Goal: Task Accomplishment & Management: Manage account settings

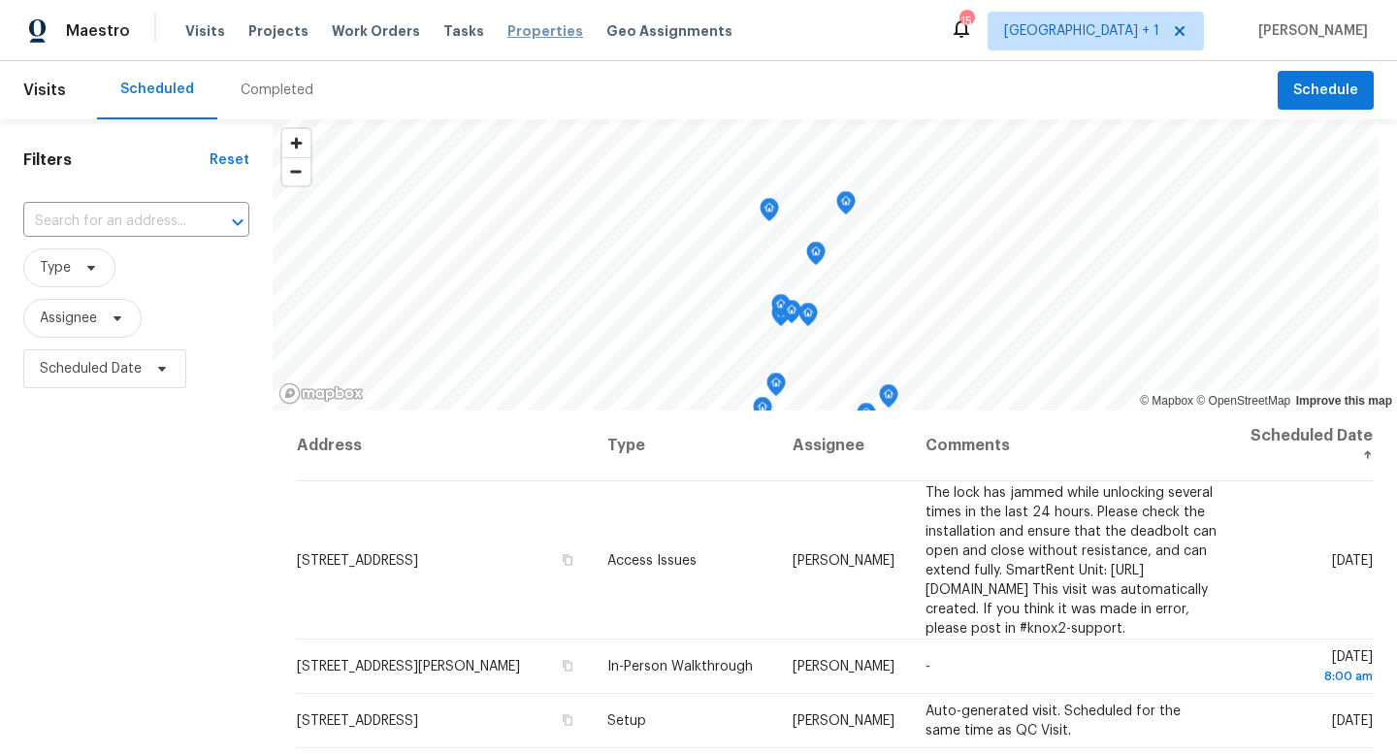
click at [514, 30] on span "Properties" at bounding box center [546, 30] width 76 height 19
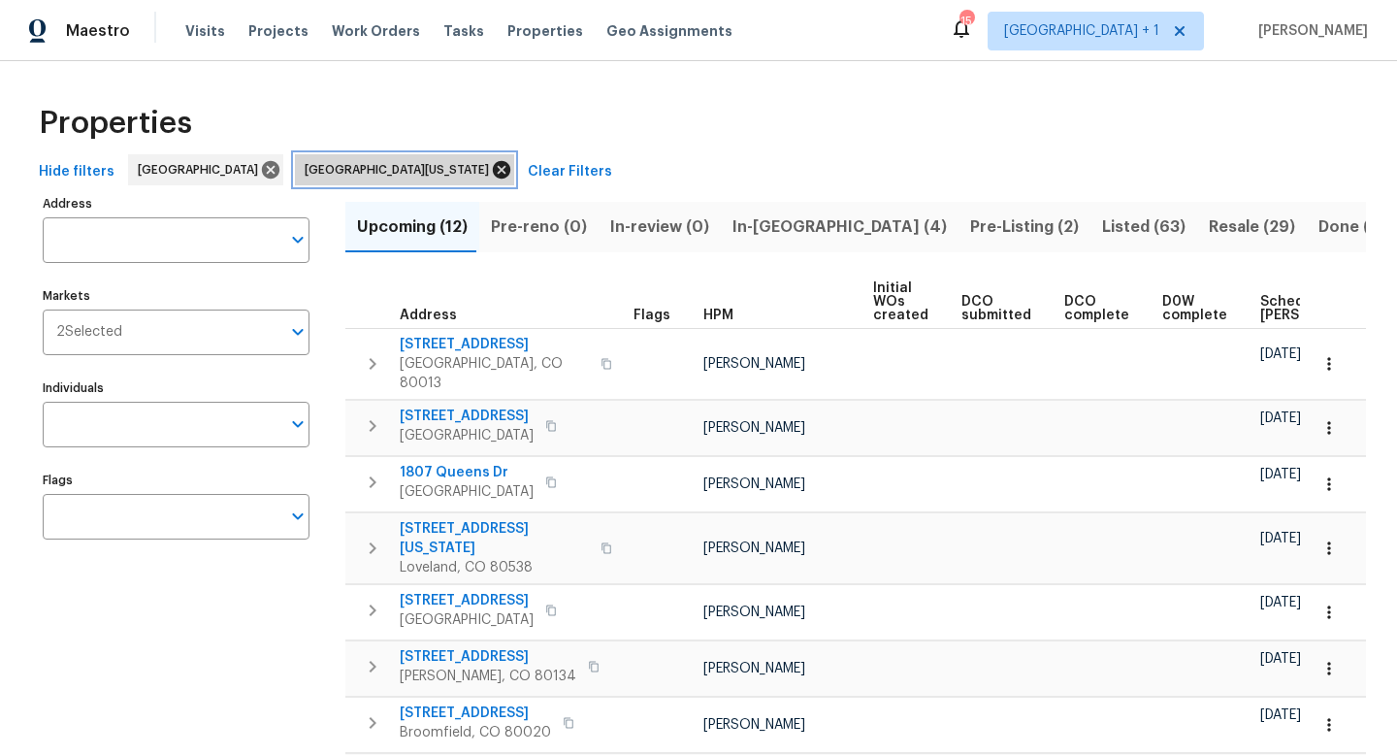
click at [491, 167] on icon at bounding box center [501, 169] width 21 height 21
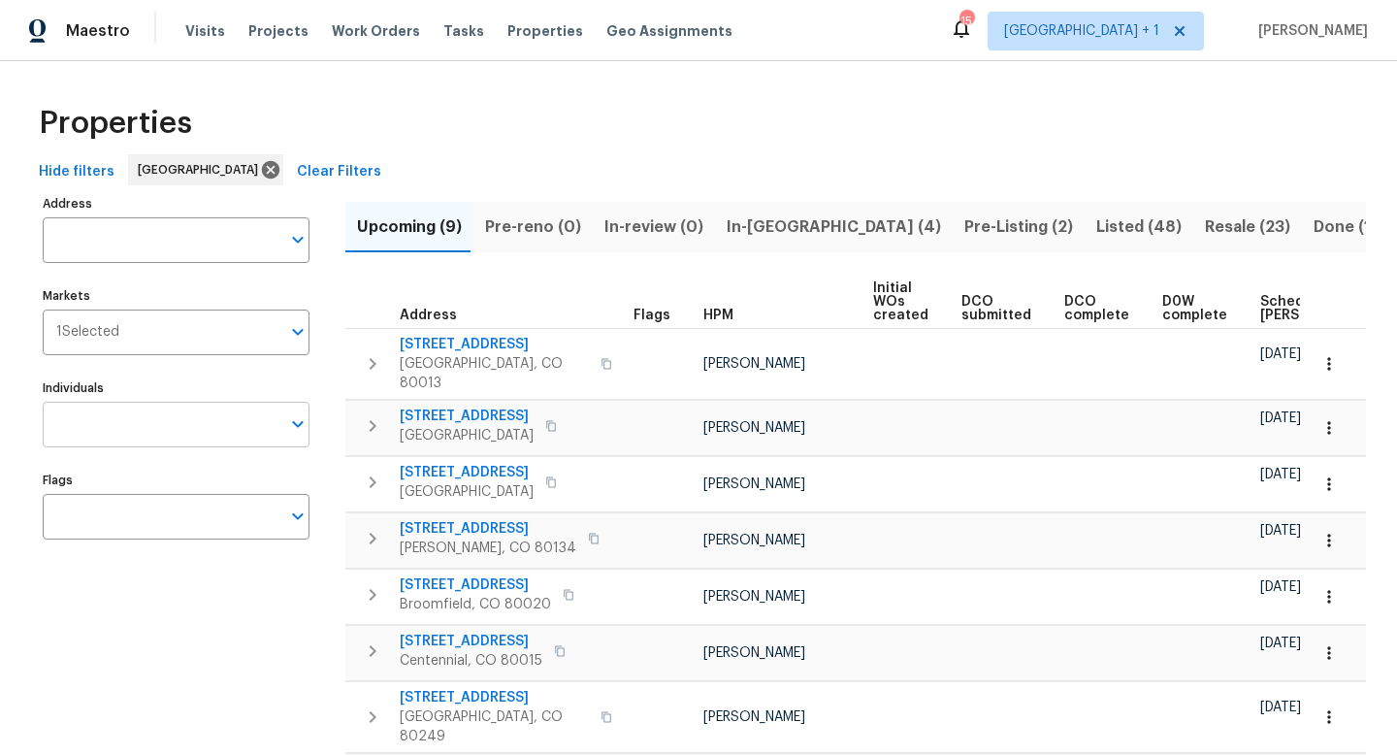
click at [130, 426] on input "Individuals" at bounding box center [162, 425] width 238 height 46
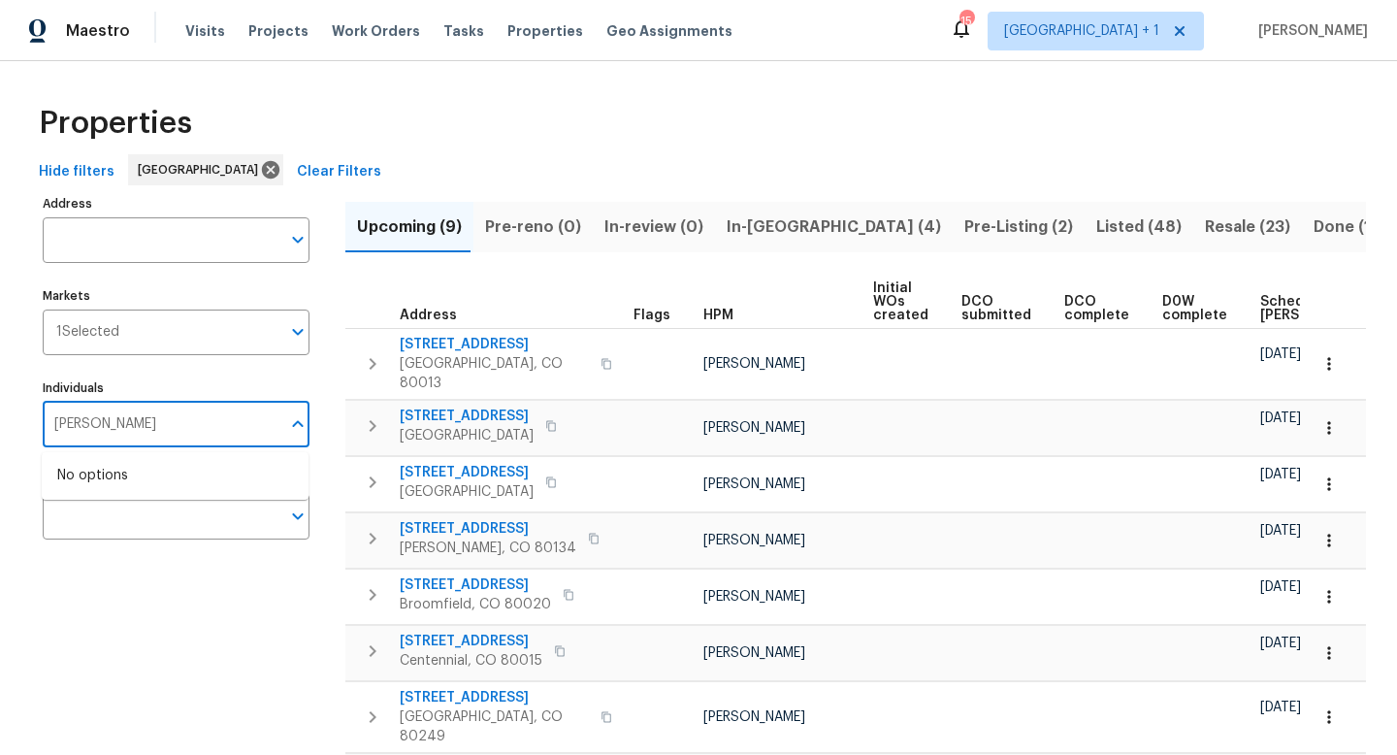
type input "andrew"
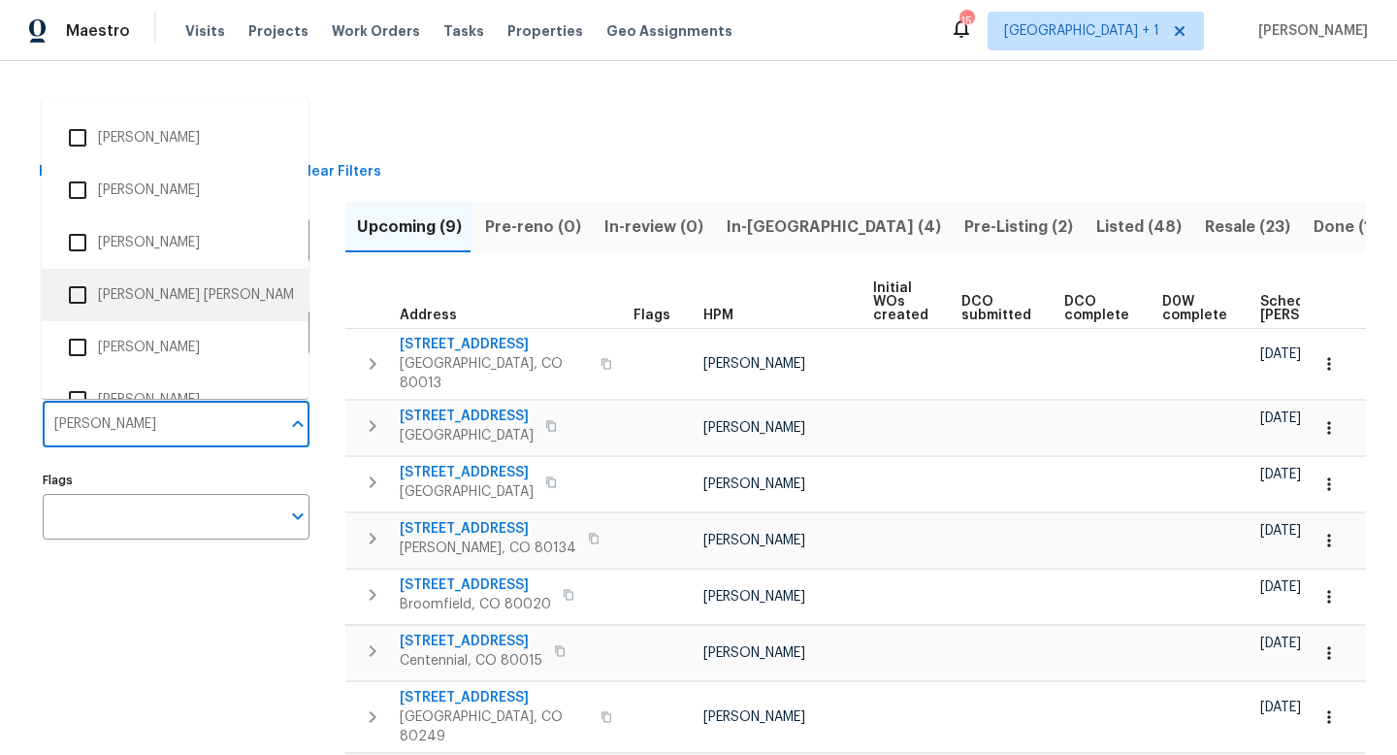
scroll to position [205, 0]
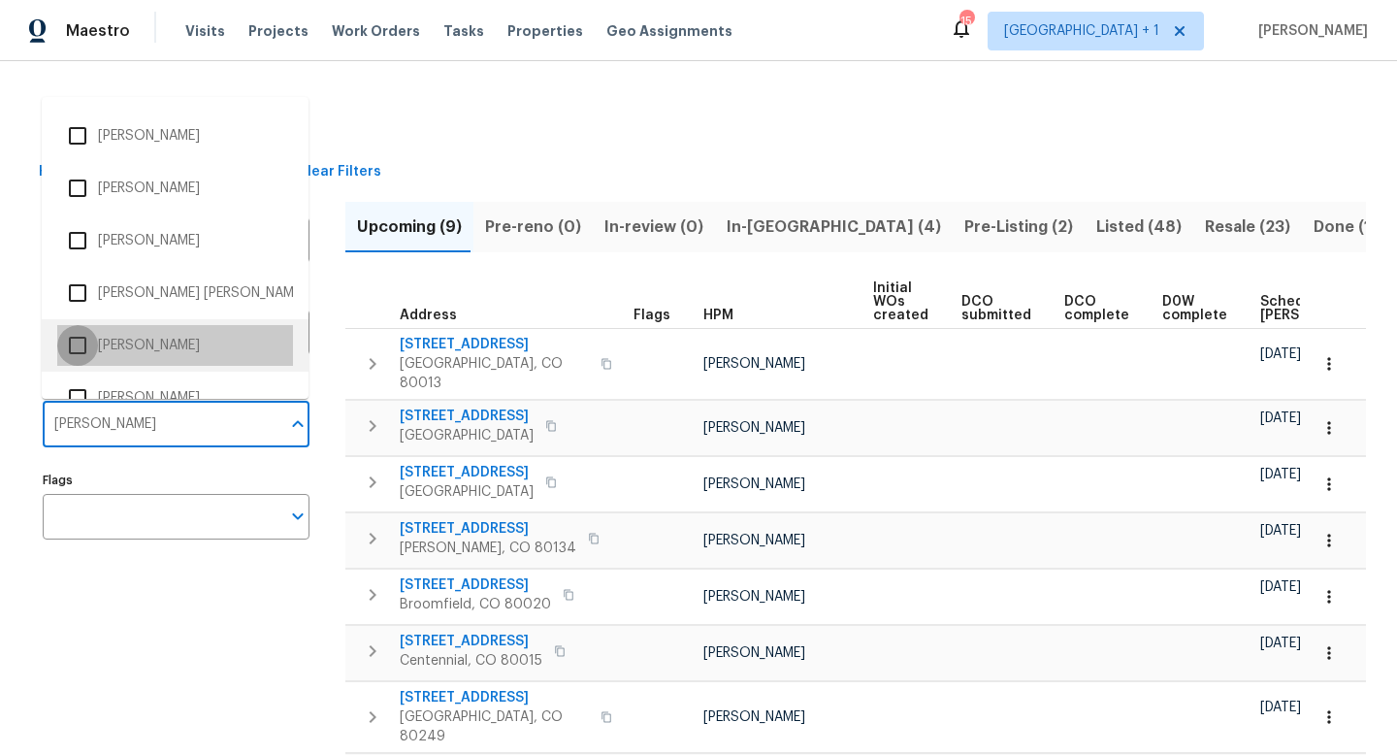
click at [82, 345] on input "checkbox" at bounding box center [77, 345] width 41 height 41
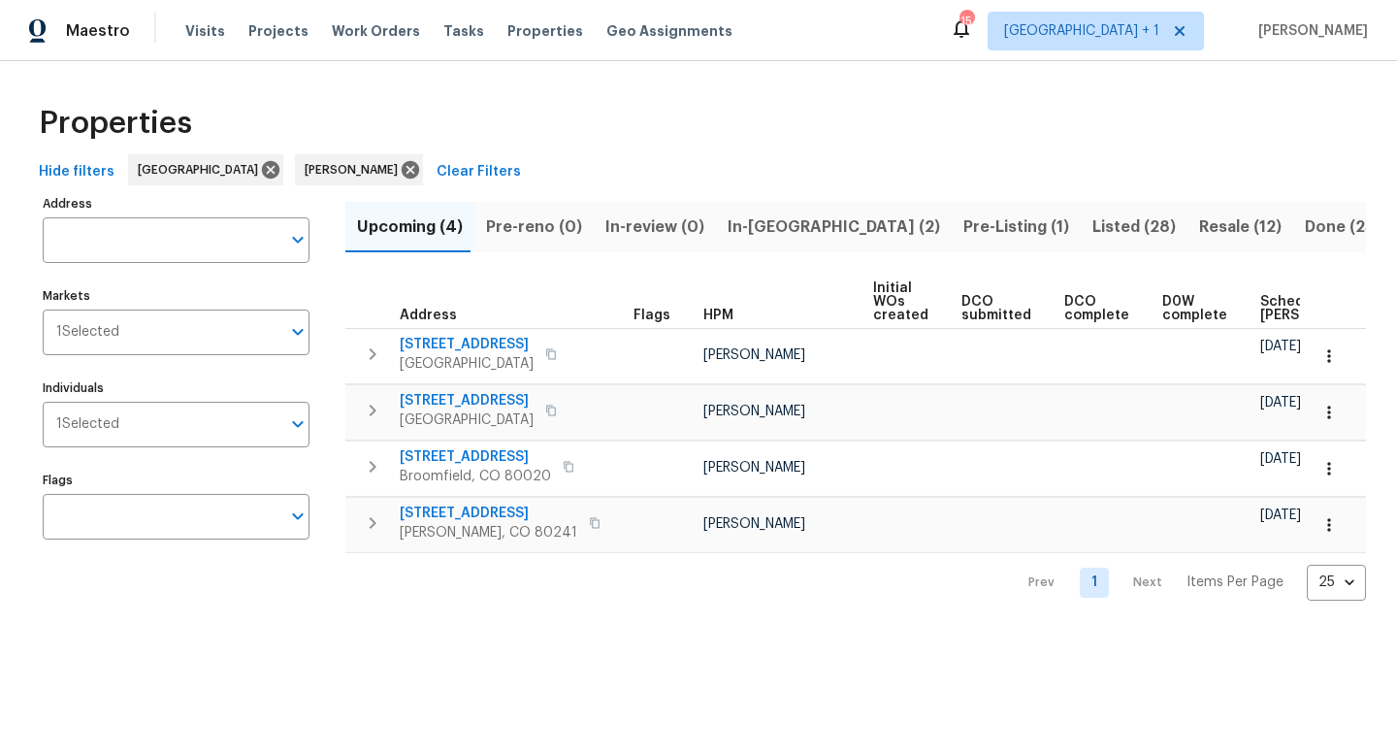
click at [751, 231] on span "In-reno (2)" at bounding box center [834, 226] width 213 height 27
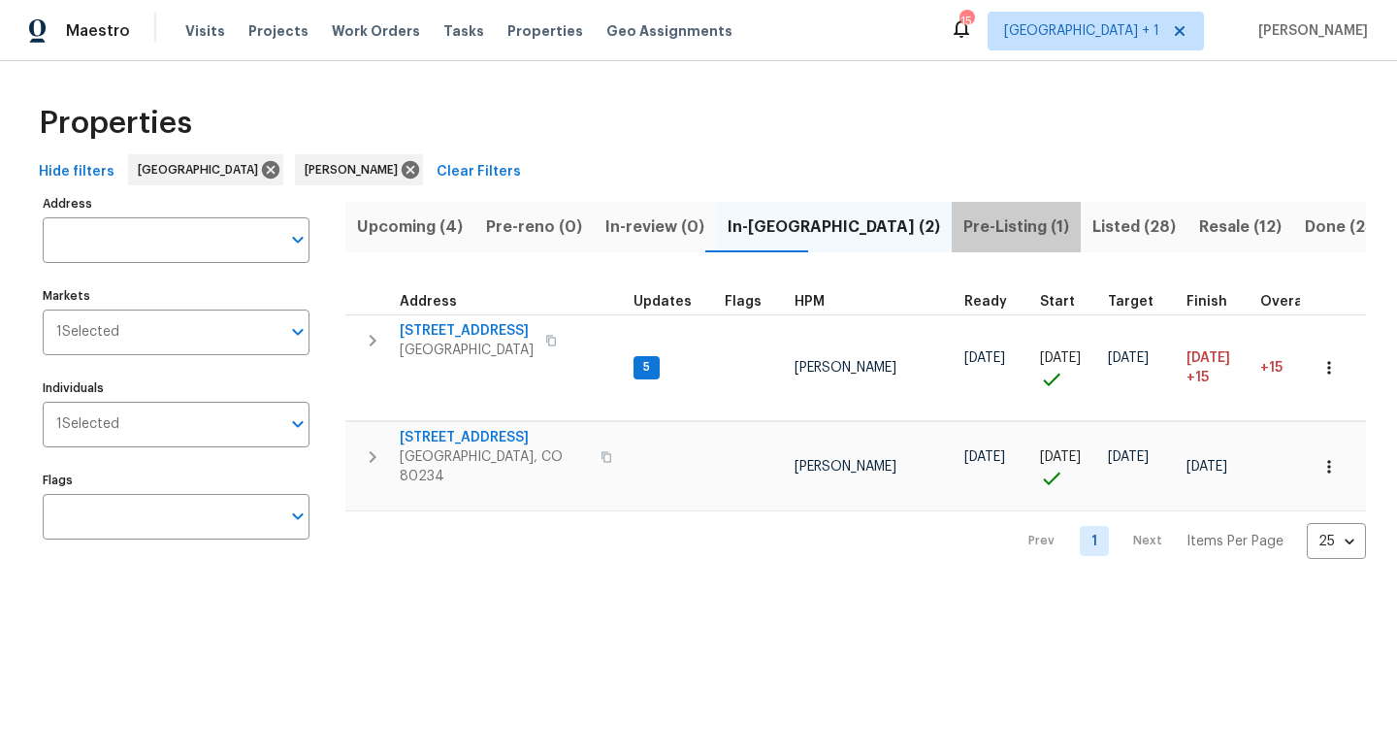
click at [964, 224] on span "Pre-Listing (1)" at bounding box center [1017, 226] width 106 height 27
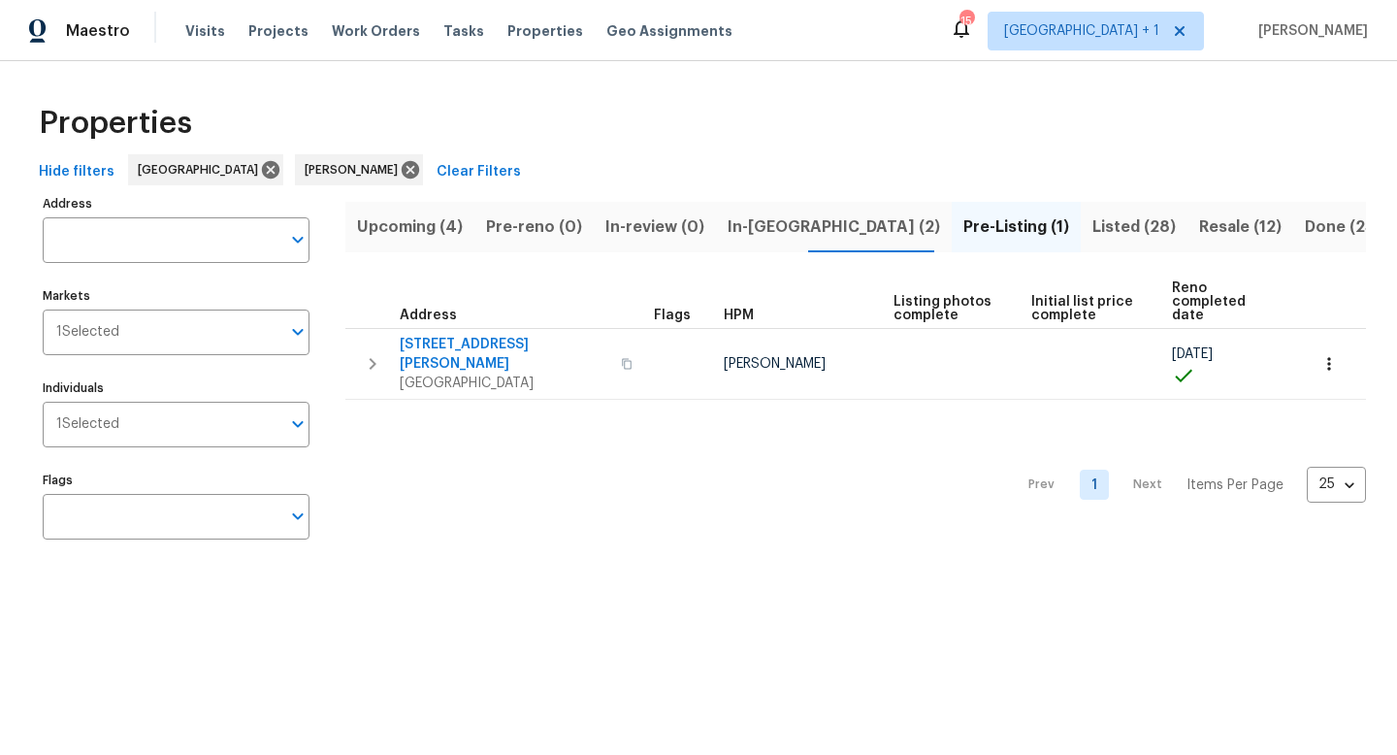
click at [1199, 227] on span "Resale (12)" at bounding box center [1240, 226] width 82 height 27
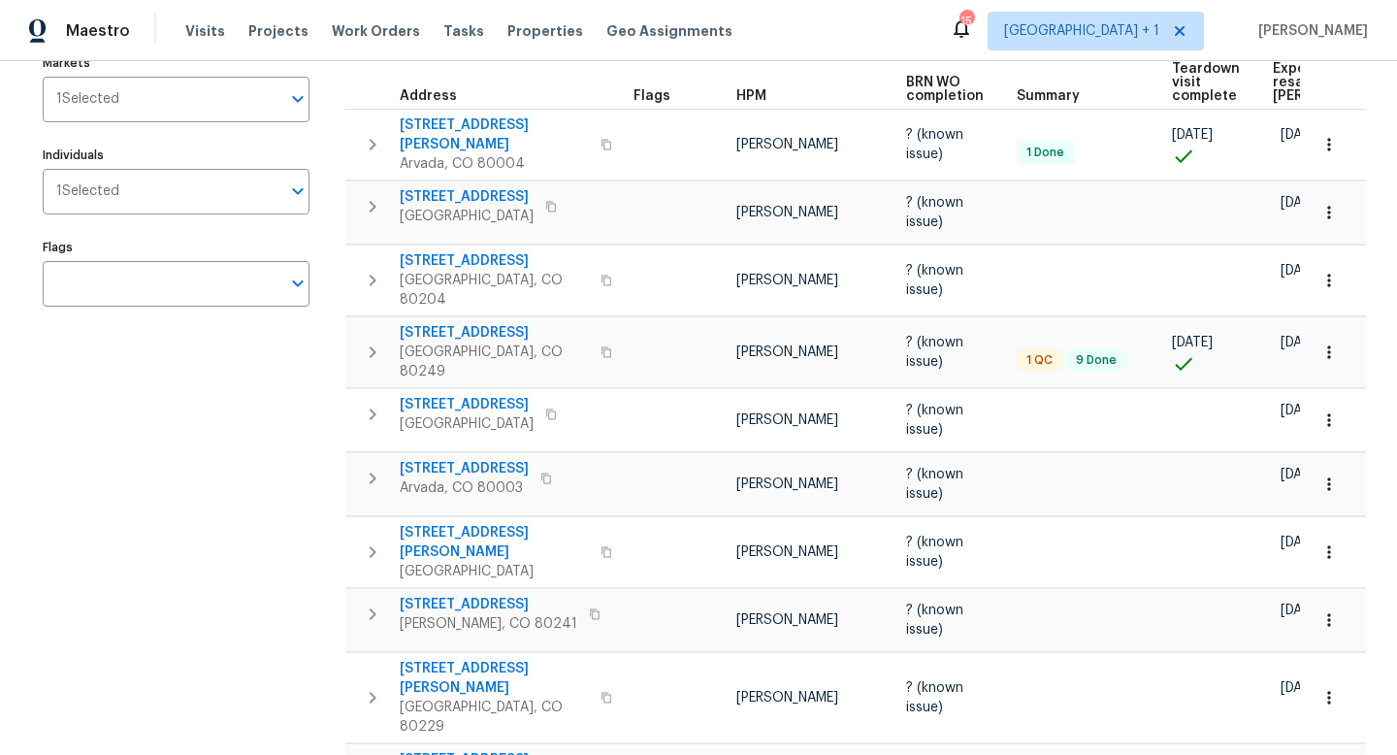
scroll to position [234, 0]
click at [1336, 204] on icon "button" at bounding box center [1329, 211] width 19 height 19
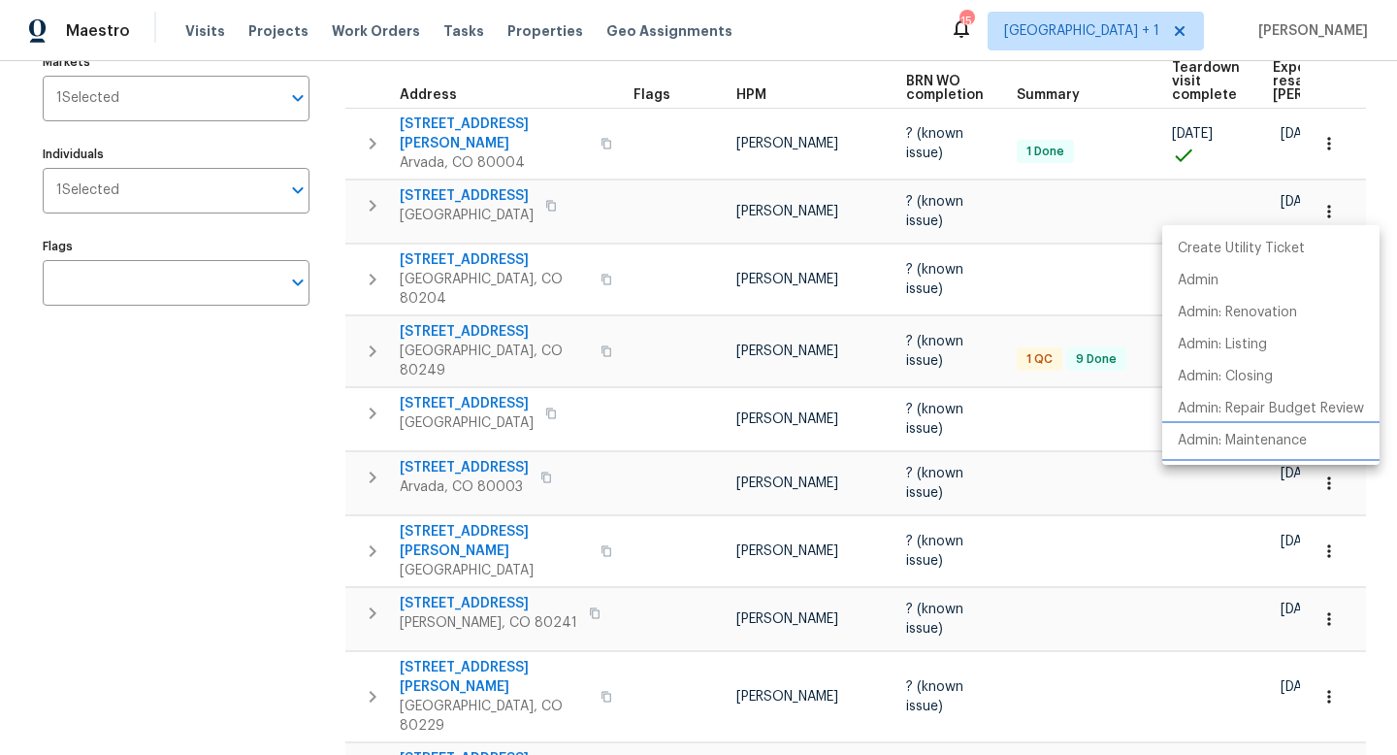
click at [1251, 438] on p "Admin: Maintenance" at bounding box center [1242, 441] width 129 height 20
click at [1279, 207] on div at bounding box center [698, 377] width 1397 height 755
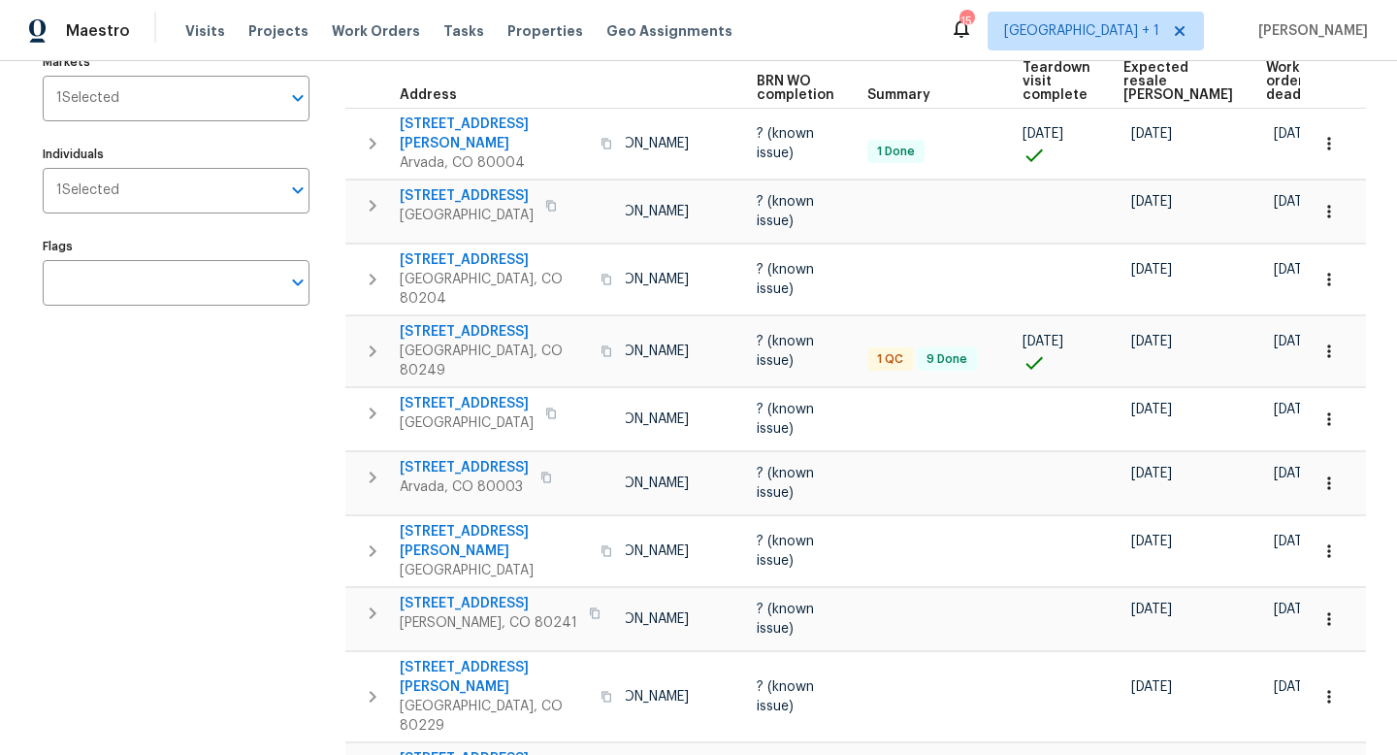
scroll to position [0, 0]
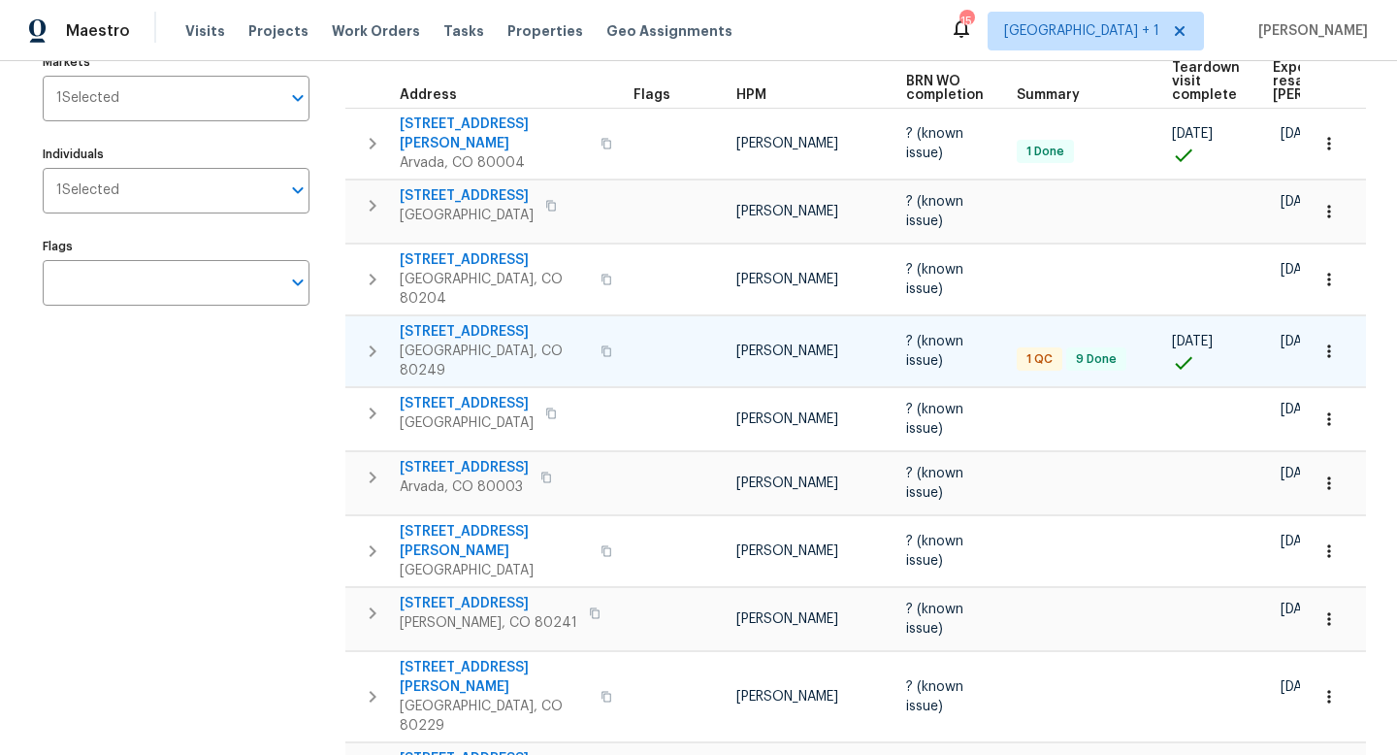
click at [601, 345] on icon "button" at bounding box center [607, 351] width 12 height 12
click at [1330, 342] on icon "button" at bounding box center [1329, 351] width 19 height 19
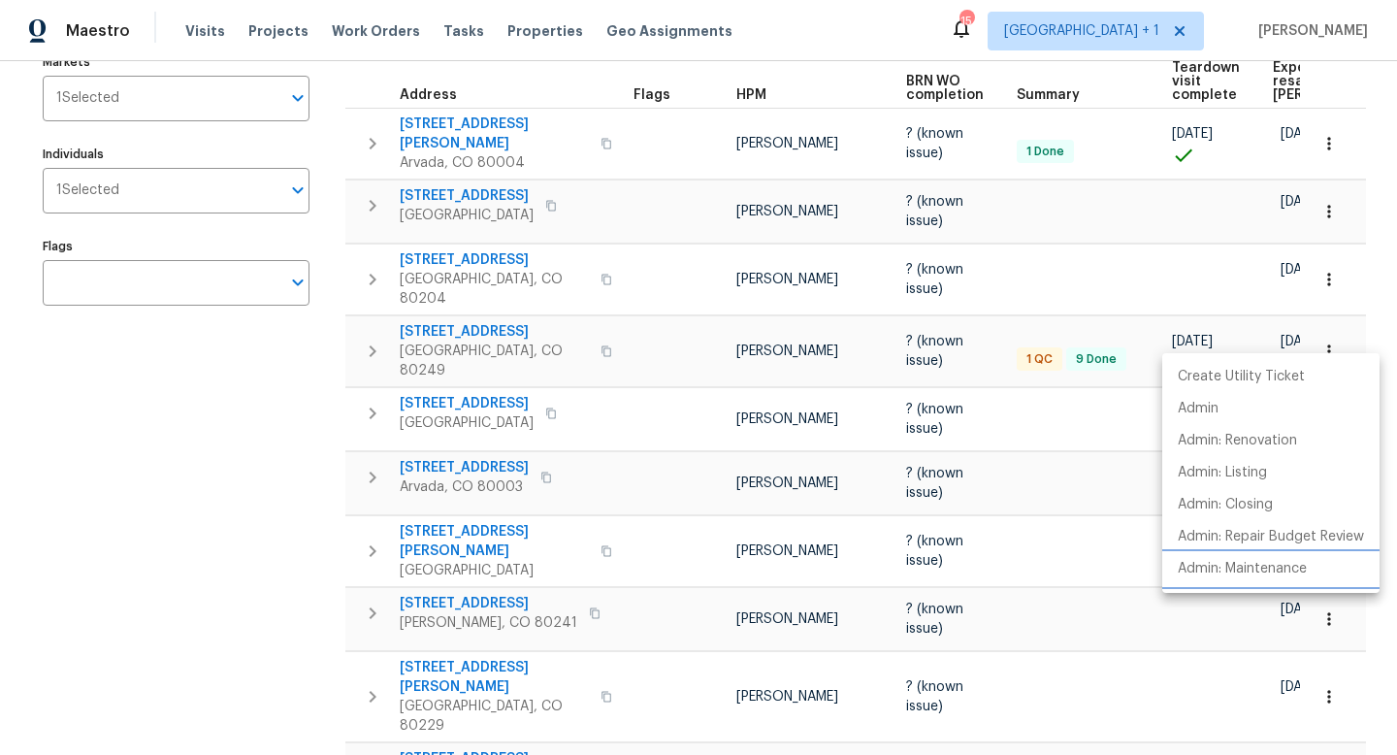
click at [1248, 572] on p "Admin: Maintenance" at bounding box center [1242, 569] width 129 height 20
click at [1060, 489] on div at bounding box center [698, 377] width 1397 height 755
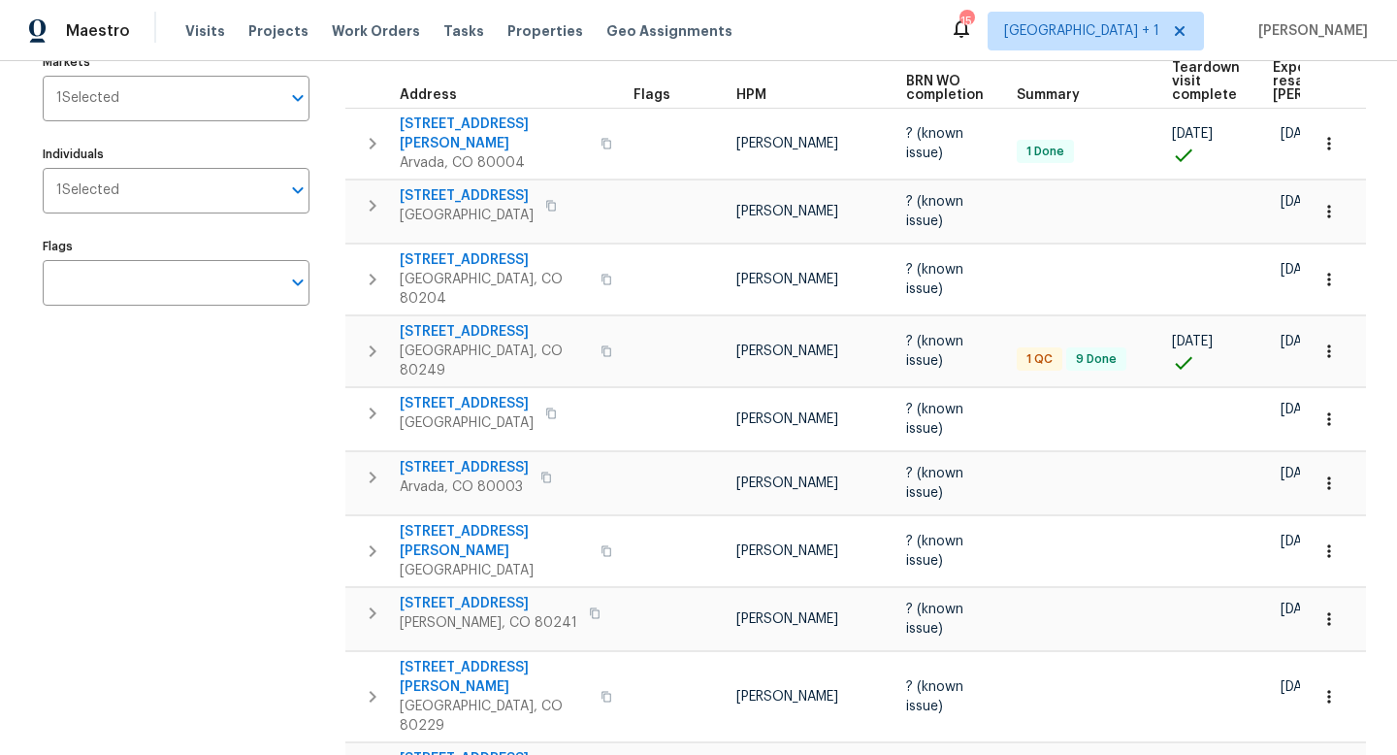
click at [1280, 80] on span "Expected resale COE" at bounding box center [1328, 81] width 110 height 41
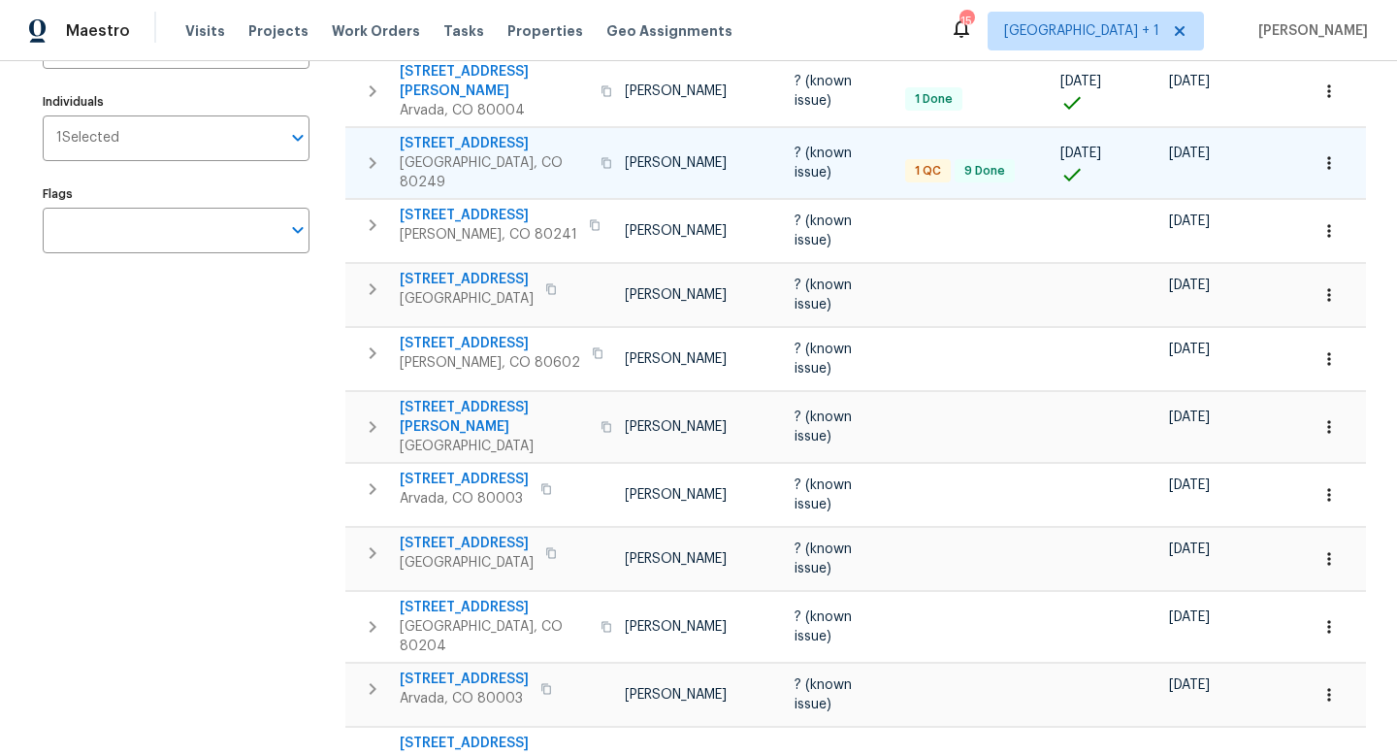
scroll to position [290, 0]
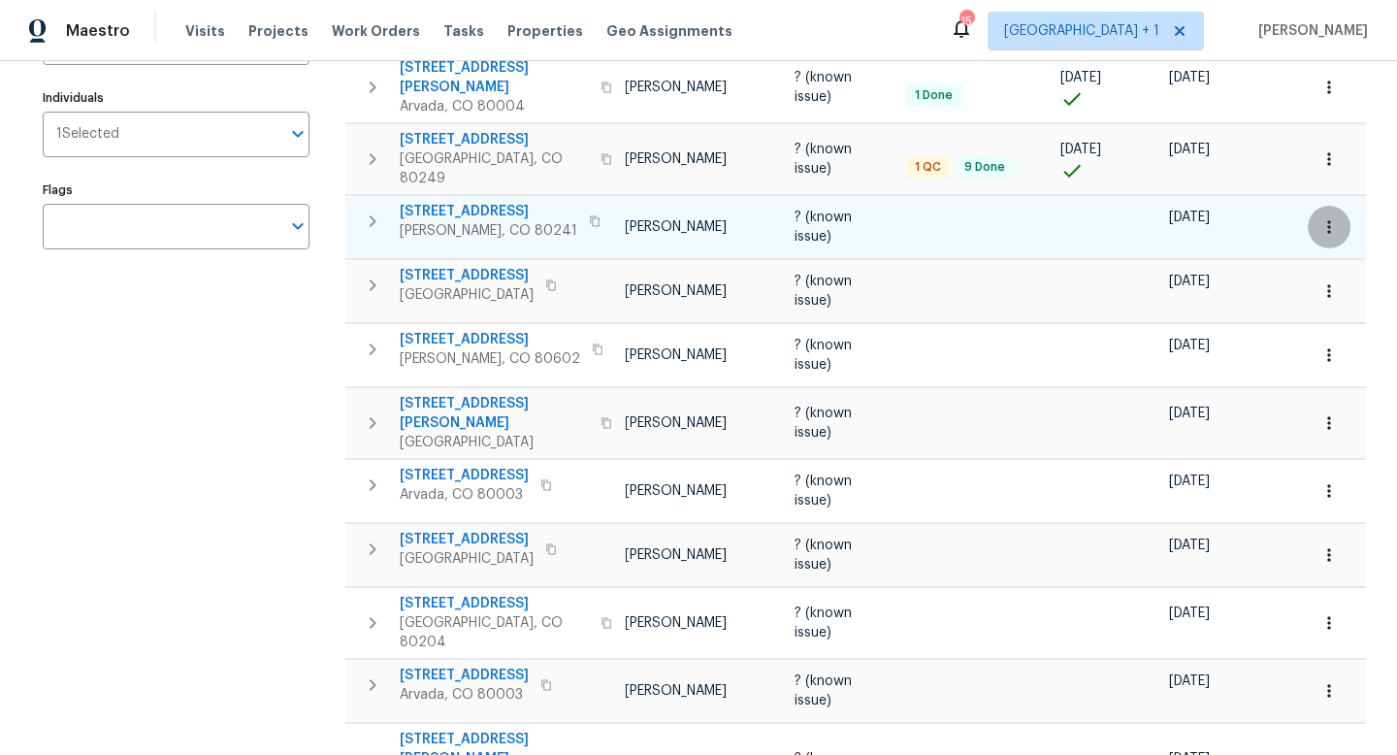
click at [1331, 217] on icon "button" at bounding box center [1329, 226] width 19 height 19
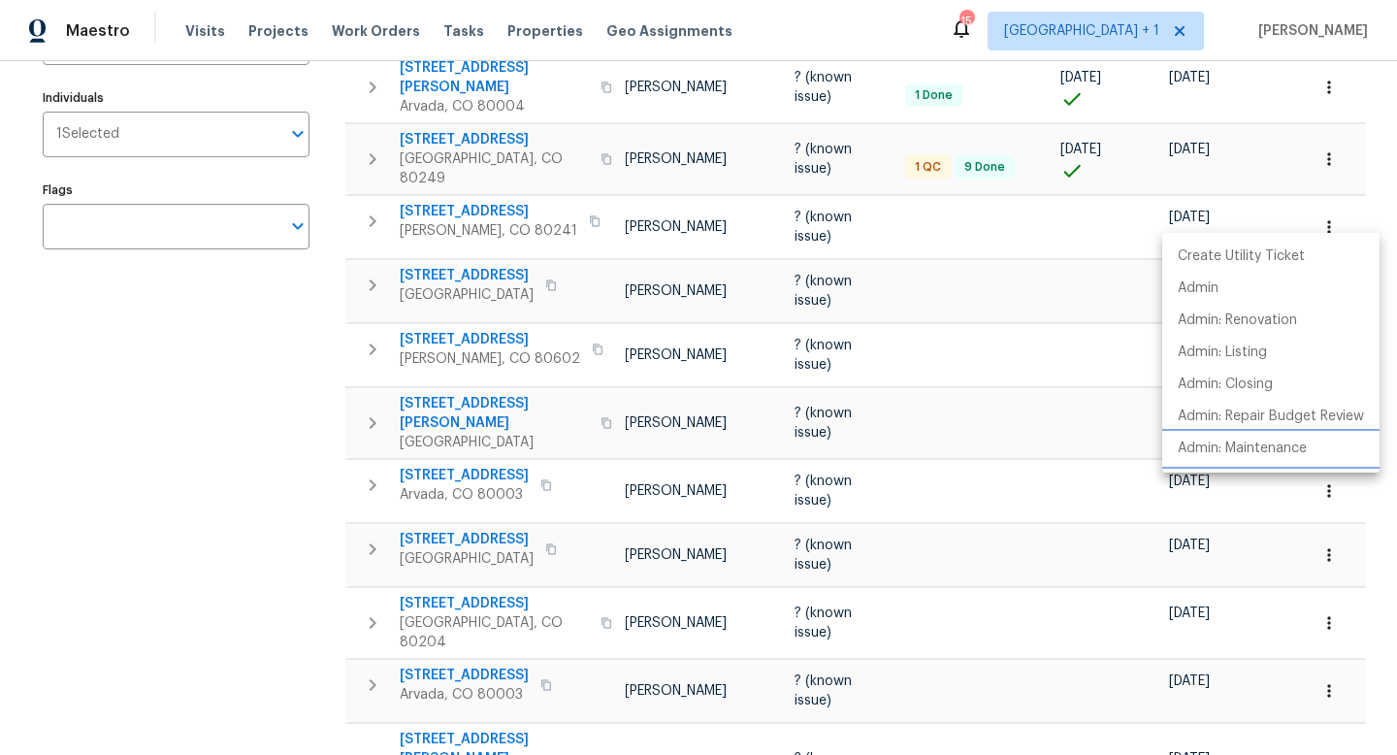
click at [1246, 447] on p "Admin: Maintenance" at bounding box center [1242, 449] width 129 height 20
click at [481, 259] on div at bounding box center [698, 377] width 1397 height 755
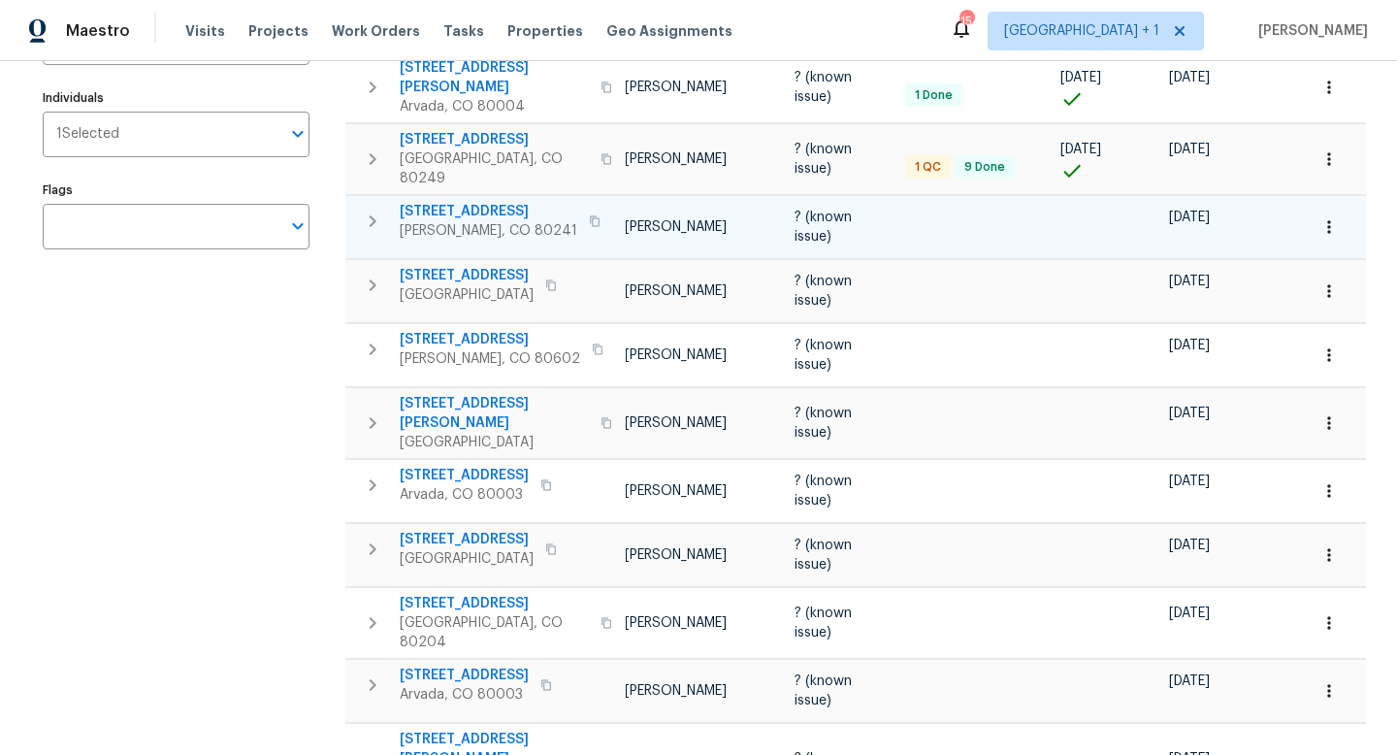
click at [475, 202] on span "12550 Eastlake Dr" at bounding box center [489, 211] width 178 height 19
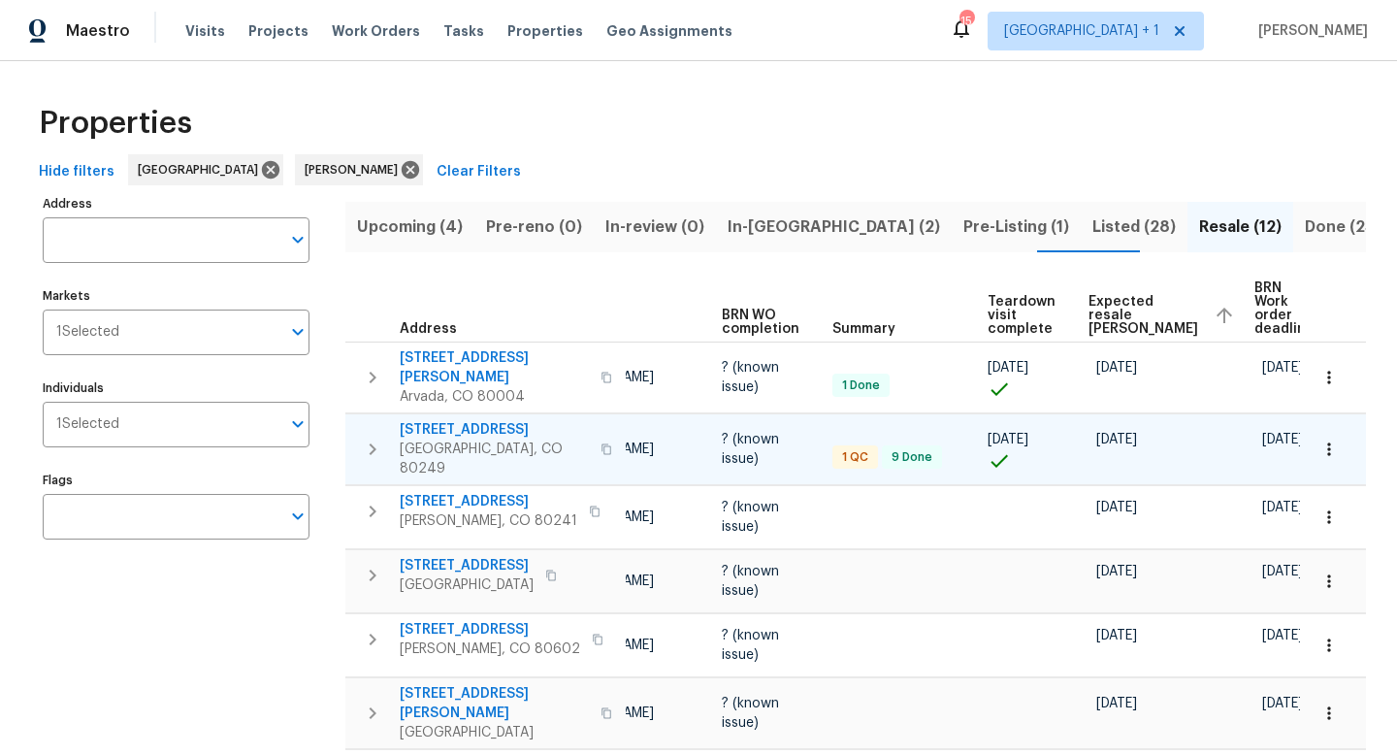
scroll to position [0, 182]
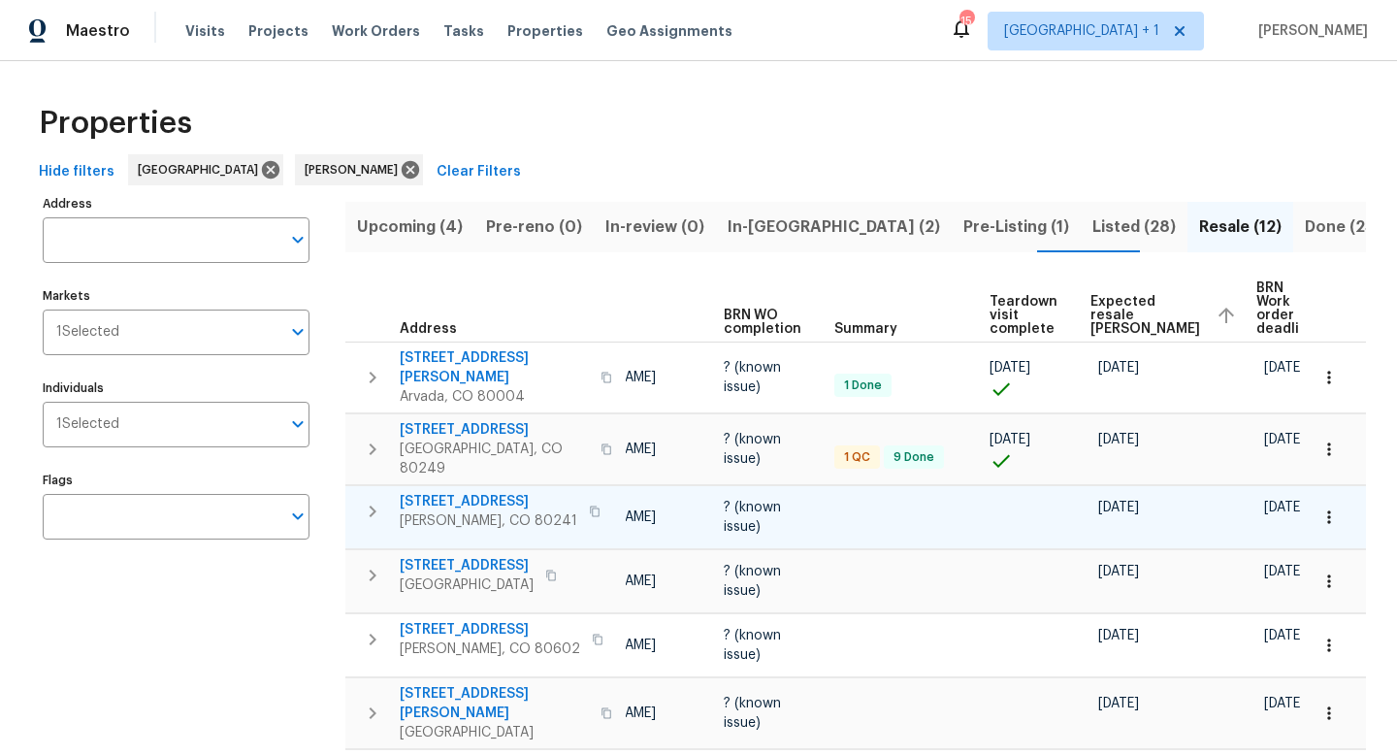
click at [485, 492] on span "12550 Eastlake Dr" at bounding box center [489, 501] width 178 height 19
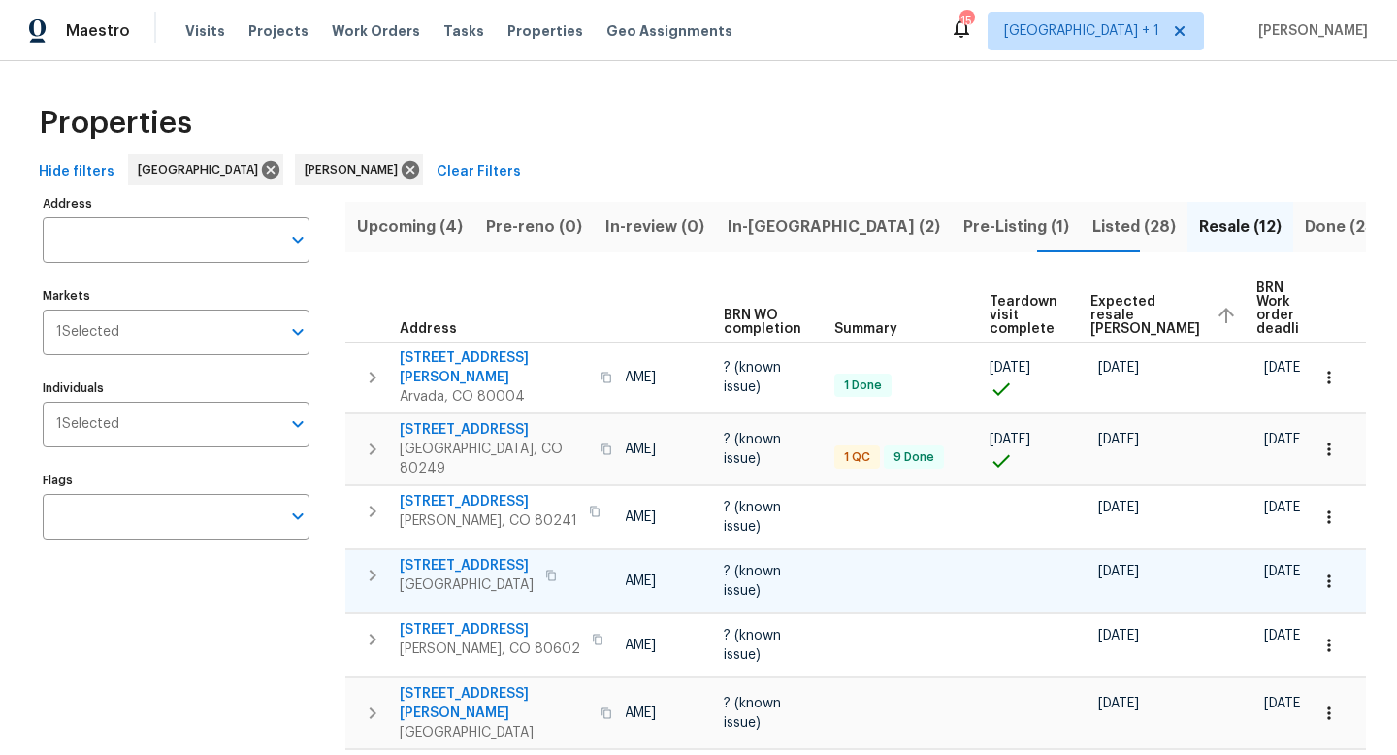
click at [472, 556] on span "5242 Longs Peak St" at bounding box center [467, 565] width 134 height 19
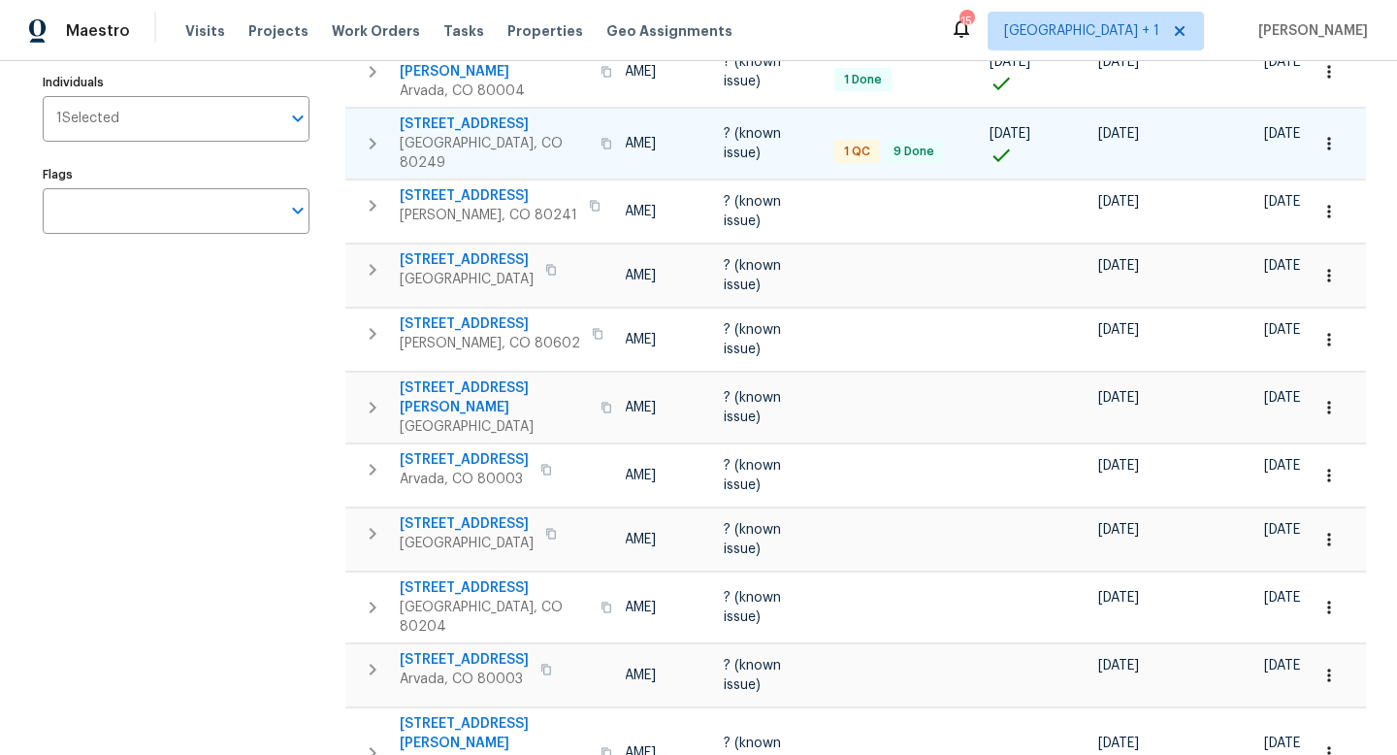
scroll to position [310, 0]
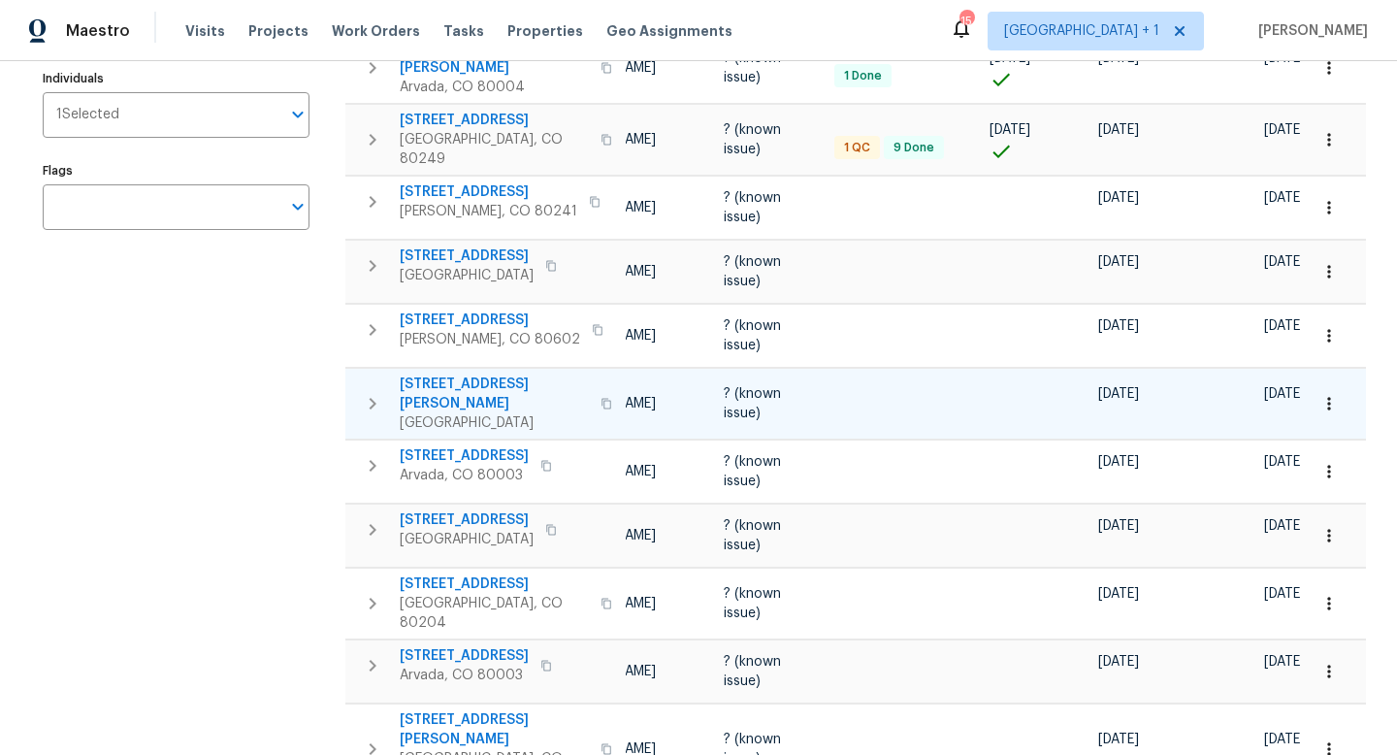
click at [496, 375] on span "8536 S Upham Way" at bounding box center [494, 394] width 189 height 39
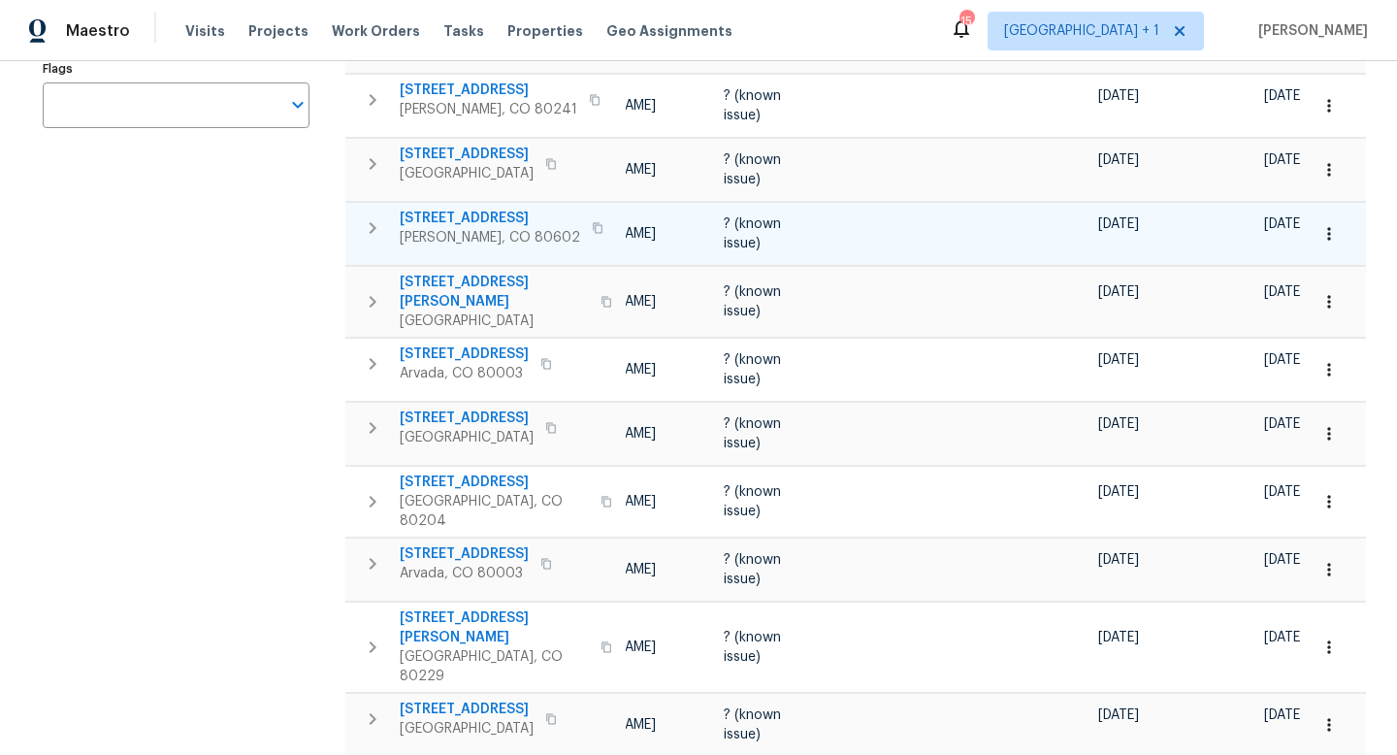
scroll to position [433, 0]
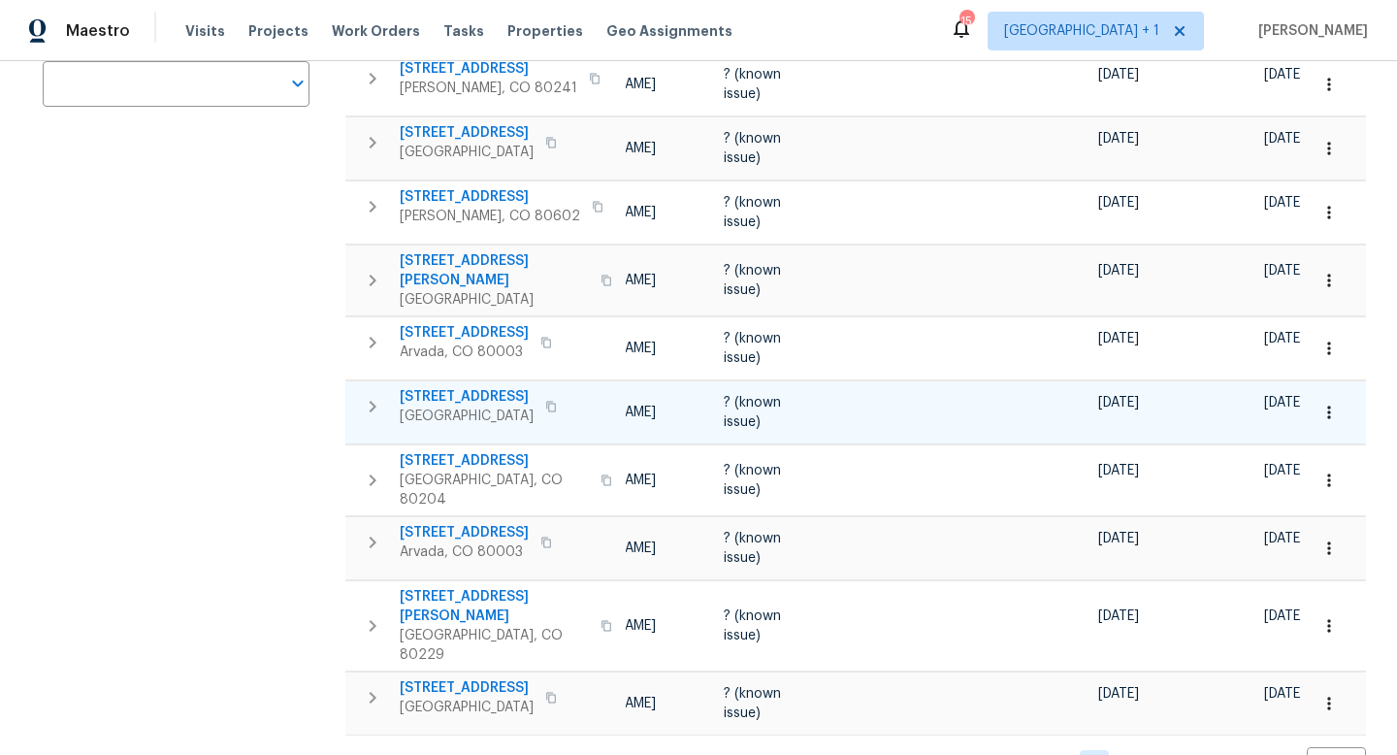
click at [493, 387] on span "6852 S Dover Way" at bounding box center [467, 396] width 134 height 19
click at [475, 523] on span "5680 W 71st Ave" at bounding box center [464, 532] width 129 height 19
click at [498, 678] on span "2383 Coach House Loop" at bounding box center [467, 687] width 134 height 19
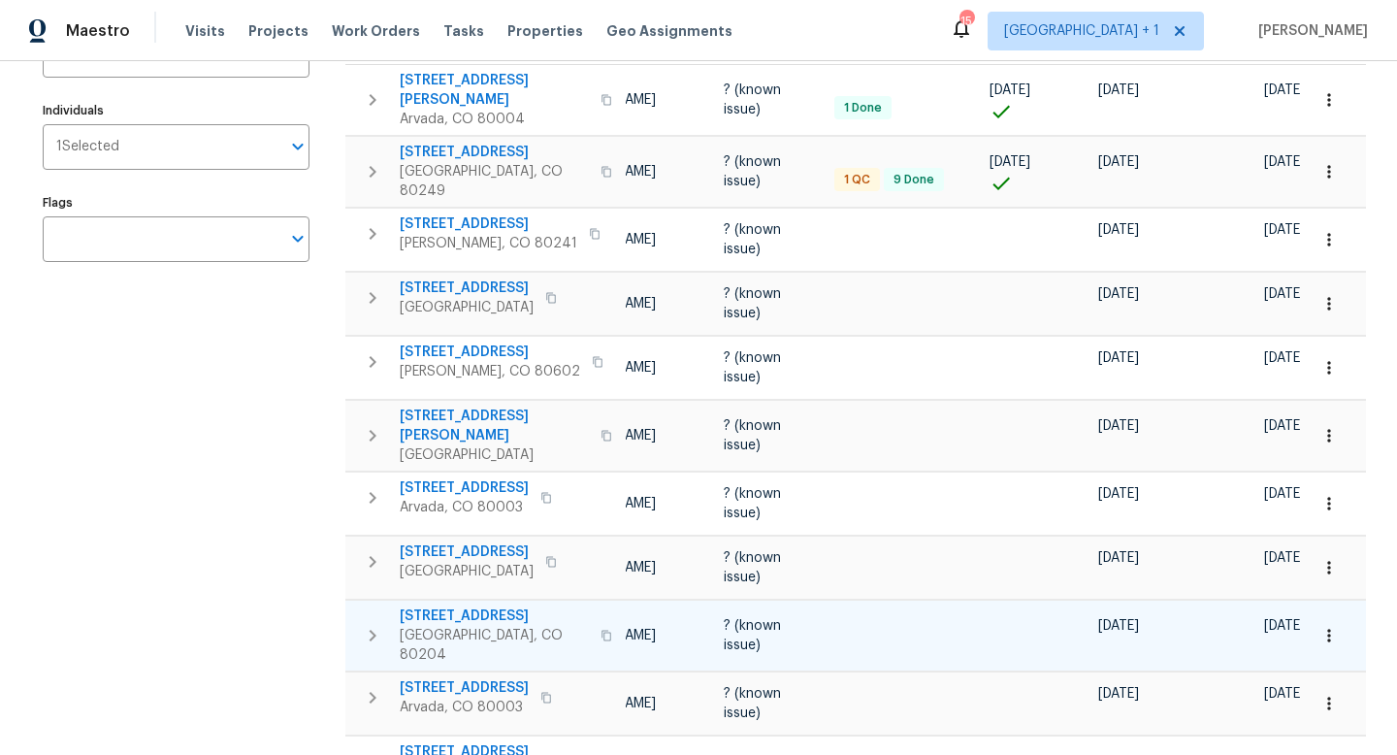
scroll to position [0, 0]
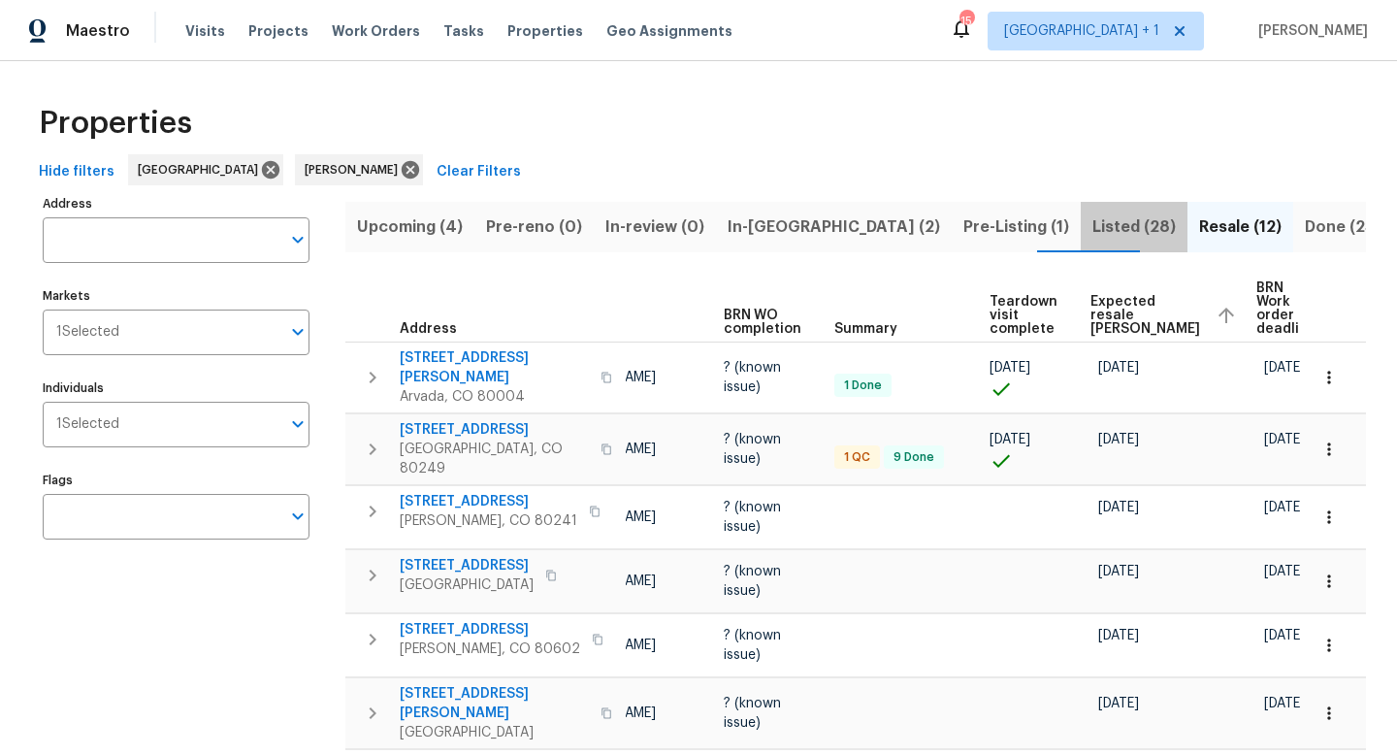
click at [1093, 227] on span "Listed (28)" at bounding box center [1134, 226] width 83 height 27
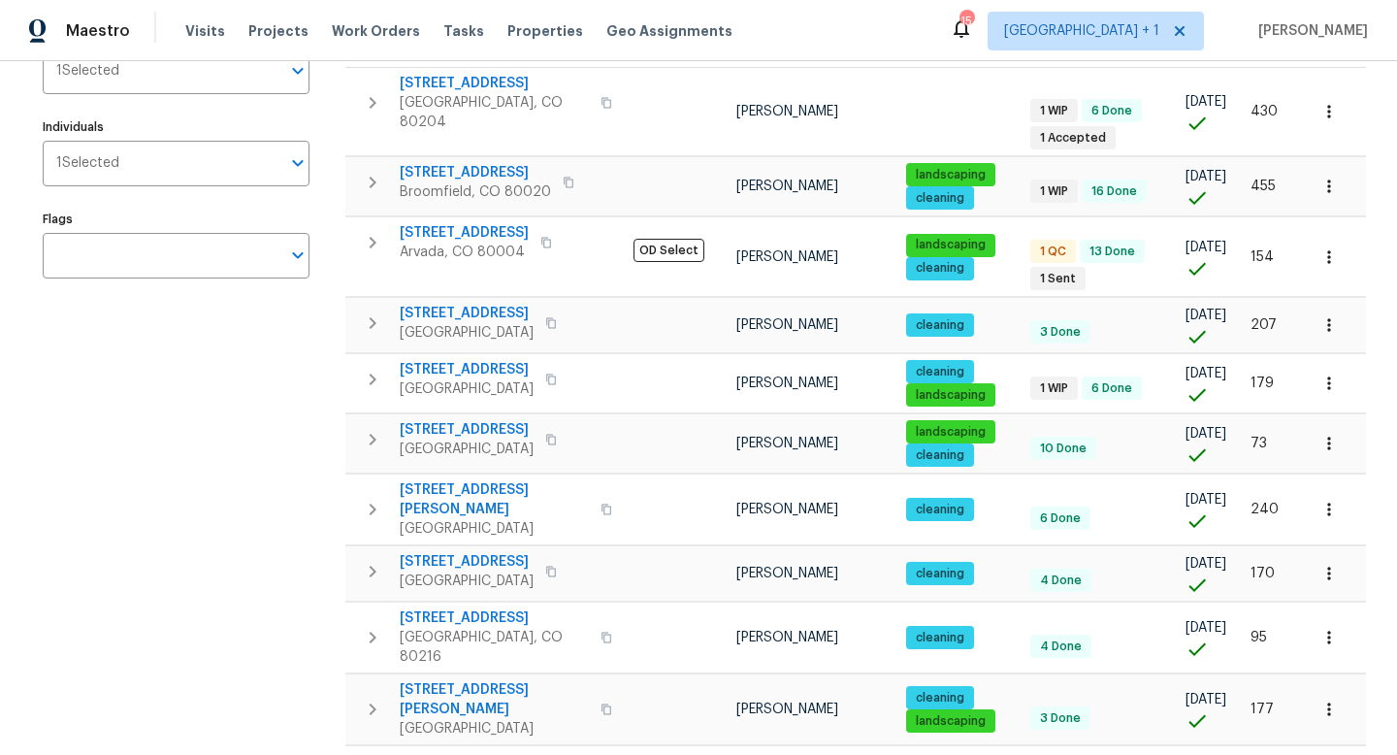
scroll to position [246, 0]
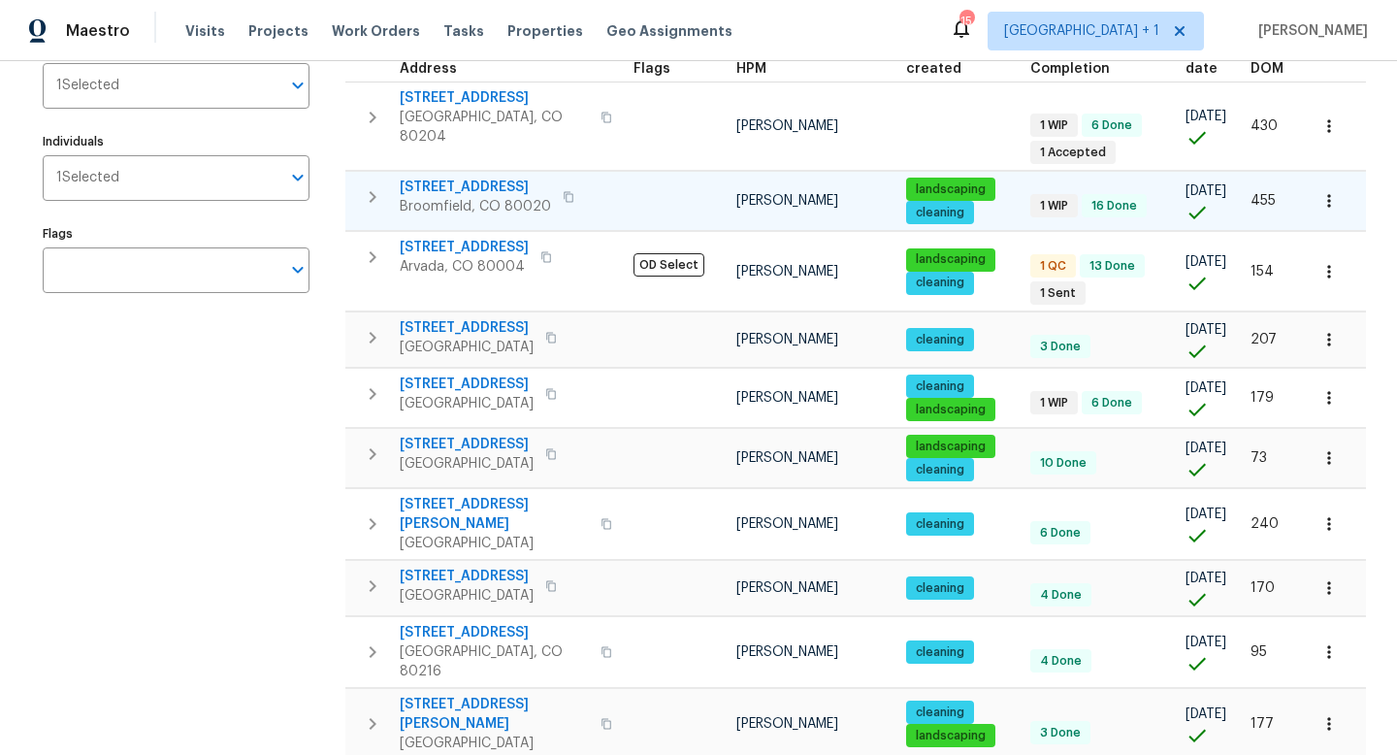
click at [467, 178] on span "123 Emerald St" at bounding box center [475, 187] width 151 height 19
click at [1334, 191] on icon "button" at bounding box center [1329, 200] width 19 height 19
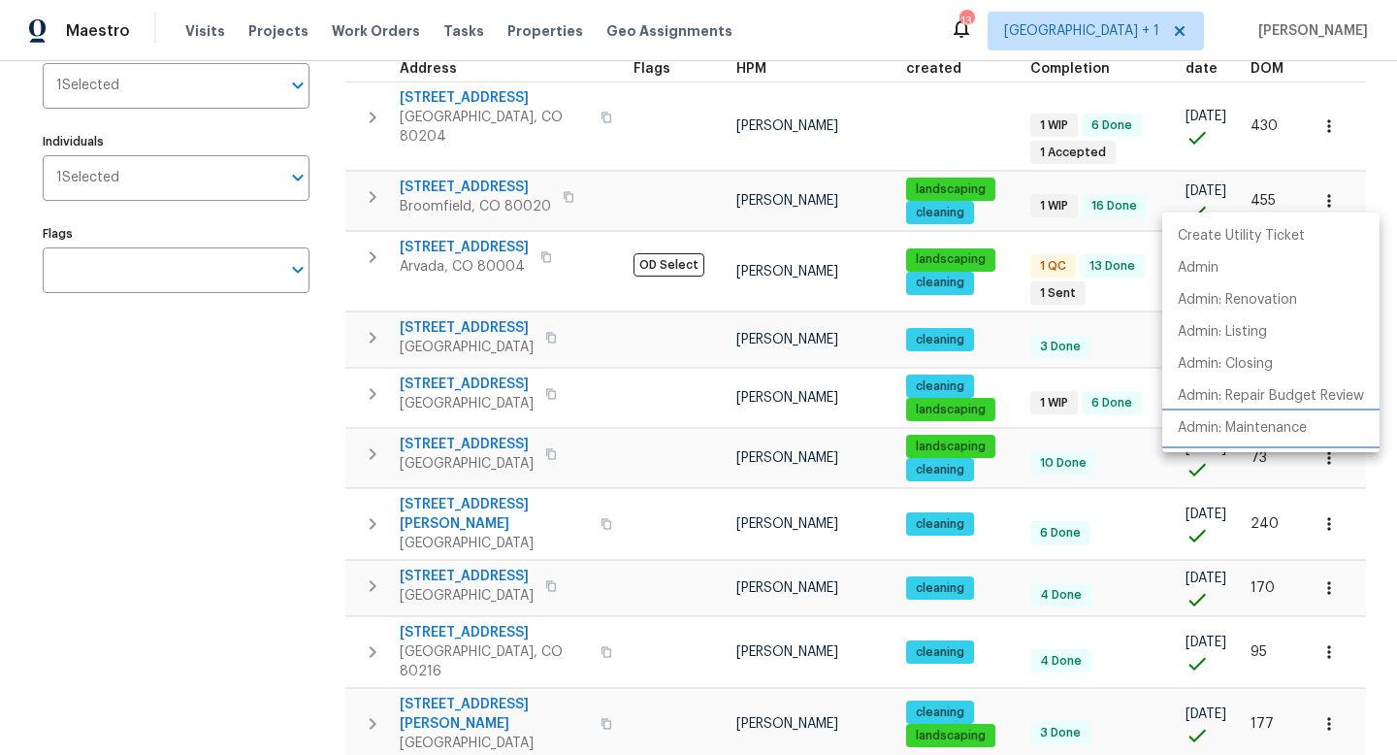
click at [1243, 431] on p "Admin: Maintenance" at bounding box center [1242, 428] width 129 height 20
click at [454, 178] on div at bounding box center [698, 377] width 1397 height 755
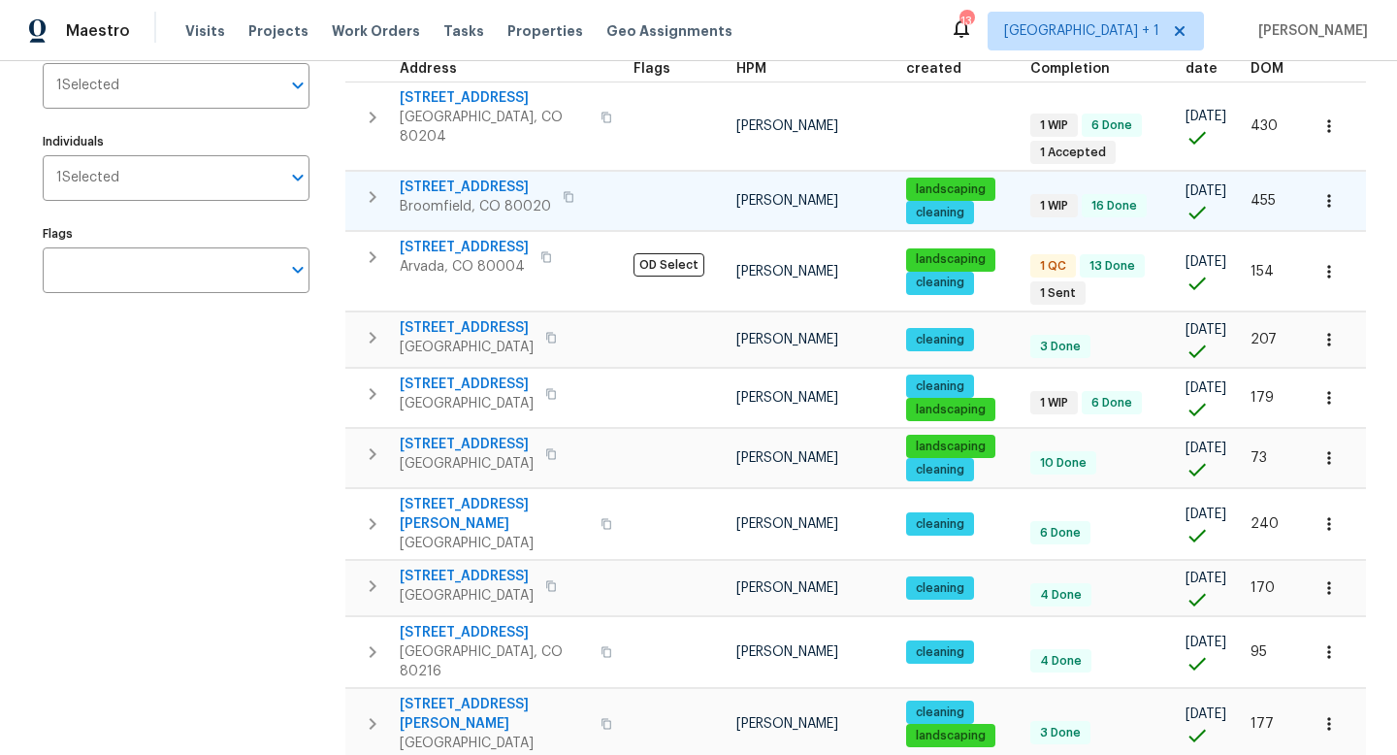
click at [472, 178] on span "123 Emerald St" at bounding box center [475, 187] width 151 height 19
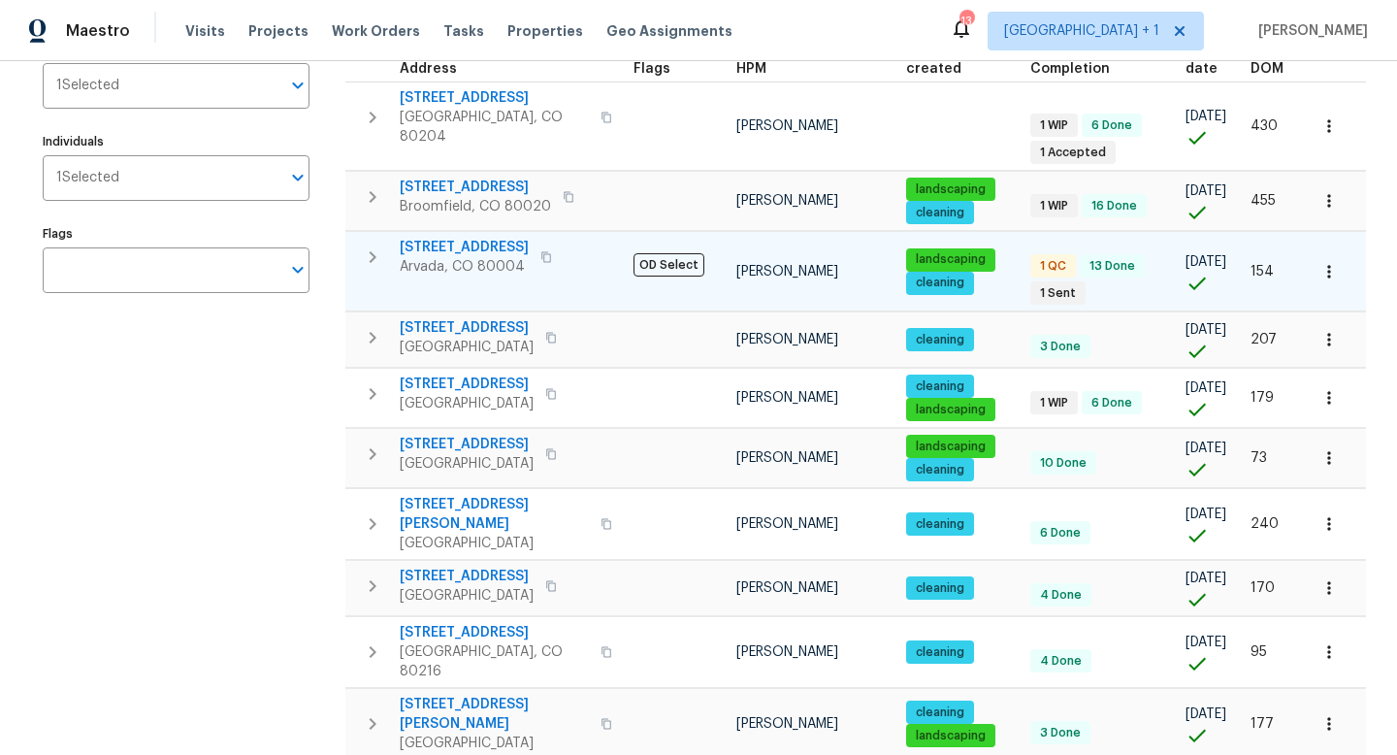
click at [461, 238] on span "6616 Zang Cir" at bounding box center [464, 247] width 129 height 19
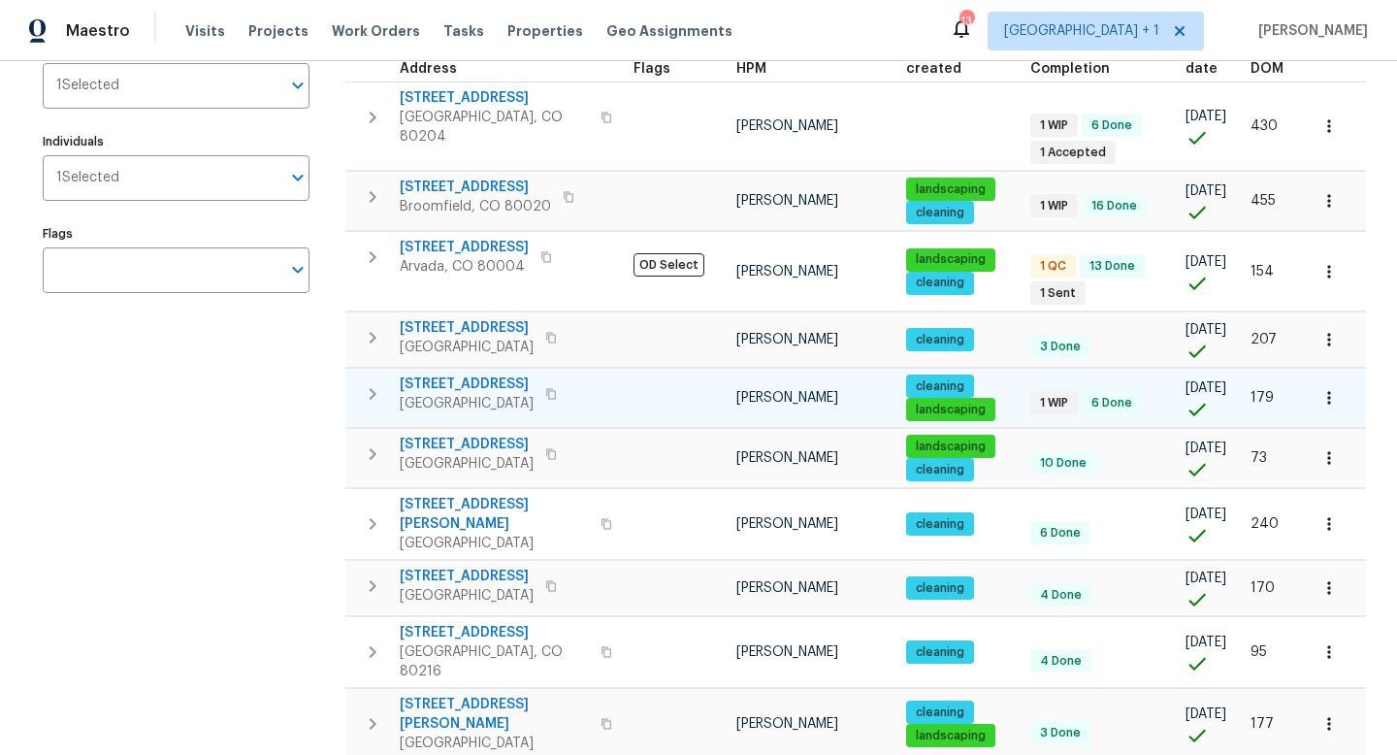
click at [522, 375] on span "4670 Quandary Peak St" at bounding box center [467, 384] width 134 height 19
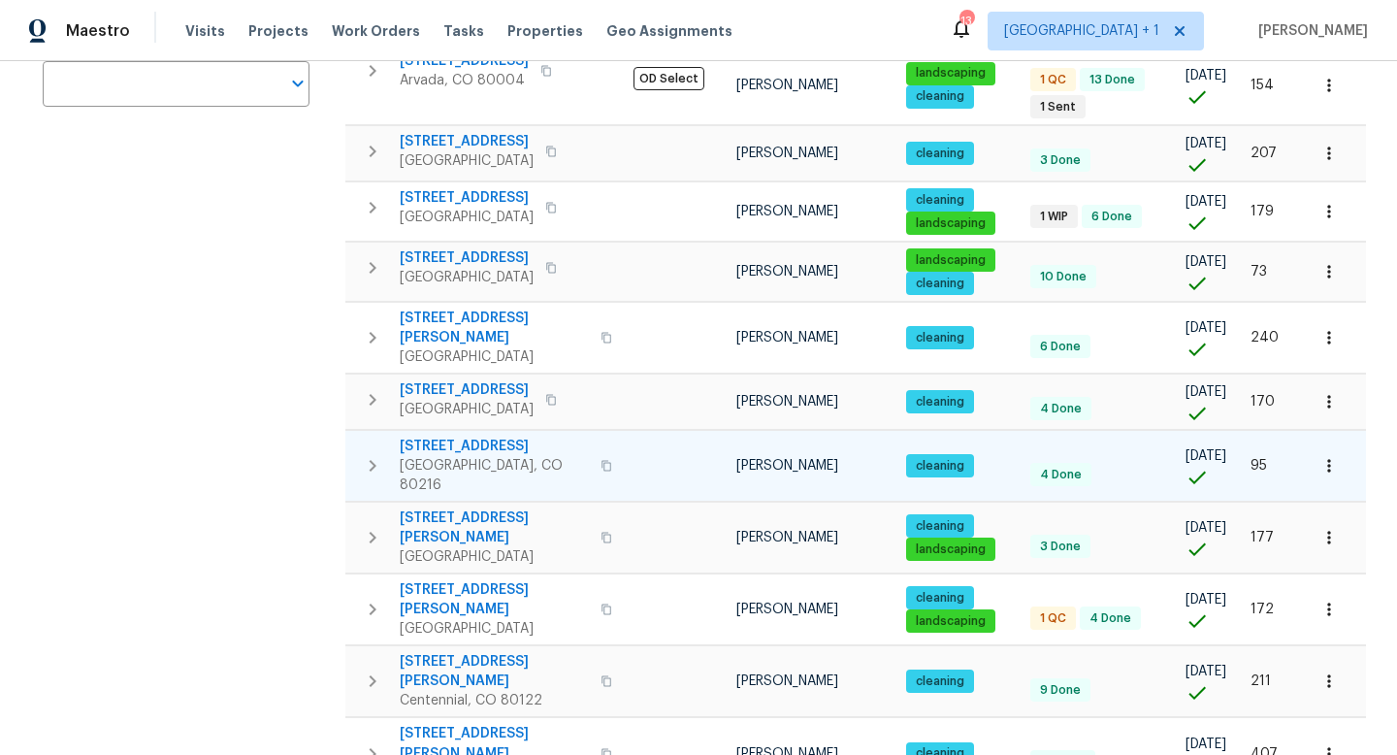
scroll to position [439, 0]
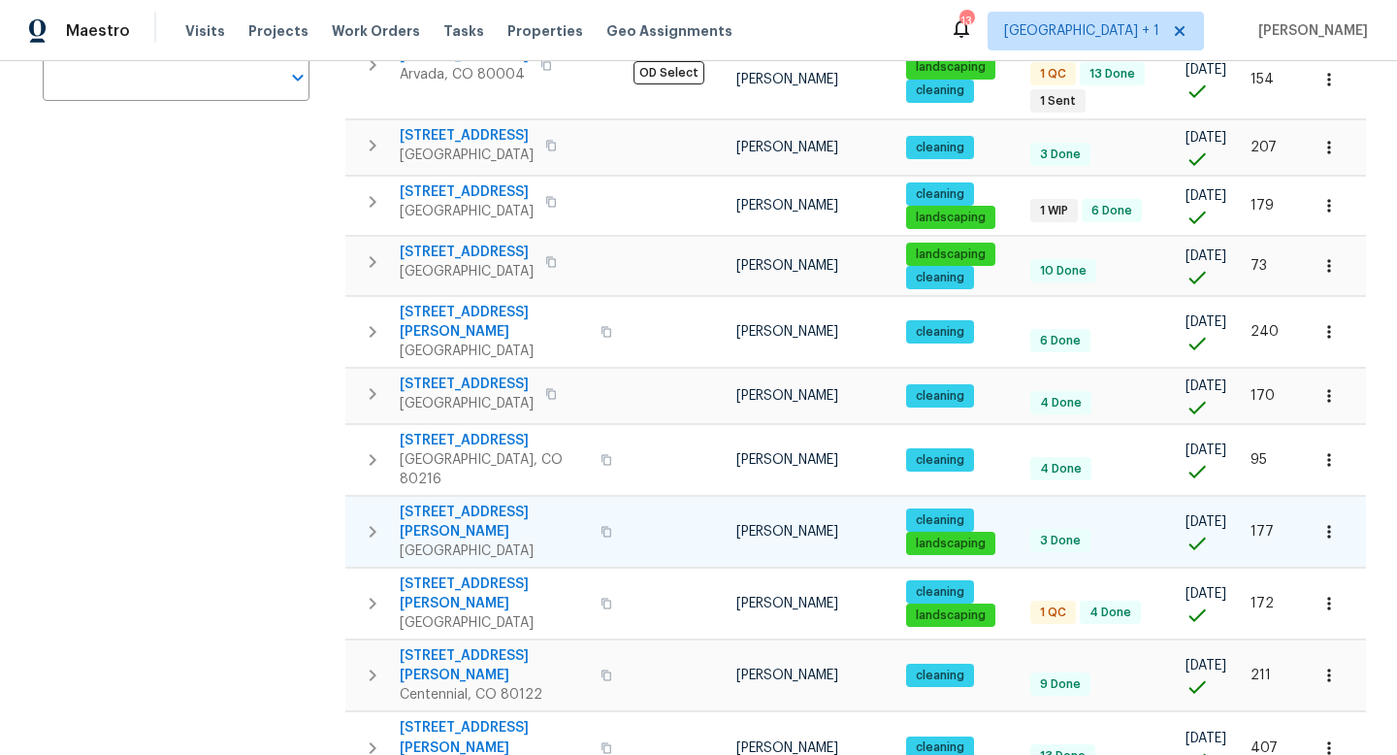
click at [500, 503] on span "10674 Cherrington St" at bounding box center [494, 522] width 189 height 39
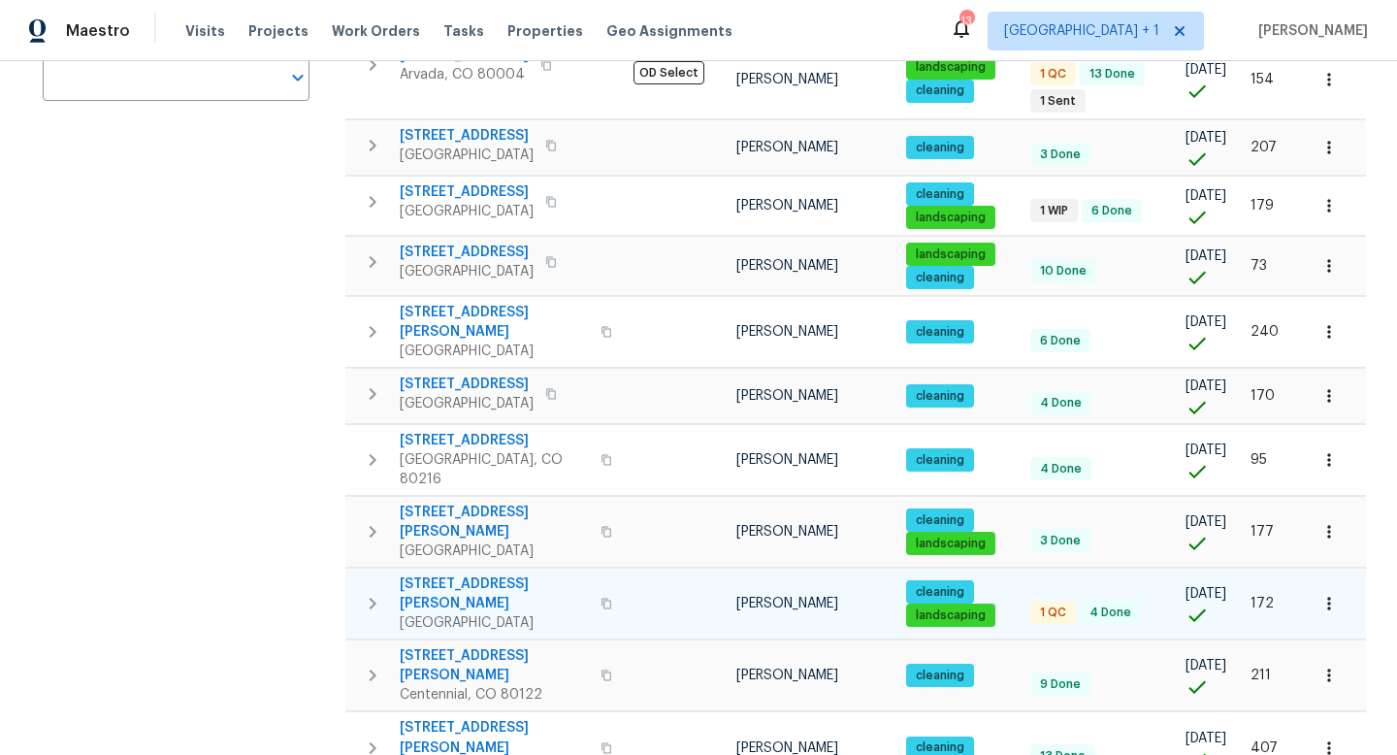
click at [487, 575] on span "2900 S Downing St" at bounding box center [494, 594] width 189 height 39
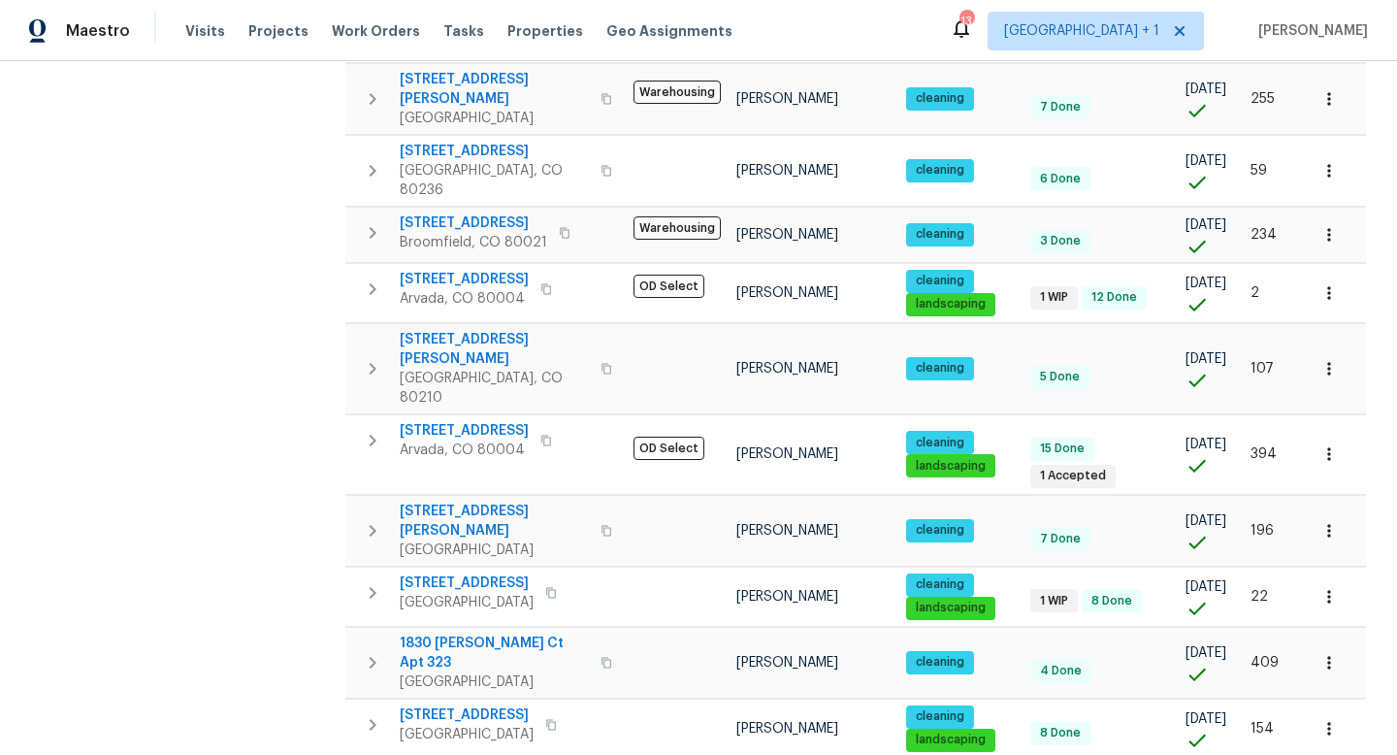
scroll to position [1164, 0]
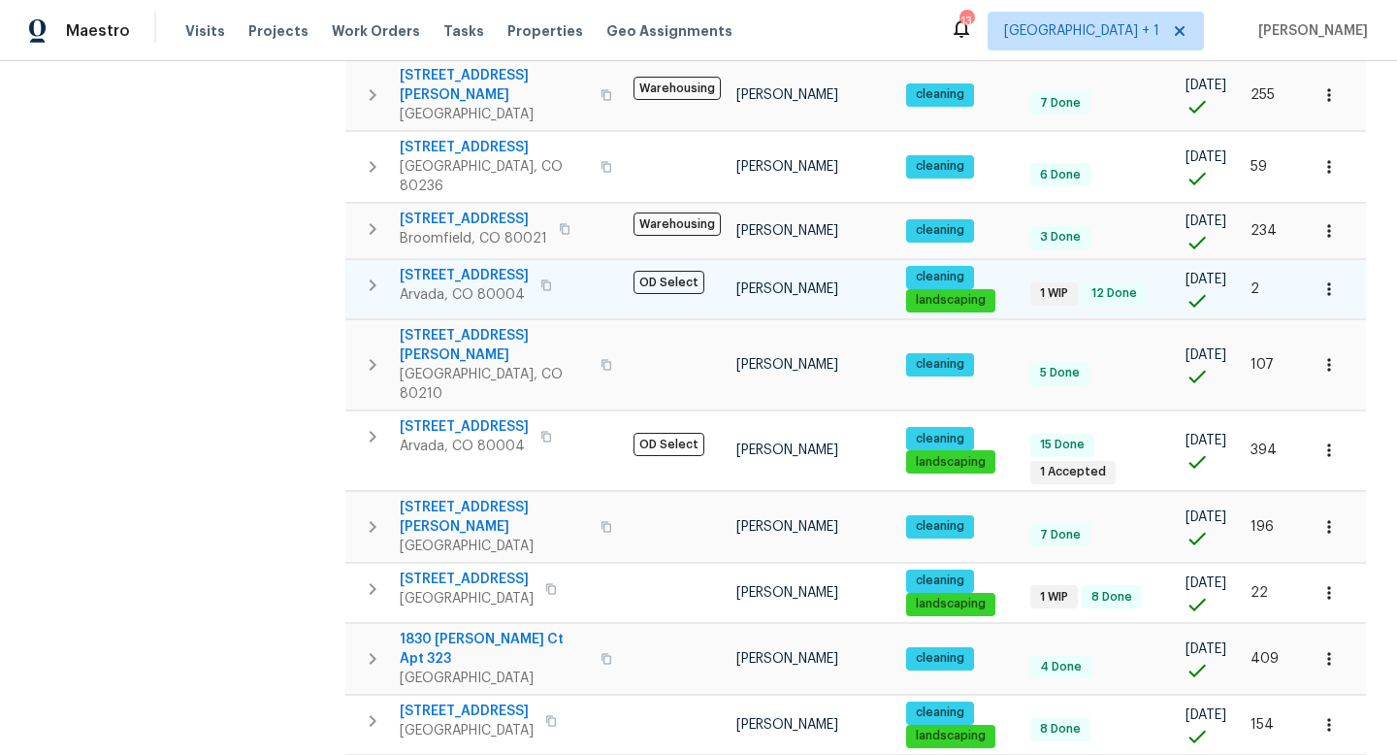
click at [490, 266] on span "8090 W 68th Ave" at bounding box center [464, 275] width 129 height 19
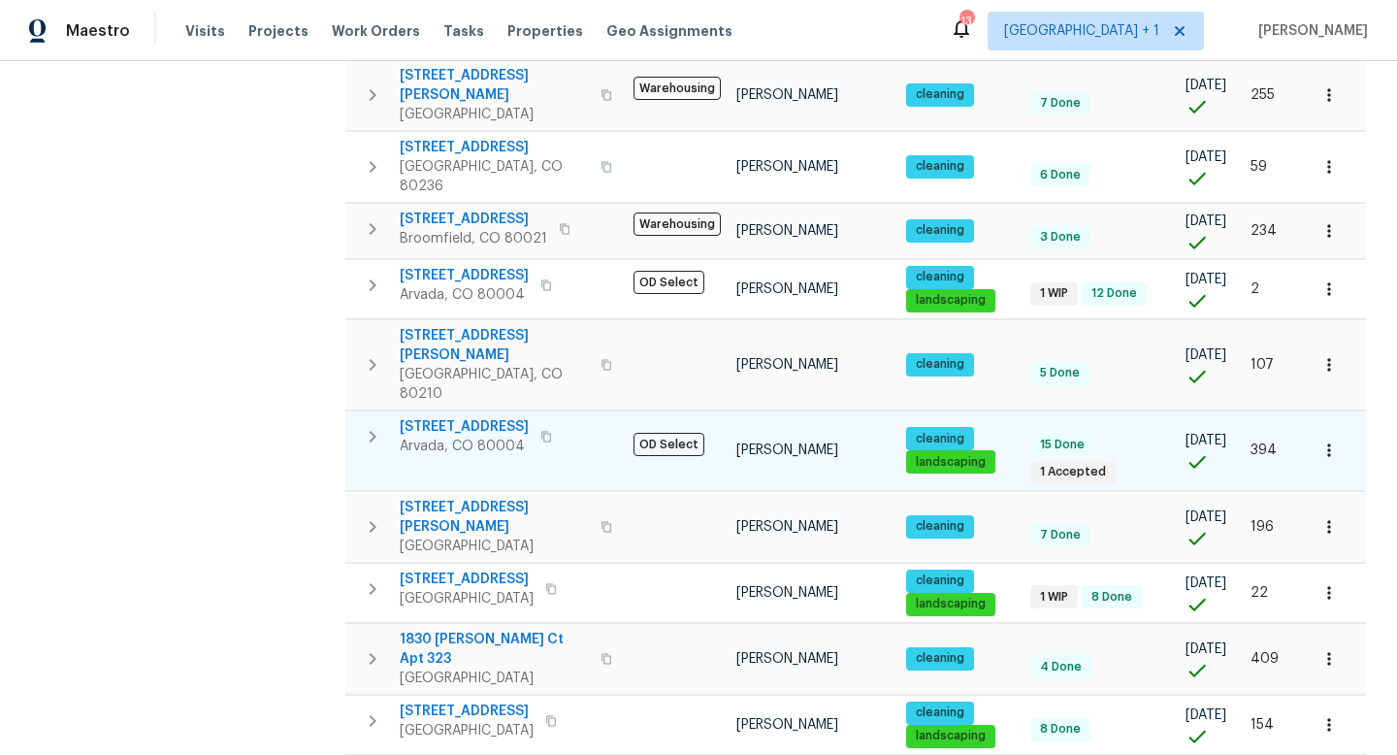
click at [483, 417] on span "13784 W 67th Way" at bounding box center [464, 426] width 129 height 19
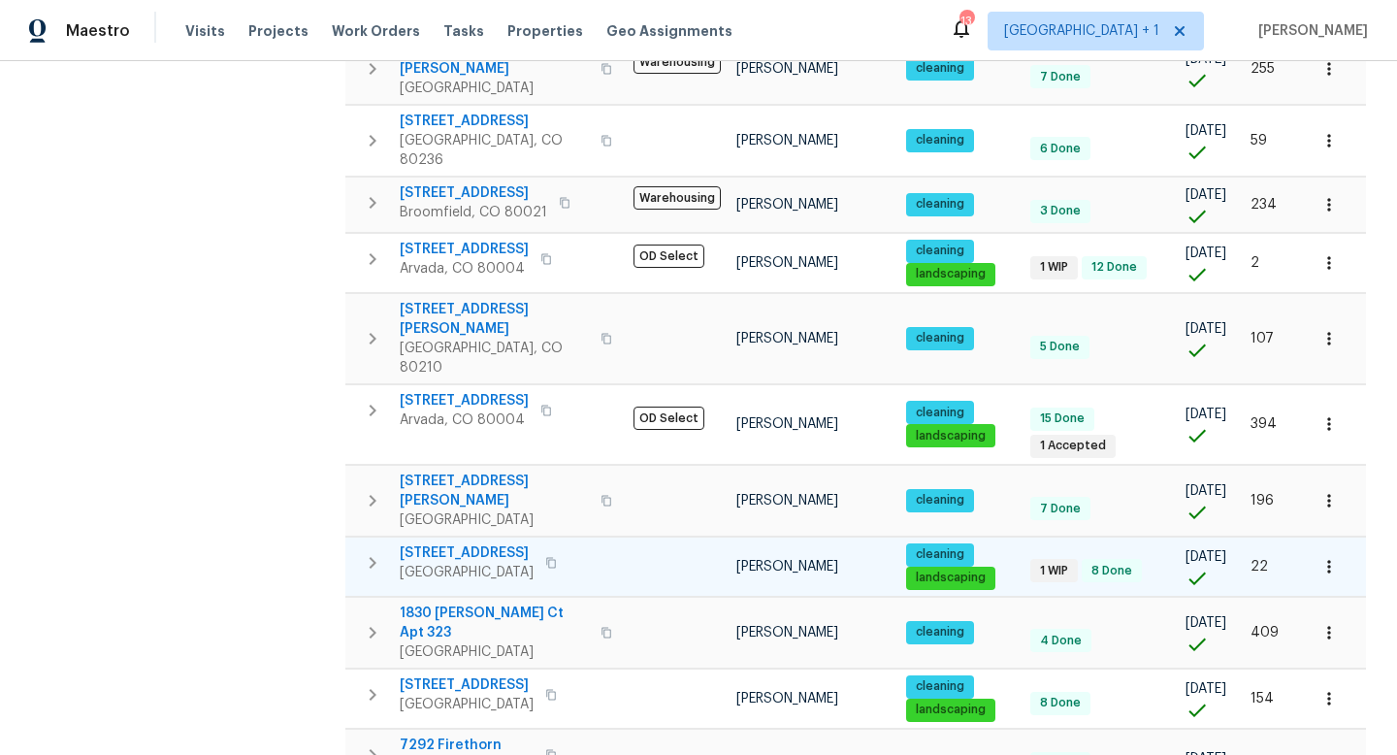
click at [493, 543] on span "7575 Elmwood St" at bounding box center [467, 552] width 134 height 19
click at [489, 543] on span "7575 Elmwood St" at bounding box center [467, 552] width 134 height 19
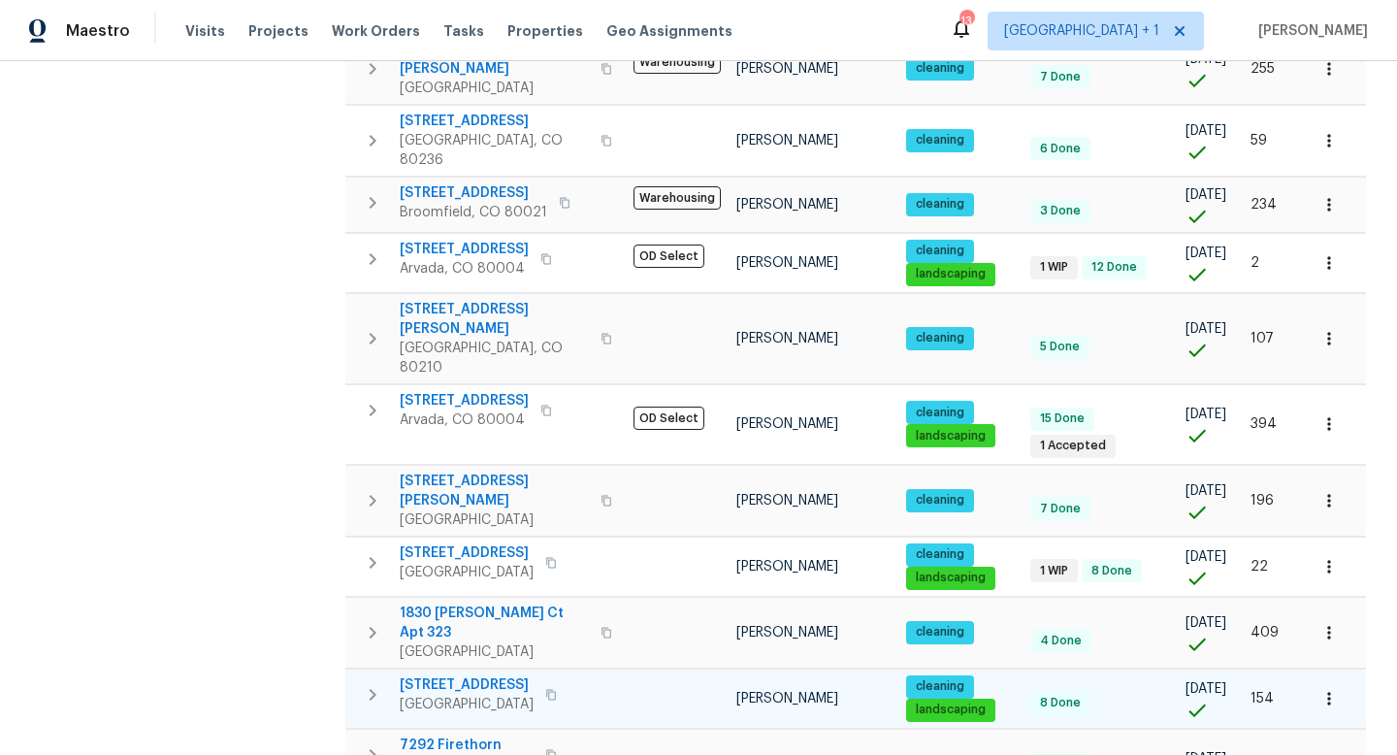
click at [459, 675] on span "9115 W Hinsdale Pl" at bounding box center [467, 684] width 134 height 19
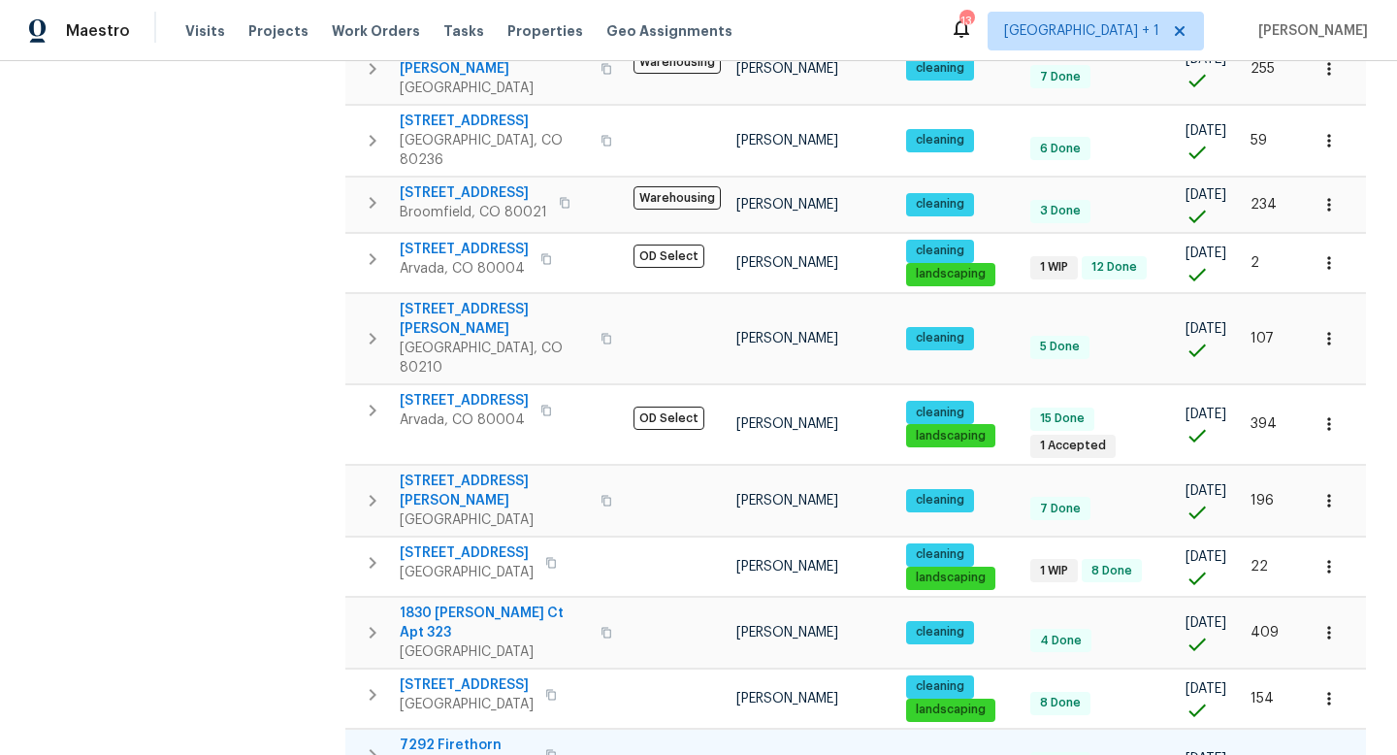
click at [470, 736] on span "7292 Firethorn" at bounding box center [467, 745] width 134 height 19
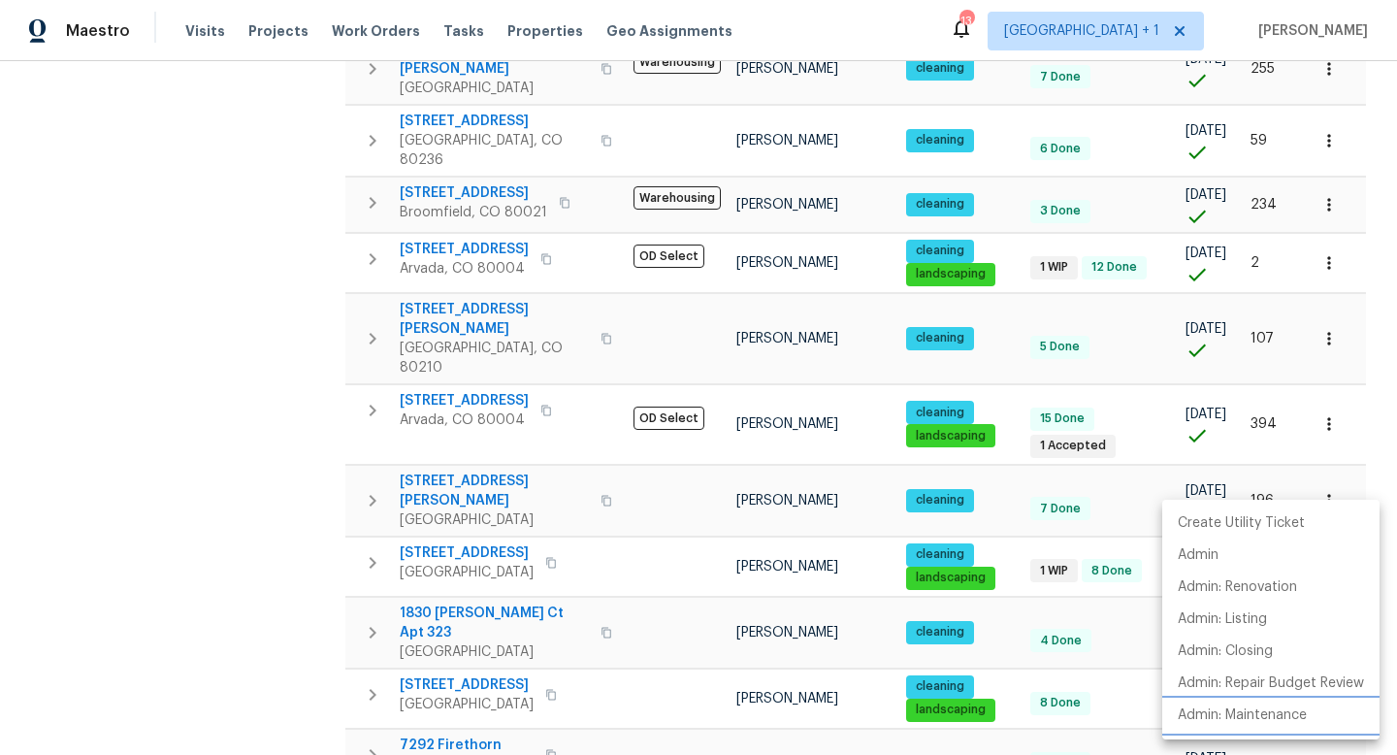
click at [1261, 718] on p "Admin: Maintenance" at bounding box center [1242, 716] width 129 height 20
click at [775, 704] on div at bounding box center [698, 377] width 1397 height 755
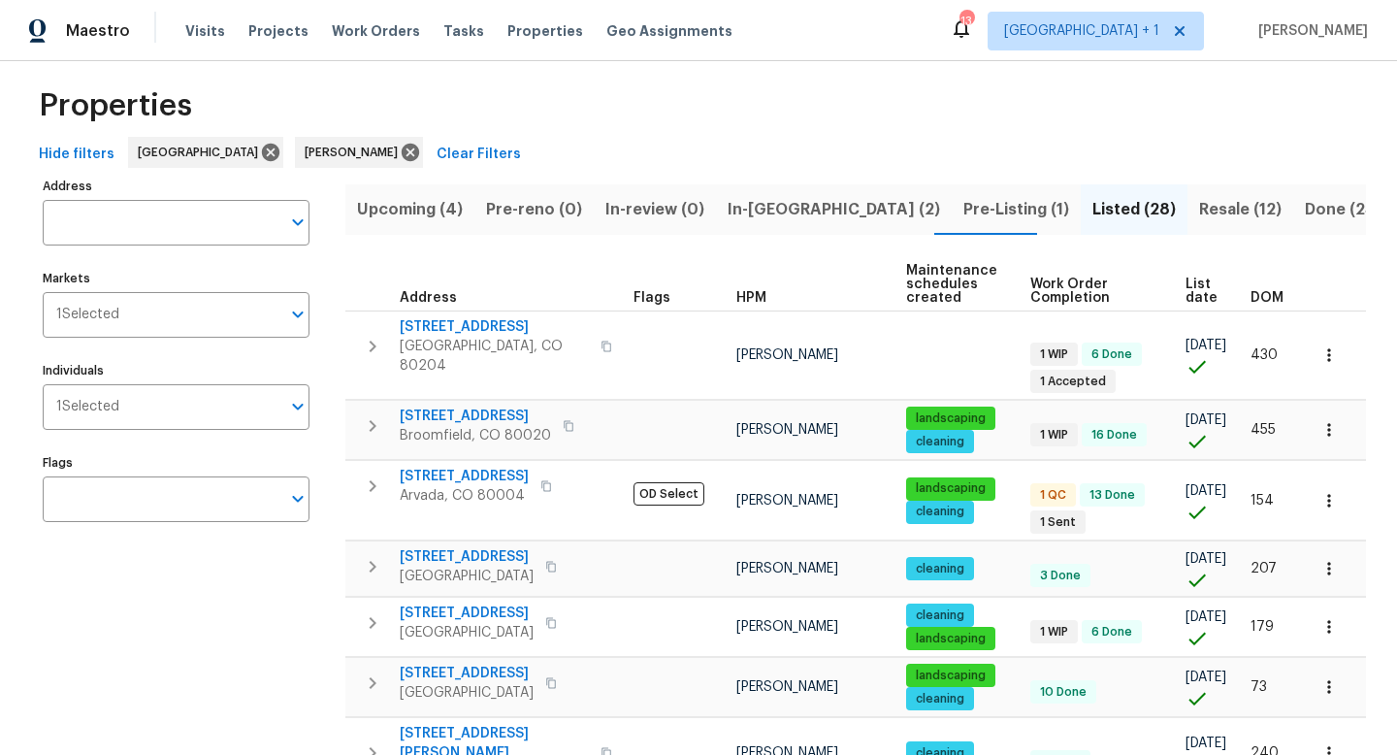
scroll to position [0, 0]
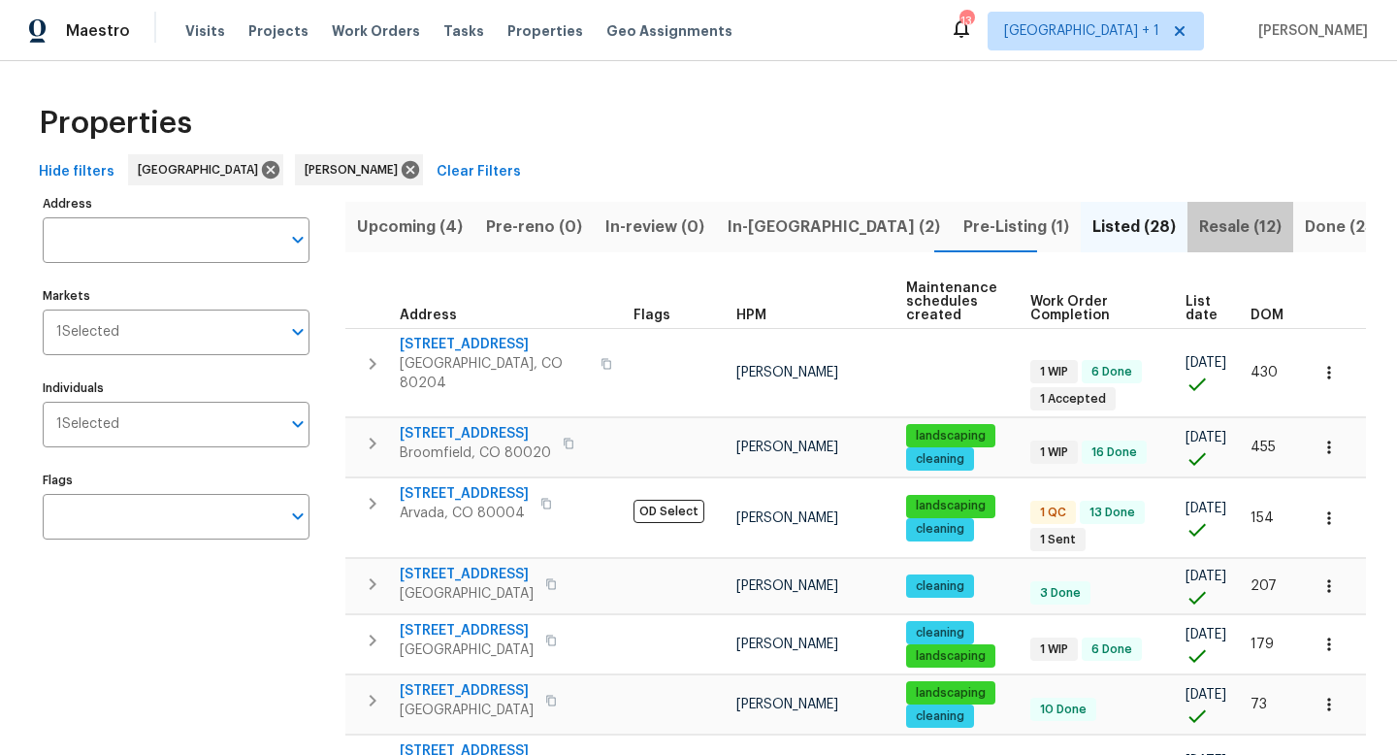
click at [1199, 227] on span "Resale (12)" at bounding box center [1240, 226] width 82 height 27
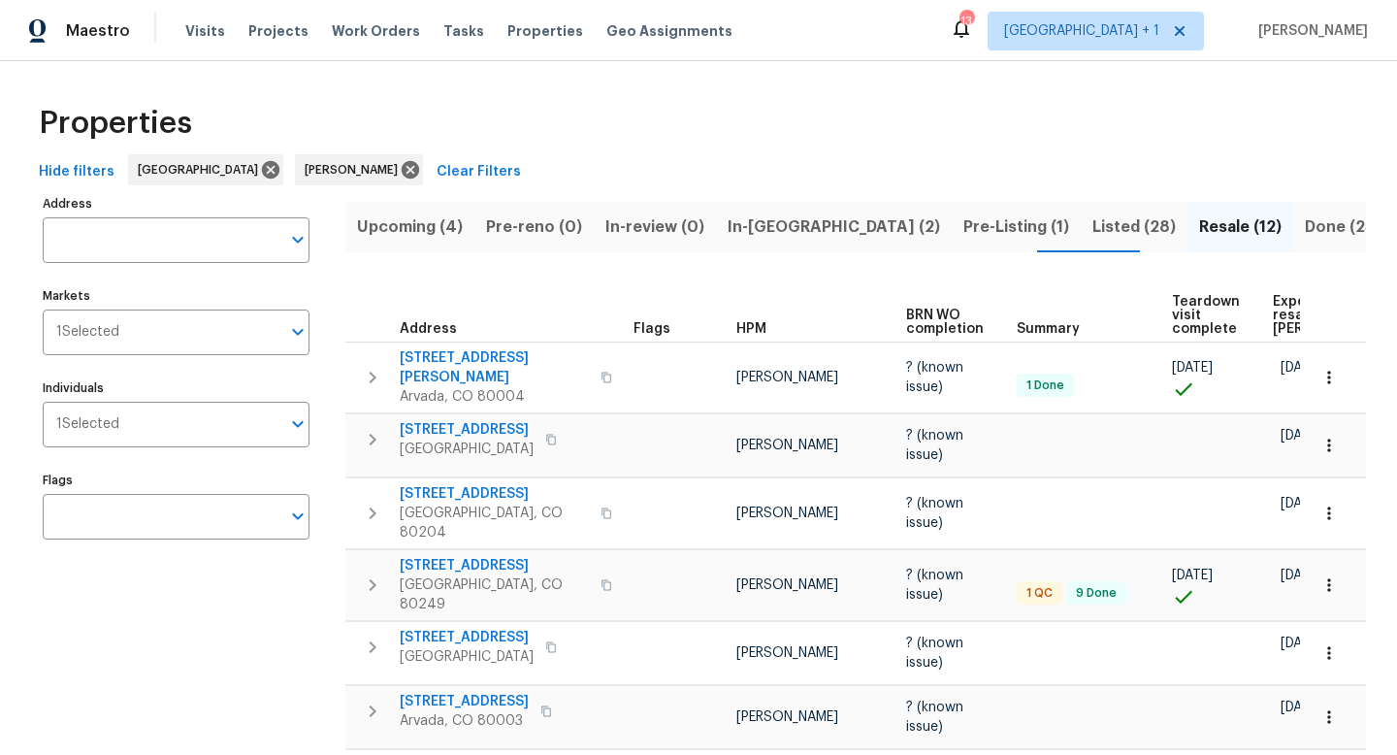
click at [1093, 226] on span "Listed (28)" at bounding box center [1134, 226] width 83 height 27
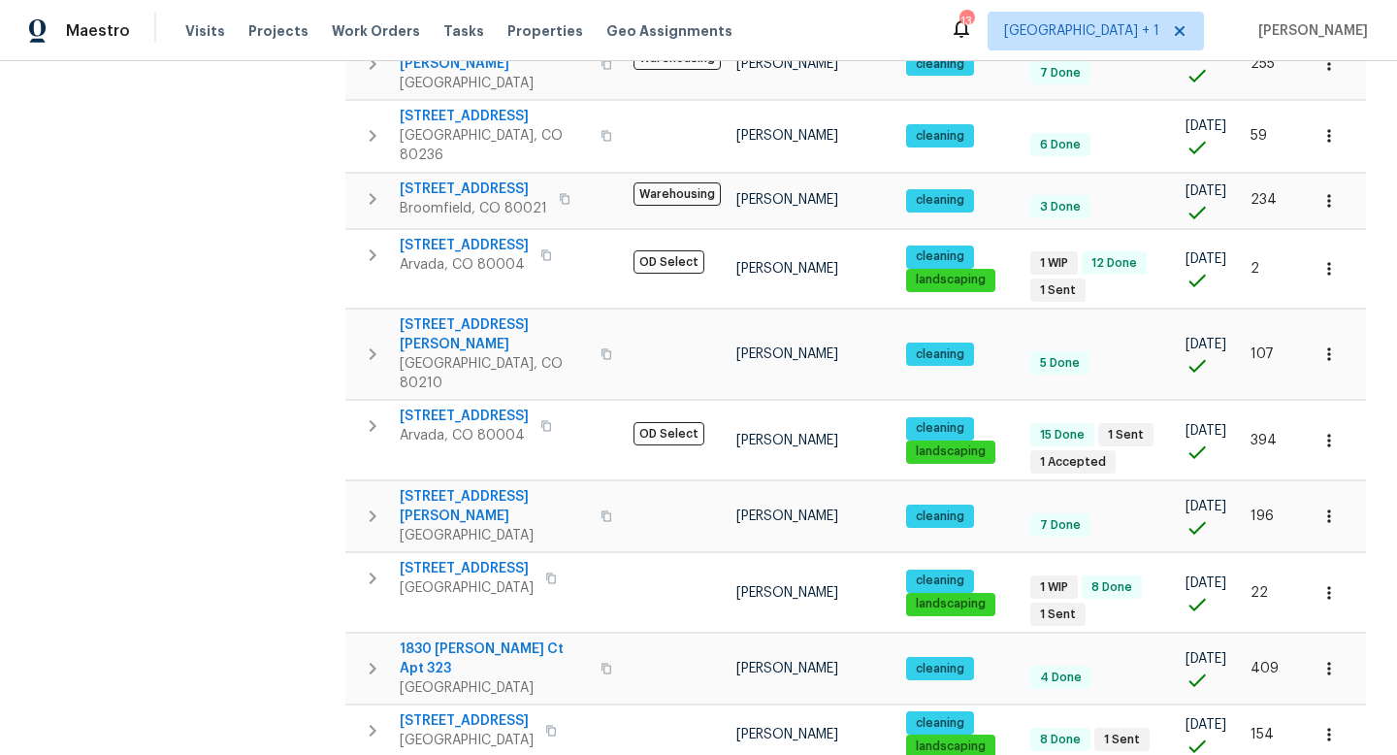
scroll to position [1250, 0]
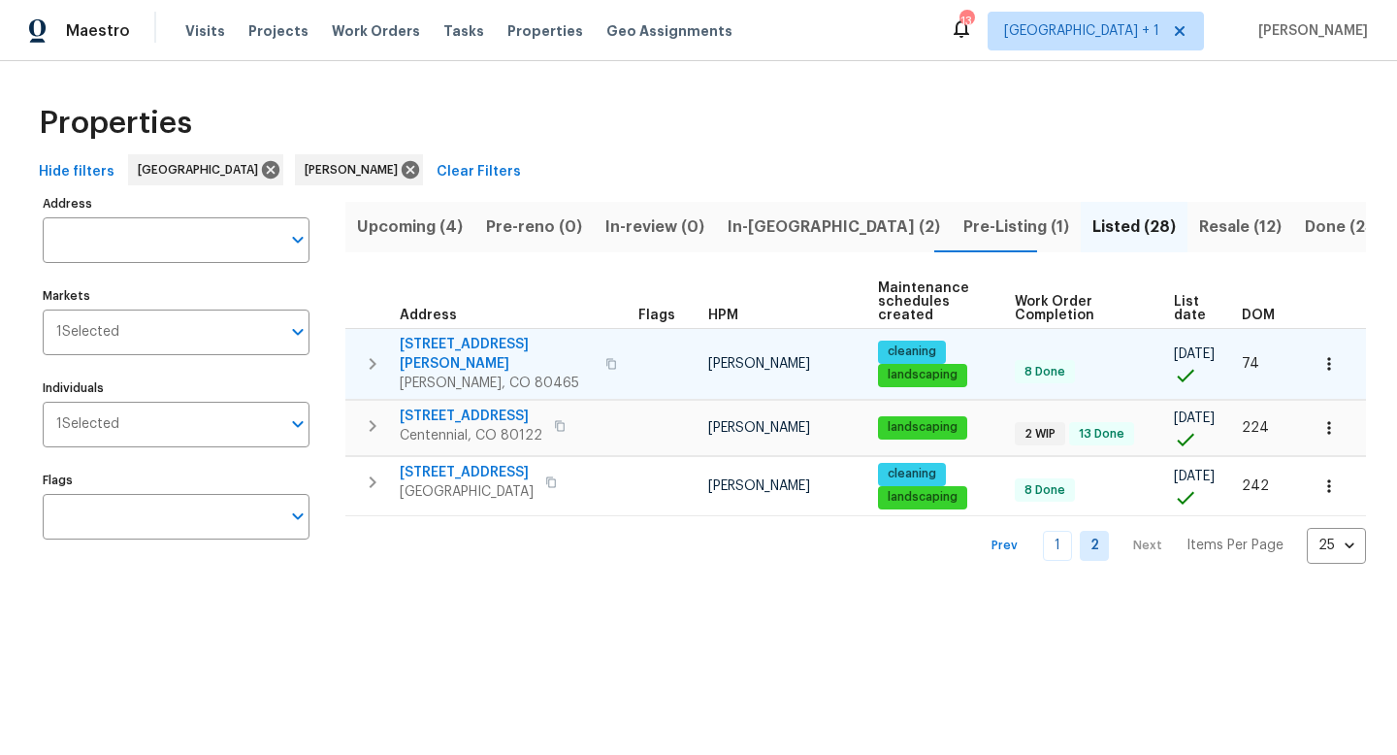
click at [475, 340] on span "4416 S Vivian St" at bounding box center [497, 354] width 194 height 39
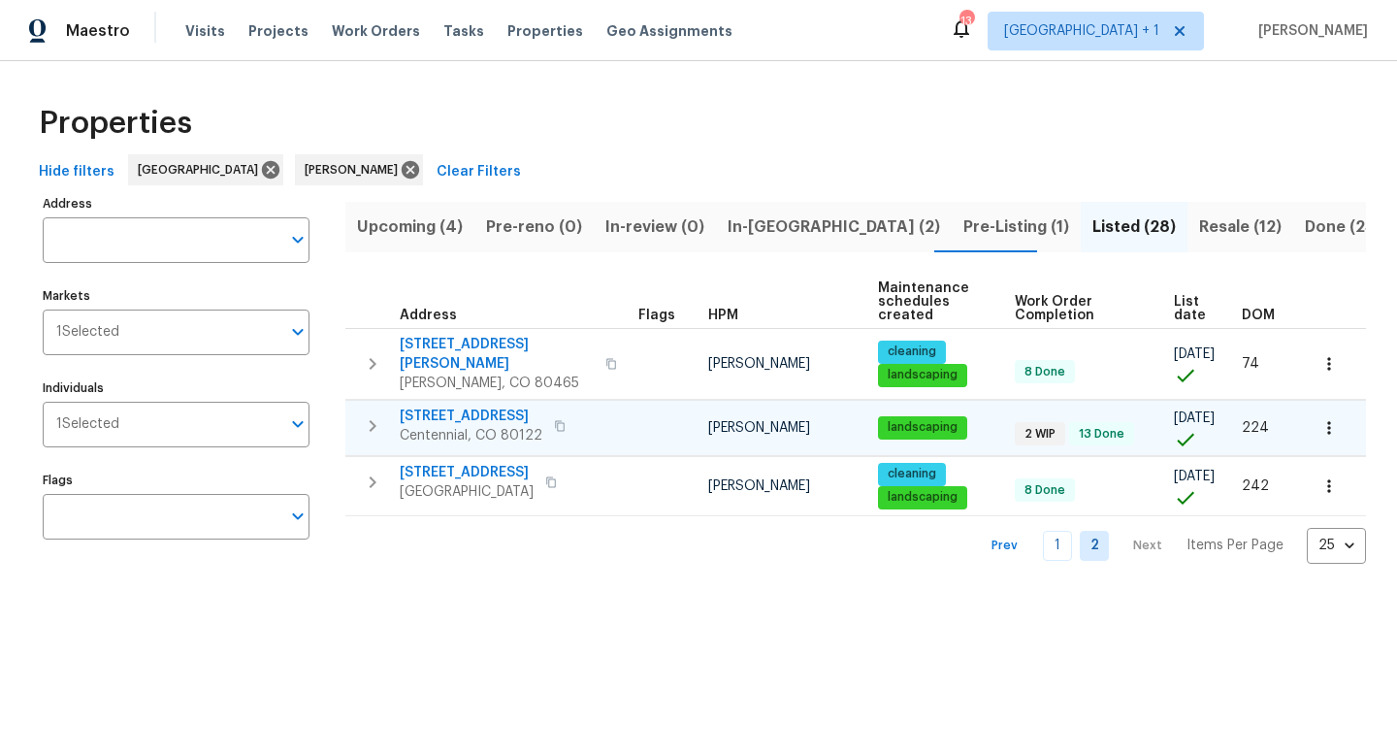
click at [471, 407] on span "7041 S Franklin St" at bounding box center [471, 416] width 143 height 19
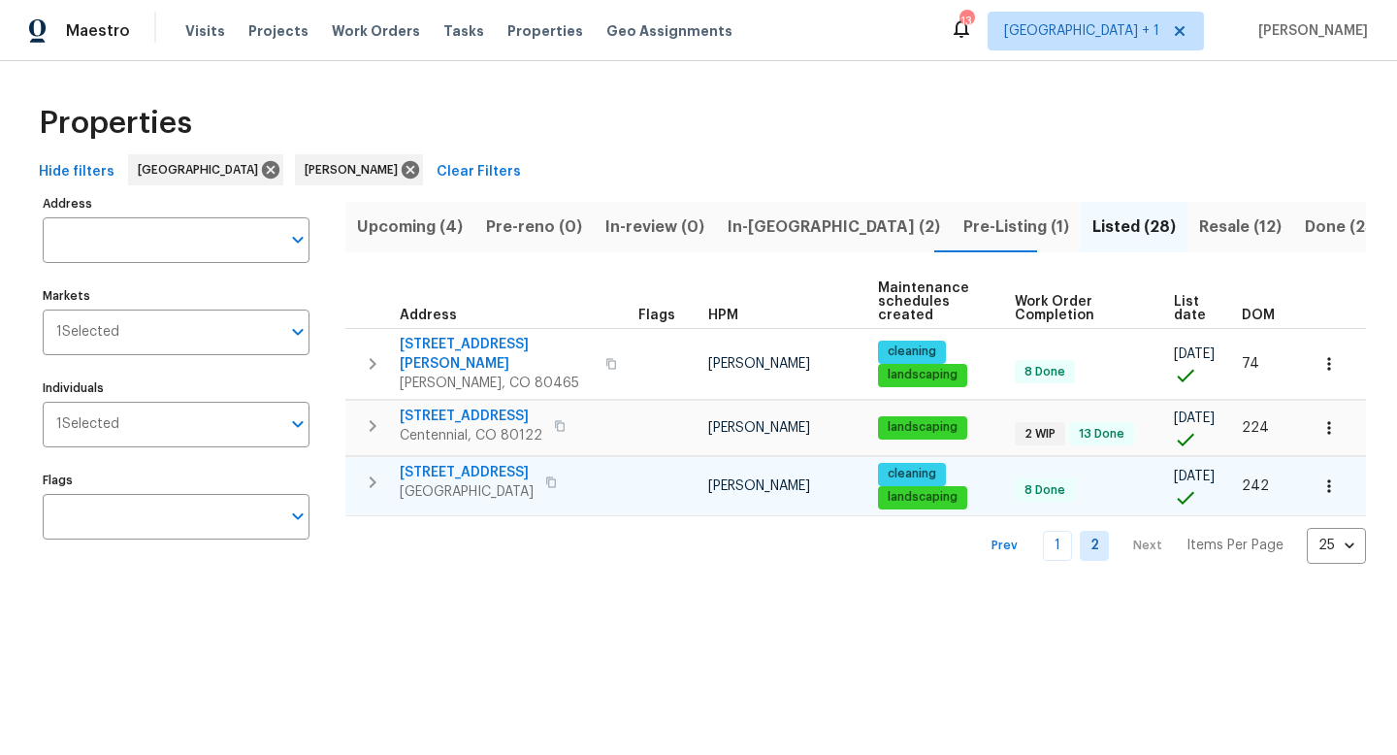
click at [499, 463] on span "445 Tumbleweed Dr" at bounding box center [467, 472] width 134 height 19
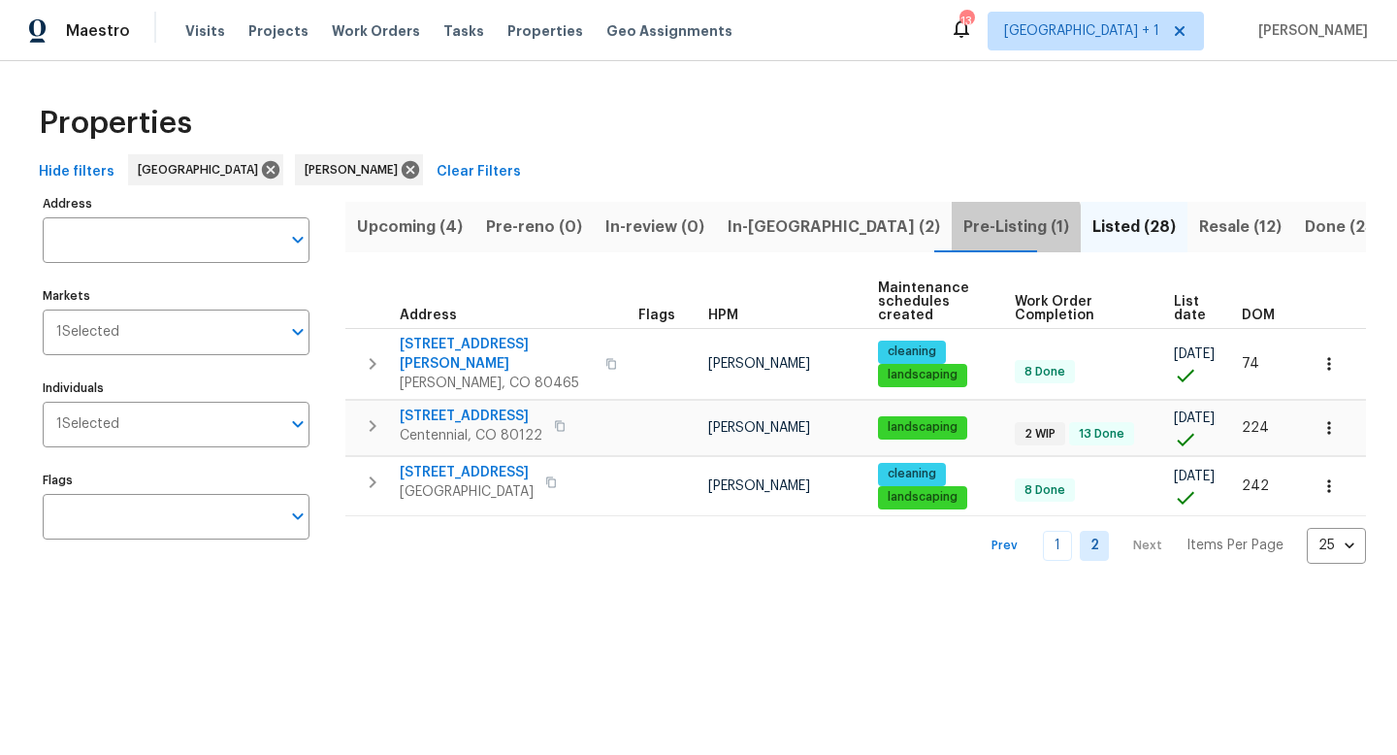
click at [964, 229] on span "Pre-Listing (1)" at bounding box center [1017, 226] width 106 height 27
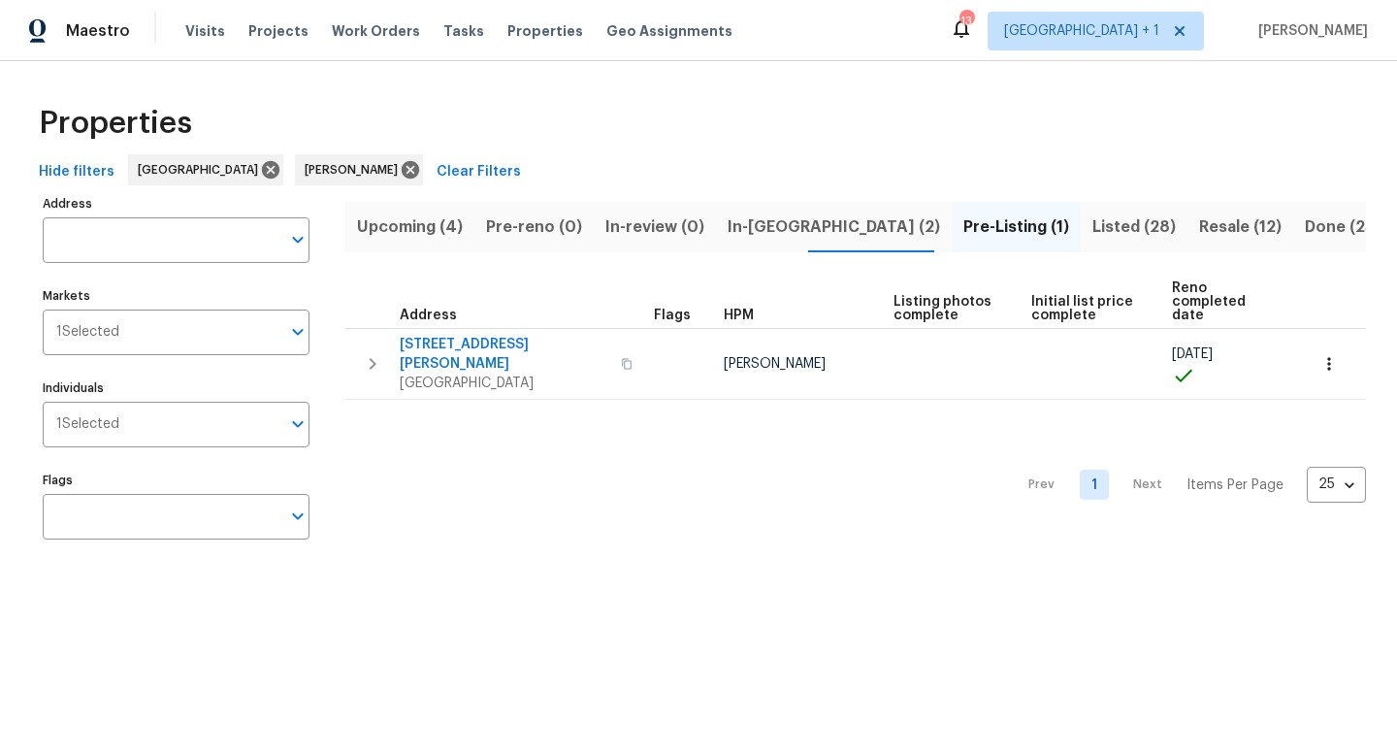
click at [753, 226] on span "In-reno (2)" at bounding box center [834, 226] width 213 height 27
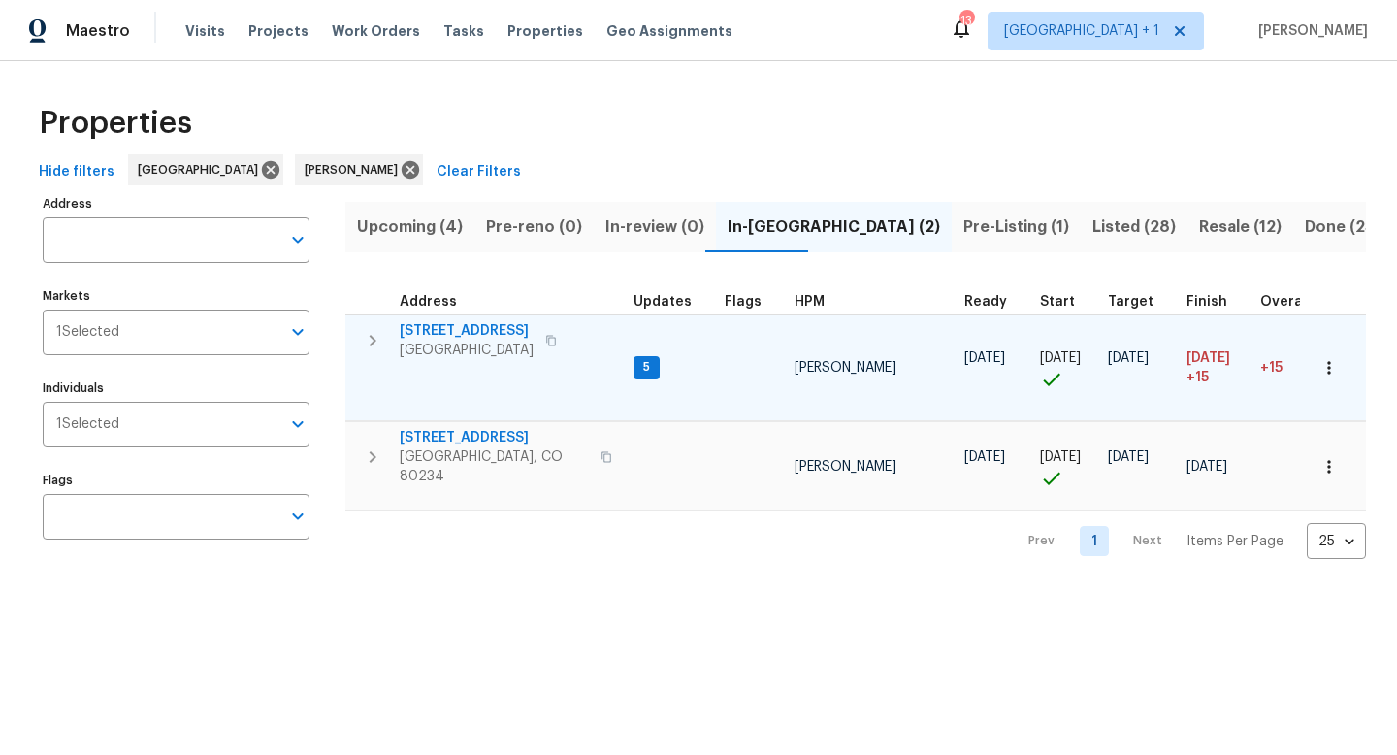
click at [476, 327] on span "6424 Willow Broom Trl" at bounding box center [467, 330] width 134 height 19
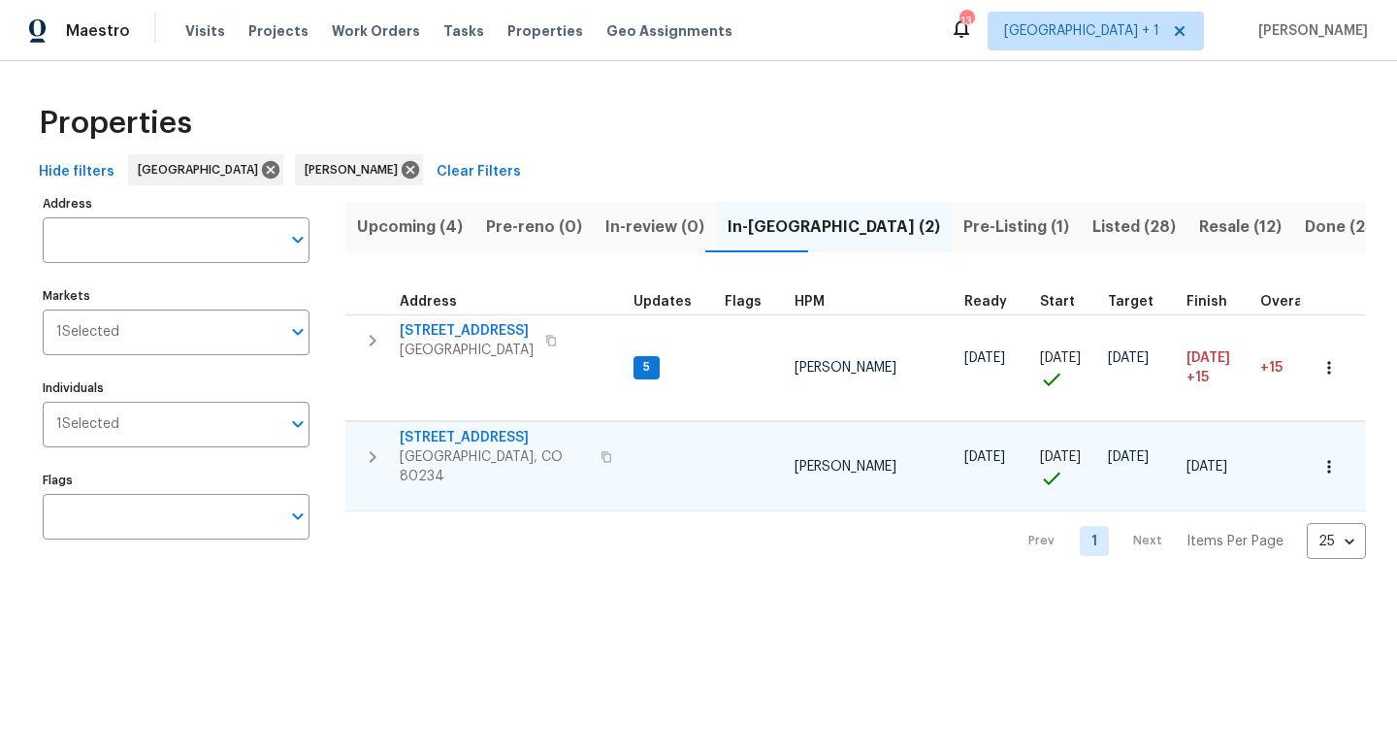
click at [458, 435] on span "12997 Wyandot Way" at bounding box center [494, 437] width 189 height 19
click at [347, 34] on span "Work Orders" at bounding box center [376, 30] width 88 height 19
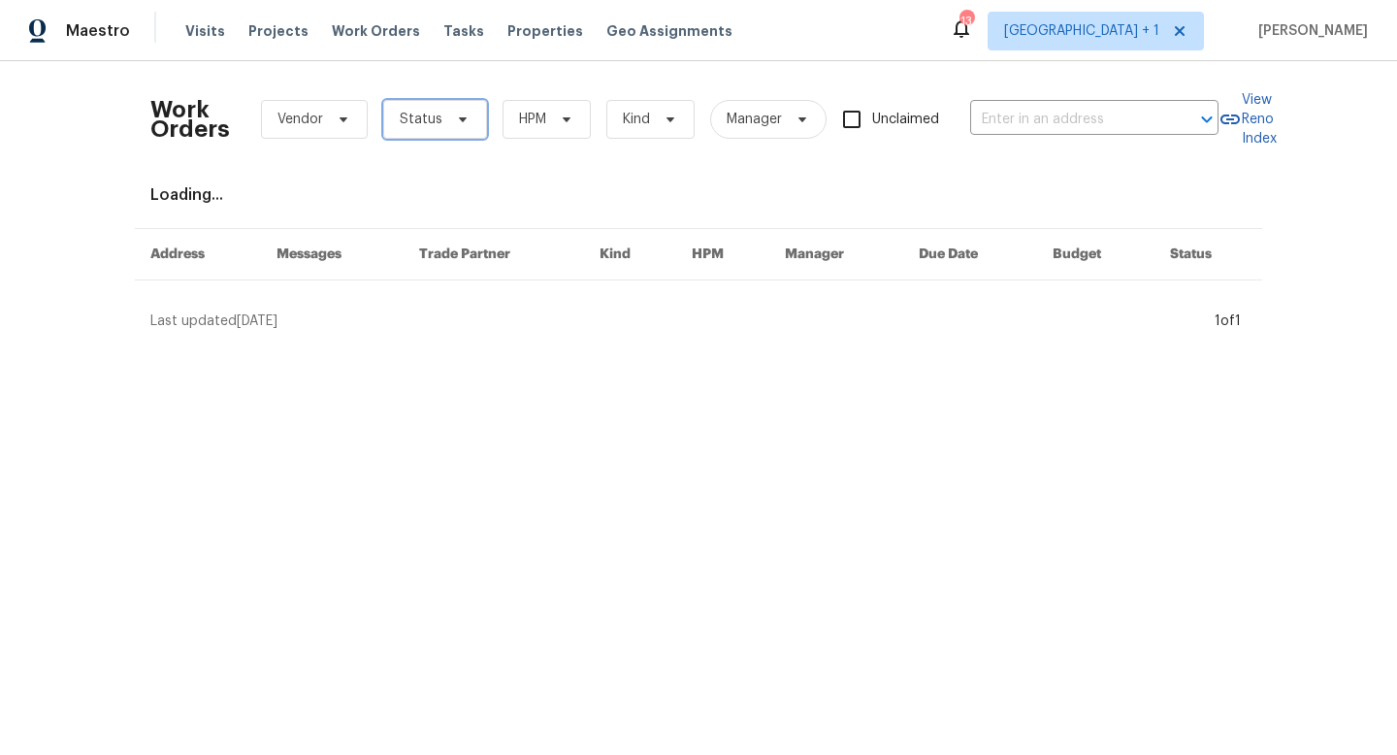
click at [460, 120] on icon at bounding box center [463, 119] width 8 height 5
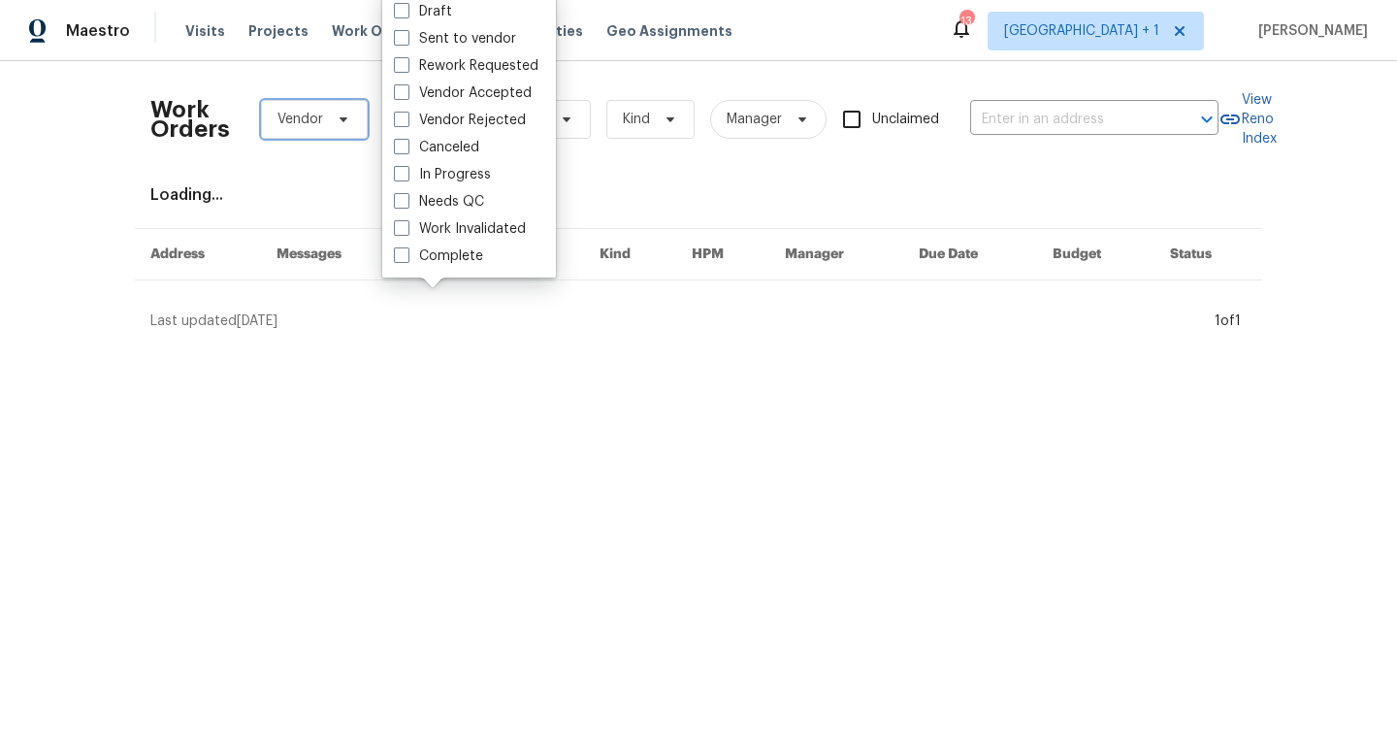
click at [344, 124] on icon at bounding box center [344, 120] width 16 height 16
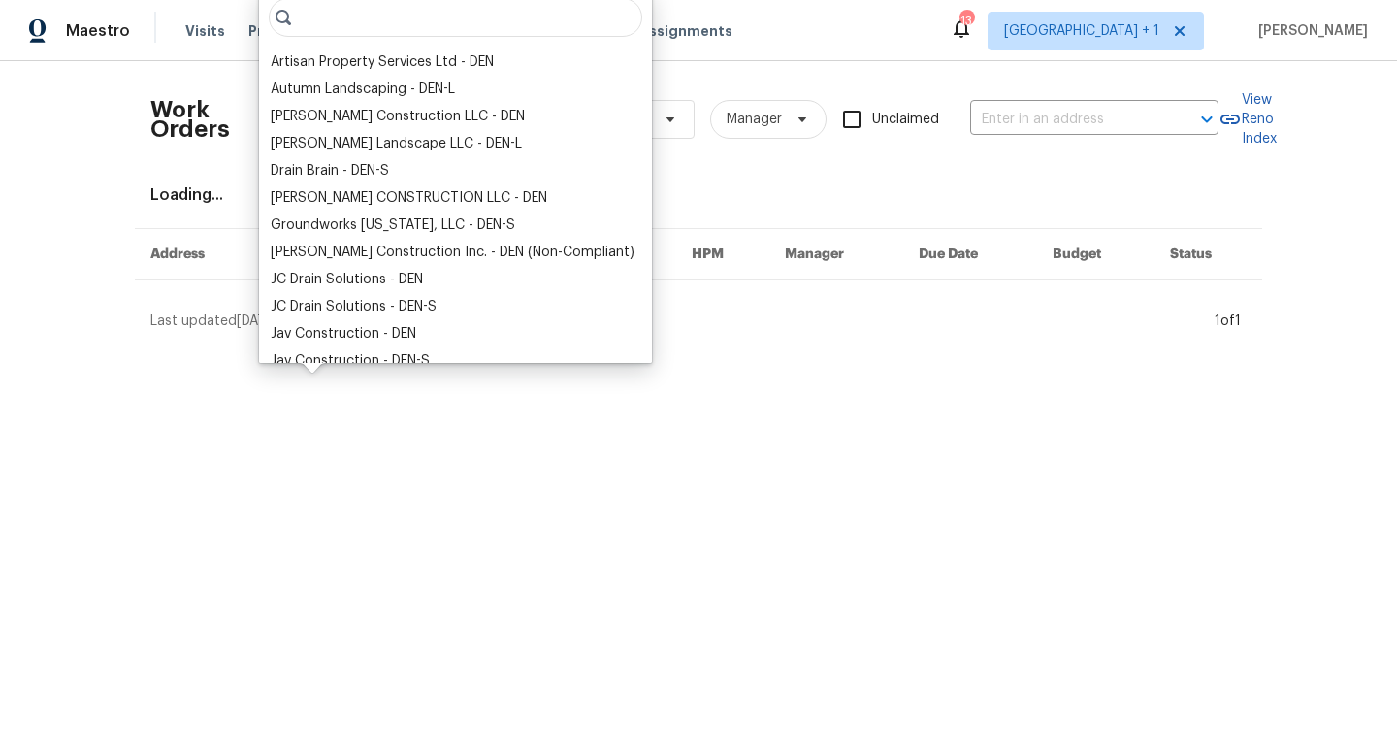
click at [354, 21] on input "search" at bounding box center [456, 17] width 374 height 39
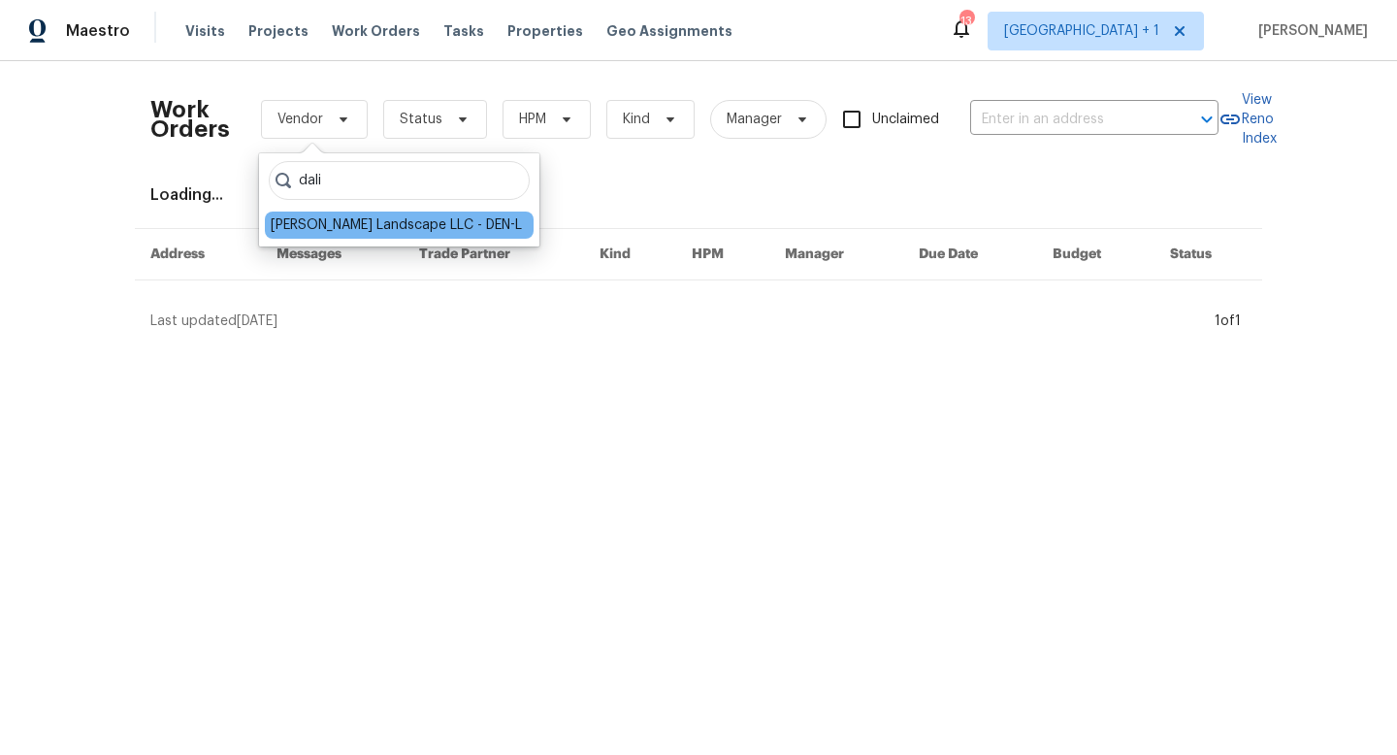
type input "dali"
click at [353, 227] on div "Dalia Landscape LLC - DEN-L" at bounding box center [396, 224] width 251 height 19
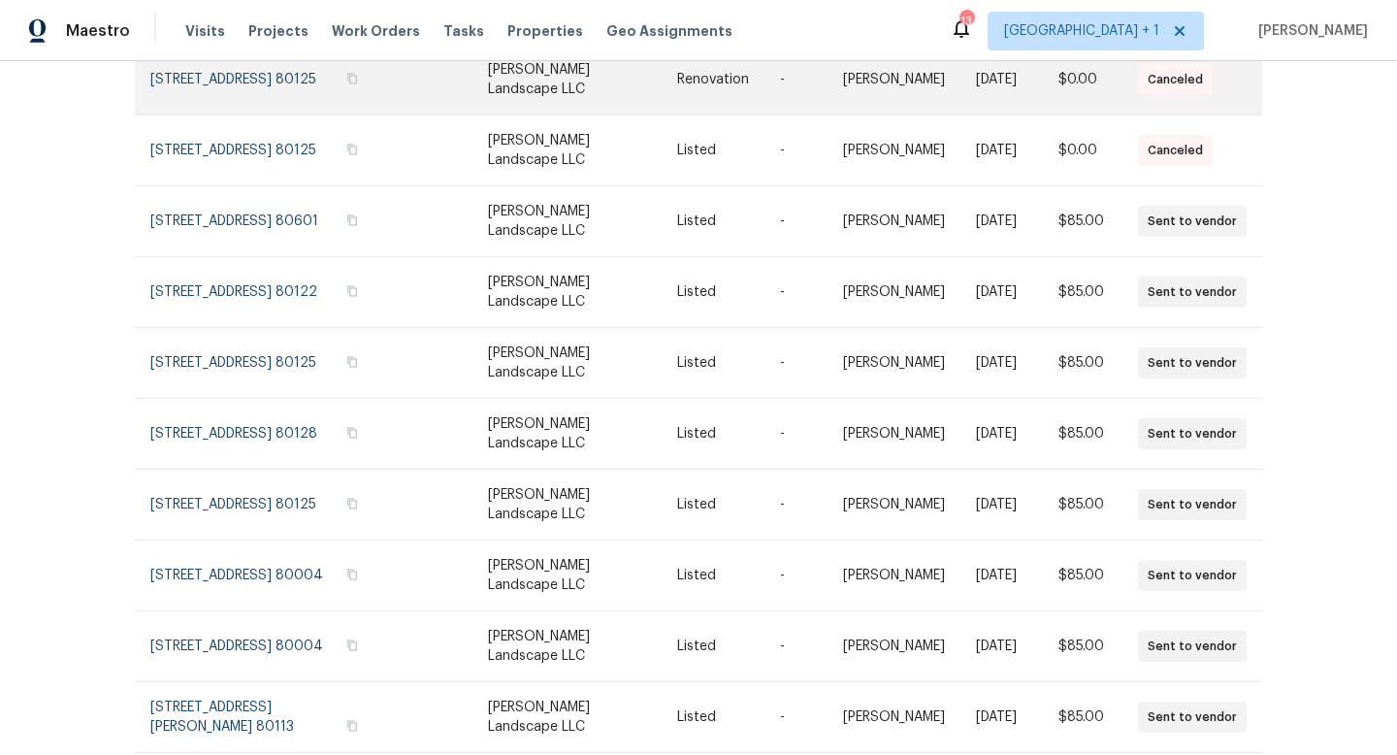
scroll to position [300, 0]
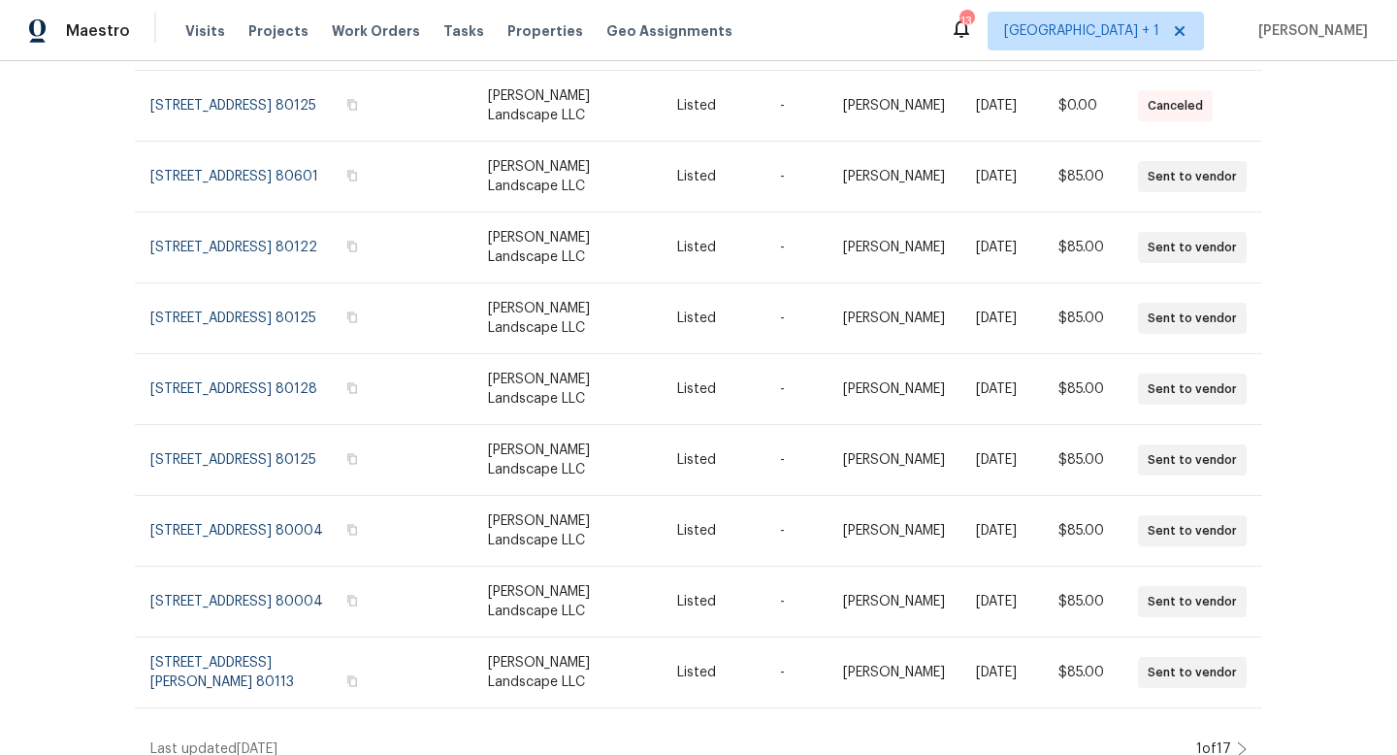
click at [1241, 741] on icon at bounding box center [1242, 749] width 10 height 16
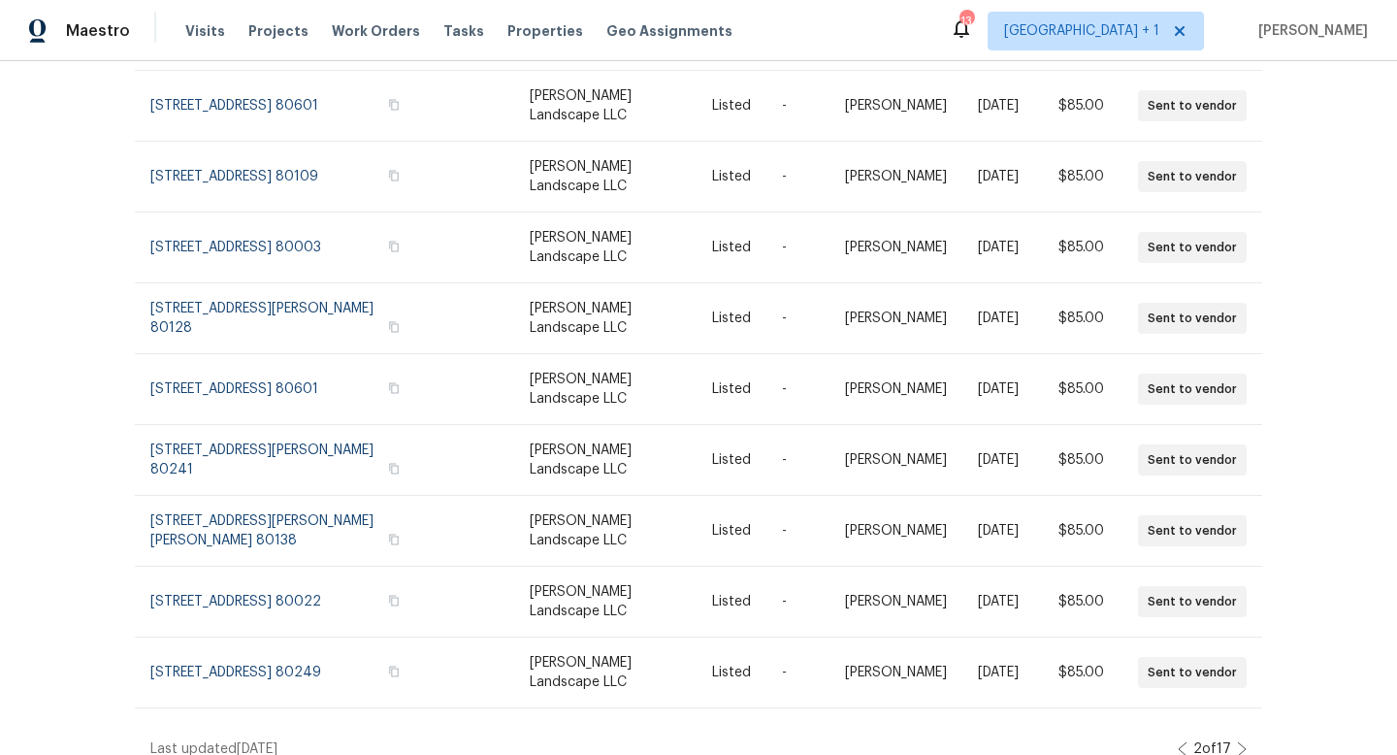
click at [1241, 741] on icon at bounding box center [1242, 749] width 10 height 16
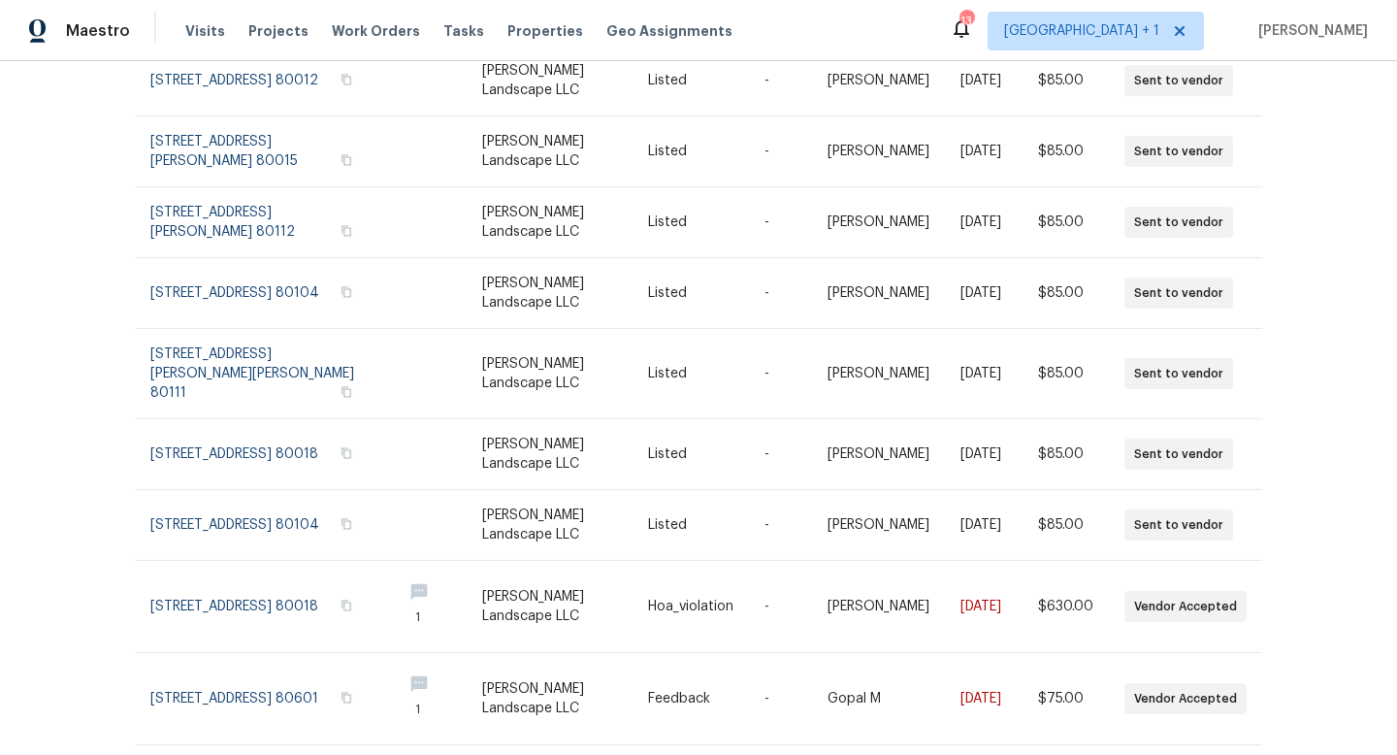
scroll to position [342, 0]
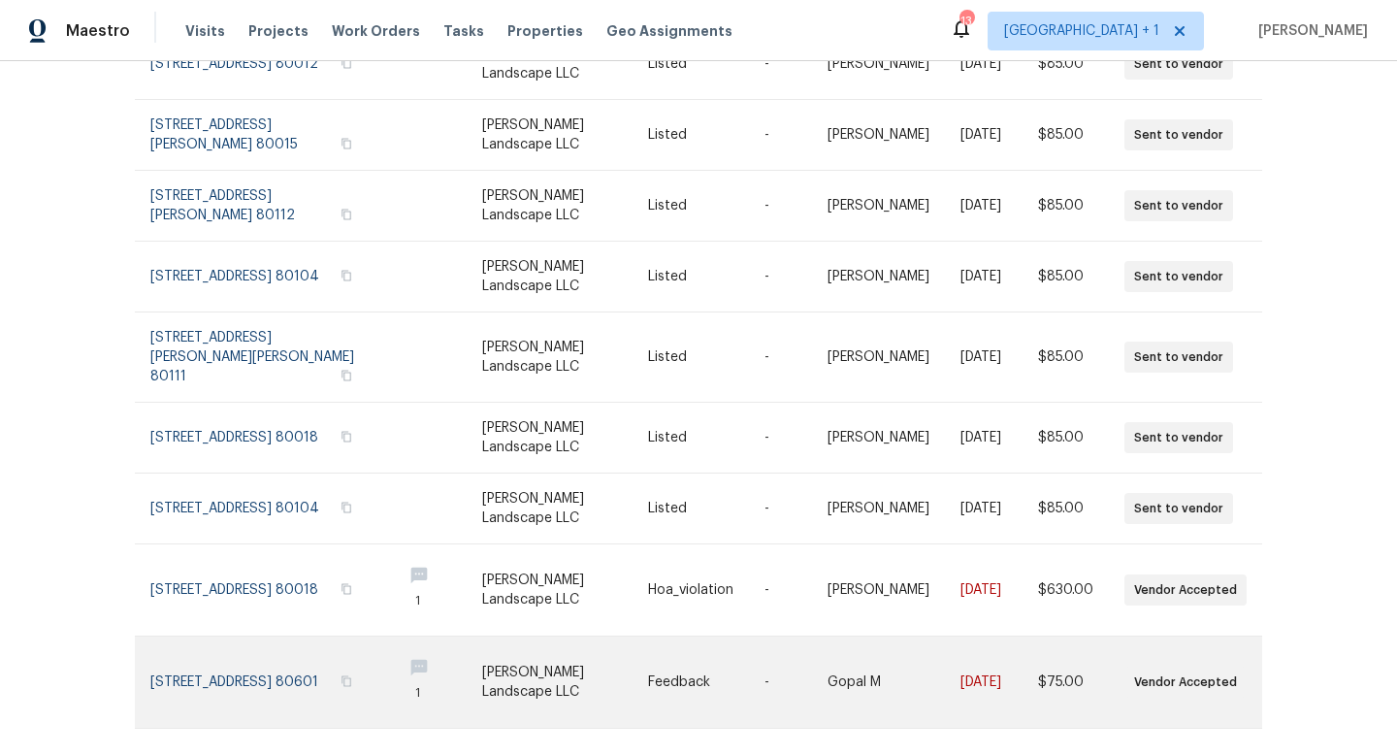
click at [592, 643] on link at bounding box center [564, 682] width 165 height 91
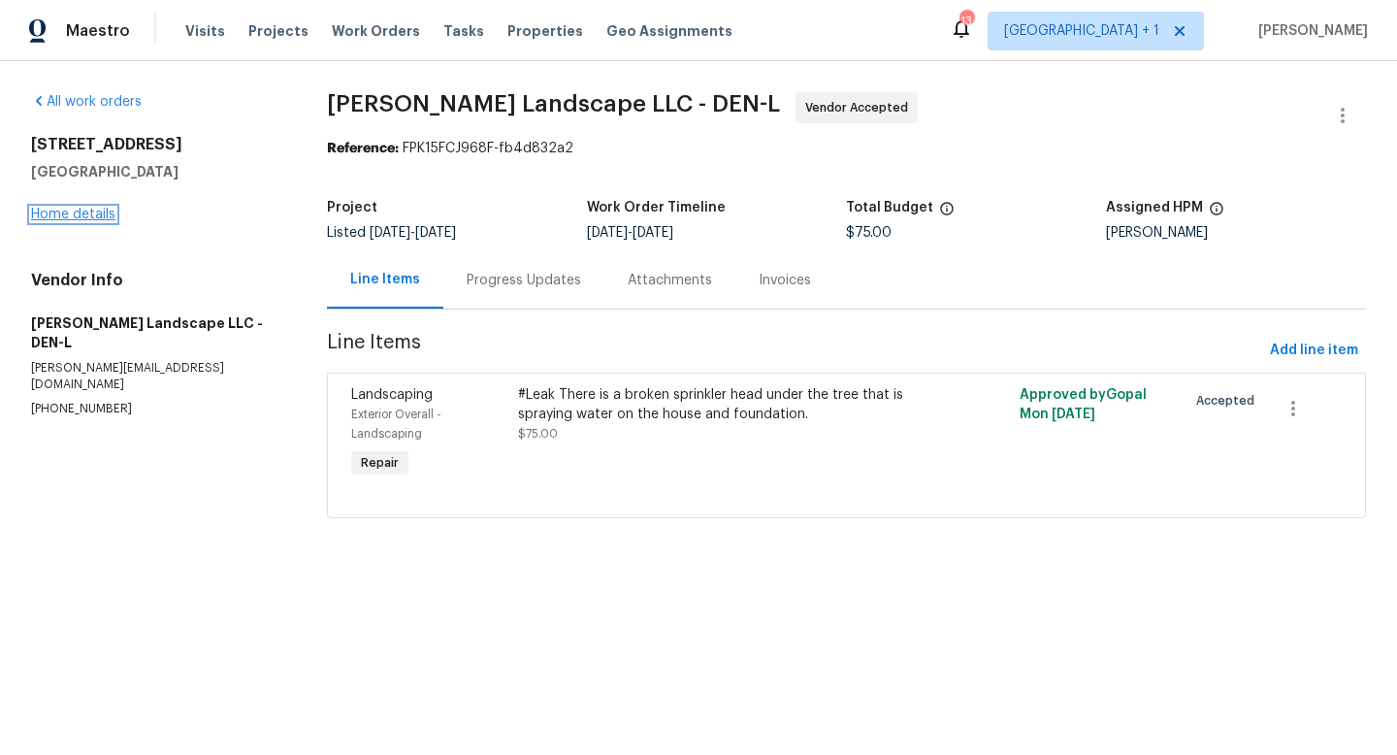
click at [81, 214] on link "Home details" at bounding box center [73, 215] width 84 height 14
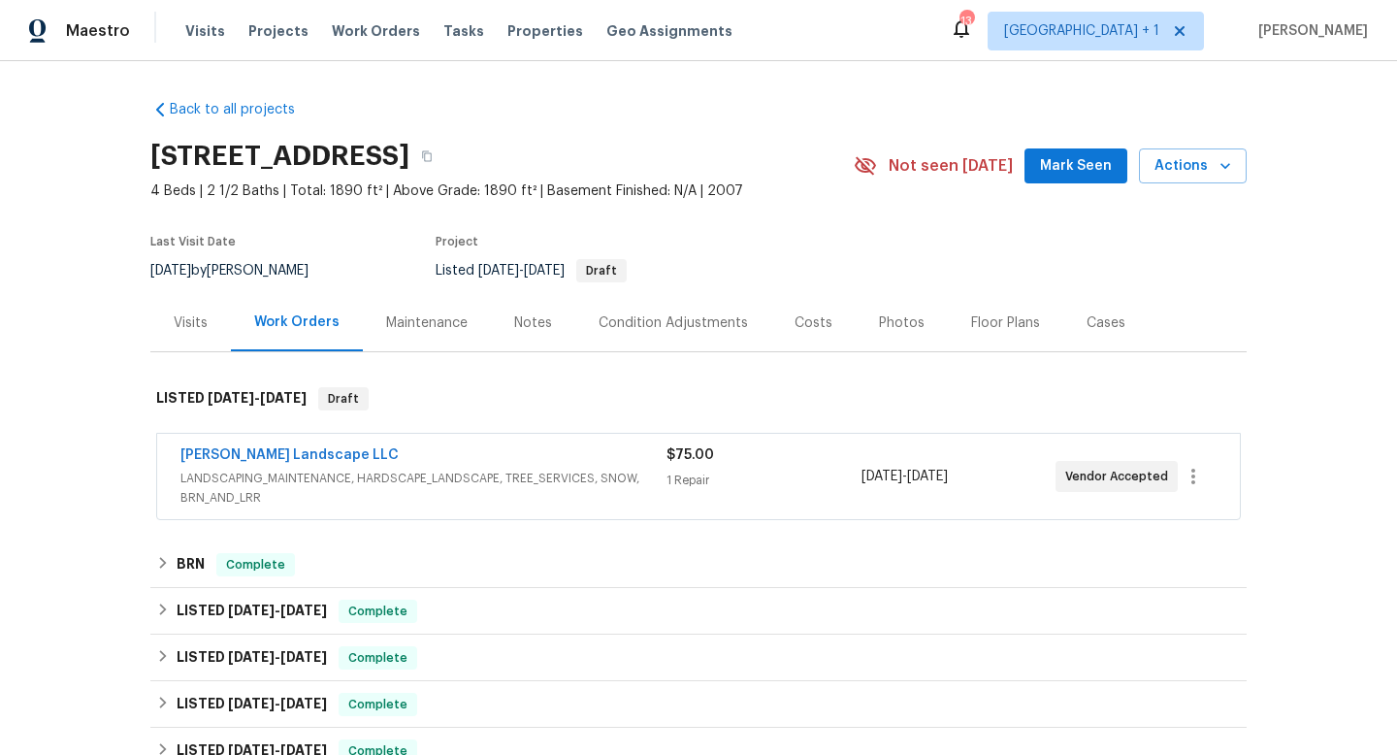
click at [197, 324] on div "Visits" at bounding box center [191, 322] width 34 height 19
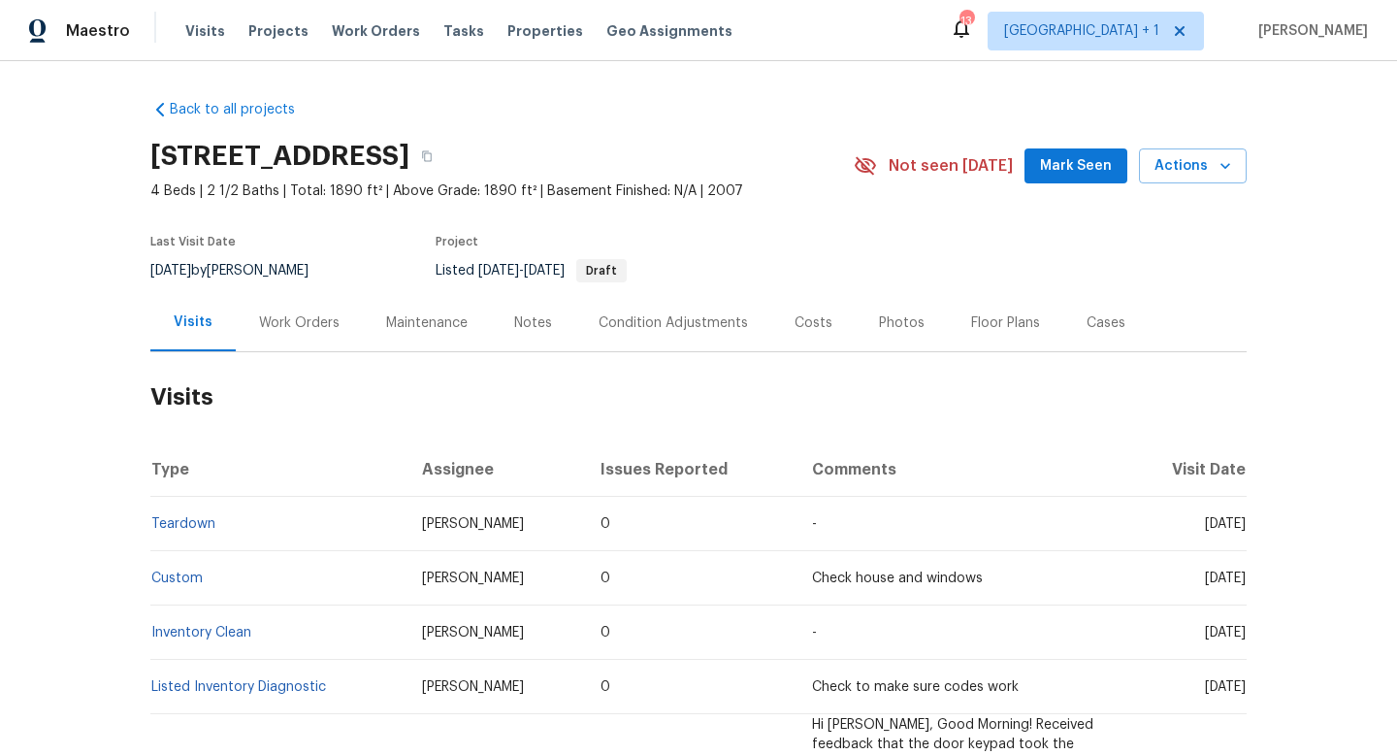
click at [301, 320] on div "Work Orders" at bounding box center [299, 322] width 81 height 19
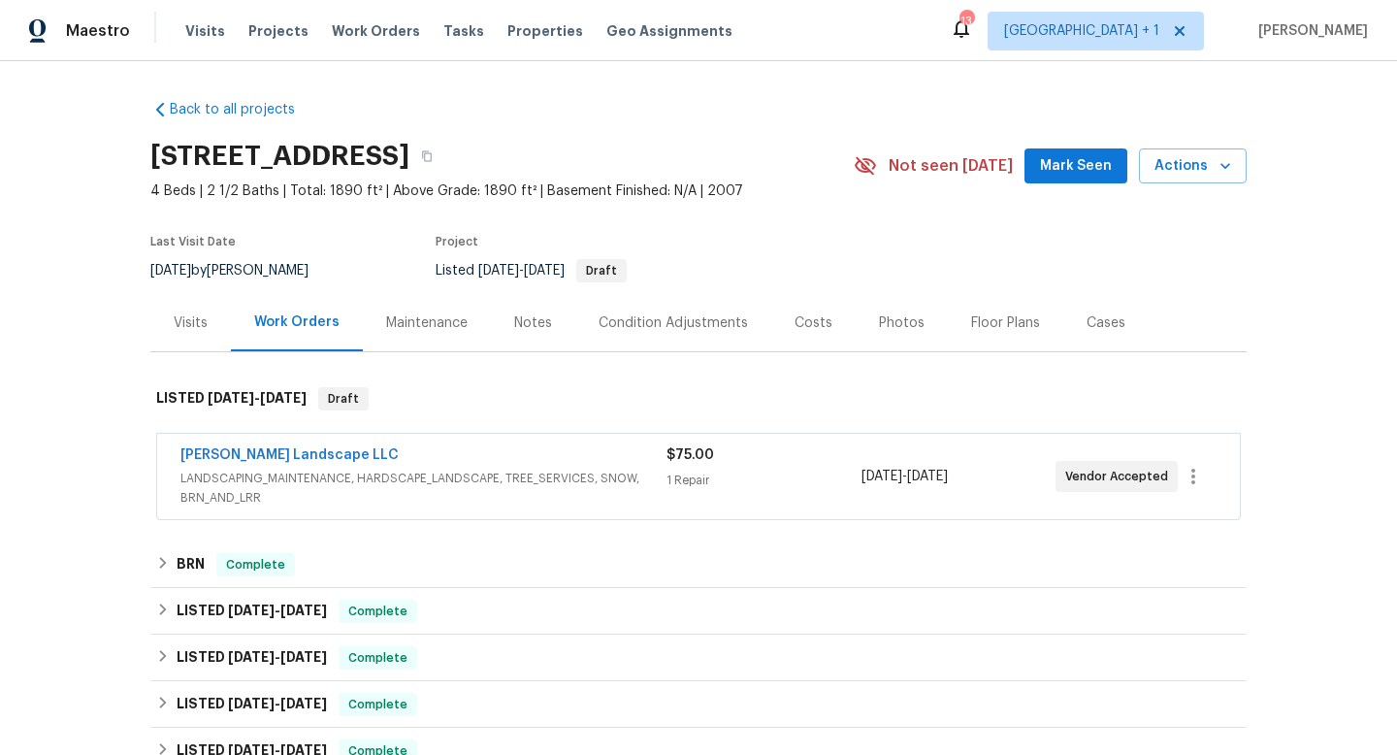
click at [183, 319] on div "Visits" at bounding box center [191, 322] width 34 height 19
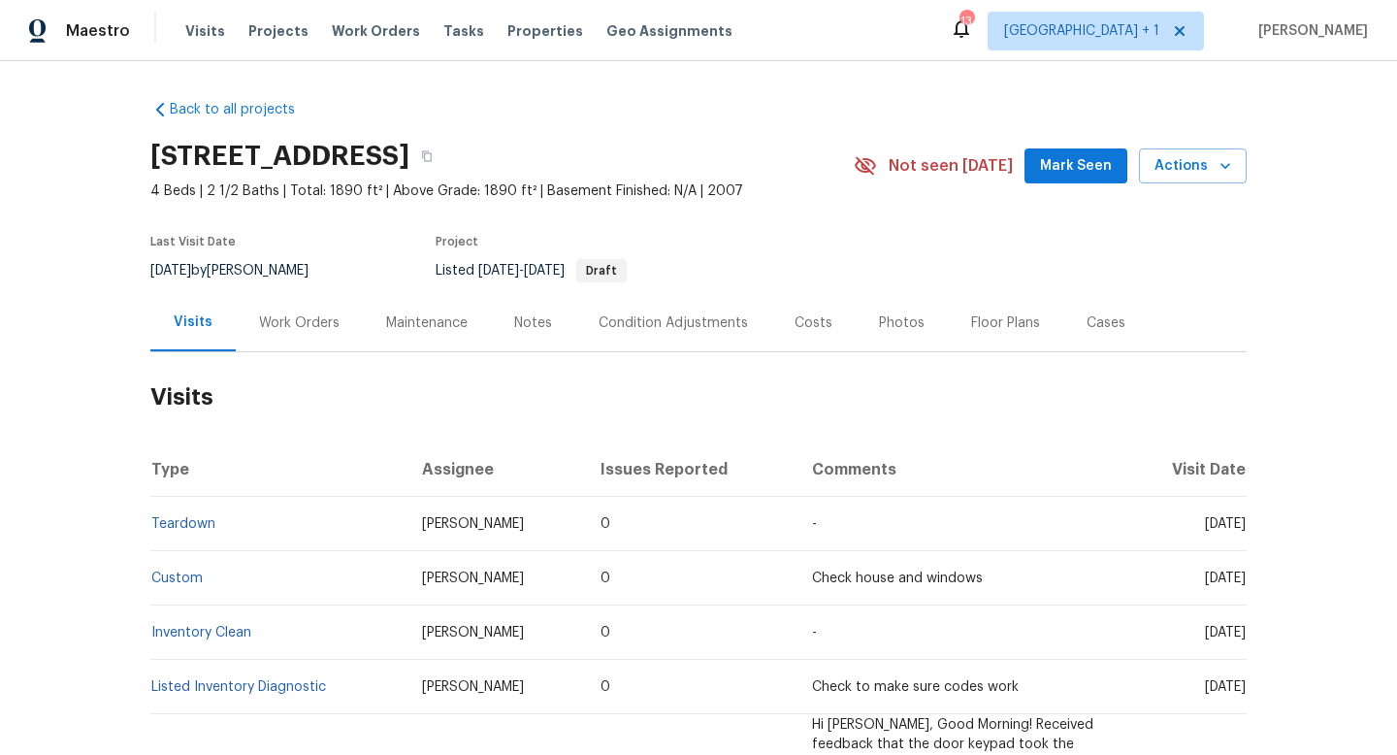
click at [300, 318] on div "Work Orders" at bounding box center [299, 322] width 81 height 19
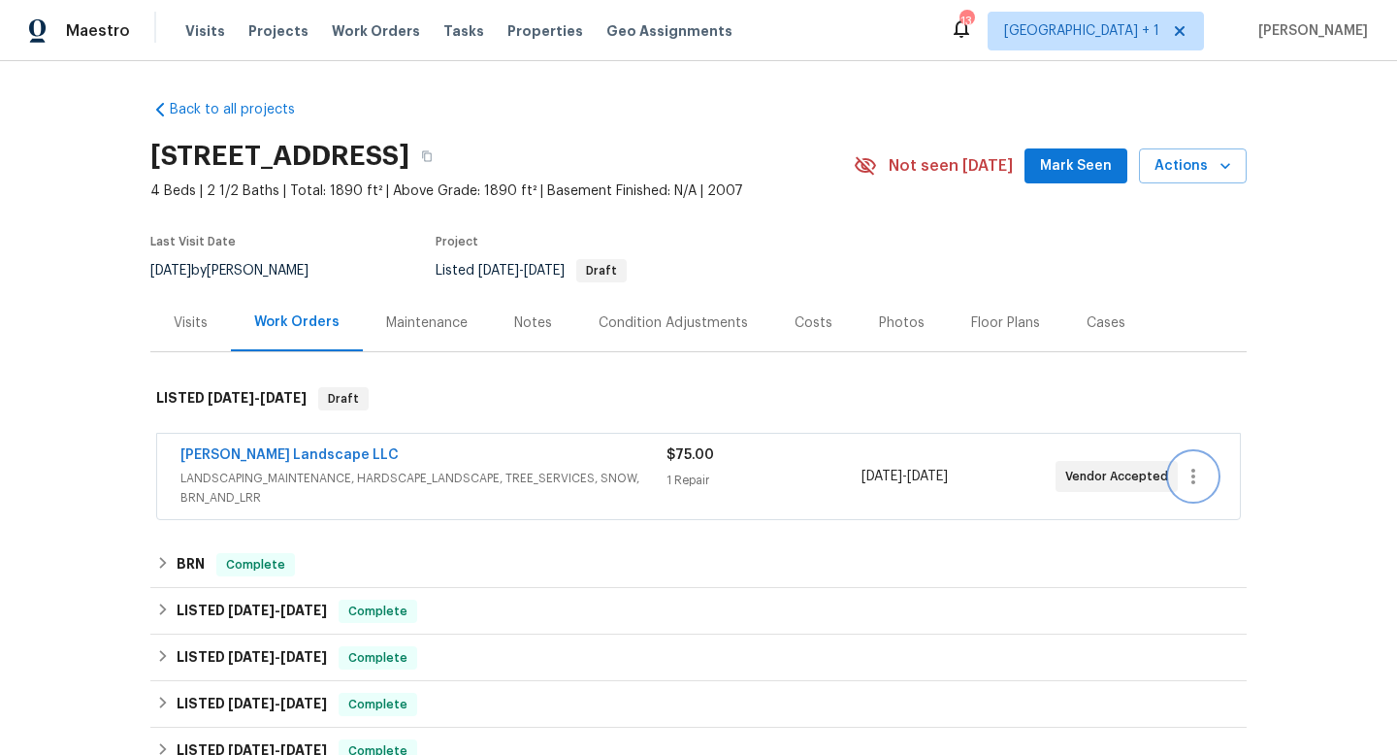
click at [1191, 474] on icon "button" at bounding box center [1193, 476] width 23 height 23
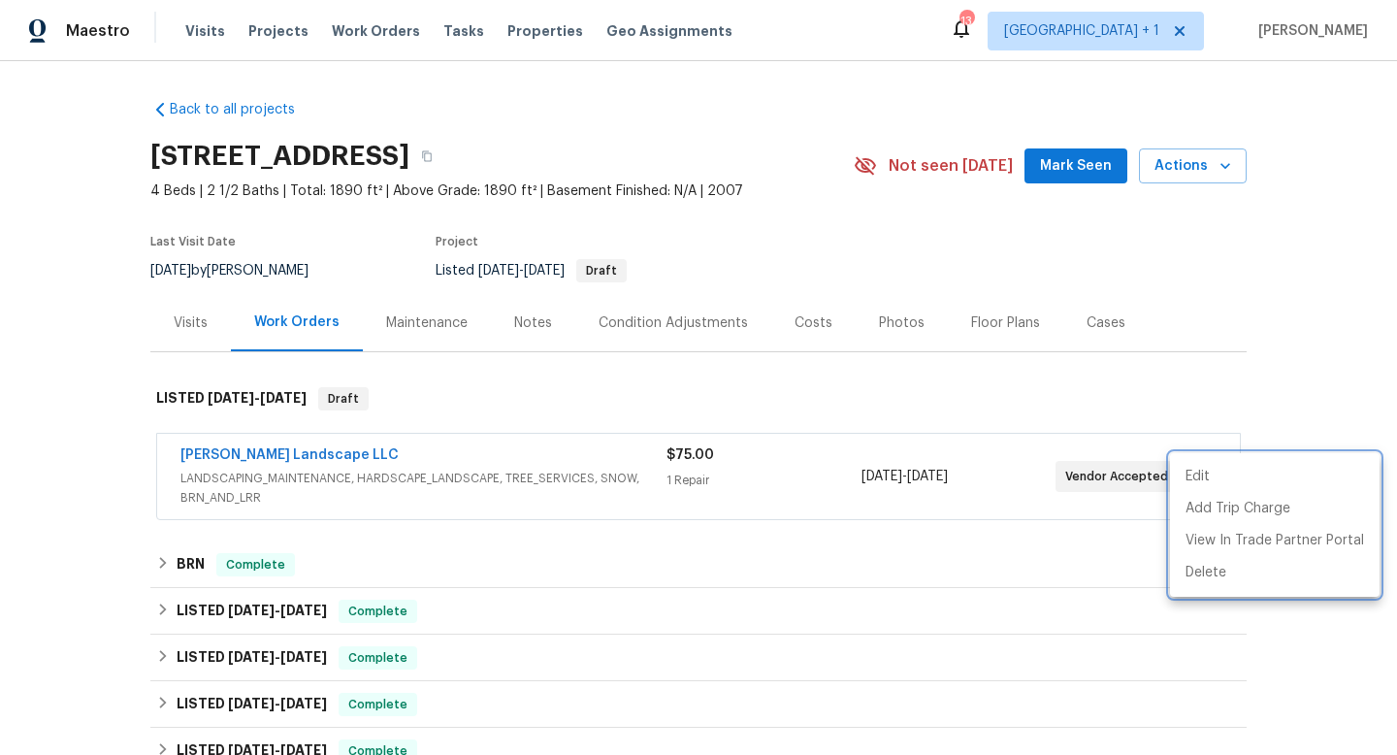
click at [1304, 330] on div at bounding box center [698, 377] width 1397 height 755
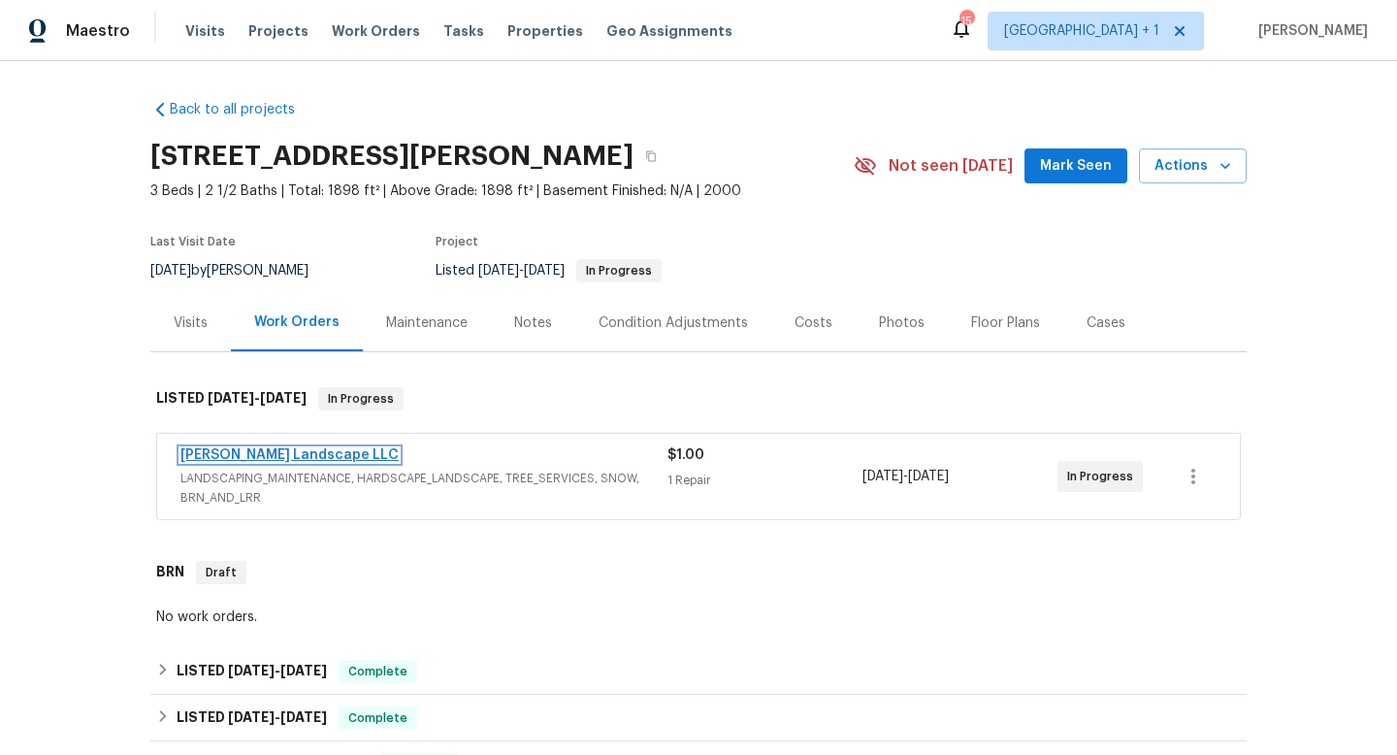
click at [288, 456] on link "[PERSON_NAME] Landscape LLC" at bounding box center [290, 455] width 218 height 14
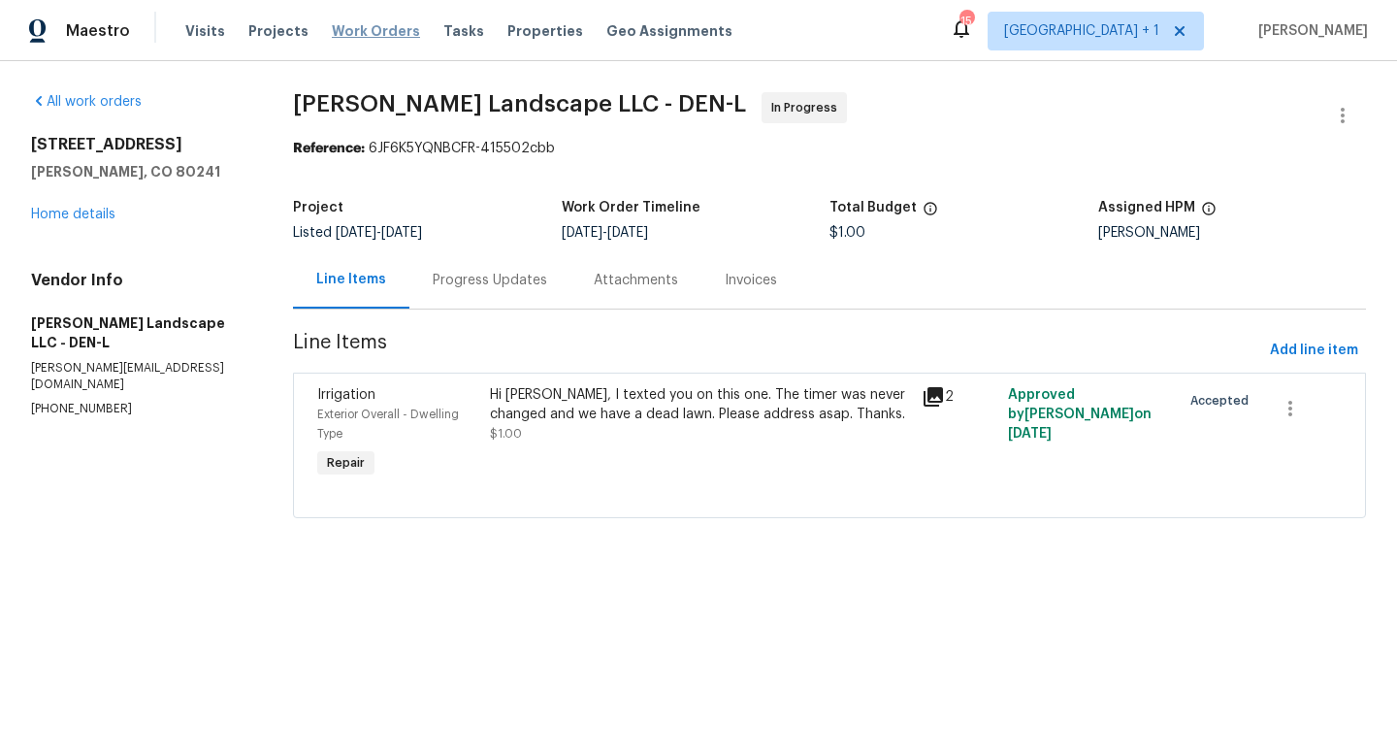
click at [355, 26] on span "Work Orders" at bounding box center [376, 30] width 88 height 19
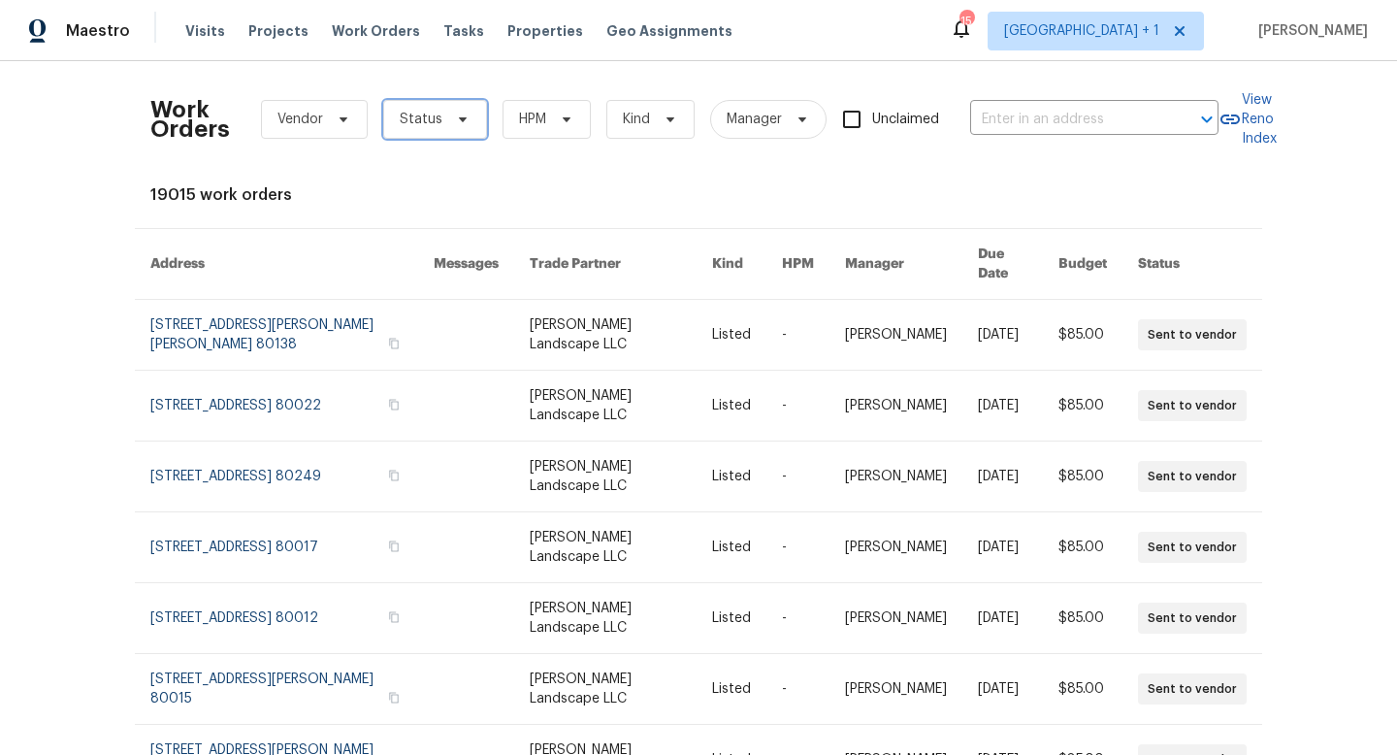
click at [466, 124] on icon at bounding box center [463, 120] width 16 height 16
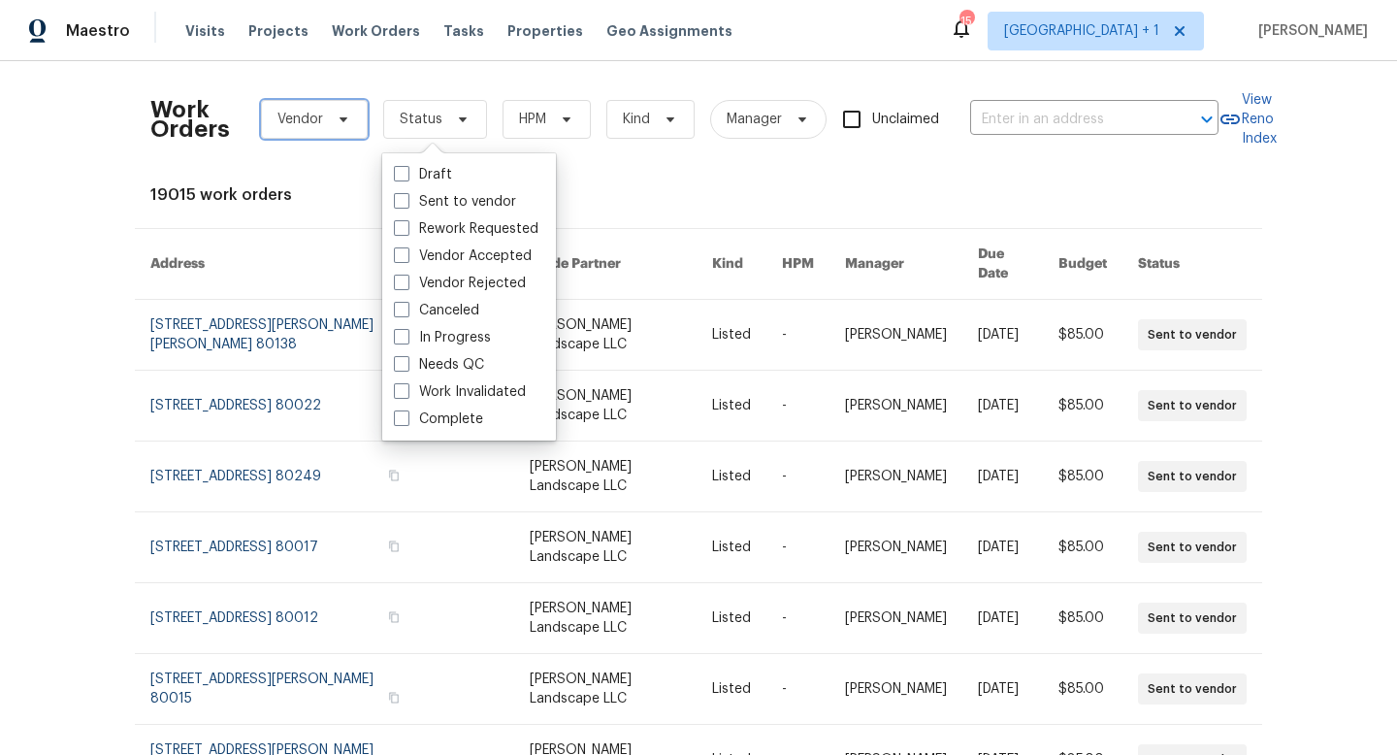
click at [345, 117] on icon at bounding box center [344, 119] width 8 height 5
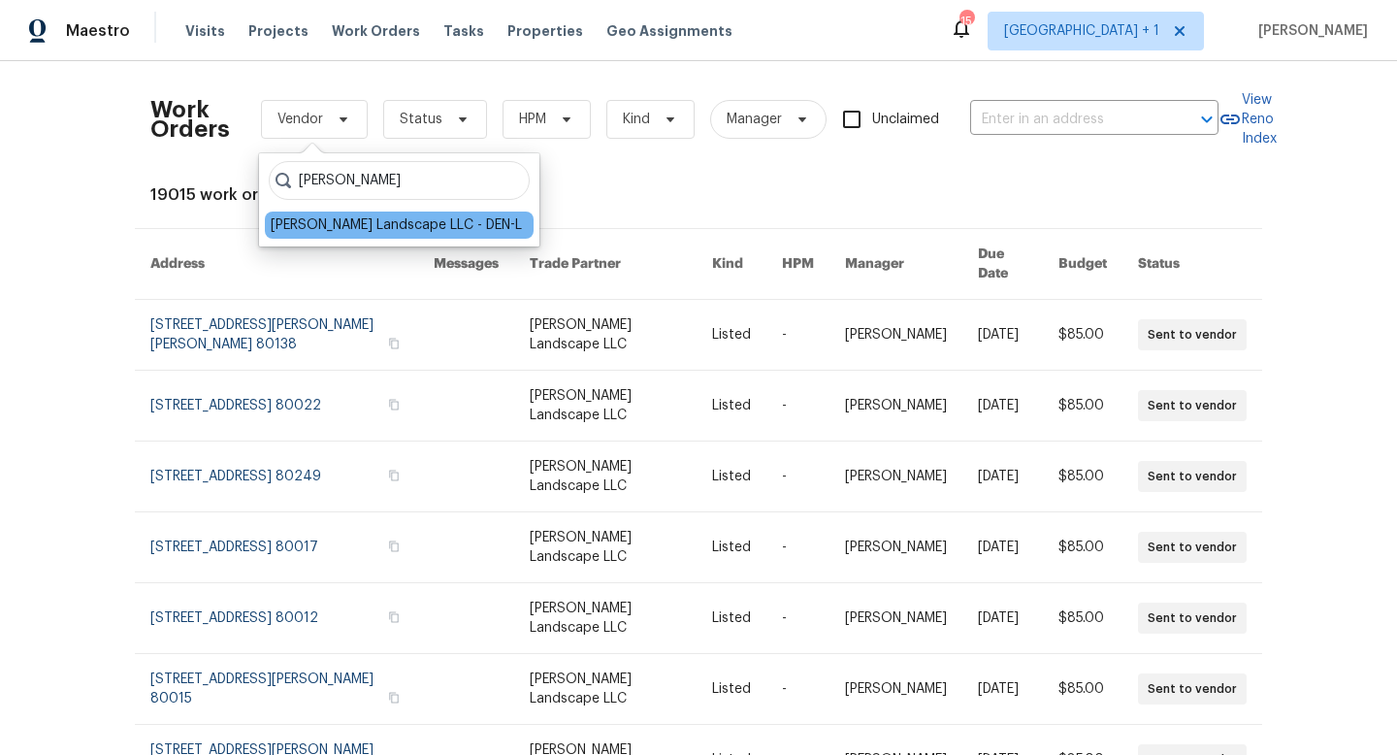
type input "dalia"
click at [323, 226] on div "[PERSON_NAME] Landscape LLC - DEN-L" at bounding box center [396, 224] width 251 height 19
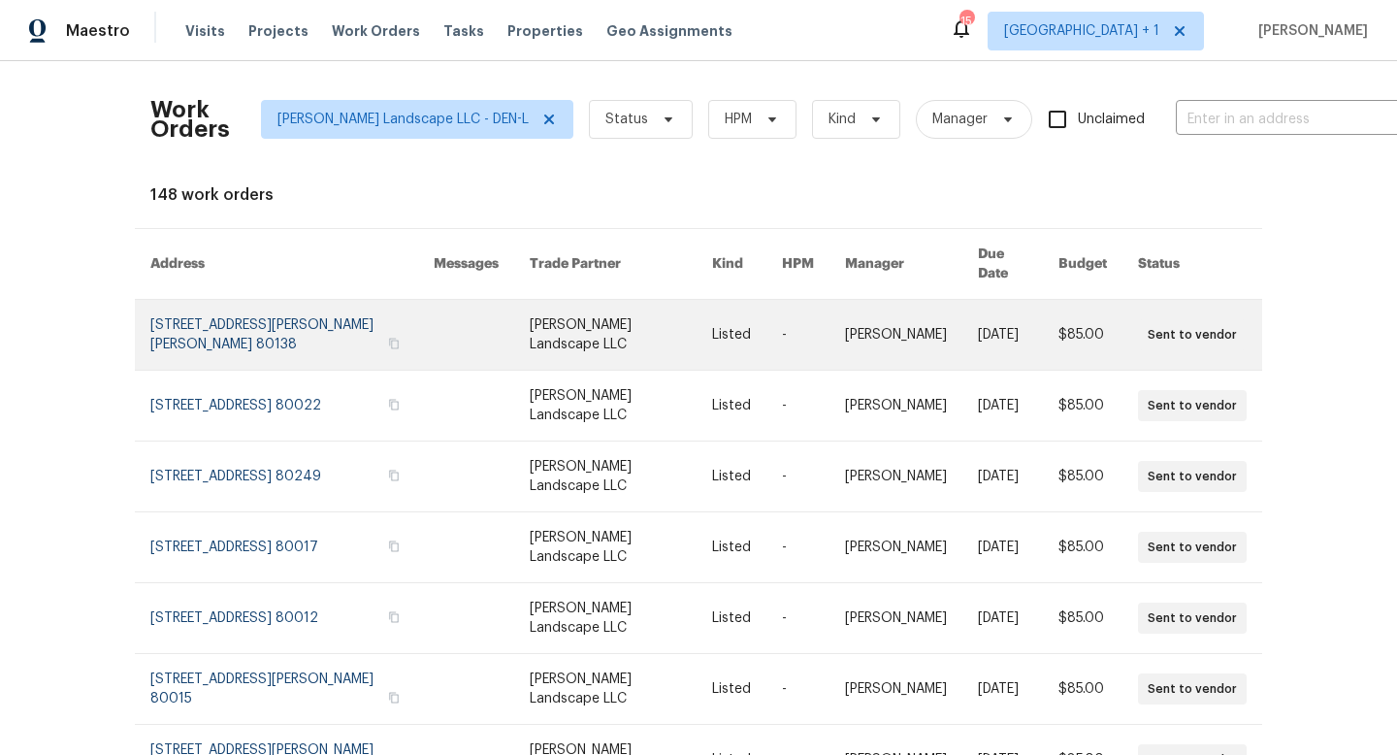
click at [254, 315] on link at bounding box center [291, 335] width 283 height 70
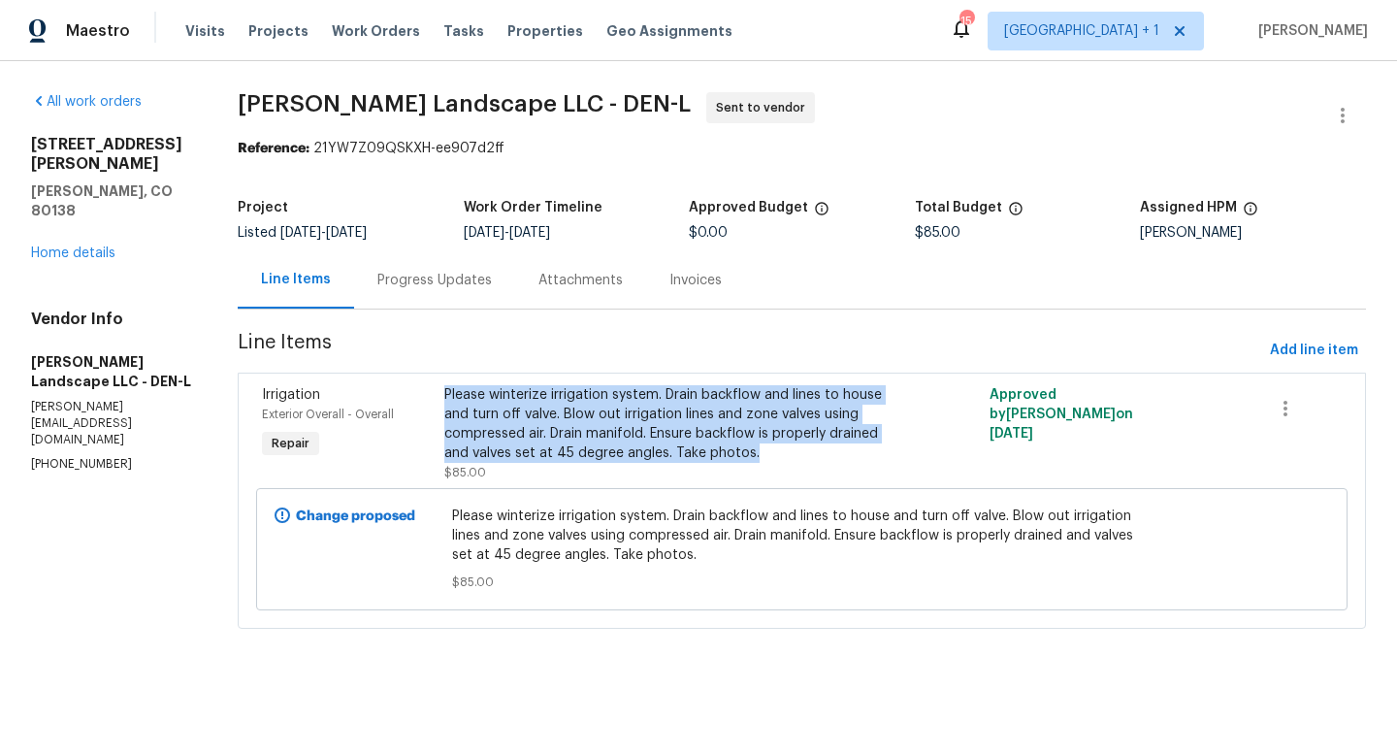
drag, startPoint x: 759, startPoint y: 452, endPoint x: 446, endPoint y: 400, distance: 316.8
click at [446, 400] on div "Please winterize irrigation system. Drain backflow and lines to house and turn …" at bounding box center [665, 424] width 443 height 78
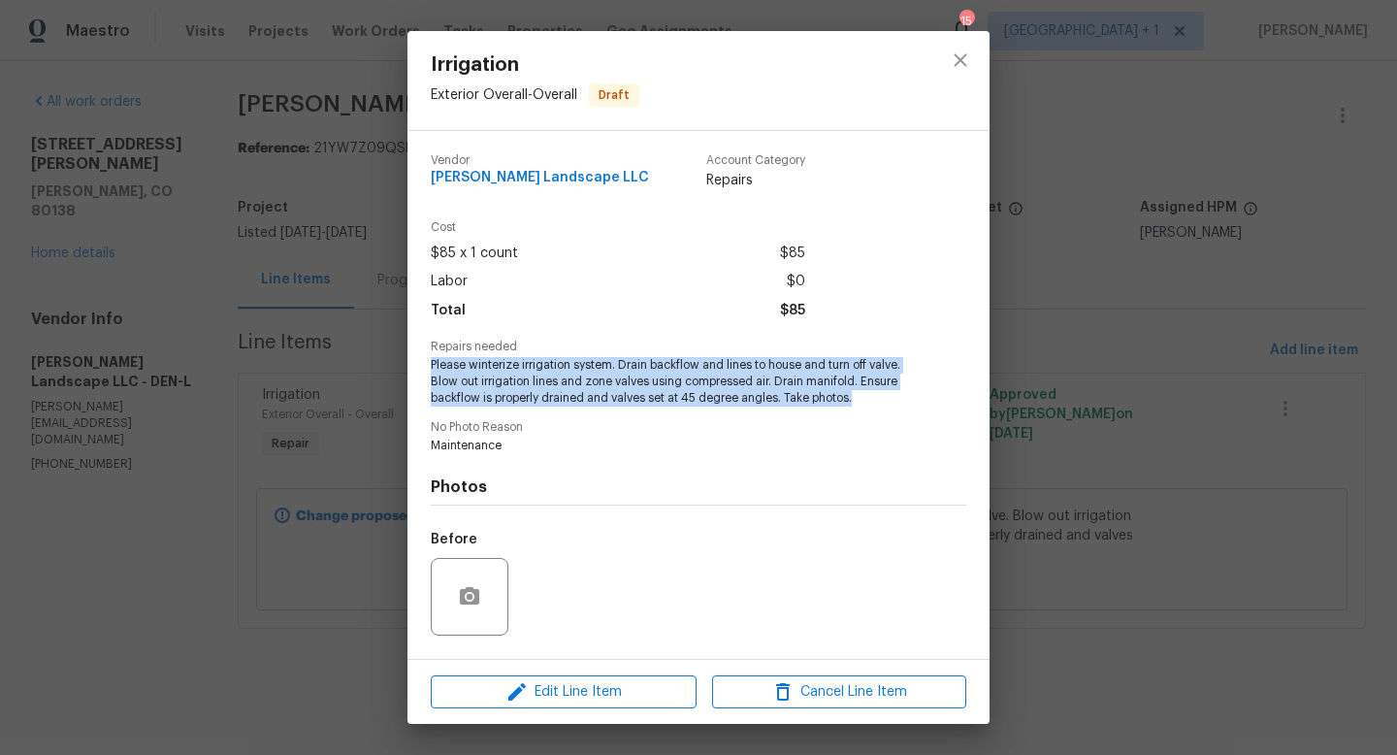
drag, startPoint x: 855, startPoint y: 396, endPoint x: 476, endPoint y: 356, distance: 381.5
click at [476, 357] on span "Please winterize irrigation system. Drain backflow and lines to house and turn …" at bounding box center [672, 381] width 482 height 49
copy span "Please winterize irrigation system. Drain backflow and lines to house and turn …"
click at [959, 55] on icon "close" at bounding box center [960, 60] width 23 height 23
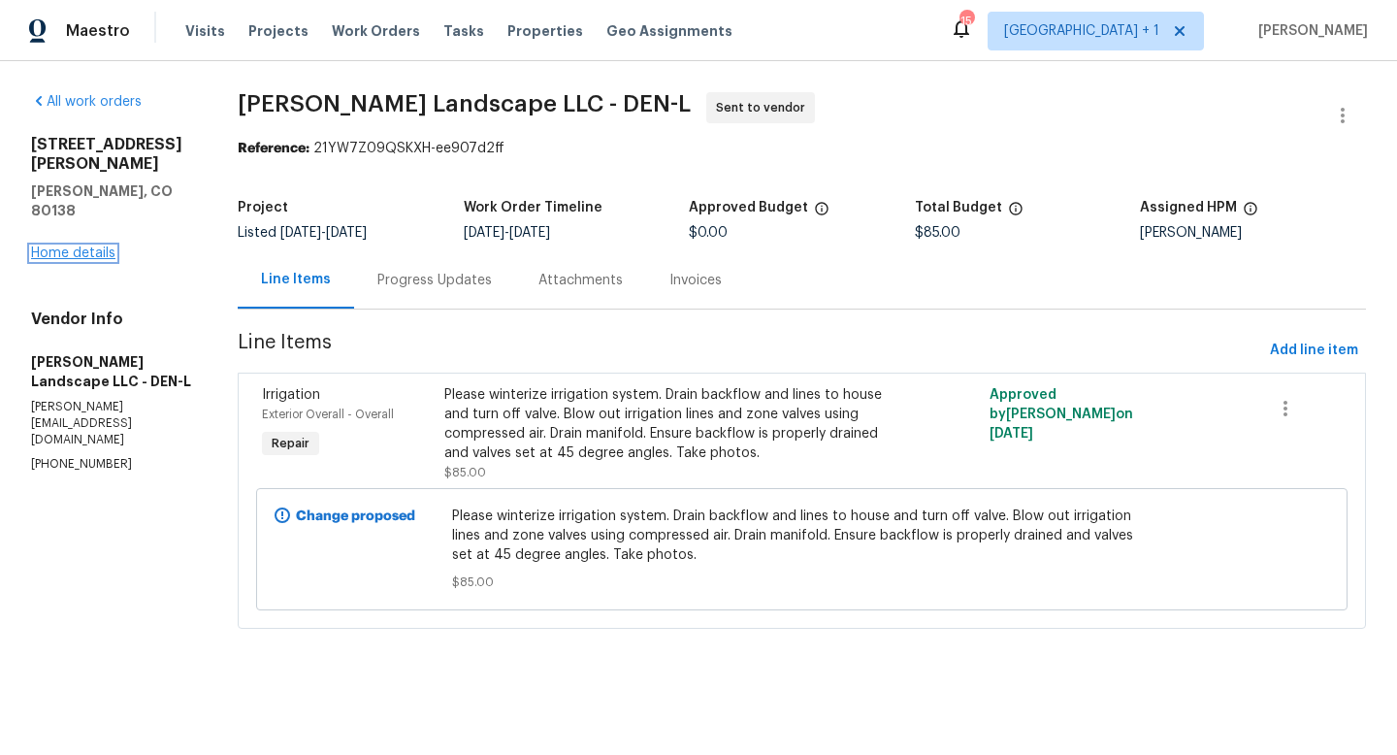
click at [84, 246] on link "Home details" at bounding box center [73, 253] width 84 height 14
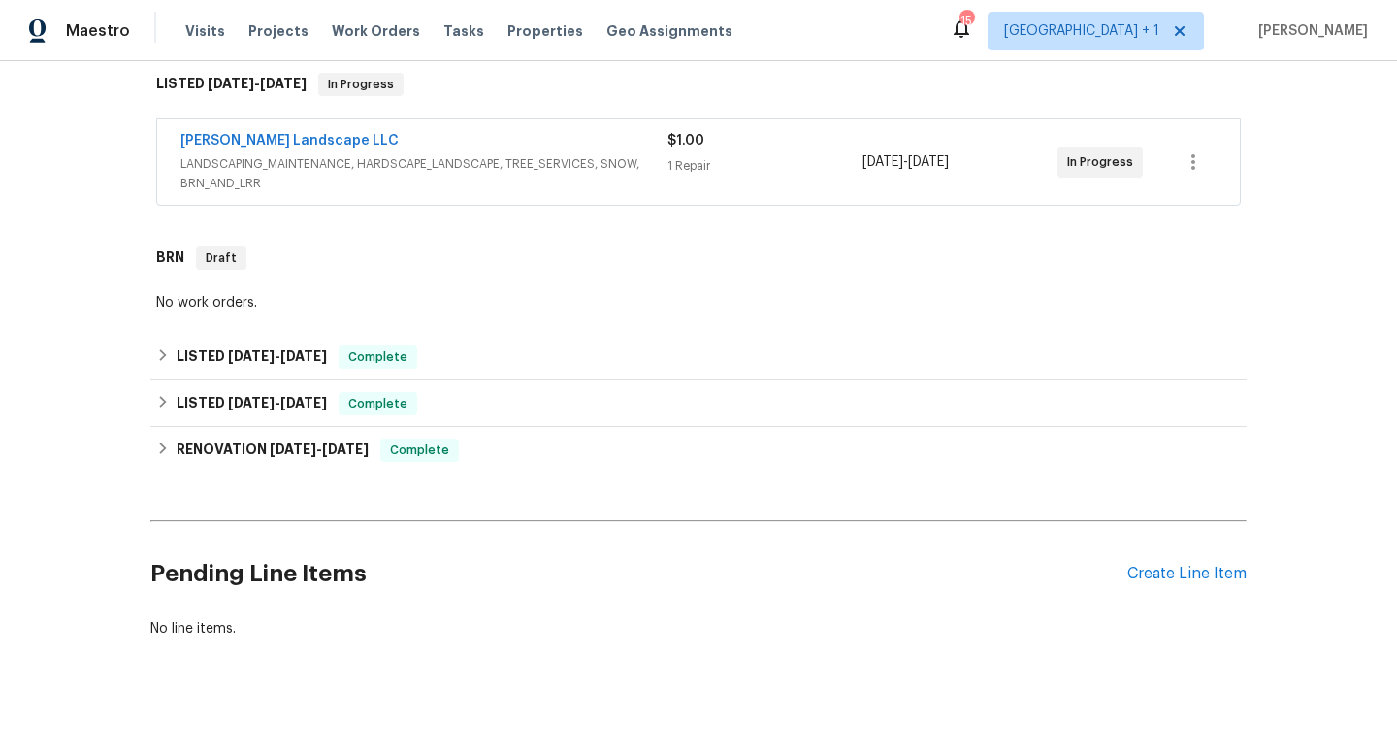
scroll to position [330, 0]
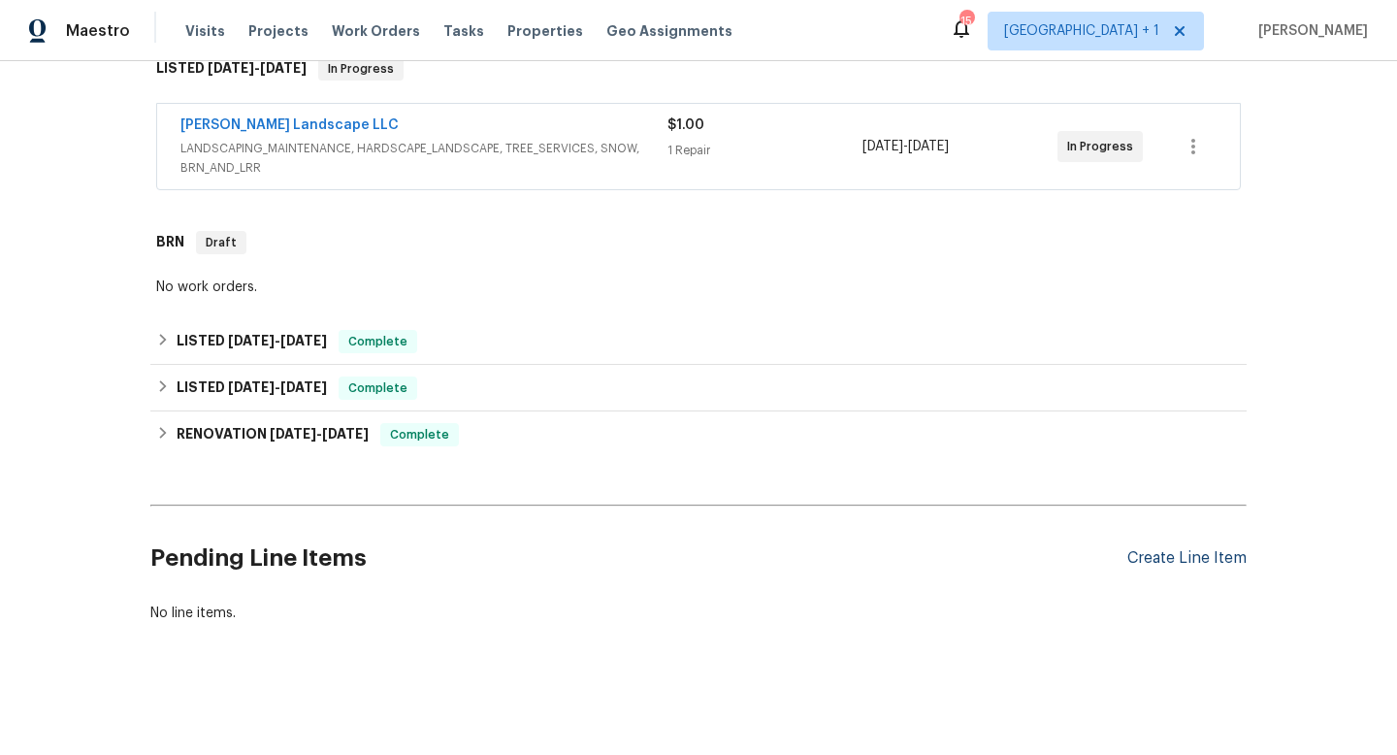
click at [1207, 560] on div "Create Line Item" at bounding box center [1187, 558] width 119 height 18
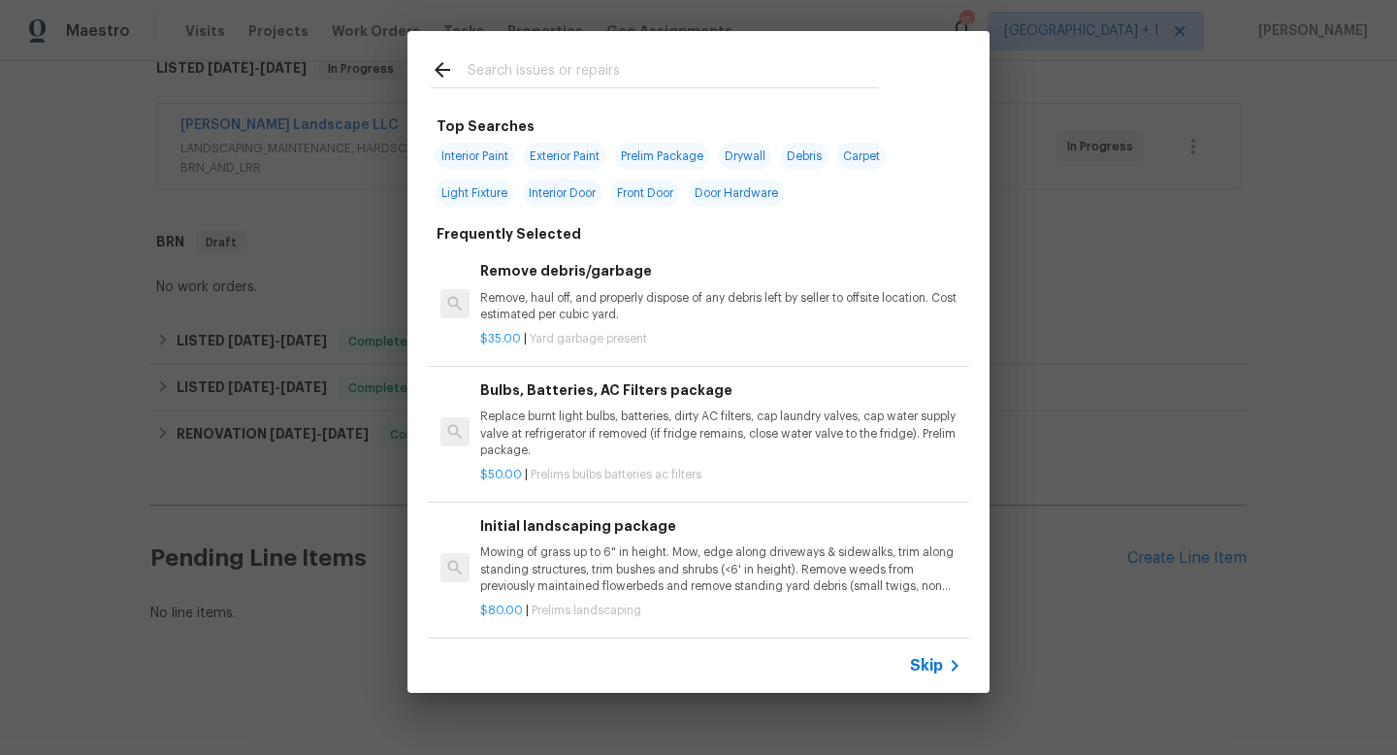
click at [926, 665] on span "Skip" at bounding box center [926, 665] width 33 height 19
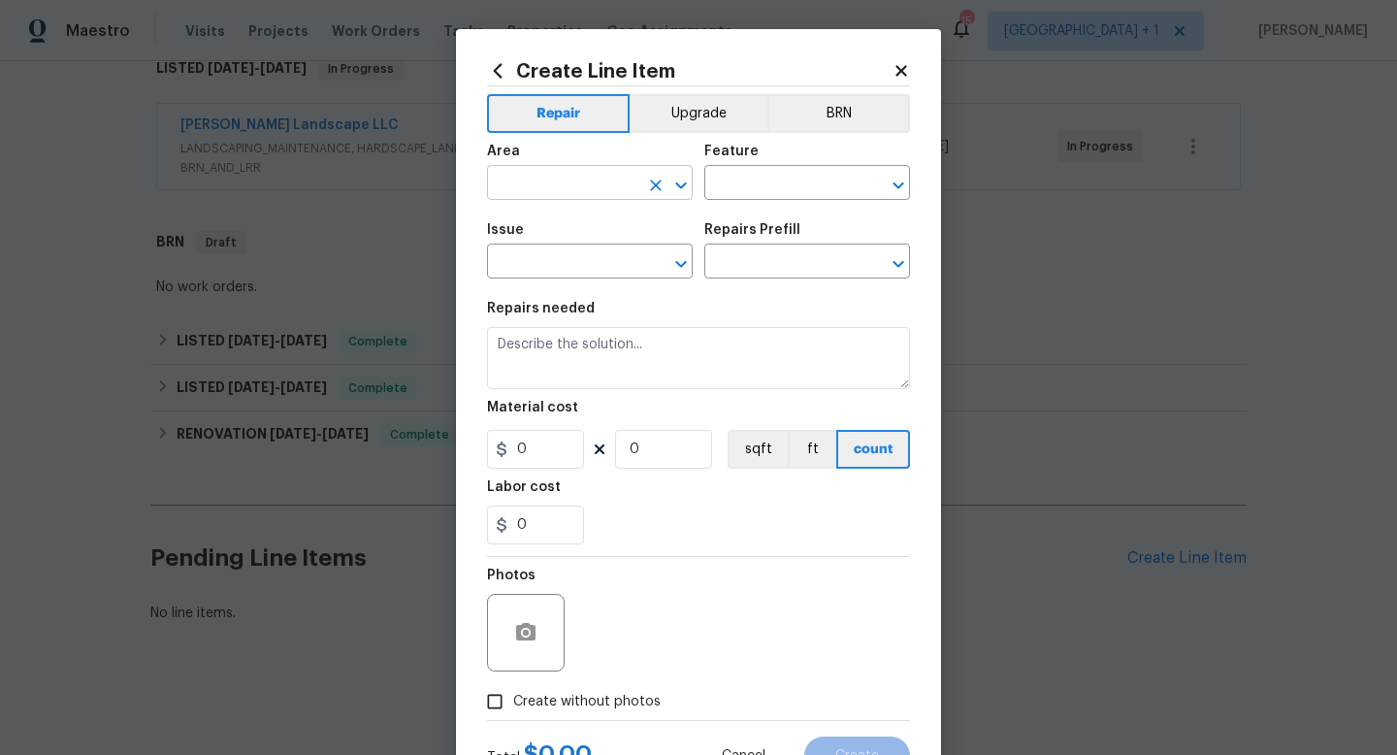
click at [568, 182] on input "text" at bounding box center [562, 185] width 151 height 30
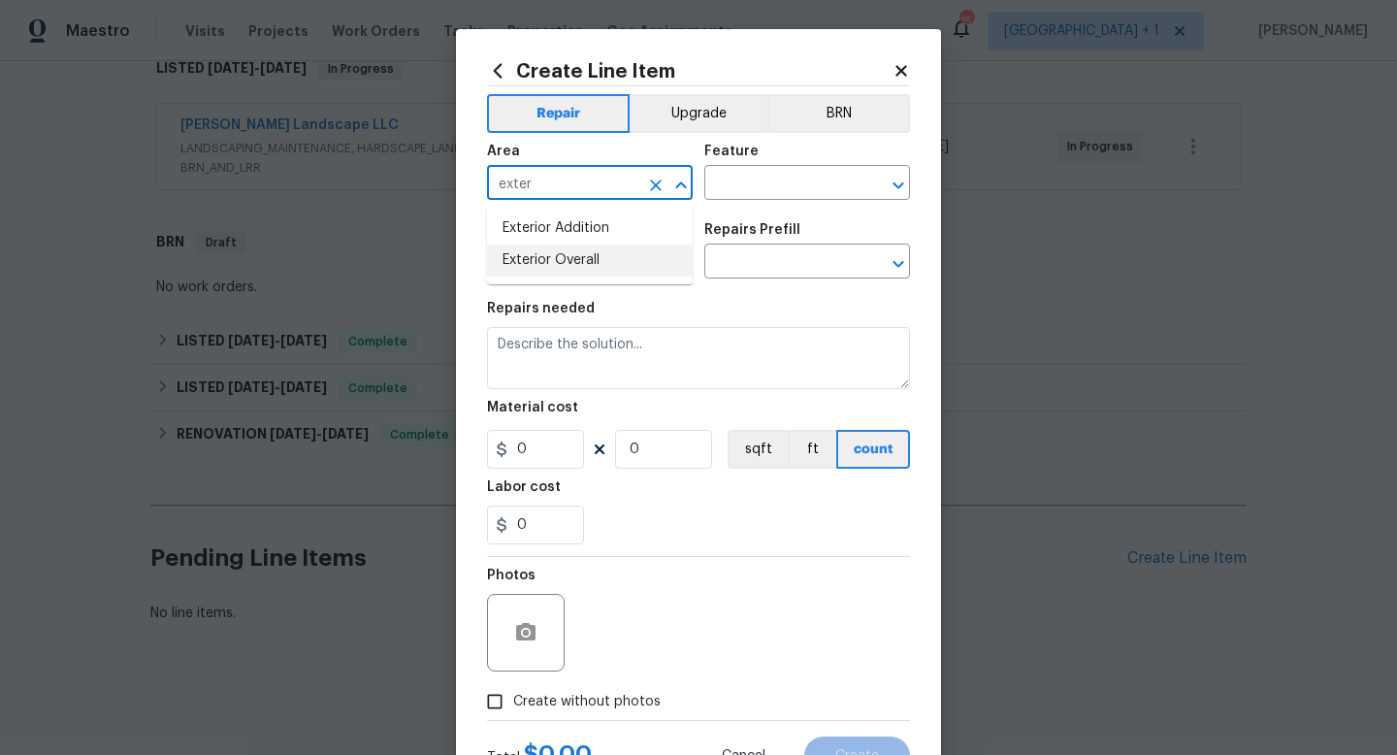
click at [537, 259] on li "Exterior Overall" at bounding box center [590, 261] width 206 height 32
type input "Exterior Overall"
click at [723, 186] on input "text" at bounding box center [780, 185] width 151 height 30
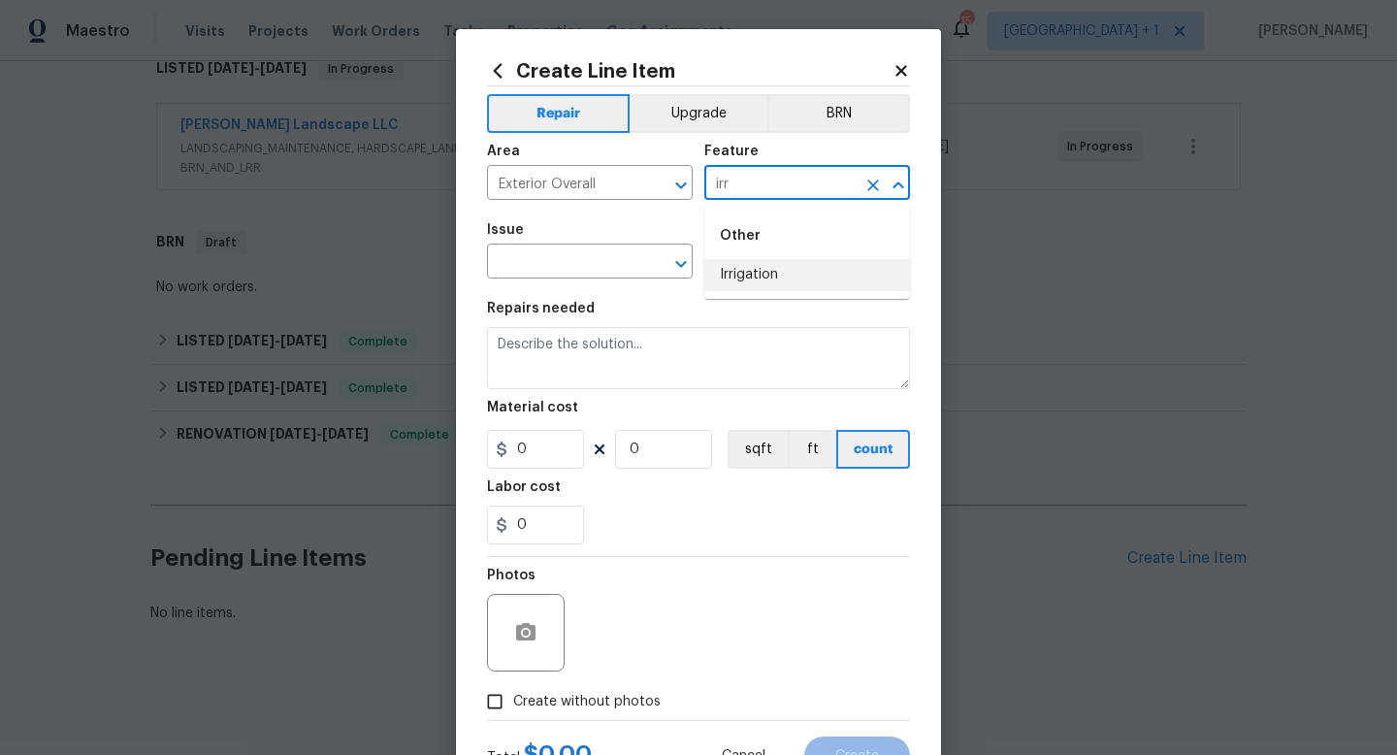
click at [741, 271] on li "Irrigation" at bounding box center [808, 275] width 206 height 32
type input "Irrigation"
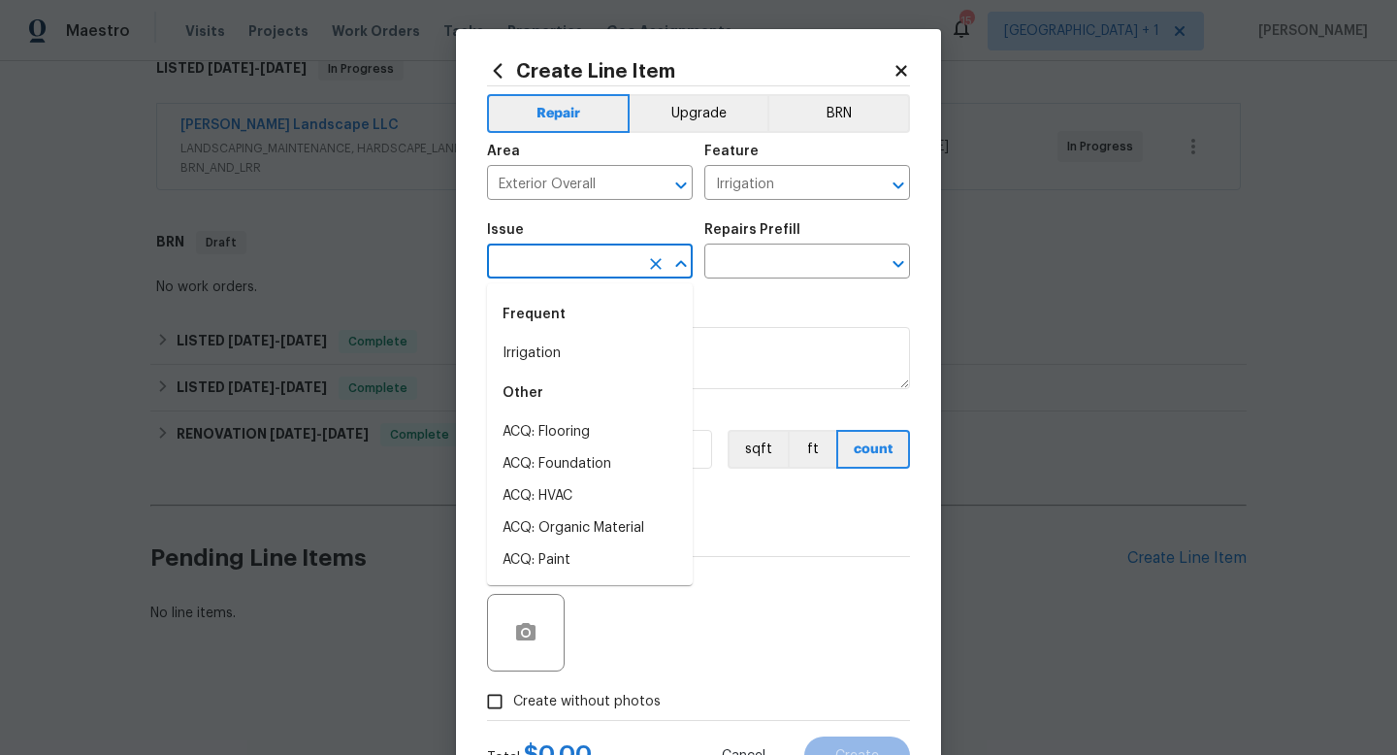
click at [600, 260] on input "text" at bounding box center [562, 263] width 151 height 30
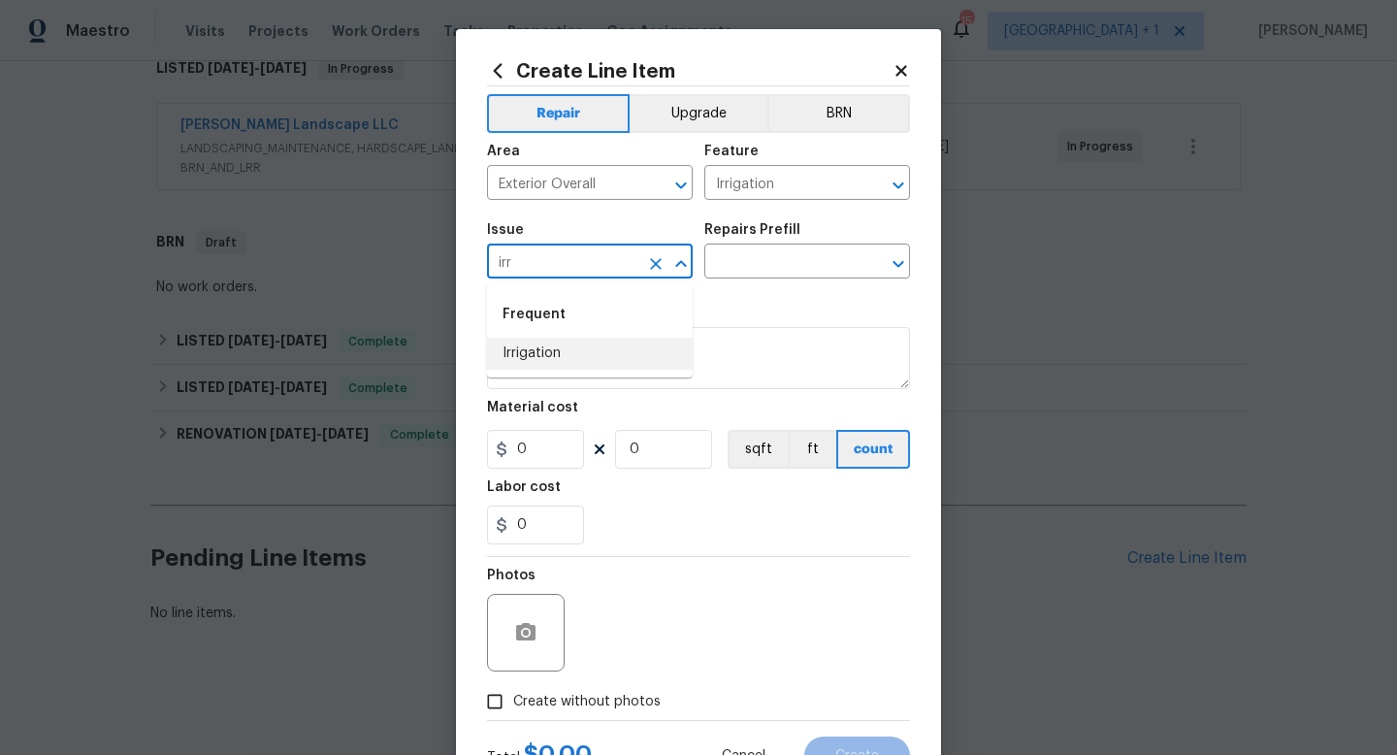
click at [565, 352] on li "Irrigation" at bounding box center [590, 354] width 206 height 32
type input "Irrigation"
click at [793, 260] on input "text" at bounding box center [780, 263] width 151 height 30
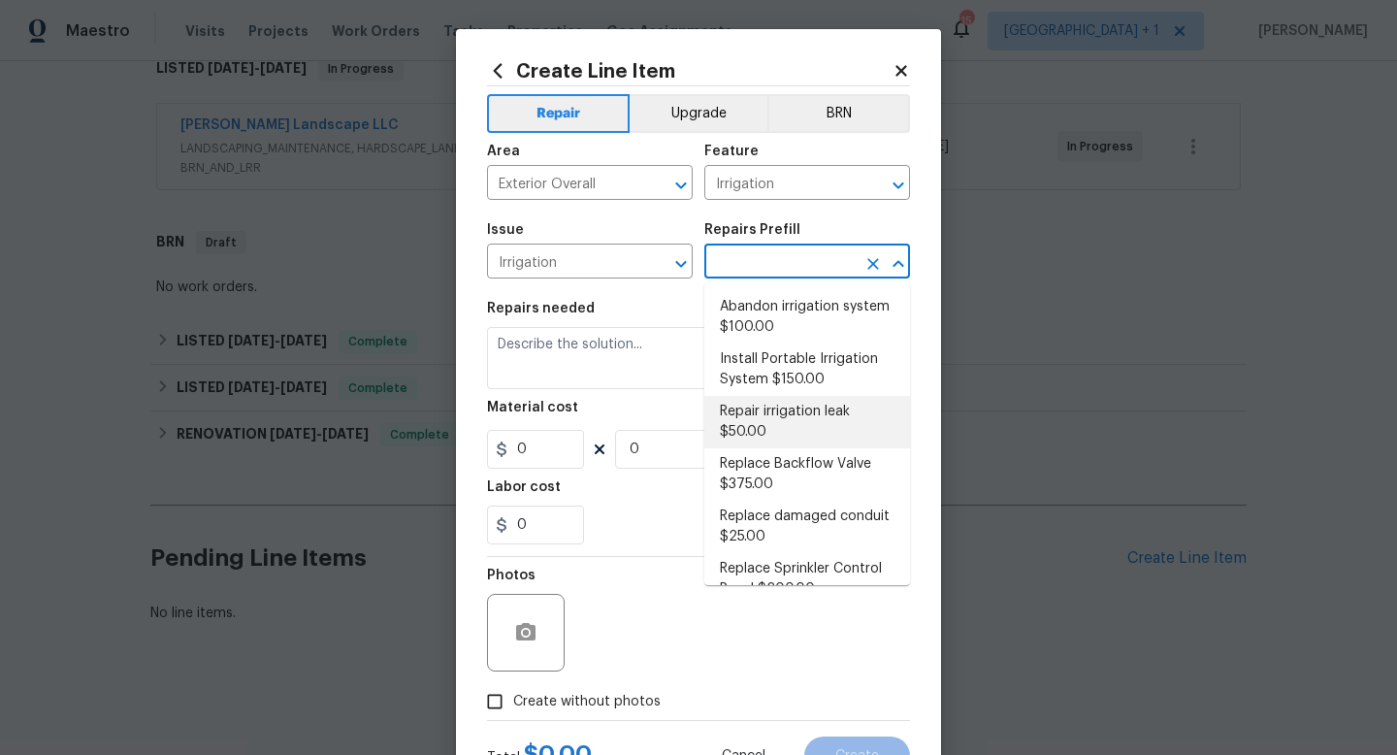
scroll to position [185, 0]
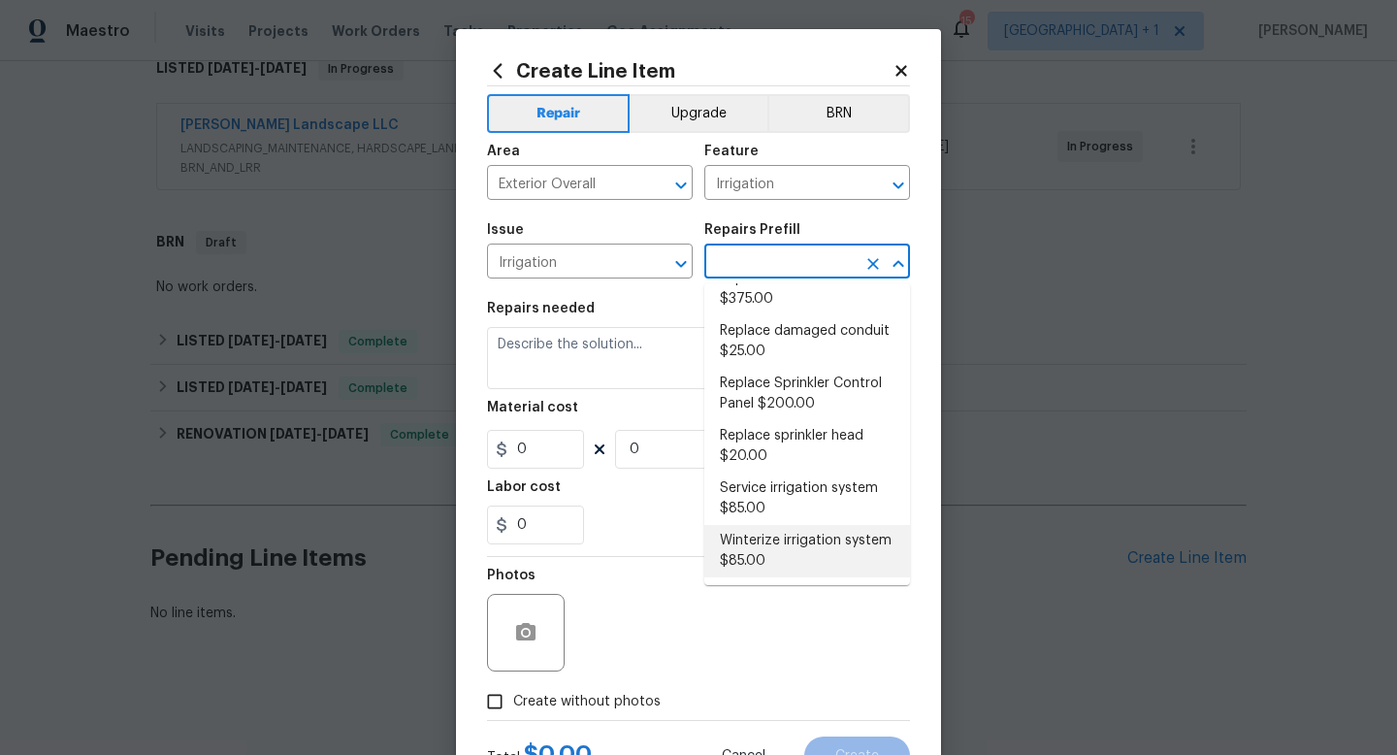
click at [772, 533] on li "Winterize irrigation system $85.00" at bounding box center [808, 551] width 206 height 52
type input "Winterize irrigation system $85.00"
type textarea "Winterize irrigation system please"
type input "1"
type input "85"
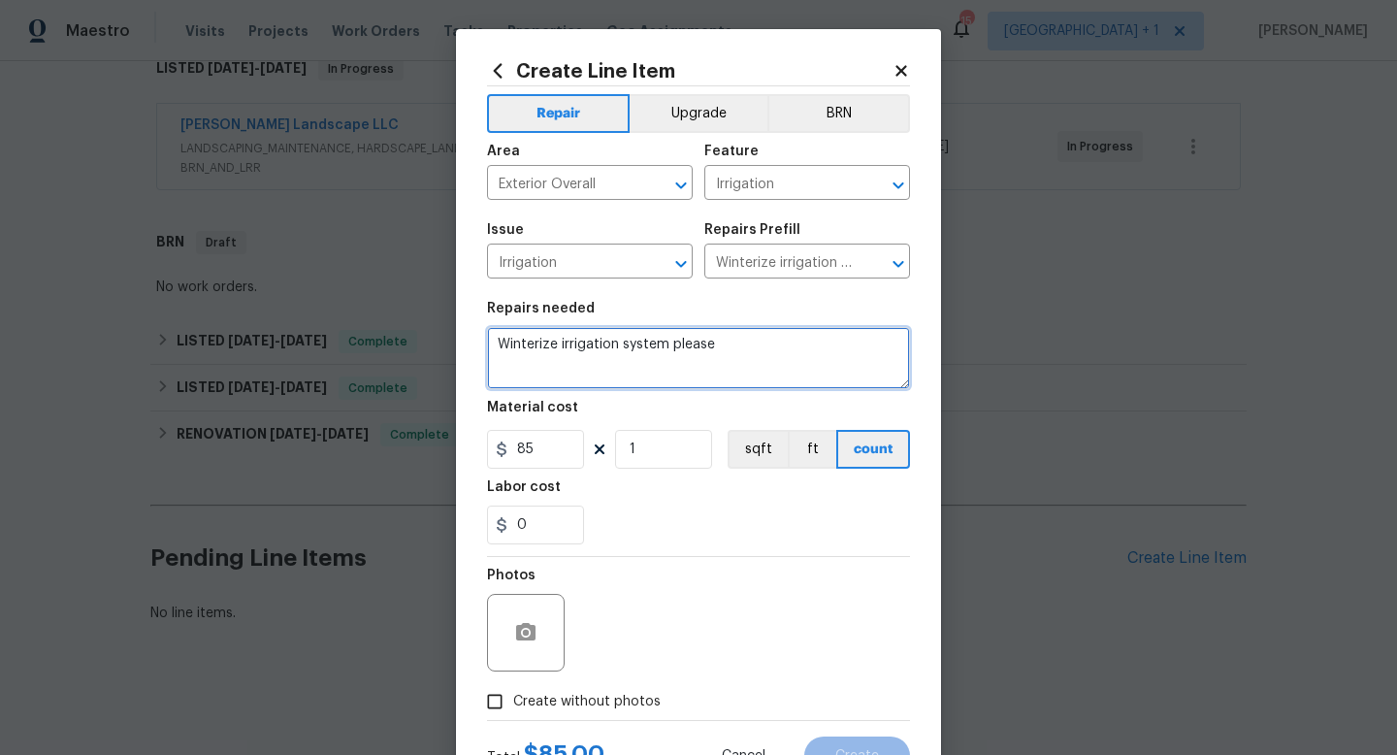
drag, startPoint x: 734, startPoint y: 347, endPoint x: 481, endPoint y: 348, distance: 252.3
click at [481, 348] on div "Create Line Item Repair Upgrade BRN Area Exterior Overall ​ Feature Irrigation …" at bounding box center [698, 417] width 485 height 777
paste textarea "Please winterize irrigation system. Drain backflow and lines to house and turn …"
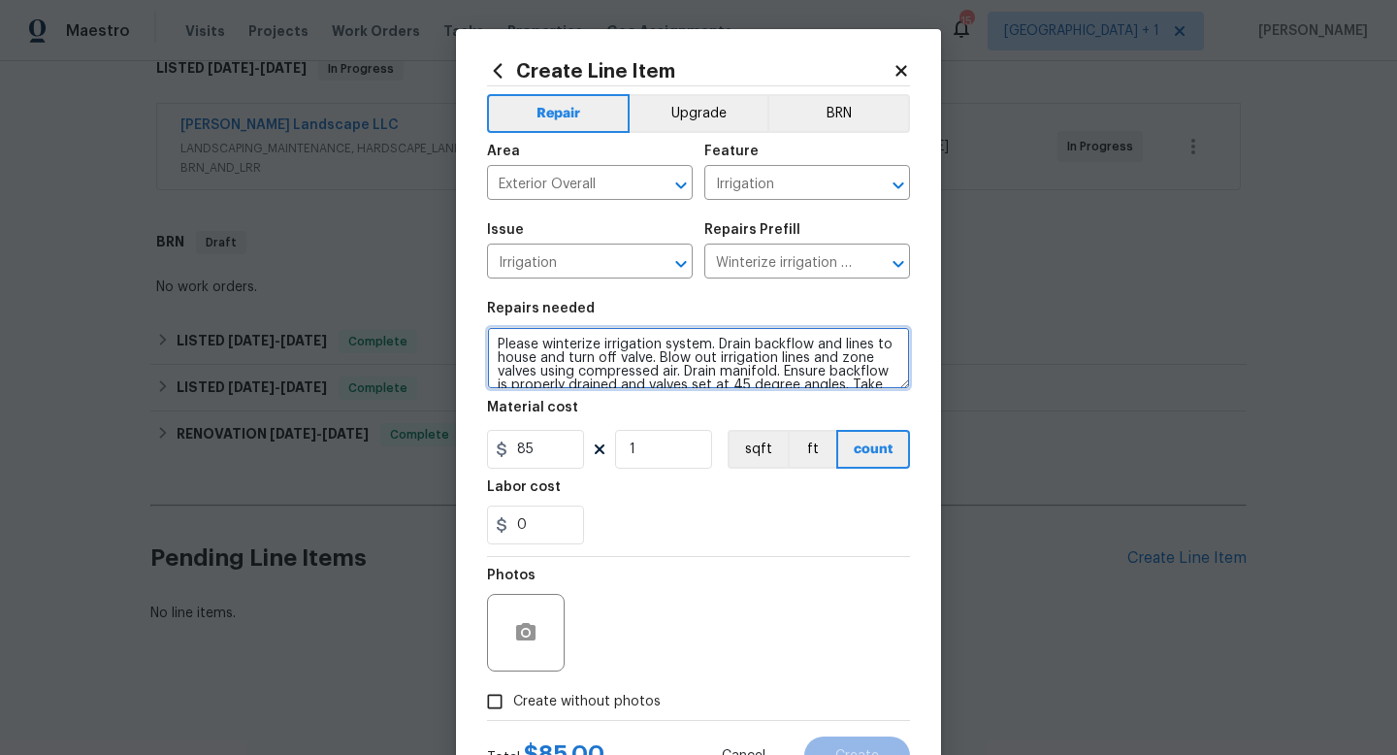
scroll to position [17, 0]
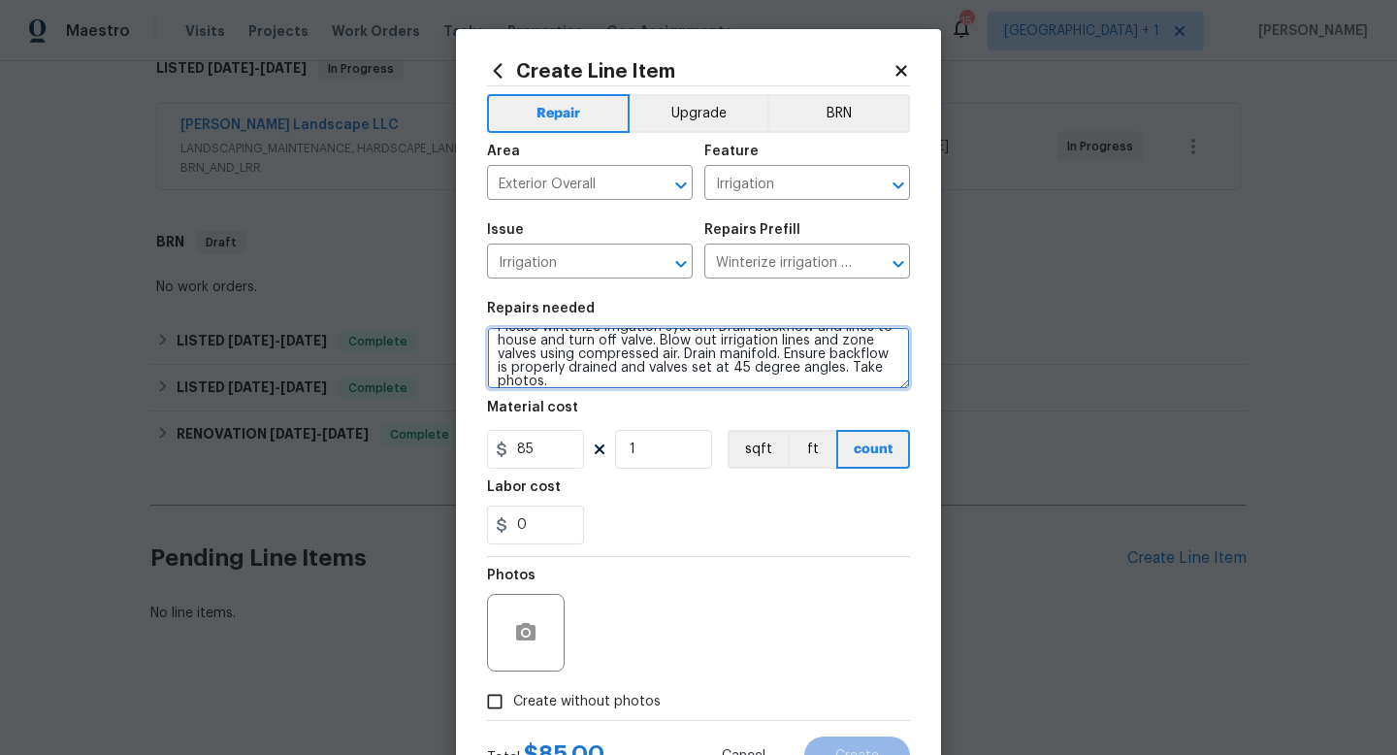
type textarea "Please winterize irrigation system. Drain backflow and lines to house and turn …"
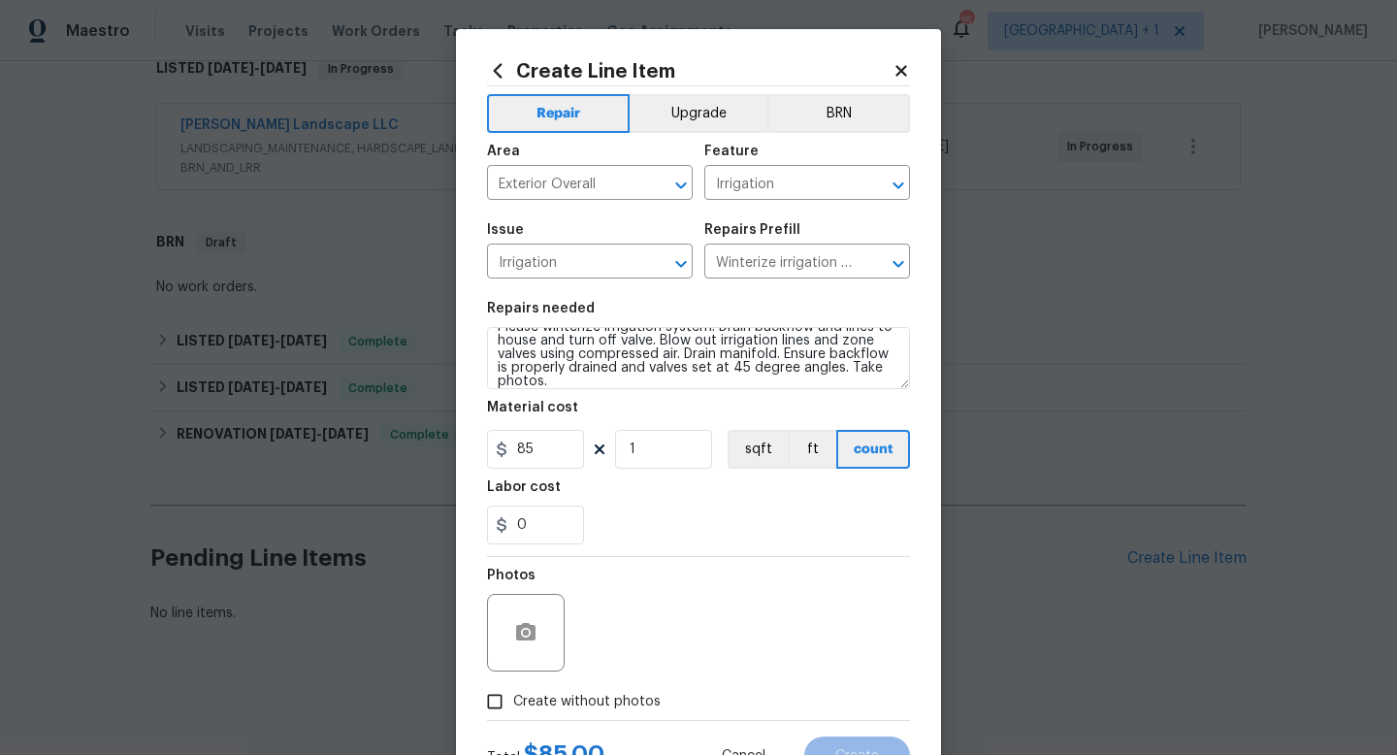
click at [637, 508] on div "0" at bounding box center [698, 525] width 423 height 39
click at [561, 707] on span "Create without photos" at bounding box center [587, 702] width 148 height 20
click at [513, 707] on input "Create without photos" at bounding box center [494, 701] width 37 height 37
checkbox input "true"
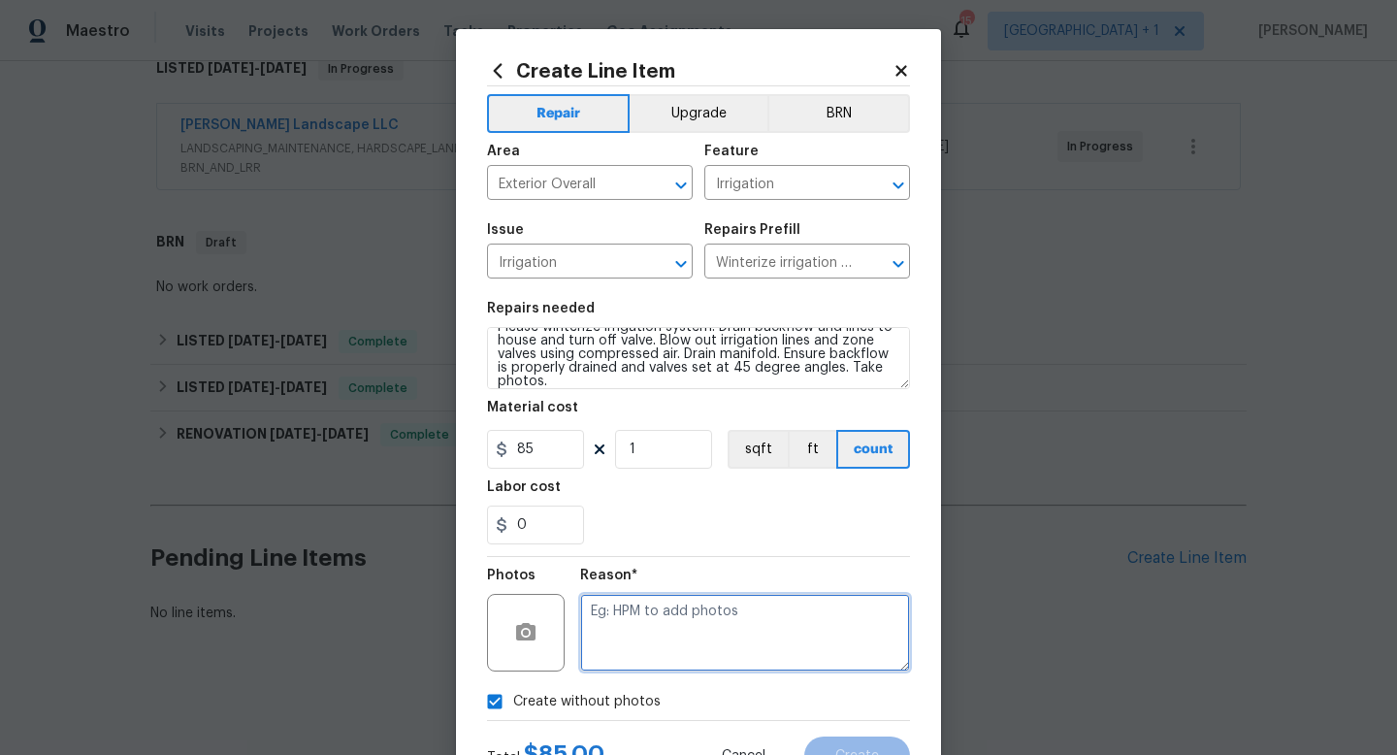
click at [660, 623] on textarea at bounding box center [745, 633] width 330 height 78
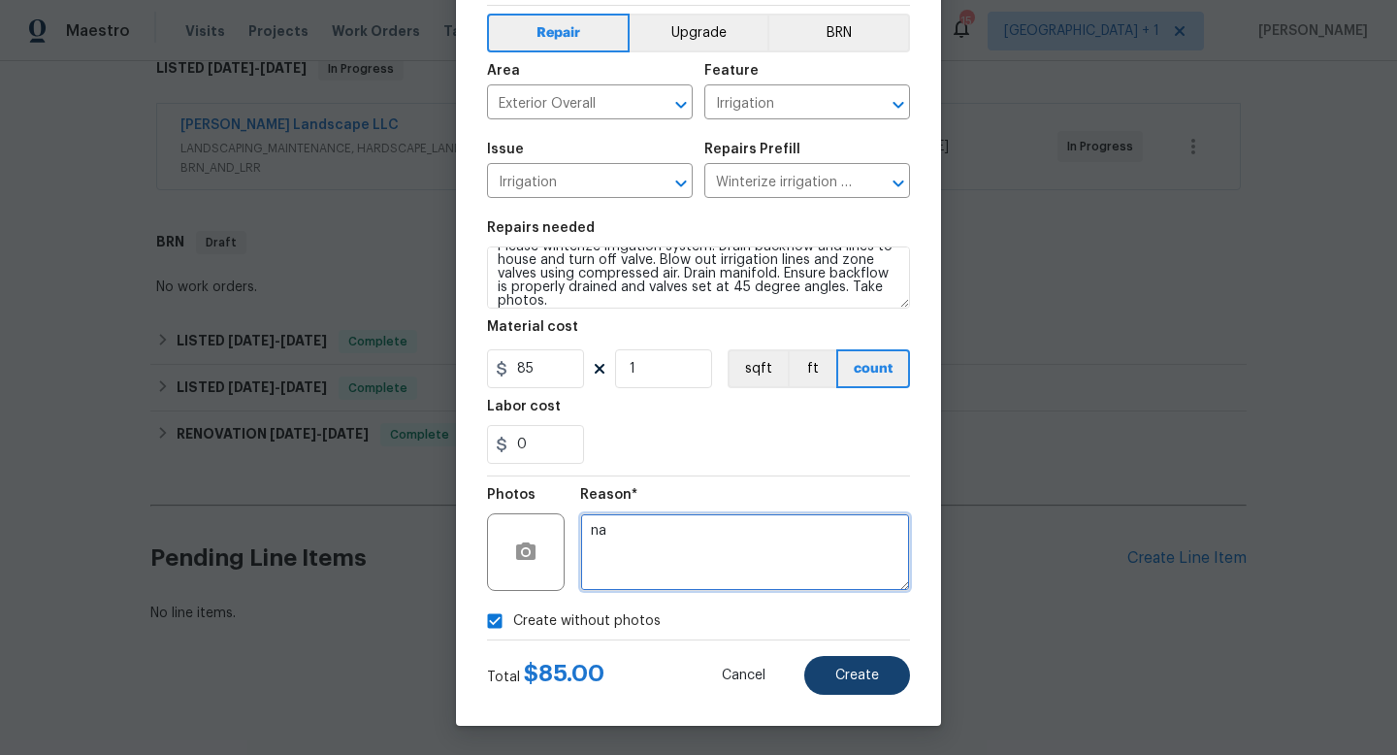
type textarea "na"
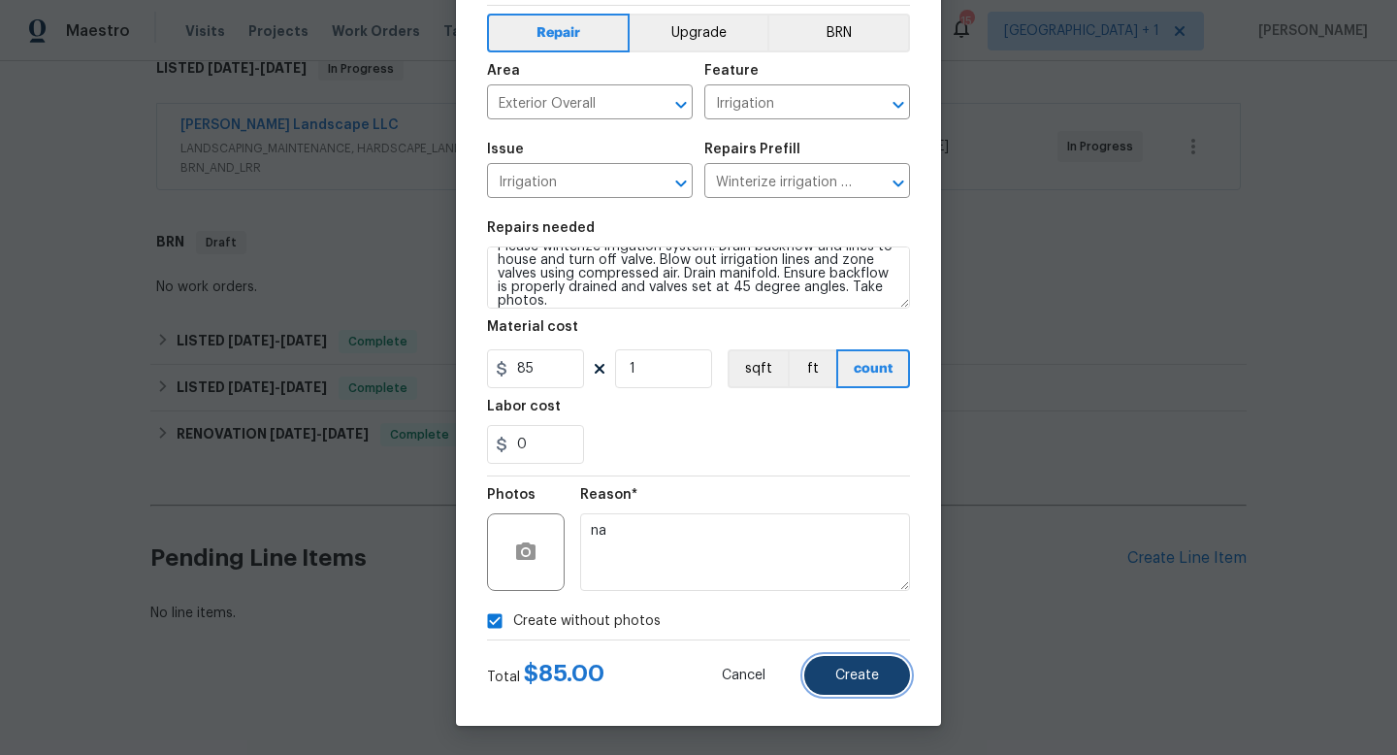
click at [877, 673] on span "Create" at bounding box center [858, 676] width 44 height 15
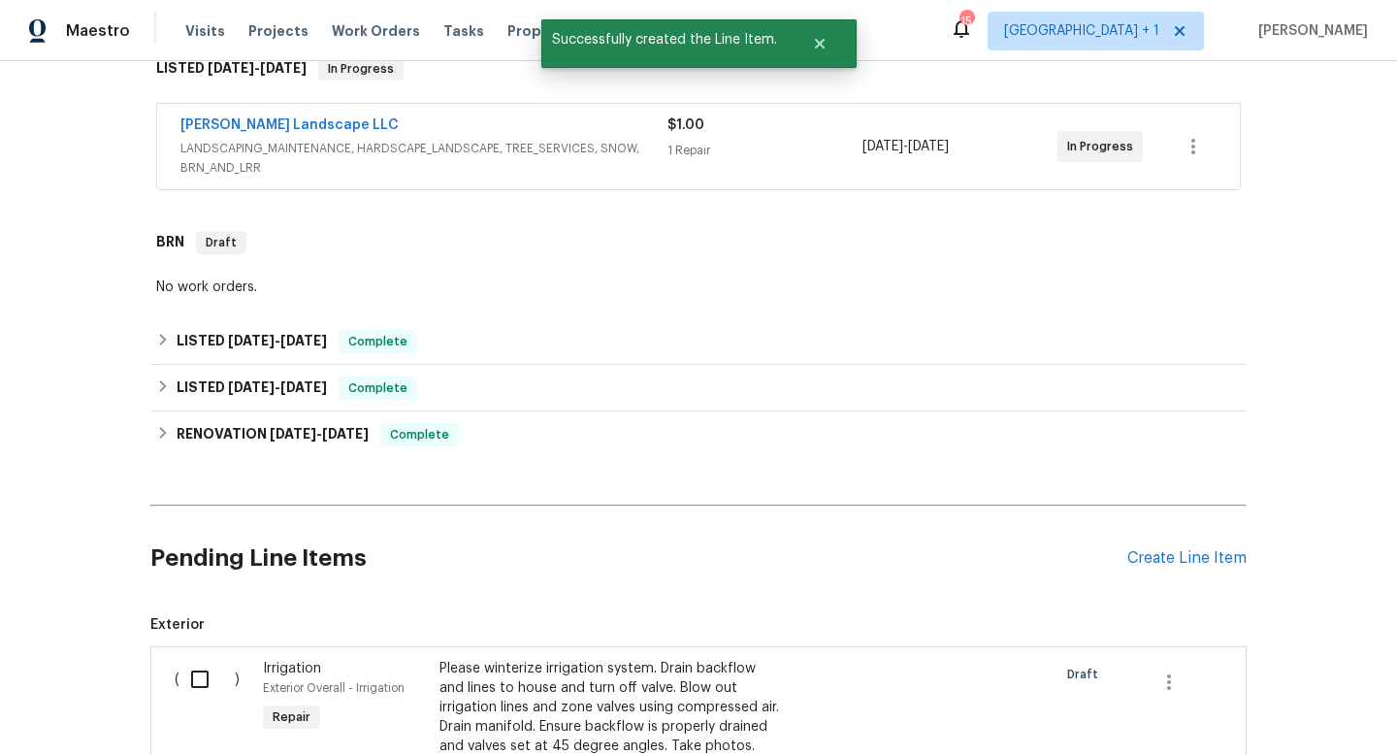
click at [205, 681] on input "checkbox" at bounding box center [207, 679] width 55 height 41
checkbox input "true"
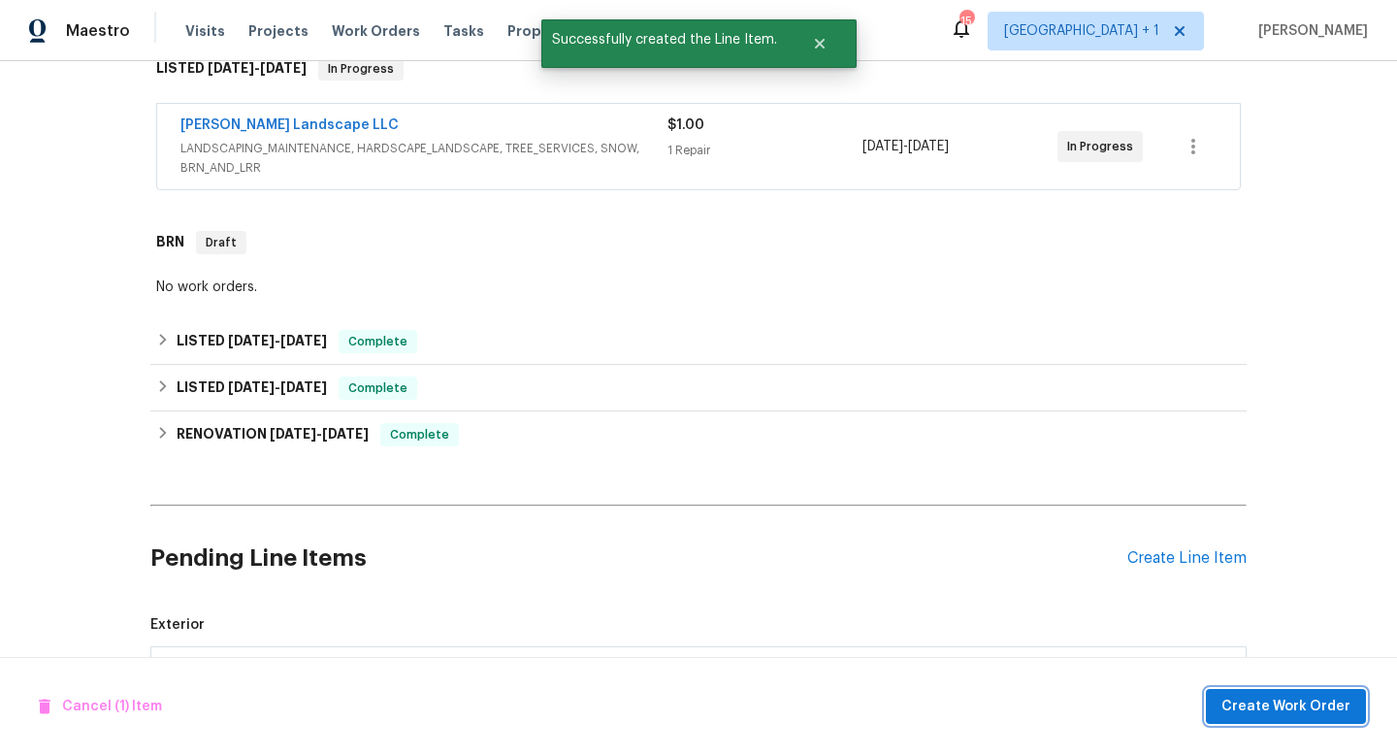
click at [1265, 706] on span "Create Work Order" at bounding box center [1286, 707] width 129 height 24
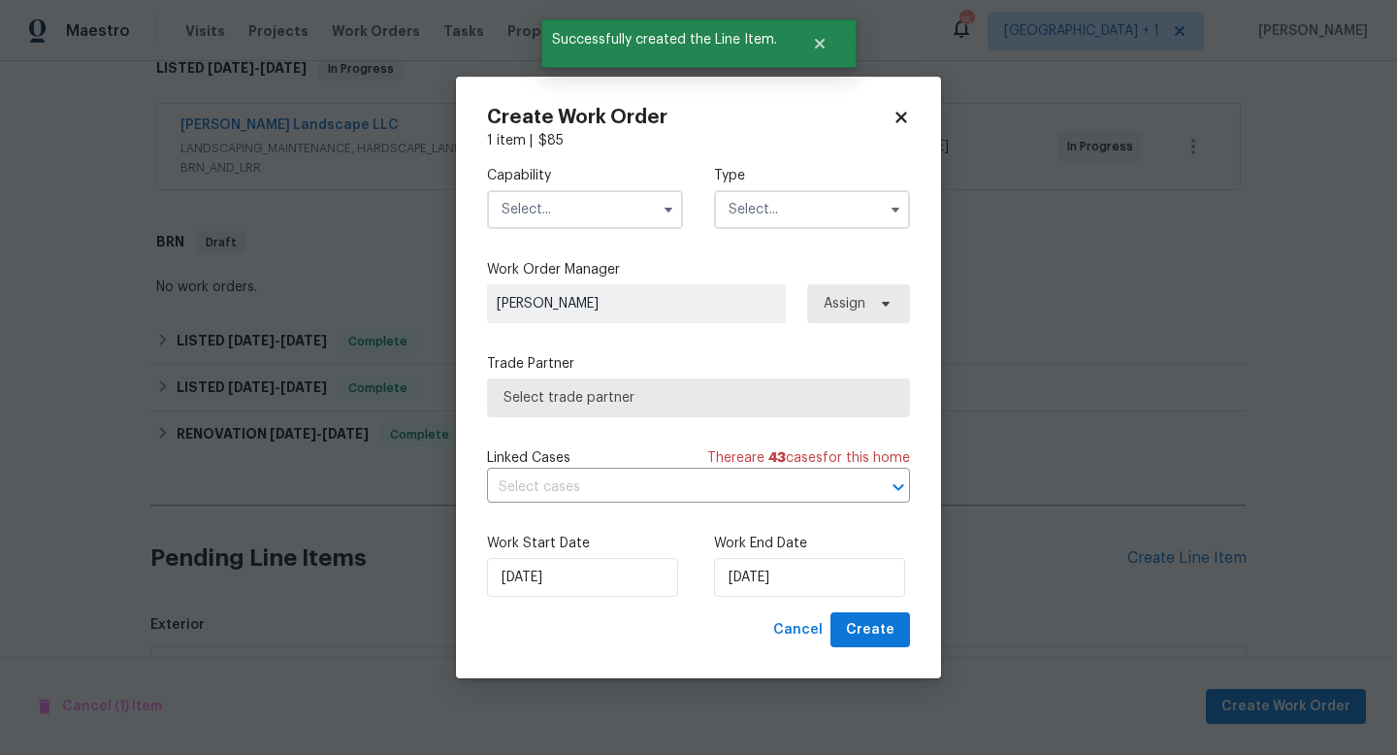
click at [611, 211] on input "text" at bounding box center [585, 209] width 196 height 39
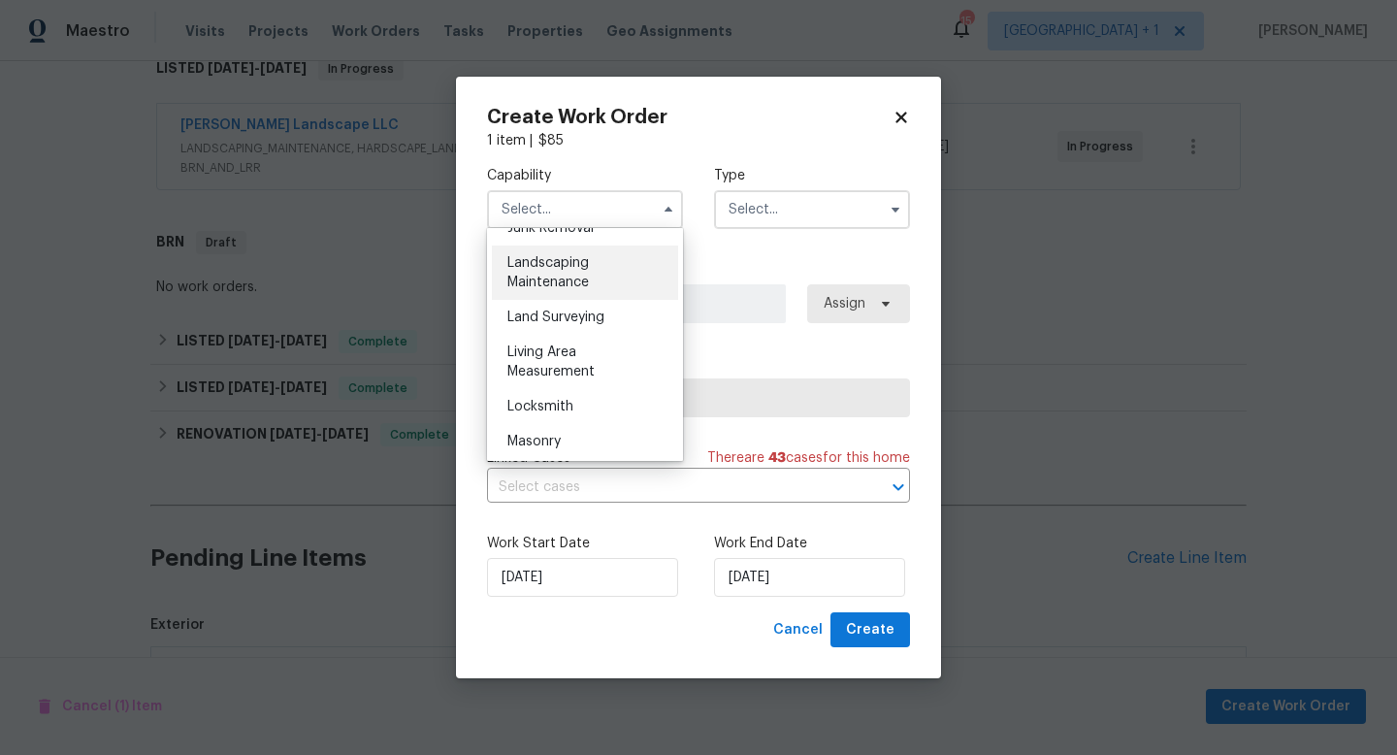
scroll to position [1265, 0]
click at [557, 270] on div "Landscaping Maintenance" at bounding box center [585, 272] width 186 height 54
type input "Landscaping Maintenance"
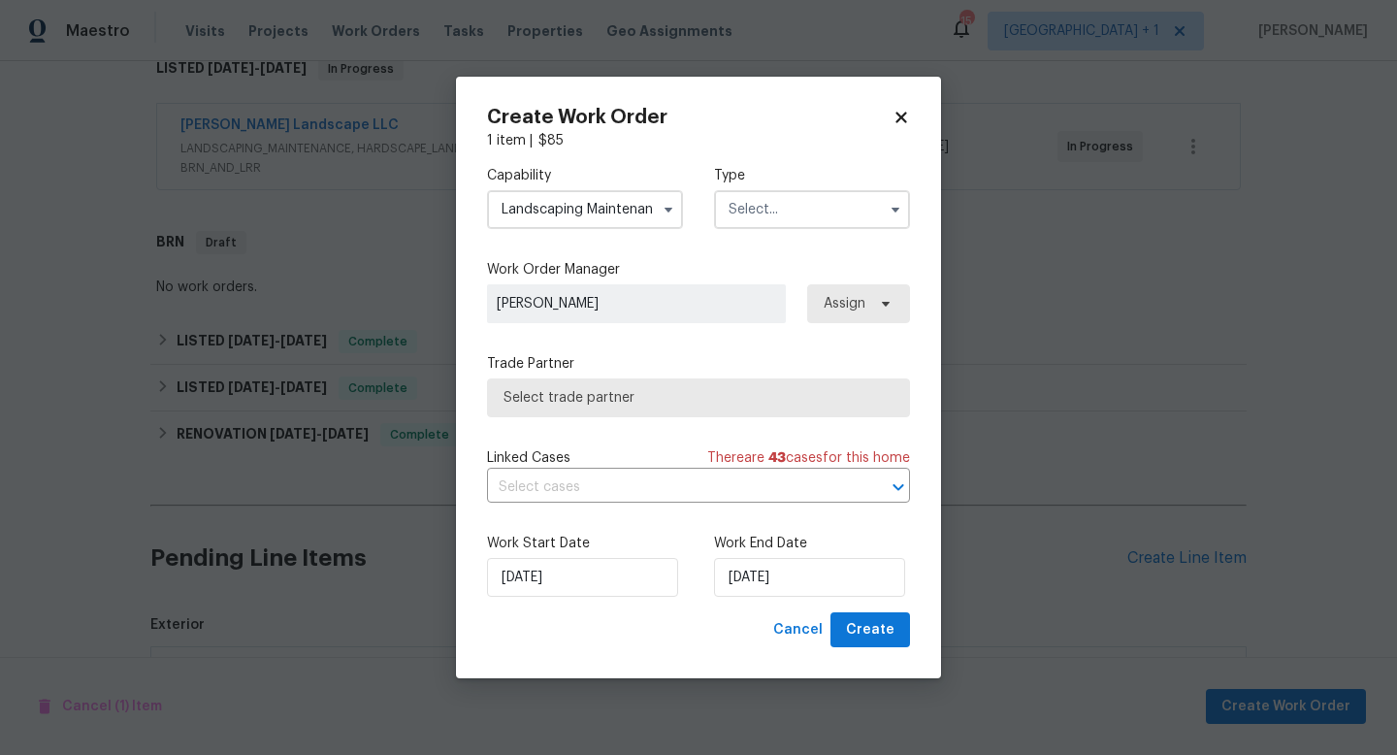
click at [765, 213] on input "text" at bounding box center [812, 209] width 196 height 39
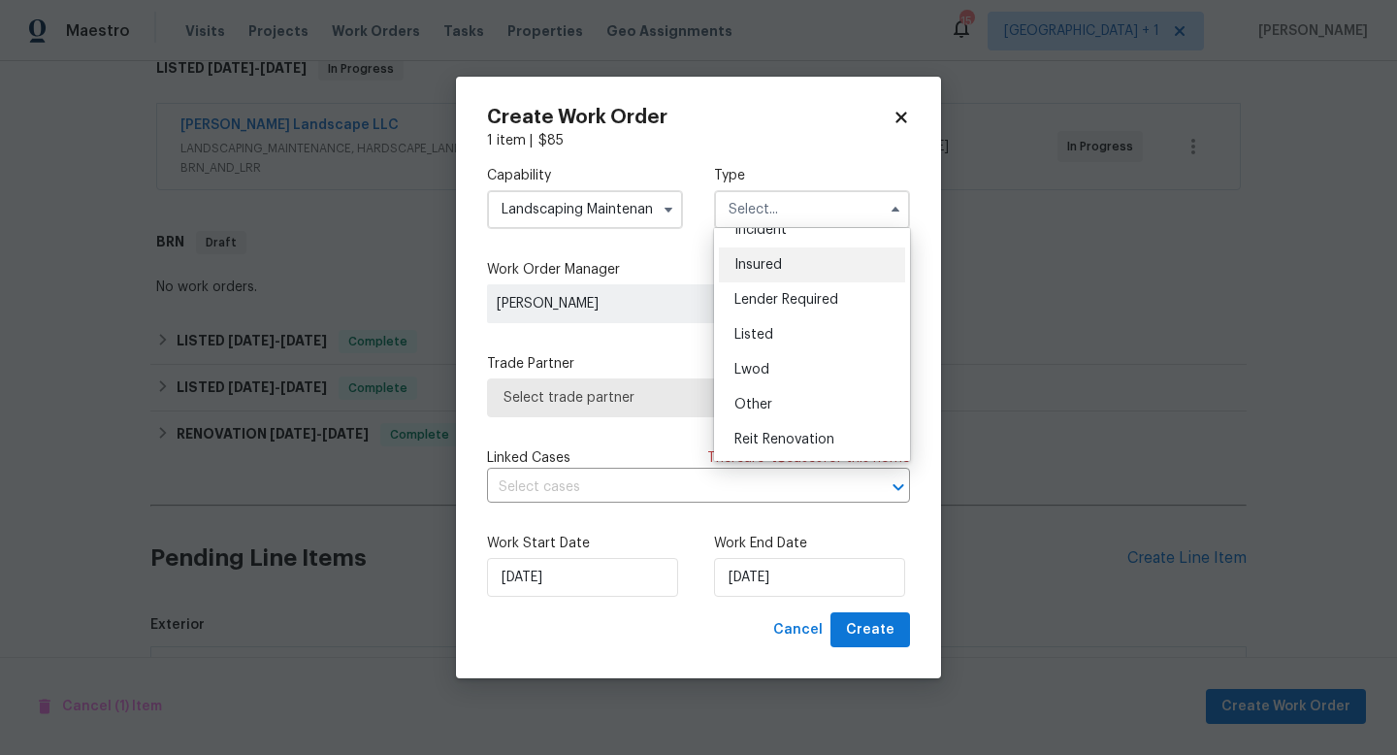
scroll to position [92, 0]
click at [767, 334] on span "Listed" at bounding box center [754, 333] width 39 height 14
type input "Listed"
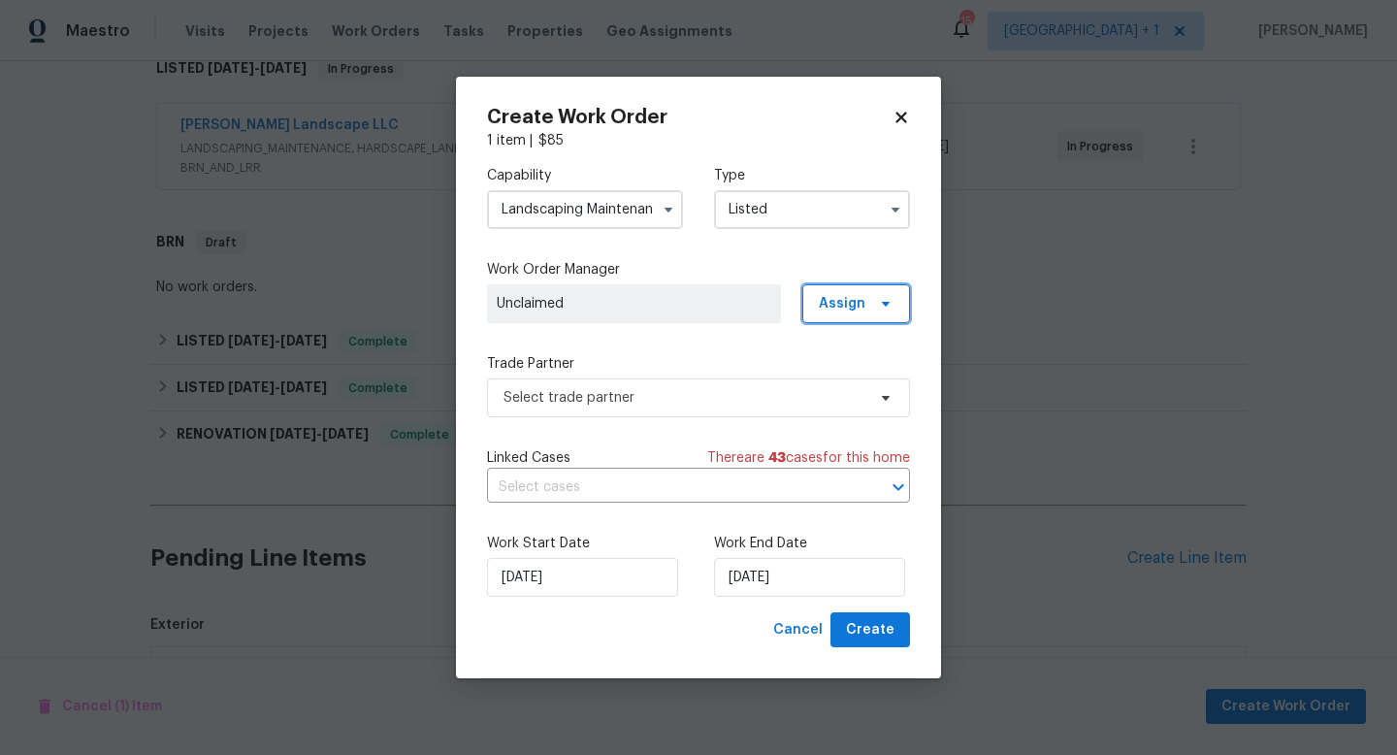
click at [858, 308] on span "Assign" at bounding box center [842, 303] width 47 height 19
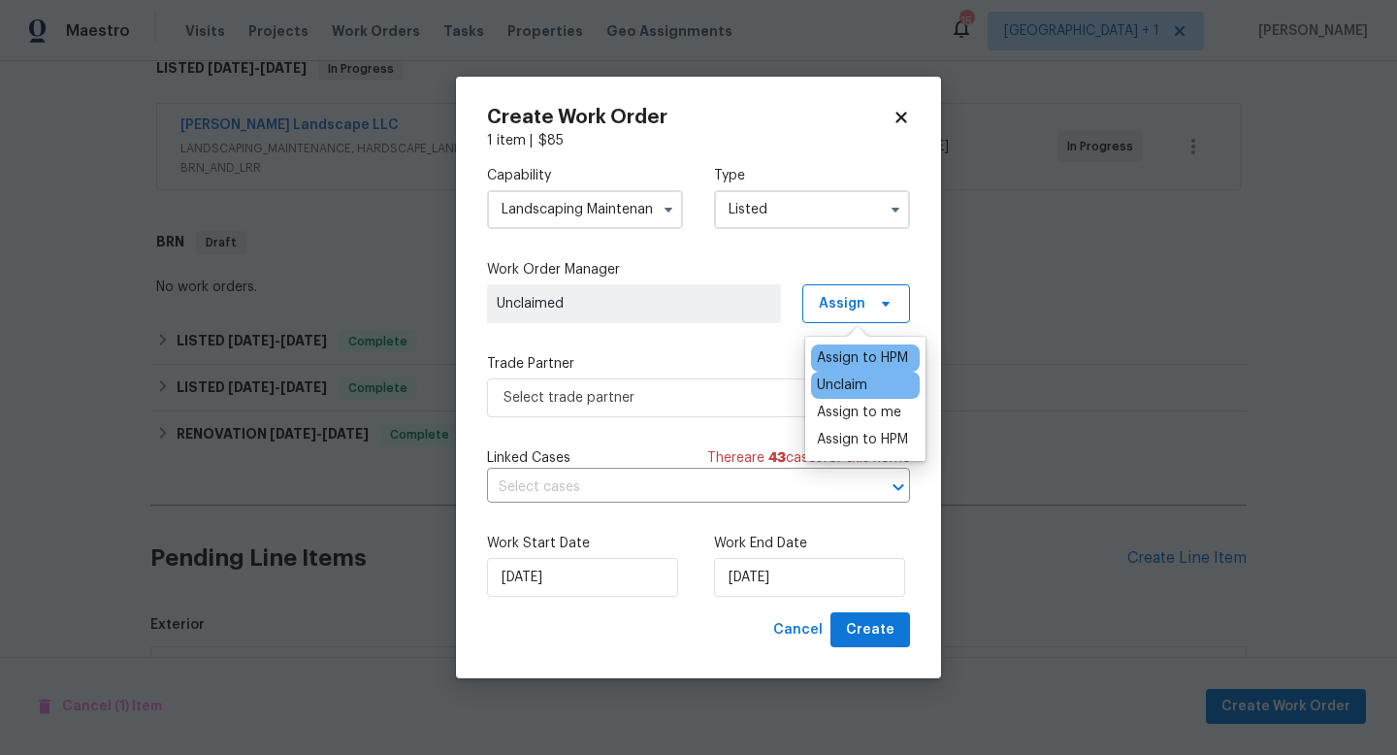
click at [858, 353] on div "Assign to HPM" at bounding box center [862, 357] width 91 height 19
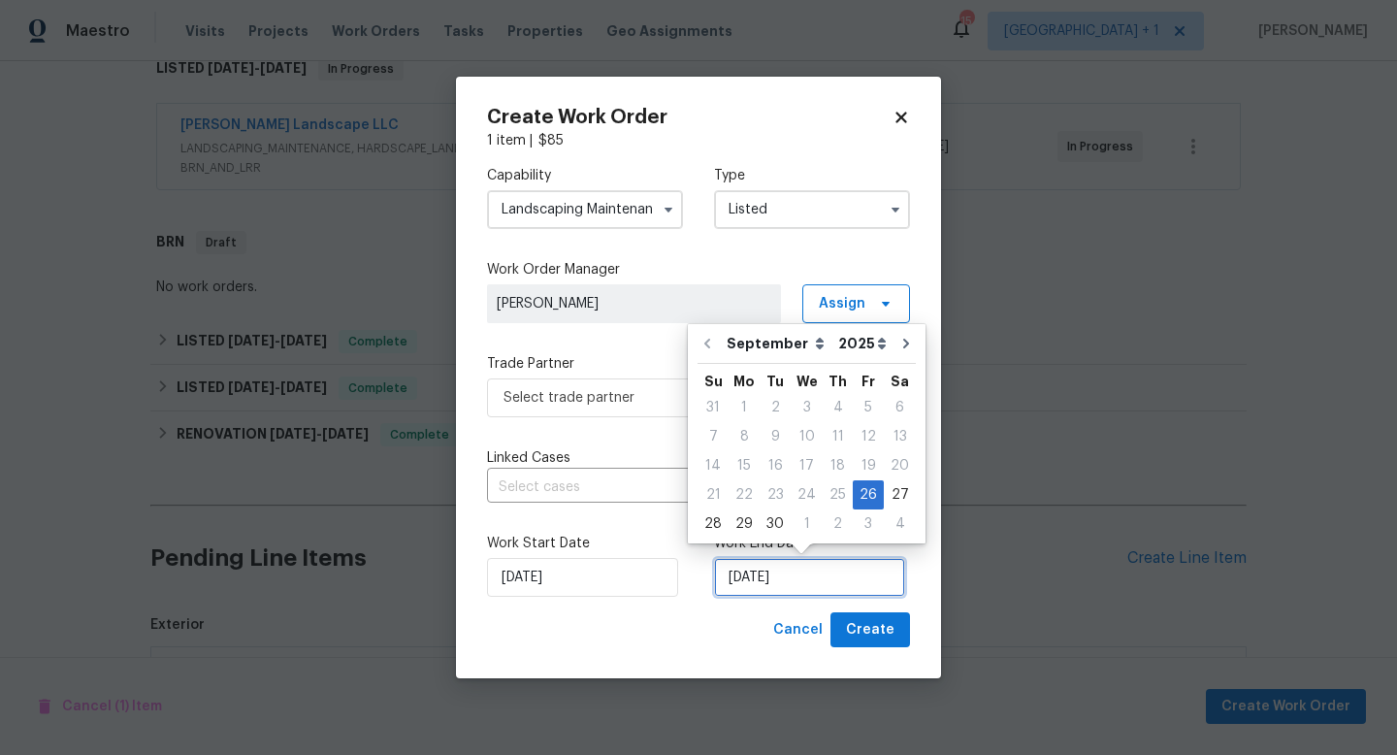
click at [862, 587] on input "[DATE]" at bounding box center [809, 577] width 191 height 39
click at [859, 521] on div "3" at bounding box center [868, 523] width 31 height 27
type input "[DATE]"
select select "9"
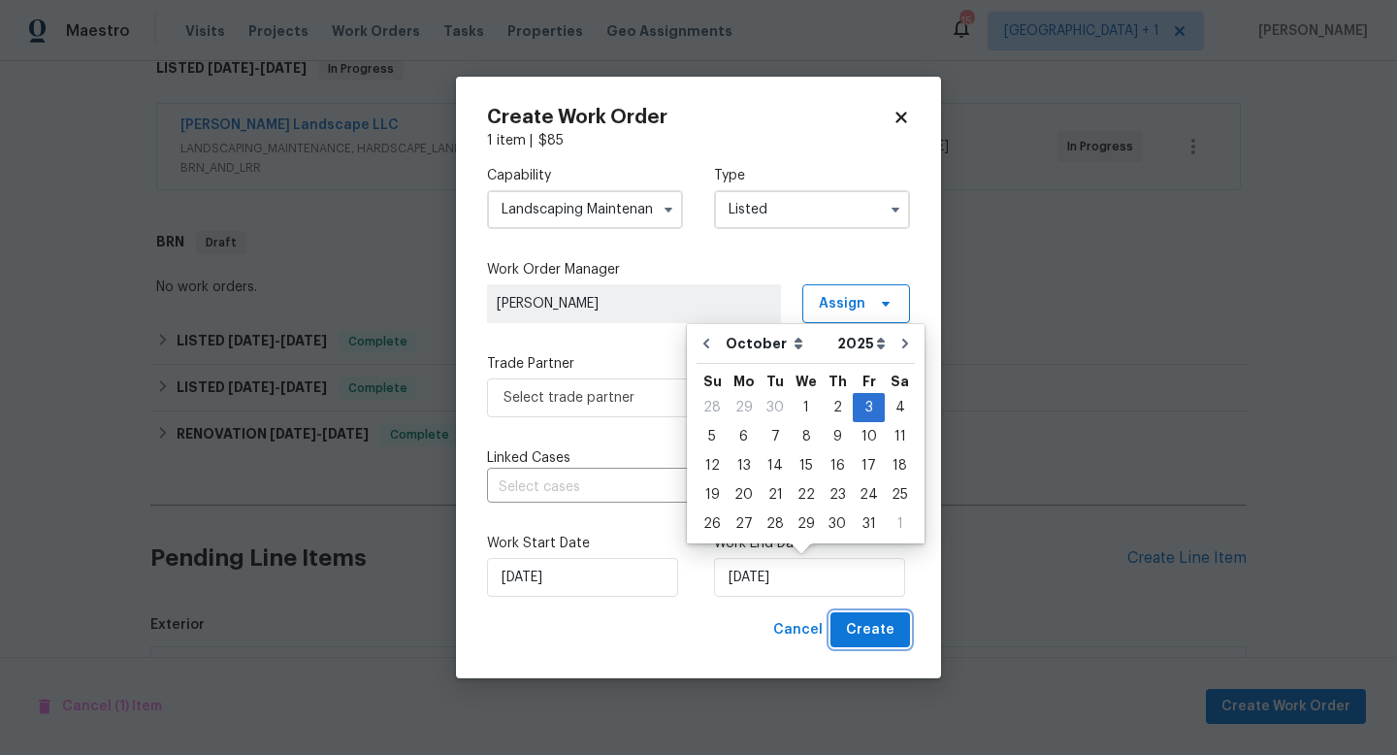
click at [874, 632] on span "Create" at bounding box center [870, 630] width 49 height 24
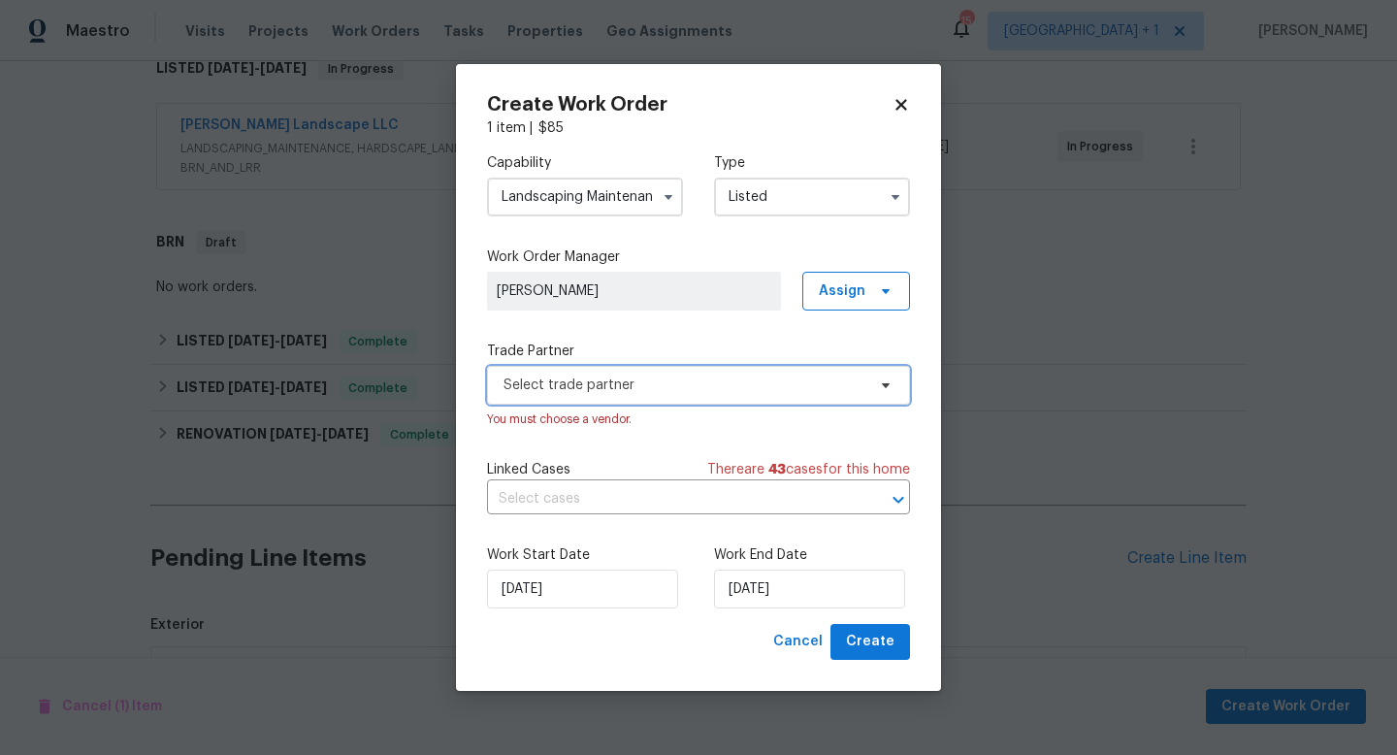
click at [825, 397] on span "Select trade partner" at bounding box center [698, 385] width 423 height 39
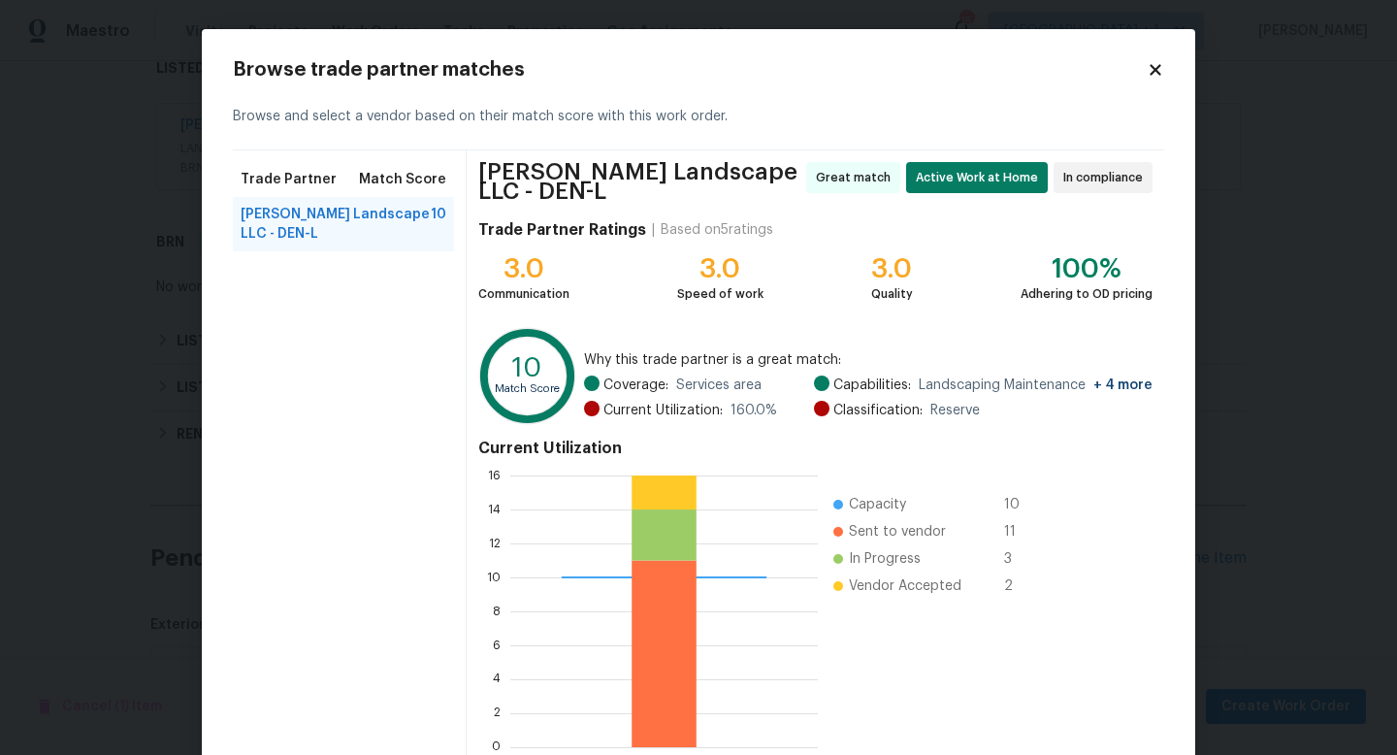
scroll to position [101, 0]
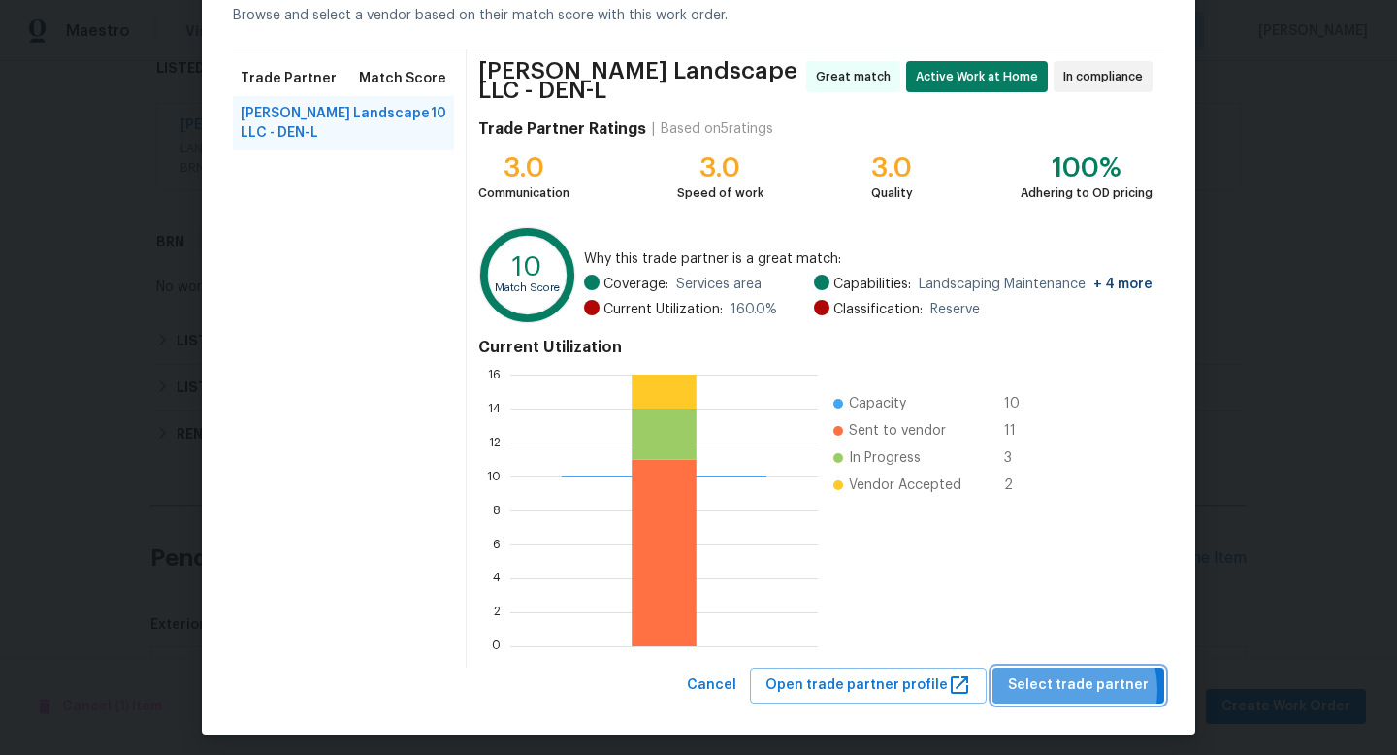
click at [1066, 682] on span "Select trade partner" at bounding box center [1078, 685] width 141 height 24
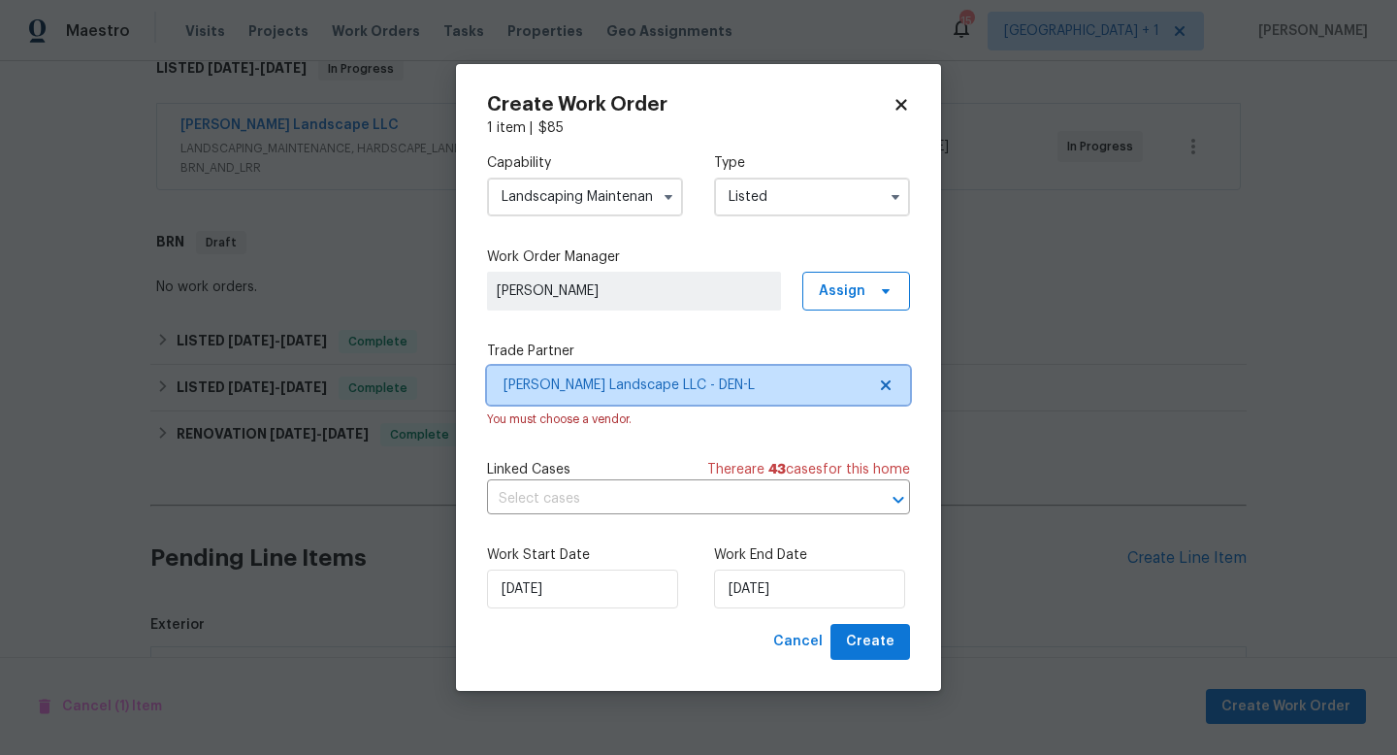
scroll to position [0, 0]
click at [879, 643] on span "Create" at bounding box center [870, 642] width 49 height 24
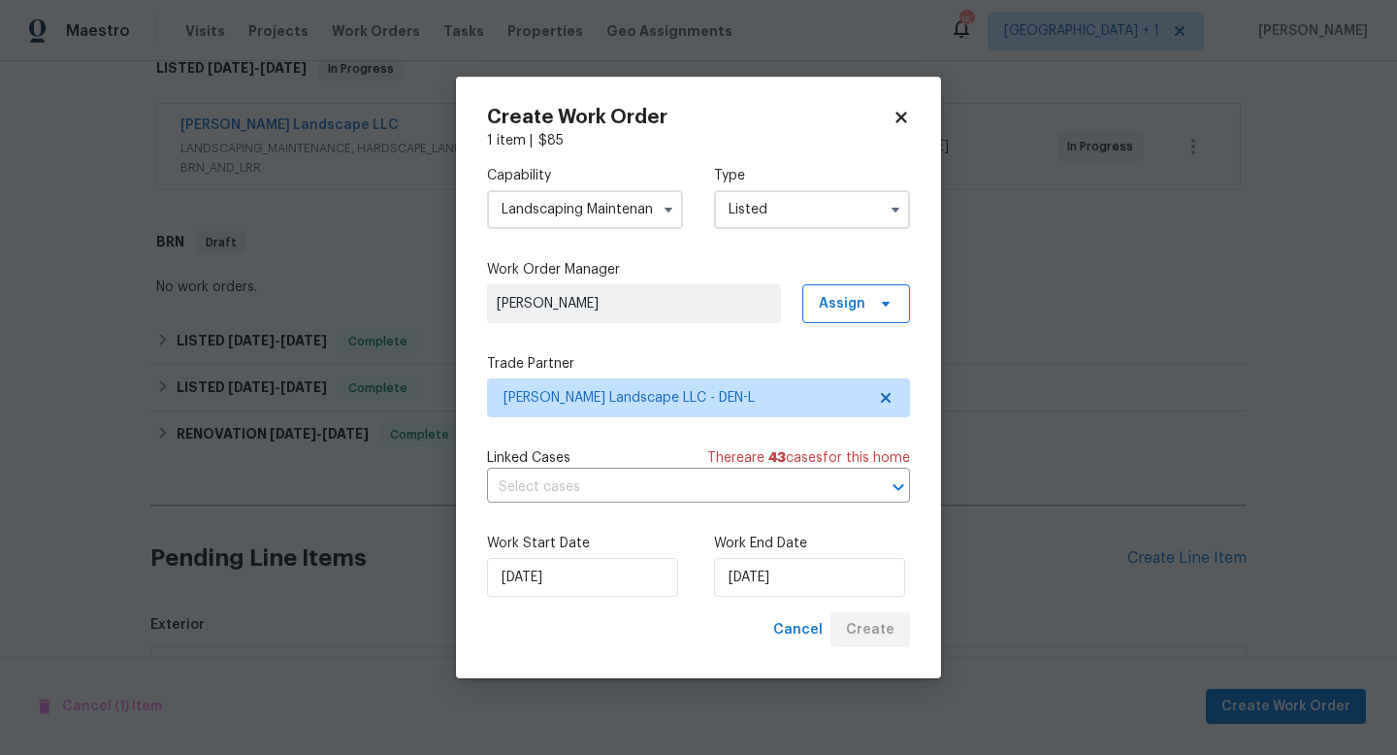
checkbox input "false"
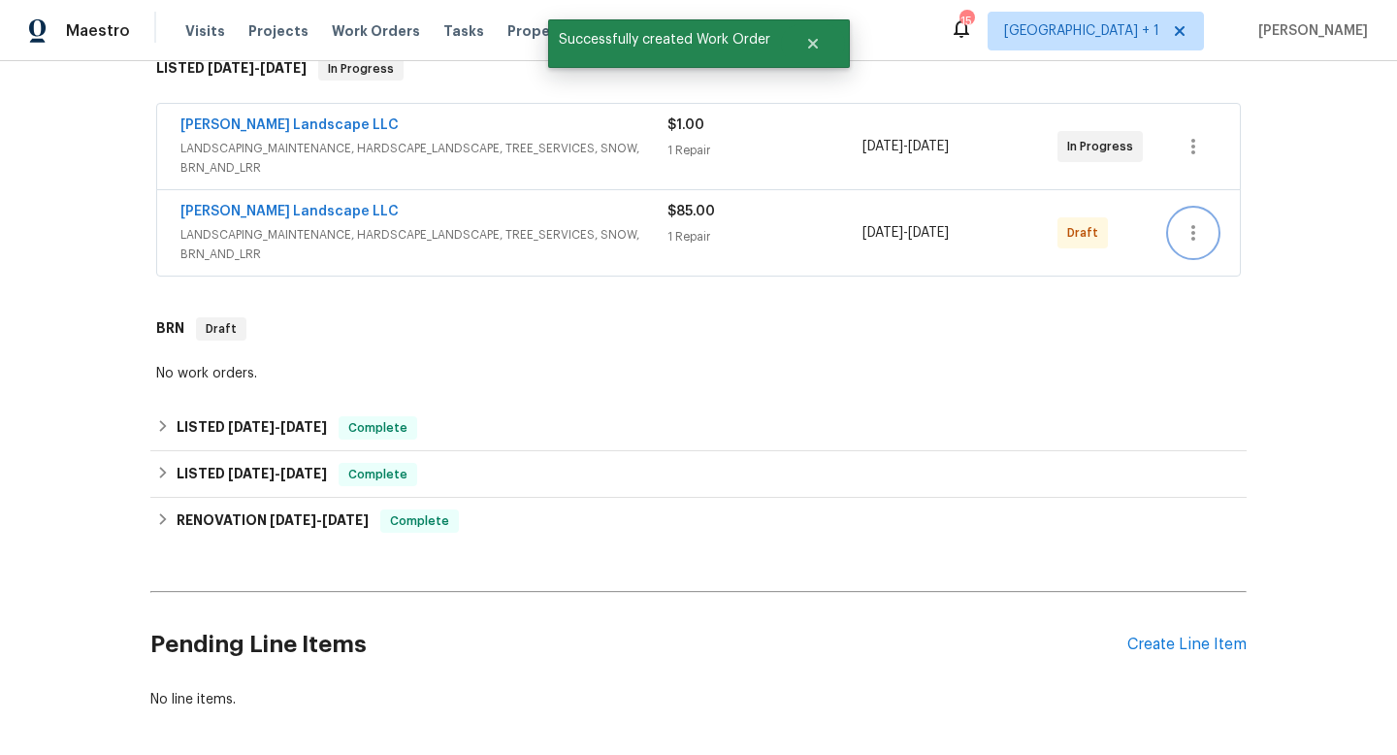
click at [1195, 233] on icon "button" at bounding box center [1194, 233] width 4 height 16
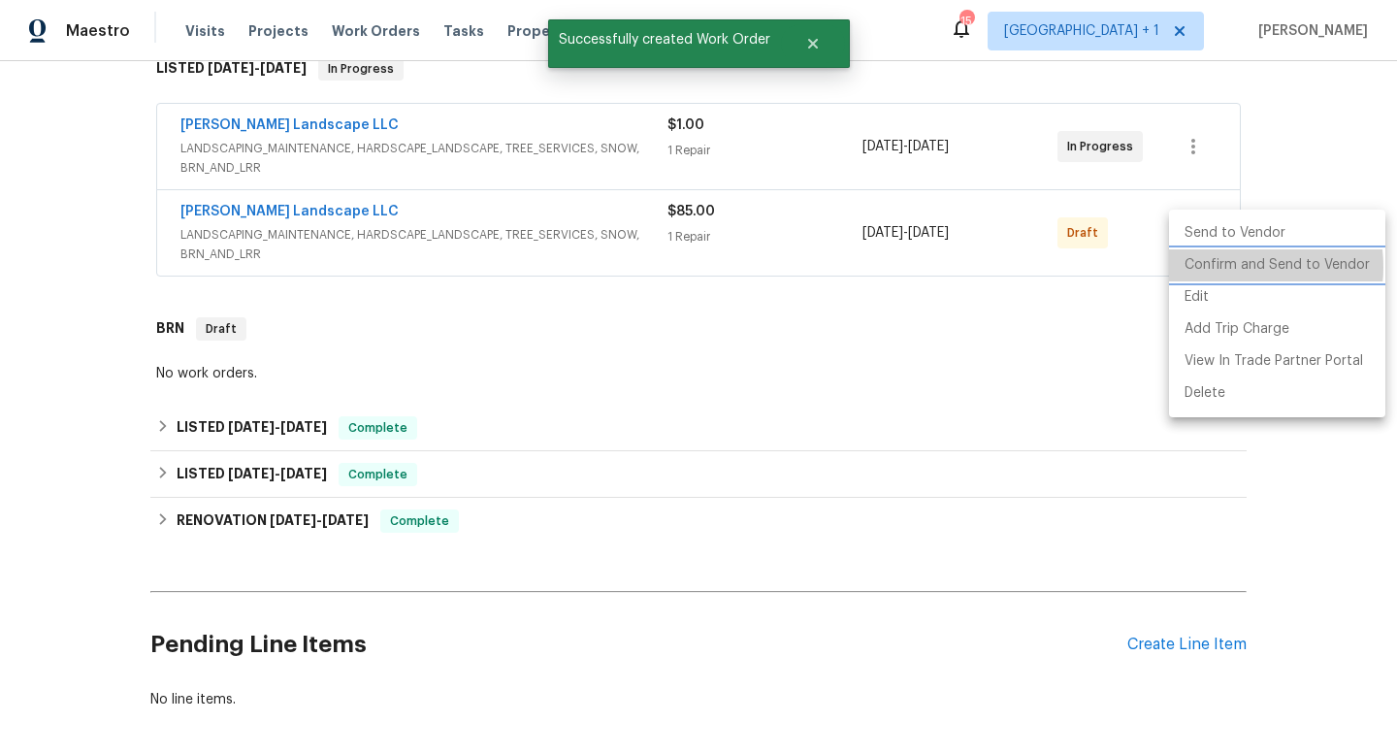
click at [1225, 267] on li "Confirm and Send to Vendor" at bounding box center [1277, 265] width 216 height 32
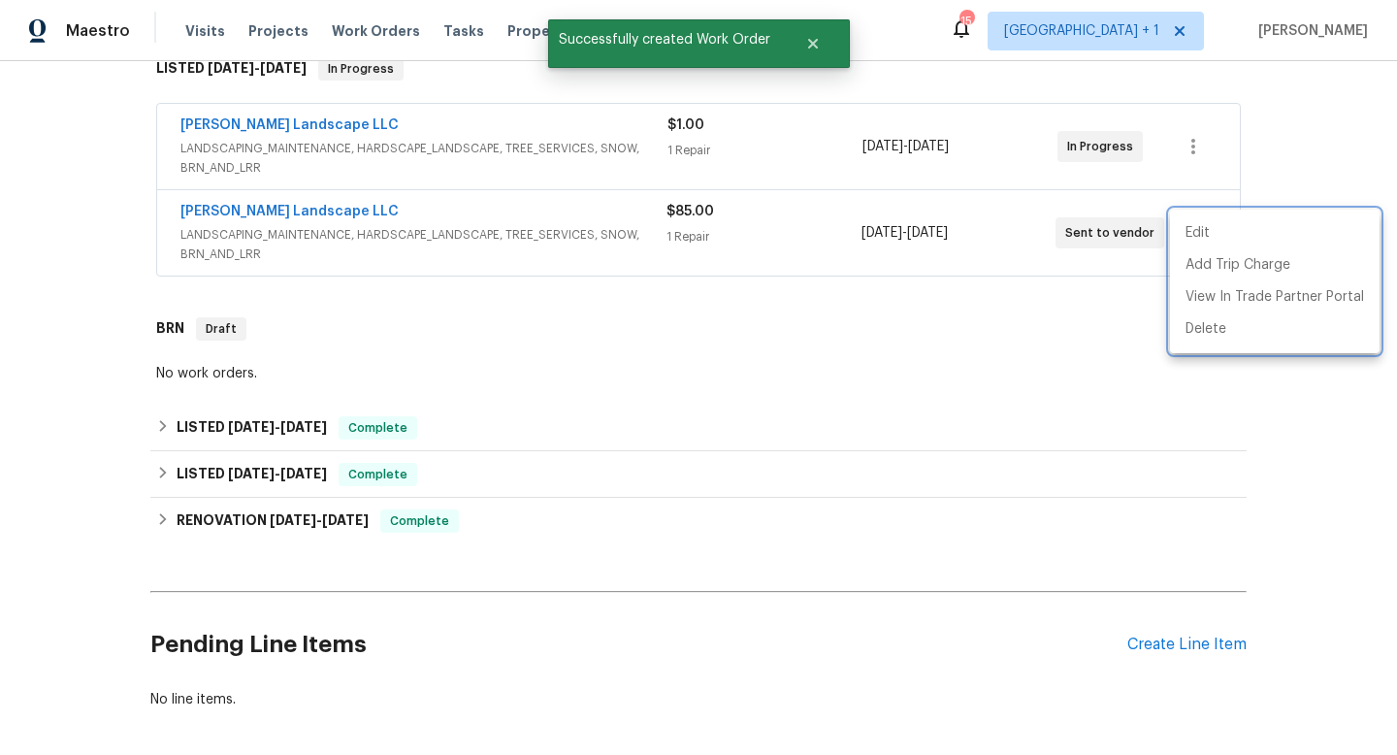
click at [994, 331] on div at bounding box center [698, 377] width 1397 height 755
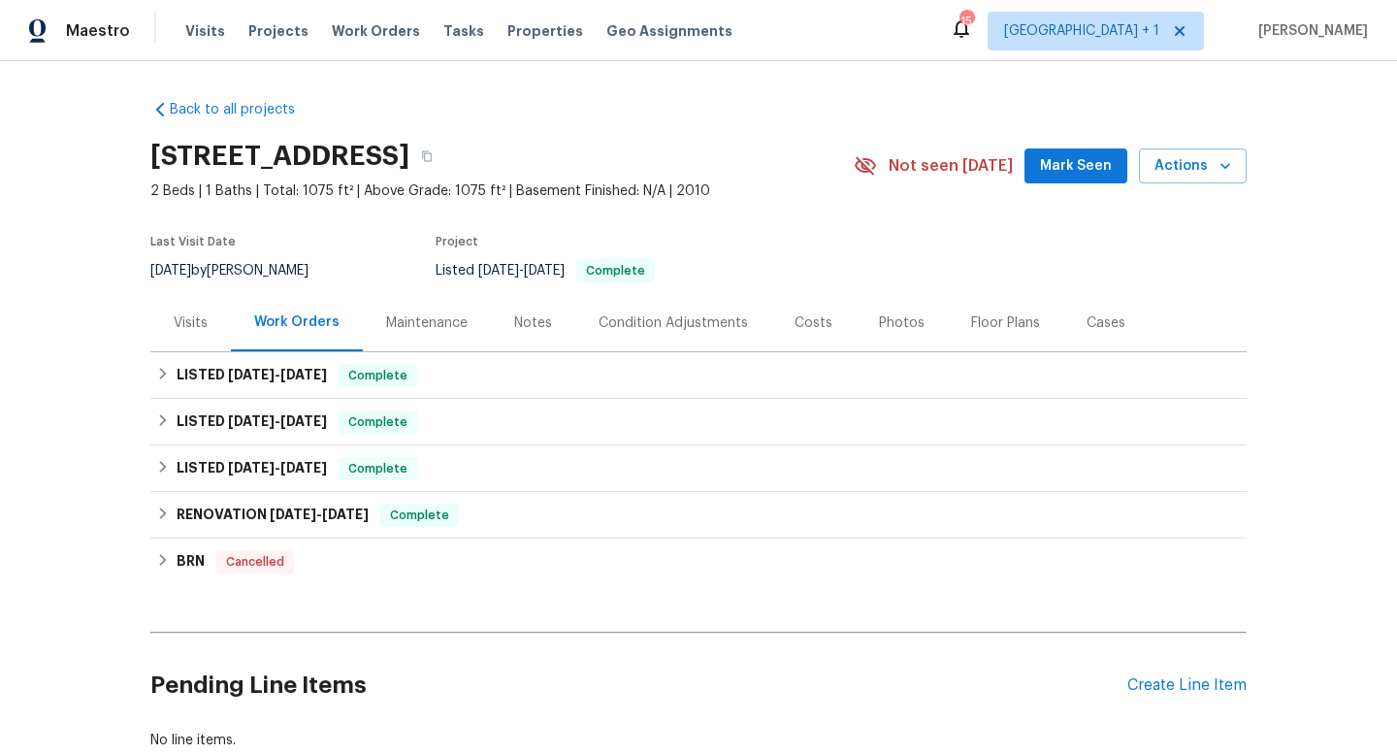
click at [897, 317] on div "Photos" at bounding box center [902, 322] width 46 height 19
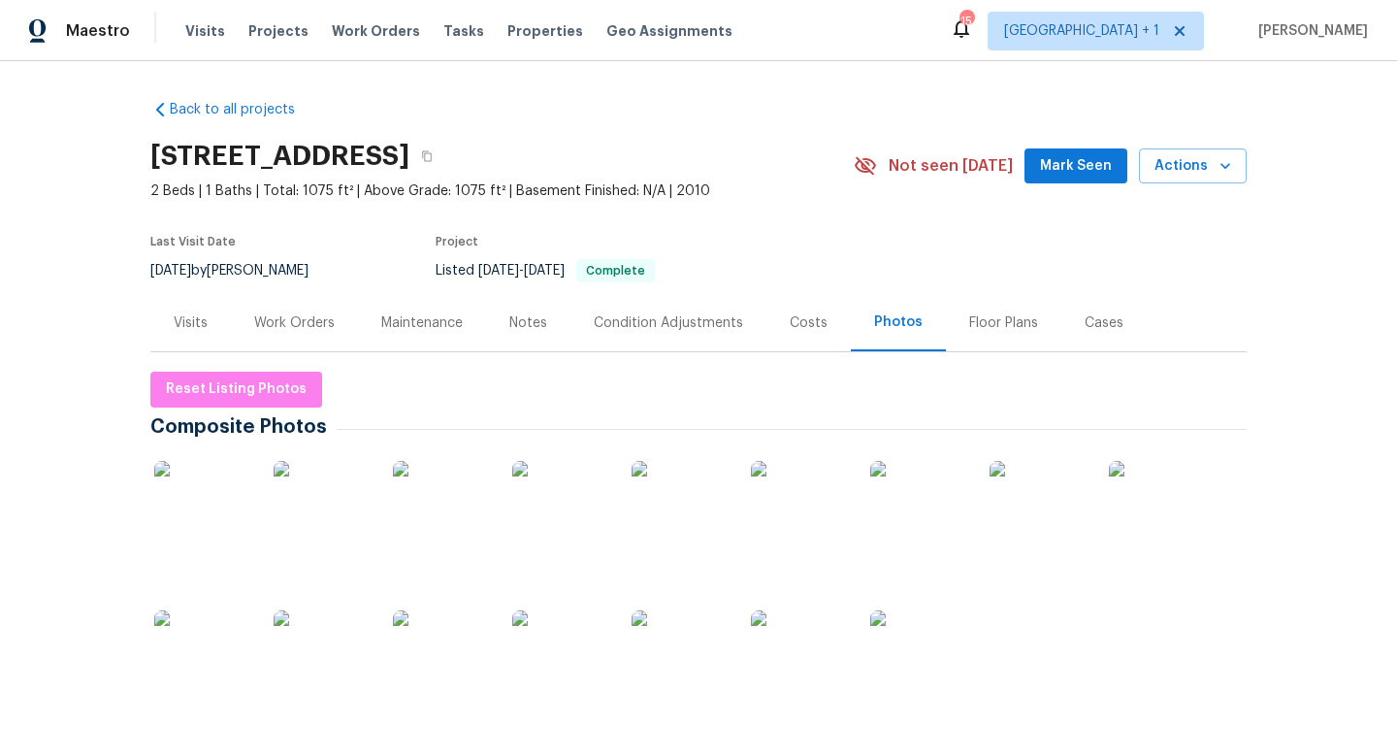
click at [568, 524] on img at bounding box center [560, 509] width 97 height 97
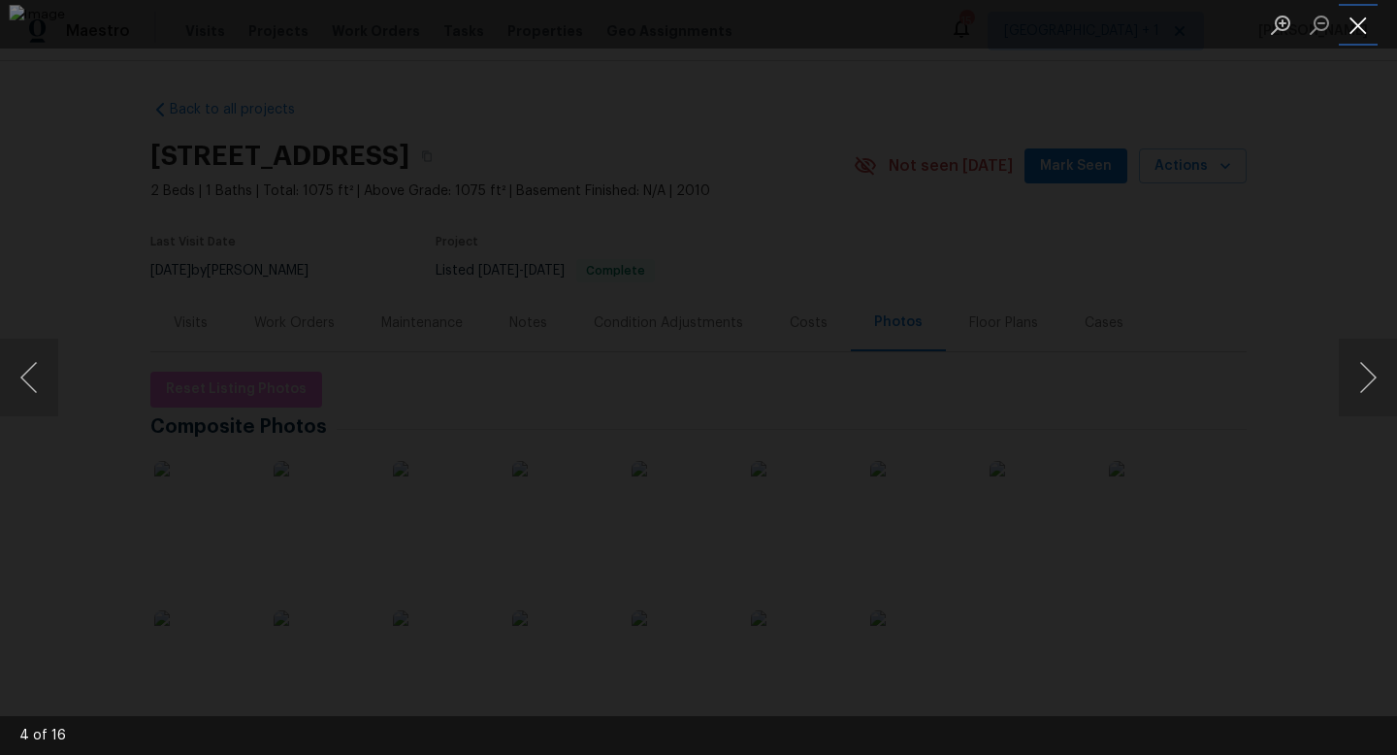
click at [1353, 26] on button "Close lightbox" at bounding box center [1358, 25] width 39 height 34
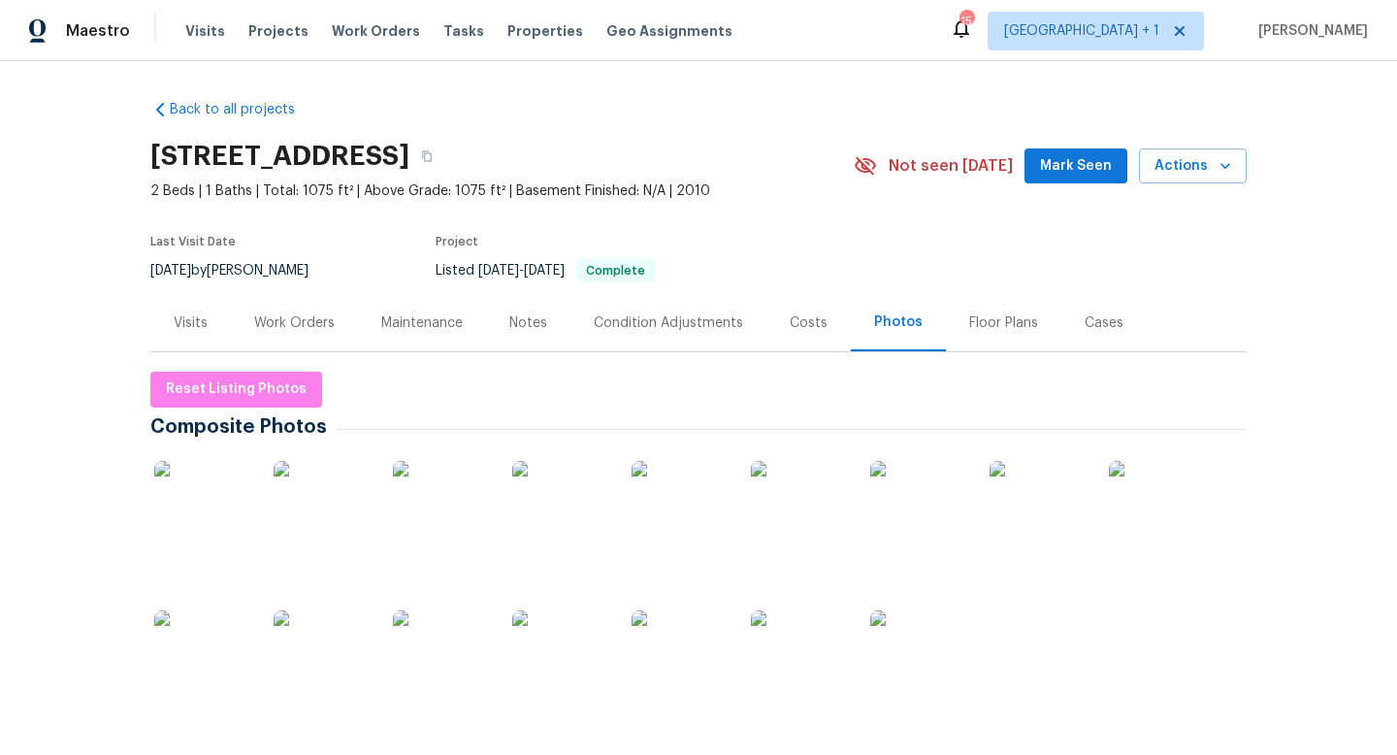
click at [190, 324] on div "Visits" at bounding box center [191, 322] width 34 height 19
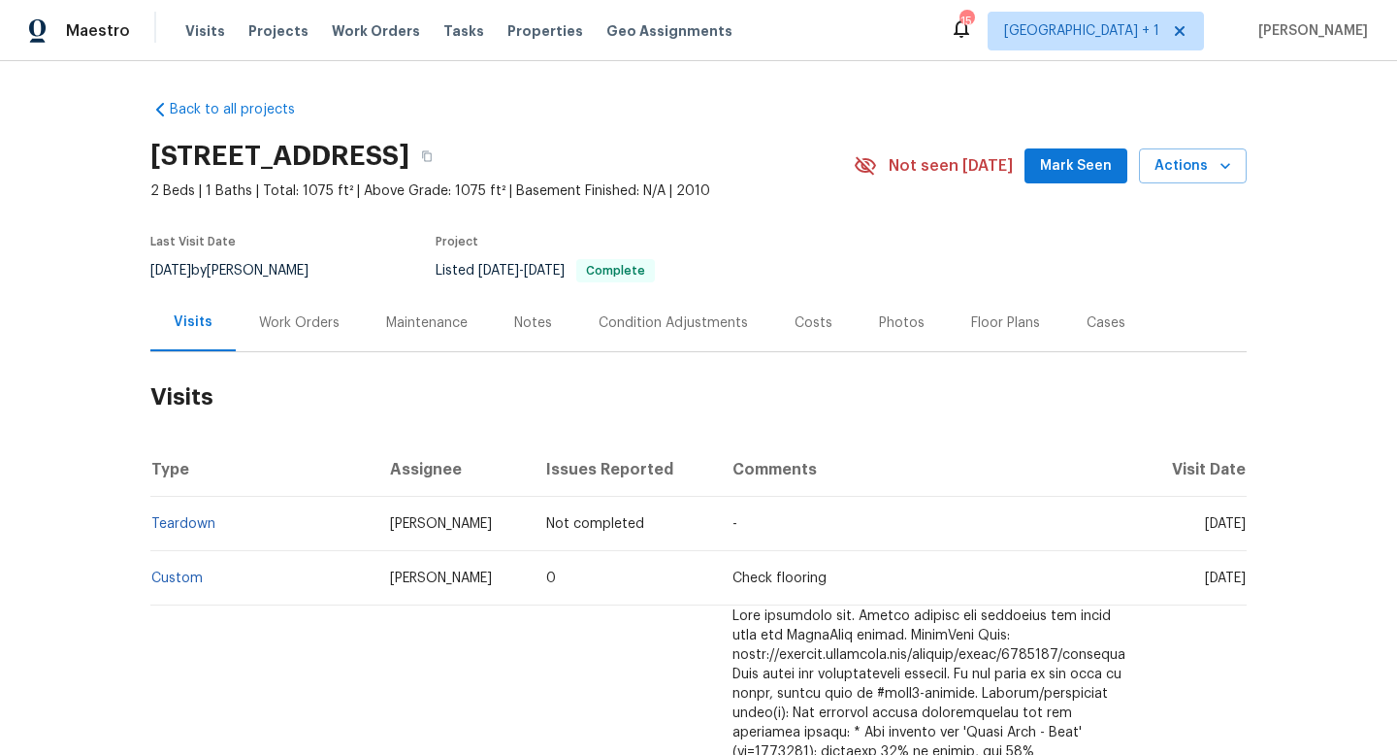
click at [281, 314] on div "Work Orders" at bounding box center [299, 322] width 81 height 19
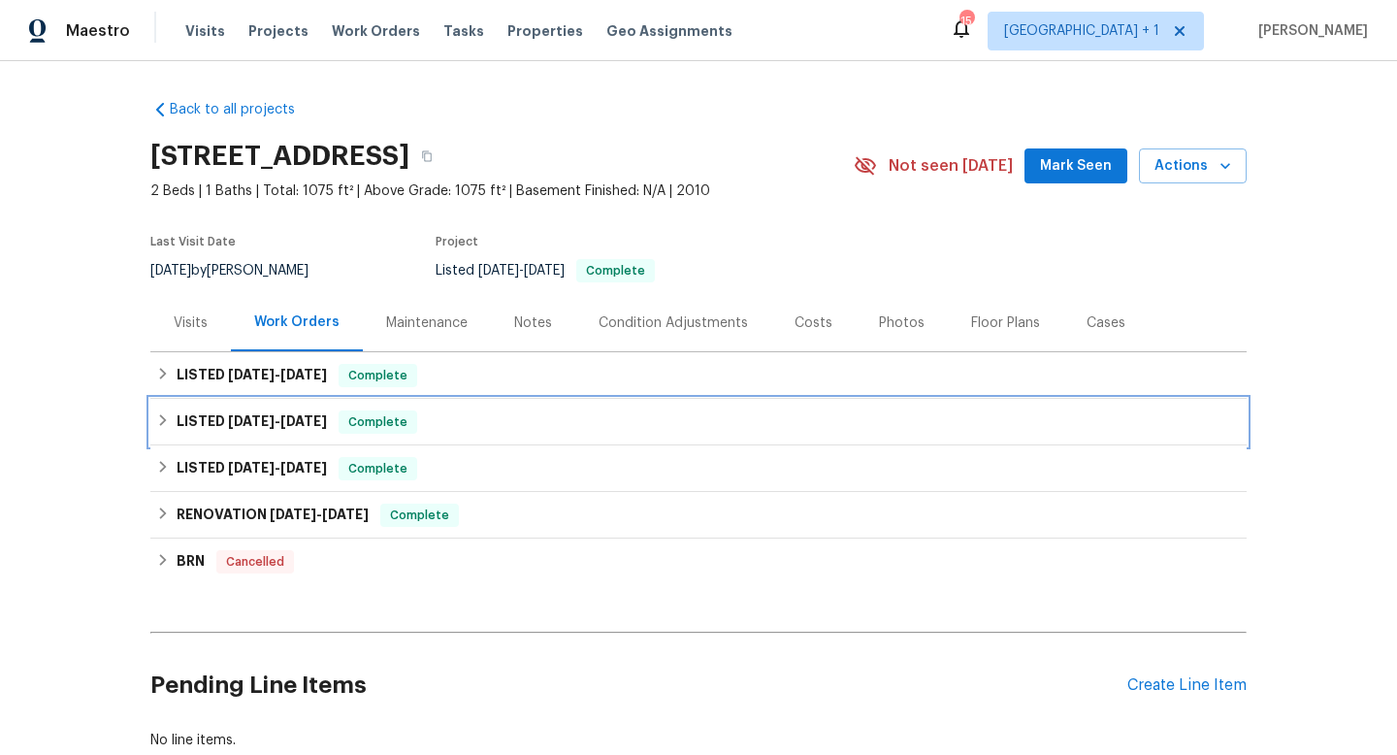
click at [163, 417] on icon at bounding box center [163, 420] width 7 height 12
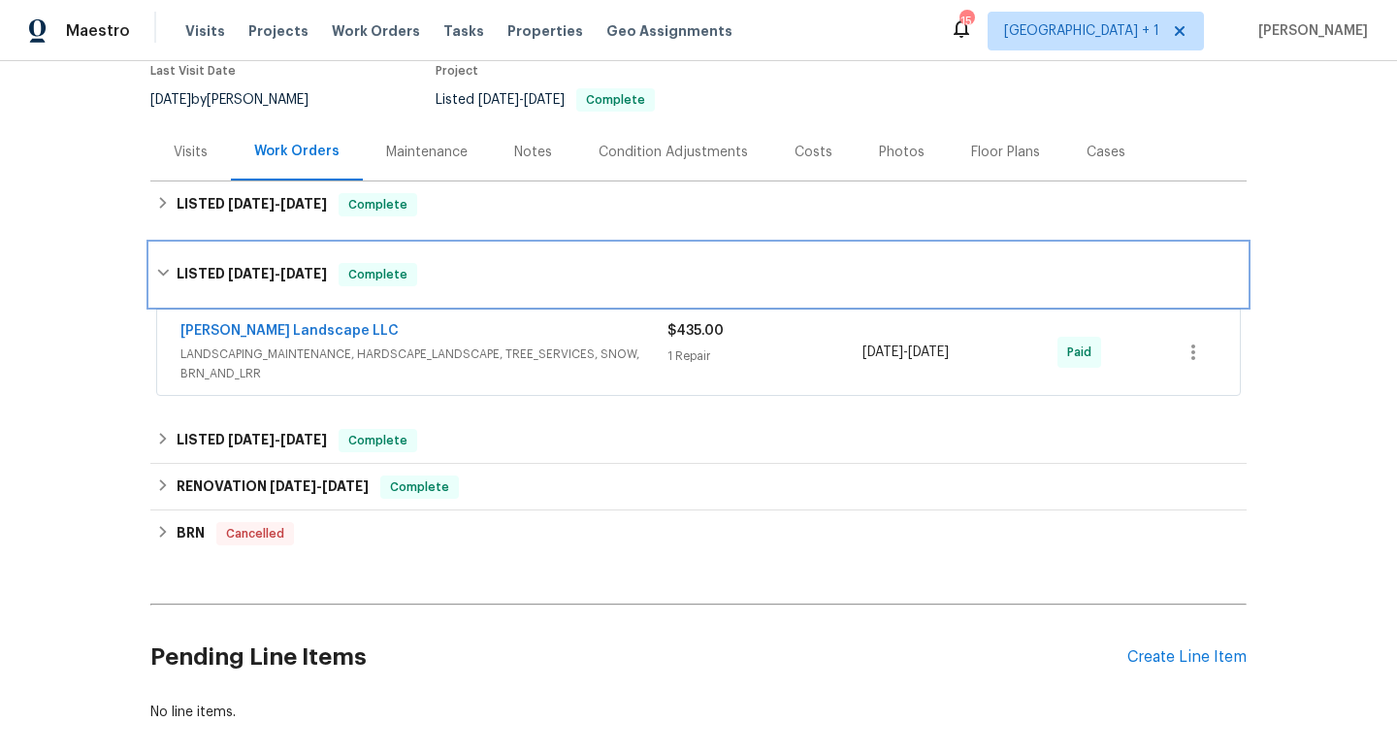
scroll to position [270, 0]
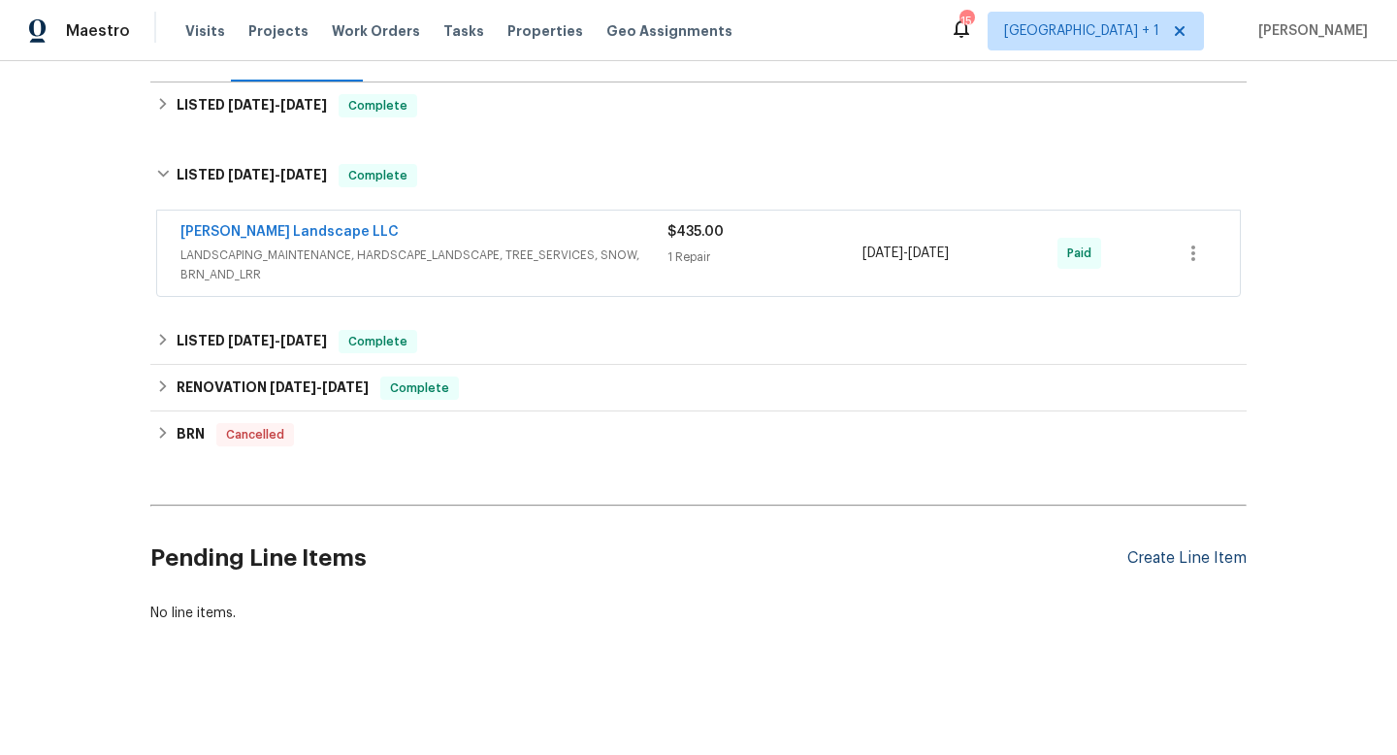
click at [1161, 555] on div "Create Line Item" at bounding box center [1187, 558] width 119 height 18
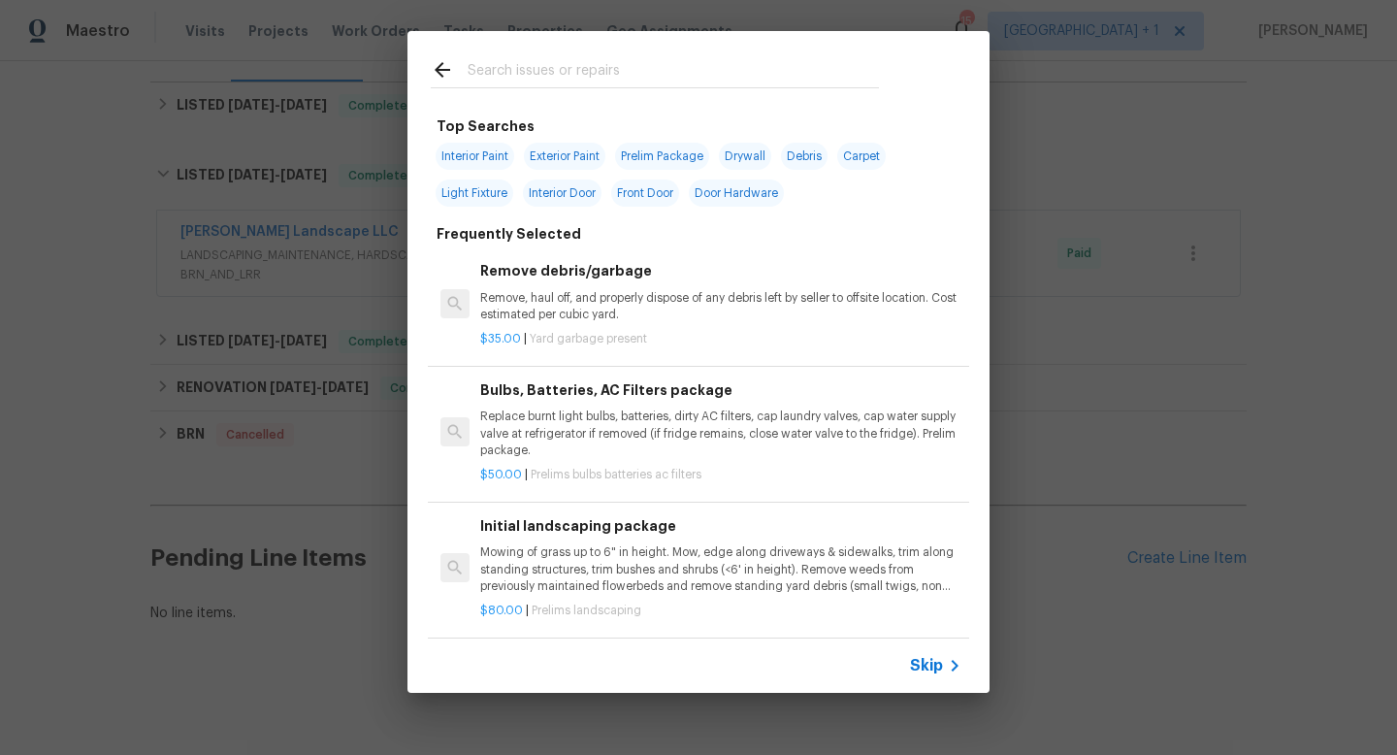
click at [932, 661] on span "Skip" at bounding box center [926, 665] width 33 height 19
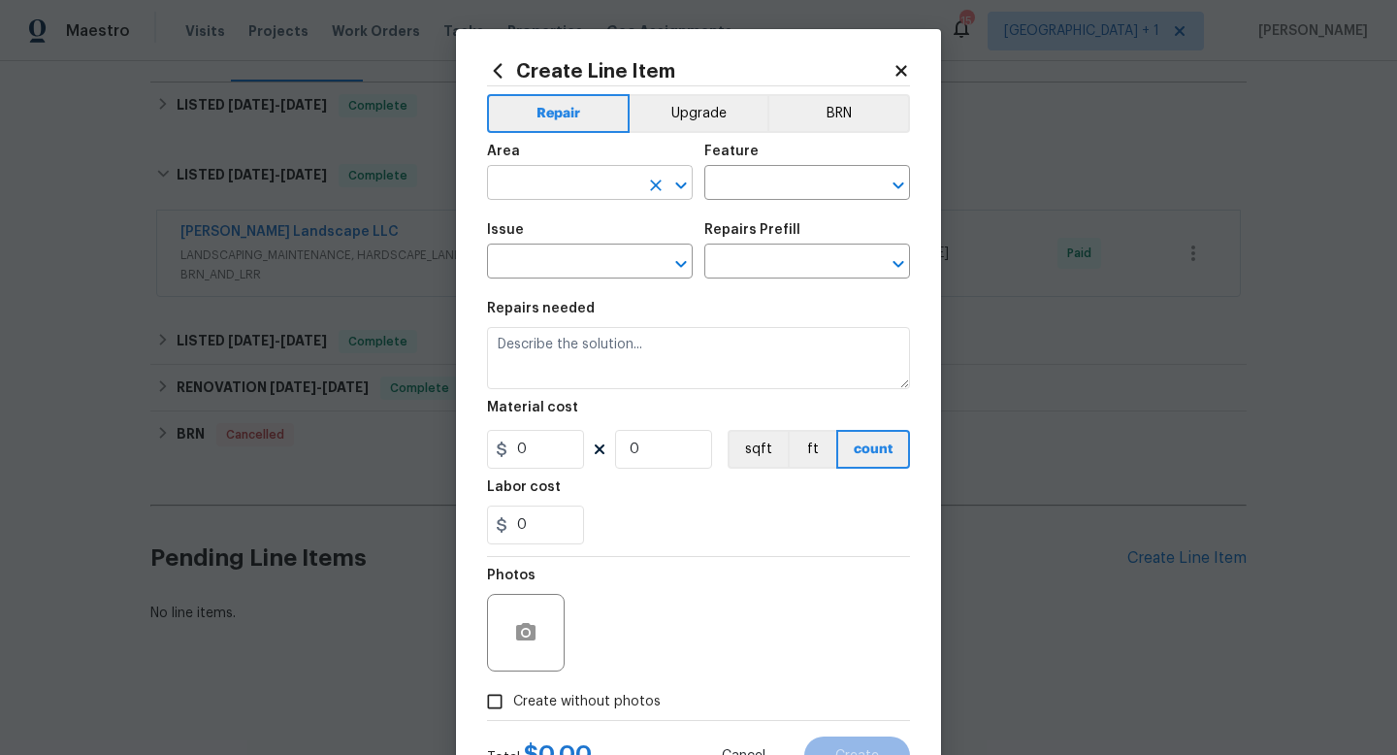
click at [608, 186] on input "text" at bounding box center [562, 185] width 151 height 30
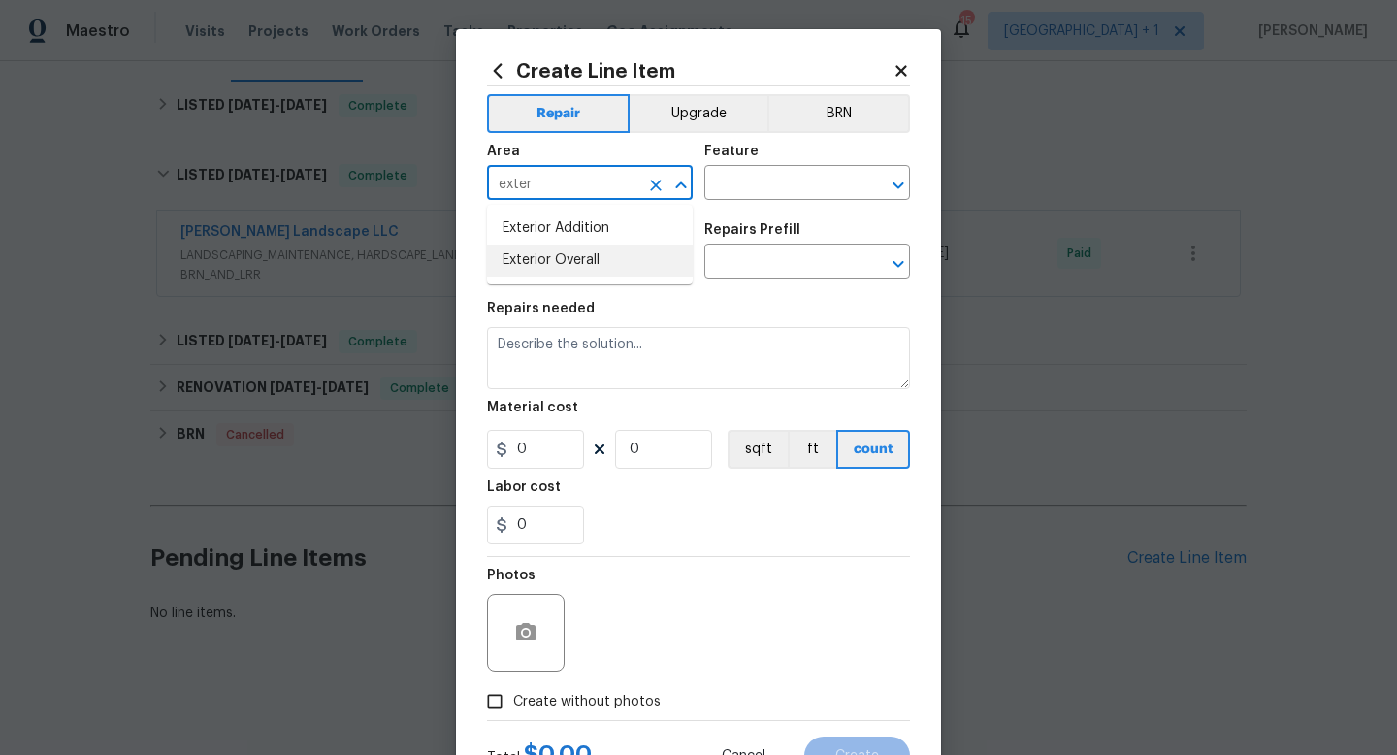
click at [583, 262] on li "Exterior Overall" at bounding box center [590, 261] width 206 height 32
type input "Exterior Overall"
click at [739, 180] on input "text" at bounding box center [780, 185] width 151 height 30
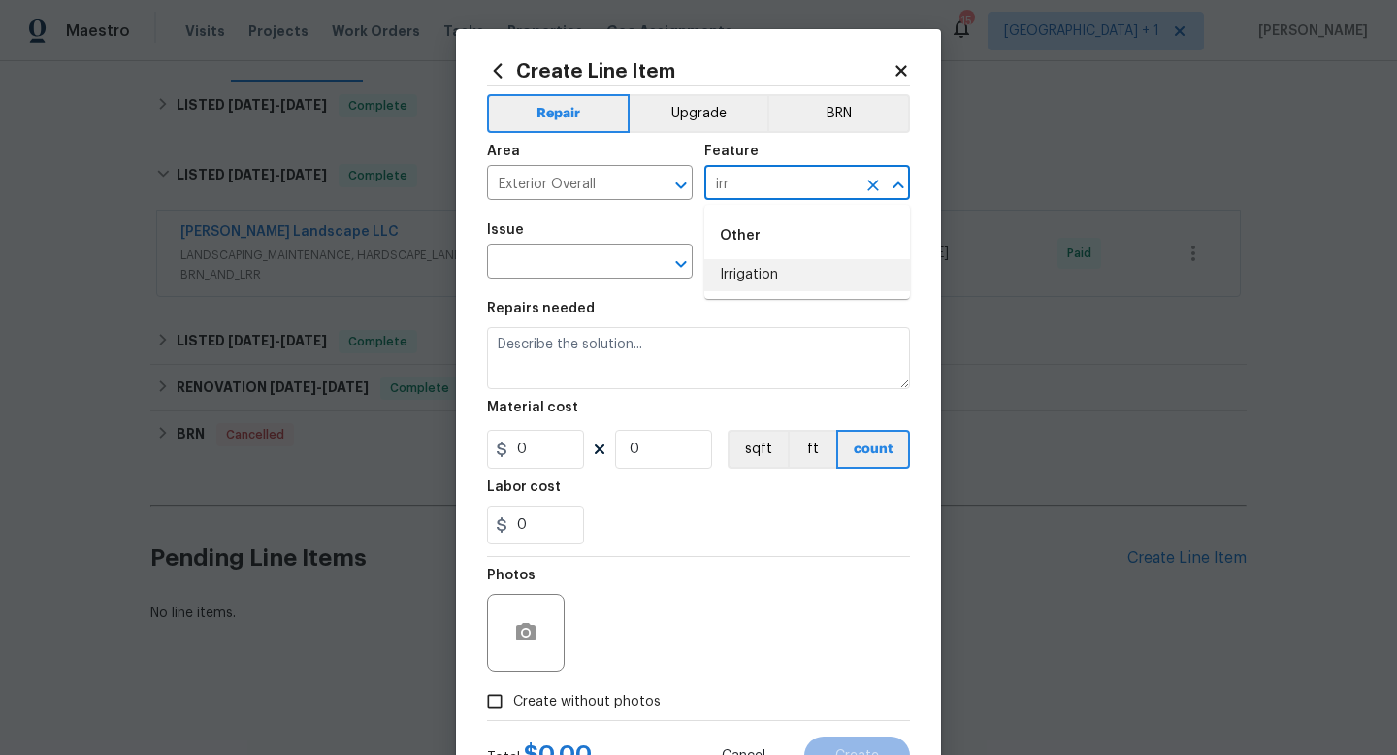
click at [751, 269] on li "Irrigation" at bounding box center [808, 275] width 206 height 32
type input "Irrigation"
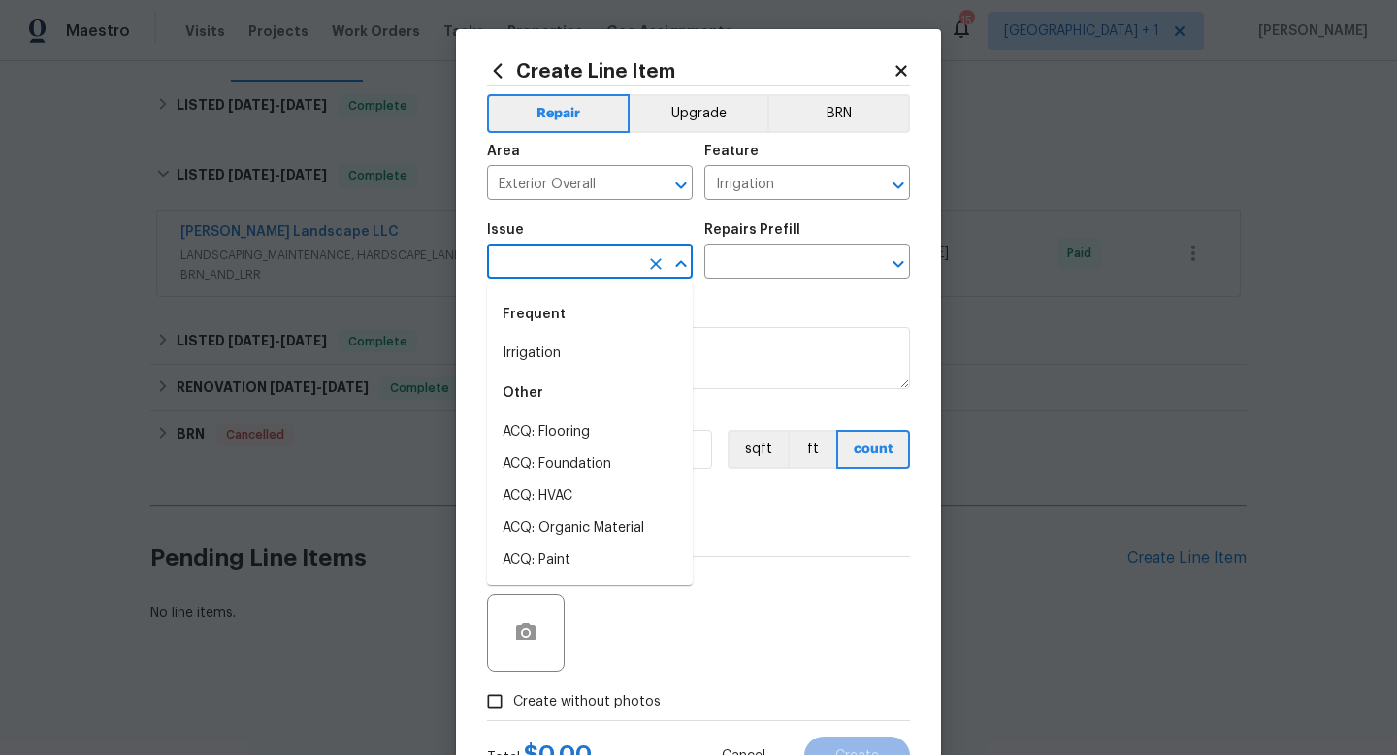
click at [608, 260] on input "text" at bounding box center [562, 263] width 151 height 30
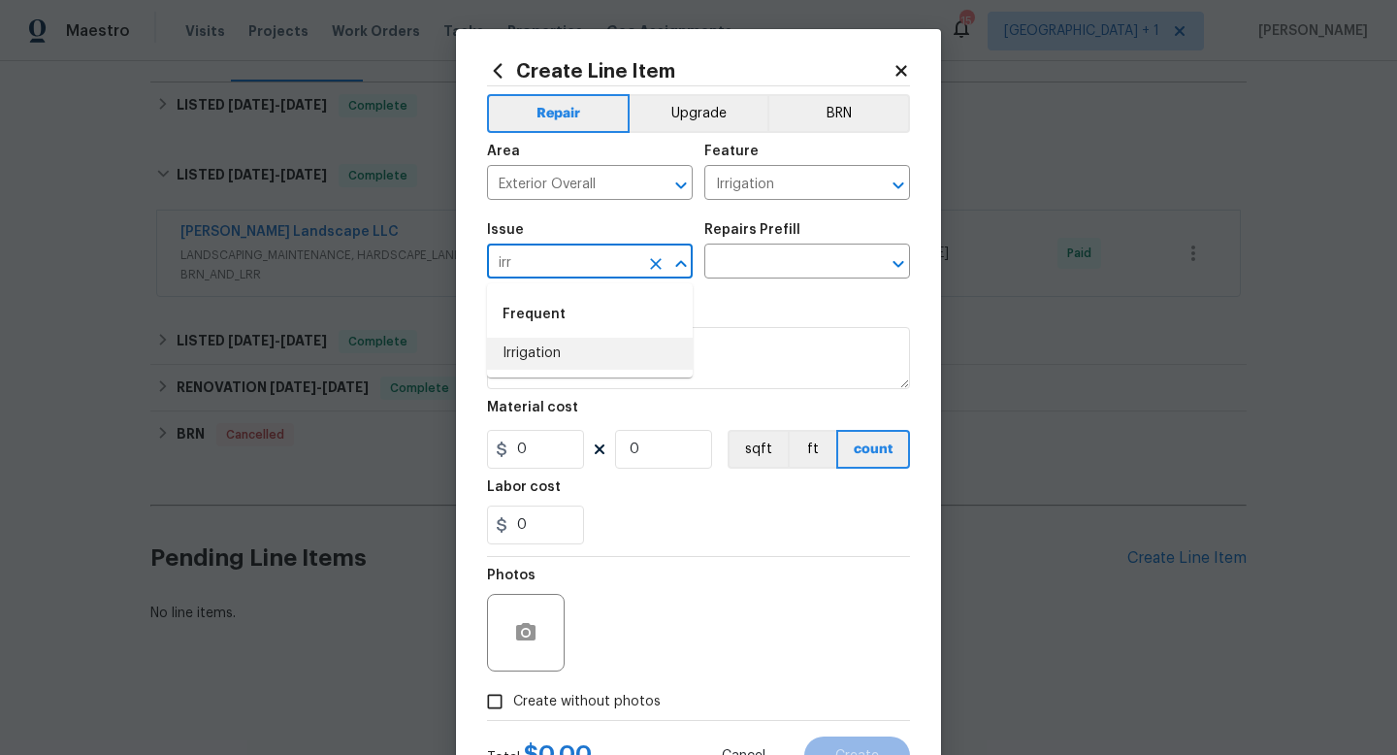
click at [564, 370] on ul "Frequent Irrigation" at bounding box center [590, 330] width 206 height 94
click at [571, 364] on li "Irrigation" at bounding box center [590, 354] width 206 height 32
type input "Irrigation"
click at [764, 262] on input "text" at bounding box center [780, 263] width 151 height 30
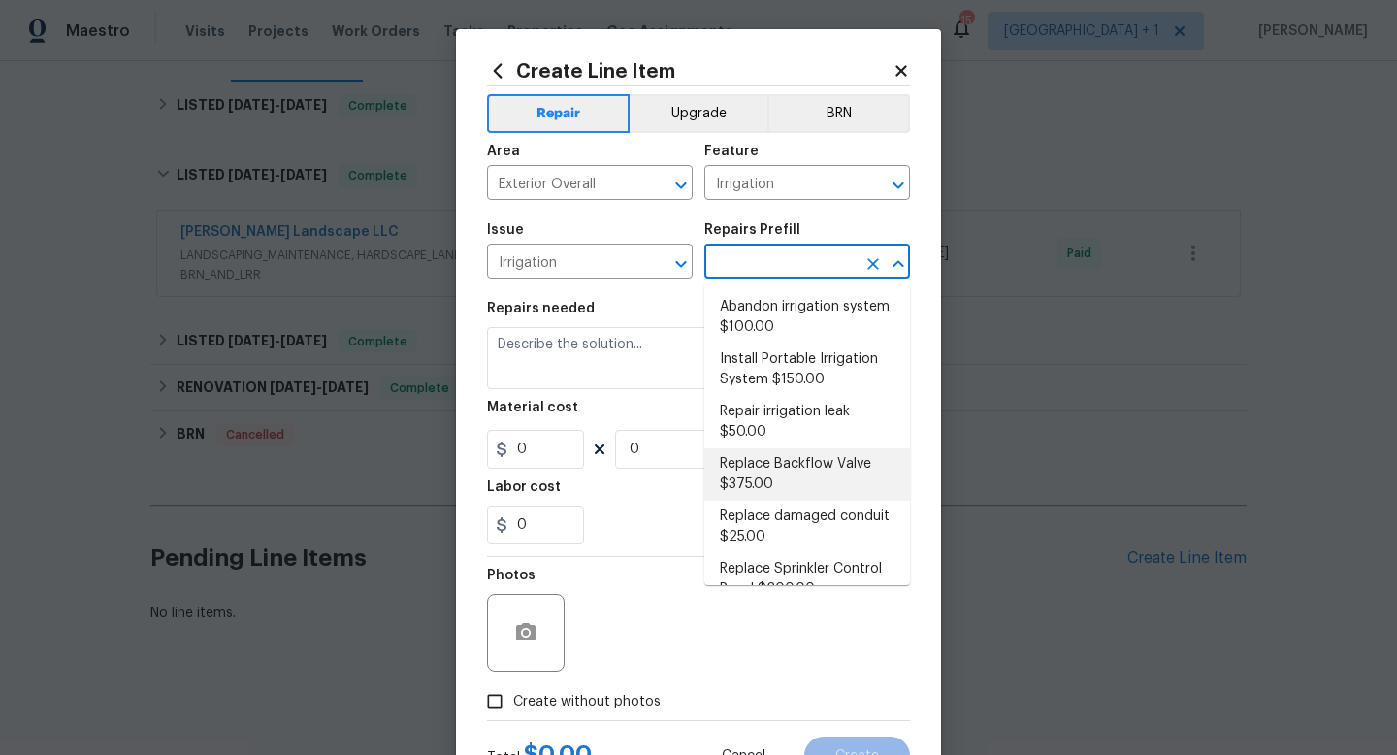
scroll to position [185, 0]
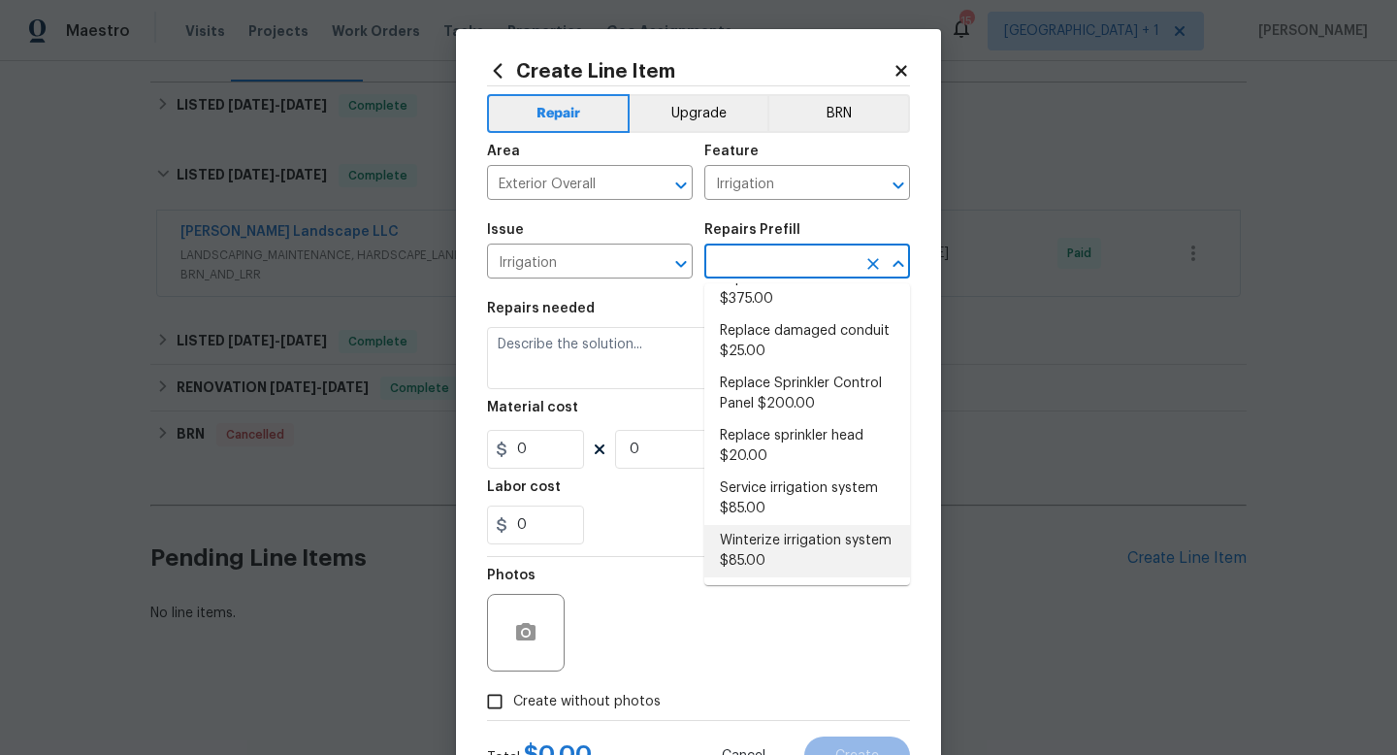
click at [758, 537] on li "Winterize irrigation system $85.00" at bounding box center [808, 551] width 206 height 52
type input "Winterize irrigation system $85.00"
type textarea "Winterize irrigation system please"
type input "1"
type input "85"
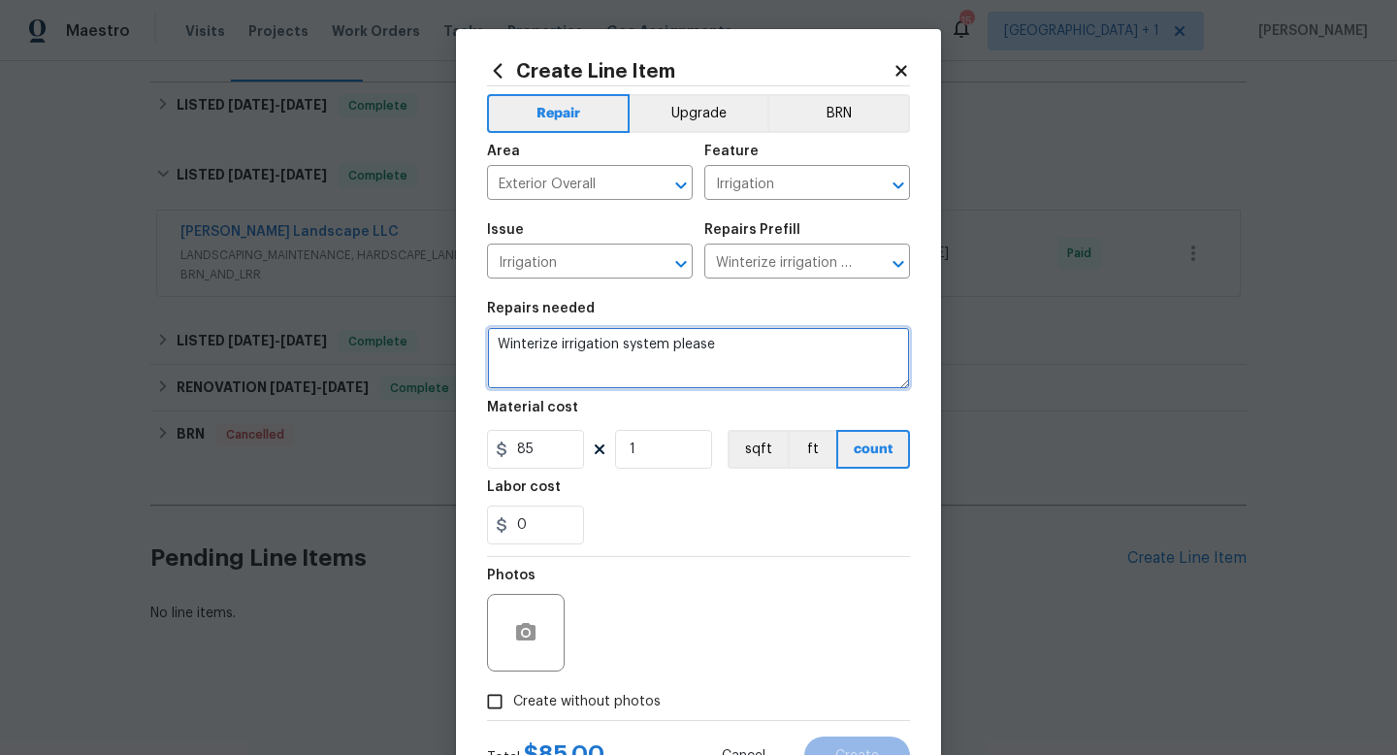
drag, startPoint x: 722, startPoint y: 347, endPoint x: 487, endPoint y: 351, distance: 234.9
click at [487, 351] on textarea "Winterize irrigation system please" at bounding box center [698, 358] width 423 height 62
paste textarea "Please winterize irrigation system. Drain backflow and lines to house and turn …"
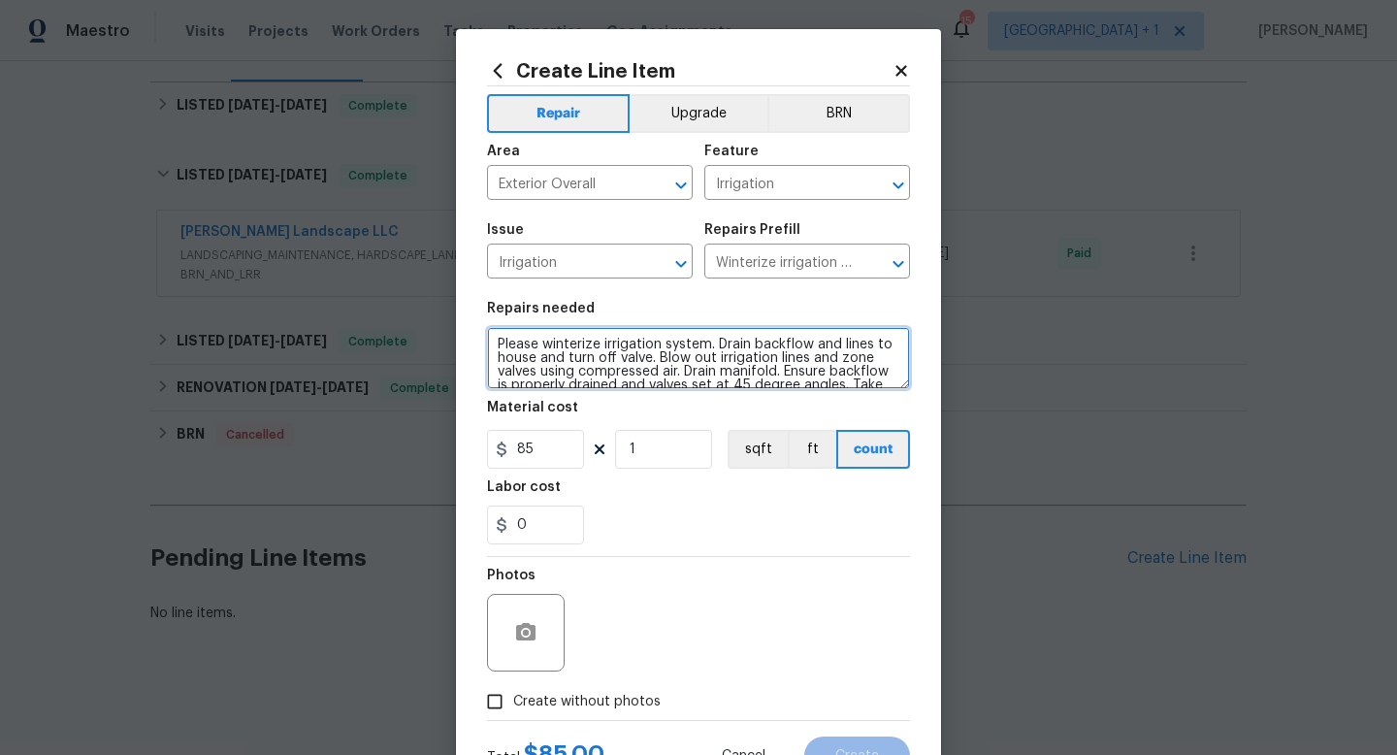
scroll to position [17, 0]
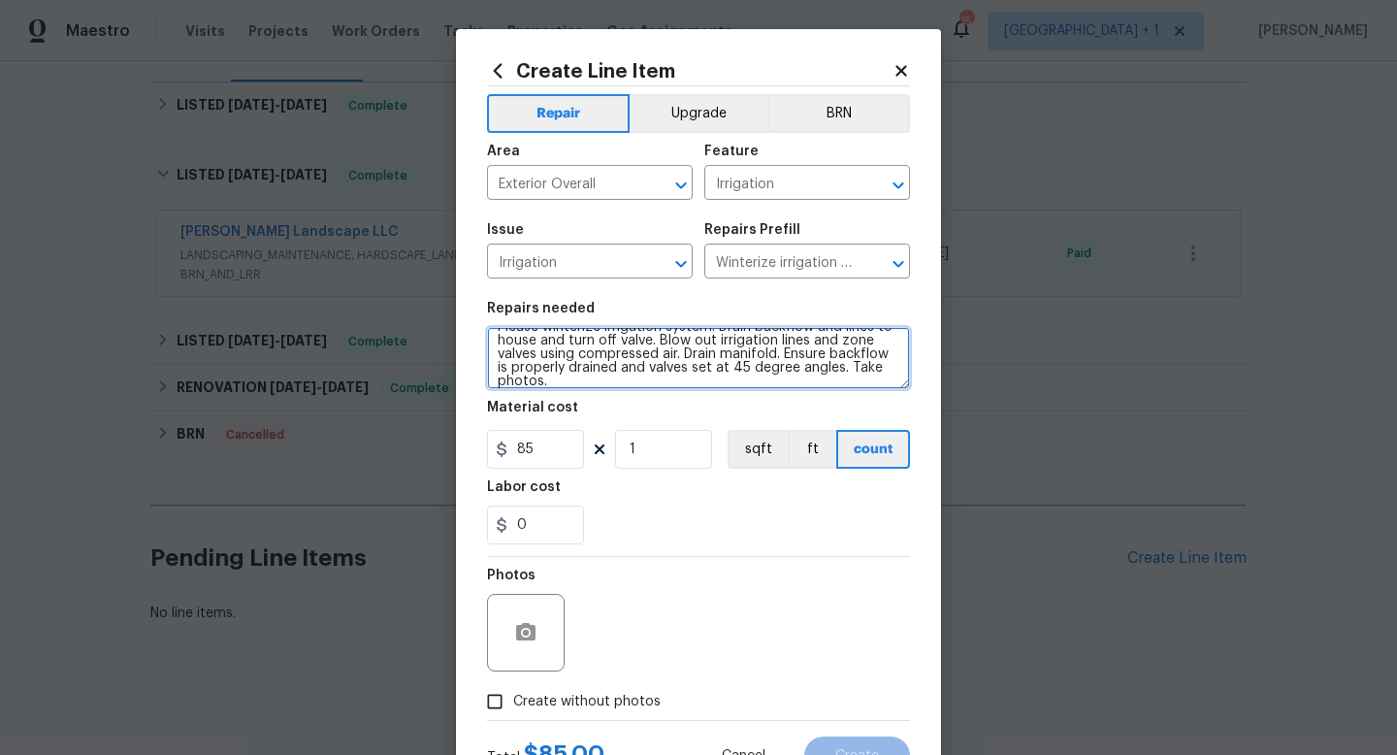
type textarea "Please winterize irrigation system. Drain backflow and lines to house and turn …"
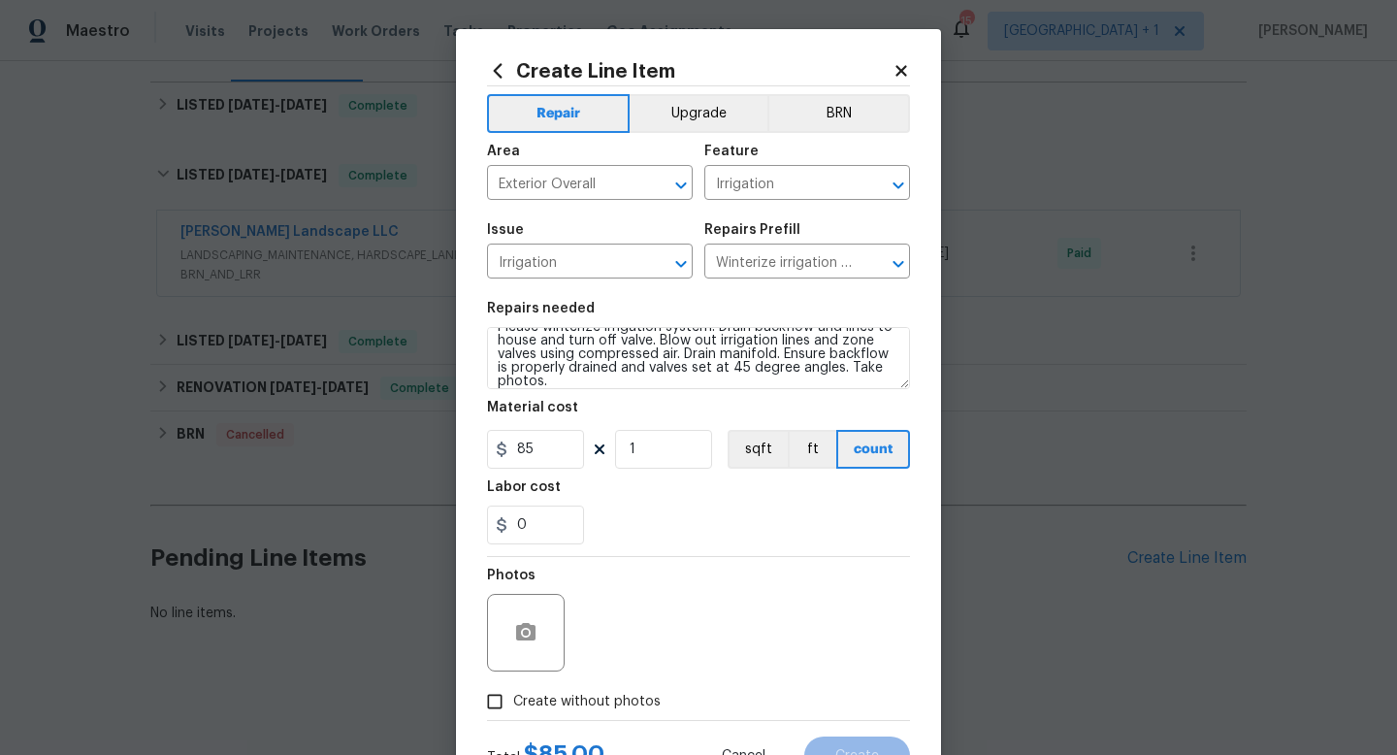
click at [620, 509] on div "0" at bounding box center [698, 525] width 423 height 39
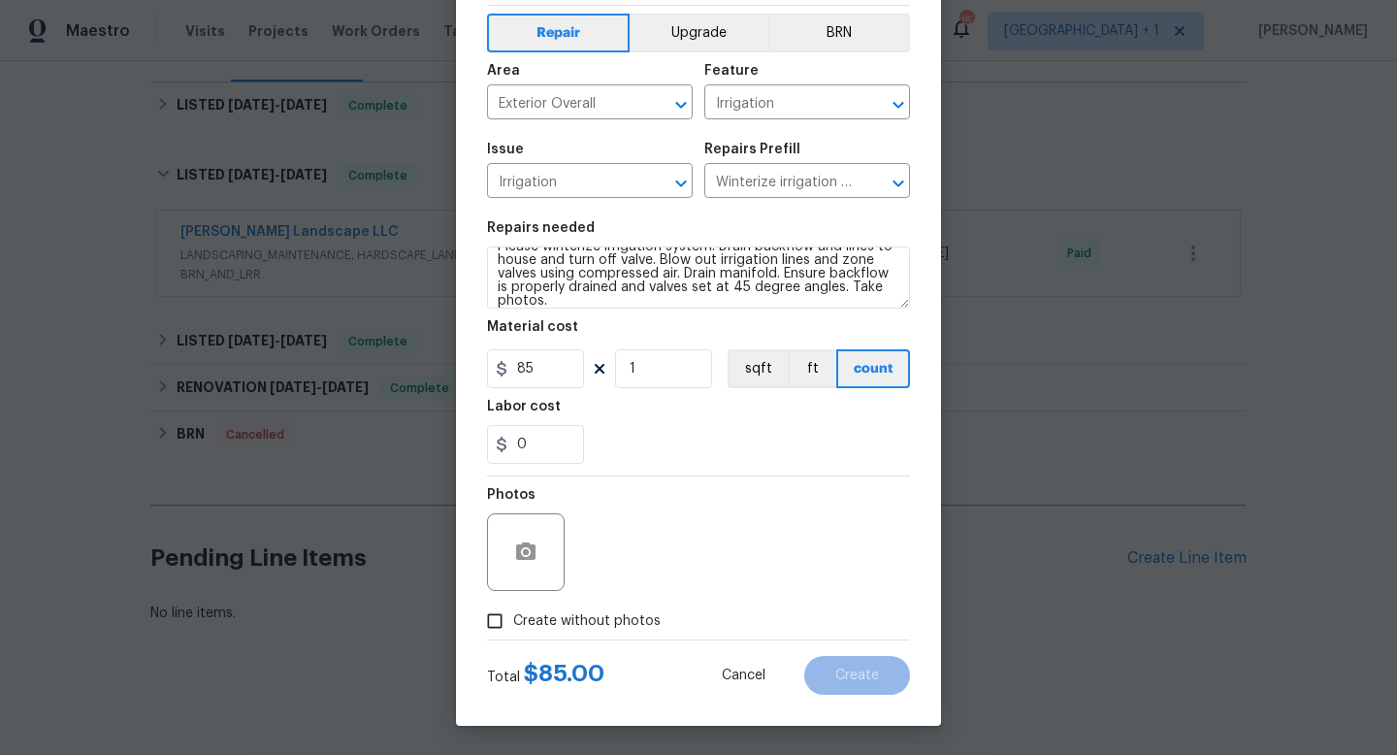
click at [549, 618] on span "Create without photos" at bounding box center [587, 621] width 148 height 20
click at [513, 618] on input "Create without photos" at bounding box center [494, 621] width 37 height 37
checkbox input "true"
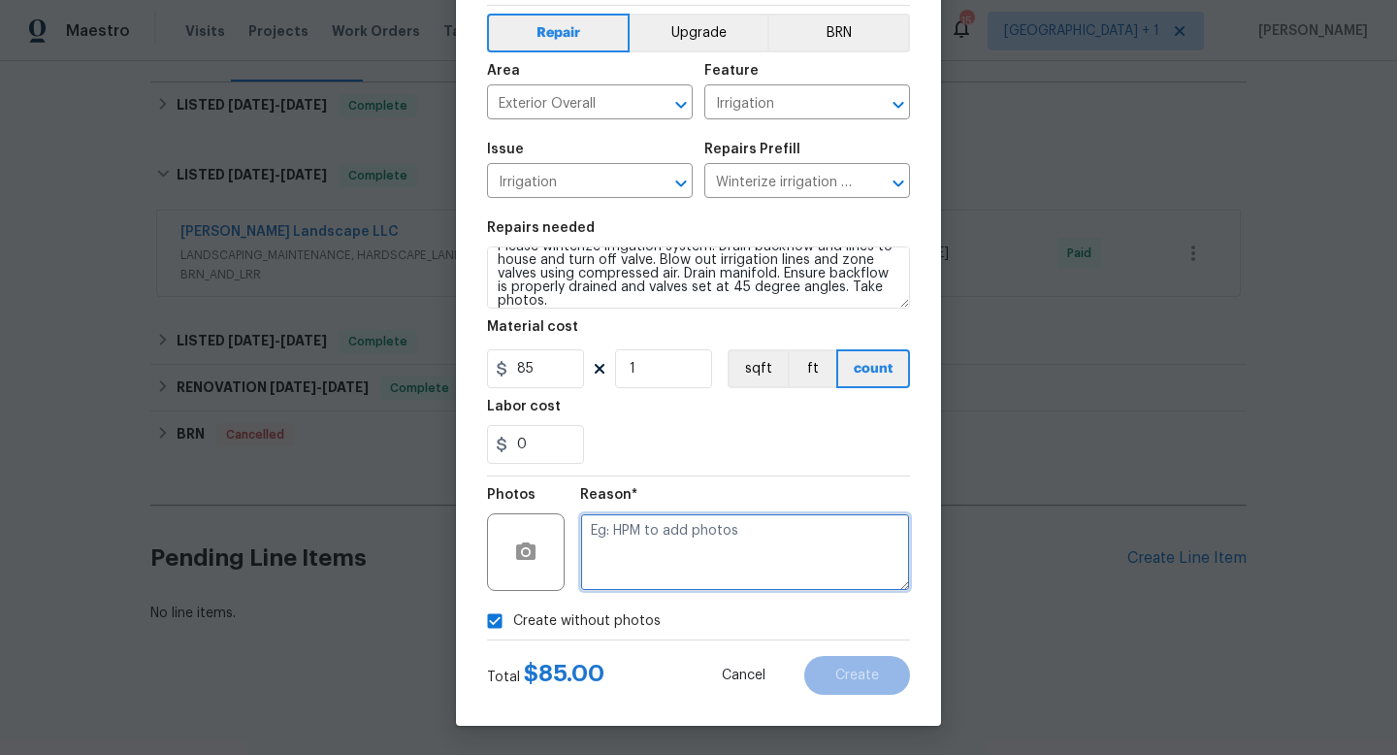
click at [647, 547] on textarea at bounding box center [745, 552] width 330 height 78
type textarea "na"
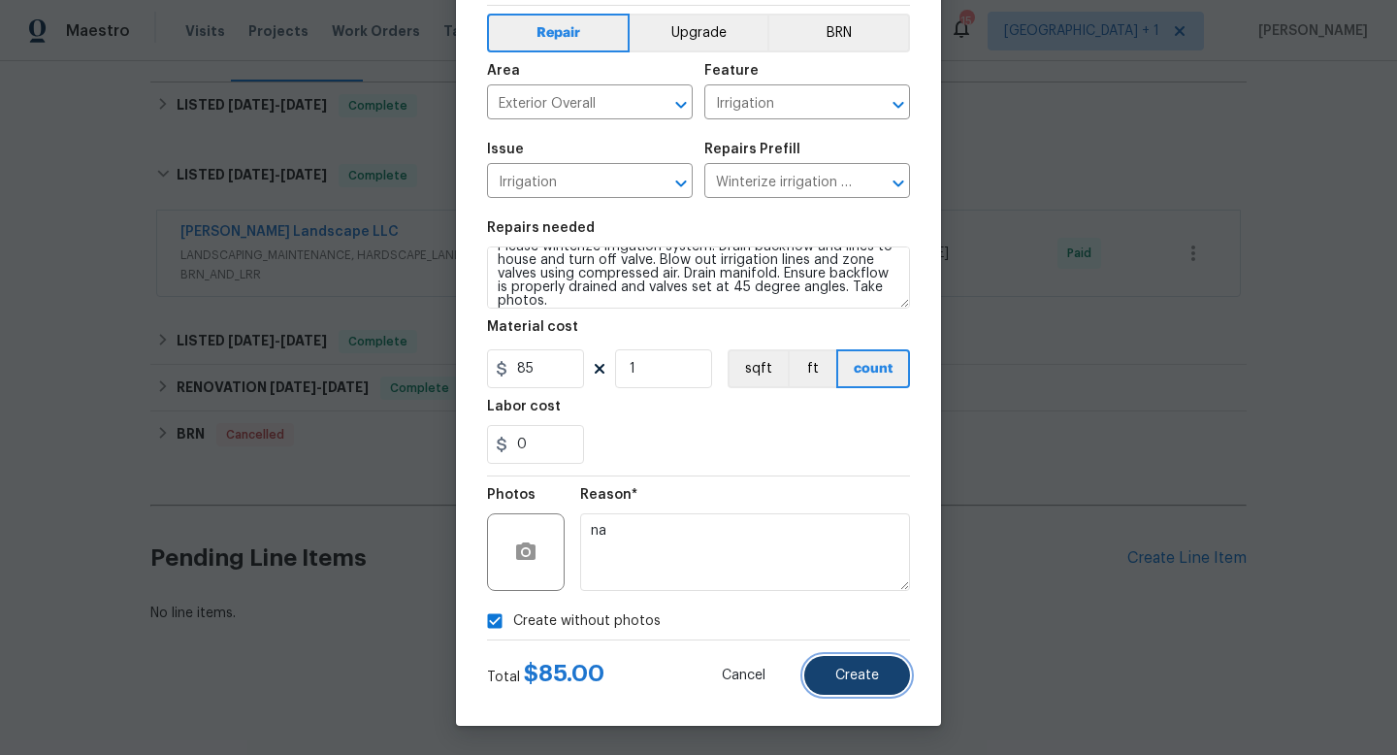
click at [870, 677] on span "Create" at bounding box center [858, 676] width 44 height 15
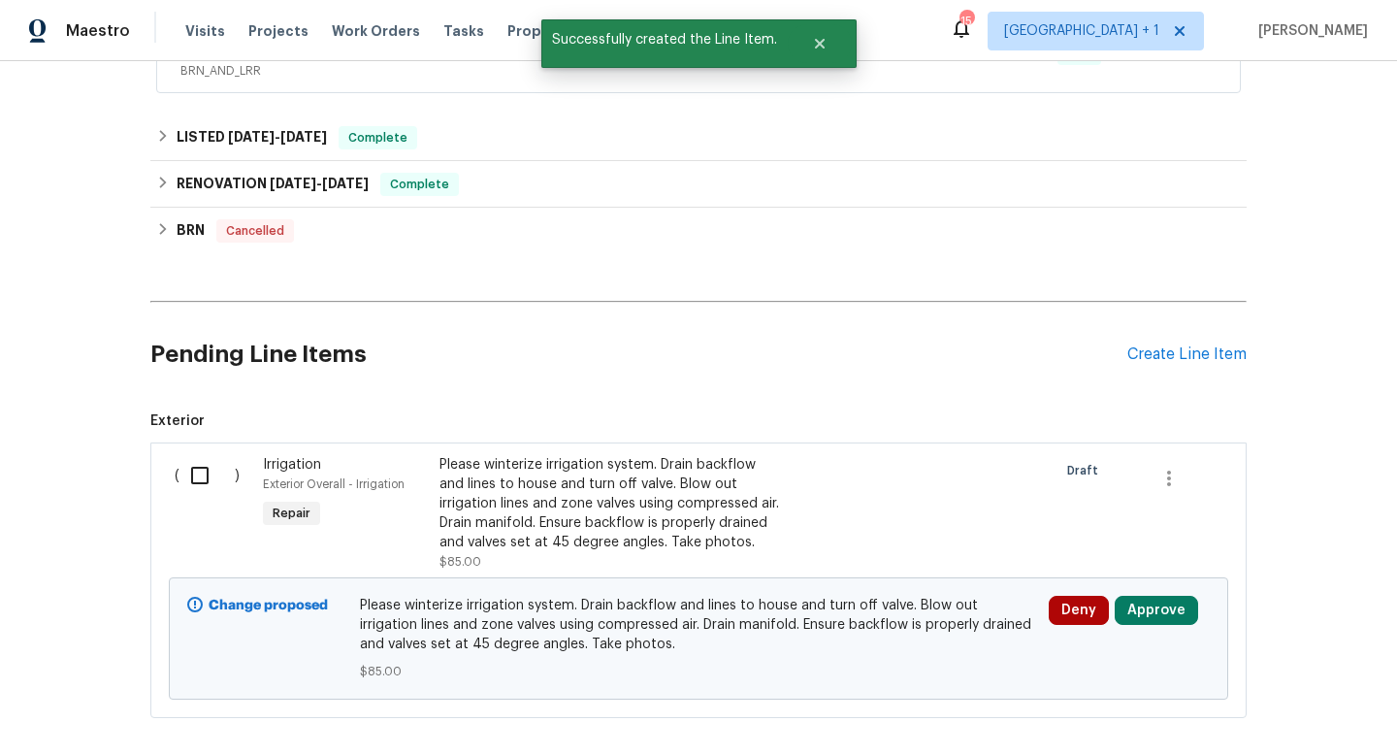
scroll to position [569, 0]
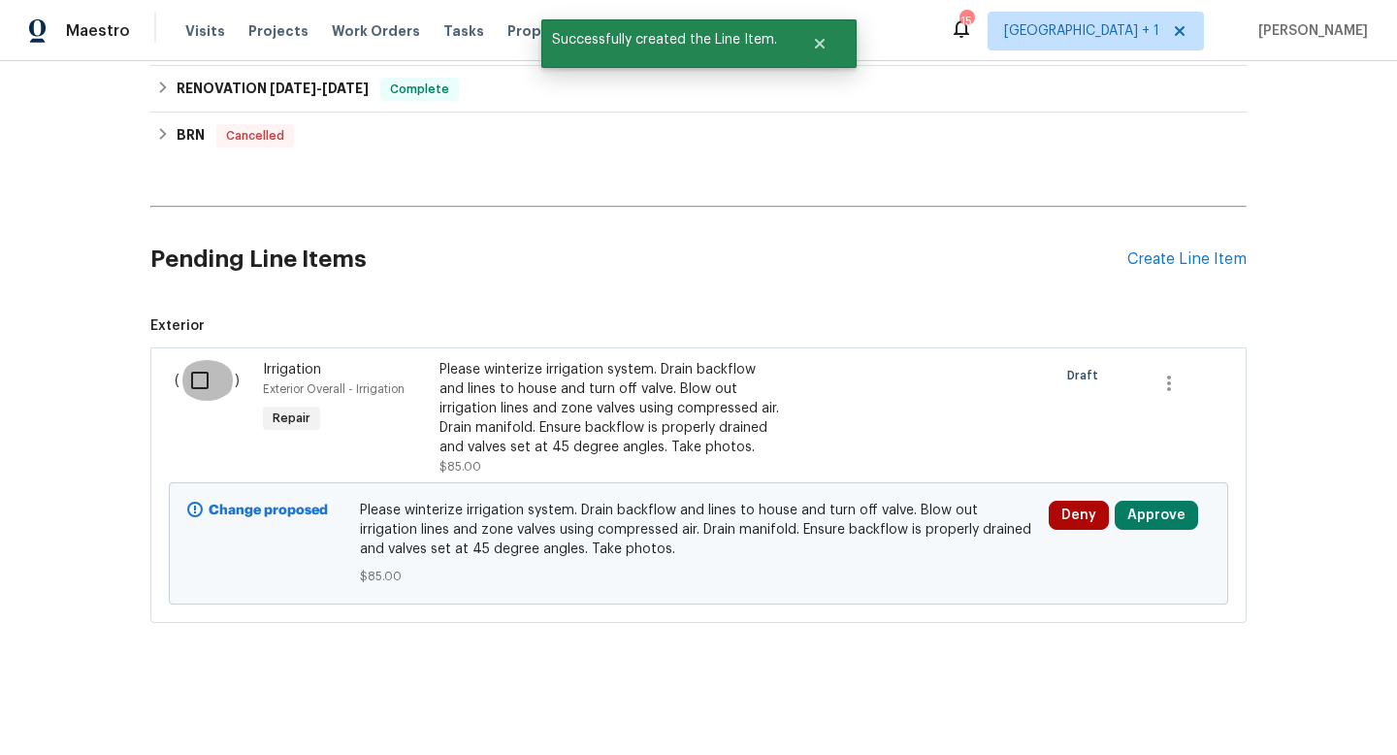
click at [205, 379] on input "checkbox" at bounding box center [207, 380] width 55 height 41
checkbox input "true"
click at [1275, 705] on span "Create Work Order" at bounding box center [1286, 707] width 129 height 24
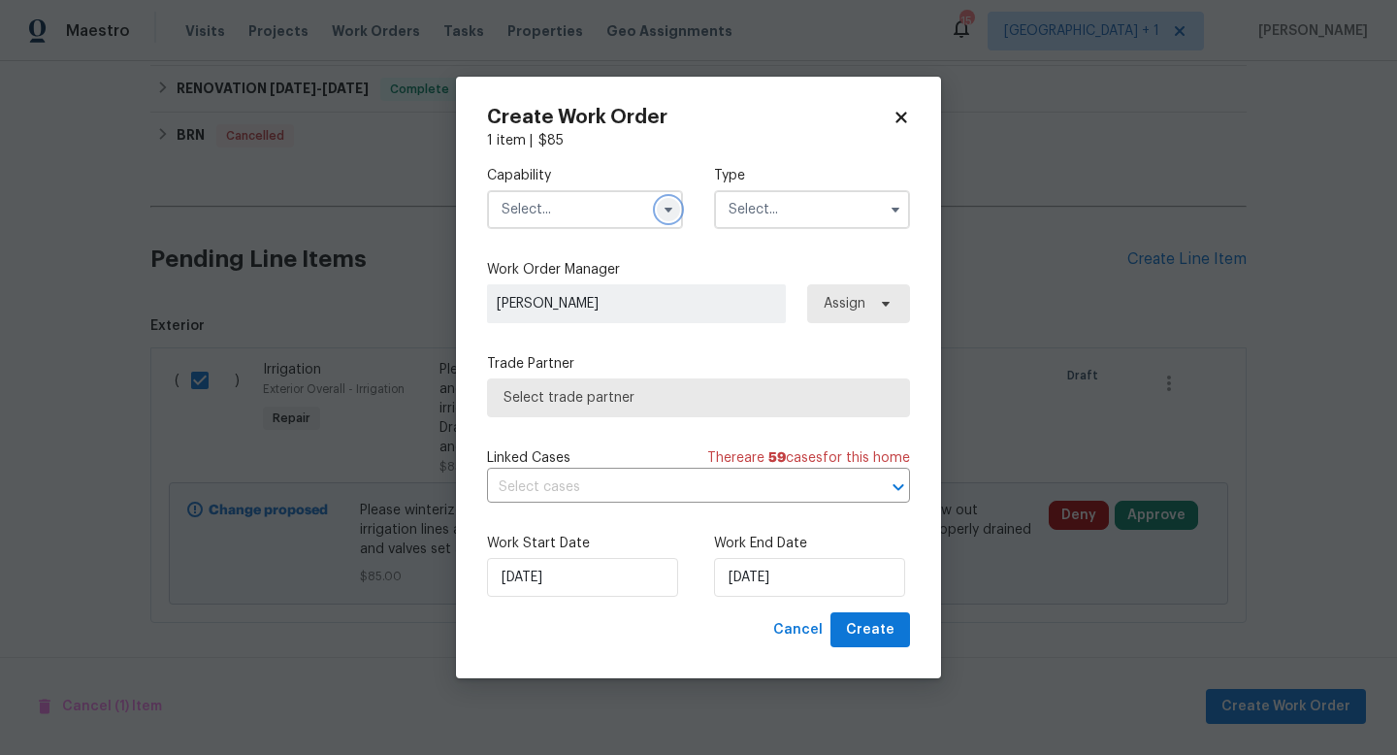
click at [665, 211] on icon "button" at bounding box center [669, 210] width 16 height 16
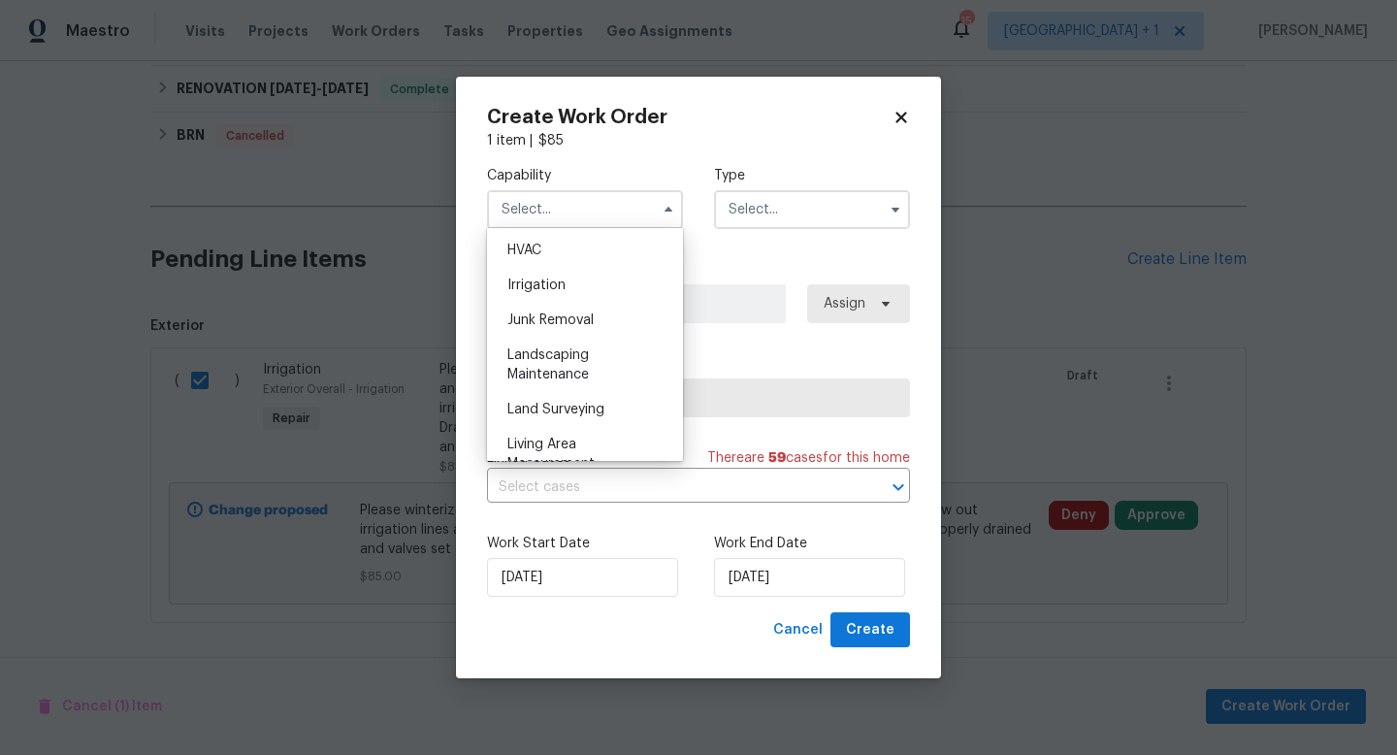
scroll to position [1198, 0]
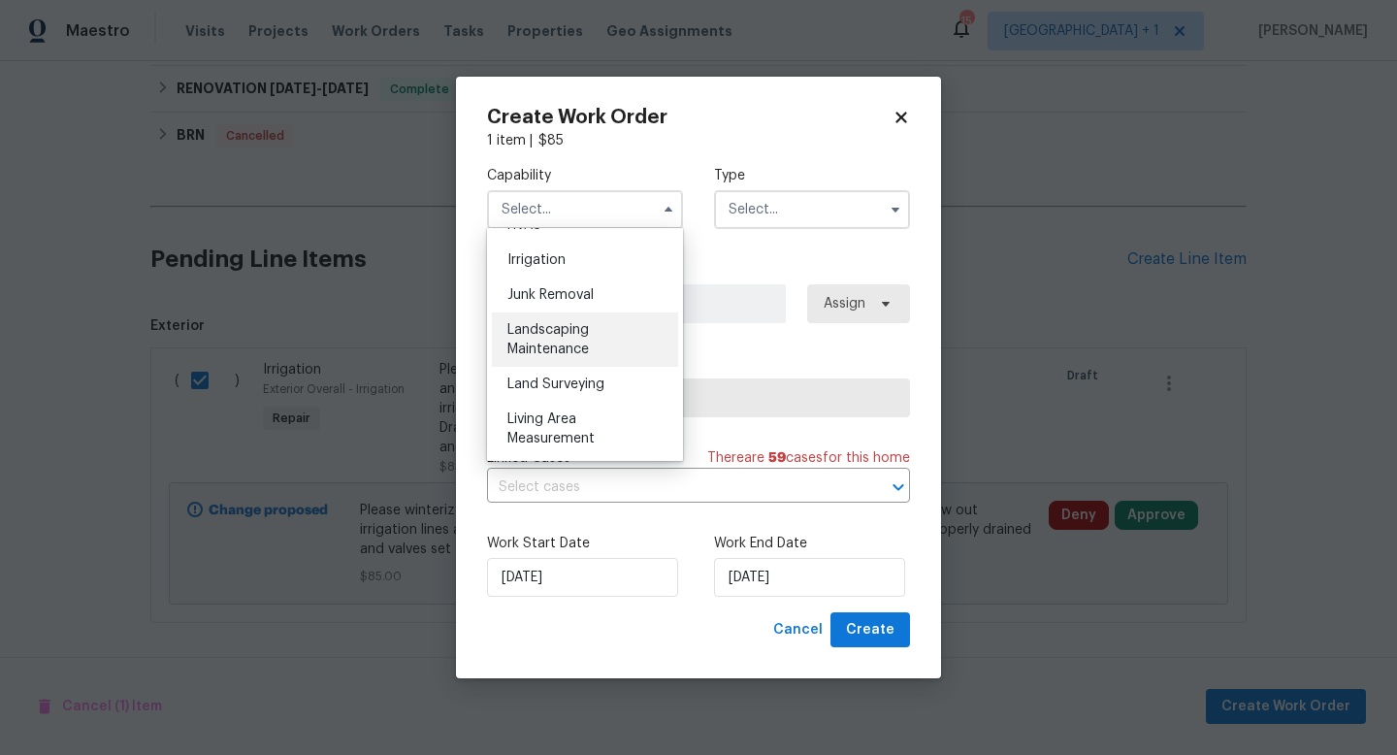
click at [561, 345] on span "Landscaping Maintenance" at bounding box center [549, 339] width 82 height 33
type input "Landscaping Maintenance"
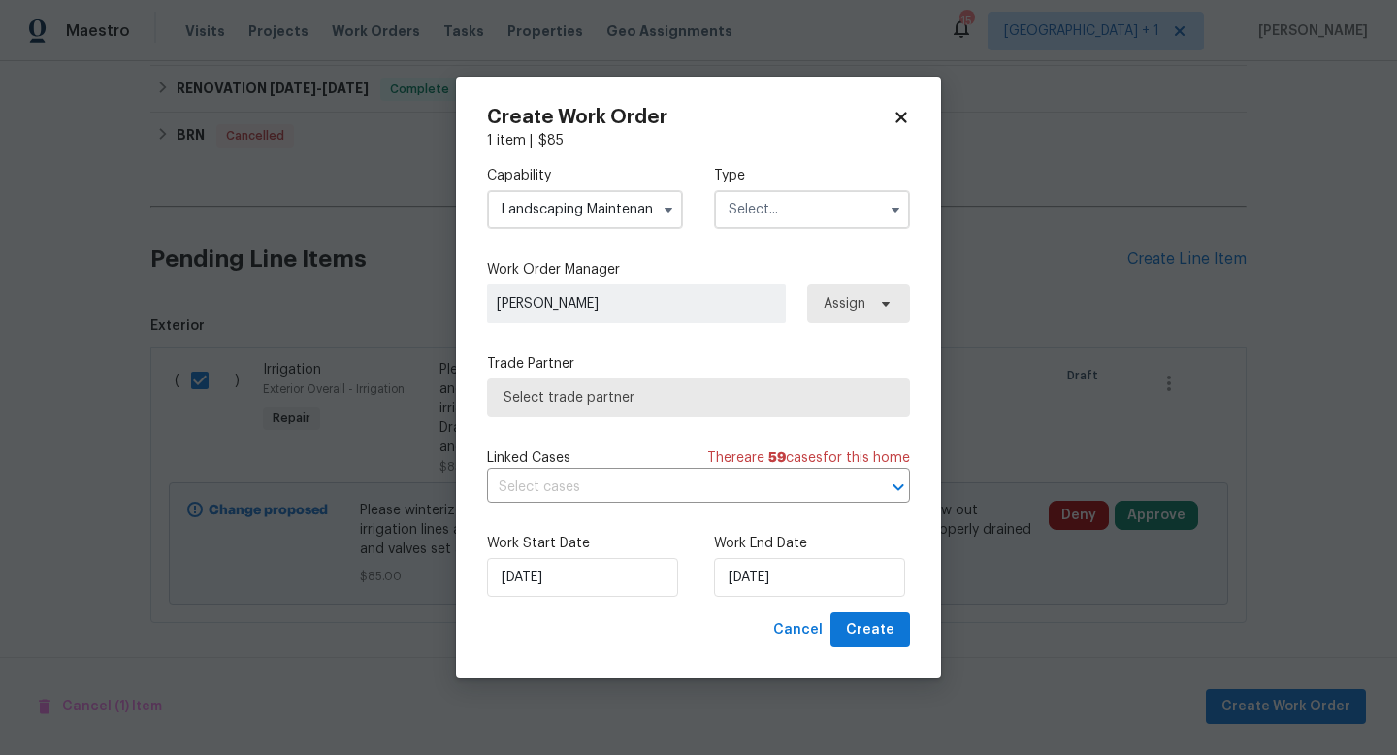
click at [788, 212] on input "text" at bounding box center [812, 209] width 196 height 39
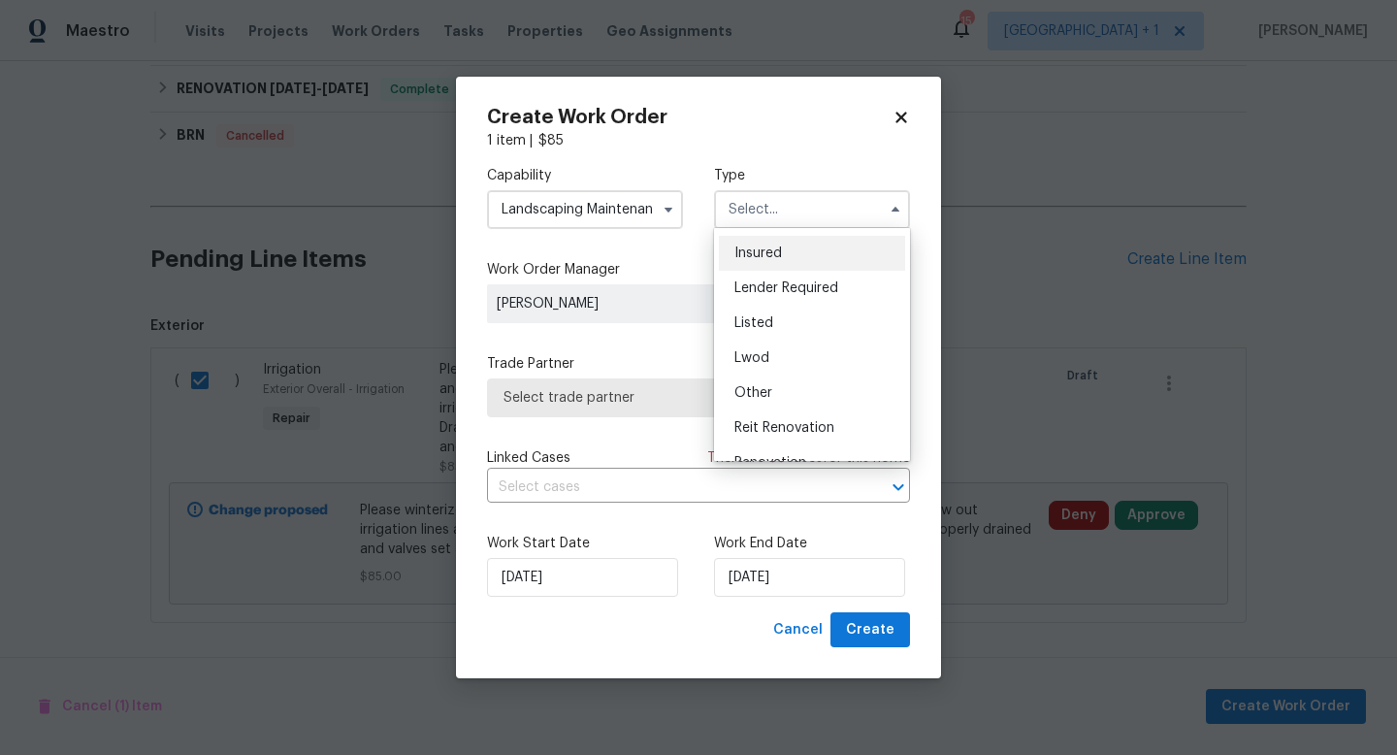
scroll to position [104, 0]
click at [758, 315] on span "Listed" at bounding box center [754, 321] width 39 height 14
type input "Listed"
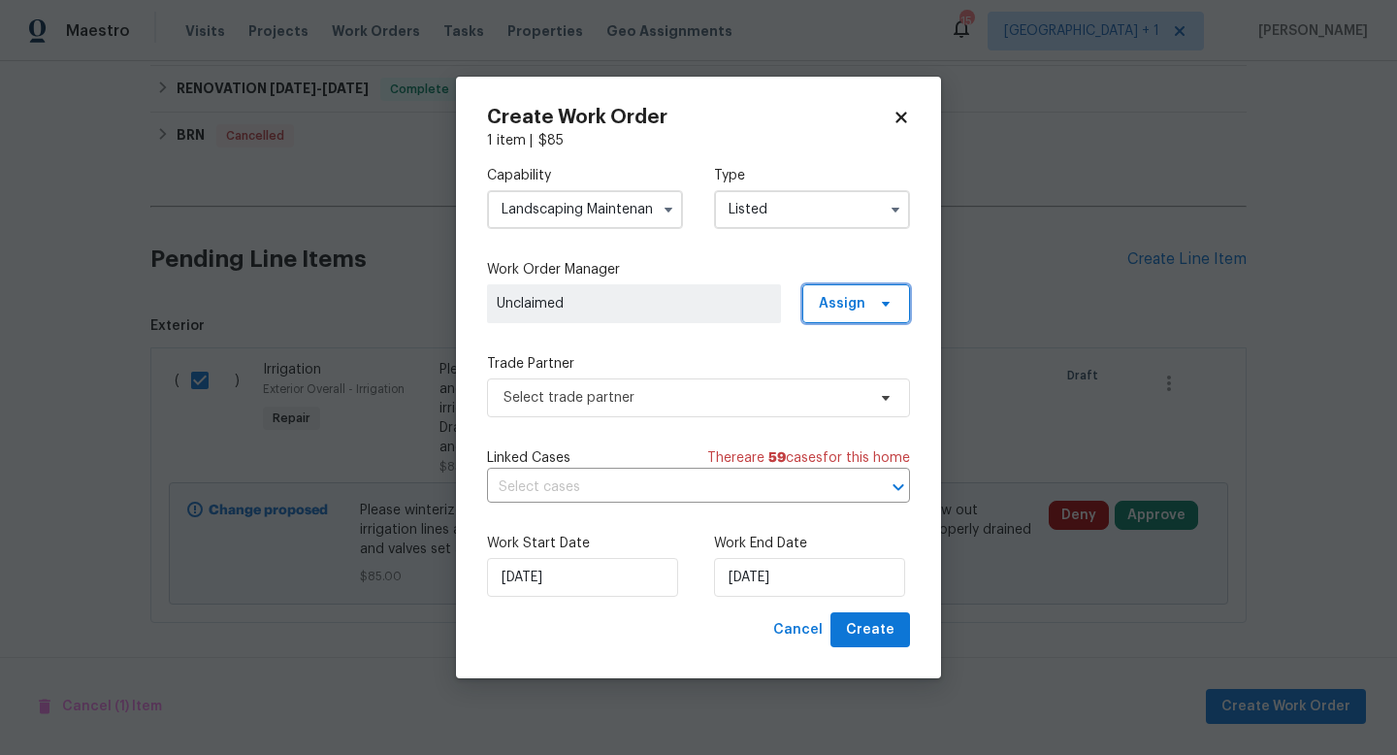
click at [838, 310] on span "Assign" at bounding box center [842, 303] width 47 height 19
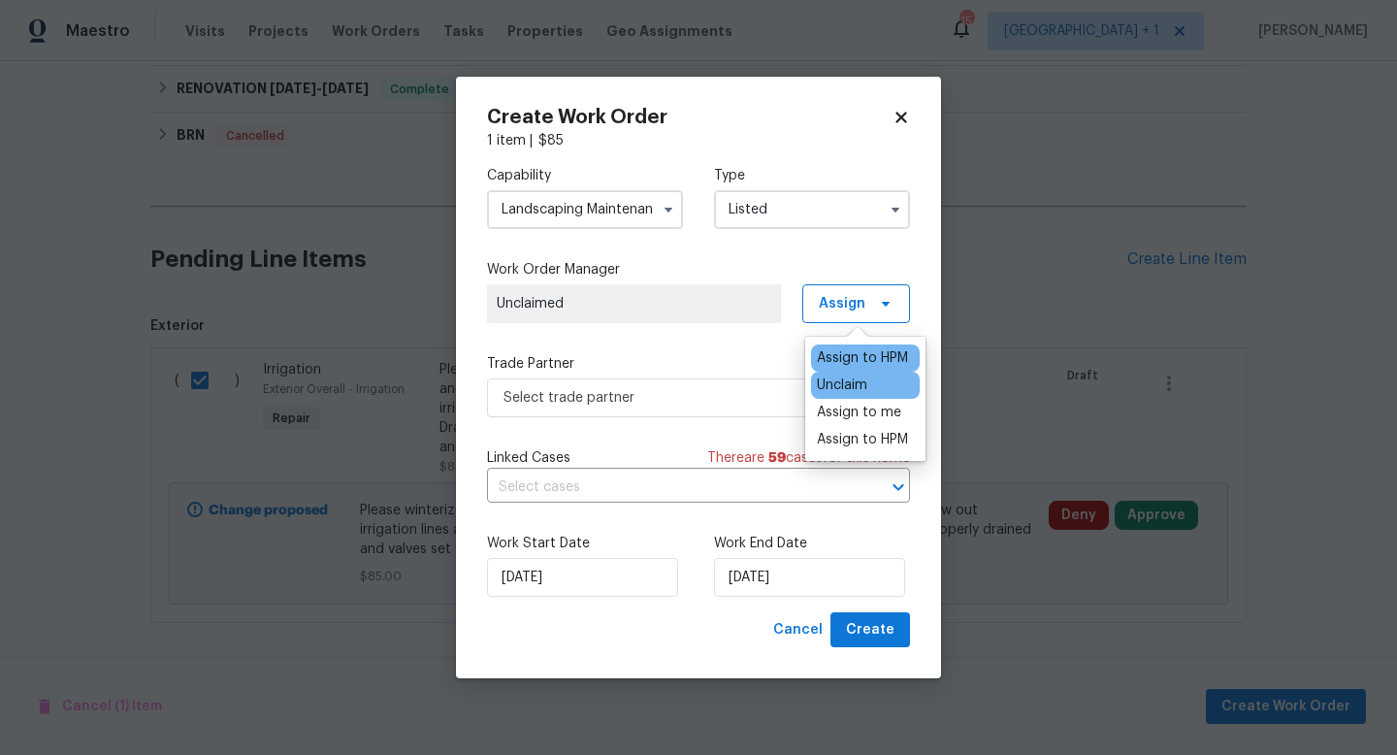
click at [855, 358] on div "Assign to HPM" at bounding box center [862, 357] width 91 height 19
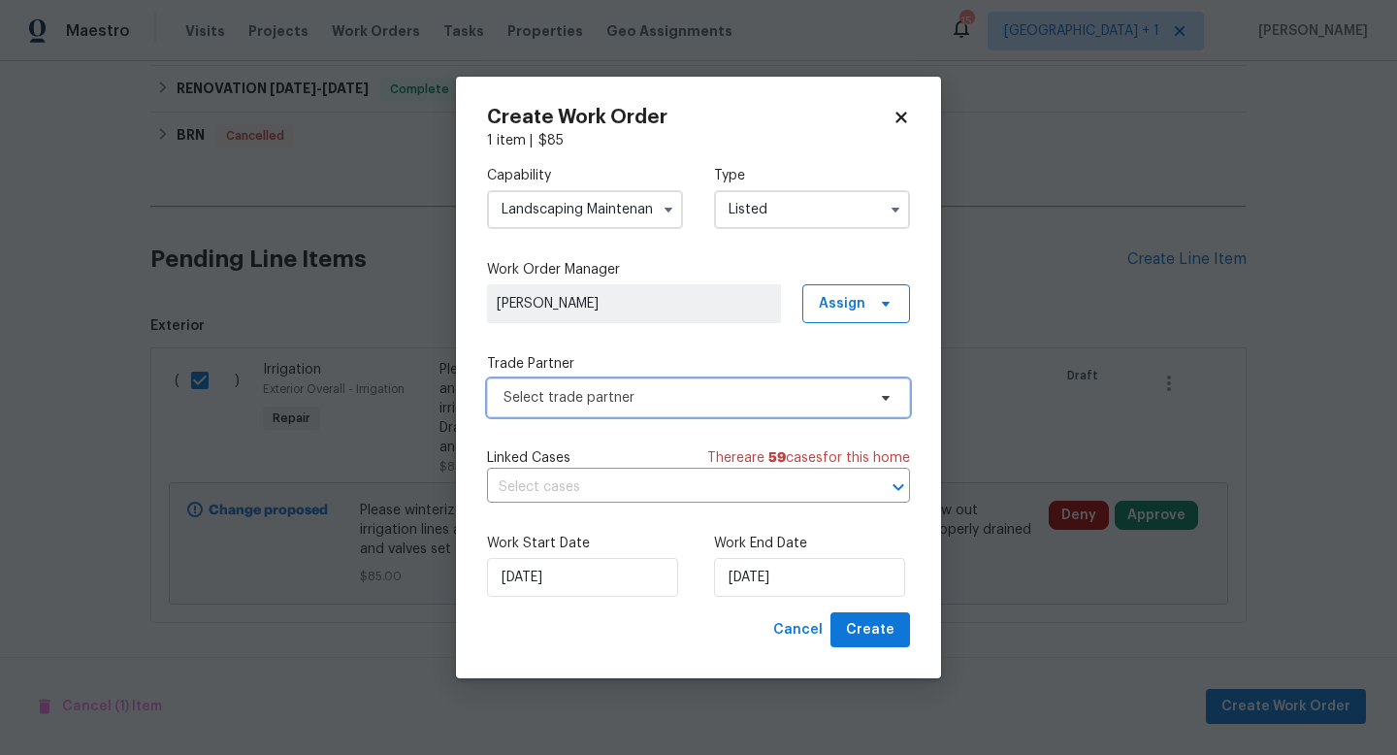
click at [729, 396] on span "Select trade partner" at bounding box center [685, 397] width 362 height 19
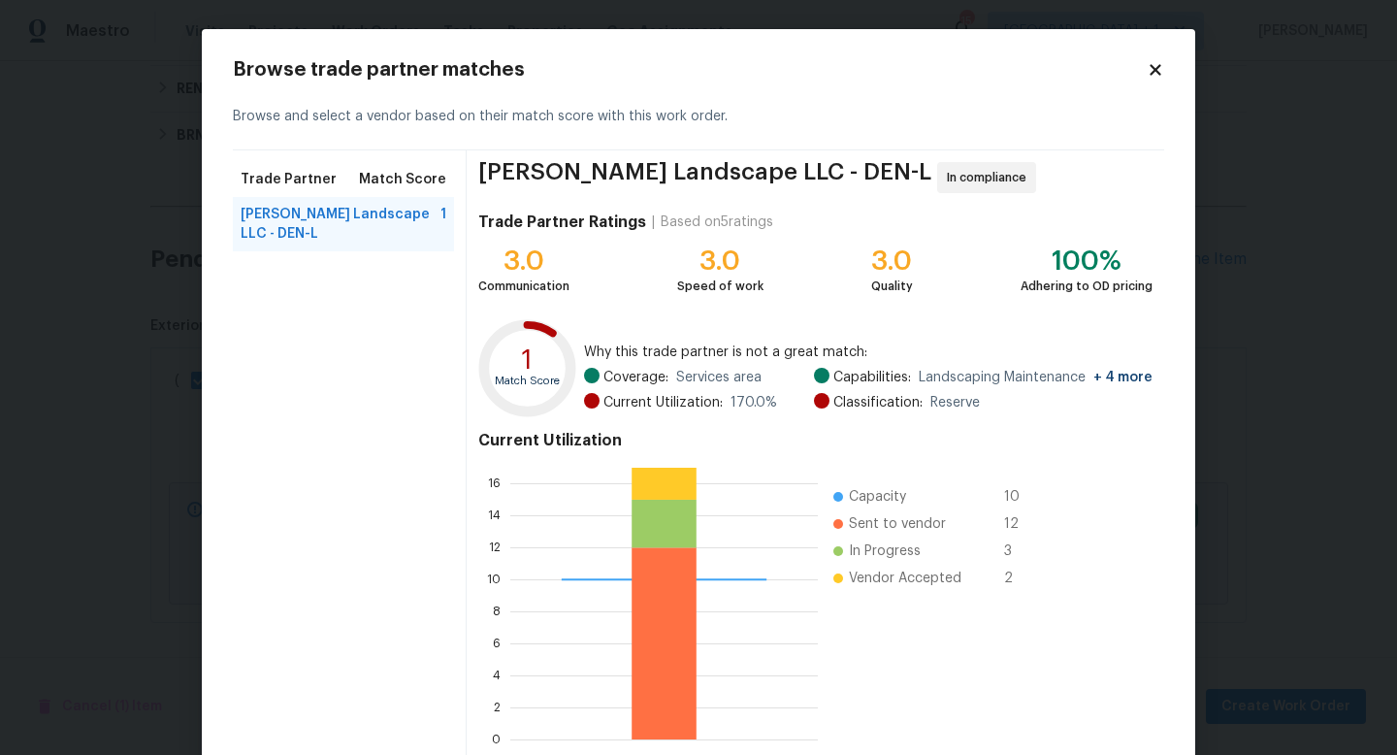
scroll to position [101, 0]
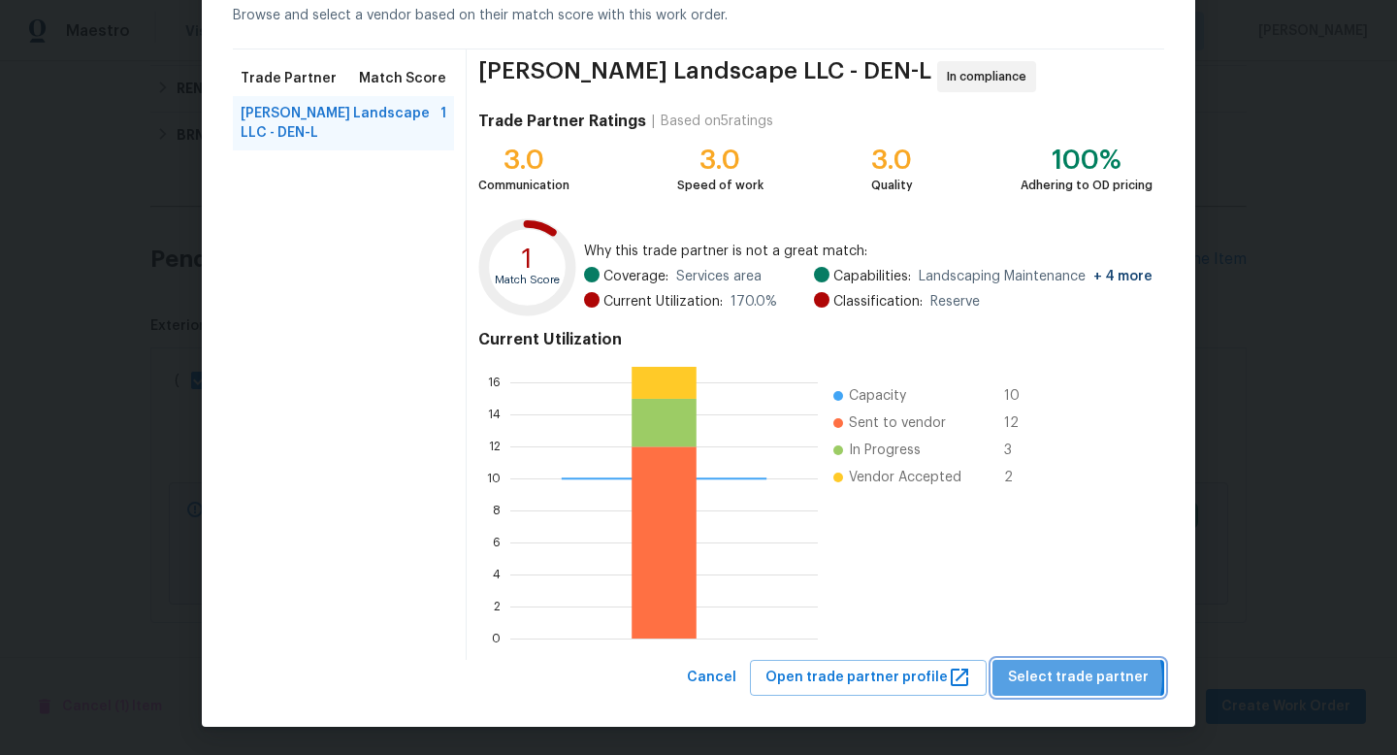
click at [1087, 678] on span "Select trade partner" at bounding box center [1078, 678] width 141 height 24
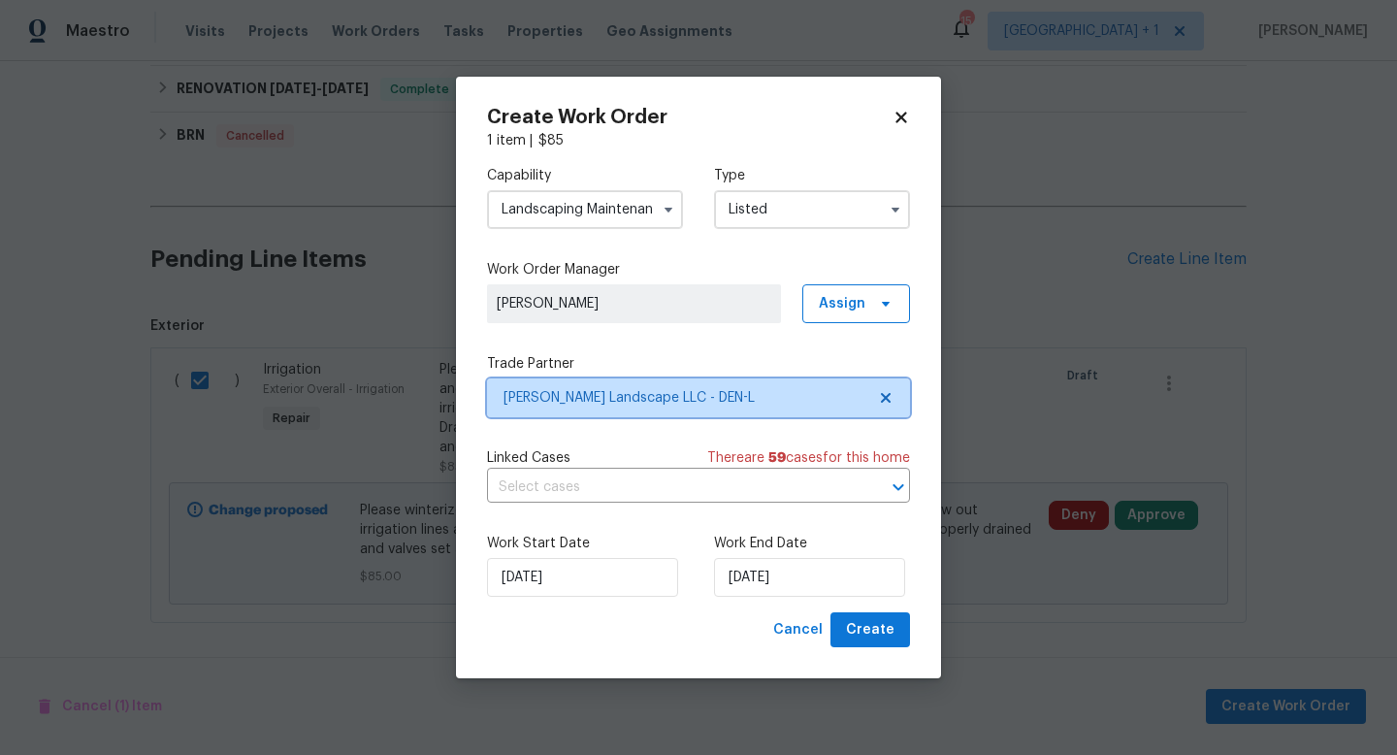
scroll to position [0, 0]
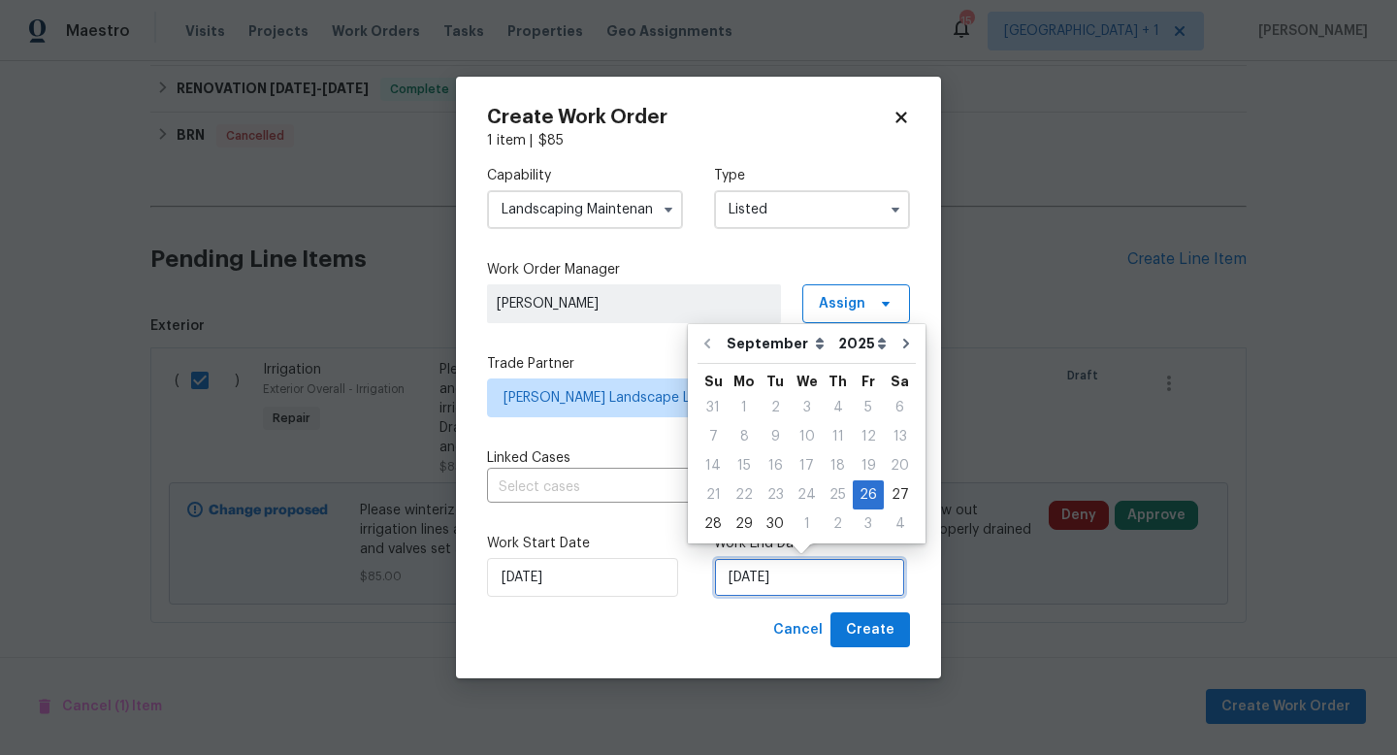
click at [837, 581] on input "9/26/2025" at bounding box center [809, 577] width 191 height 39
click at [862, 525] on div "3" at bounding box center [868, 523] width 31 height 27
type input "[DATE]"
select select "9"
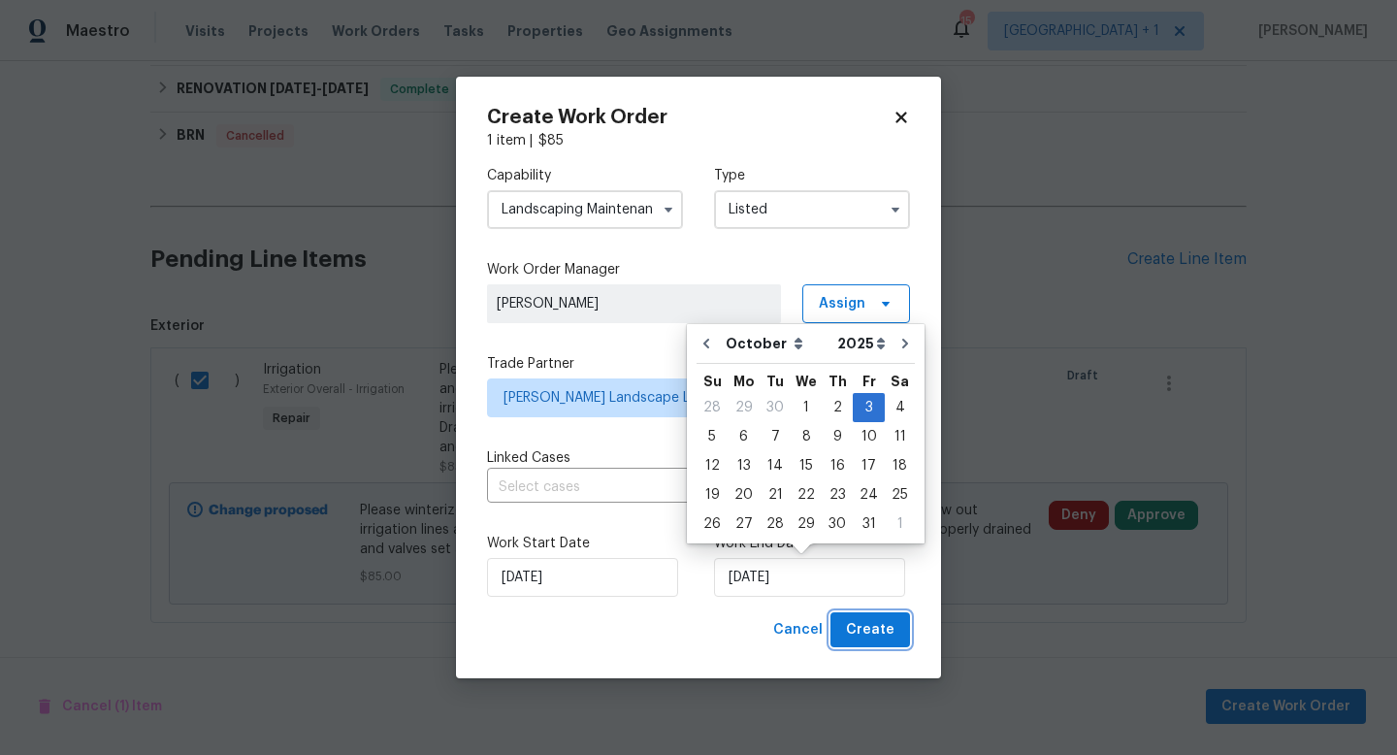
click at [876, 626] on span "Create" at bounding box center [870, 630] width 49 height 24
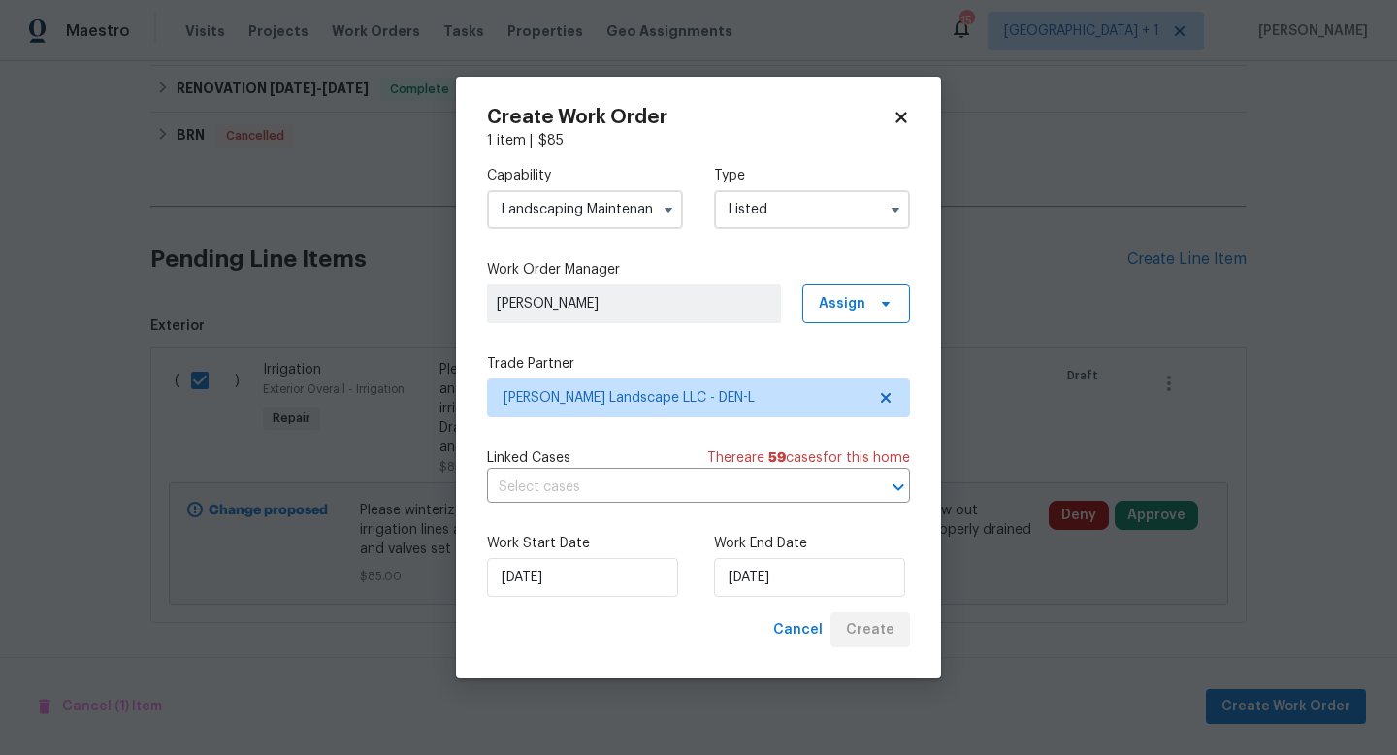
checkbox input "false"
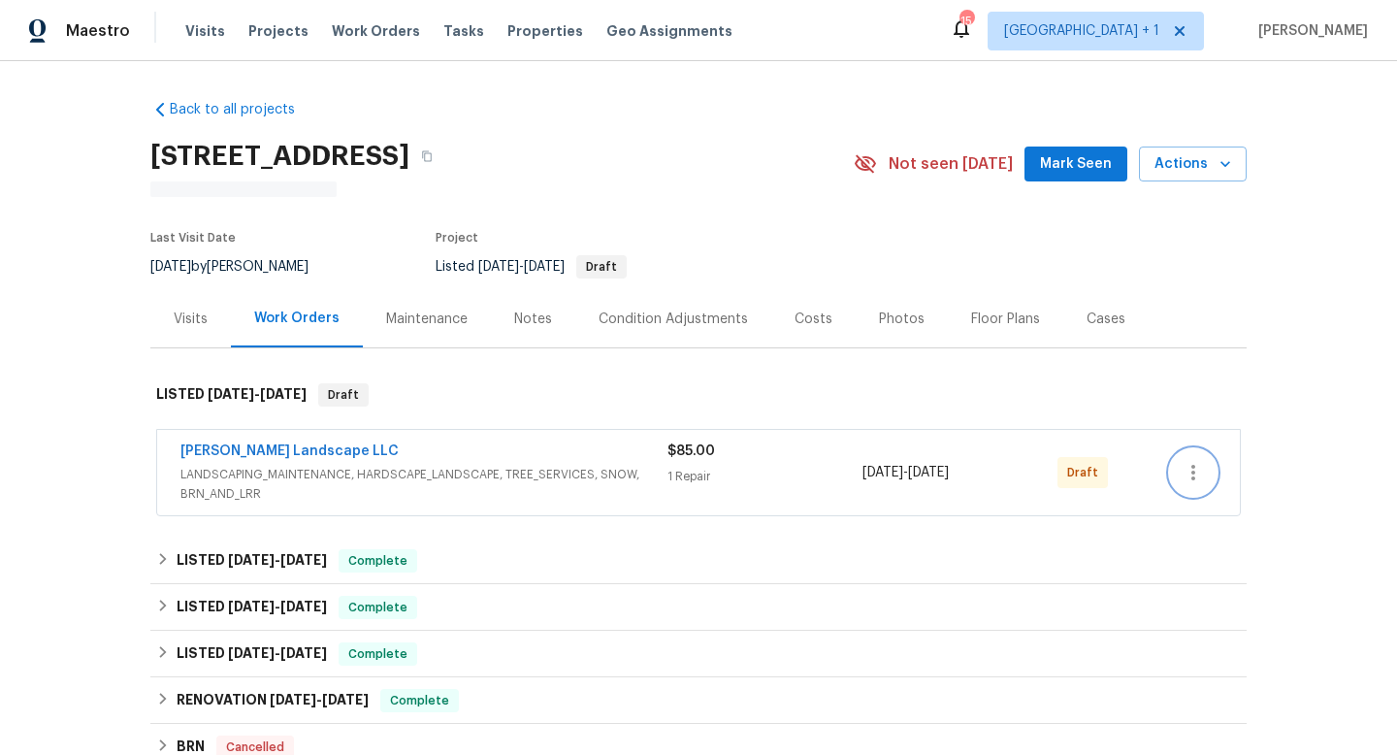
click at [1199, 467] on icon "button" at bounding box center [1193, 472] width 23 height 23
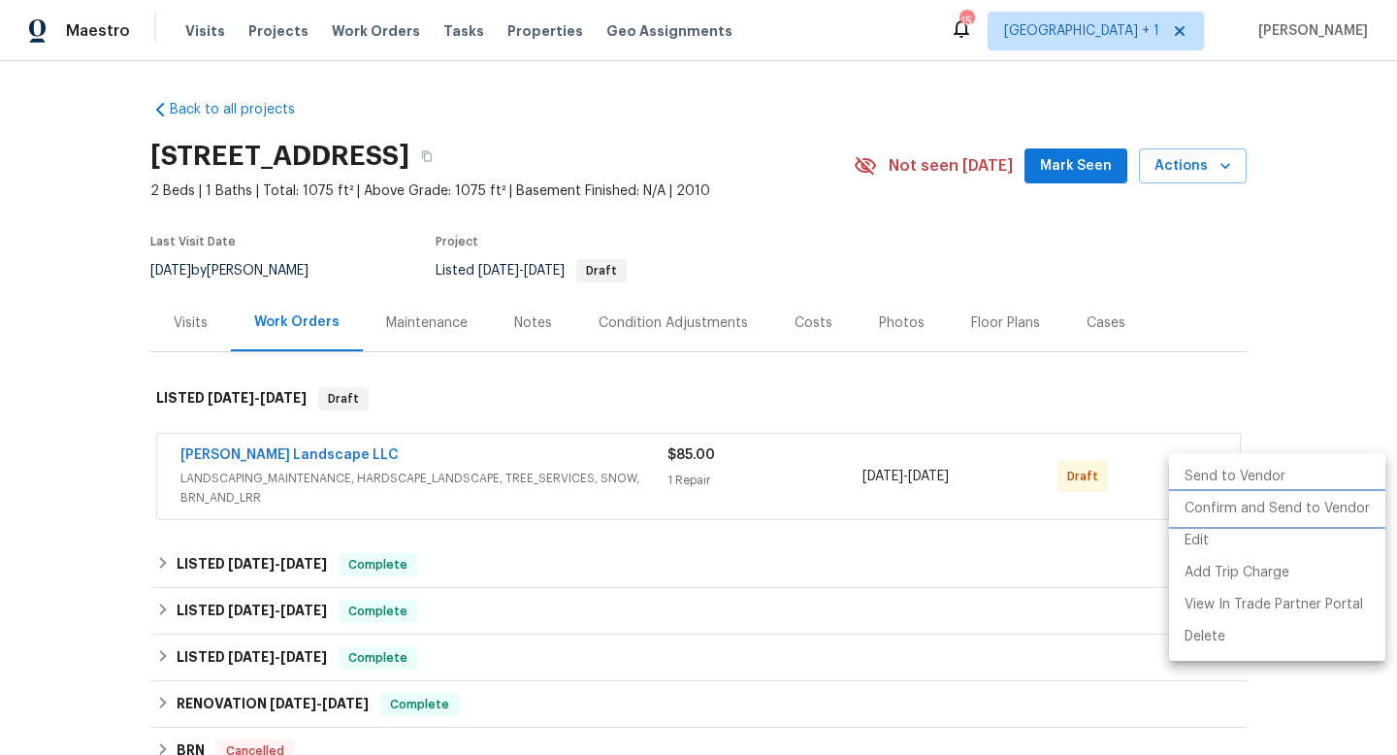
click at [1226, 510] on li "Confirm and Send to Vendor" at bounding box center [1277, 509] width 216 height 32
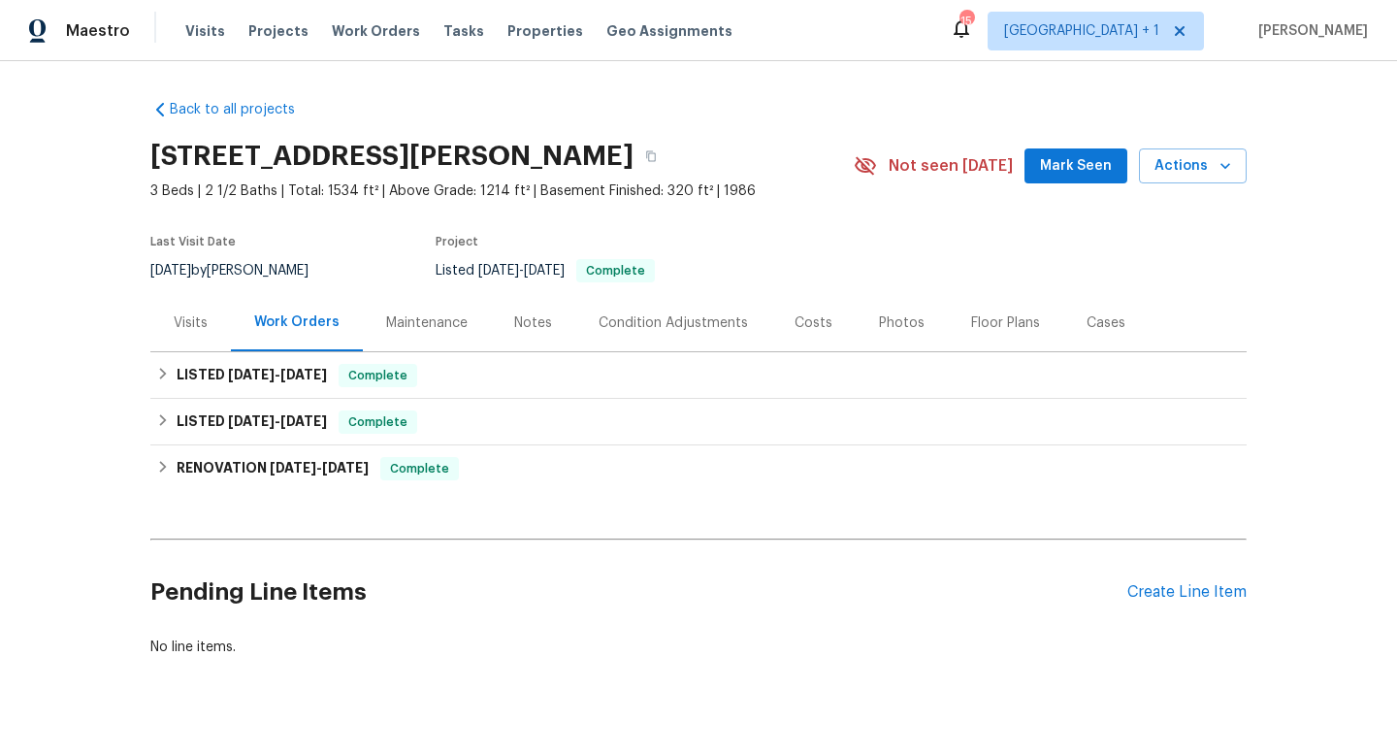
click at [889, 318] on div "Photos" at bounding box center [902, 322] width 46 height 19
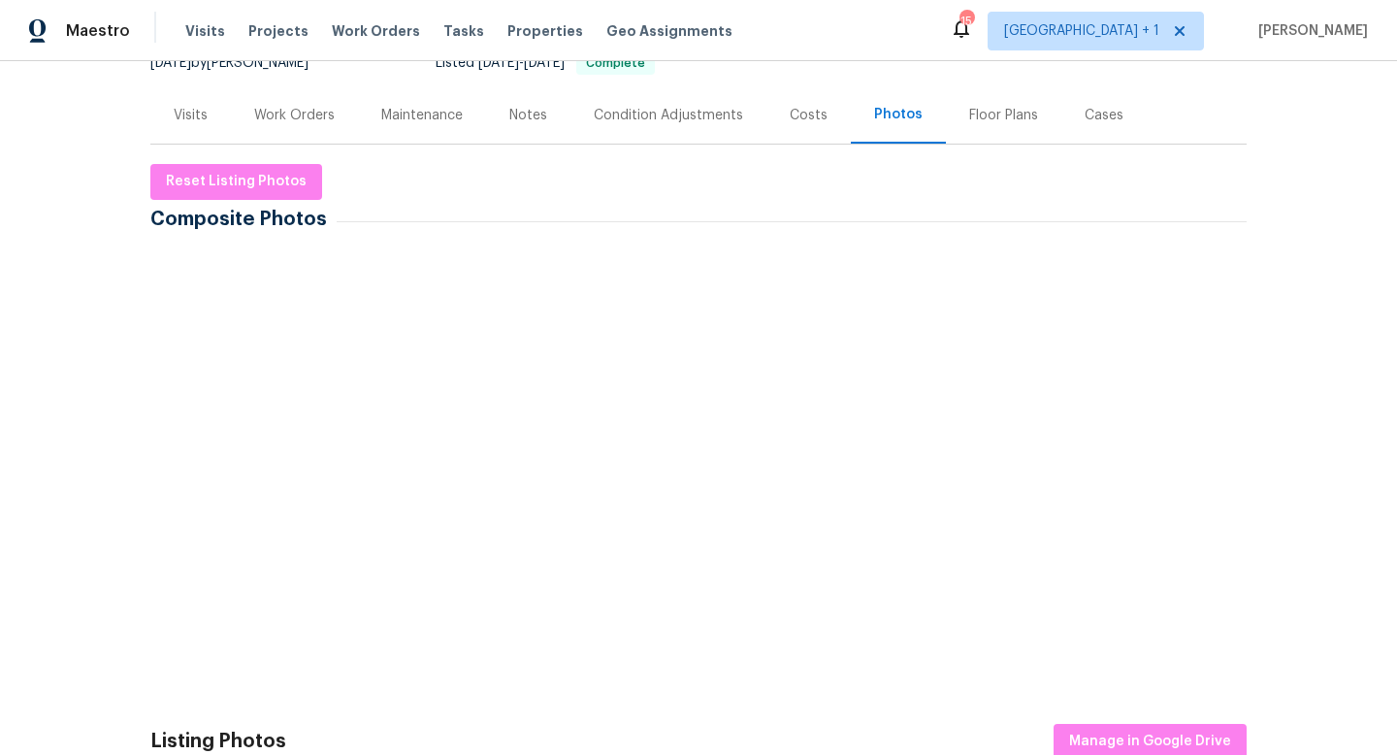
scroll to position [230, 0]
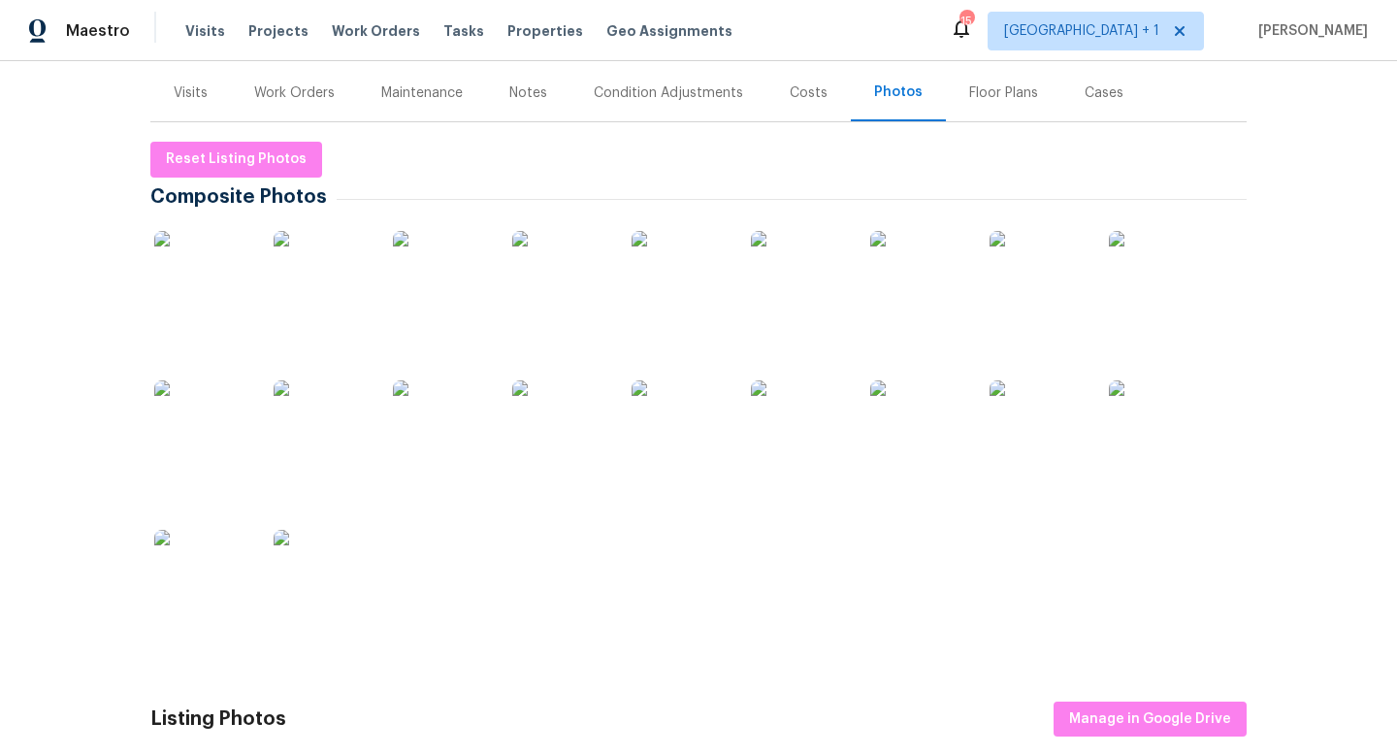
click at [235, 262] on img at bounding box center [202, 279] width 97 height 97
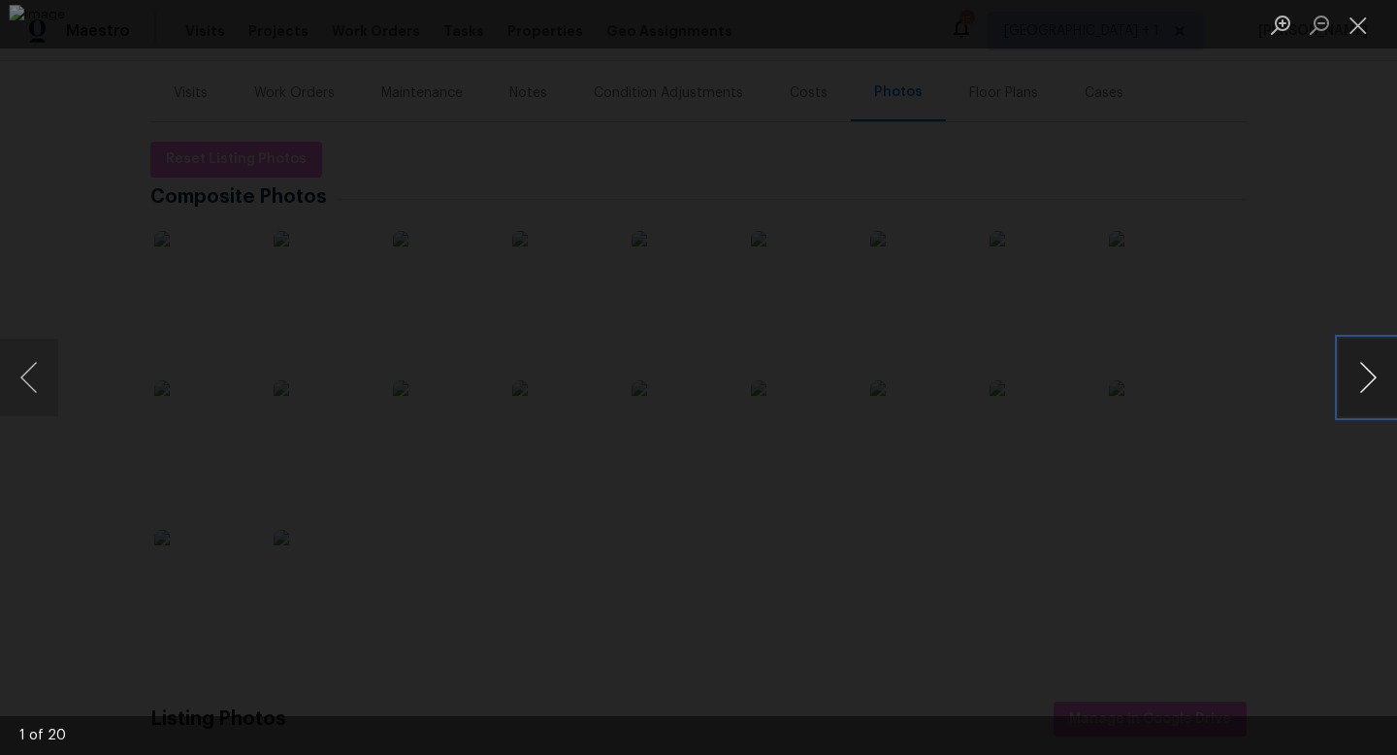
click at [1364, 372] on button "Next image" at bounding box center [1368, 378] width 58 height 78
click at [1358, 24] on button "Close lightbox" at bounding box center [1358, 25] width 39 height 34
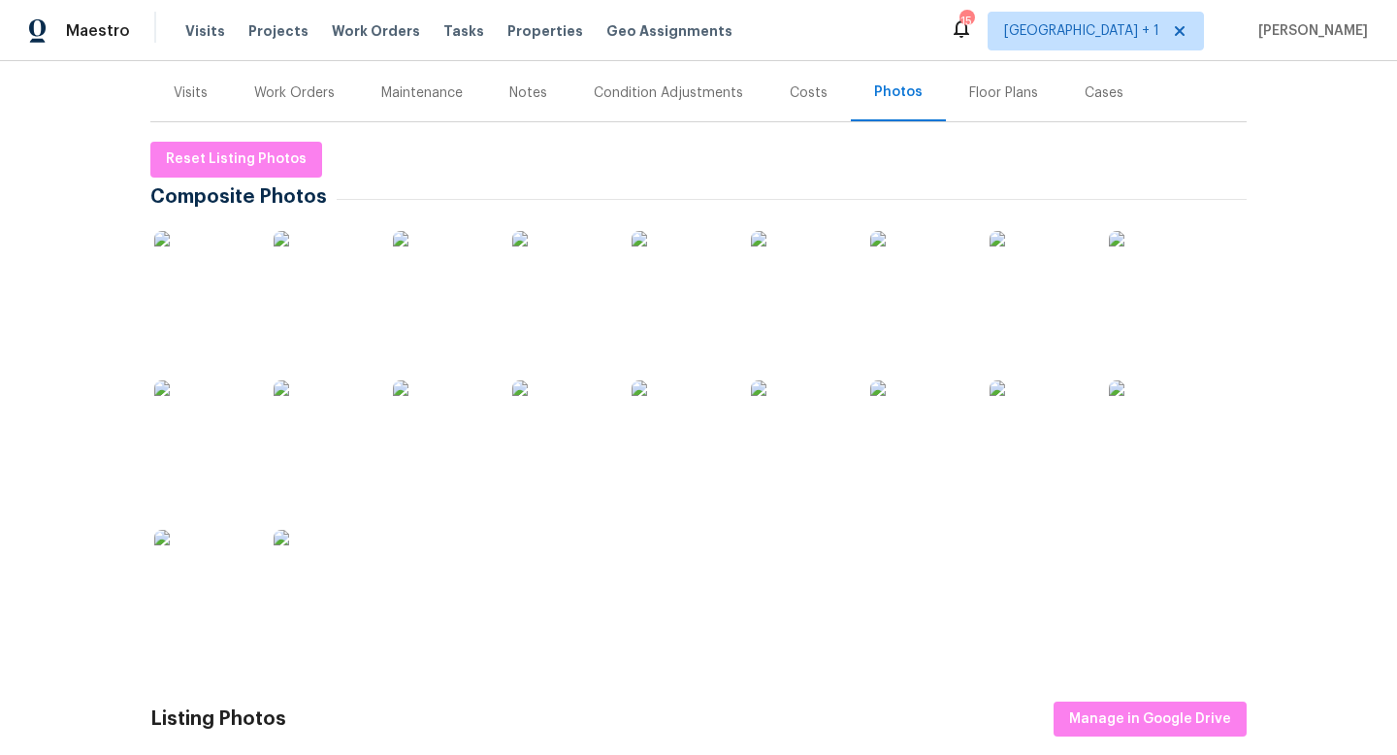
click at [521, 88] on div "Notes" at bounding box center [528, 92] width 38 height 19
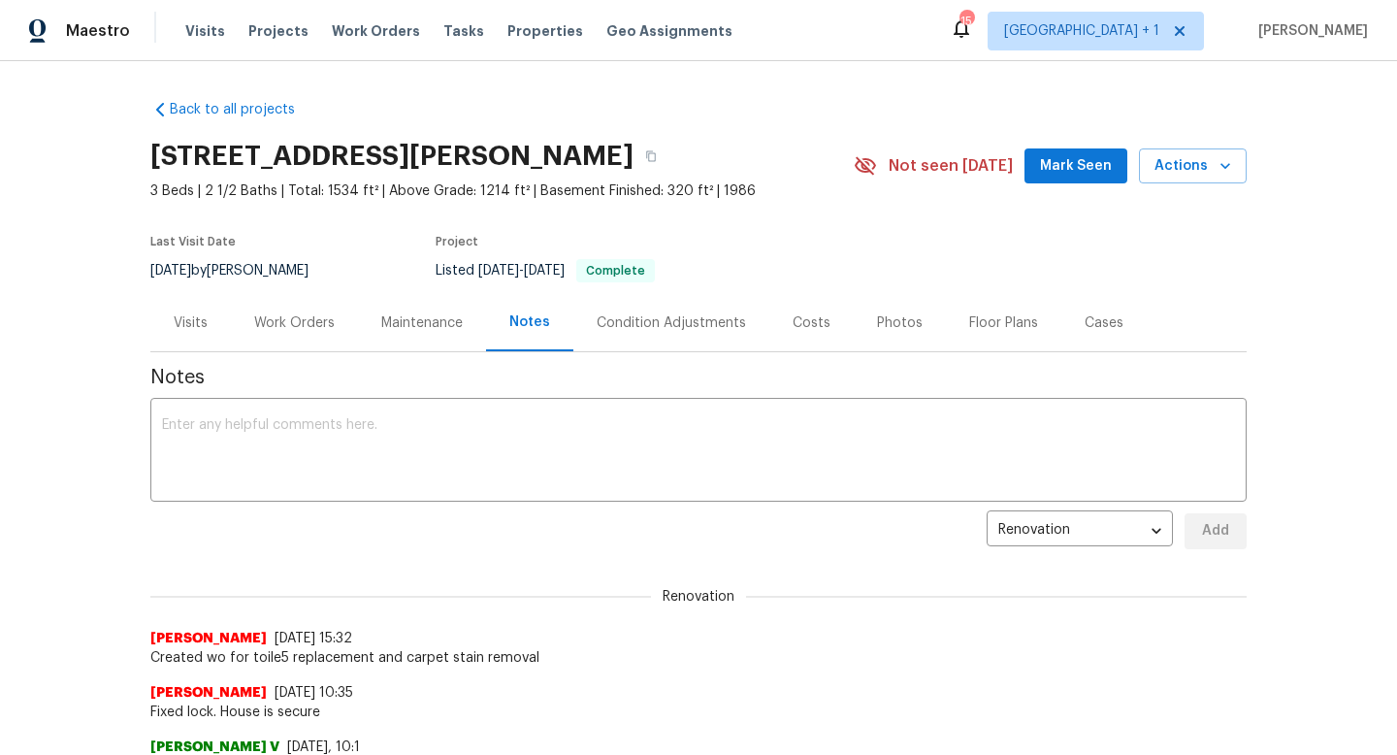
click at [302, 321] on div "Work Orders" at bounding box center [294, 322] width 81 height 19
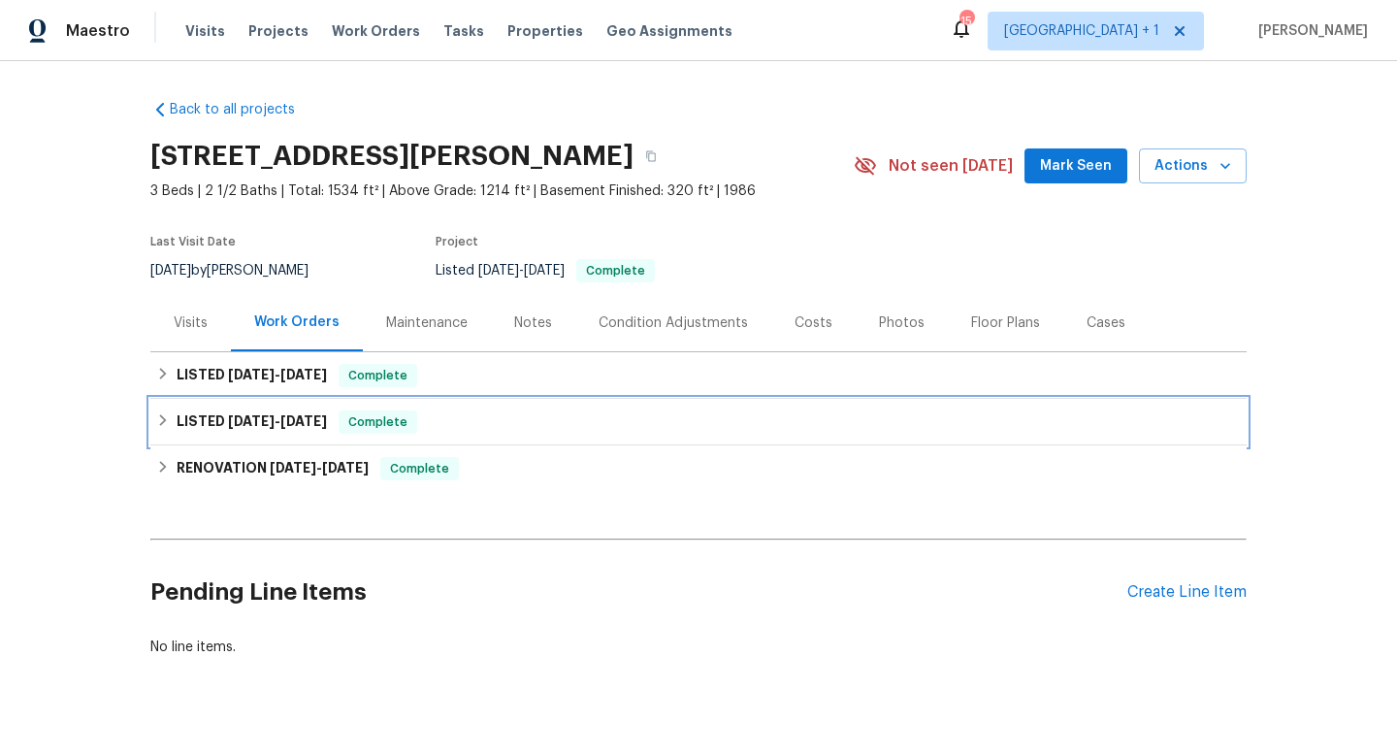
click at [159, 423] on icon at bounding box center [163, 420] width 14 height 14
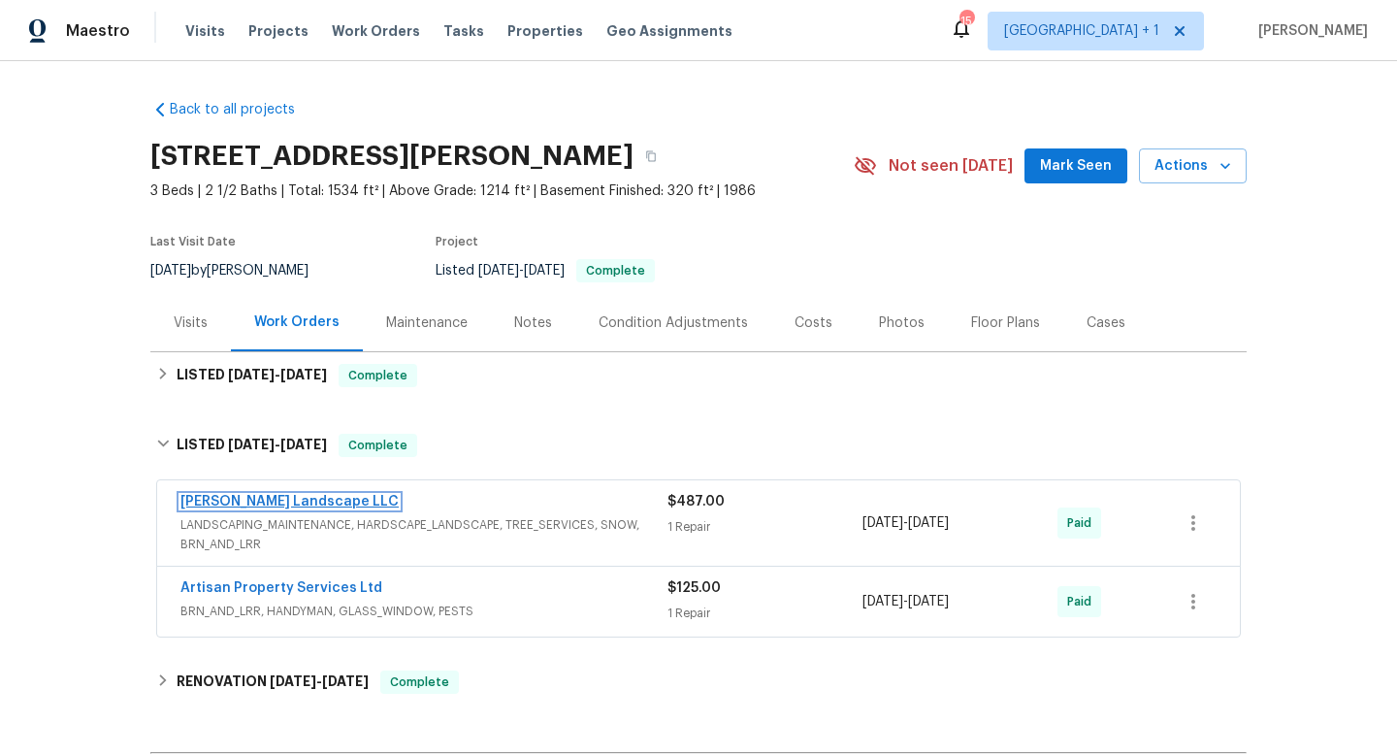
click at [246, 499] on link "[PERSON_NAME] Landscape LLC" at bounding box center [290, 502] width 218 height 14
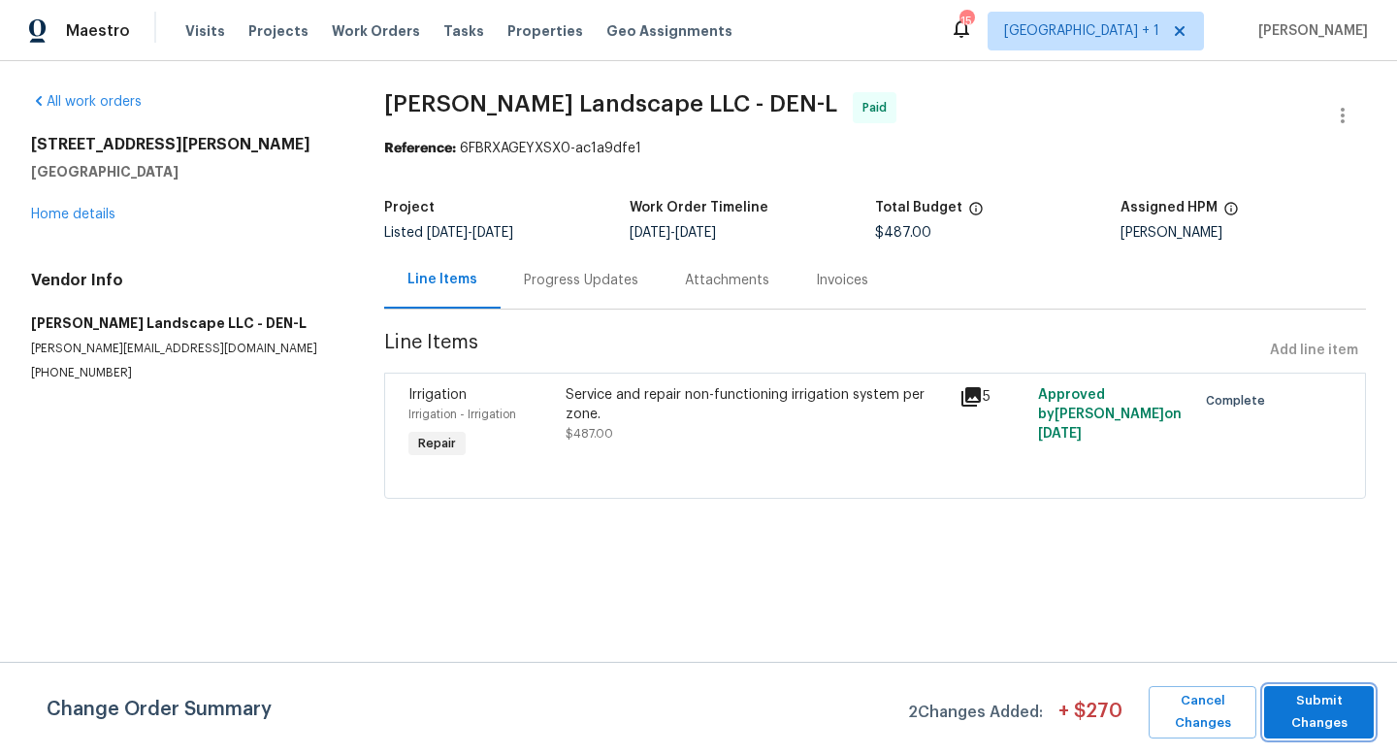
click at [1304, 718] on span "Submit Changes" at bounding box center [1319, 712] width 90 height 45
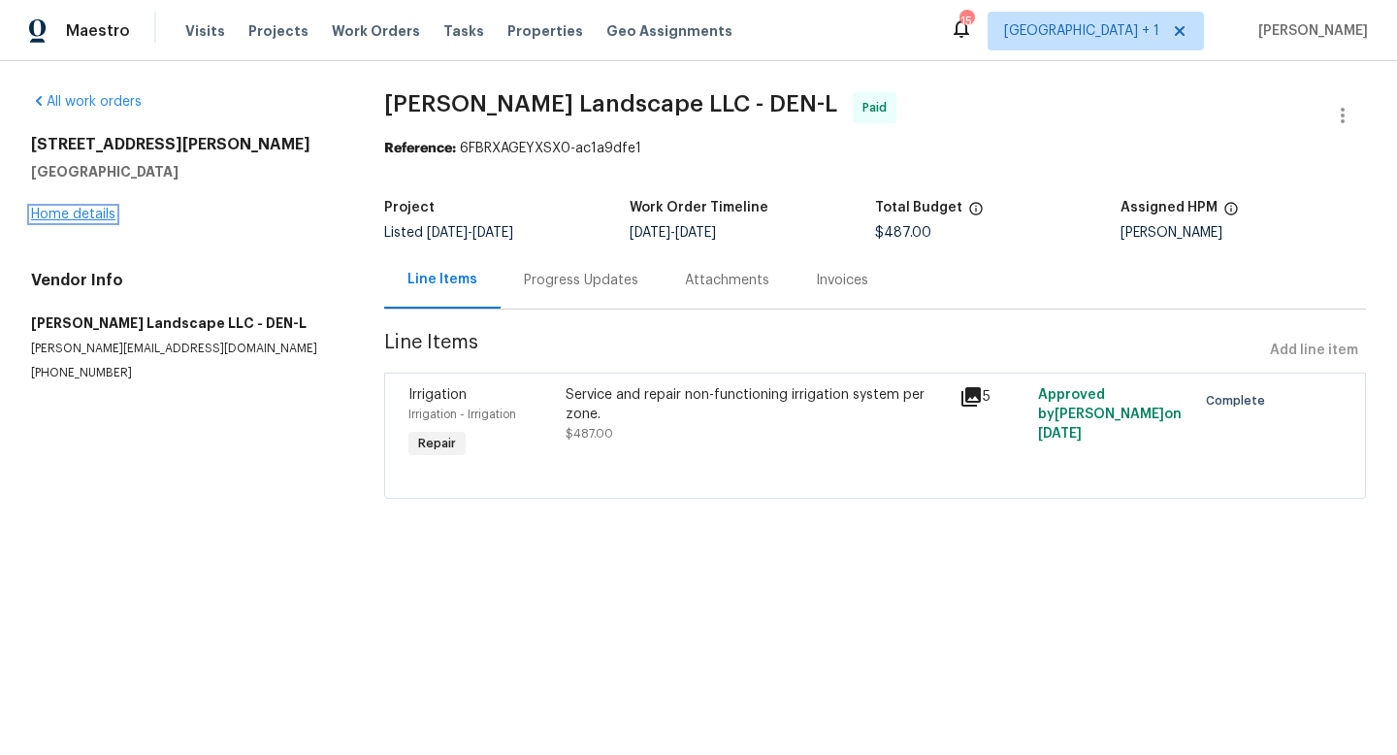
click at [93, 212] on link "Home details" at bounding box center [73, 215] width 84 height 14
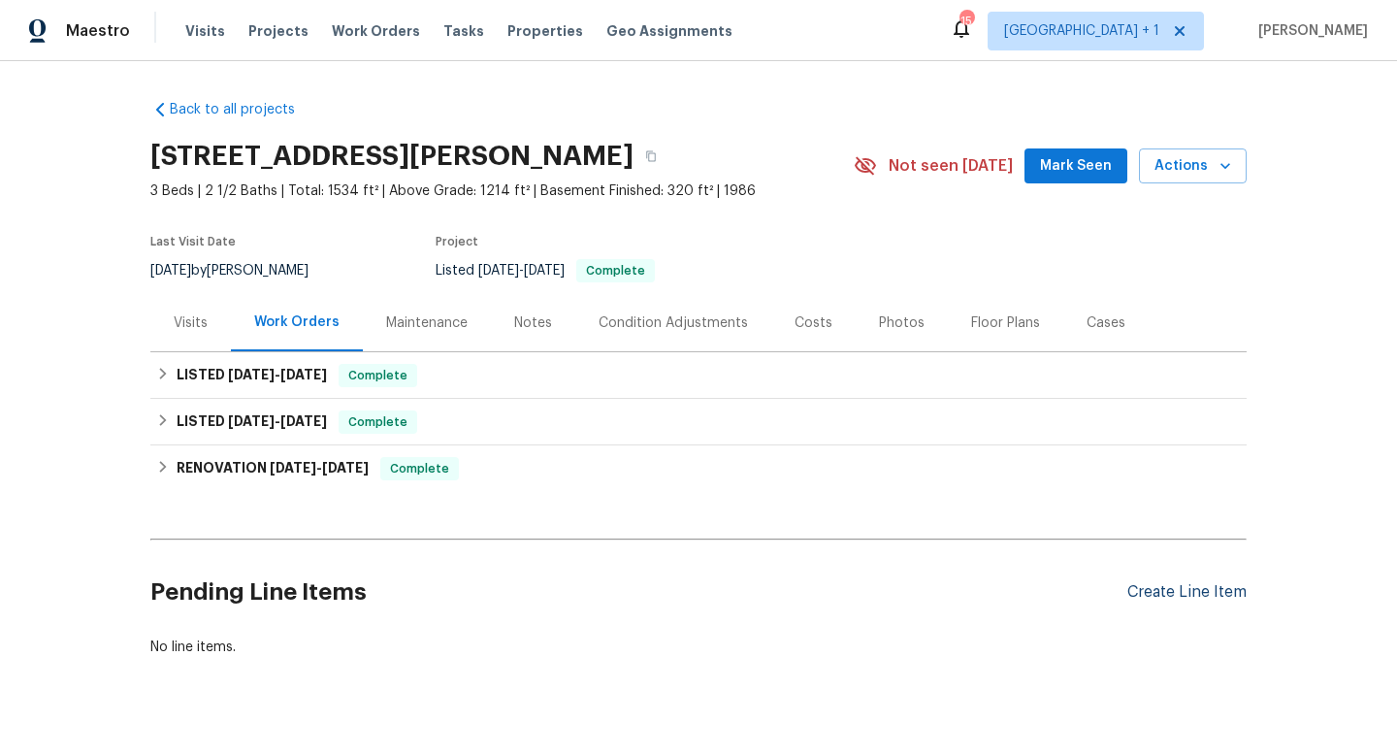
click at [1179, 587] on div "Create Line Item" at bounding box center [1187, 592] width 119 height 18
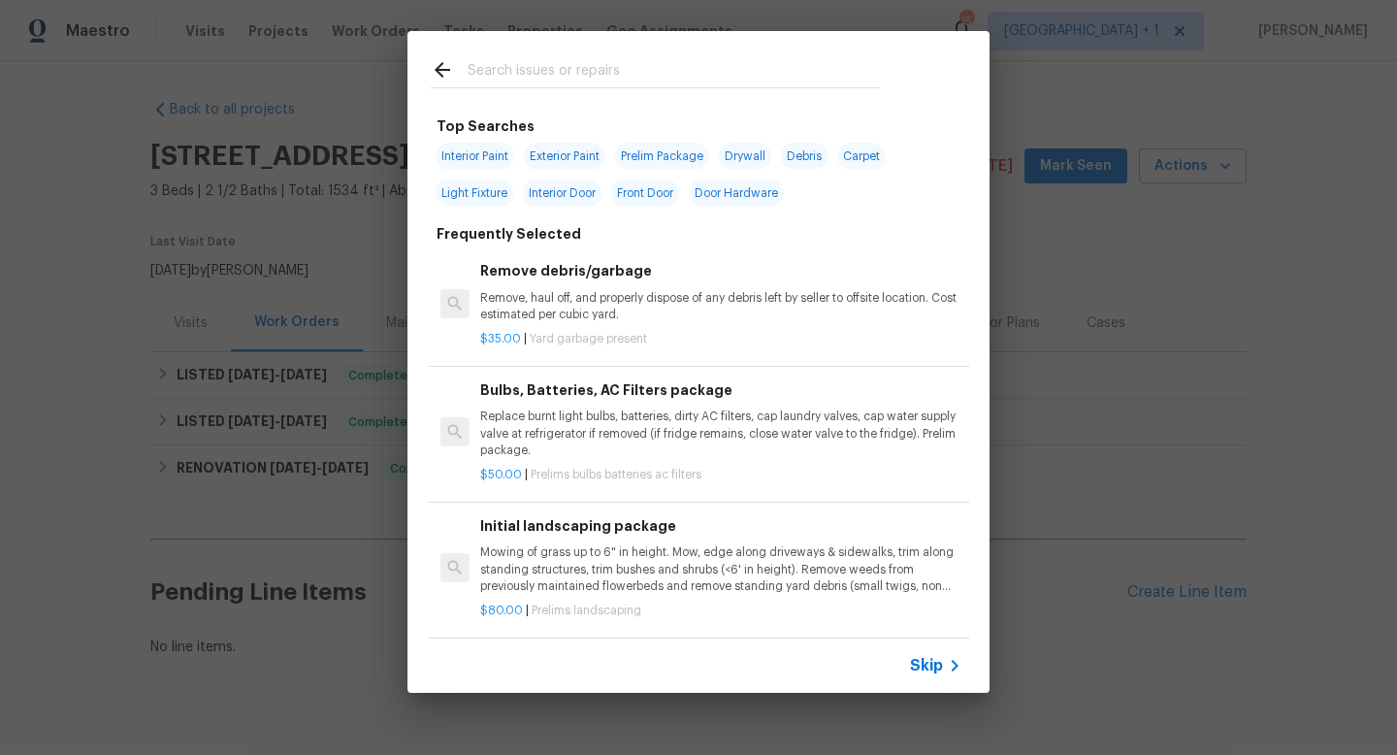
click at [925, 666] on span "Skip" at bounding box center [926, 665] width 33 height 19
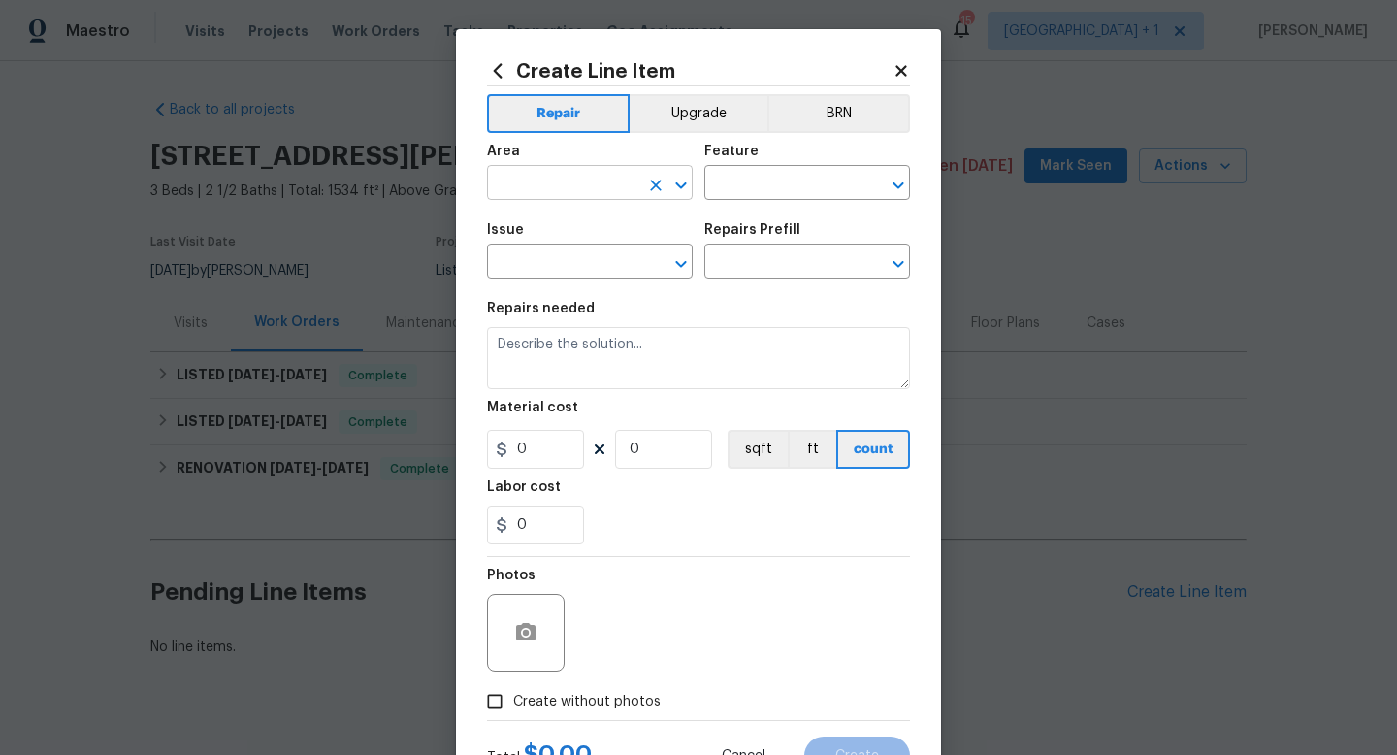
click at [585, 183] on input "text" at bounding box center [562, 185] width 151 height 30
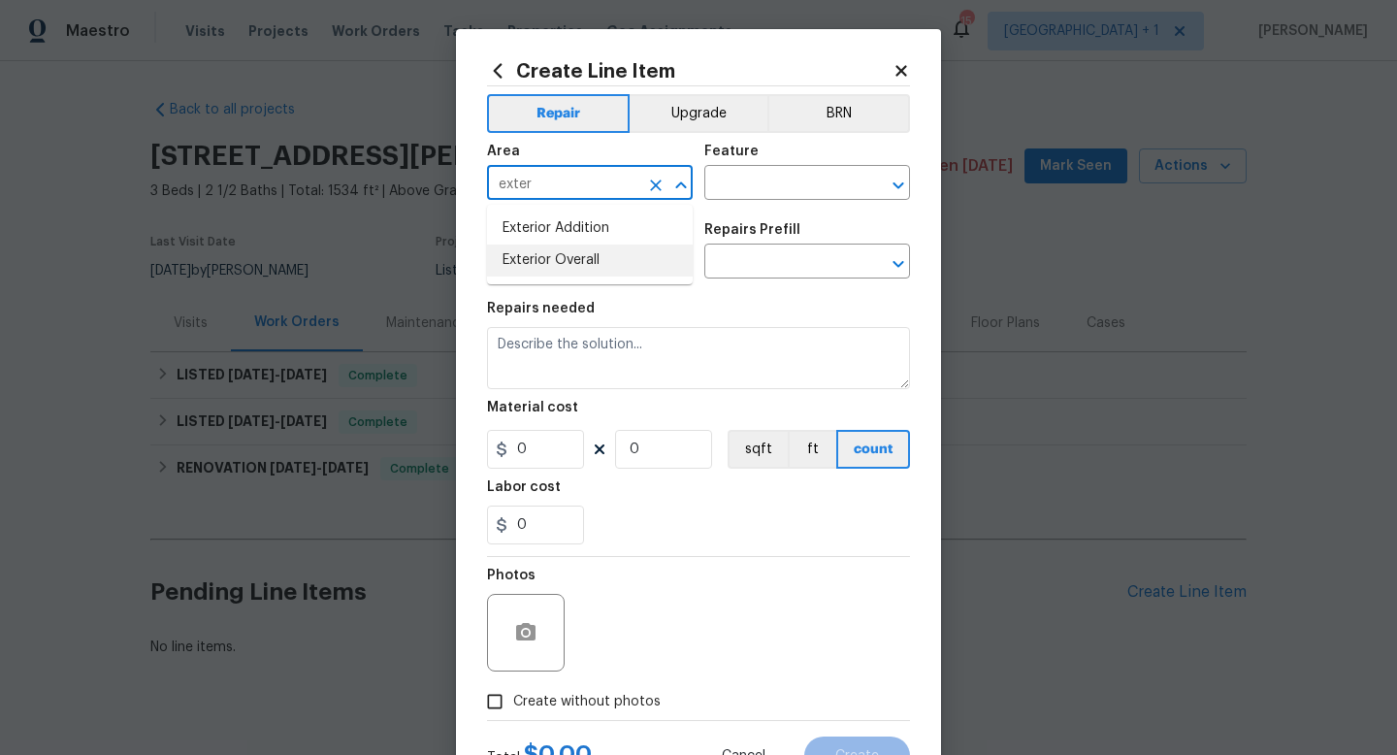
click at [563, 265] on li "Exterior Overall" at bounding box center [590, 261] width 206 height 32
type input "Exterior Overall"
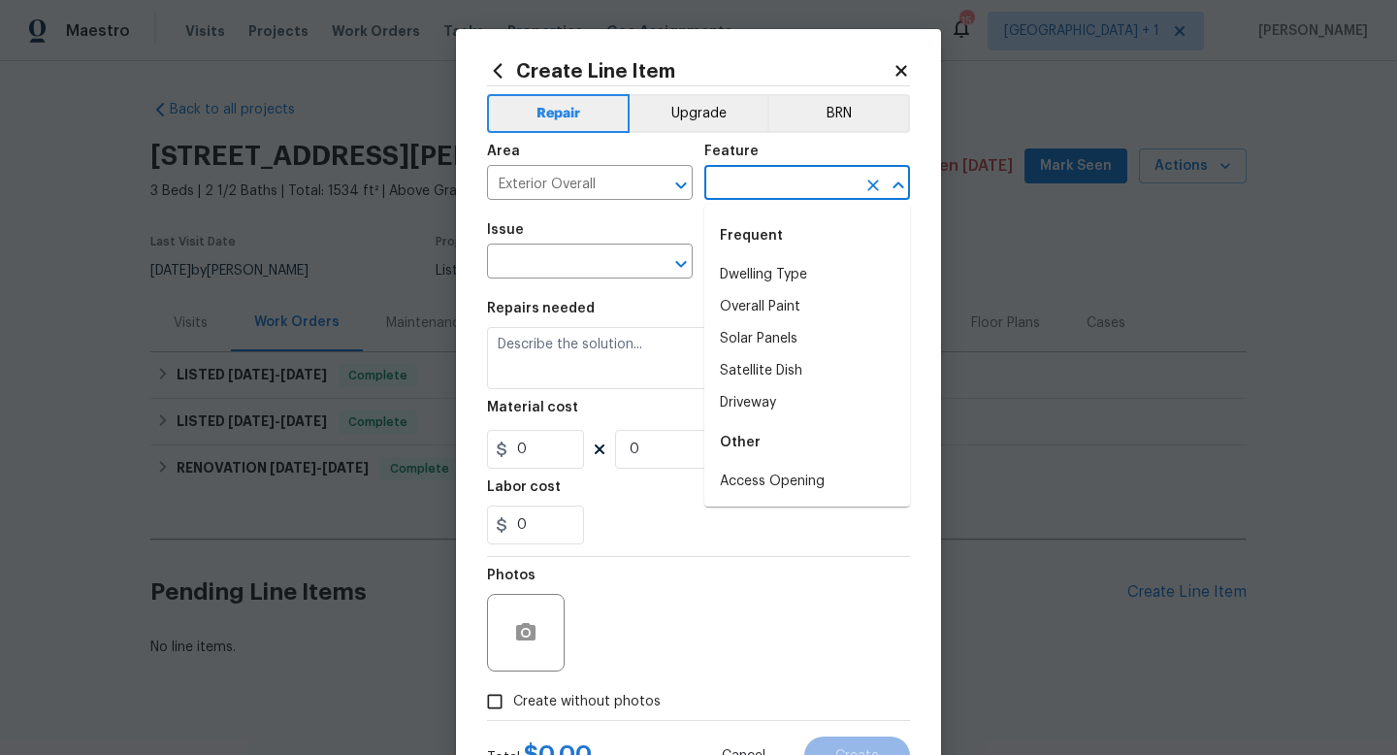
click at [753, 192] on input "text" at bounding box center [780, 185] width 151 height 30
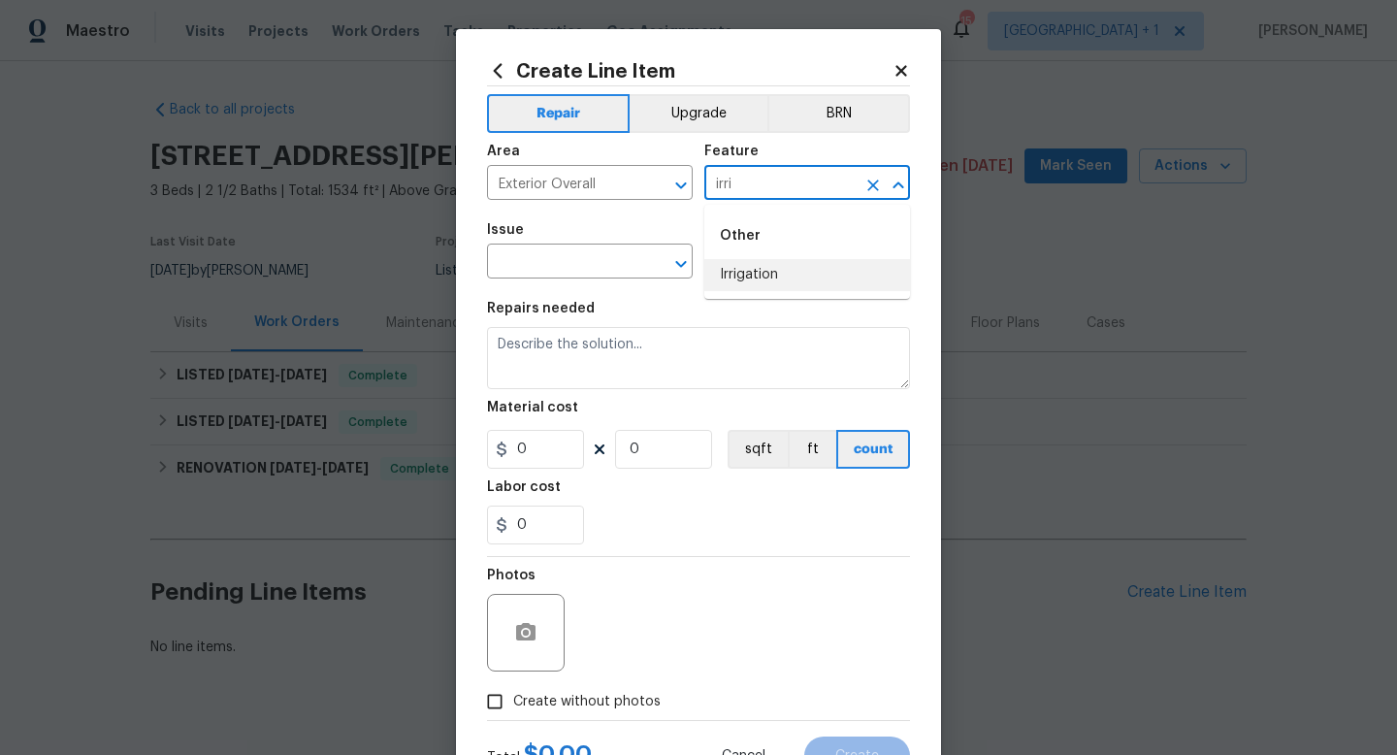
click at [757, 282] on li "Irrigation" at bounding box center [808, 275] width 206 height 32
type input "Irrigation"
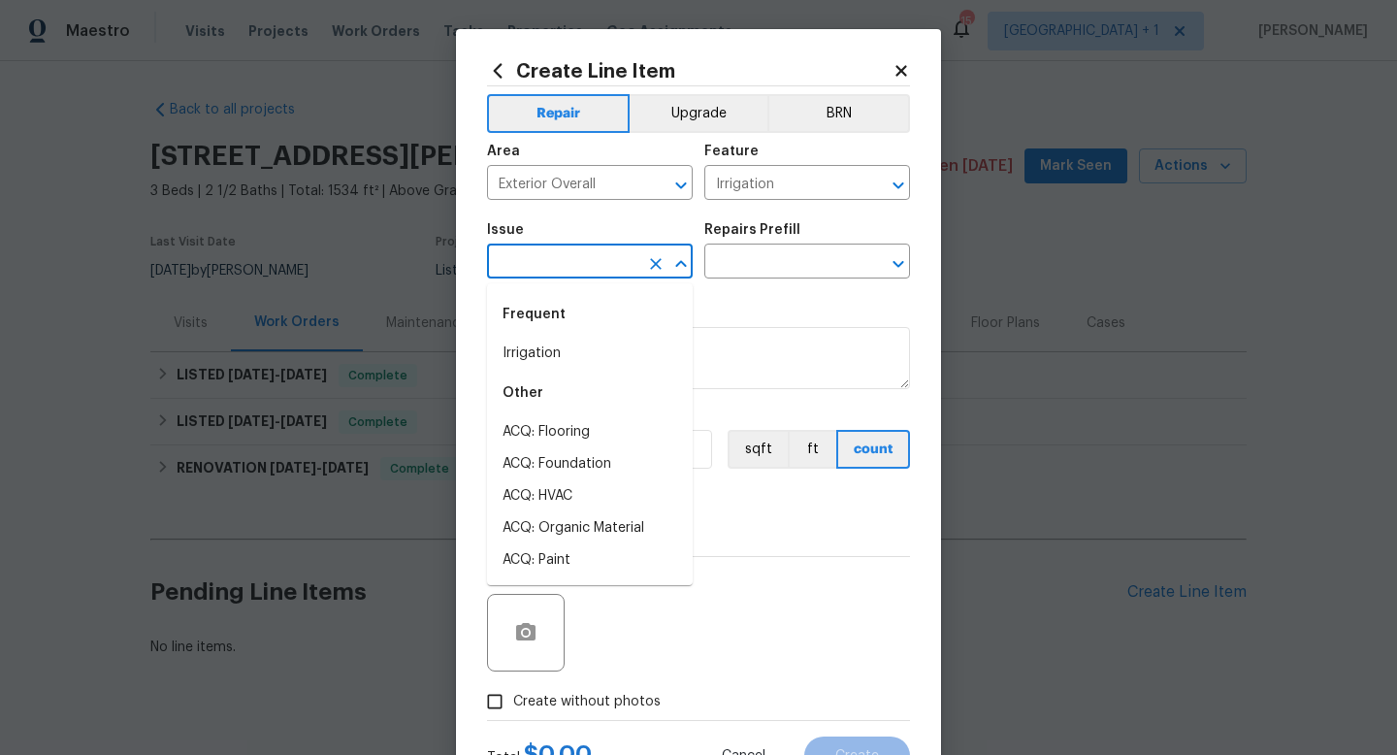
click at [580, 267] on input "text" at bounding box center [562, 263] width 151 height 30
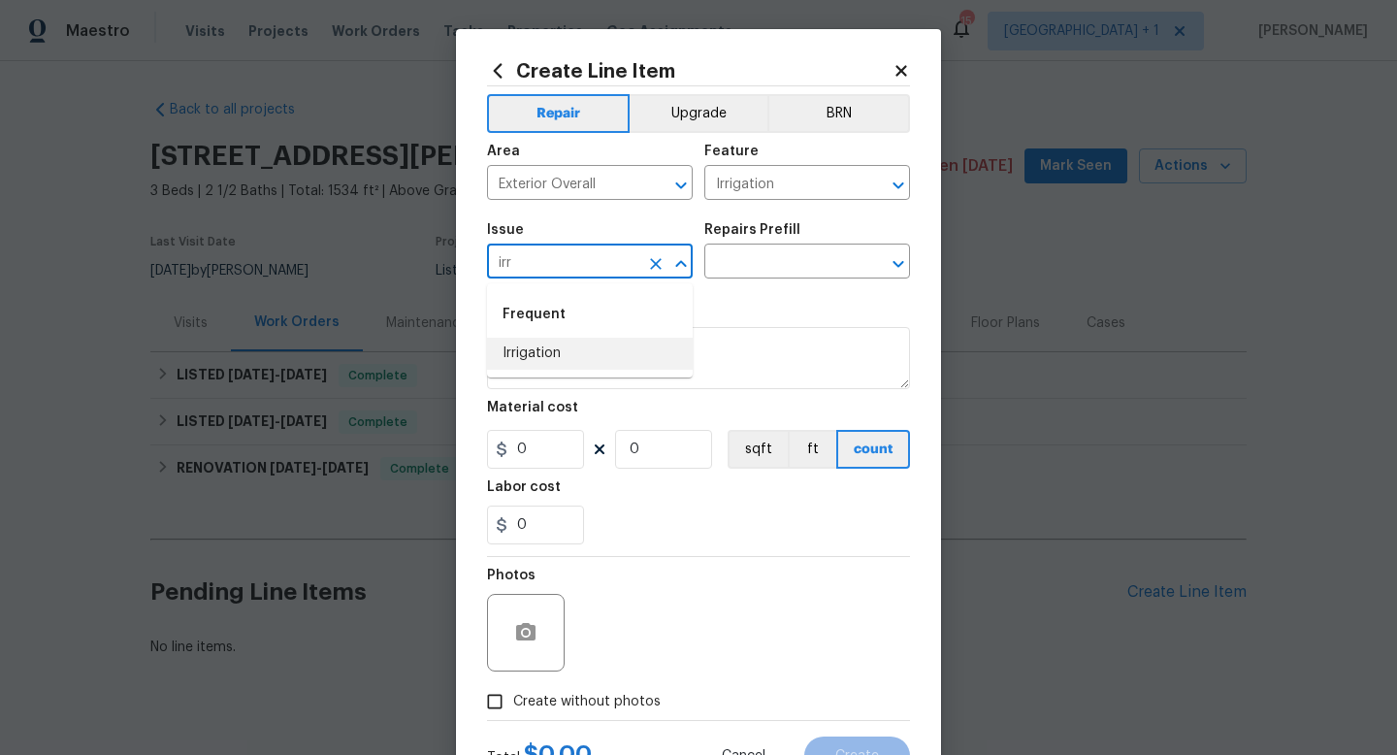
click at [565, 355] on li "Irrigation" at bounding box center [590, 354] width 206 height 32
type input "Irrigation"
click at [781, 255] on input "text" at bounding box center [780, 263] width 151 height 30
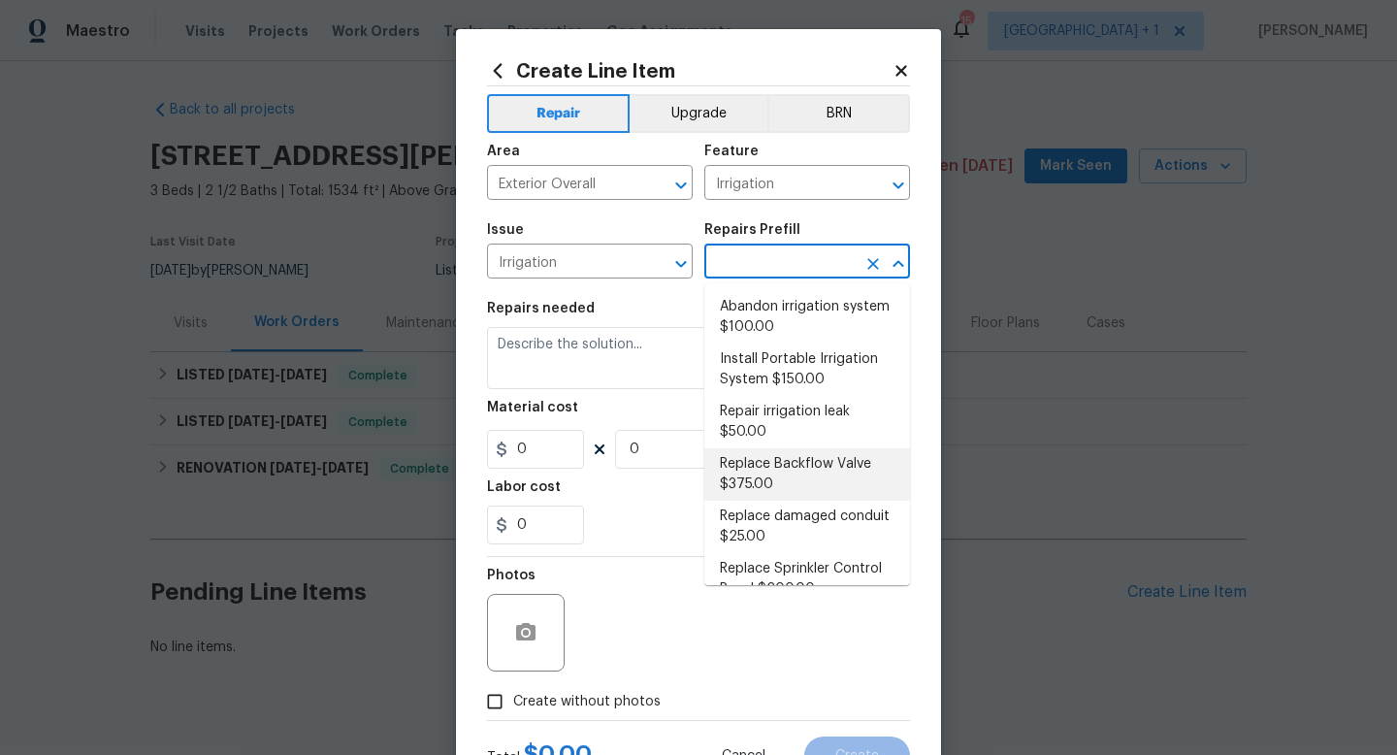
scroll to position [185, 0]
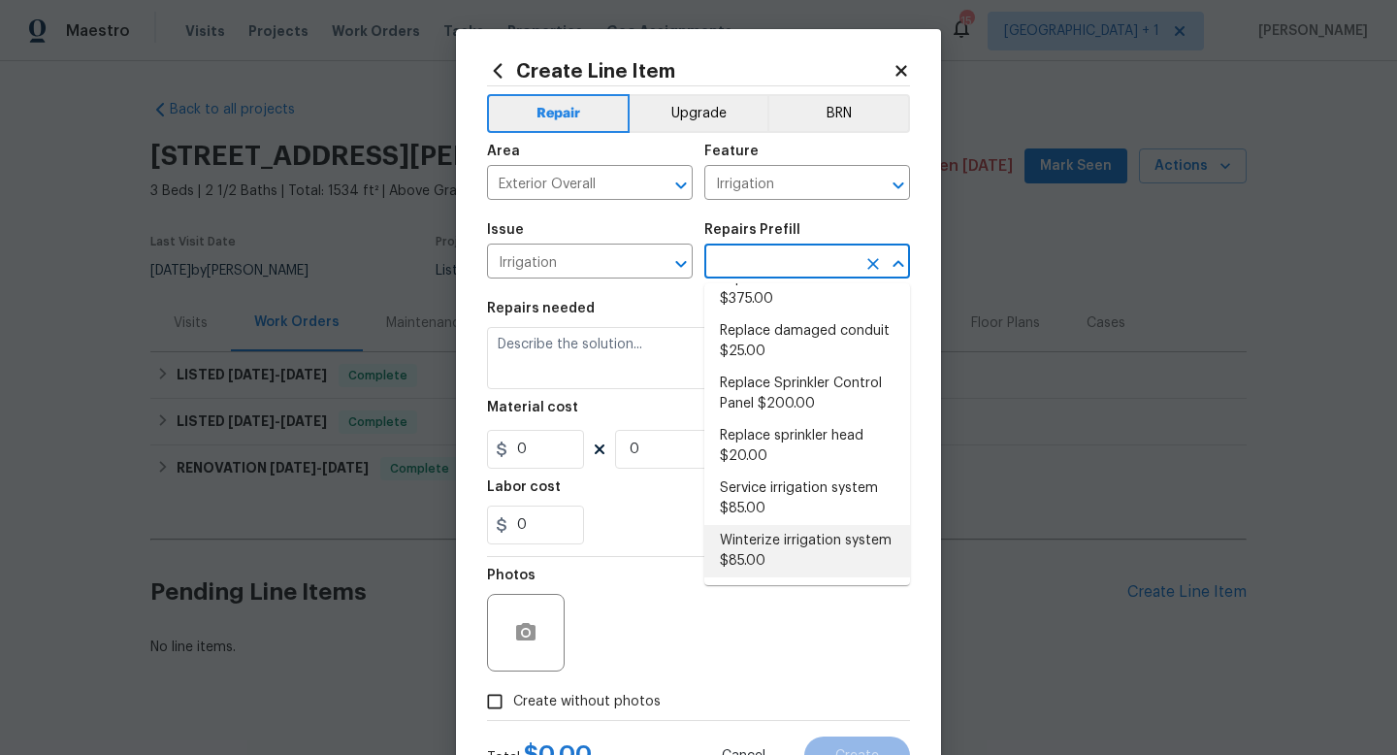
click at [766, 543] on li "Winterize irrigation system $85.00" at bounding box center [808, 551] width 206 height 52
type input "Winterize irrigation system $85.00"
type textarea "Winterize irrigation system please"
type input "1"
type input "85"
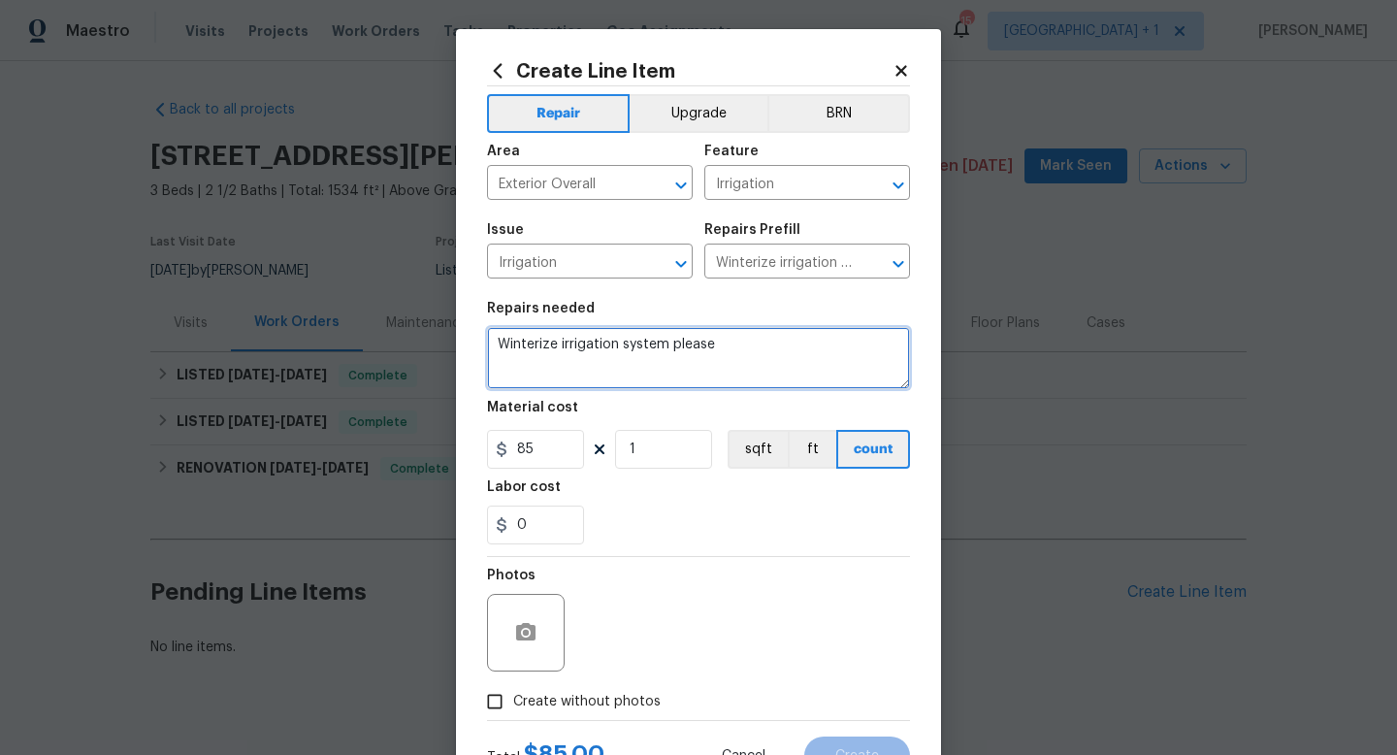
drag, startPoint x: 756, startPoint y: 345, endPoint x: 483, endPoint y: 345, distance: 272.7
click at [483, 345] on div "Create Line Item Repair Upgrade BRN Area Exterior Overall ​ Feature Irrigation …" at bounding box center [698, 417] width 485 height 777
paste textarea "Please winterize irrigation system. Drain backflow and lines to house and turn …"
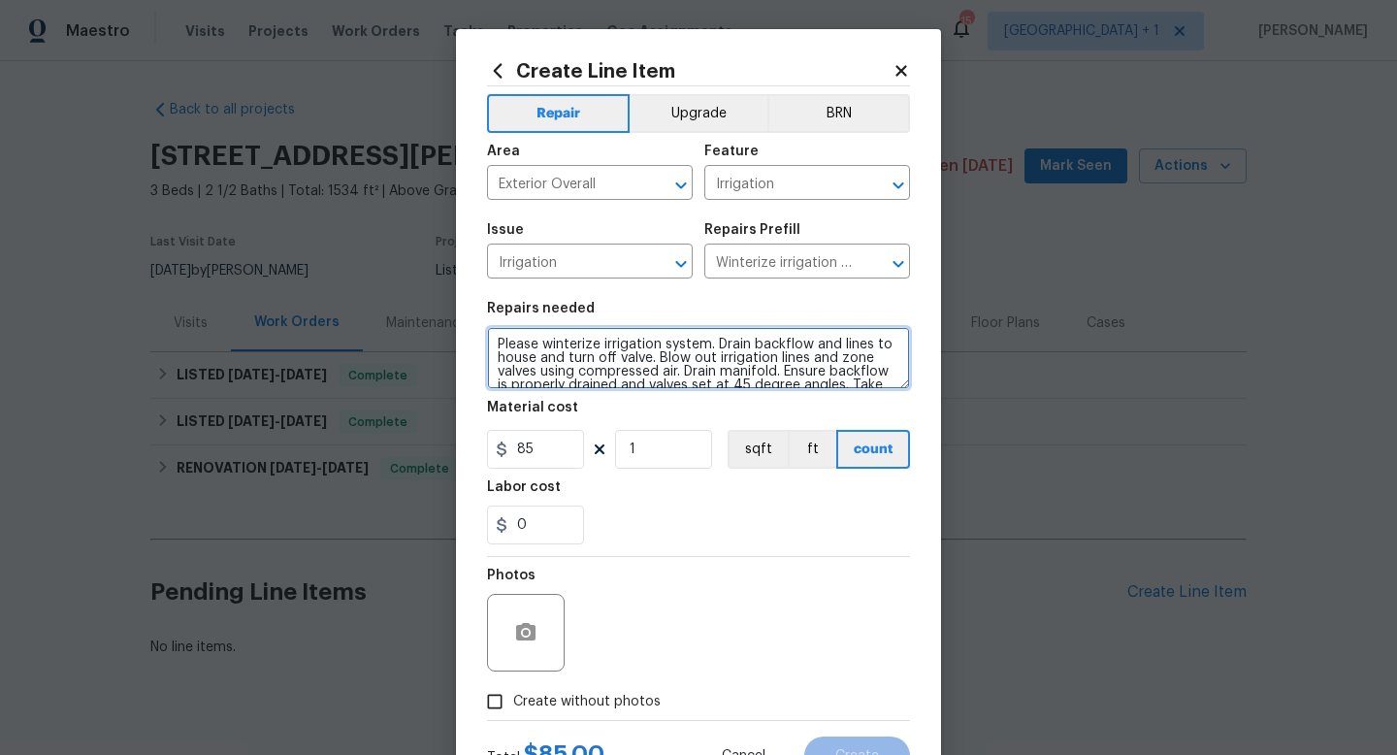
scroll to position [17, 0]
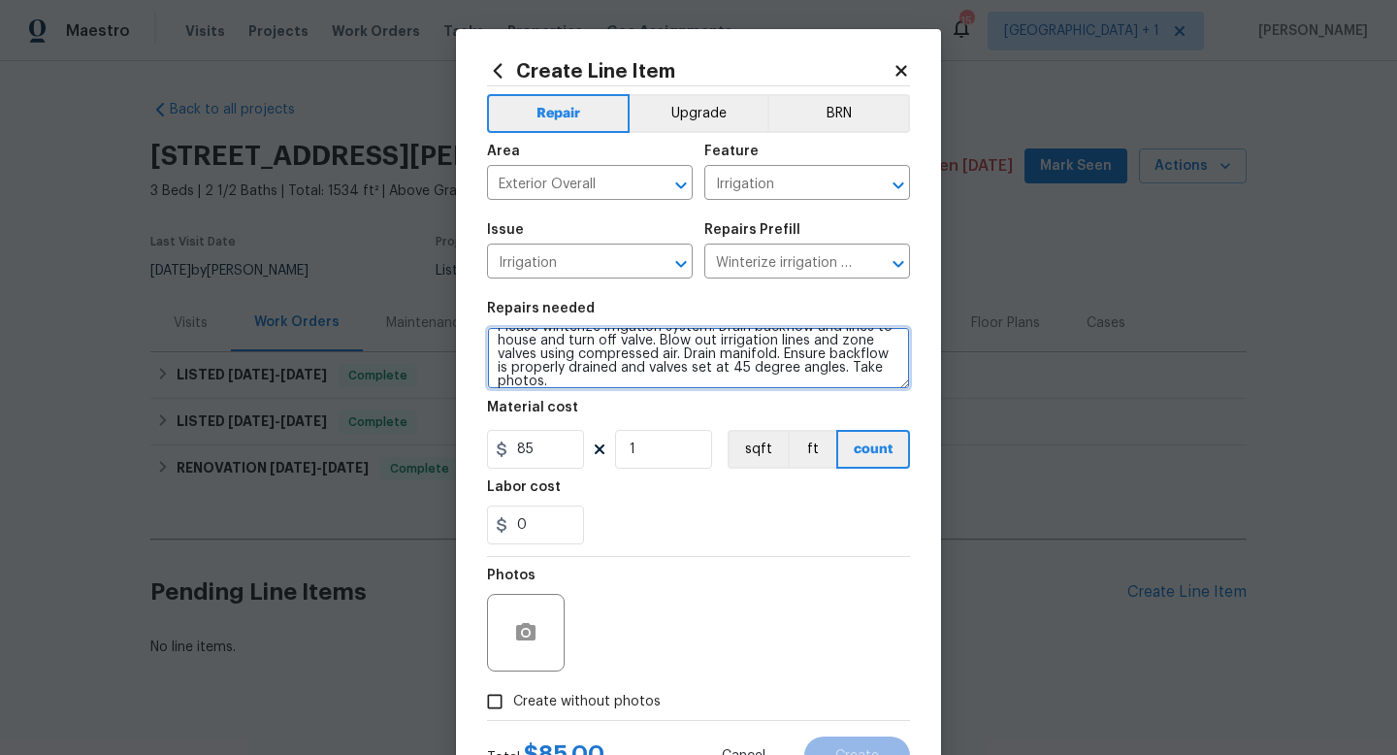
type textarea "Please winterize irrigation system. Drain backflow and lines to house and turn …"
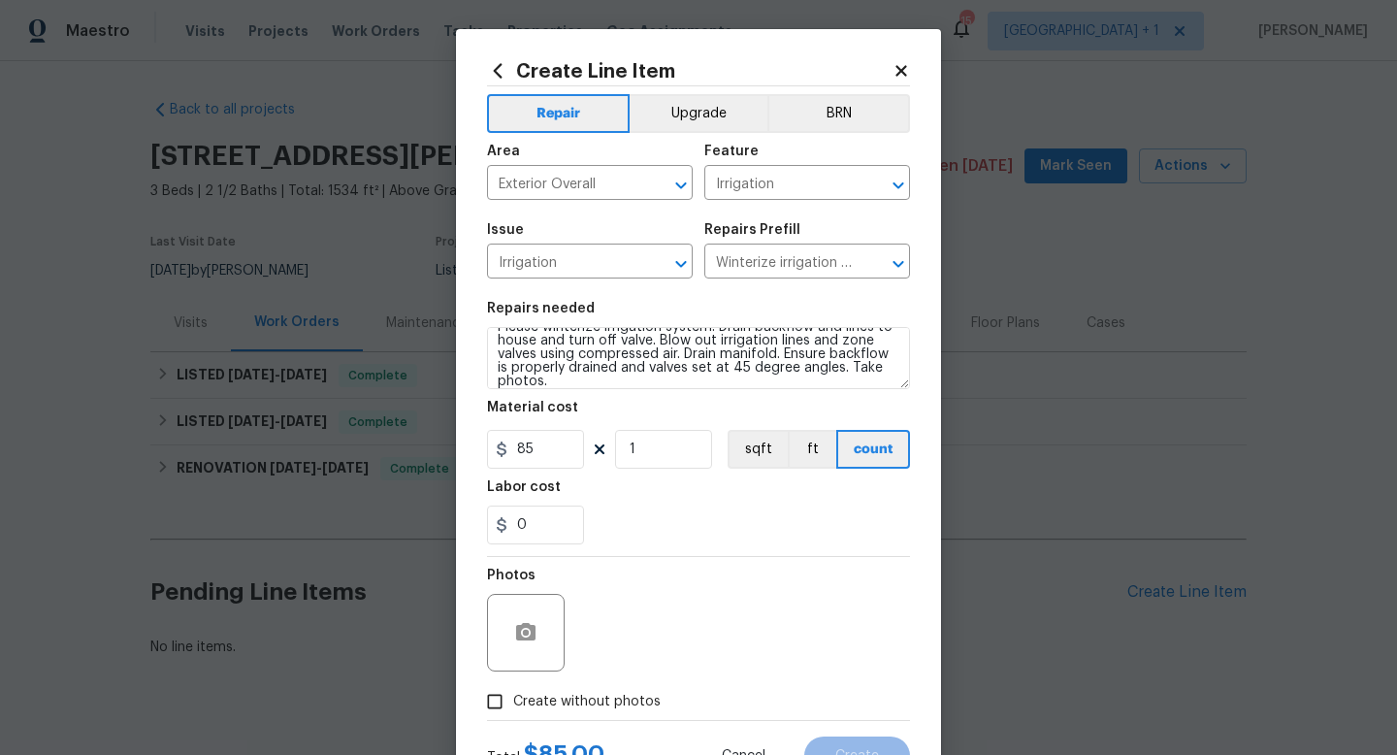
click at [507, 698] on input "Create without photos" at bounding box center [494, 701] width 37 height 37
checkbox input "true"
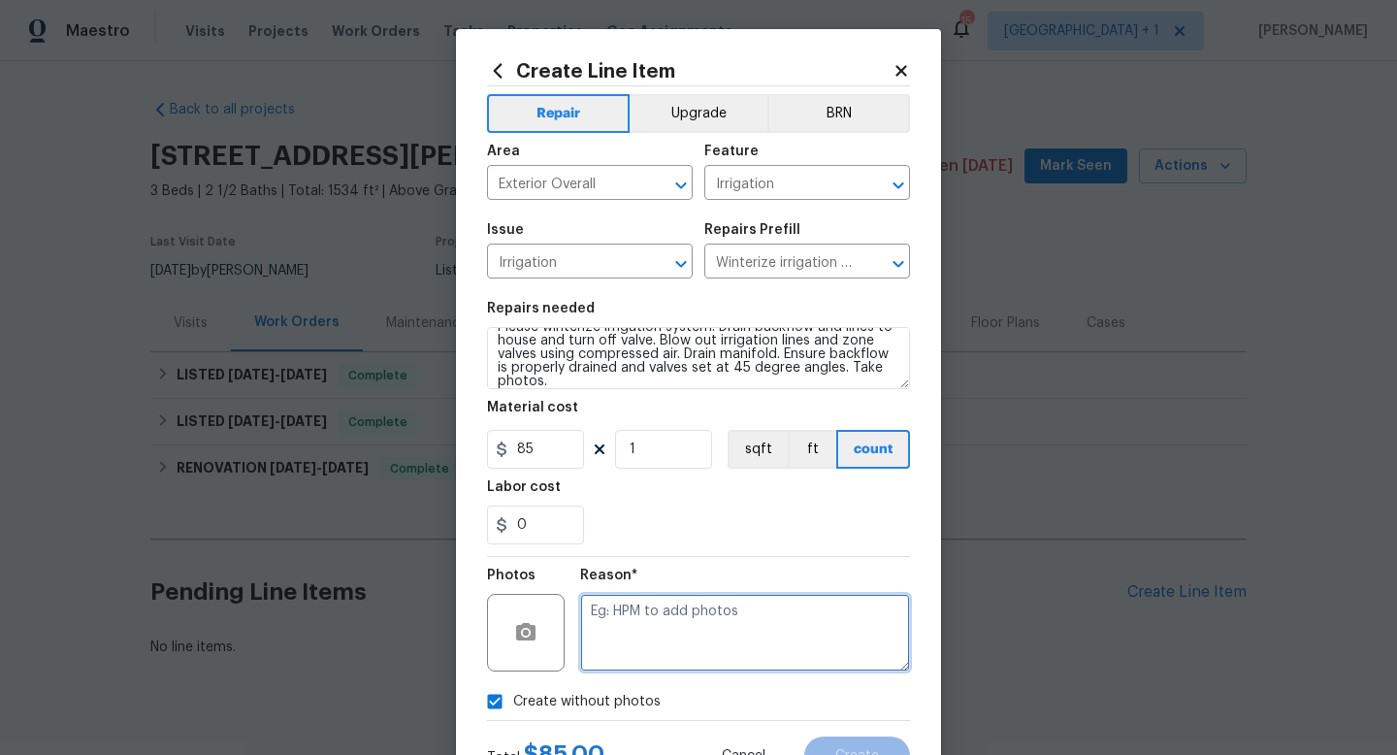
click at [663, 615] on textarea at bounding box center [745, 633] width 330 height 78
type textarea "na"
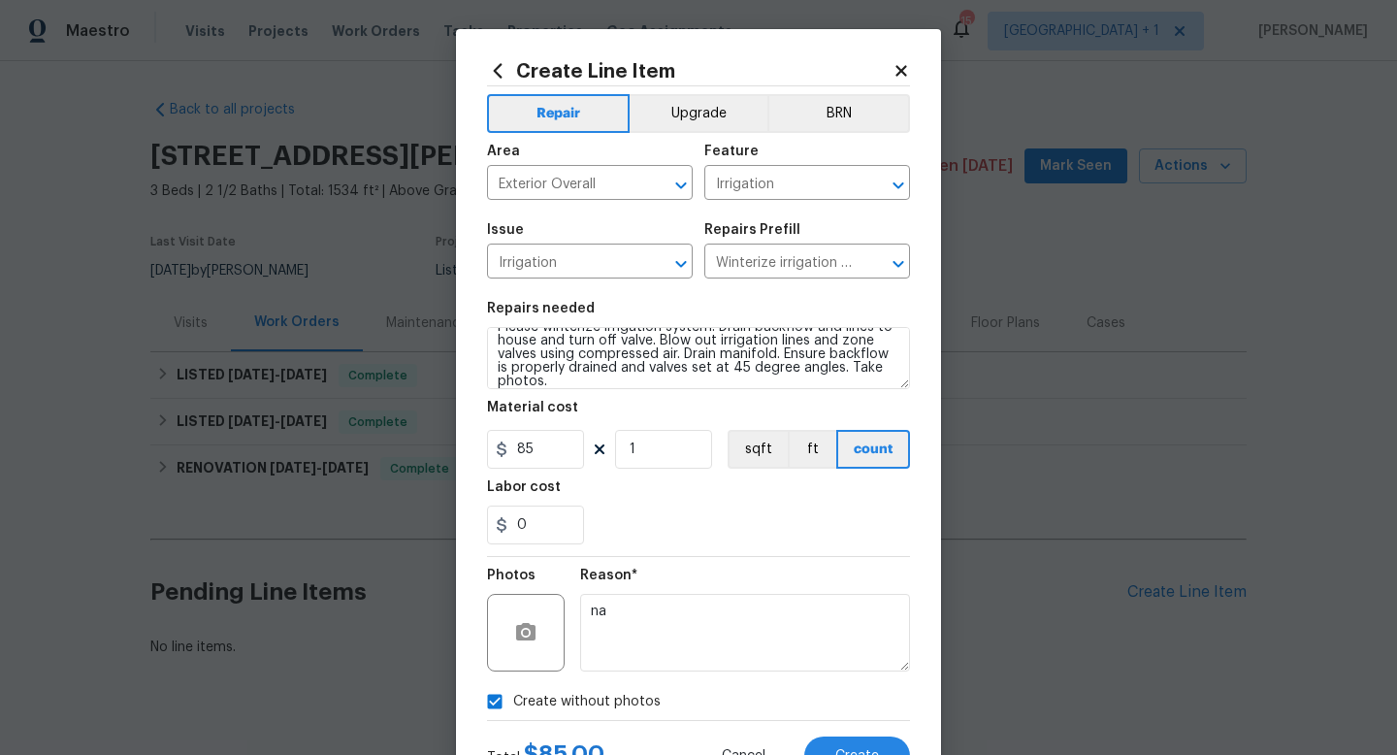
click at [785, 553] on section "Repairs needed Please winterize irrigation system. Drain backflow and lines to …" at bounding box center [698, 423] width 423 height 266
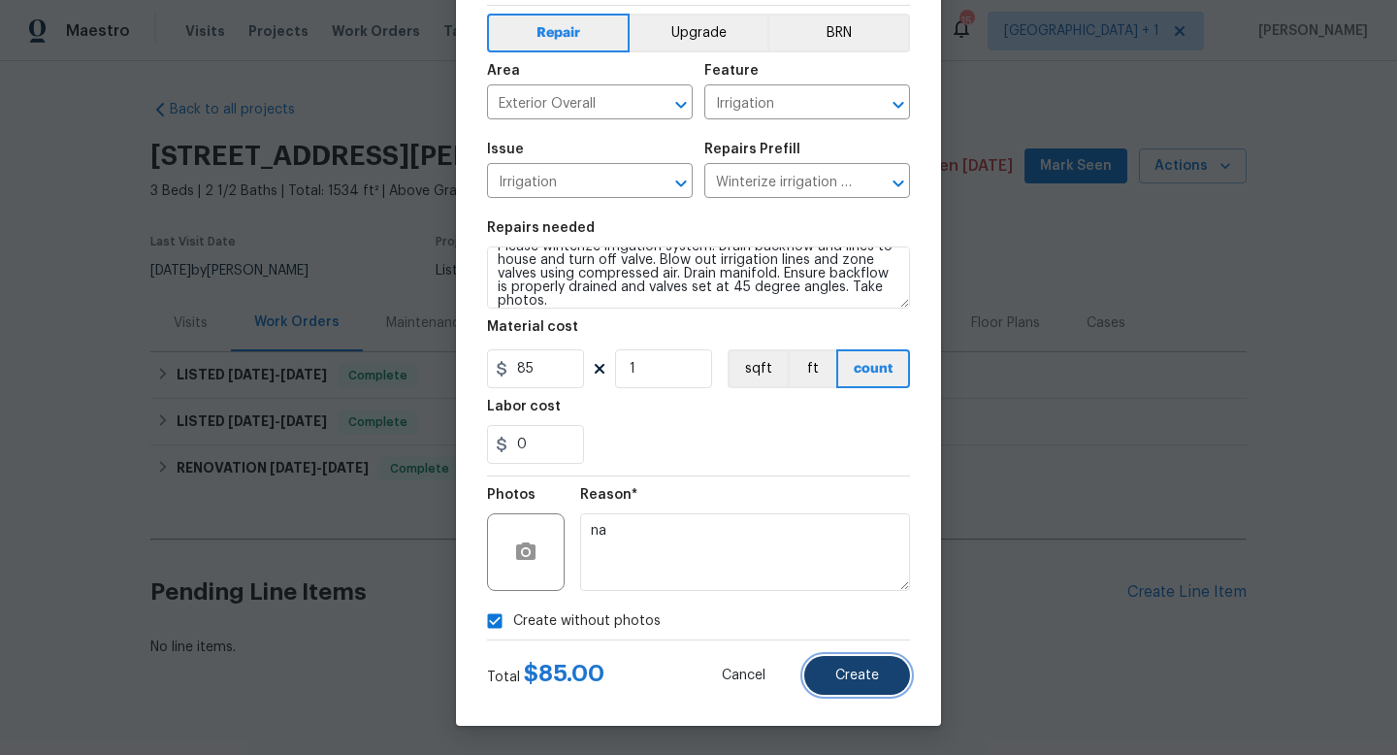
click at [843, 678] on span "Create" at bounding box center [858, 676] width 44 height 15
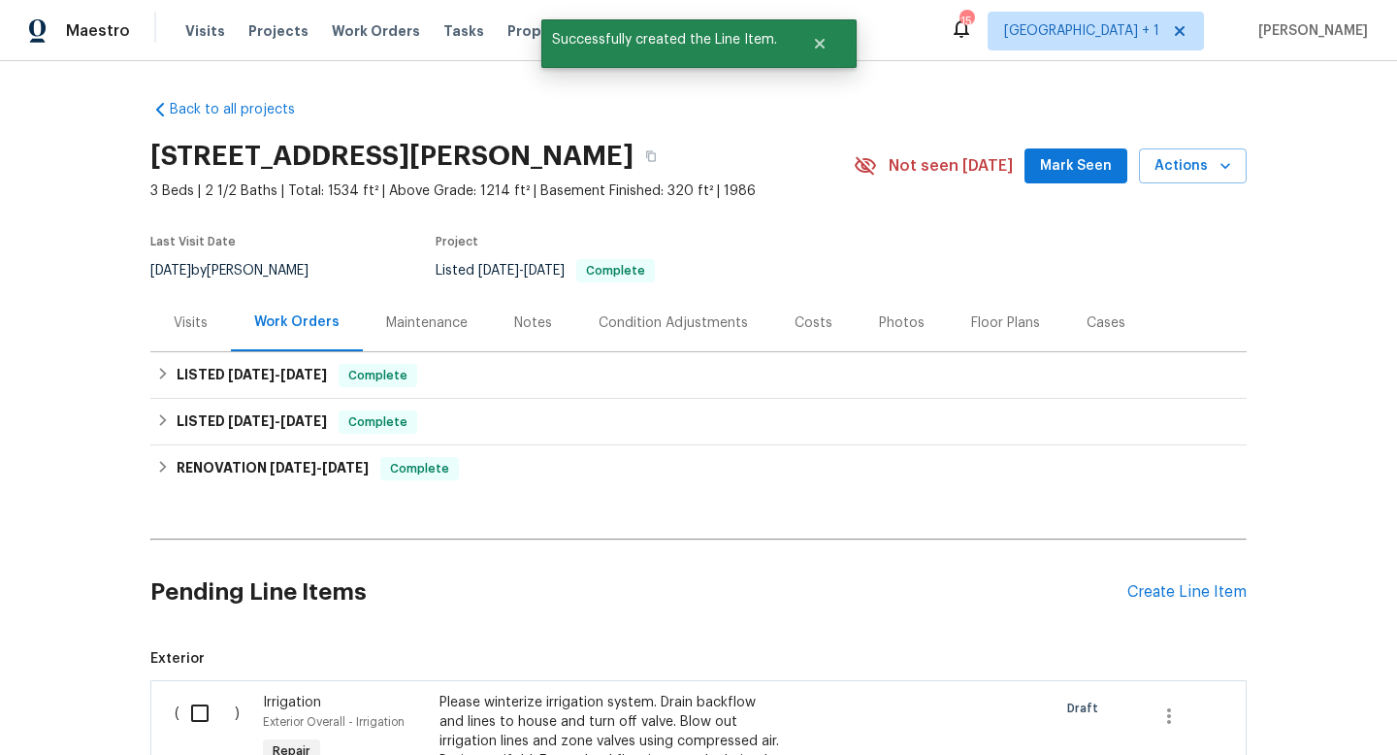
click at [203, 708] on input "checkbox" at bounding box center [207, 713] width 55 height 41
checkbox input "true"
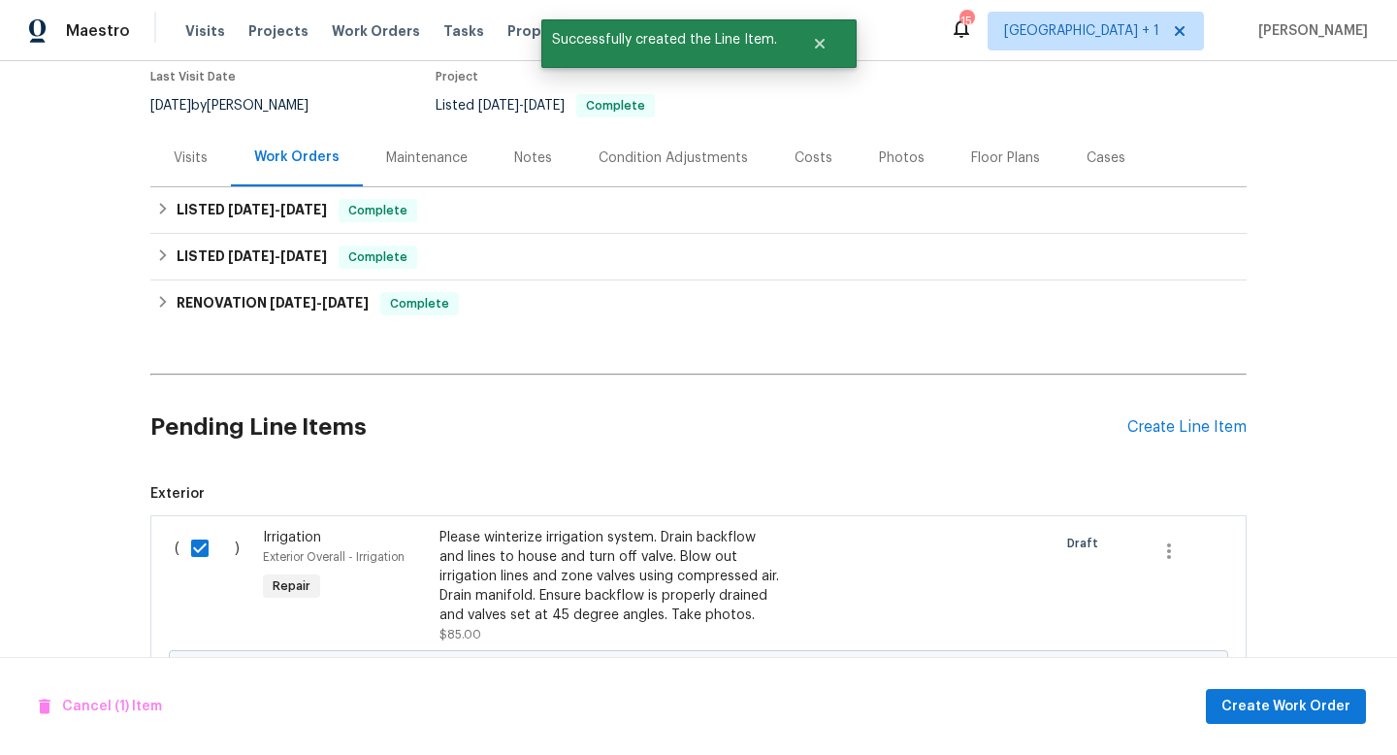
scroll to position [333, 0]
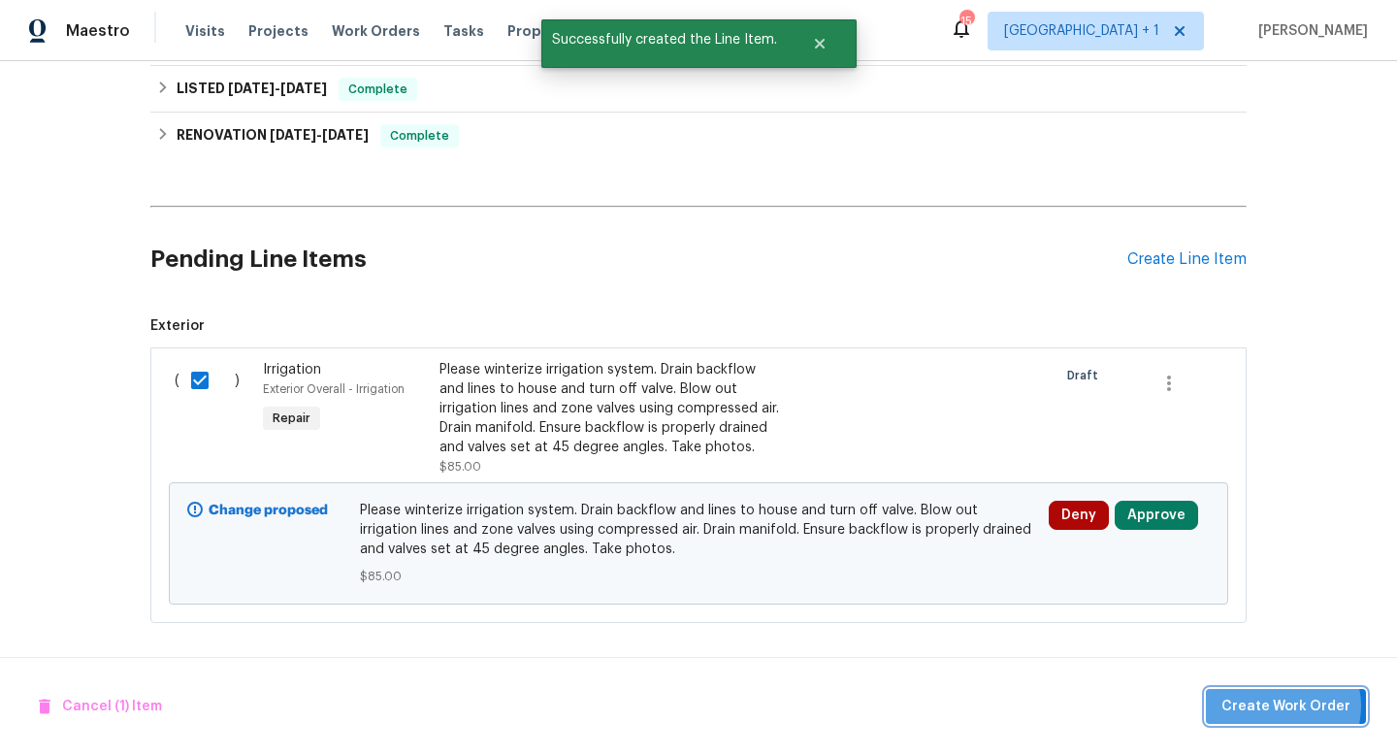
click at [1287, 706] on span "Create Work Order" at bounding box center [1286, 707] width 129 height 24
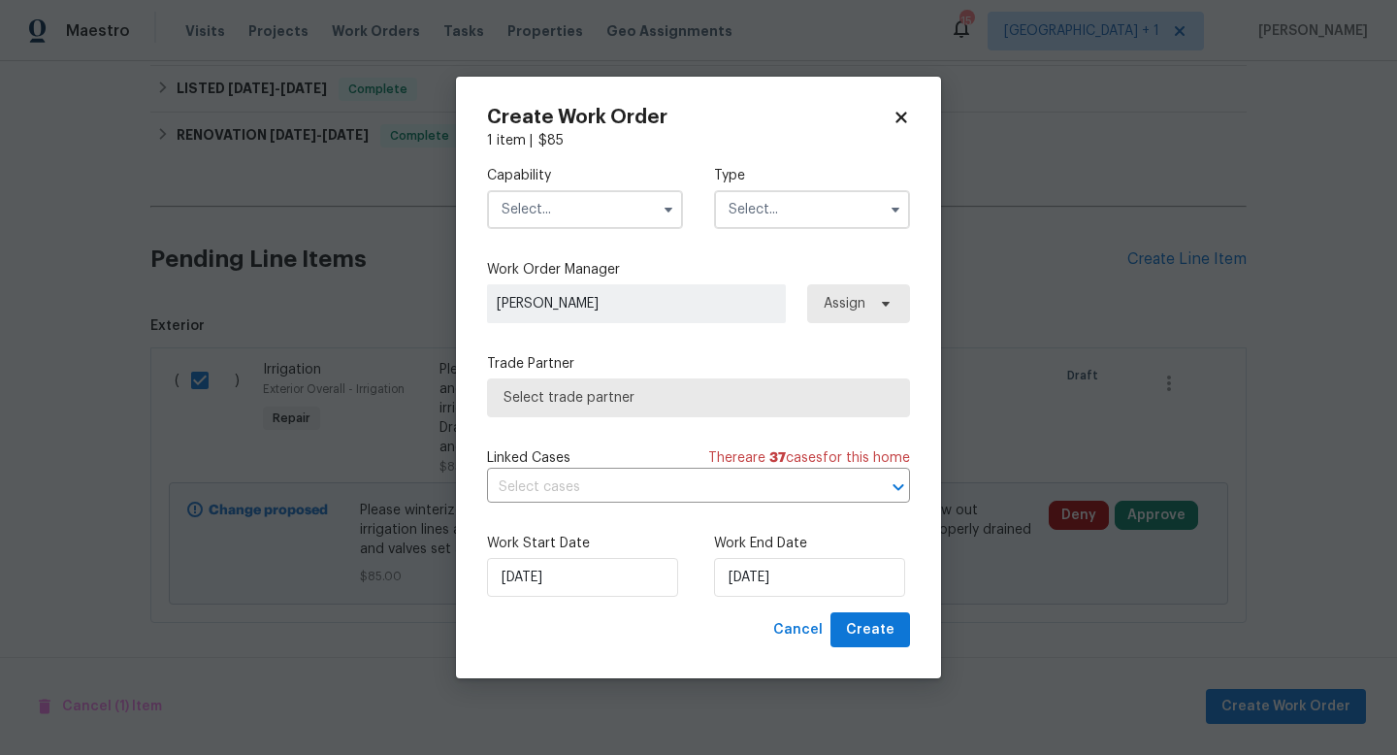
click at [601, 214] on input "text" at bounding box center [585, 209] width 196 height 39
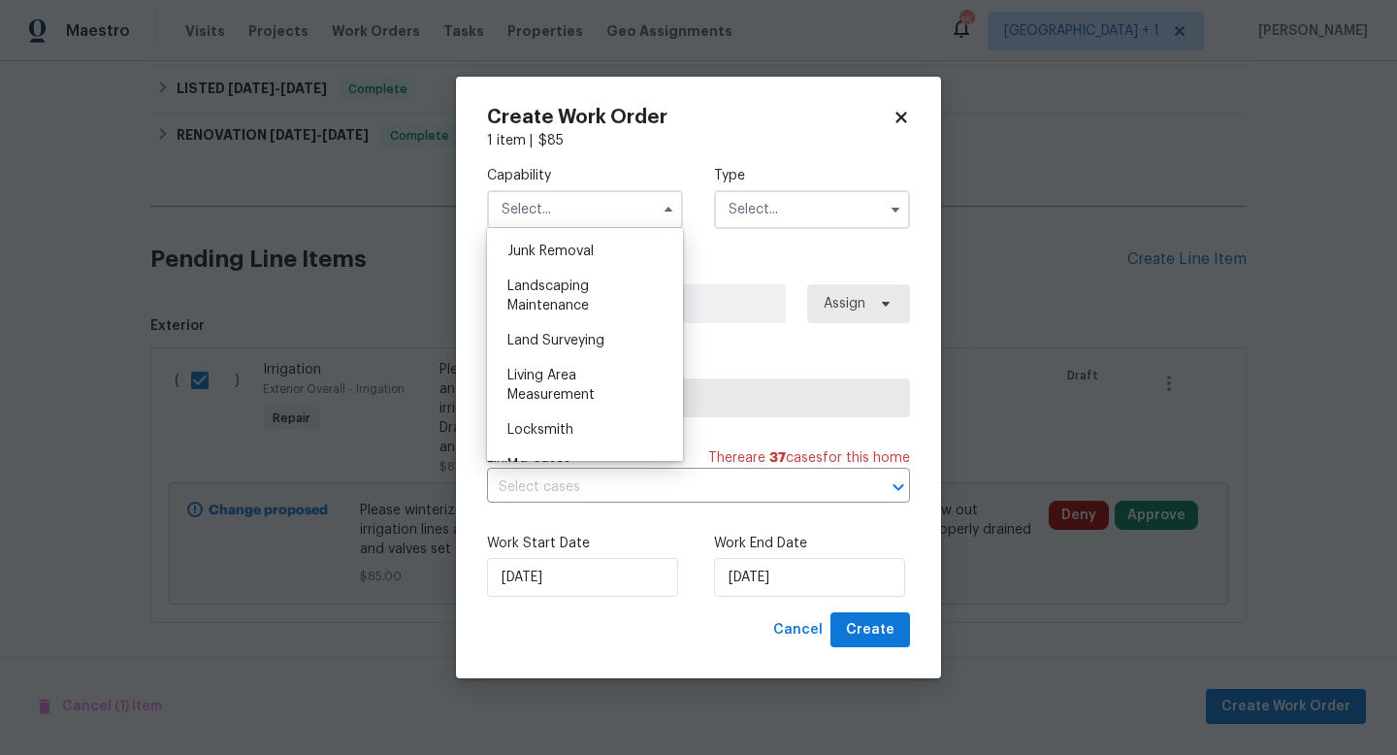
scroll to position [1240, 0]
click at [563, 299] on span "Landscaping Maintenance" at bounding box center [549, 296] width 82 height 33
type input "Landscaping Maintenance"
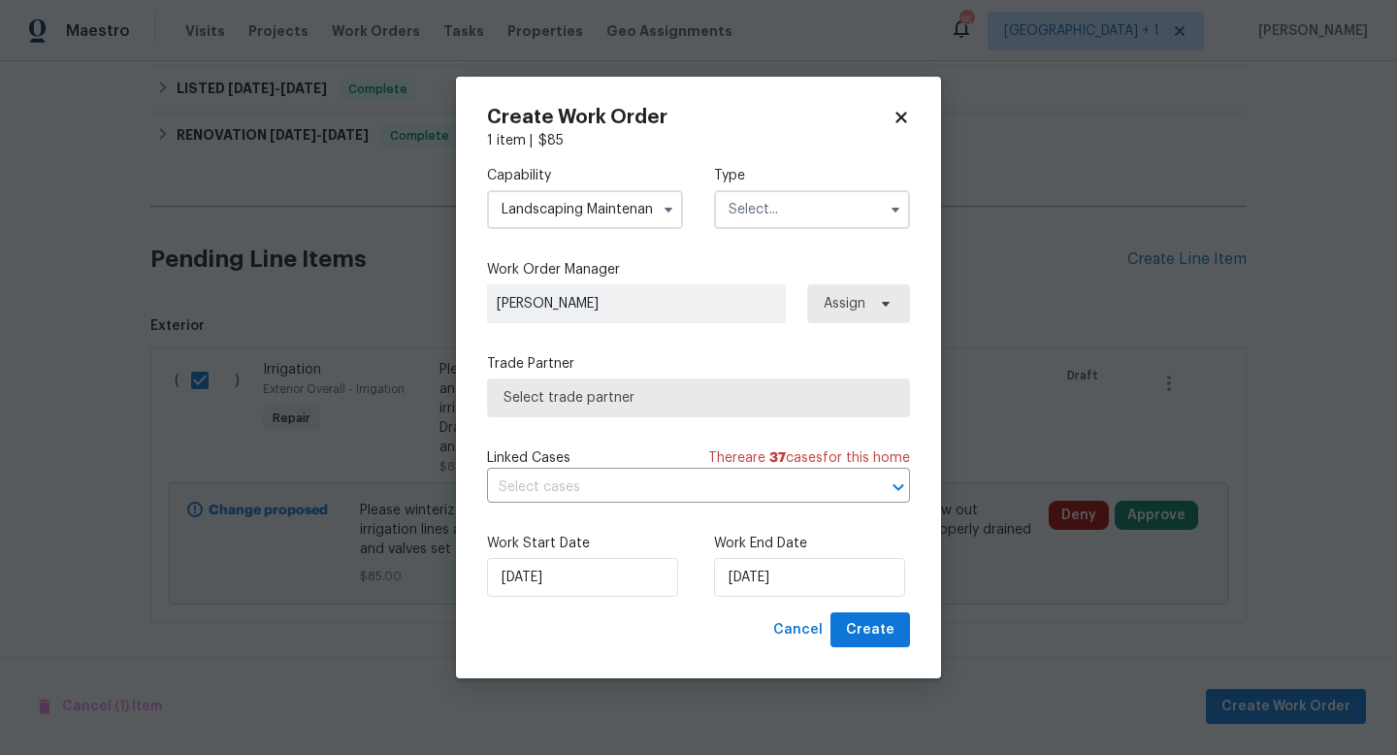
click at [754, 213] on input "text" at bounding box center [812, 209] width 196 height 39
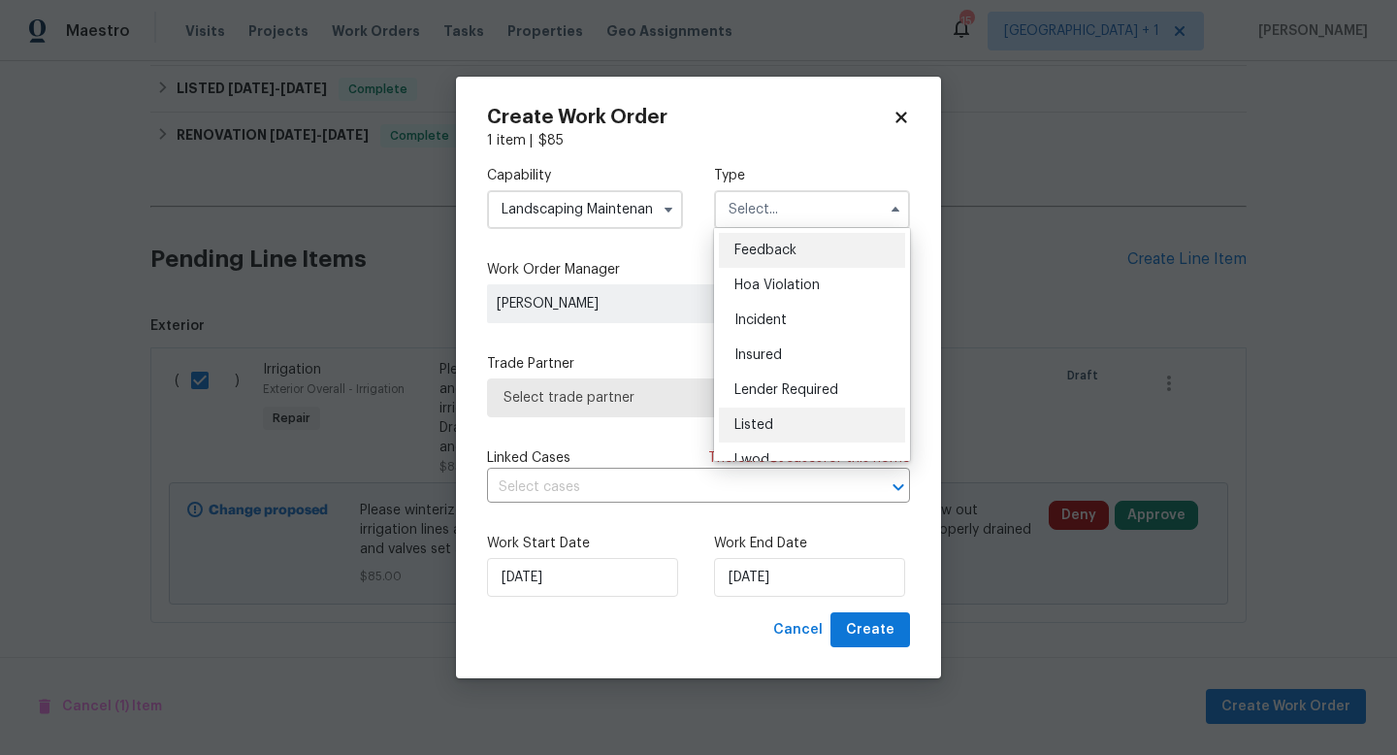
click at [767, 413] on div "Listed" at bounding box center [812, 425] width 186 height 35
type input "Listed"
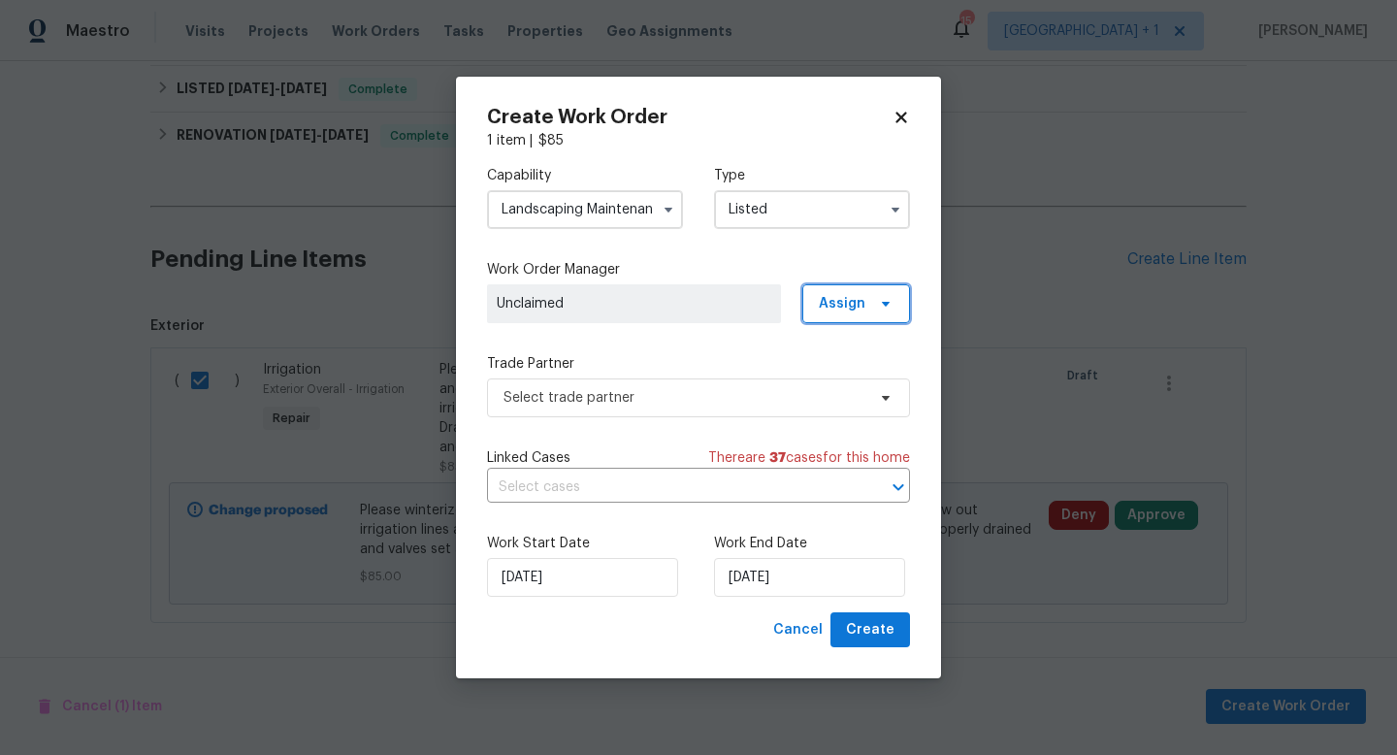
click at [854, 315] on span "Assign" at bounding box center [857, 303] width 108 height 39
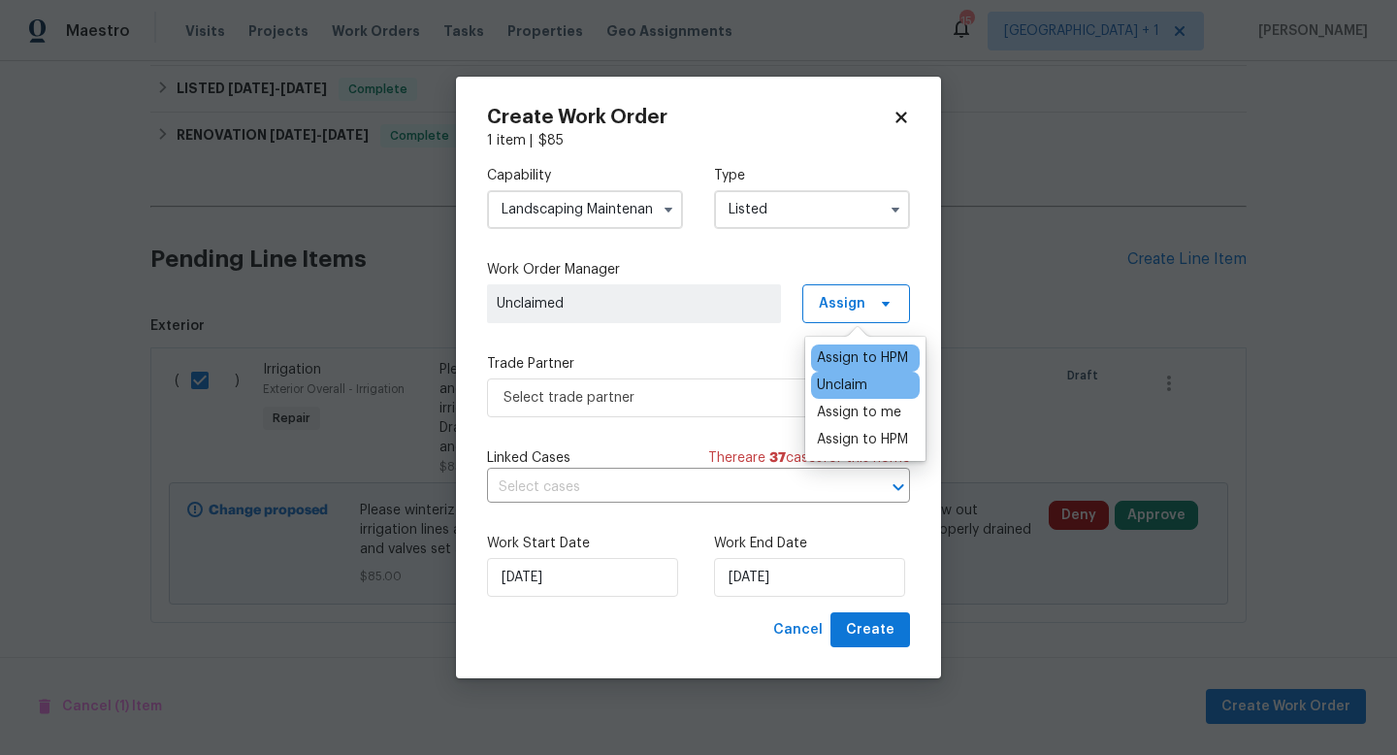
click at [851, 349] on div "Assign to HPM" at bounding box center [862, 357] width 91 height 19
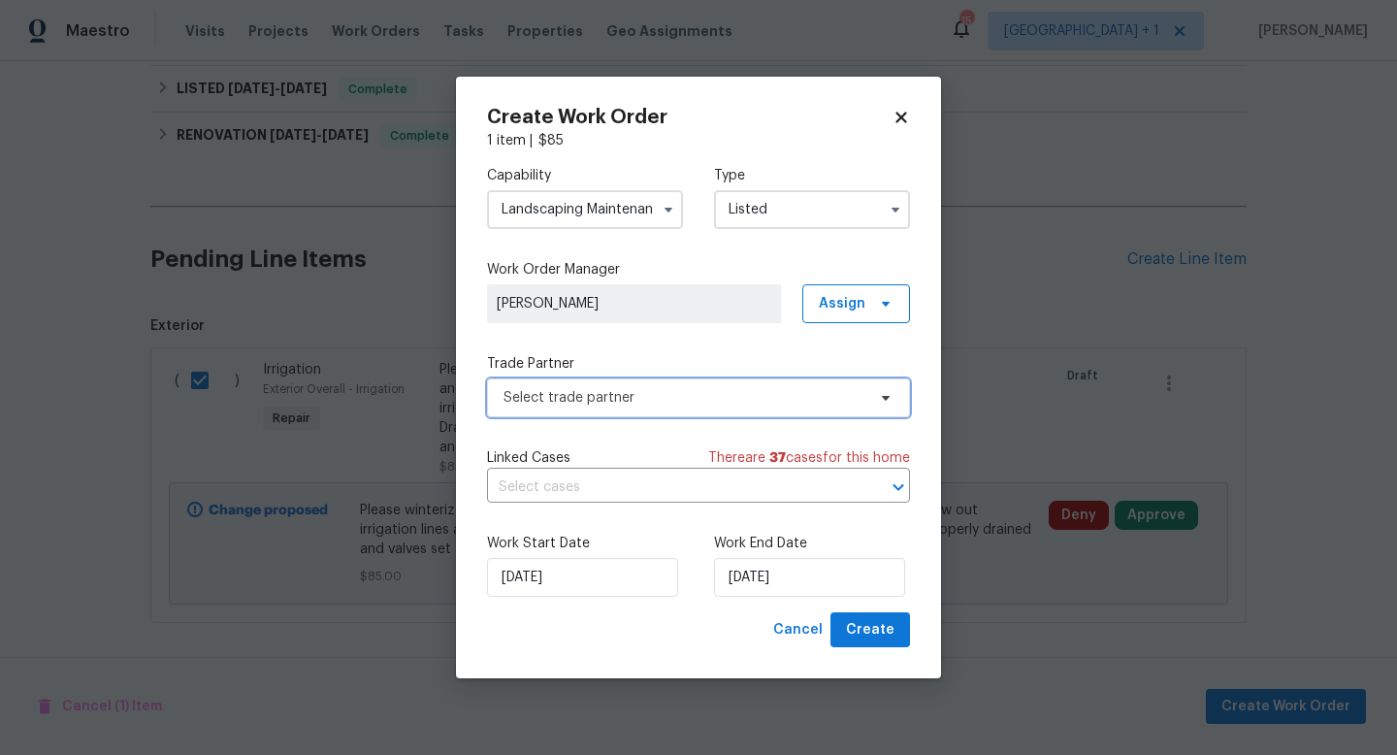
click at [755, 396] on span "Select trade partner" at bounding box center [685, 397] width 362 height 19
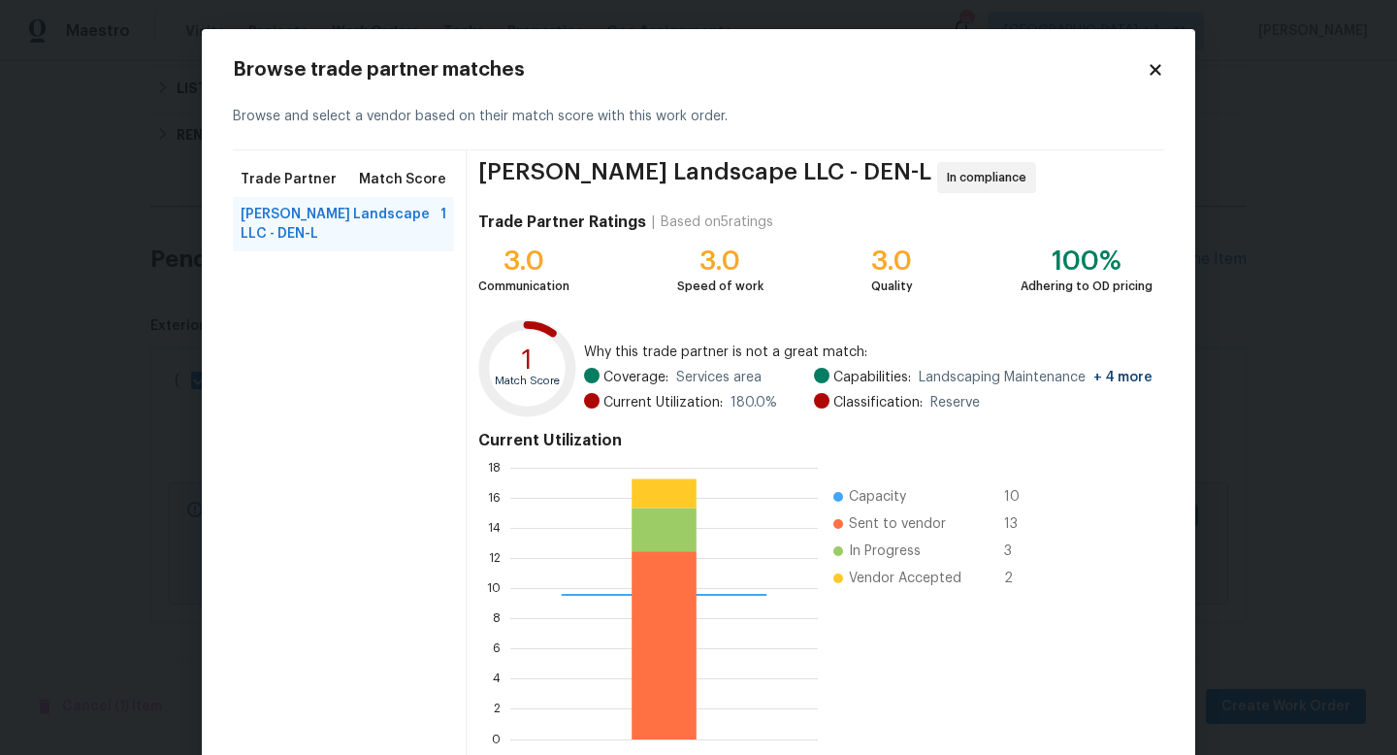
scroll to position [101, 0]
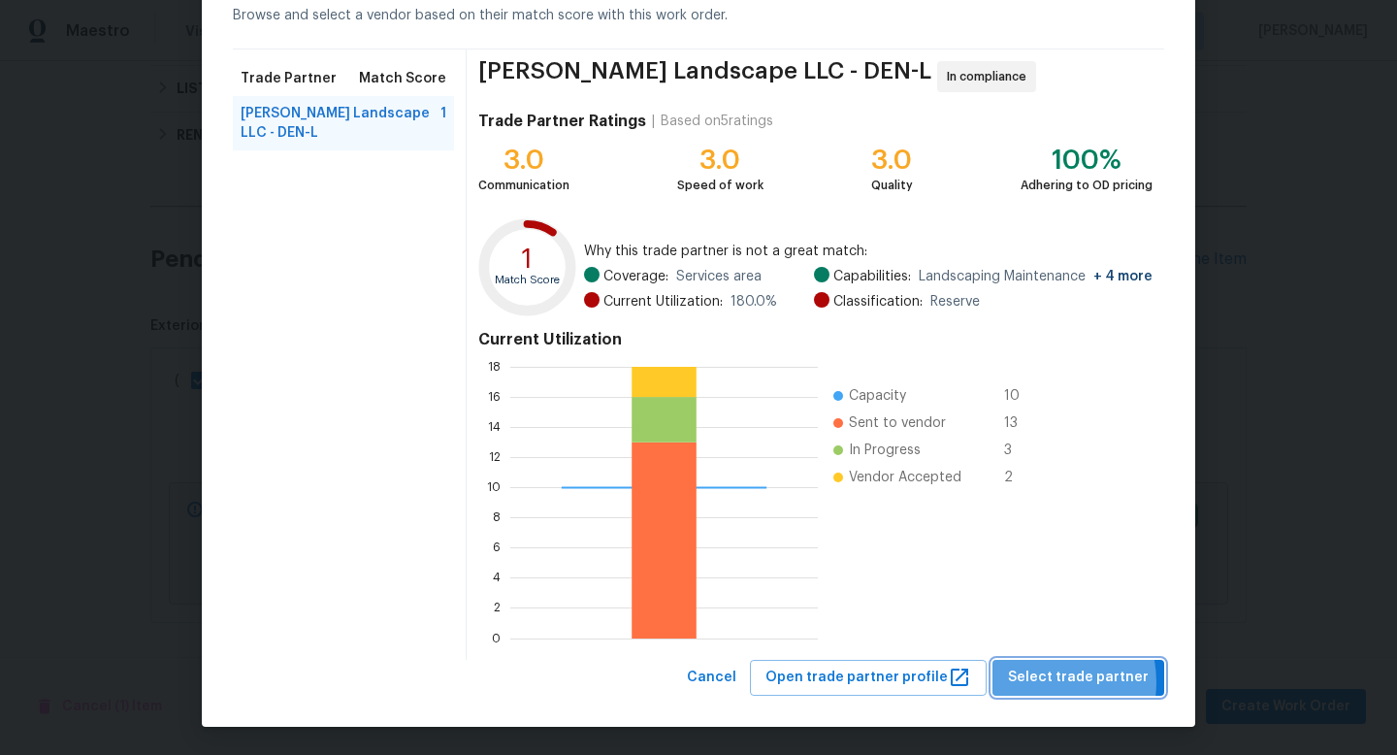
click at [1042, 682] on span "Select trade partner" at bounding box center [1078, 678] width 141 height 24
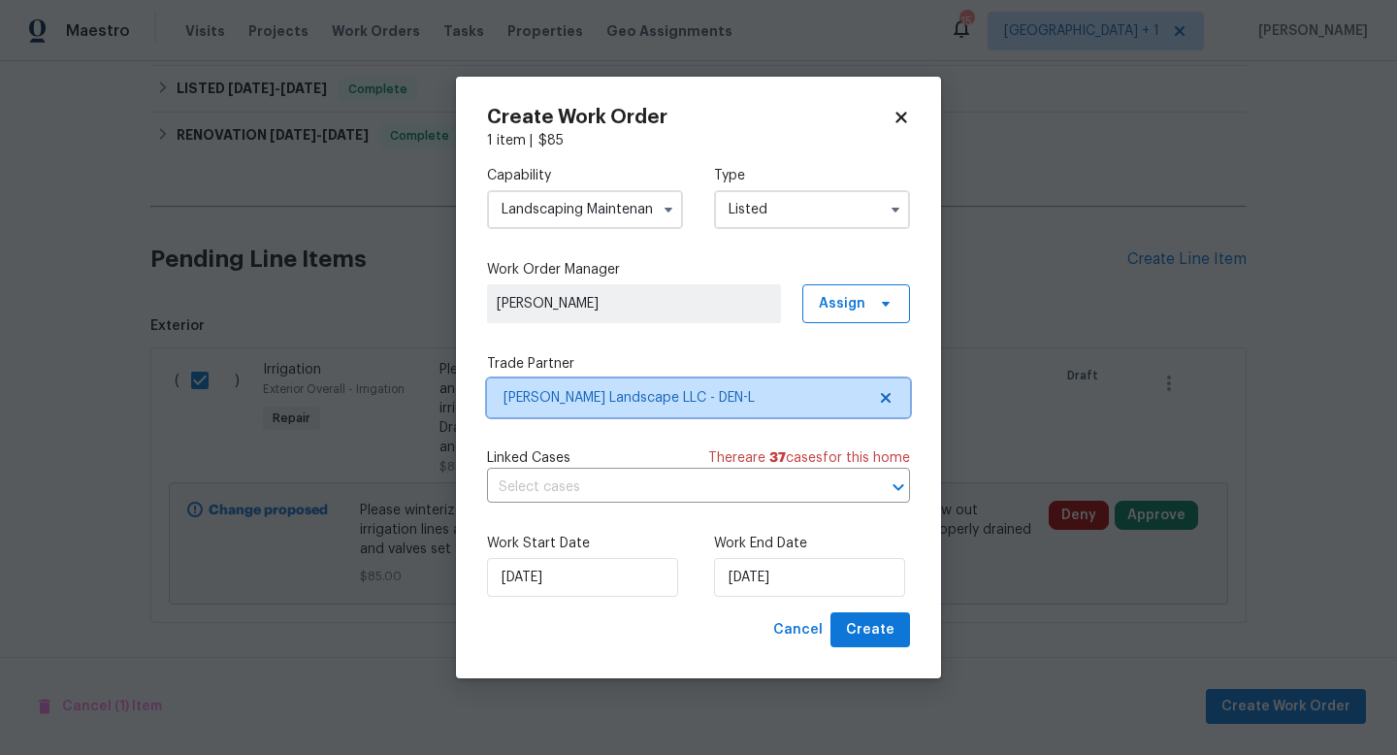
scroll to position [0, 0]
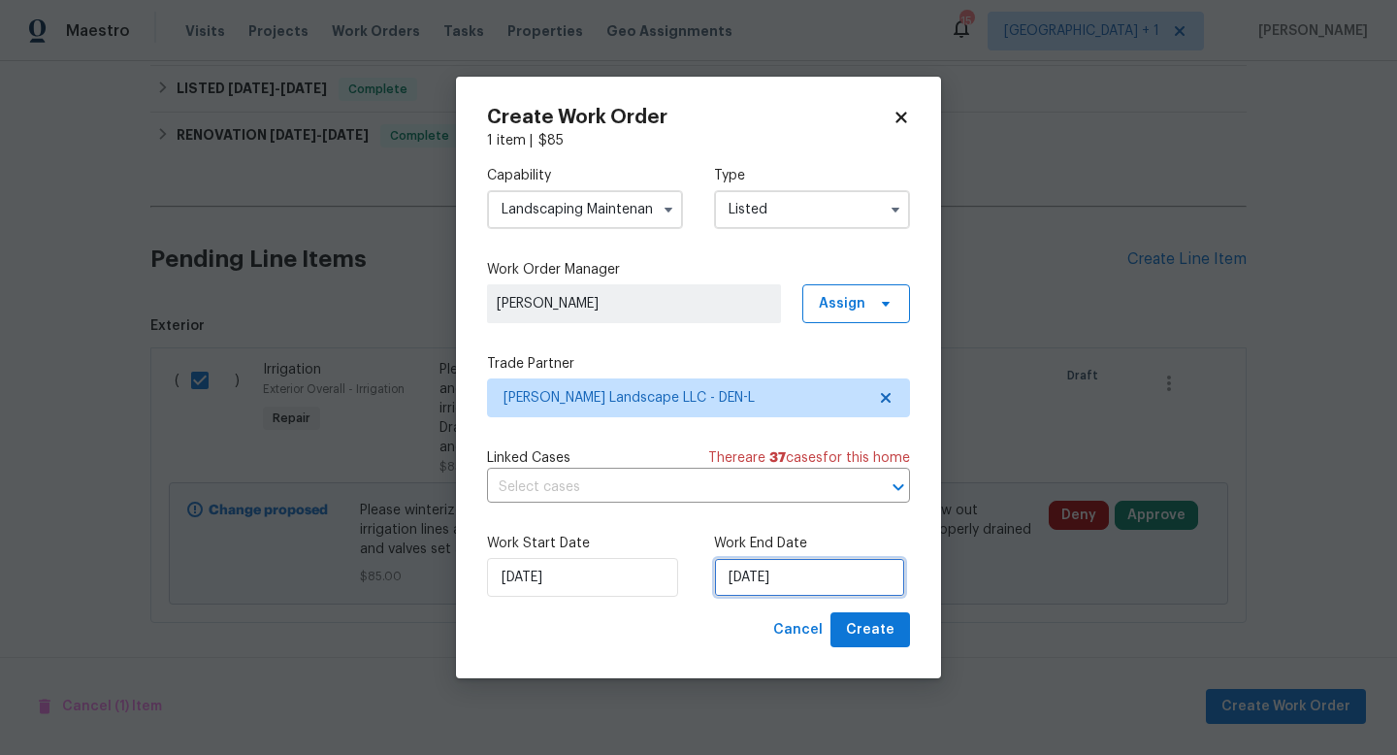
click at [829, 585] on input "[DATE]" at bounding box center [809, 577] width 191 height 39
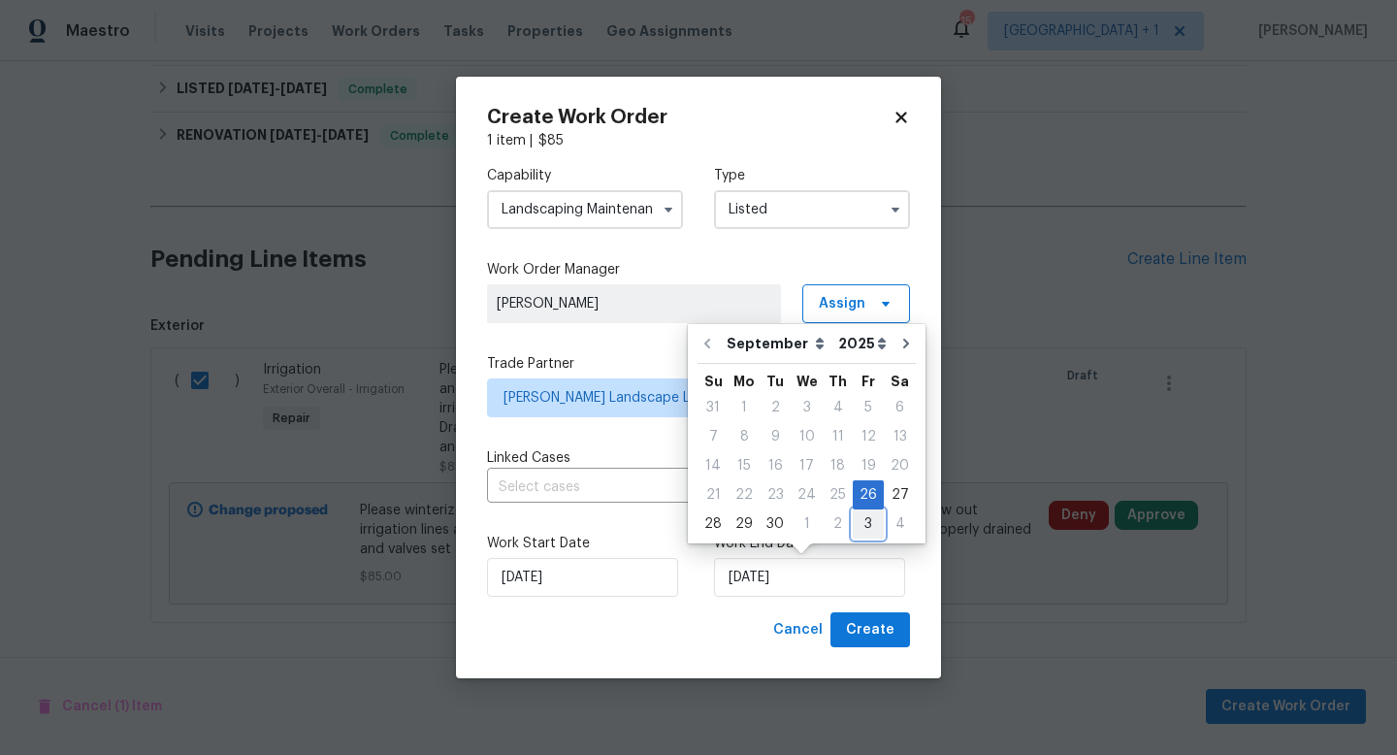
click at [870, 522] on div "3" at bounding box center [868, 523] width 31 height 27
type input "[DATE]"
select select "9"
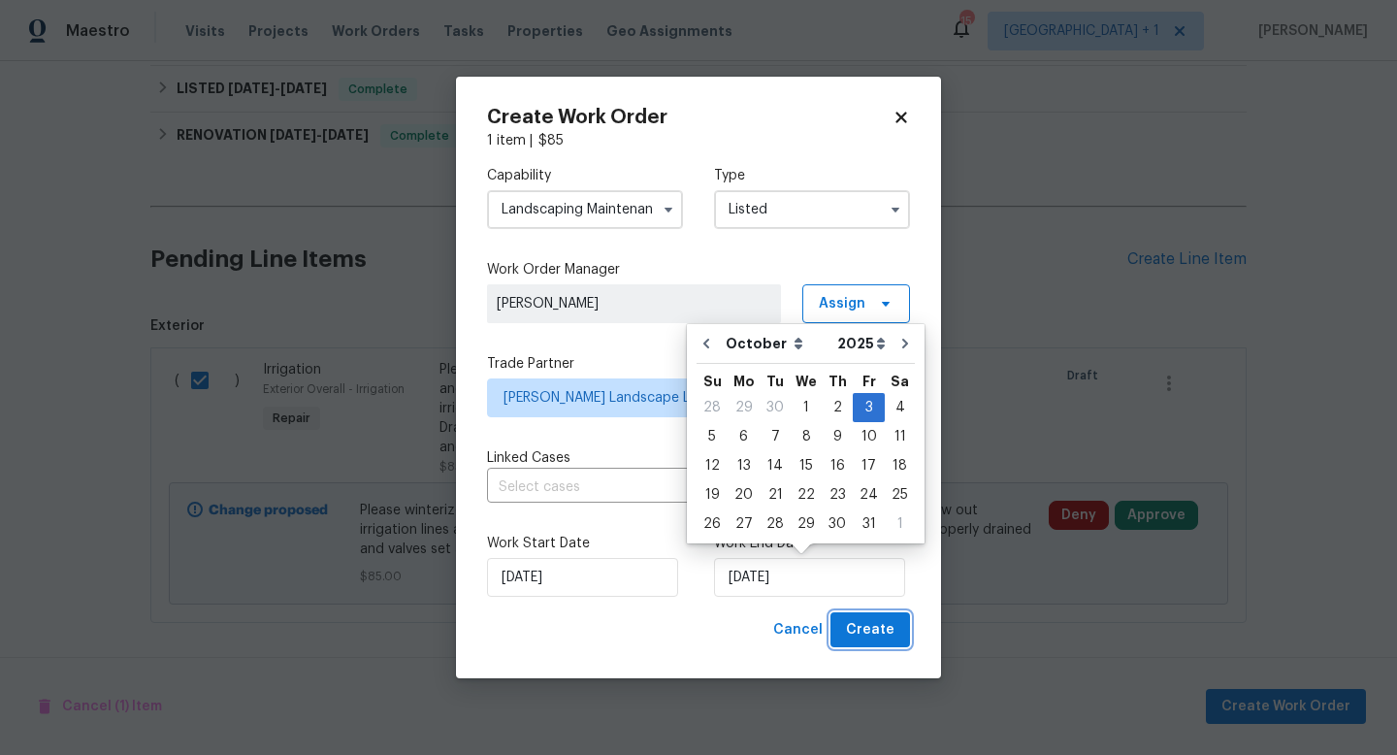
click at [871, 638] on span "Create" at bounding box center [870, 630] width 49 height 24
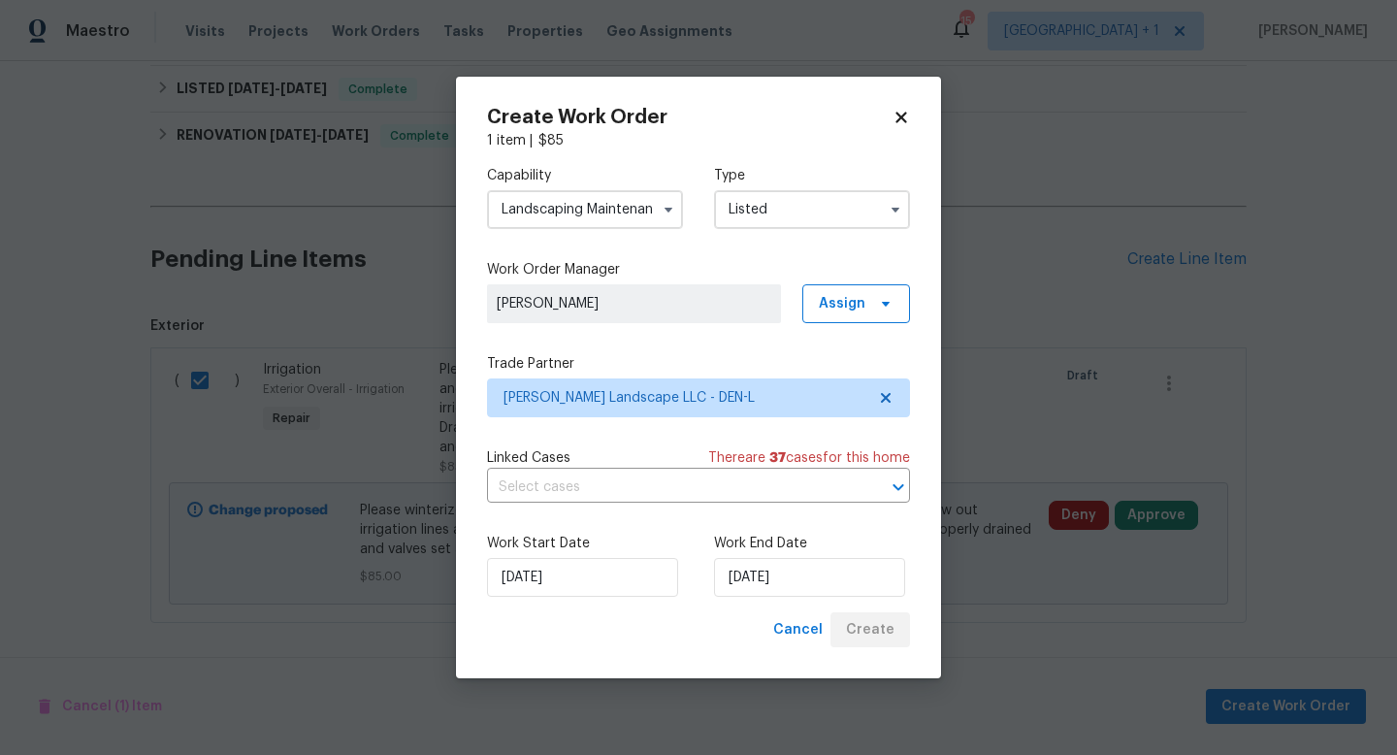
checkbox input "false"
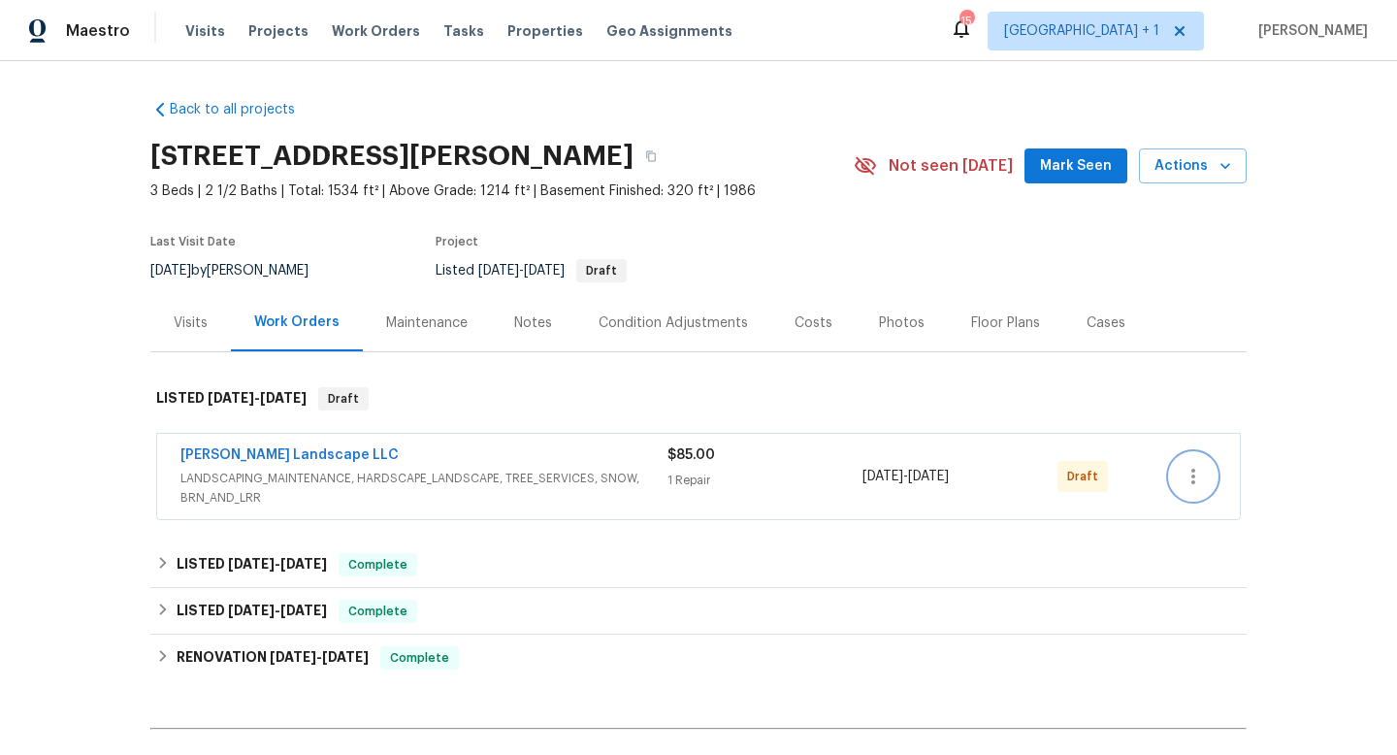
click at [1197, 476] on icon "button" at bounding box center [1193, 476] width 23 height 23
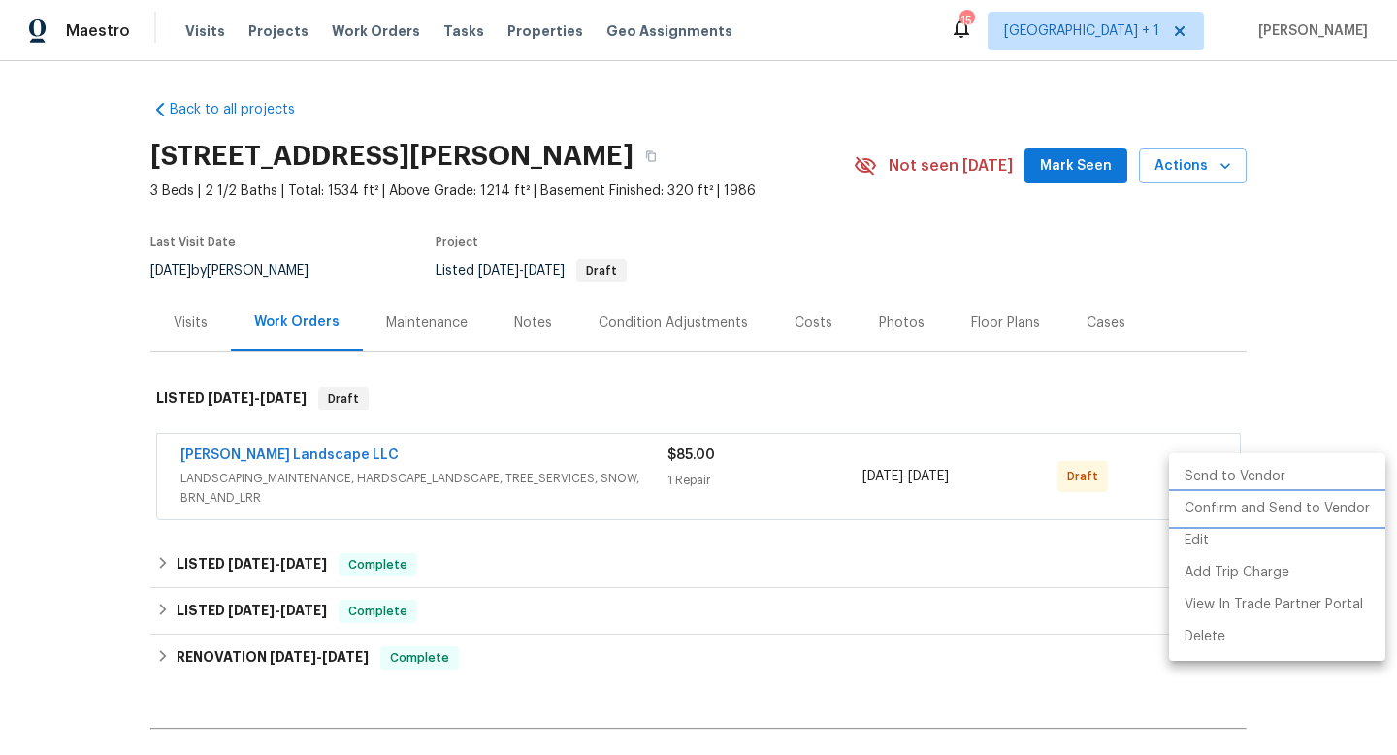
click at [1218, 507] on li "Confirm and Send to Vendor" at bounding box center [1277, 509] width 216 height 32
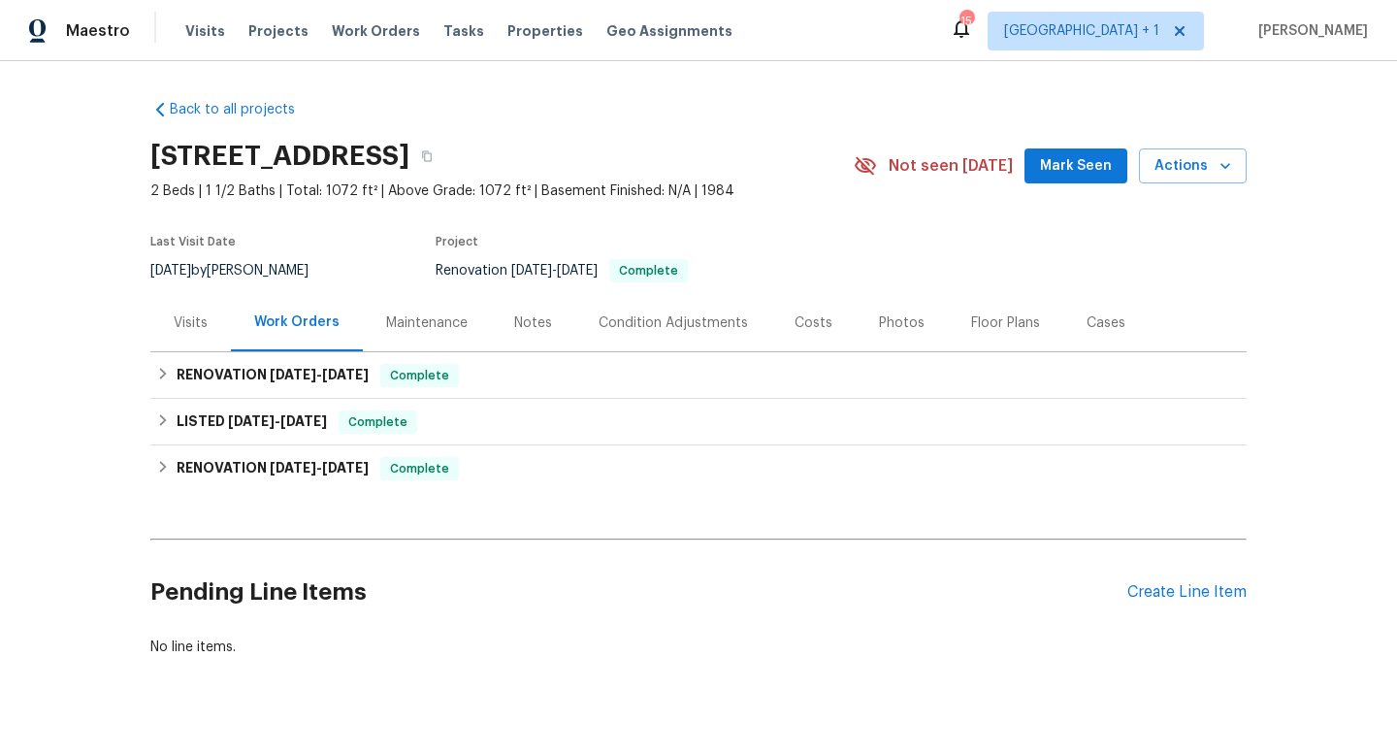
click at [895, 322] on div "Photos" at bounding box center [902, 322] width 46 height 19
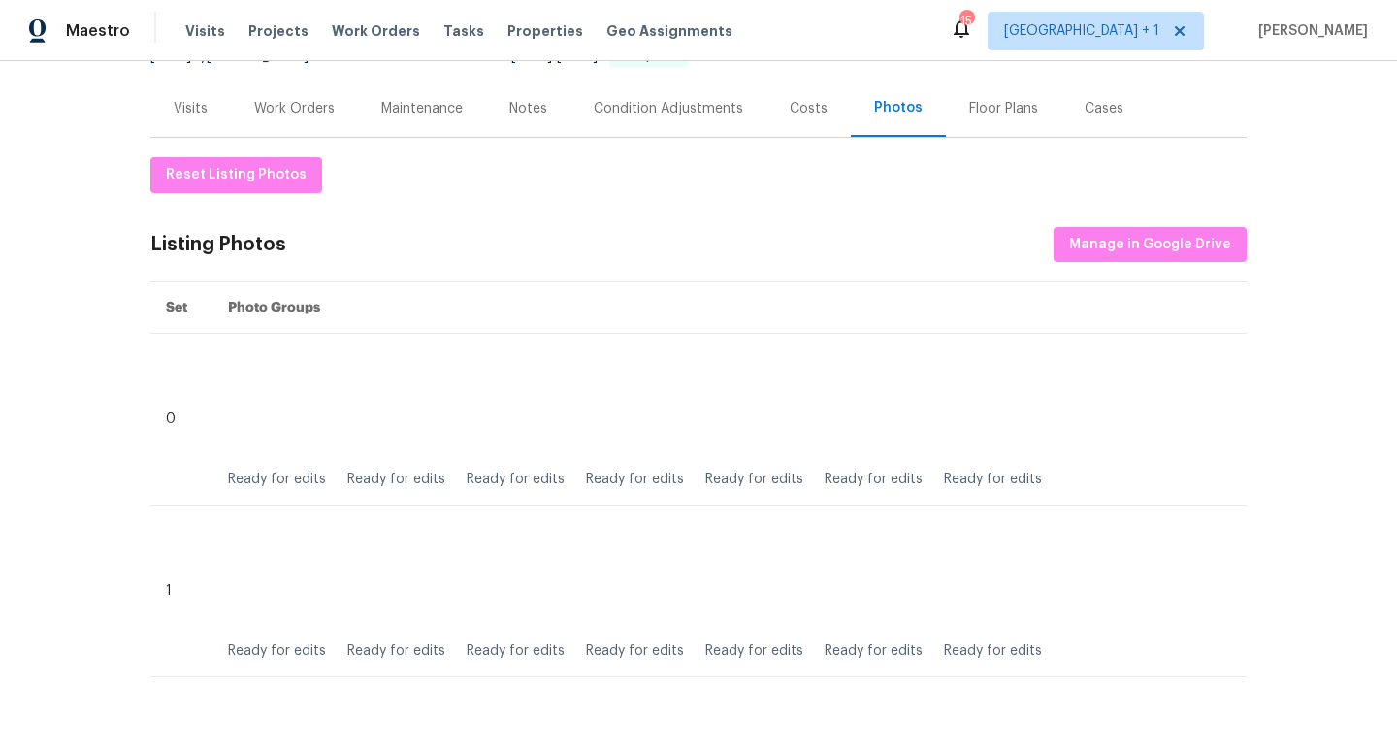
scroll to position [219, 0]
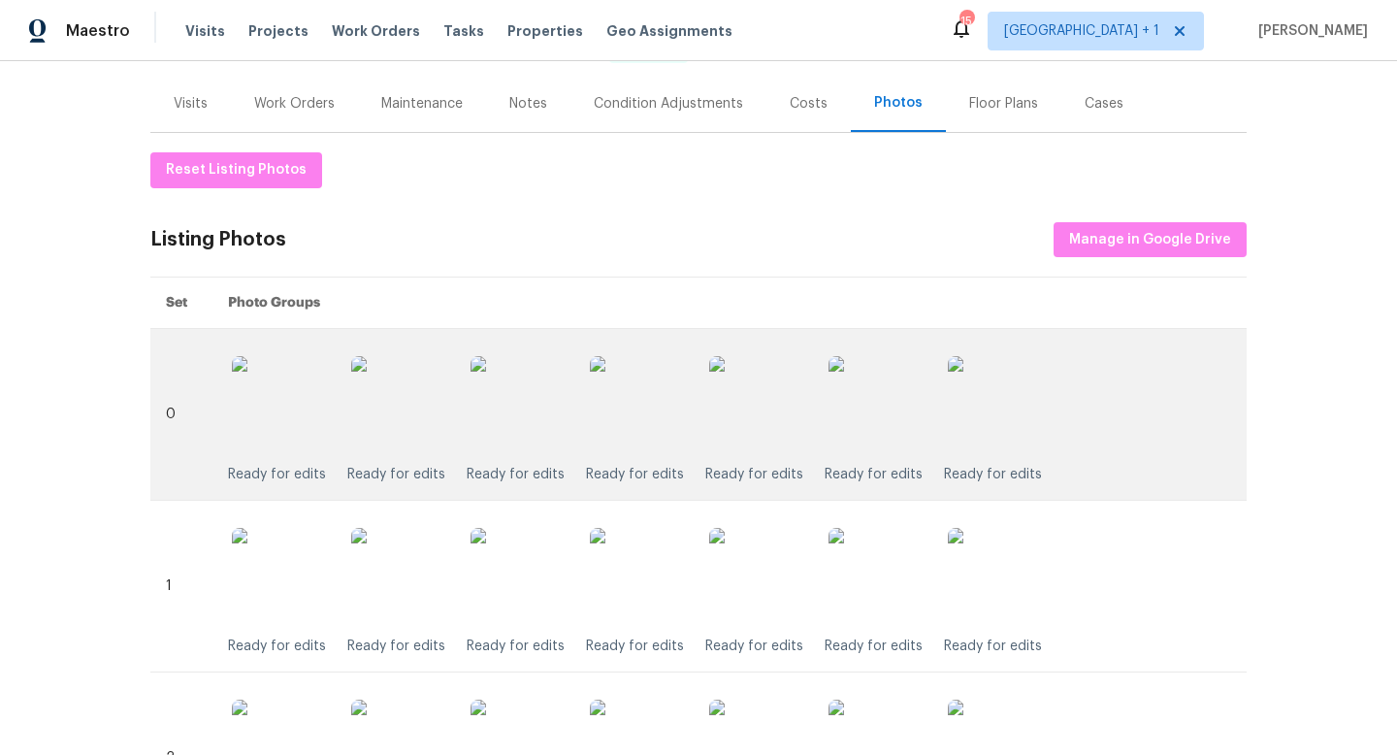
click at [801, 407] on img at bounding box center [757, 404] width 97 height 97
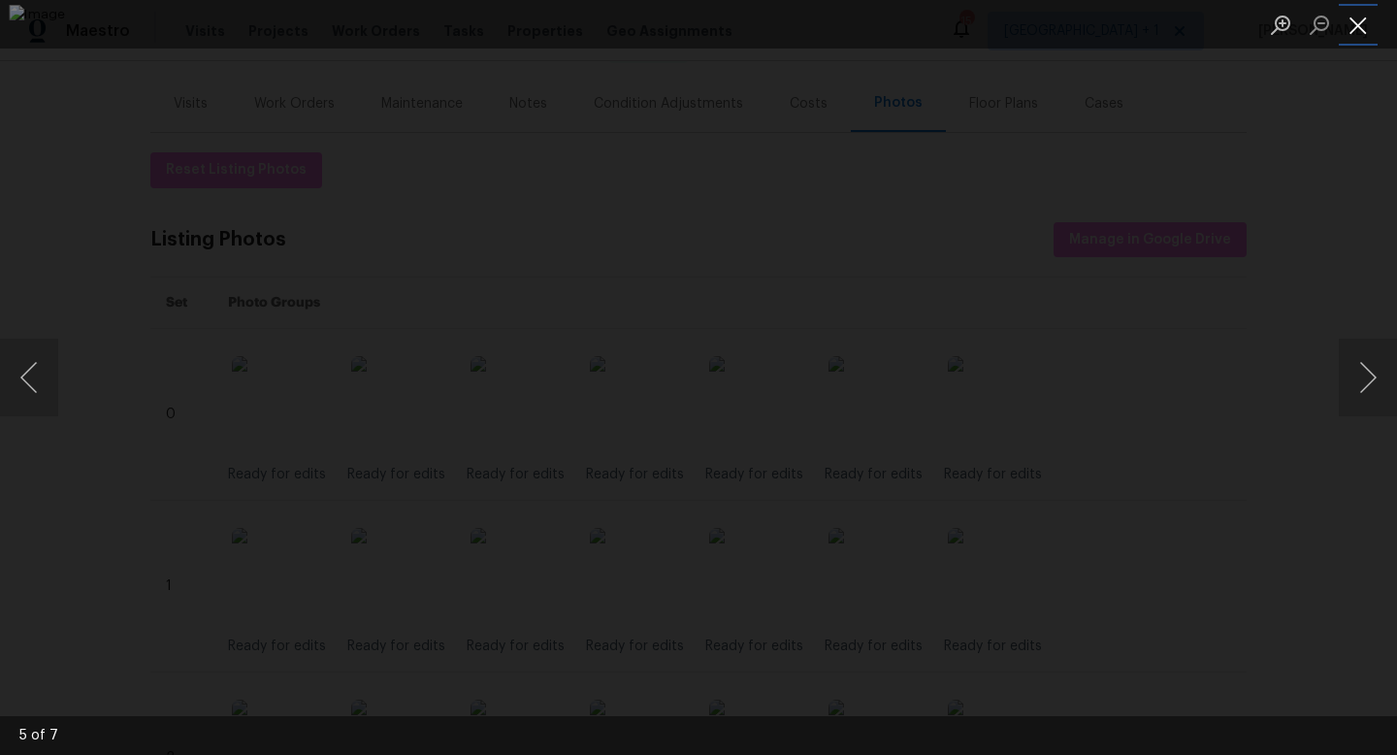
click at [1358, 24] on button "Close lightbox" at bounding box center [1358, 25] width 39 height 34
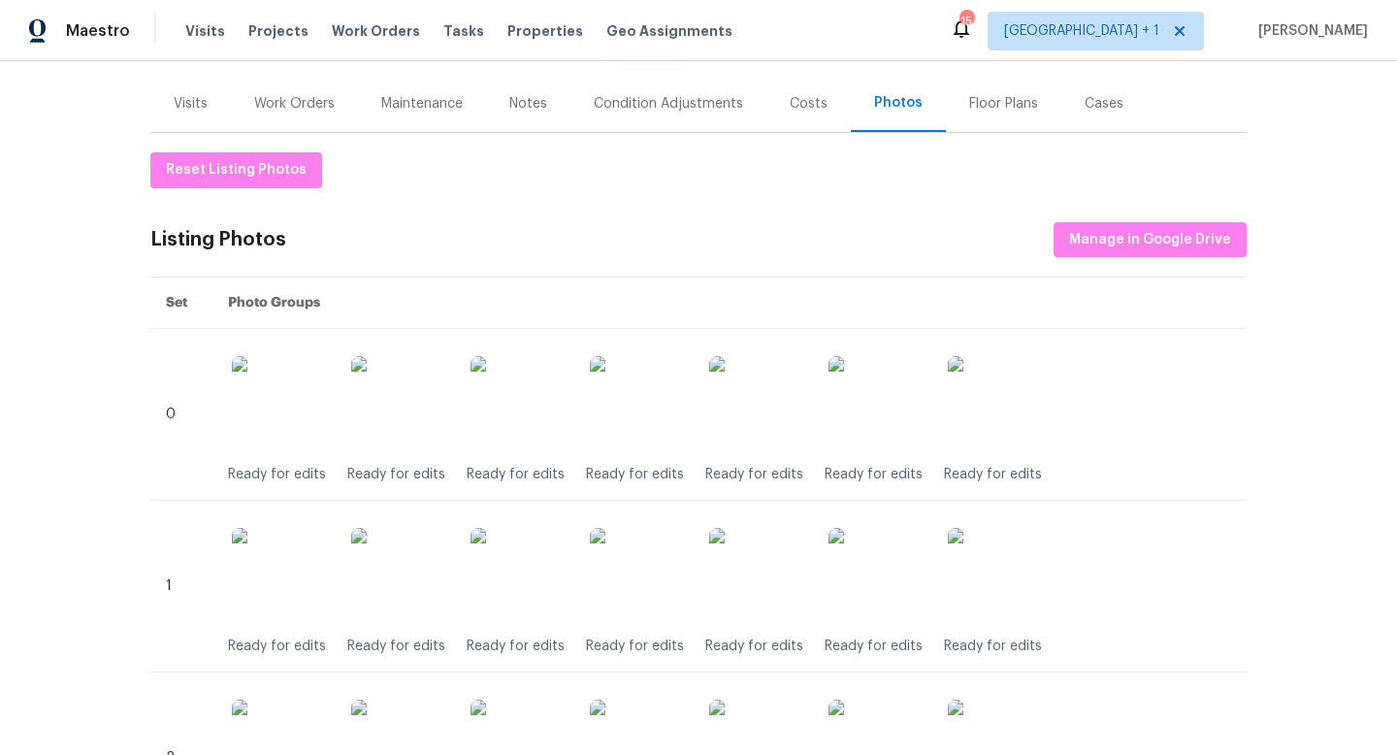
scroll to position [0, 0]
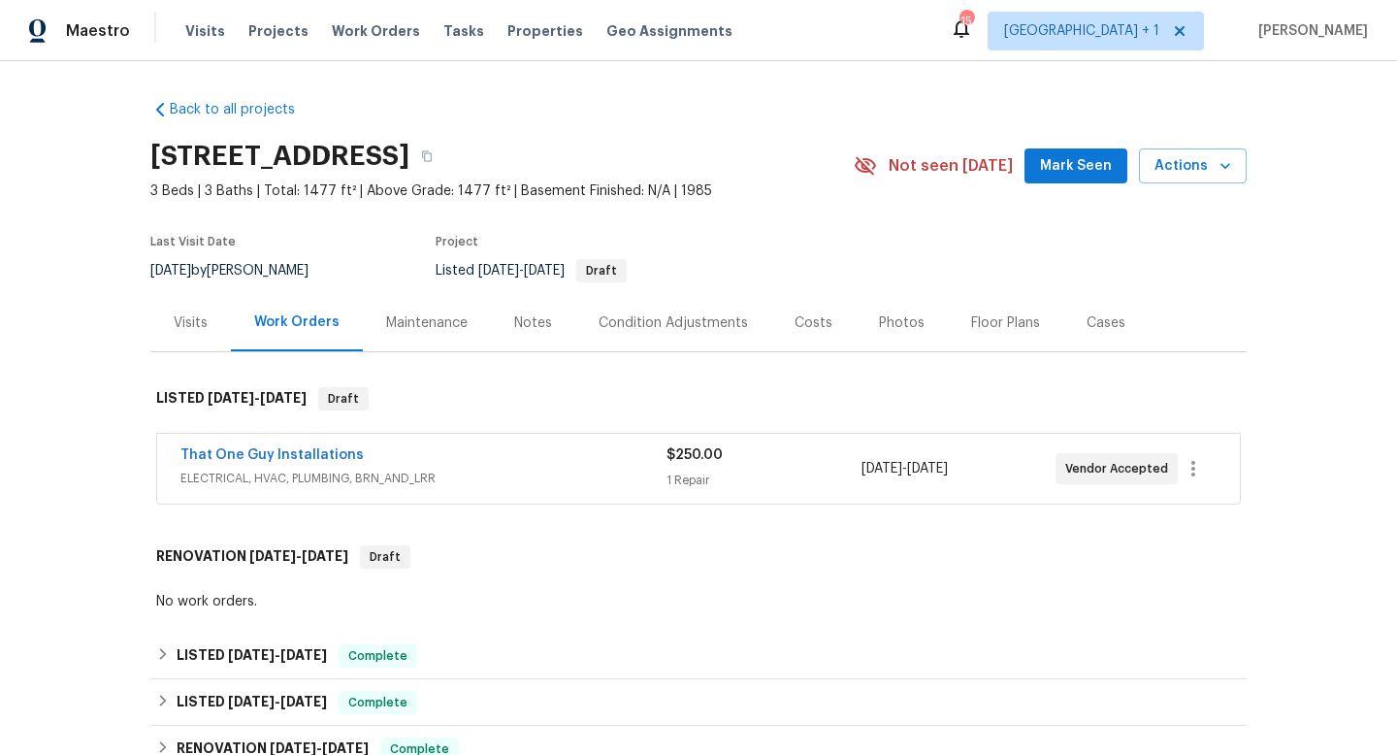
click at [890, 324] on div "Photos" at bounding box center [902, 322] width 46 height 19
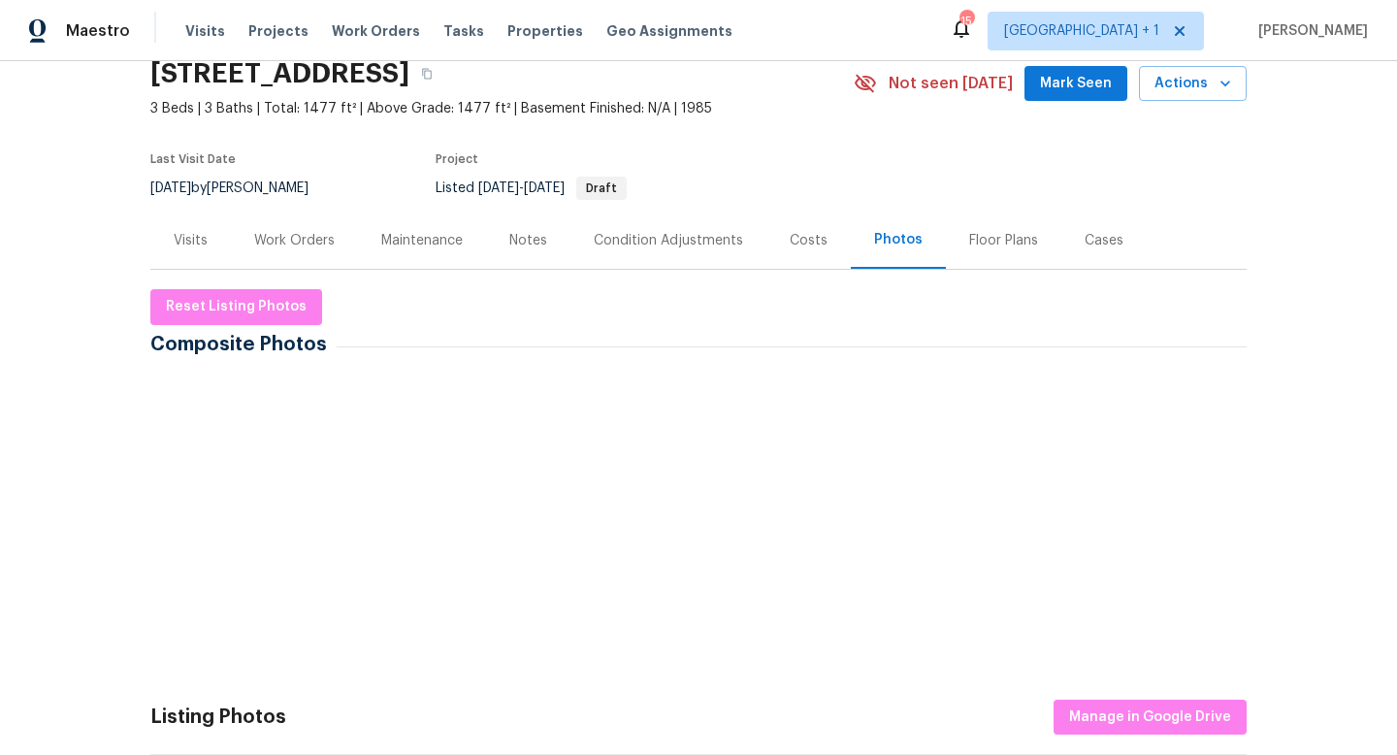
scroll to position [104, 0]
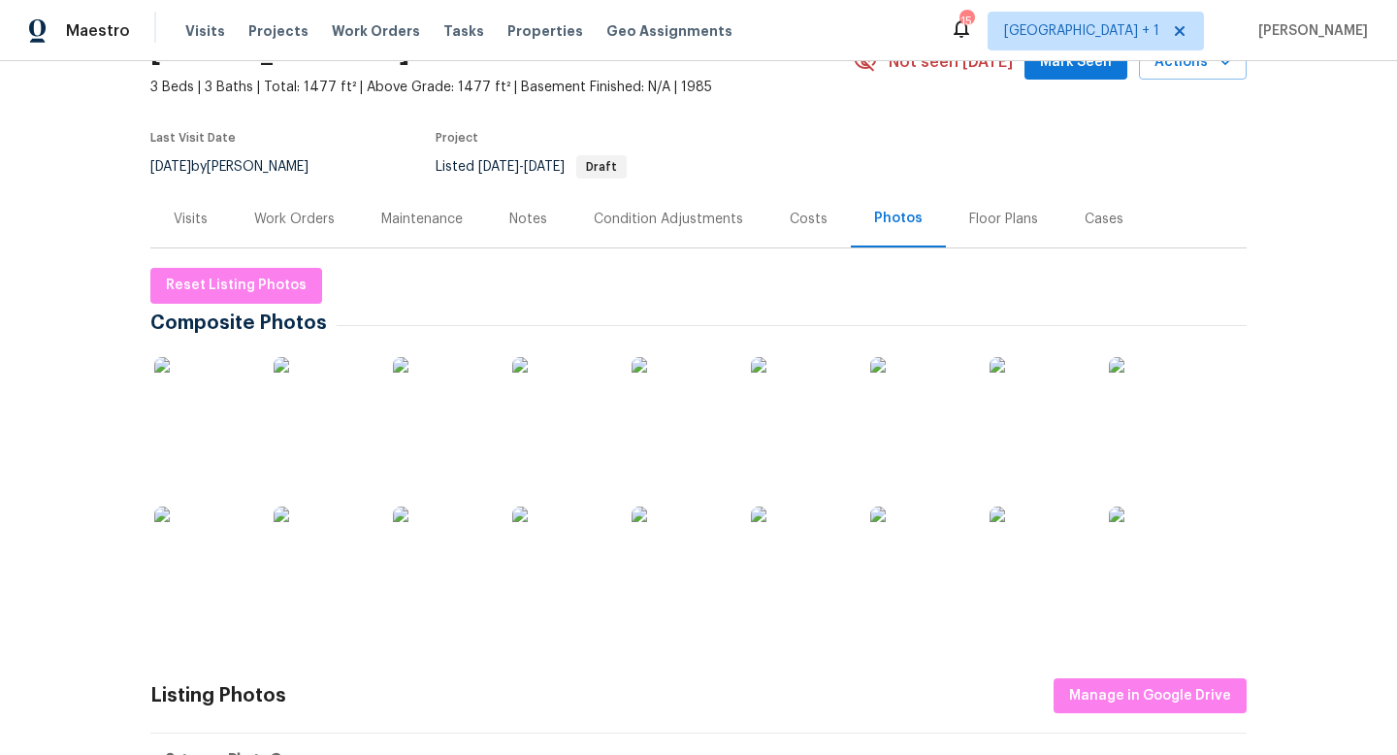
click at [297, 218] on div "Work Orders" at bounding box center [294, 219] width 81 height 19
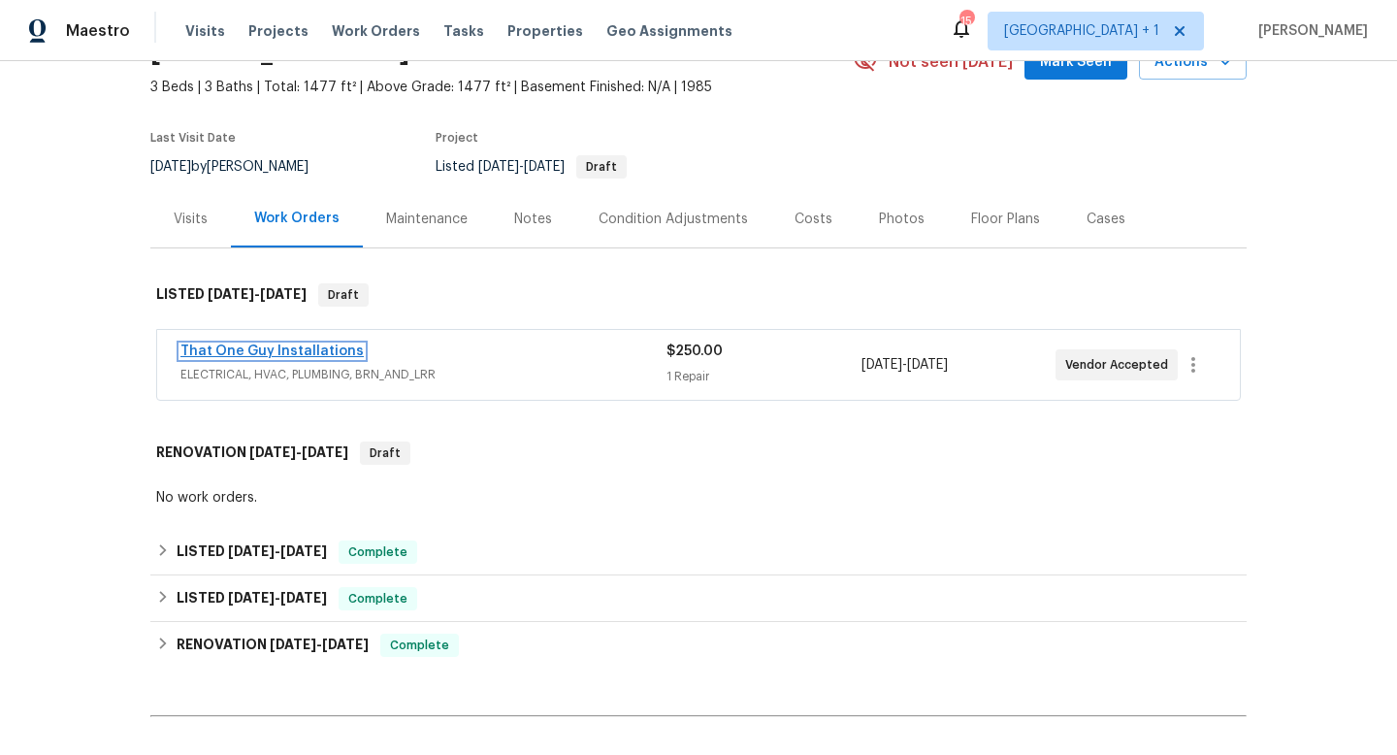
click at [301, 349] on link "That One Guy Installations" at bounding box center [272, 352] width 183 height 14
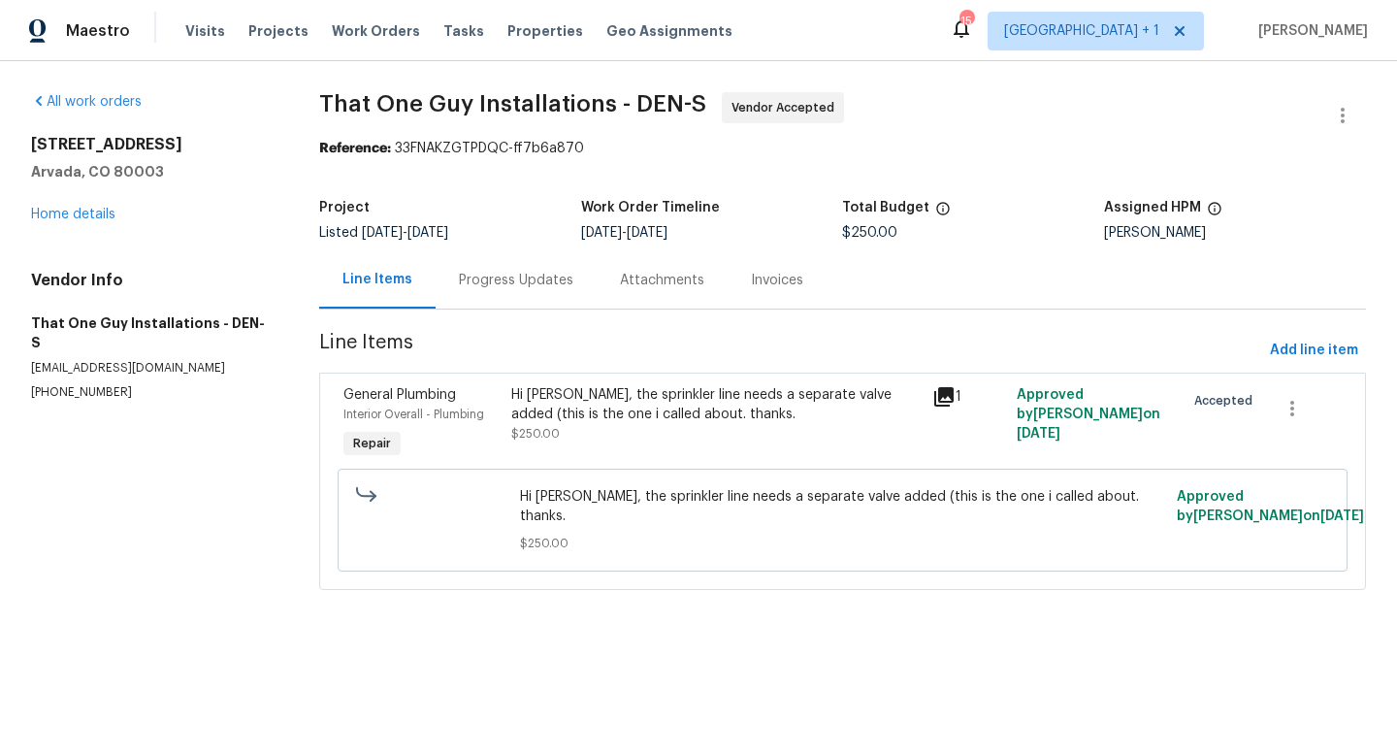
click at [520, 279] on div "Progress Updates" at bounding box center [516, 280] width 115 height 19
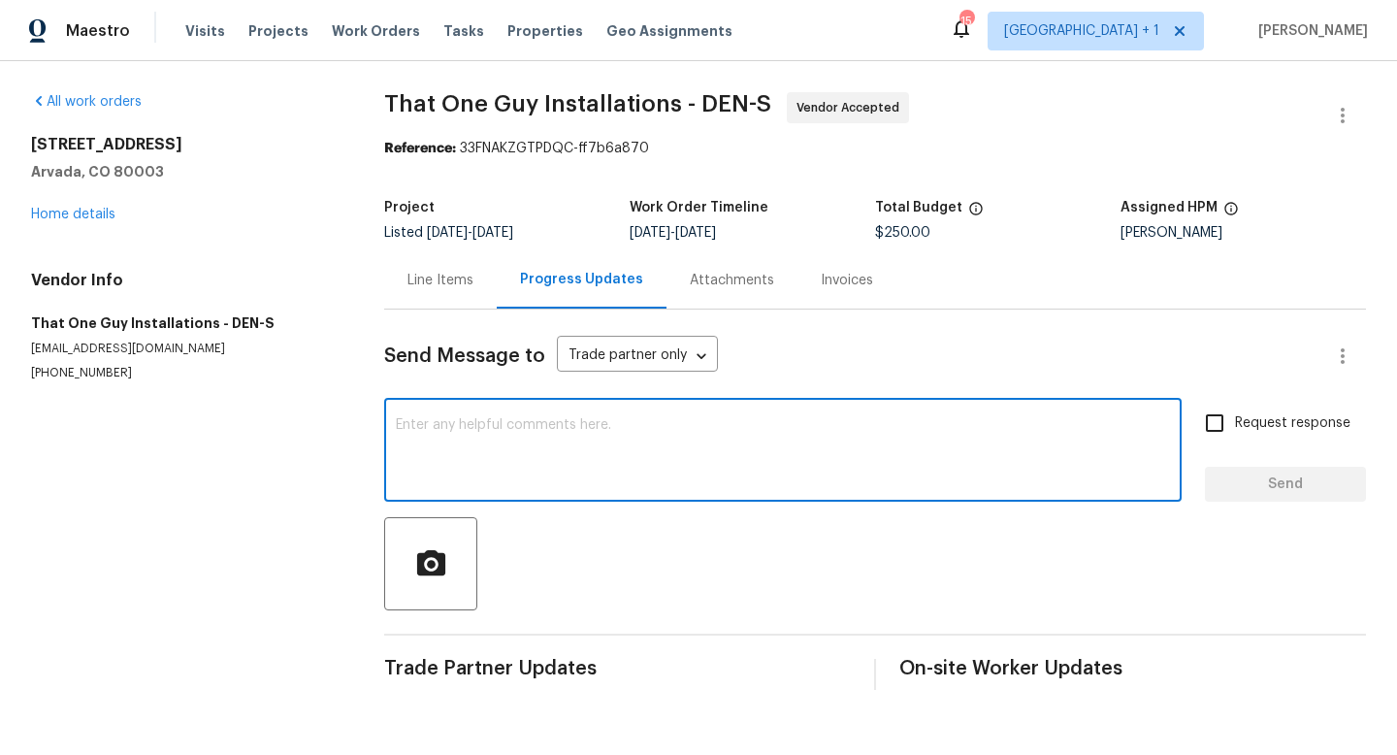
click at [537, 424] on textarea at bounding box center [783, 452] width 774 height 68
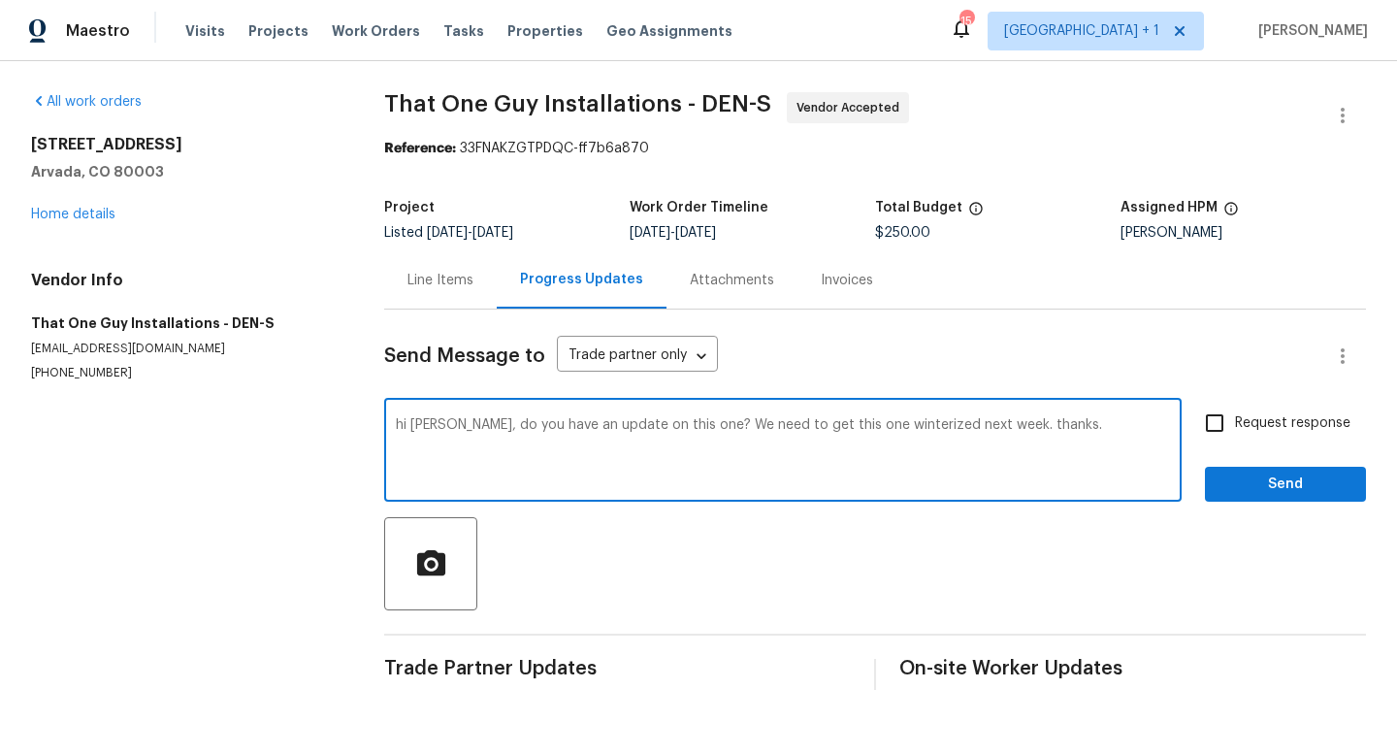
type textarea "hi [PERSON_NAME], do you have an update on this one? We need to get this one wi…"
click at [1265, 480] on span "Send" at bounding box center [1286, 485] width 130 height 24
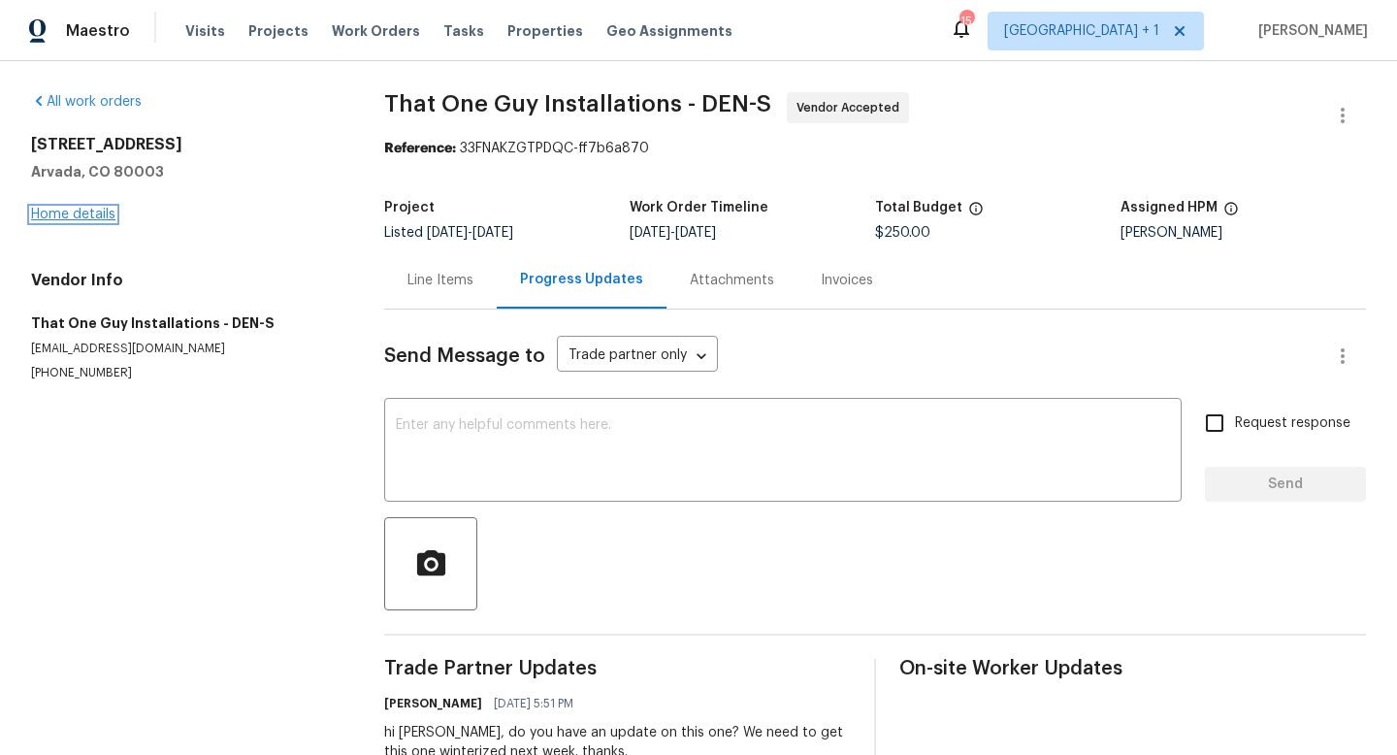
click at [86, 210] on link "Home details" at bounding box center [73, 215] width 84 height 14
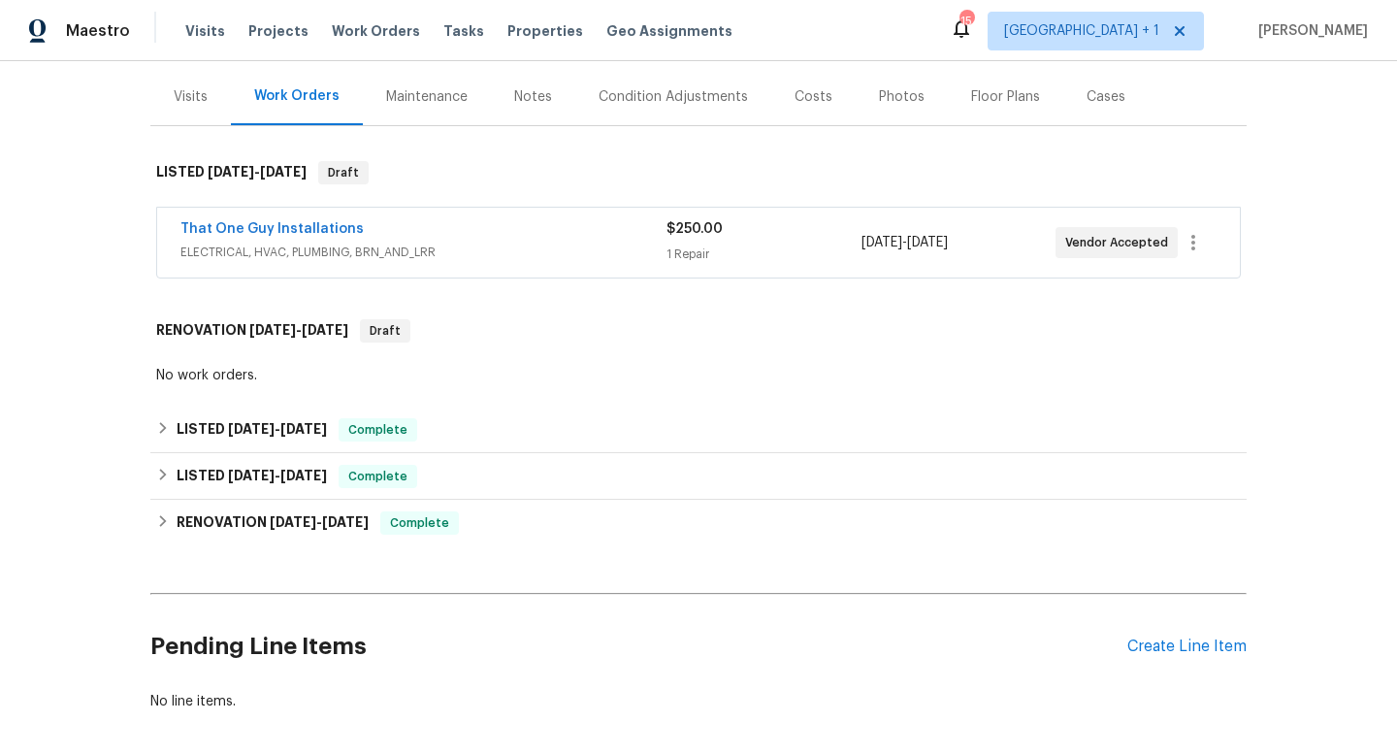
scroll to position [314, 0]
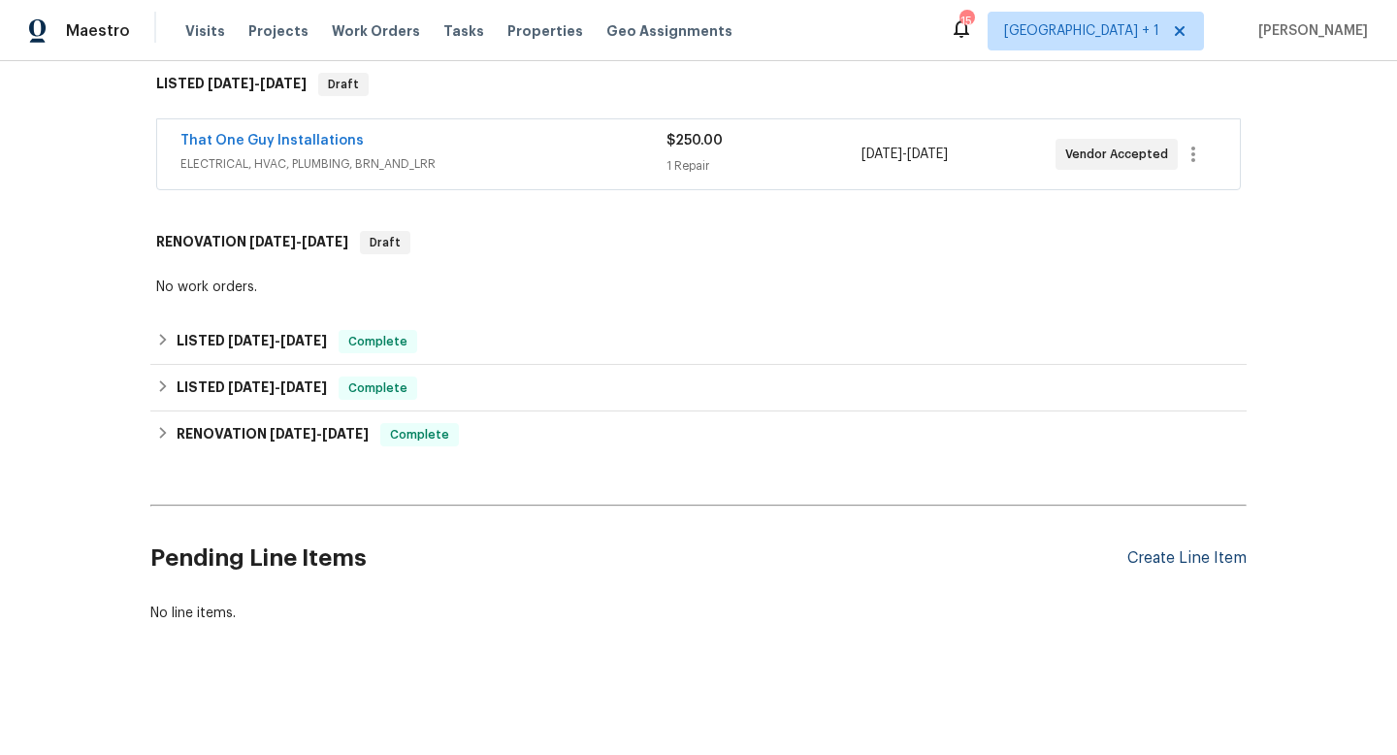
click at [1147, 556] on div "Create Line Item" at bounding box center [1187, 558] width 119 height 18
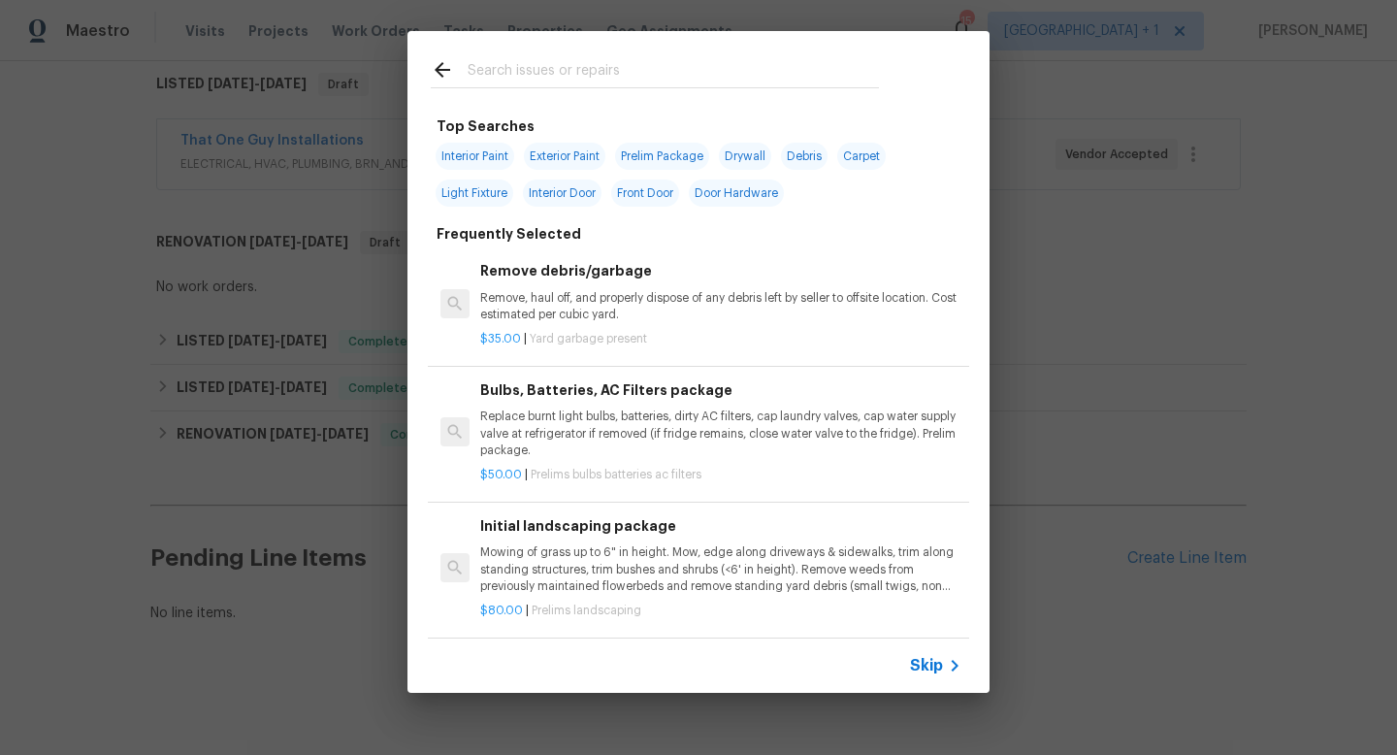
click at [931, 665] on span "Skip" at bounding box center [926, 665] width 33 height 19
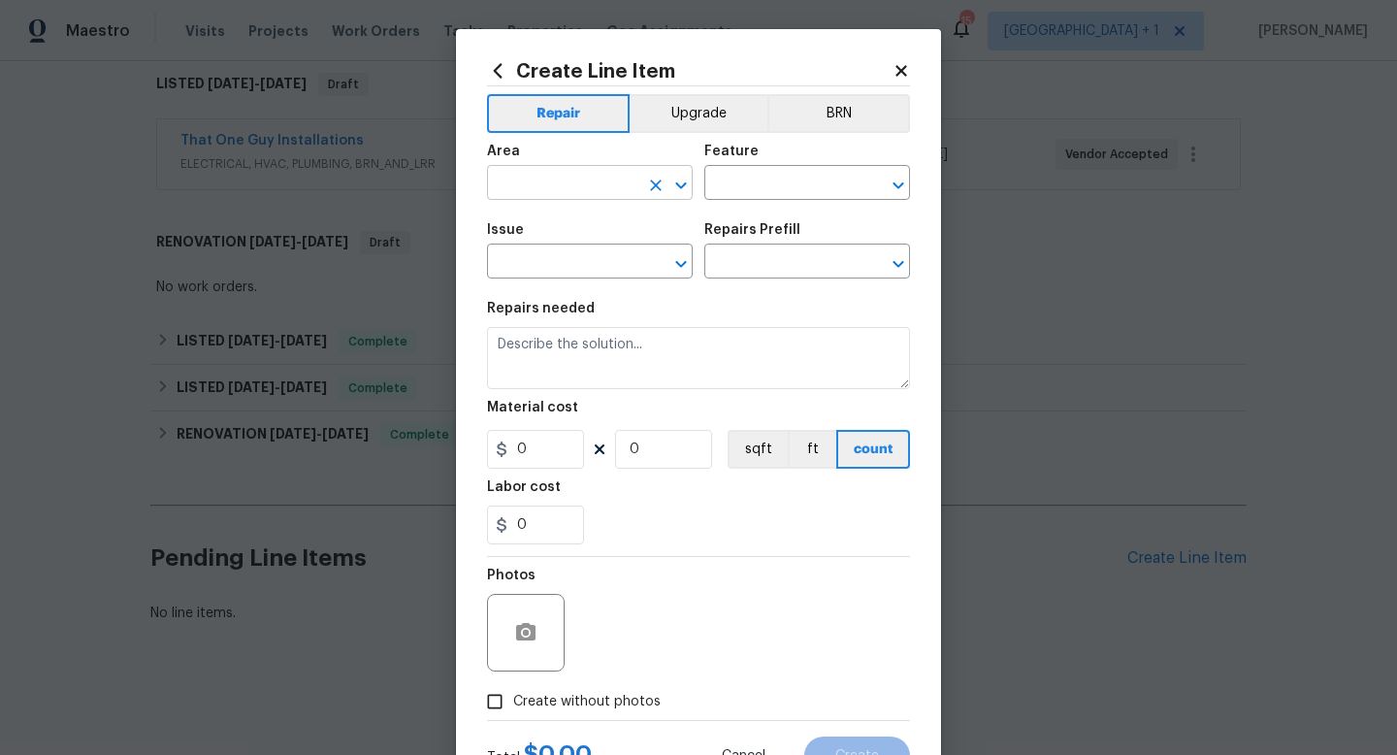
click at [578, 184] on input "text" at bounding box center [562, 185] width 151 height 30
click at [553, 239] on li "Irrigation" at bounding box center [590, 229] width 206 height 32
type input "Irrigation"
click at [739, 187] on input "text" at bounding box center [780, 185] width 151 height 30
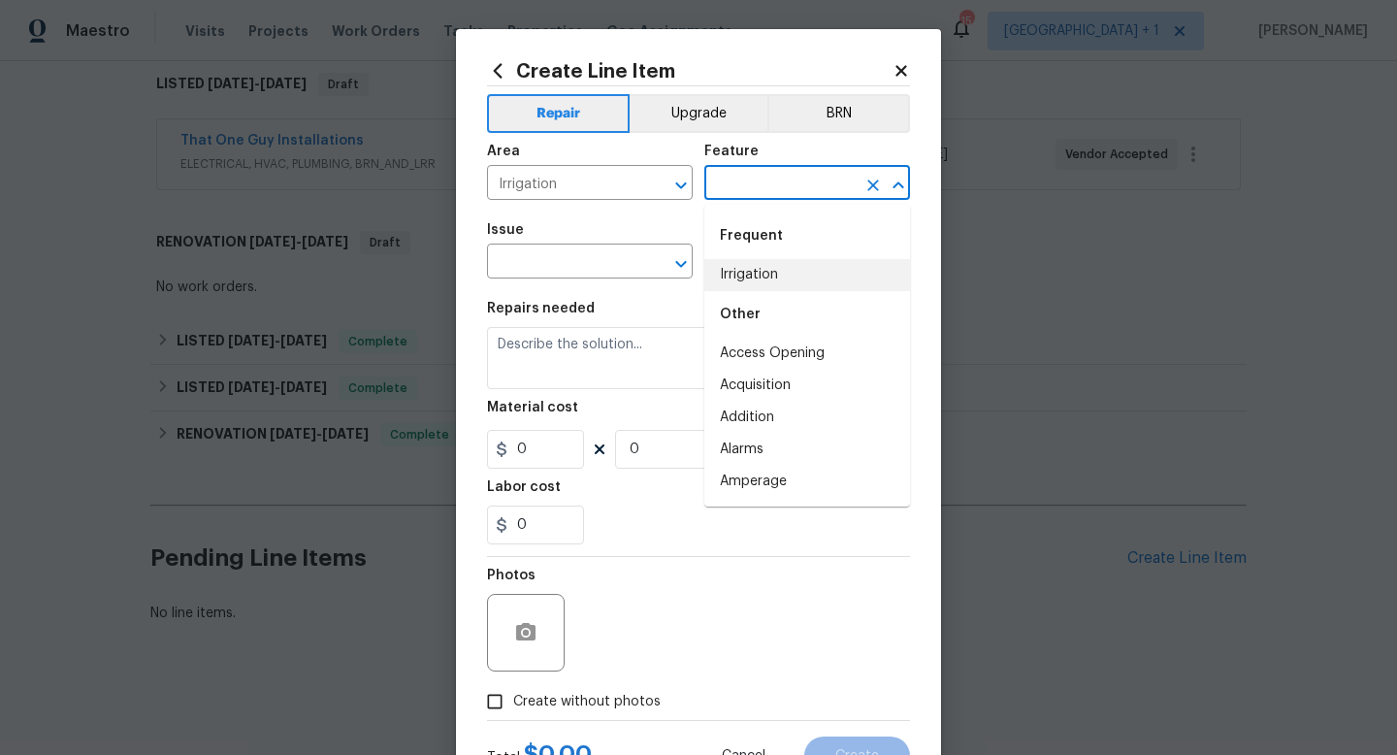
click at [739, 273] on li "Irrigation" at bounding box center [808, 275] width 206 height 32
type input "Irrigation"
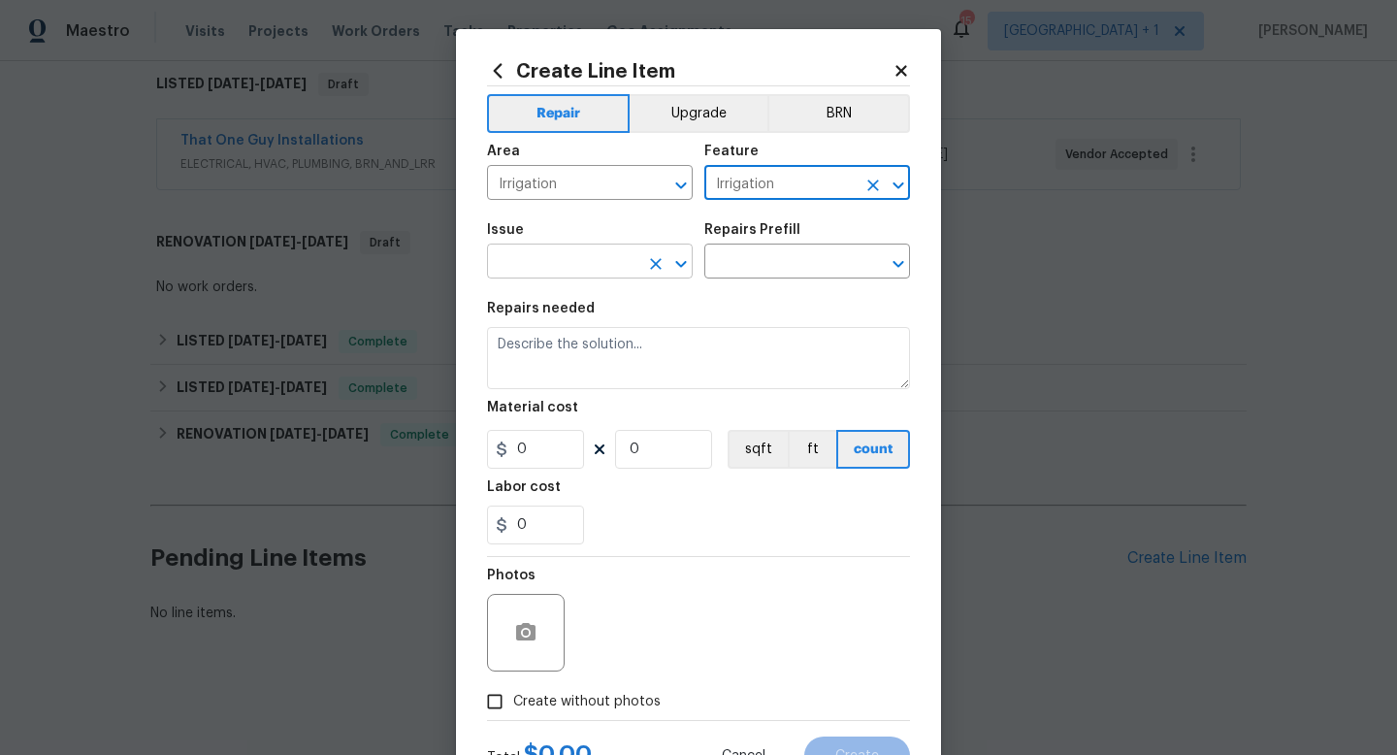
click at [602, 259] on input "text" at bounding box center [562, 263] width 151 height 30
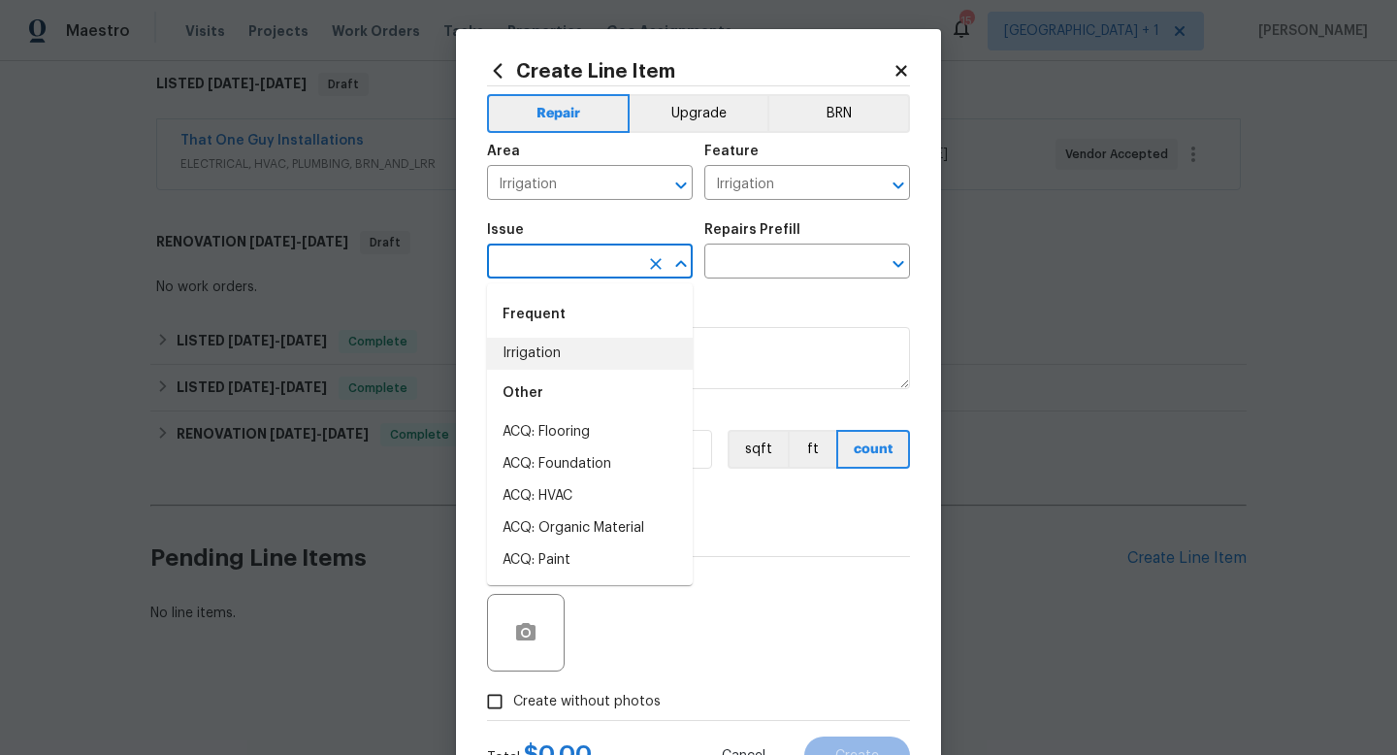
click at [549, 357] on li "Irrigation" at bounding box center [590, 354] width 206 height 32
type input "Irrigation"
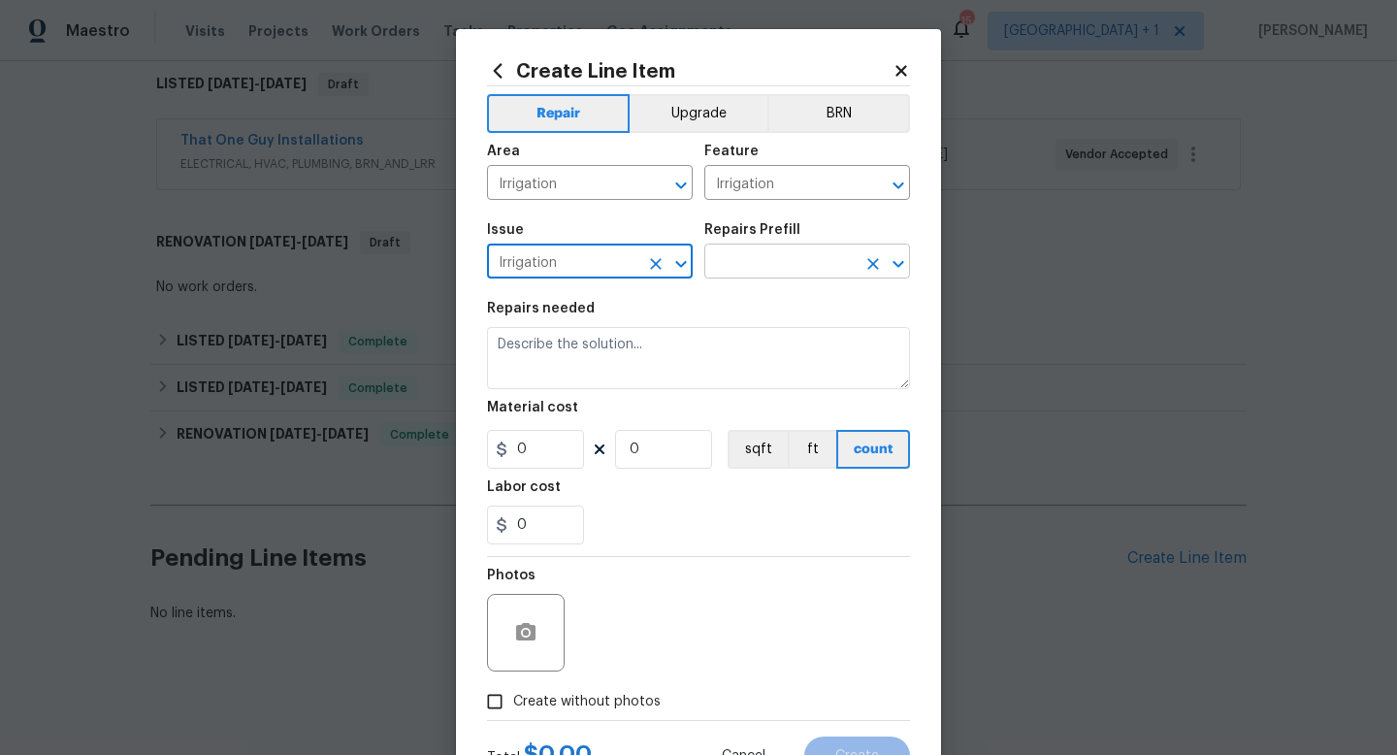
click at [749, 267] on input "text" at bounding box center [780, 263] width 151 height 30
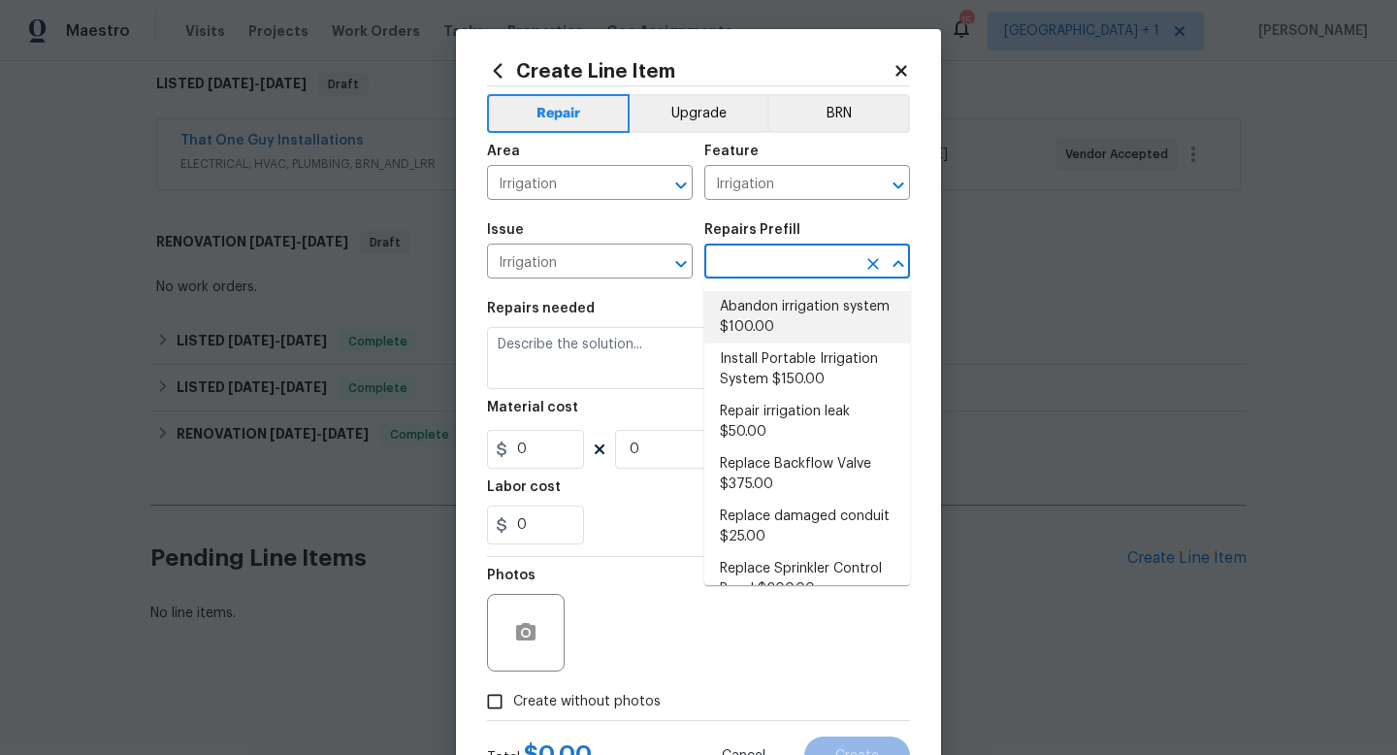
scroll to position [185, 0]
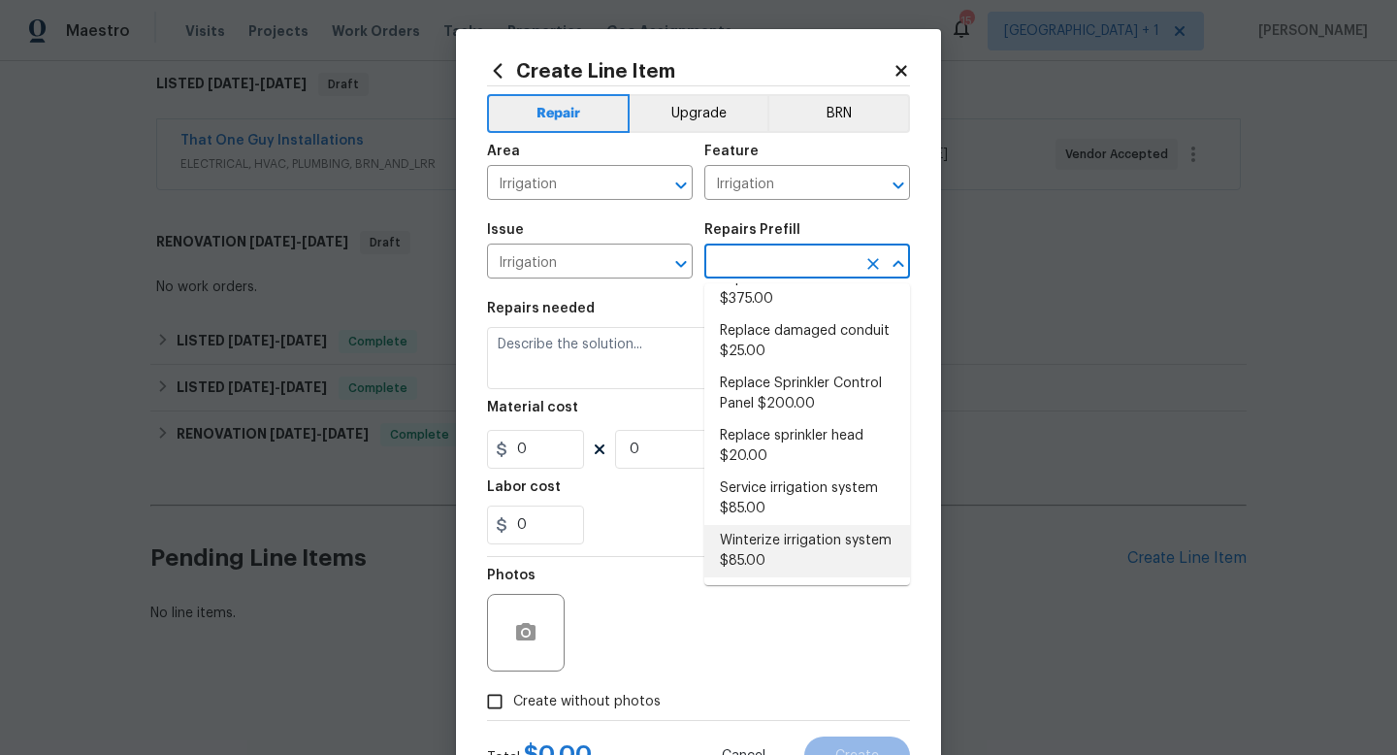
click at [743, 538] on li "Winterize irrigation system $85.00" at bounding box center [808, 551] width 206 height 52
type input "Winterize irrigation system $85.00"
type textarea "Winterize irrigation system please"
type input "85"
type input "1"
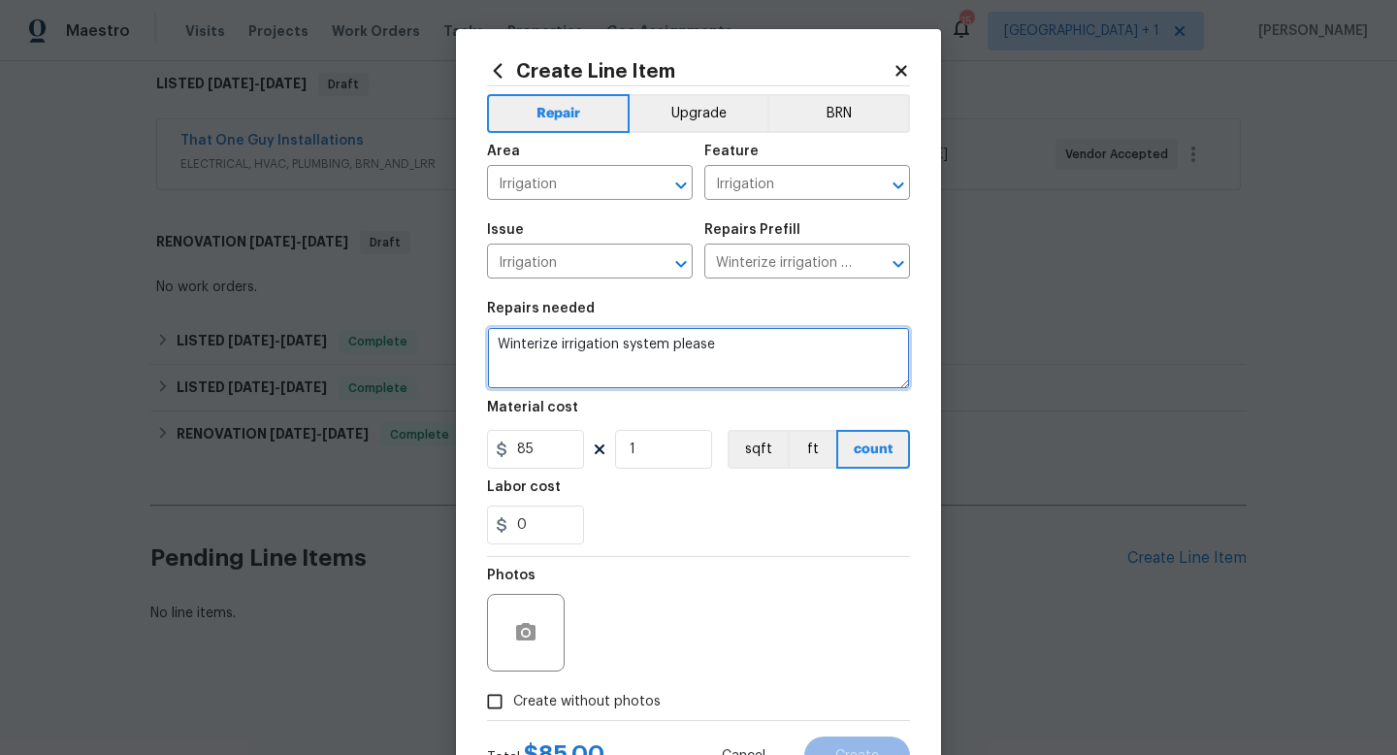
drag, startPoint x: 733, startPoint y: 349, endPoint x: 486, endPoint y: 347, distance: 246.5
click at [486, 347] on div "Create Line Item Repair Upgrade BRN Area Irrigation ​ Feature Irrigation ​ Issu…" at bounding box center [698, 417] width 485 height 777
paste textarea "Please winterize irrigation system. Drain backflow and lines to house and turn …"
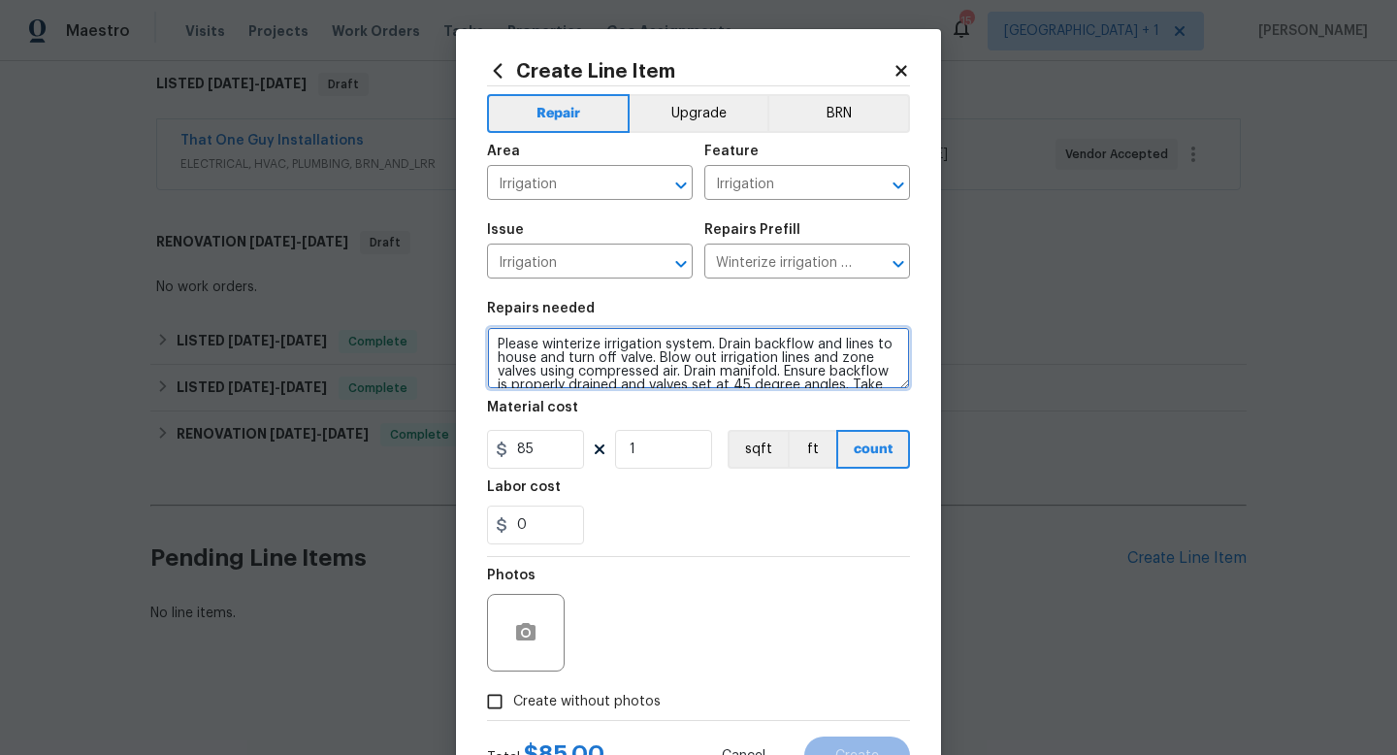
scroll to position [17, 0]
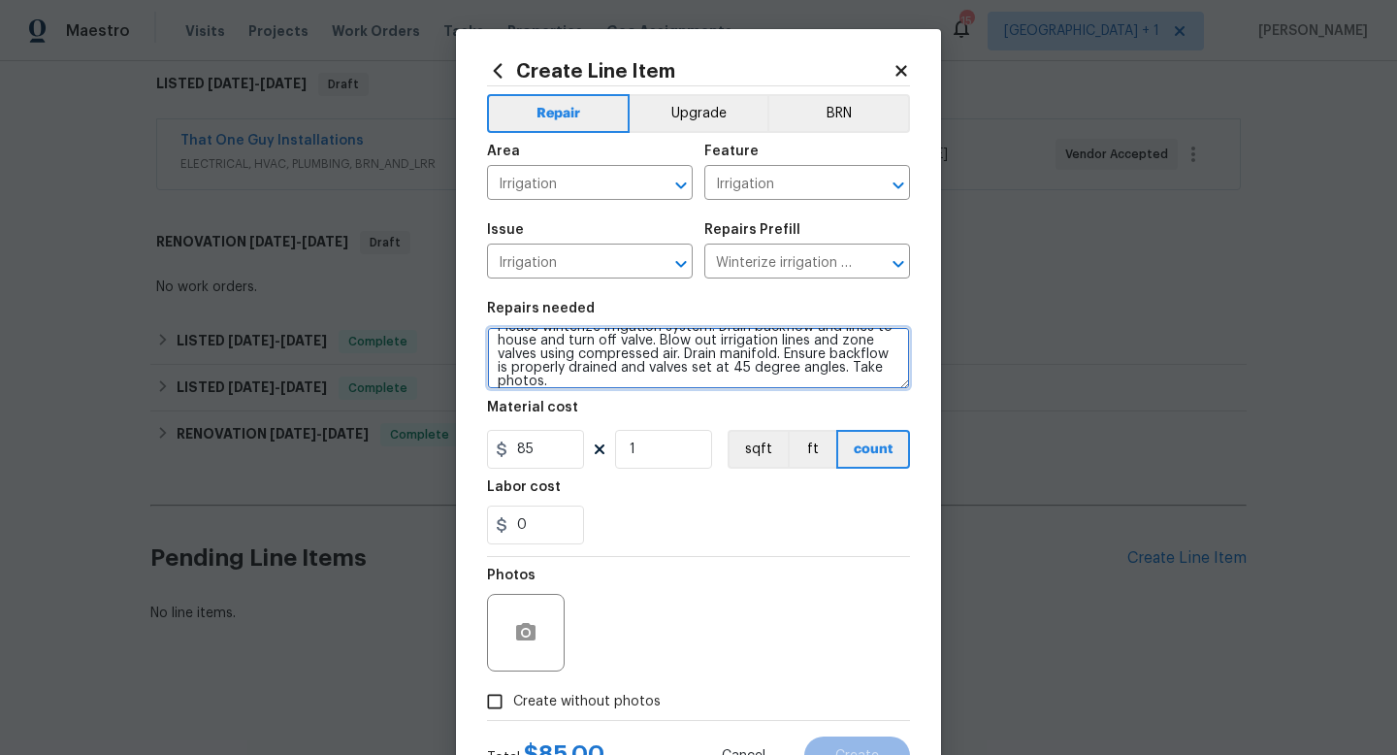
type textarea "Please winterize irrigation system. Drain backflow and lines to house and turn …"
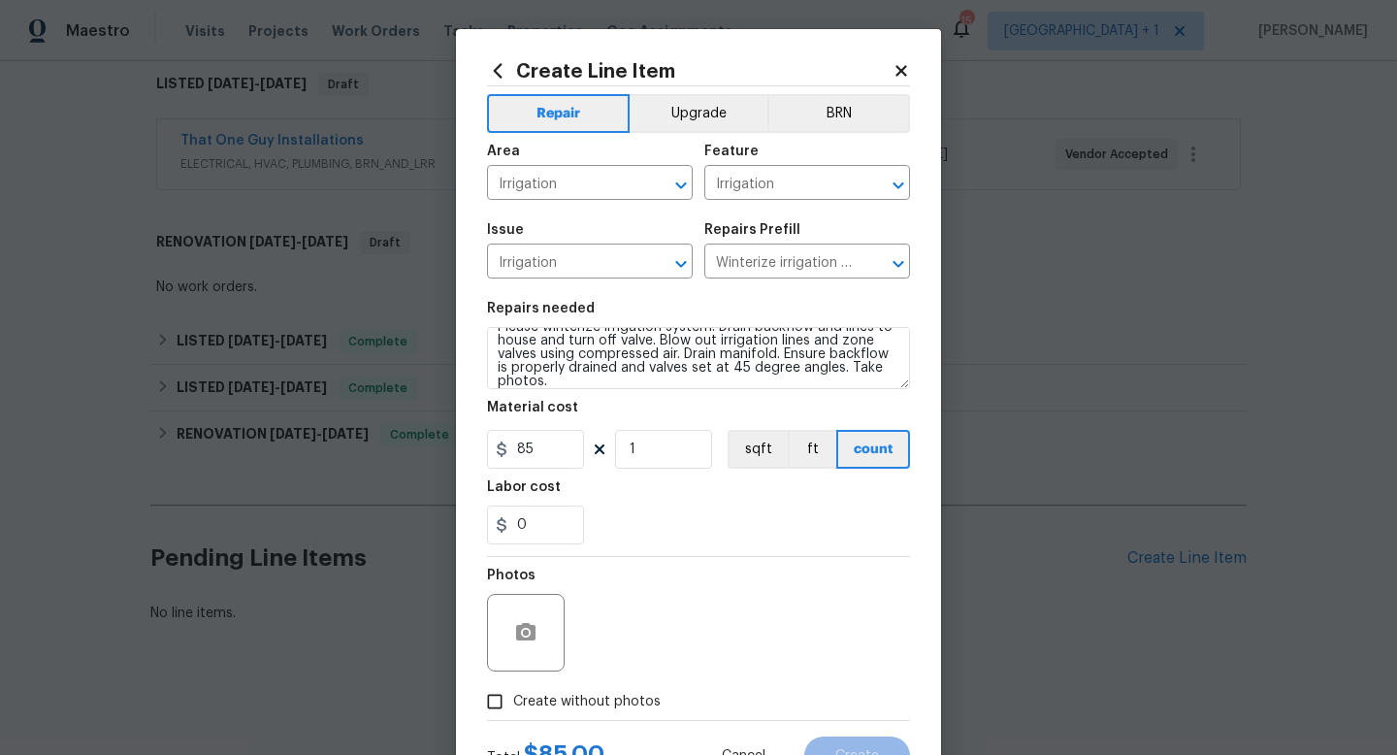
click at [539, 703] on span "Create without photos" at bounding box center [587, 702] width 148 height 20
click at [513, 703] on input "Create without photos" at bounding box center [494, 701] width 37 height 37
checkbox input "true"
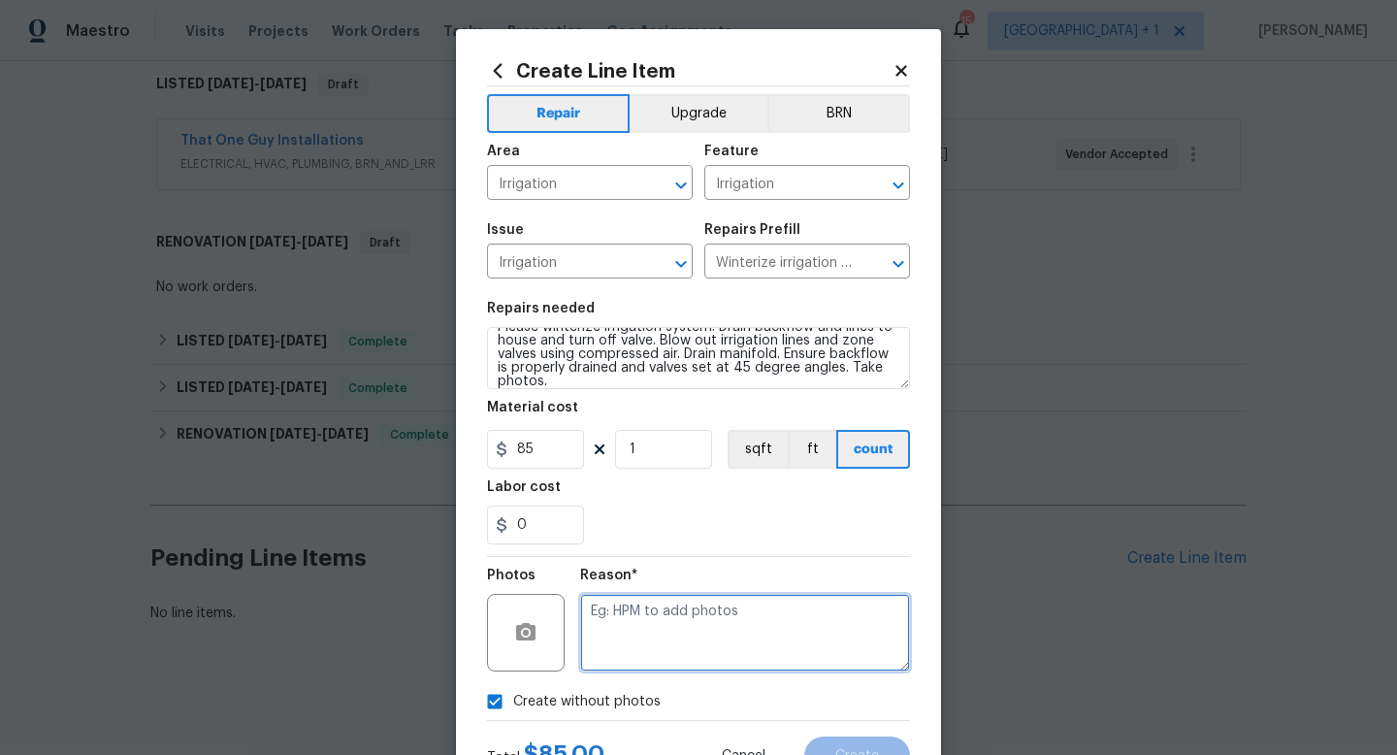
click at [625, 640] on textarea at bounding box center [745, 633] width 330 height 78
type textarea "na"
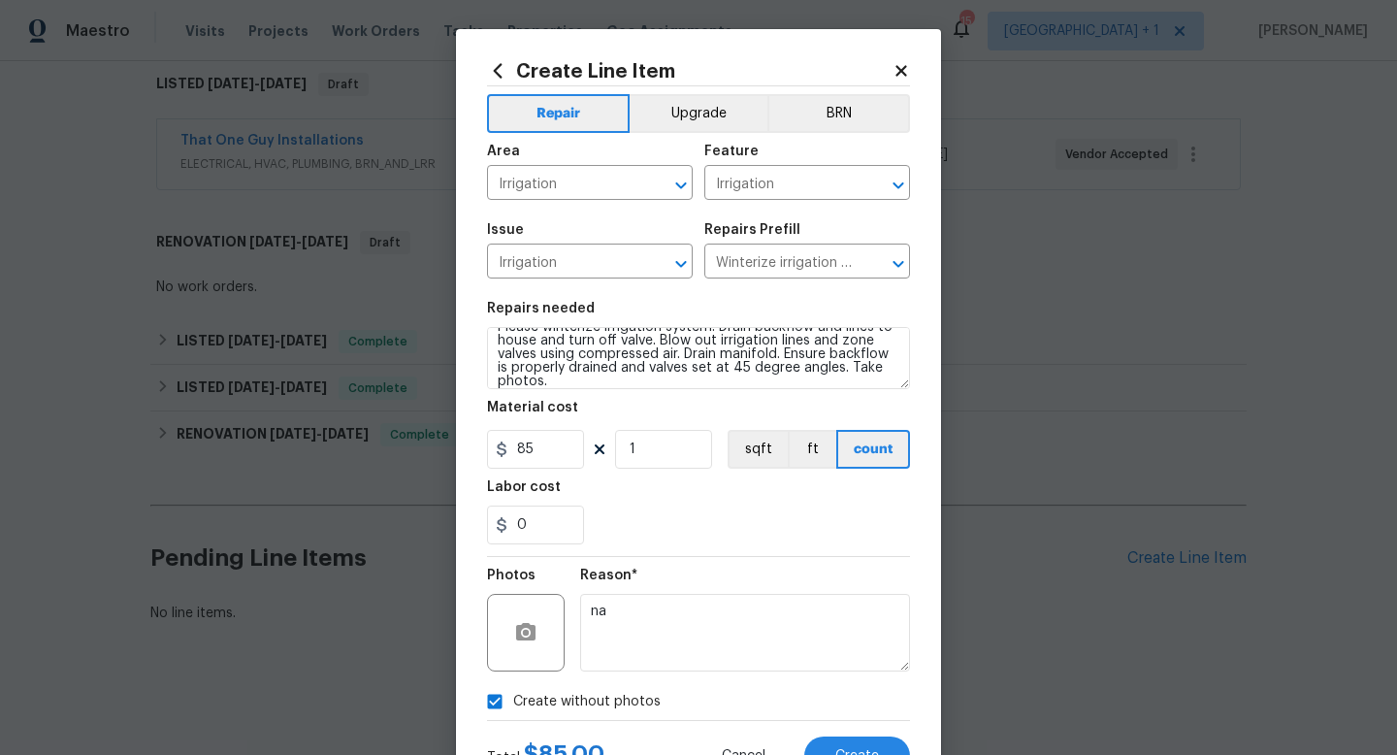
click at [802, 554] on section "Repairs needed Please winterize irrigation system. Drain backflow and lines to …" at bounding box center [698, 423] width 423 height 266
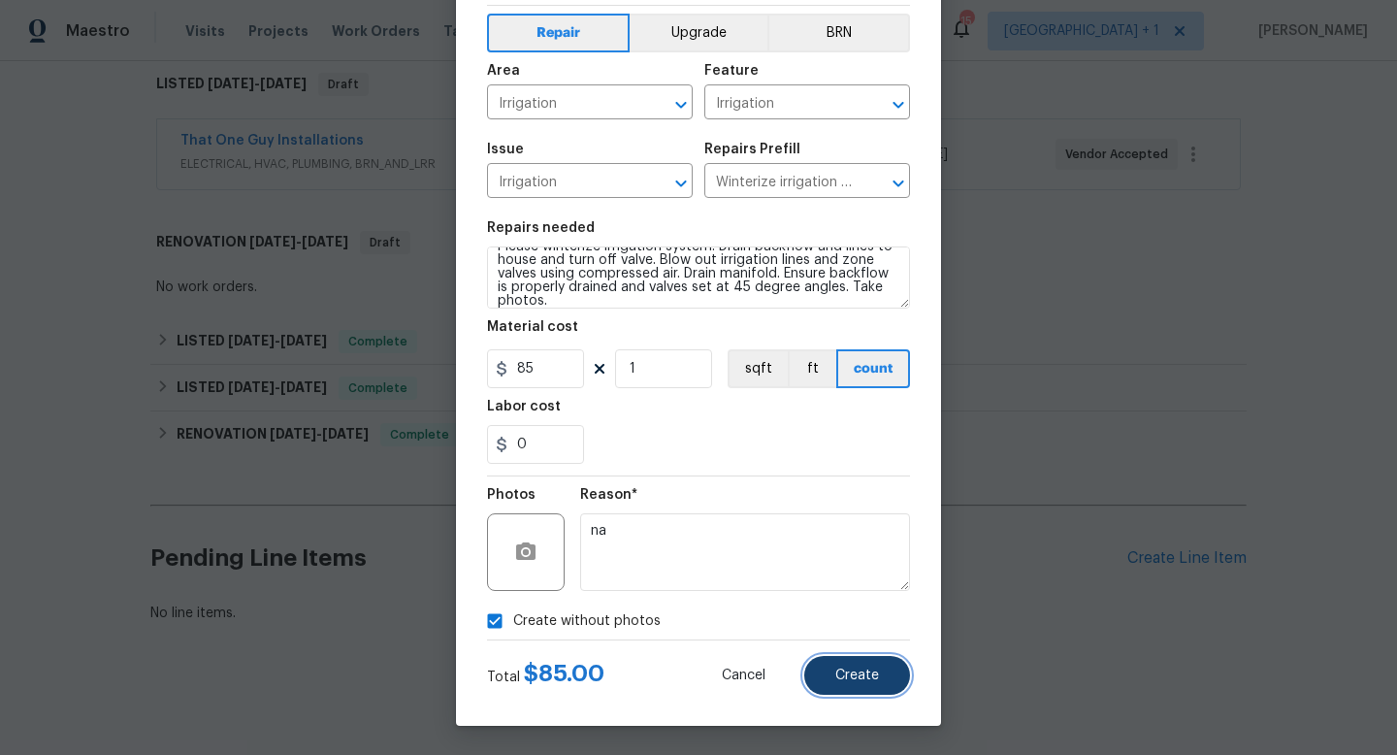
click at [848, 681] on span "Create" at bounding box center [858, 676] width 44 height 15
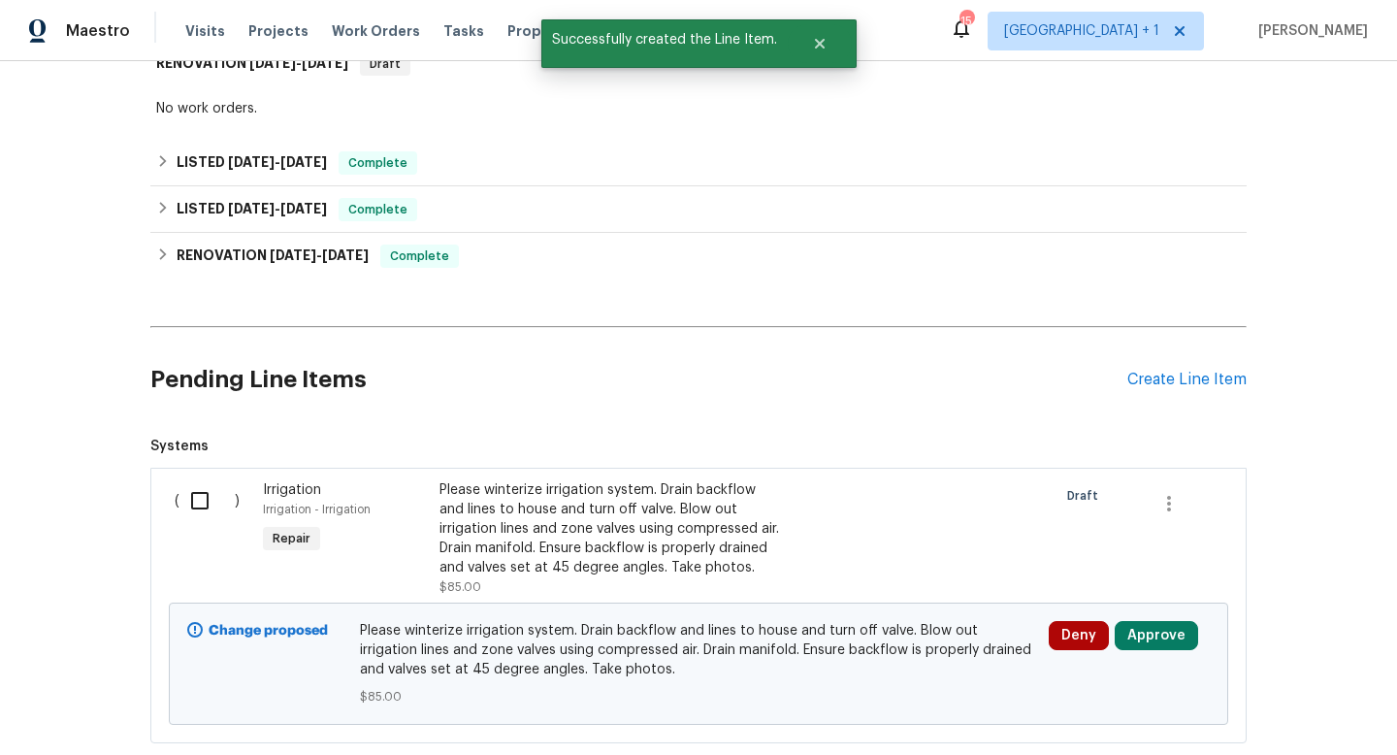
scroll to position [613, 0]
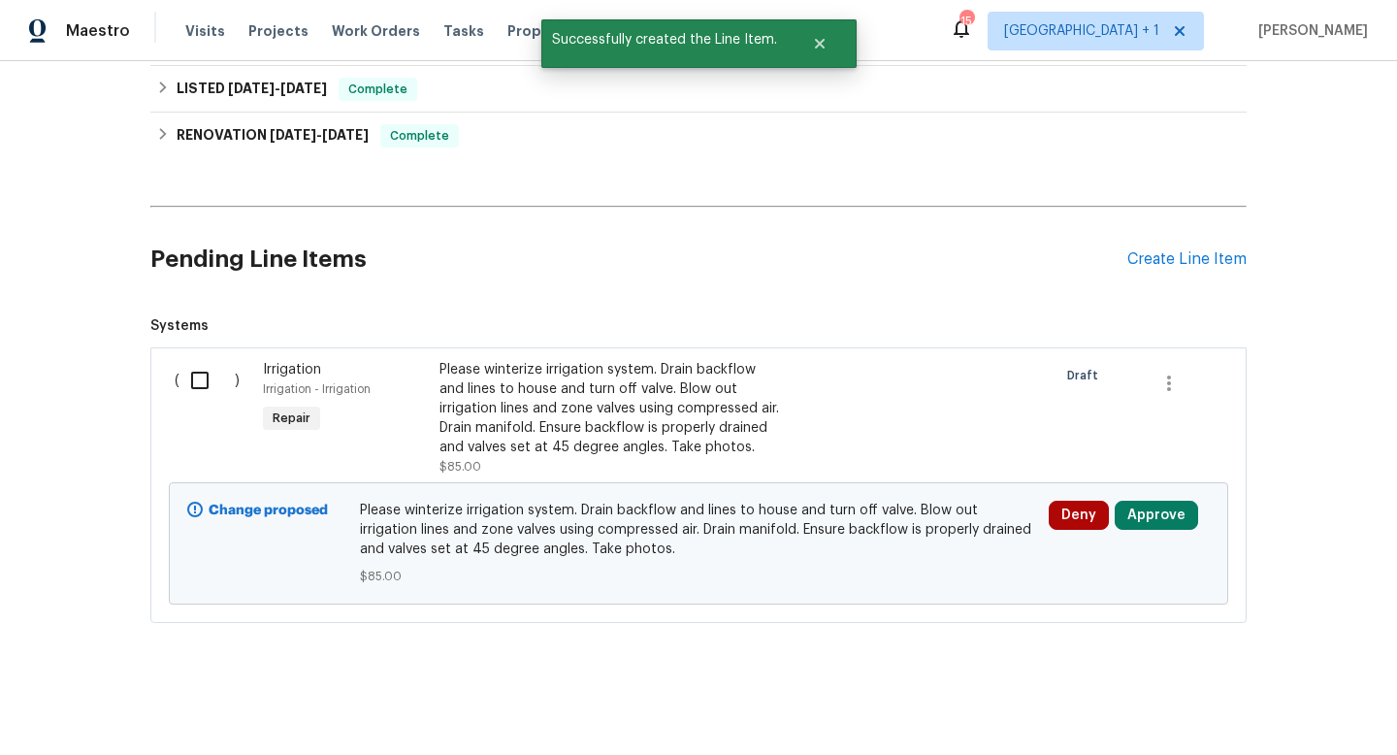
click at [200, 381] on input "checkbox" at bounding box center [207, 380] width 55 height 41
checkbox input "true"
click at [1285, 705] on span "Create Work Order" at bounding box center [1286, 707] width 129 height 24
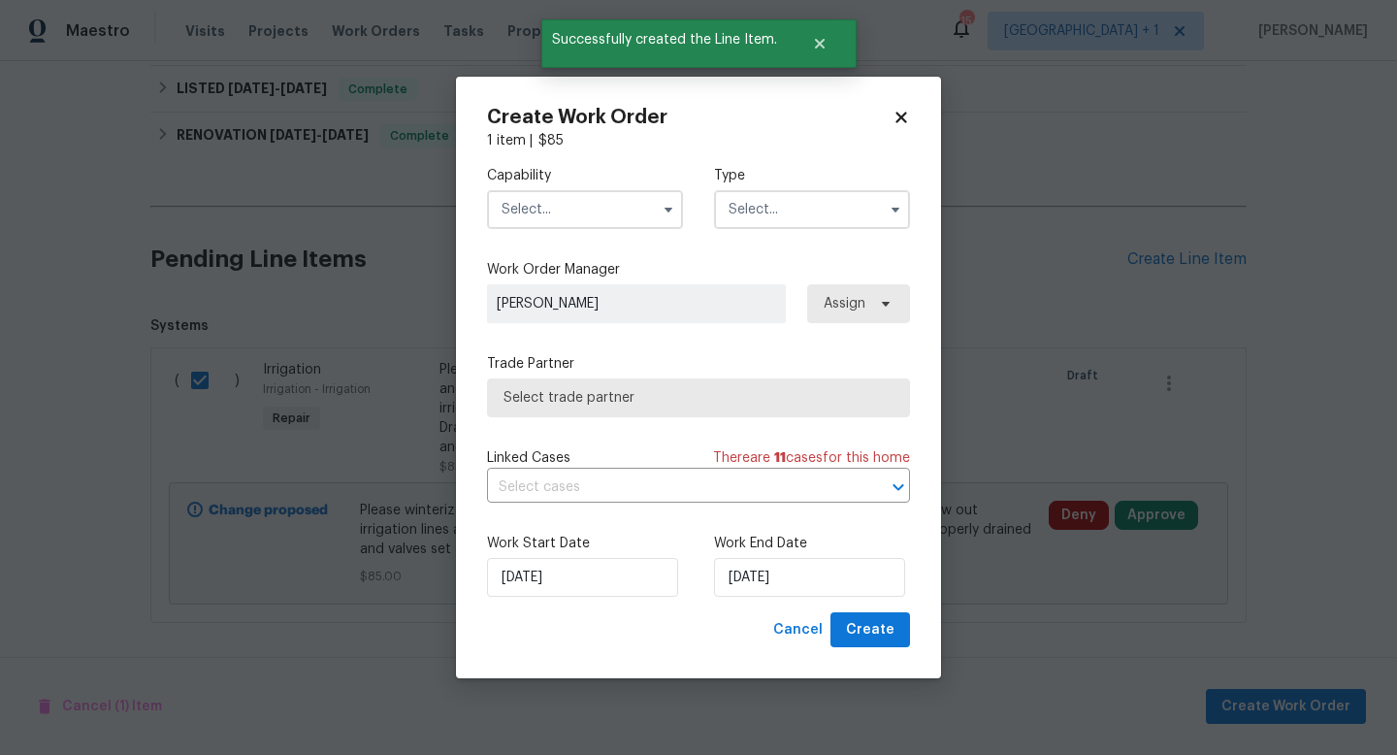
click at [575, 208] on input "text" at bounding box center [585, 209] width 196 height 39
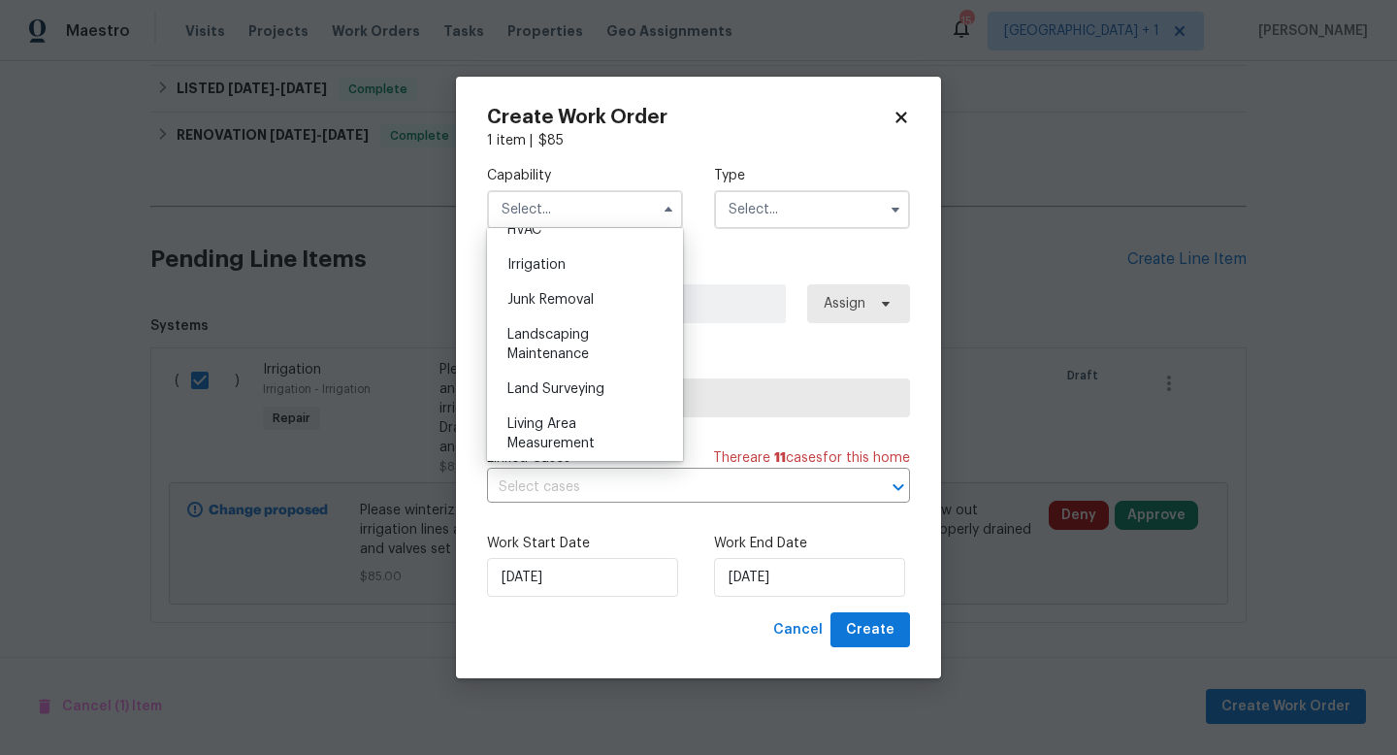
scroll to position [1194, 0]
click at [562, 341] on div "Landscaping Maintenance" at bounding box center [585, 343] width 186 height 54
type input "Landscaping Maintenance"
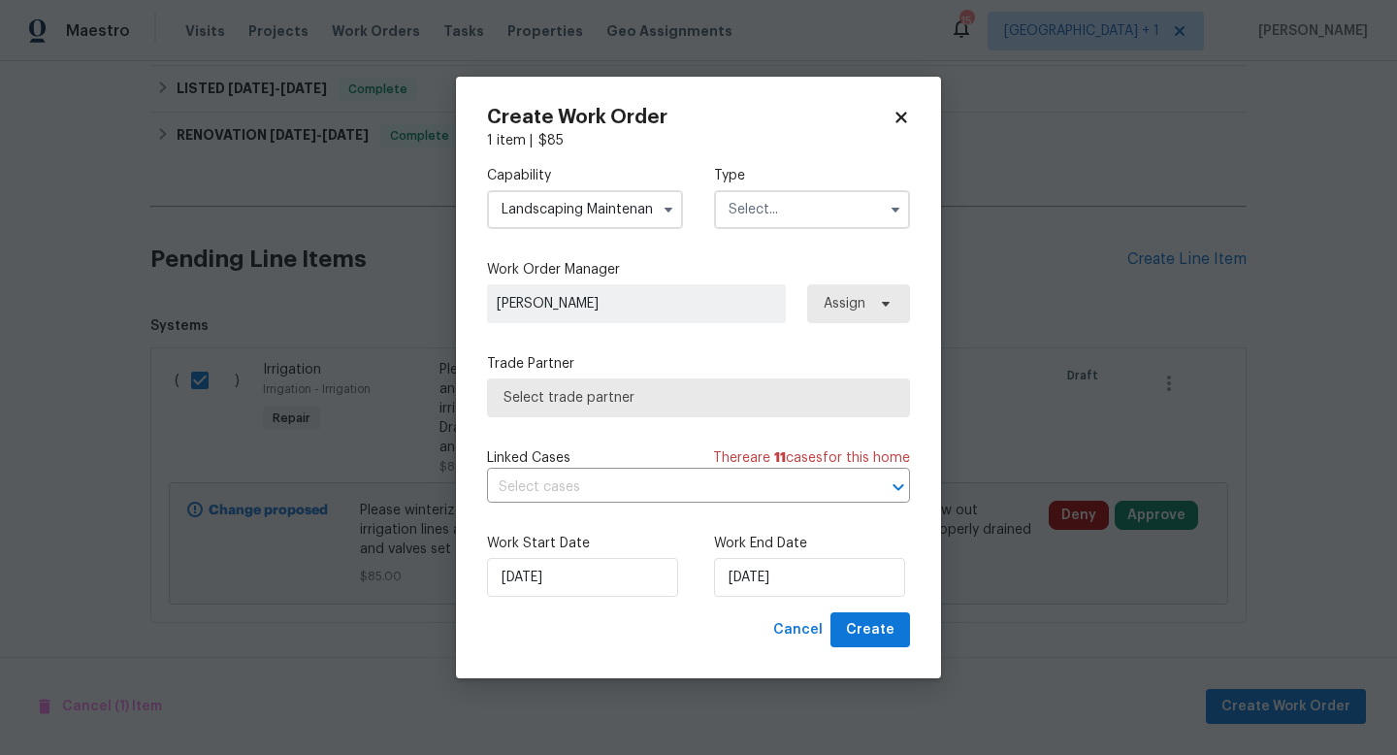
click at [781, 213] on input "text" at bounding box center [812, 209] width 196 height 39
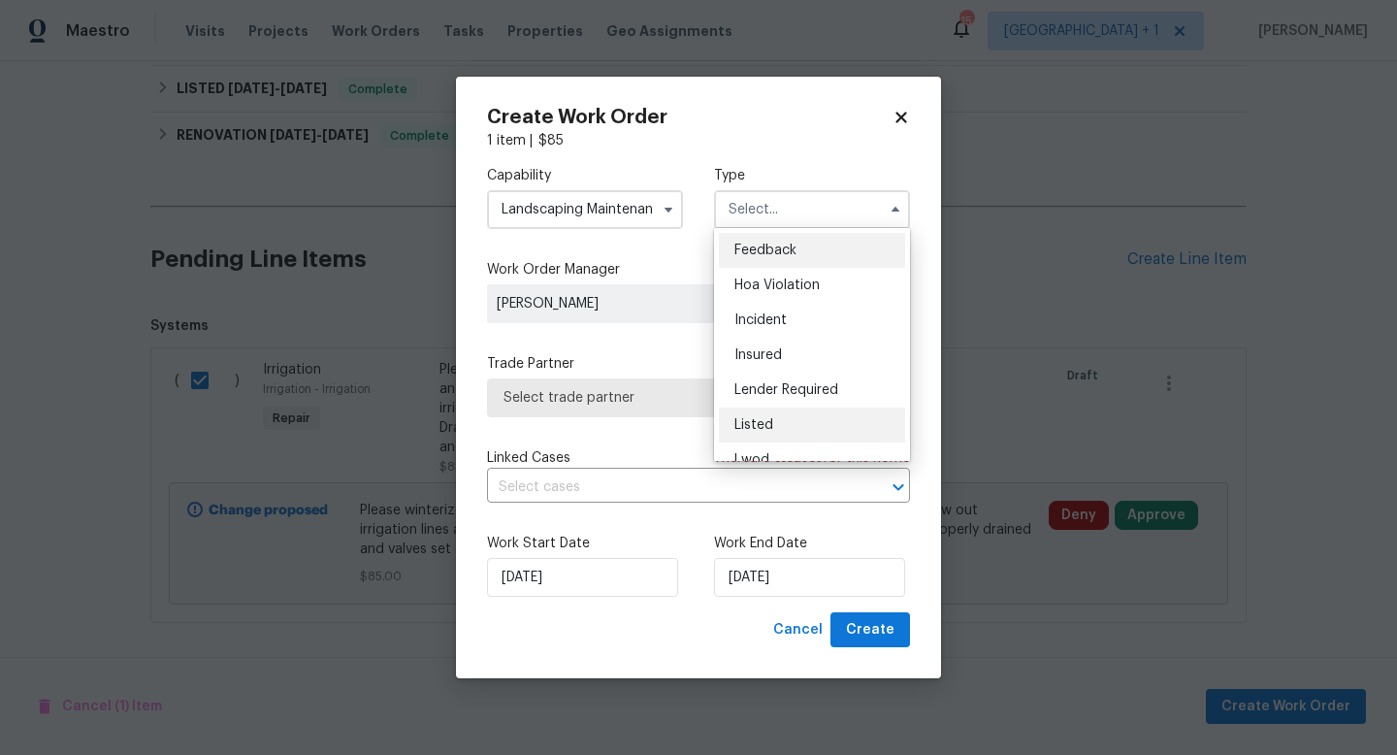
click at [762, 423] on span "Listed" at bounding box center [754, 425] width 39 height 14
type input "Listed"
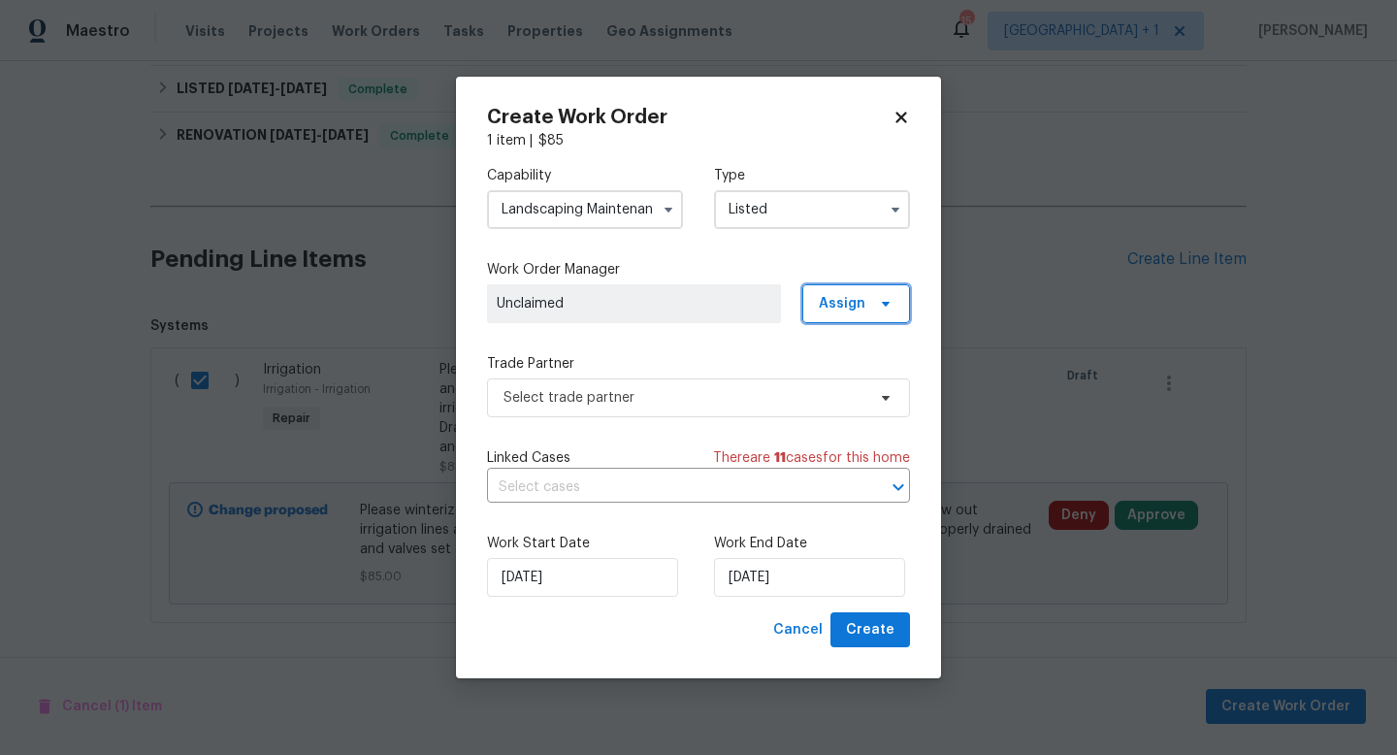
click at [858, 311] on span "Assign" at bounding box center [842, 303] width 47 height 19
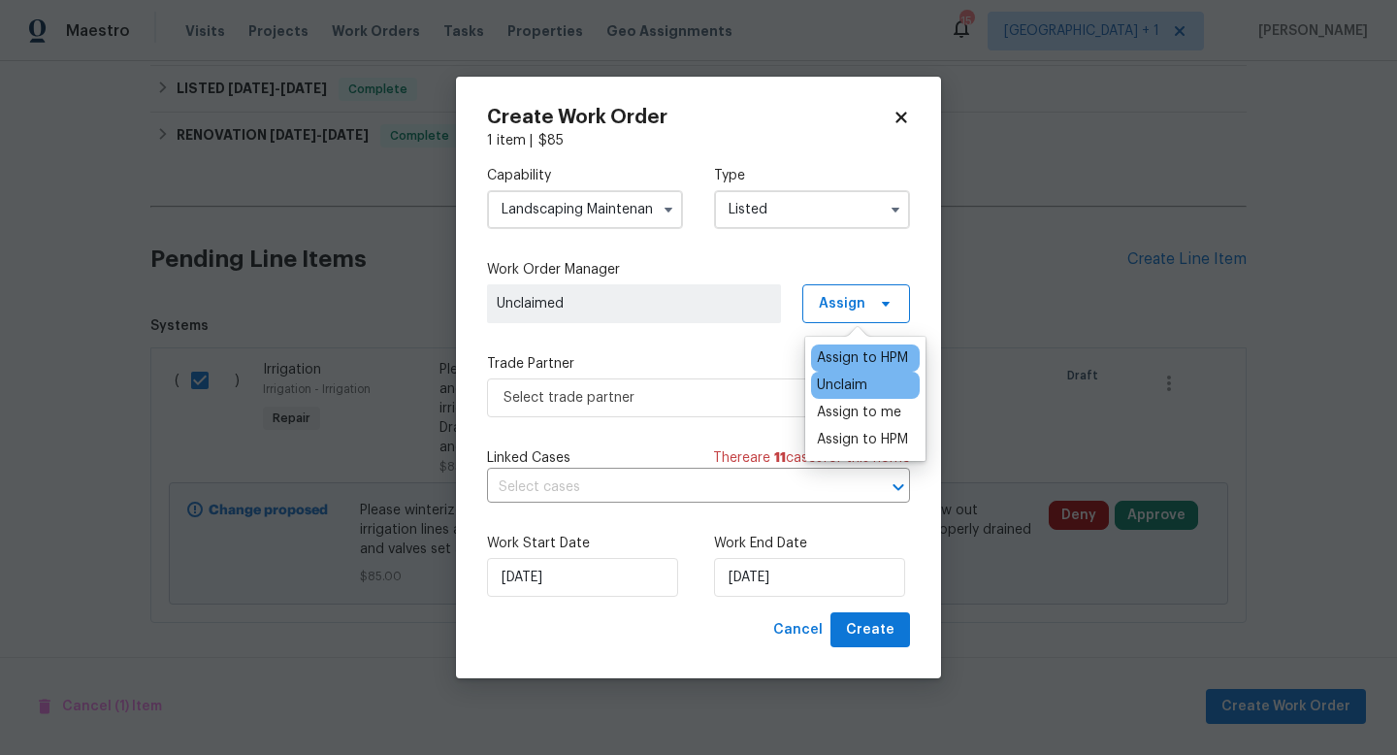
click at [857, 354] on div "Assign to HPM" at bounding box center [862, 357] width 91 height 19
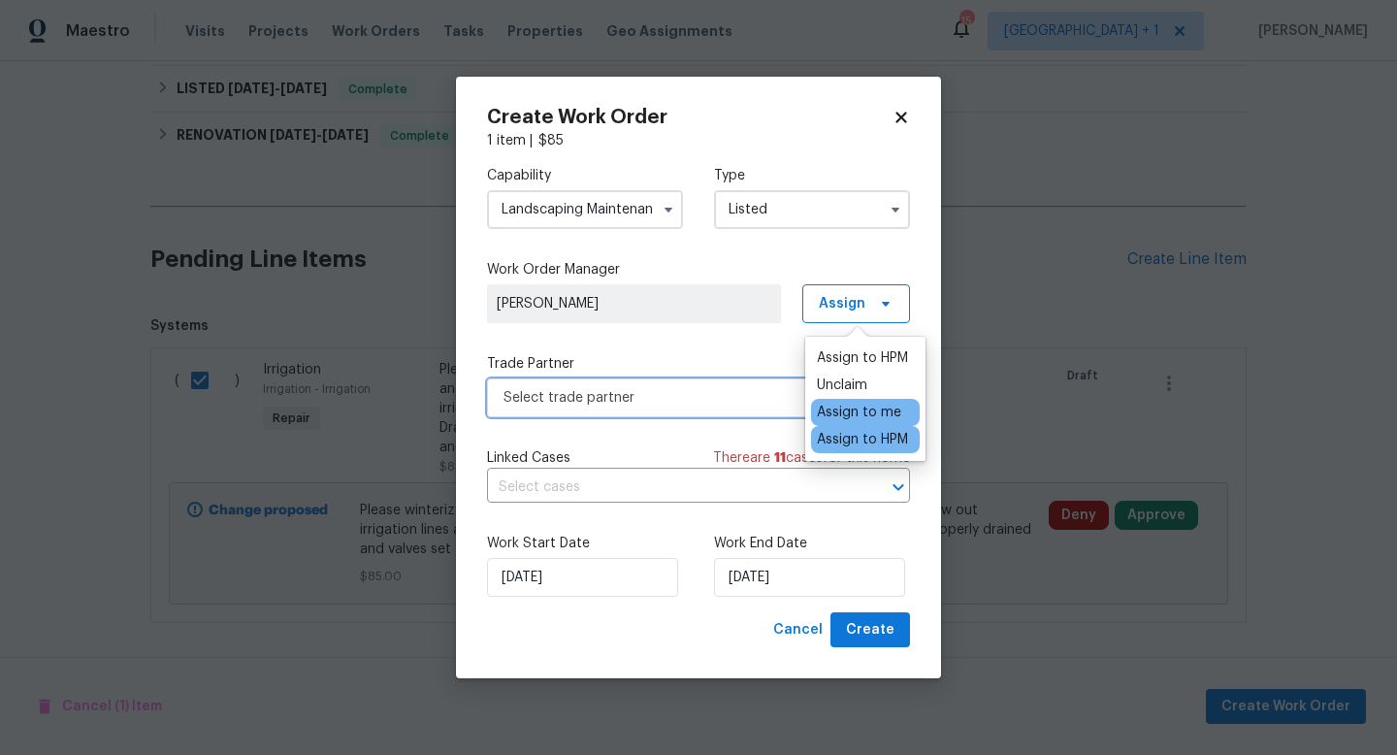
click at [716, 402] on span "Select trade partner" at bounding box center [685, 397] width 362 height 19
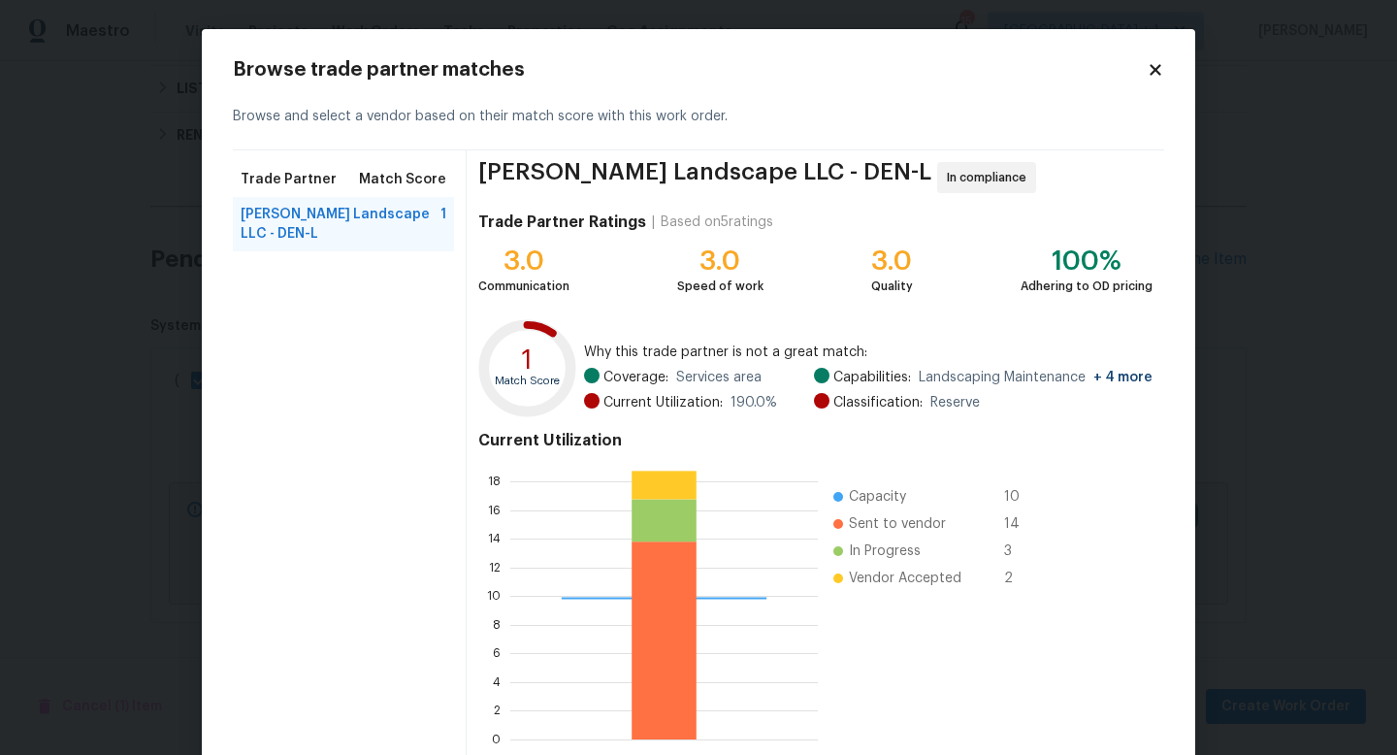
scroll to position [101, 0]
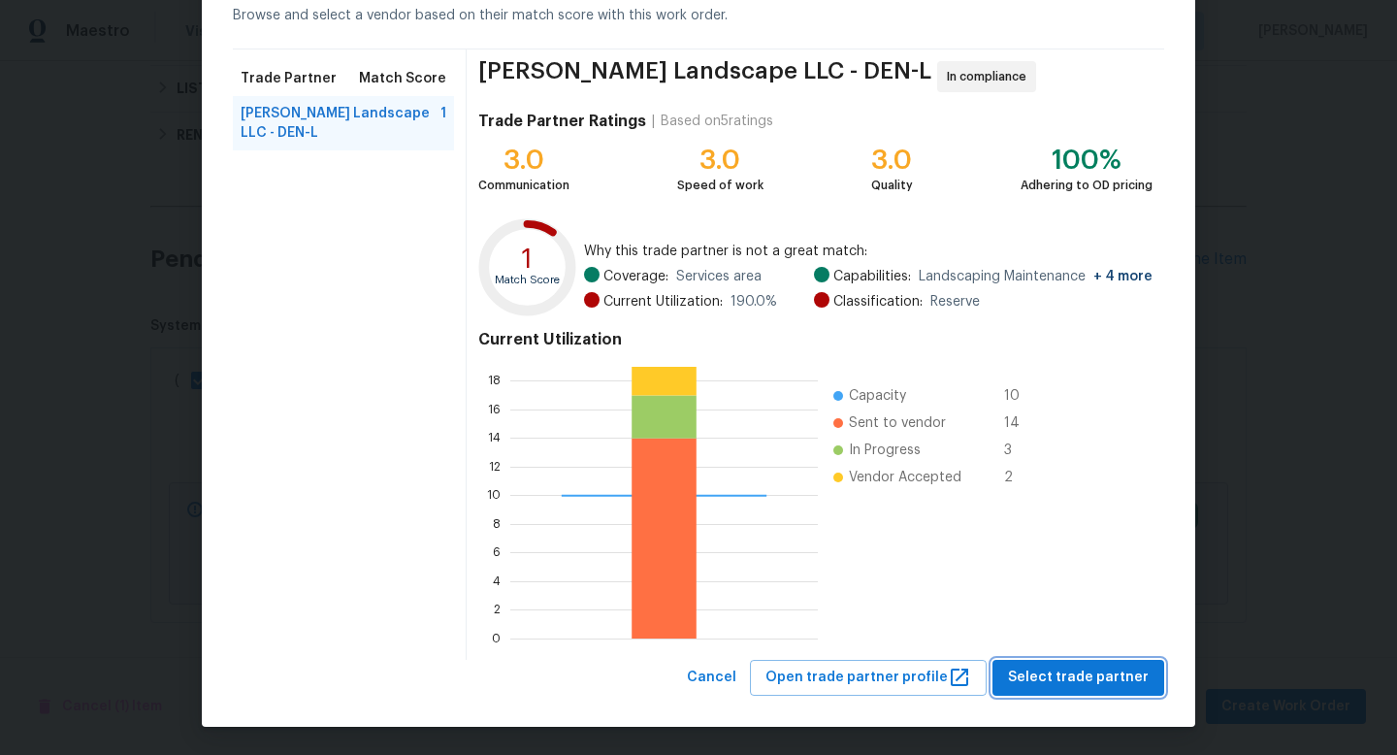
click at [1063, 672] on span "Select trade partner" at bounding box center [1078, 678] width 141 height 24
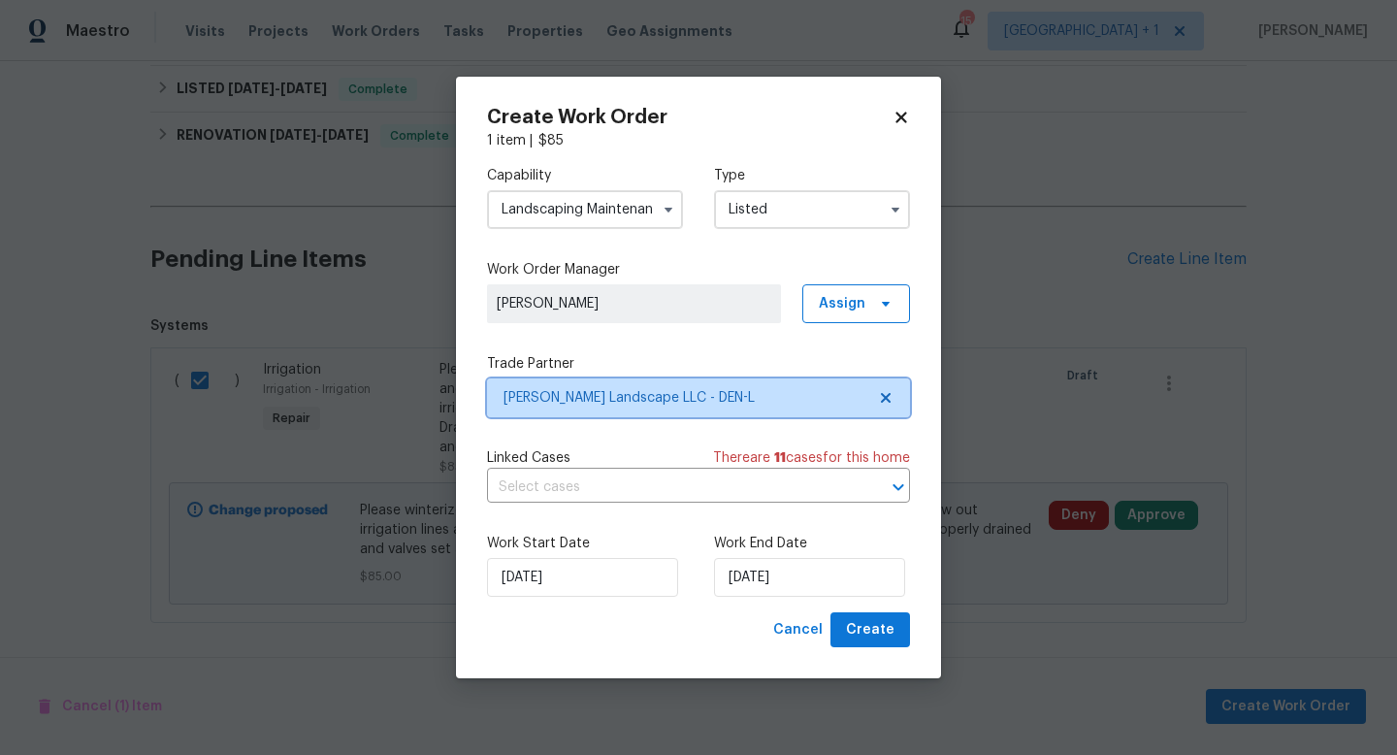
scroll to position [0, 0]
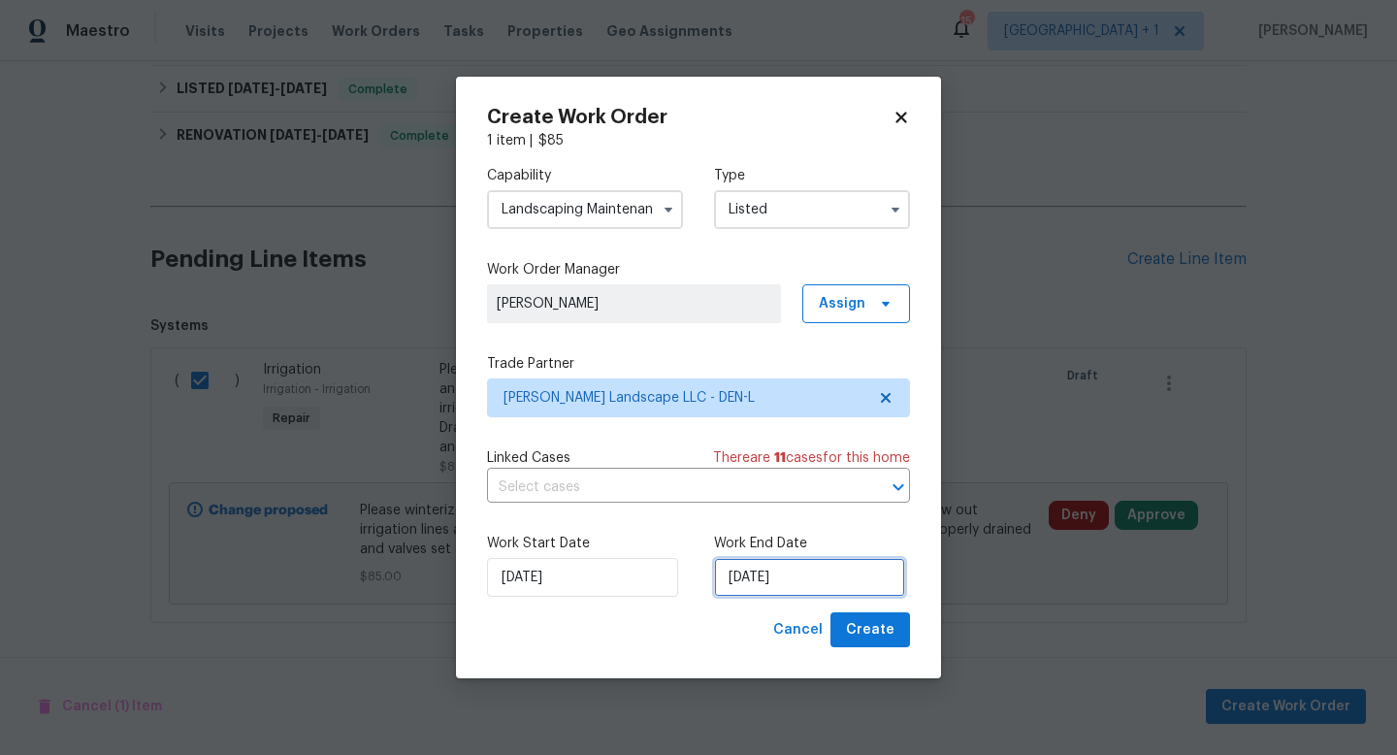
click at [831, 579] on input "[DATE]" at bounding box center [809, 577] width 191 height 39
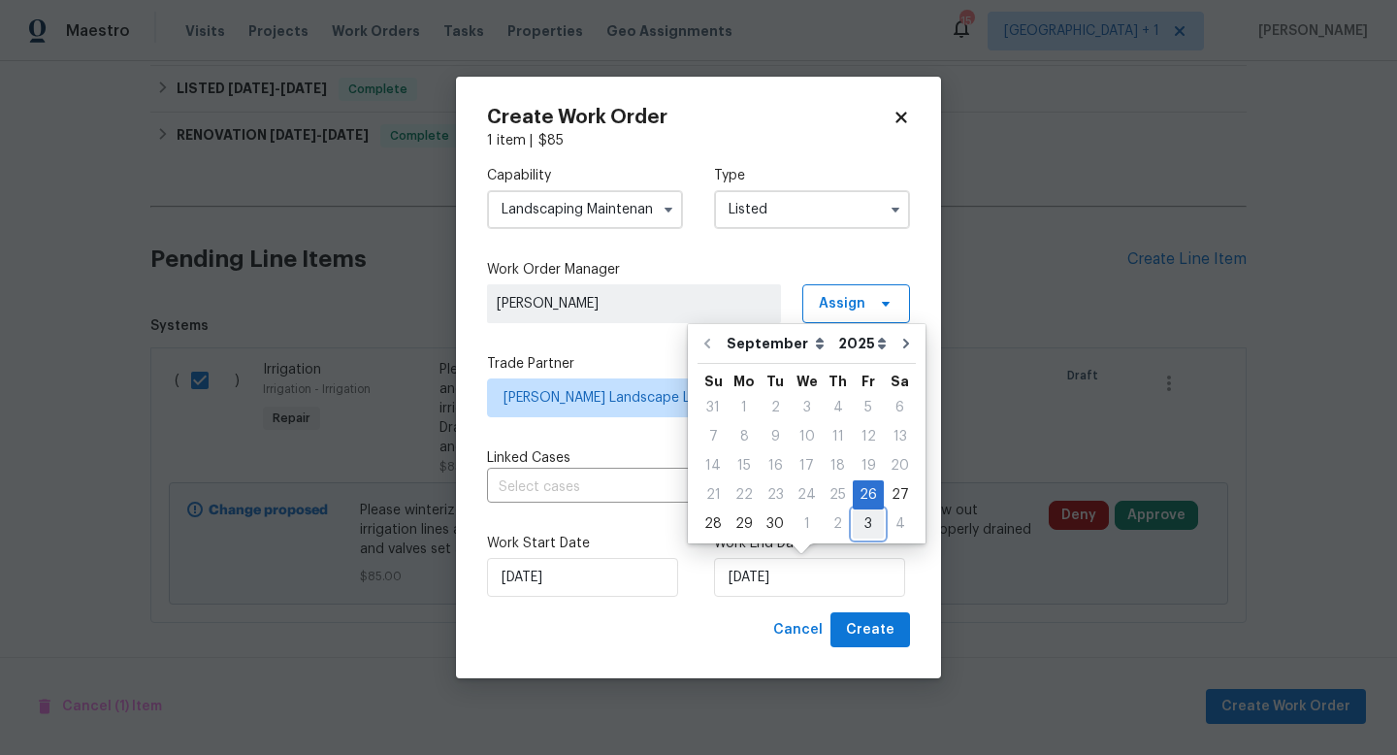
click at [864, 522] on div "3" at bounding box center [868, 523] width 31 height 27
type input "10/3/2025"
select select "9"
click at [864, 436] on div "10" at bounding box center [869, 436] width 32 height 27
type input "10/10/2025"
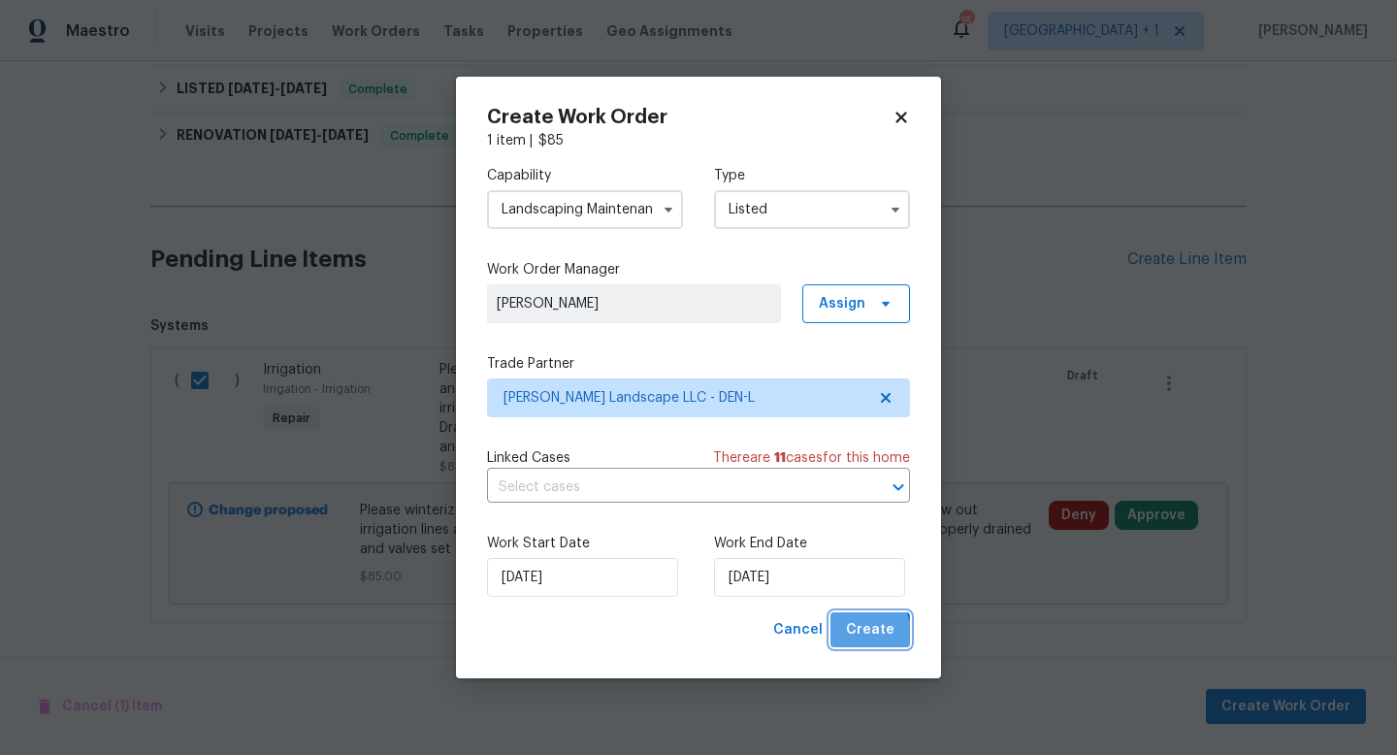
click at [866, 636] on span "Create" at bounding box center [870, 630] width 49 height 24
checkbox input "false"
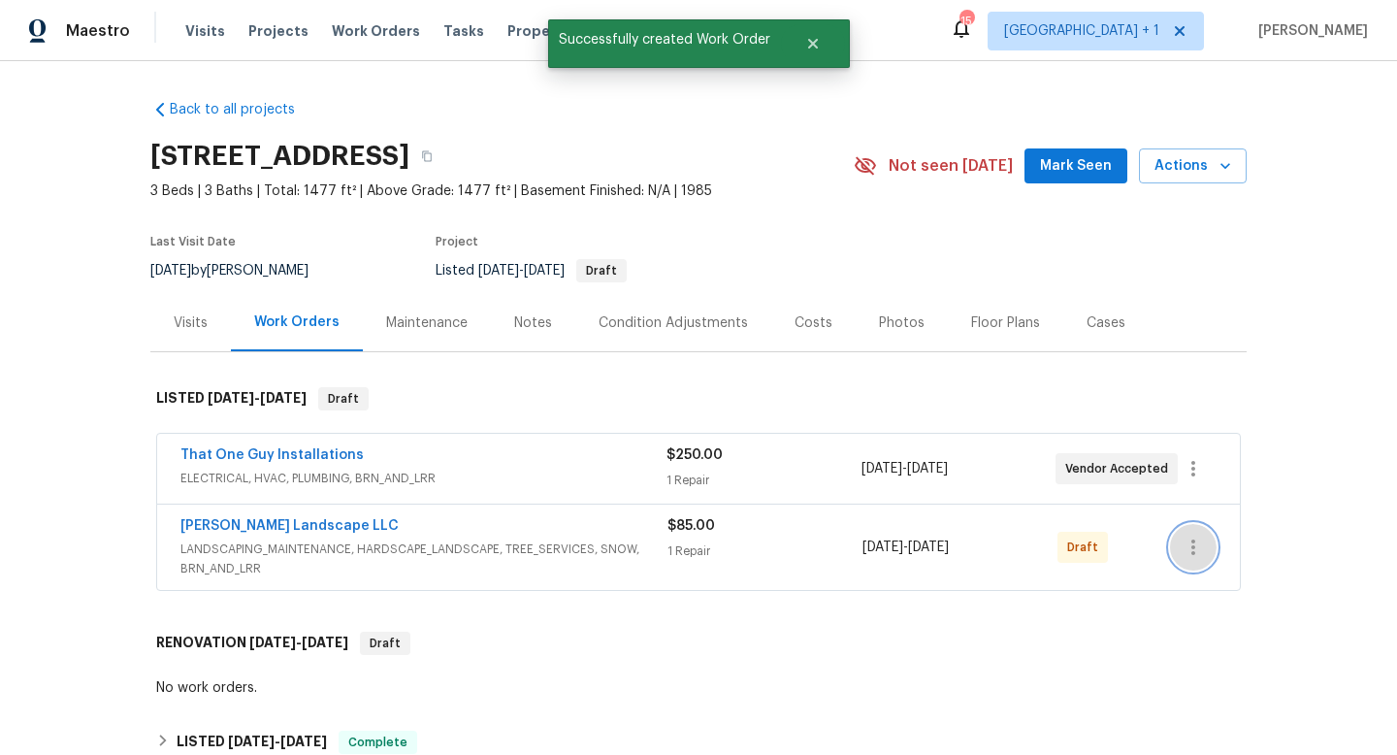
click at [1194, 555] on icon "button" at bounding box center [1193, 547] width 23 height 23
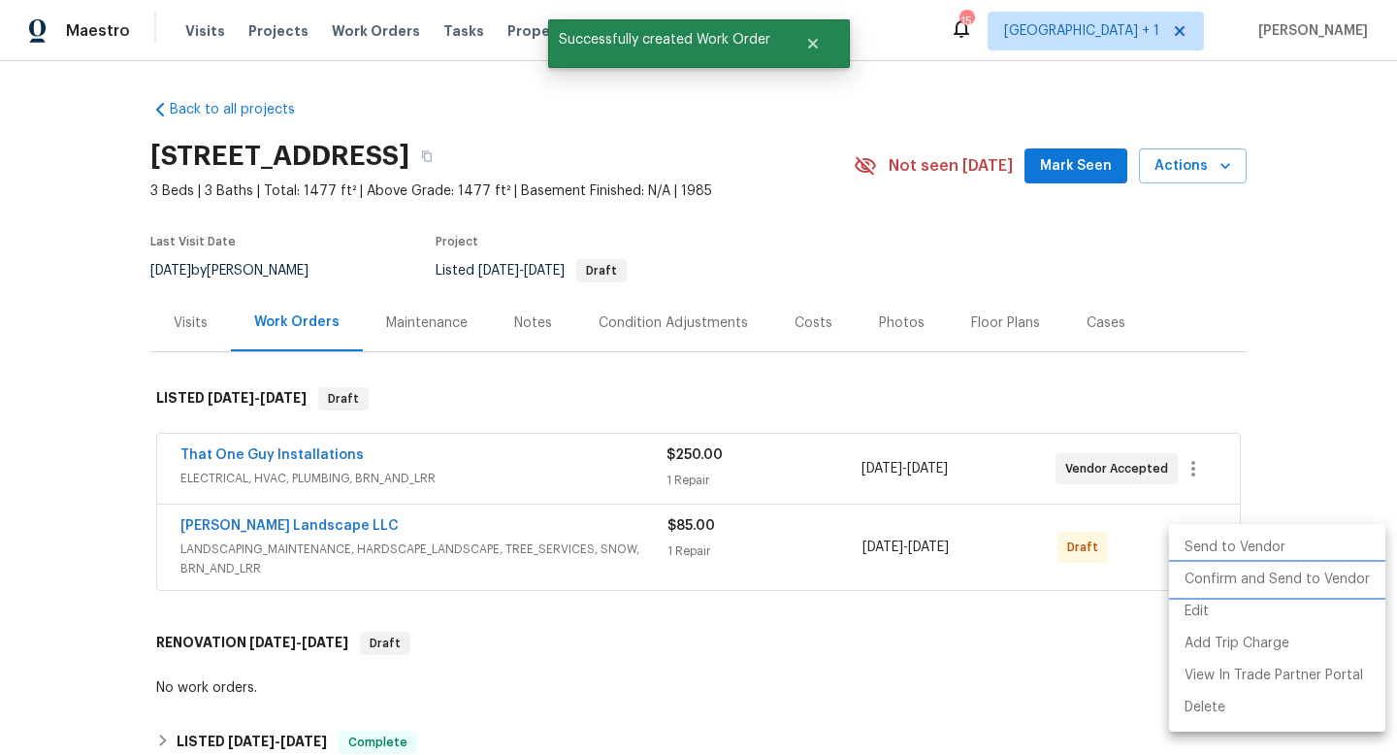
click at [1220, 583] on li "Confirm and Send to Vendor" at bounding box center [1277, 580] width 216 height 32
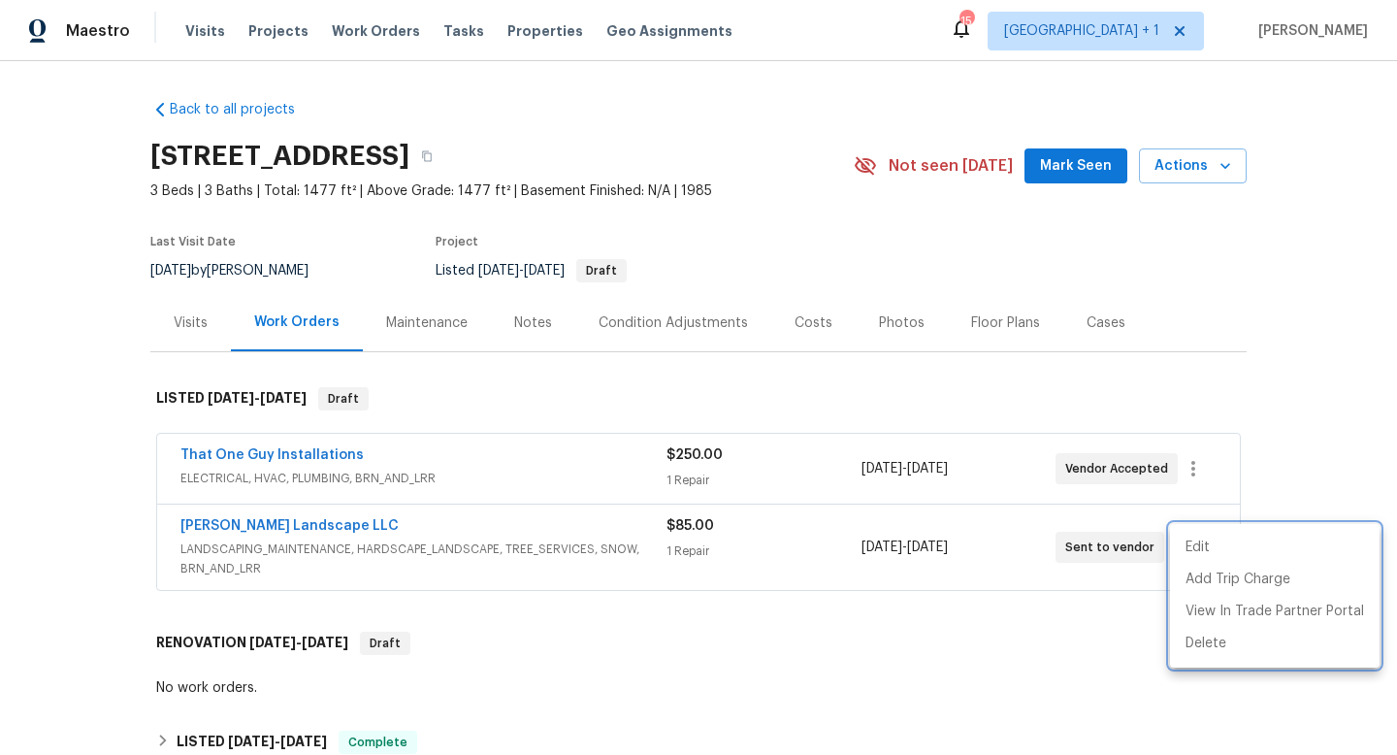
click at [807, 323] on div at bounding box center [698, 377] width 1397 height 755
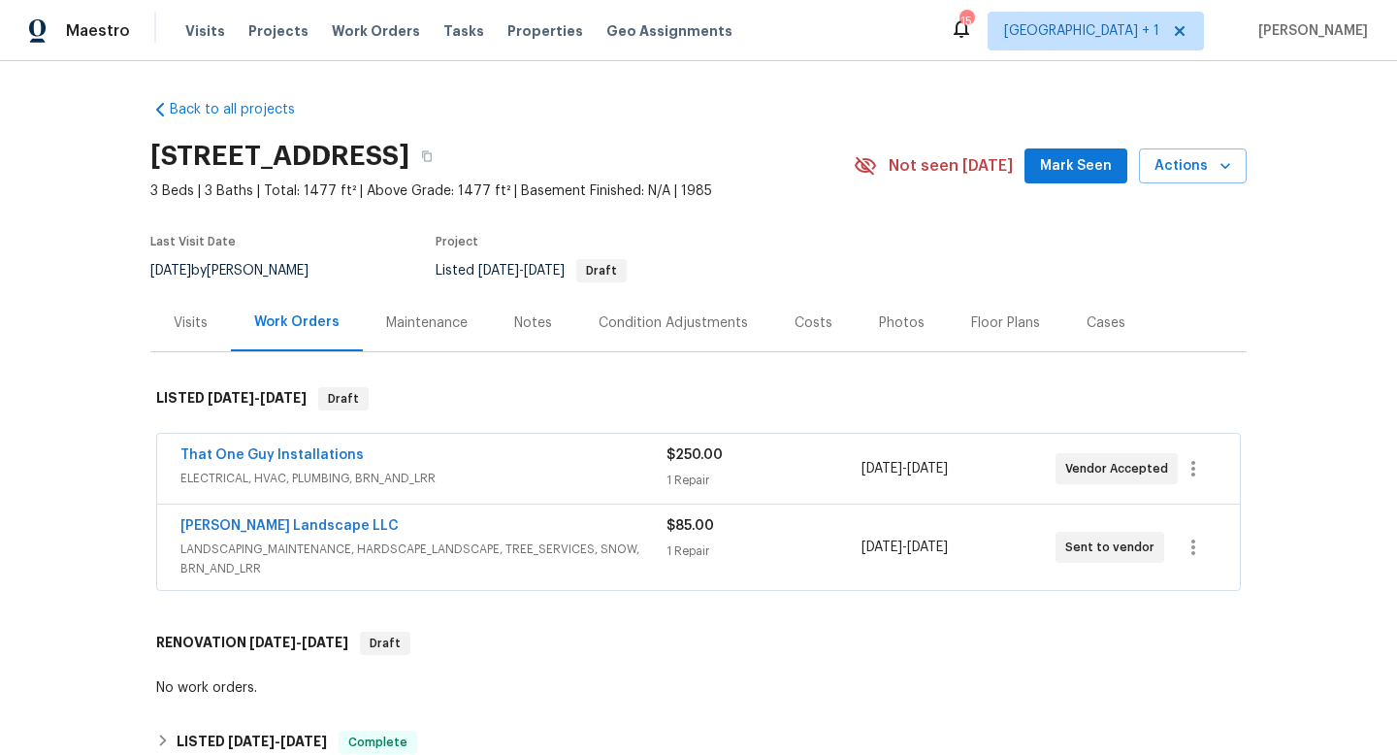
click at [815, 323] on div "Costs" at bounding box center [814, 322] width 38 height 19
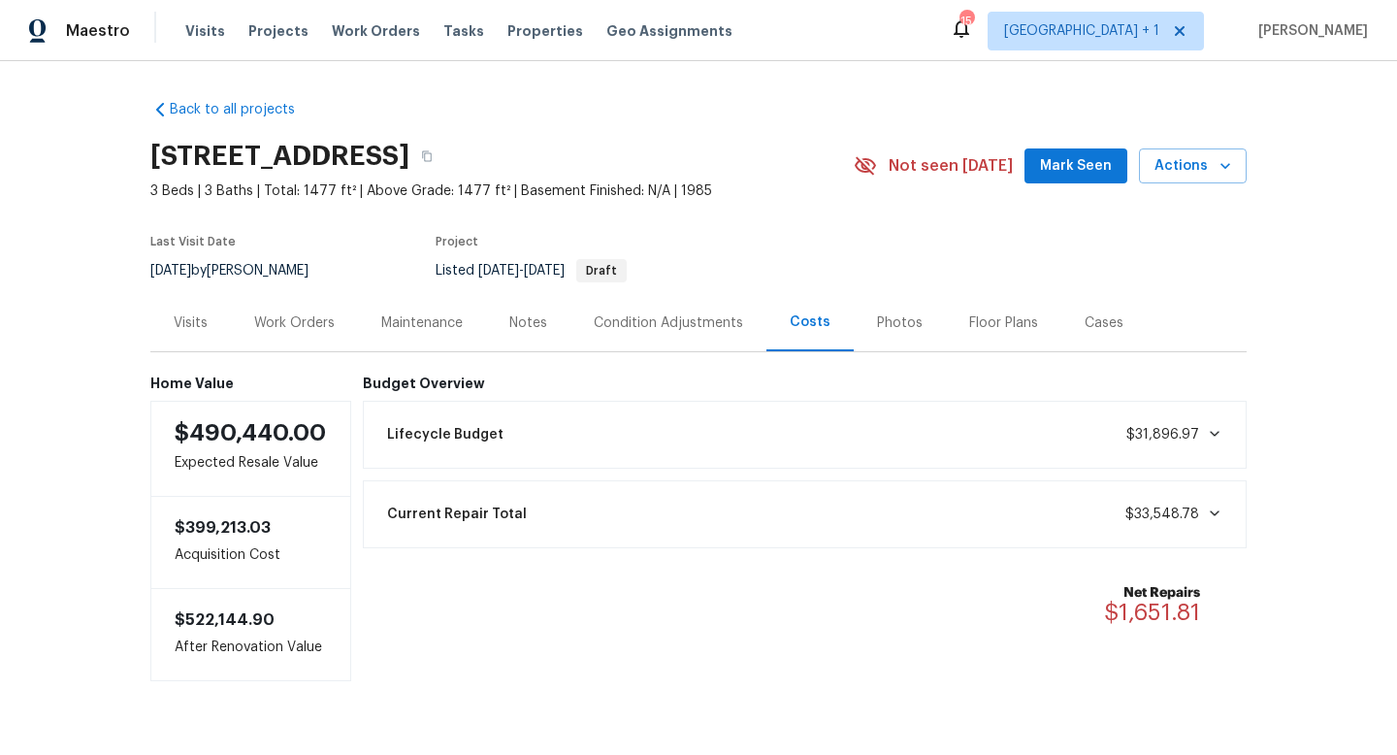
click at [310, 315] on div "Work Orders" at bounding box center [294, 322] width 81 height 19
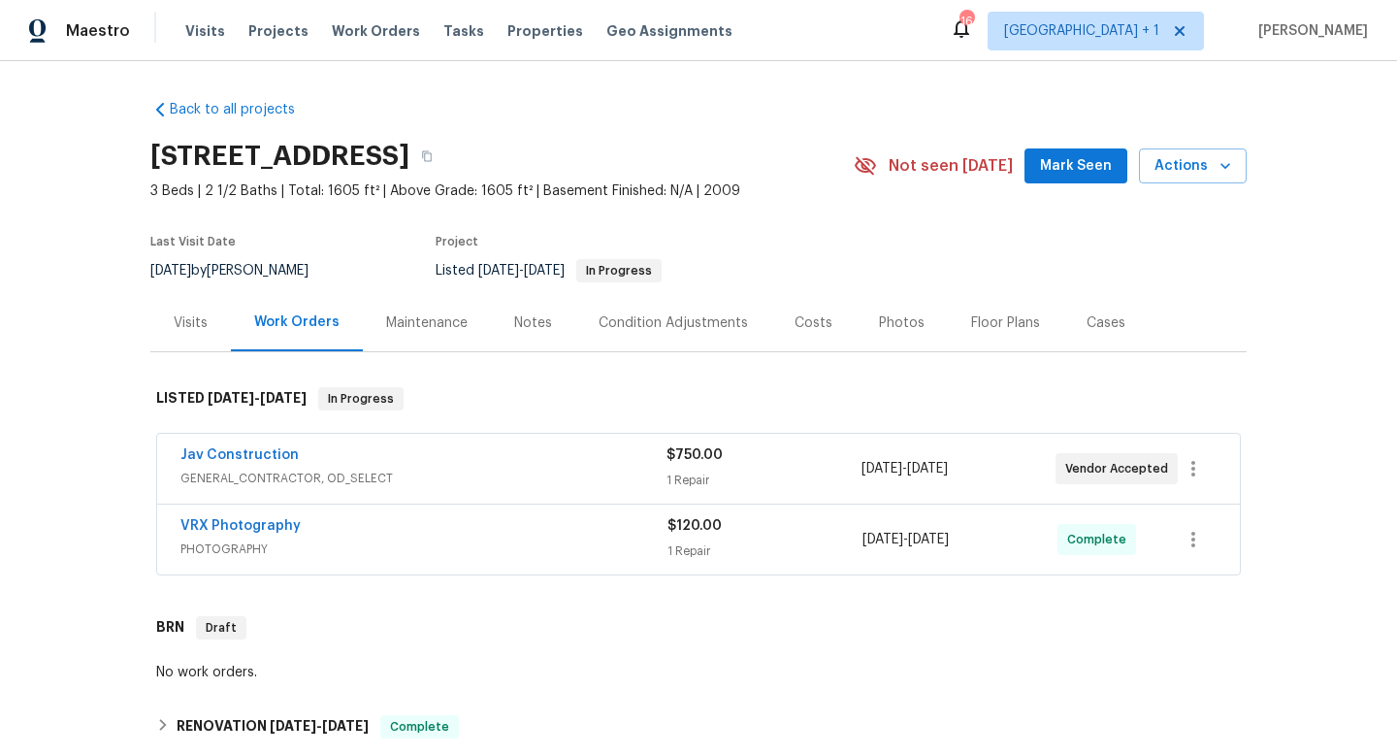
click at [527, 319] on div "Notes" at bounding box center [533, 322] width 38 height 19
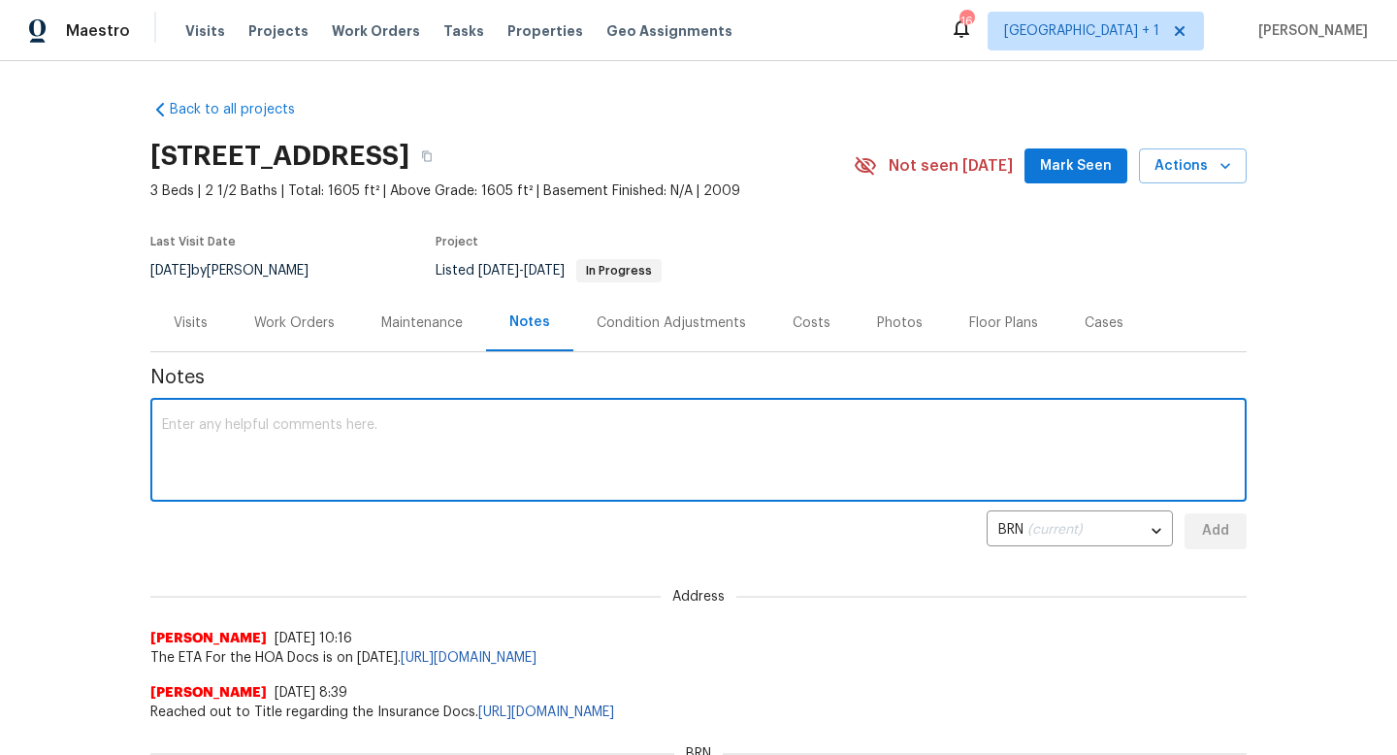
click at [480, 445] on textarea at bounding box center [698, 452] width 1073 height 68
type textarea "fence will be fixed this weekend, per vendor. HOA gate fix."
click at [1215, 538] on span "Add" at bounding box center [1215, 531] width 31 height 24
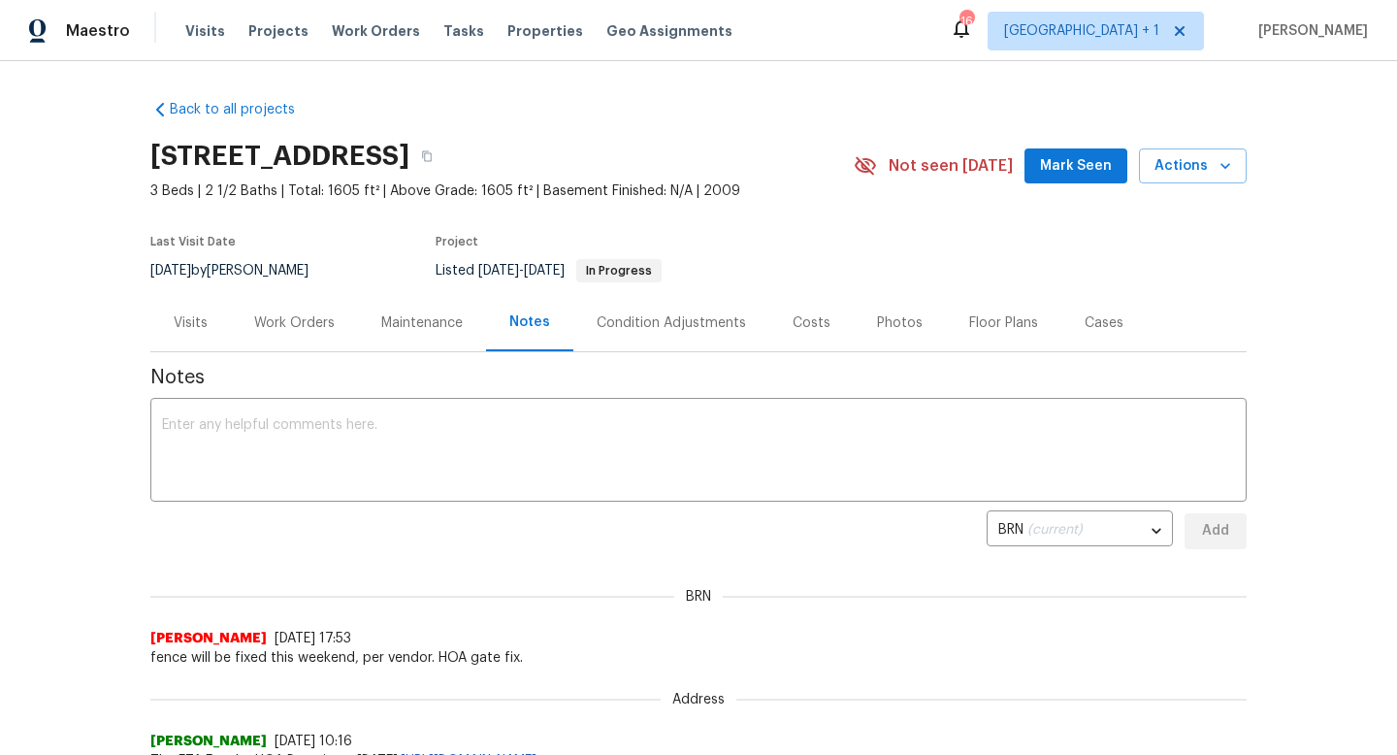
click at [294, 323] on div "Work Orders" at bounding box center [294, 322] width 81 height 19
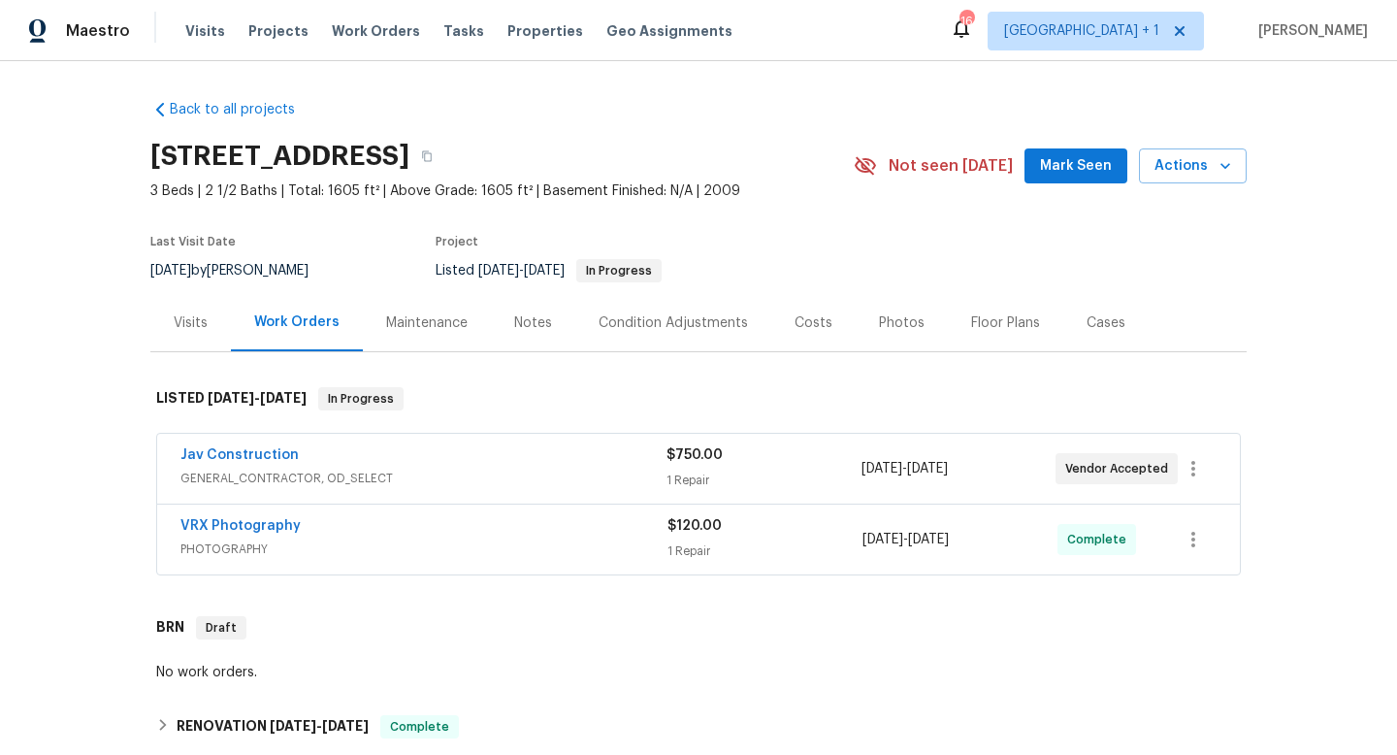
scroll to position [292, 0]
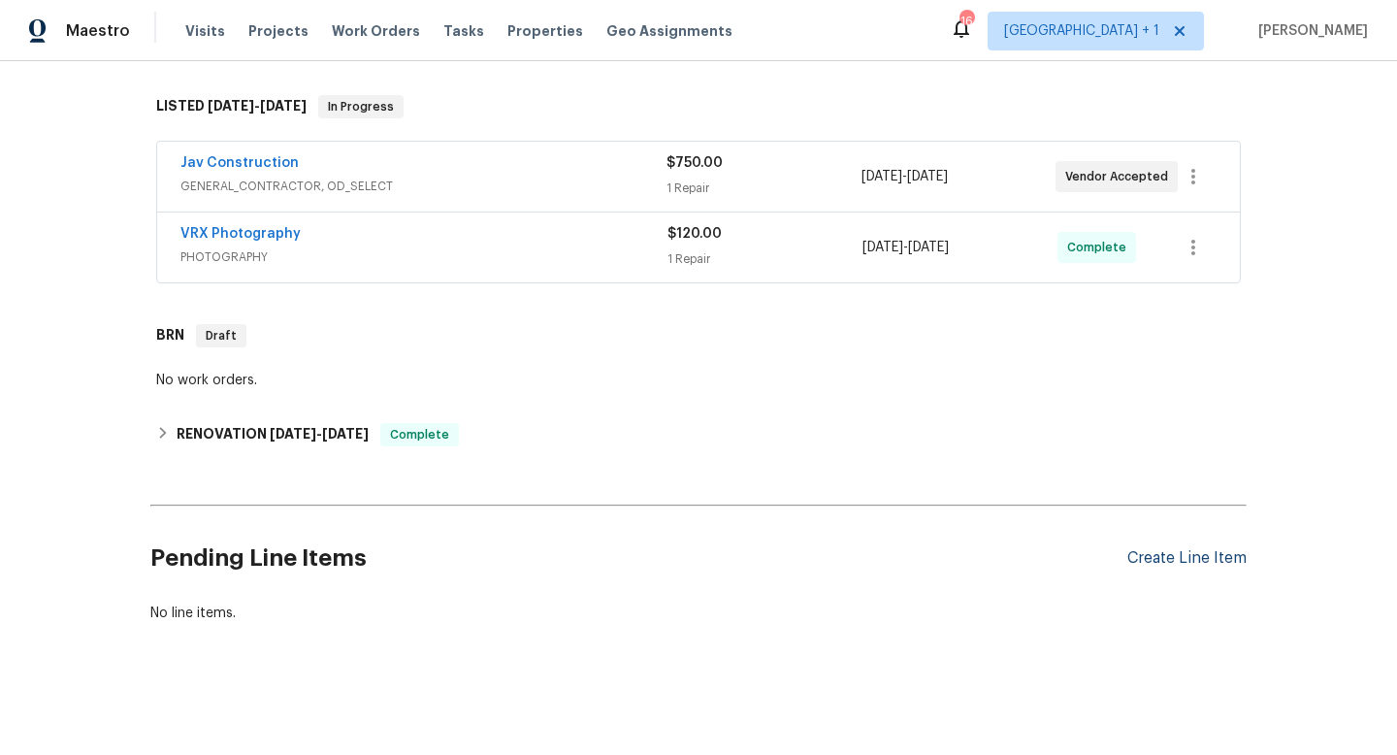
click at [1165, 554] on div "Create Line Item" at bounding box center [1187, 558] width 119 height 18
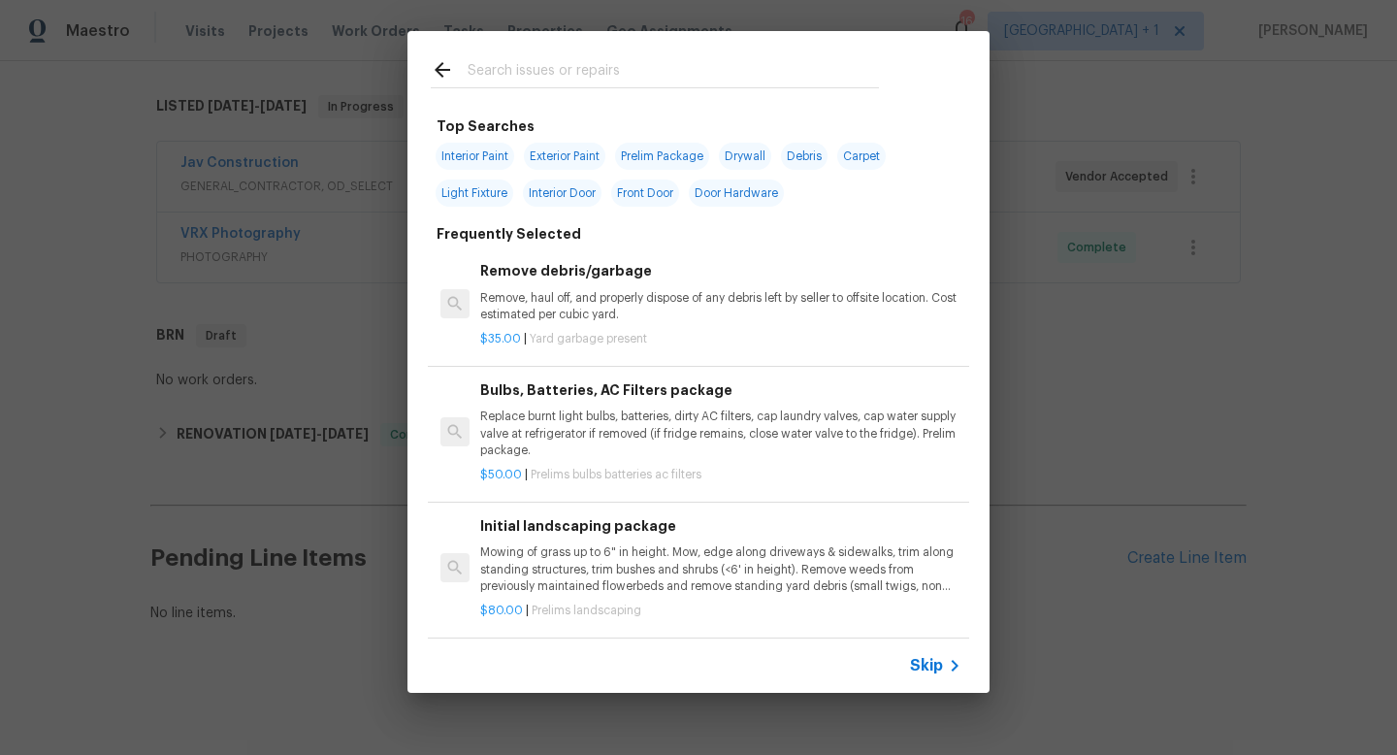
click at [921, 663] on span "Skip" at bounding box center [926, 665] width 33 height 19
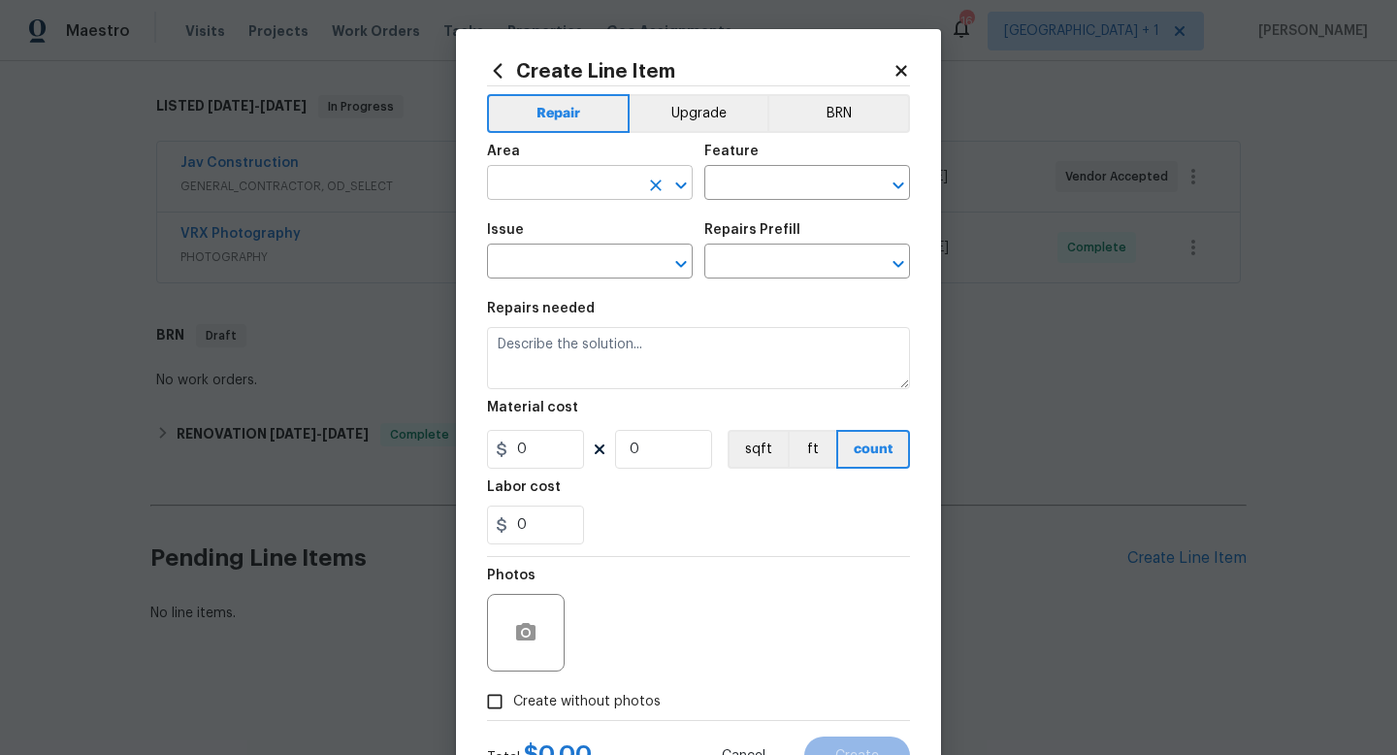
click at [591, 183] on input "text" at bounding box center [562, 185] width 151 height 30
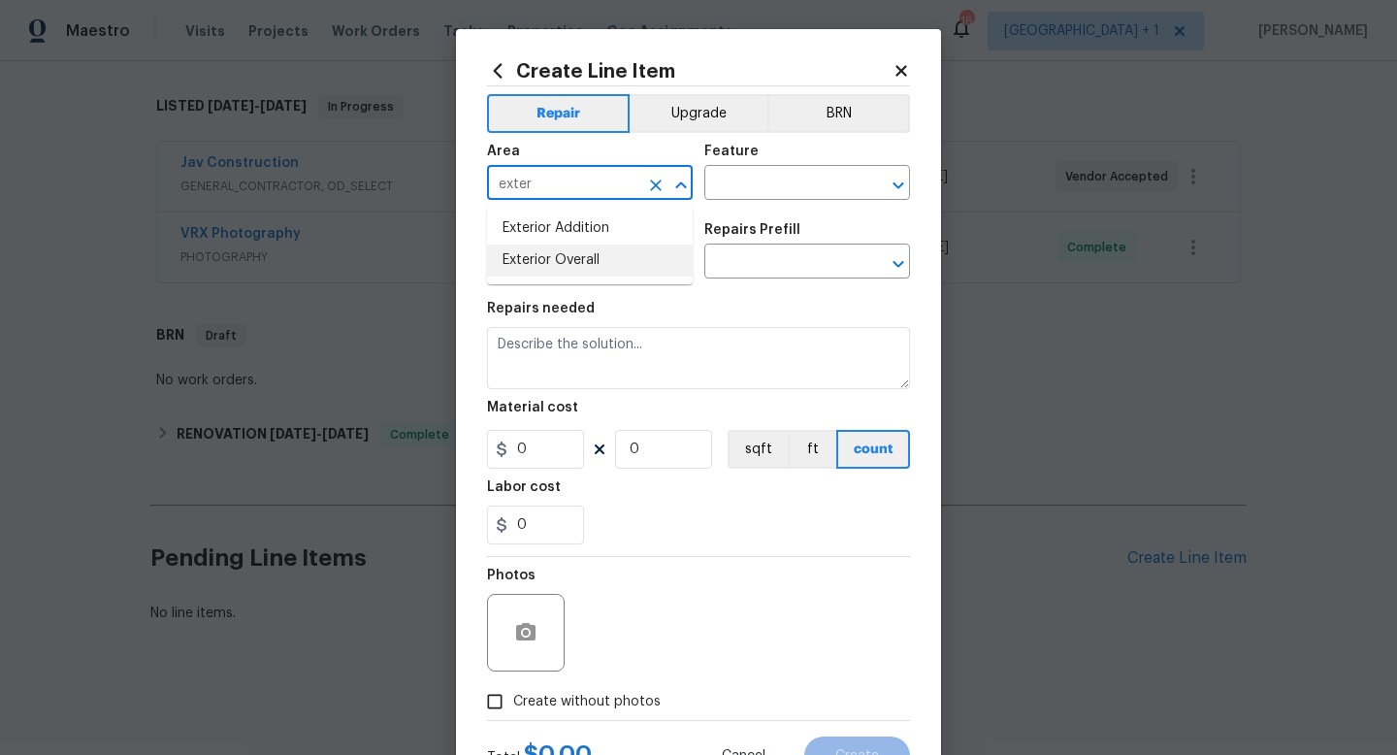
click at [575, 261] on li "Exterior Overall" at bounding box center [590, 261] width 206 height 32
type input "Exterior Overall"
click at [776, 190] on input "text" at bounding box center [780, 185] width 151 height 30
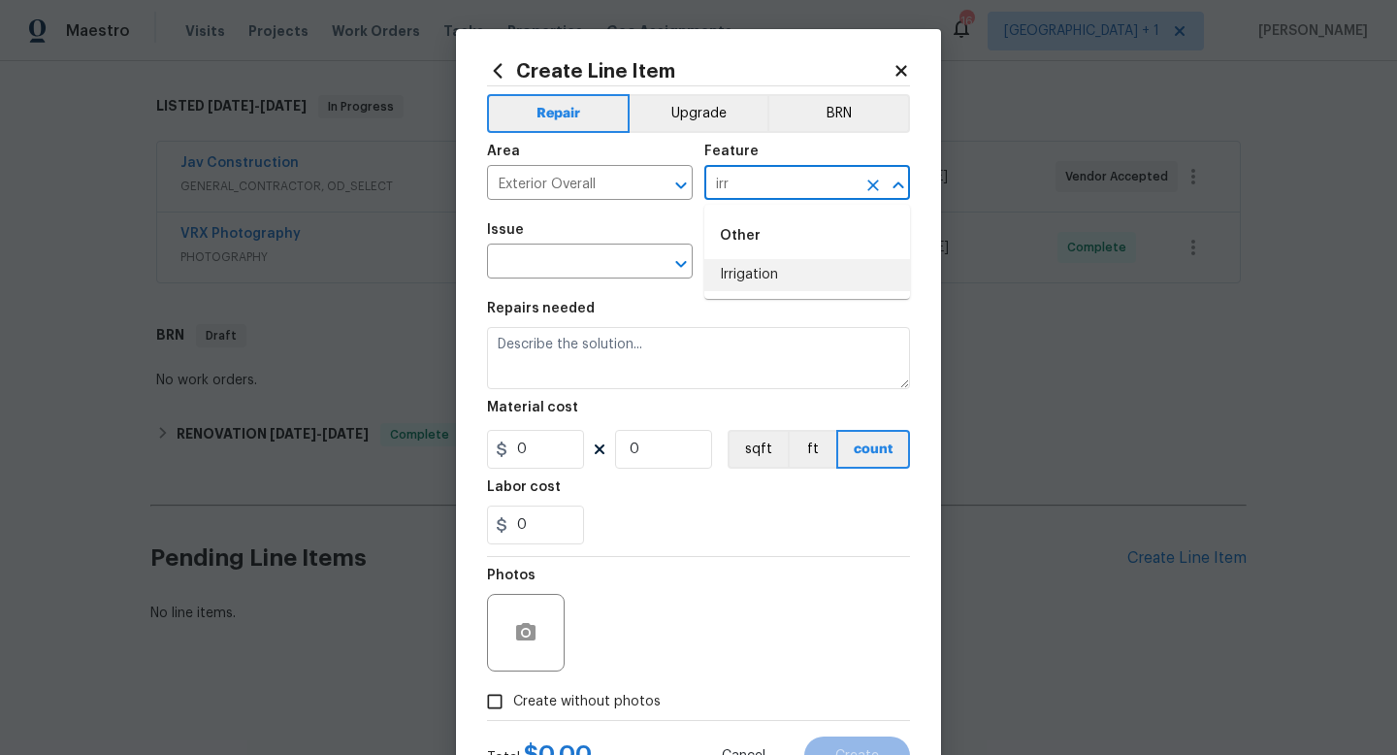
click at [770, 276] on li "Irrigation" at bounding box center [808, 275] width 206 height 32
type input "Irrigation"
click at [598, 256] on input "text" at bounding box center [562, 263] width 151 height 30
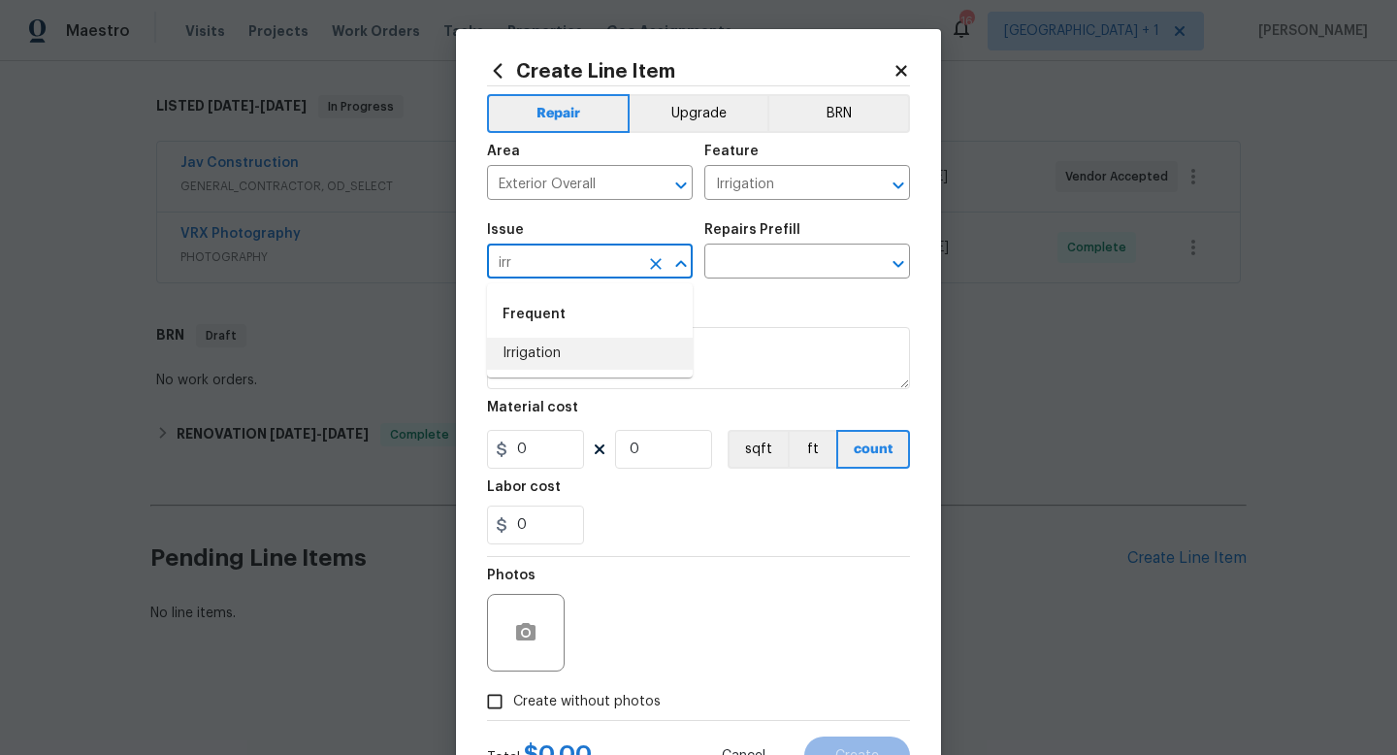
click at [555, 354] on li "Irrigation" at bounding box center [590, 354] width 206 height 32
type input "Irrigation"
click at [778, 261] on input "text" at bounding box center [780, 263] width 151 height 30
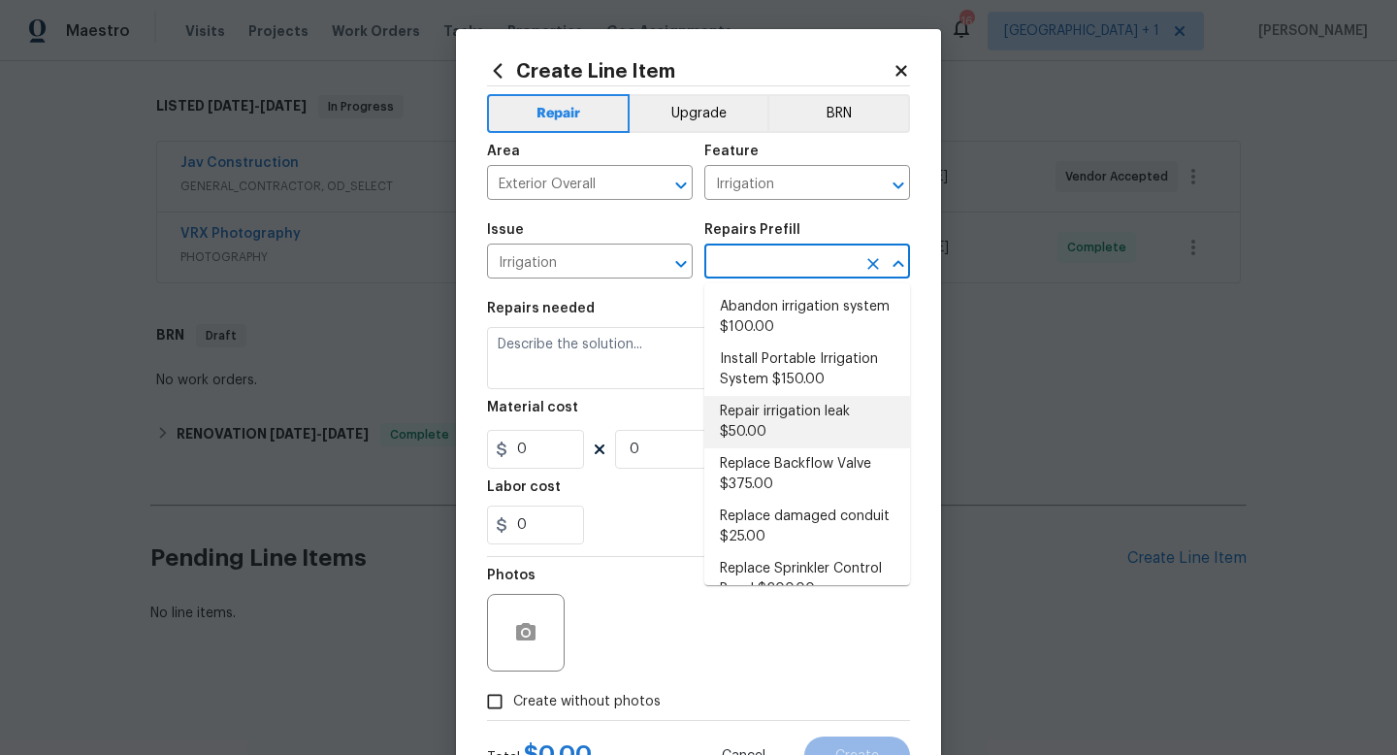
scroll to position [185, 0]
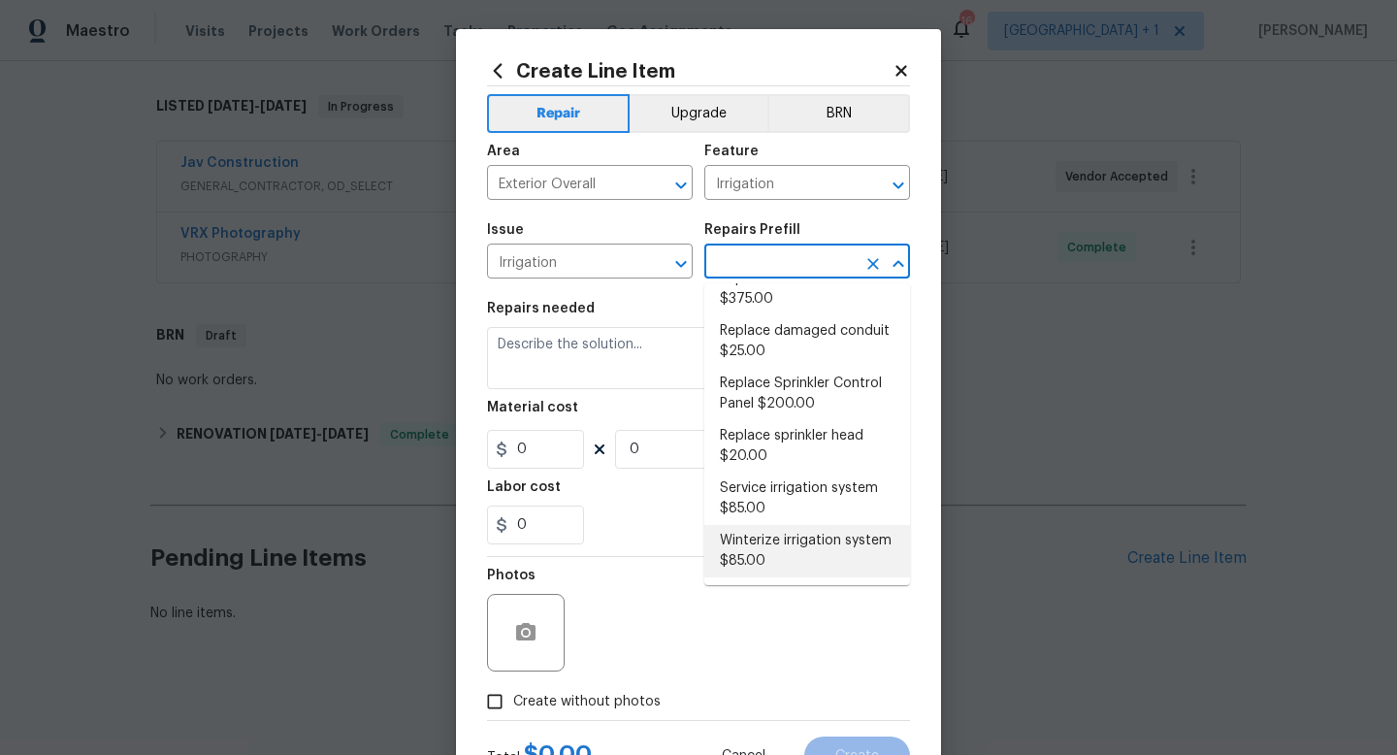
click at [771, 553] on li "Winterize irrigation system $85.00" at bounding box center [808, 551] width 206 height 52
type input "Winterize irrigation system $85.00"
type textarea "Winterize irrigation system please"
type input "85"
type input "1"
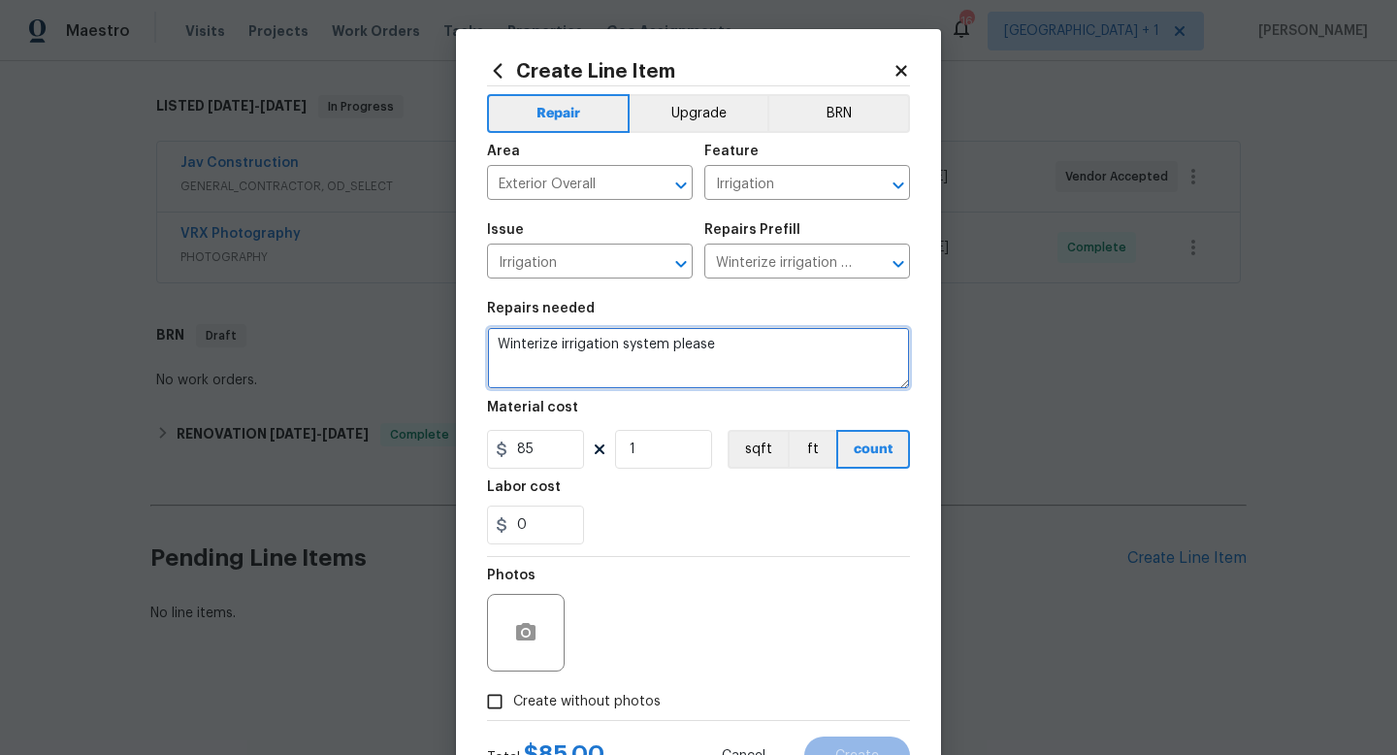
drag, startPoint x: 736, startPoint y: 345, endPoint x: 479, endPoint y: 342, distance: 256.2
click at [479, 342] on div "Create Line Item Repair Upgrade BRN Area Exterior Overall ​ Feature Irrigation …" at bounding box center [698, 417] width 485 height 777
paste textarea "Please winterize irrigation system. Drain backflow and lines to house and turn …"
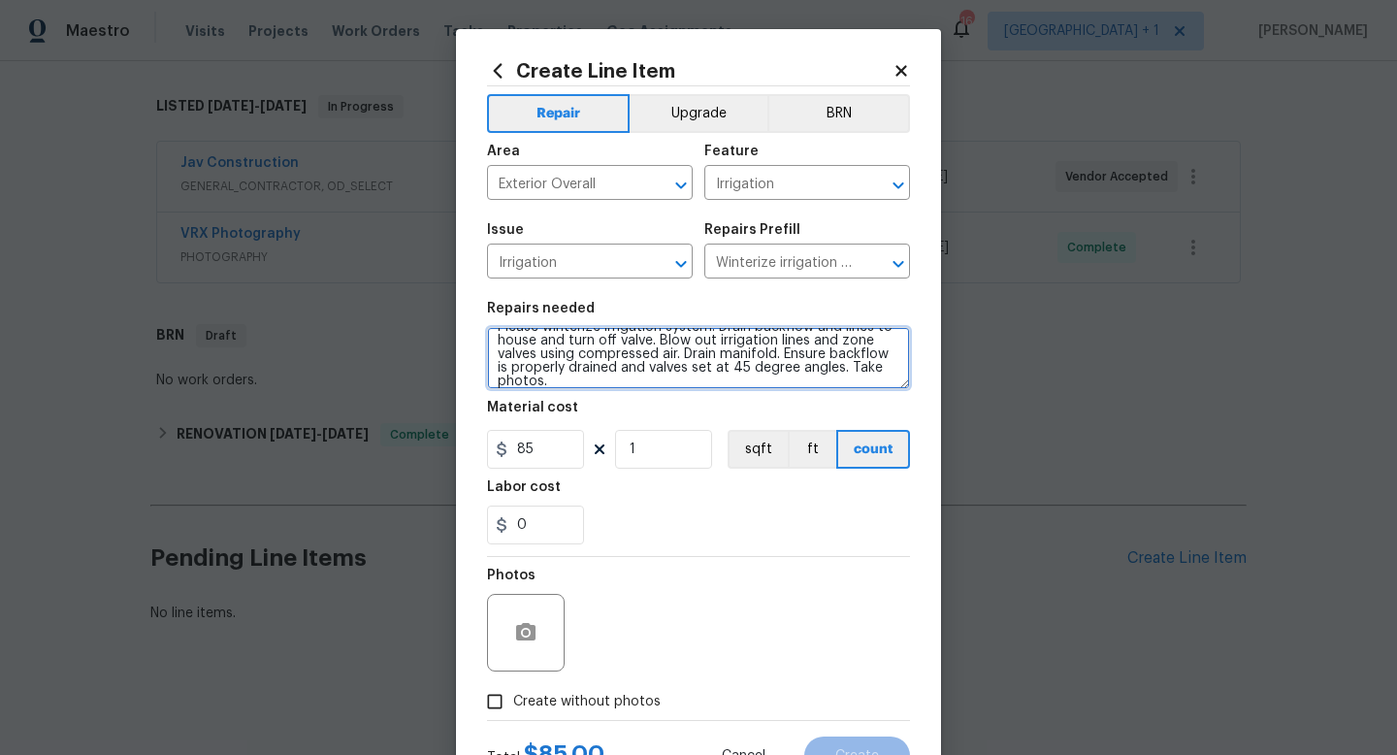
scroll to position [82, 0]
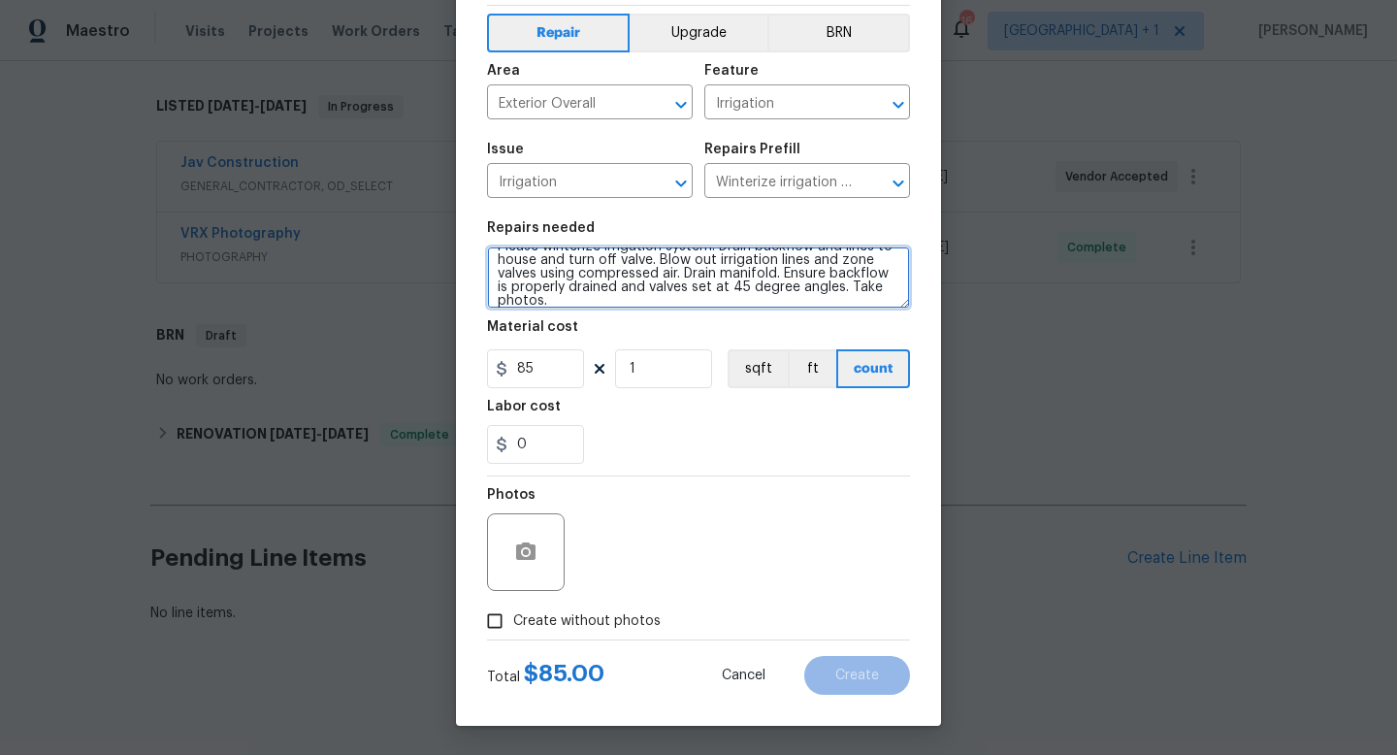
type textarea "Please winterize irrigation system. Drain backflow and lines to house and turn …"
click at [493, 629] on input "Create without photos" at bounding box center [494, 621] width 37 height 37
checkbox input "true"
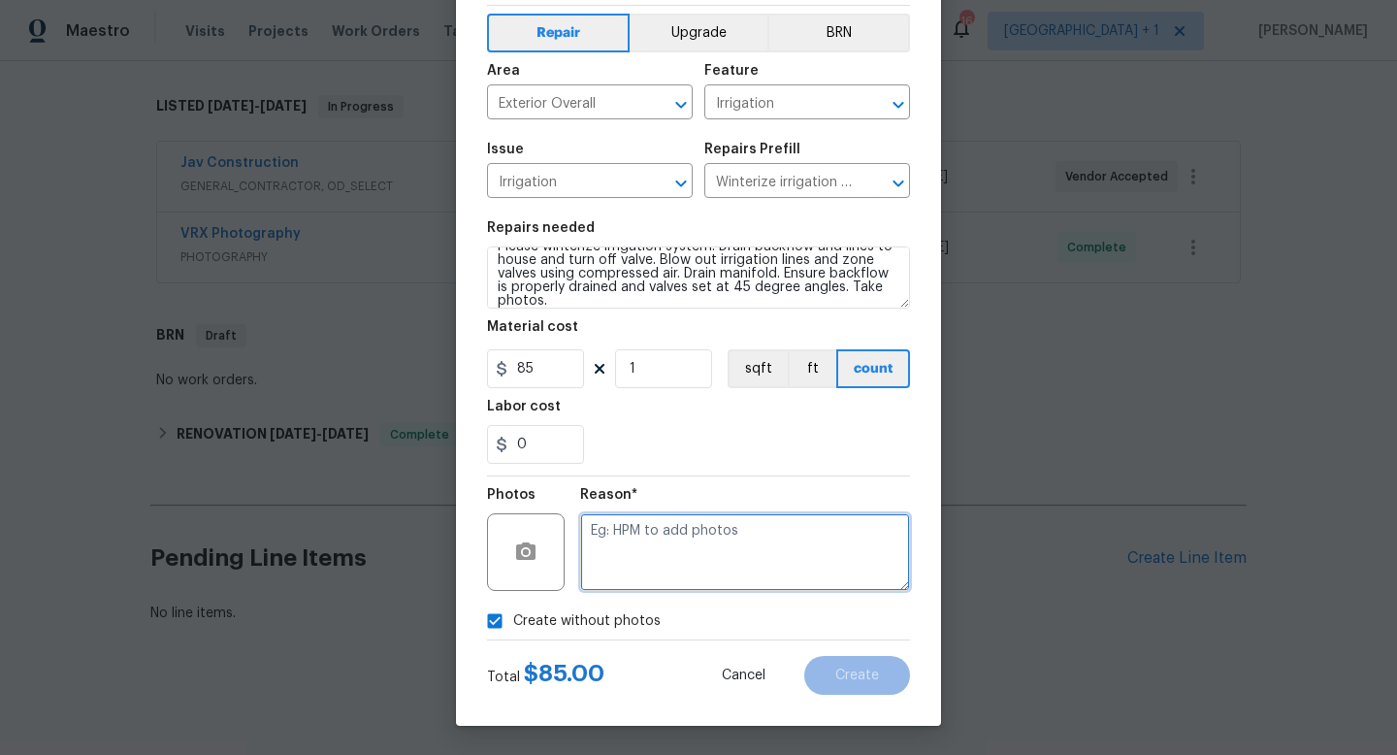
click at [615, 577] on textarea at bounding box center [745, 552] width 330 height 78
type textarea "na"
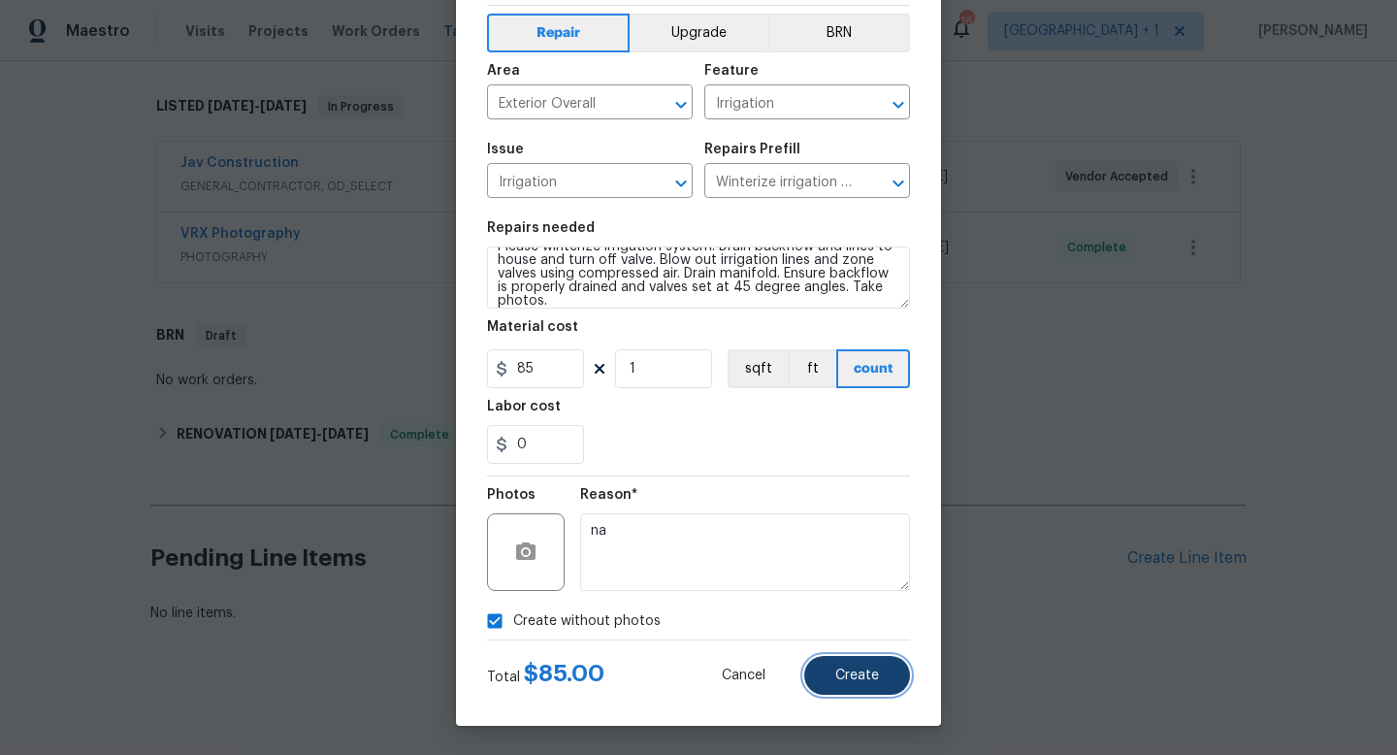
click at [827, 682] on button "Create" at bounding box center [858, 675] width 106 height 39
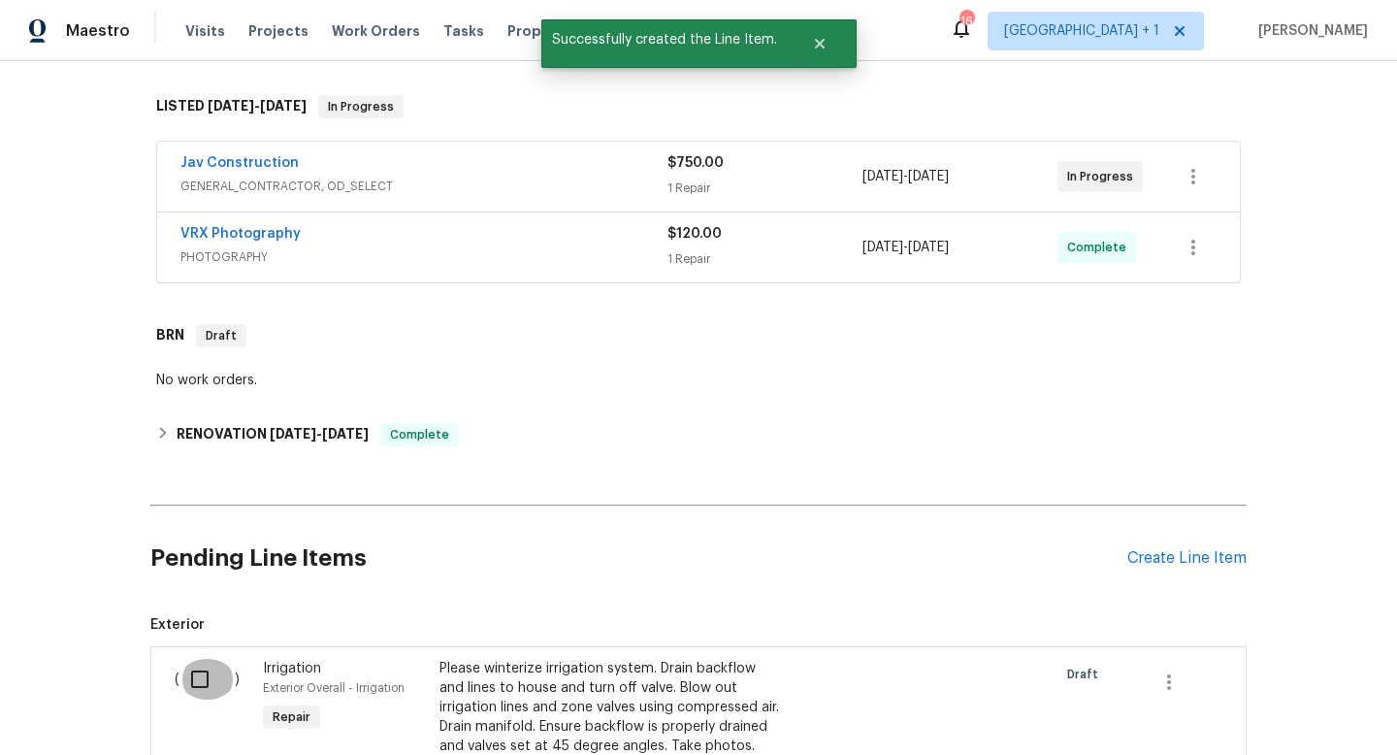
click at [203, 680] on input "checkbox" at bounding box center [207, 679] width 55 height 41
checkbox input "true"
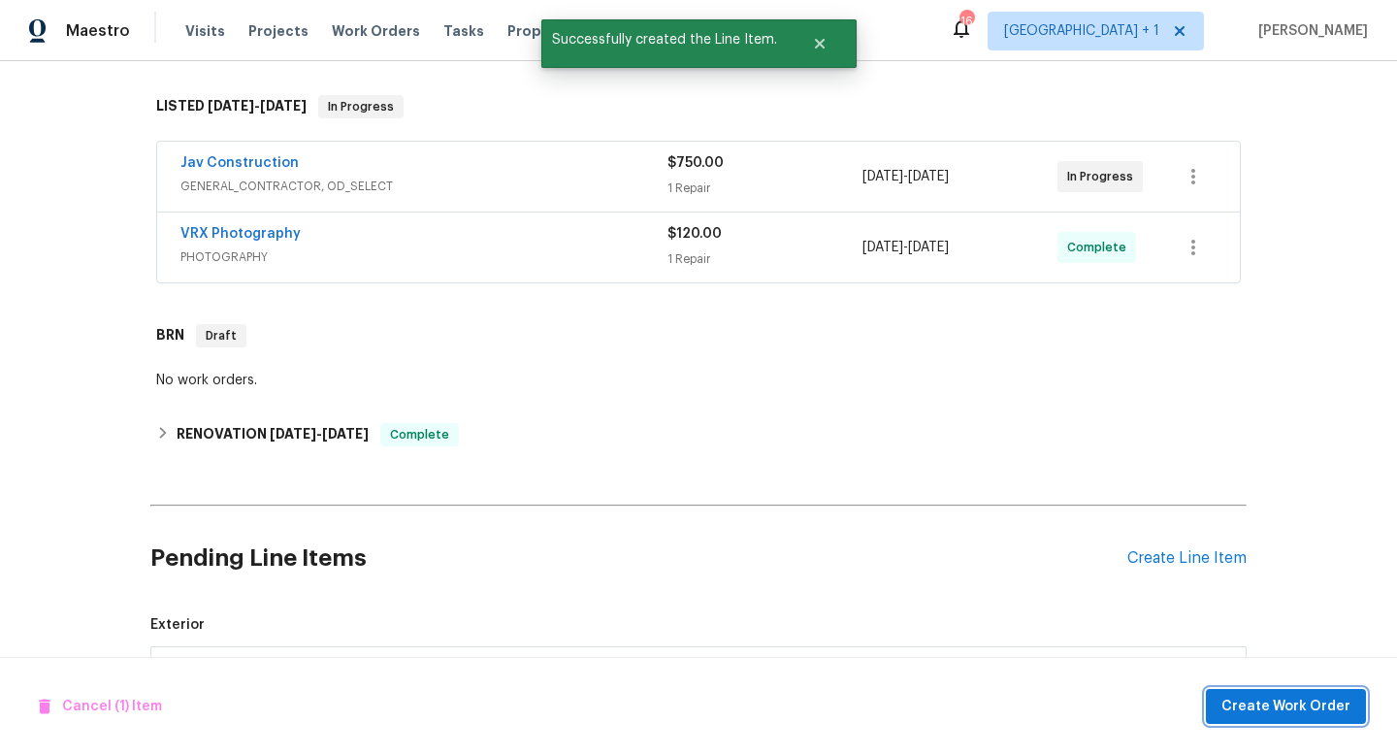
click at [1249, 703] on span "Create Work Order" at bounding box center [1286, 707] width 129 height 24
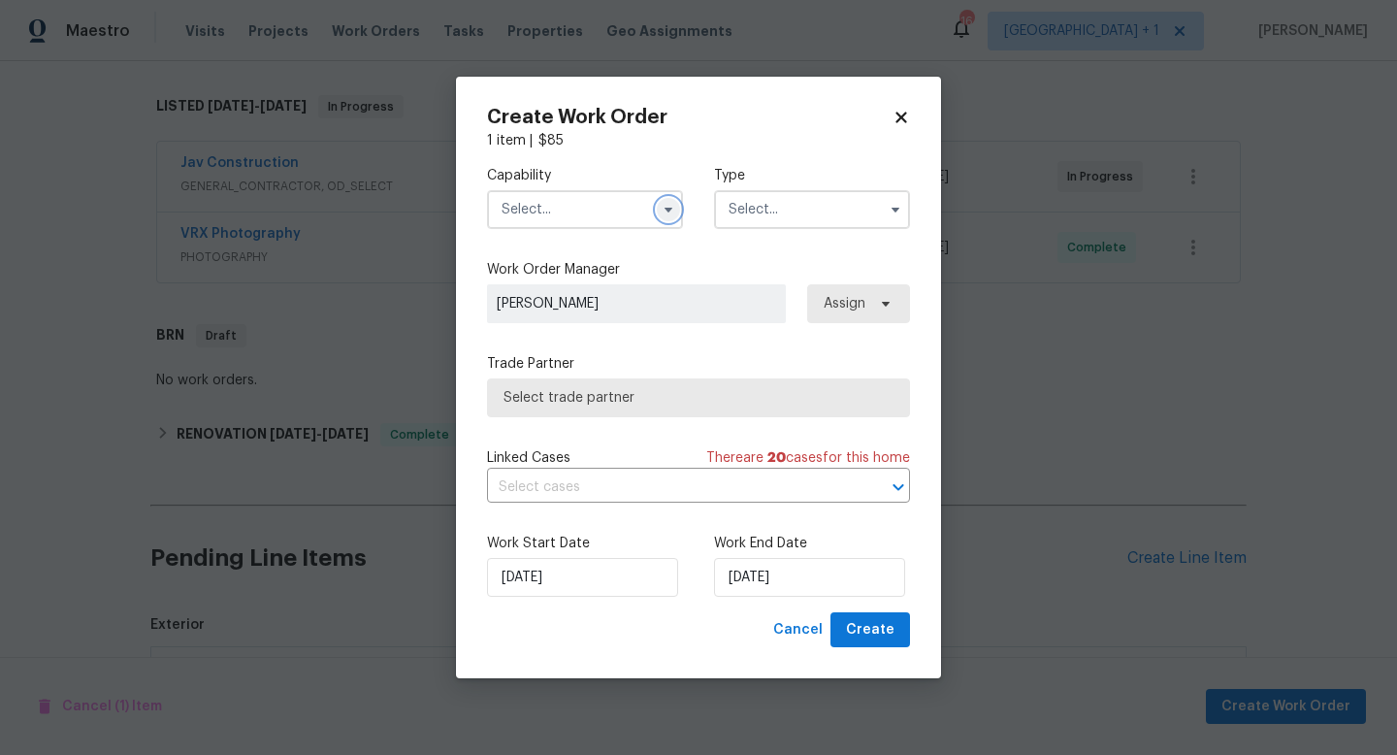
click at [667, 215] on icon "button" at bounding box center [669, 210] width 16 height 16
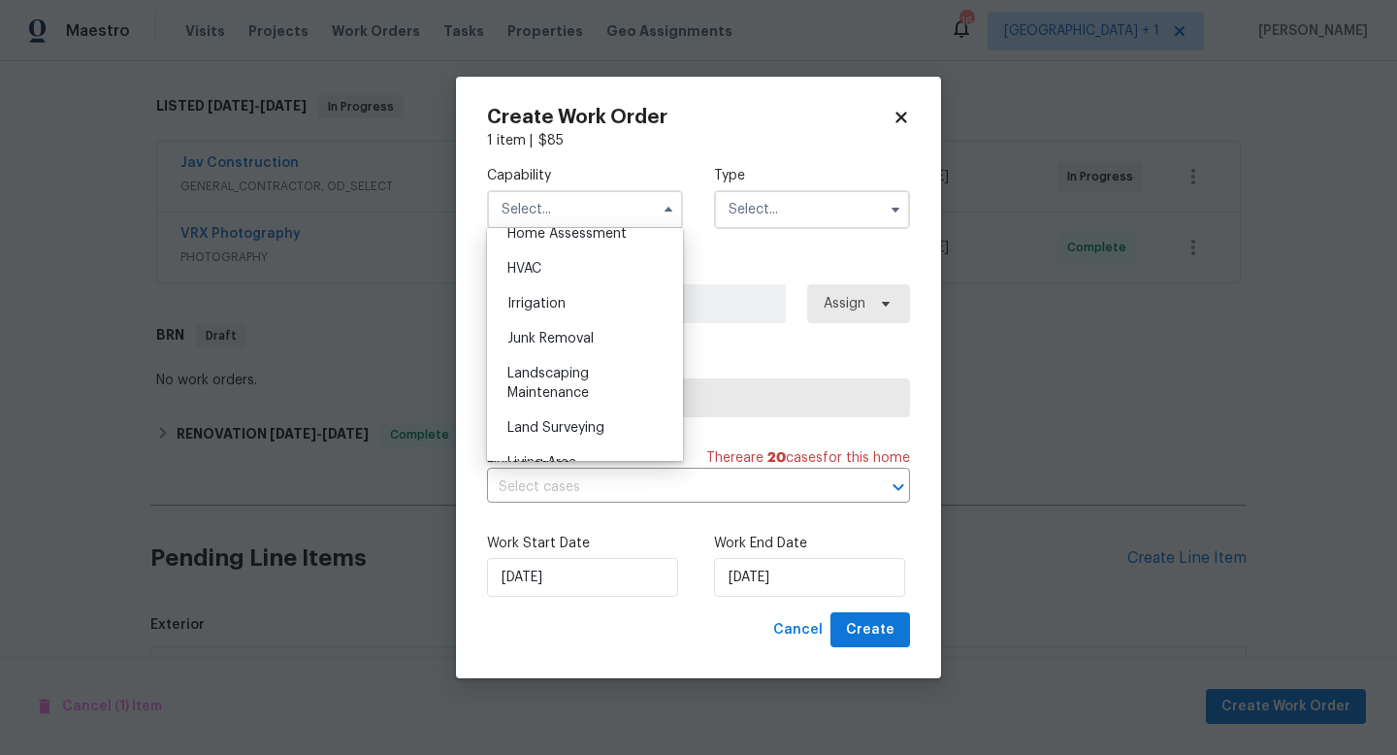
scroll to position [1159, 0]
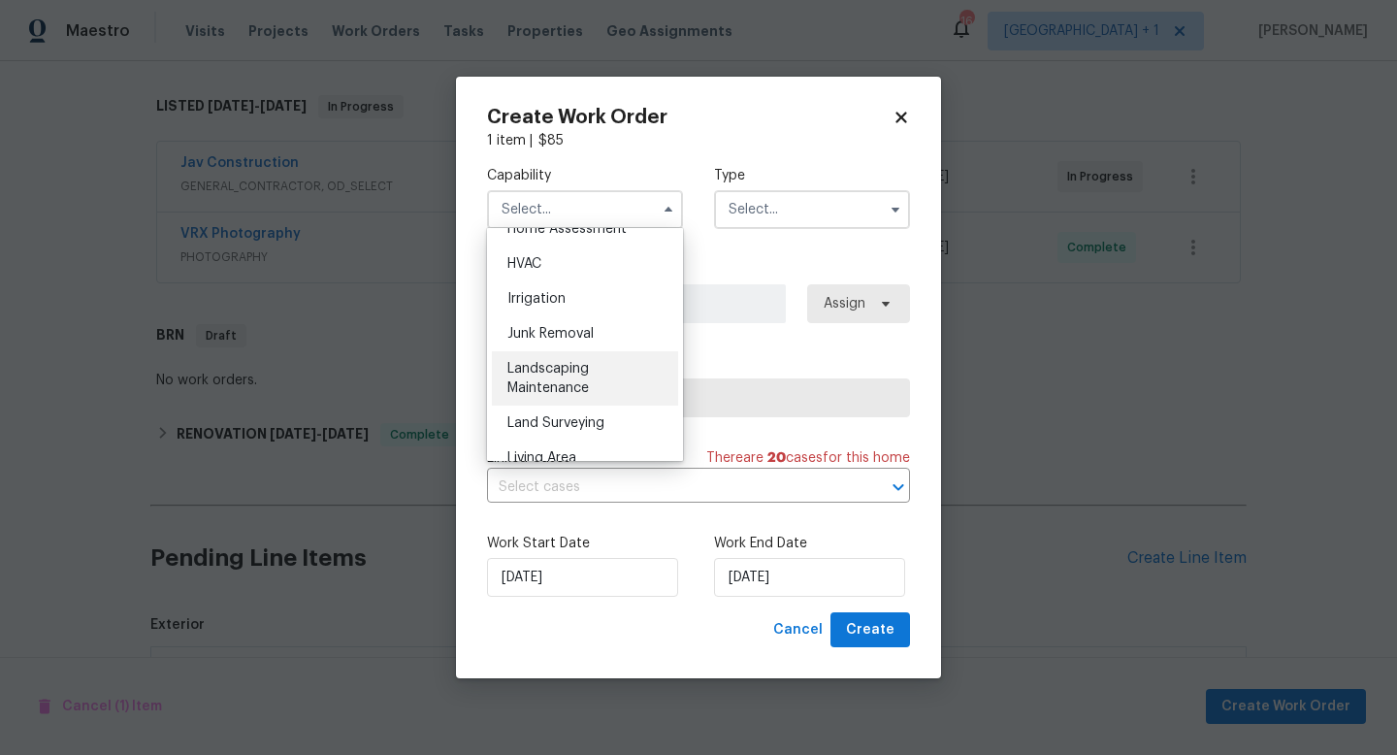
click at [570, 369] on span "Landscaping Maintenance" at bounding box center [549, 378] width 82 height 33
type input "Landscaping Maintenance"
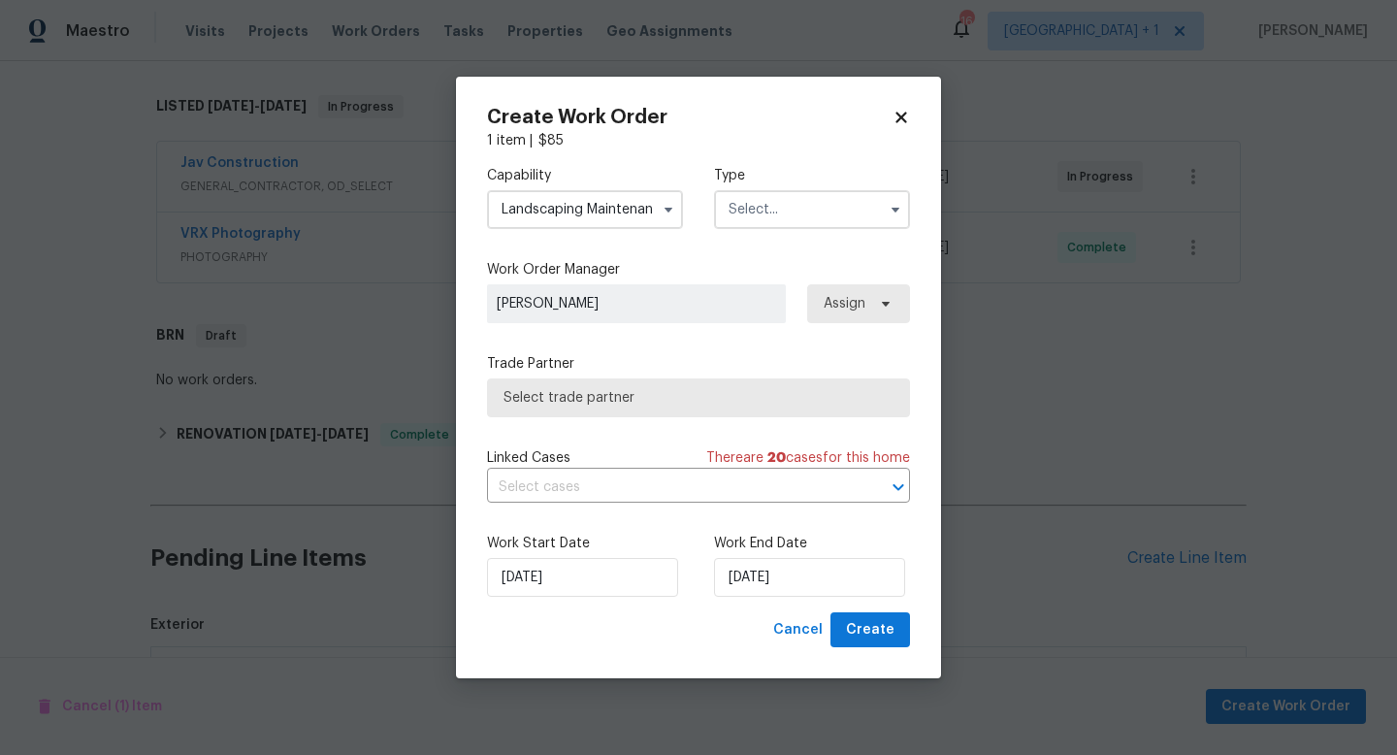
click at [797, 214] on input "text" at bounding box center [812, 209] width 196 height 39
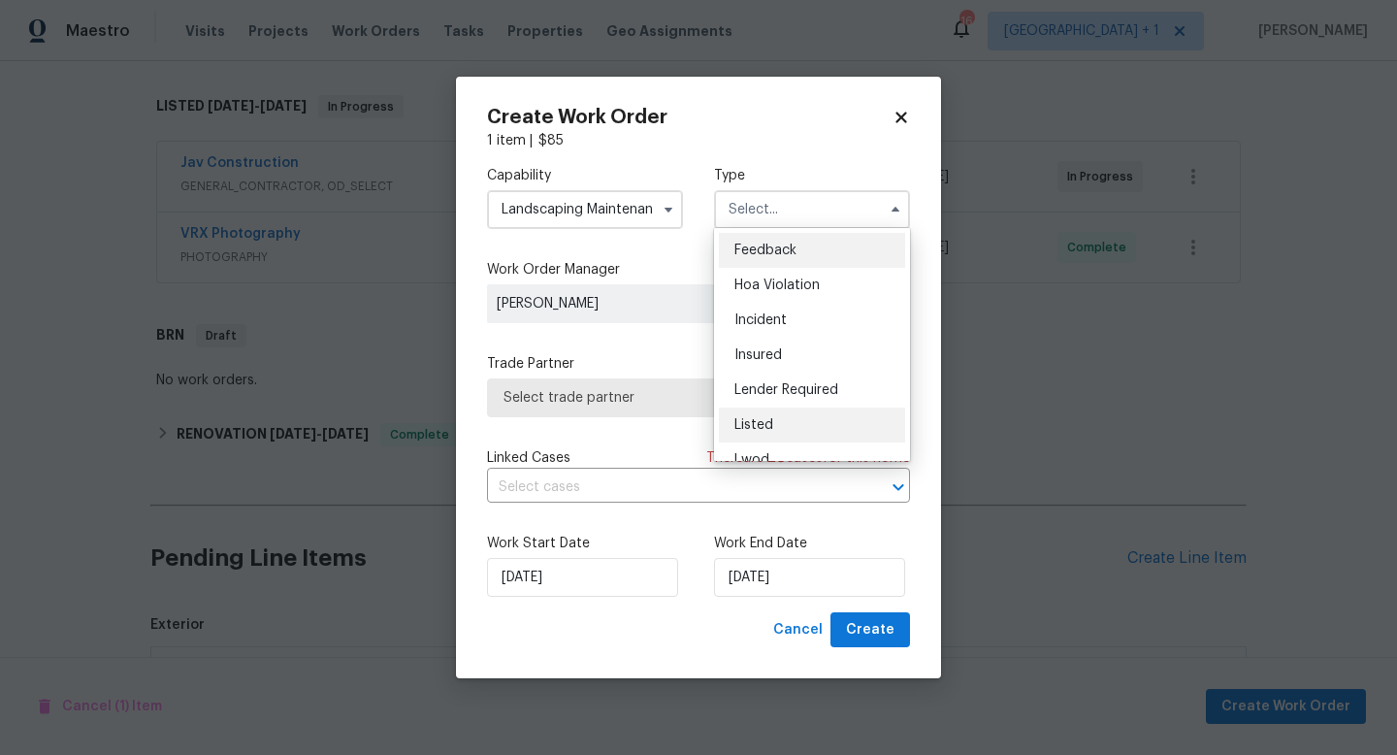
click at [761, 420] on span "Listed" at bounding box center [754, 425] width 39 height 14
type input "Listed"
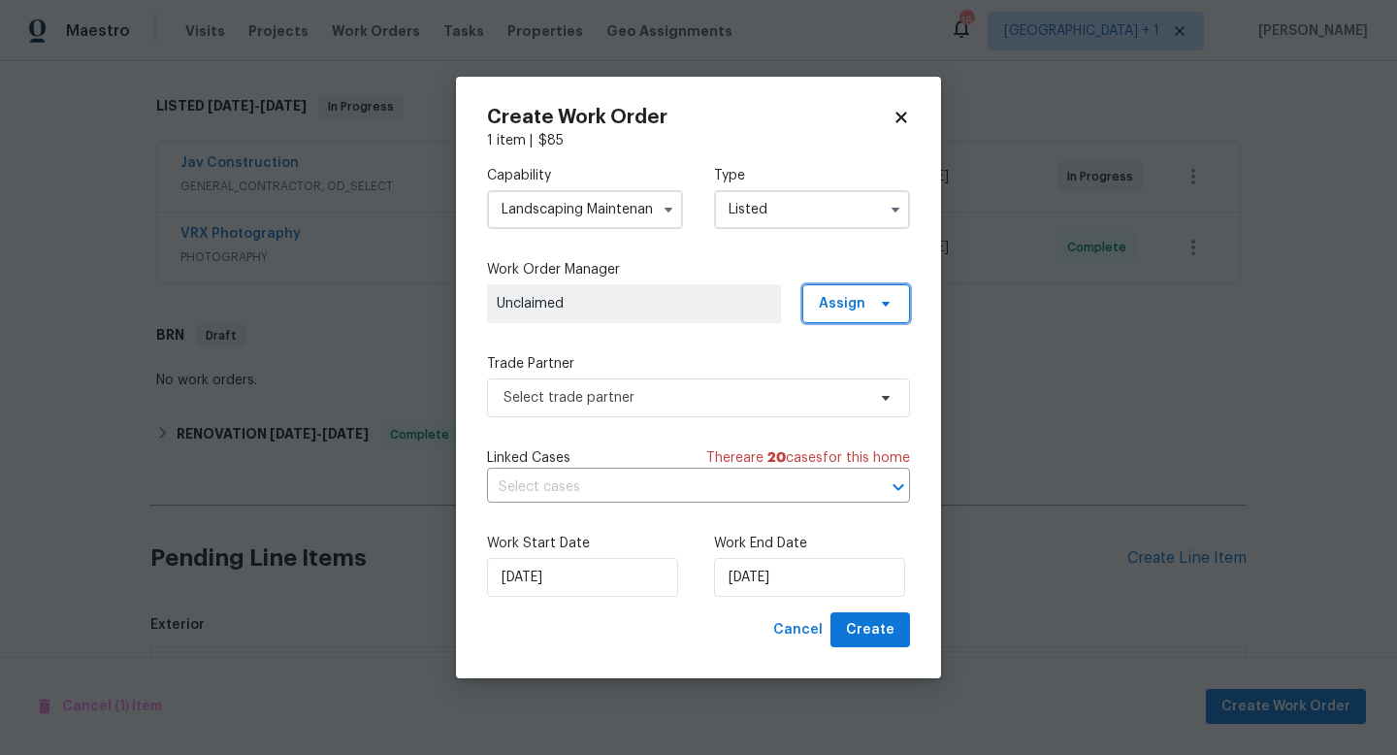
click at [853, 308] on span "Assign" at bounding box center [842, 303] width 47 height 19
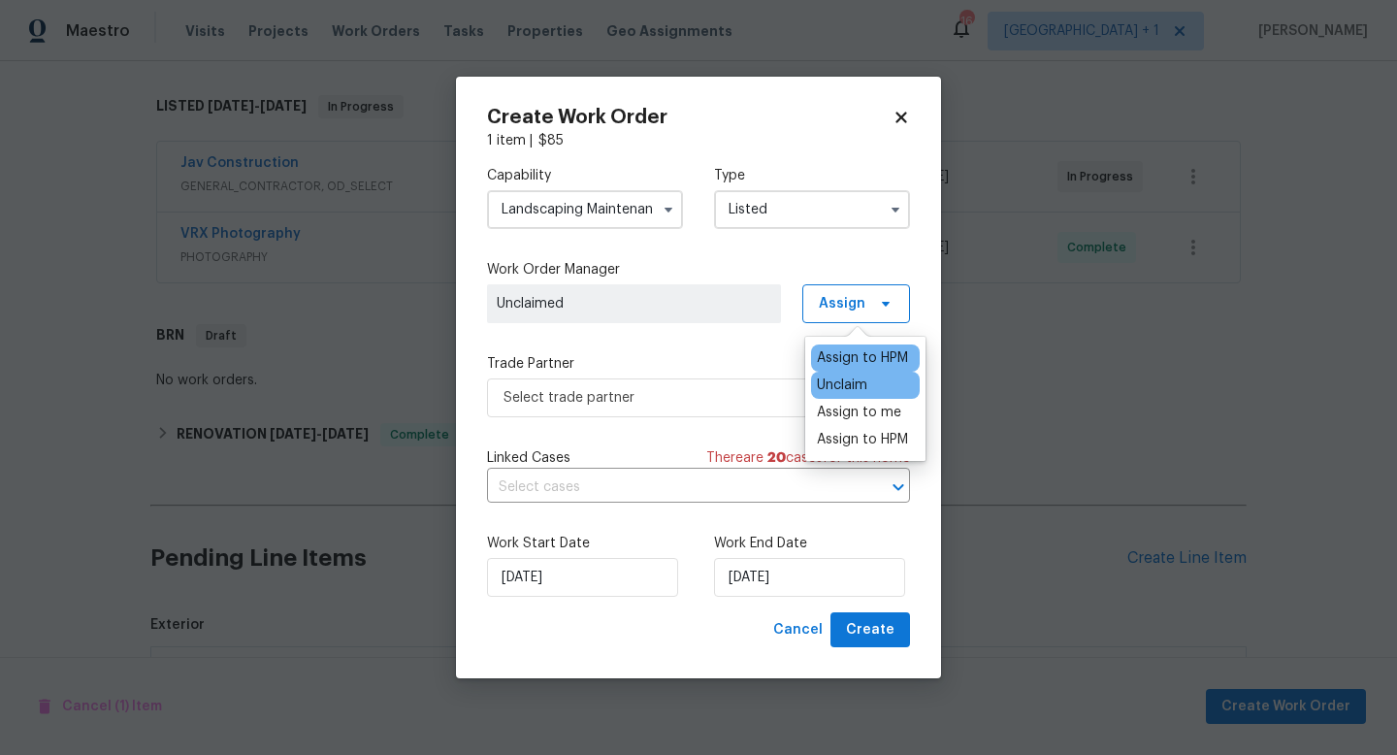
click at [844, 358] on div "Assign to HPM" at bounding box center [862, 357] width 91 height 19
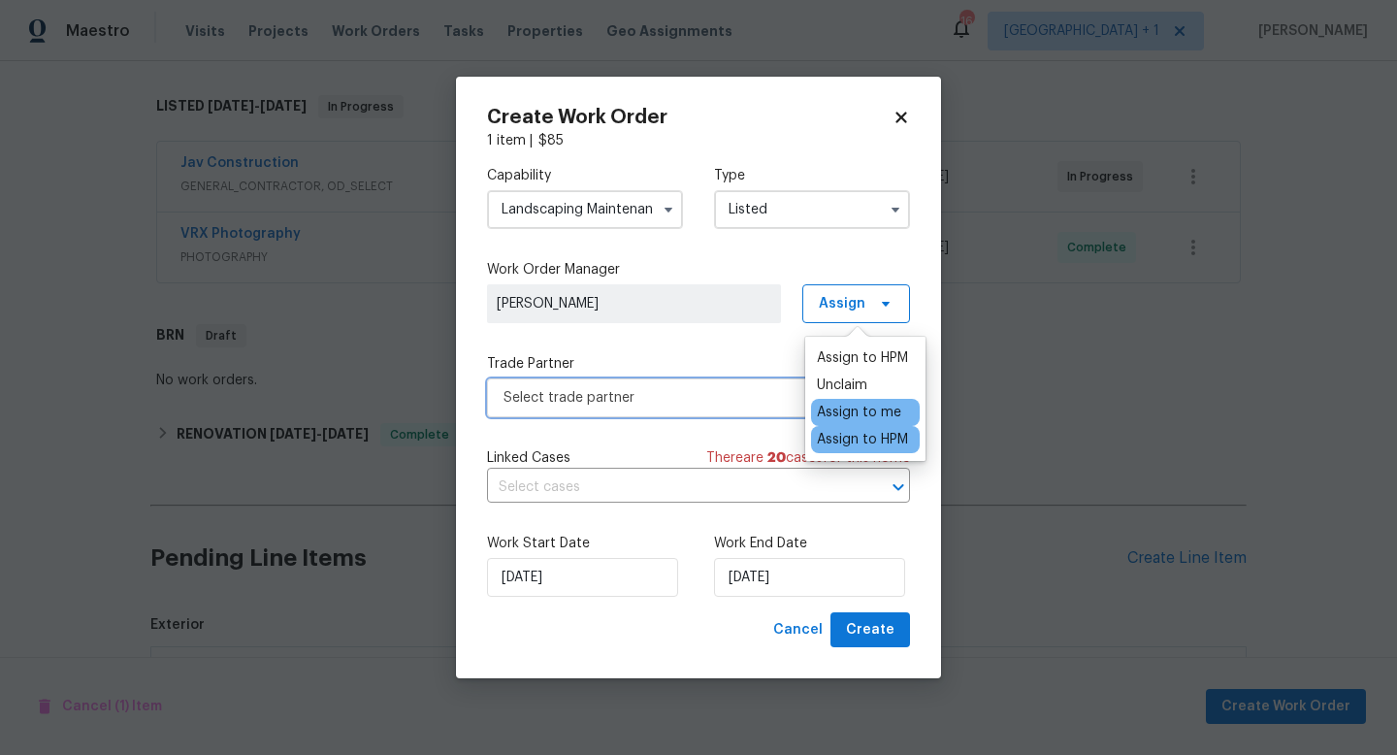
click at [710, 401] on span "Select trade partner" at bounding box center [685, 397] width 362 height 19
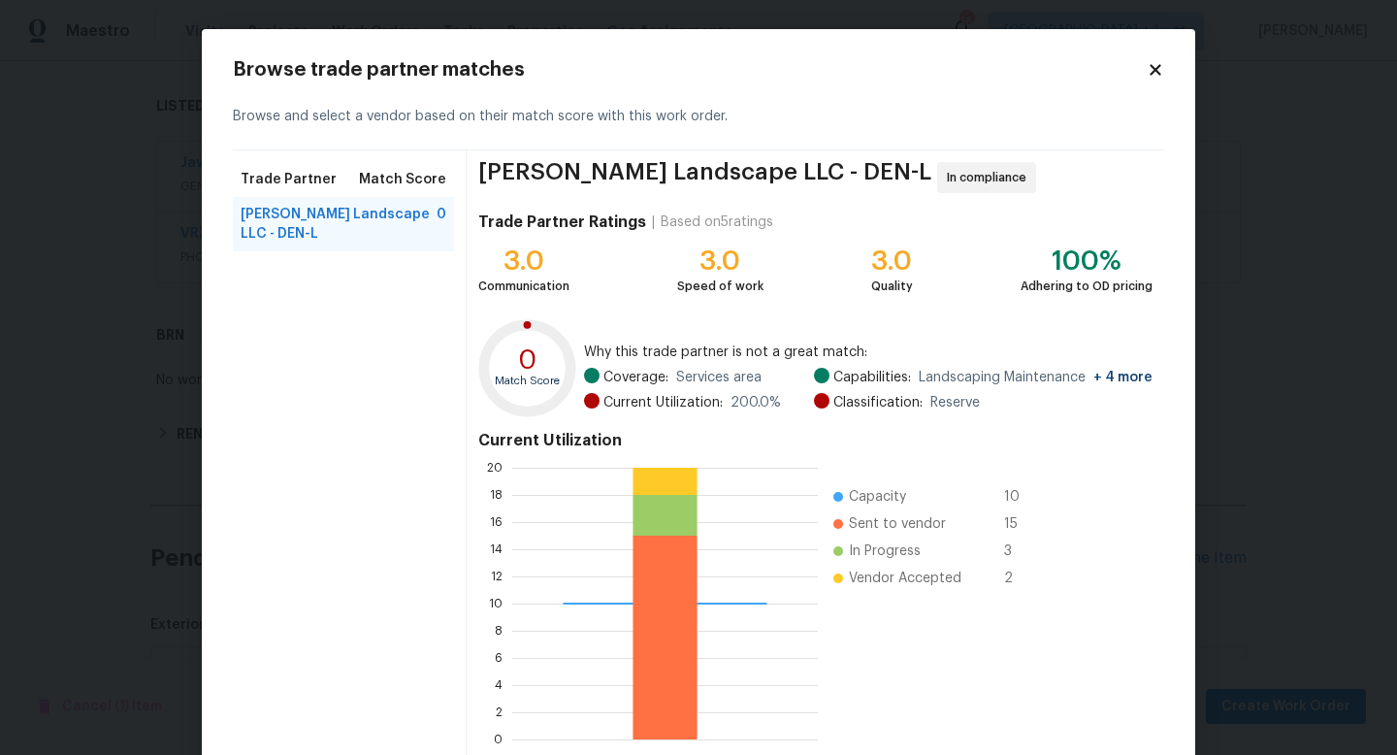
scroll to position [101, 0]
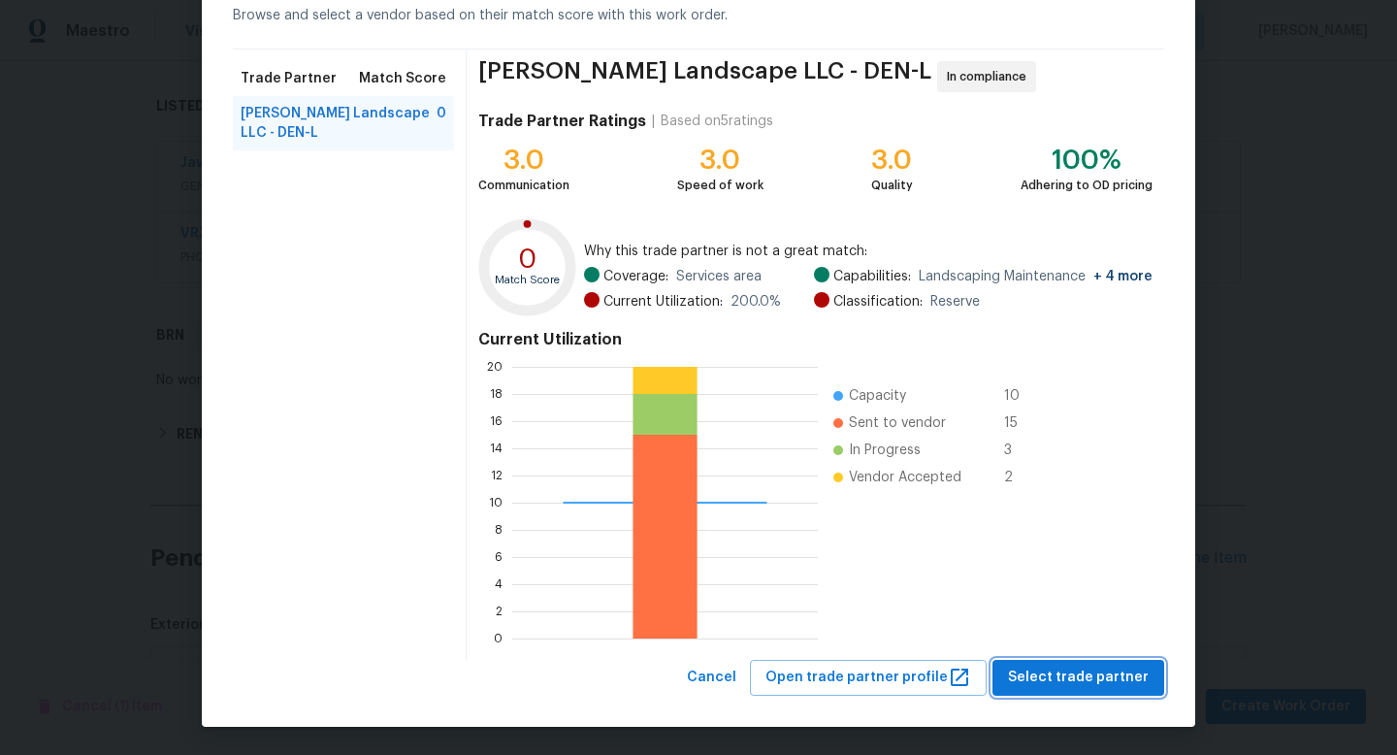
click at [1063, 676] on span "Select trade partner" at bounding box center [1078, 678] width 141 height 24
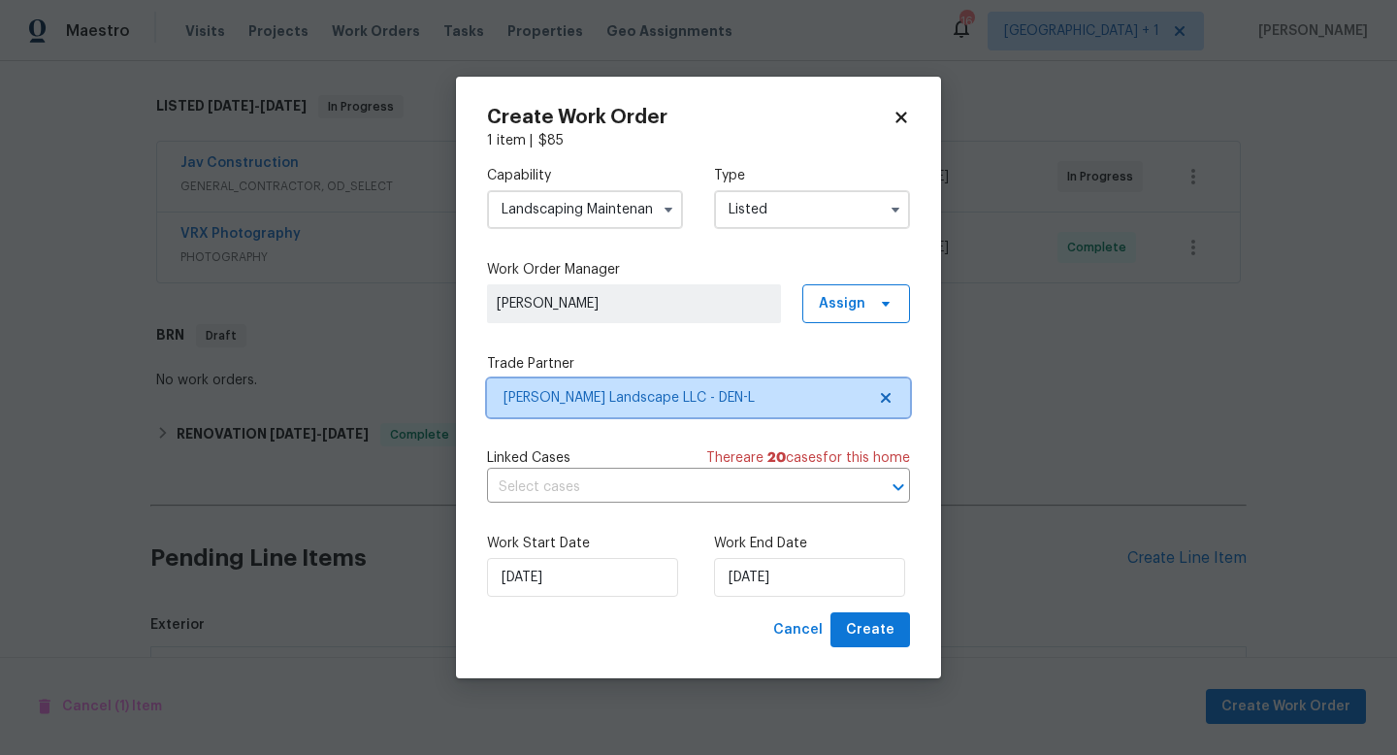
scroll to position [0, 0]
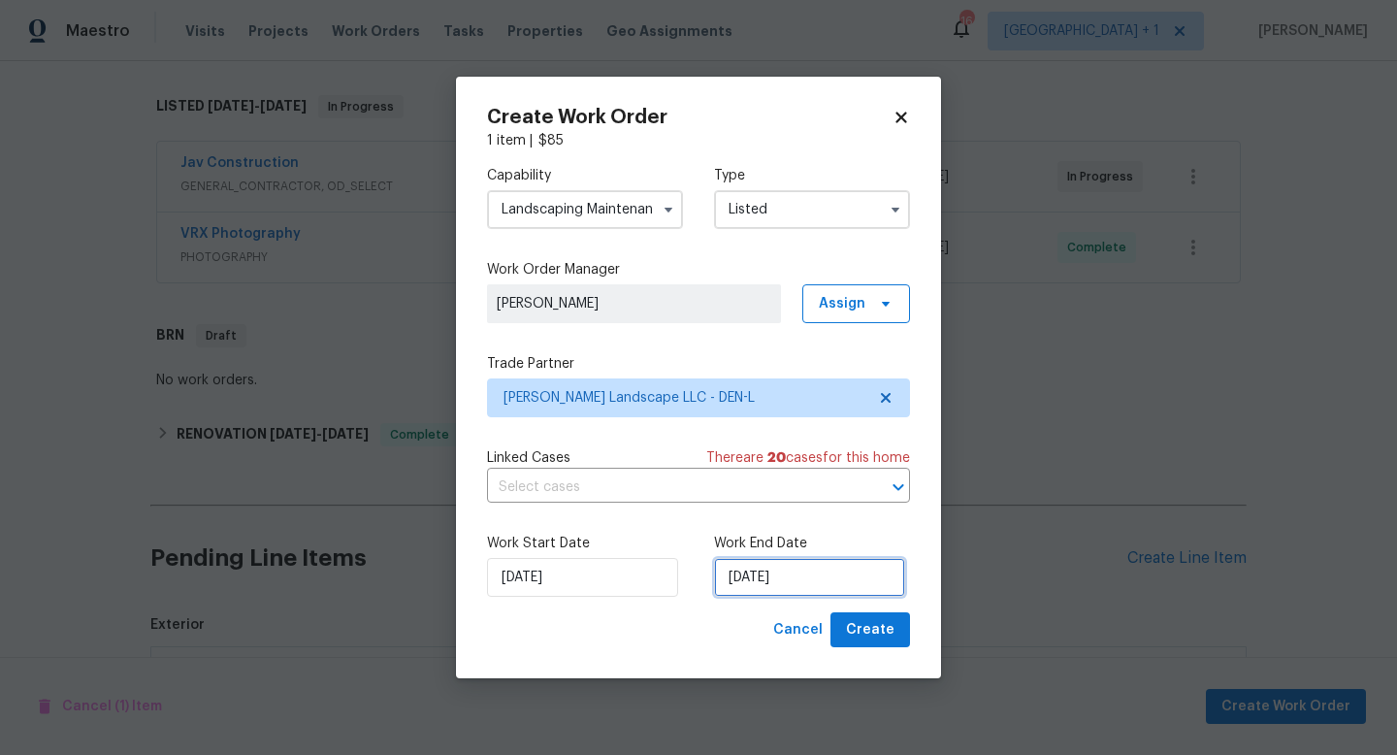
click at [823, 576] on input "[DATE]" at bounding box center [809, 577] width 191 height 39
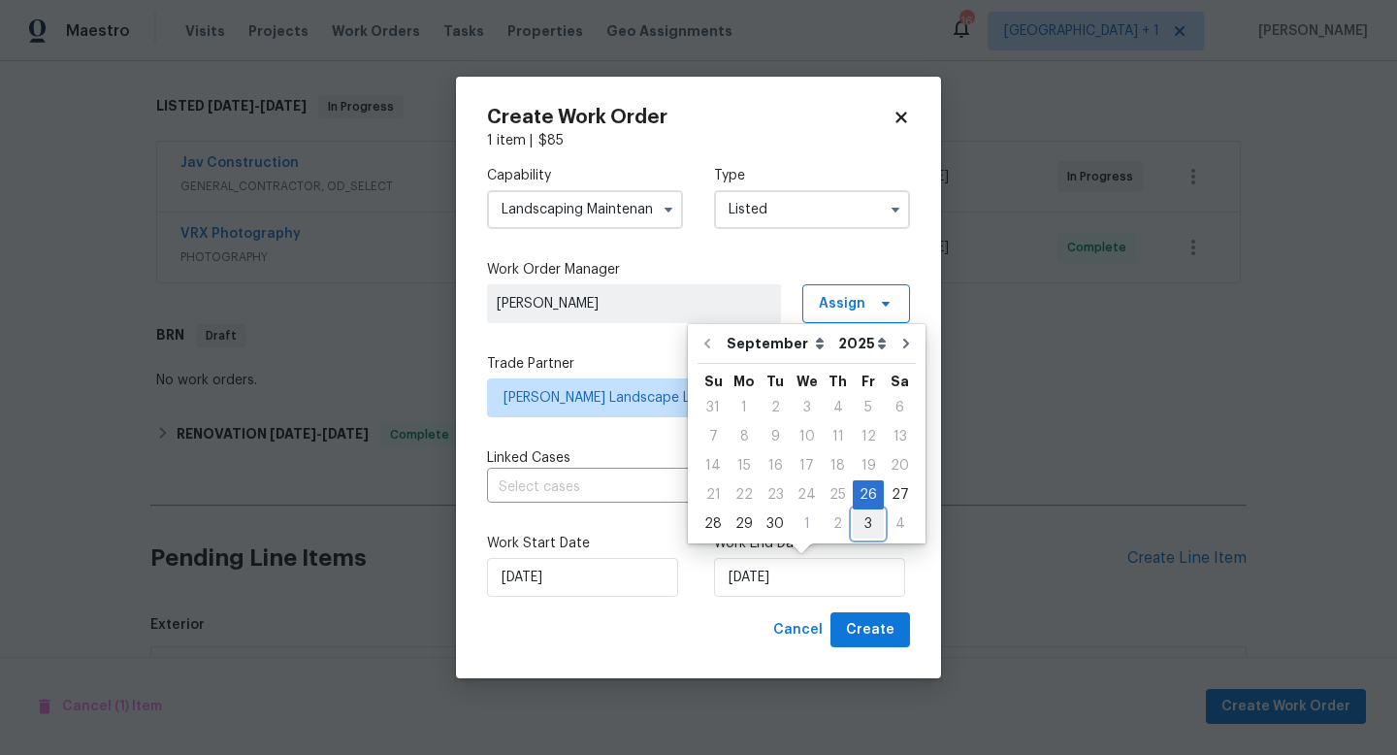
click at [862, 525] on div "3" at bounding box center [868, 523] width 31 height 27
type input "10/3/2025"
select select "9"
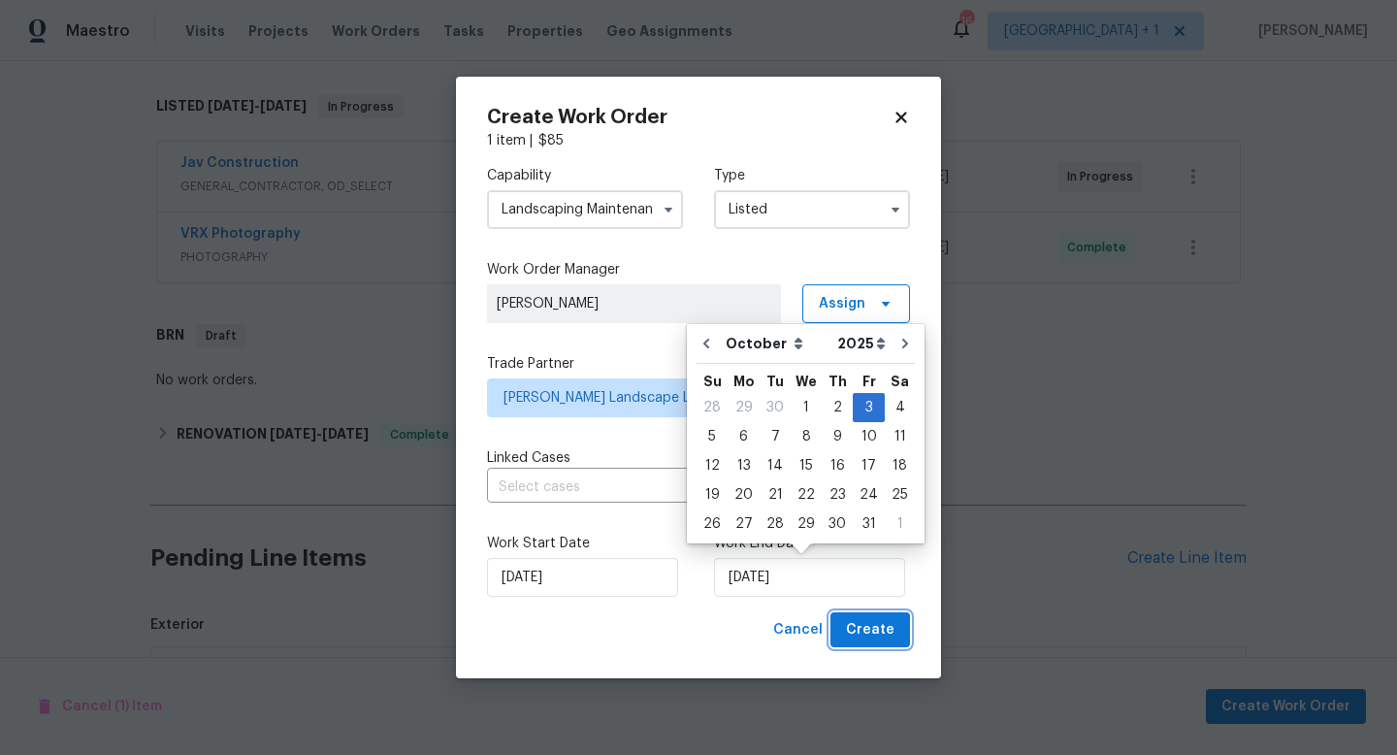
click at [886, 630] on span "Create" at bounding box center [870, 630] width 49 height 24
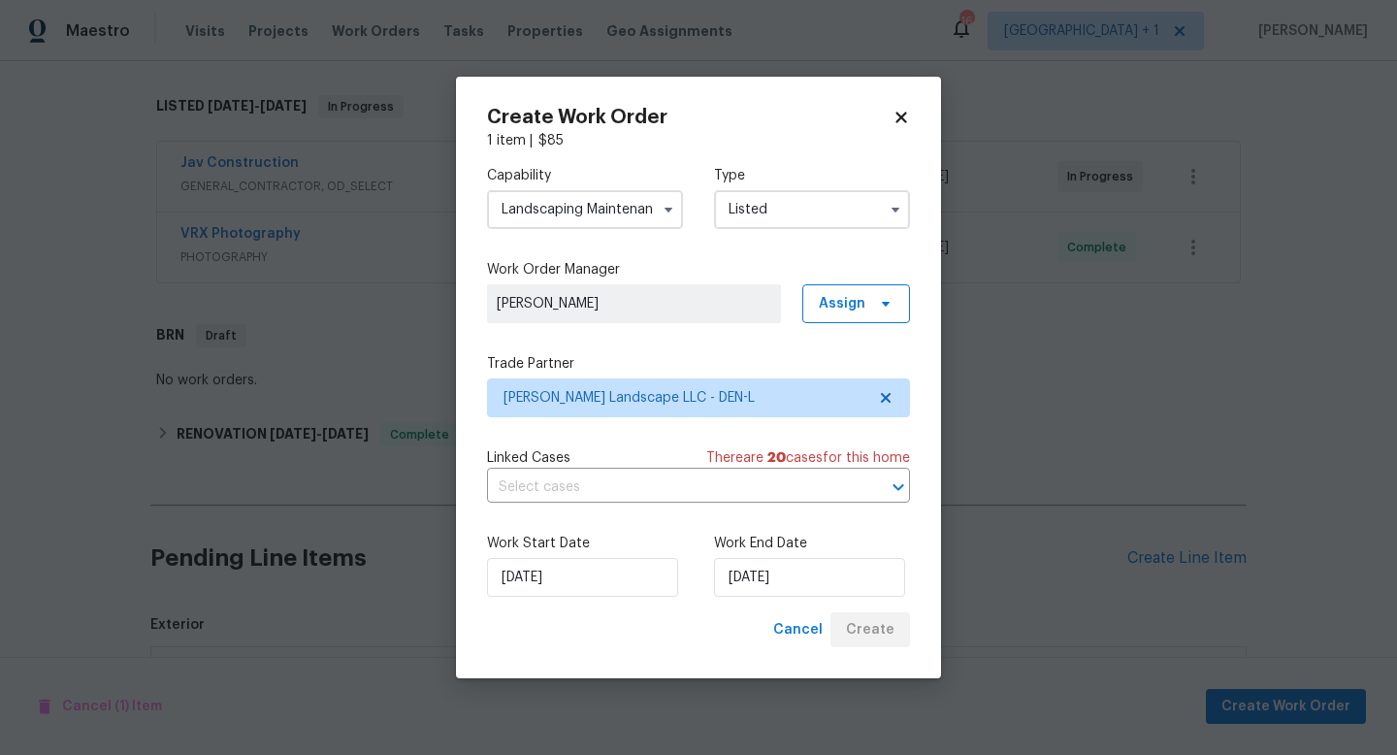
checkbox input "false"
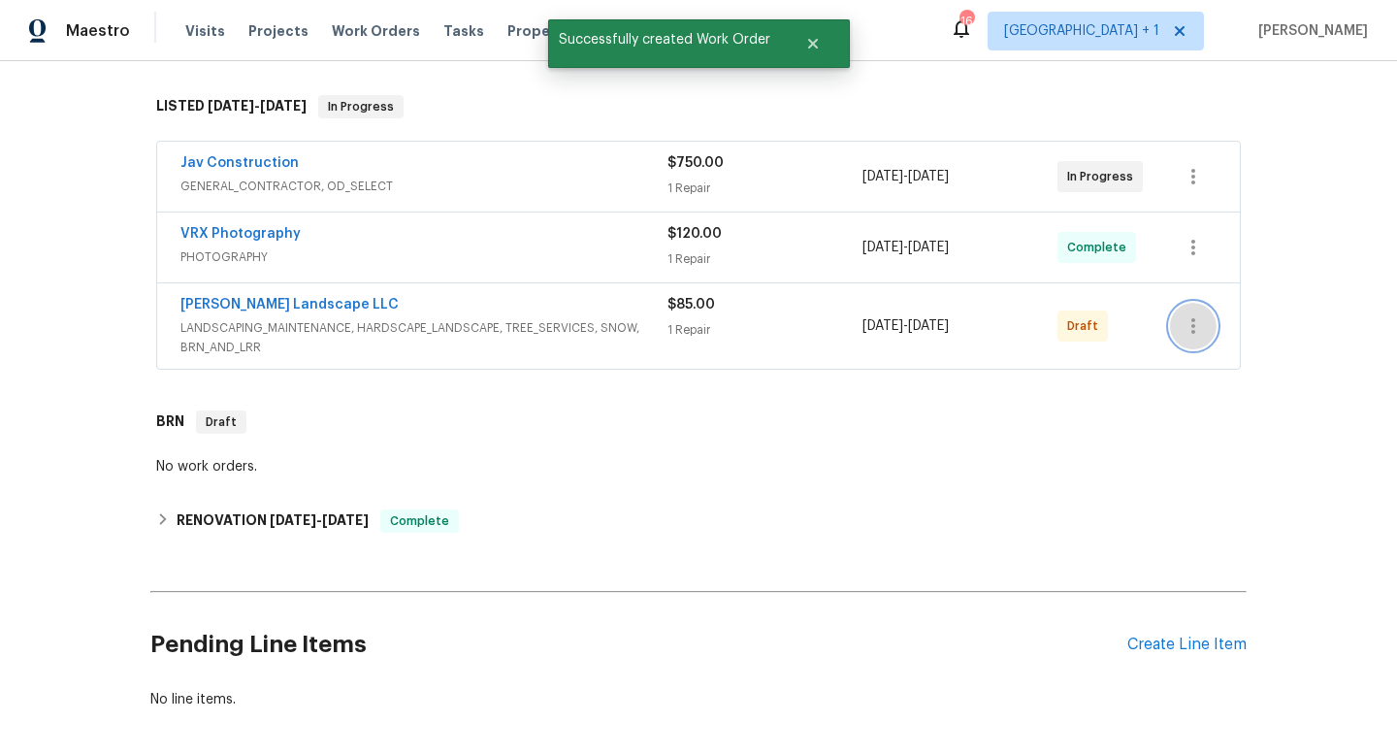
click at [1195, 327] on icon "button" at bounding box center [1194, 326] width 4 height 16
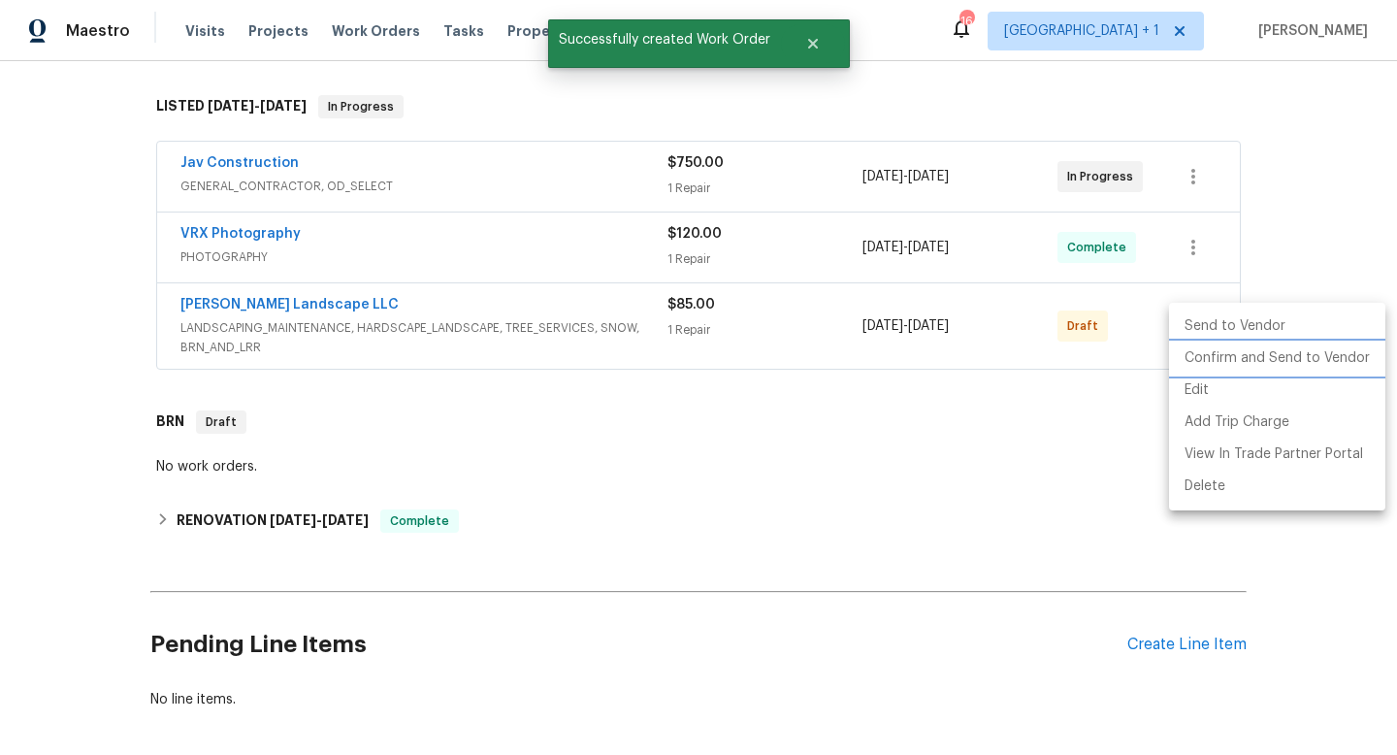
click at [1213, 355] on li "Confirm and Send to Vendor" at bounding box center [1277, 359] width 216 height 32
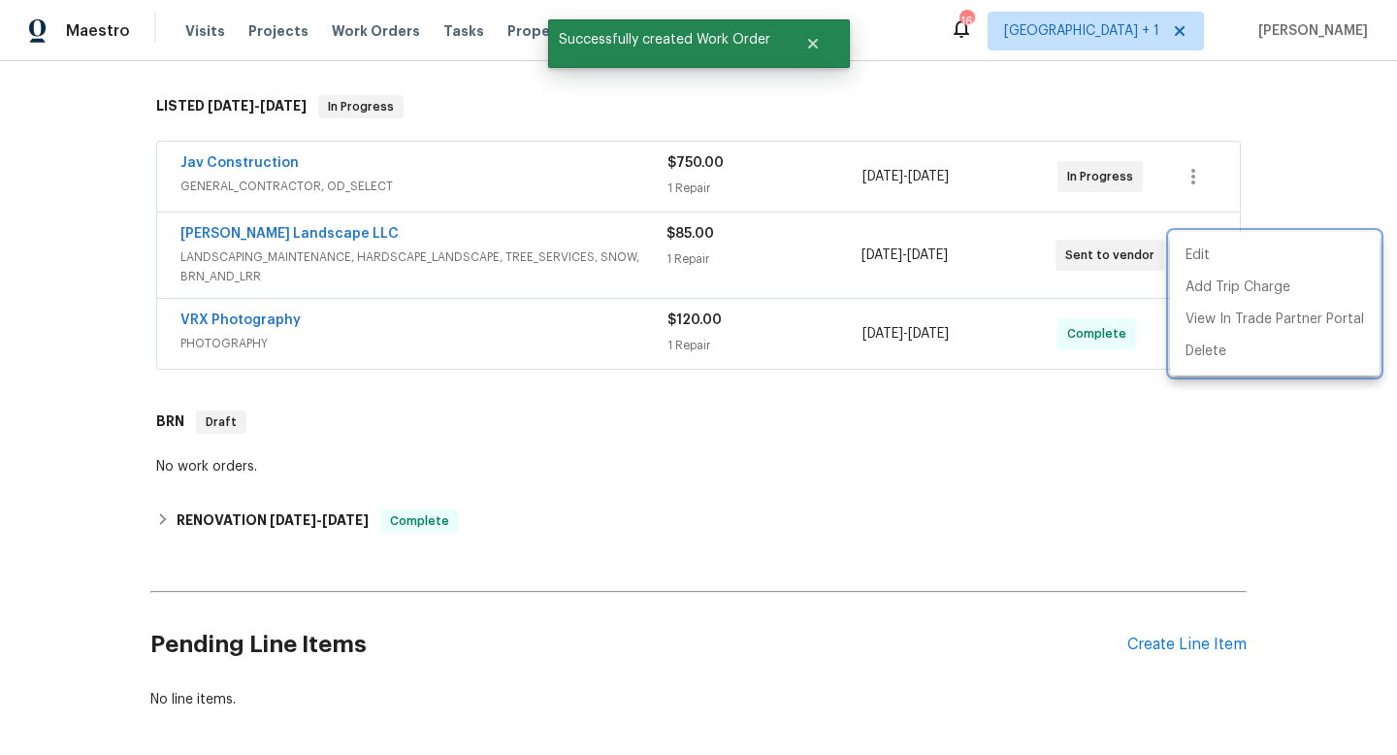
click at [906, 475] on div at bounding box center [698, 377] width 1397 height 755
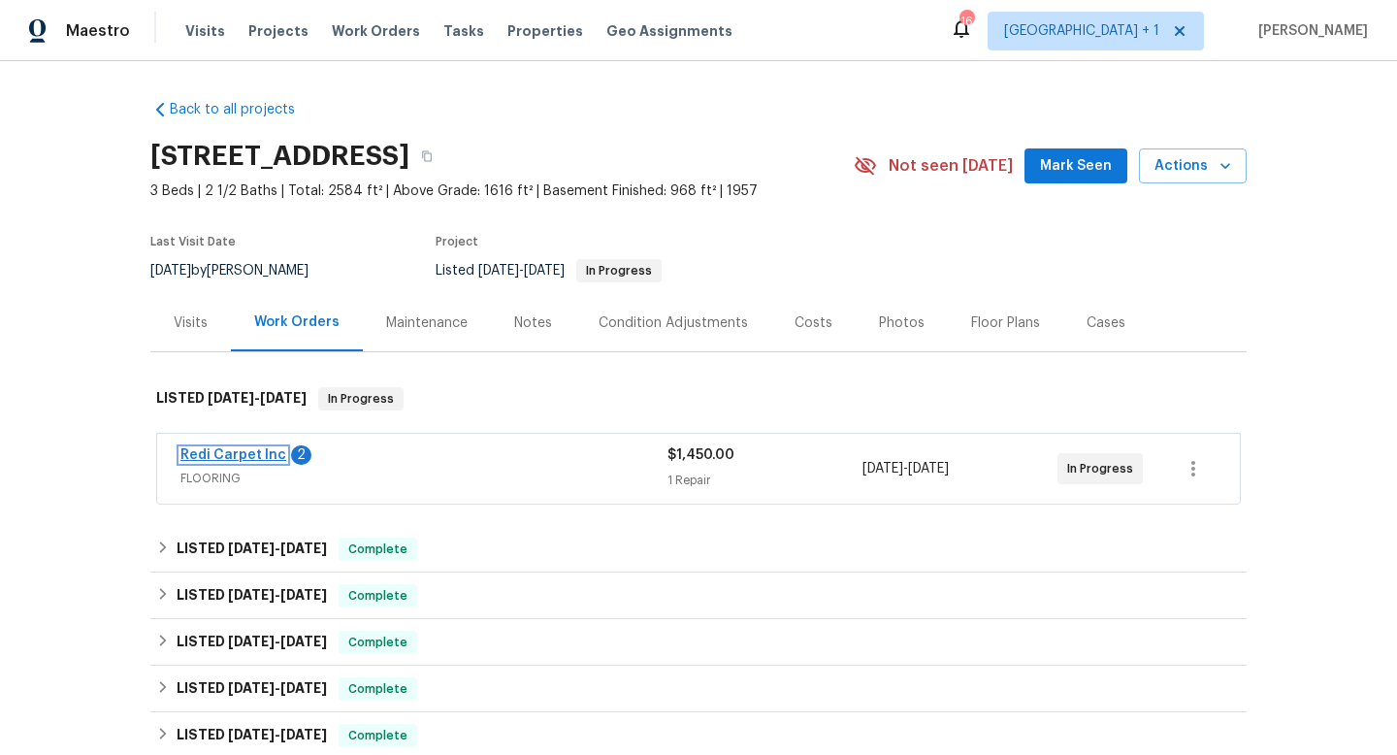
click at [257, 454] on link "Redi Carpet Inc" at bounding box center [234, 455] width 106 height 14
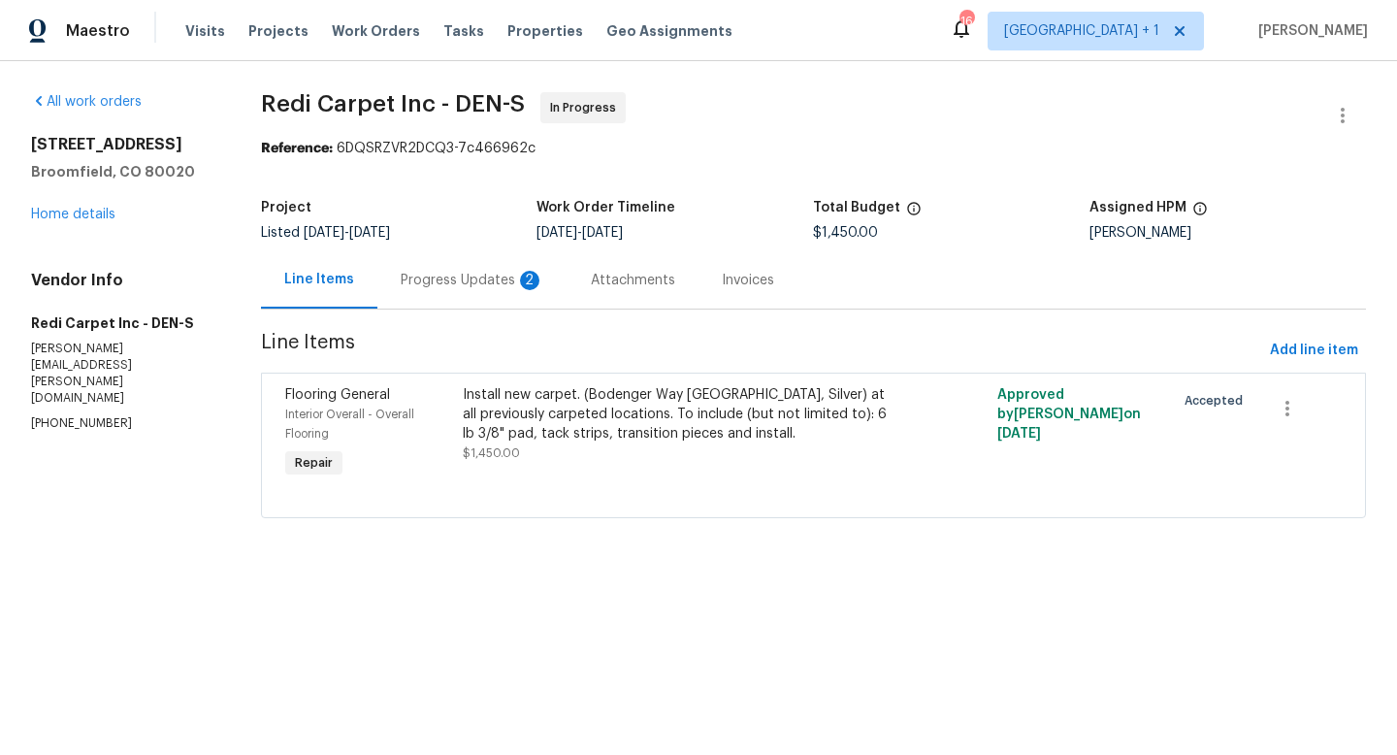
click at [473, 278] on div "Progress Updates 2" at bounding box center [473, 280] width 144 height 19
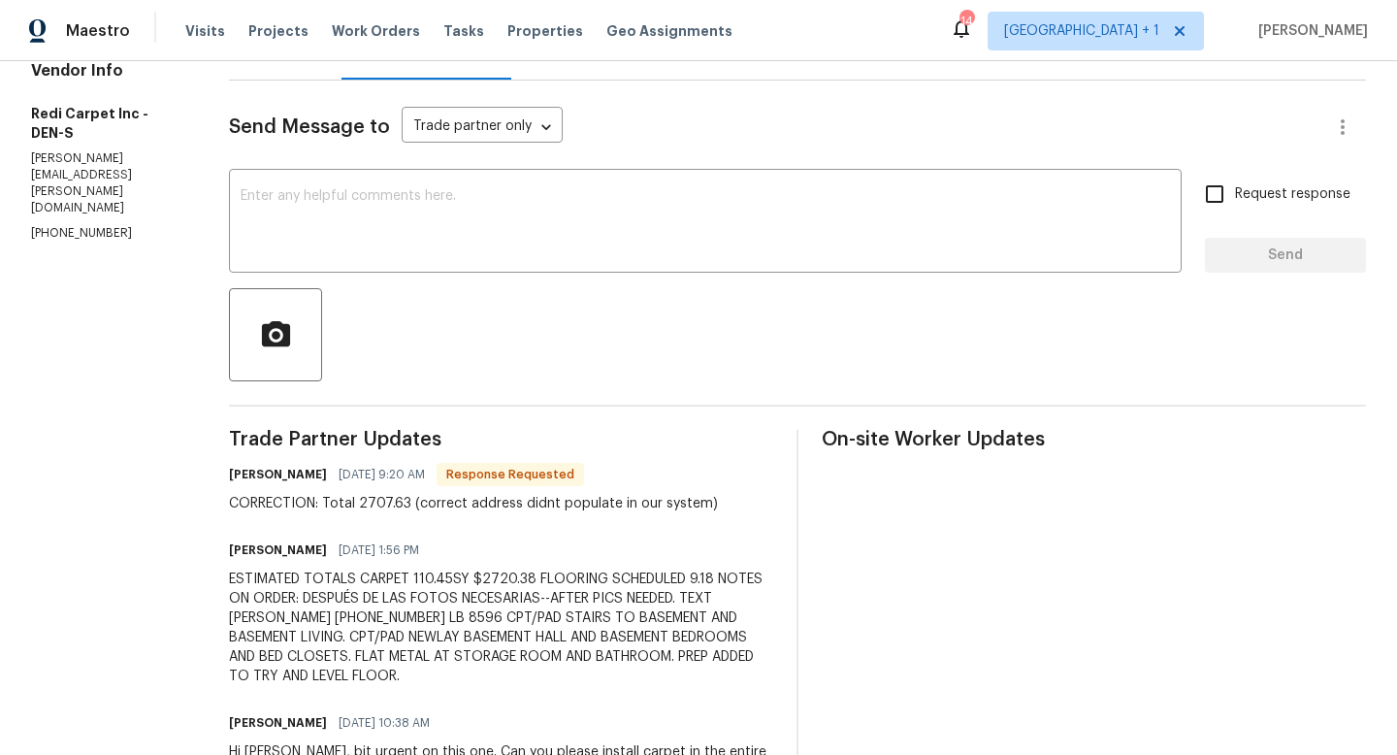
scroll to position [148, 0]
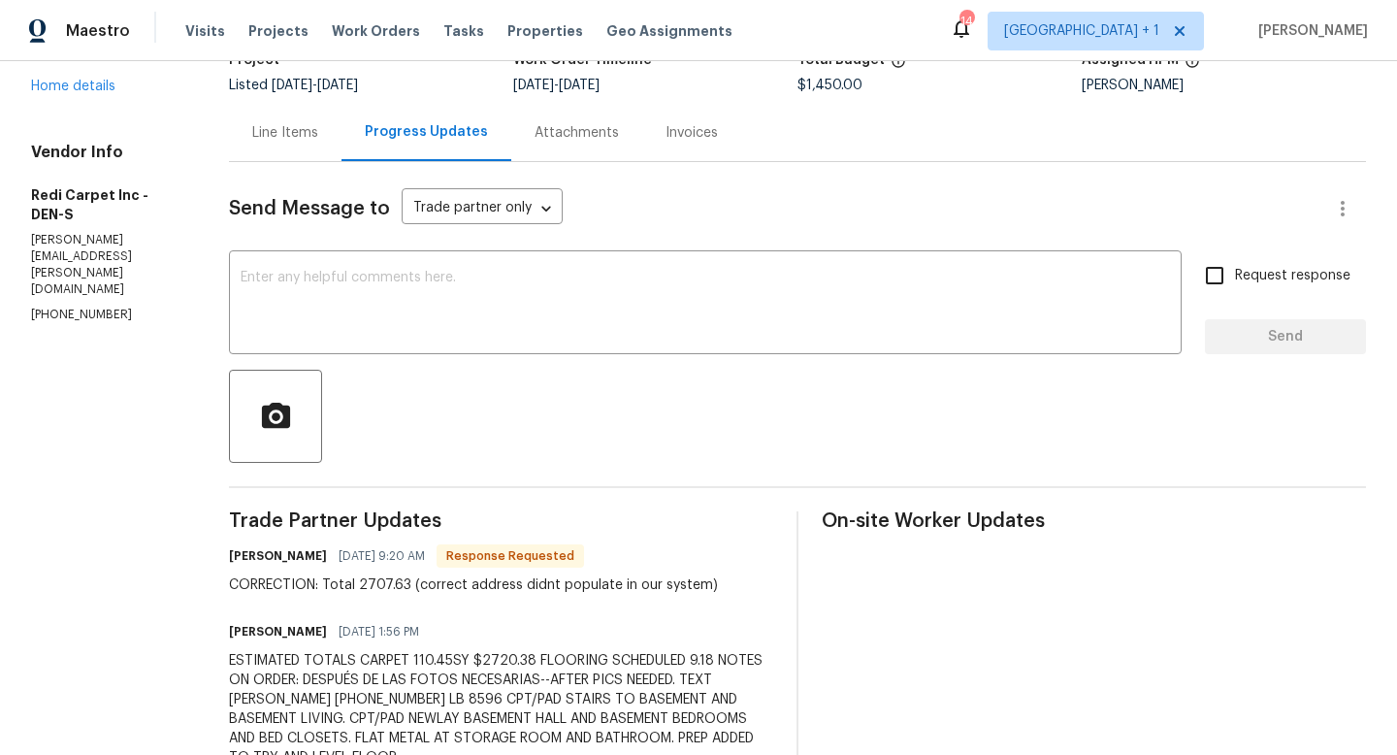
click at [318, 129] on div "Line Items" at bounding box center [285, 132] width 66 height 19
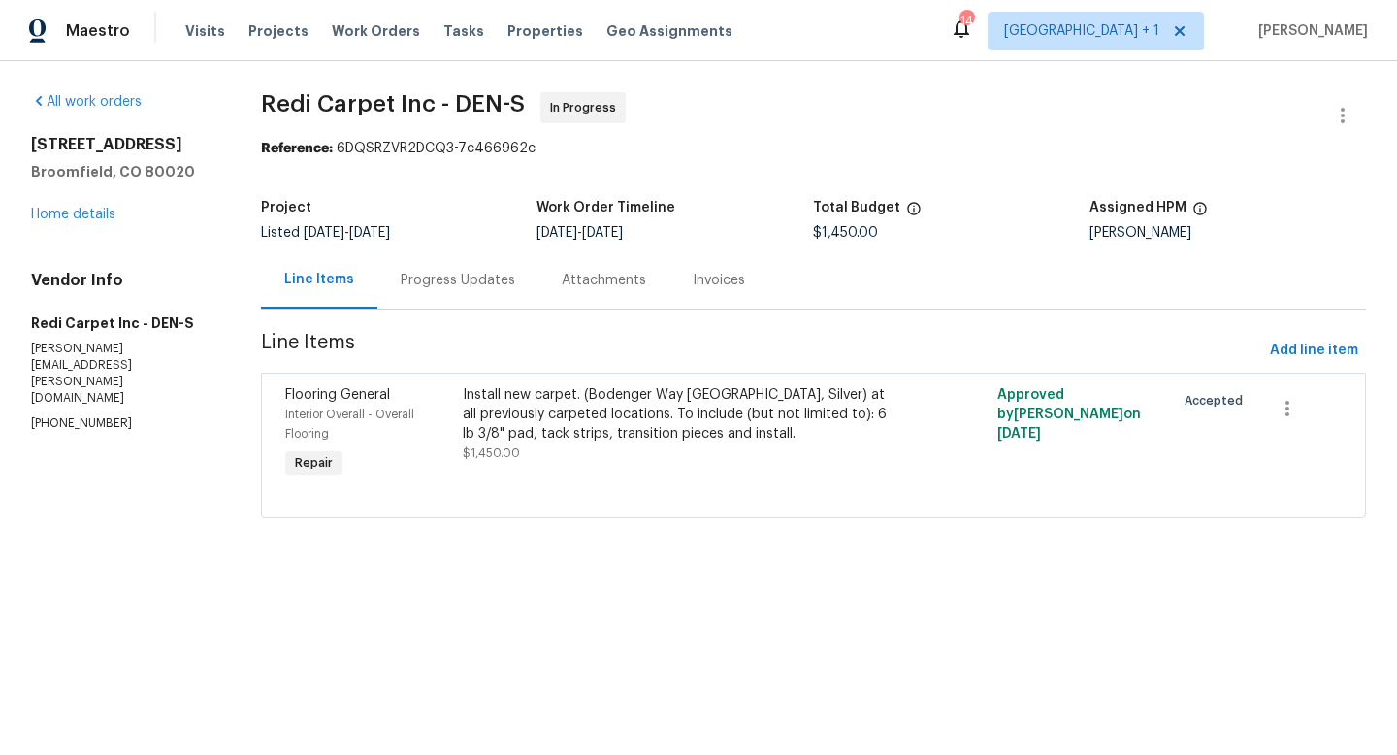
click at [601, 425] on div "Install new carpet. (Bodenger Way [GEOGRAPHIC_DATA], Silver) at all previously …" at bounding box center [680, 414] width 434 height 58
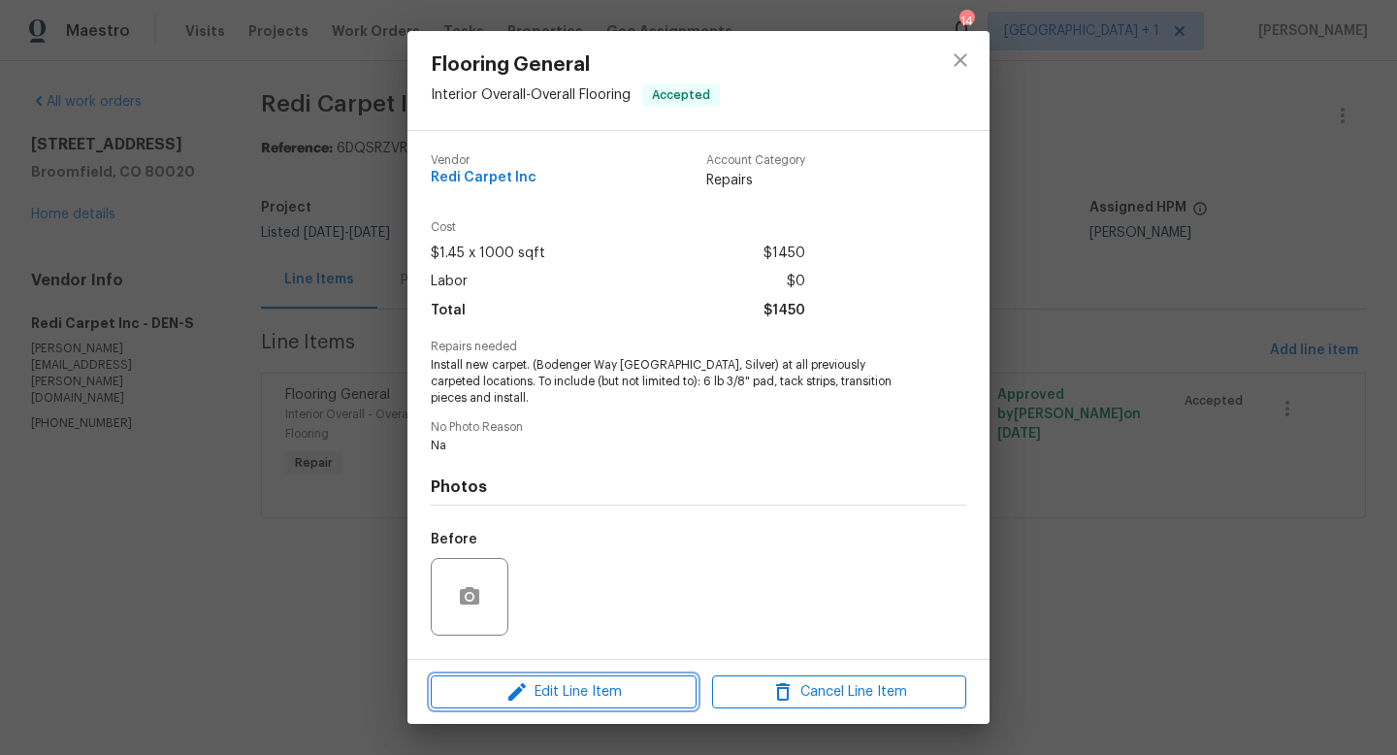
click at [553, 691] on span "Edit Line Item" at bounding box center [564, 692] width 254 height 24
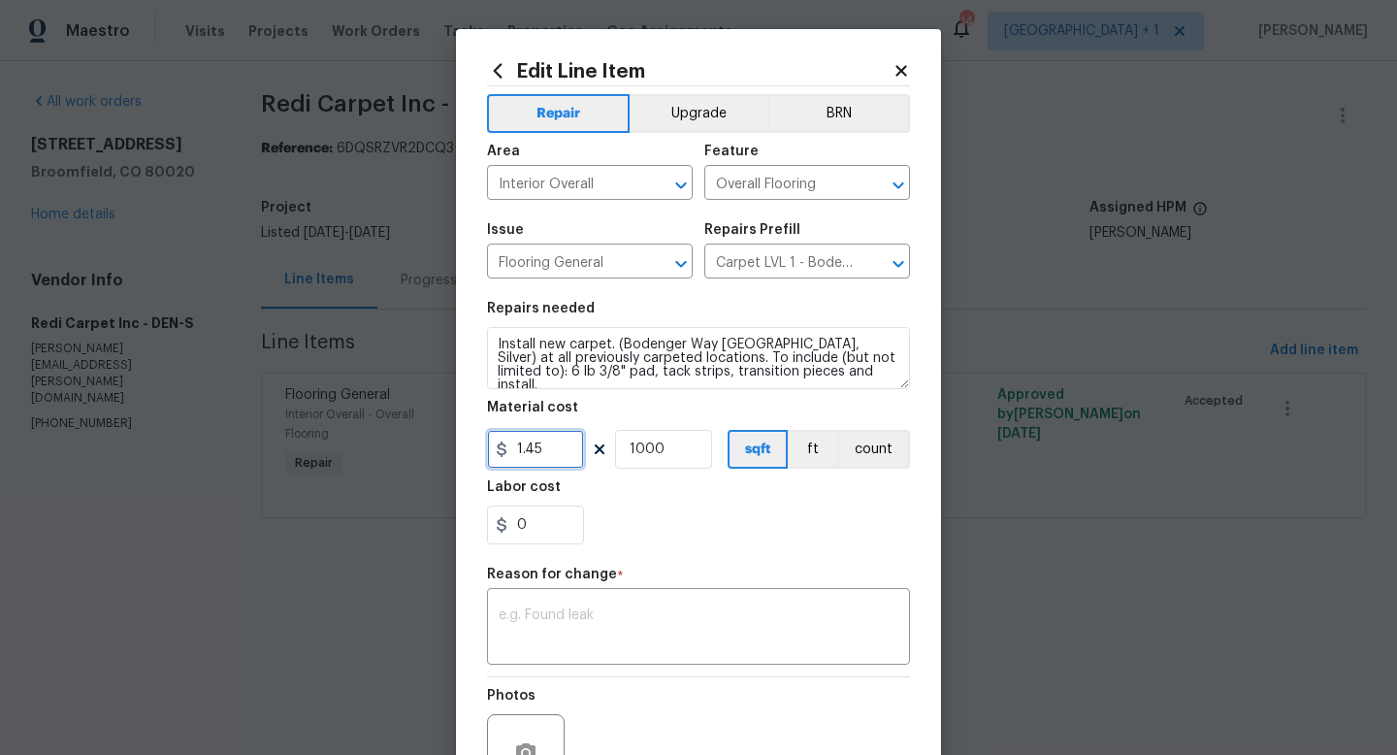
drag, startPoint x: 566, startPoint y: 458, endPoint x: 488, endPoint y: 451, distance: 77.9
click at [488, 451] on input "1.45" at bounding box center [535, 449] width 97 height 39
type input "2707.63"
click at [687, 450] on input "1000" at bounding box center [663, 449] width 97 height 39
type input "1"
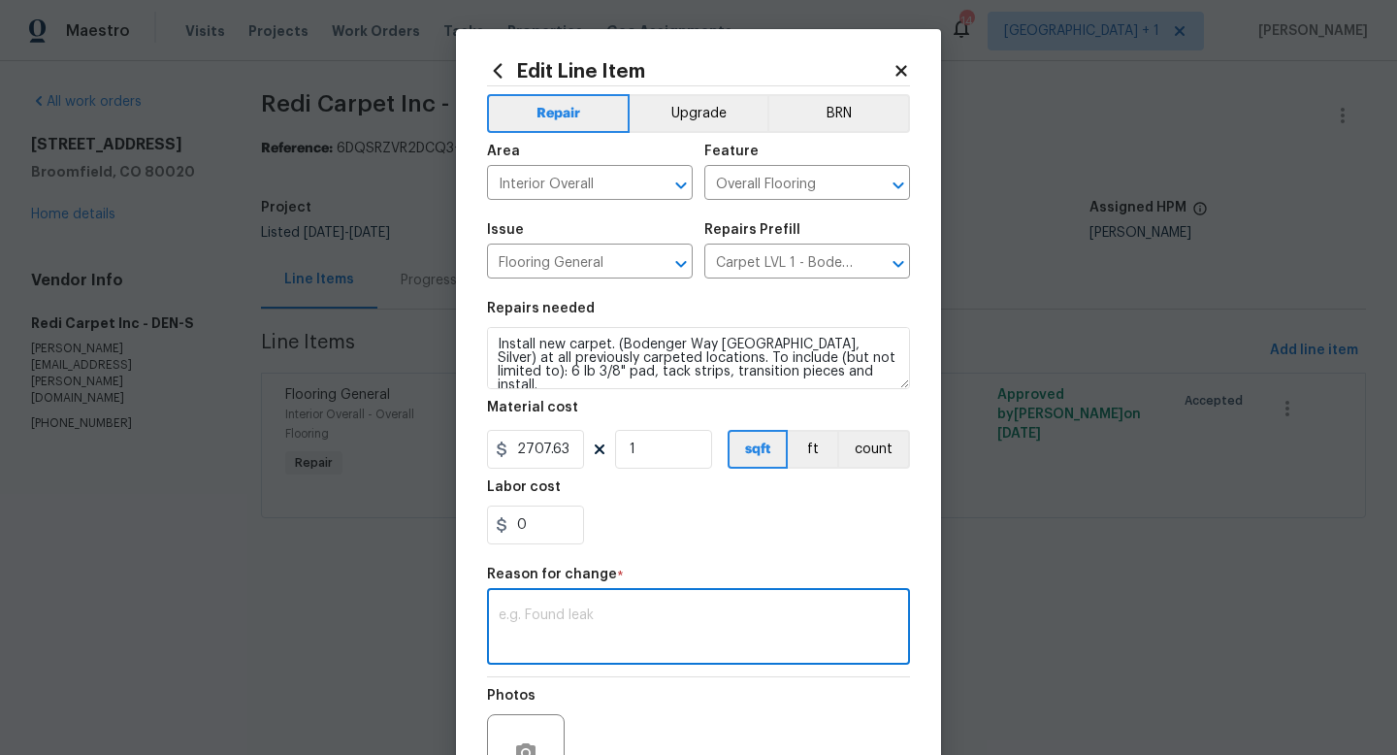
click at [657, 618] on textarea at bounding box center [699, 628] width 400 height 41
type textarea "adj"
click at [787, 525] on div "0" at bounding box center [698, 525] width 423 height 39
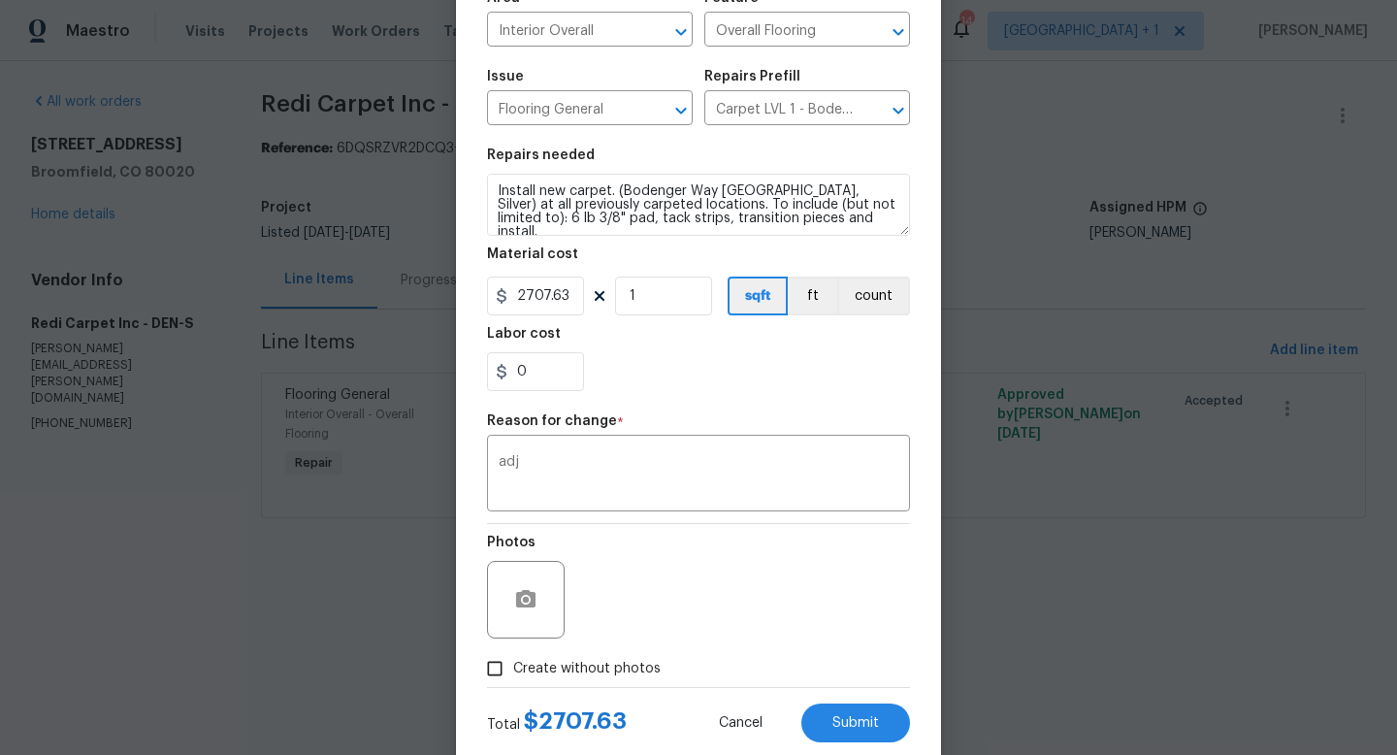
scroll to position [202, 0]
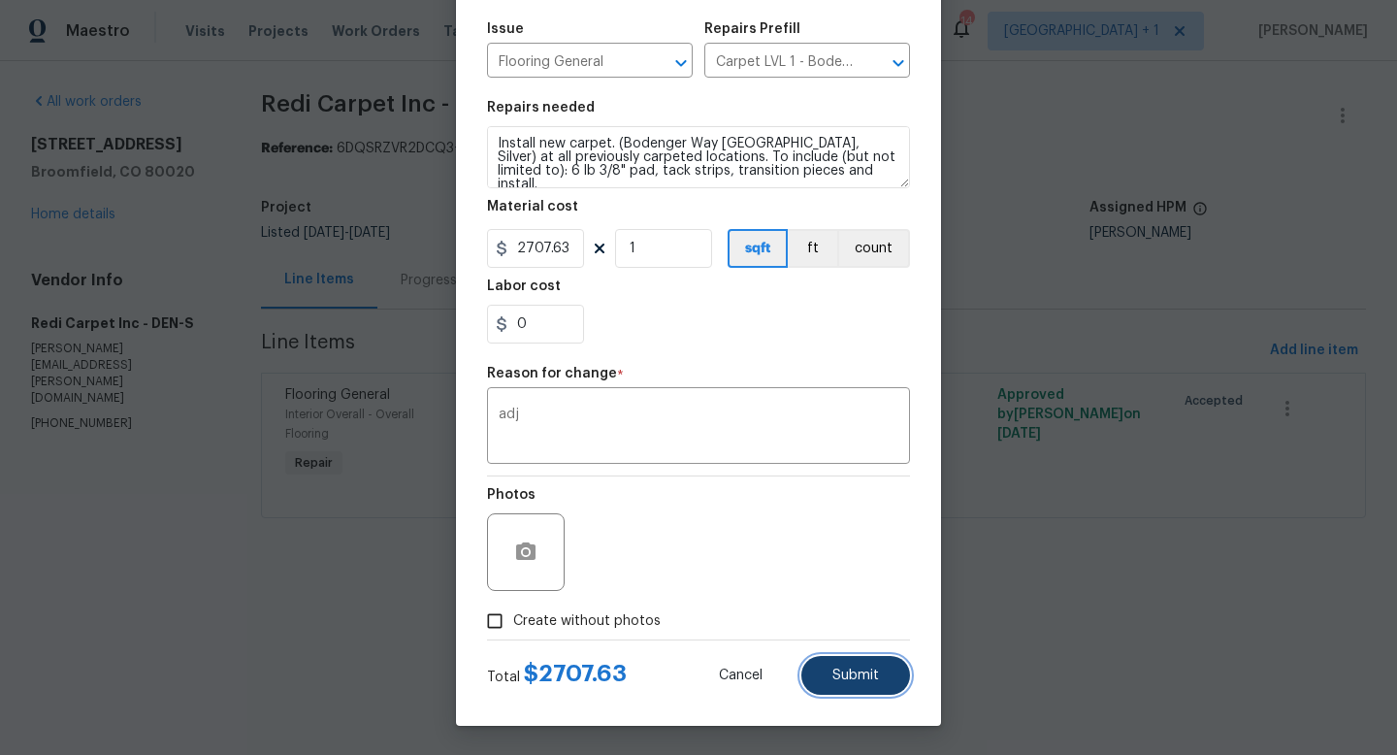
click at [838, 669] on span "Submit" at bounding box center [856, 676] width 47 height 15
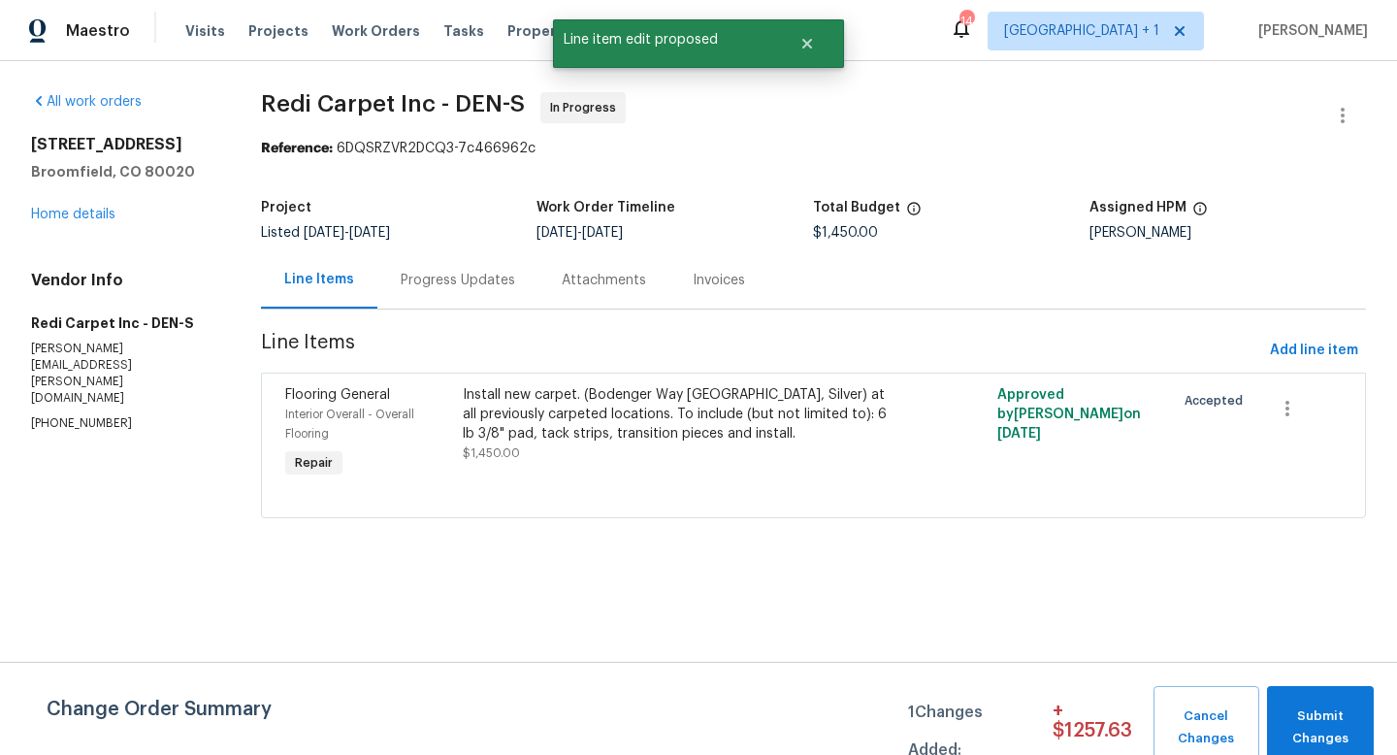
scroll to position [0, 0]
click at [1307, 712] on span "Submit Changes" at bounding box center [1320, 728] width 87 height 45
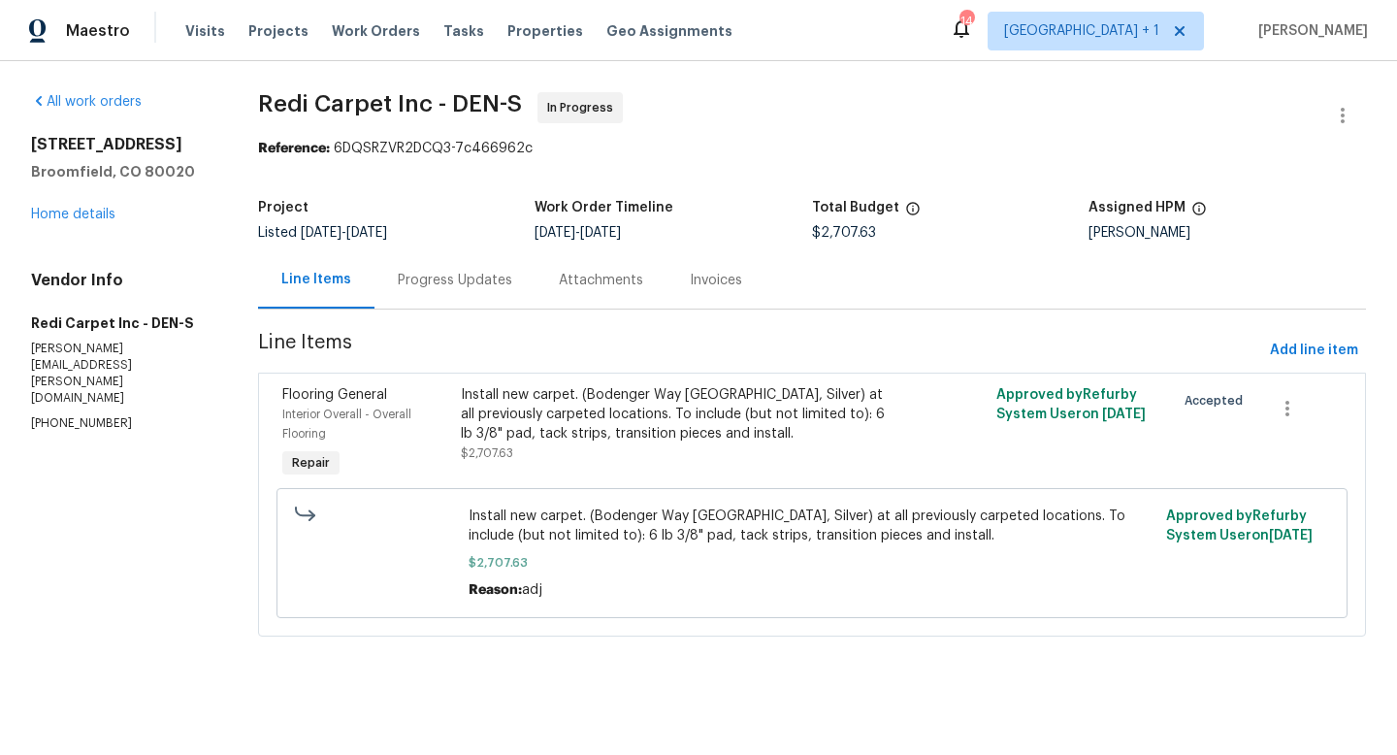
click at [410, 283] on div "Progress Updates" at bounding box center [455, 280] width 115 height 19
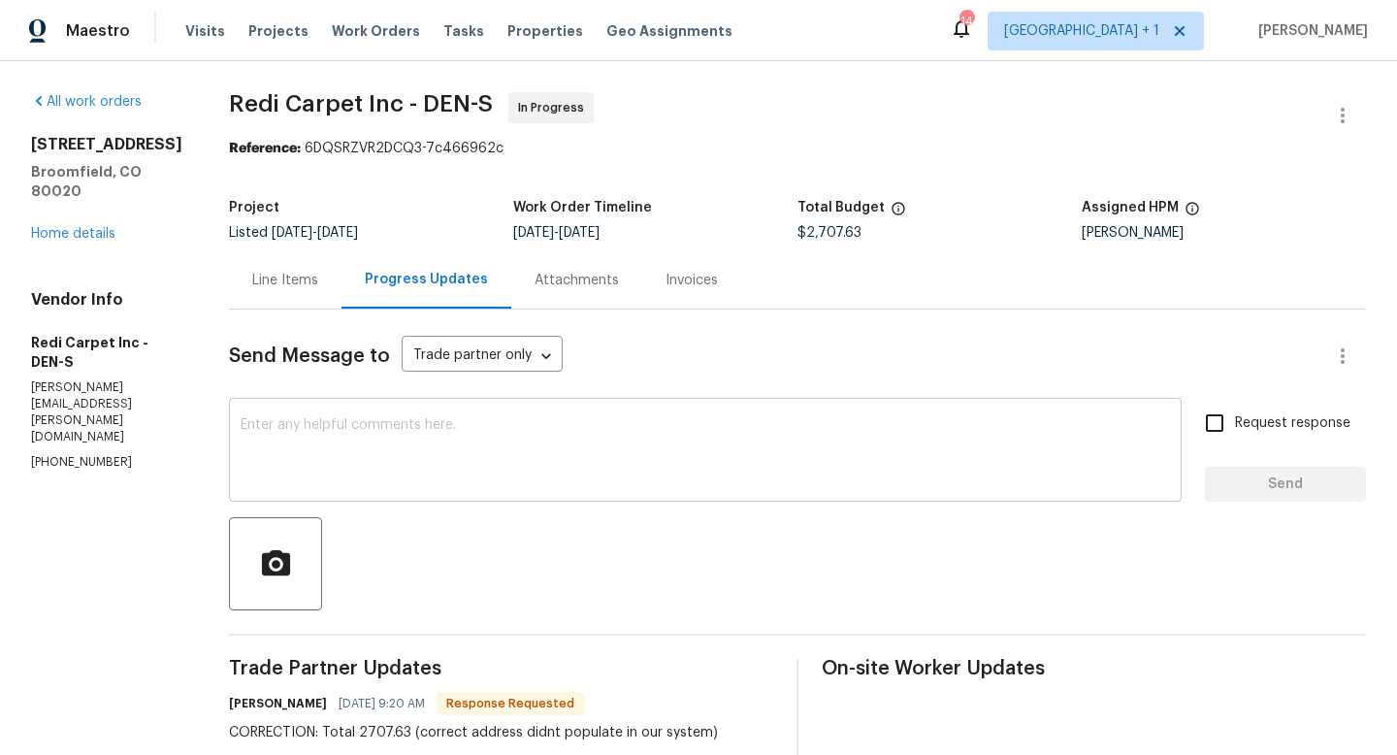
click at [477, 427] on textarea at bounding box center [706, 452] width 930 height 68
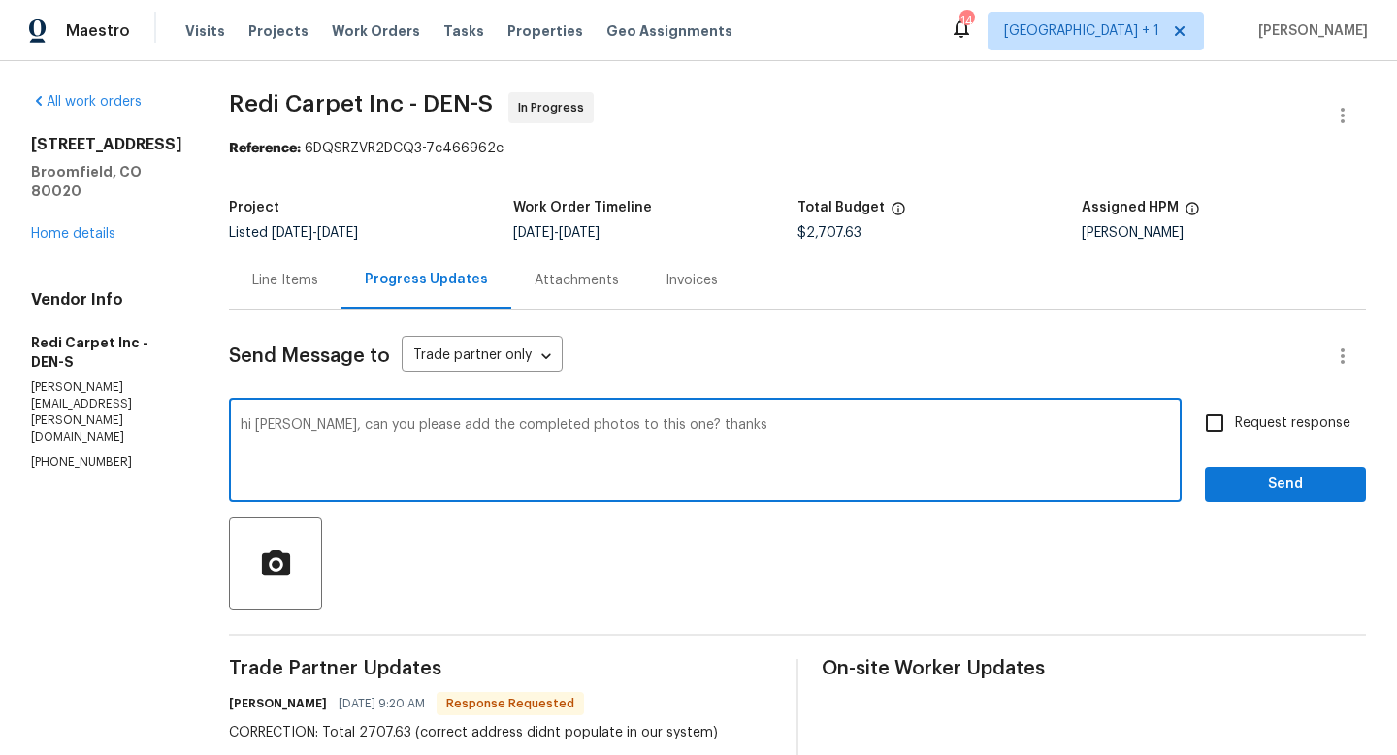
type textarea "hi [PERSON_NAME], can you please add the completed photos to this one? thanks"
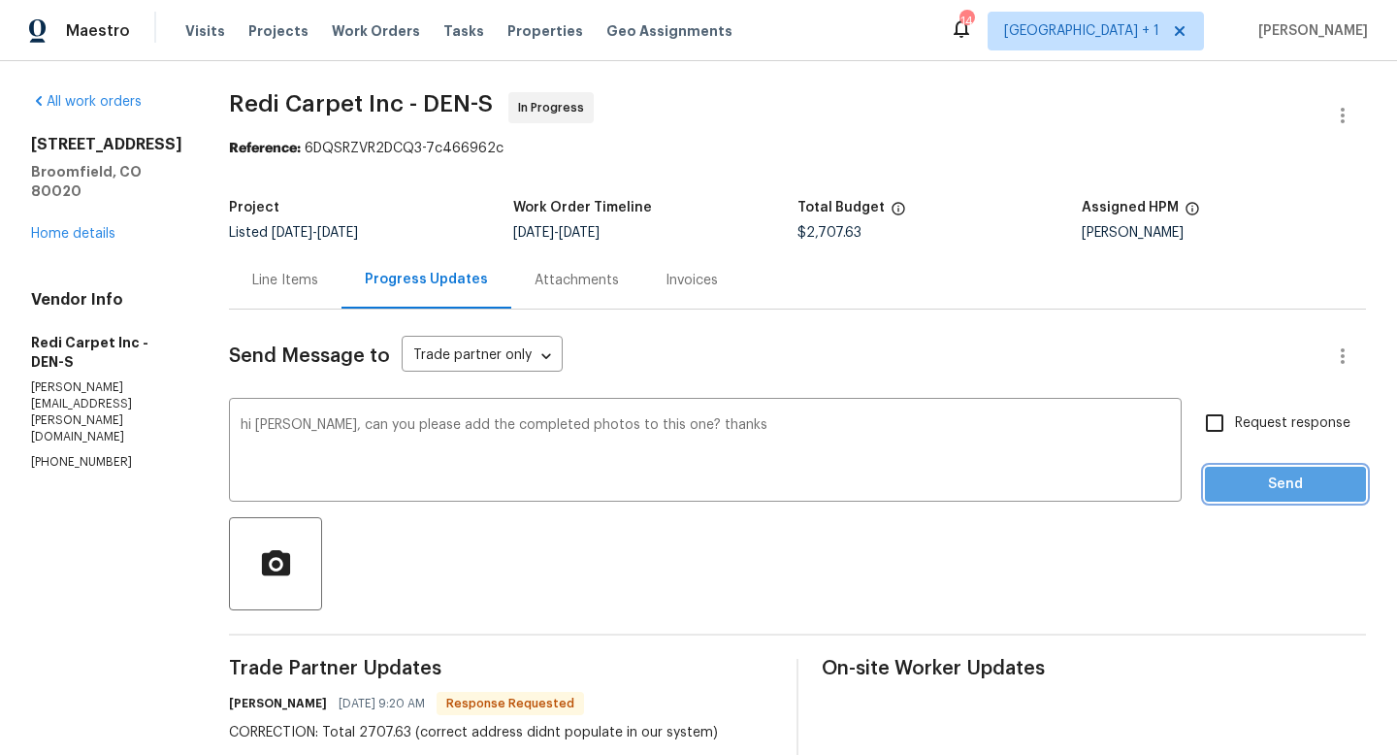
click at [1246, 487] on span "Send" at bounding box center [1286, 485] width 130 height 24
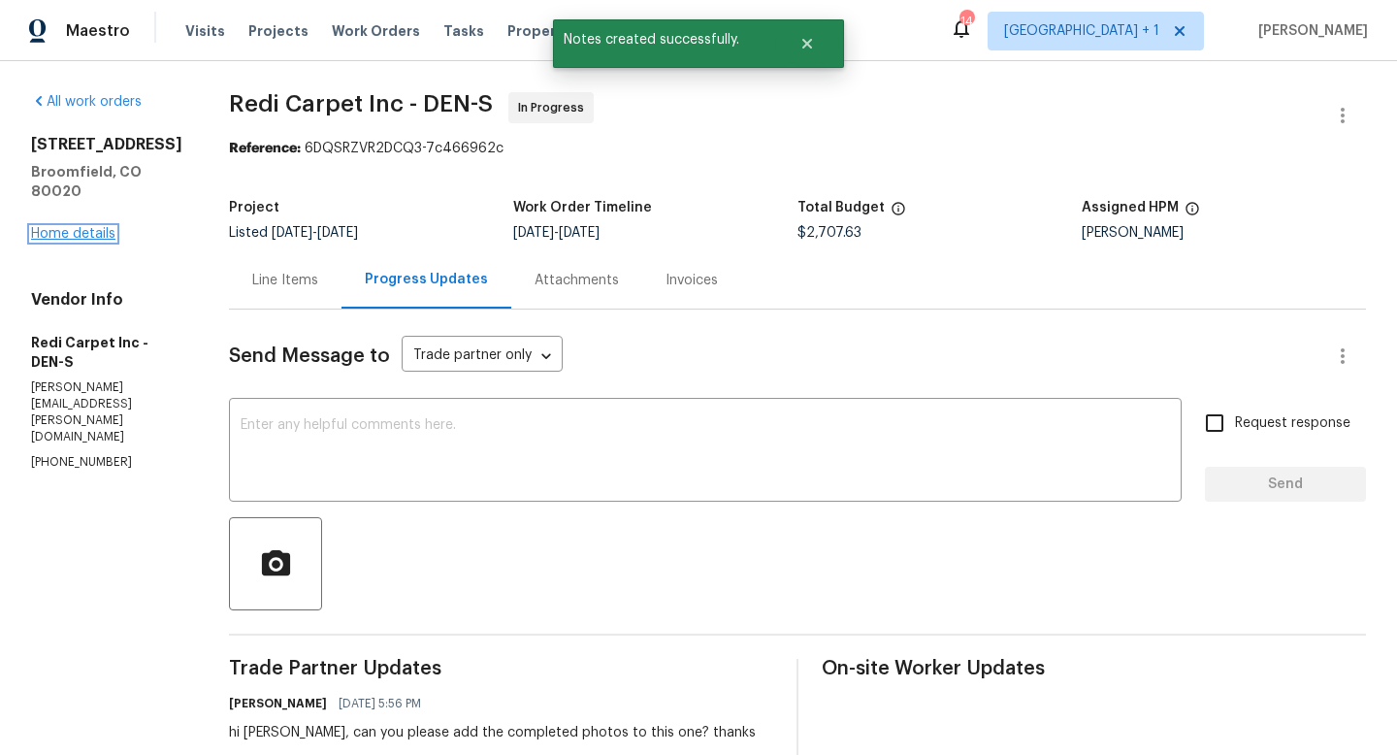
click at [83, 227] on link "Home details" at bounding box center [73, 234] width 84 height 14
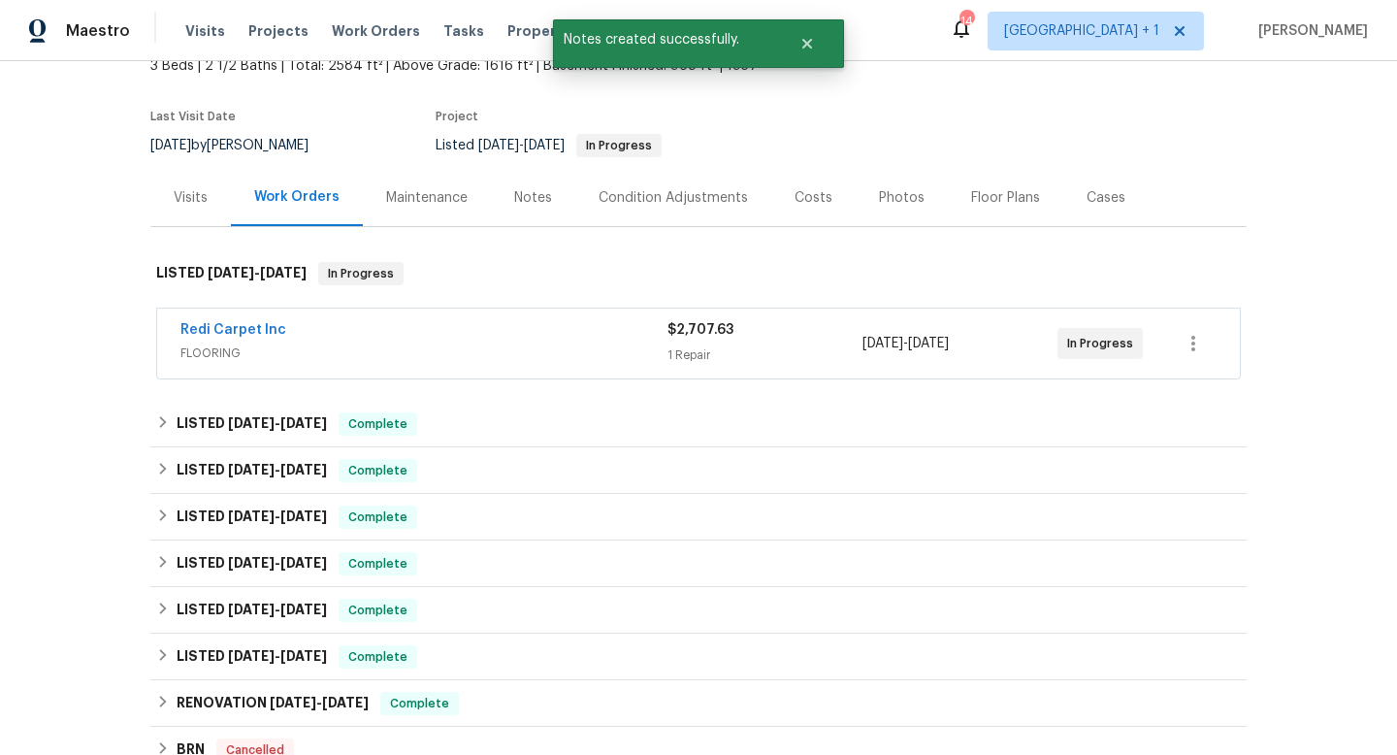
scroll to position [144, 0]
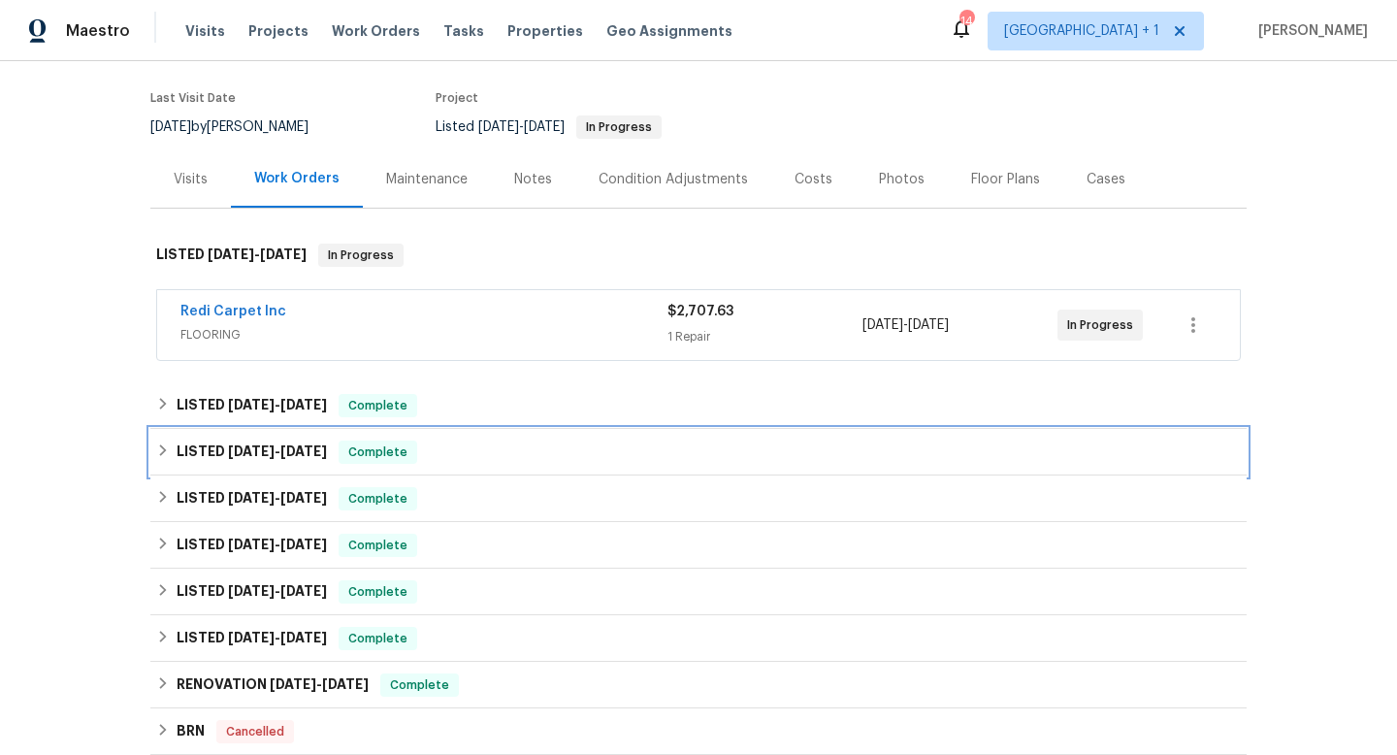
click at [161, 450] on icon at bounding box center [163, 450] width 14 height 14
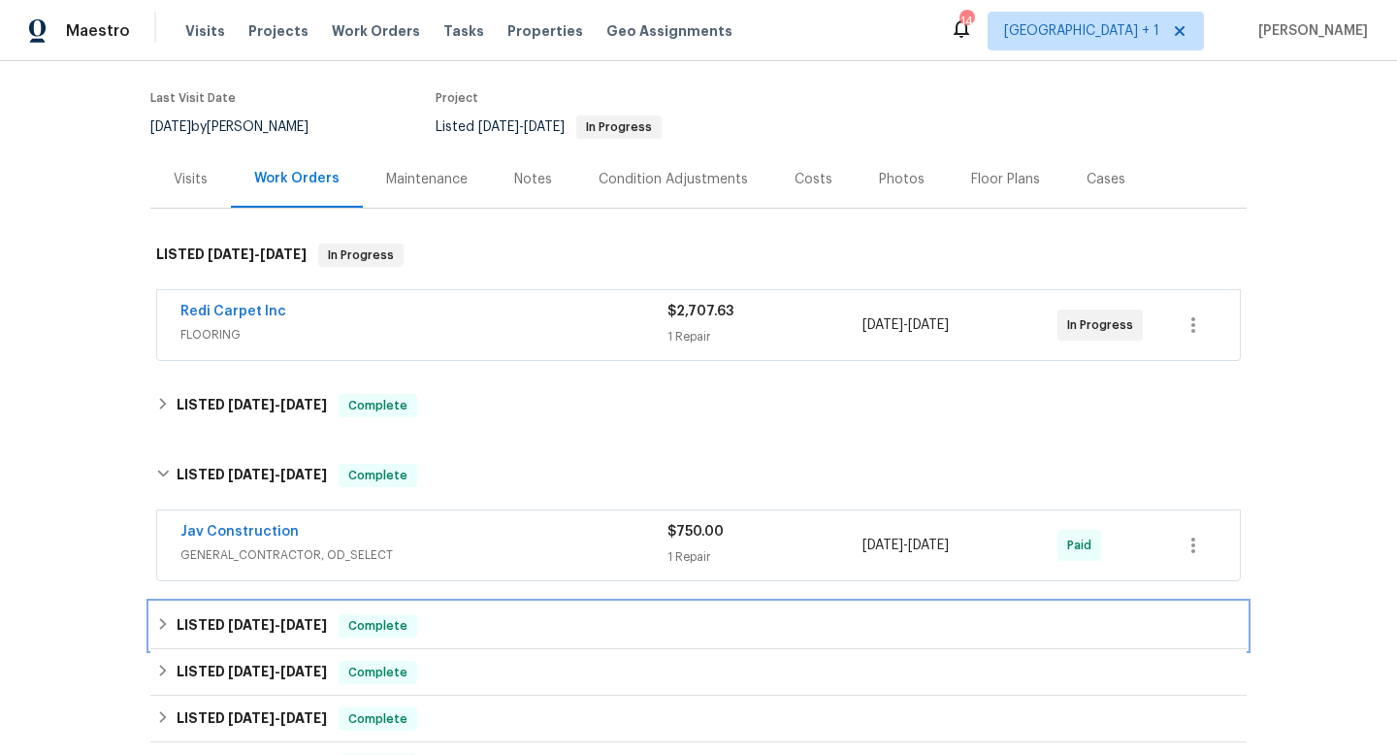
click at [160, 623] on icon at bounding box center [163, 624] width 14 height 14
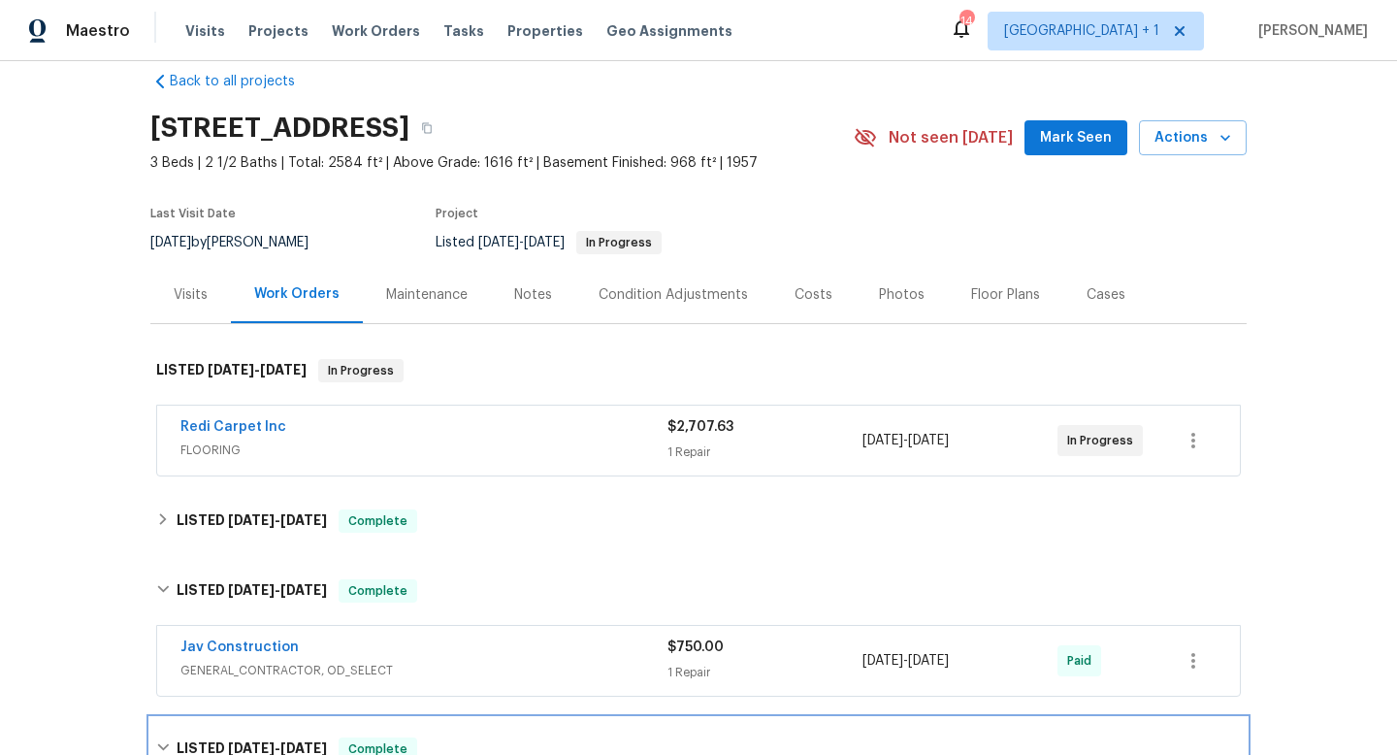
scroll to position [32, 0]
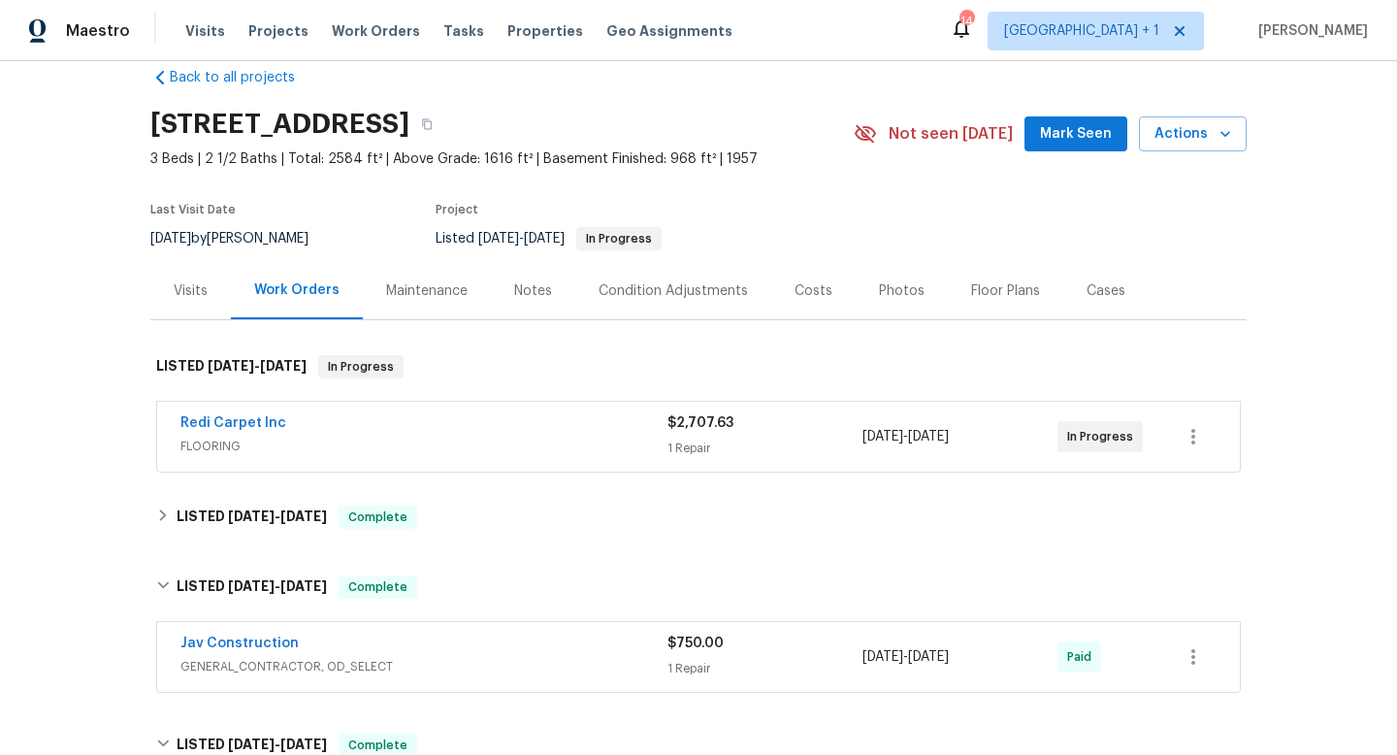
click at [898, 292] on div "Photos" at bounding box center [902, 290] width 46 height 19
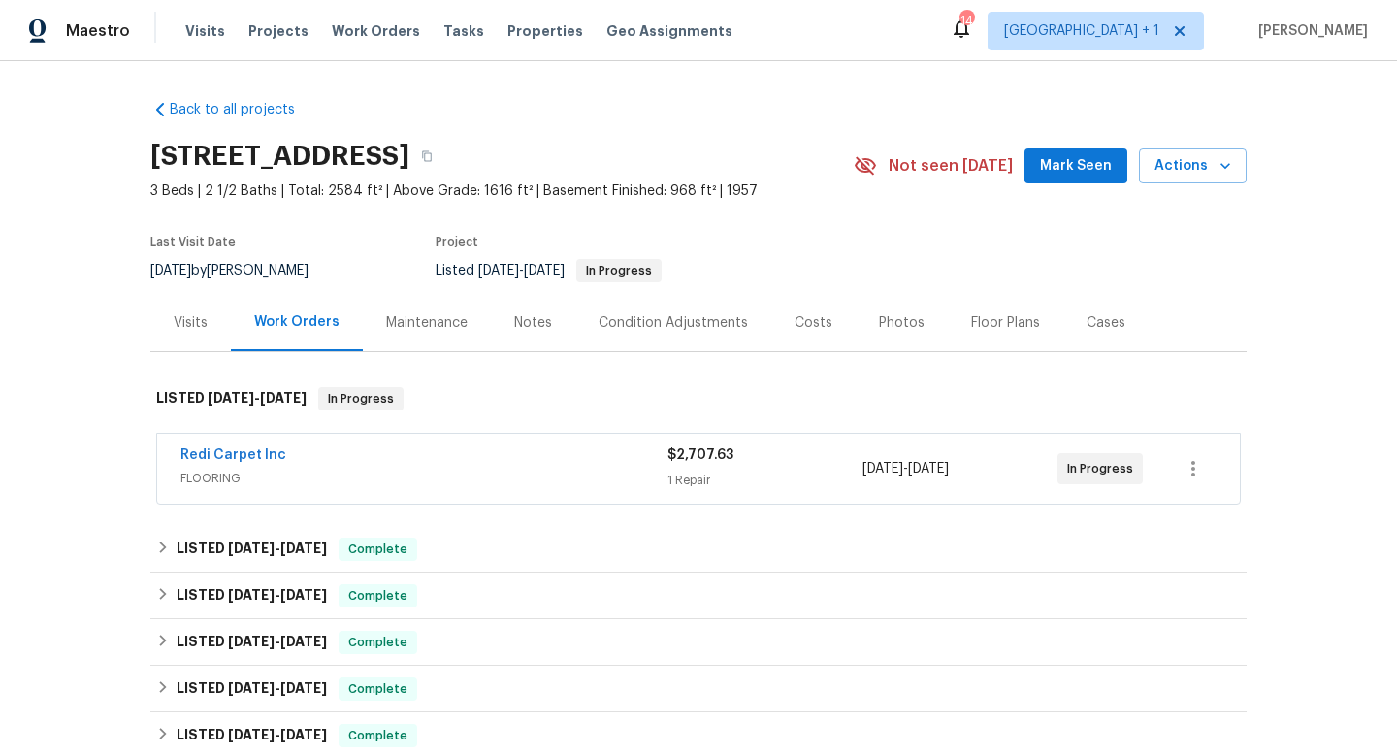
click at [190, 323] on div "Visits" at bounding box center [191, 322] width 34 height 19
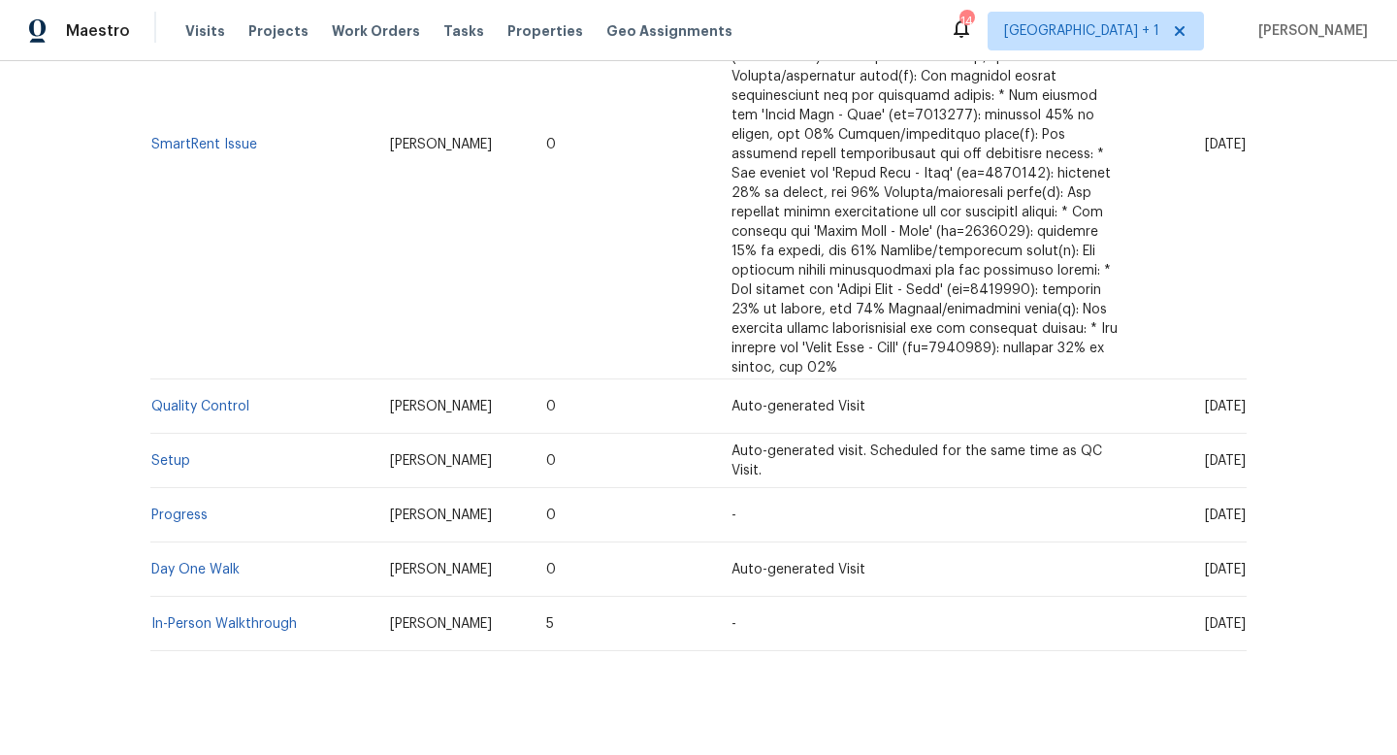
scroll to position [2046, 0]
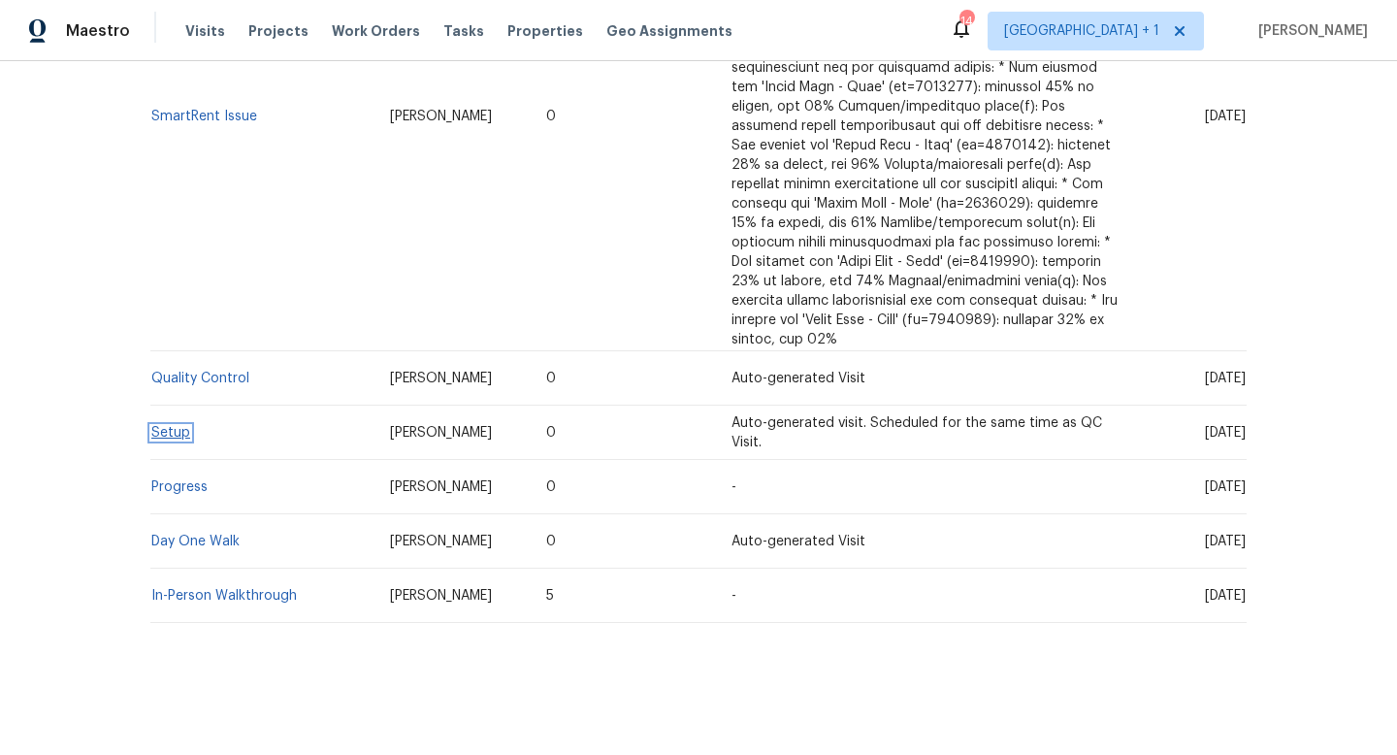
click at [173, 431] on link "Setup" at bounding box center [170, 433] width 39 height 14
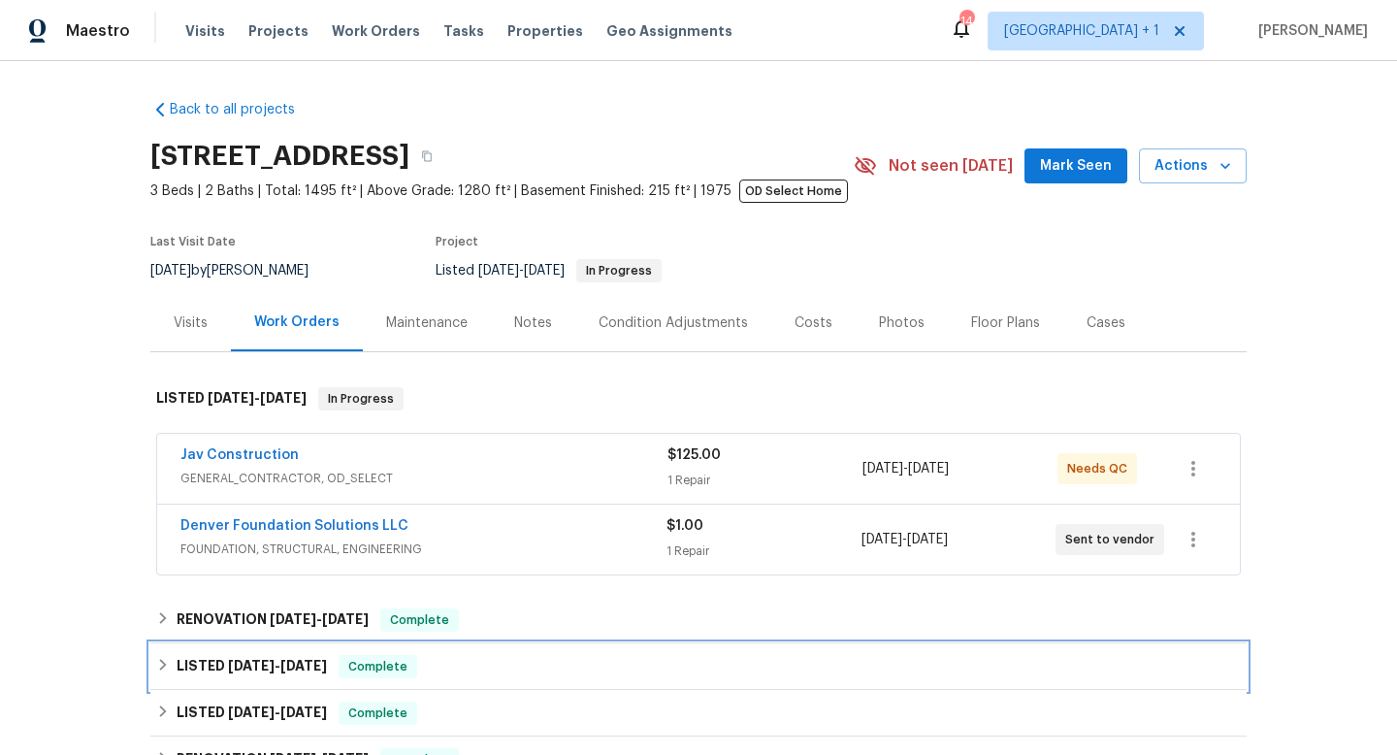
click at [161, 662] on icon at bounding box center [163, 665] width 7 height 12
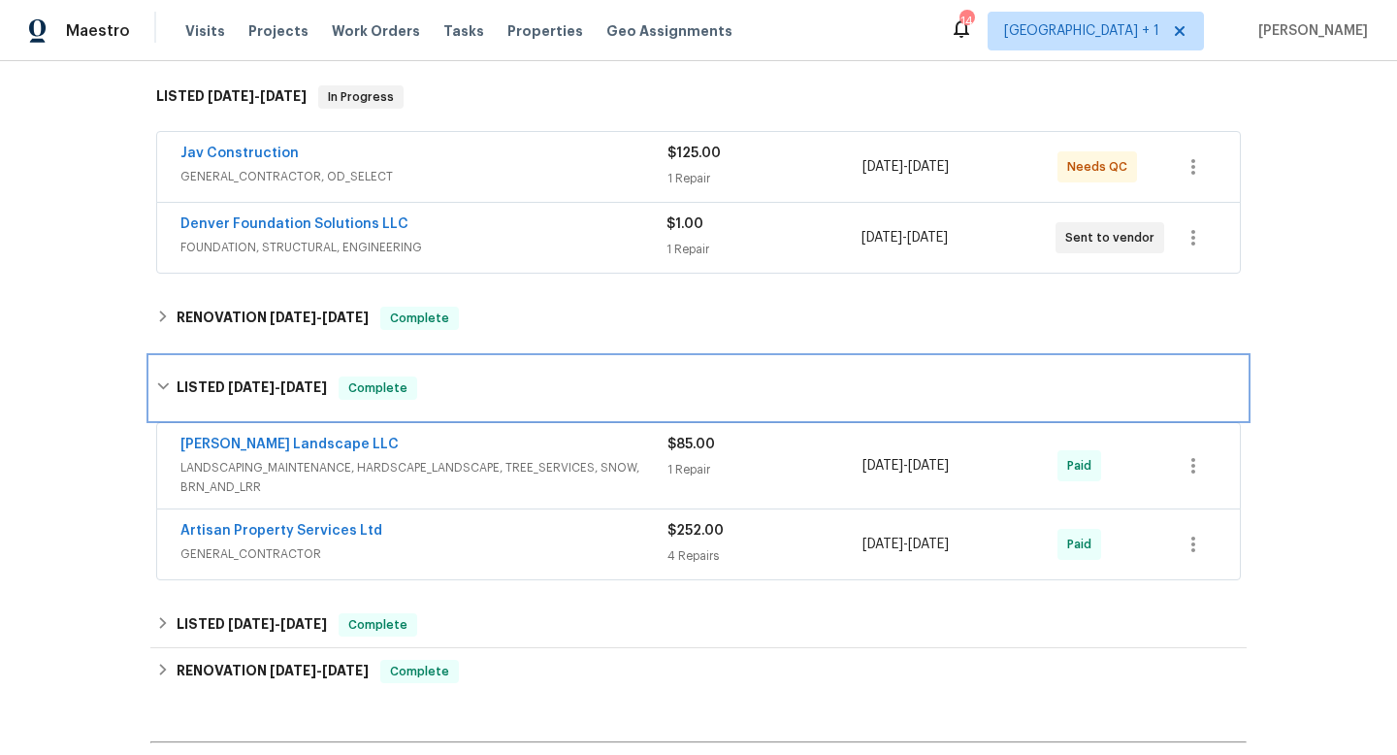
scroll to position [304, 0]
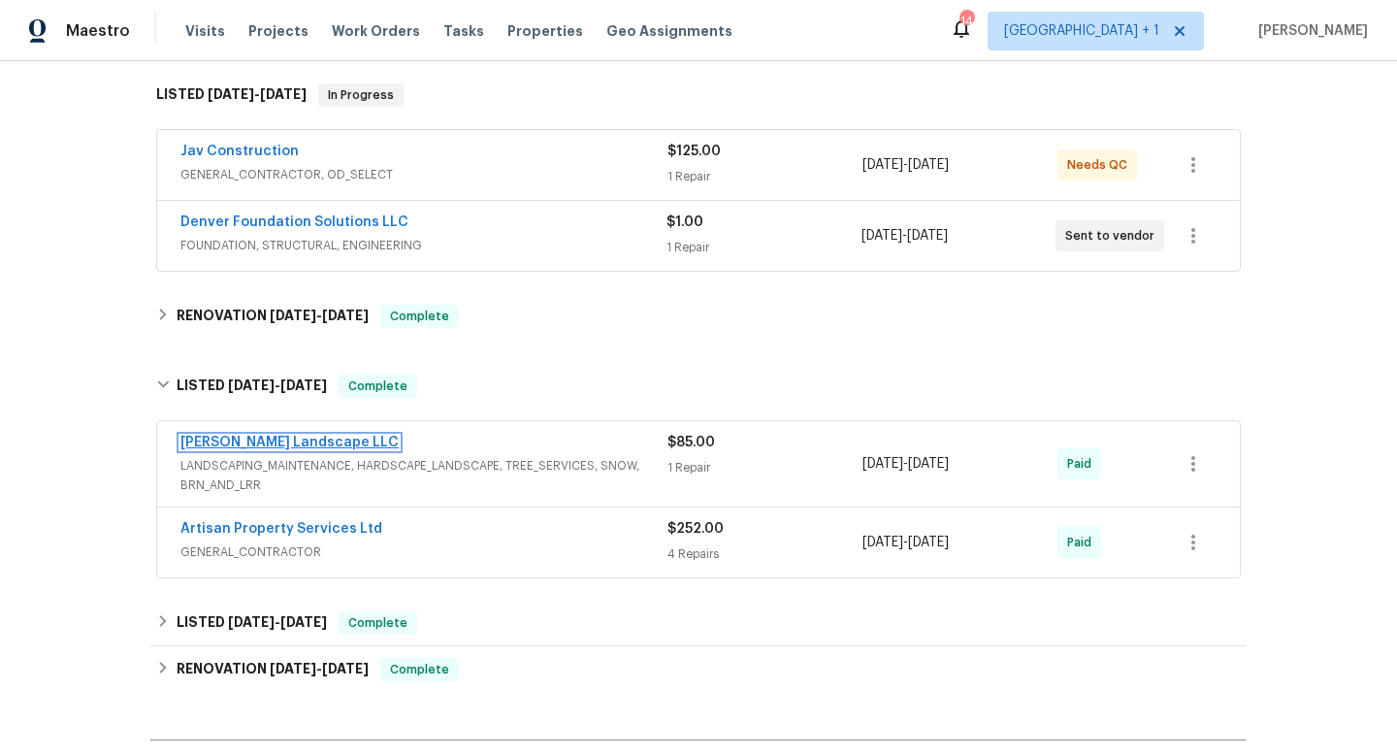
click at [265, 442] on link "[PERSON_NAME] Landscape LLC" at bounding box center [290, 443] width 218 height 14
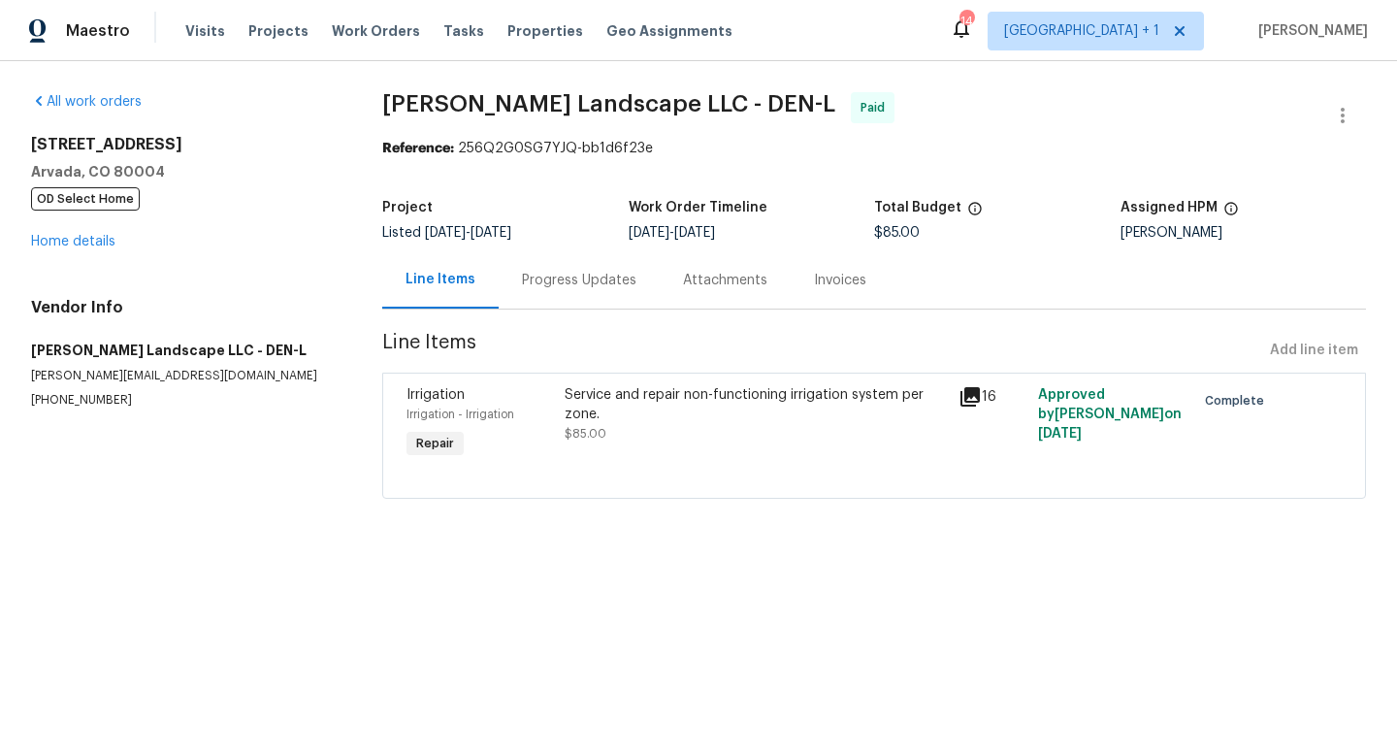
click at [968, 394] on icon at bounding box center [970, 396] width 19 height 19
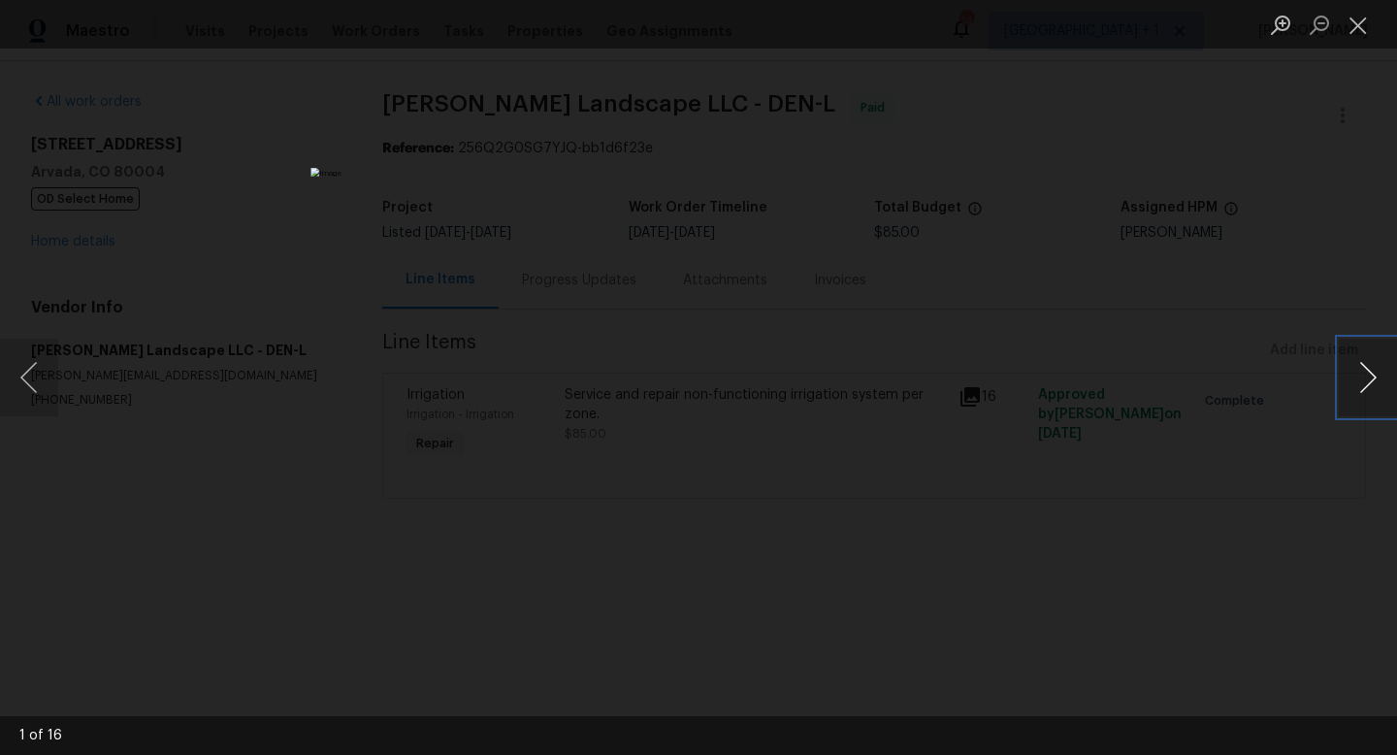
click at [1369, 372] on button "Next image" at bounding box center [1368, 378] width 58 height 78
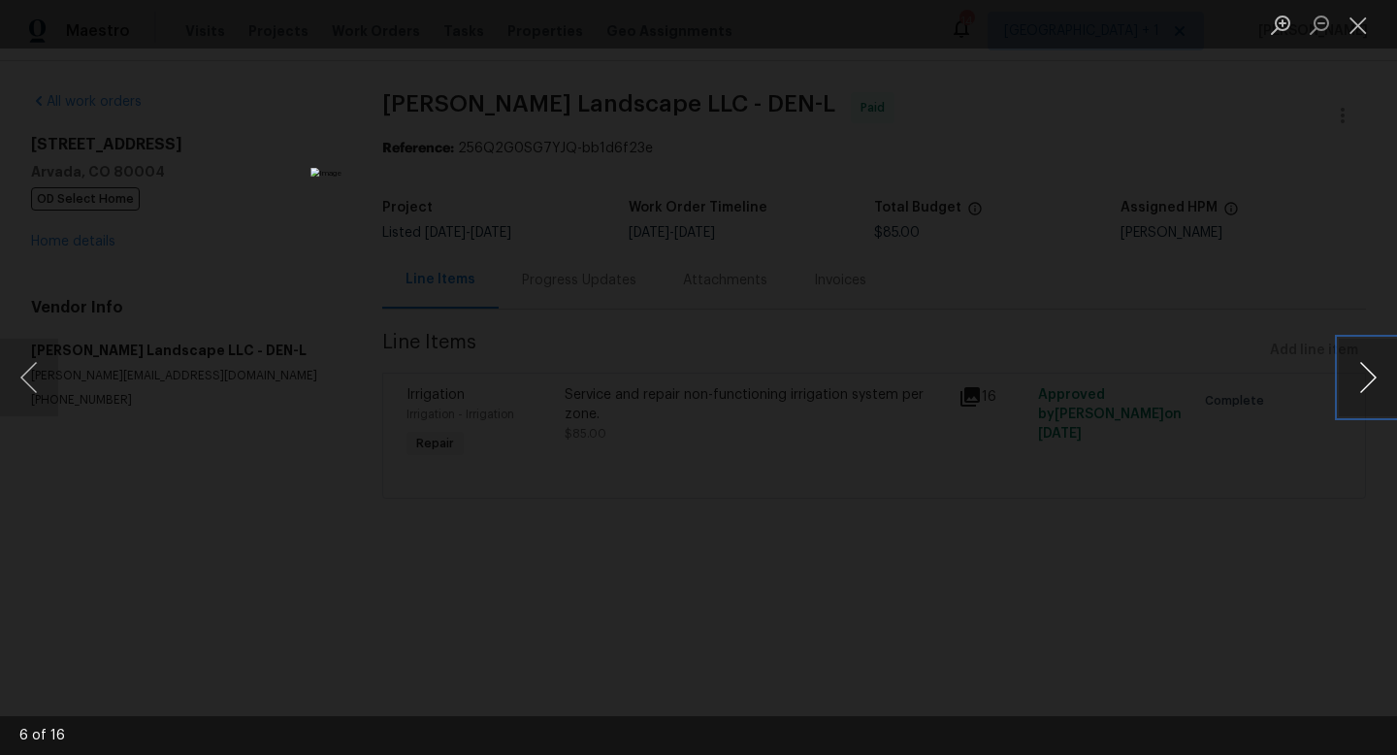
click at [1369, 372] on button "Next image" at bounding box center [1368, 378] width 58 height 78
click at [1368, 372] on button "Next image" at bounding box center [1368, 378] width 58 height 78
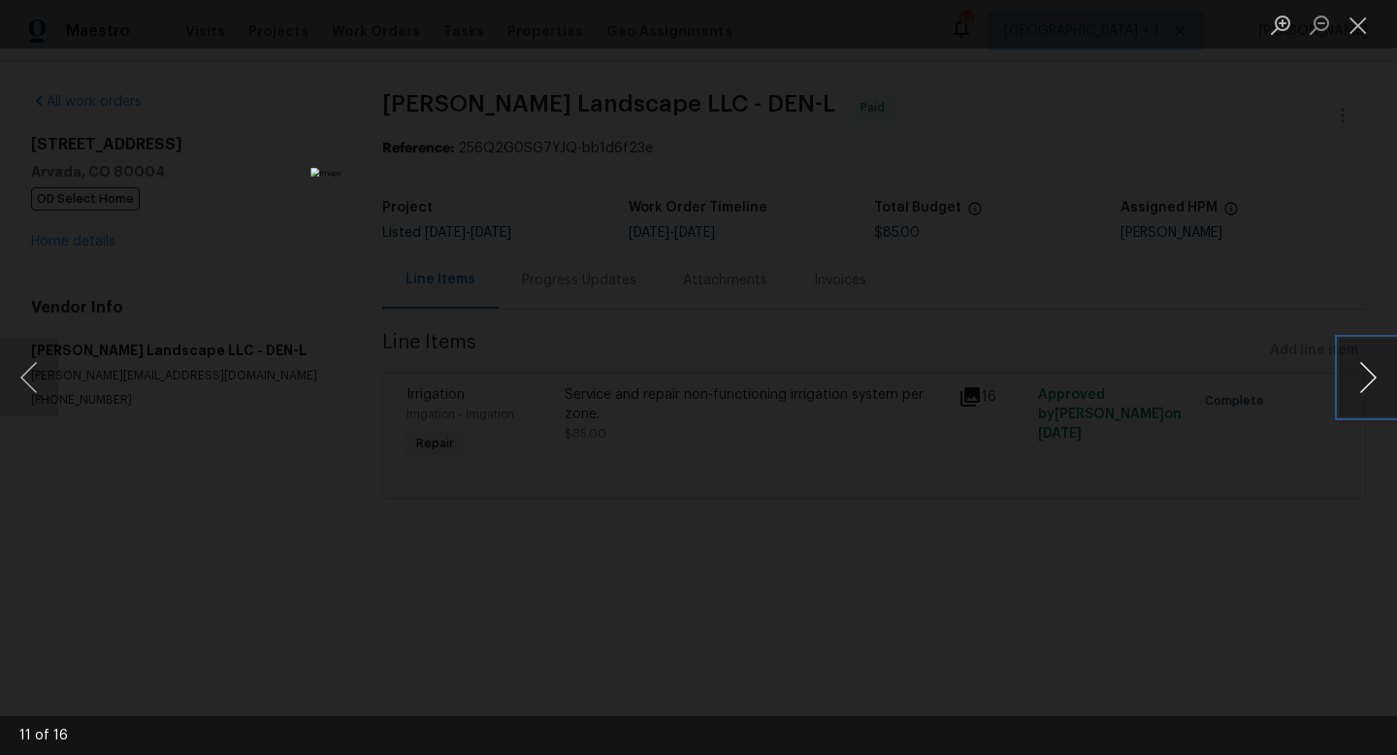
click at [1368, 372] on button "Next image" at bounding box center [1368, 378] width 58 height 78
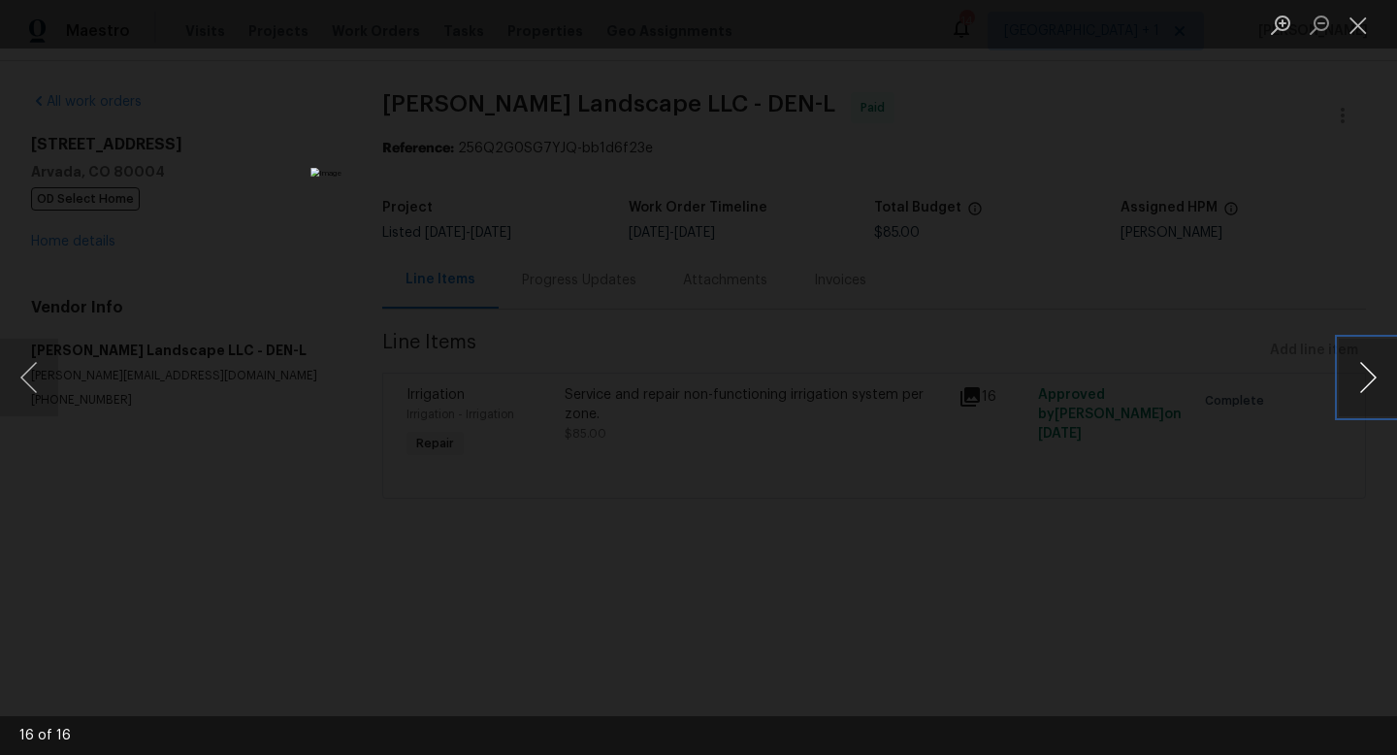
click at [1368, 372] on button "Next image" at bounding box center [1368, 378] width 58 height 78
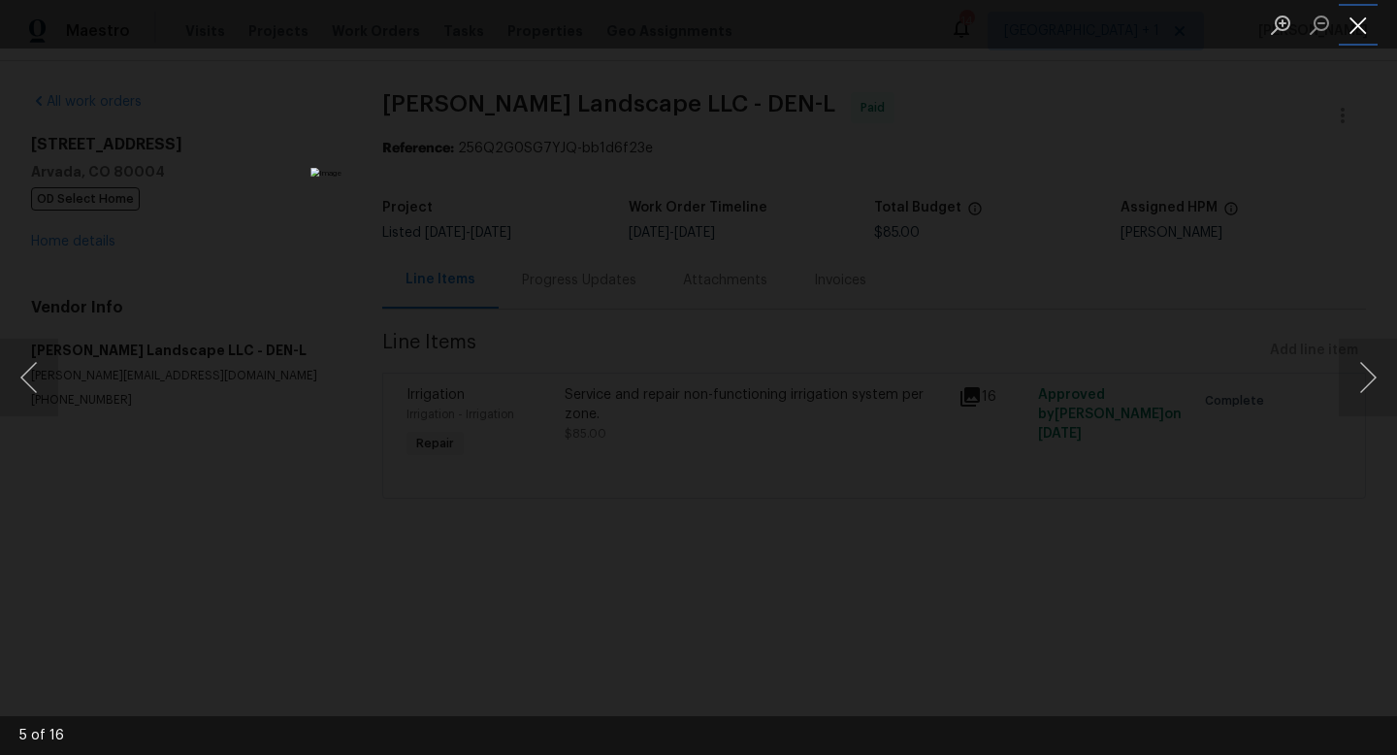
click at [1358, 27] on button "Close lightbox" at bounding box center [1358, 25] width 39 height 34
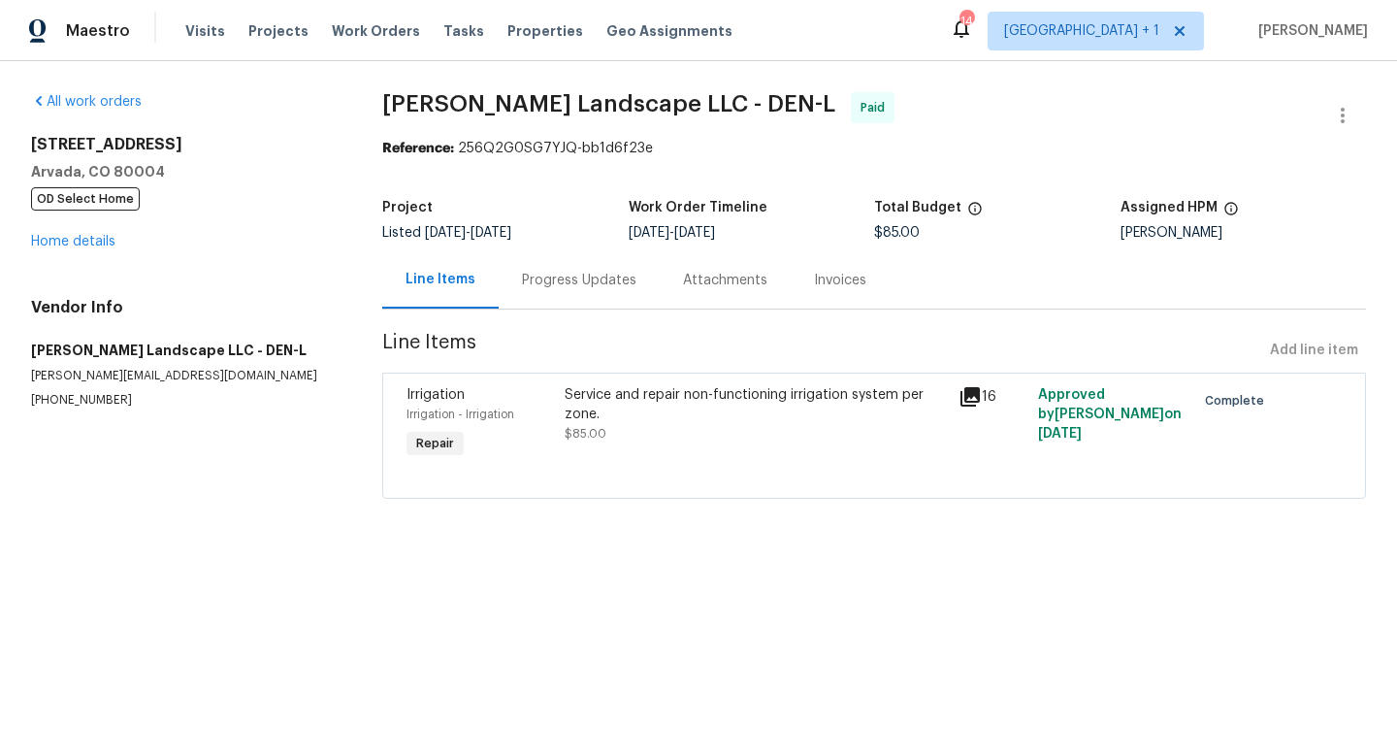
click at [575, 279] on div "Progress Updates" at bounding box center [579, 280] width 115 height 19
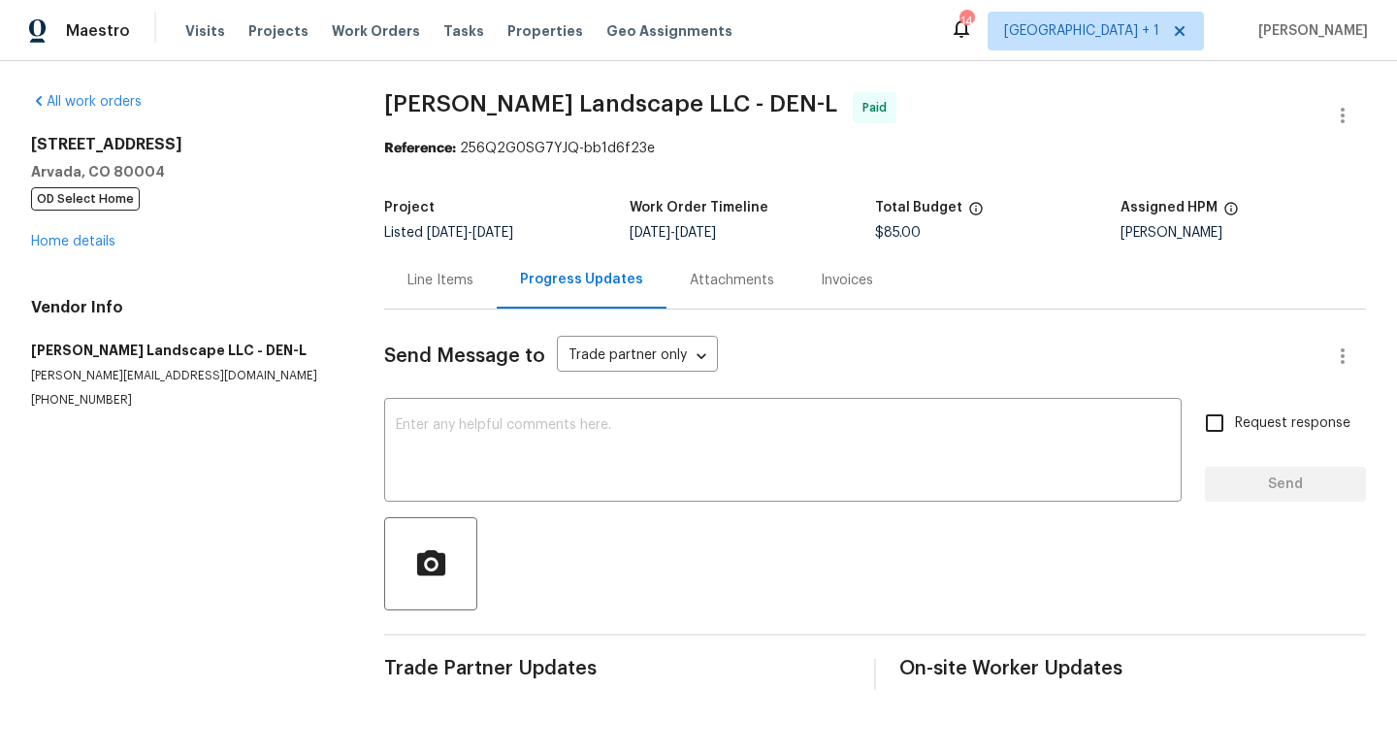
click at [430, 283] on div "Line Items" at bounding box center [441, 280] width 66 height 19
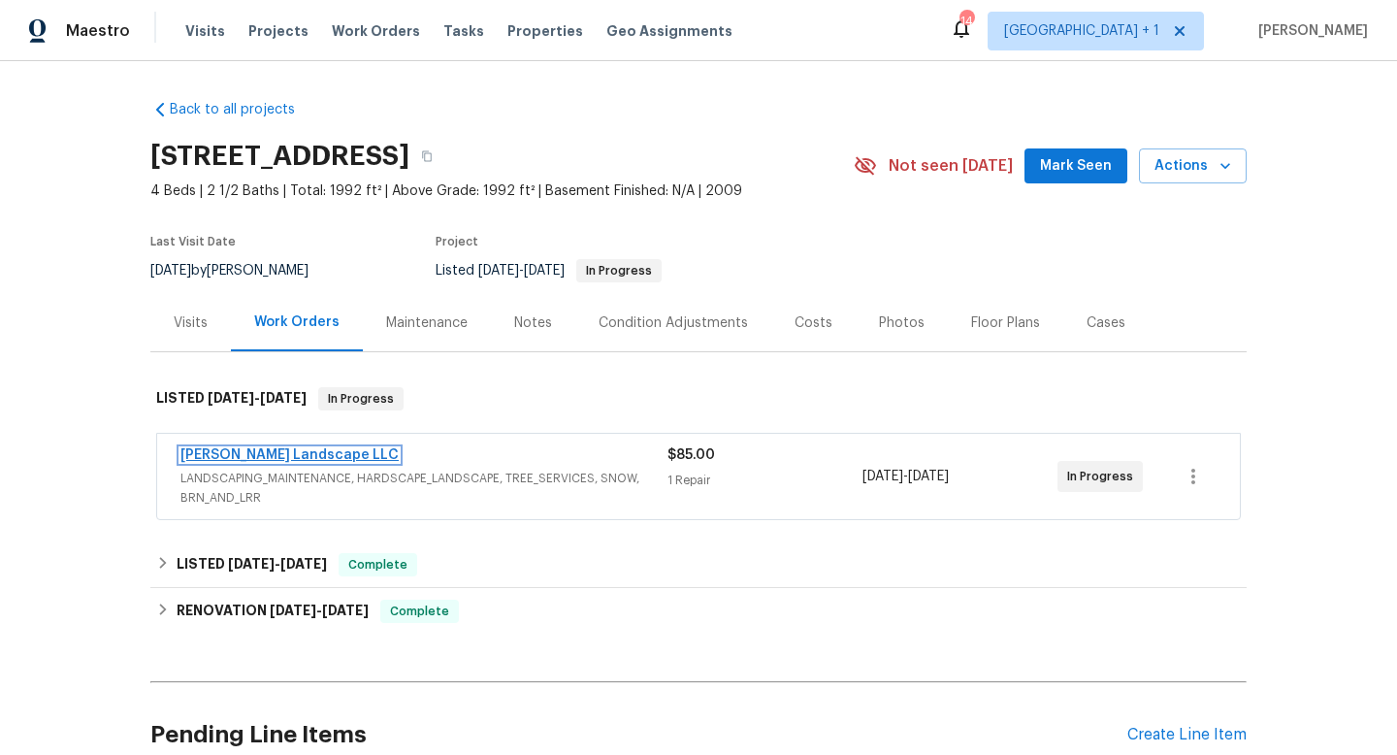
click at [300, 454] on link "[PERSON_NAME] Landscape LLC" at bounding box center [290, 455] width 218 height 14
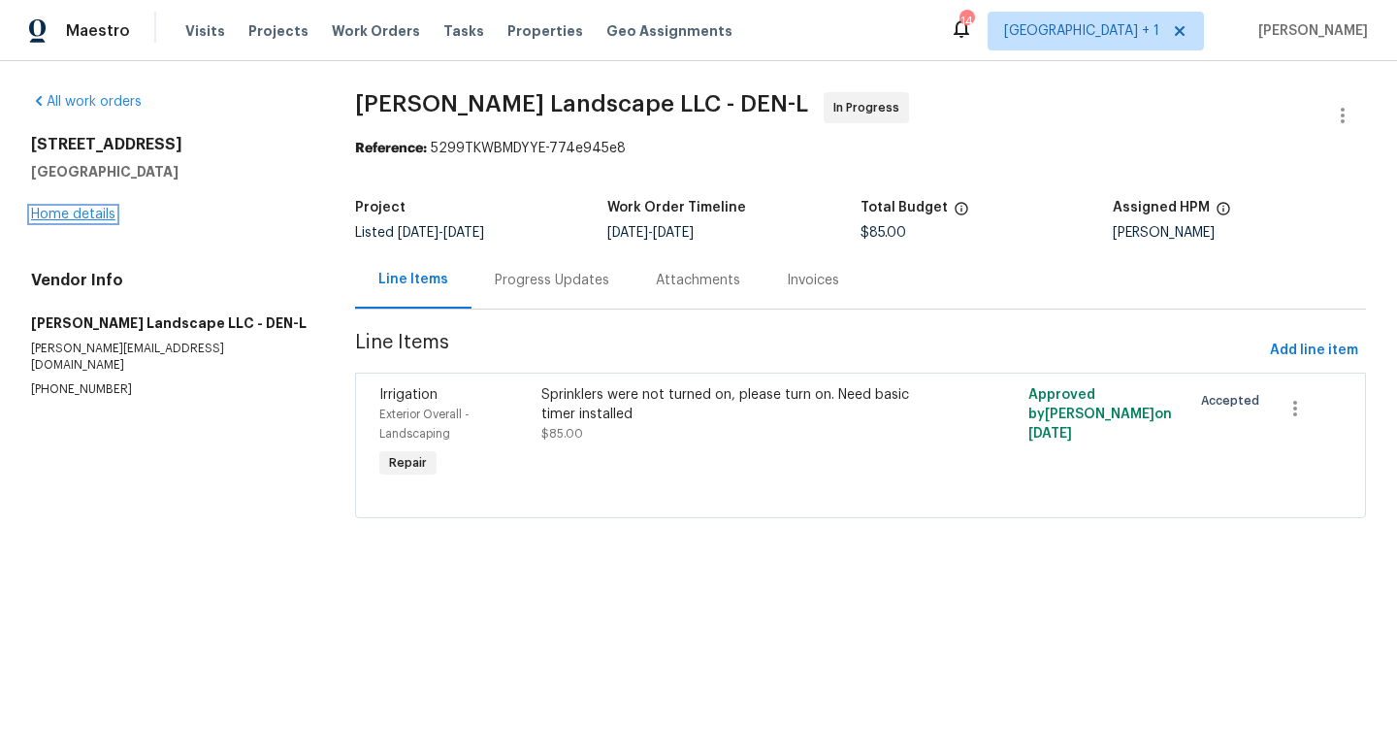
click at [98, 213] on link "Home details" at bounding box center [73, 215] width 84 height 14
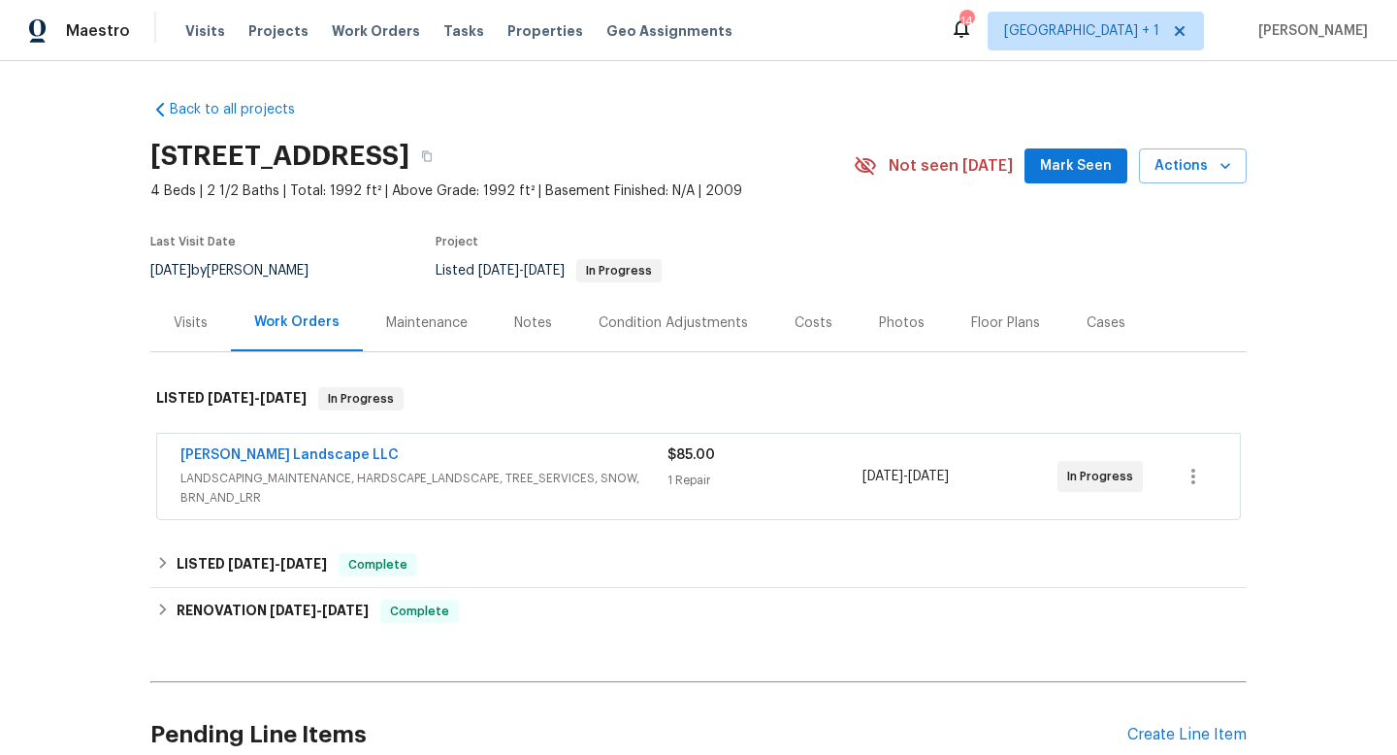
scroll to position [177, 0]
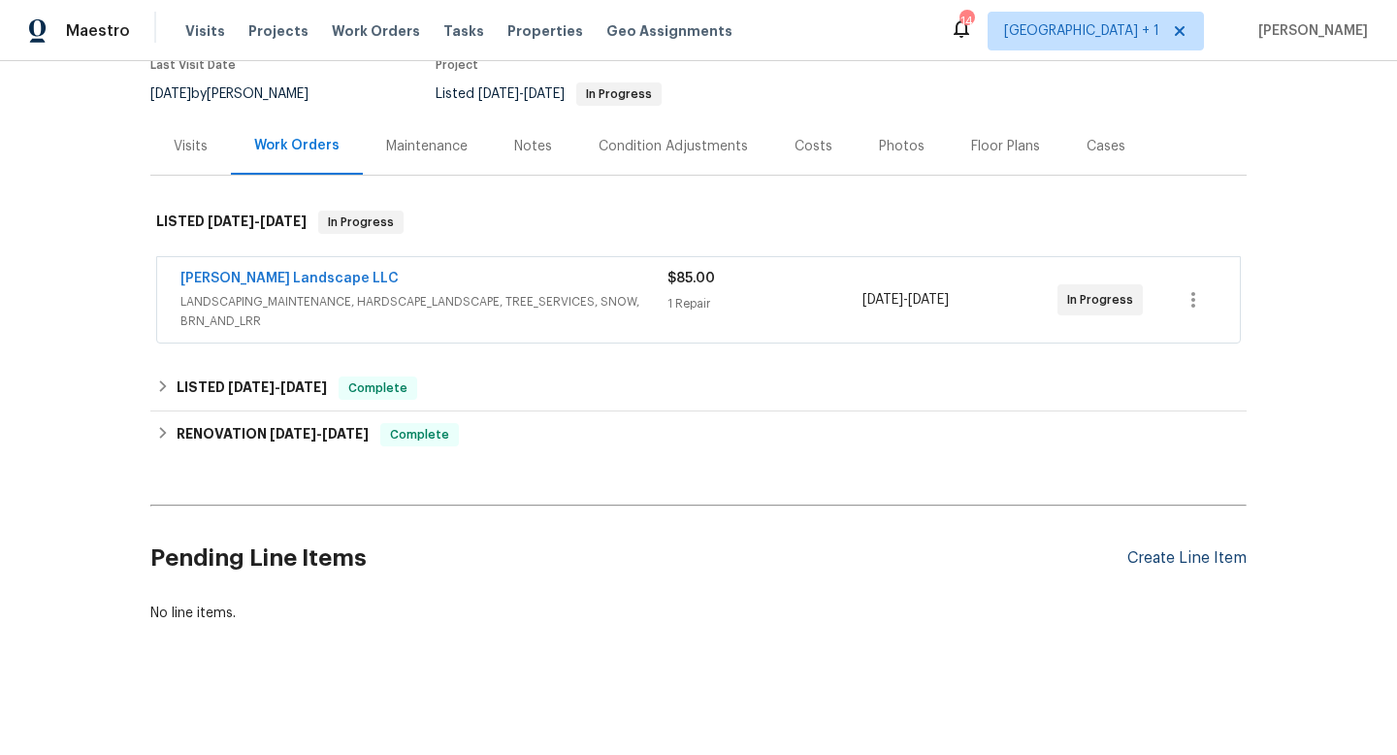
click at [1153, 557] on div "Create Line Item" at bounding box center [1187, 558] width 119 height 18
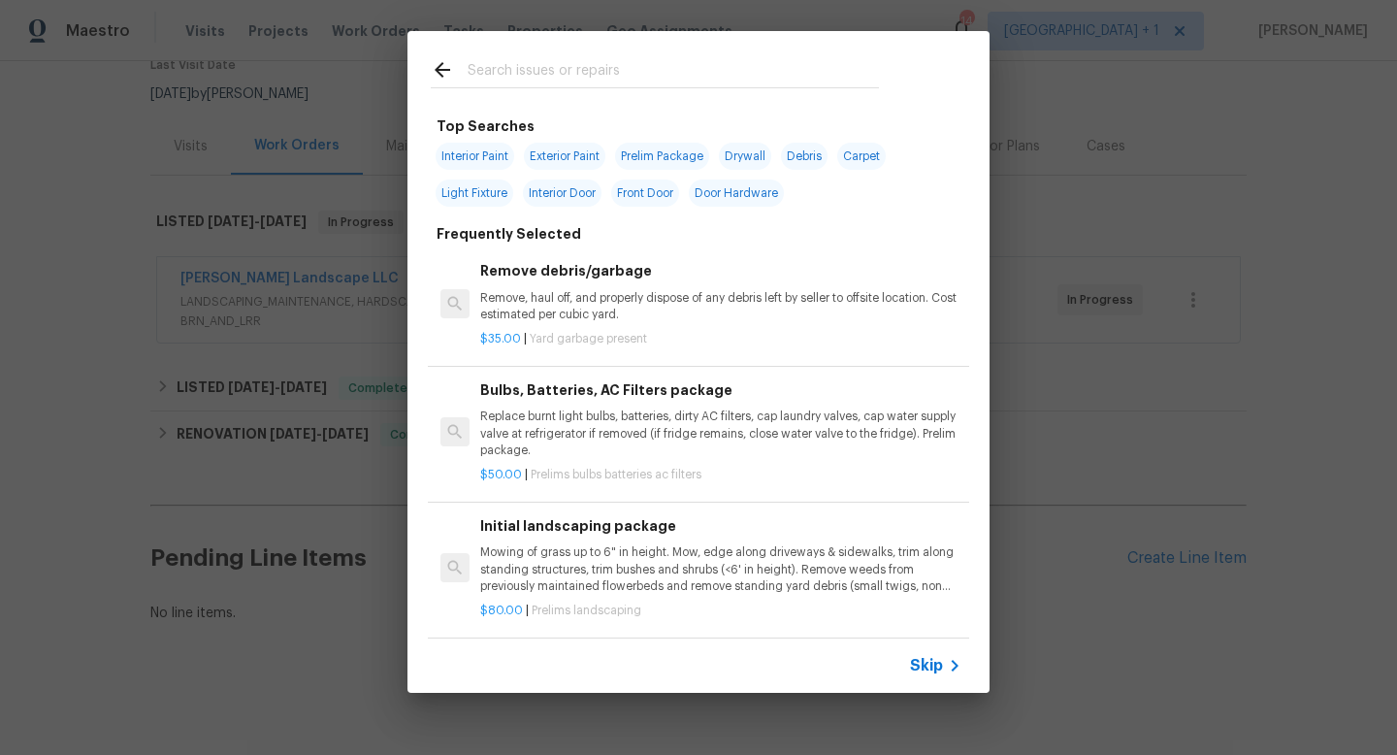
click at [938, 661] on span "Skip" at bounding box center [926, 665] width 33 height 19
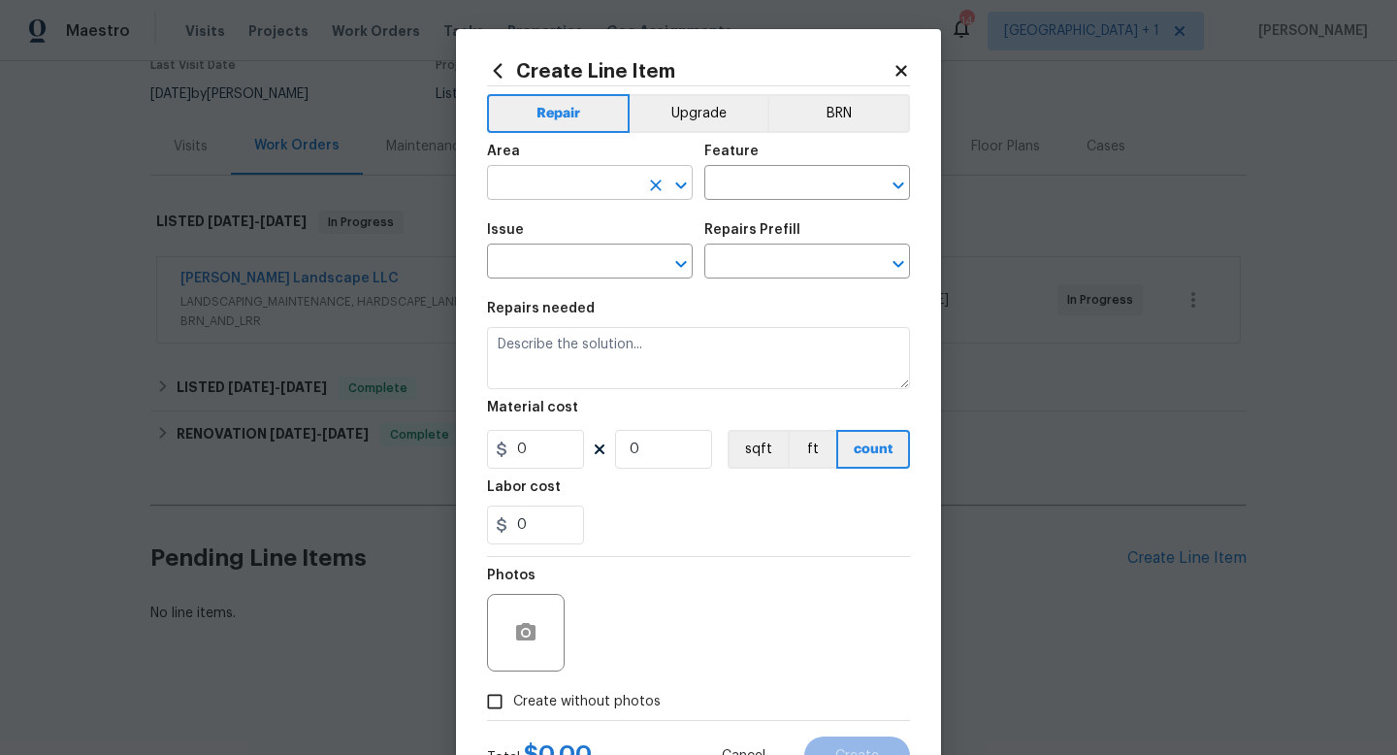
click at [627, 190] on input "text" at bounding box center [562, 185] width 151 height 30
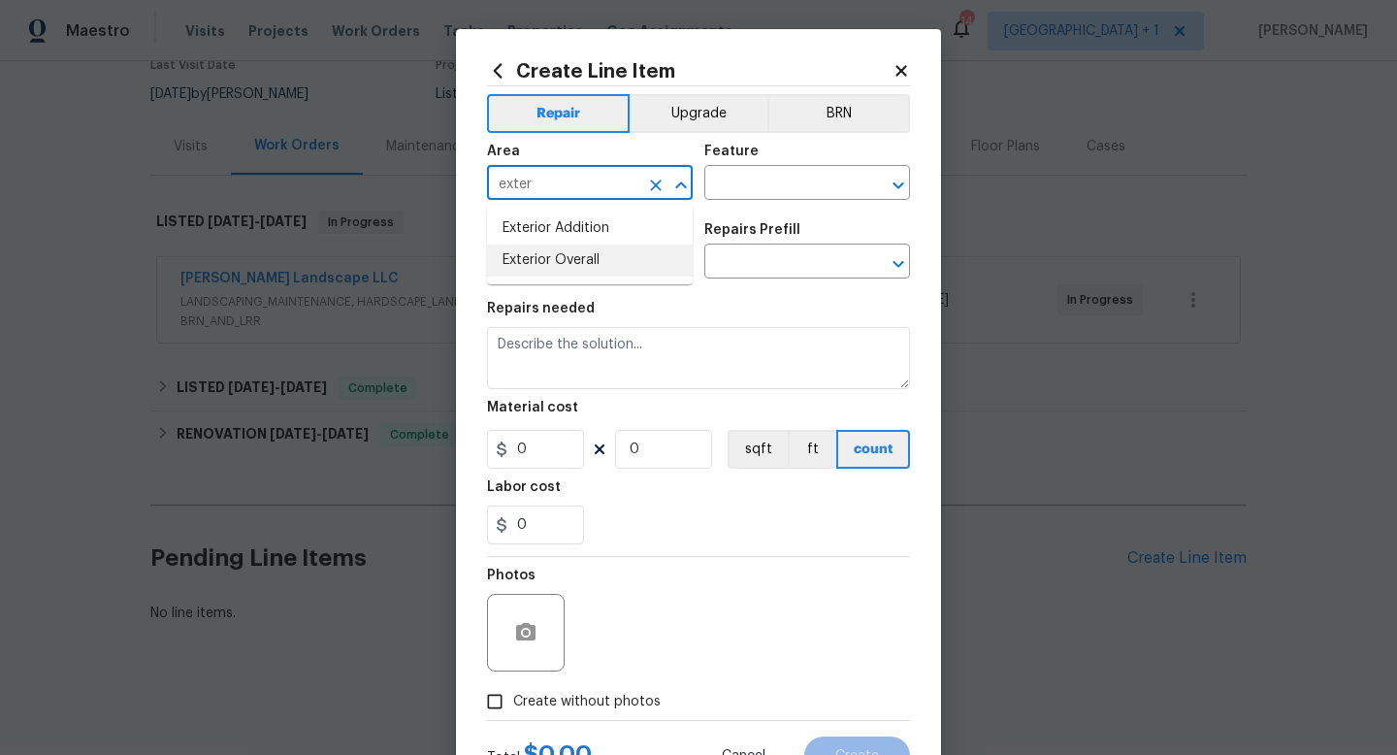
click at [577, 258] on li "Exterior Overall" at bounding box center [590, 261] width 206 height 32
type input "Exterior Overall"
click at [757, 190] on input "text" at bounding box center [780, 185] width 151 height 30
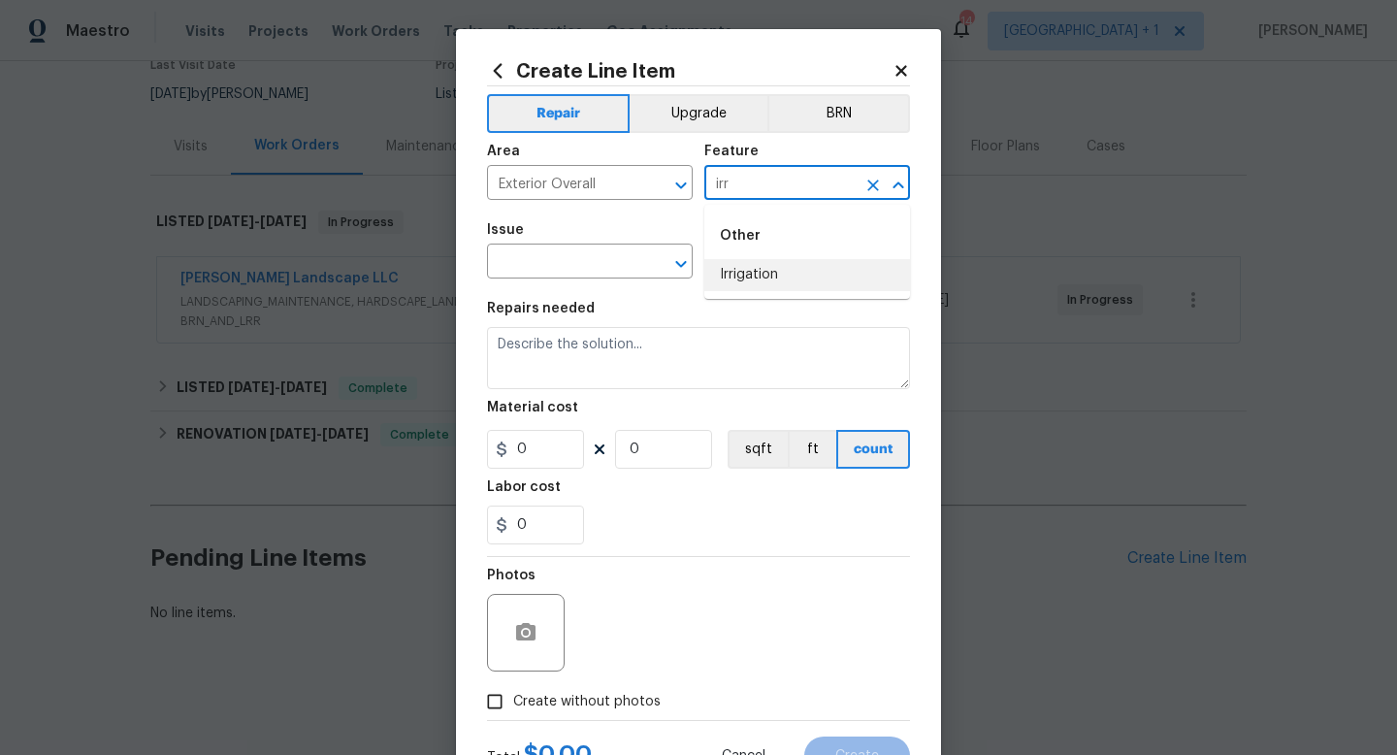
click at [761, 279] on li "Irrigation" at bounding box center [808, 275] width 206 height 32
type input "Irrigation"
click at [616, 269] on input "text" at bounding box center [562, 263] width 151 height 30
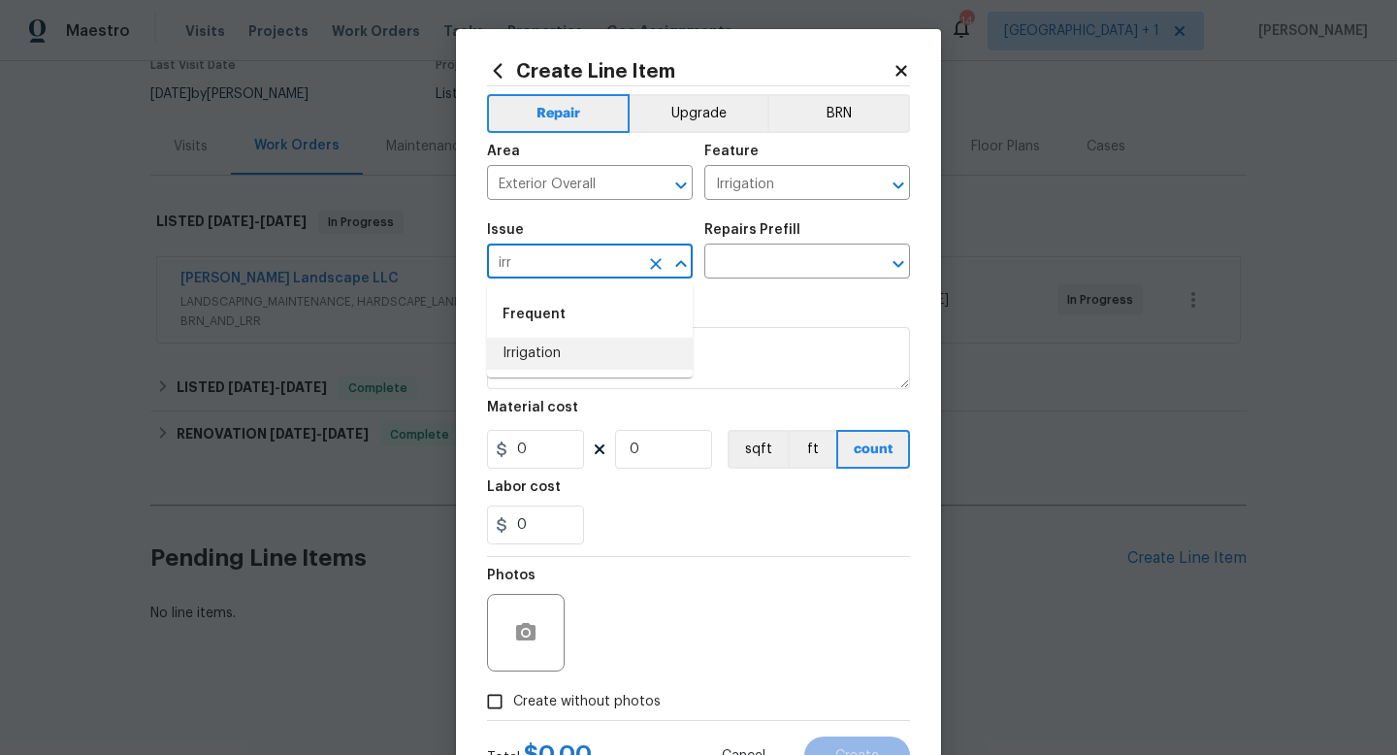
click at [544, 348] on li "Irrigation" at bounding box center [590, 354] width 206 height 32
type input "Irrigation"
click at [757, 259] on input "text" at bounding box center [780, 263] width 151 height 30
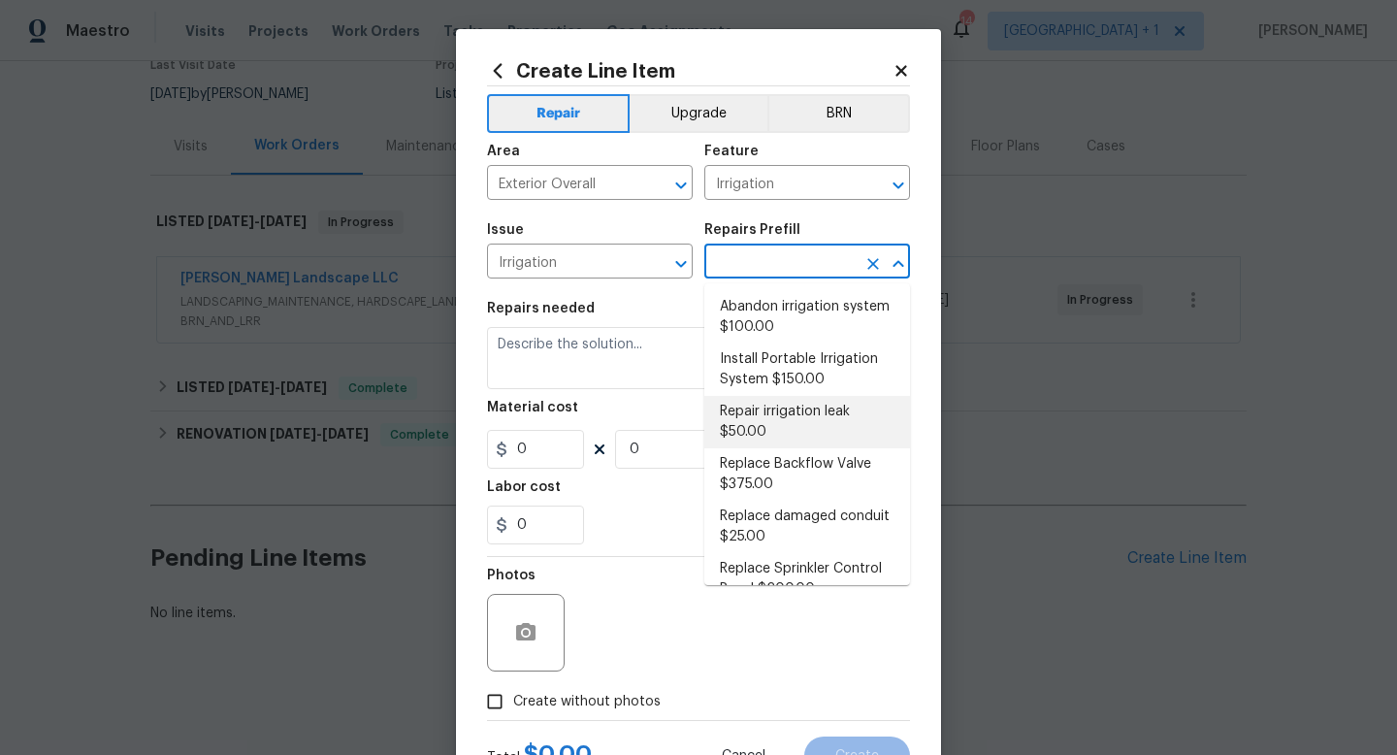
scroll to position [185, 0]
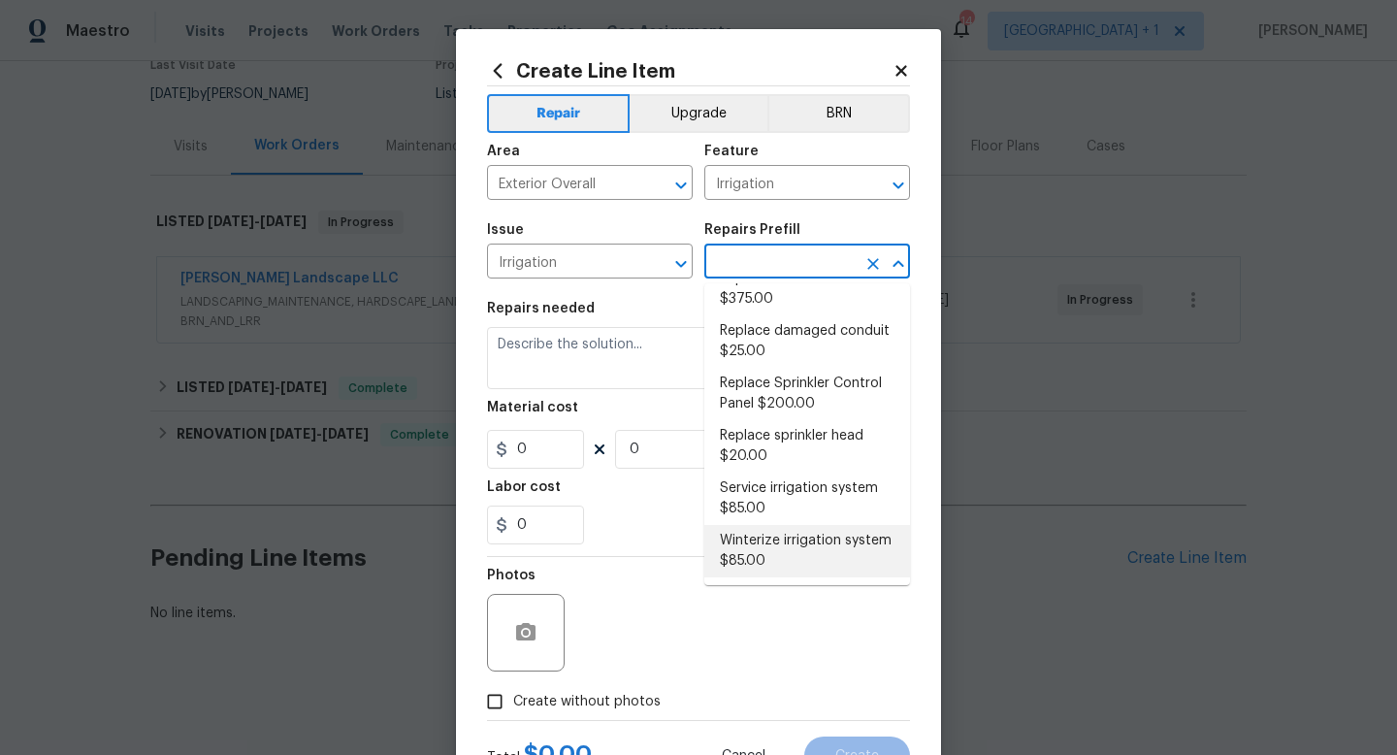
click at [776, 534] on li "Winterize irrigation system $85.00" at bounding box center [808, 551] width 206 height 52
type input "Winterize irrigation system $85.00"
type textarea "Winterize irrigation system please"
type input "1"
type input "85"
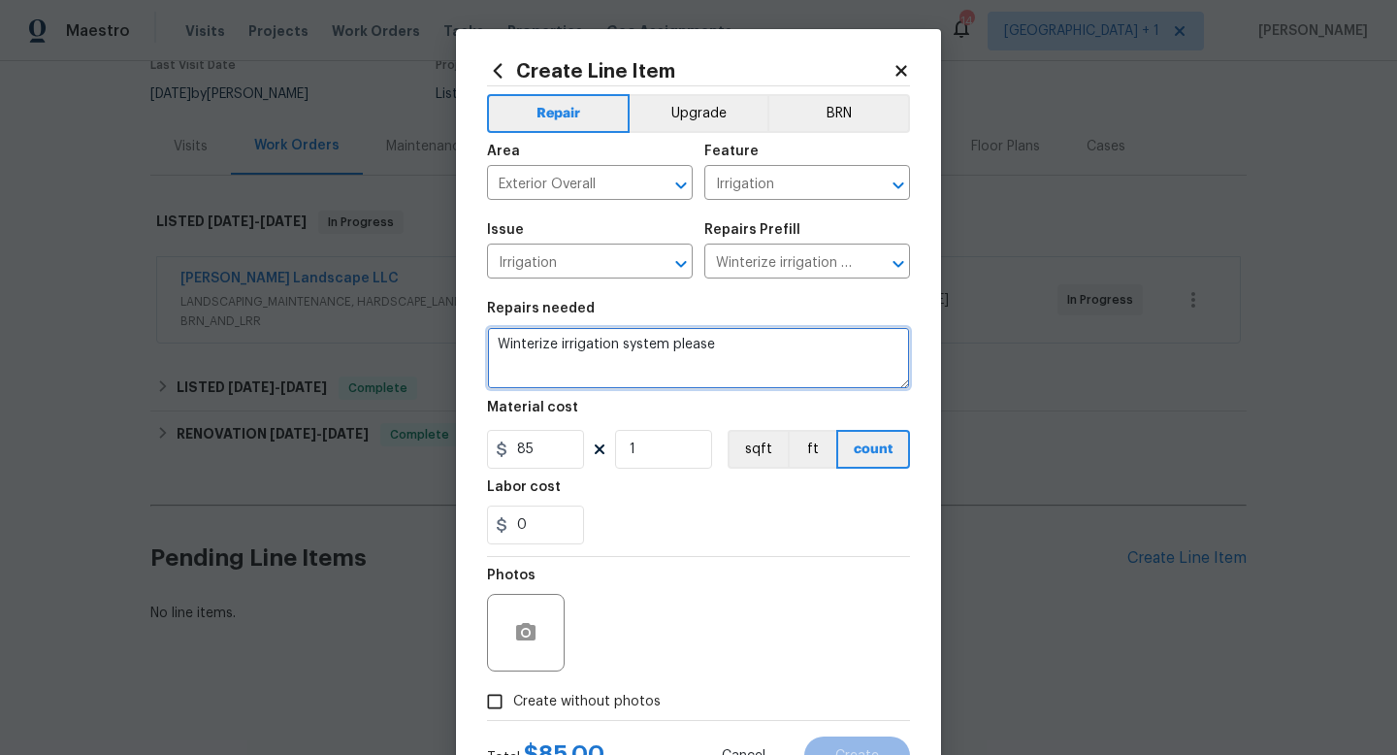
drag, startPoint x: 743, startPoint y: 349, endPoint x: 494, endPoint y: 350, distance: 249.4
click at [494, 350] on textarea "Winterize irrigation system please" at bounding box center [698, 358] width 423 height 62
paste textarea "Please winterize irrigation system. Drain backflow and lines to house and turn …"
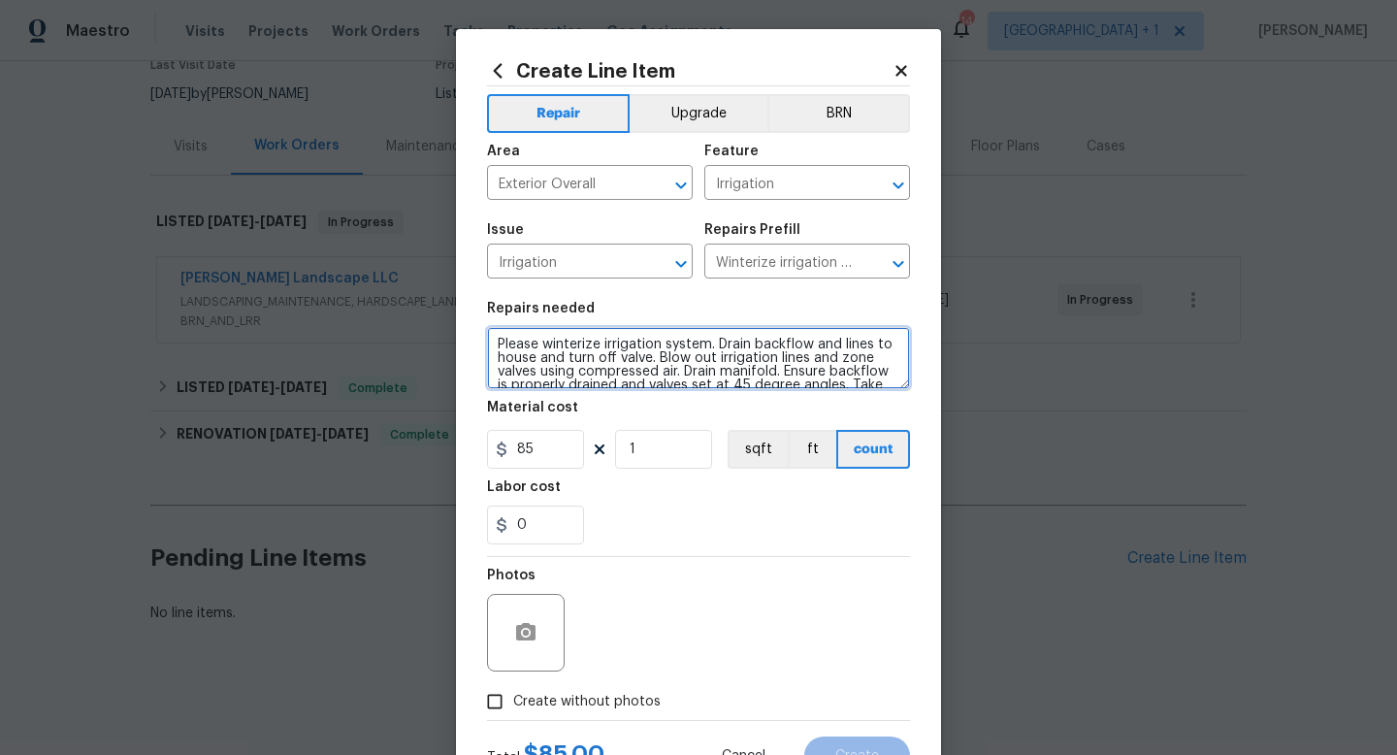
scroll to position [17, 0]
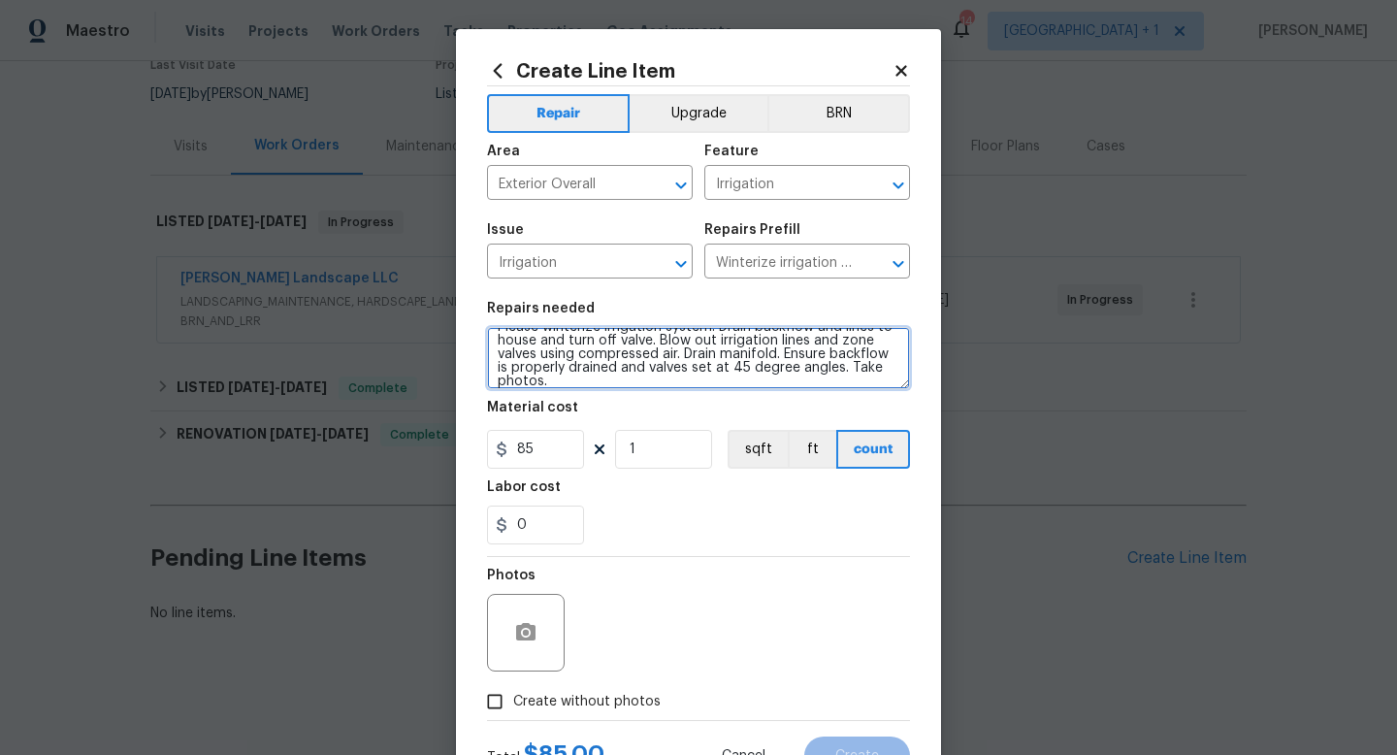
type textarea "Please winterize irrigation system. Drain backflow and lines to house and turn …"
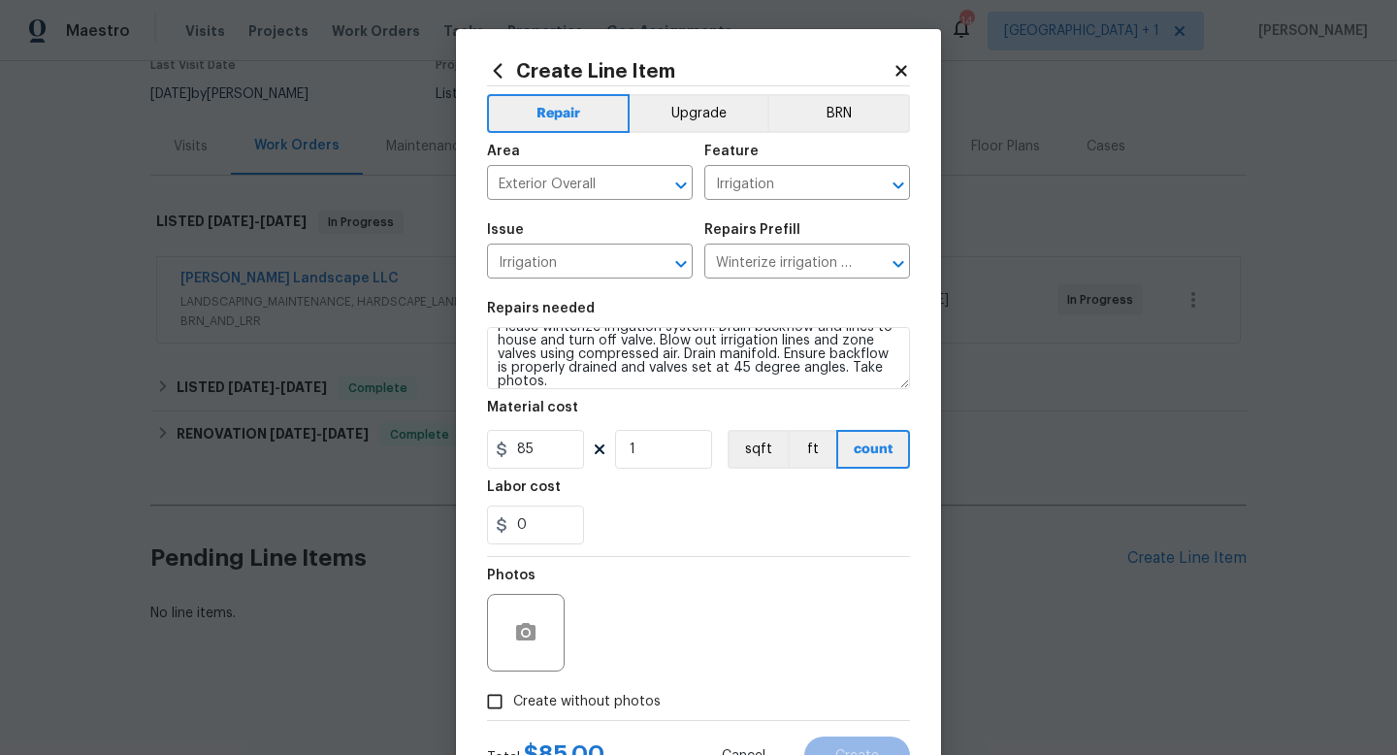
click at [494, 713] on input "Create without photos" at bounding box center [494, 701] width 37 height 37
checkbox input "true"
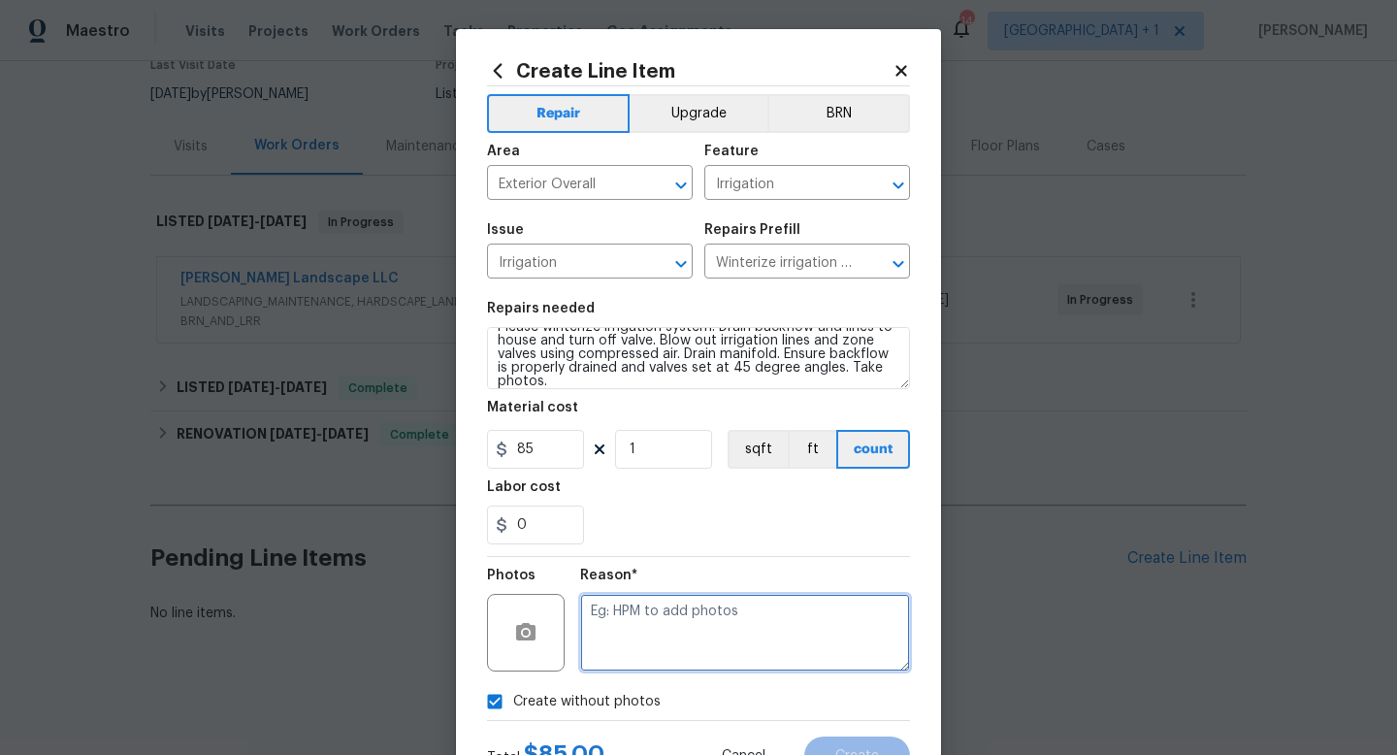
click at [627, 636] on textarea at bounding box center [745, 633] width 330 height 78
type textarea "na"
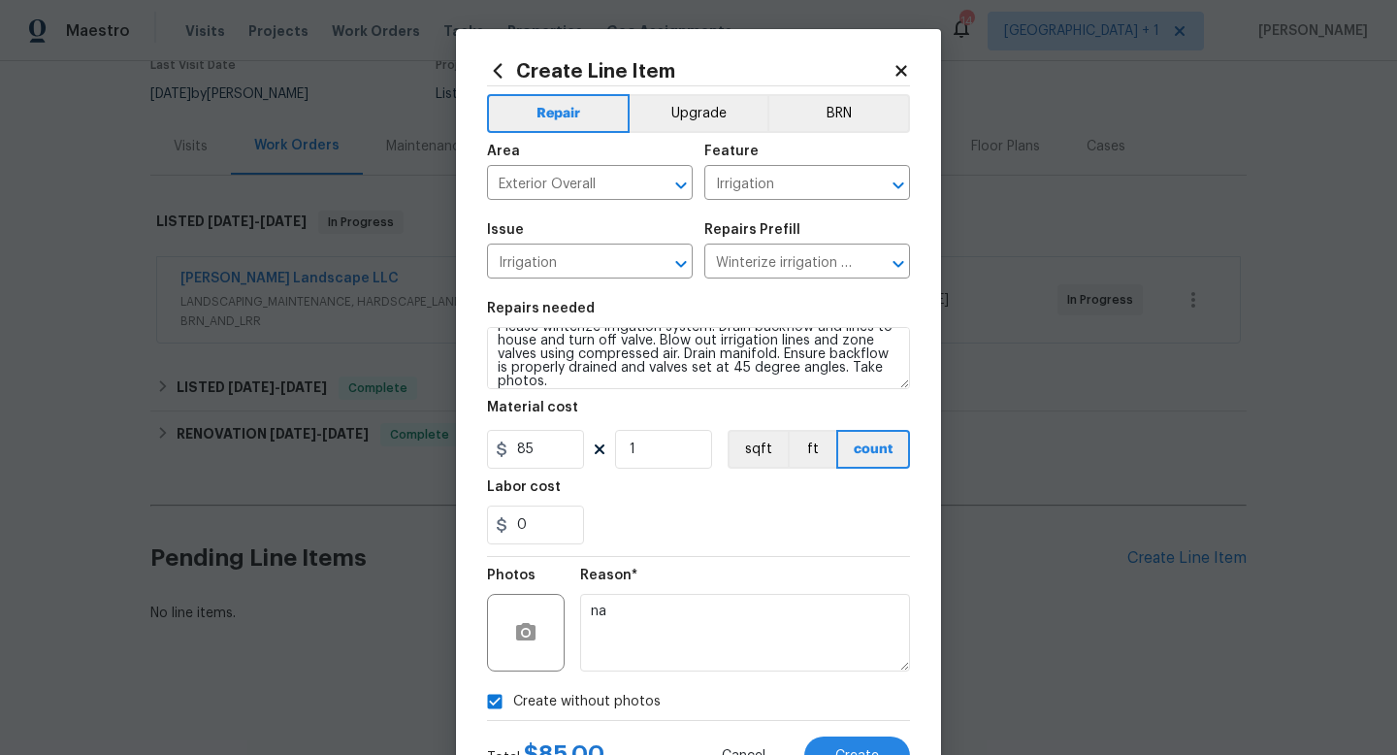
click at [749, 556] on div "Repair Upgrade BRN Area Exterior Overall ​ Feature Irrigation ​ Issue Irrigatio…" at bounding box center [698, 403] width 423 height 634
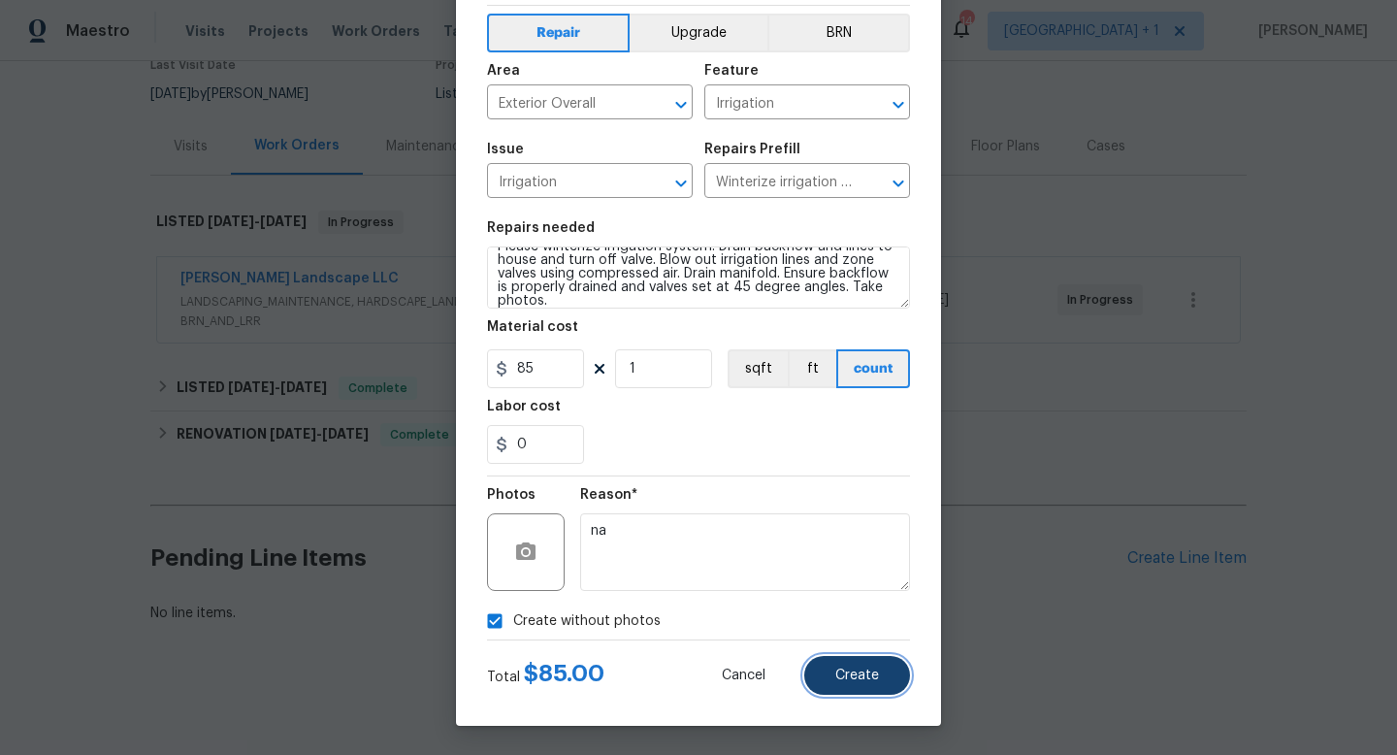
click at [824, 673] on button "Create" at bounding box center [858, 675] width 106 height 39
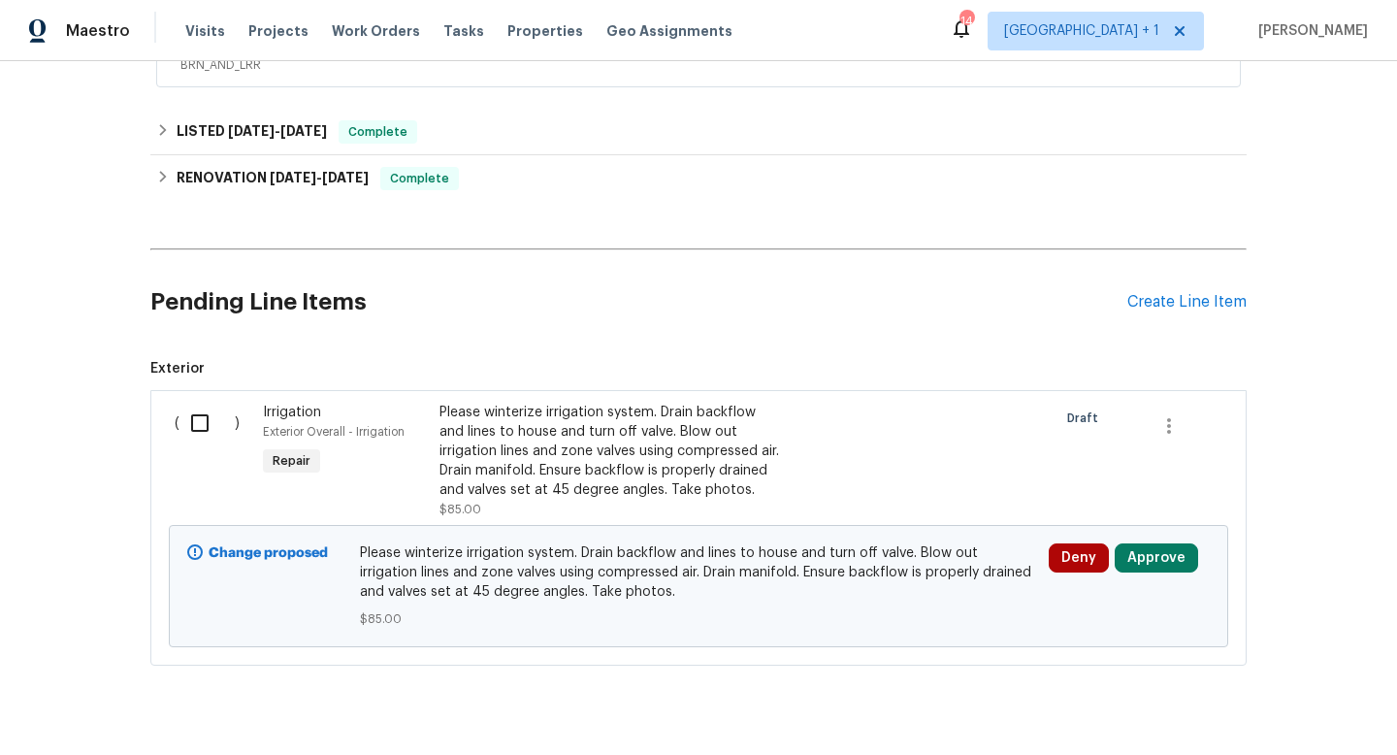
scroll to position [435, 0]
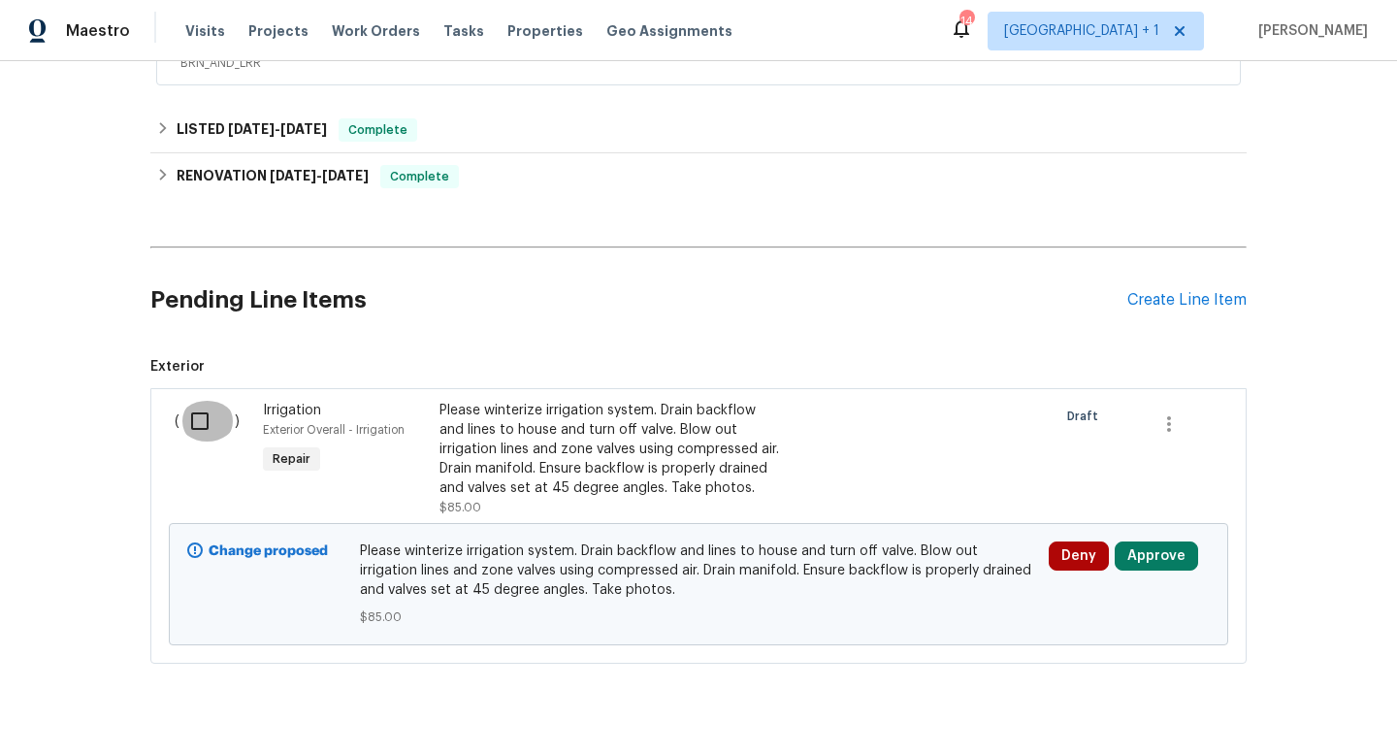
click at [202, 419] on input "checkbox" at bounding box center [207, 421] width 55 height 41
checkbox input "true"
click at [1268, 708] on span "Create Work Order" at bounding box center [1286, 707] width 129 height 24
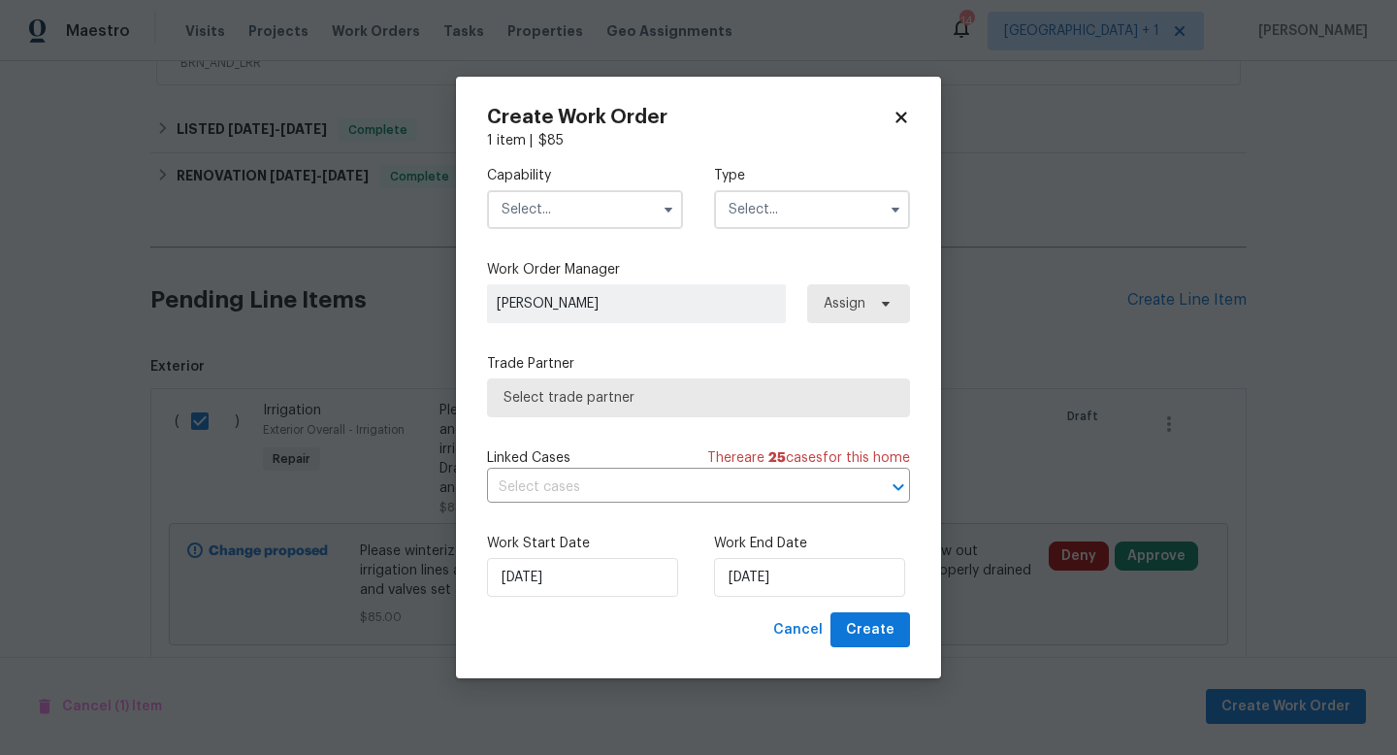
click at [634, 211] on input "text" at bounding box center [585, 209] width 196 height 39
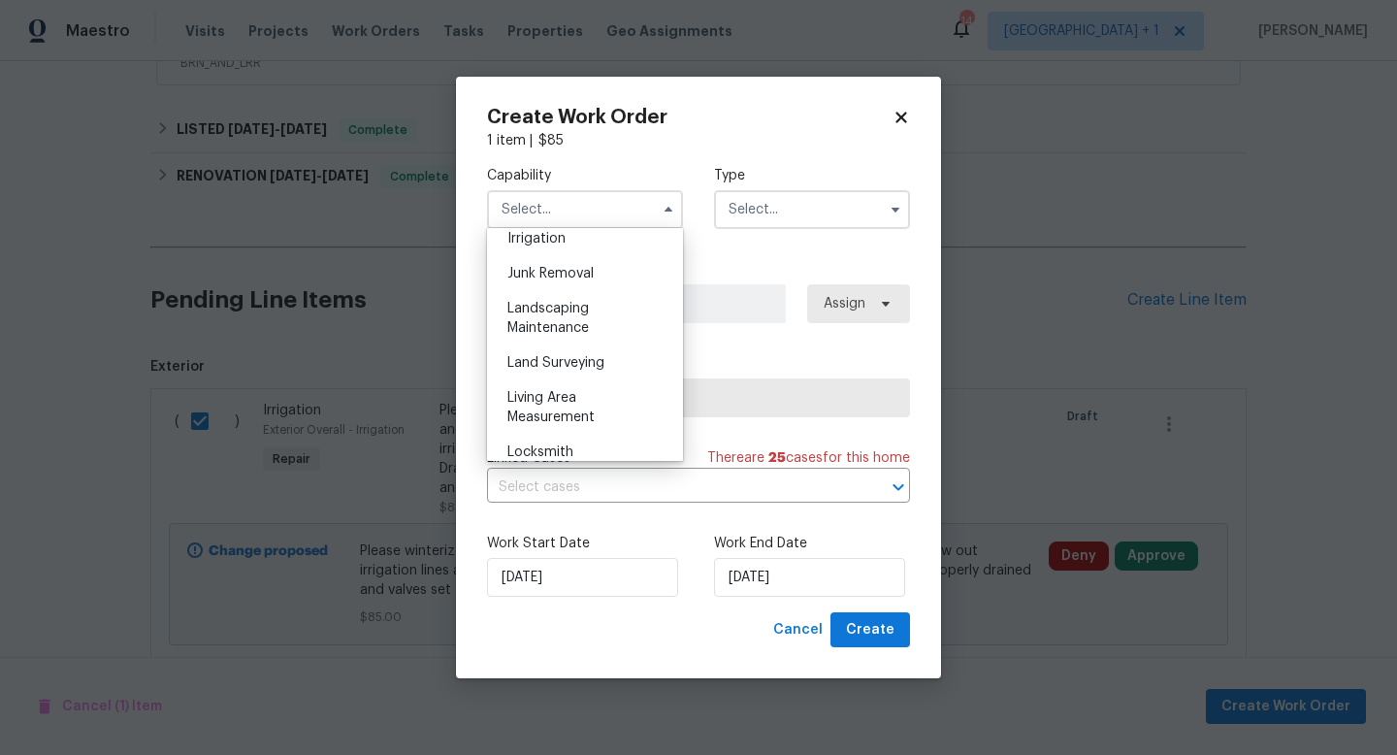
scroll to position [1222, 0]
click at [556, 312] on div "Landscaping Maintenance" at bounding box center [585, 315] width 186 height 54
type input "Landscaping Maintenance"
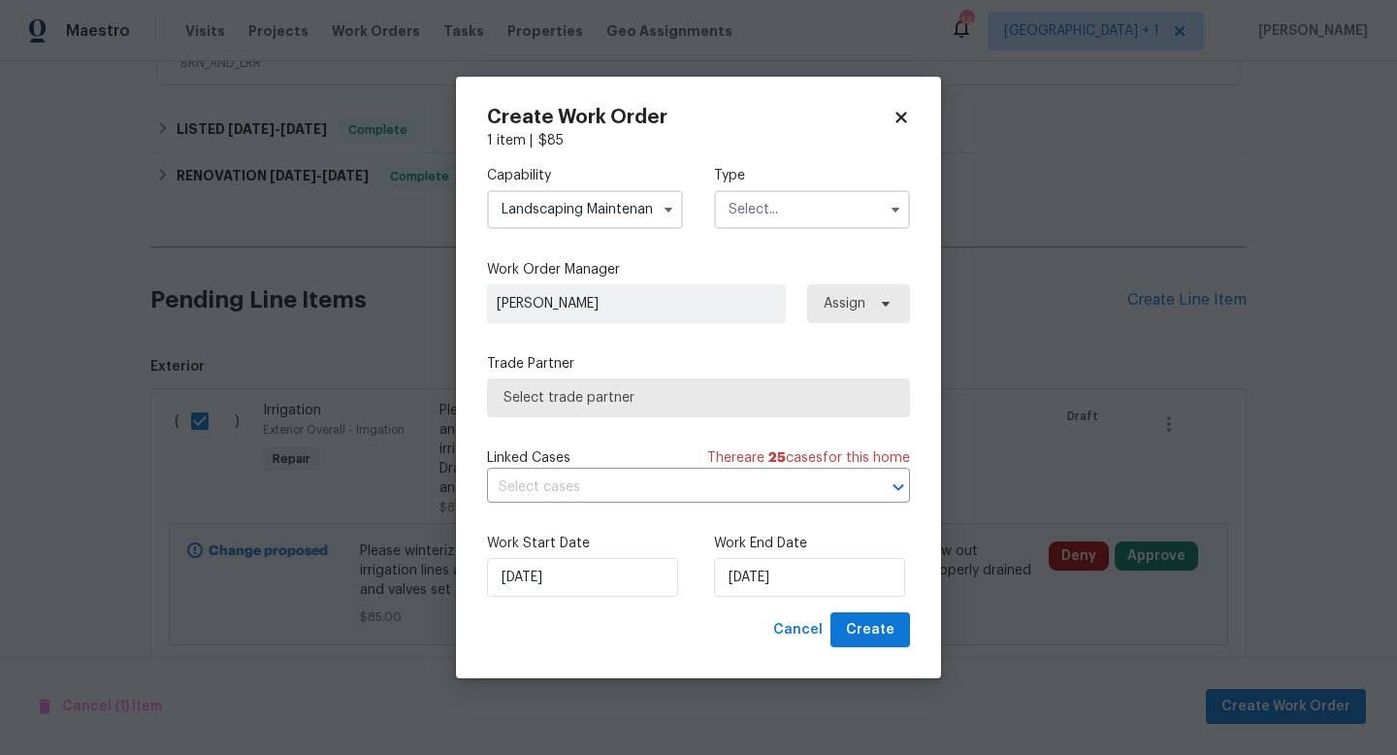
click at [771, 219] on input "text" at bounding box center [812, 209] width 196 height 39
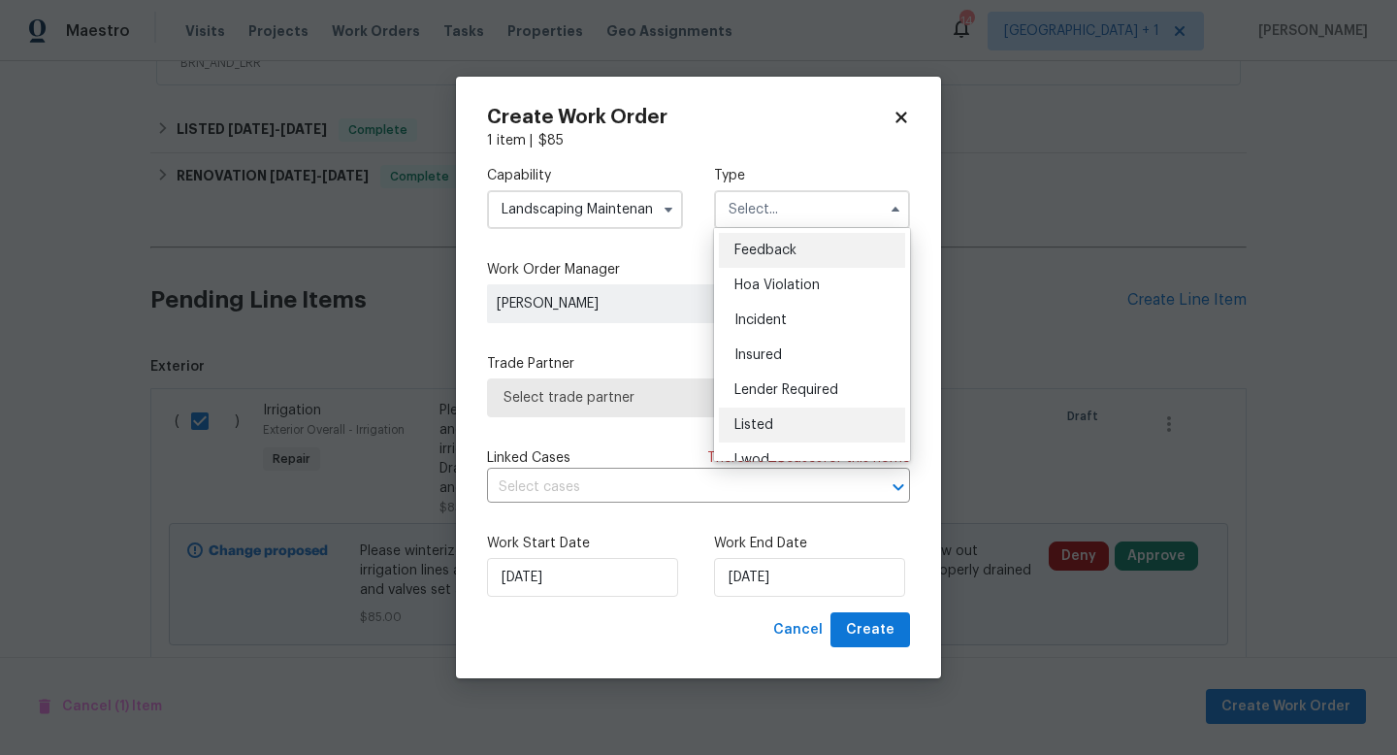
click at [764, 418] on span "Listed" at bounding box center [754, 425] width 39 height 14
type input "Listed"
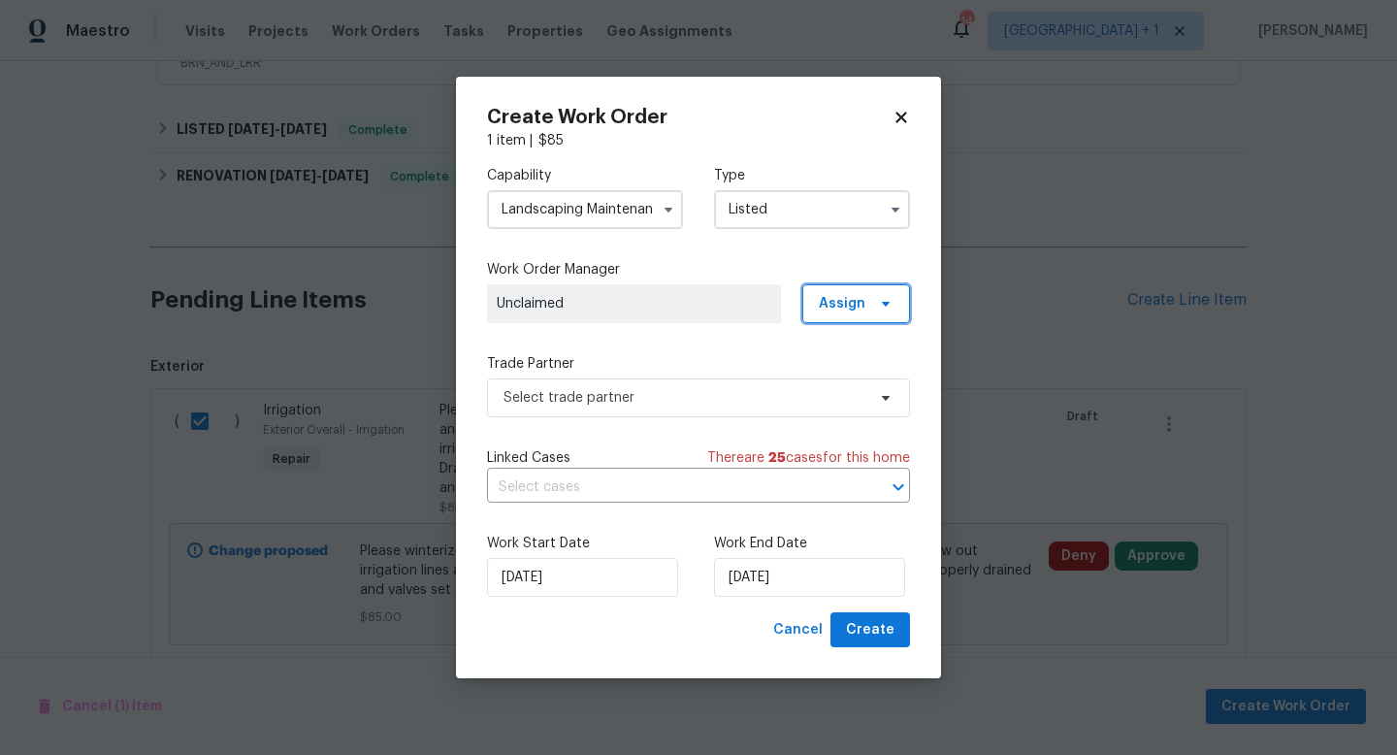
click at [848, 312] on span "Assign" at bounding box center [842, 303] width 47 height 19
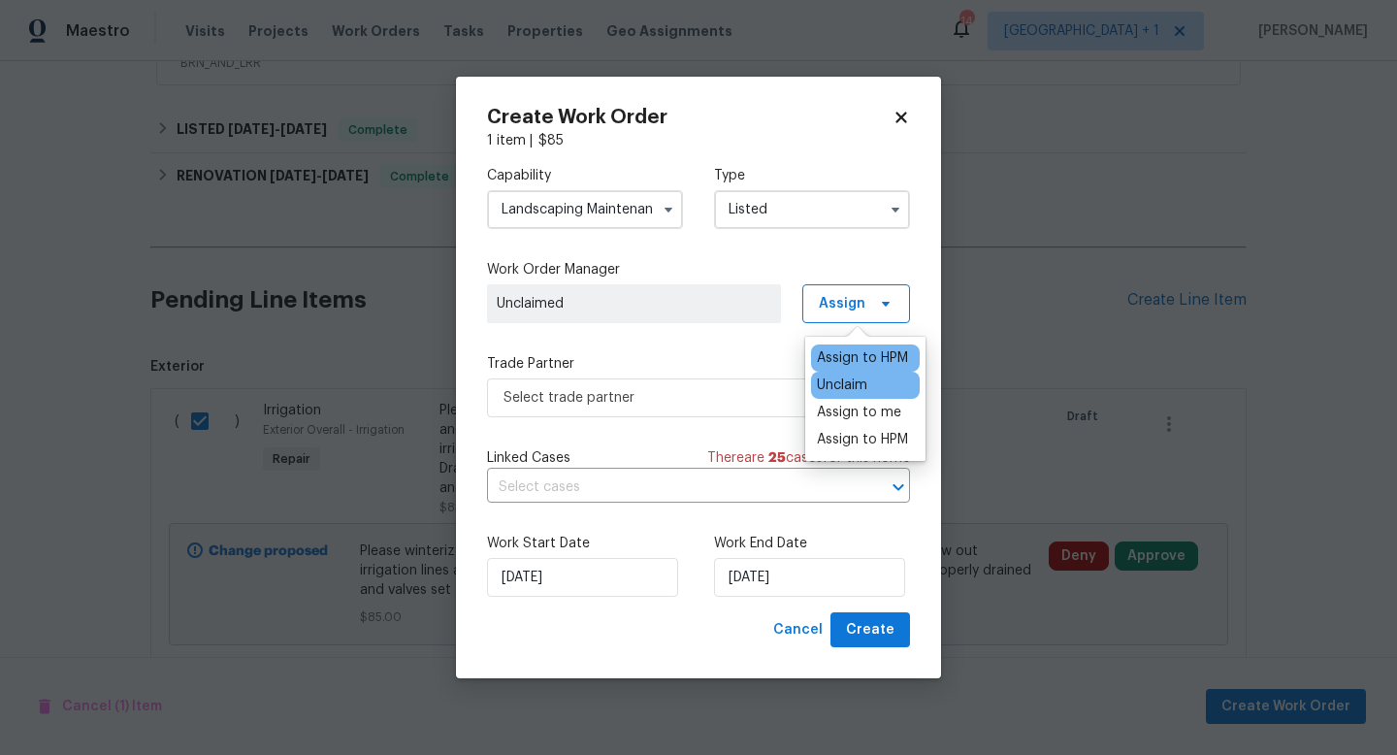
click at [846, 356] on div "Assign to HPM" at bounding box center [862, 357] width 91 height 19
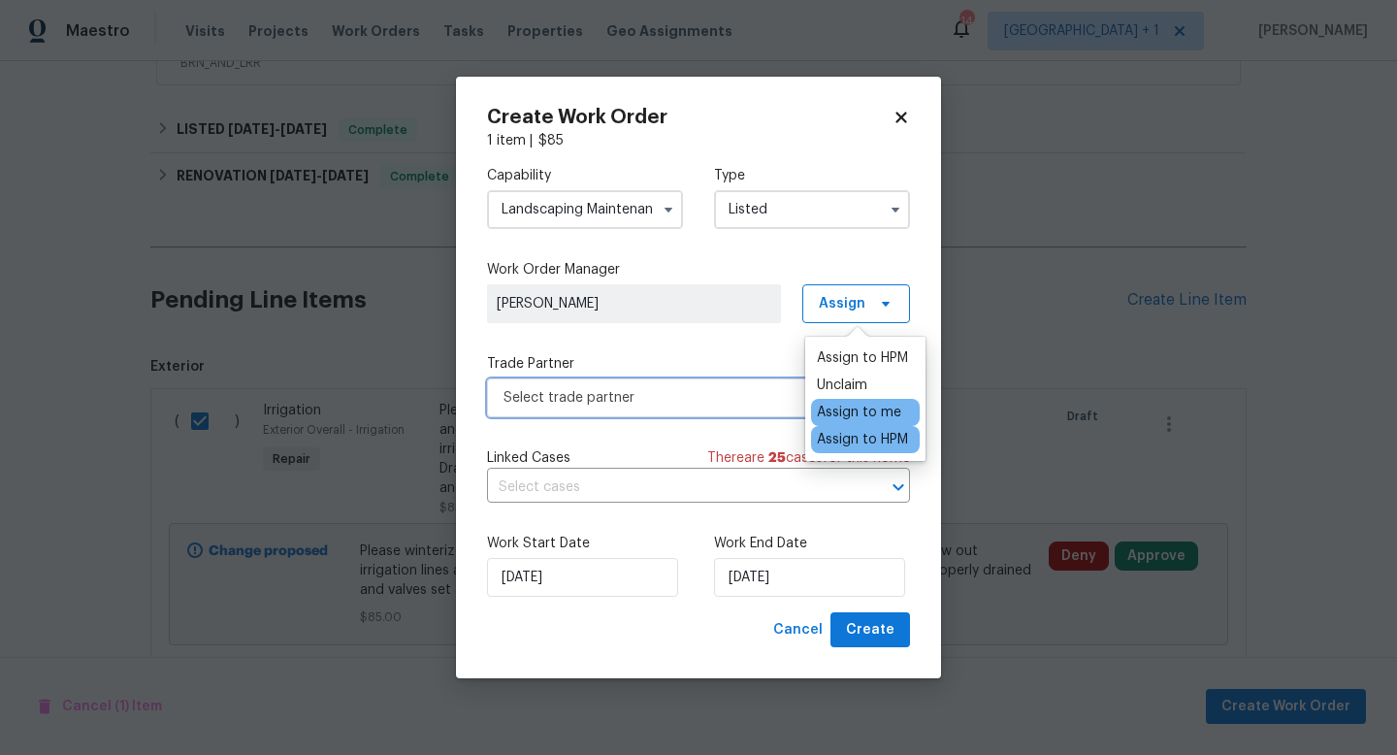
click at [737, 404] on span "Select trade partner" at bounding box center [685, 397] width 362 height 19
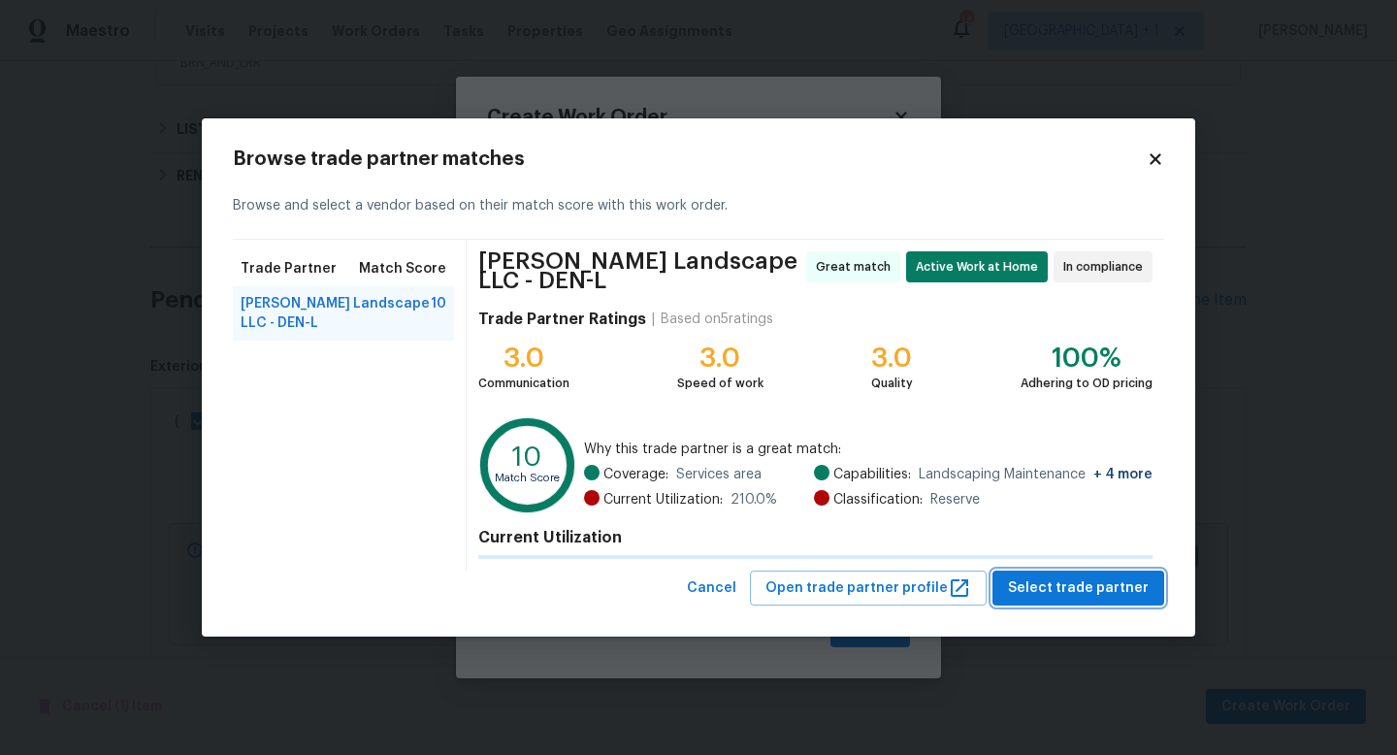
click at [1030, 581] on span "Select trade partner" at bounding box center [1078, 588] width 141 height 24
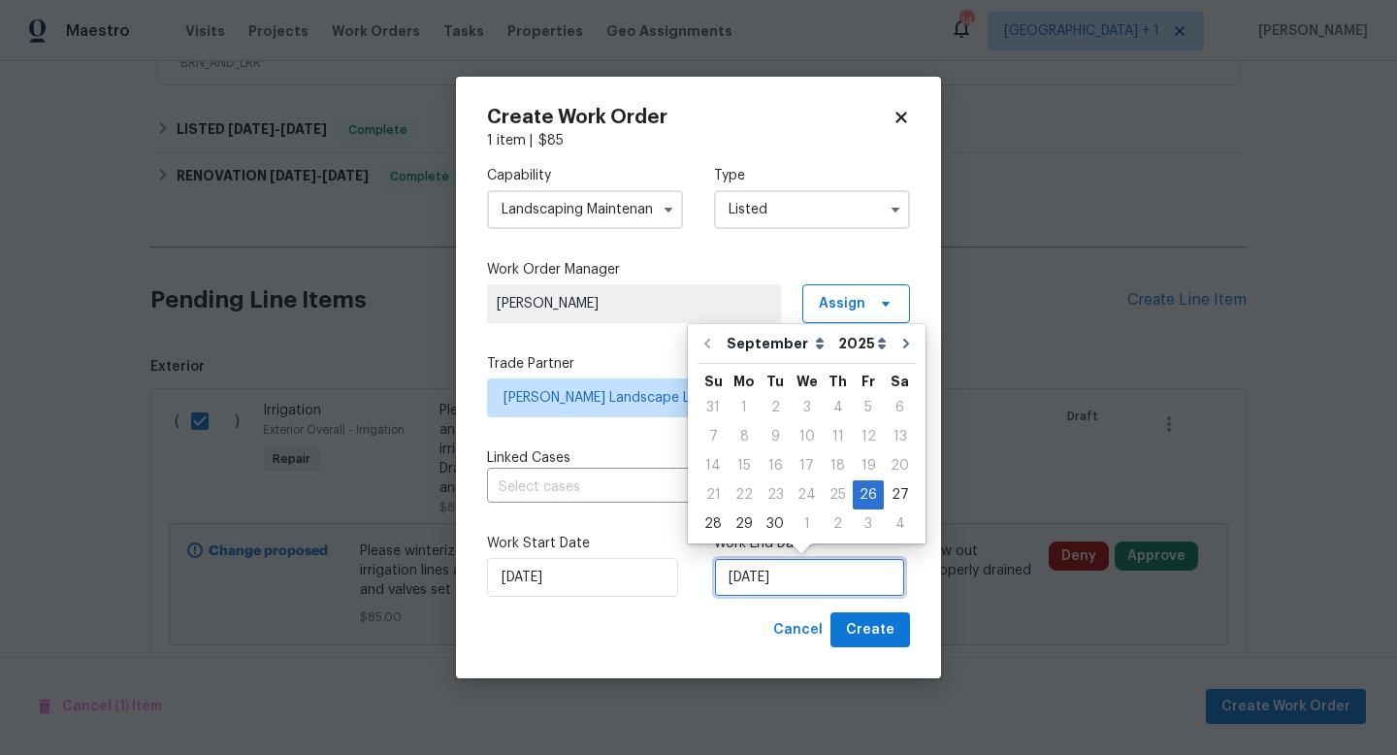
click at [837, 582] on input "[DATE]" at bounding box center [809, 577] width 191 height 39
click at [866, 519] on div "3" at bounding box center [868, 523] width 31 height 27
type input "[DATE]"
select select "9"
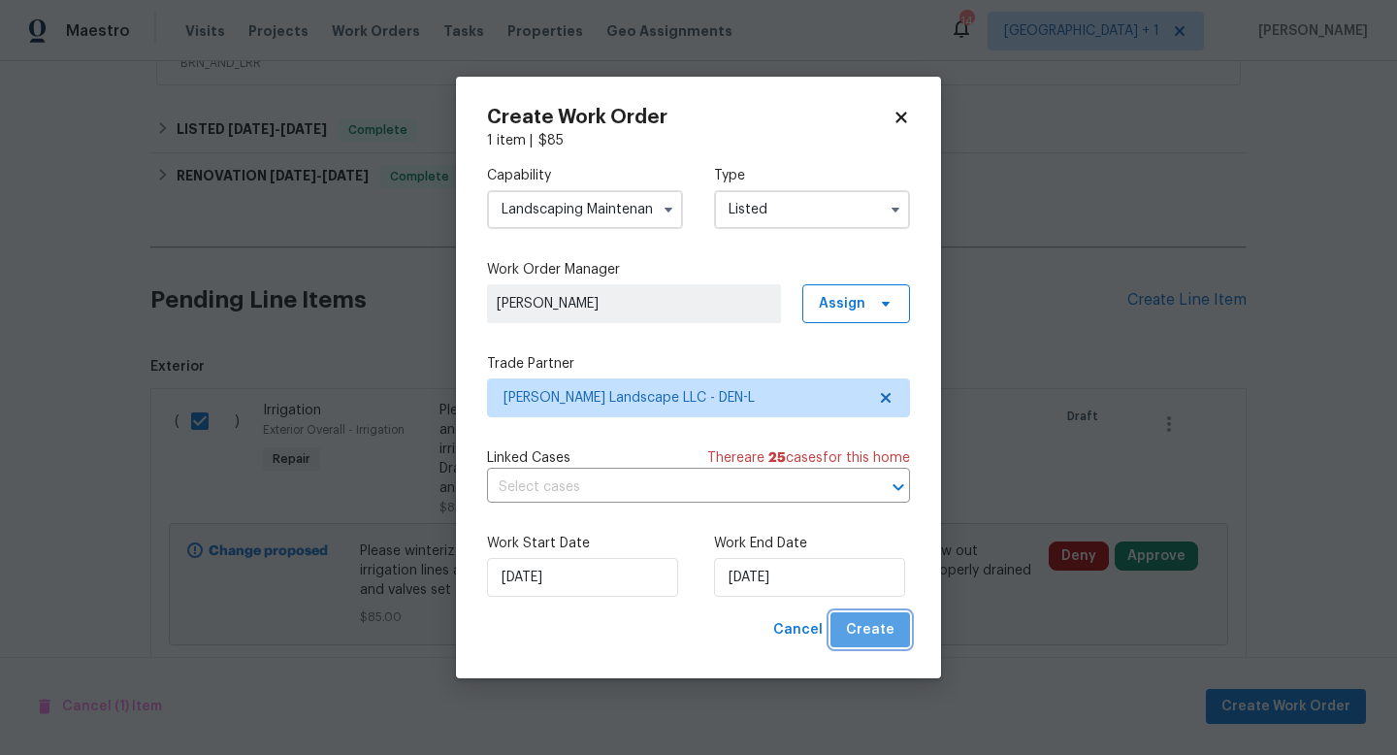
click at [877, 626] on span "Create" at bounding box center [870, 630] width 49 height 24
checkbox input "false"
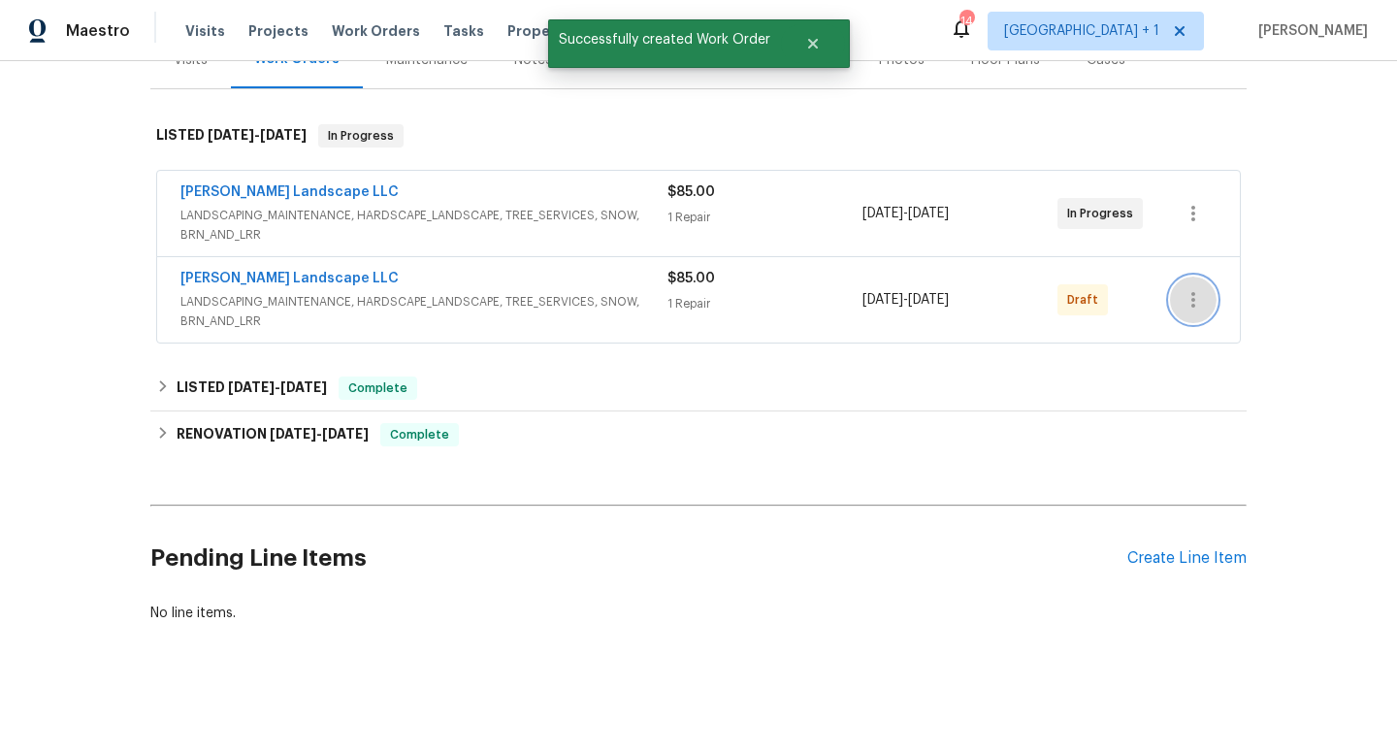
click at [1198, 304] on icon "button" at bounding box center [1193, 299] width 23 height 23
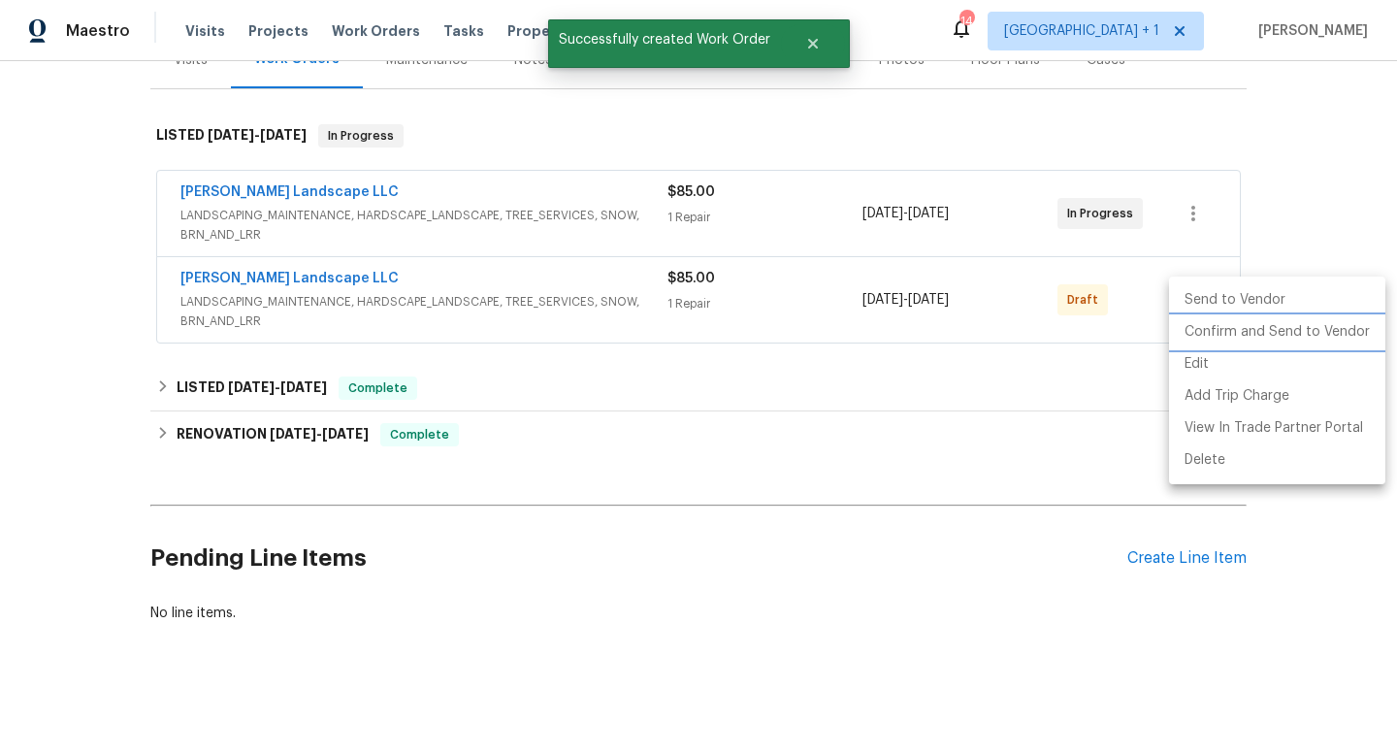
click at [1215, 332] on li "Confirm and Send to Vendor" at bounding box center [1277, 332] width 216 height 32
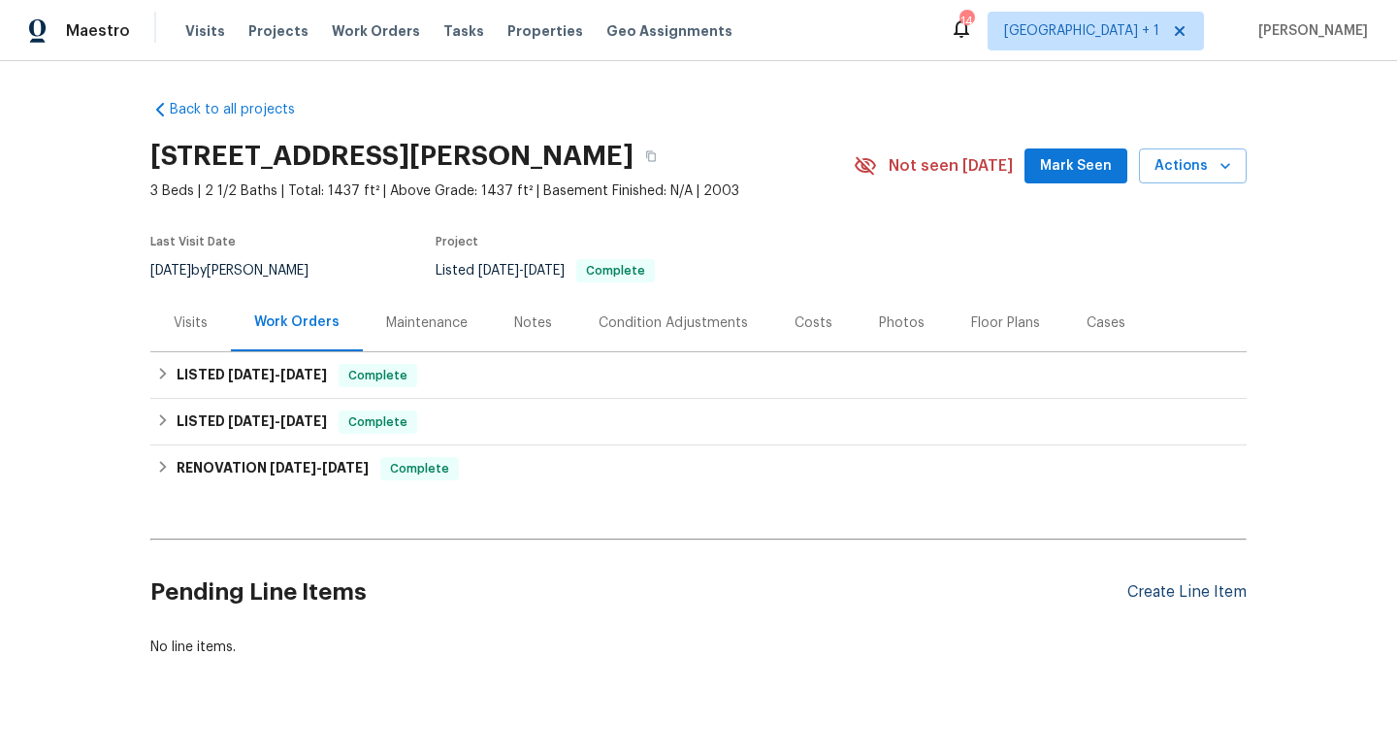
click at [1164, 595] on div "Create Line Item" at bounding box center [1187, 592] width 119 height 18
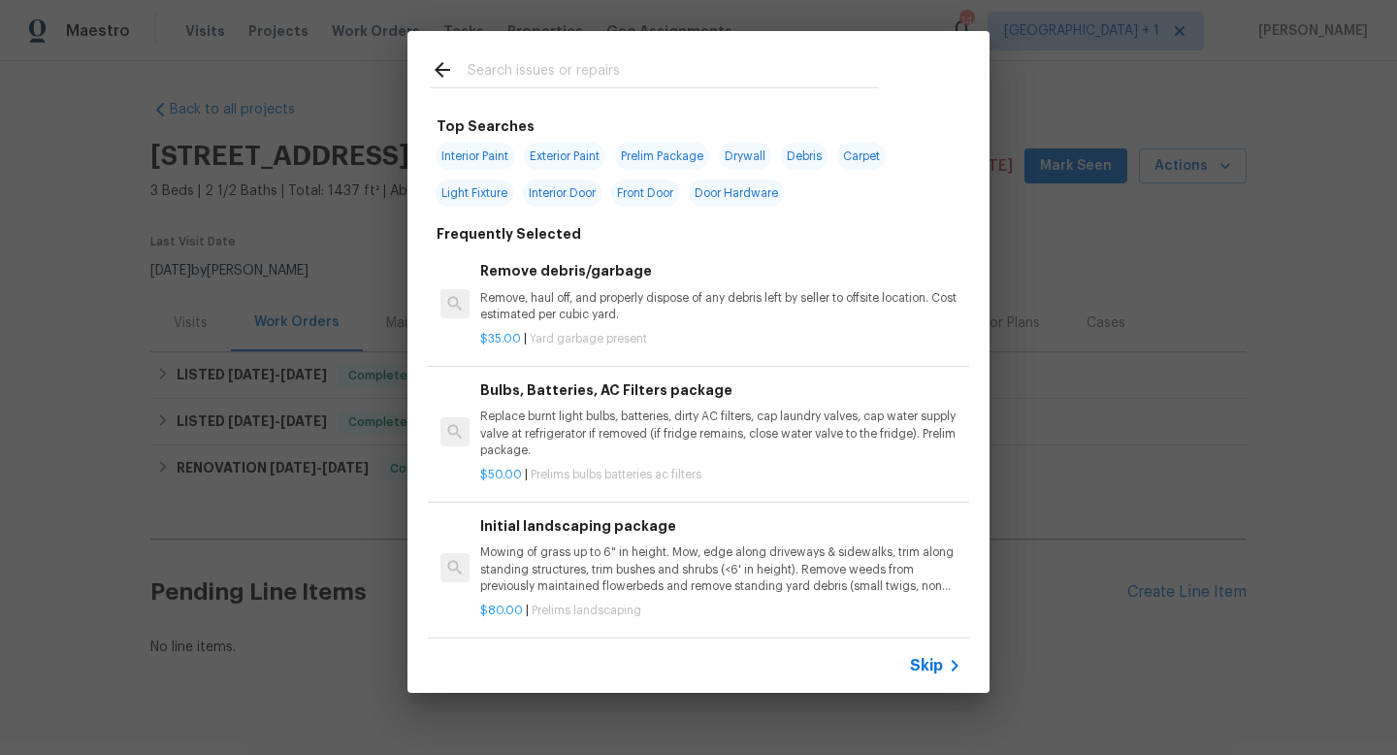
click at [934, 660] on span "Skip" at bounding box center [926, 665] width 33 height 19
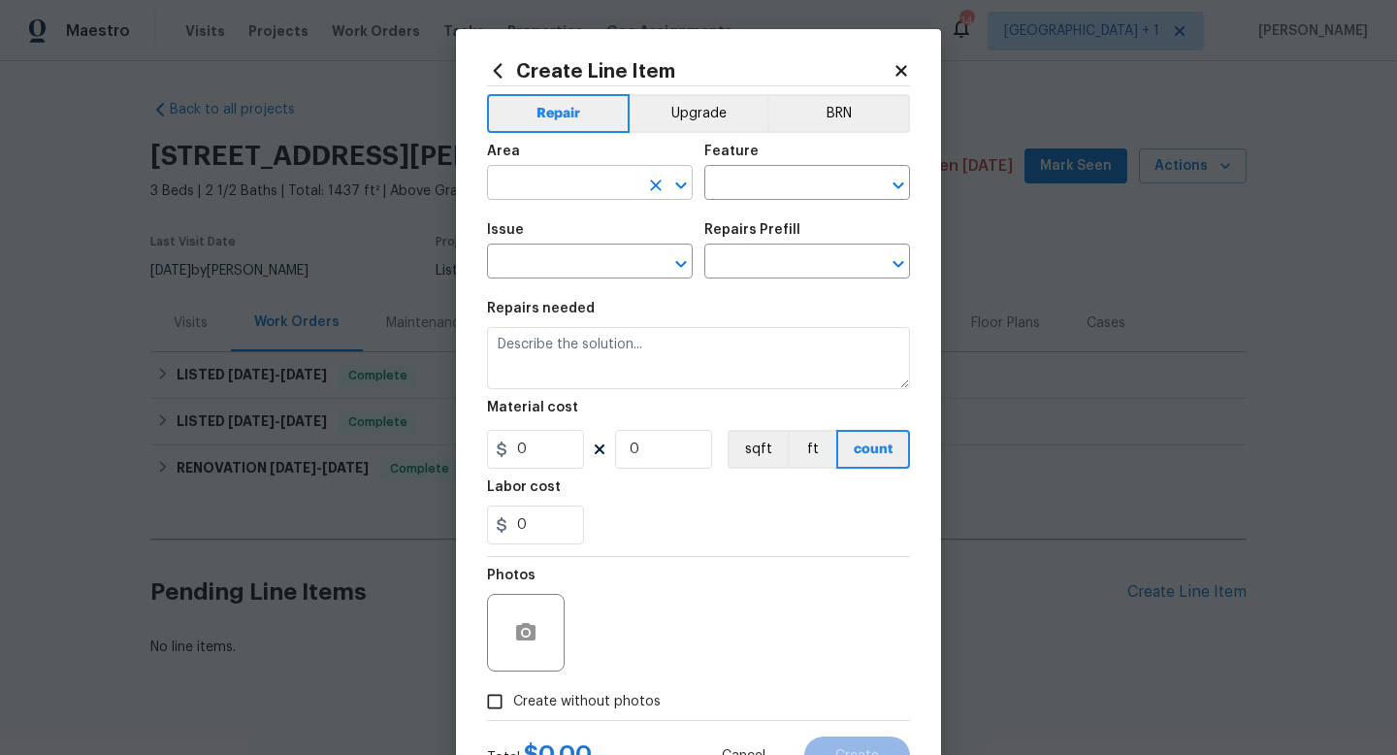
click at [606, 180] on input "text" at bounding box center [562, 185] width 151 height 30
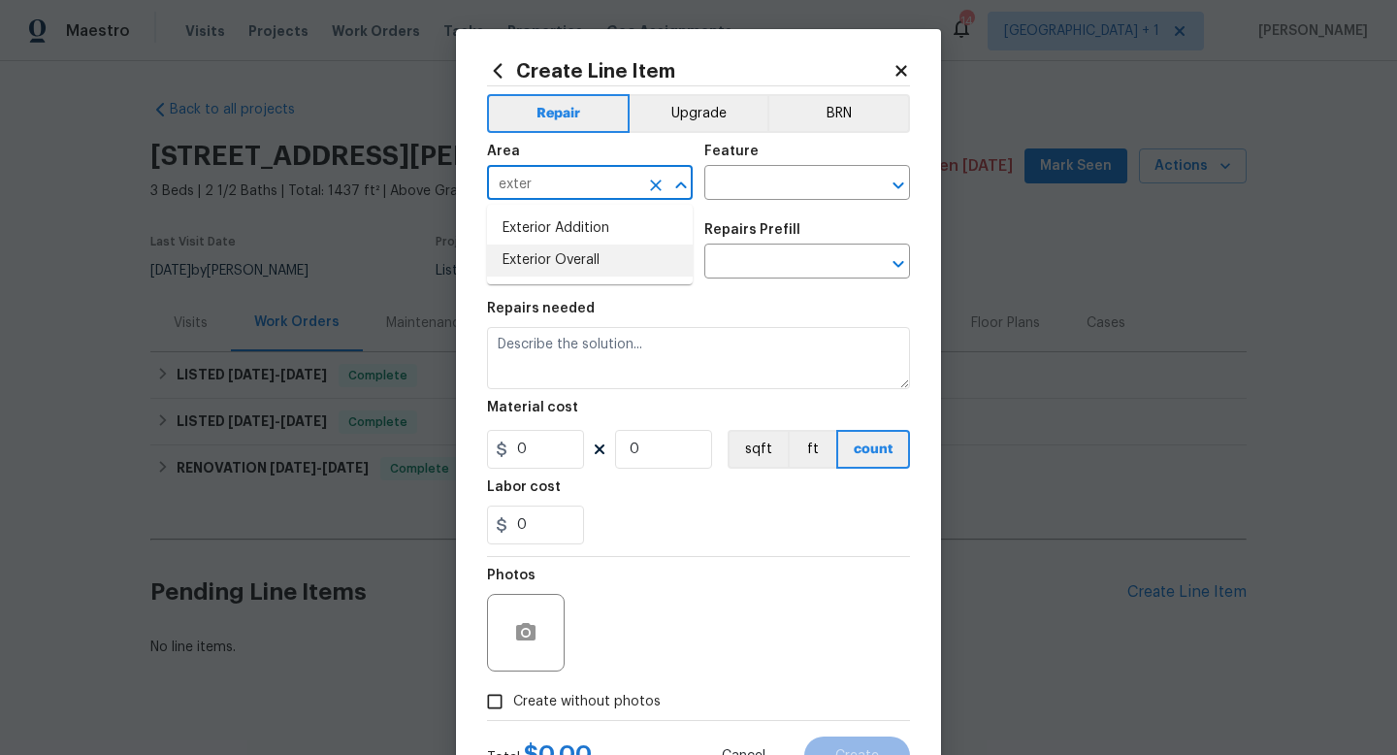
click at [587, 264] on li "Exterior Overall" at bounding box center [590, 261] width 206 height 32
type input "Exterior Overall"
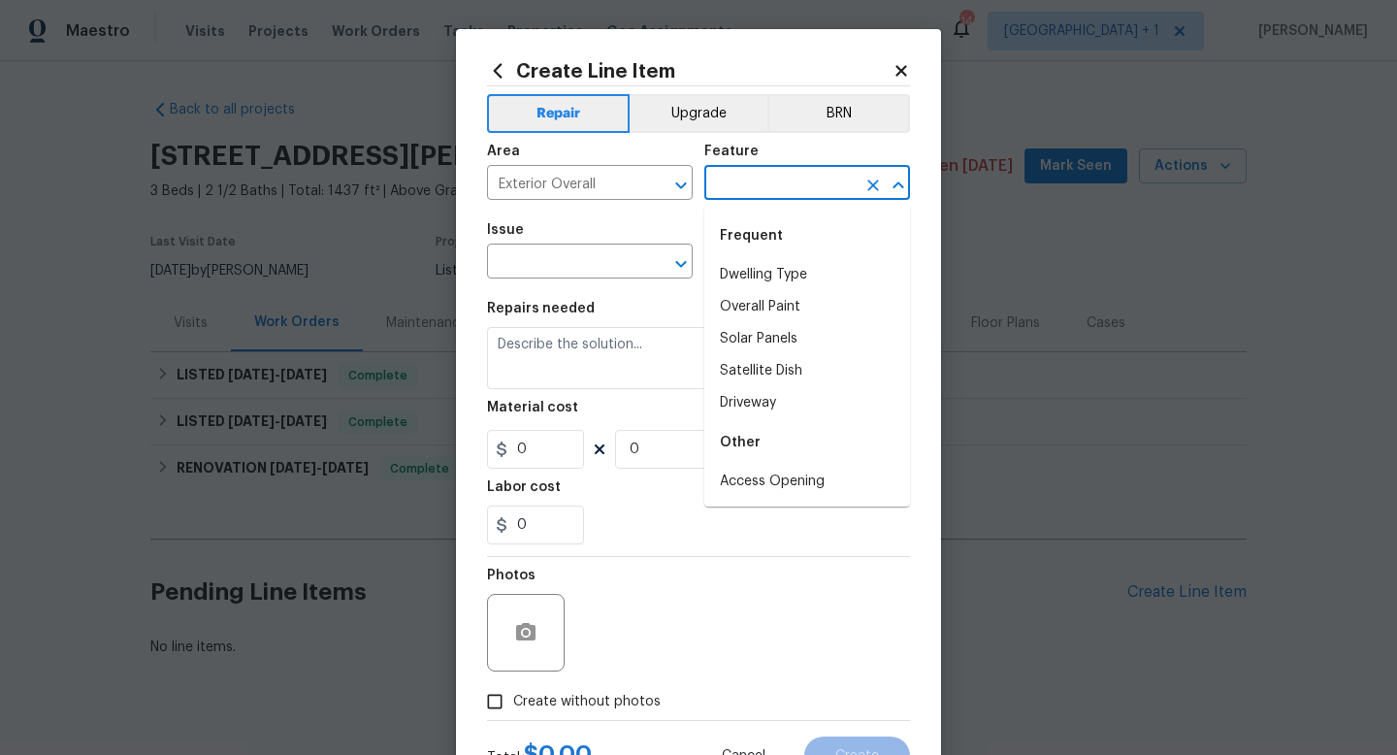
click at [728, 184] on input "text" at bounding box center [780, 185] width 151 height 30
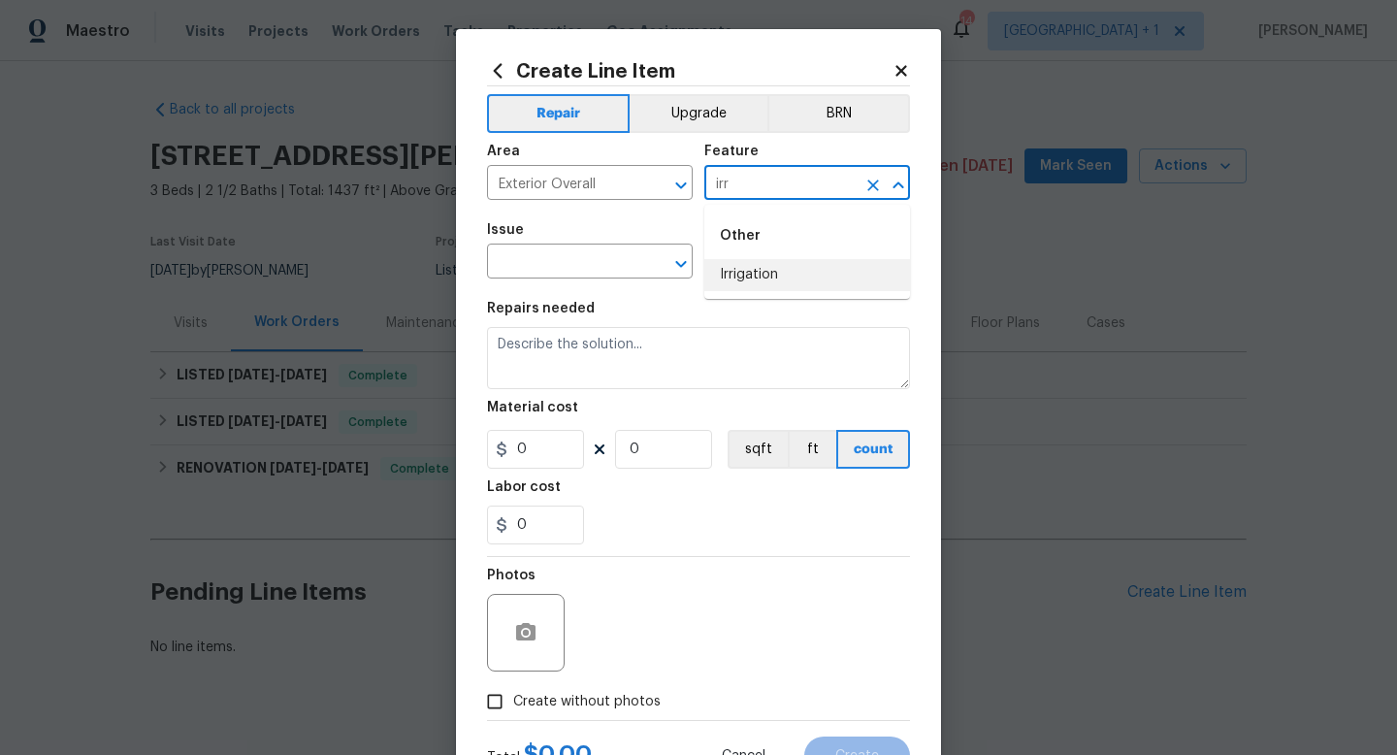
click at [745, 271] on li "Irrigation" at bounding box center [808, 275] width 206 height 32
type input "Irrigation"
click at [563, 262] on input "text" at bounding box center [562, 263] width 151 height 30
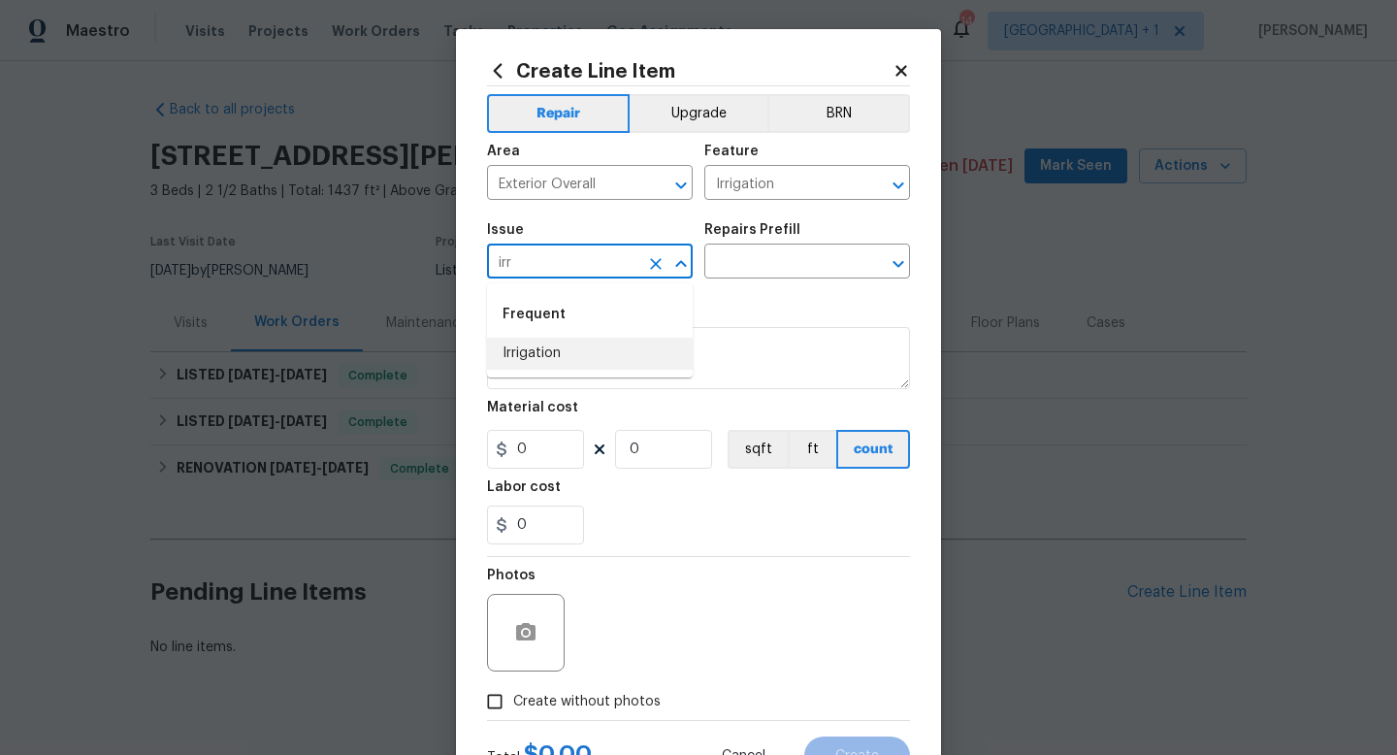
click at [540, 354] on li "Irrigation" at bounding box center [590, 354] width 206 height 32
type input "Irrigation"
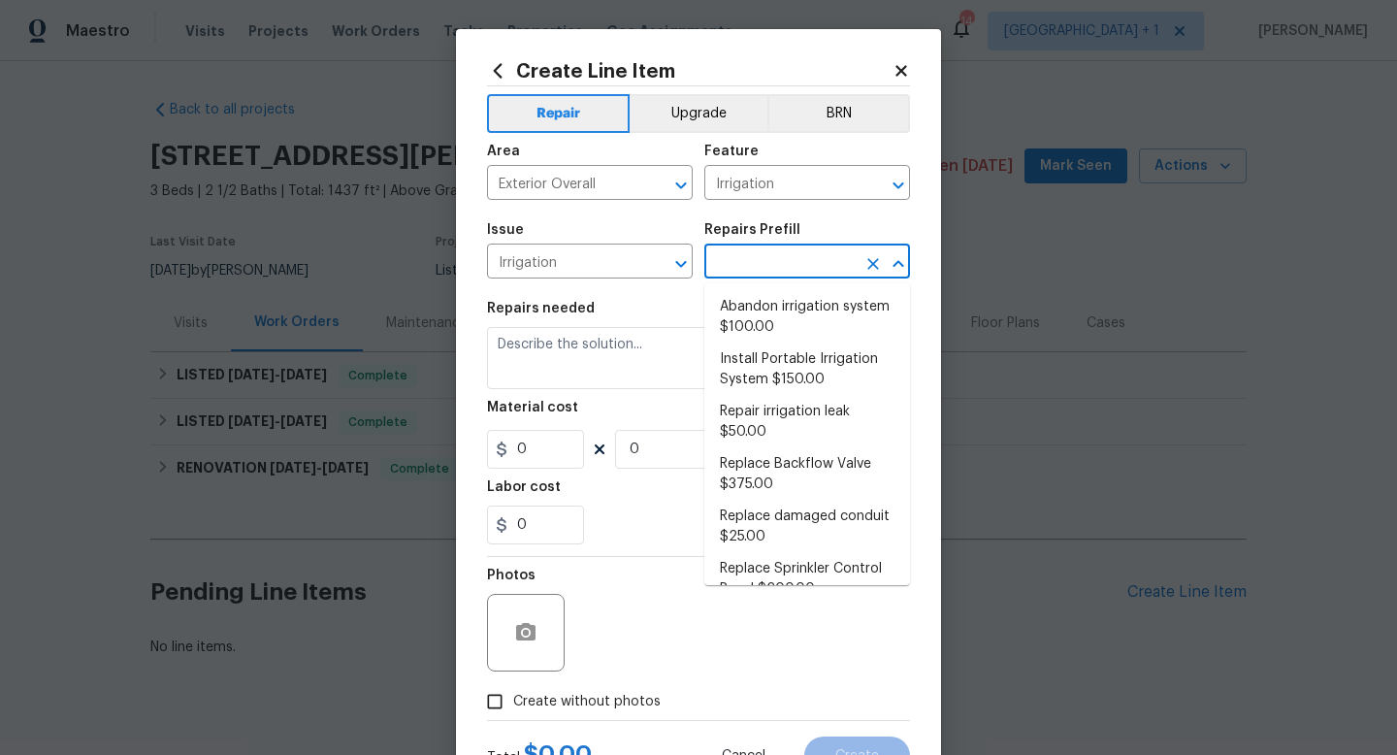
click at [761, 270] on input "text" at bounding box center [780, 263] width 151 height 30
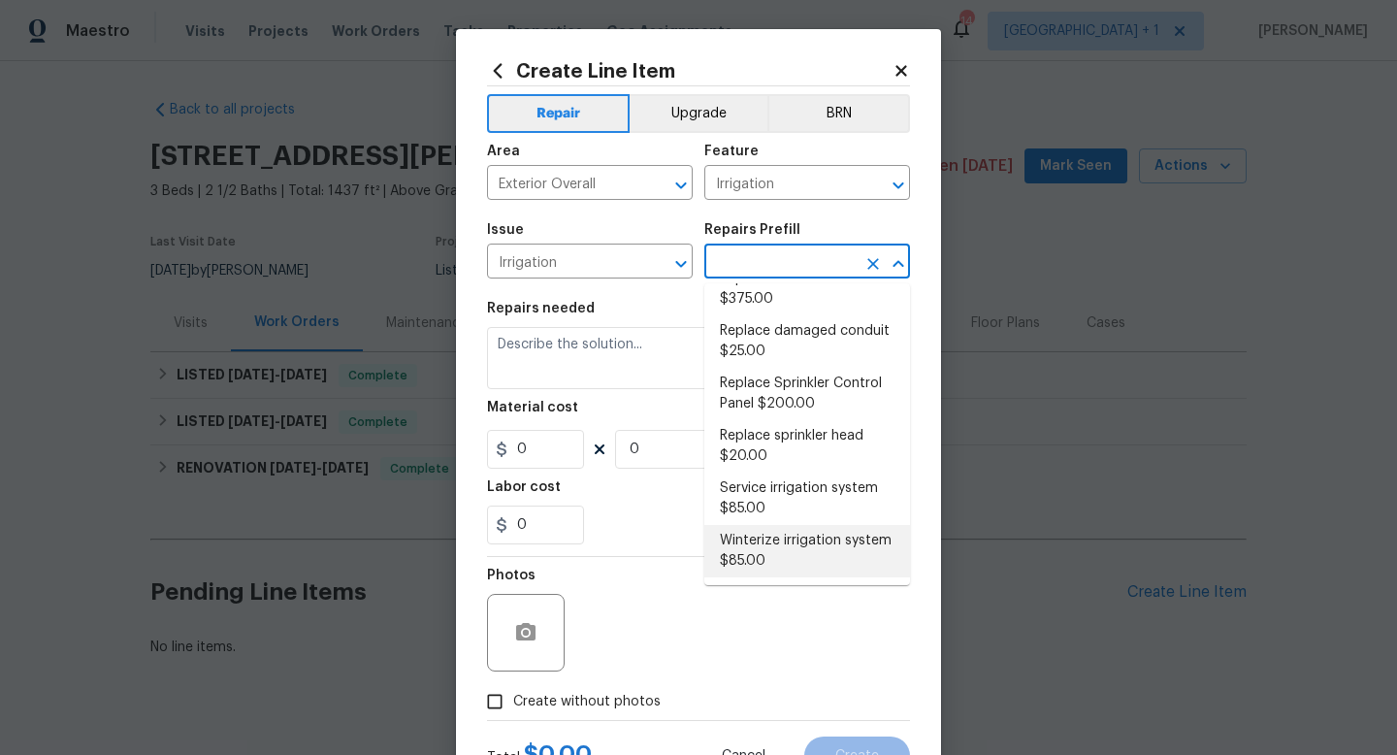
click at [756, 543] on li "Winterize irrigation system $85.00" at bounding box center [808, 551] width 206 height 52
type input "Winterize irrigation system $85.00"
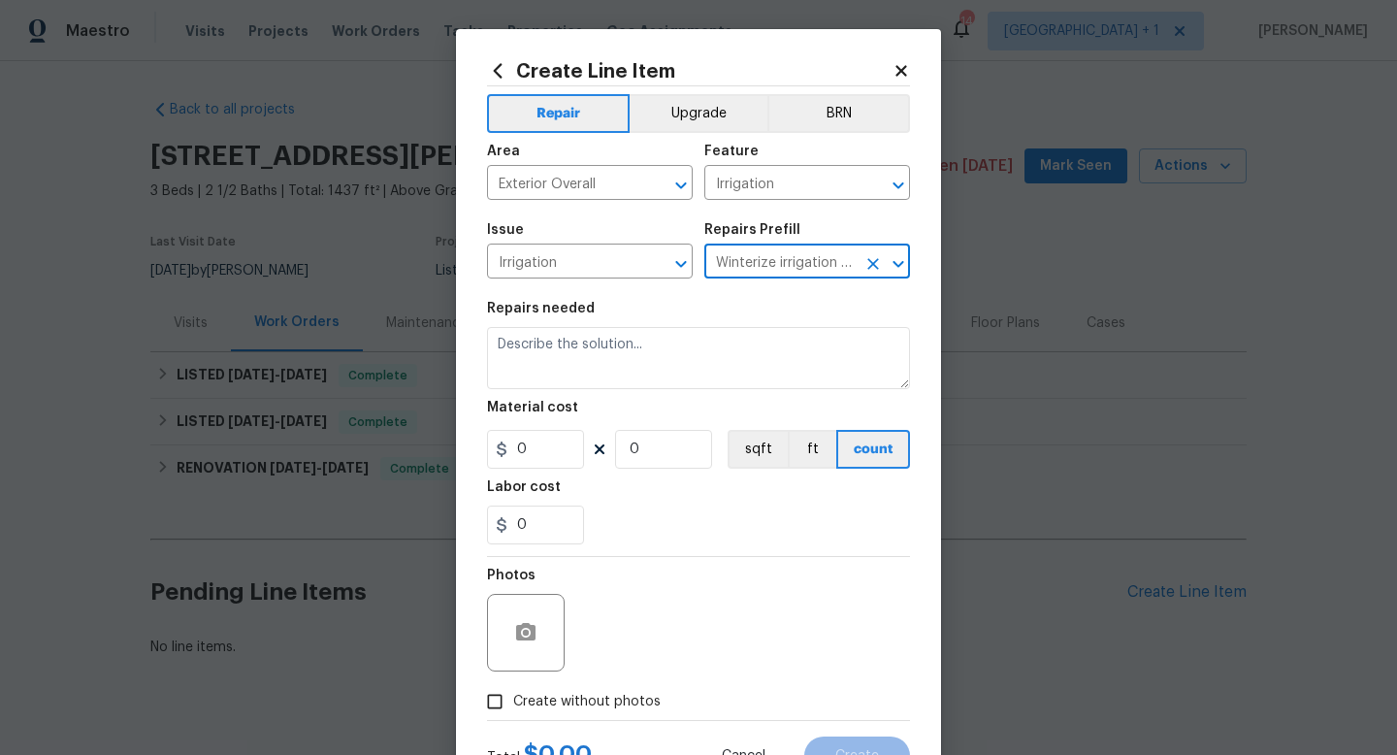
type textarea "Winterize irrigation system please"
type input "1"
type input "85"
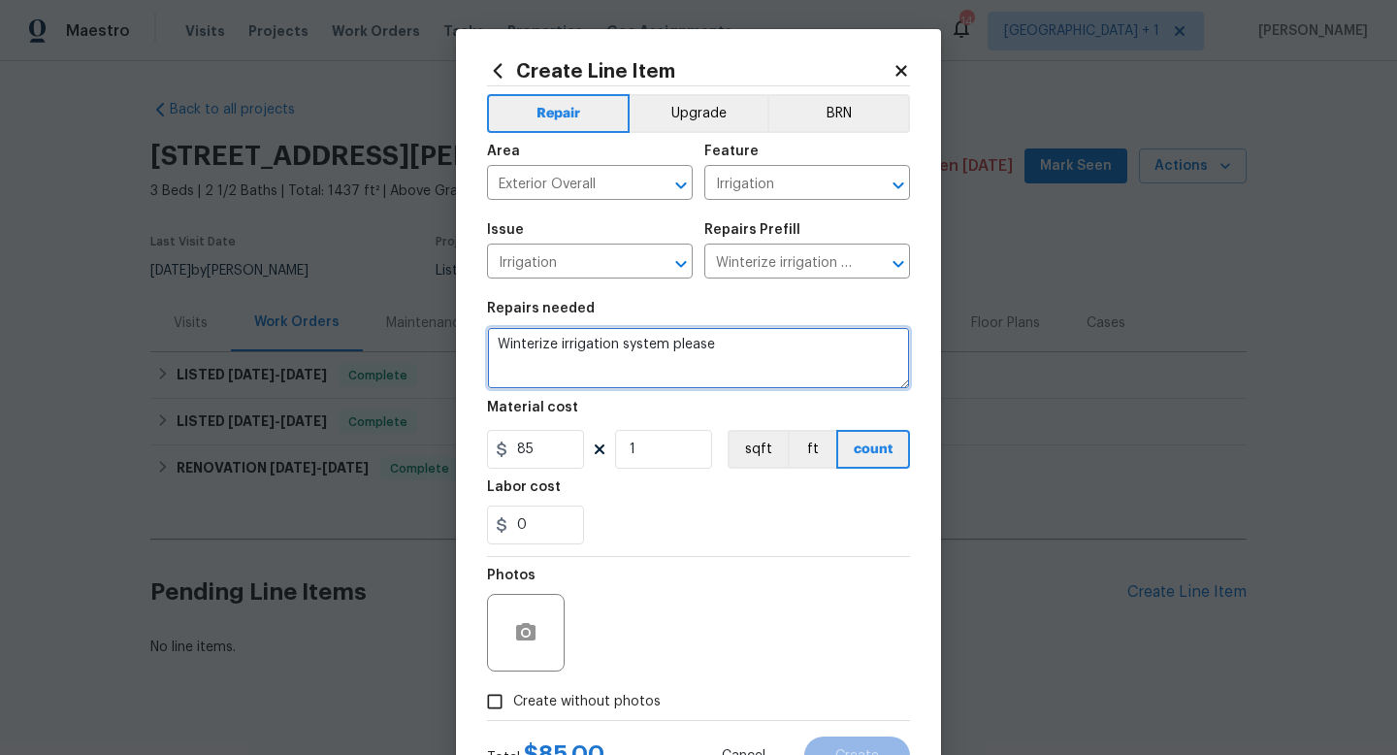
drag, startPoint x: 740, startPoint y: 343, endPoint x: 484, endPoint y: 345, distance: 256.2
click at [484, 345] on div "Create Line Item Repair Upgrade BRN Area Exterior Overall ​ Feature Irrigation …" at bounding box center [698, 417] width 485 height 777
paste textarea "Please winterize irrigation system. Drain backflow and lines to house and turn …"
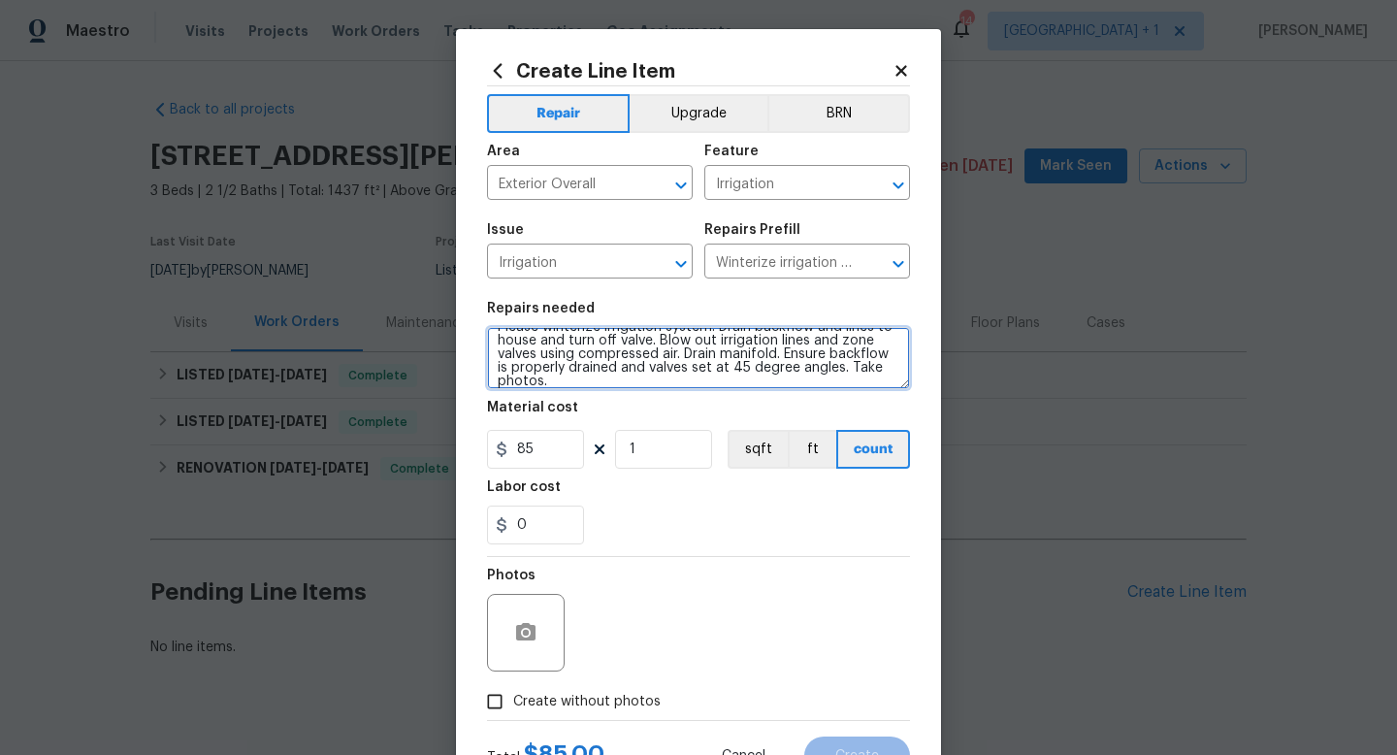
scroll to position [82, 0]
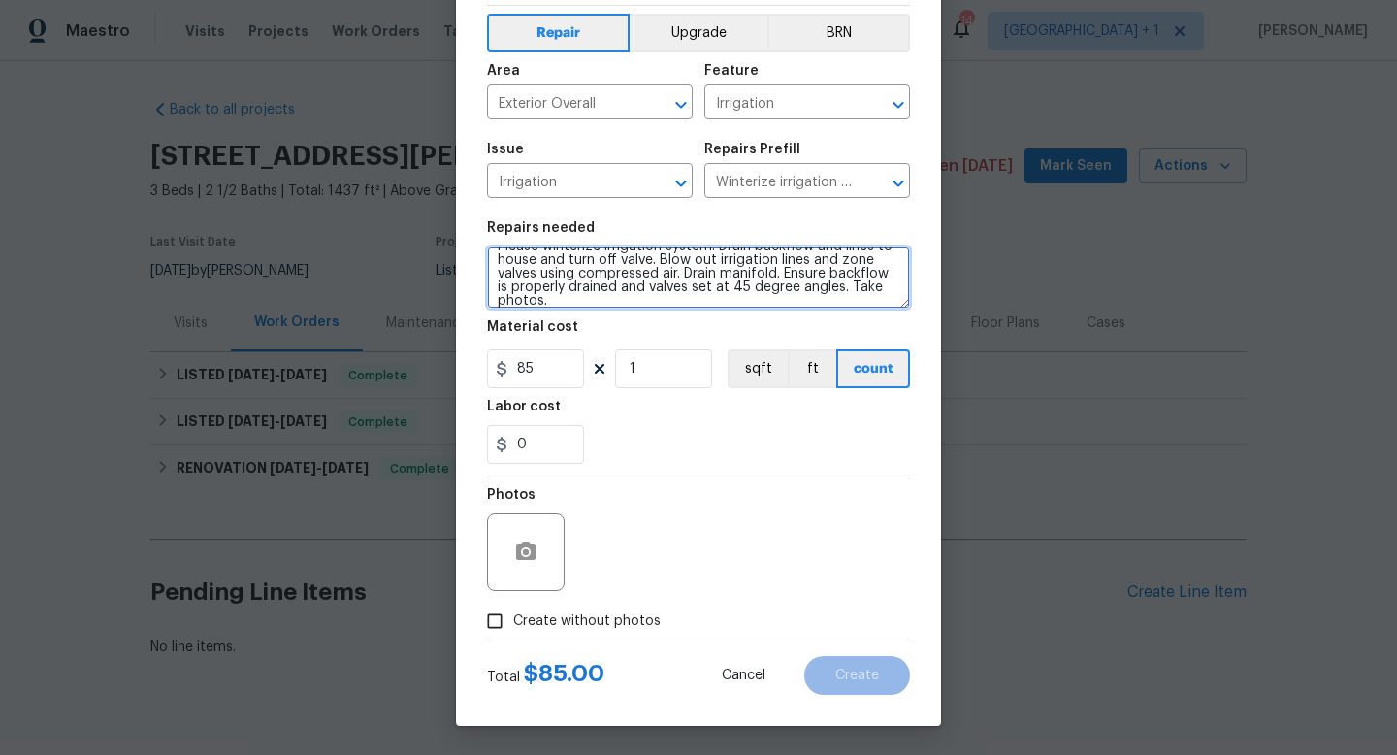
type textarea "Please winterize irrigation system. Drain backflow and lines to house and turn …"
click at [562, 621] on span "Create without photos" at bounding box center [587, 621] width 148 height 20
click at [513, 621] on input "Create without photos" at bounding box center [494, 621] width 37 height 37
checkbox input "true"
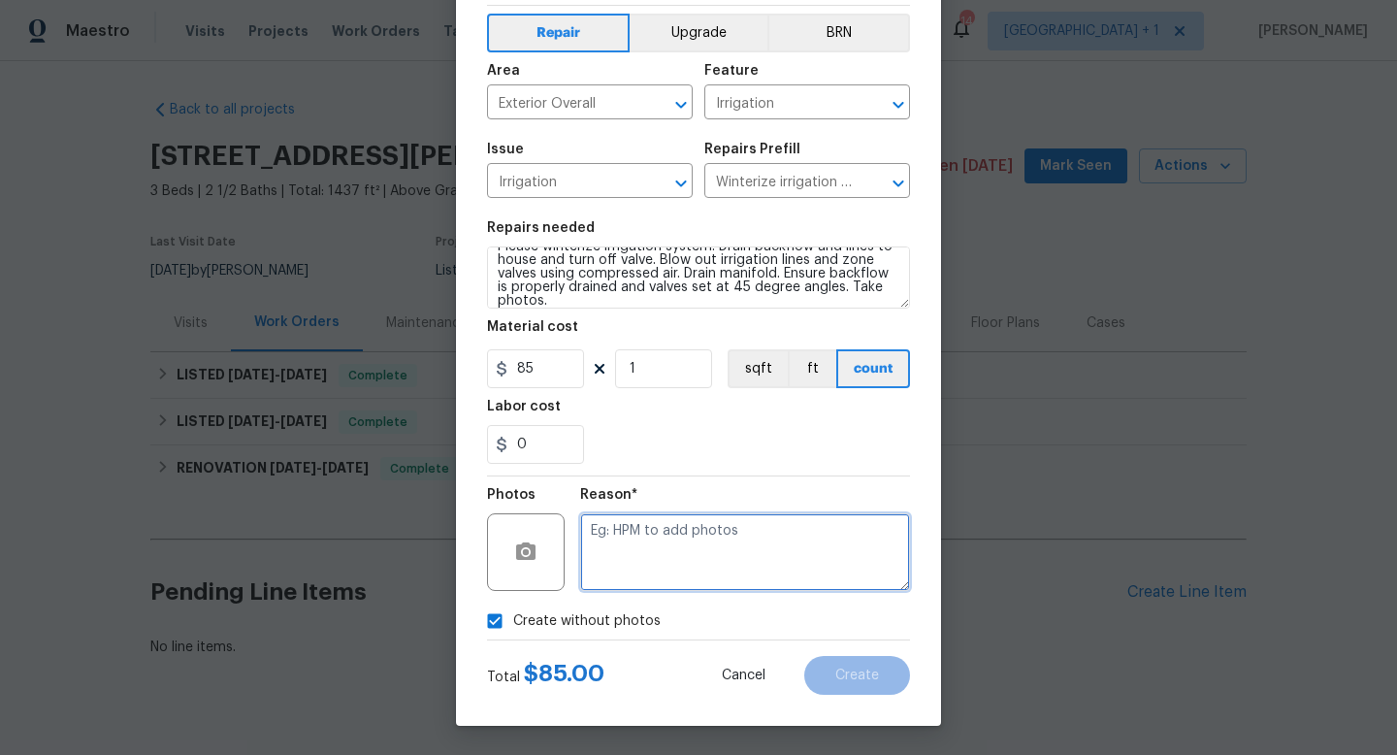
click at [662, 545] on textarea at bounding box center [745, 552] width 330 height 78
type textarea "na"
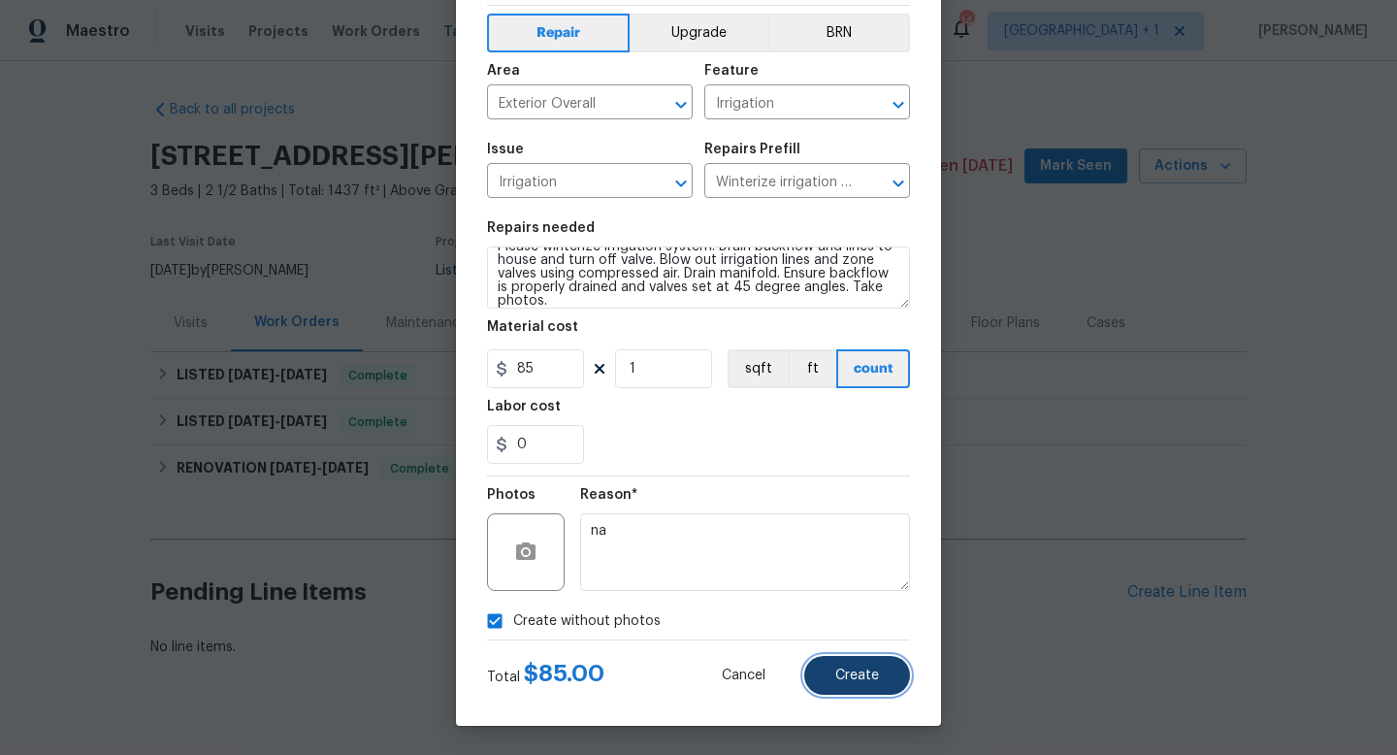
click at [866, 672] on span "Create" at bounding box center [858, 676] width 44 height 15
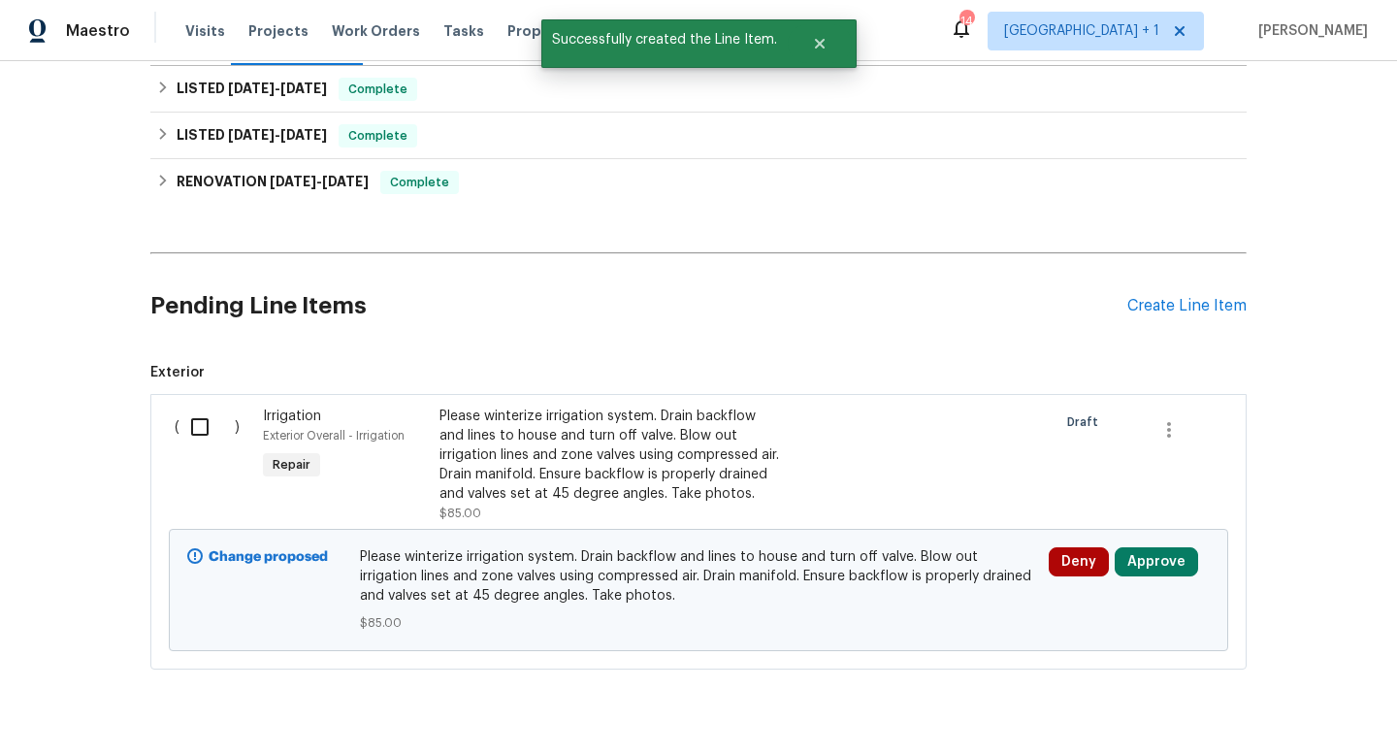
scroll to position [290, 0]
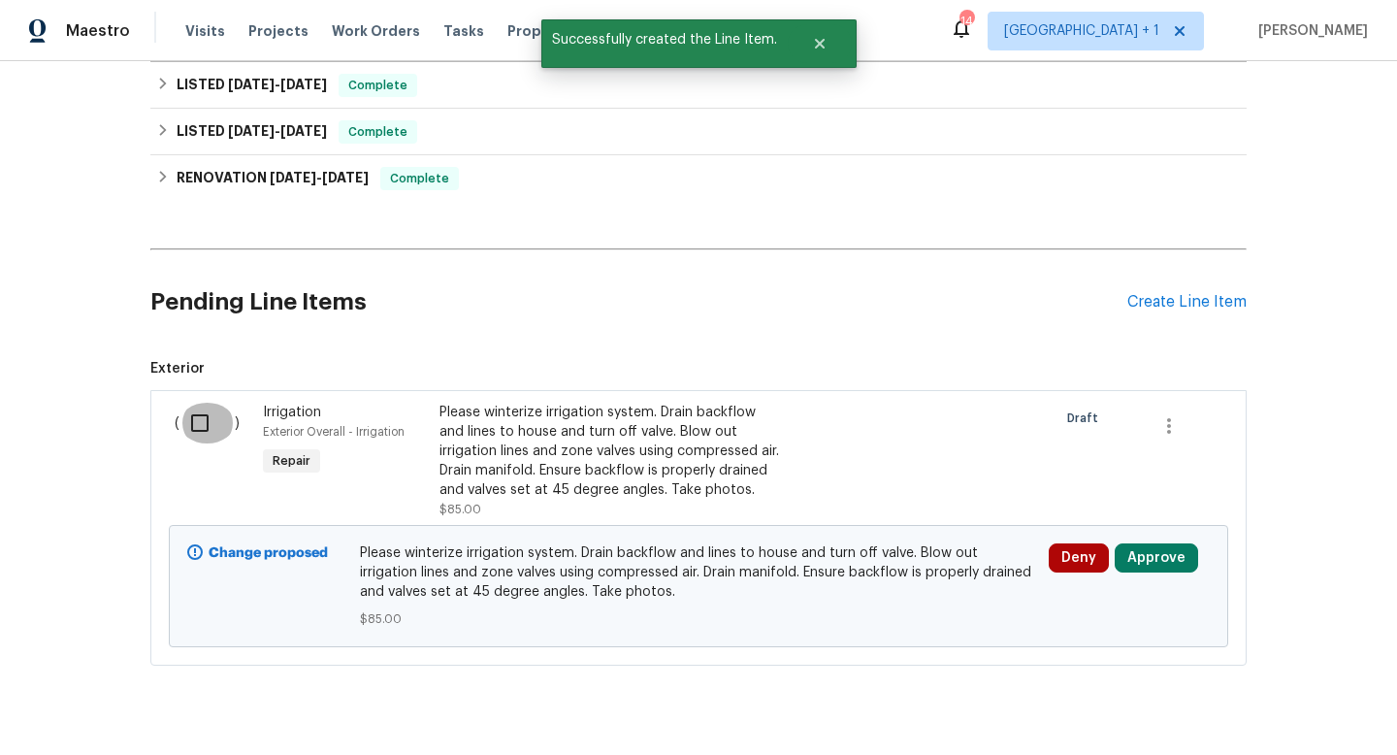
click at [197, 421] on input "checkbox" at bounding box center [207, 423] width 55 height 41
checkbox input "true"
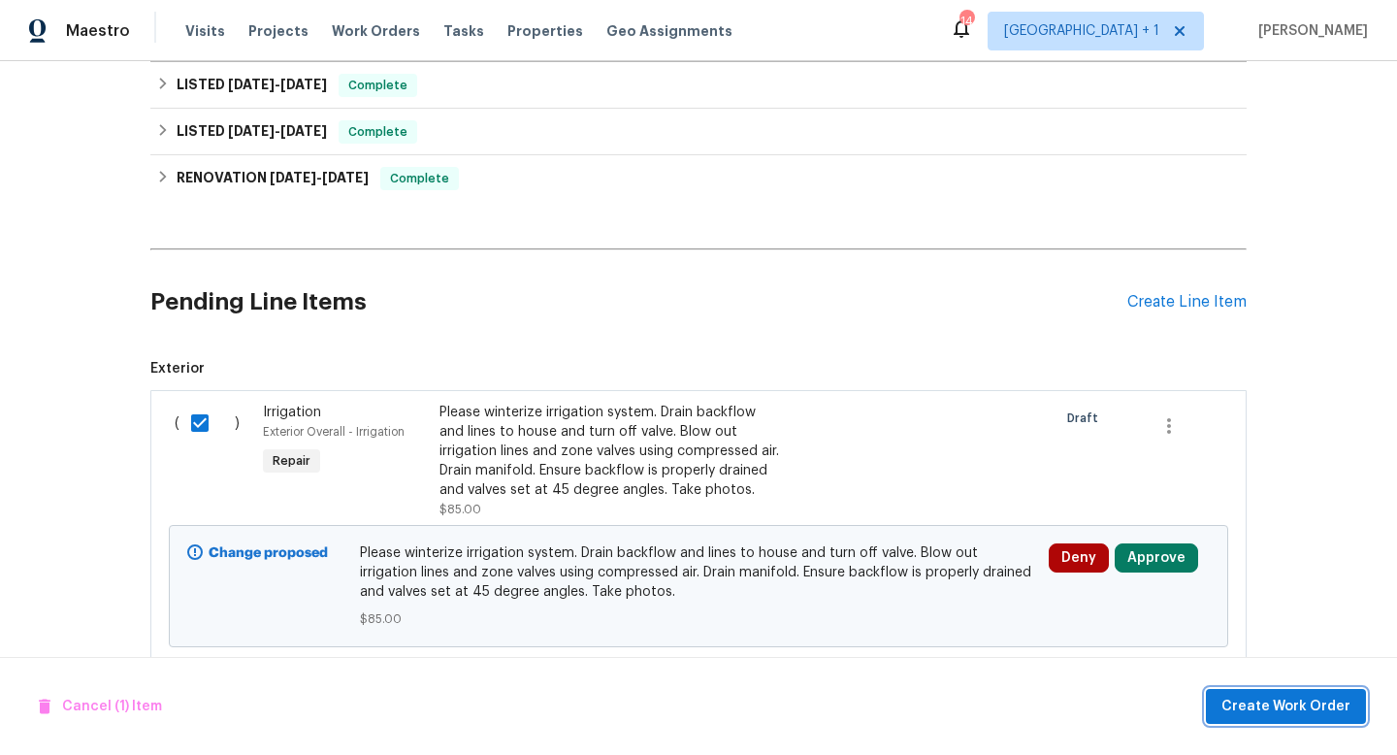
click at [1316, 714] on span "Create Work Order" at bounding box center [1286, 707] width 129 height 24
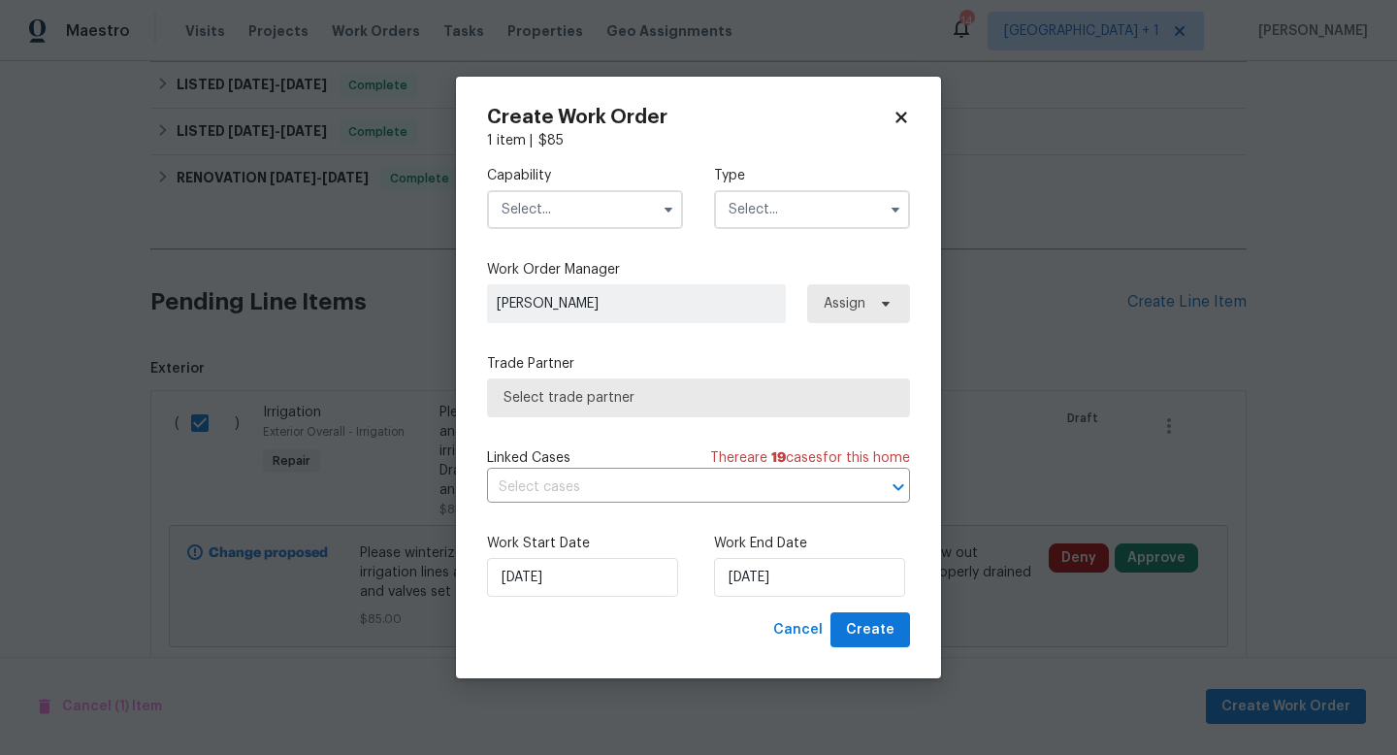
click at [634, 208] on input "text" at bounding box center [585, 209] width 196 height 39
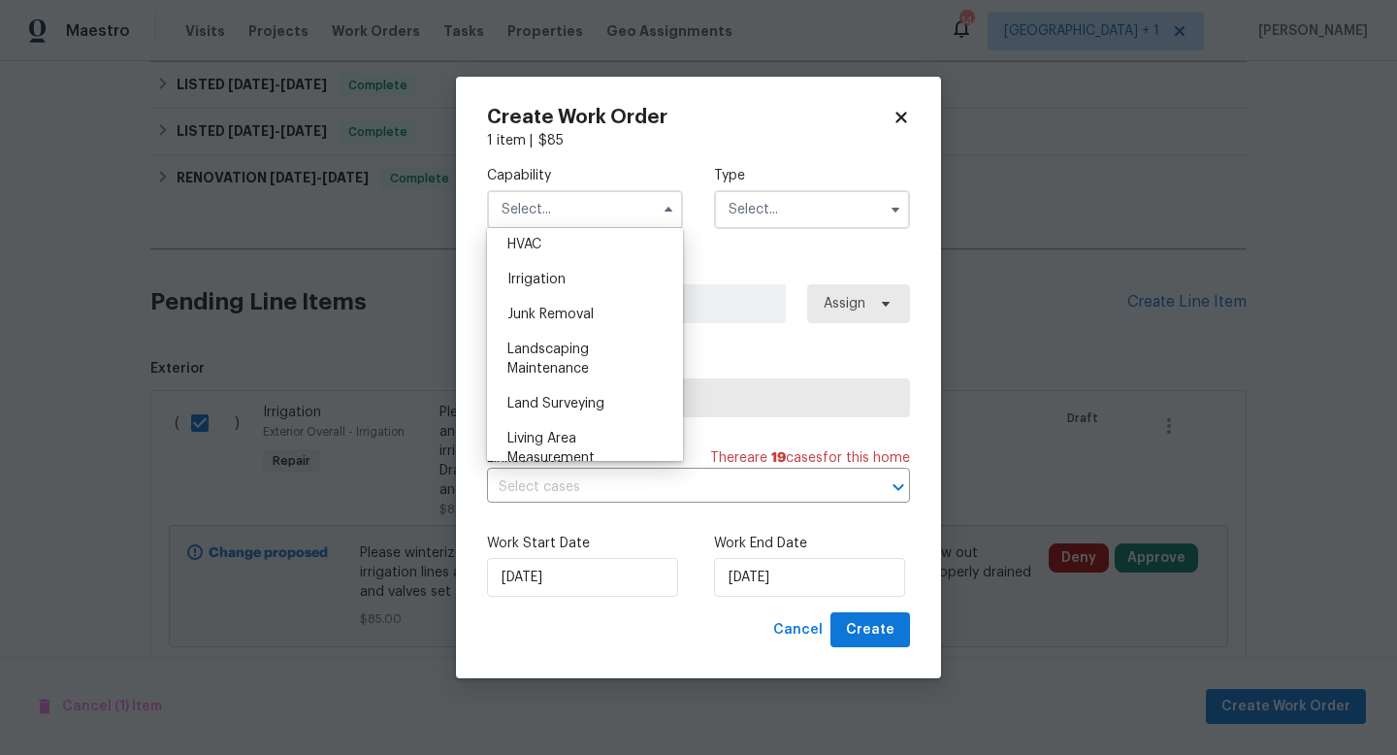
scroll to position [1183, 0]
click at [553, 357] on span "Landscaping Maintenance" at bounding box center [549, 354] width 82 height 33
type input "Landscaping Maintenance"
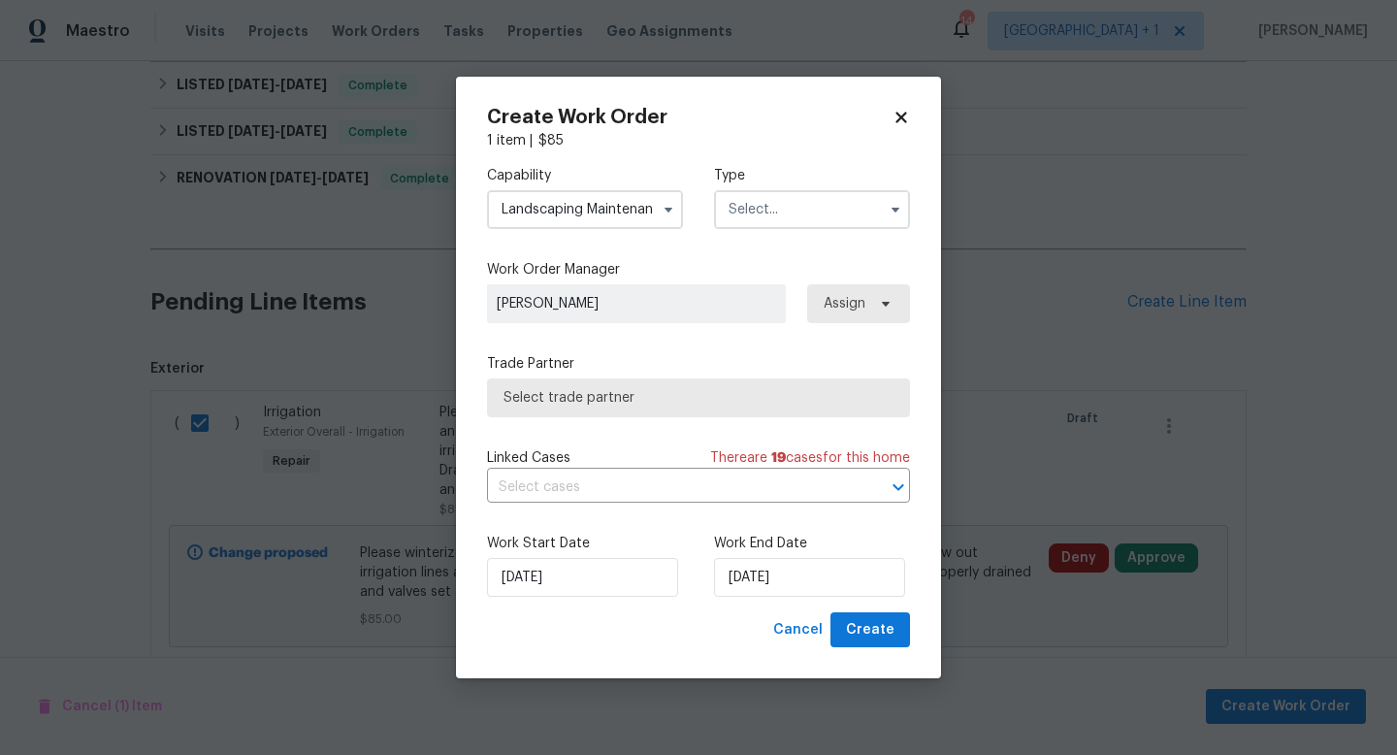
click at [784, 215] on input "text" at bounding box center [812, 209] width 196 height 39
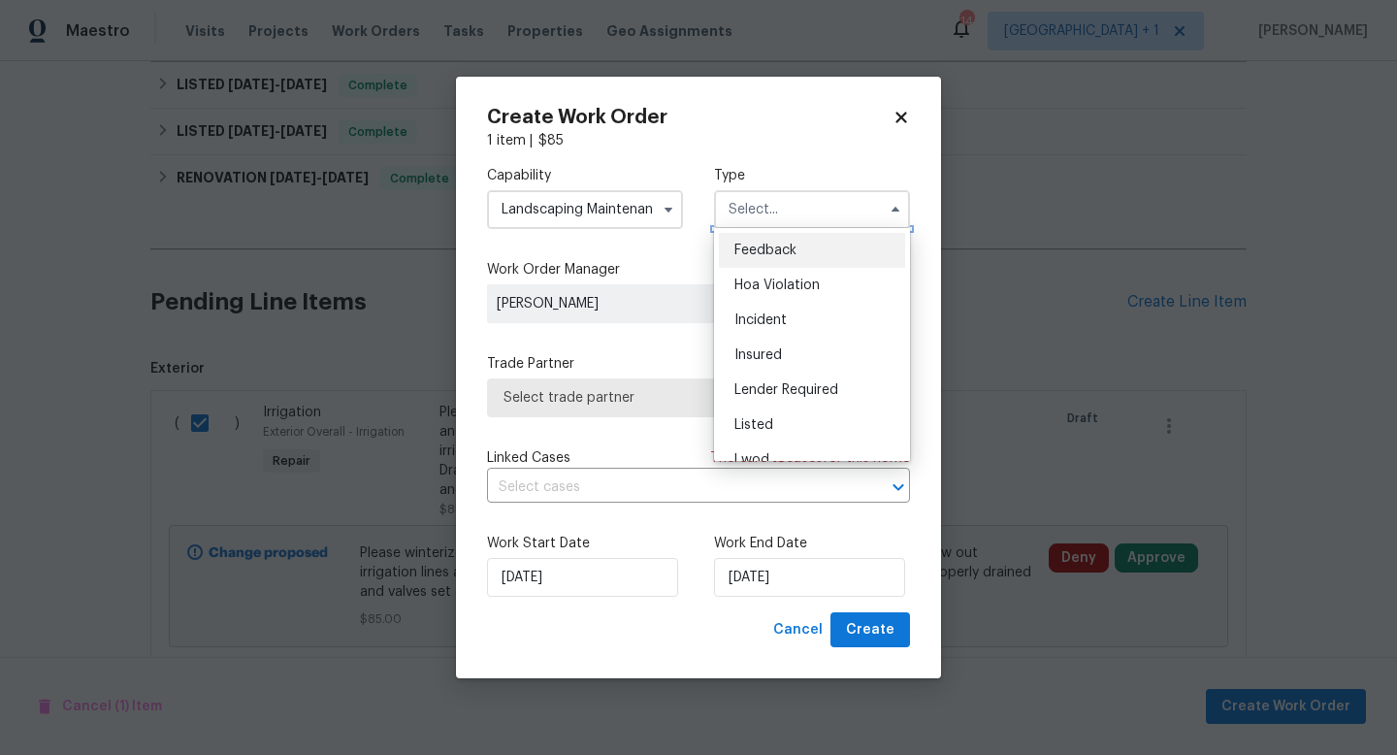
click at [792, 211] on input "text" at bounding box center [812, 209] width 196 height 39
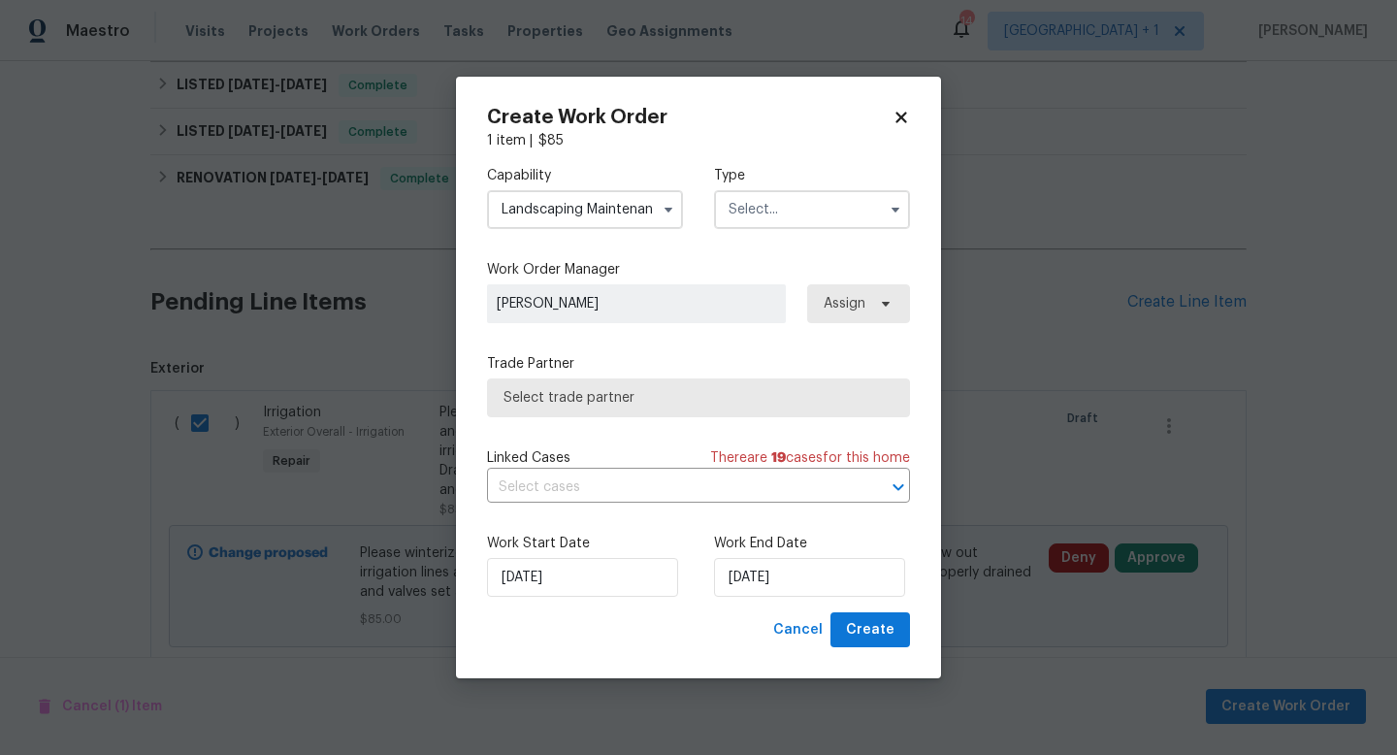
click at [792, 211] on input "text" at bounding box center [812, 209] width 196 height 39
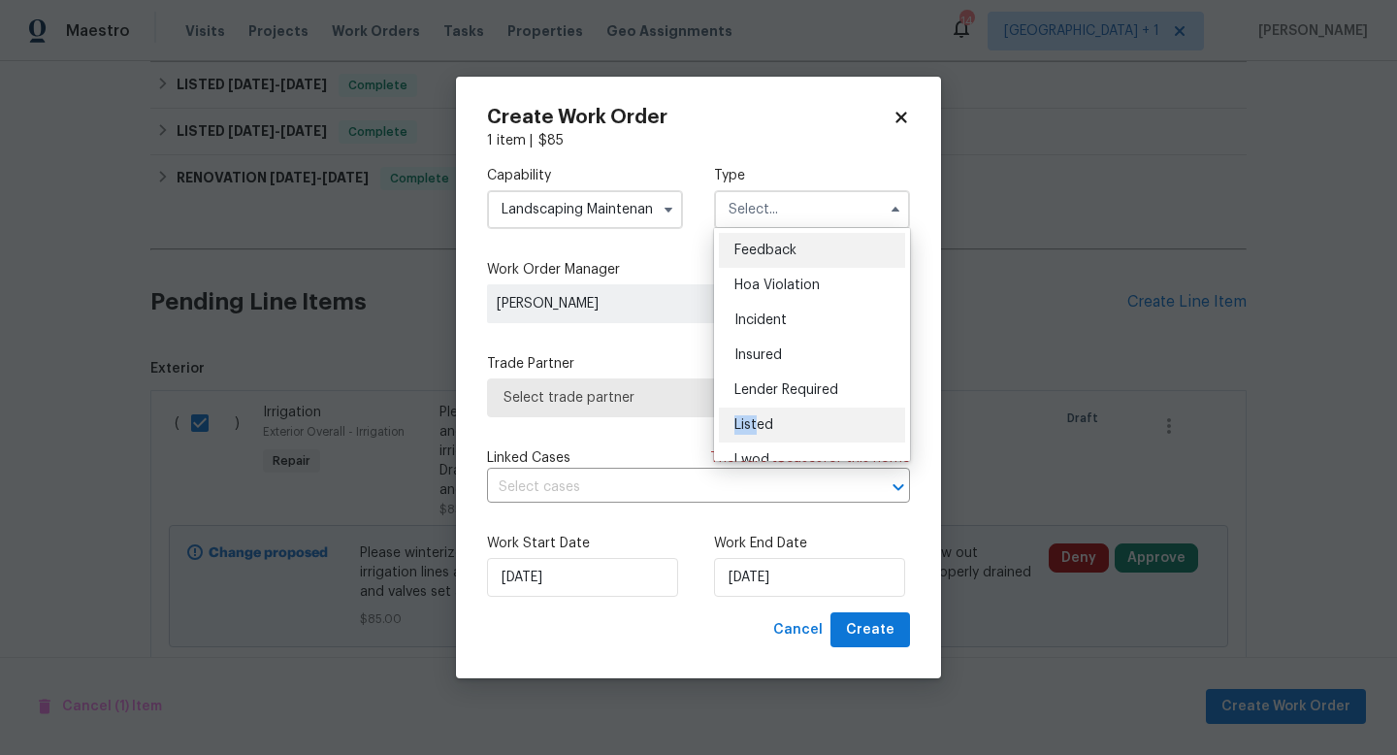
click at [757, 415] on div "Listed" at bounding box center [812, 425] width 186 height 35
type input "Listed"
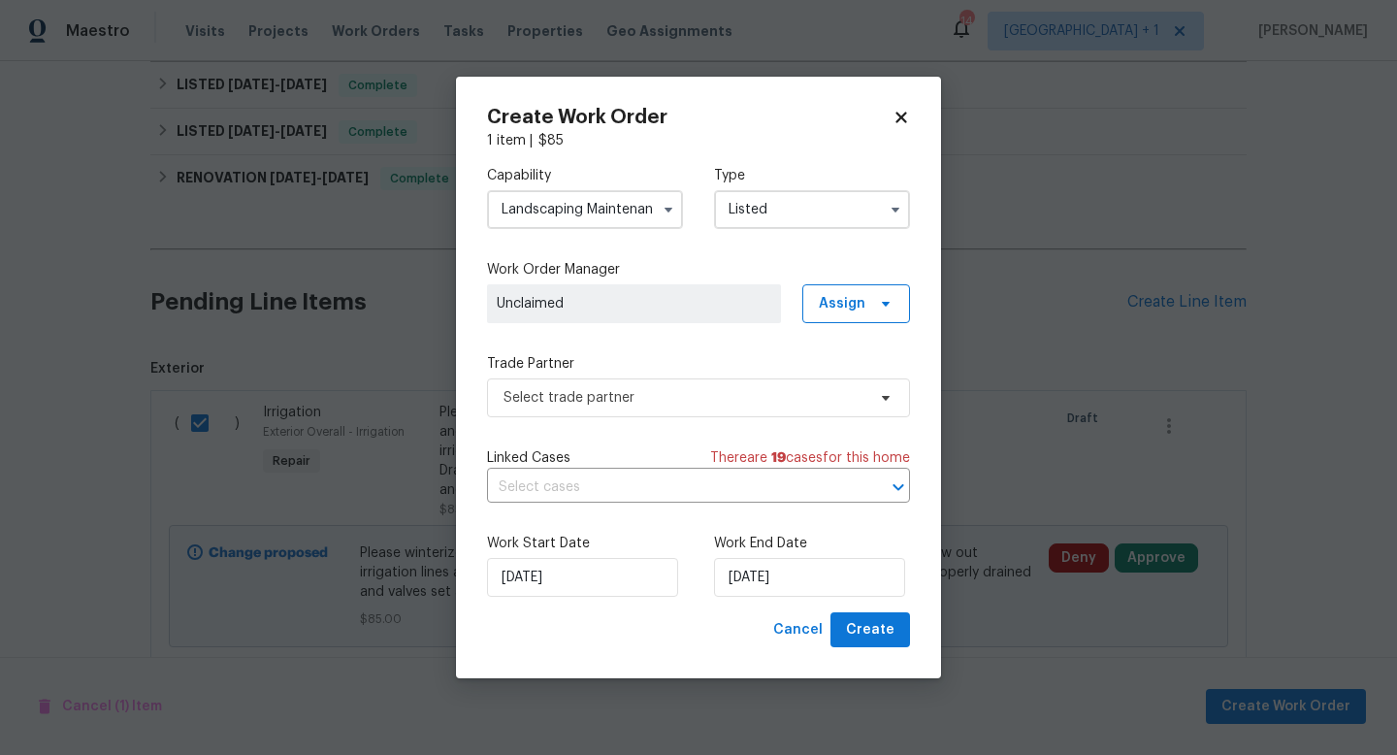
click at [693, 308] on span "Unclaimed" at bounding box center [634, 303] width 275 height 19
click at [825, 308] on span "Assign" at bounding box center [842, 303] width 47 height 19
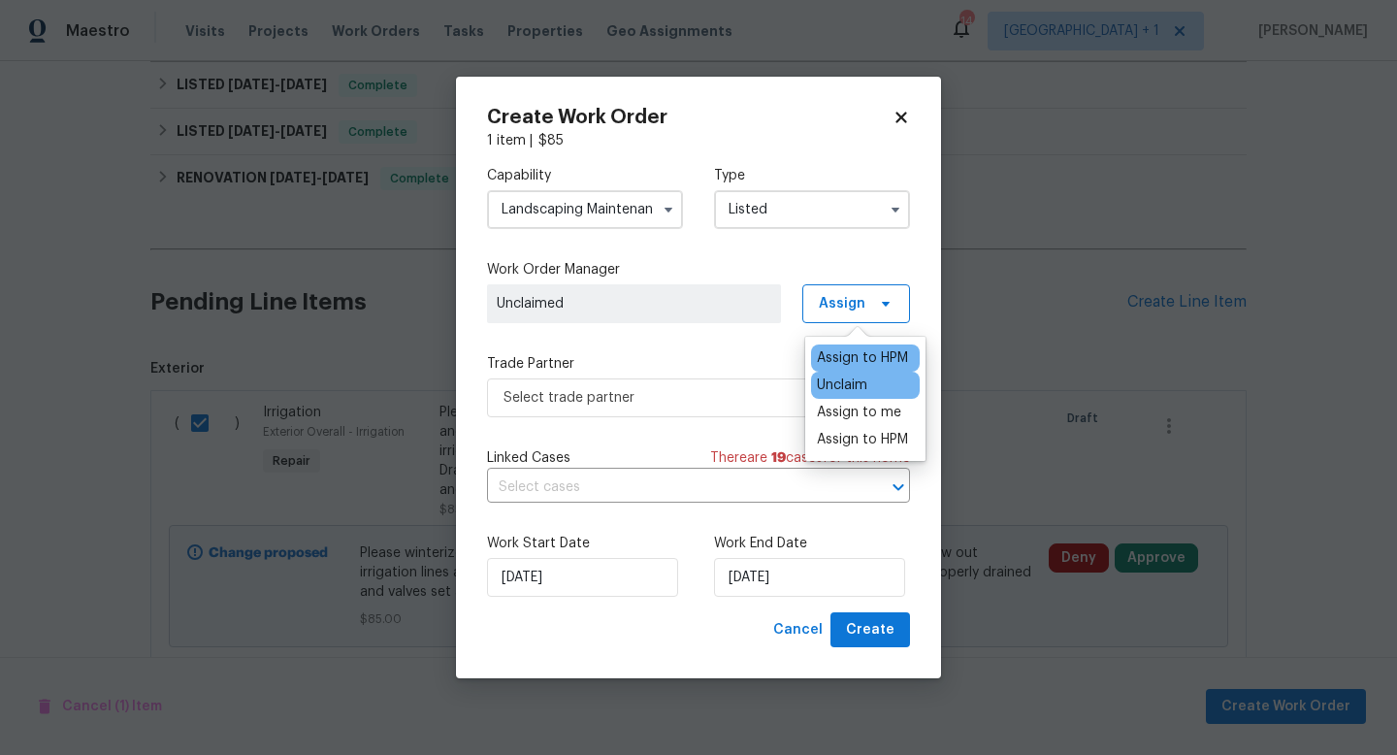
click at [879, 362] on div "Assign to HPM" at bounding box center [862, 357] width 91 height 19
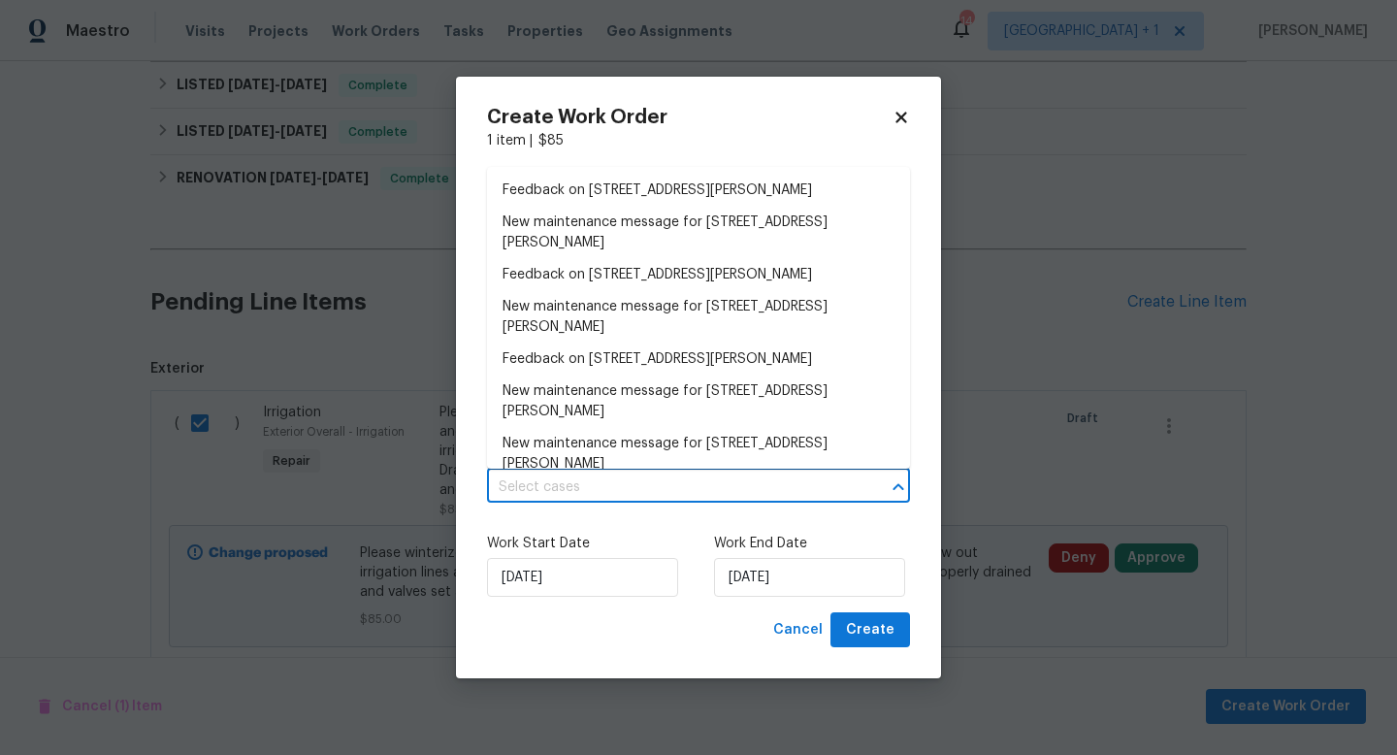
click at [680, 488] on input "text" at bounding box center [671, 488] width 369 height 30
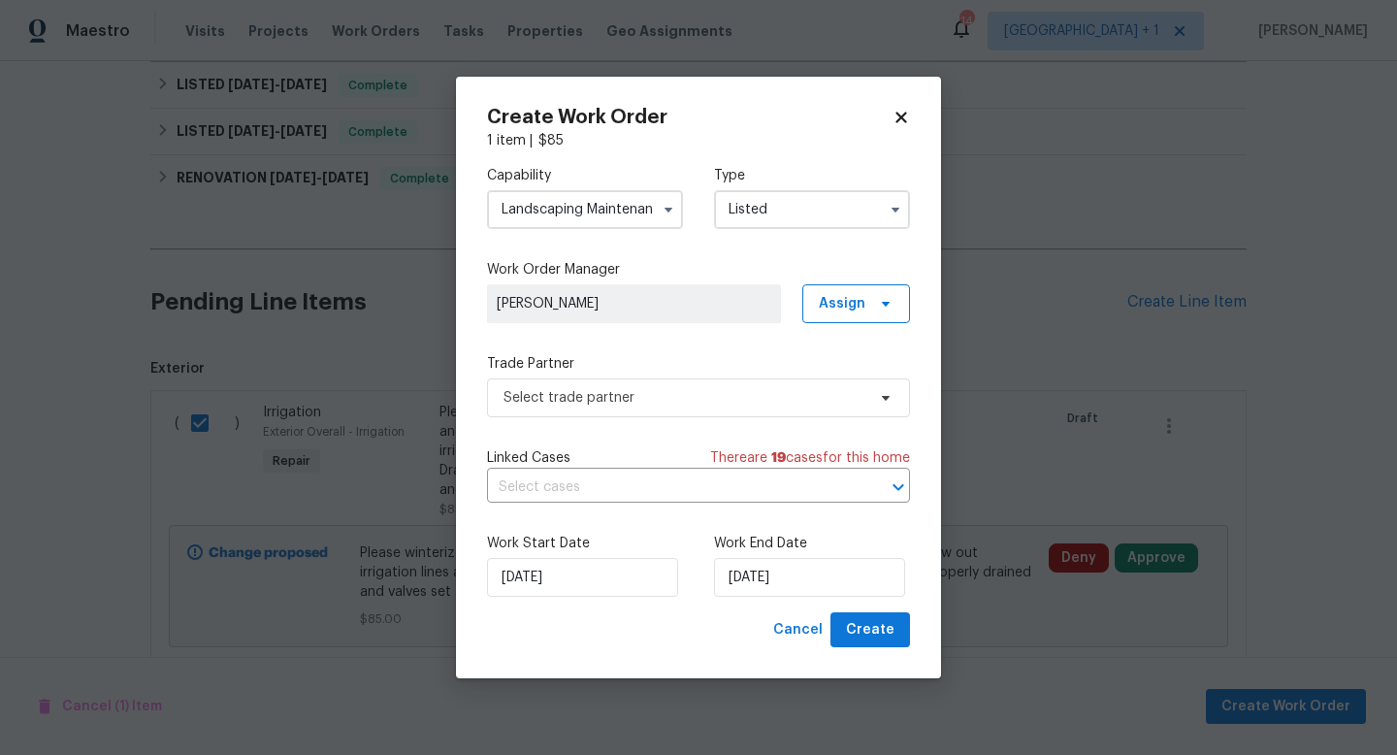
click at [685, 585] on div "Work Start Date 9/26/2025 Work End Date 9/26/2025" at bounding box center [698, 565] width 423 height 94
click at [743, 393] on span "Select trade partner" at bounding box center [685, 397] width 362 height 19
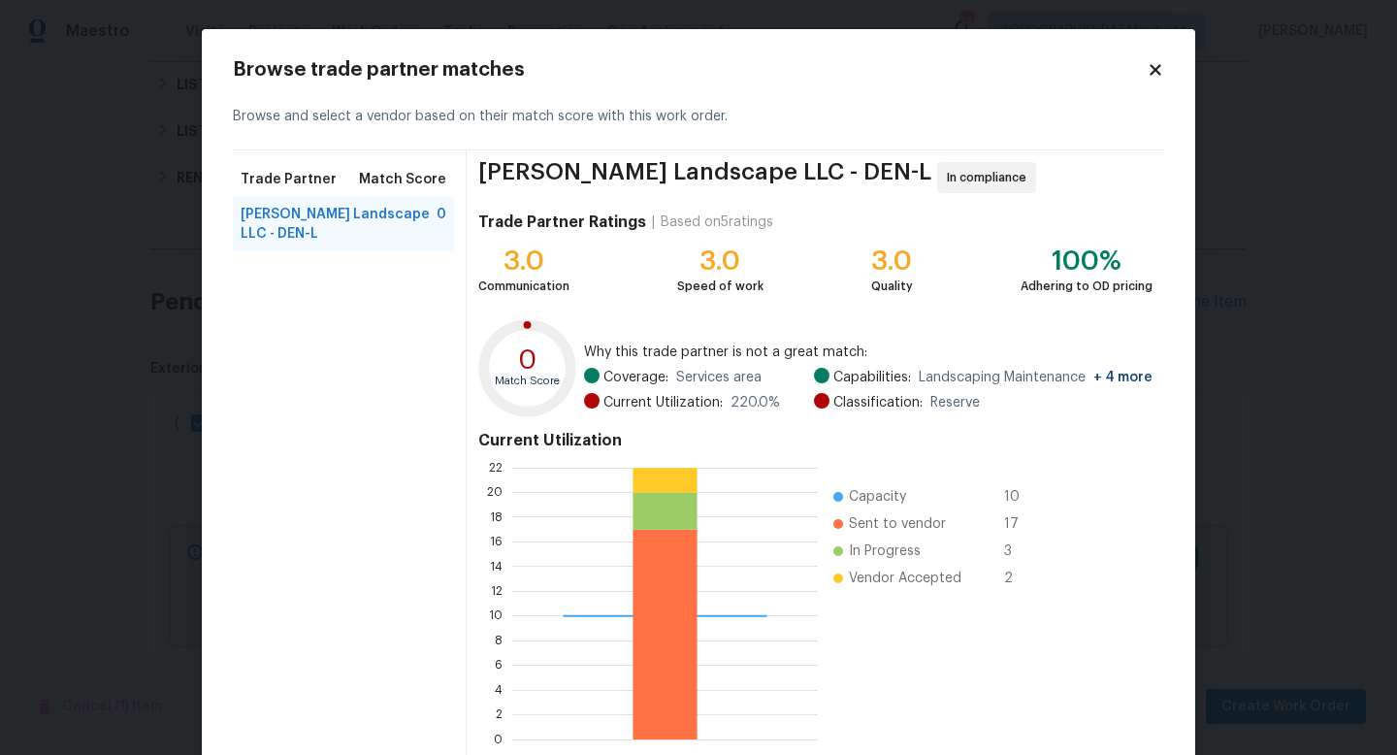
scroll to position [101, 0]
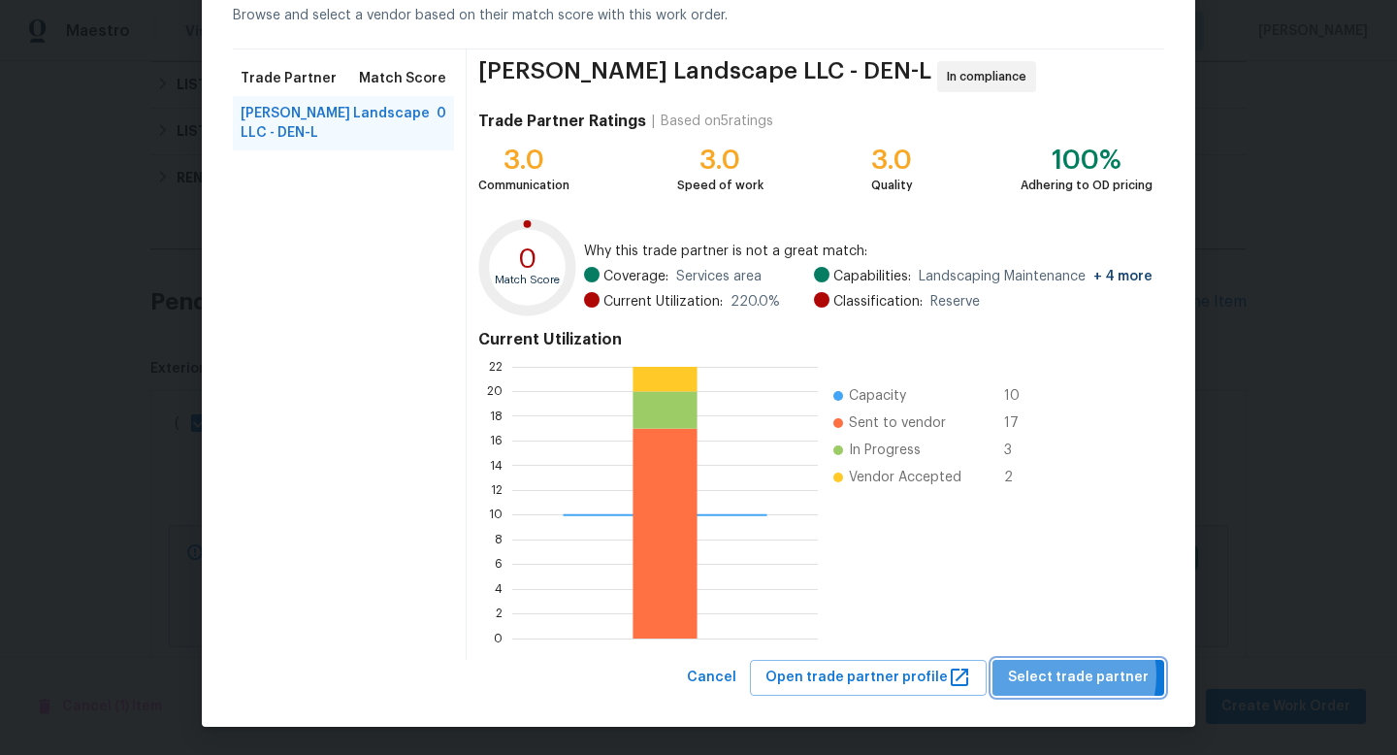
click at [1062, 675] on span "Select trade partner" at bounding box center [1078, 678] width 141 height 24
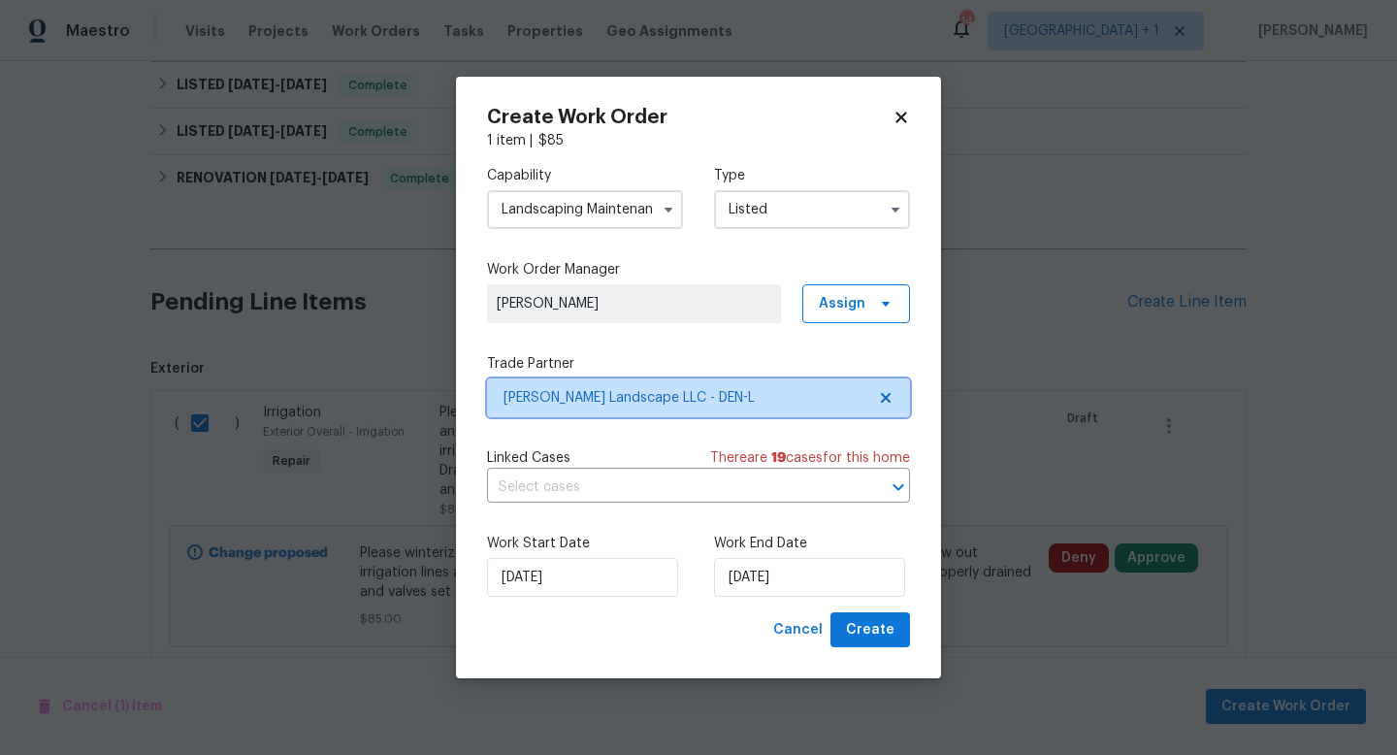
scroll to position [0, 0]
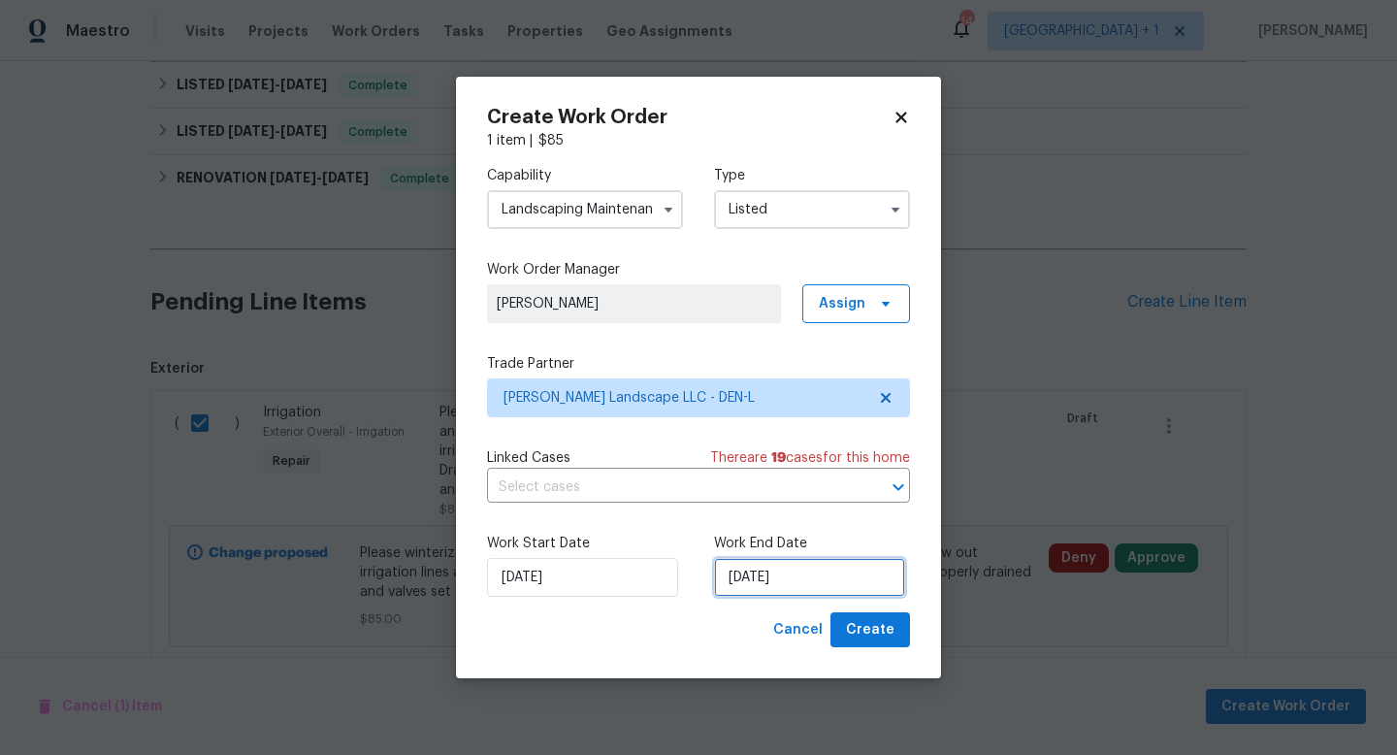
click at [862, 577] on input "[DATE]" at bounding box center [809, 577] width 191 height 39
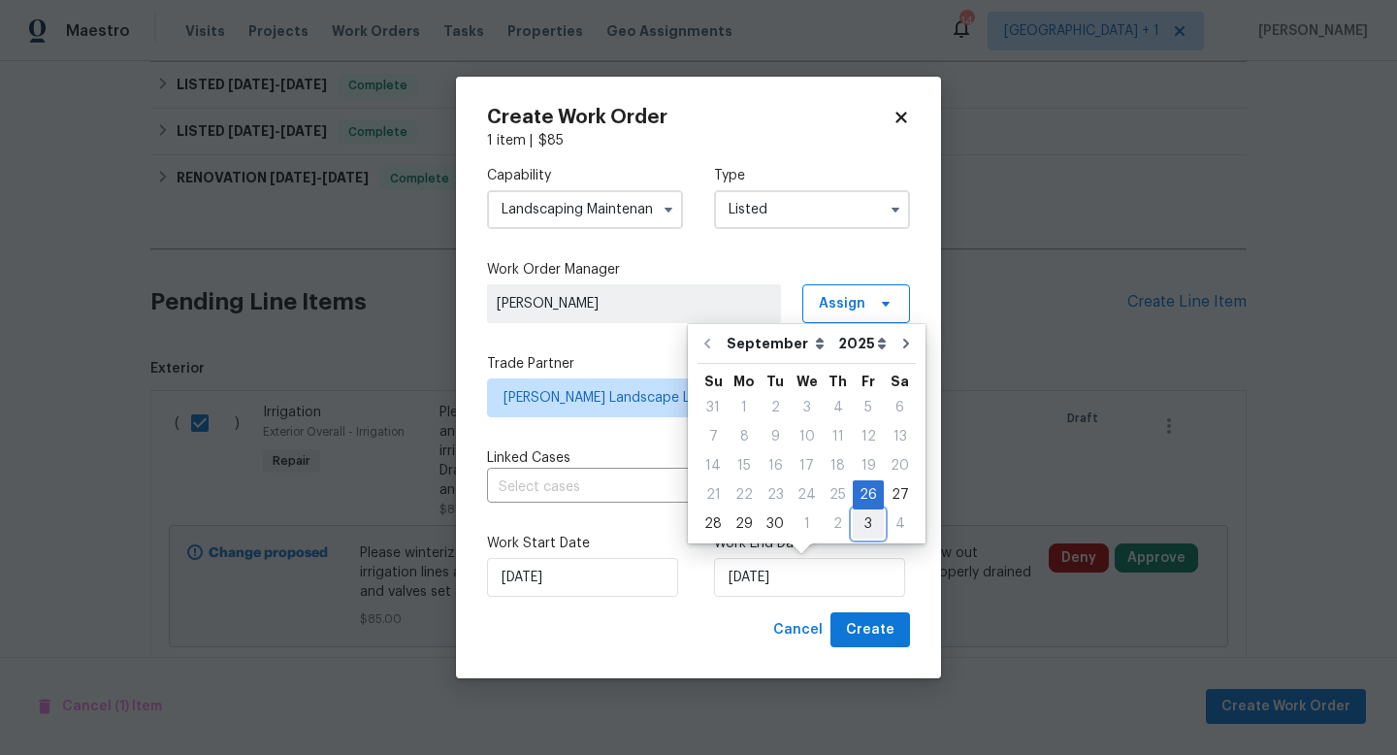
click at [858, 523] on div "3" at bounding box center [868, 523] width 31 height 27
type input "[DATE]"
select select "9"
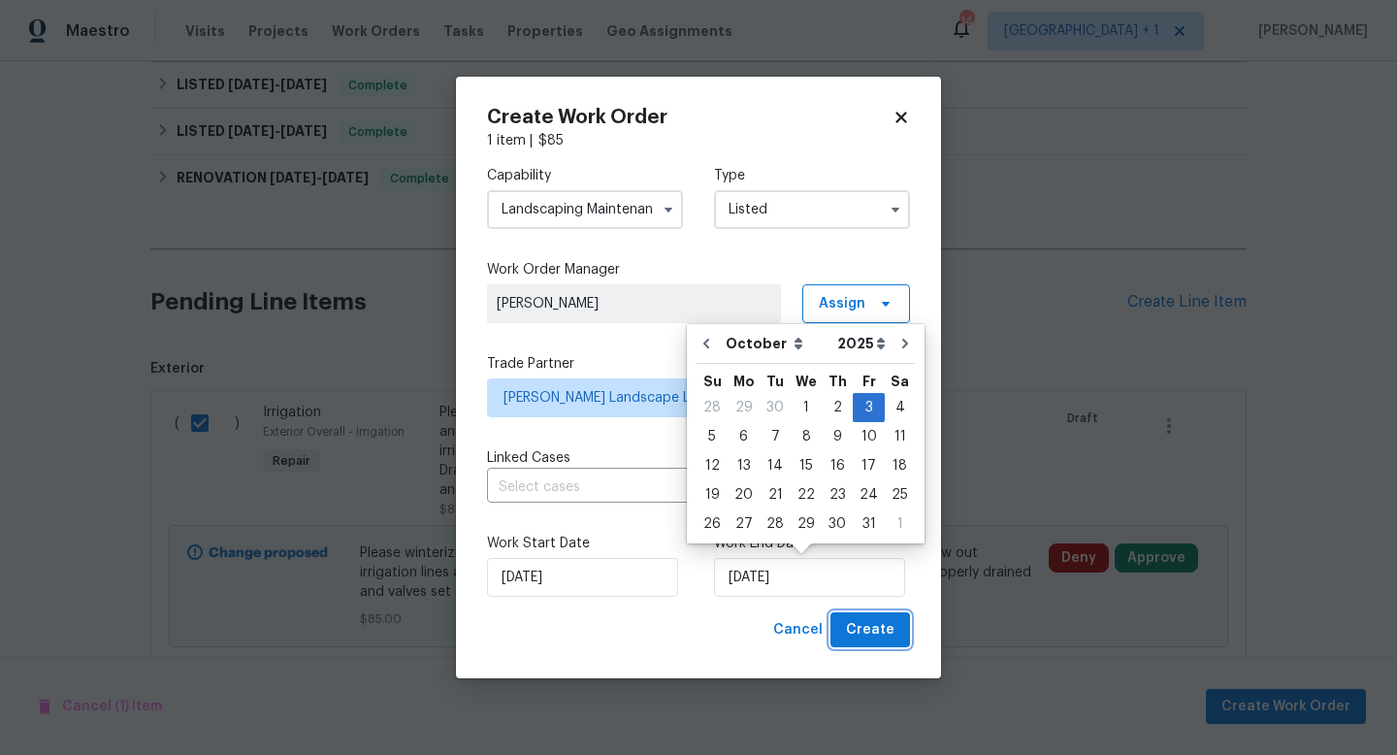
click at [876, 633] on span "Create" at bounding box center [870, 630] width 49 height 24
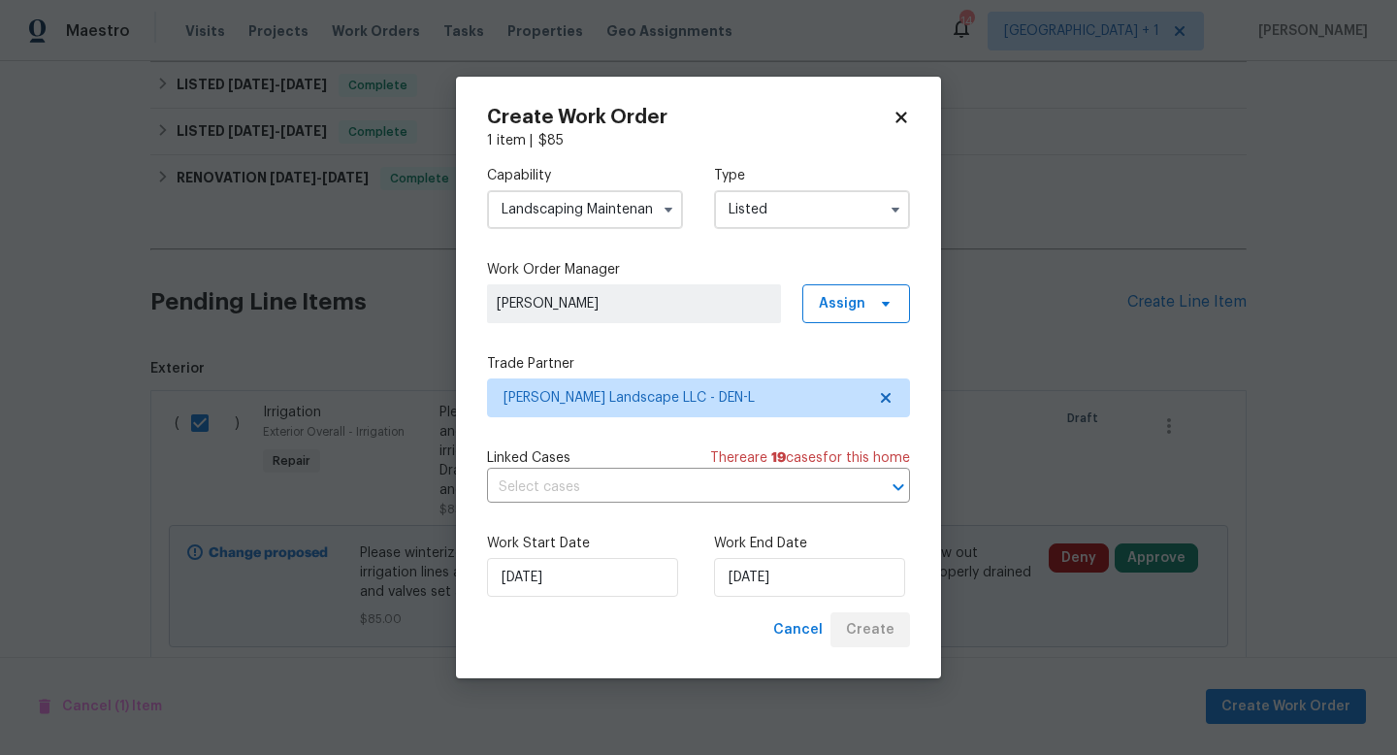
checkbox input "false"
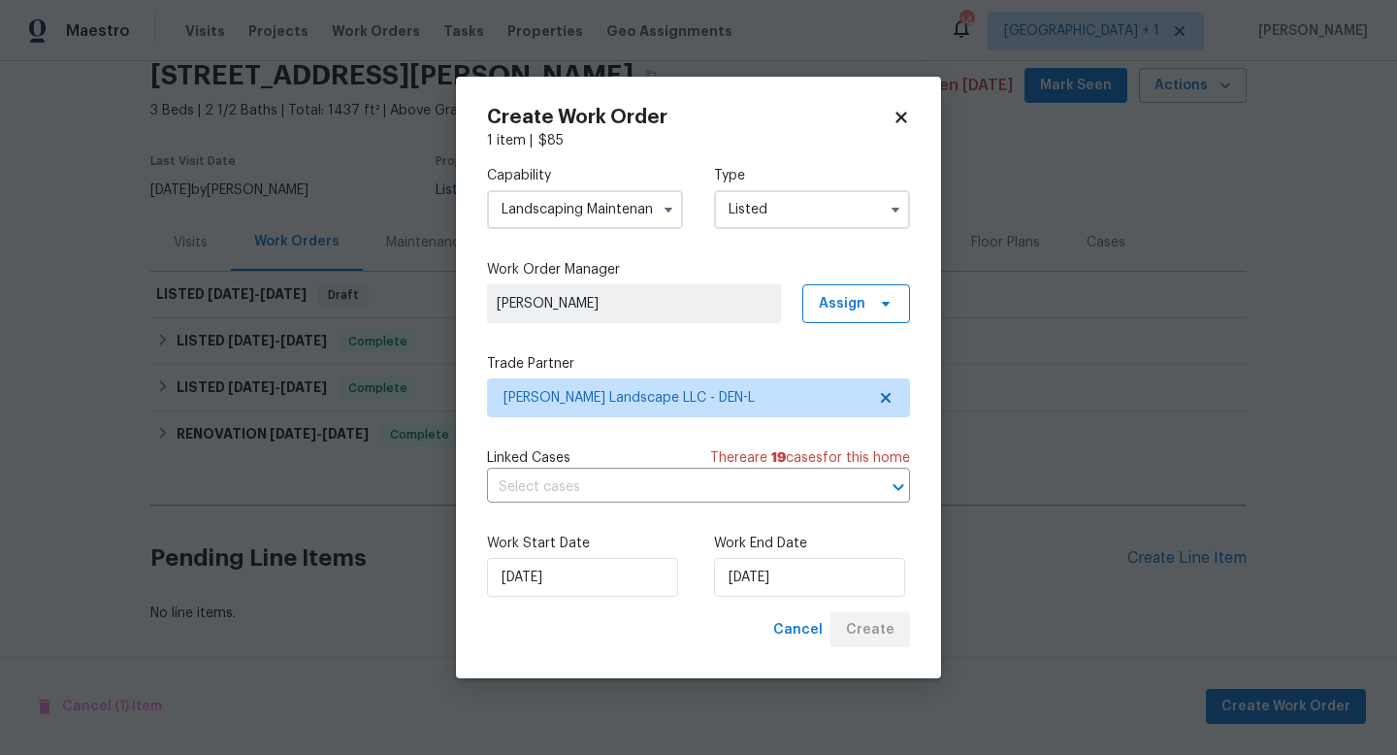
scroll to position [81, 0]
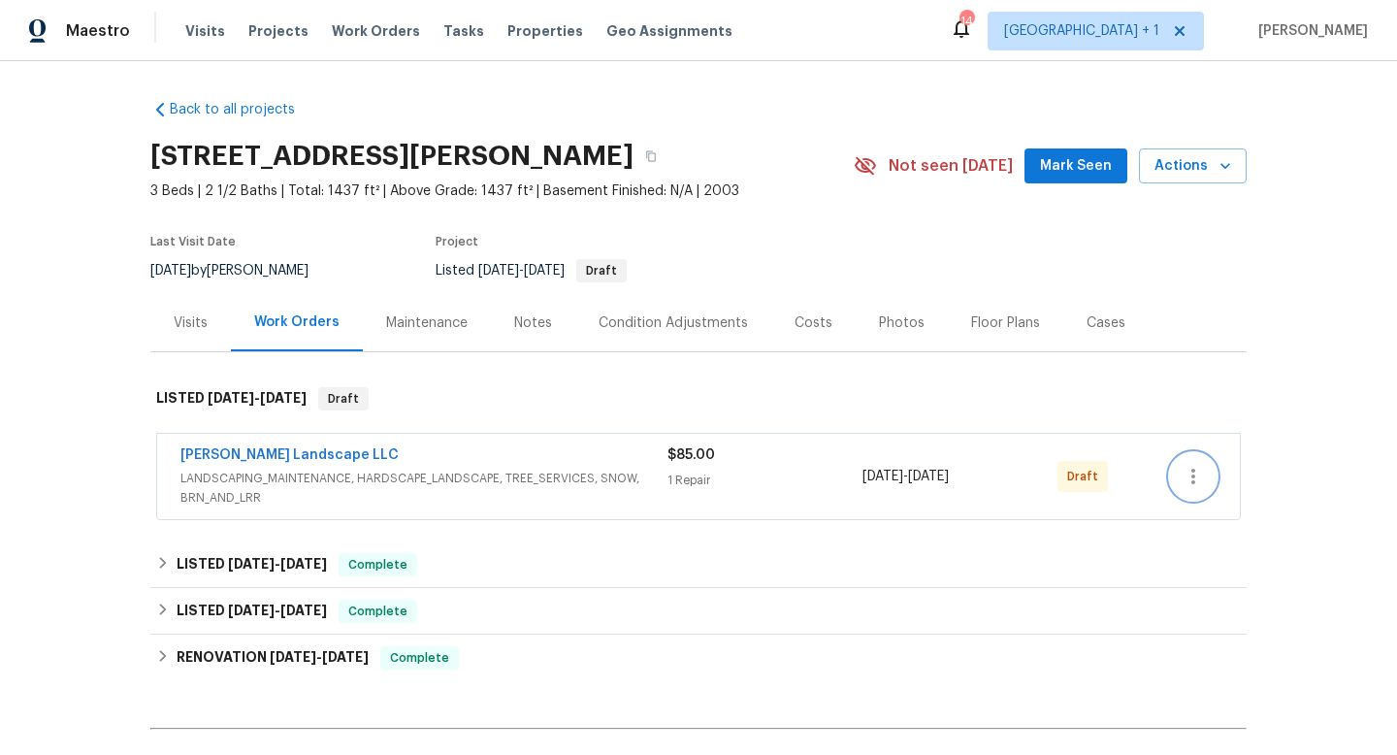
click at [1200, 474] on icon "button" at bounding box center [1193, 476] width 23 height 23
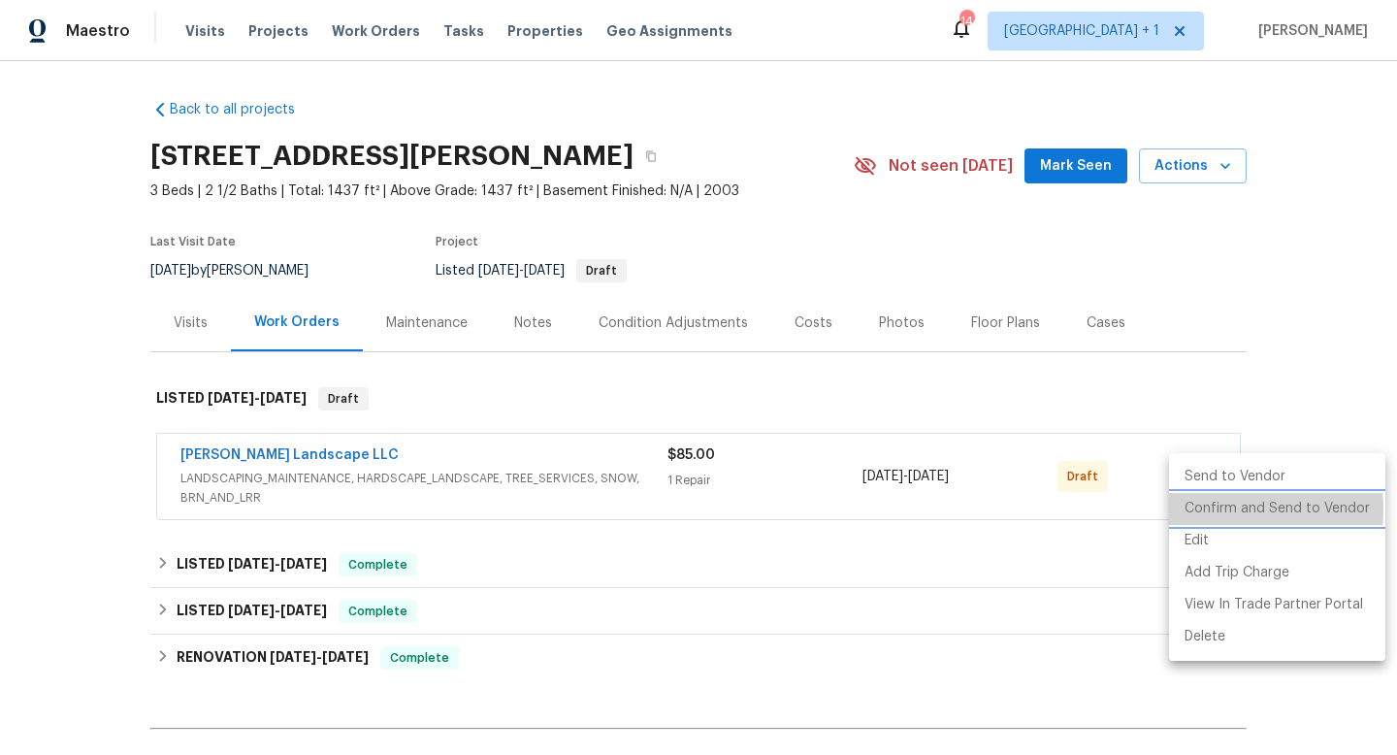
click at [1217, 510] on li "Confirm and Send to Vendor" at bounding box center [1277, 509] width 216 height 32
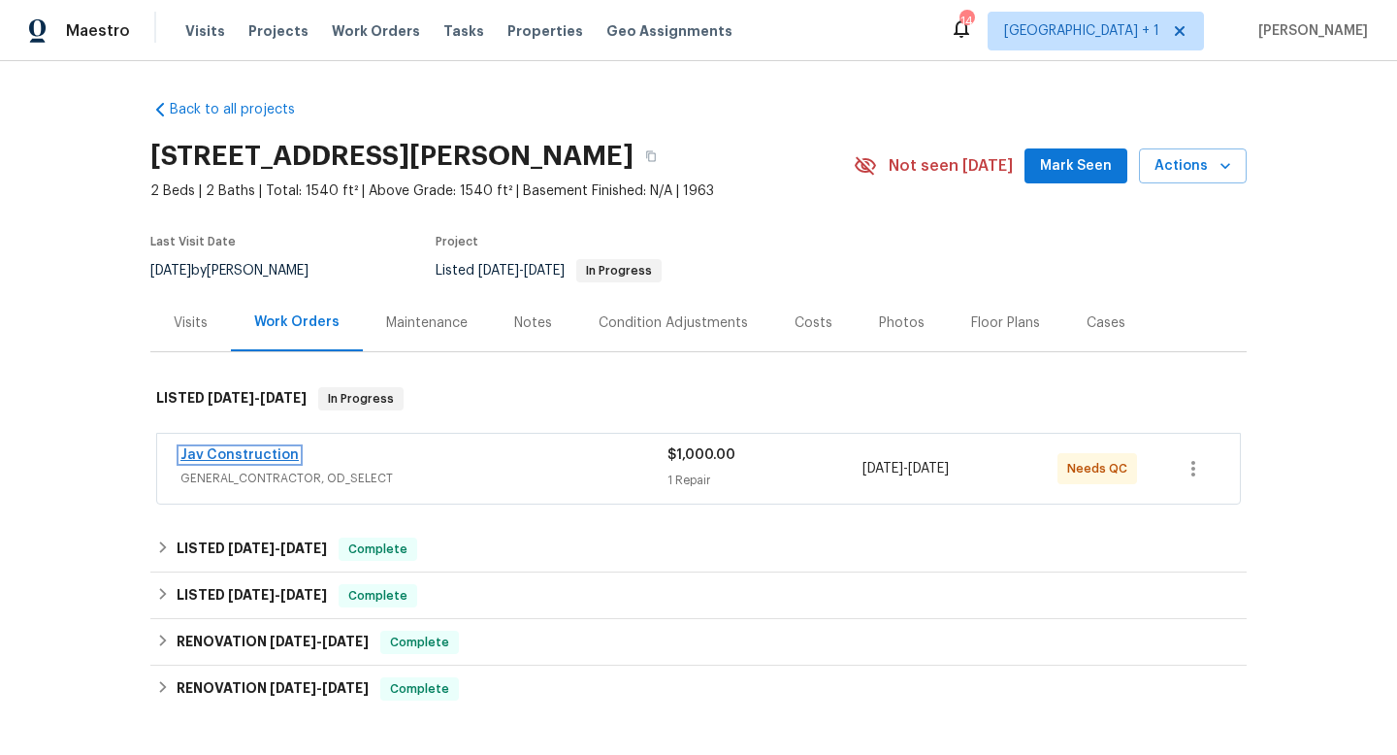
click at [278, 452] on link "Jav Construction" at bounding box center [240, 455] width 118 height 14
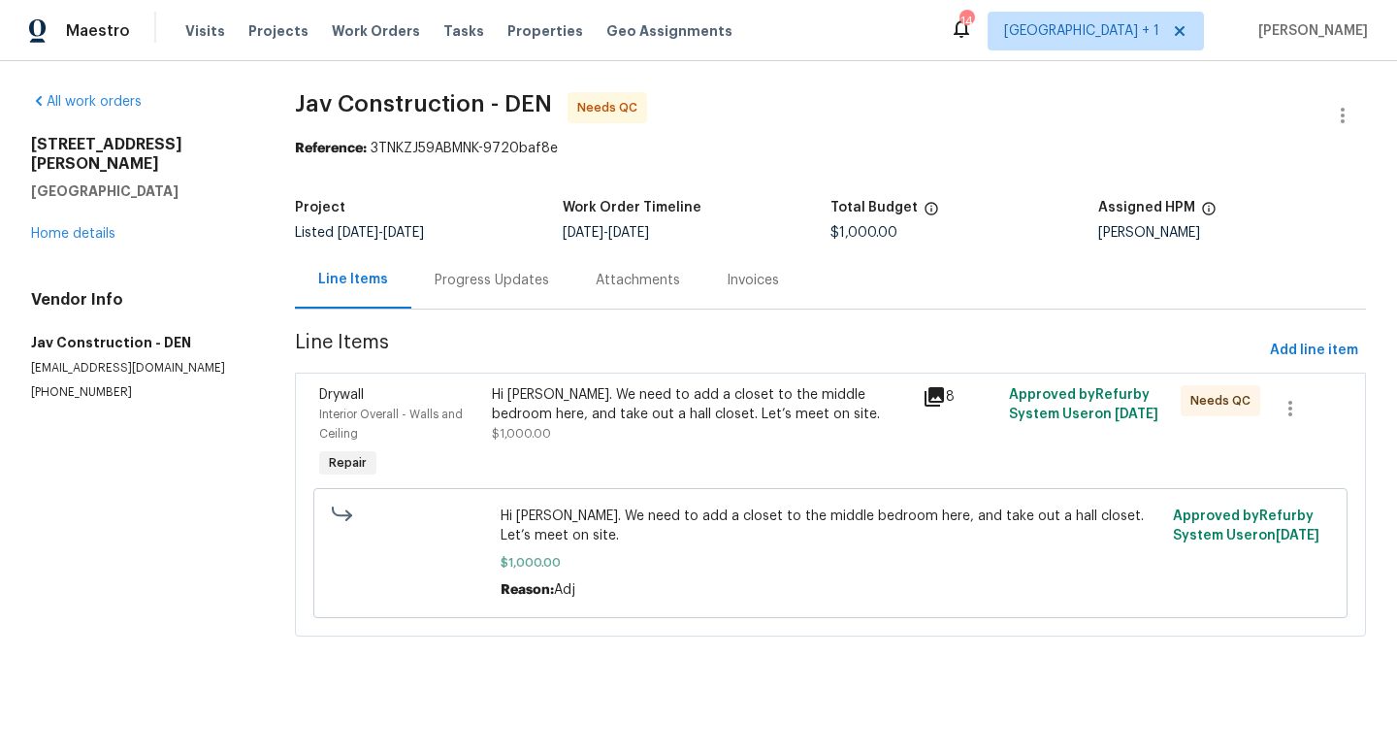
click at [629, 409] on div "Hi [PERSON_NAME]. We need to add a closet to the middle bedroom here, and take …" at bounding box center [701, 404] width 419 height 39
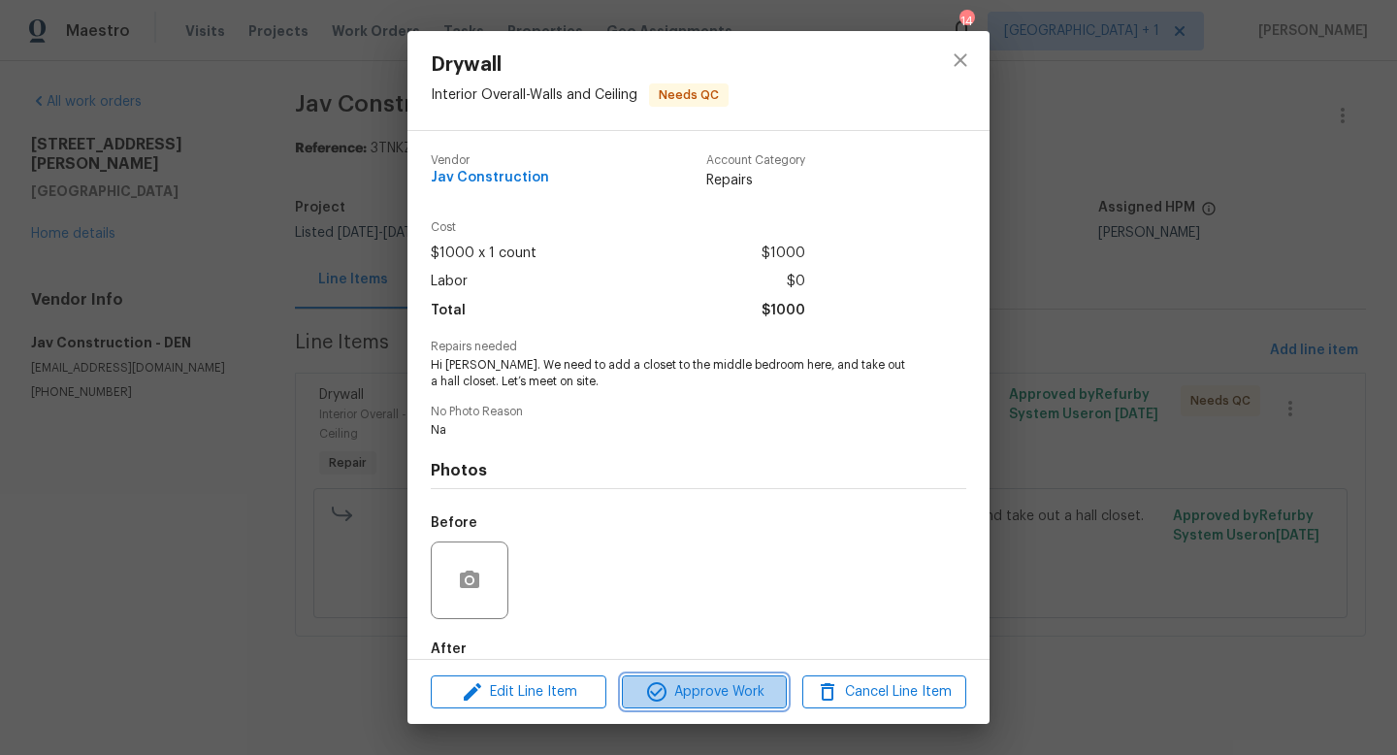
click at [689, 684] on span "Approve Work" at bounding box center [704, 692] width 152 height 24
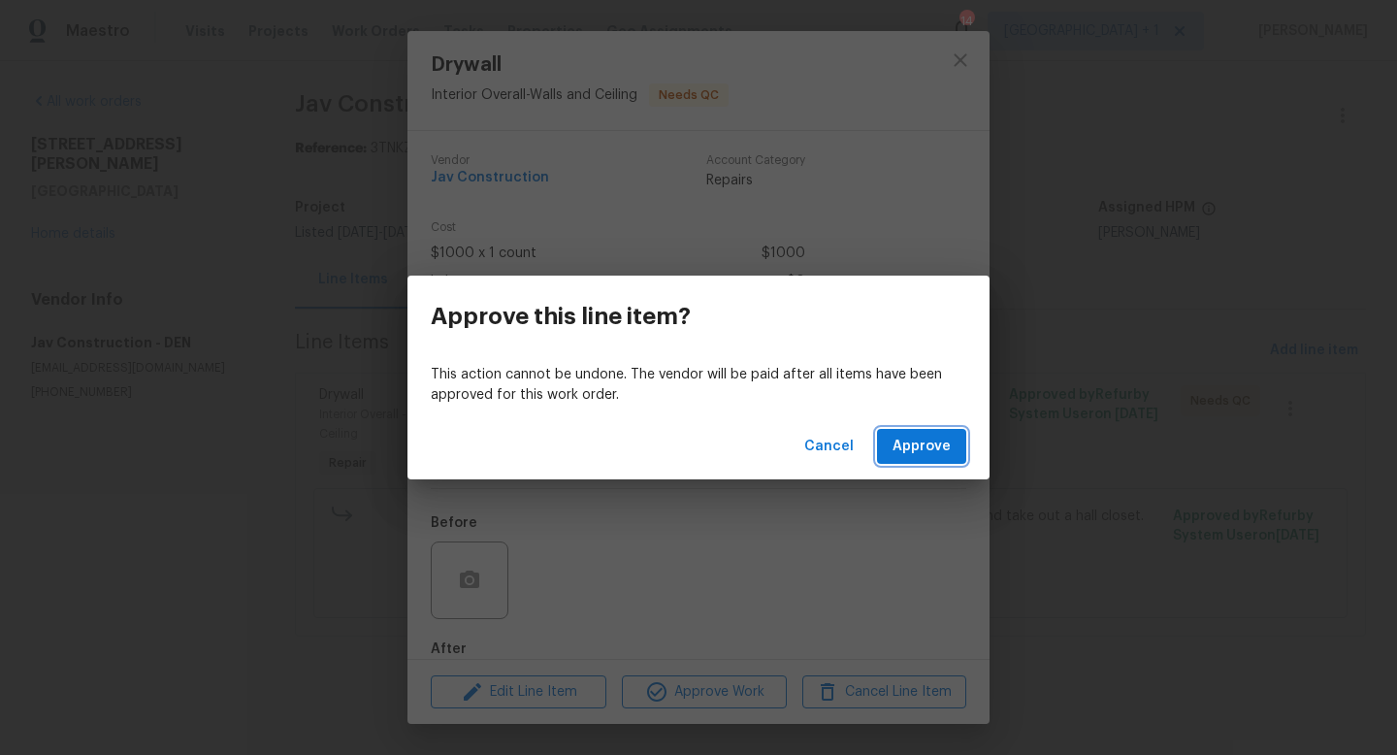
click at [929, 446] on span "Approve" at bounding box center [922, 447] width 58 height 24
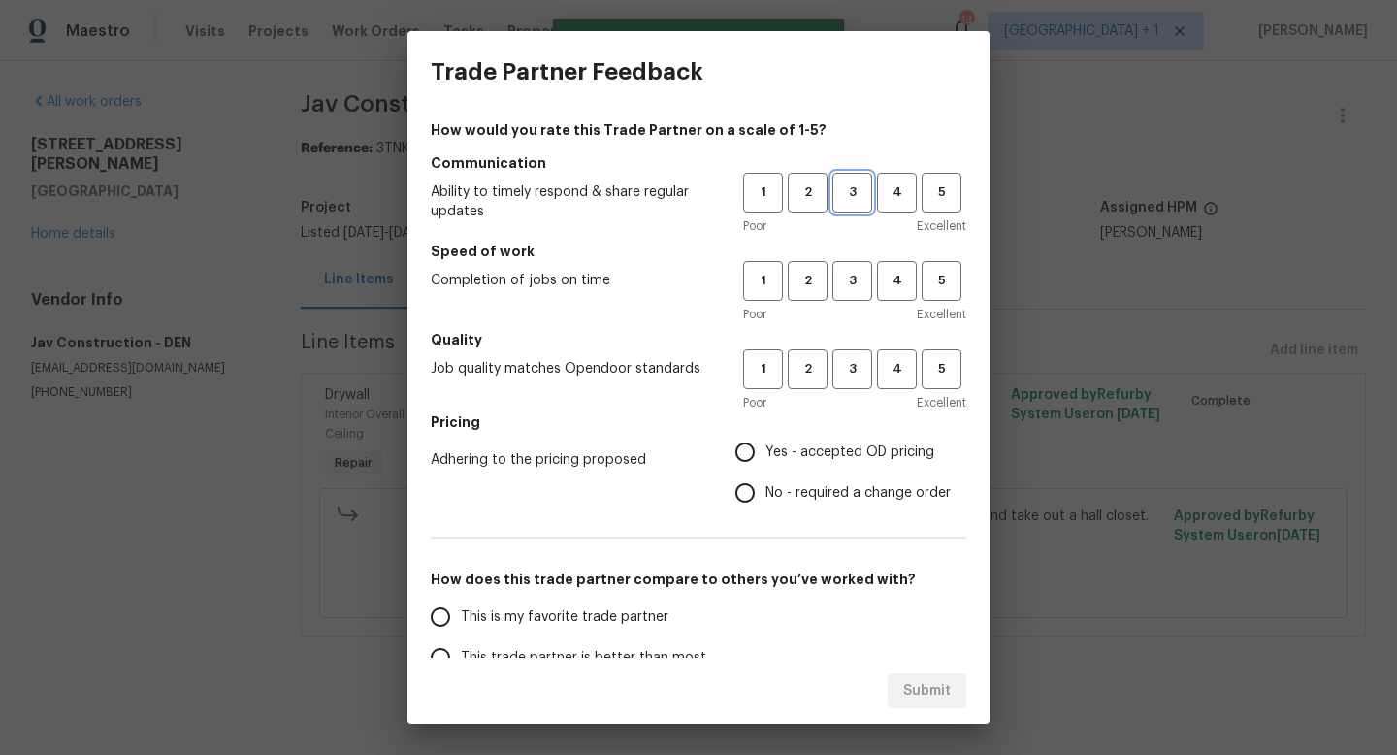
click at [849, 206] on button "3" at bounding box center [853, 193] width 40 height 40
click at [850, 284] on span "3" at bounding box center [853, 281] width 36 height 22
click at [851, 370] on span "3" at bounding box center [853, 369] width 36 height 22
click at [752, 446] on input "Yes - accepted OD pricing" at bounding box center [745, 452] width 41 height 41
radio input "true"
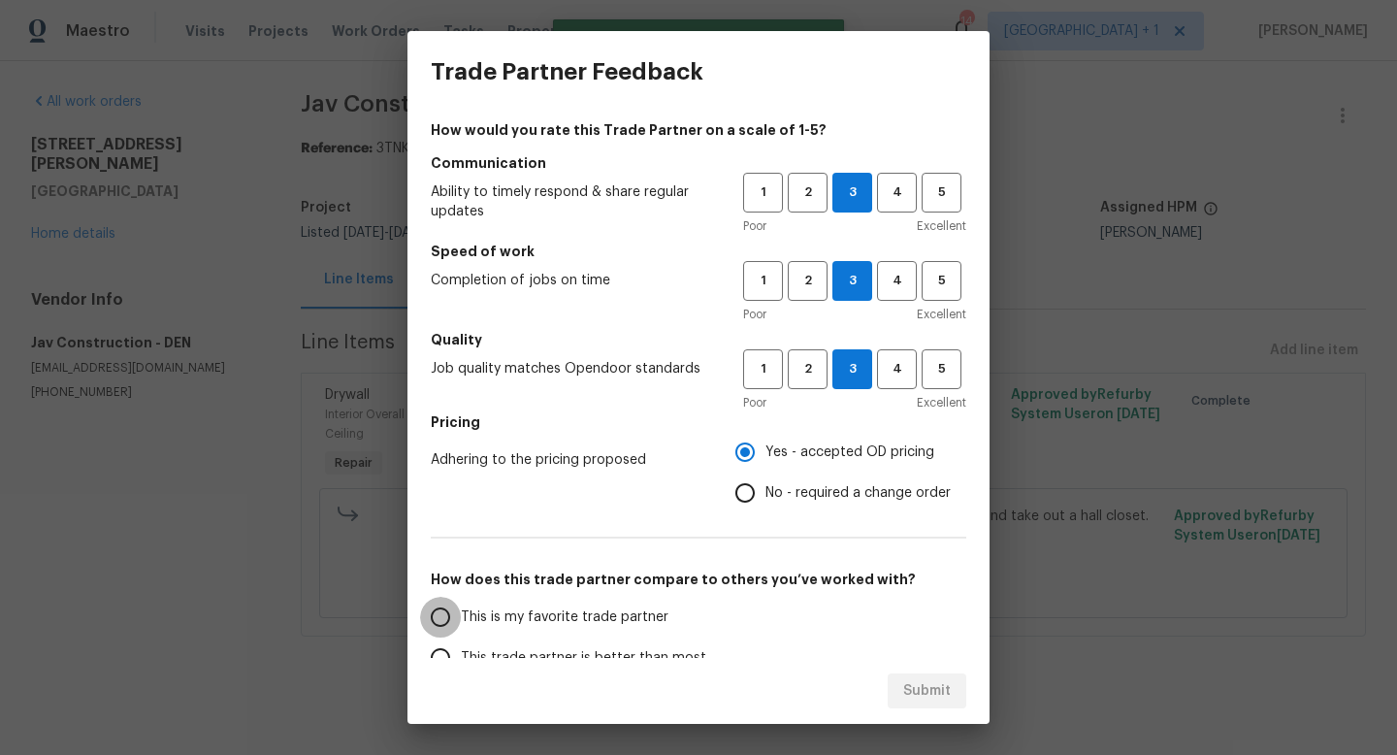
click at [442, 616] on input "This is my favorite trade partner" at bounding box center [440, 617] width 41 height 41
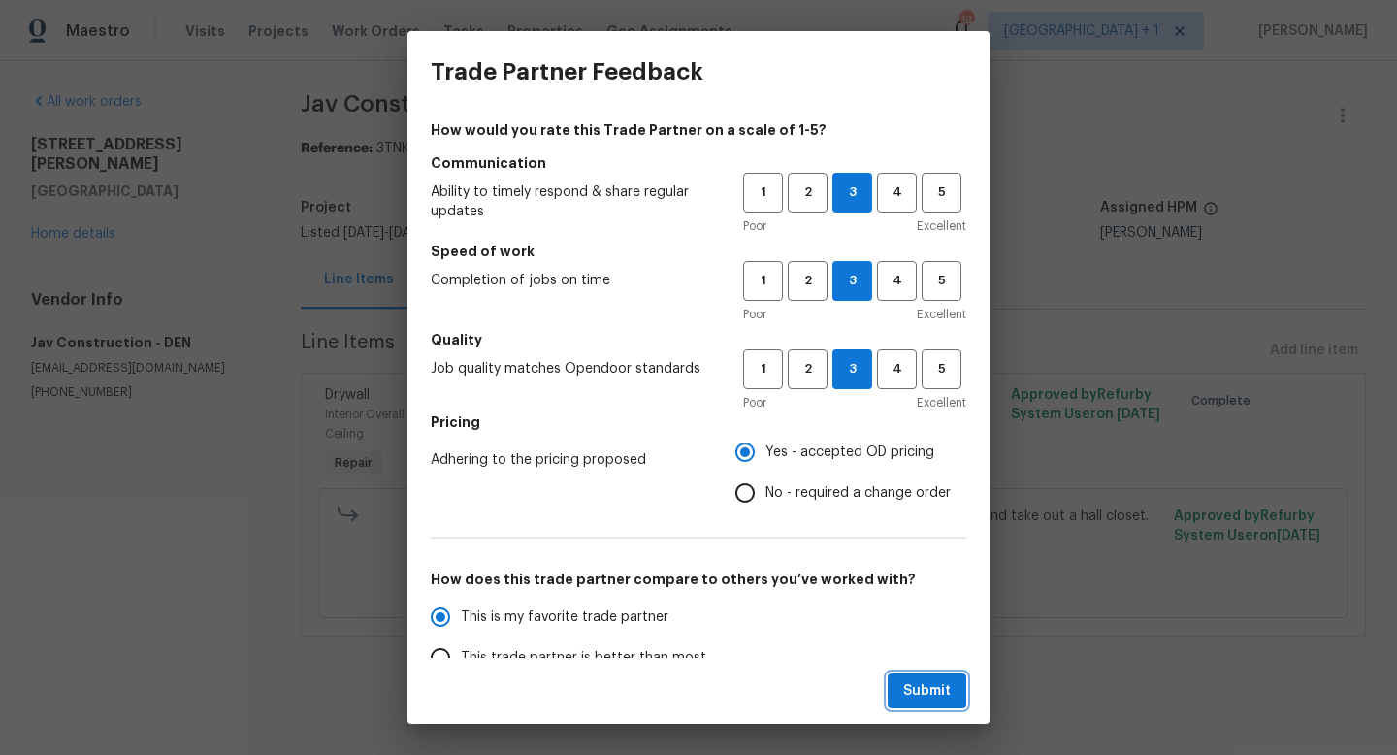
click at [902, 684] on button "Submit" at bounding box center [927, 691] width 79 height 36
radio input "true"
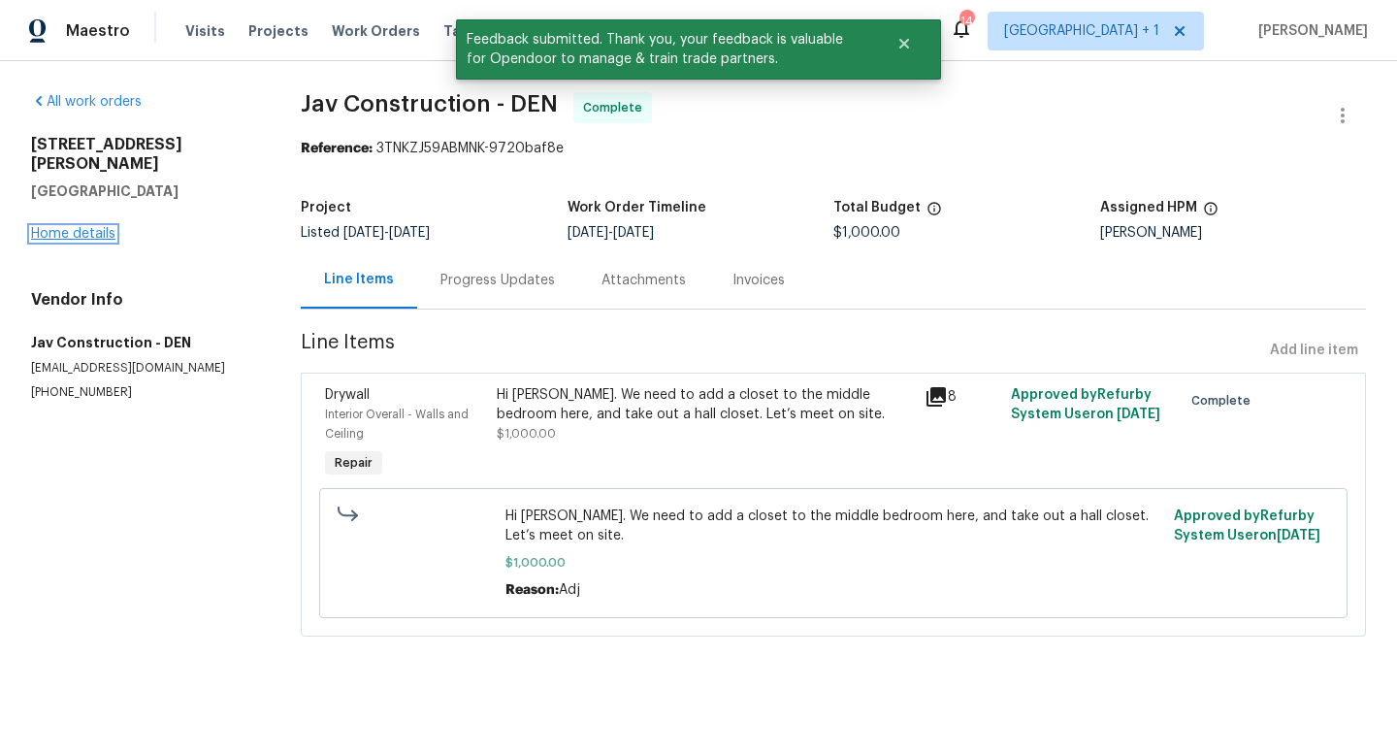
click at [67, 227] on link "Home details" at bounding box center [73, 234] width 84 height 14
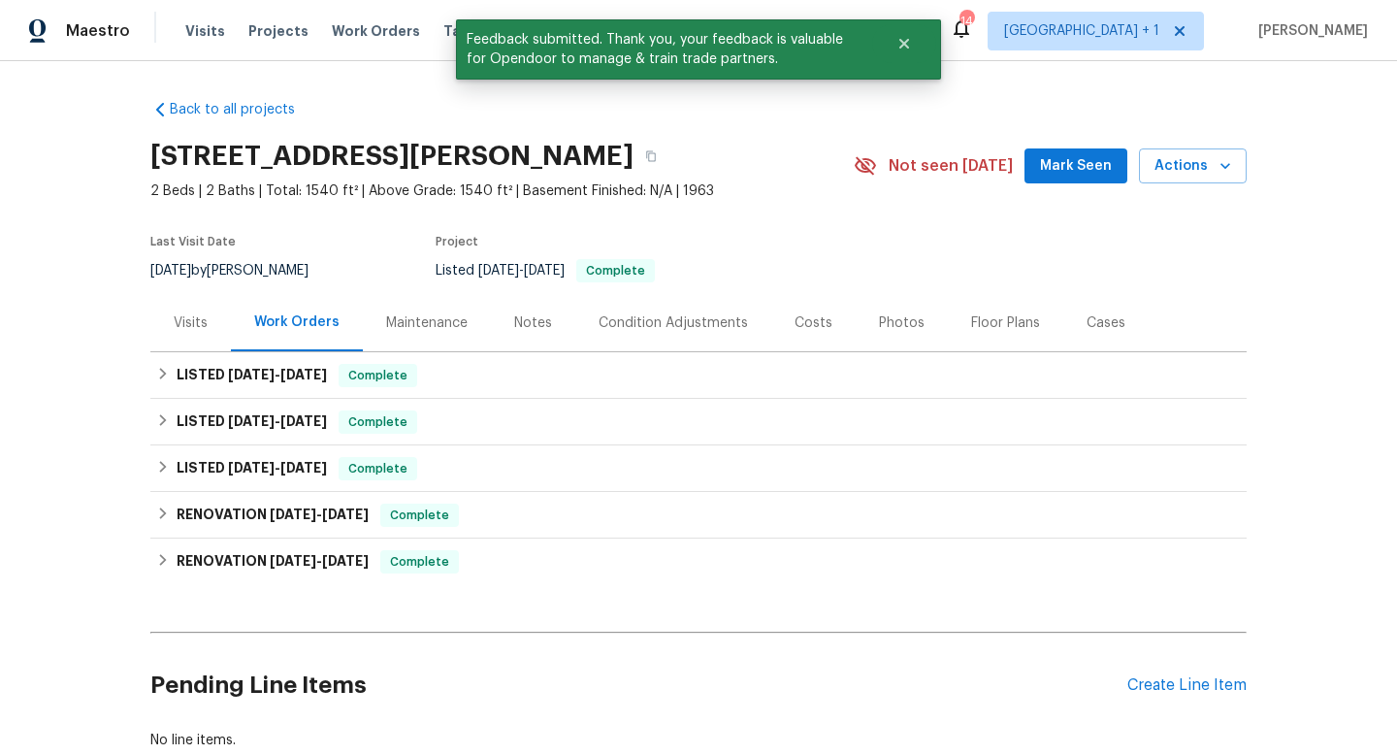
scroll to position [127, 0]
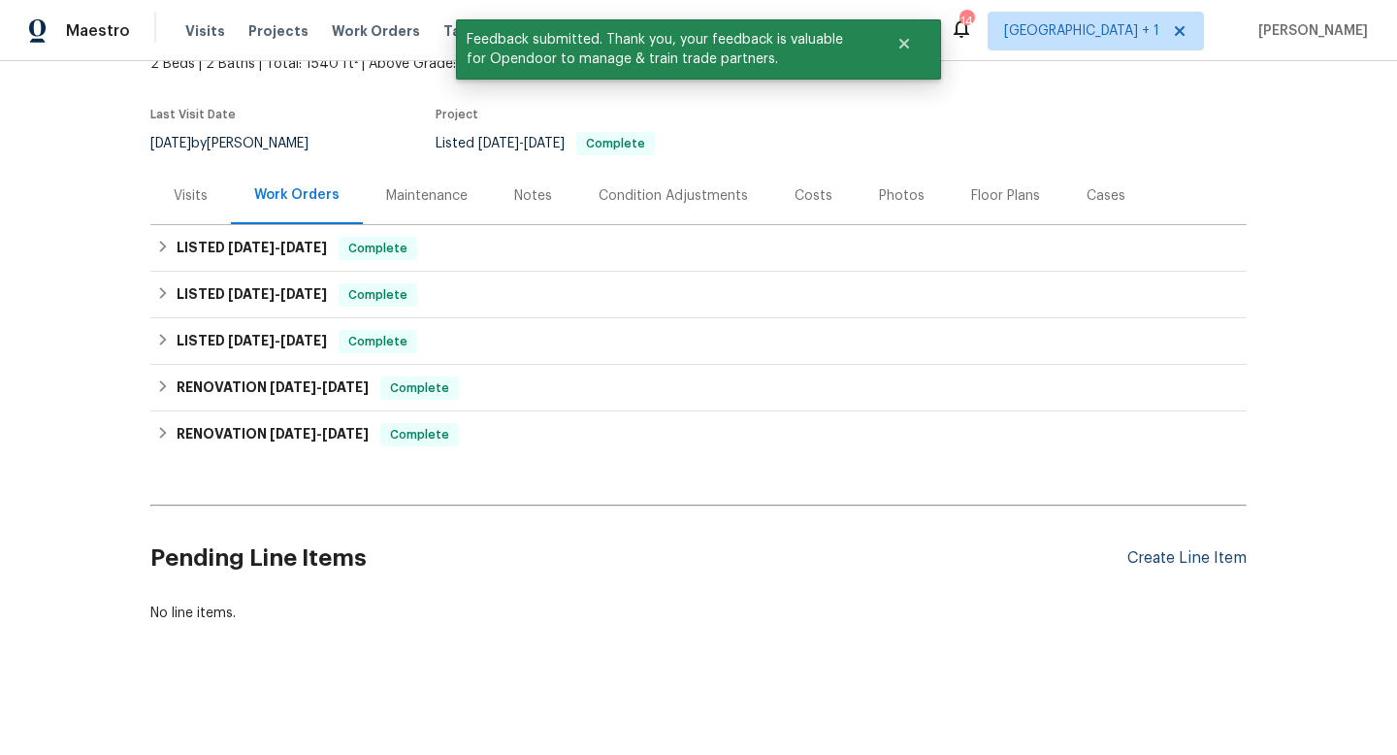
click at [1181, 559] on div "Create Line Item" at bounding box center [1187, 558] width 119 height 18
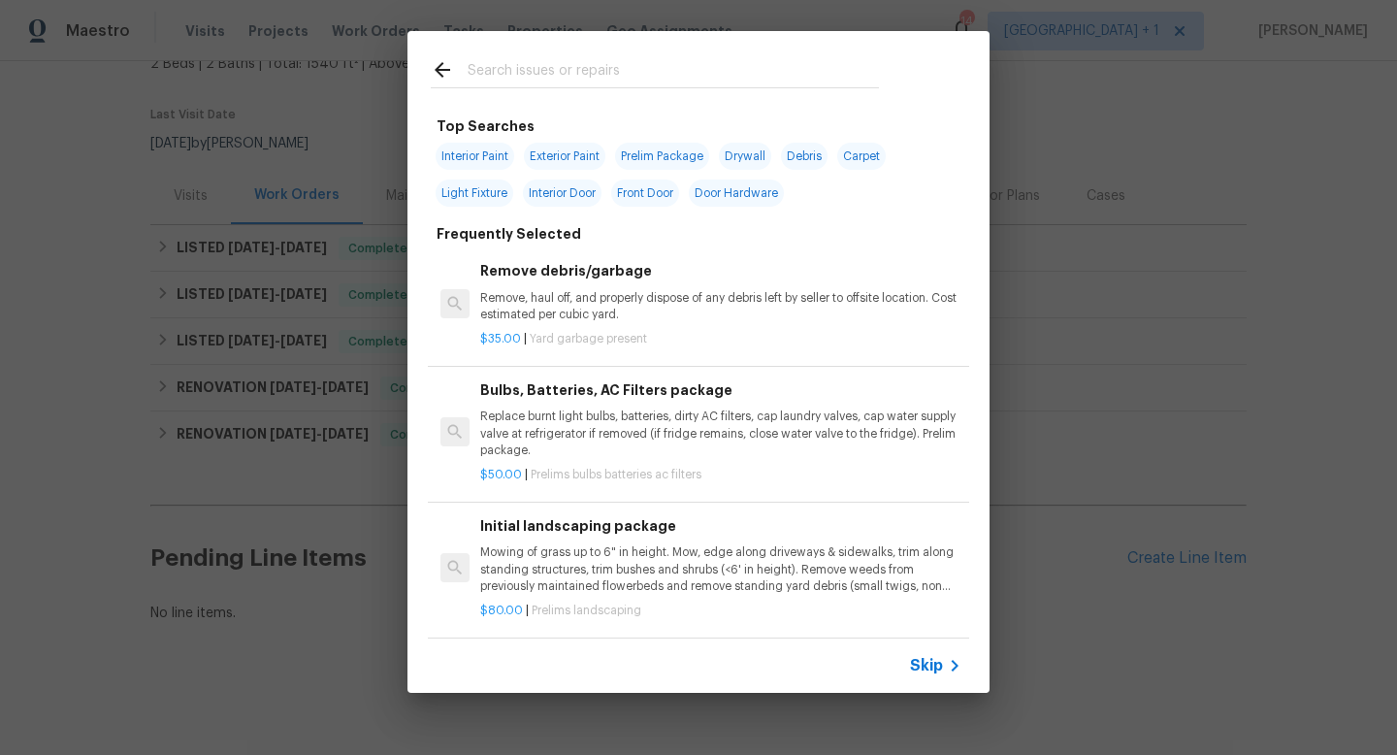
click at [929, 665] on span "Skip" at bounding box center [926, 665] width 33 height 19
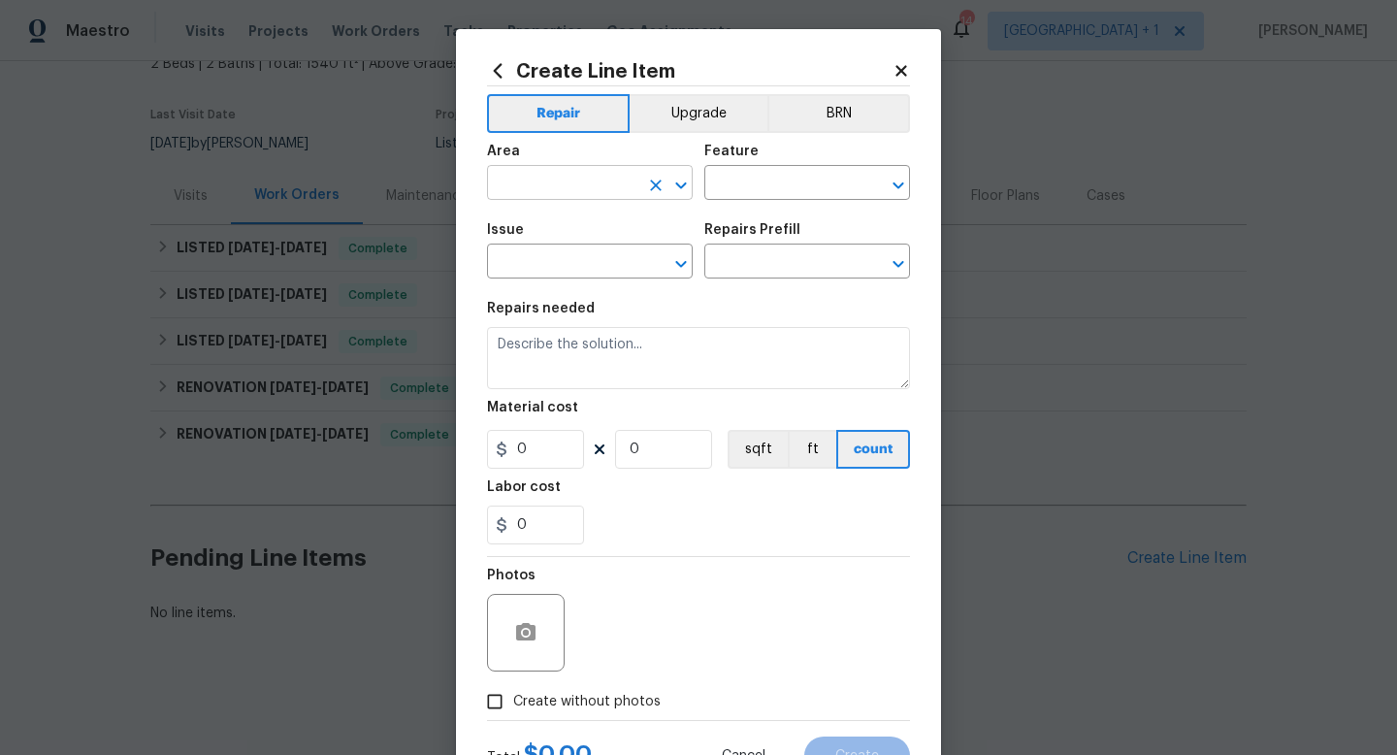
click at [572, 188] on input "text" at bounding box center [562, 185] width 151 height 30
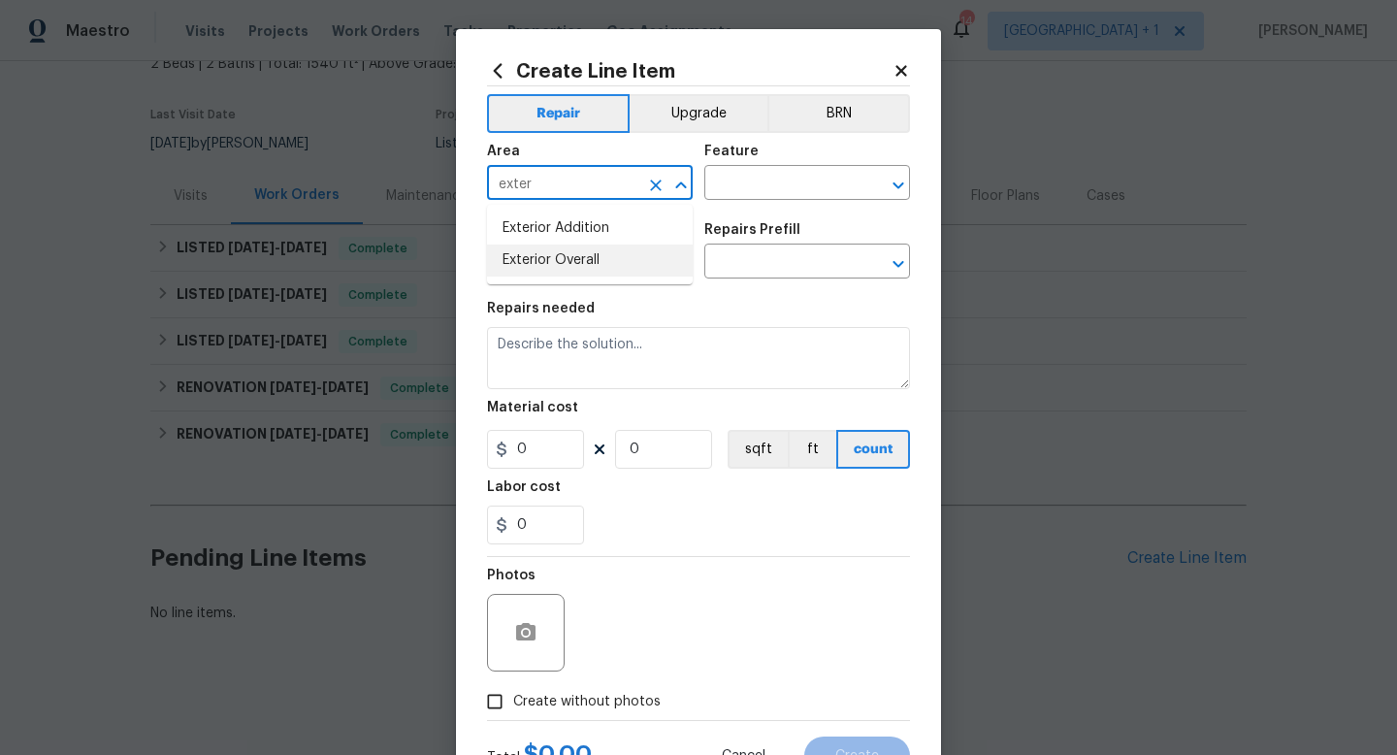
click at [555, 261] on li "Exterior Overall" at bounding box center [590, 261] width 206 height 32
type input "Exterior Overall"
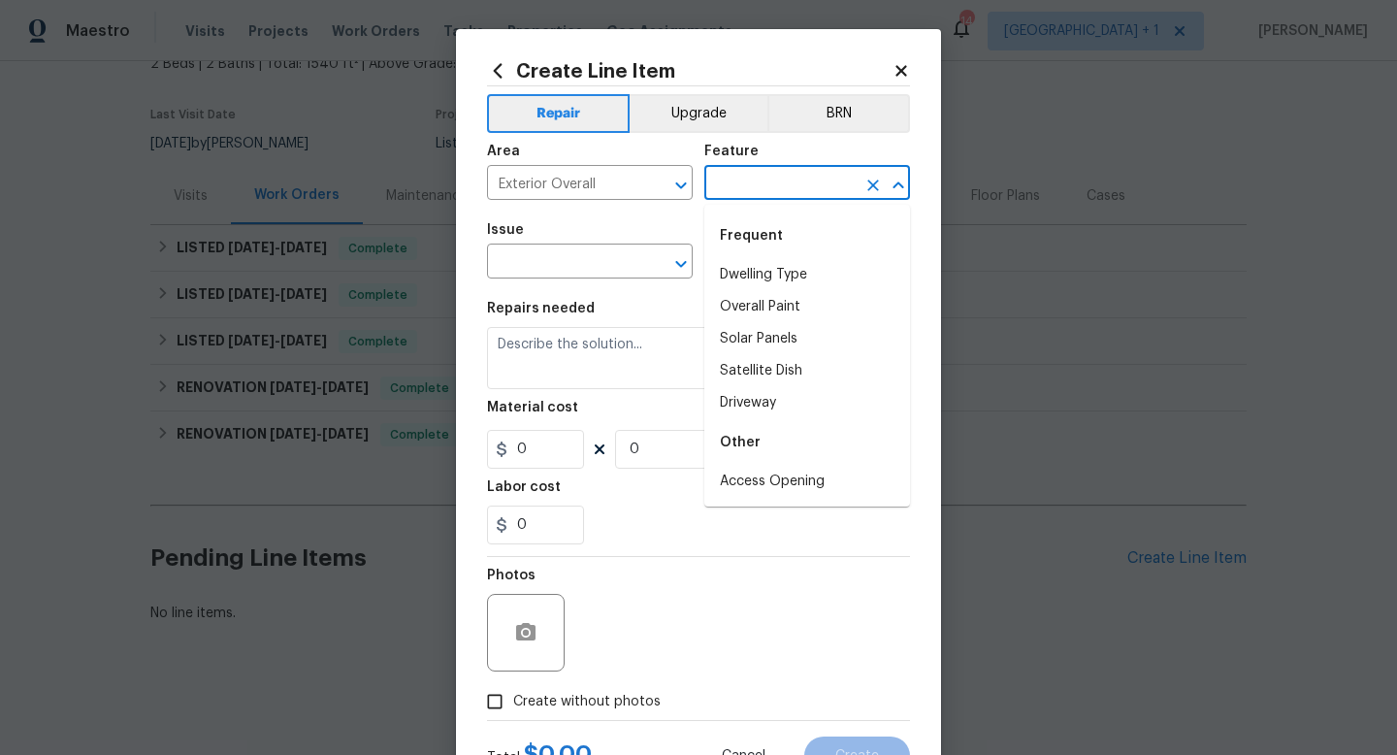
click at [730, 189] on input "text" at bounding box center [780, 185] width 151 height 30
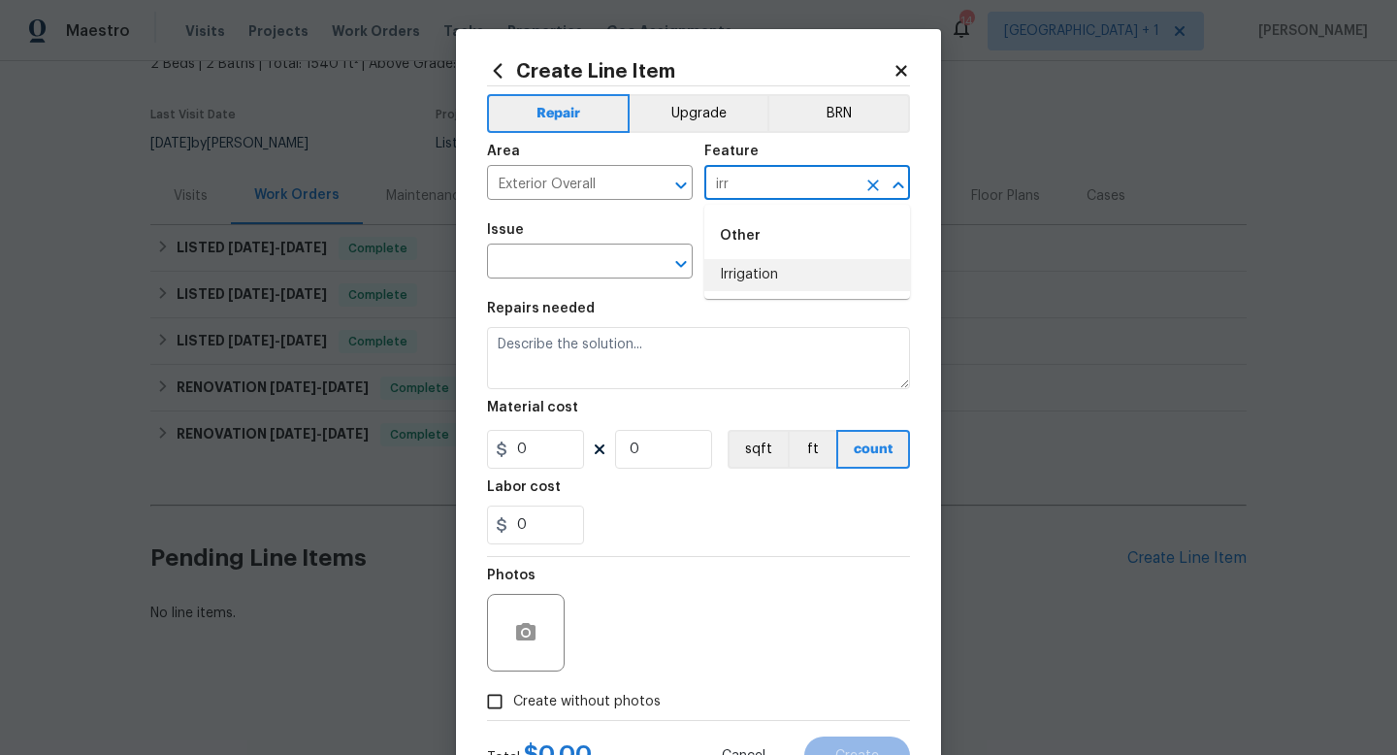
click at [739, 283] on li "Irrigation" at bounding box center [808, 275] width 206 height 32
type input "Irrigation"
click at [577, 267] on input "text" at bounding box center [562, 263] width 151 height 30
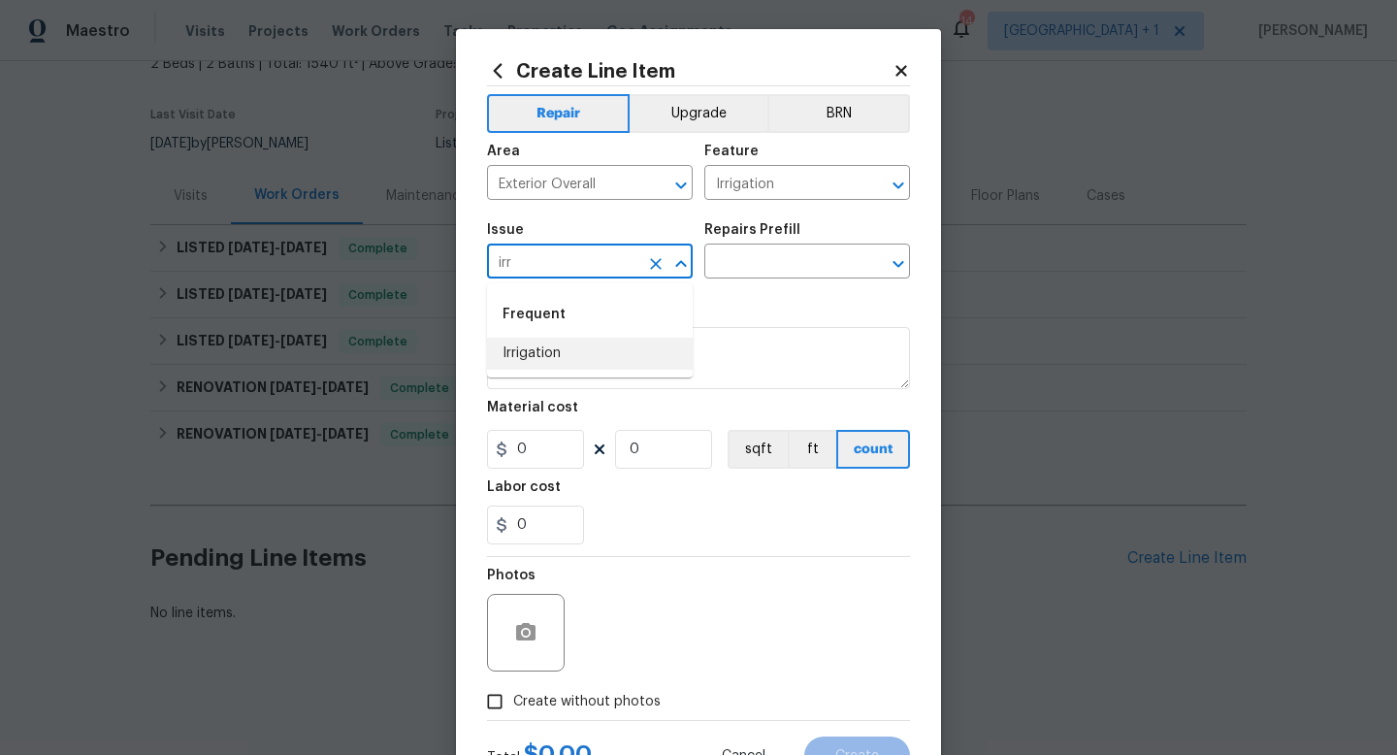
click at [567, 359] on li "Irrigation" at bounding box center [590, 354] width 206 height 32
type input "Irrigation"
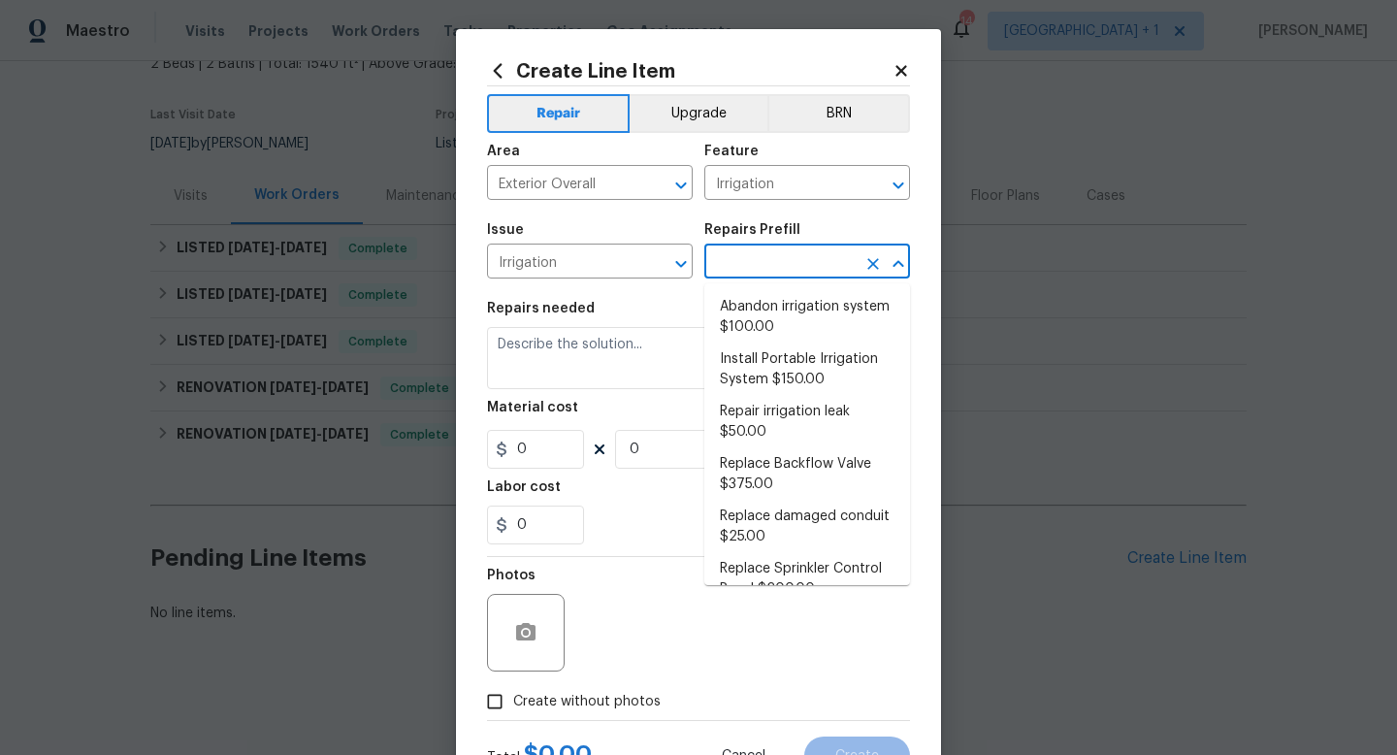
click at [768, 274] on input "text" at bounding box center [780, 263] width 151 height 30
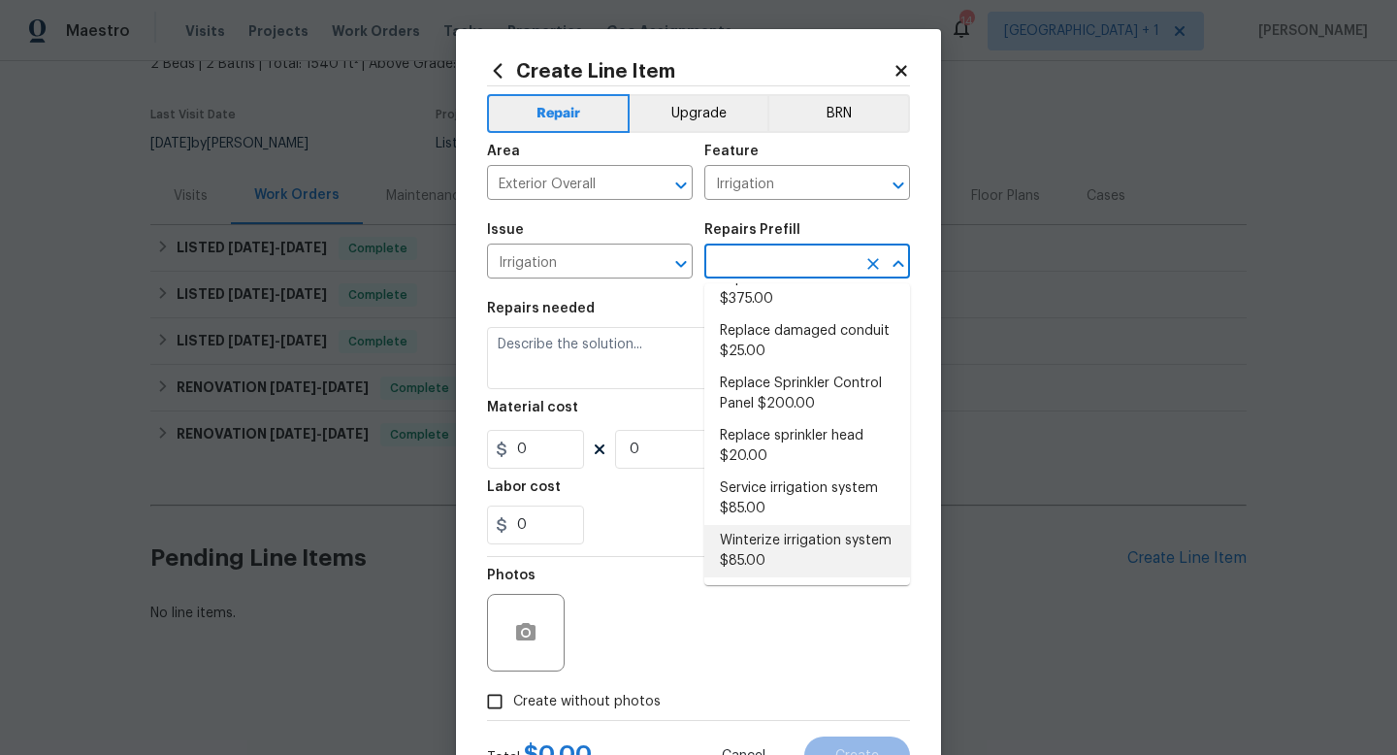
click at [745, 553] on li "Winterize irrigation system $85.00" at bounding box center [808, 551] width 206 height 52
type input "Winterize irrigation system $85.00"
type textarea "Winterize irrigation system please"
type input "1"
type input "85"
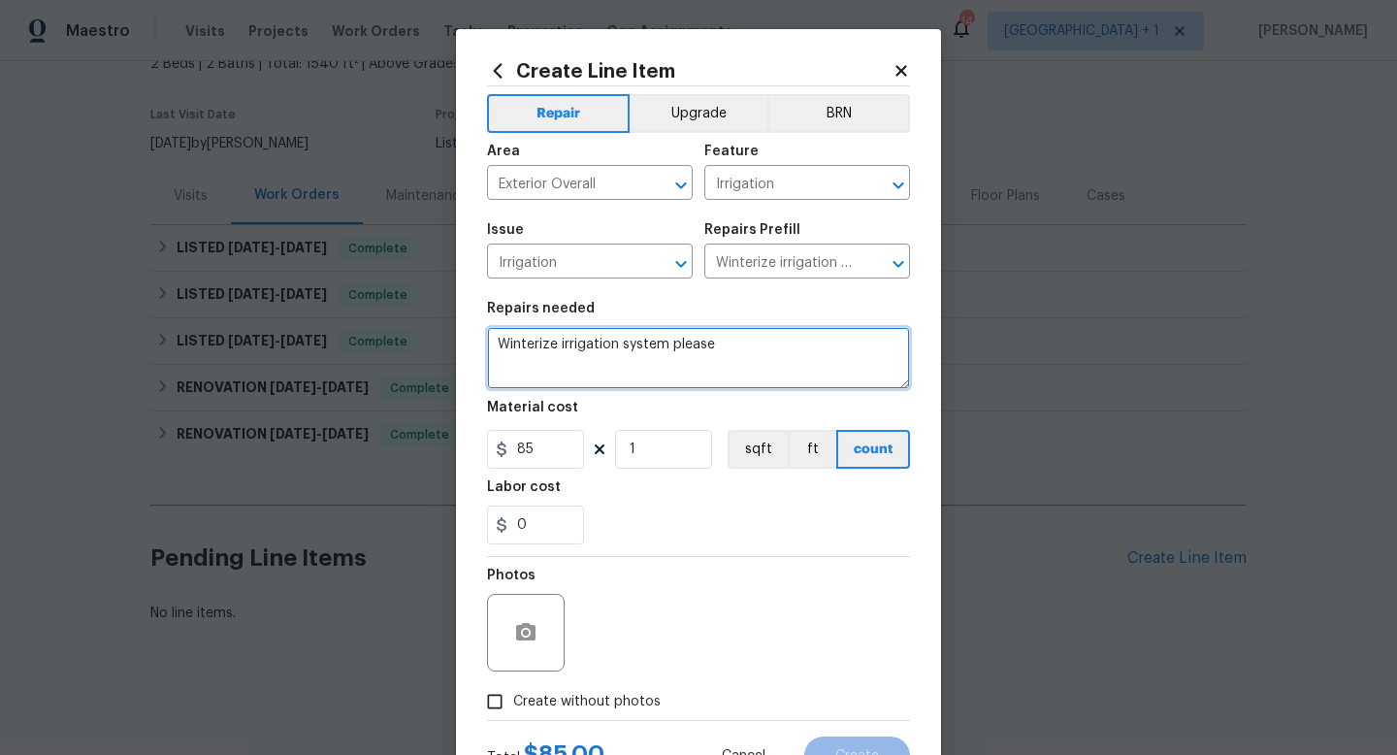
drag, startPoint x: 736, startPoint y: 337, endPoint x: 628, endPoint y: 346, distance: 108.2
click at [628, 346] on textarea "Winterize irrigation system please" at bounding box center [698, 358] width 423 height 62
drag, startPoint x: 708, startPoint y: 349, endPoint x: 723, endPoint y: 350, distance: 14.6
click at [723, 350] on textarea "Winterize irrigation system please" at bounding box center [698, 358] width 423 height 62
drag, startPoint x: 741, startPoint y: 345, endPoint x: 489, endPoint y: 345, distance: 252.3
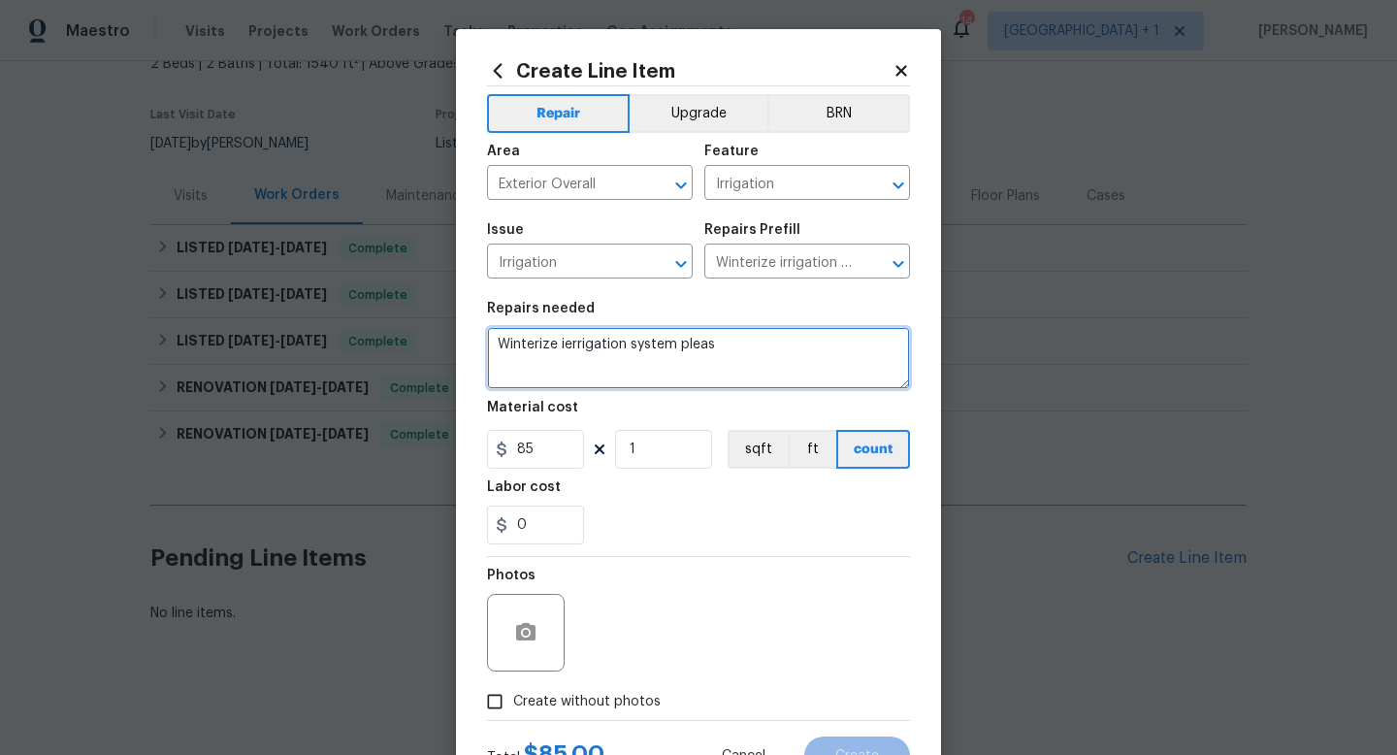
click at [488, 345] on textarea "Winterize ierrigation system pleas" at bounding box center [698, 358] width 423 height 62
paste textarea "Please winterize irrigation system. Drain backflow and lines to house and turn …"
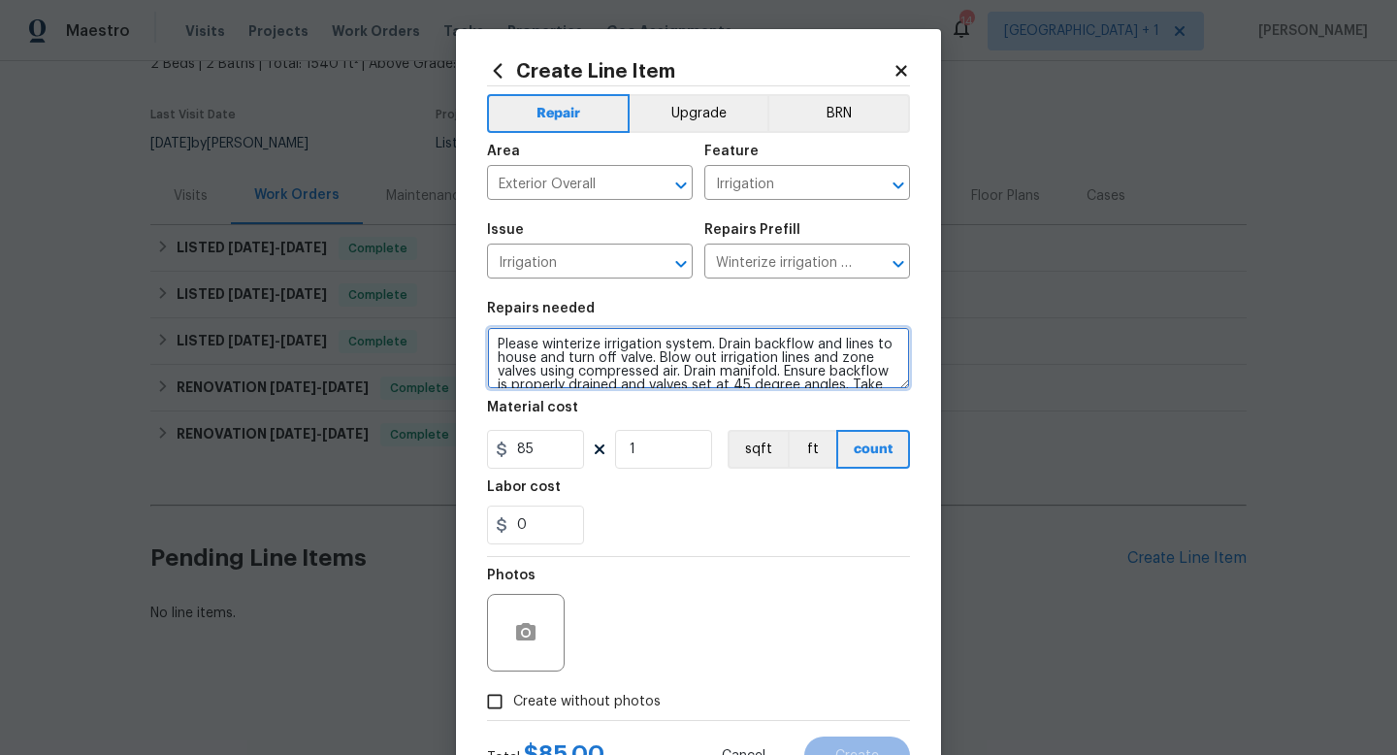
scroll to position [17, 0]
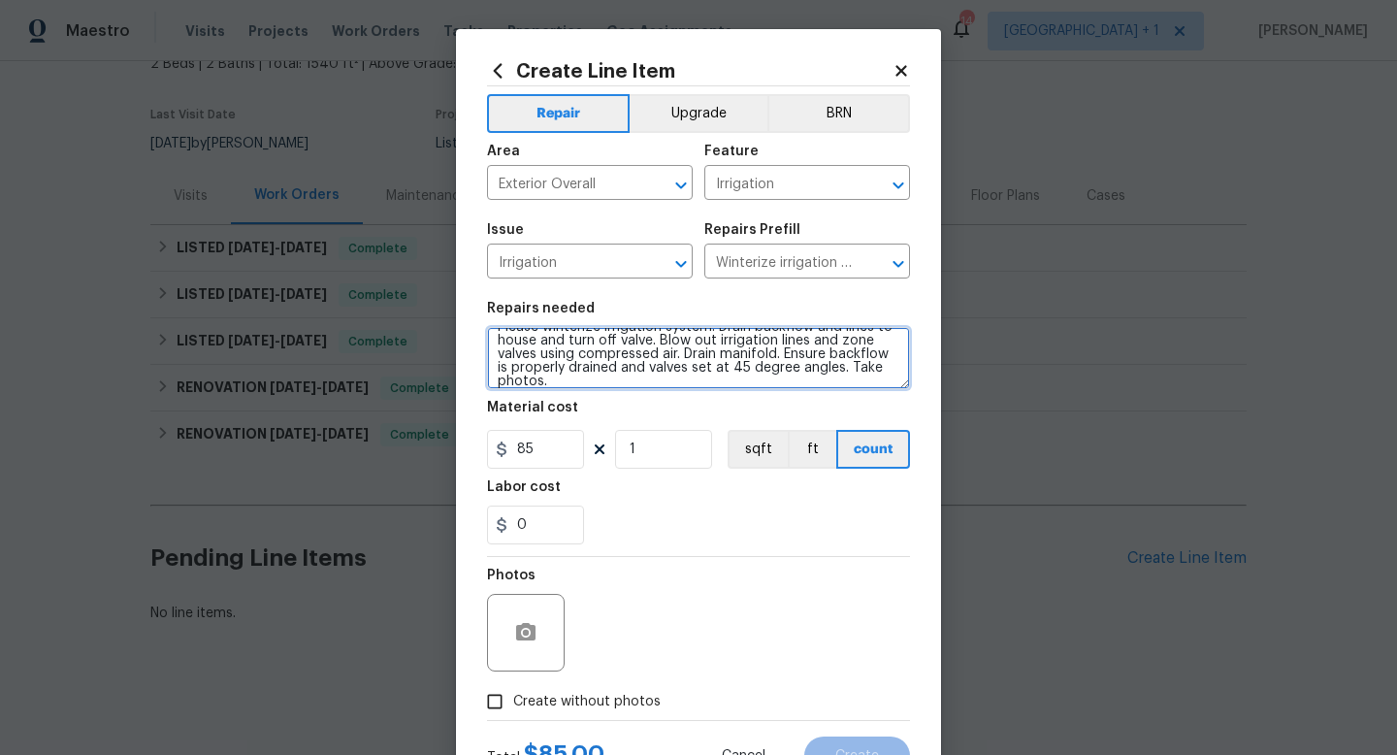
type textarea "Please winterize irrigation system. Drain backflow and lines to house and turn …"
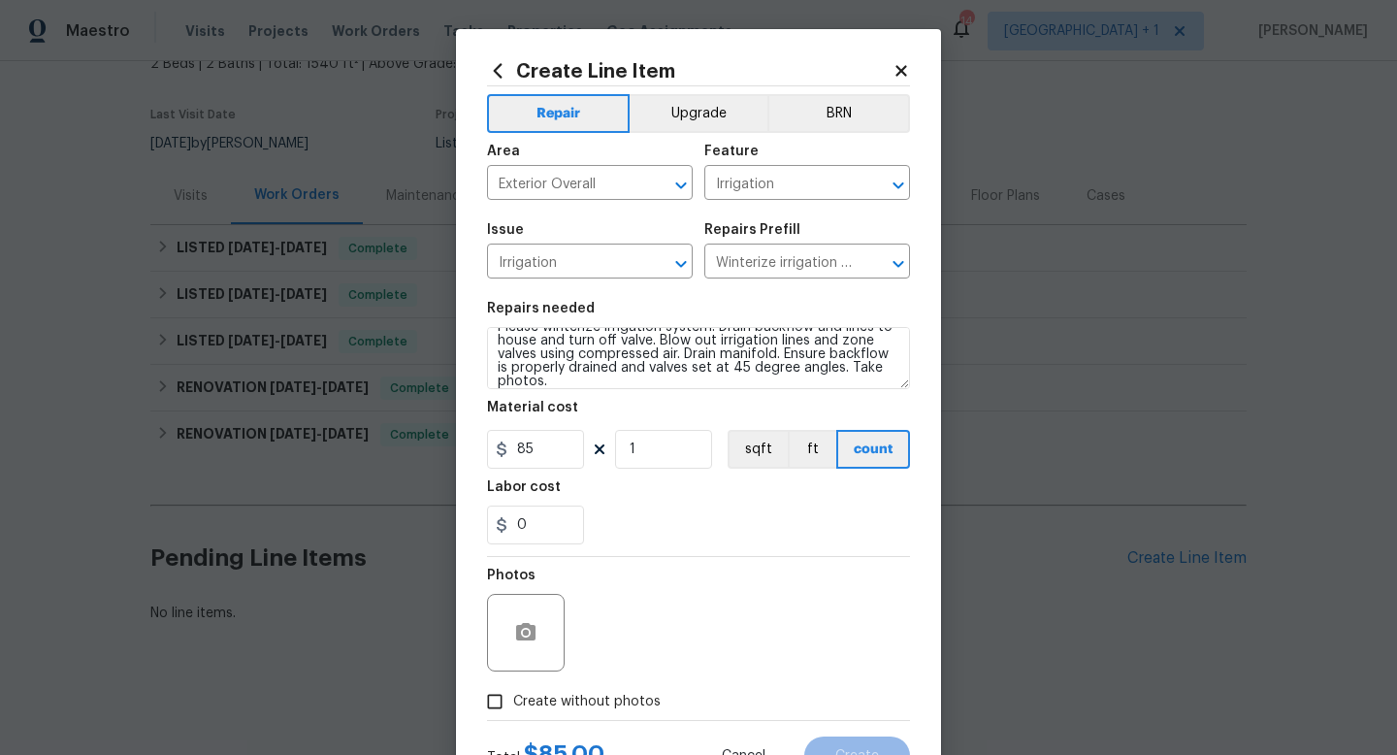
click at [578, 548] on section "Repairs needed Please winterize irrigation system. Drain backflow and lines to …" at bounding box center [698, 423] width 423 height 266
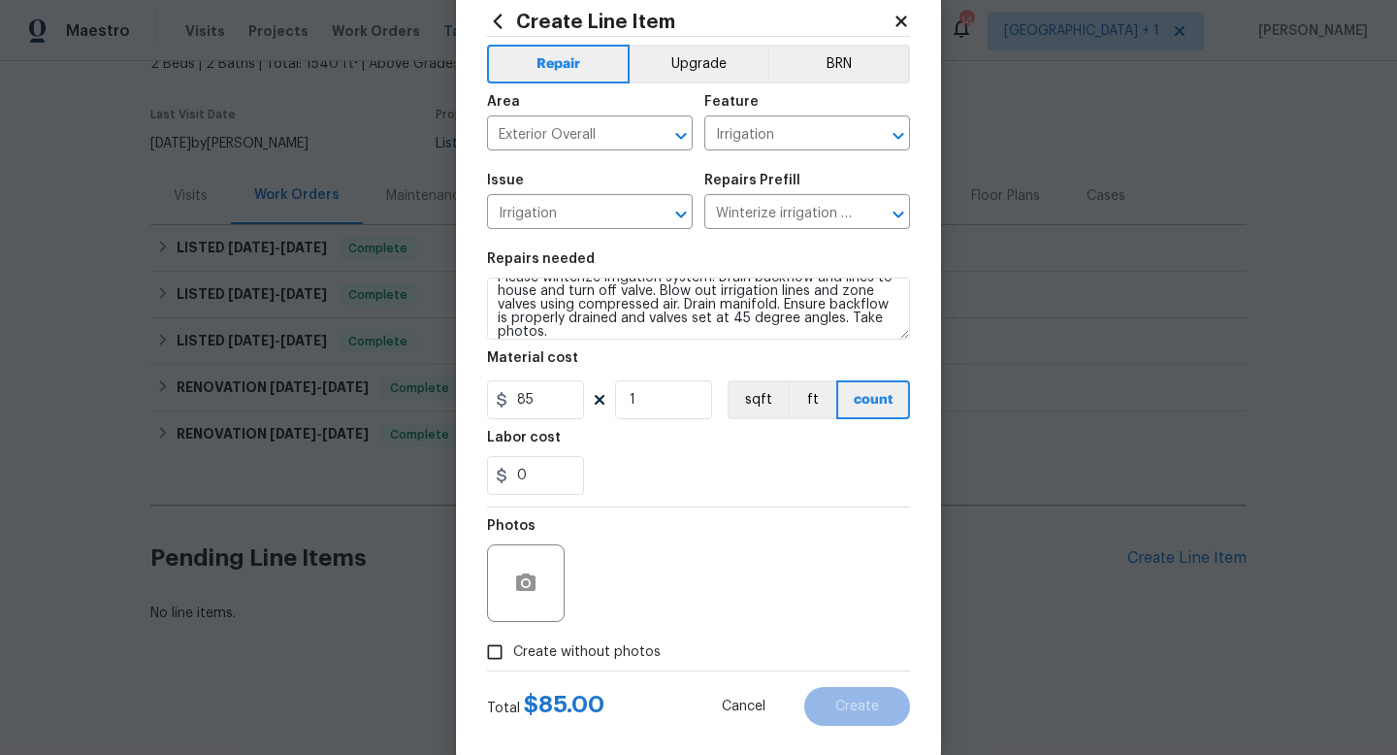
scroll to position [82, 0]
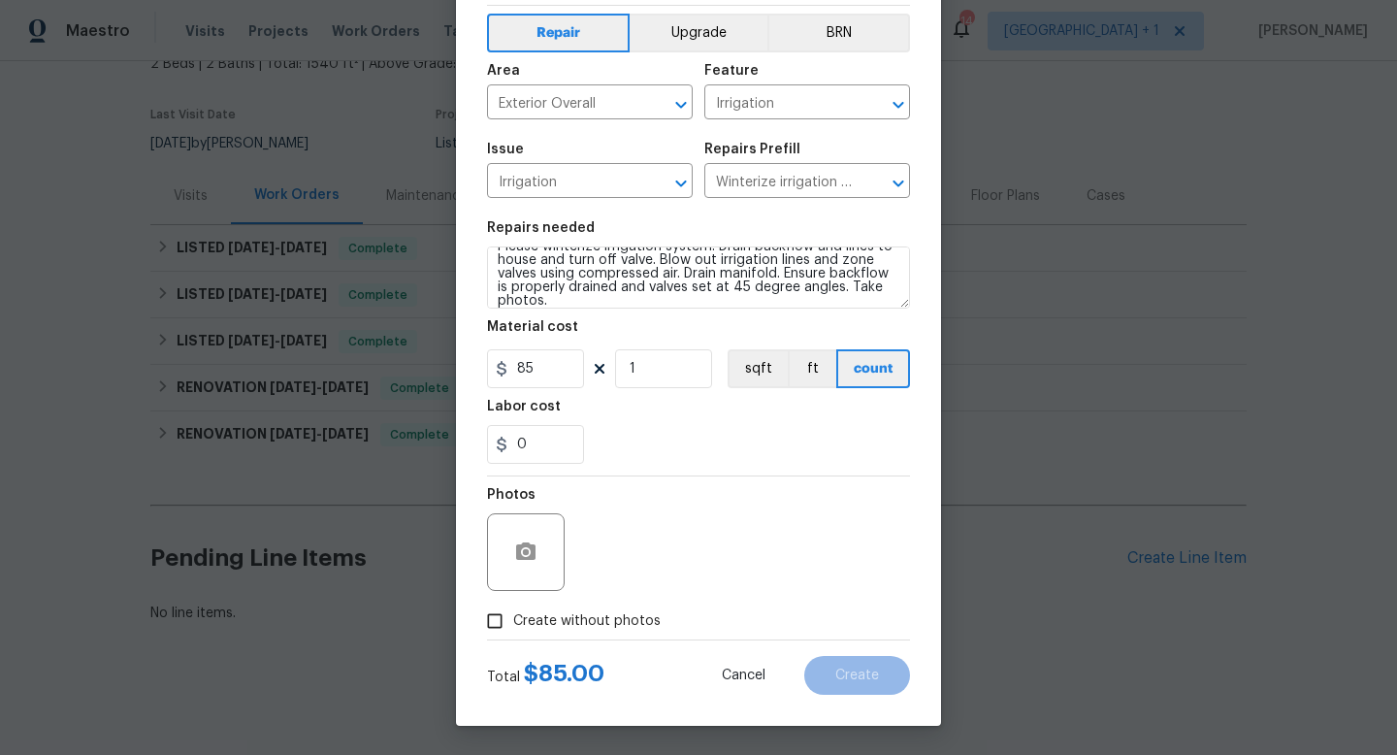
click at [523, 623] on span "Create without photos" at bounding box center [587, 621] width 148 height 20
click at [513, 623] on input "Create without photos" at bounding box center [494, 621] width 37 height 37
checkbox input "true"
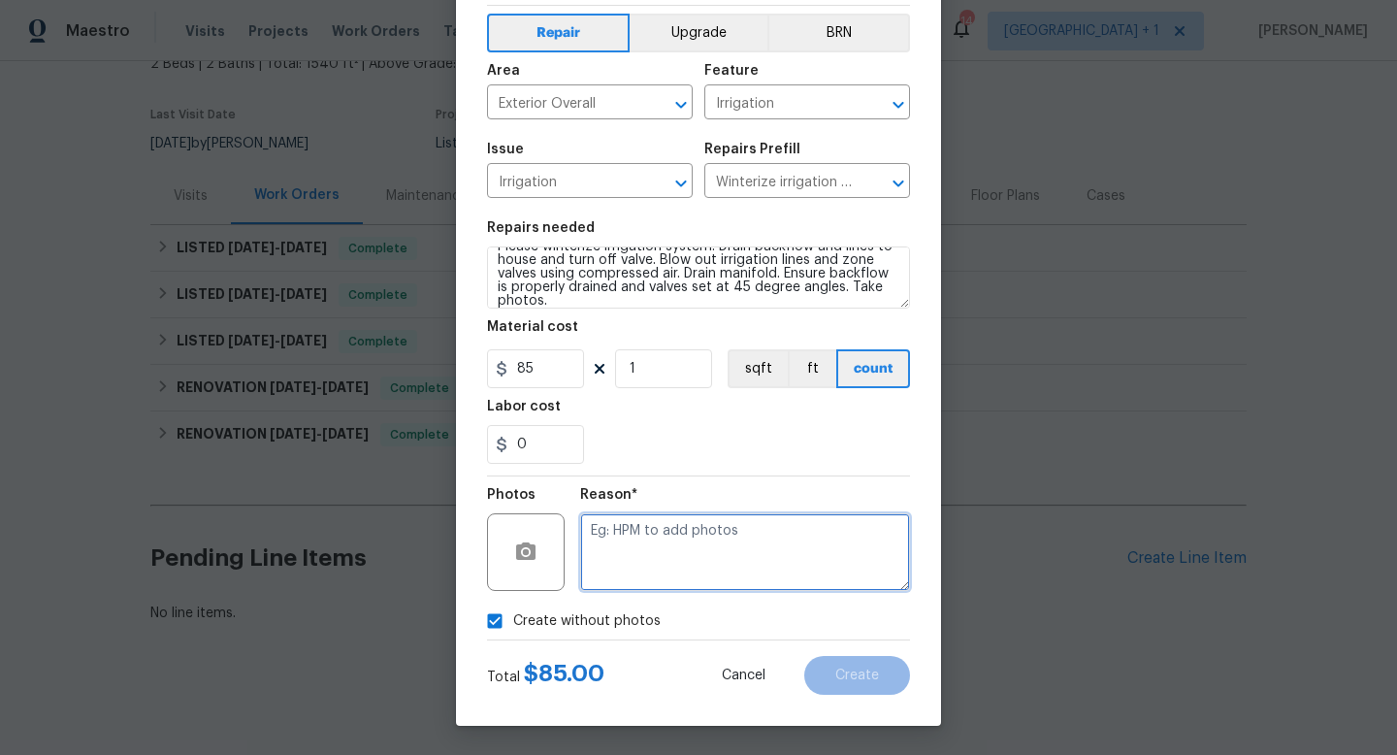
click at [643, 569] on textarea at bounding box center [745, 552] width 330 height 78
type textarea "na"
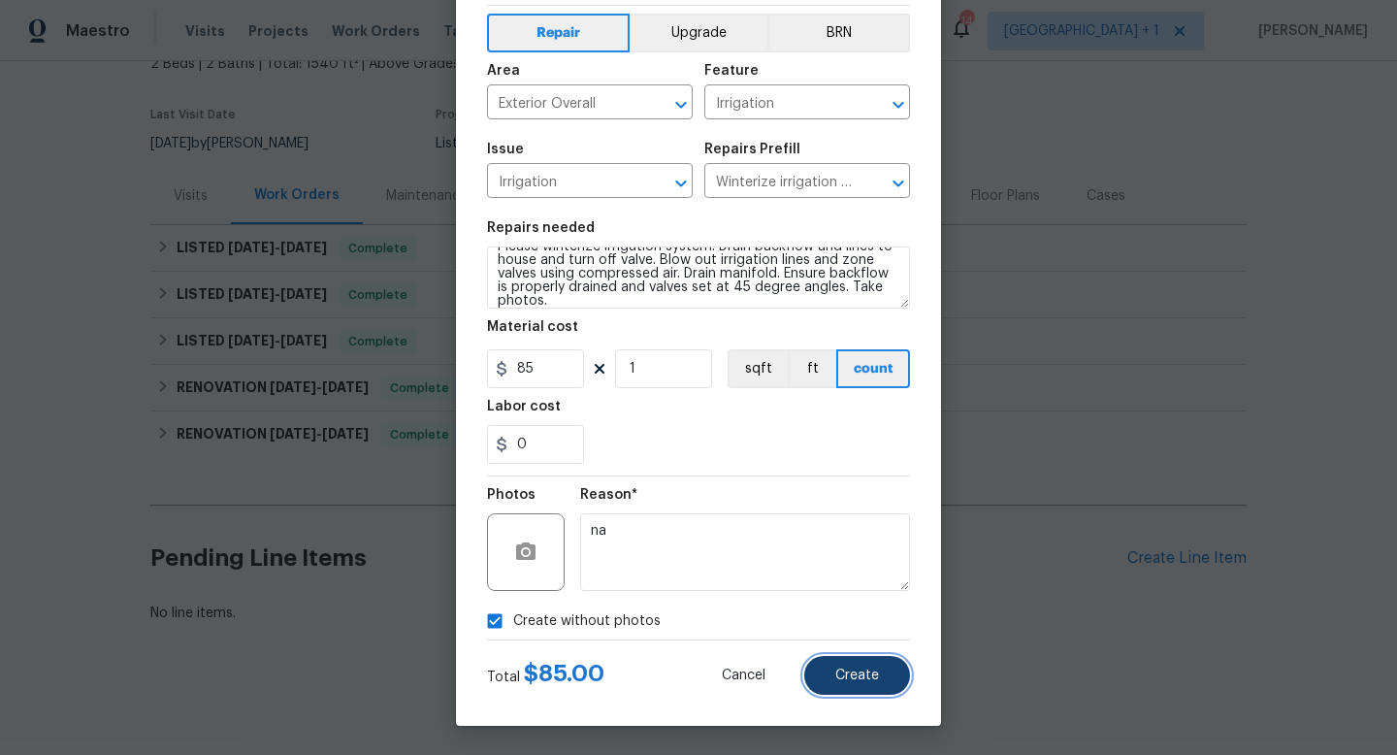
click at [862, 682] on button "Create" at bounding box center [858, 675] width 106 height 39
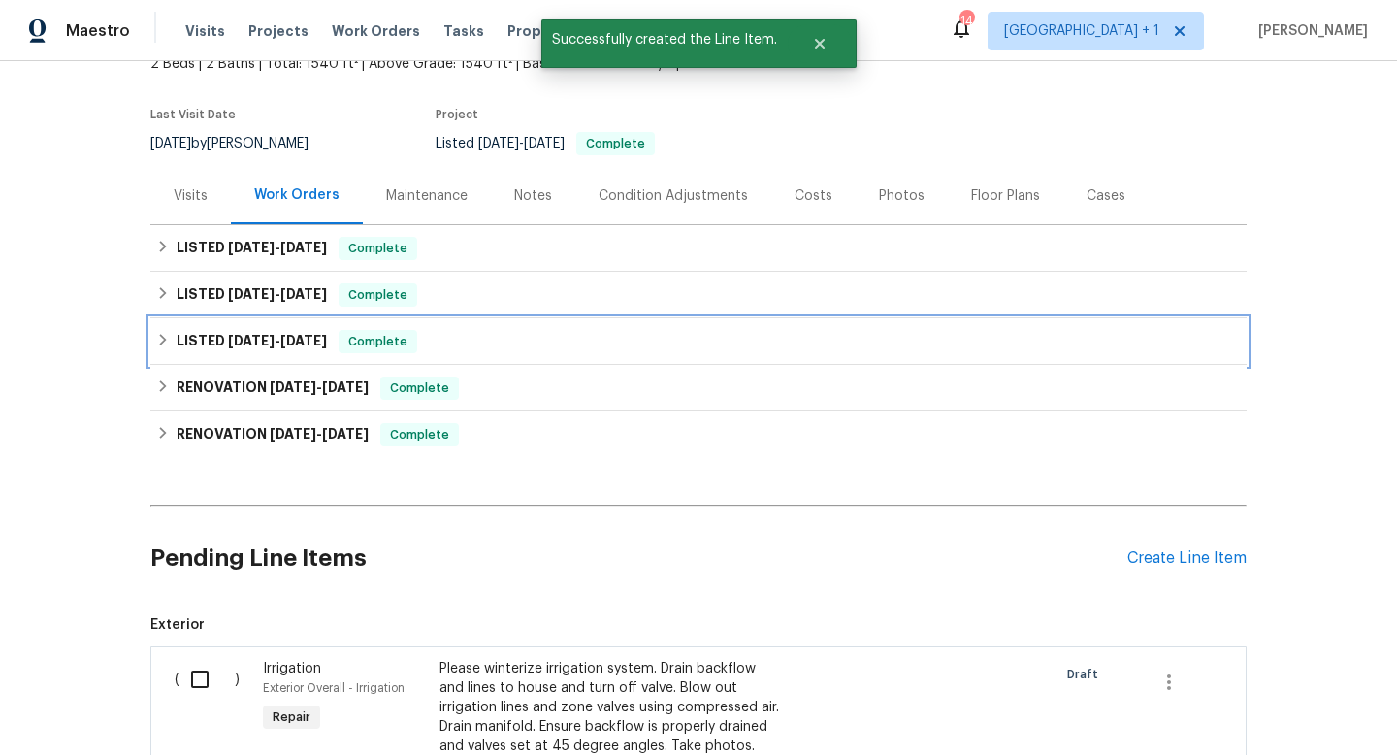
click at [165, 336] on icon at bounding box center [163, 340] width 14 height 14
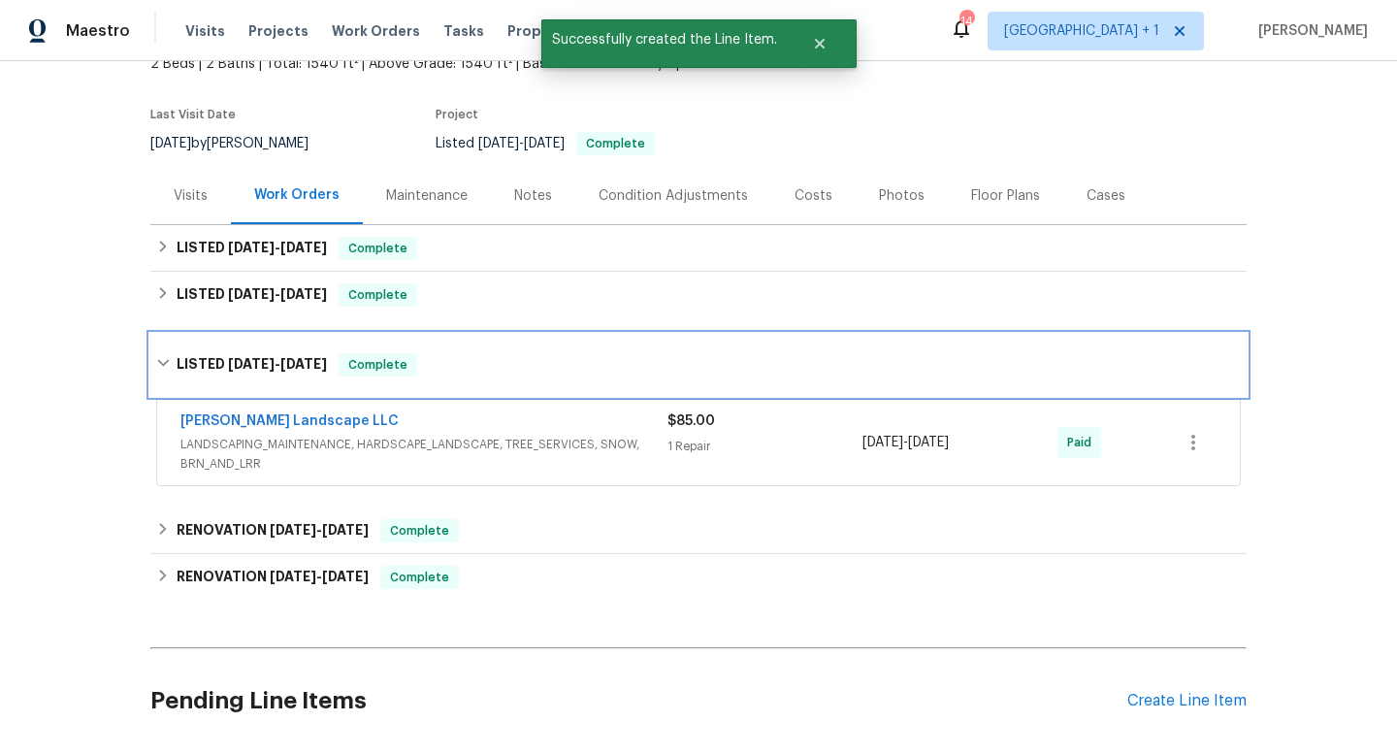
click at [168, 361] on icon at bounding box center [163, 363] width 14 height 14
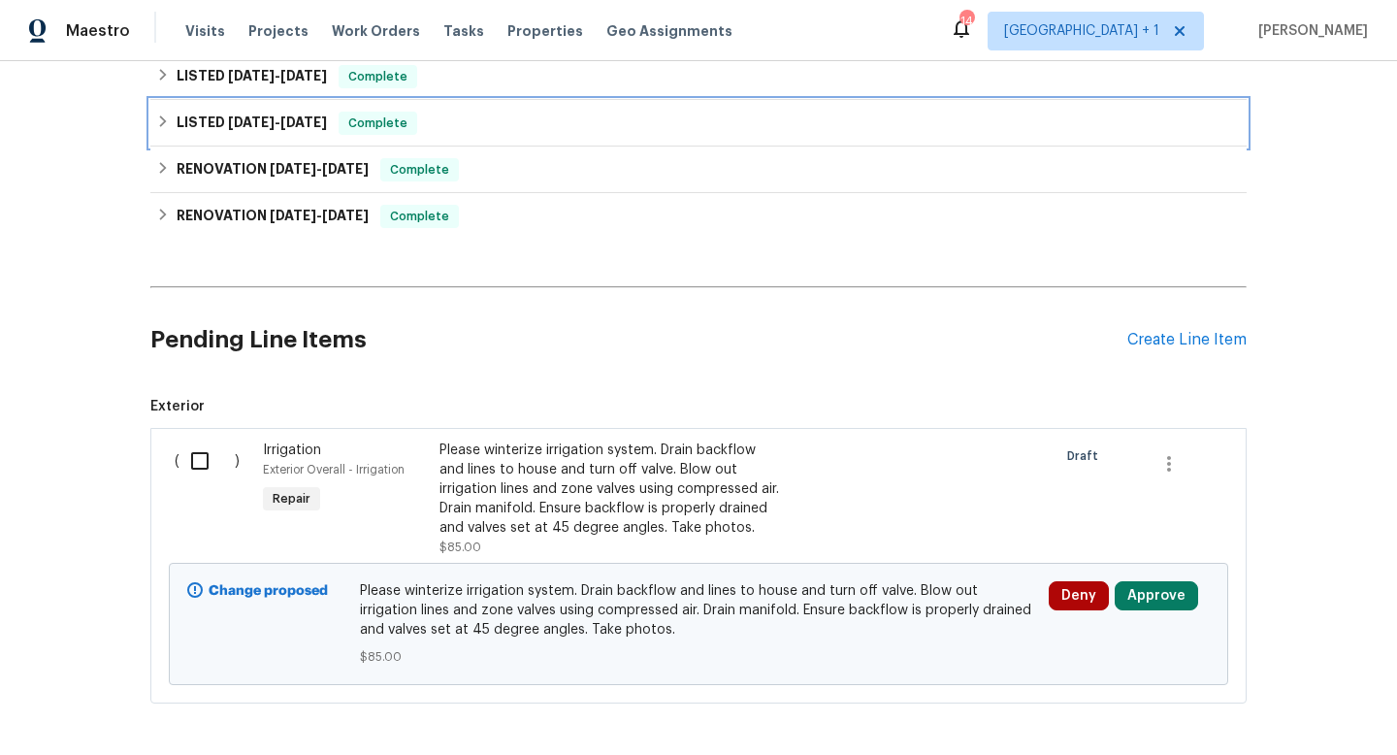
scroll to position [384, 0]
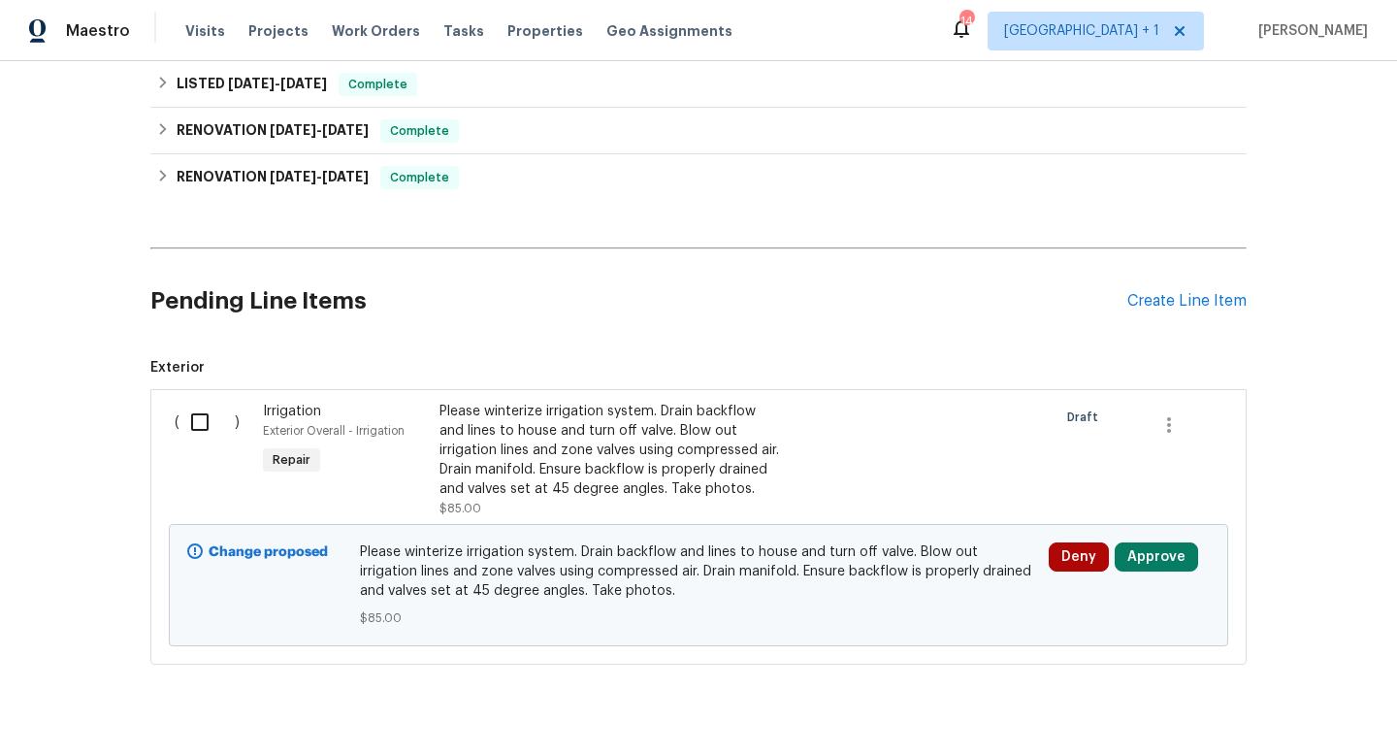
click at [198, 417] on input "checkbox" at bounding box center [207, 422] width 55 height 41
checkbox input "true"
click at [1247, 697] on span "Create Work Order" at bounding box center [1286, 707] width 129 height 24
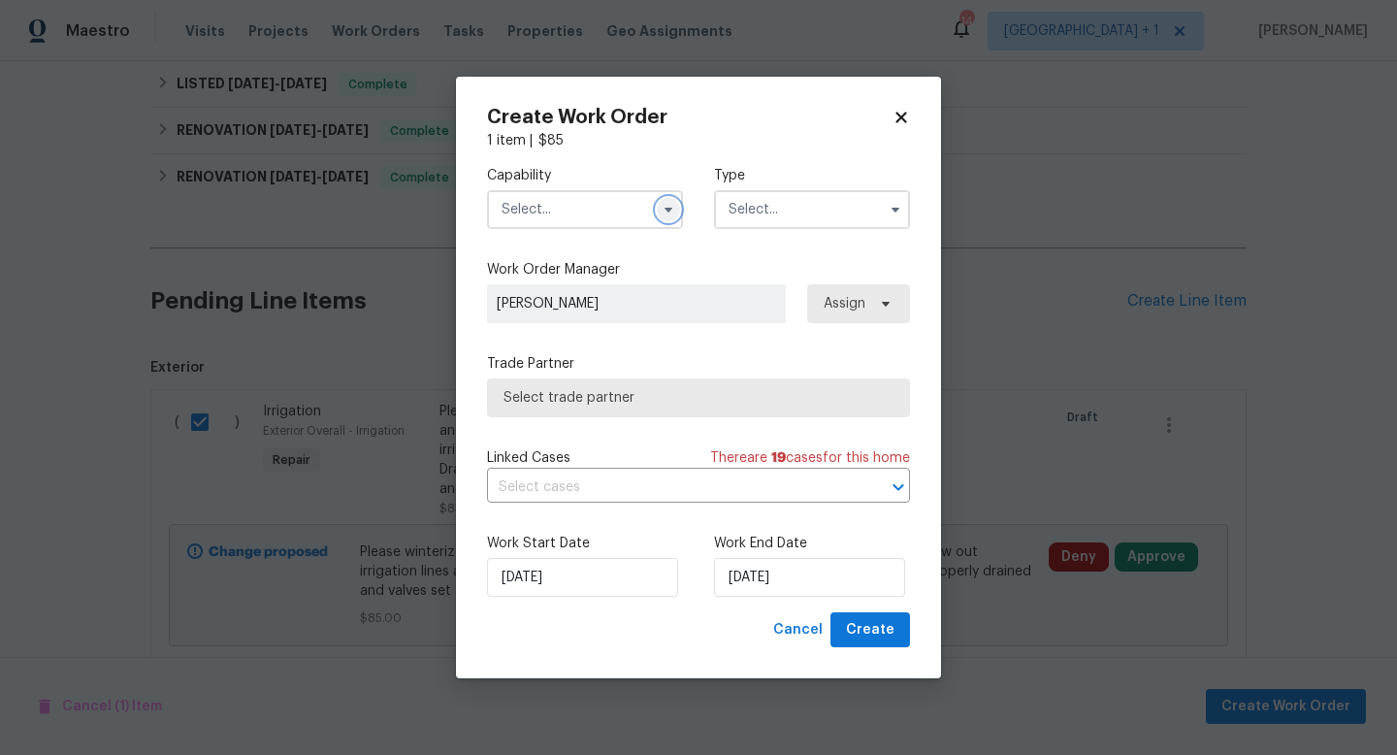
click at [668, 215] on icon "button" at bounding box center [669, 210] width 16 height 16
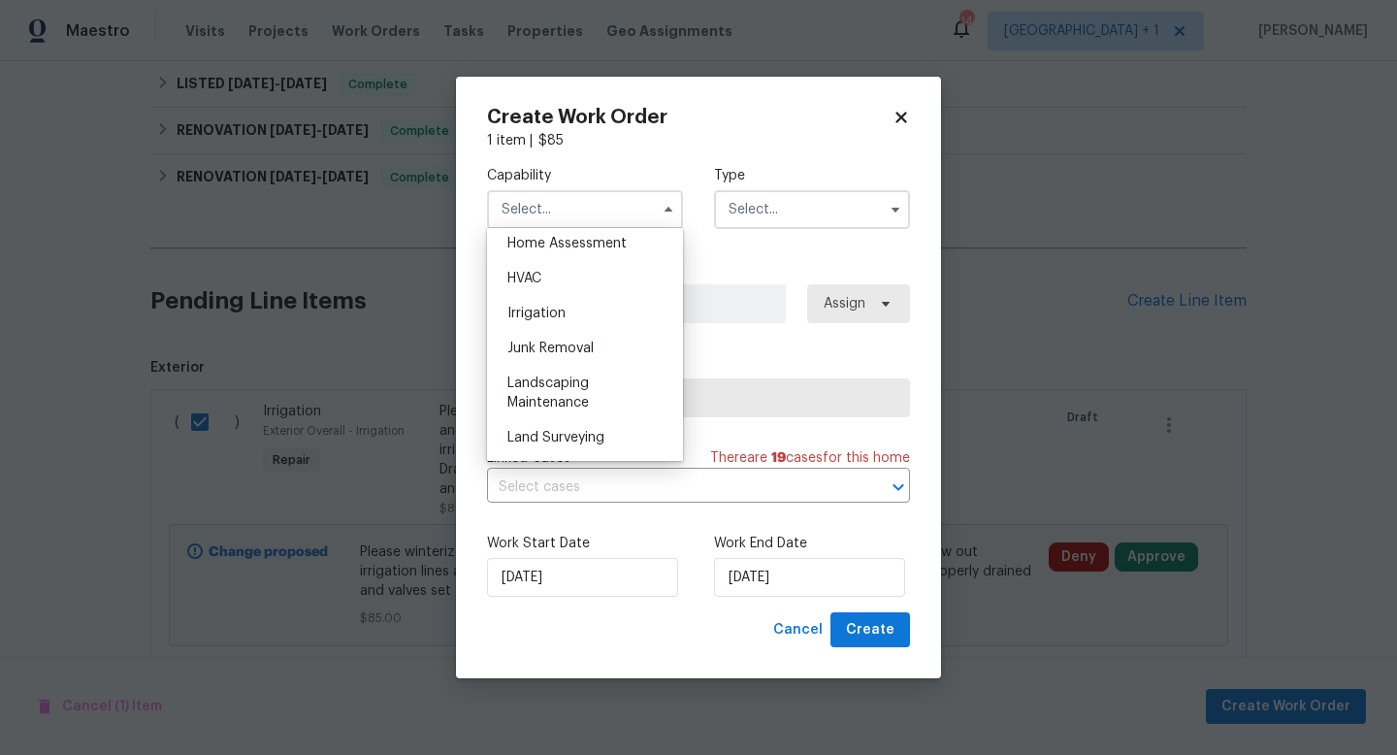
scroll to position [1148, 0]
click at [545, 397] on span "Landscaping Maintenance" at bounding box center [549, 389] width 82 height 33
type input "Landscaping Maintenance"
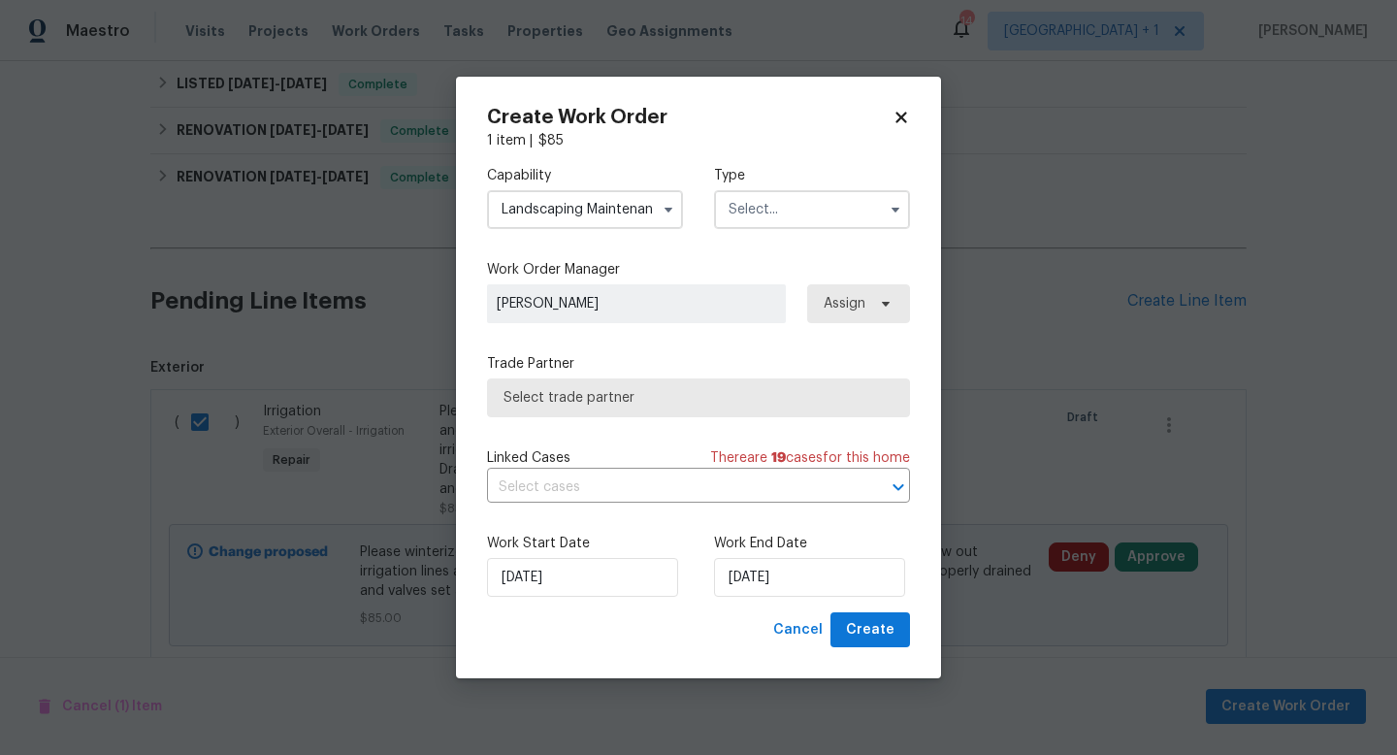
click at [776, 218] on input "text" at bounding box center [812, 209] width 196 height 39
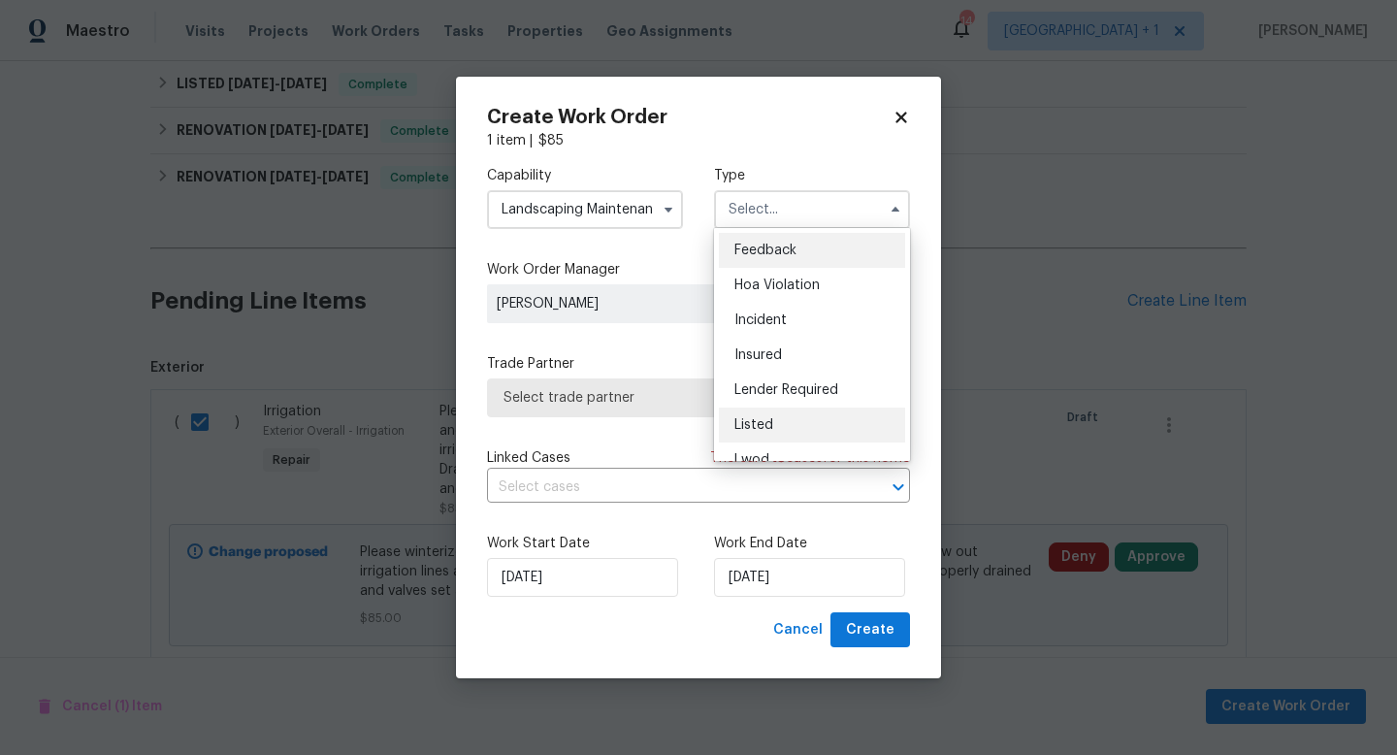
click at [761, 425] on span "Listed" at bounding box center [754, 425] width 39 height 14
type input "Listed"
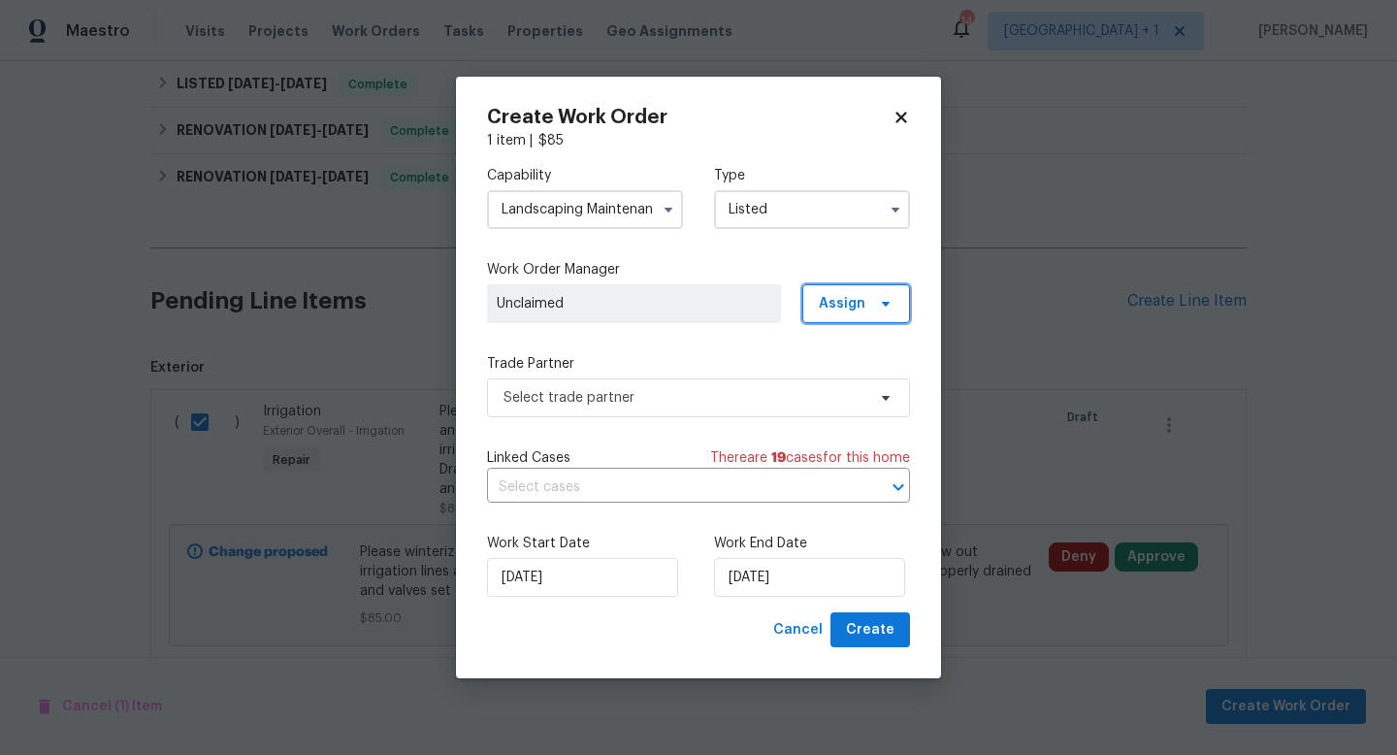
click at [855, 309] on span "Assign" at bounding box center [842, 303] width 47 height 19
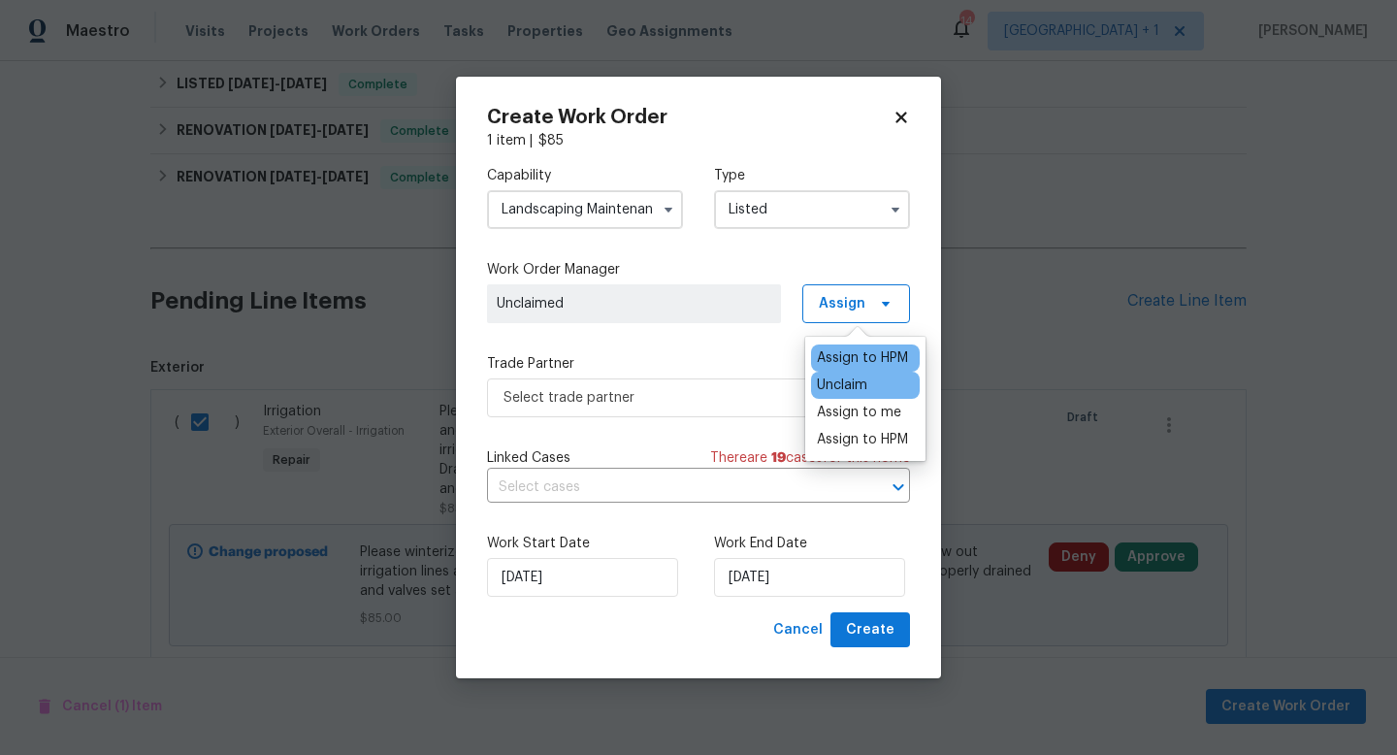
click at [855, 352] on div "Assign to HPM" at bounding box center [862, 357] width 91 height 19
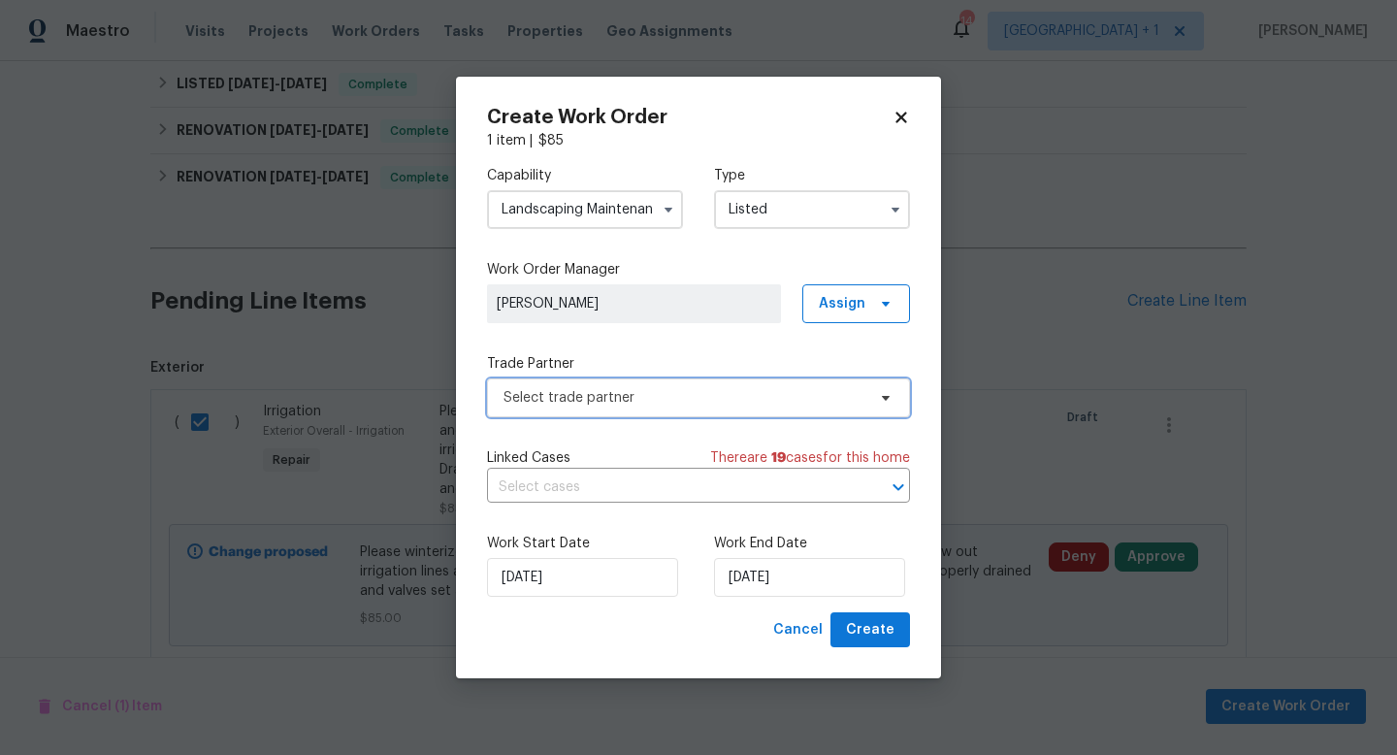
click at [735, 400] on span "Select trade partner" at bounding box center [685, 397] width 362 height 19
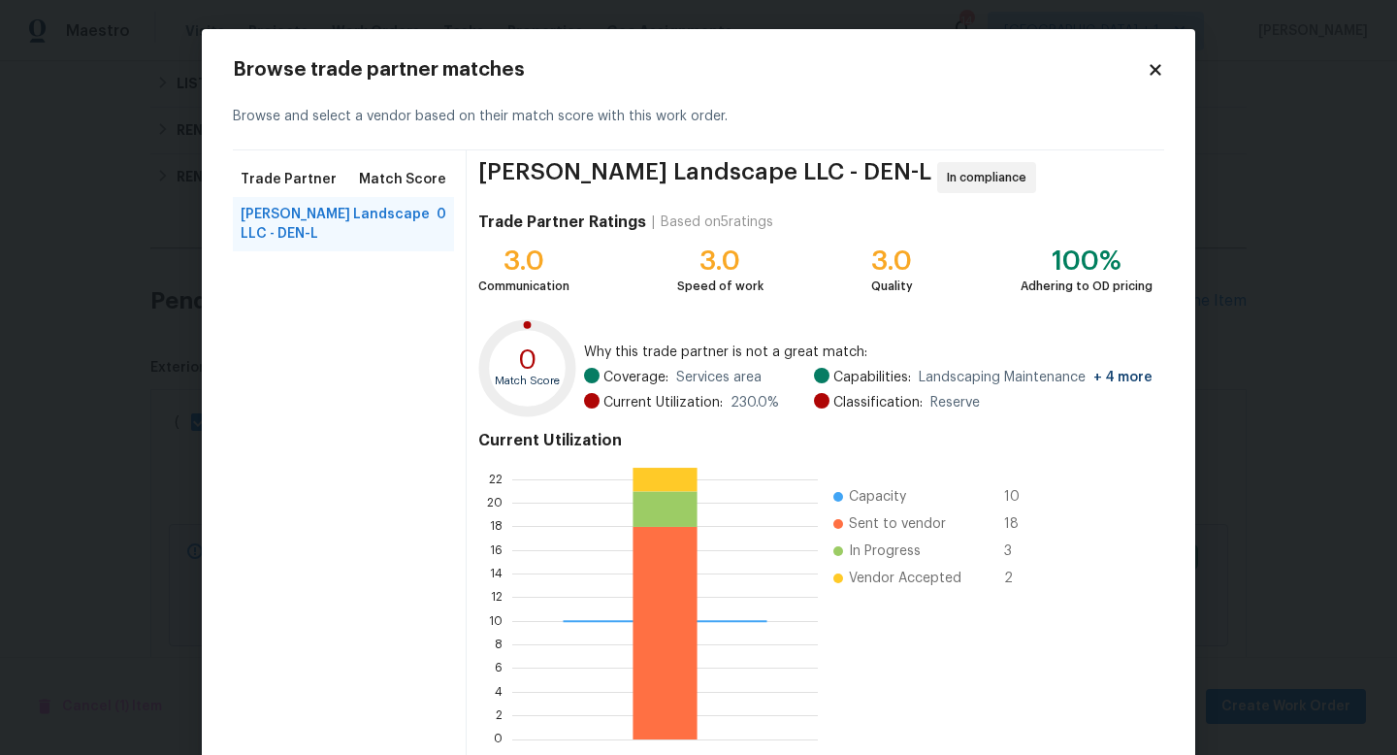
scroll to position [101, 0]
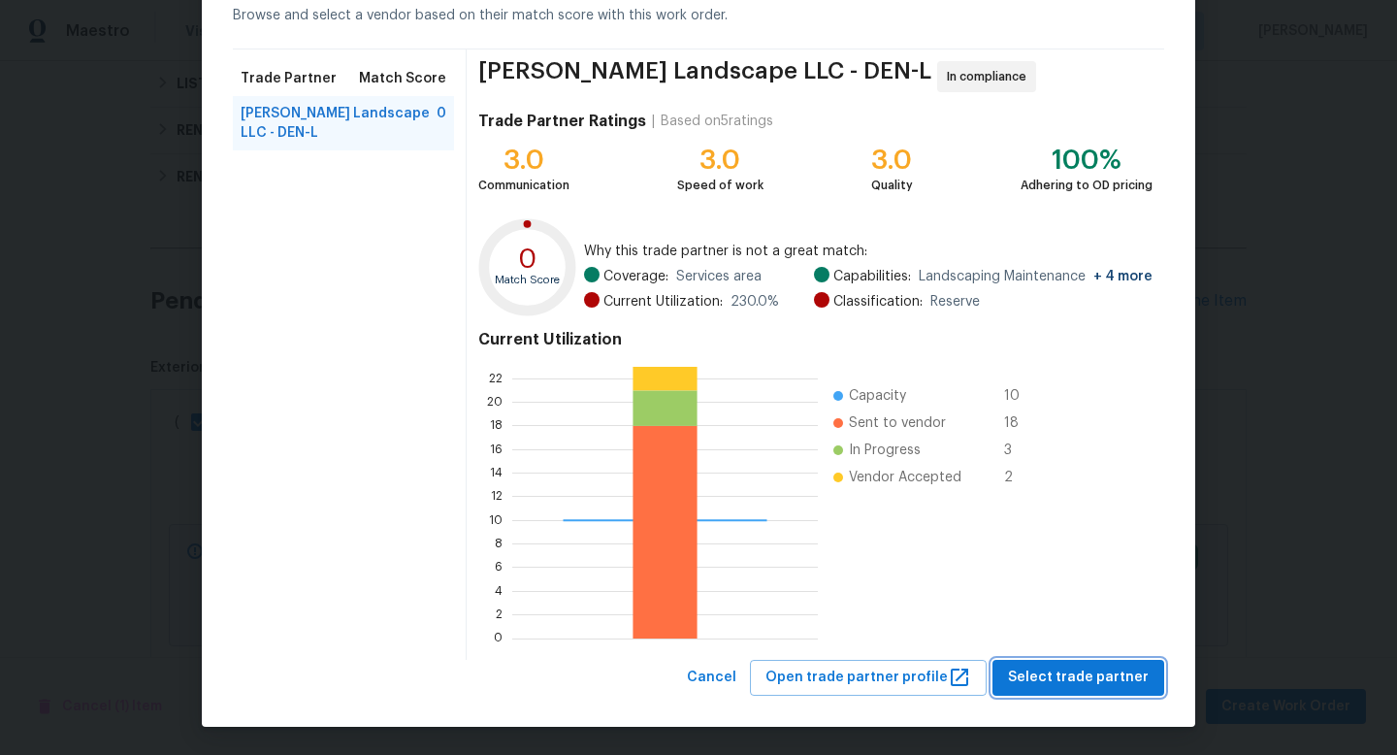
click at [1053, 683] on span "Select trade partner" at bounding box center [1078, 678] width 141 height 24
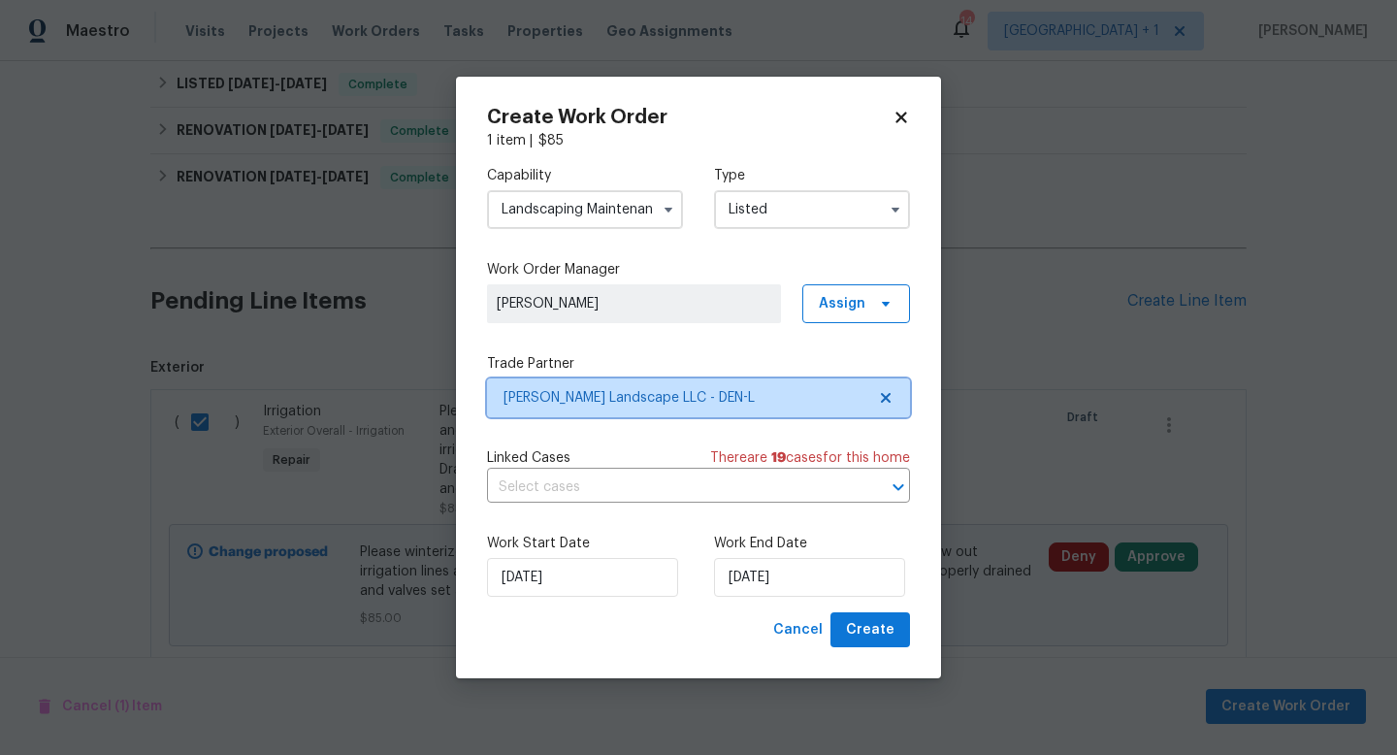
scroll to position [0, 0]
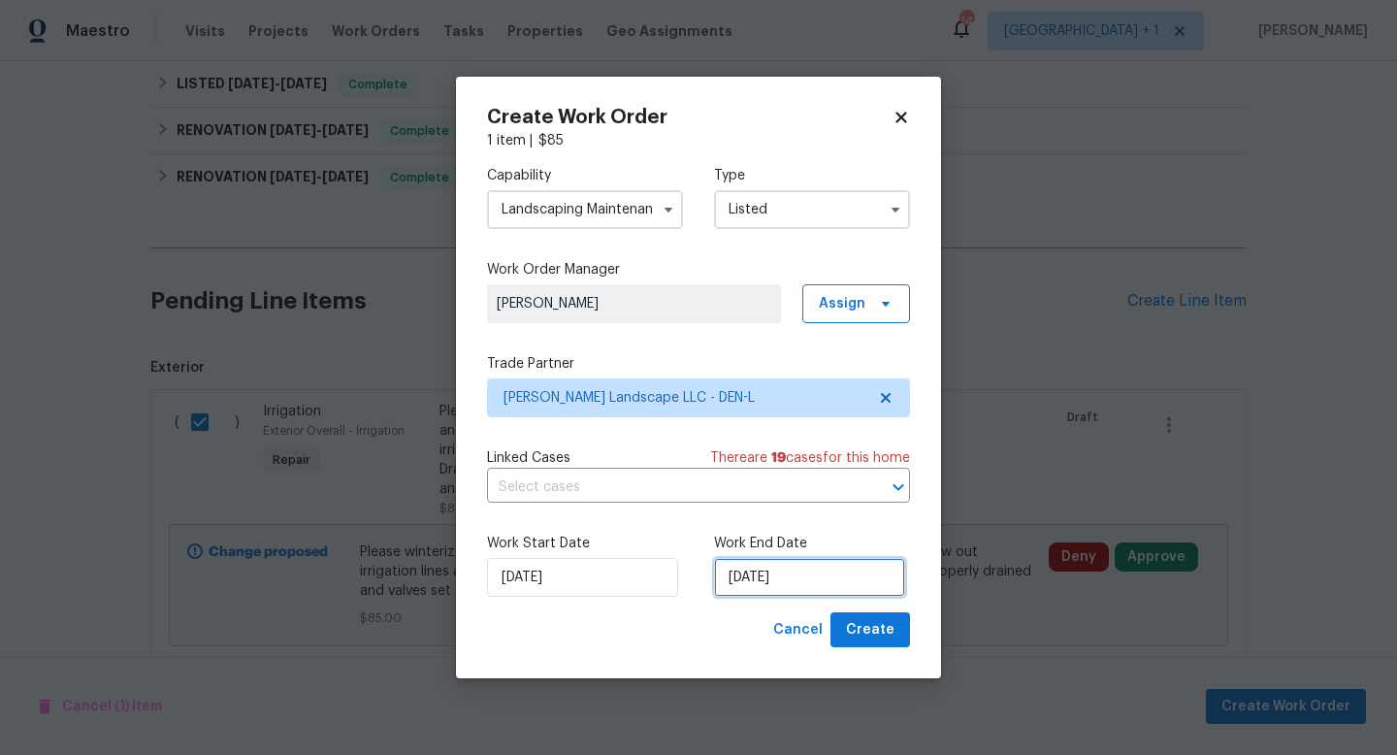
click at [857, 575] on input "[DATE]" at bounding box center [809, 577] width 191 height 39
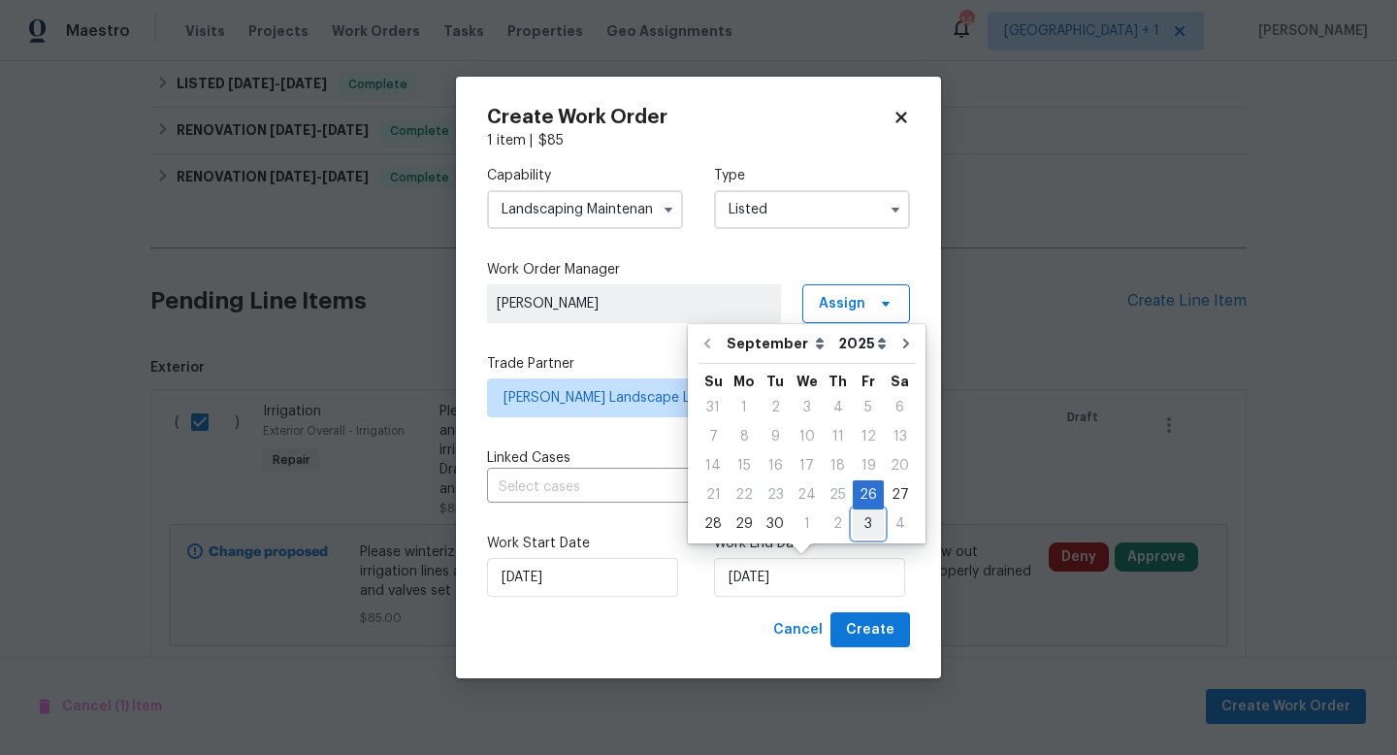
click at [862, 519] on div "3" at bounding box center [868, 523] width 31 height 27
type input "[DATE]"
select select "9"
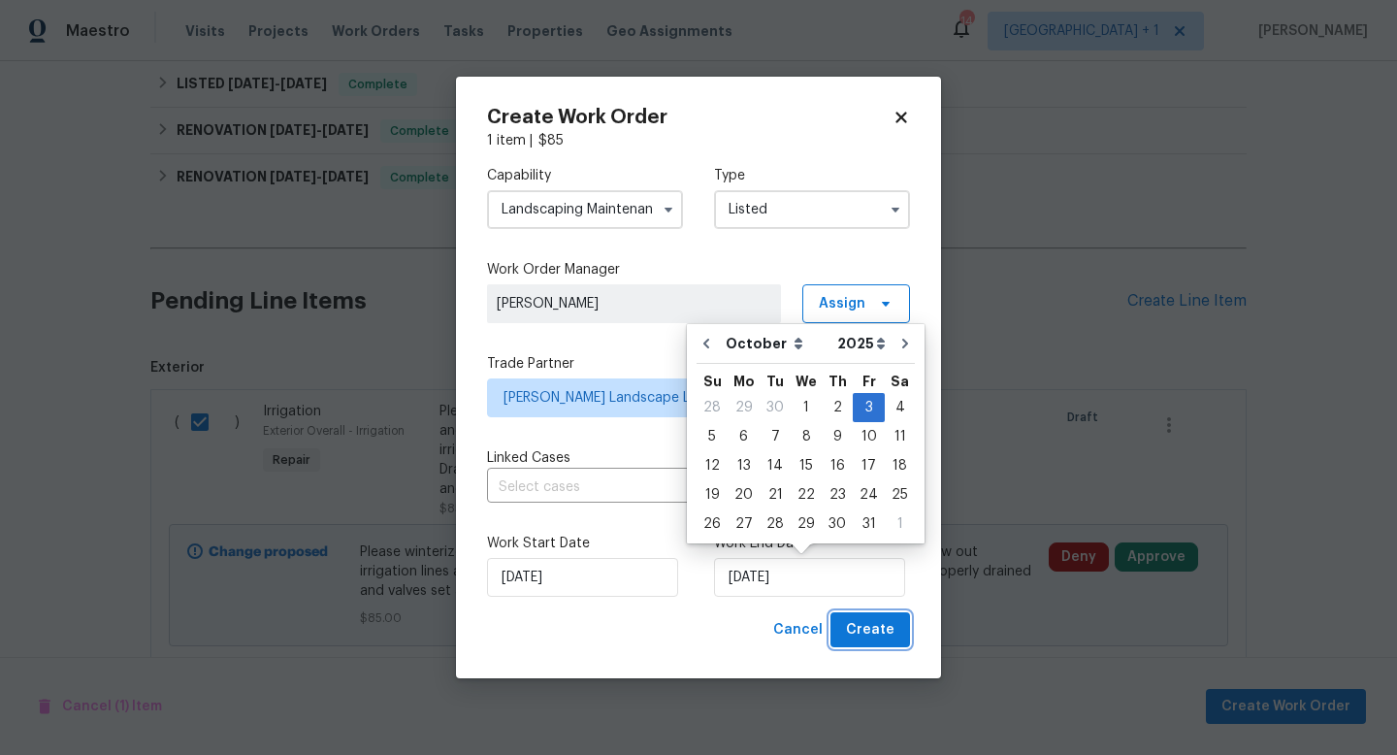
click at [884, 627] on span "Create" at bounding box center [870, 630] width 49 height 24
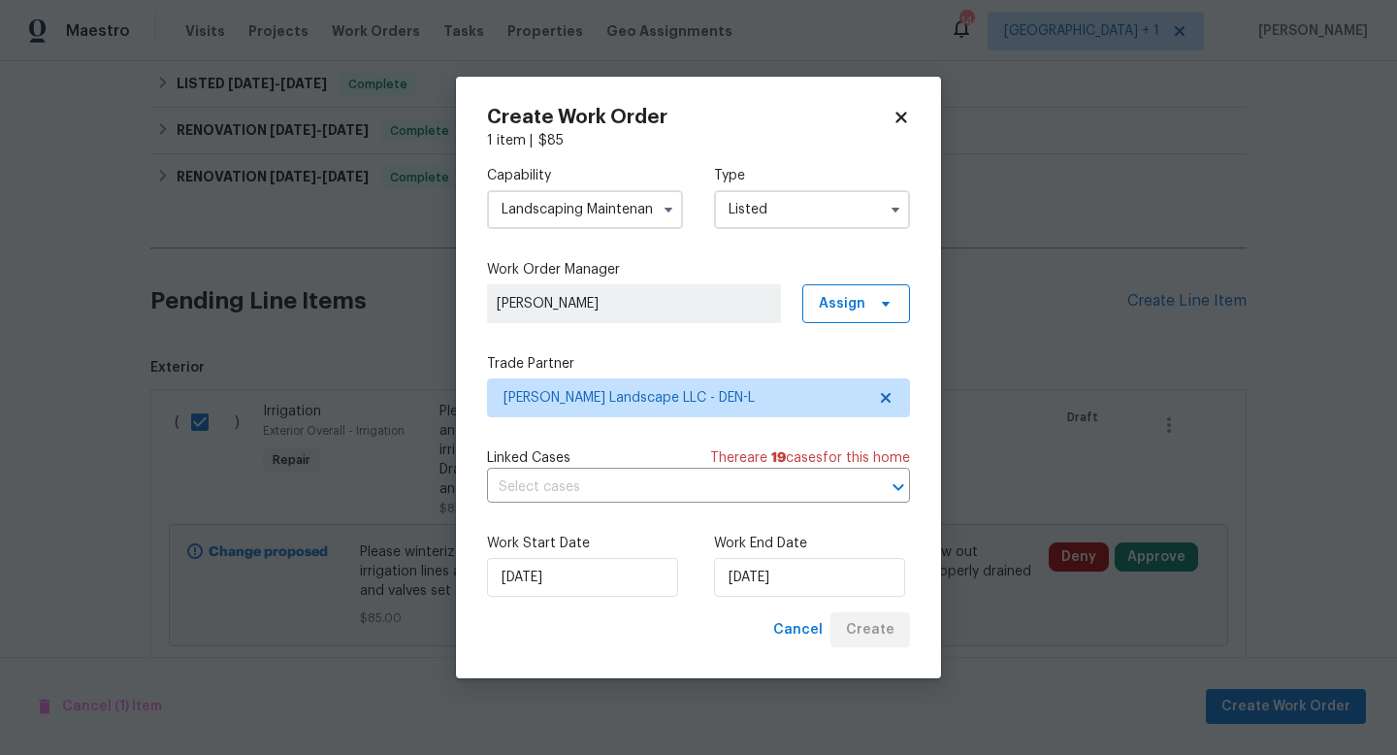
checkbox input "false"
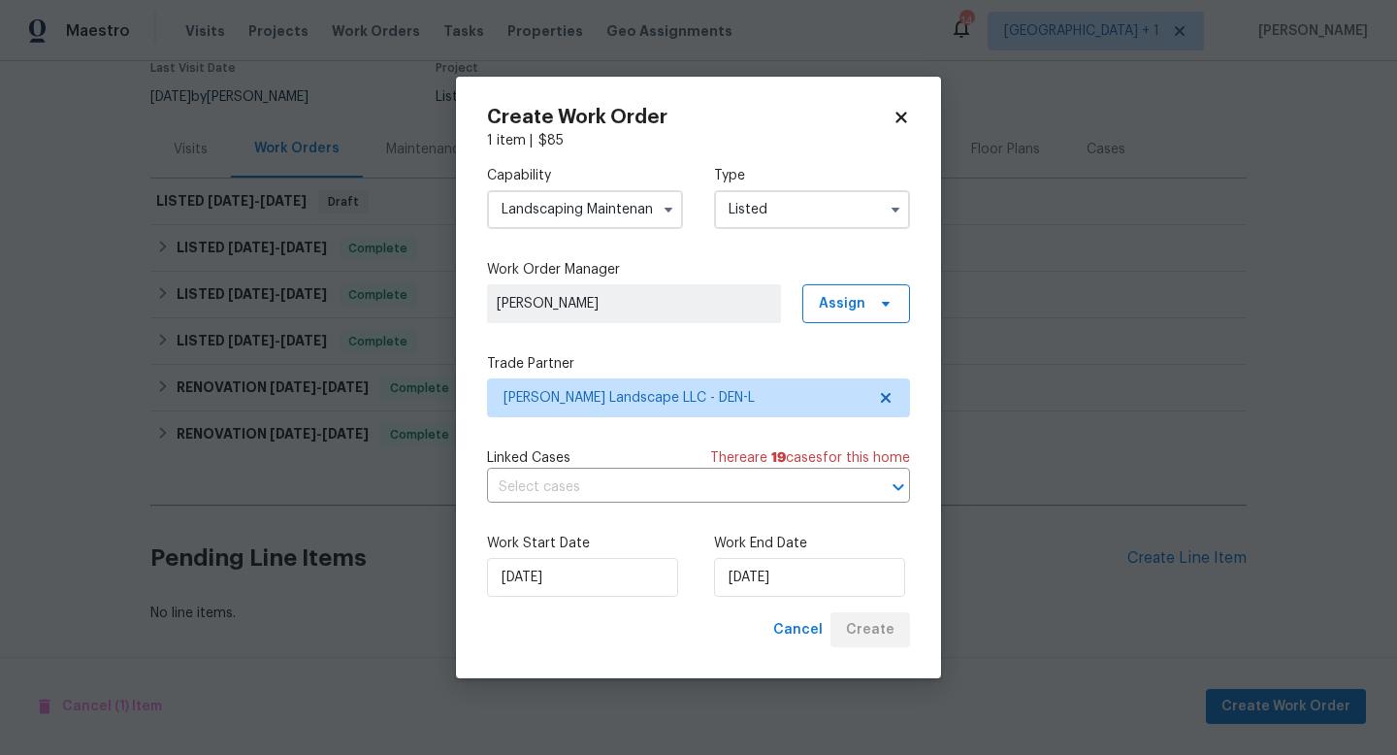
scroll to position [174, 0]
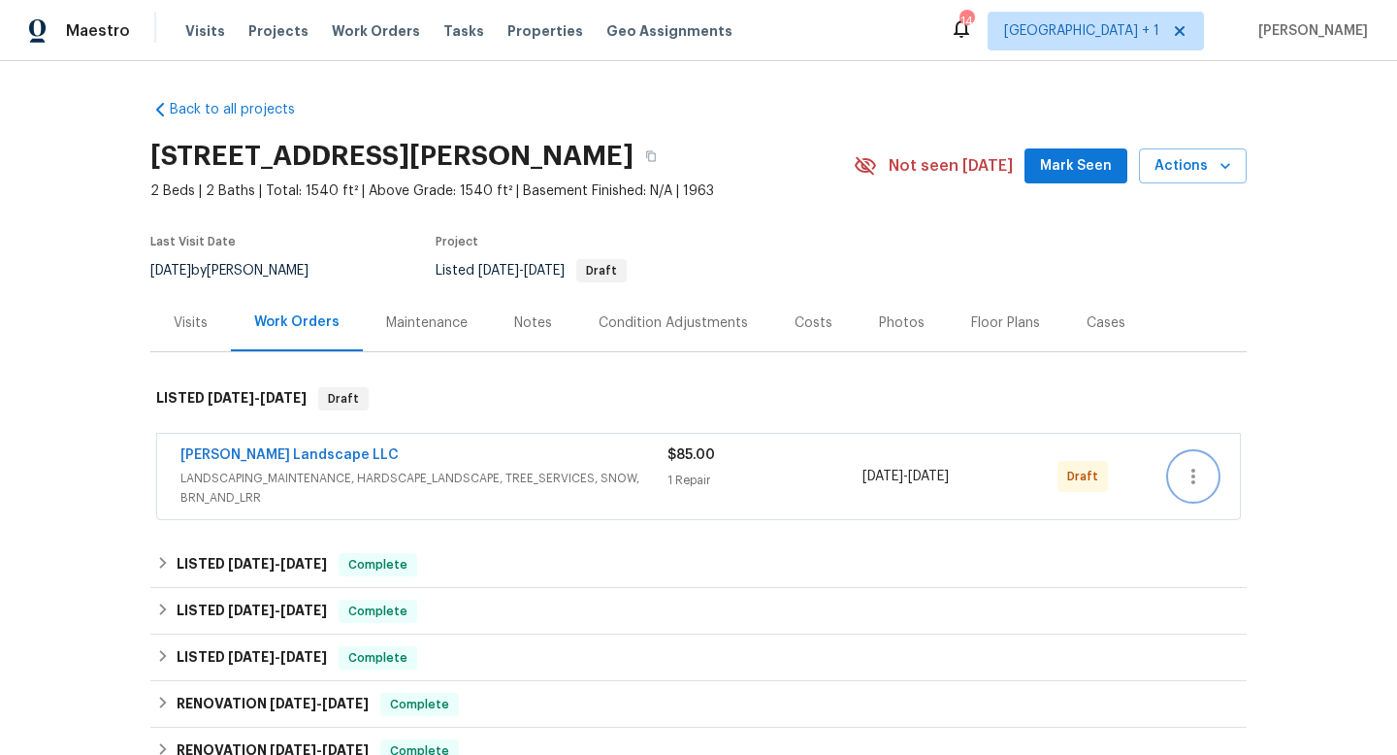
click at [1192, 475] on icon "button" at bounding box center [1193, 476] width 23 height 23
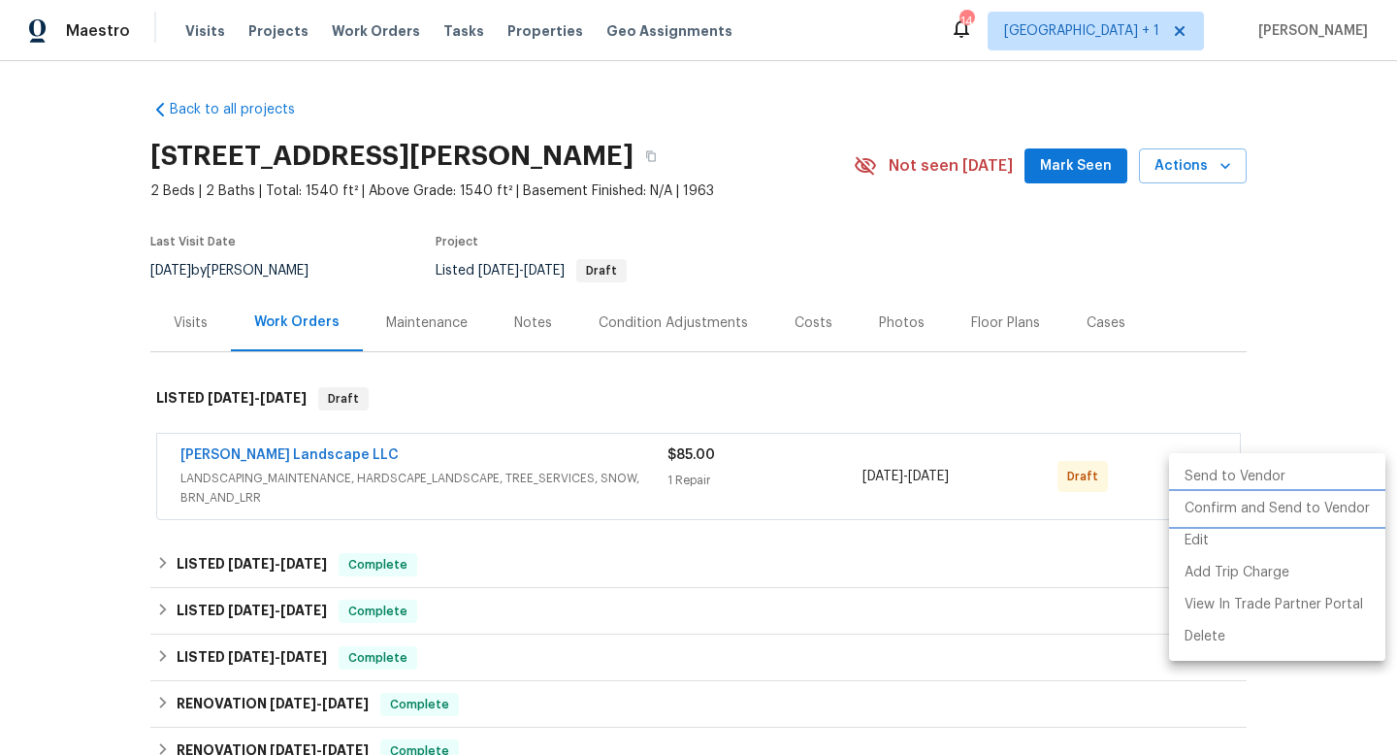
click at [1220, 515] on li "Confirm and Send to Vendor" at bounding box center [1277, 509] width 216 height 32
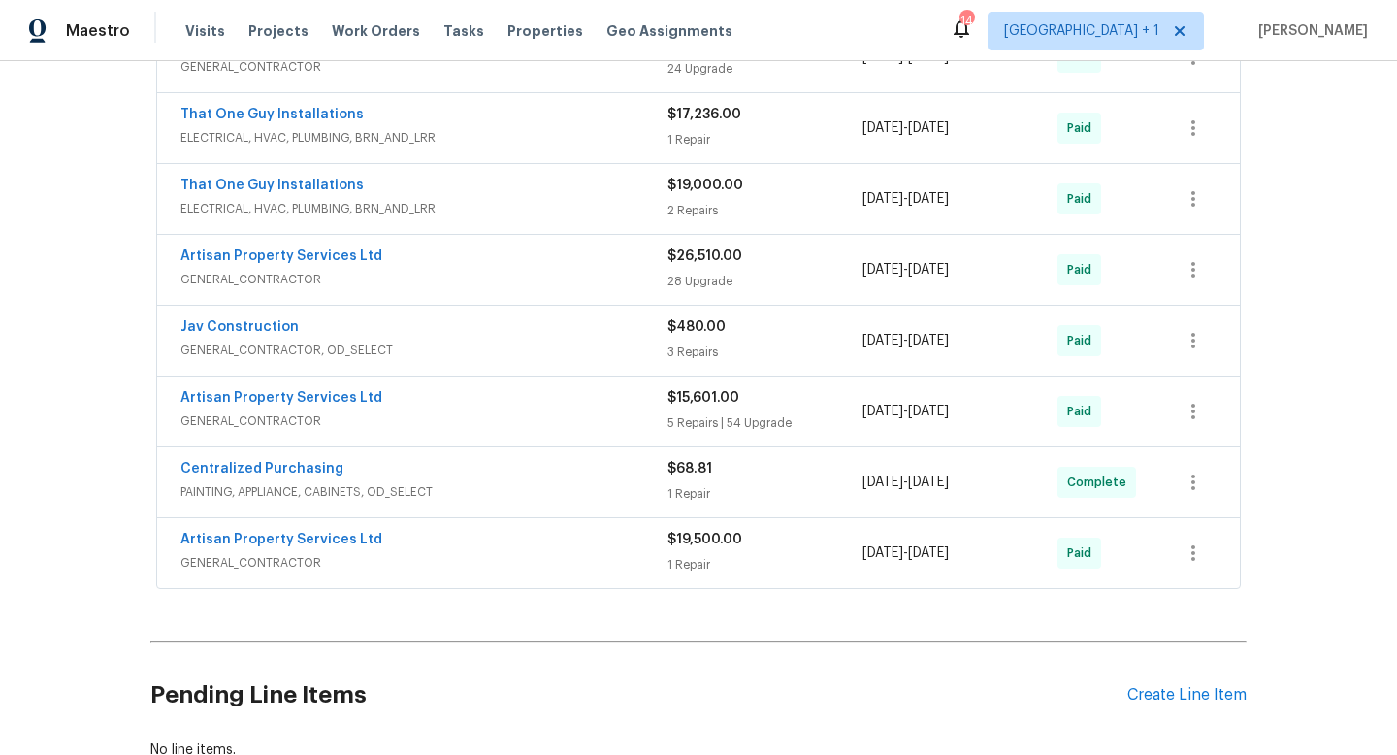
scroll to position [918, 0]
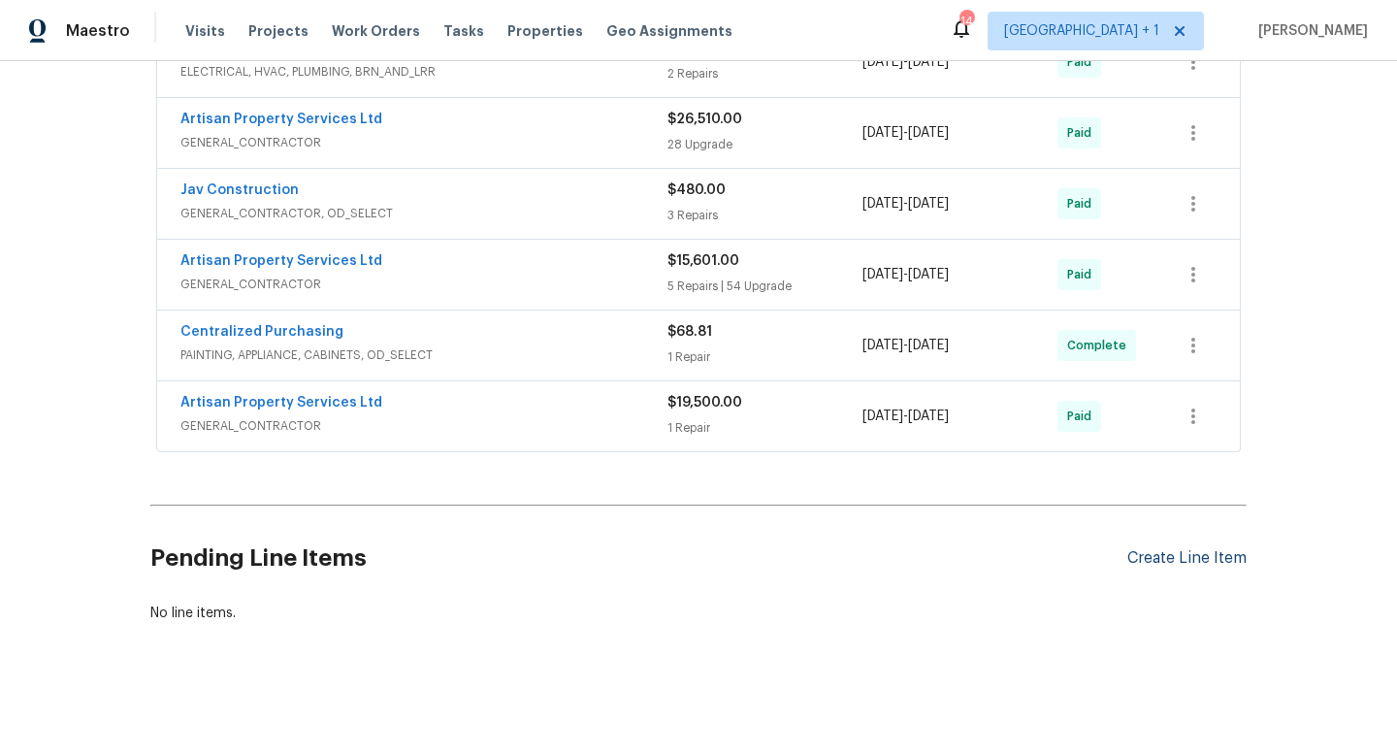
click at [1155, 557] on div "Create Line Item" at bounding box center [1187, 558] width 119 height 18
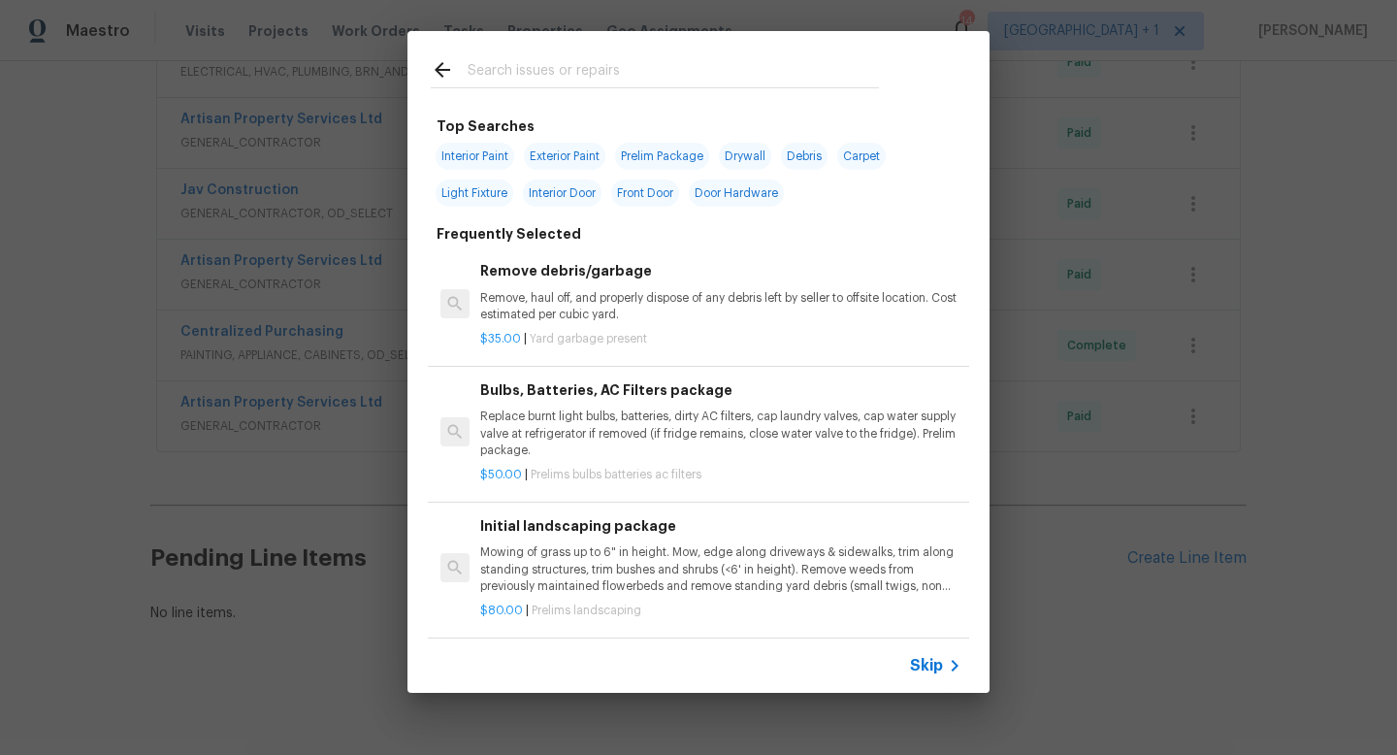
click at [927, 673] on span "Skip" at bounding box center [926, 665] width 33 height 19
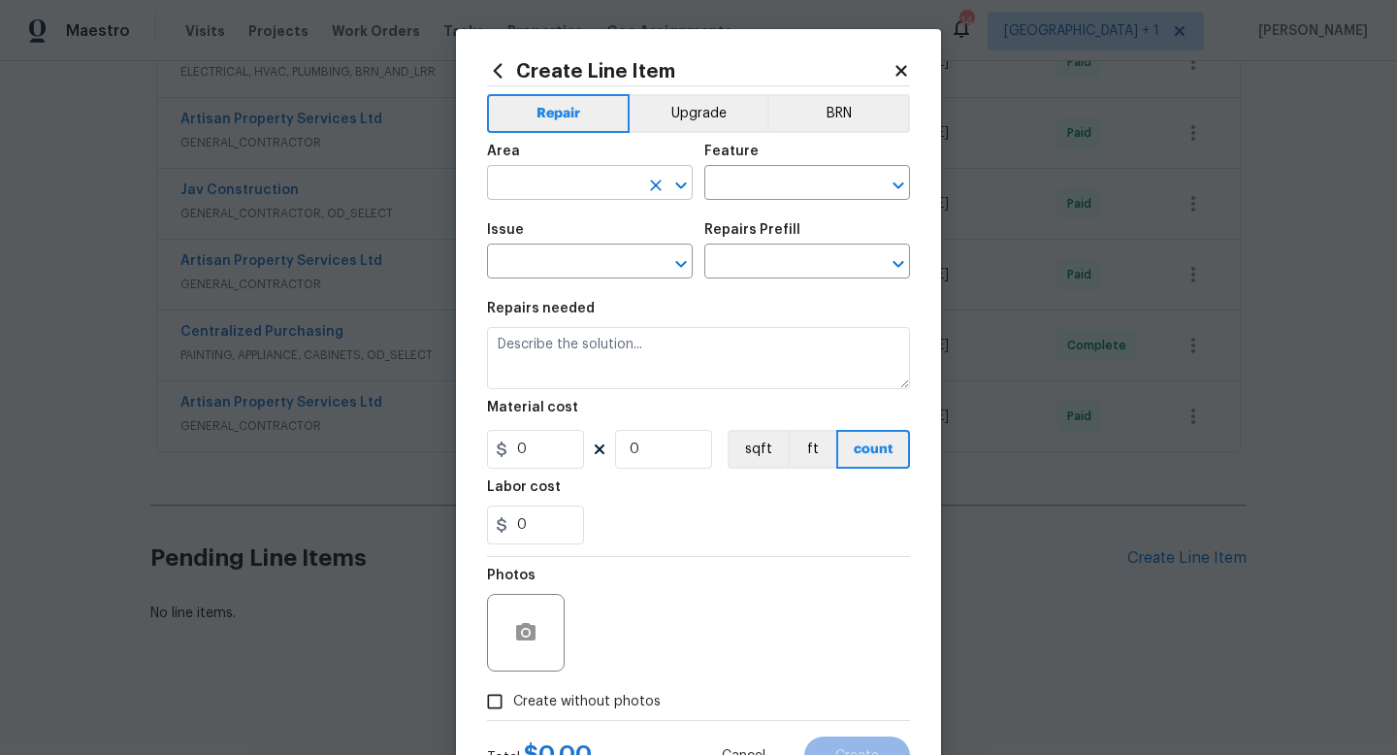
click at [596, 185] on input "text" at bounding box center [562, 185] width 151 height 30
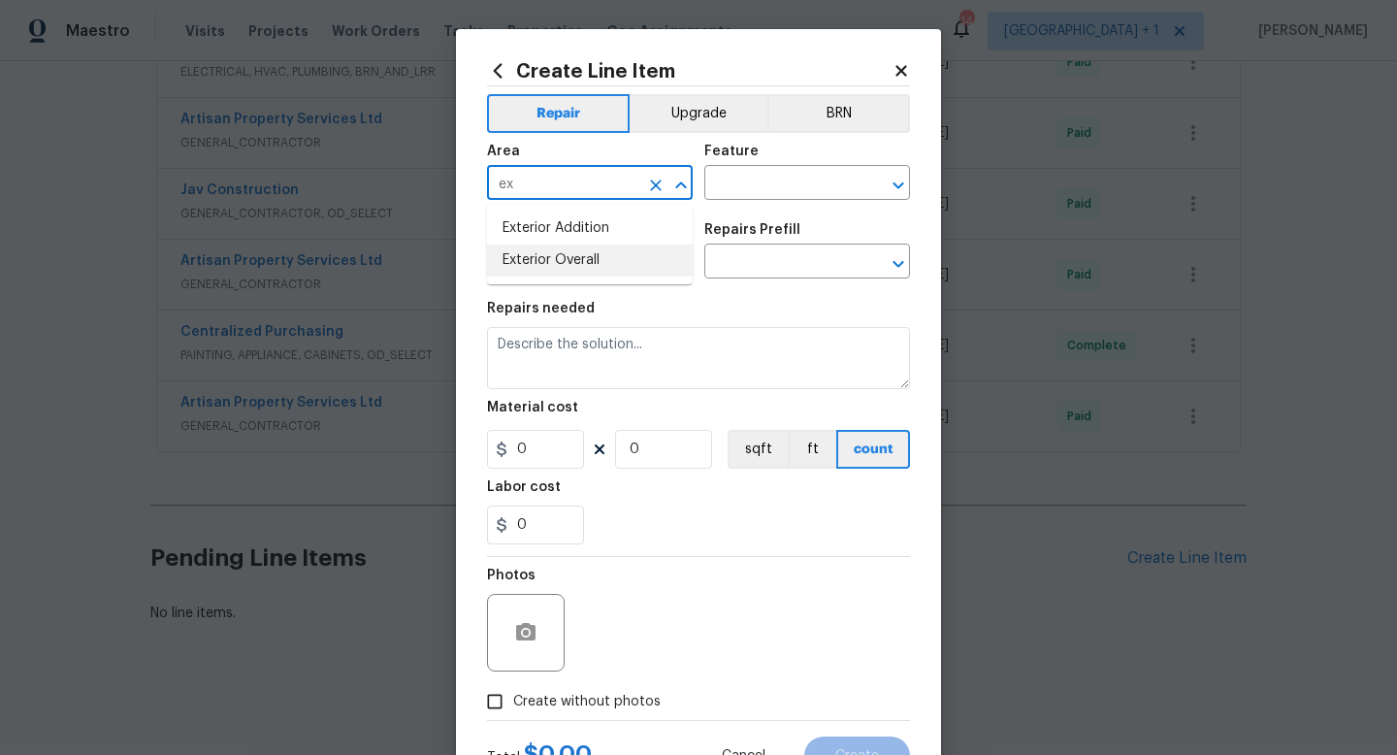
click at [591, 257] on li "Exterior Overall" at bounding box center [590, 261] width 206 height 32
type input "Exterior Overall"
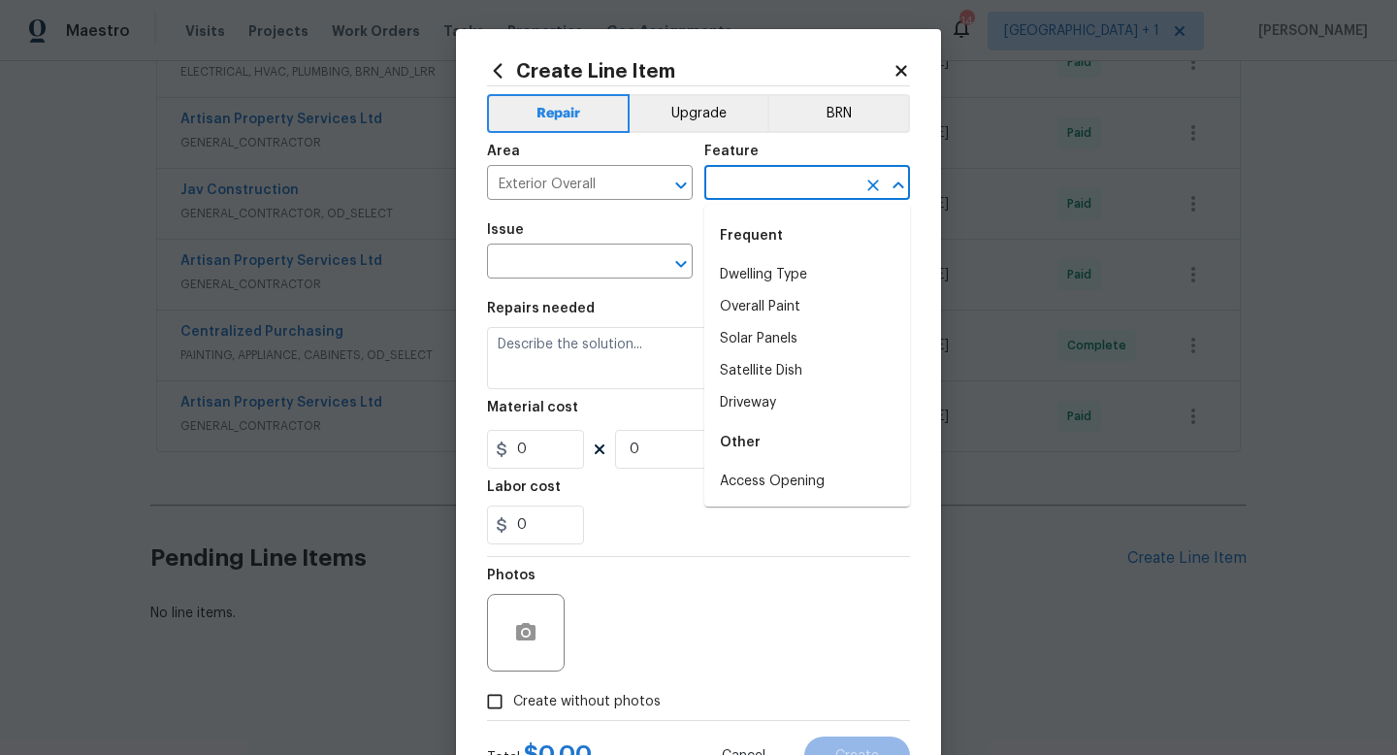
click at [744, 189] on input "text" at bounding box center [780, 185] width 151 height 30
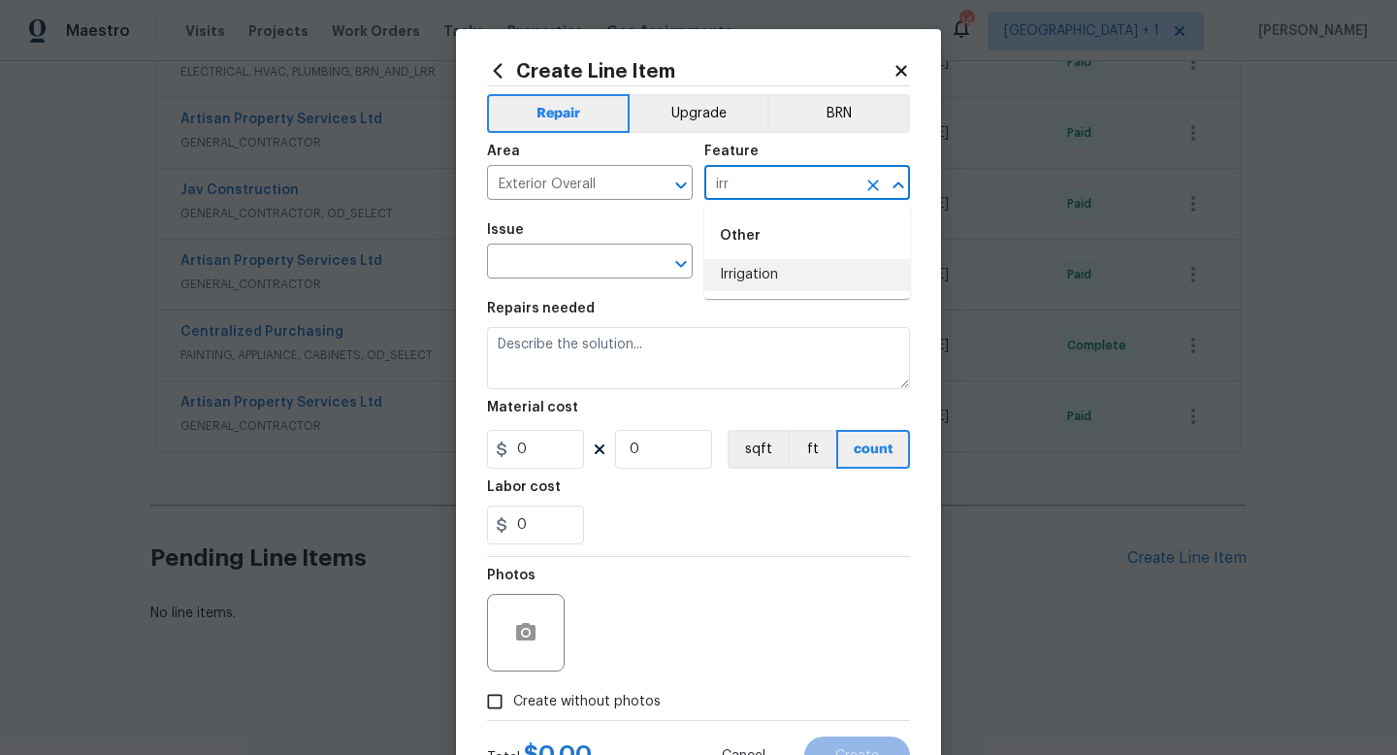
click at [747, 280] on li "Irrigation" at bounding box center [808, 275] width 206 height 32
type input "Irrigation"
click at [590, 268] on input "text" at bounding box center [562, 263] width 151 height 30
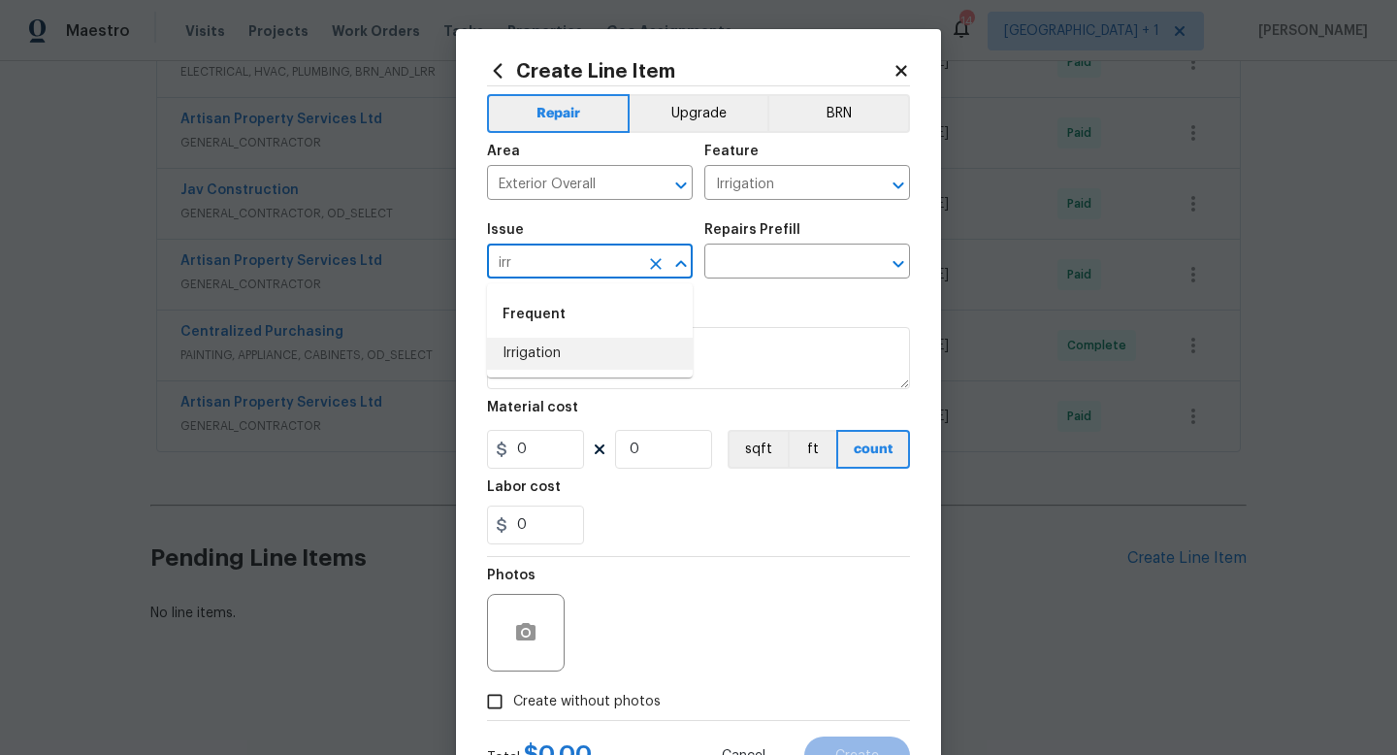
click at [561, 356] on li "Irrigation" at bounding box center [590, 354] width 206 height 32
type input "Irrigation"
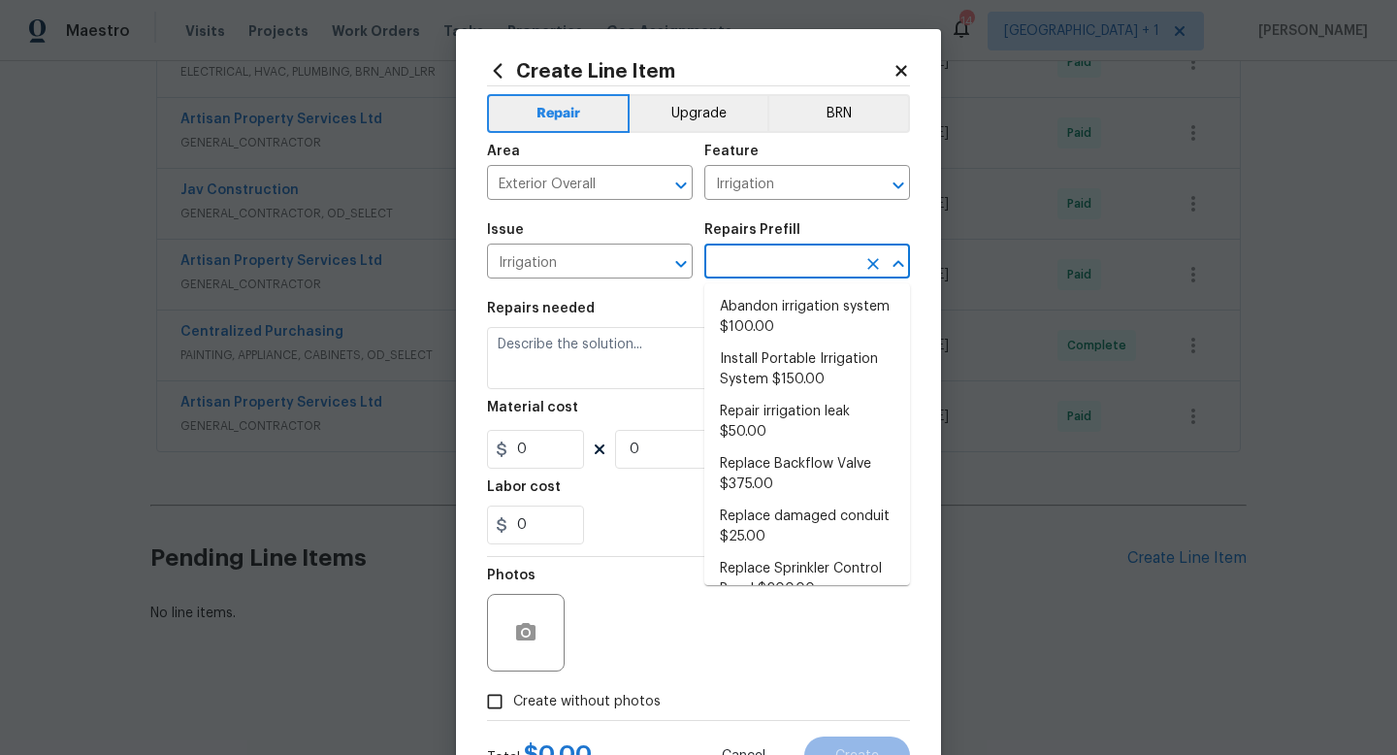
click at [754, 255] on input "text" at bounding box center [780, 263] width 151 height 30
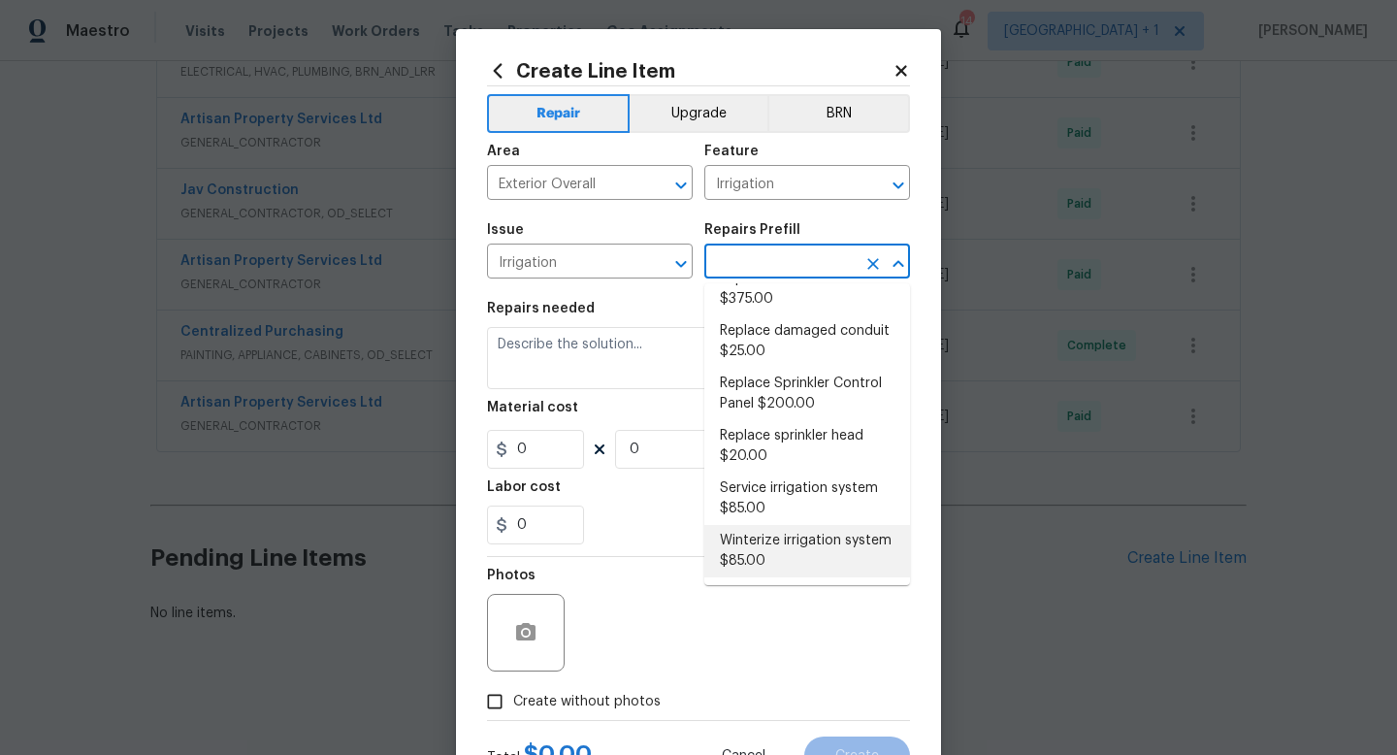
click at [762, 546] on li "Winterize irrigation system $85.00" at bounding box center [808, 551] width 206 height 52
type input "Winterize irrigation system $85.00"
type textarea "Winterize irrigation system please"
type input "1"
type input "85"
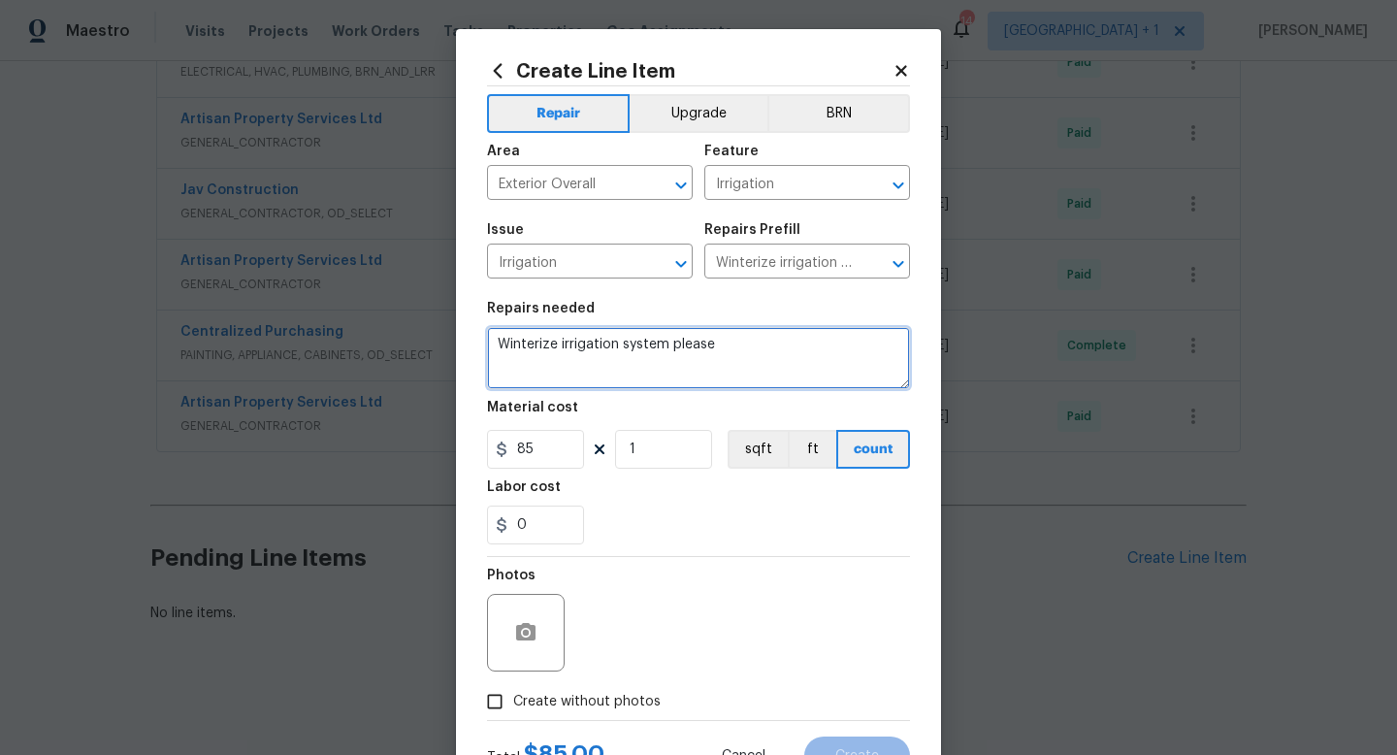
drag, startPoint x: 756, startPoint y: 346, endPoint x: 494, endPoint y: 349, distance: 262.0
click at [494, 349] on textarea "Winterize irrigation system please" at bounding box center [698, 358] width 423 height 62
paste textarea "Please winterize irrigation system. Drain backflow and lines to house and turn …"
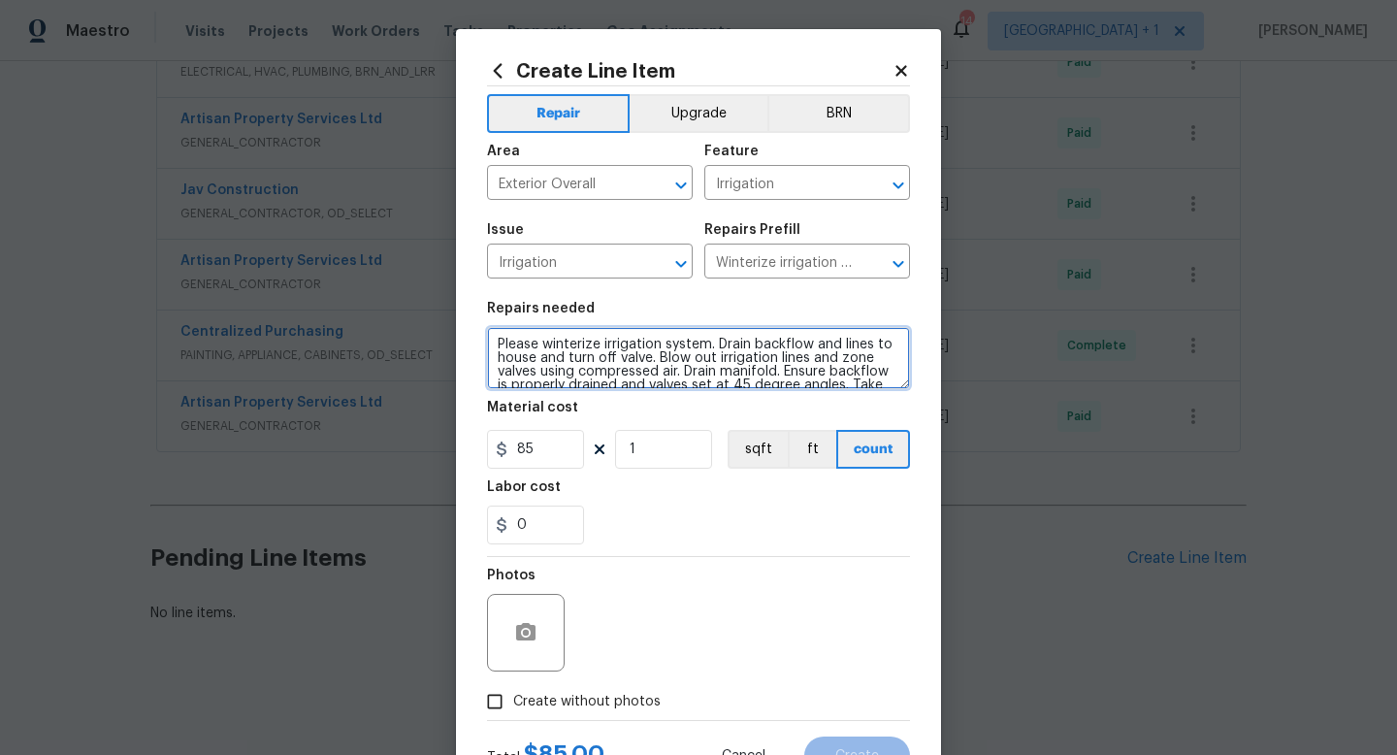
scroll to position [17, 0]
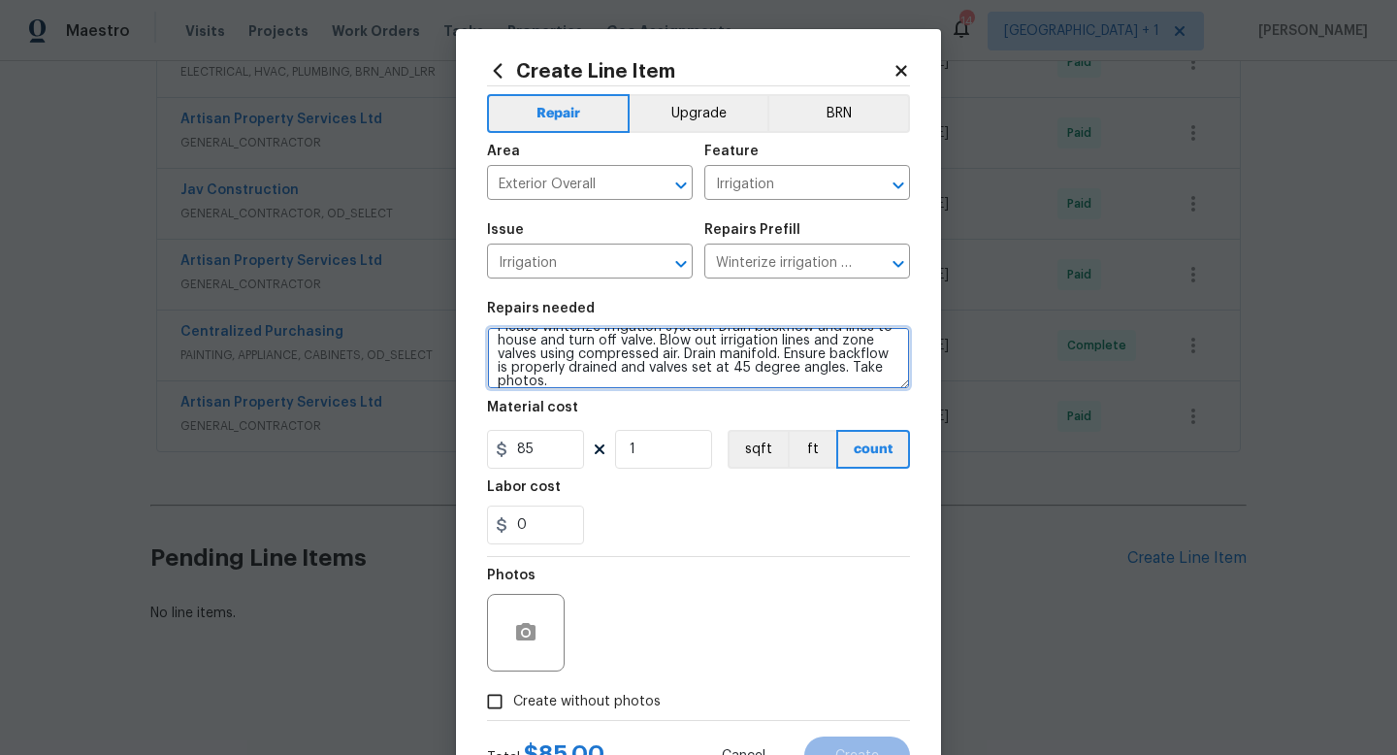
type textarea "Please winterize irrigation system. Drain backflow and lines to house and turn …"
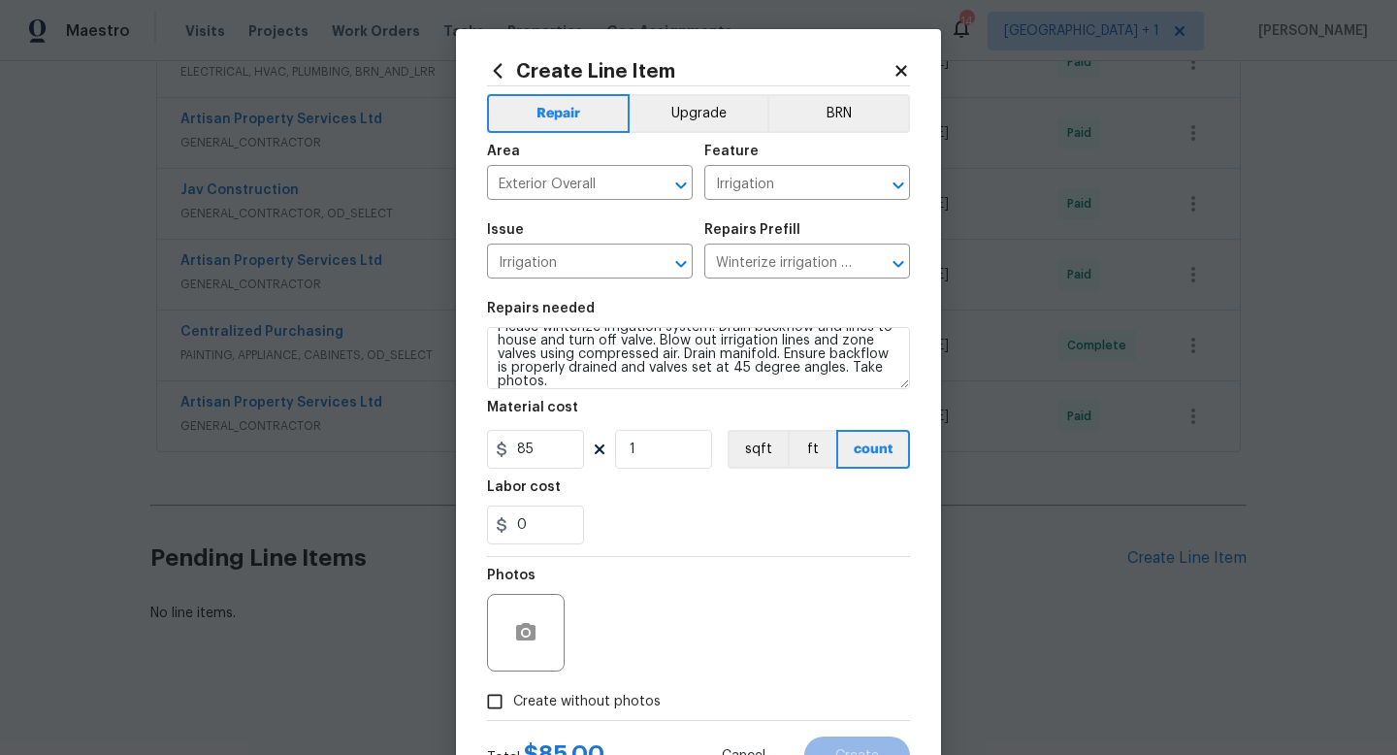
click at [611, 542] on div "0" at bounding box center [698, 525] width 423 height 39
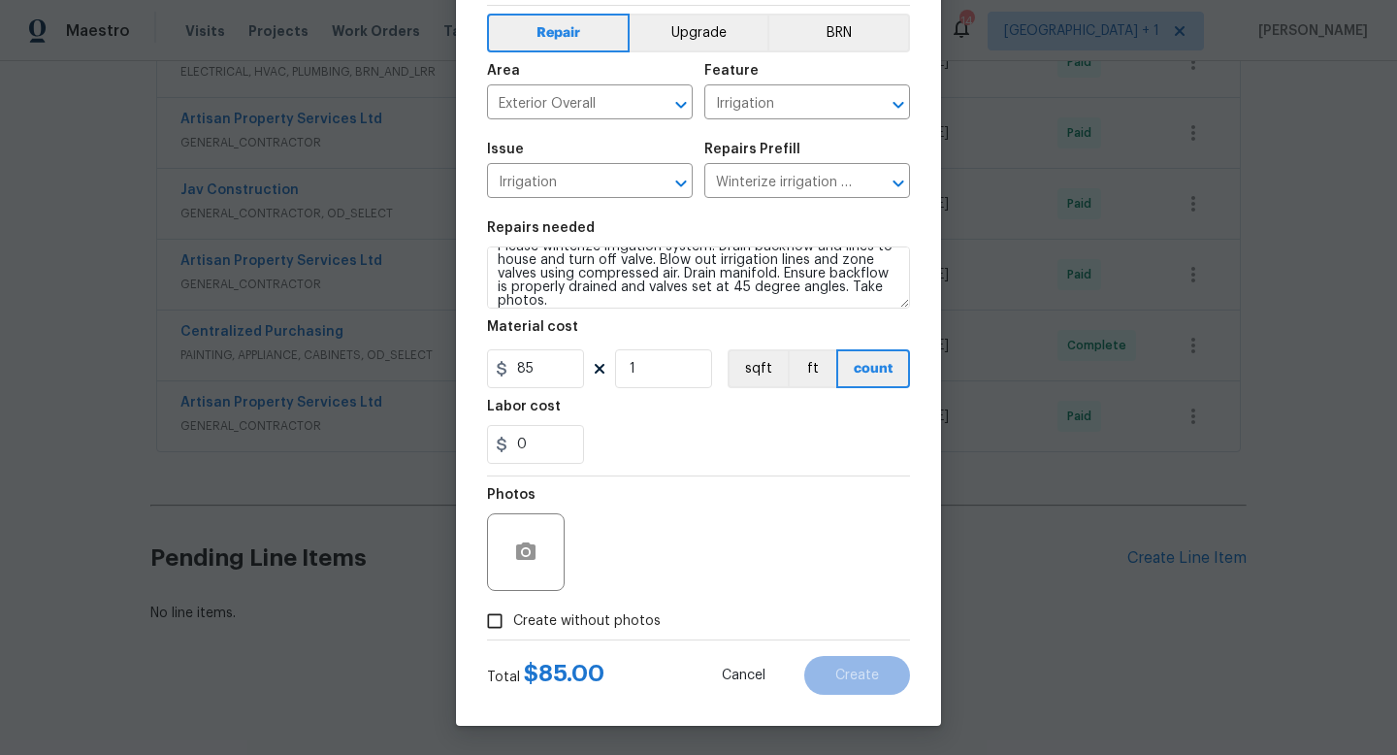
click at [565, 619] on span "Create without photos" at bounding box center [587, 621] width 148 height 20
click at [513, 619] on input "Create without photos" at bounding box center [494, 621] width 37 height 37
checkbox input "true"
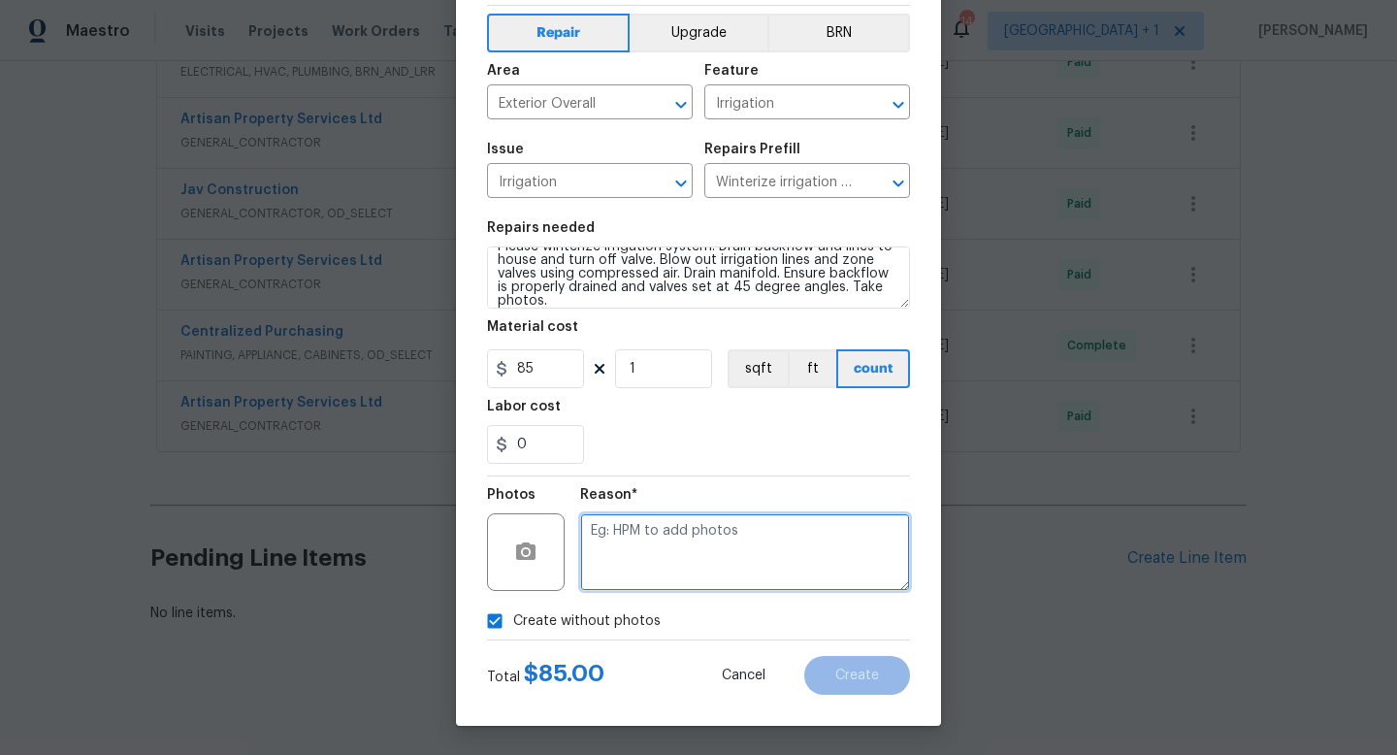
click at [650, 557] on textarea at bounding box center [745, 552] width 330 height 78
type textarea "na"
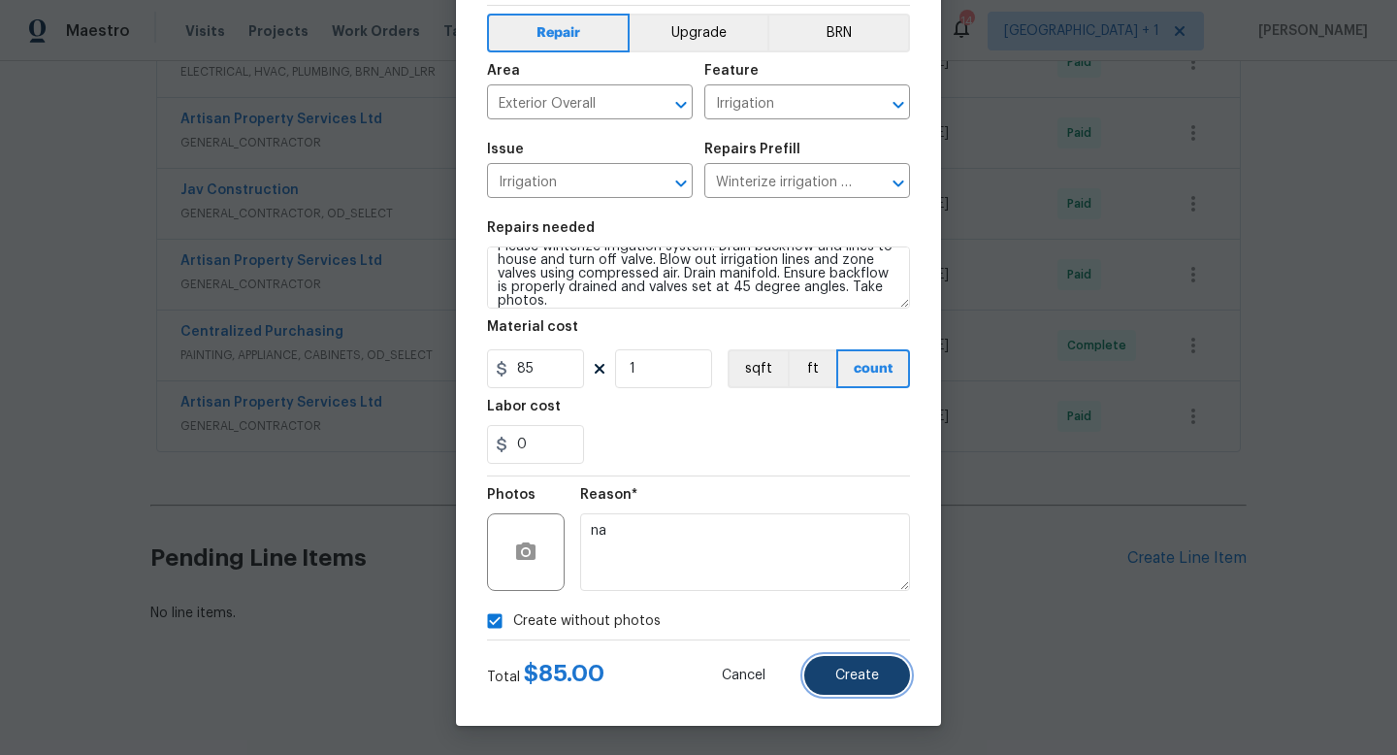
click at [864, 674] on span "Create" at bounding box center [858, 676] width 44 height 15
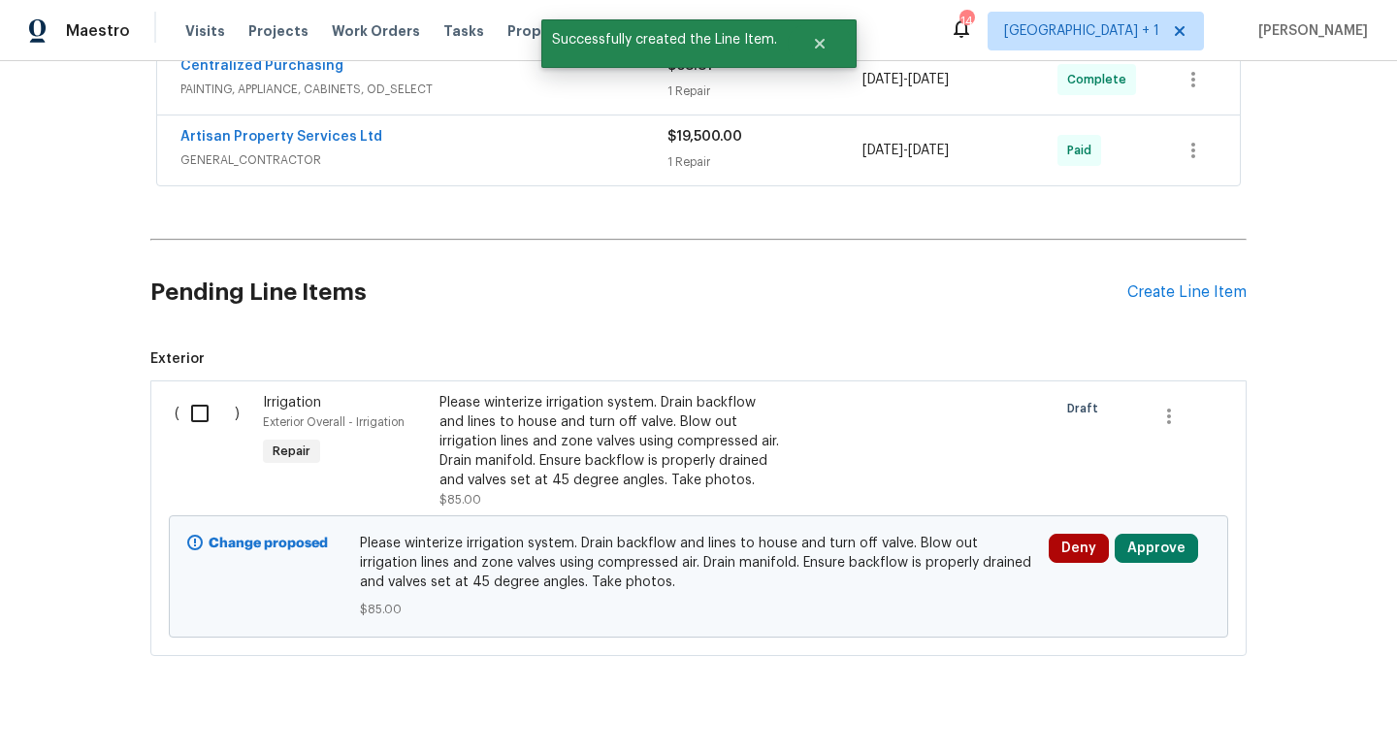
scroll to position [1186, 0]
click at [200, 411] on input "checkbox" at bounding box center [207, 411] width 55 height 41
checkbox input "true"
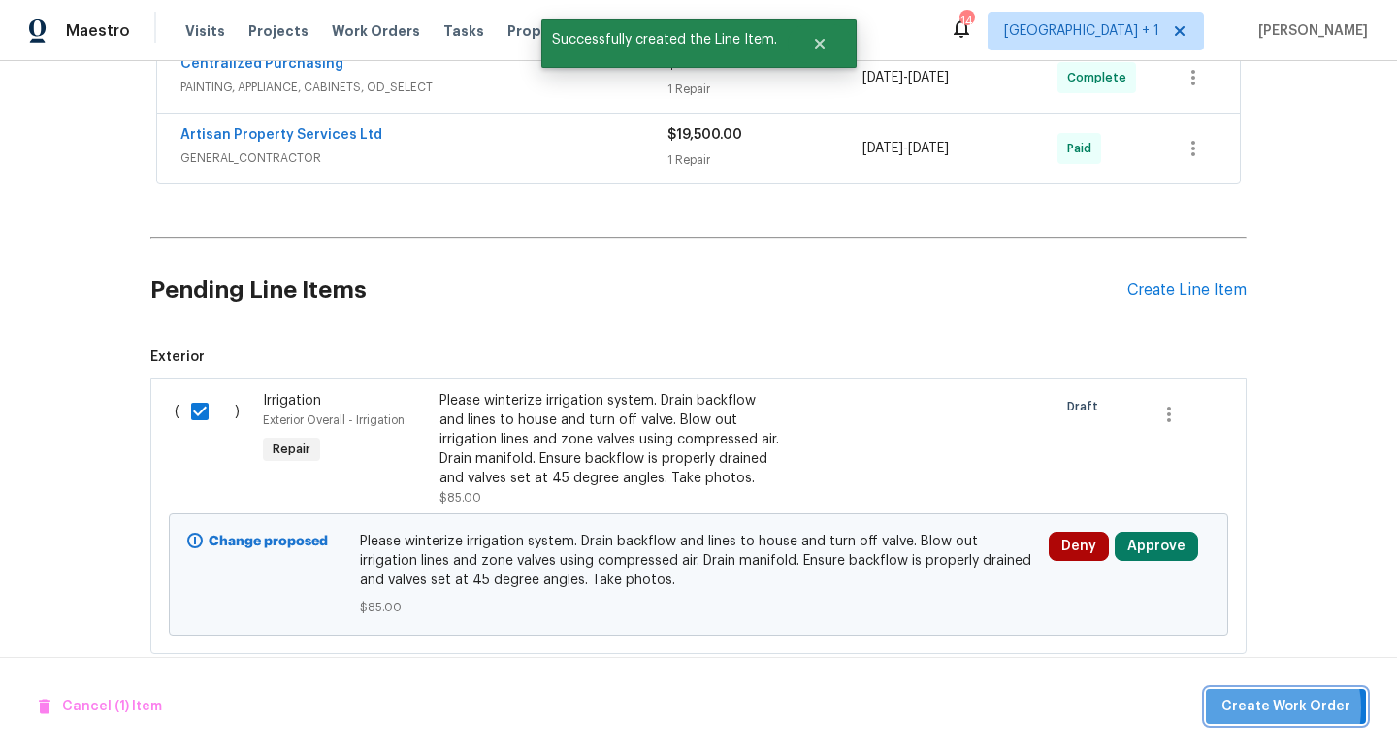
click at [1258, 707] on span "Create Work Order" at bounding box center [1286, 707] width 129 height 24
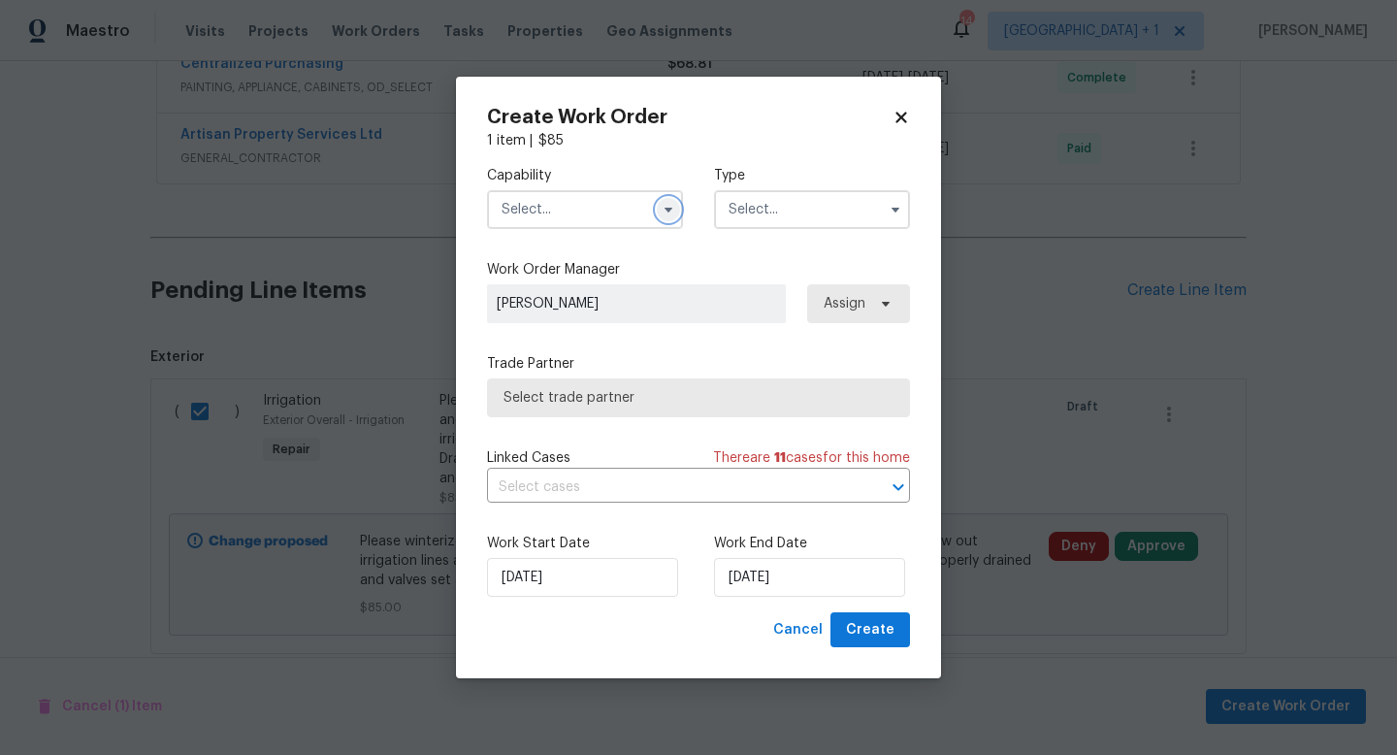
click at [665, 208] on icon "button" at bounding box center [669, 210] width 8 height 5
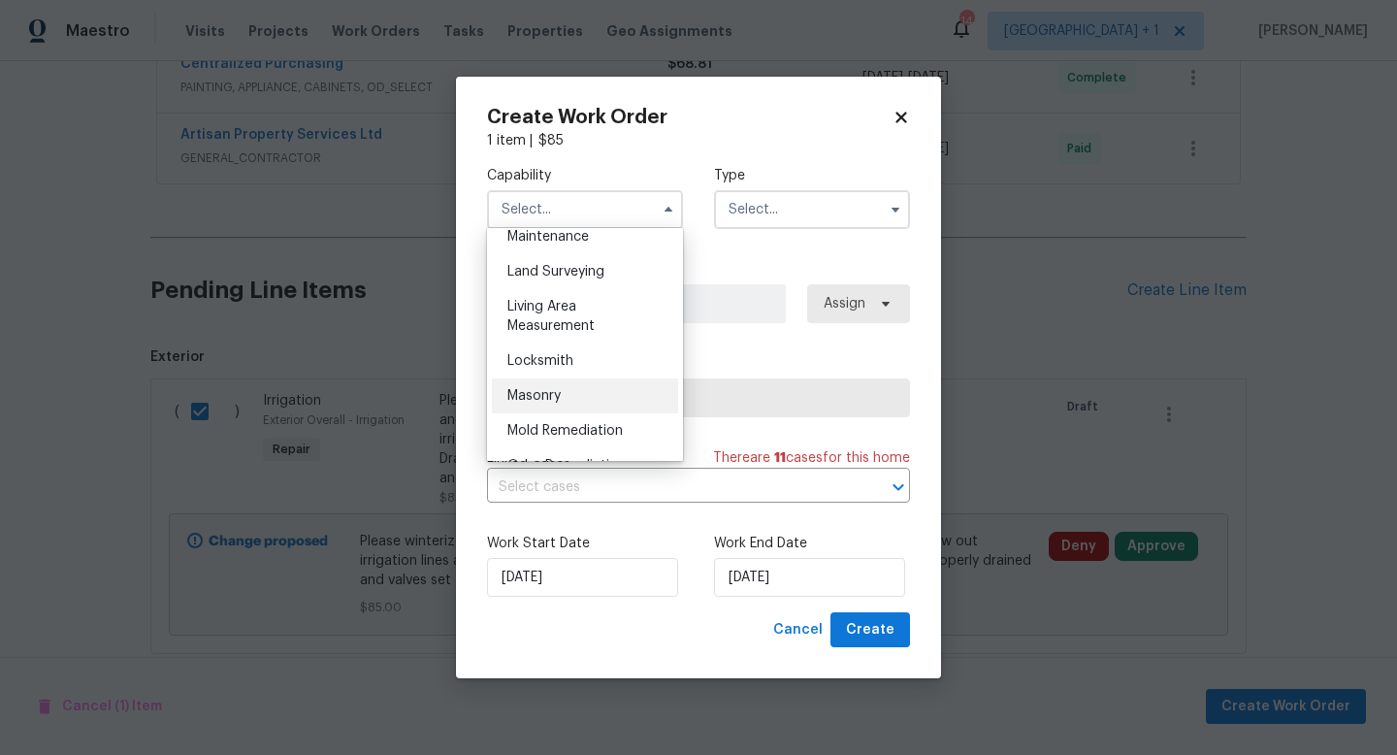
scroll to position [1314, 0]
click at [556, 245] on div "Landscaping Maintenance" at bounding box center [585, 223] width 186 height 54
type input "Landscaping Maintenance"
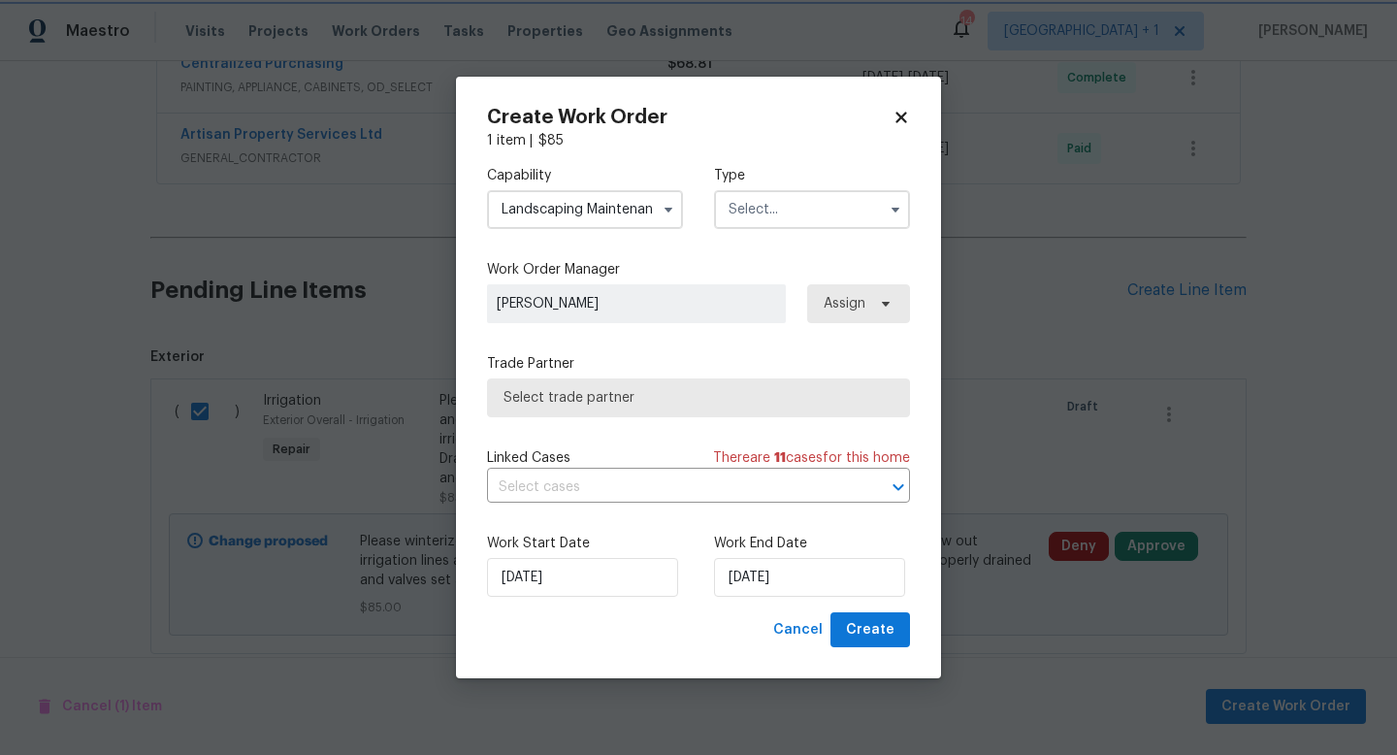
scroll to position [1223, 0]
click at [769, 217] on input "text" at bounding box center [812, 209] width 196 height 39
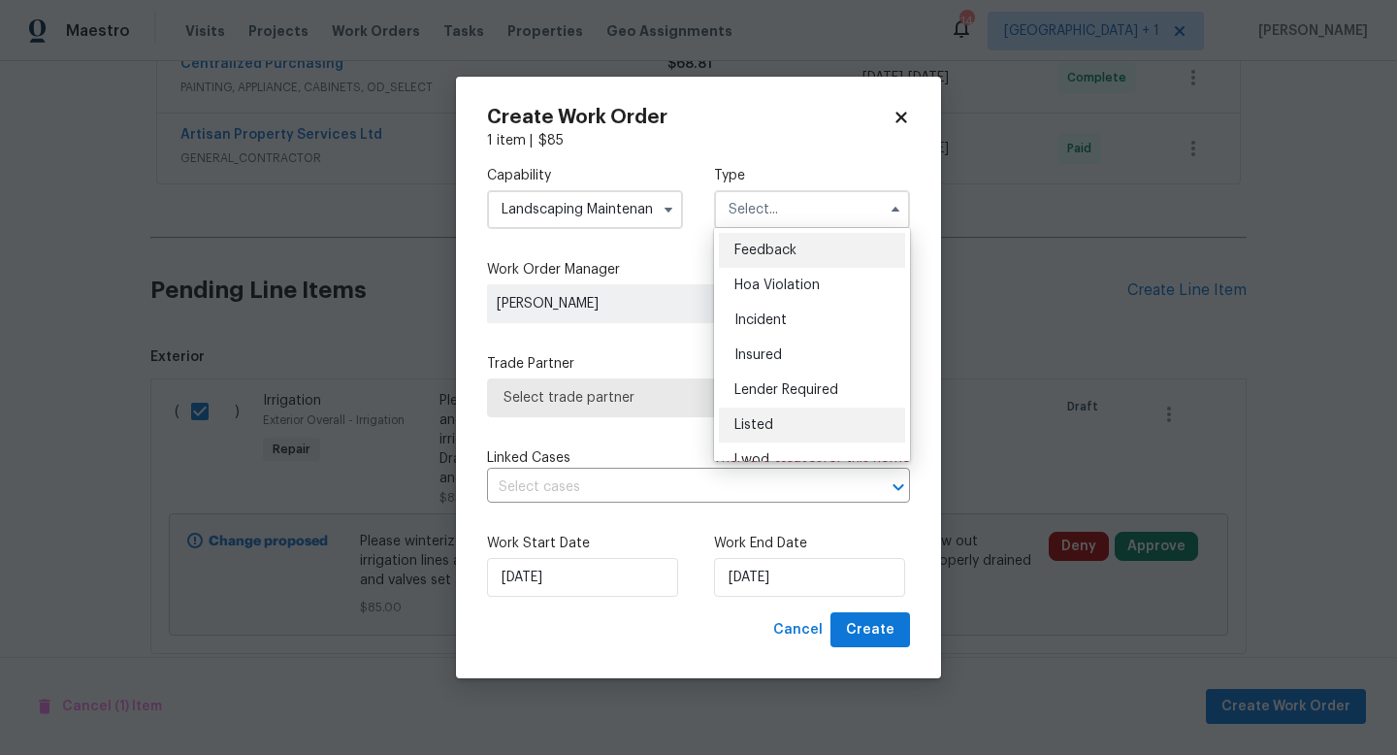
click at [772, 433] on div "Listed" at bounding box center [812, 425] width 186 height 35
type input "Listed"
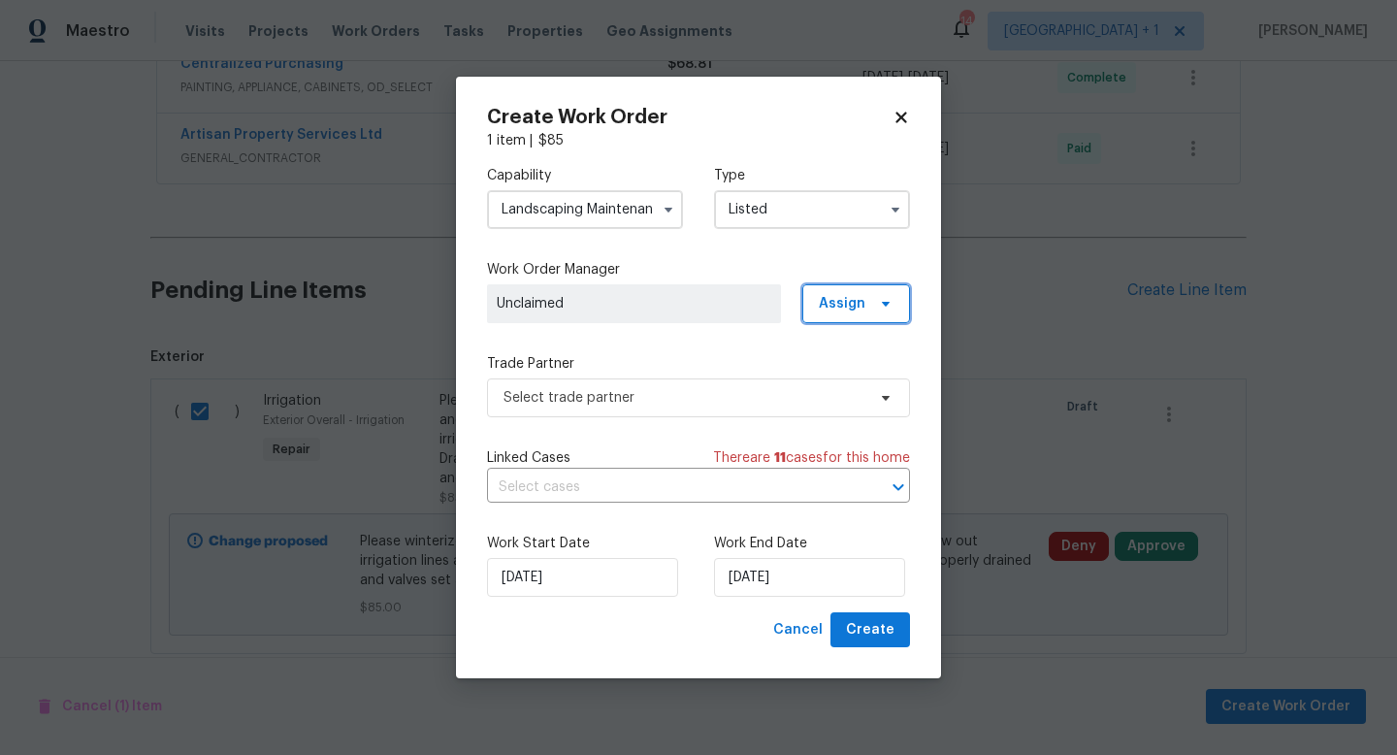
click at [855, 311] on span "Assign" at bounding box center [842, 303] width 47 height 19
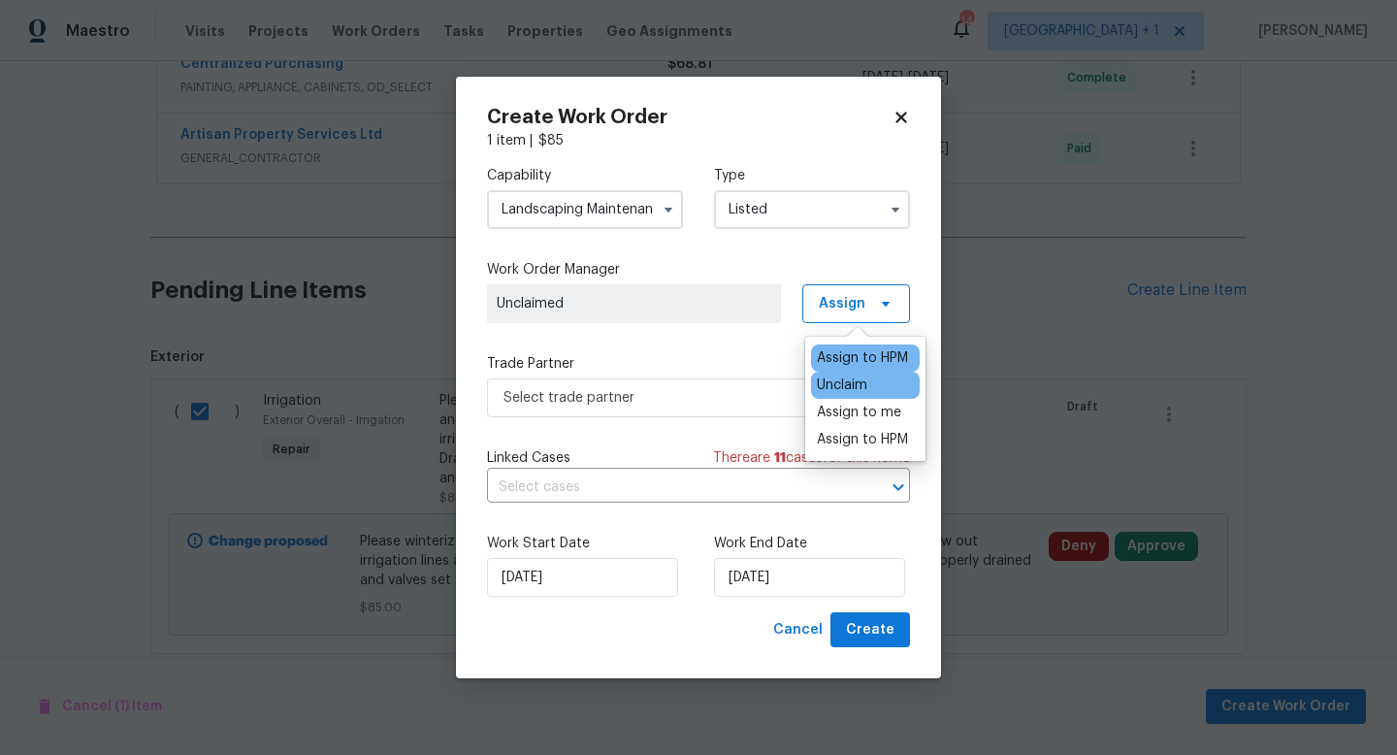
click at [852, 352] on div "Assign to HPM" at bounding box center [862, 357] width 91 height 19
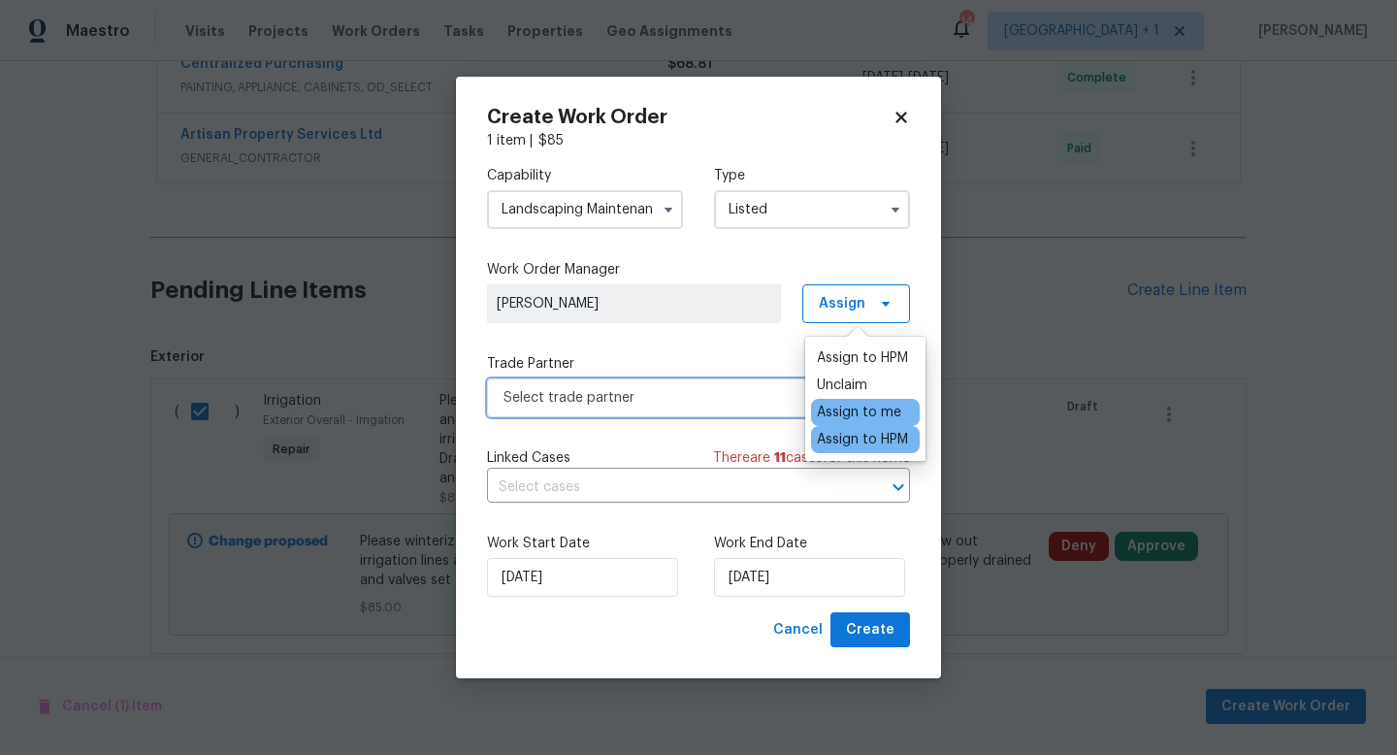
click at [753, 396] on span "Select trade partner" at bounding box center [685, 397] width 362 height 19
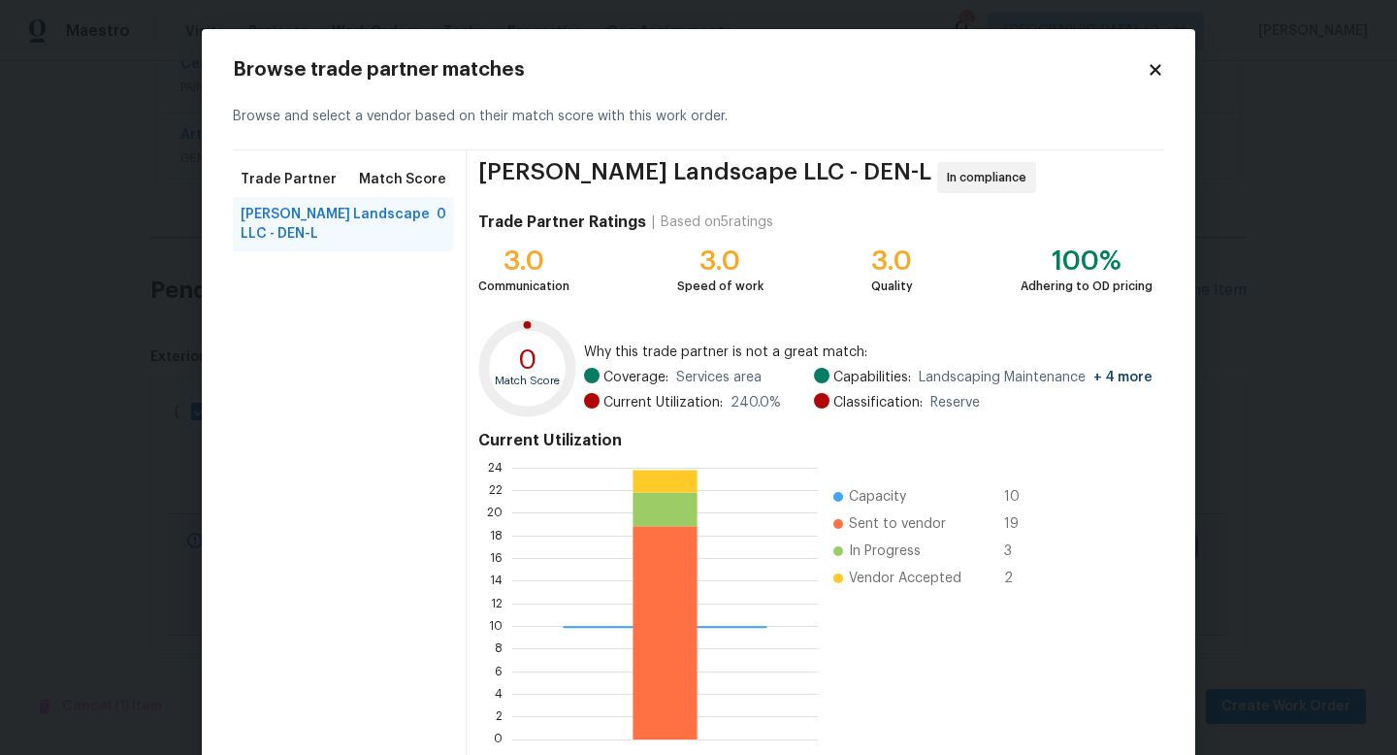
scroll to position [101, 0]
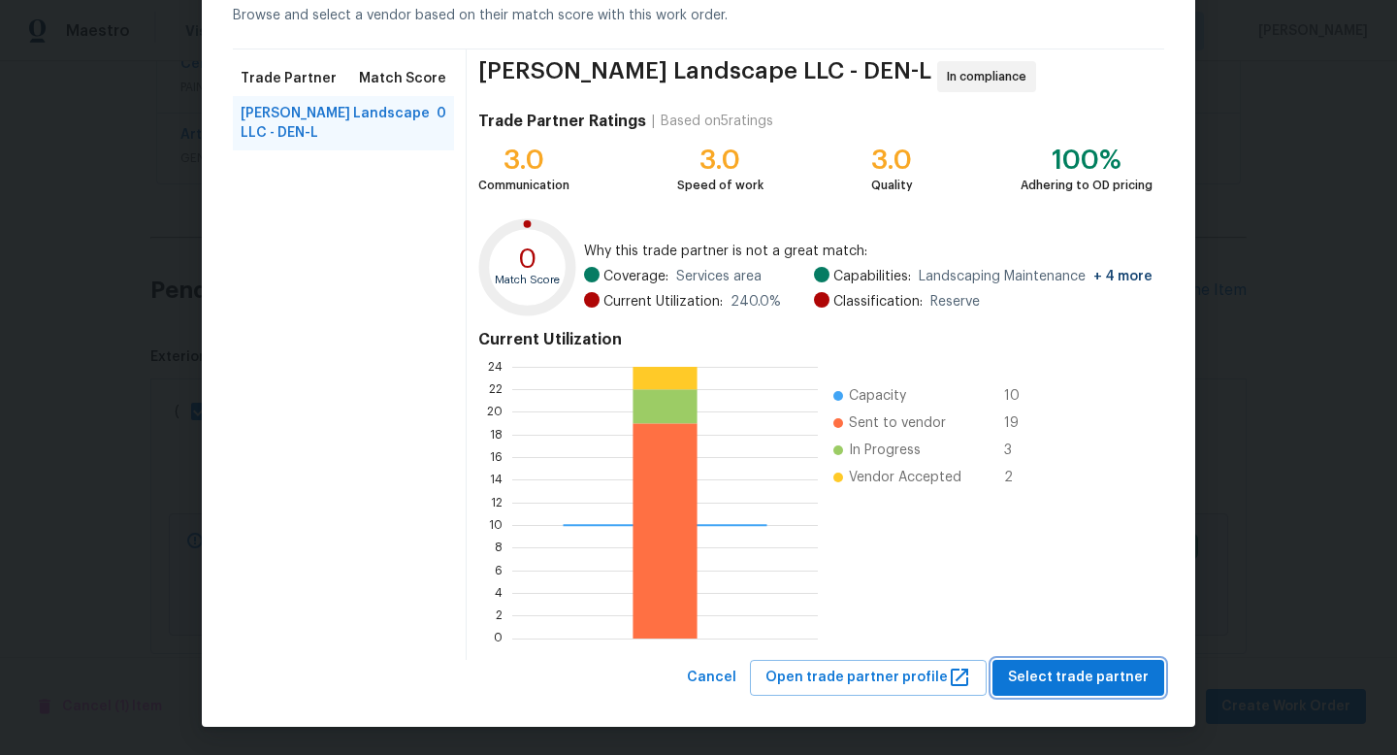
click at [1075, 677] on span "Select trade partner" at bounding box center [1078, 678] width 141 height 24
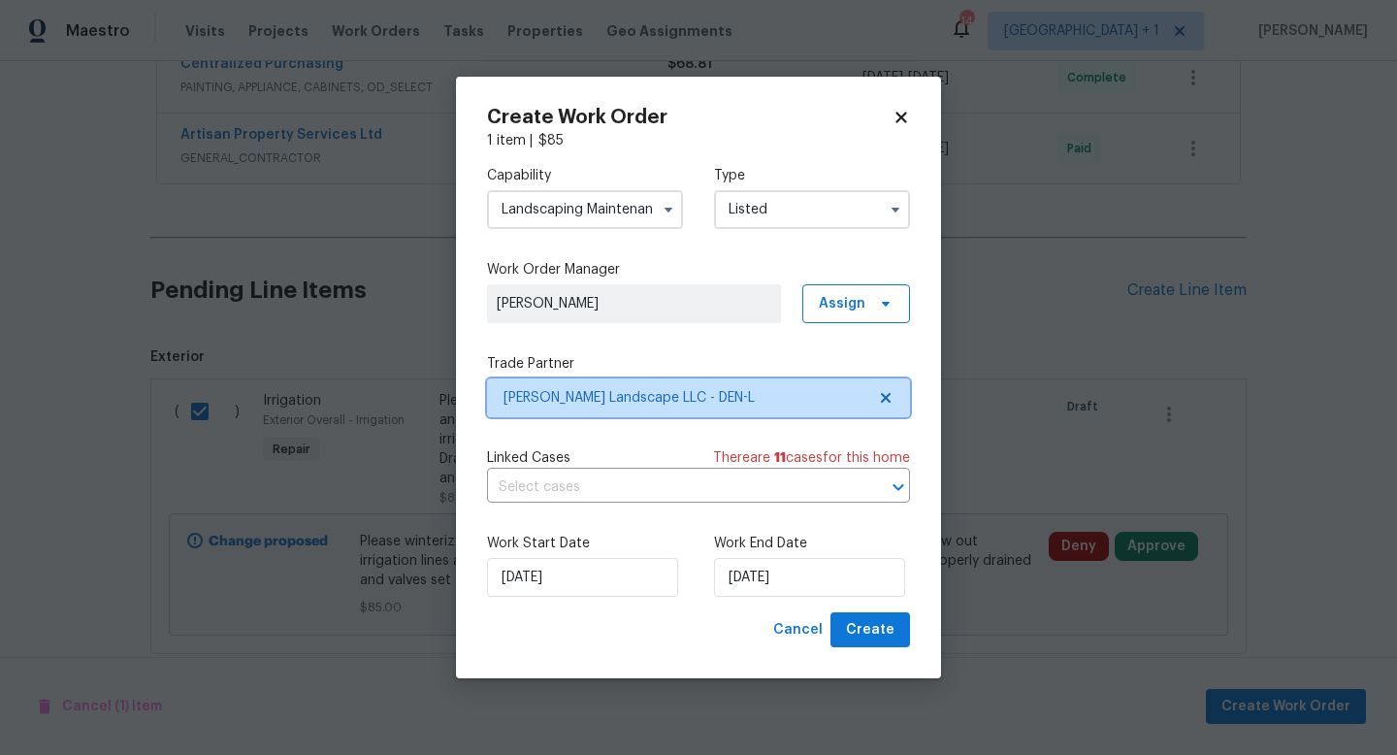
scroll to position [0, 0]
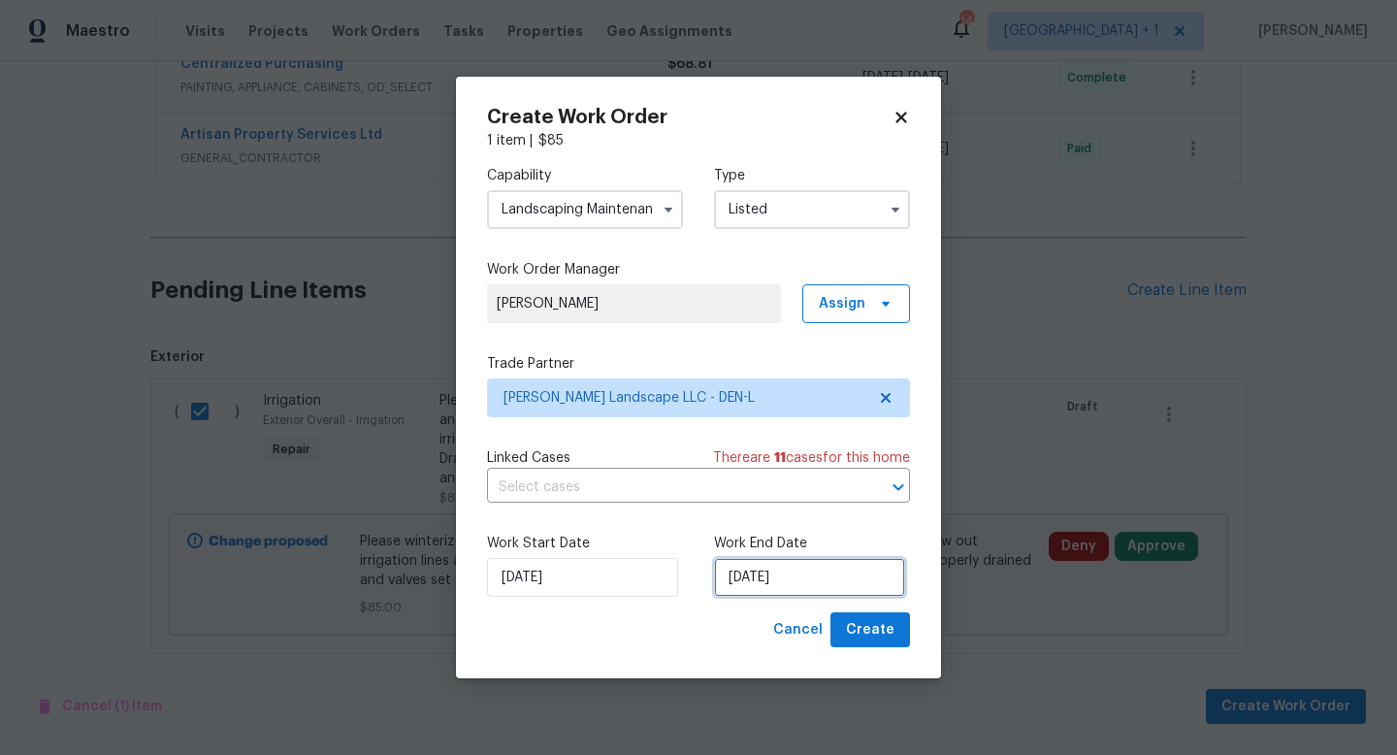
click at [846, 577] on input "[DATE]" at bounding box center [809, 577] width 191 height 39
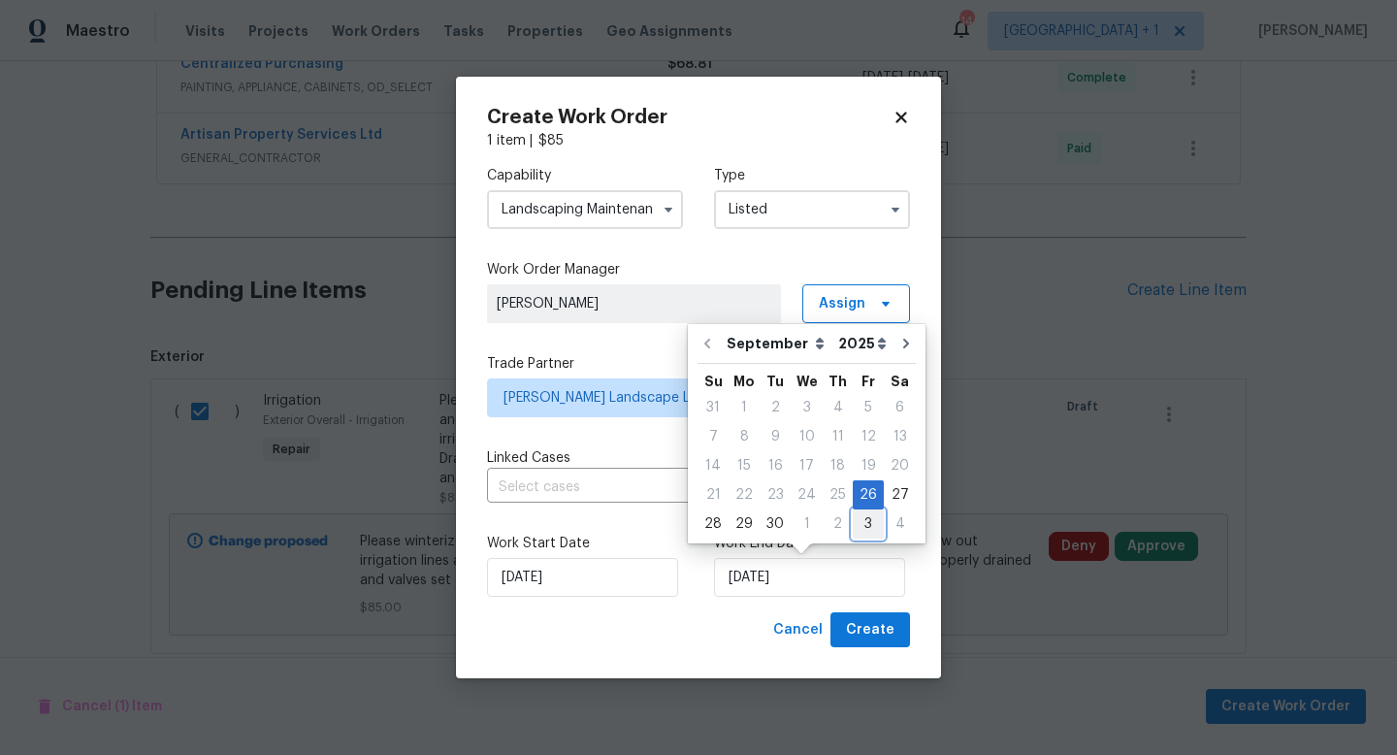
click at [859, 523] on div "3" at bounding box center [868, 523] width 31 height 27
type input "[DATE]"
select select "9"
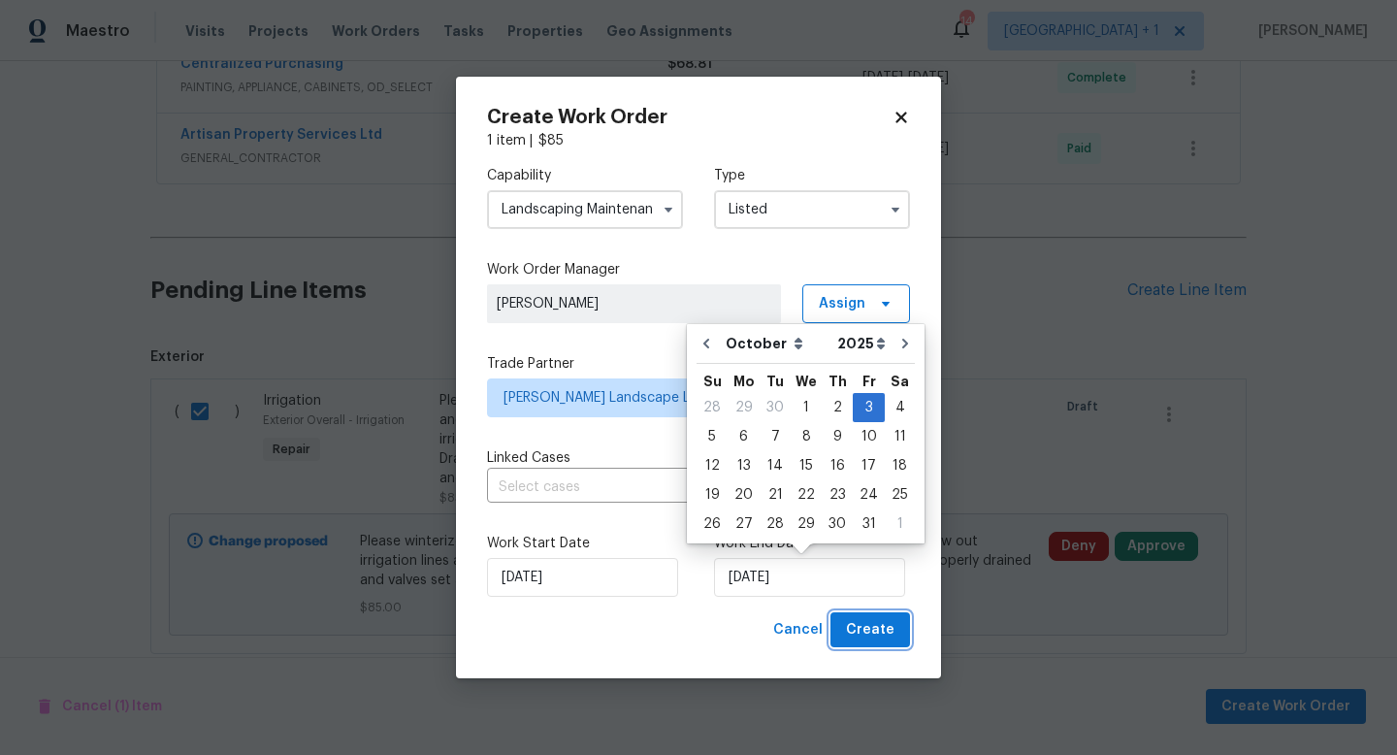
click at [867, 626] on span "Create" at bounding box center [870, 630] width 49 height 24
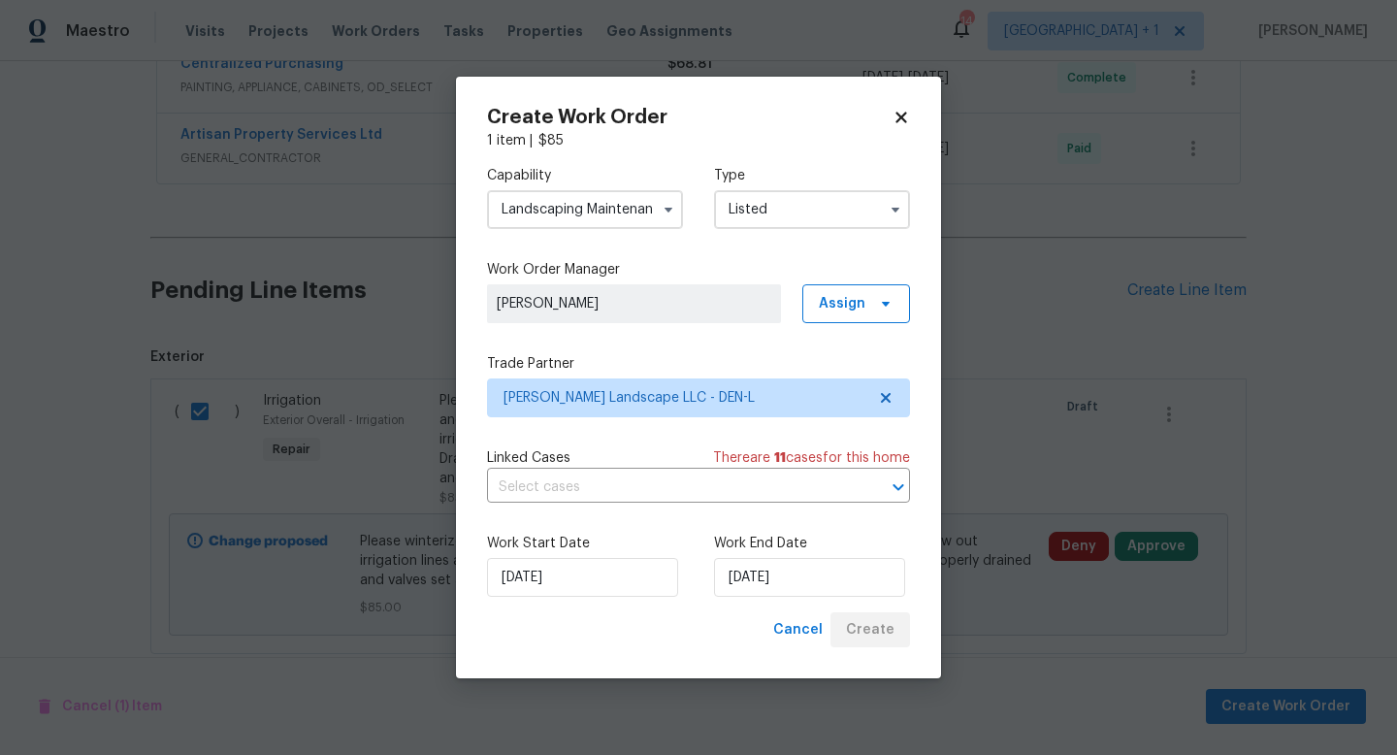
checkbox input "false"
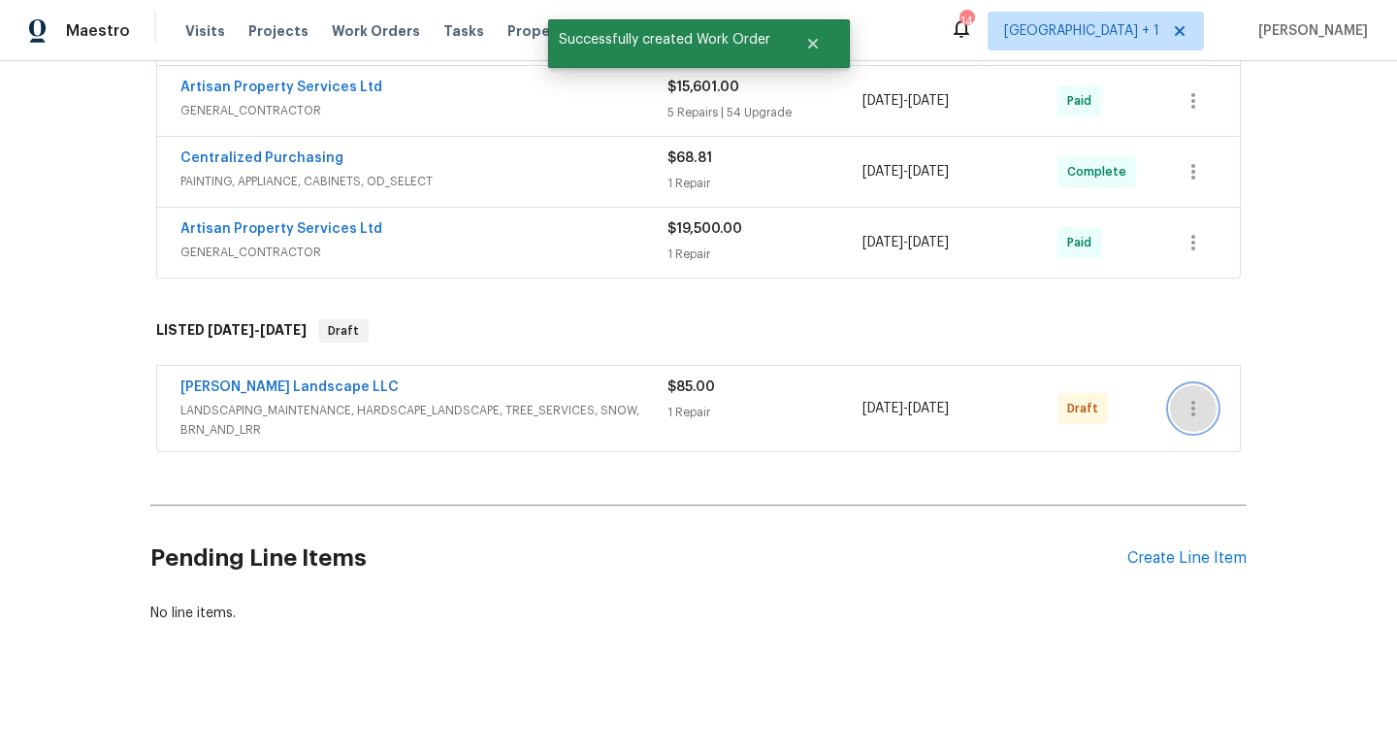
click at [1187, 406] on icon "button" at bounding box center [1193, 408] width 23 height 23
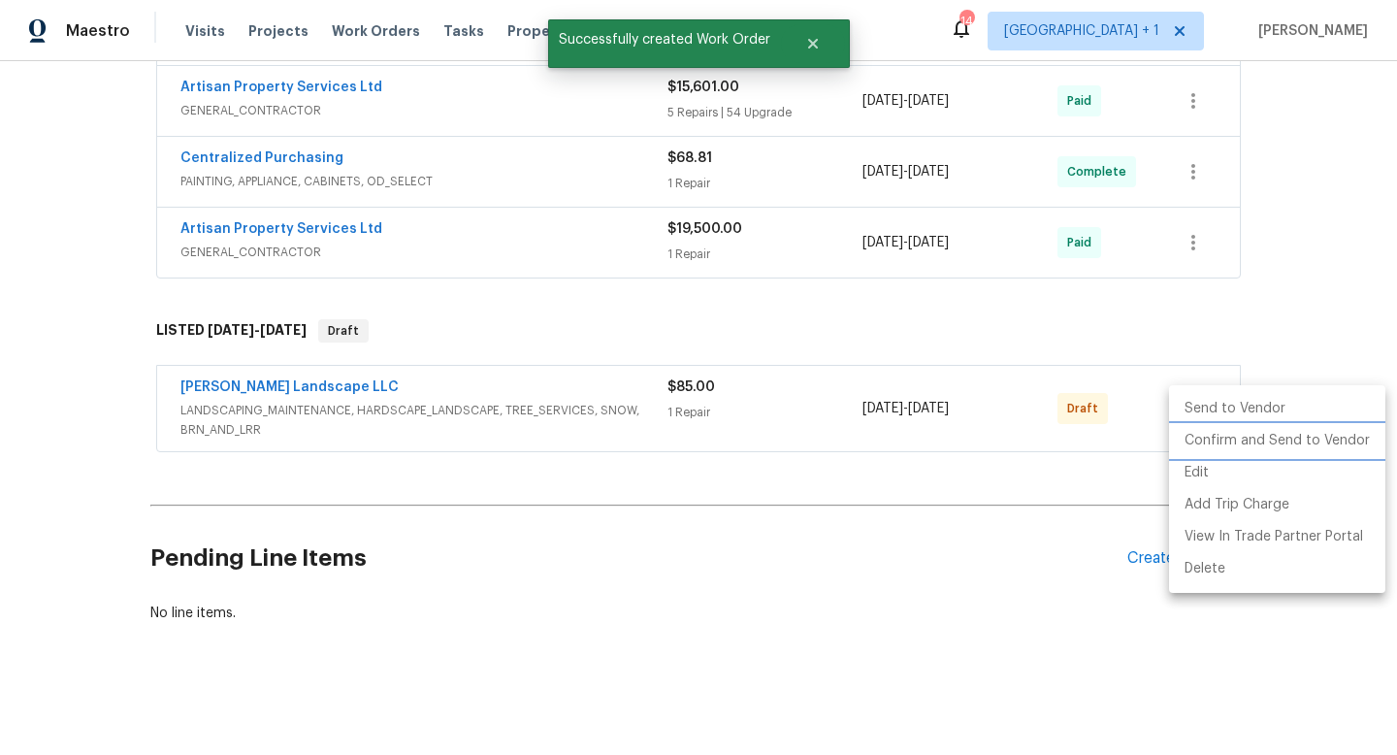
click at [1253, 440] on li "Confirm and Send to Vendor" at bounding box center [1277, 441] width 216 height 32
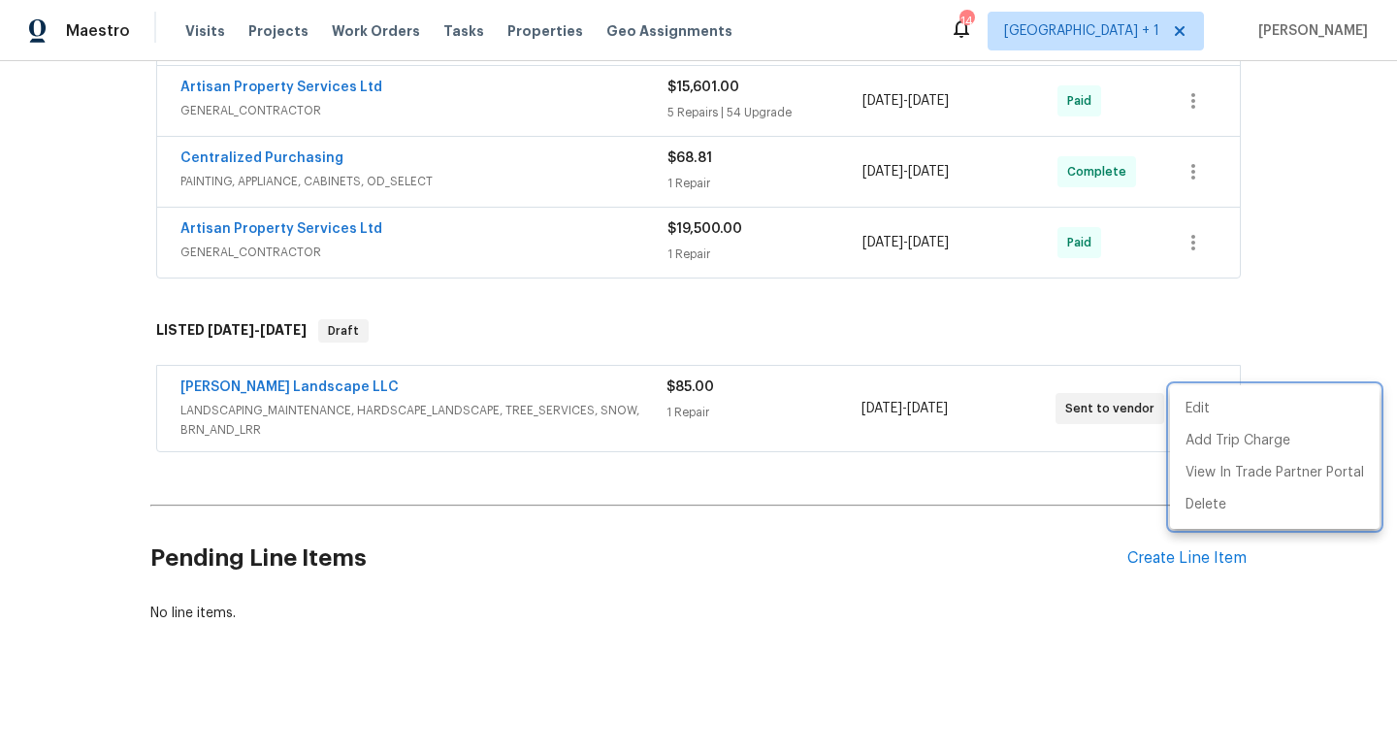
click at [960, 606] on div at bounding box center [698, 377] width 1397 height 755
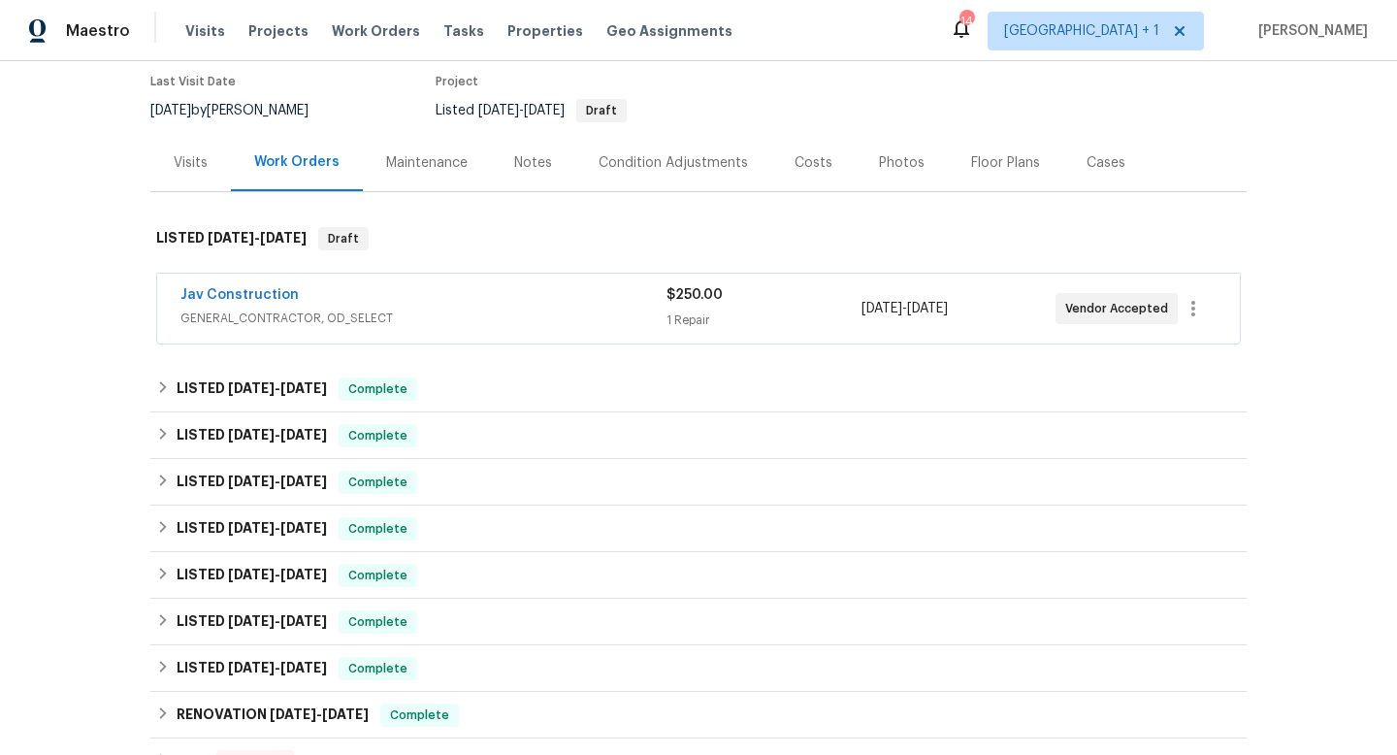
scroll to position [161, 0]
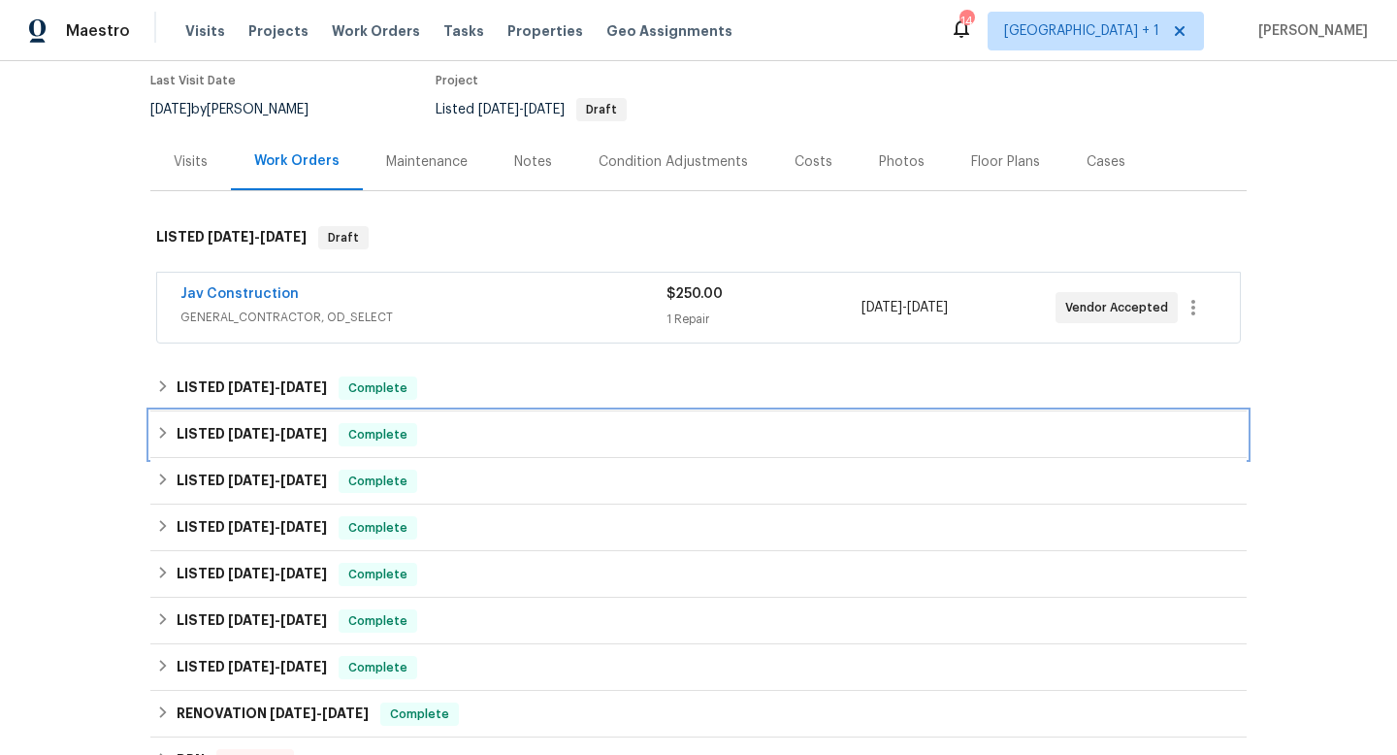
click at [163, 435] on icon at bounding box center [163, 433] width 7 height 12
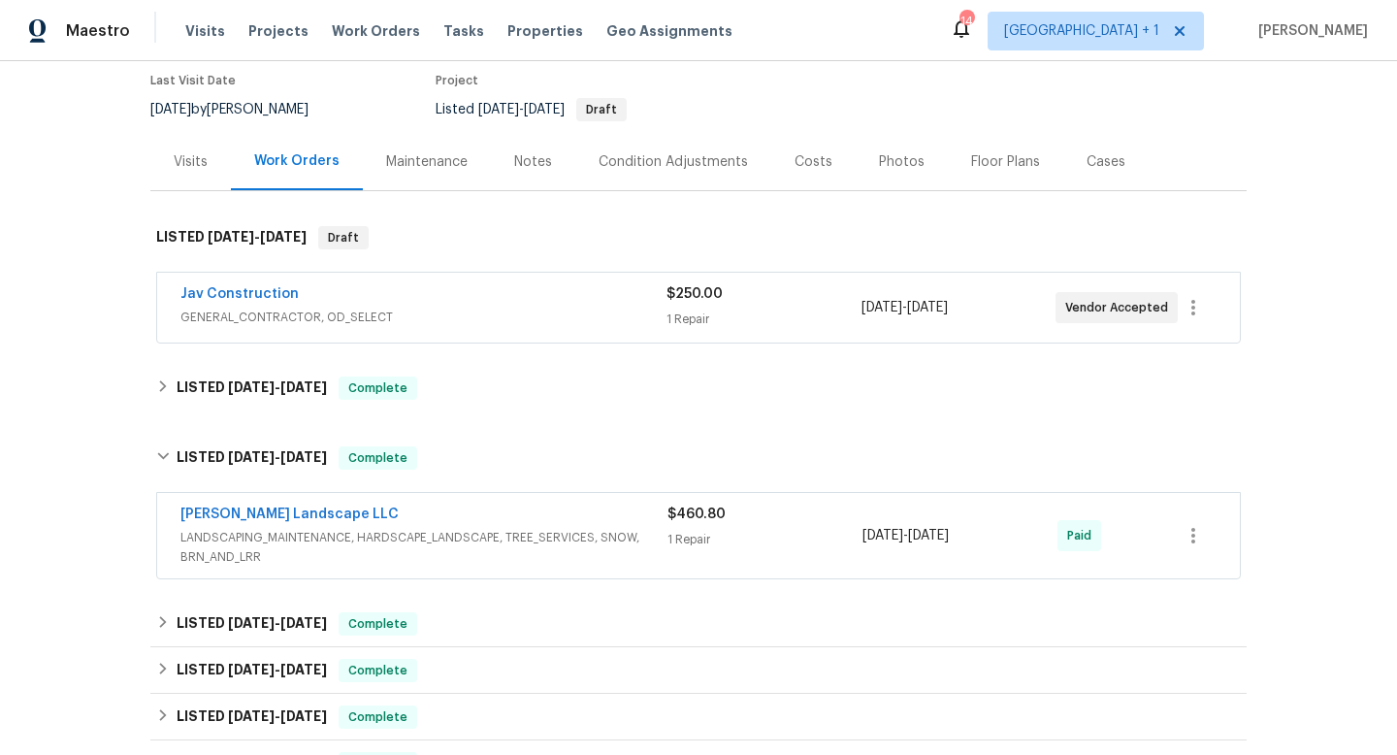
click at [305, 157] on div "Work Orders" at bounding box center [296, 160] width 85 height 19
click at [261, 291] on link "Jav Construction" at bounding box center [240, 294] width 118 height 14
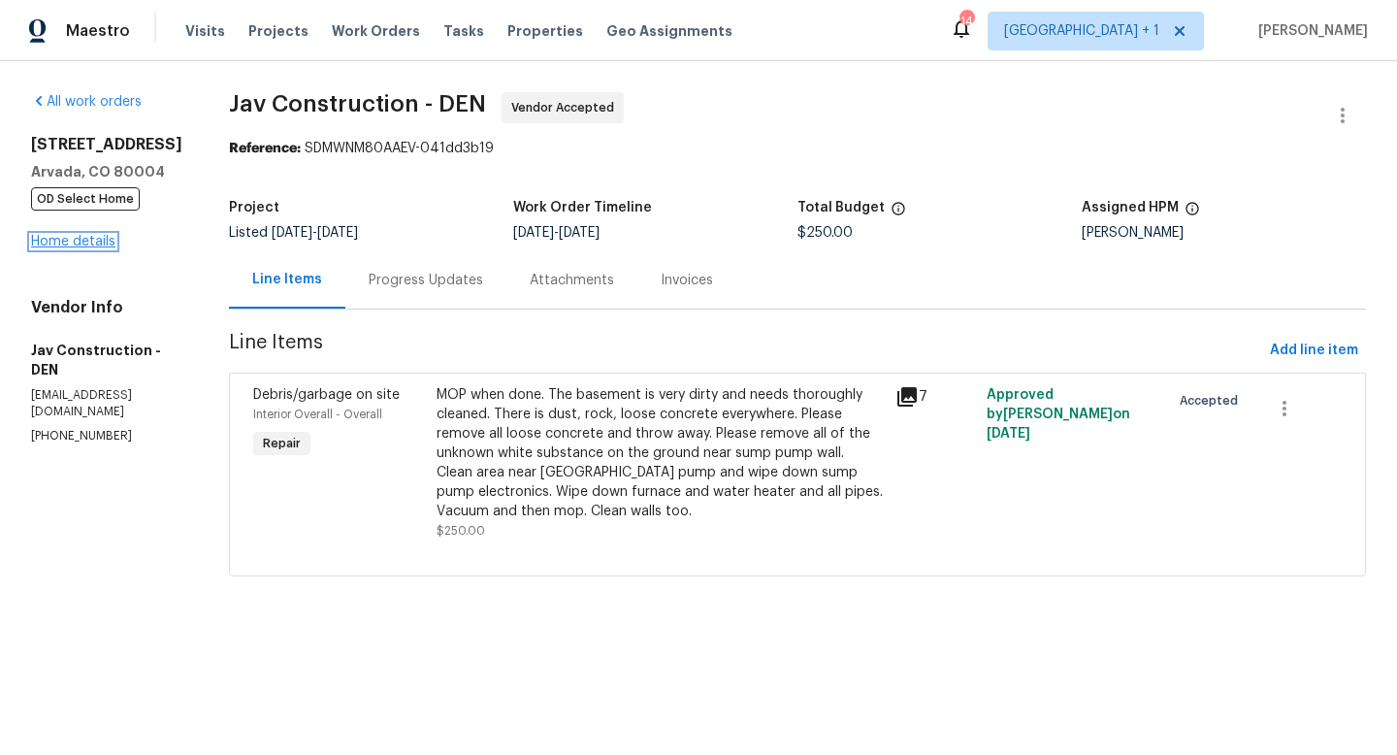
click at [93, 248] on link "Home details" at bounding box center [73, 242] width 84 height 14
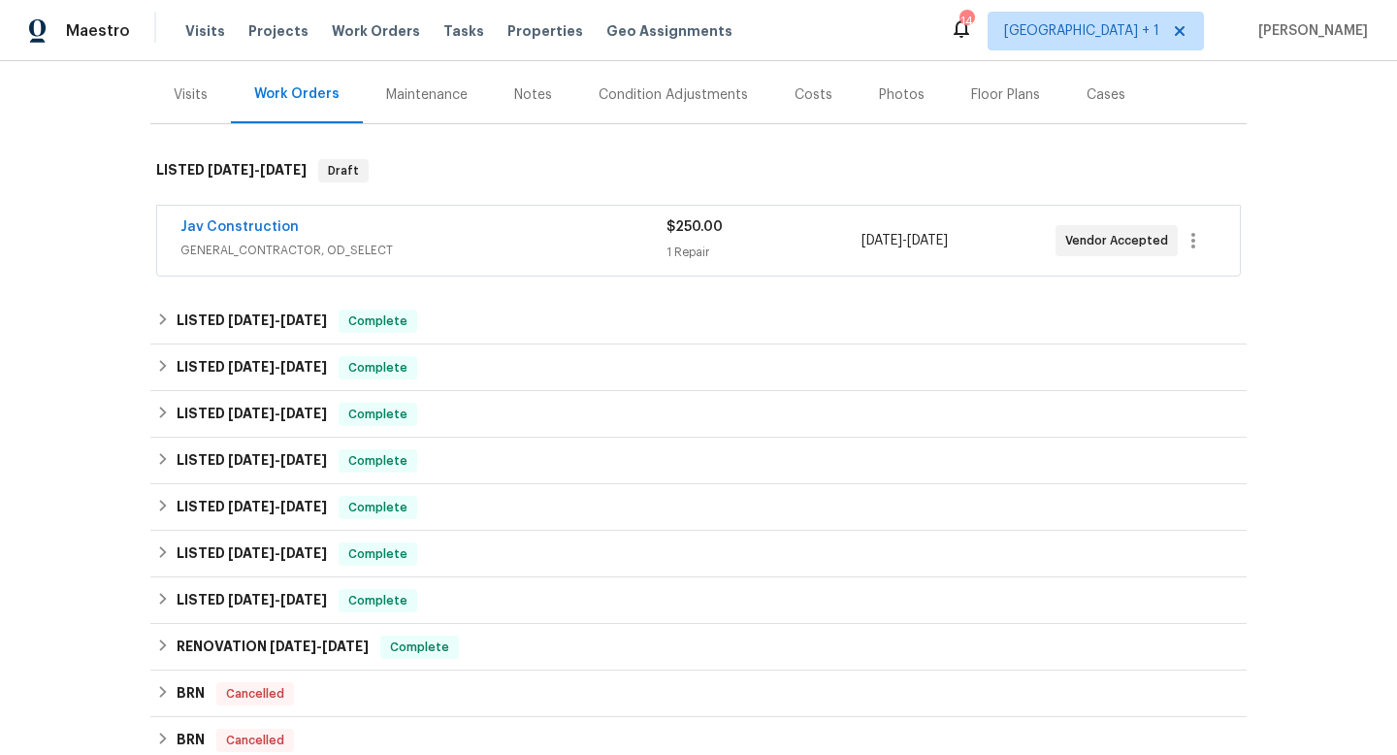
scroll to position [534, 0]
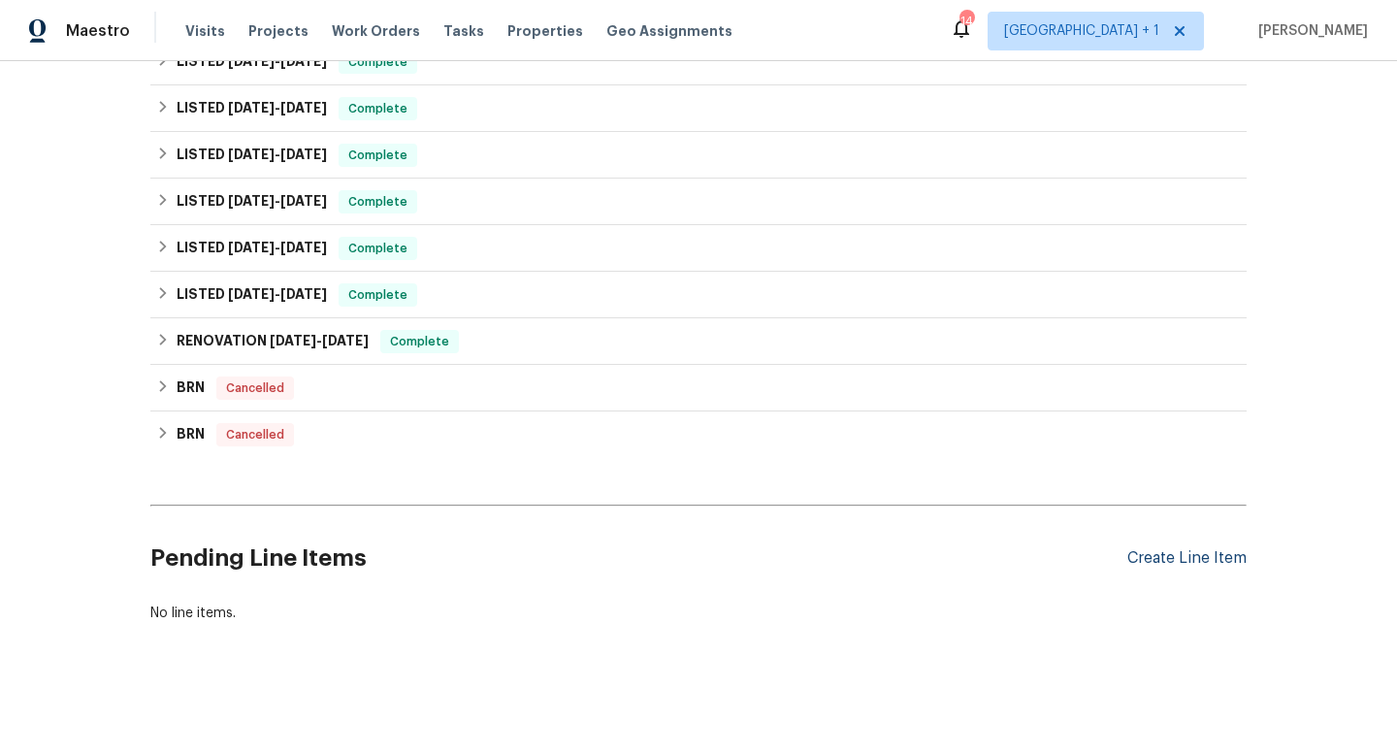
click at [1160, 554] on div "Create Line Item" at bounding box center [1187, 558] width 119 height 18
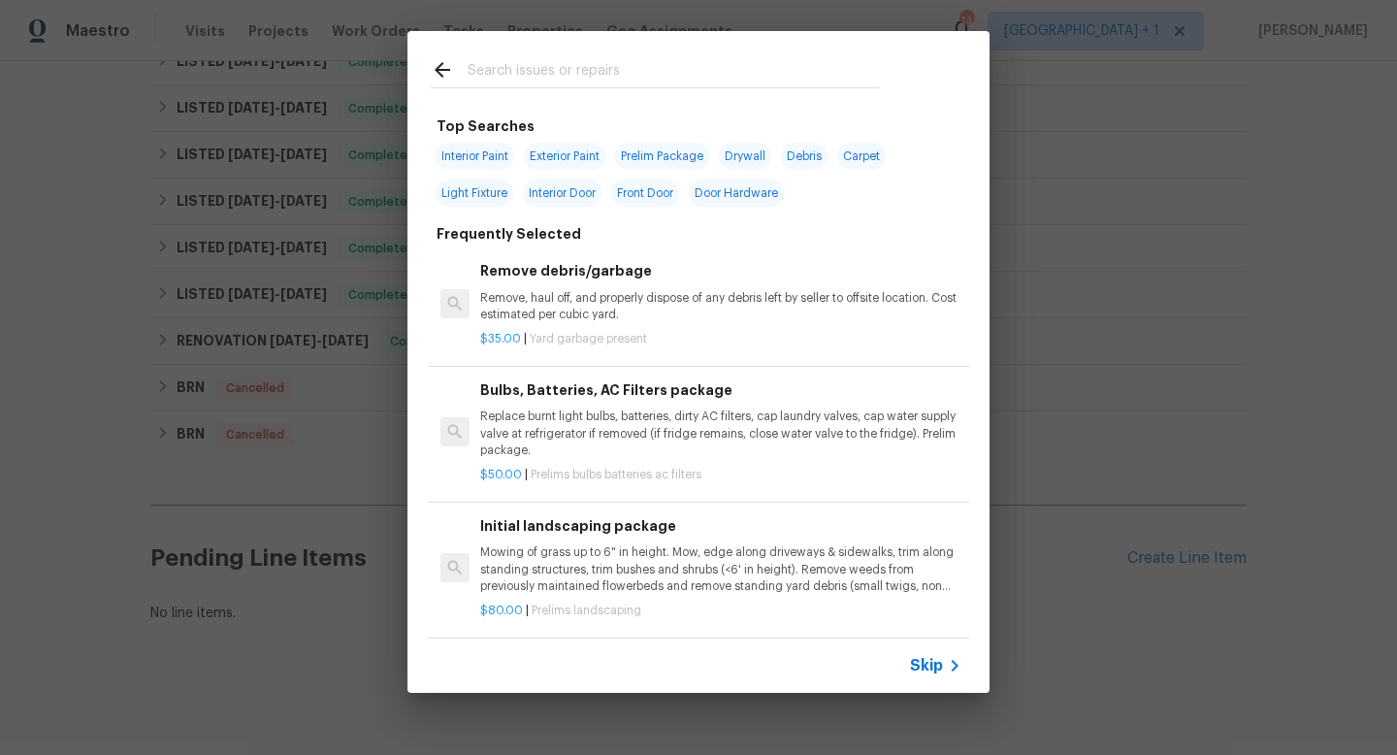
click at [933, 669] on span "Skip" at bounding box center [926, 665] width 33 height 19
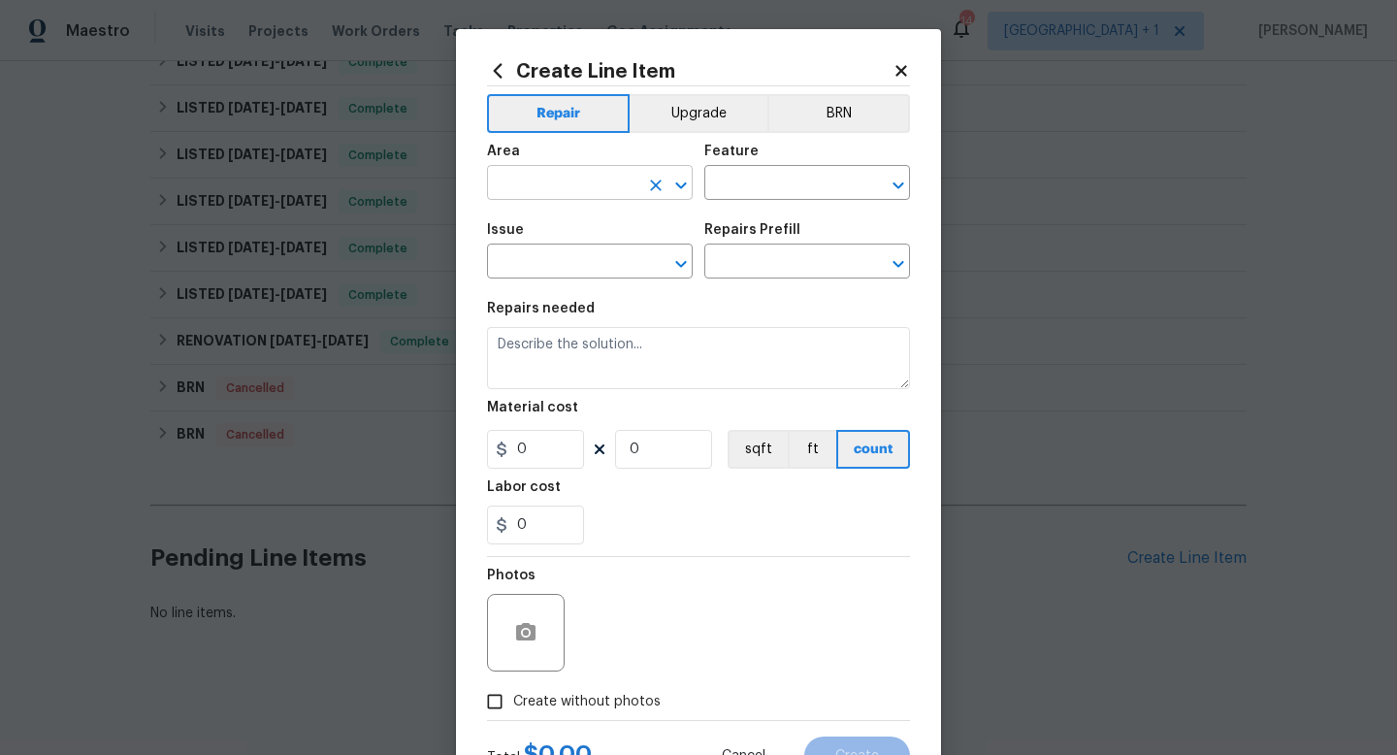
click at [584, 183] on input "text" at bounding box center [562, 185] width 151 height 30
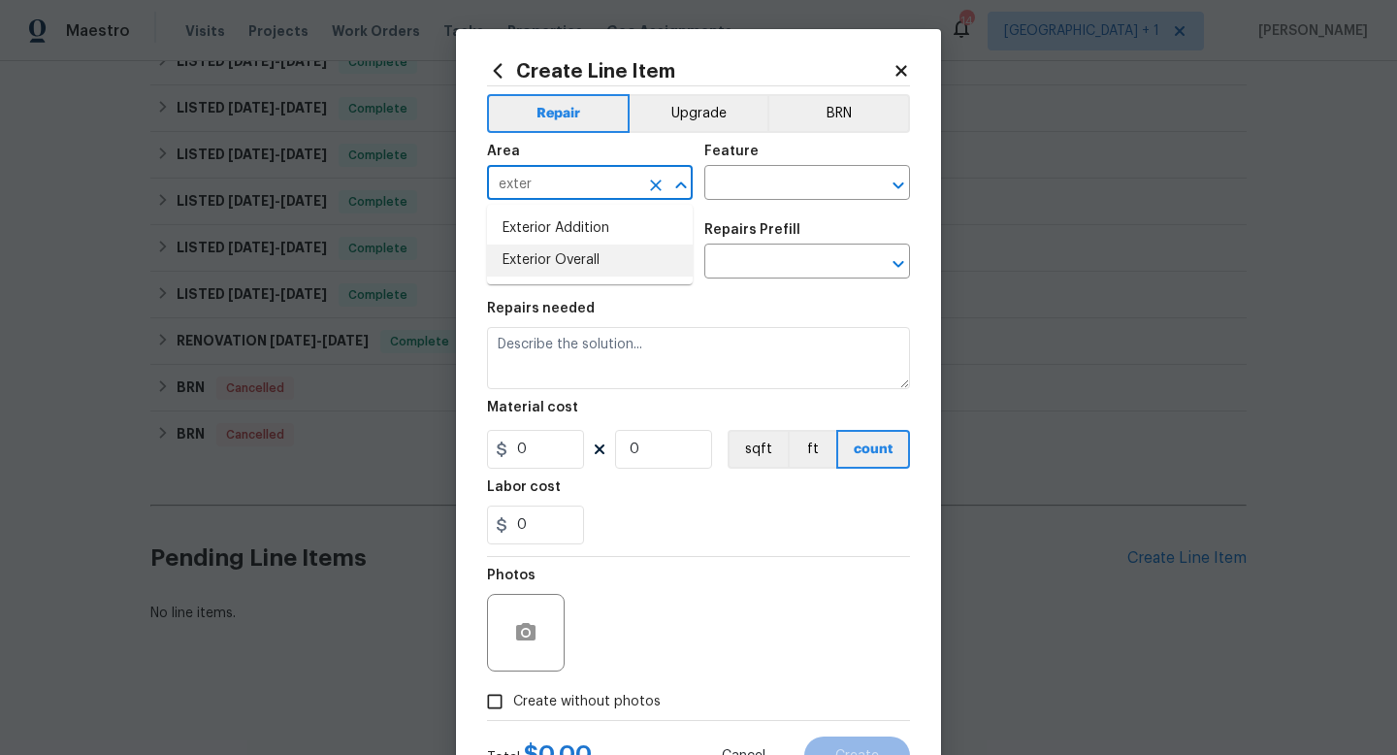
click at [572, 264] on li "Exterior Overall" at bounding box center [590, 261] width 206 height 32
type input "Exterior Overall"
click at [739, 185] on input "text" at bounding box center [780, 185] width 151 height 30
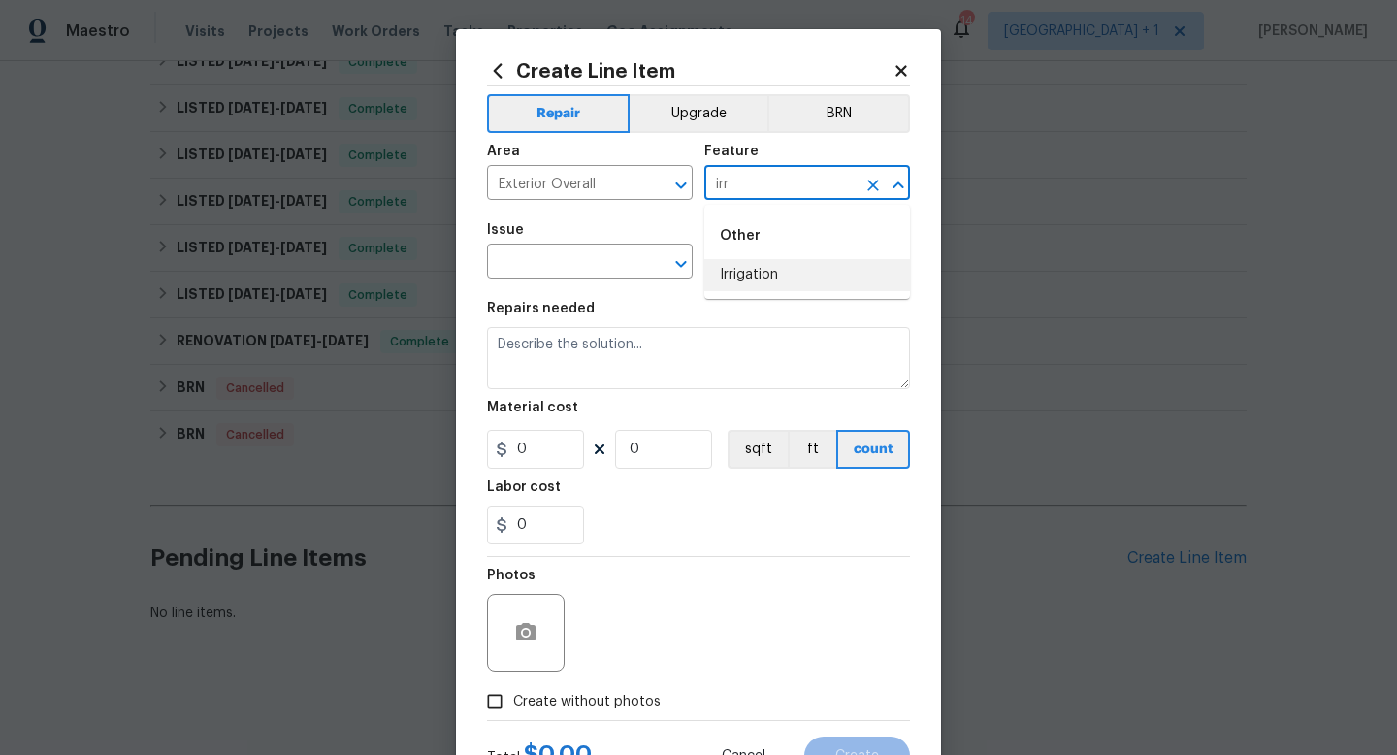
click at [747, 273] on li "Irrigation" at bounding box center [808, 275] width 206 height 32
type input "Irrigation"
click at [588, 264] on input "text" at bounding box center [562, 263] width 151 height 30
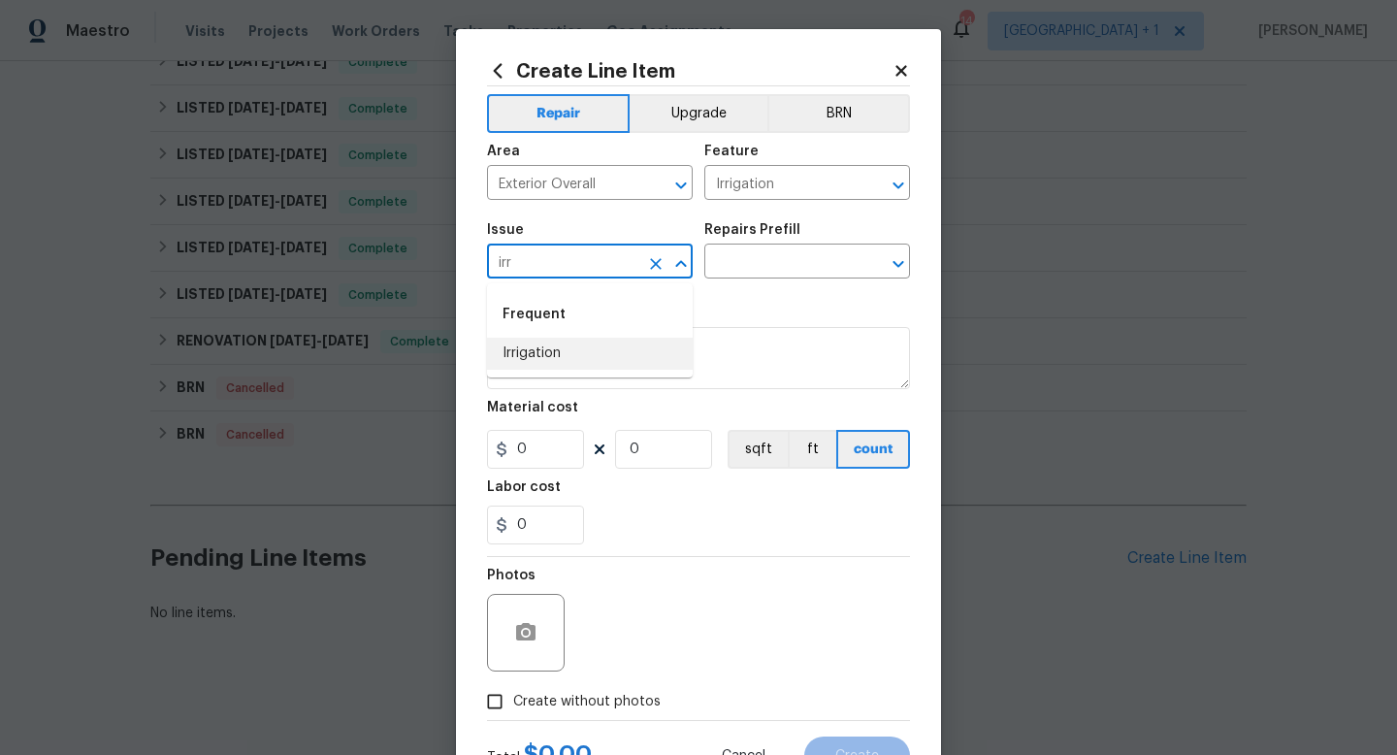
click at [571, 351] on li "Irrigation" at bounding box center [590, 354] width 206 height 32
type input "Irrigation"
click at [761, 268] on input "text" at bounding box center [780, 263] width 151 height 30
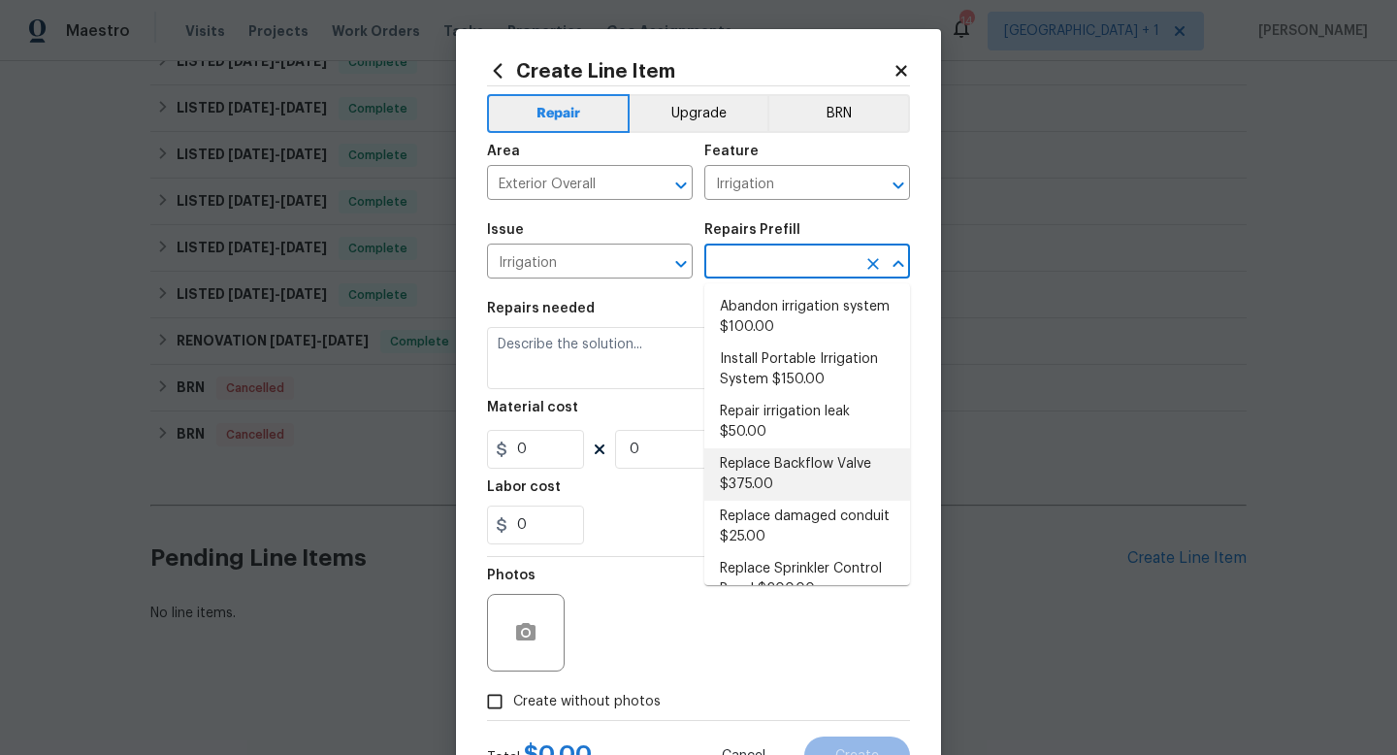
scroll to position [185, 0]
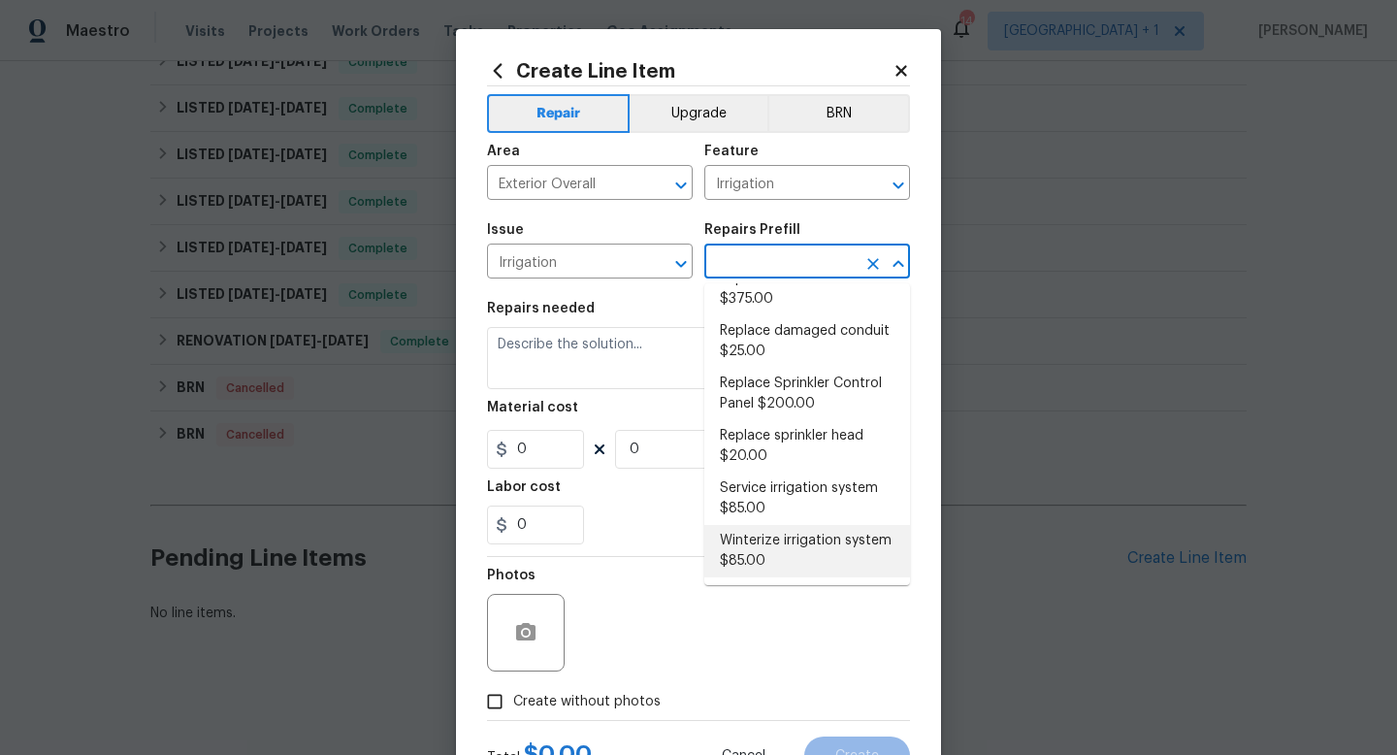
click at [756, 545] on li "Winterize irrigation system $85.00" at bounding box center [808, 551] width 206 height 52
type input "Winterize irrigation system $85.00"
type textarea "Winterize irrigation system please"
type input "1"
type input "85"
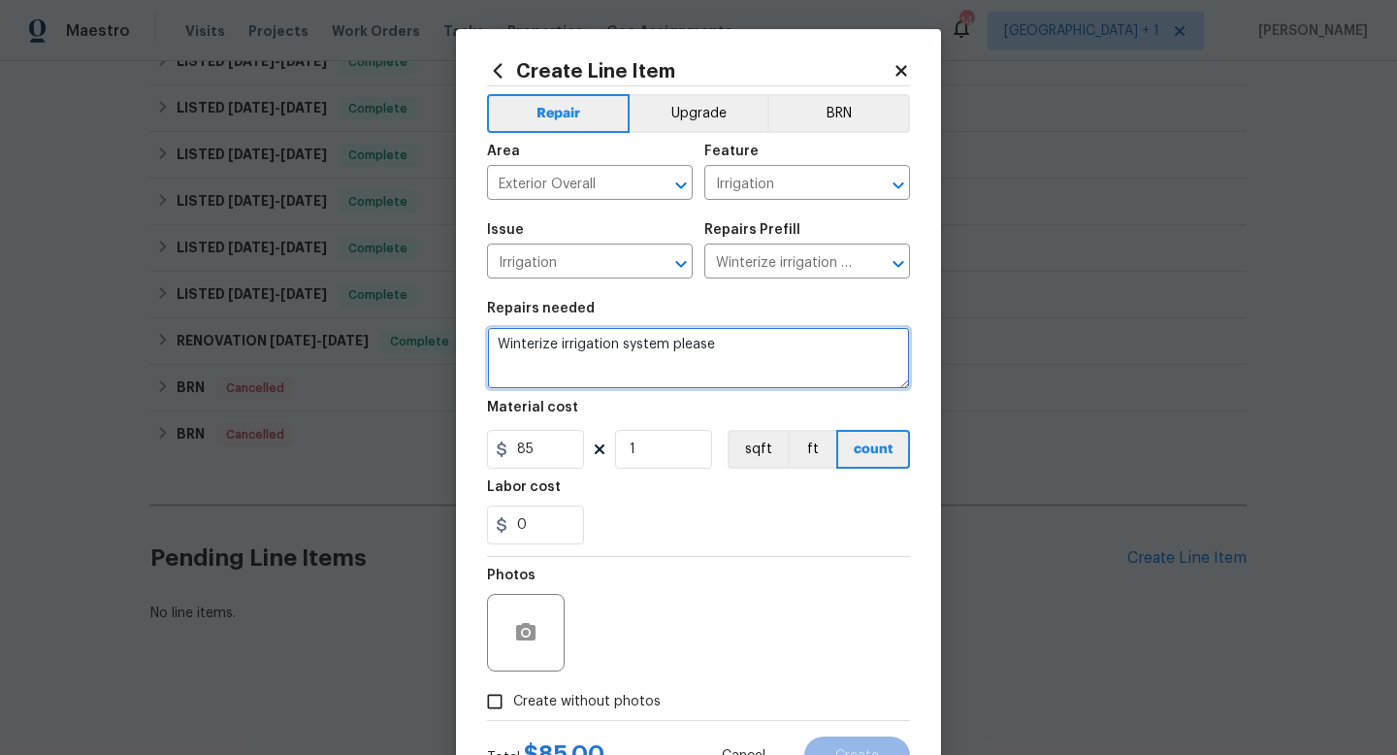
drag, startPoint x: 752, startPoint y: 344, endPoint x: 494, endPoint y: 344, distance: 258.1
click at [494, 344] on textarea "Winterize irrigation system please" at bounding box center [698, 358] width 423 height 62
paste textarea "Please winterize irrigation system. Drain backflow and lines to house and turn …"
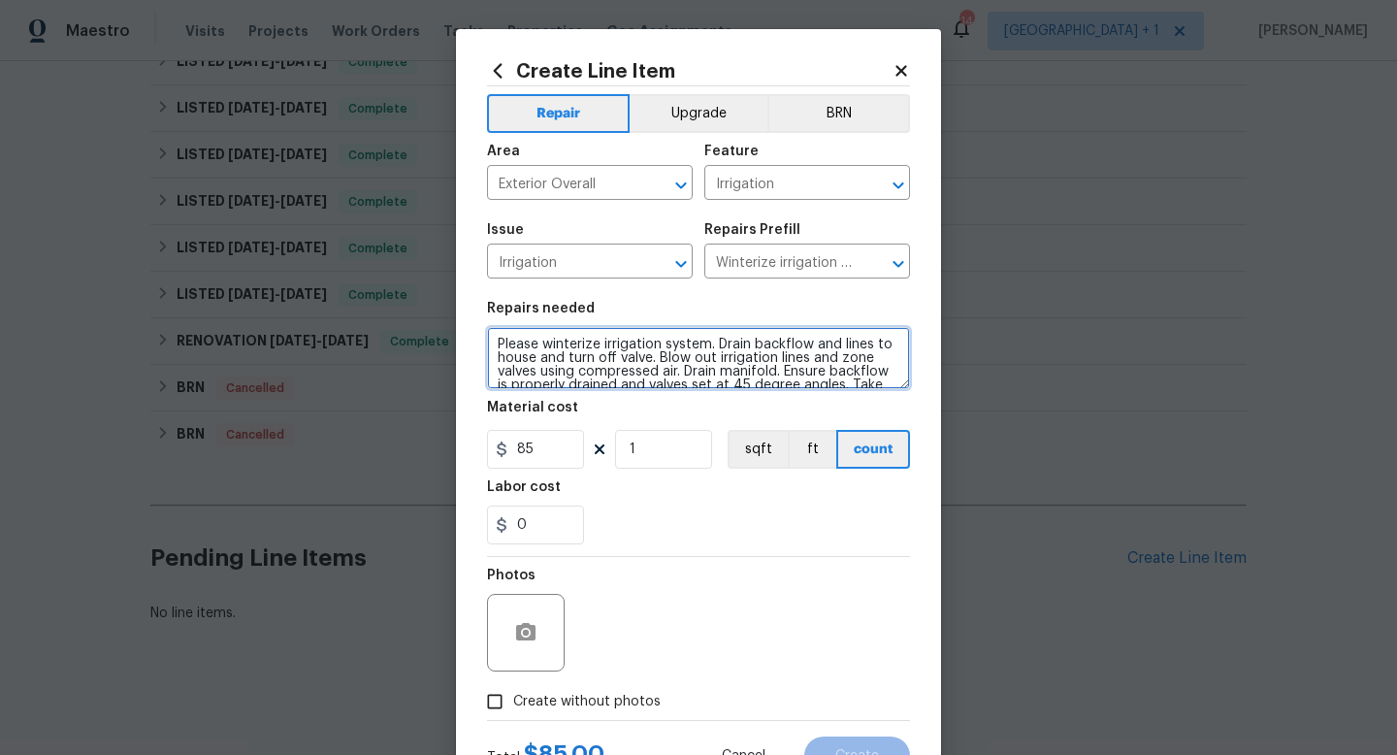
scroll to position [17, 0]
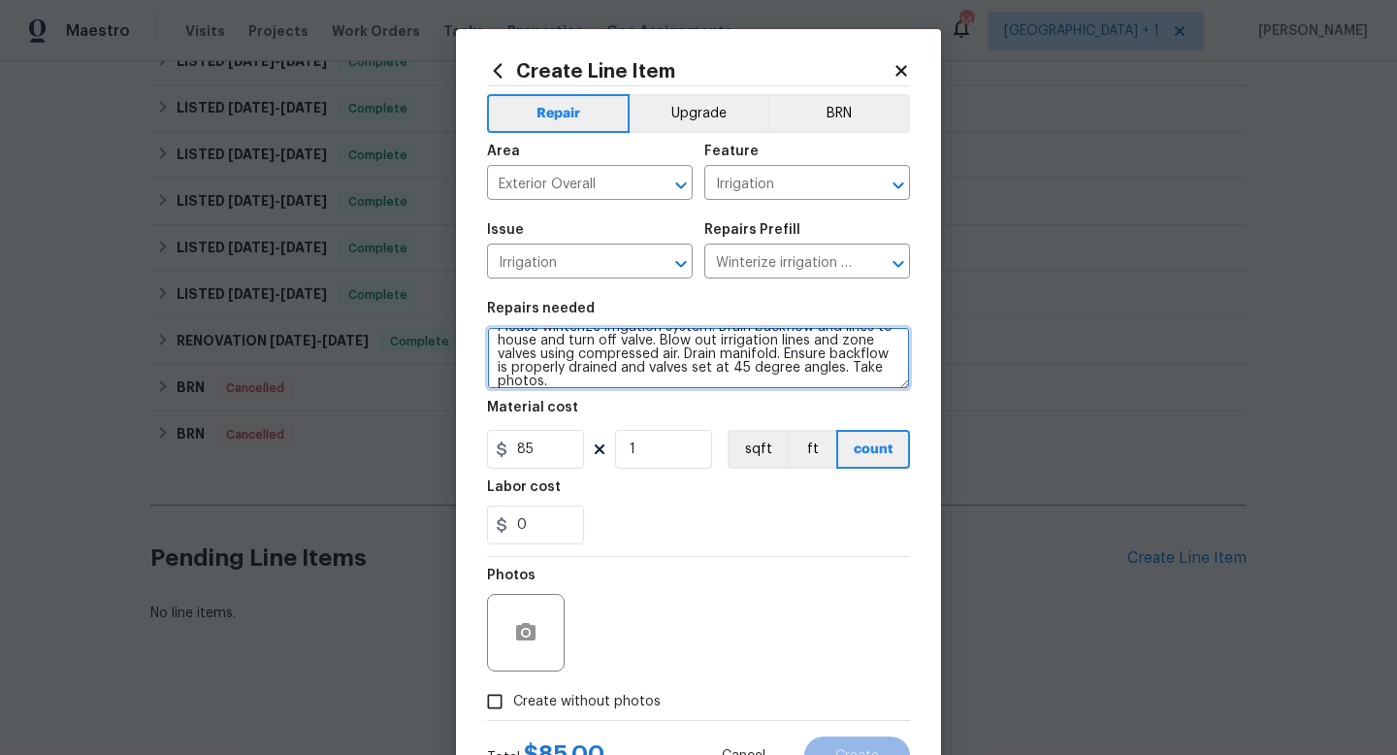
type textarea "Please winterize irrigation system. Drain backflow and lines to house and turn …"
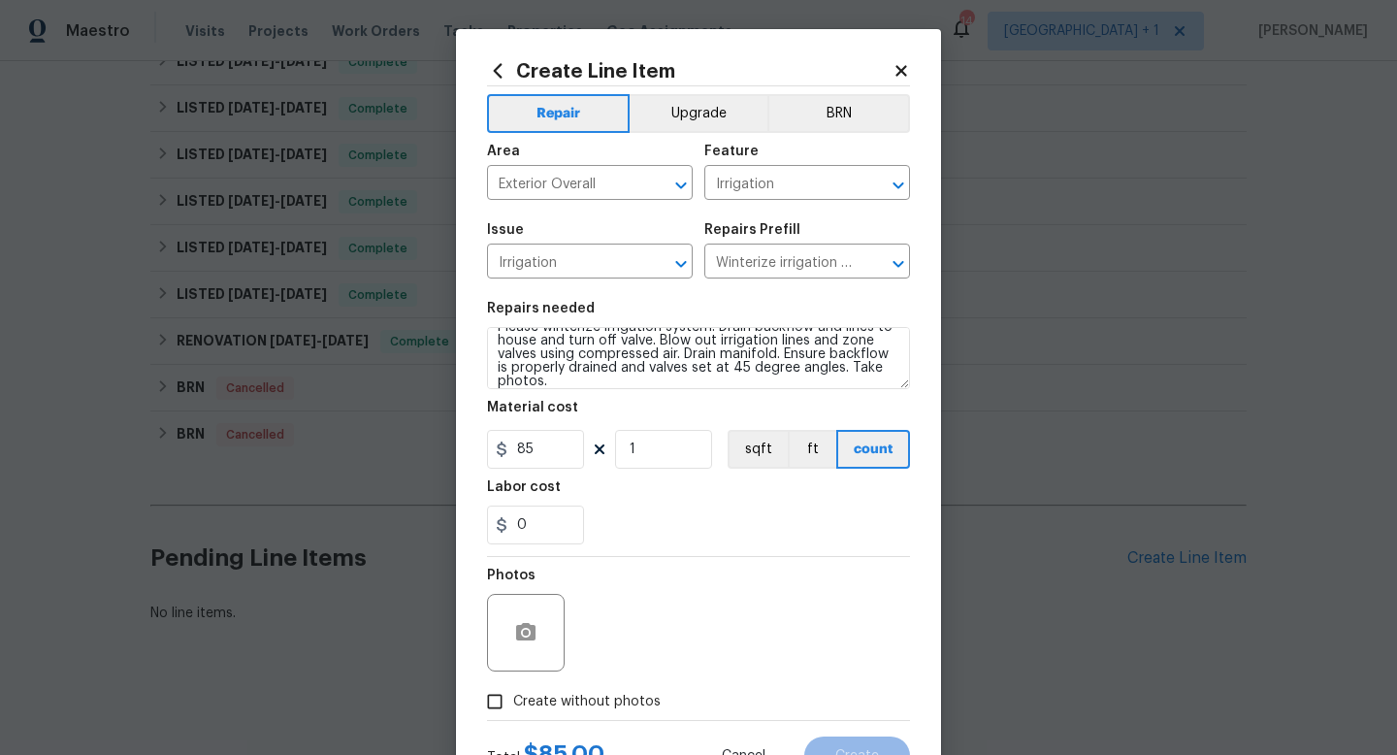
click at [509, 704] on input "Create without photos" at bounding box center [494, 701] width 37 height 37
checkbox input "true"
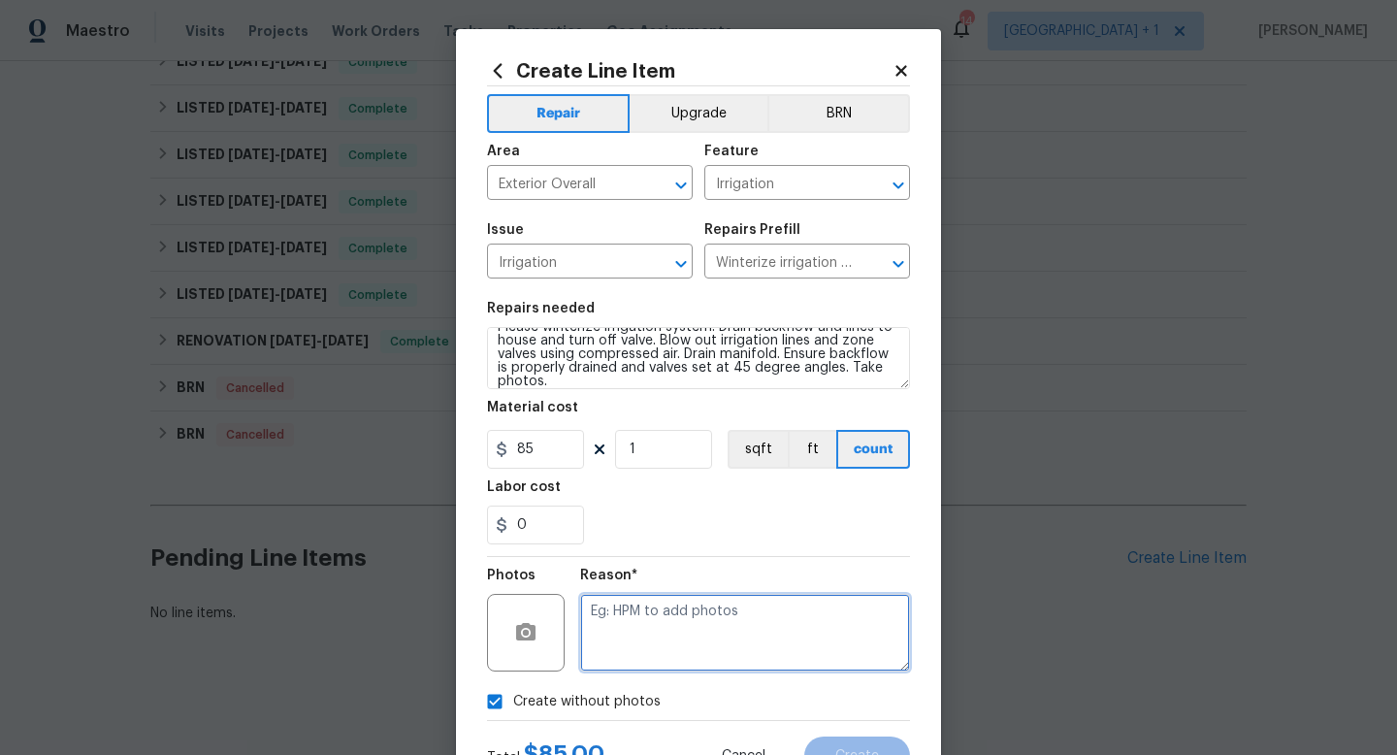
click at [621, 637] on textarea at bounding box center [745, 633] width 330 height 78
type textarea "na"
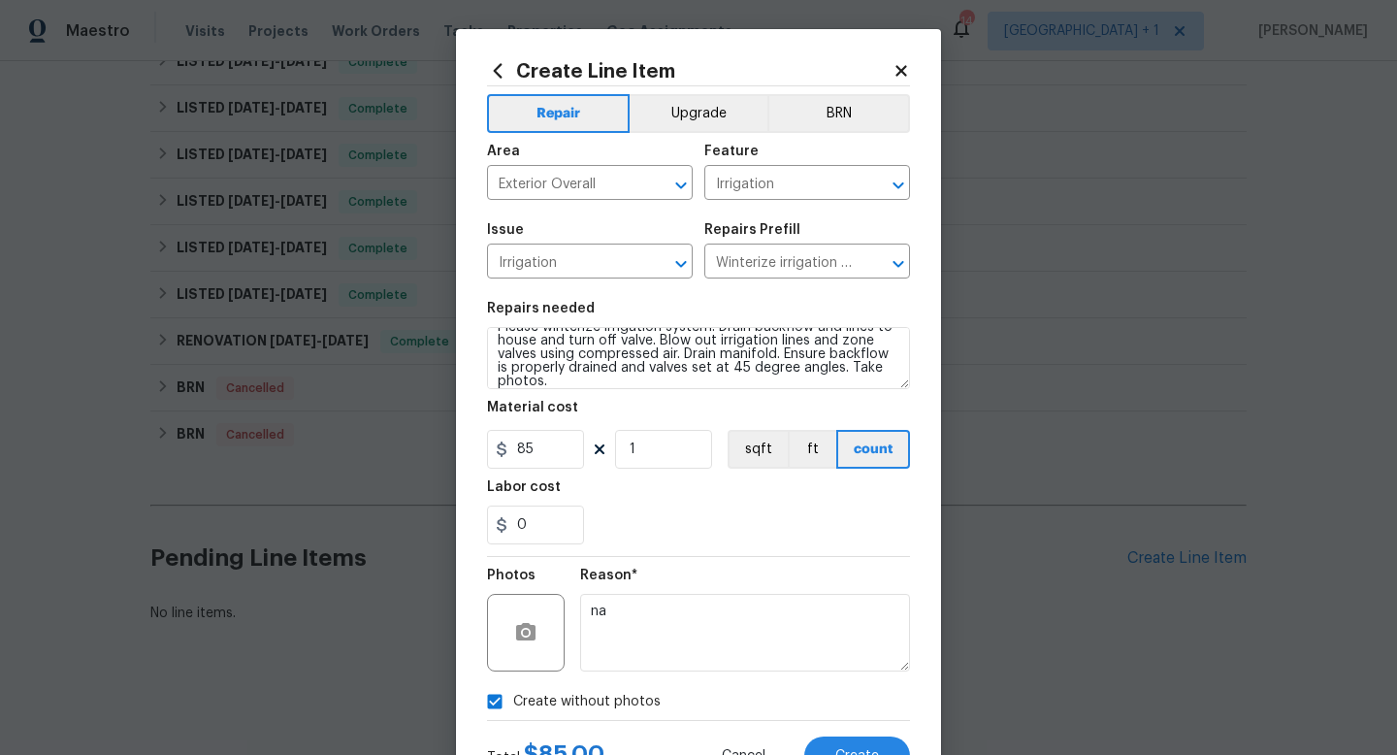
click at [788, 551] on section "Repairs needed Please winterize irrigation system. Drain backflow and lines to …" at bounding box center [698, 423] width 423 height 266
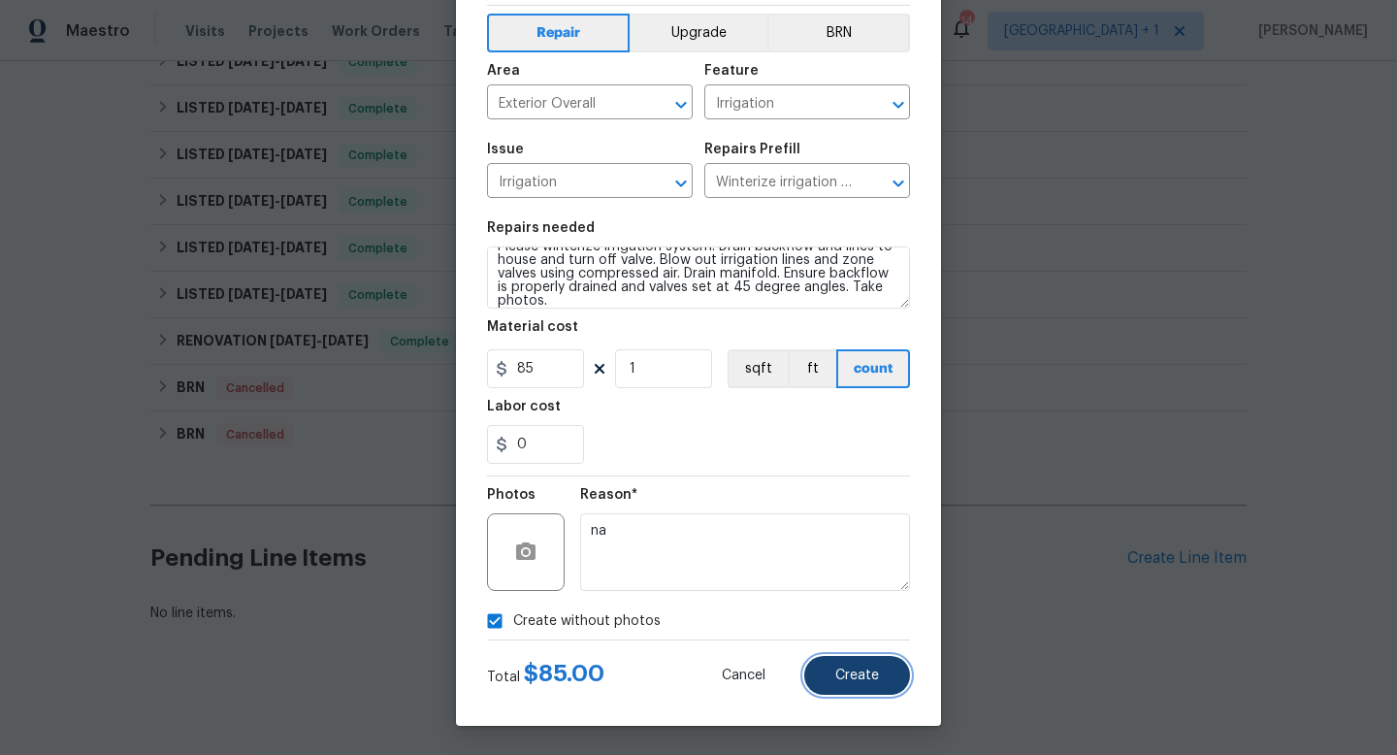
click at [845, 675] on span "Create" at bounding box center [858, 676] width 44 height 15
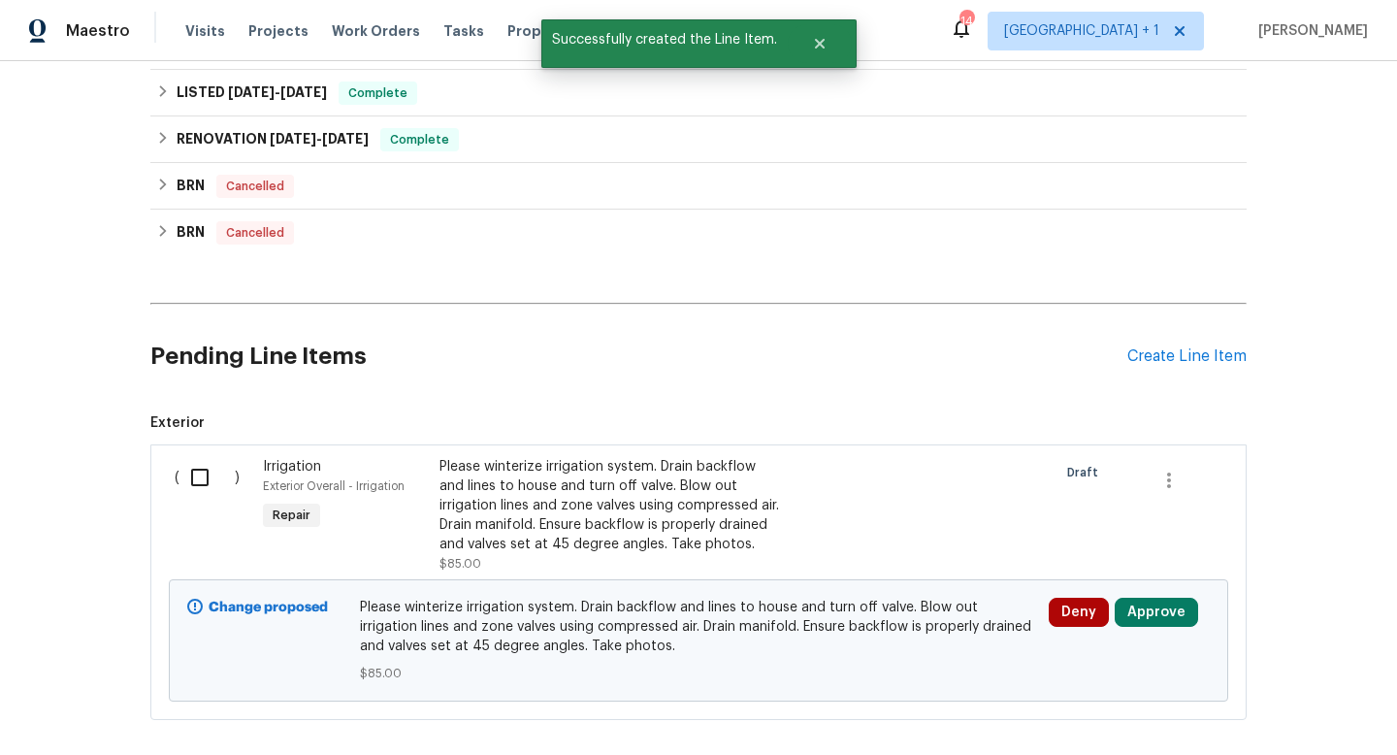
scroll to position [777, 0]
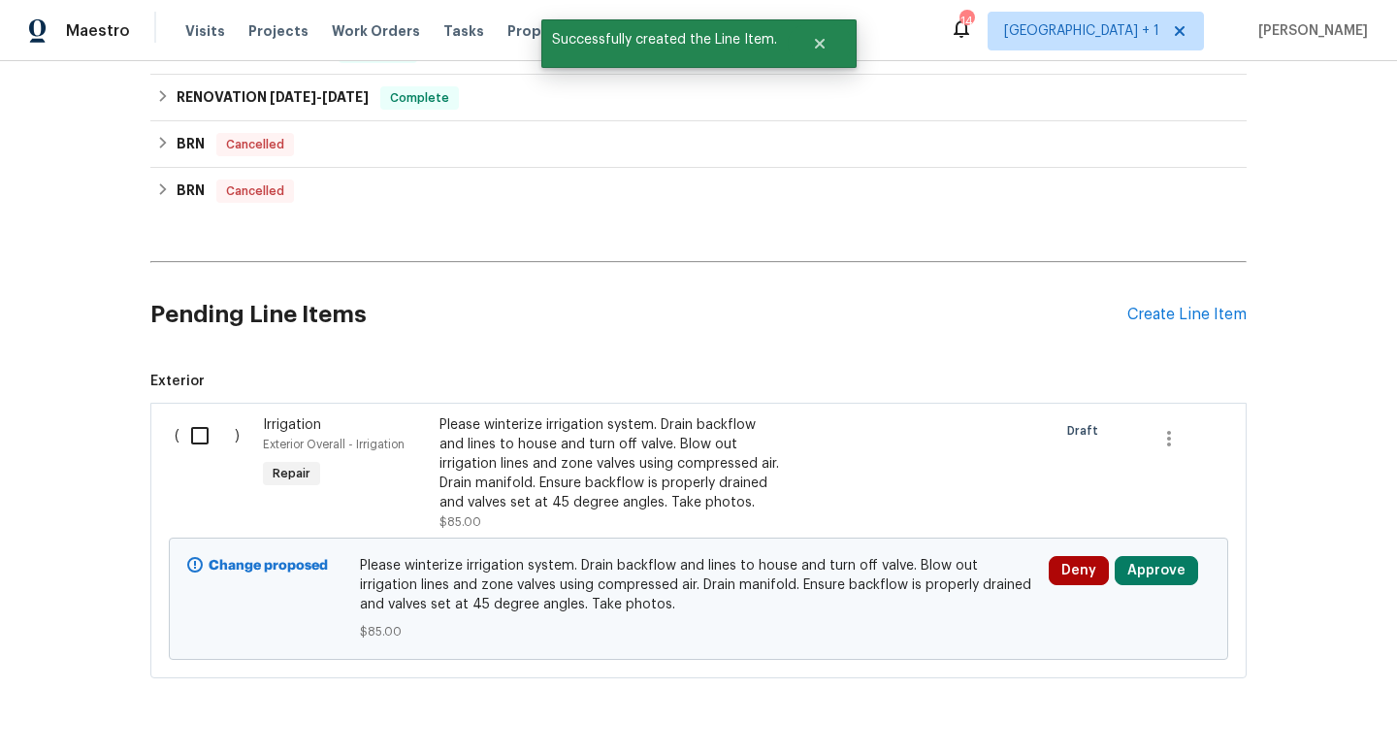
click at [203, 442] on input "checkbox" at bounding box center [207, 435] width 55 height 41
checkbox input "true"
click at [1241, 706] on span "Create Work Order" at bounding box center [1286, 707] width 129 height 24
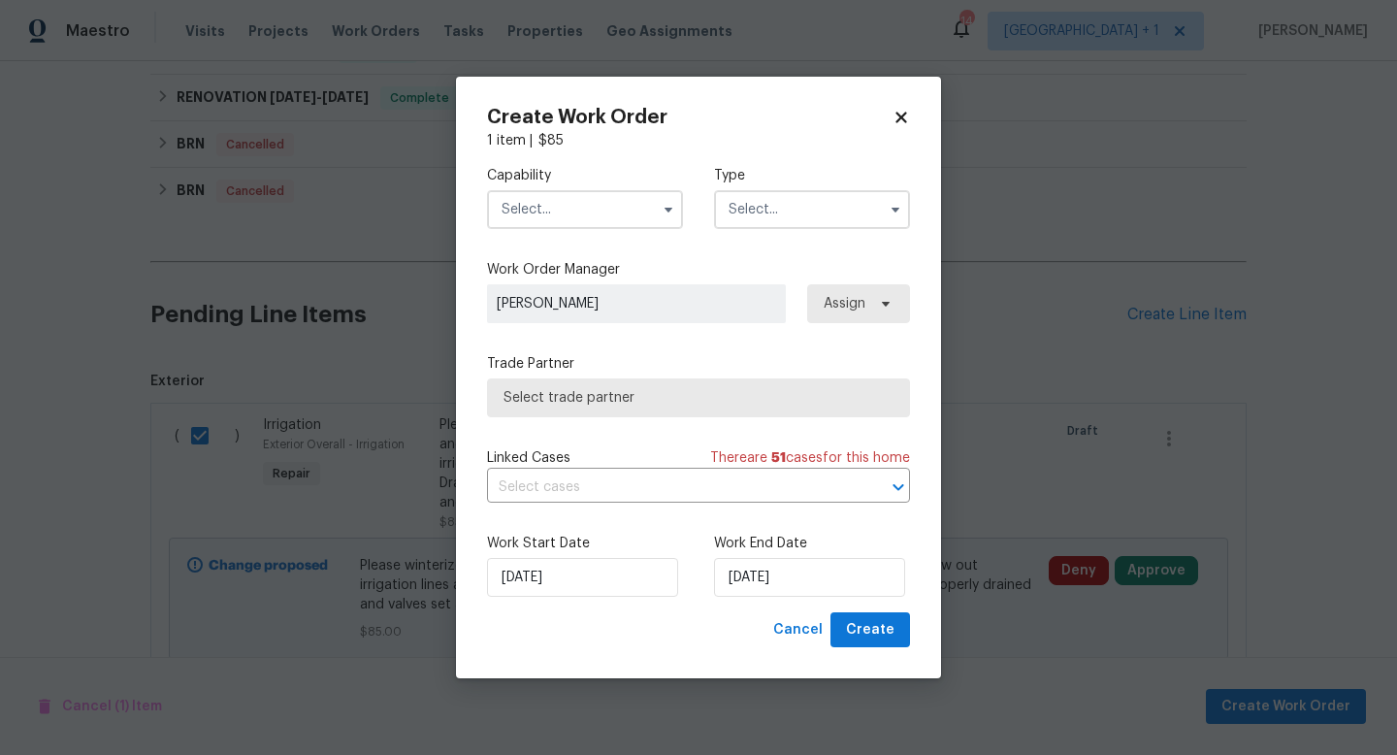
click at [651, 203] on input "text" at bounding box center [585, 209] width 196 height 39
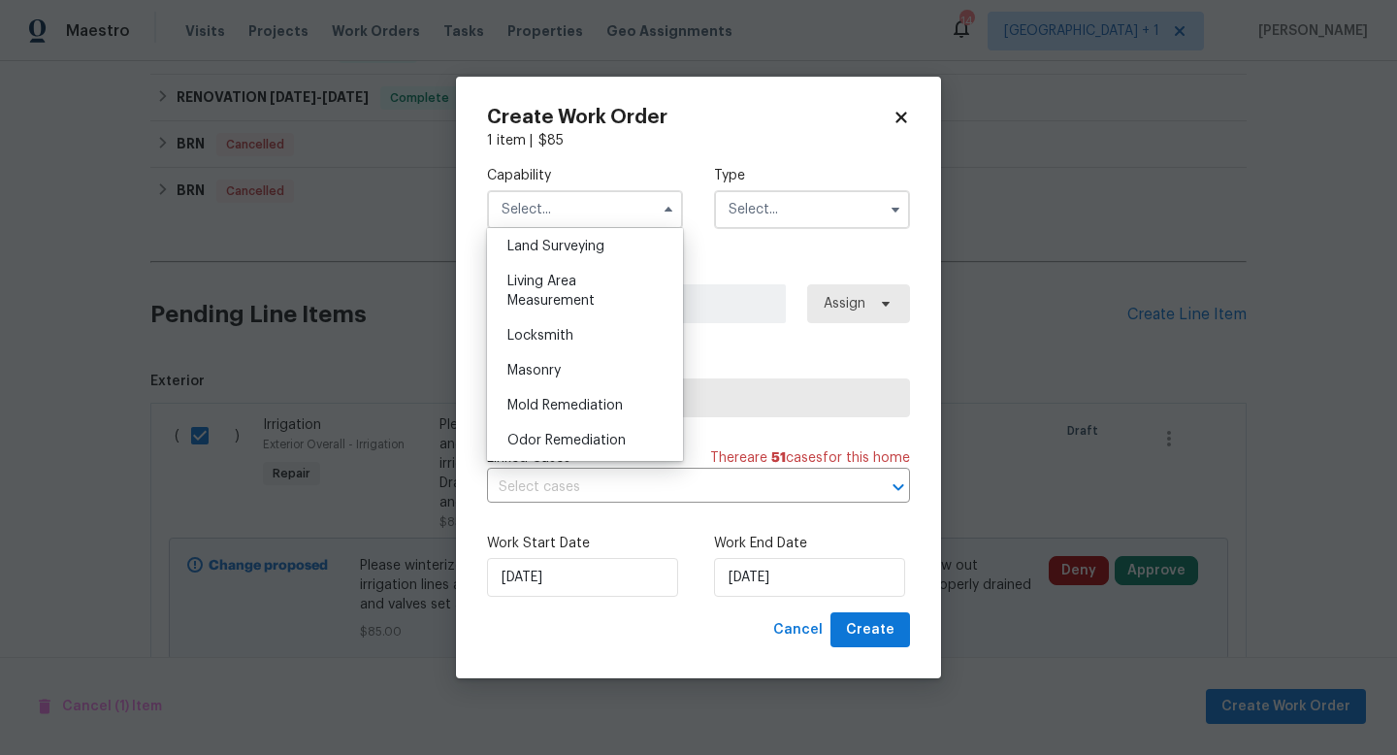
scroll to position [1284, 0]
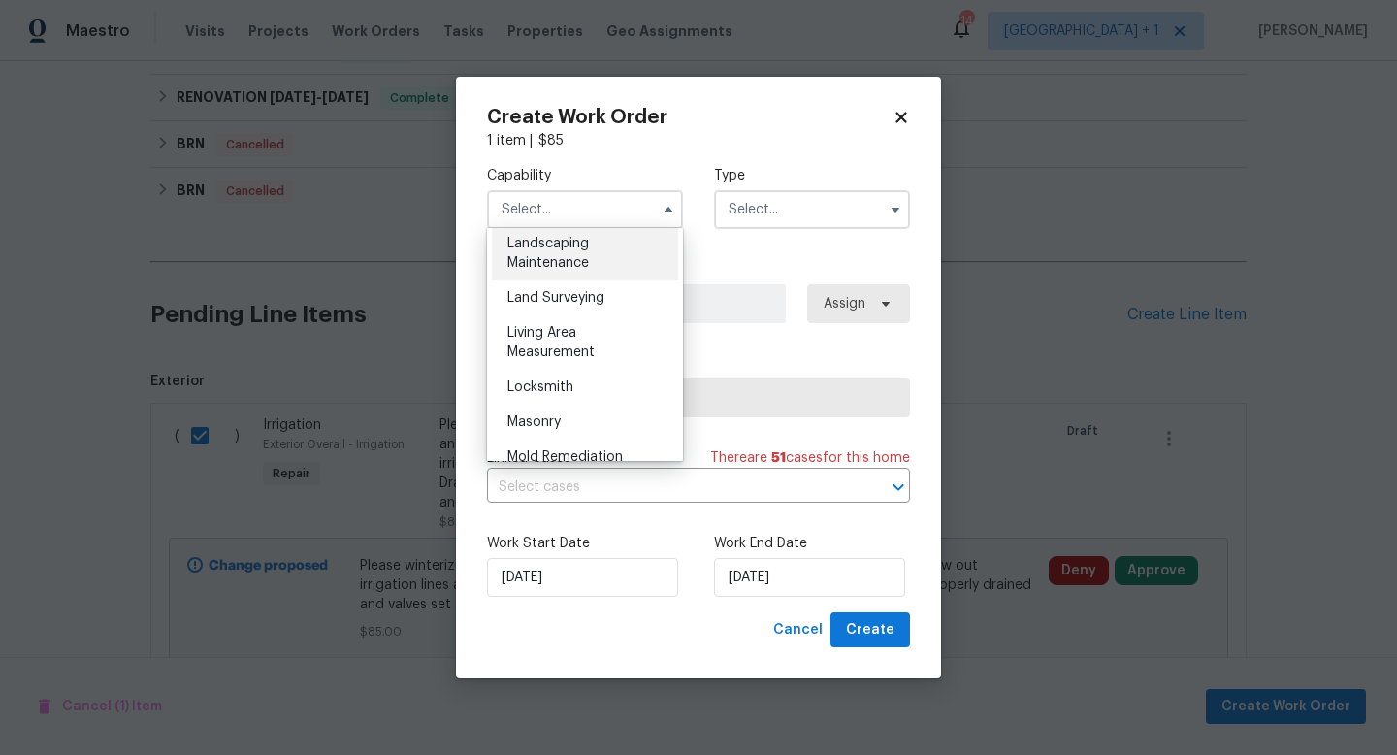
click at [565, 245] on span "Landscaping Maintenance" at bounding box center [549, 253] width 82 height 33
type input "Landscaping Maintenance"
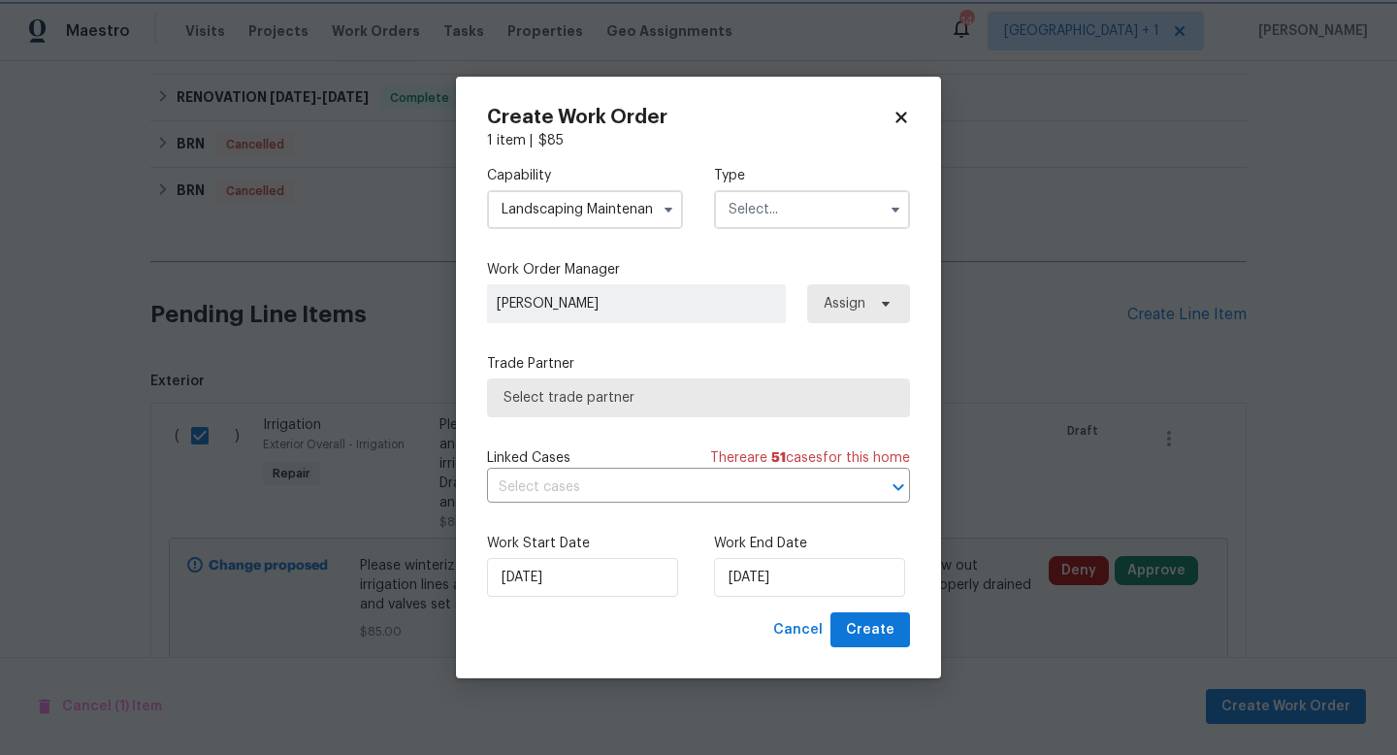
scroll to position [1223, 0]
click at [744, 207] on input "text" at bounding box center [812, 209] width 196 height 39
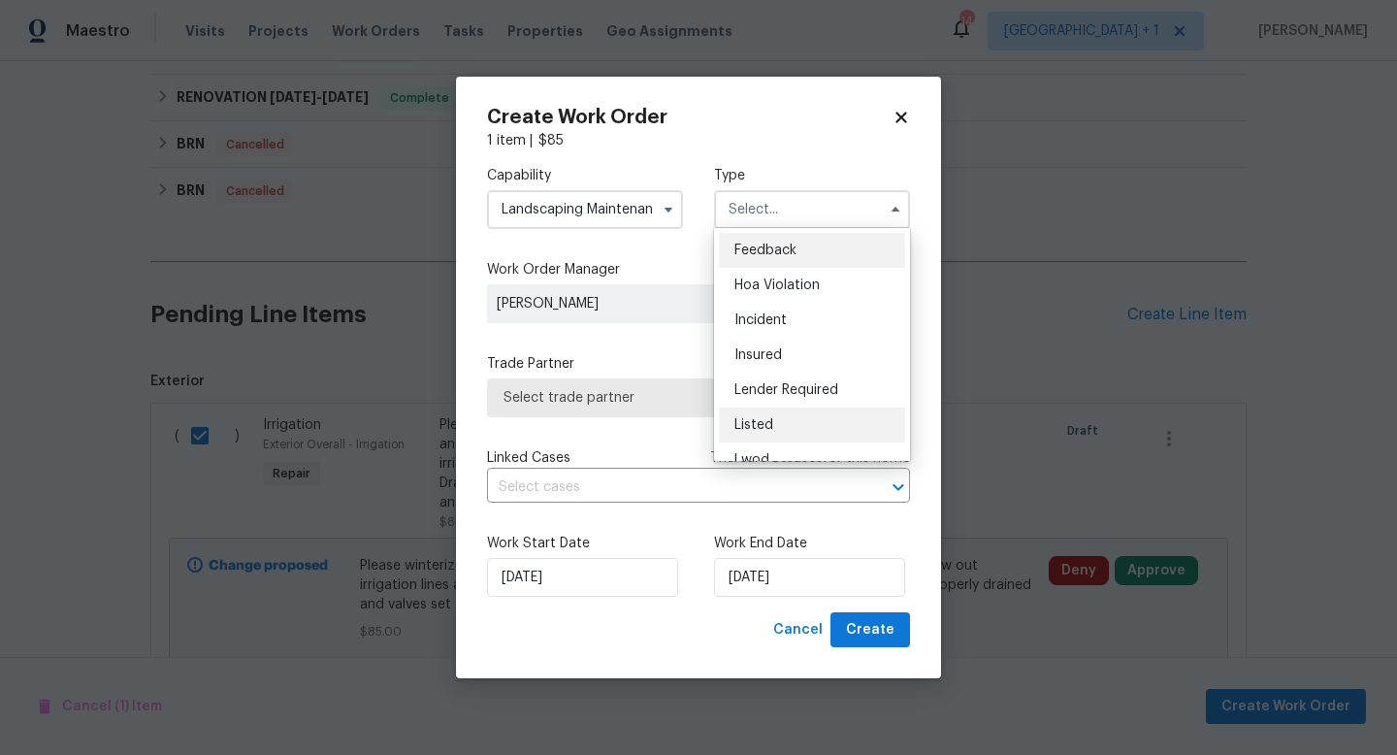
click at [760, 429] on span "Listed" at bounding box center [754, 425] width 39 height 14
type input "Listed"
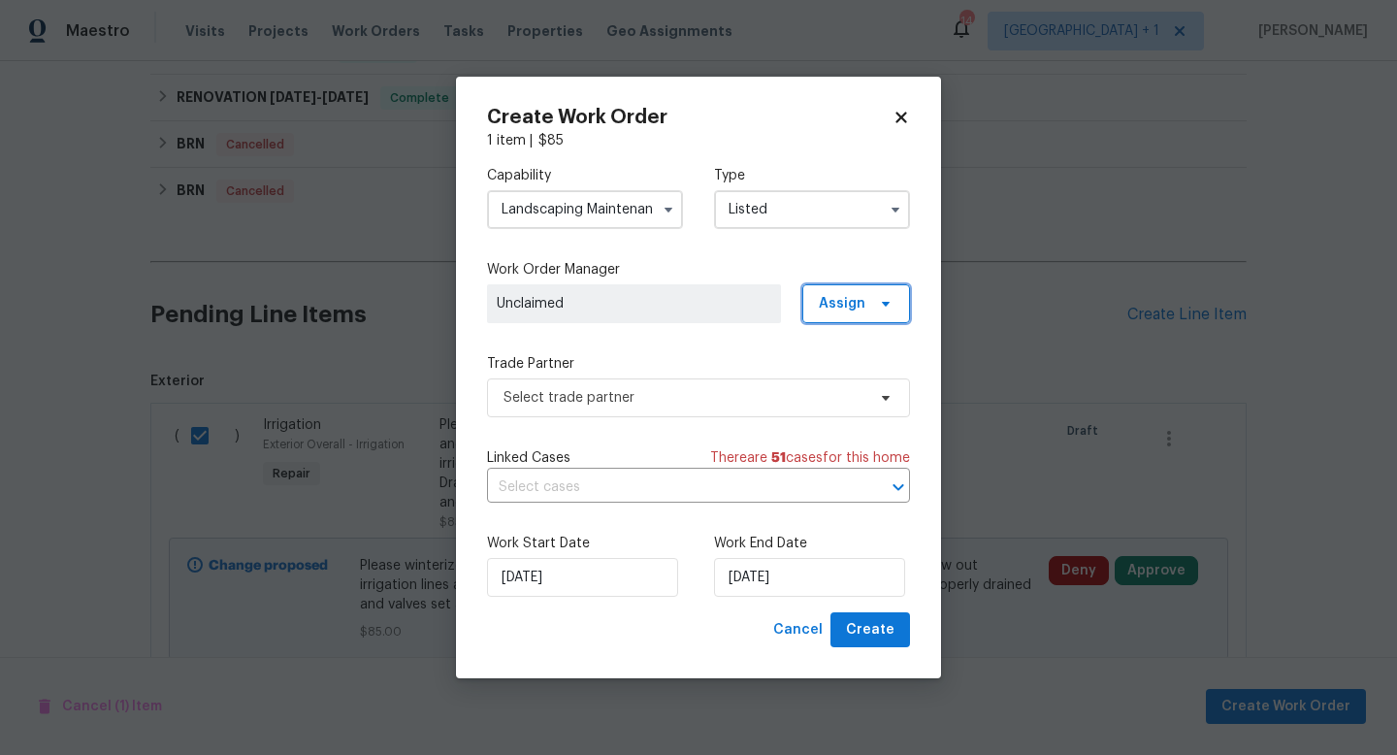
click at [842, 303] on span "Assign" at bounding box center [842, 303] width 47 height 19
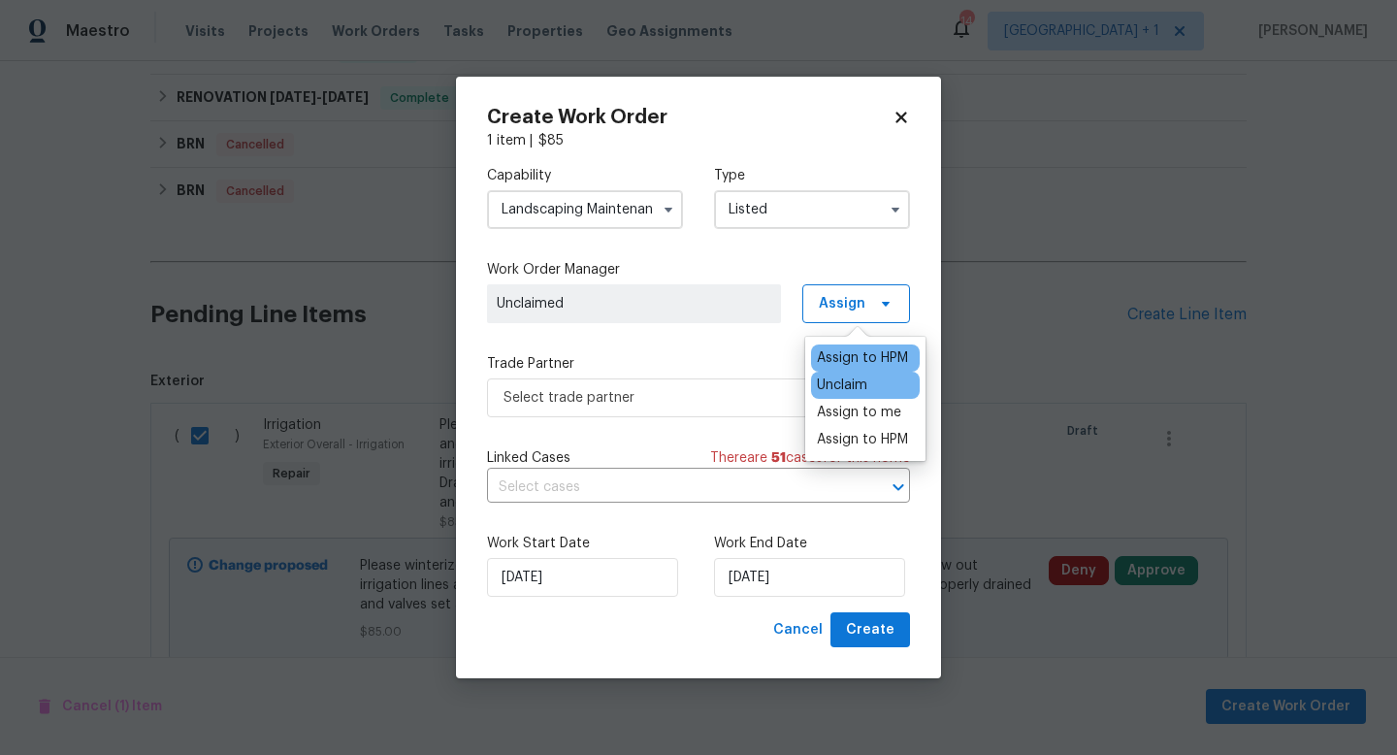
click at [835, 354] on div "Assign to HPM" at bounding box center [862, 357] width 91 height 19
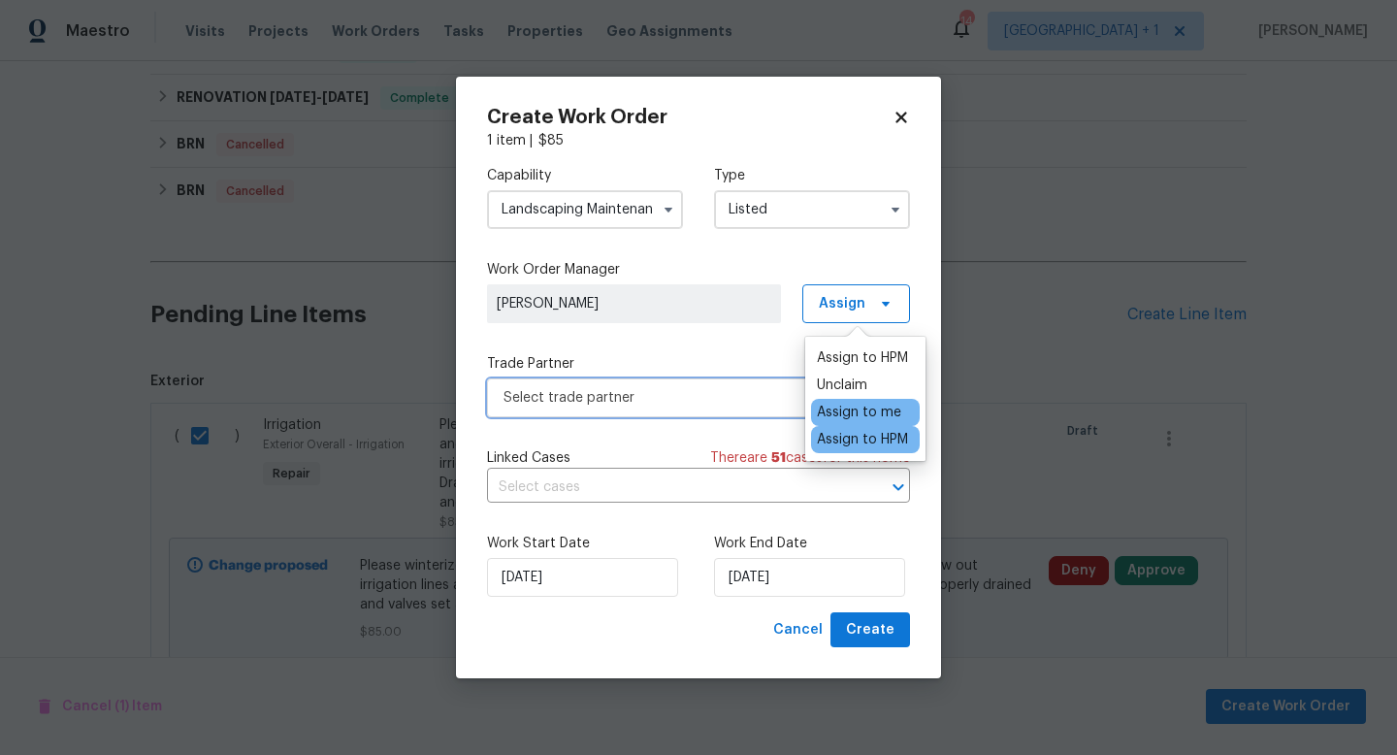
click at [713, 391] on span "Select trade partner" at bounding box center [685, 397] width 362 height 19
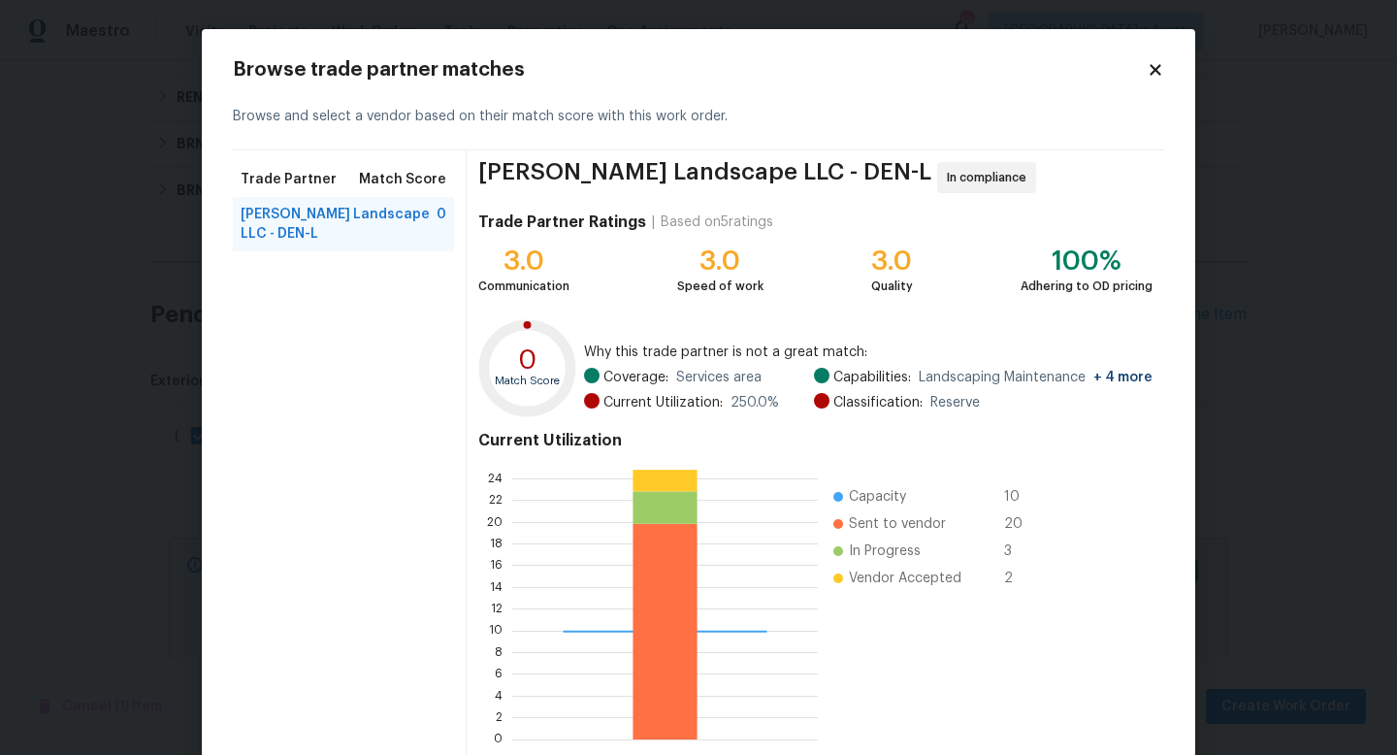
scroll to position [101, 0]
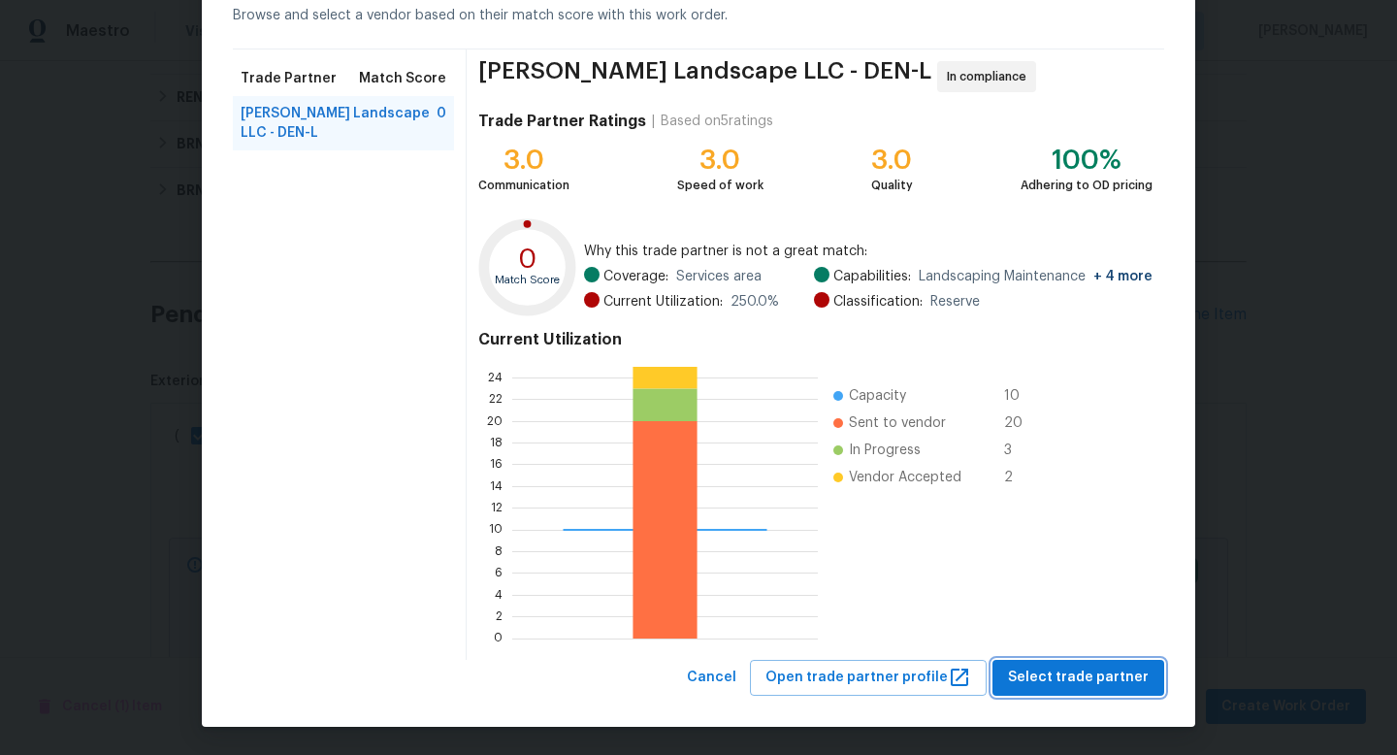
click at [1071, 673] on span "Select trade partner" at bounding box center [1078, 678] width 141 height 24
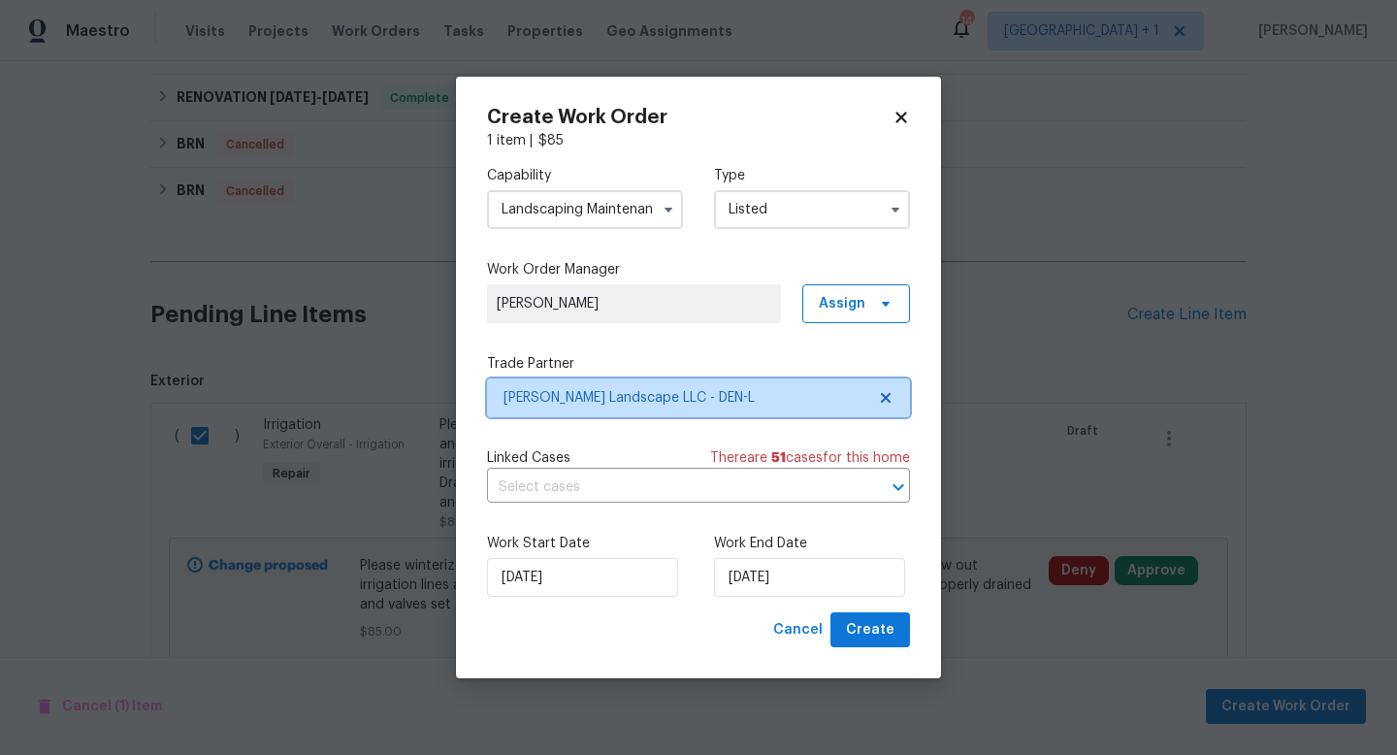
scroll to position [0, 0]
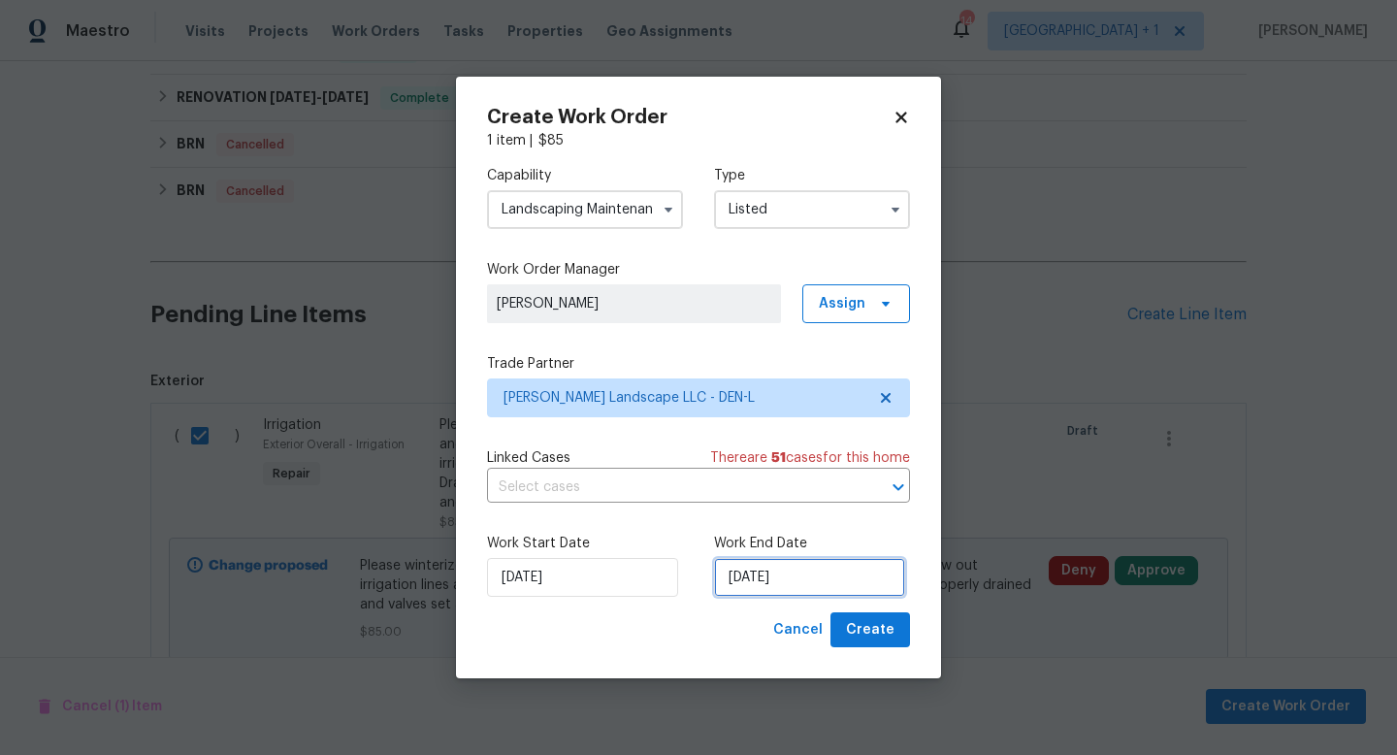
click at [834, 590] on input "[DATE]" at bounding box center [809, 577] width 191 height 39
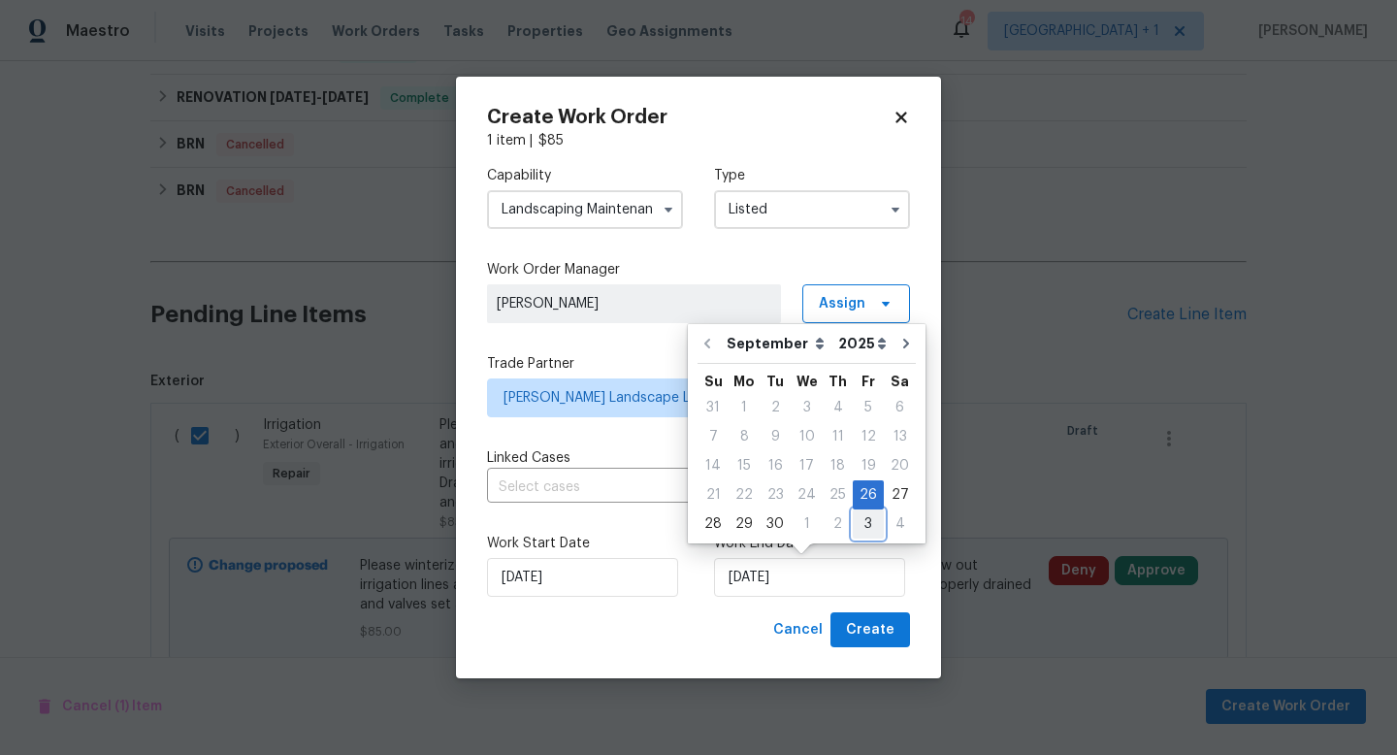
click at [866, 515] on div "3" at bounding box center [868, 523] width 31 height 27
type input "[DATE]"
select select "9"
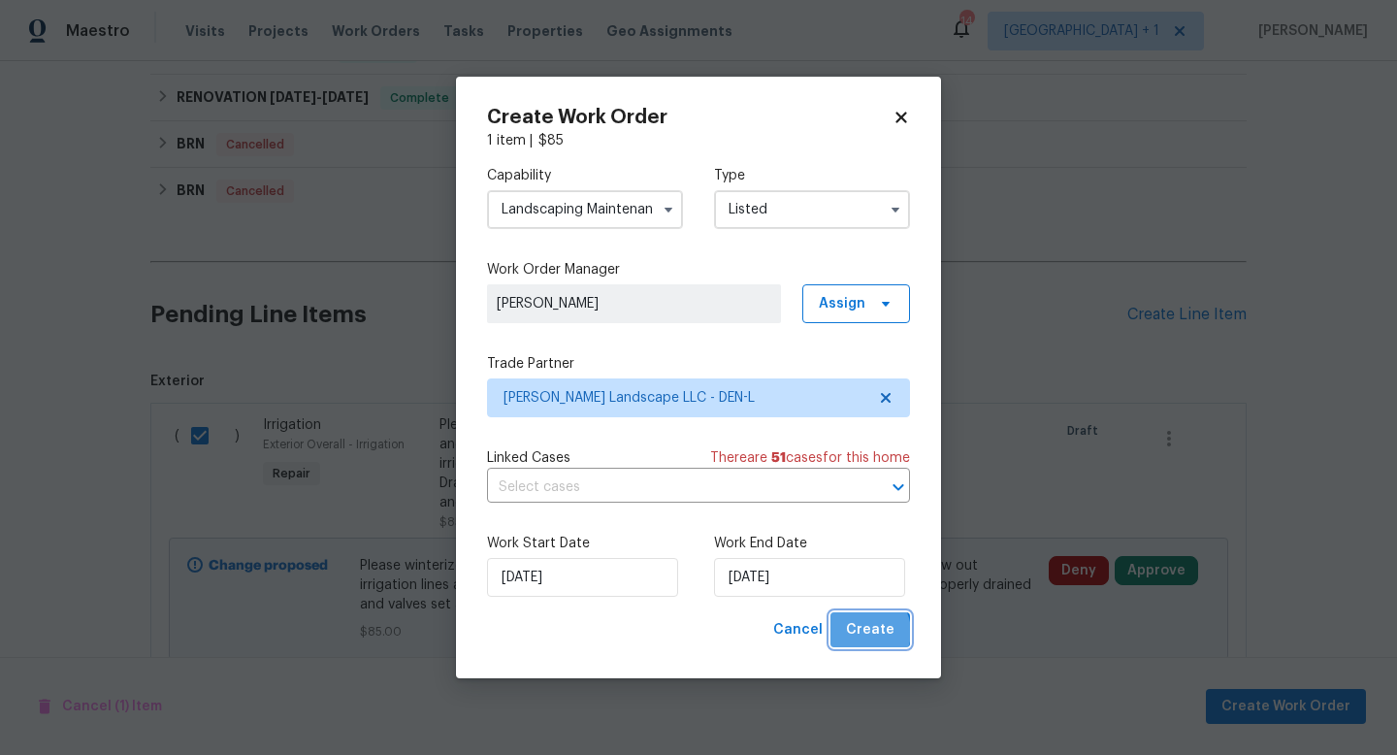
click at [869, 632] on span "Create" at bounding box center [870, 630] width 49 height 24
checkbox input "false"
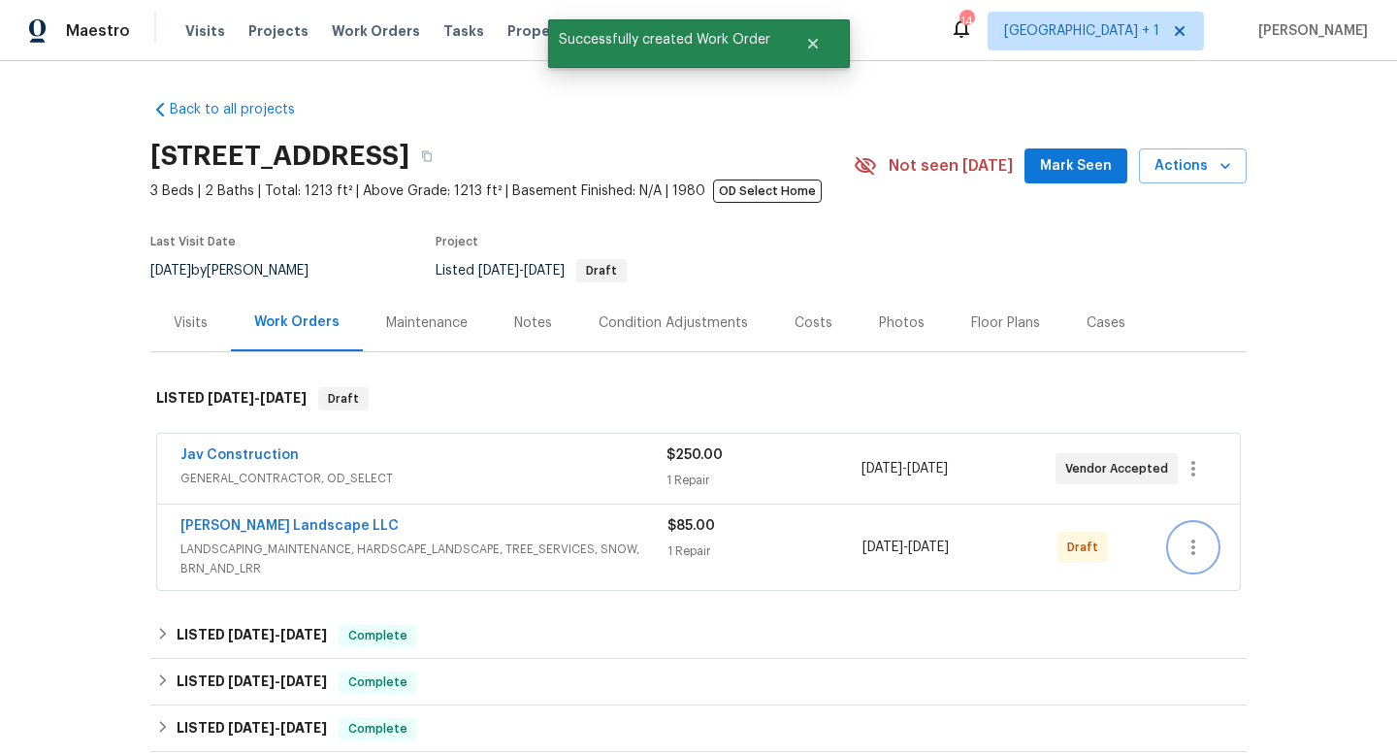
click at [1190, 552] on icon "button" at bounding box center [1193, 547] width 23 height 23
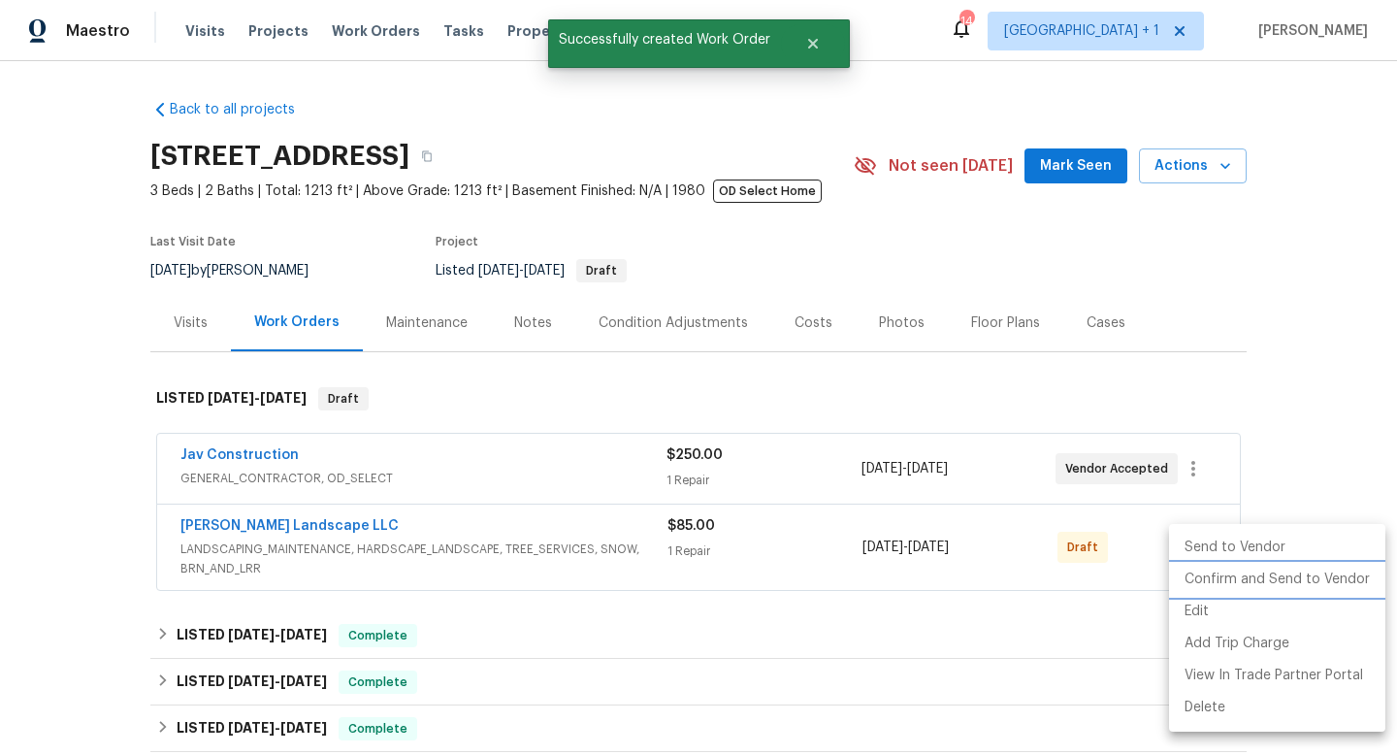
click at [1225, 581] on li "Confirm and Send to Vendor" at bounding box center [1277, 580] width 216 height 32
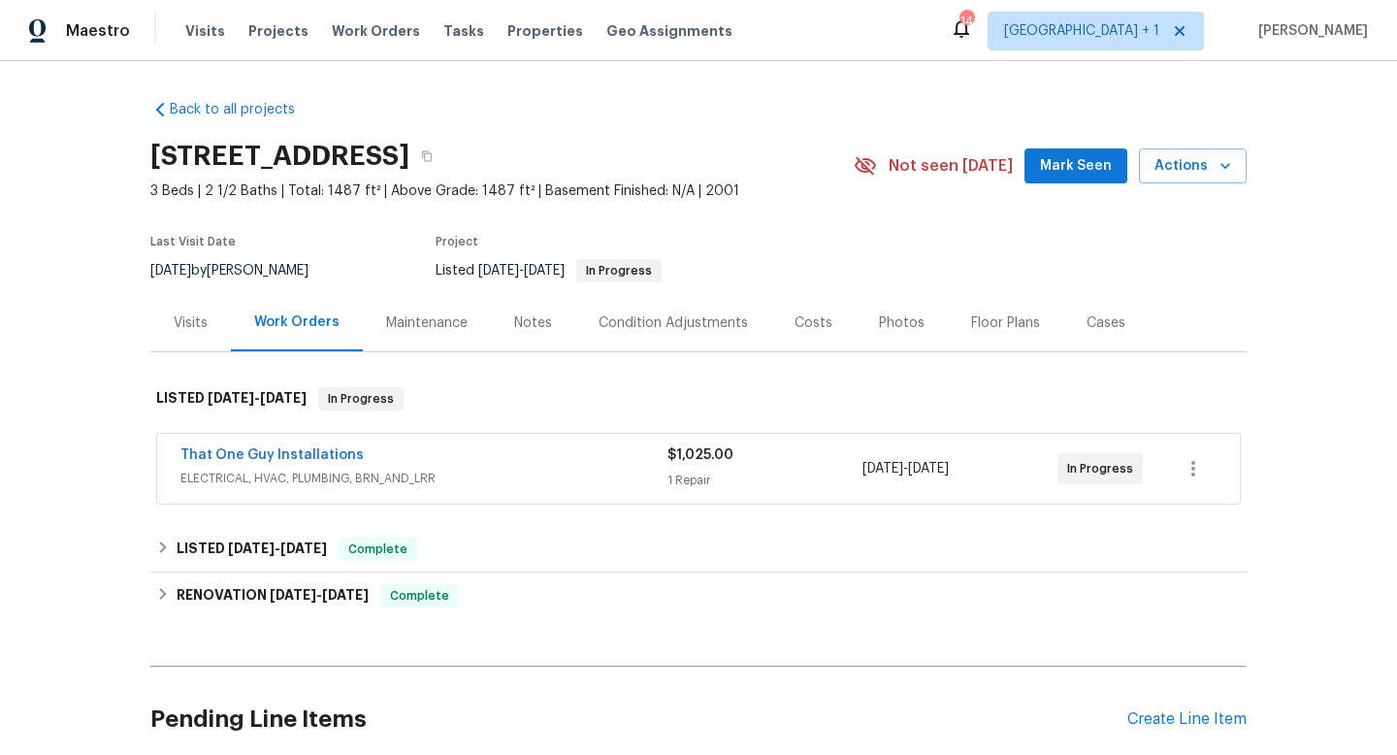
click at [895, 319] on div "Photos" at bounding box center [902, 322] width 46 height 19
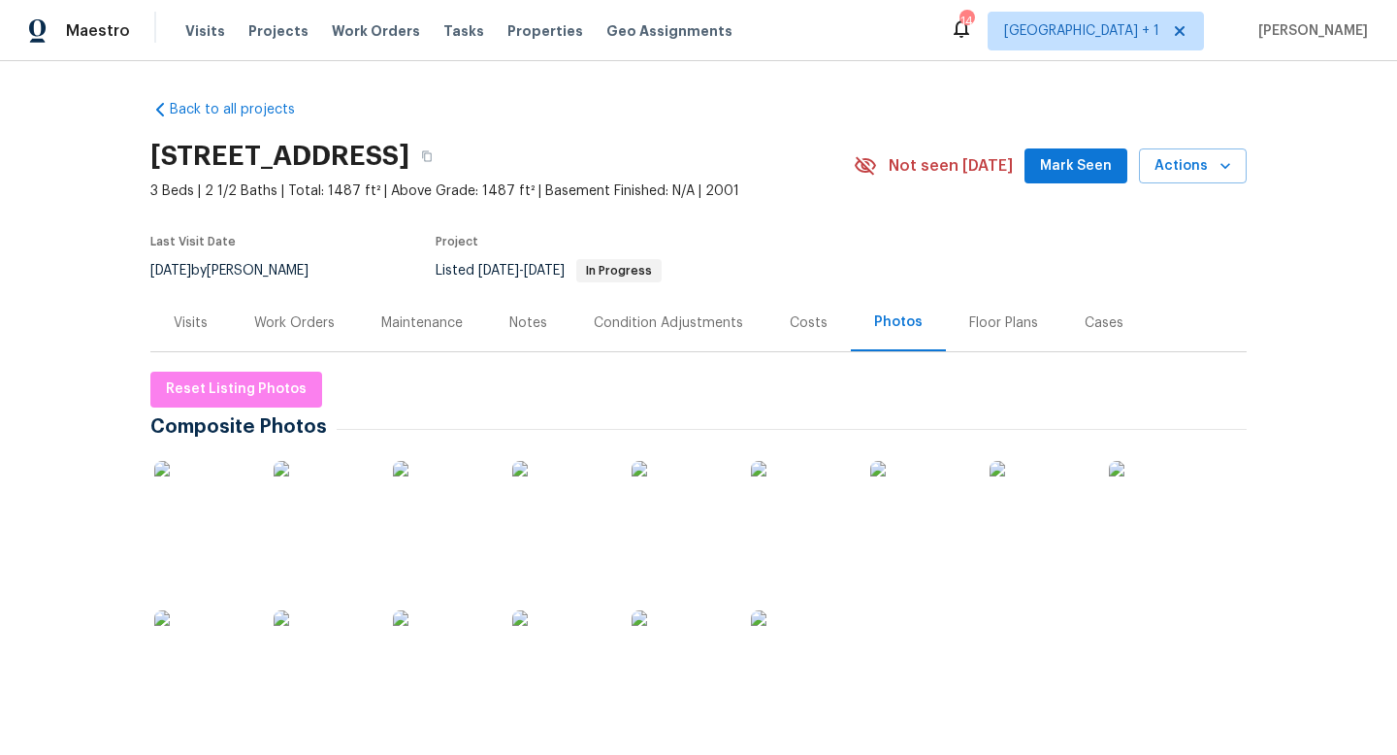
click at [203, 497] on img at bounding box center [202, 509] width 97 height 97
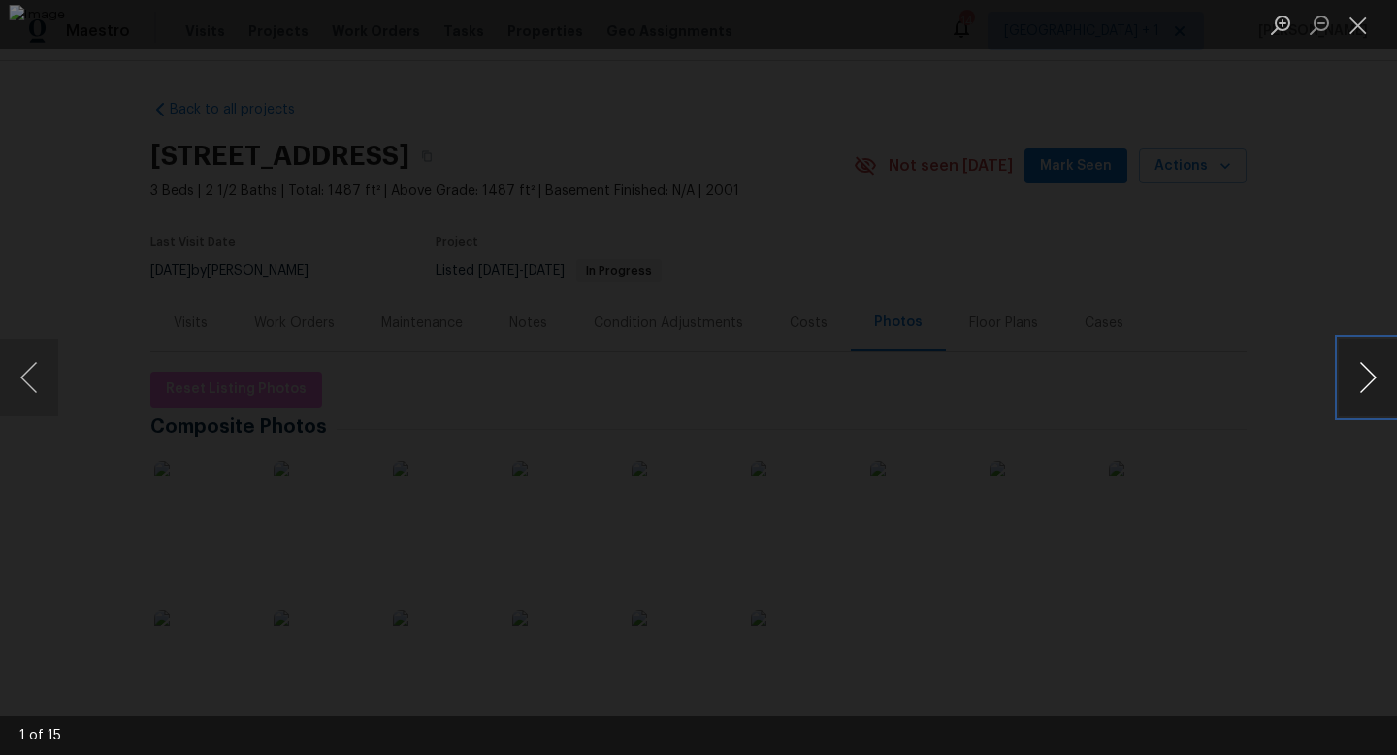
click at [1364, 378] on button "Next image" at bounding box center [1368, 378] width 58 height 78
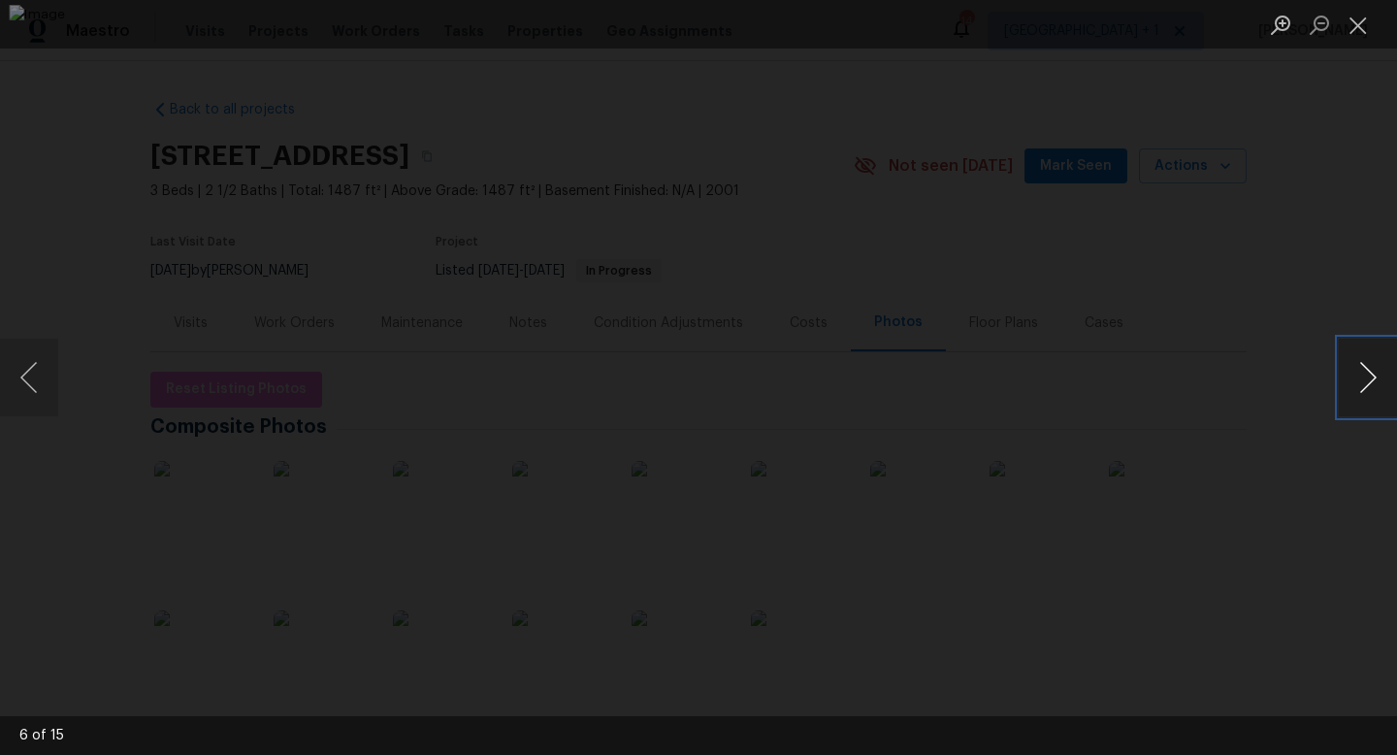
click at [1364, 378] on button "Next image" at bounding box center [1368, 378] width 58 height 78
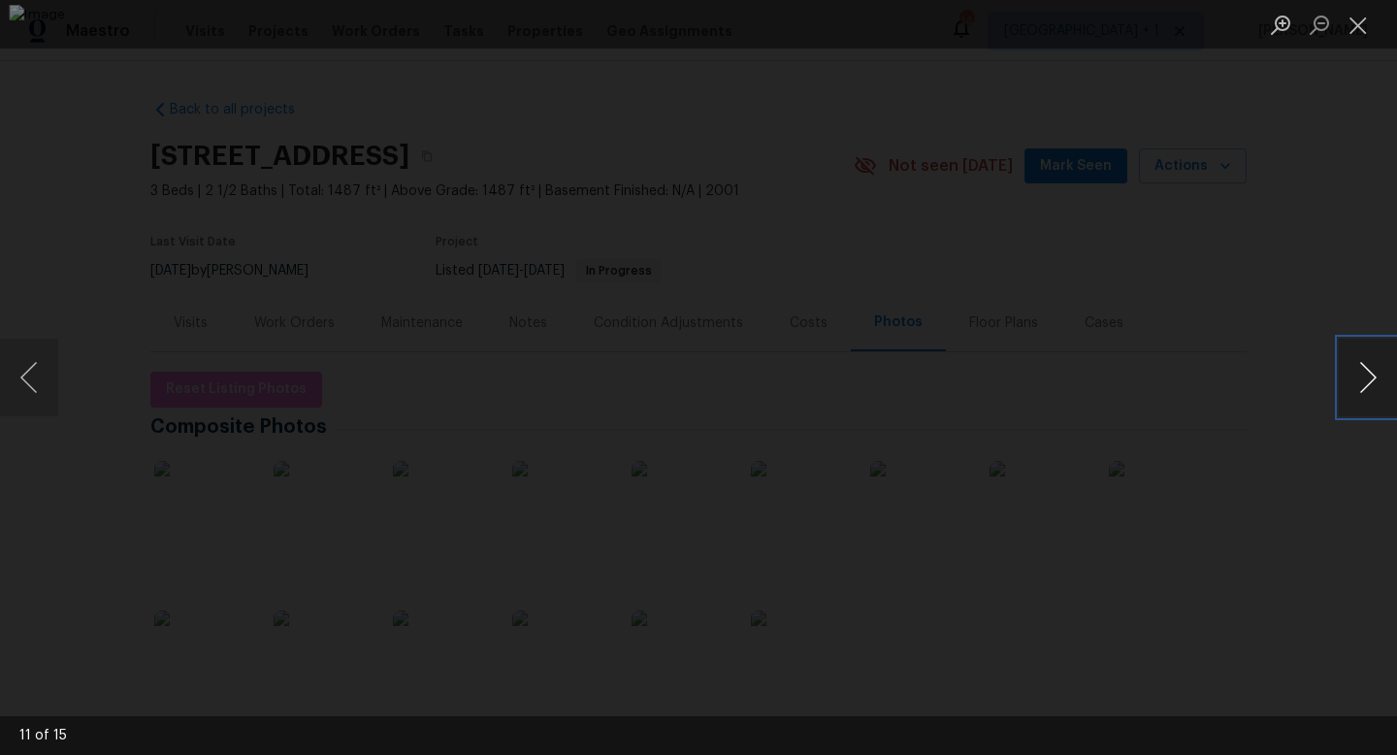
click at [1364, 378] on button "Next image" at bounding box center [1368, 378] width 58 height 78
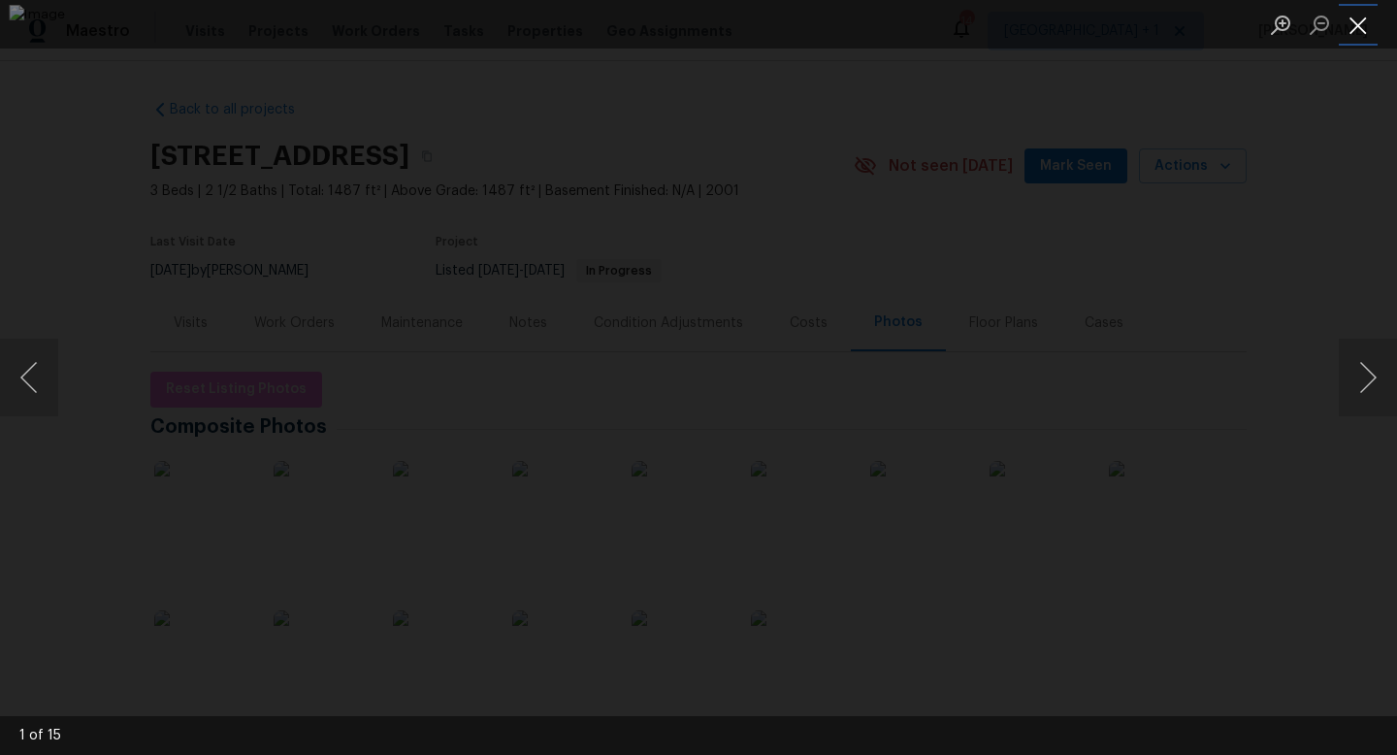
click at [1357, 34] on button "Close lightbox" at bounding box center [1358, 25] width 39 height 34
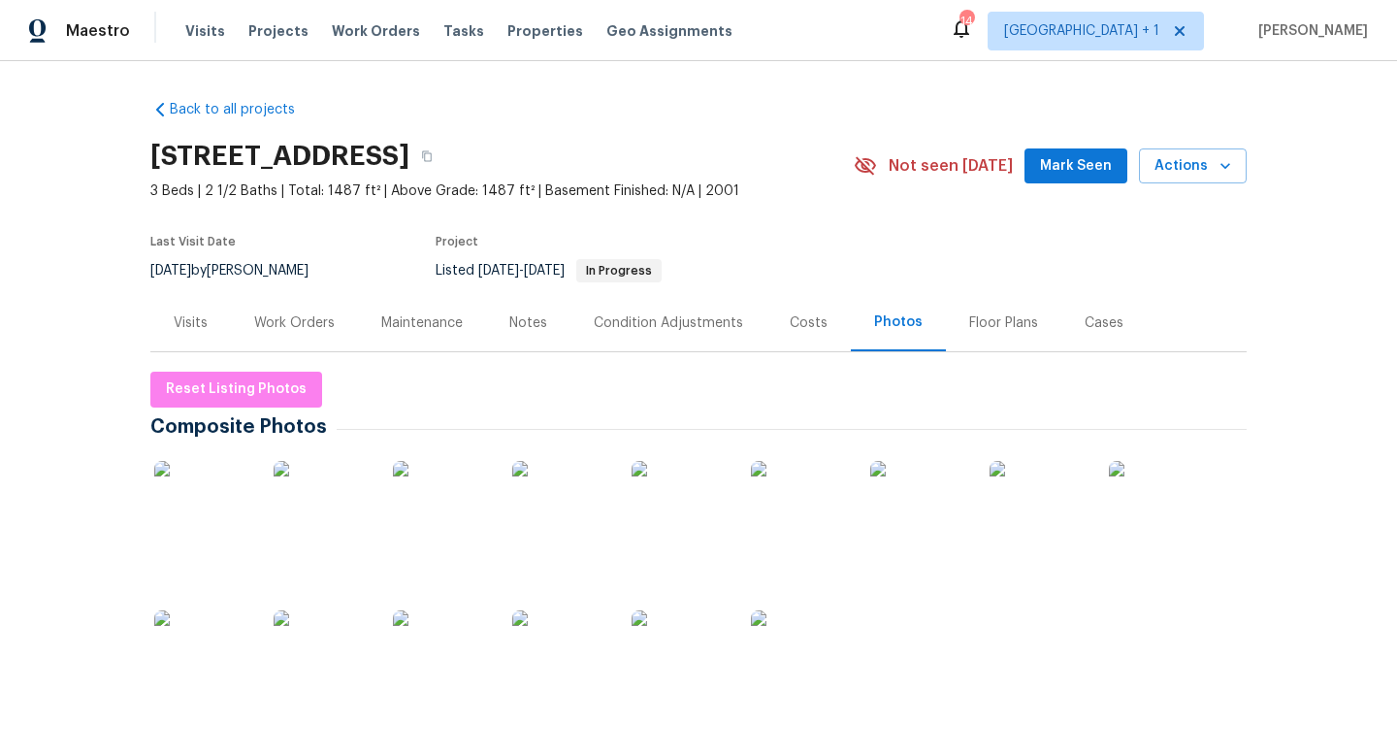
click at [307, 321] on div "Work Orders" at bounding box center [294, 322] width 81 height 19
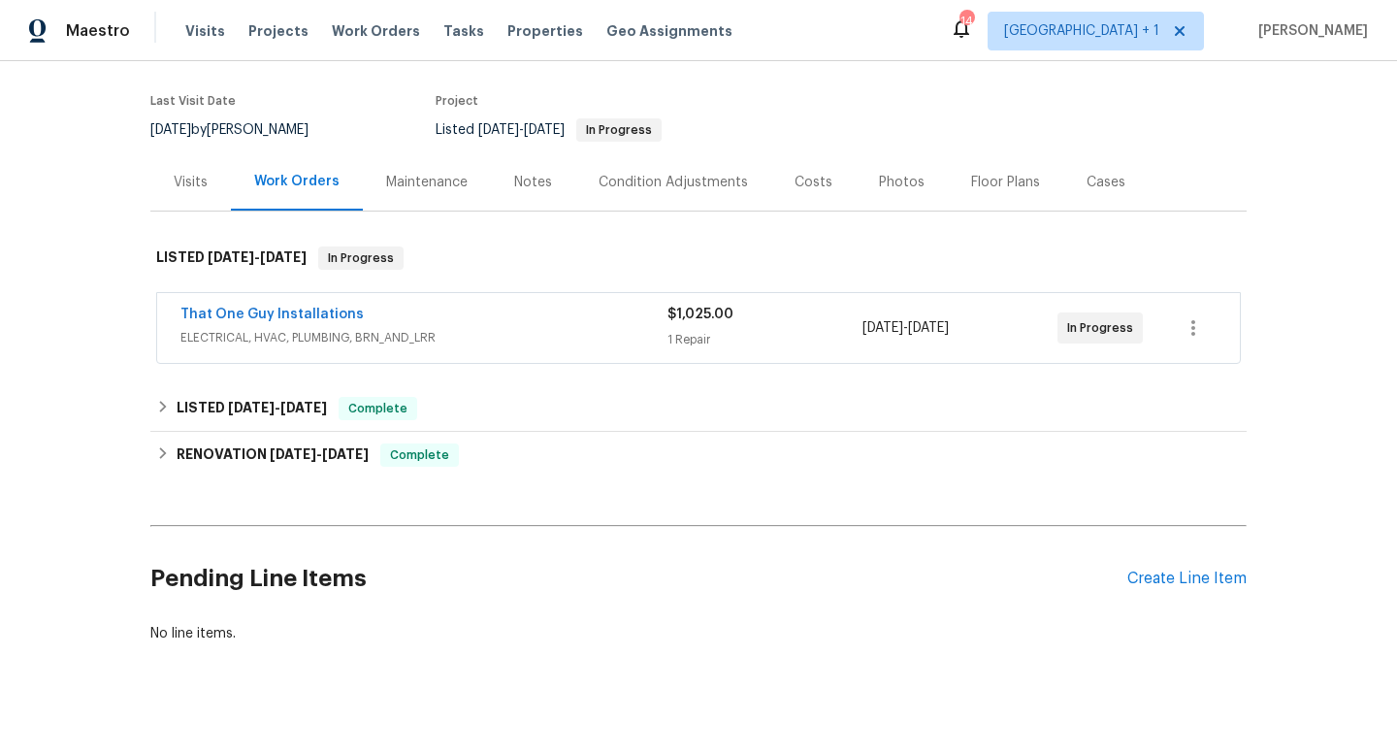
scroll to position [161, 0]
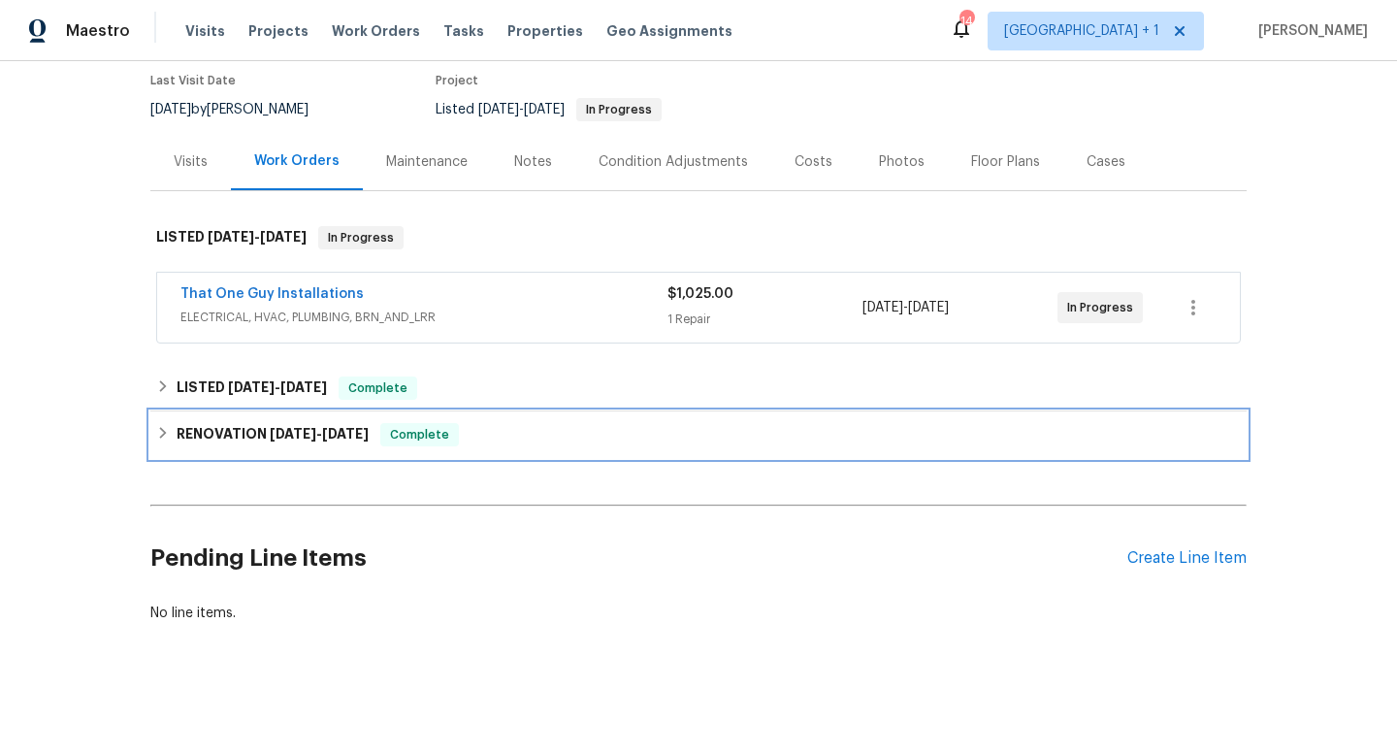
click at [162, 432] on icon at bounding box center [163, 433] width 14 height 14
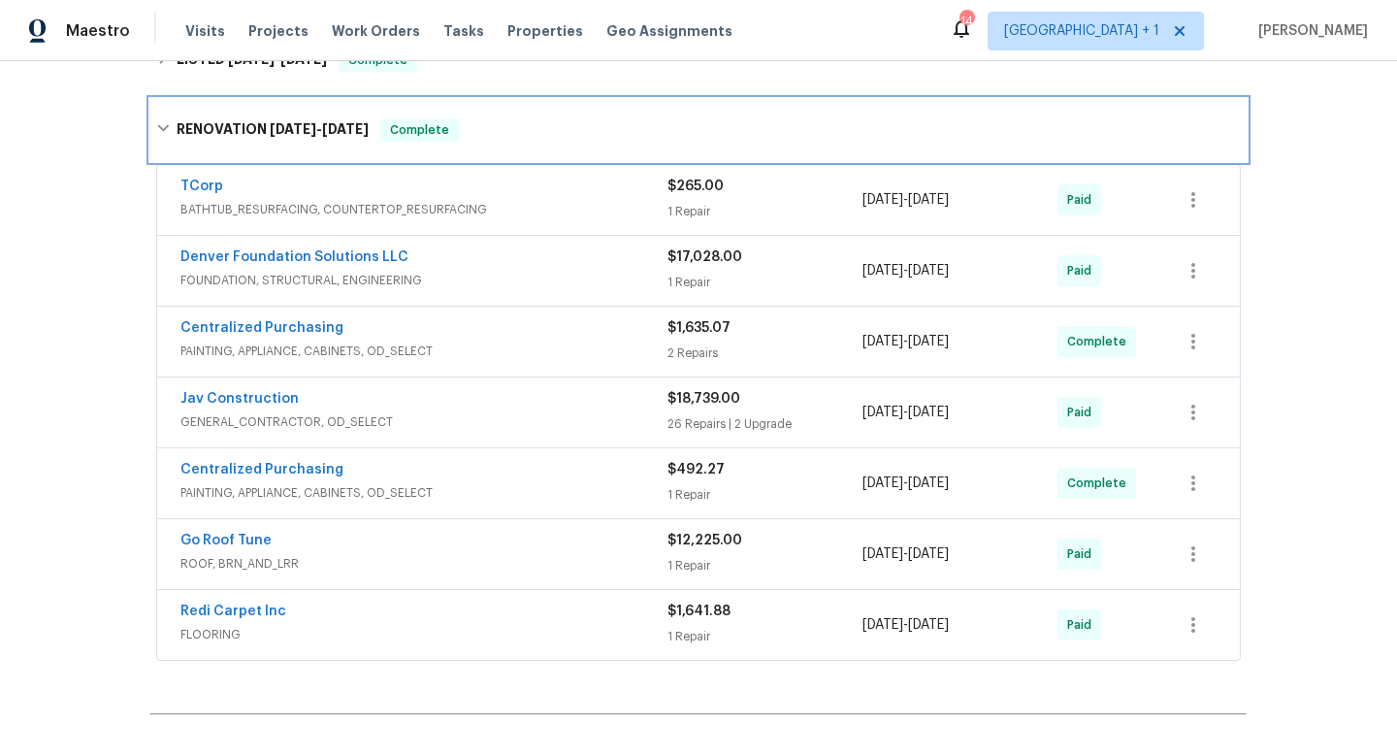
scroll to position [493, 0]
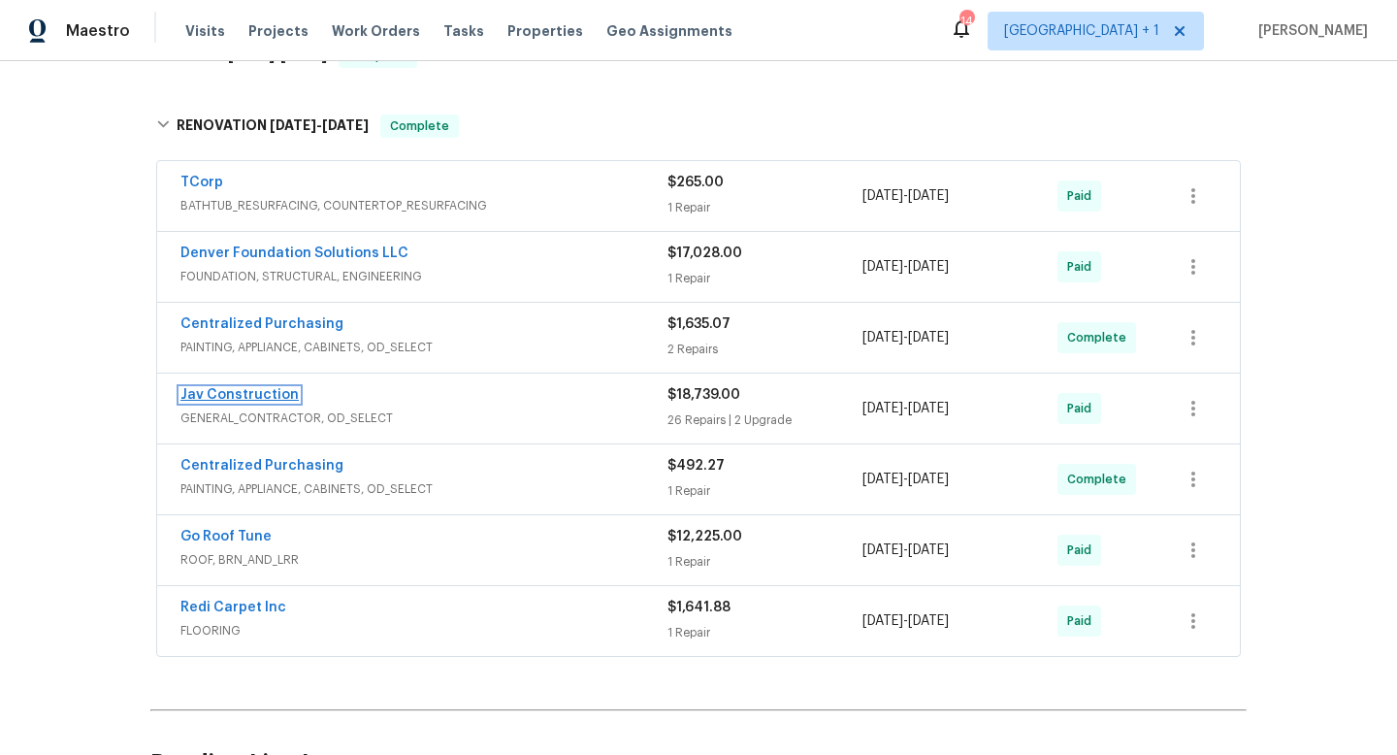
click at [257, 394] on link "Jav Construction" at bounding box center [240, 395] width 118 height 14
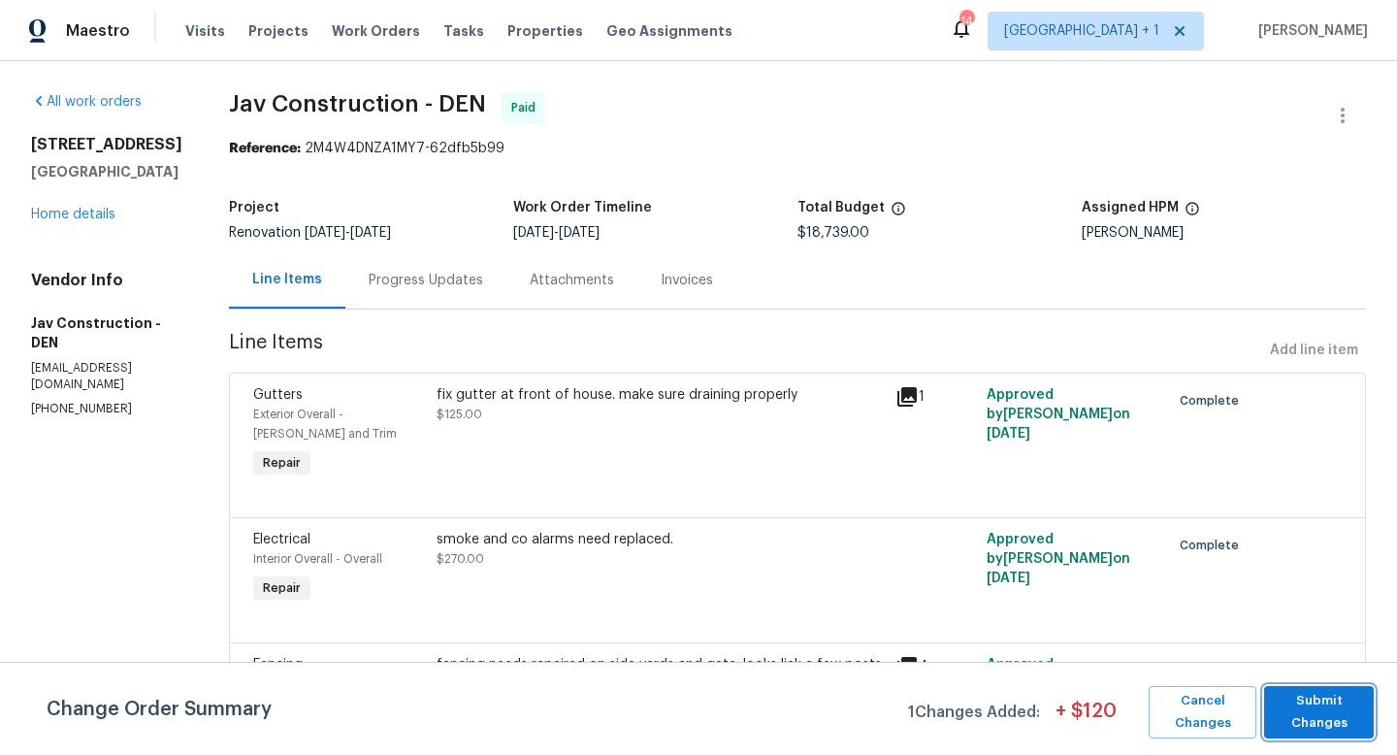
click at [1332, 706] on span "Submit Changes" at bounding box center [1319, 712] width 90 height 45
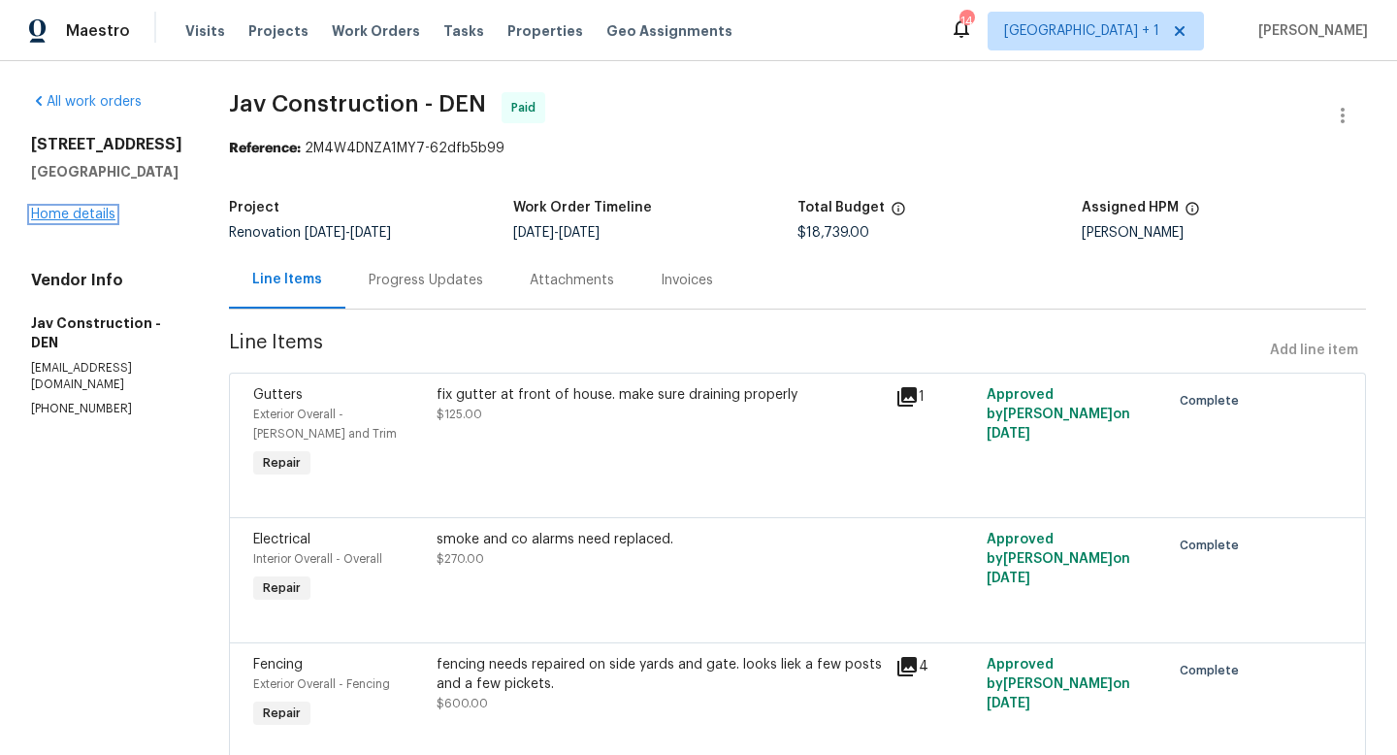
click at [86, 213] on link "Home details" at bounding box center [73, 215] width 84 height 14
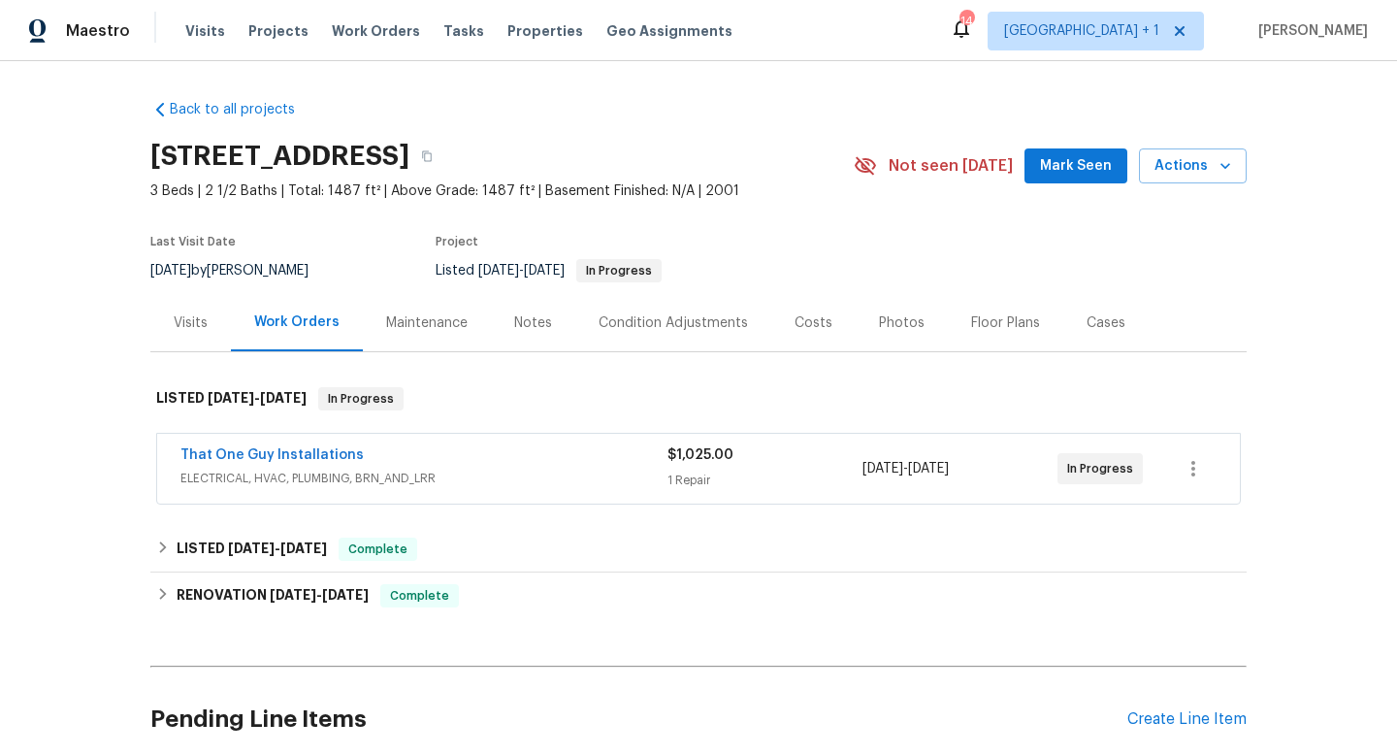
scroll to position [161, 0]
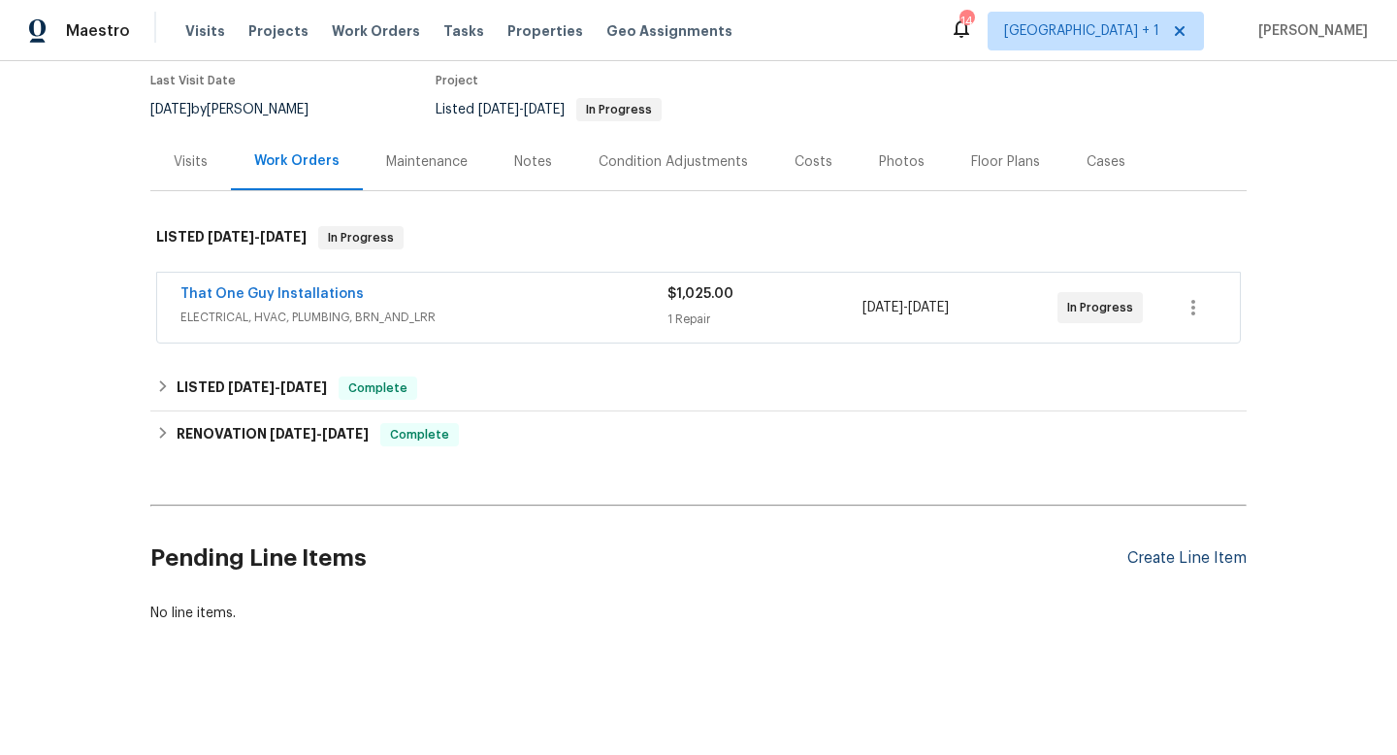
click at [1218, 560] on div "Create Line Item" at bounding box center [1187, 558] width 119 height 18
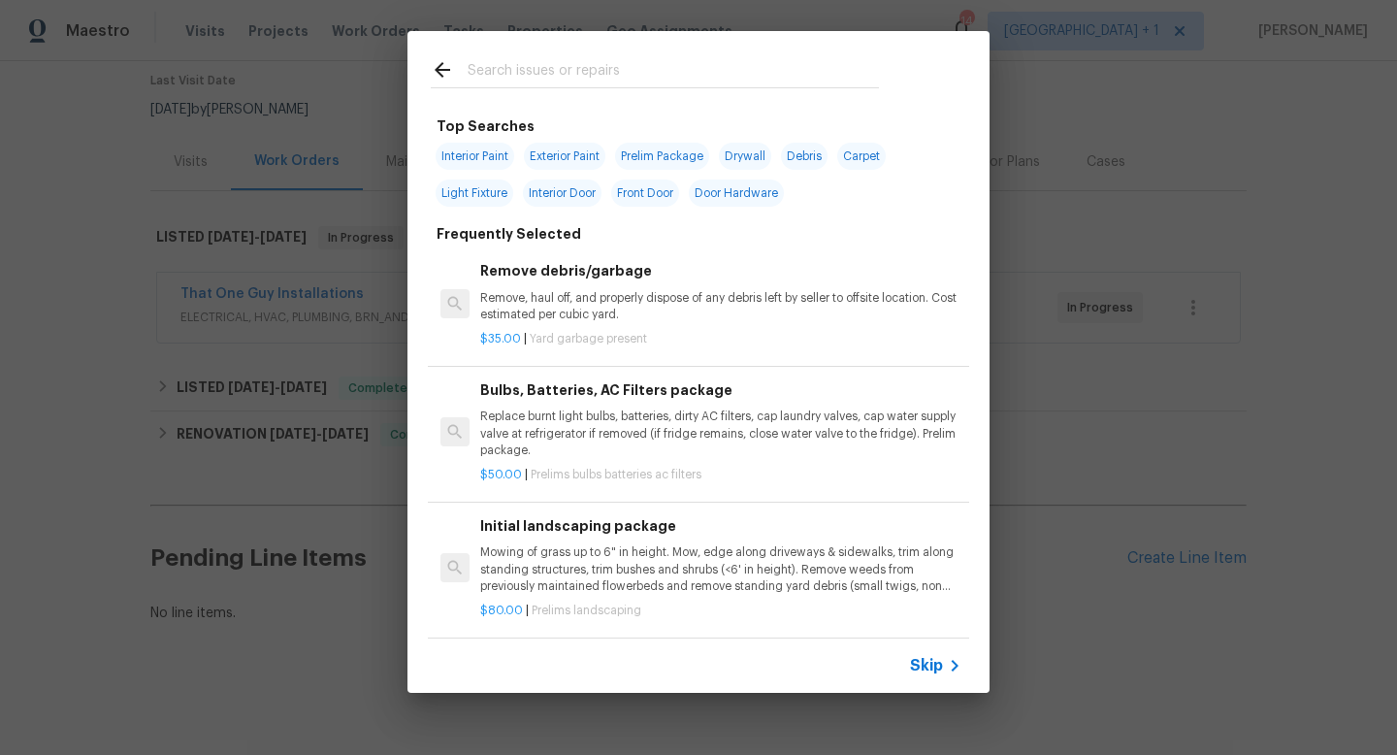
click at [935, 666] on span "Skip" at bounding box center [926, 665] width 33 height 19
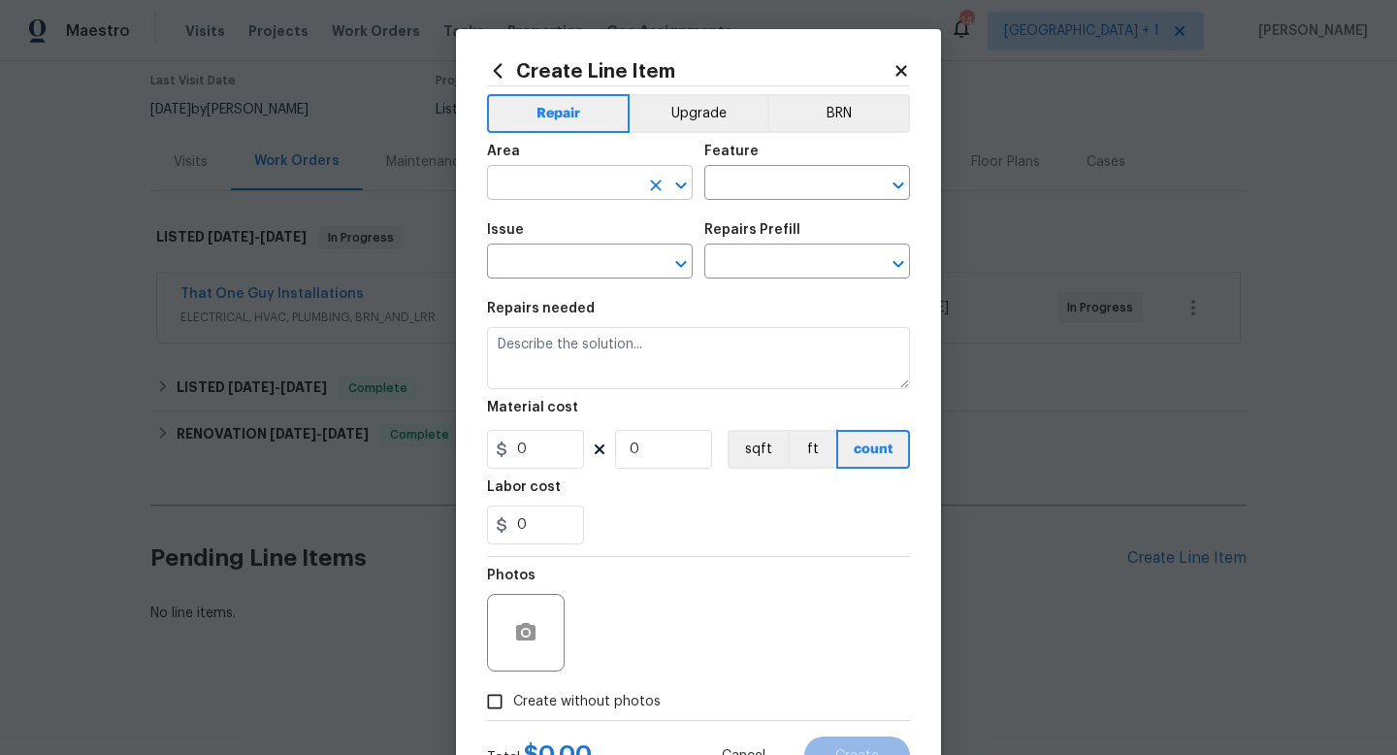
click at [548, 186] on input "text" at bounding box center [562, 185] width 151 height 30
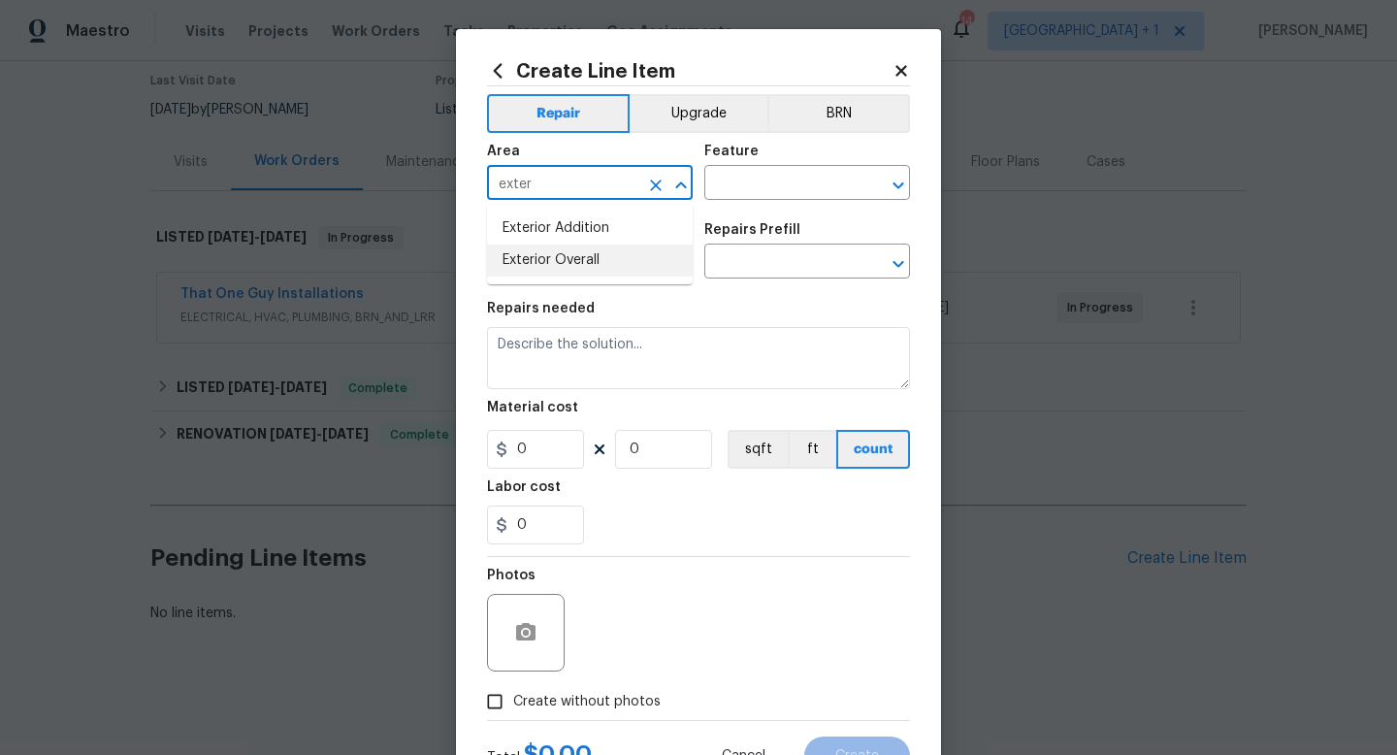
click at [562, 263] on li "Exterior Overall" at bounding box center [590, 261] width 206 height 32
type input "Exterior Overall"
click at [728, 187] on input "text" at bounding box center [780, 185] width 151 height 30
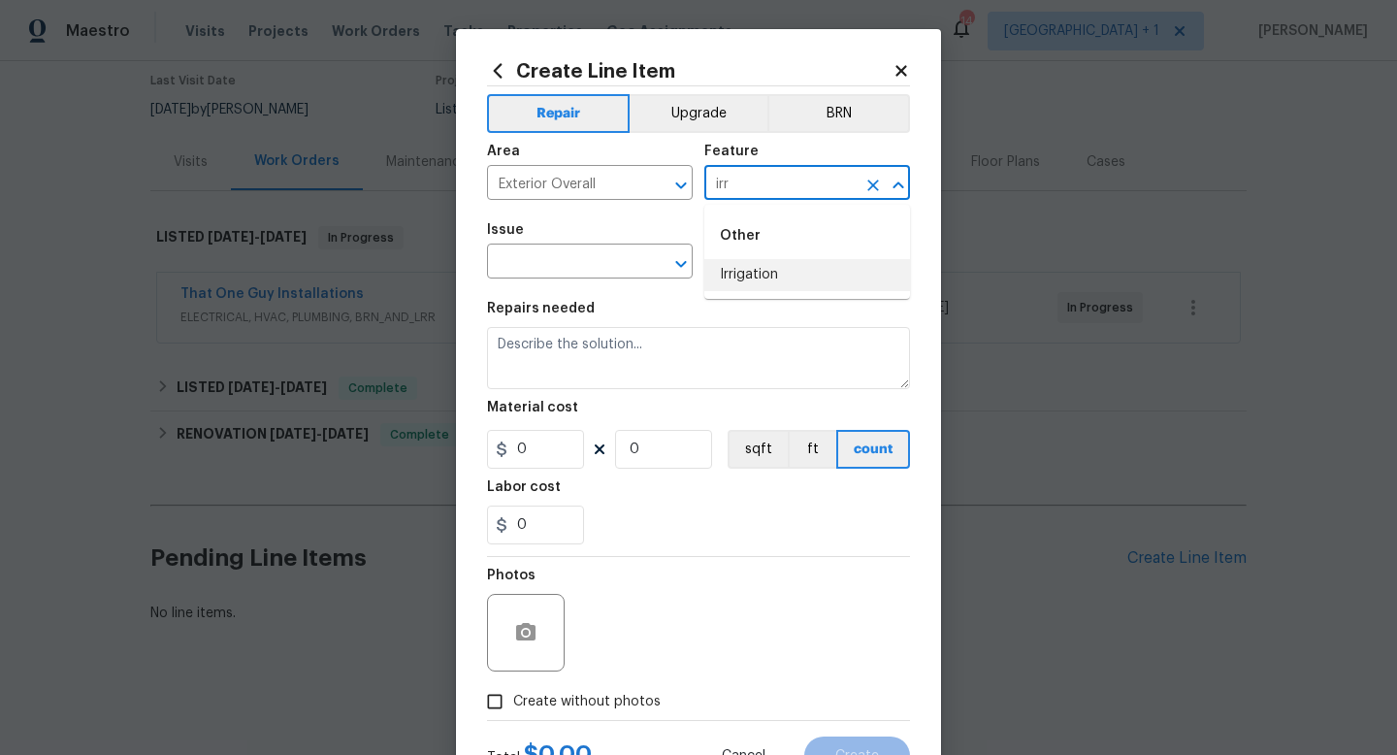
click at [774, 272] on li "Irrigation" at bounding box center [808, 275] width 206 height 32
type input "Irrigation"
click at [595, 260] on input "text" at bounding box center [562, 263] width 151 height 30
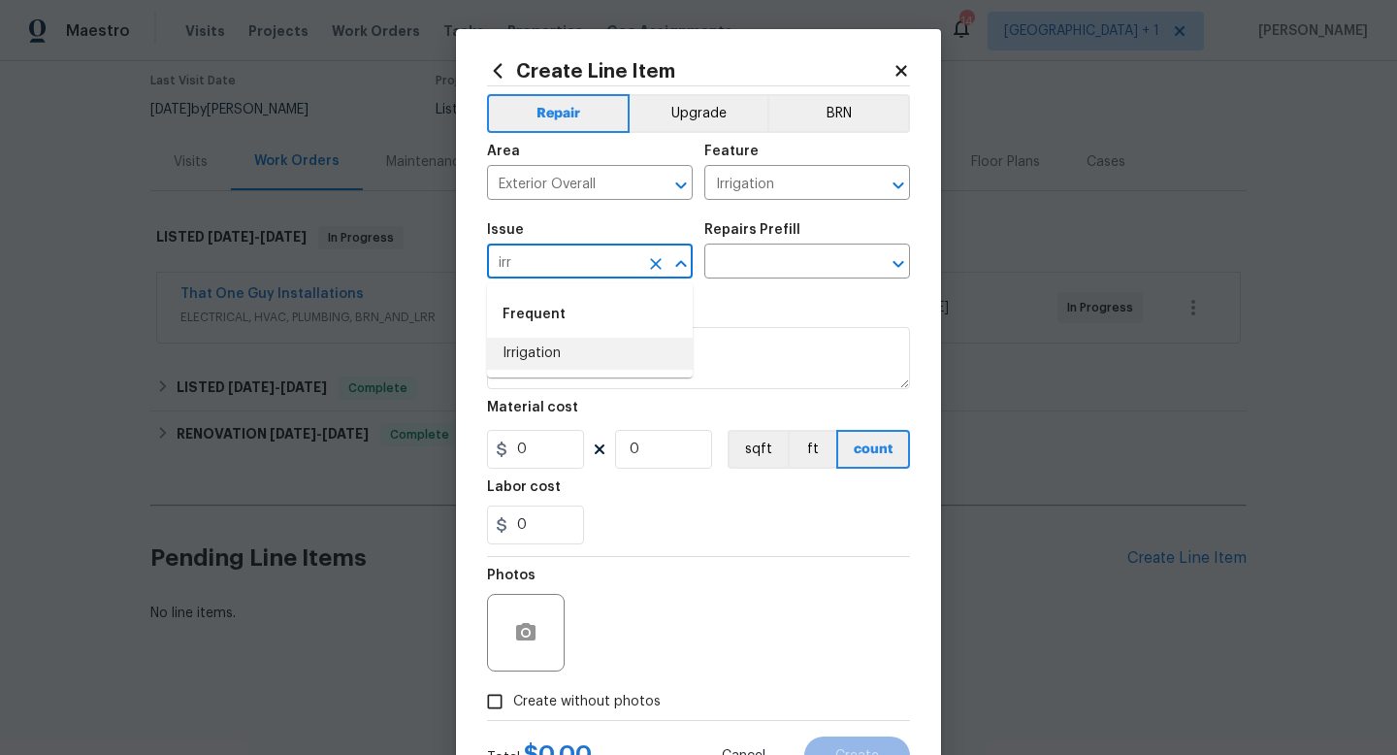
click at [565, 347] on li "Irrigation" at bounding box center [590, 354] width 206 height 32
type input "Irrigation"
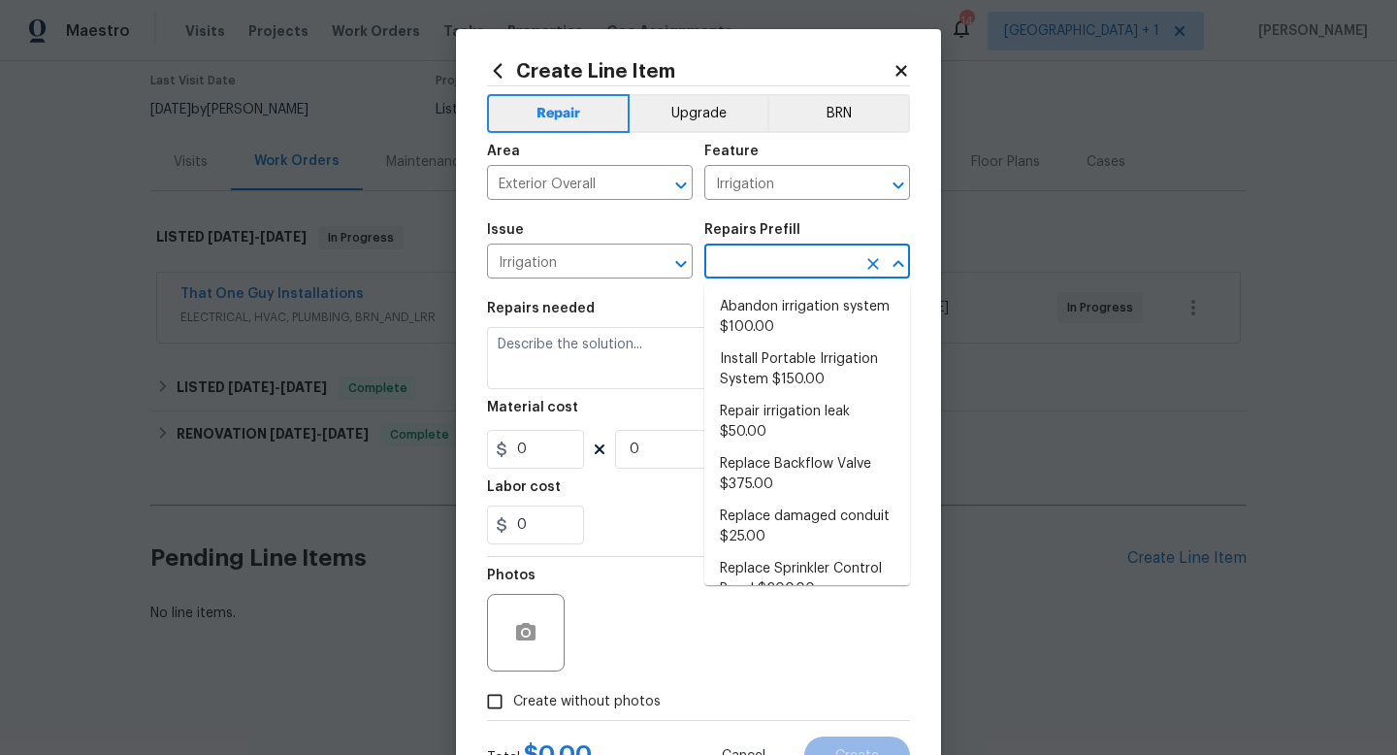
click at [749, 267] on input "text" at bounding box center [780, 263] width 151 height 30
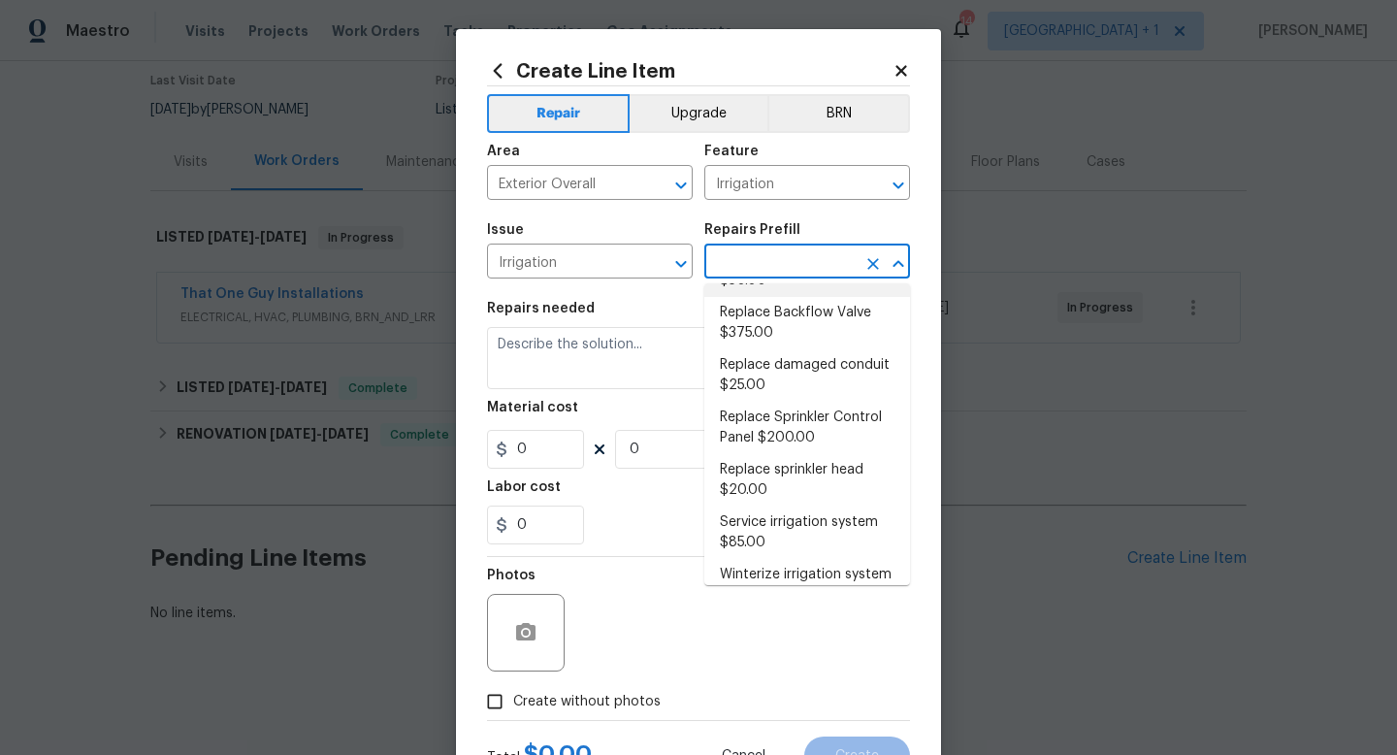
scroll to position [185, 0]
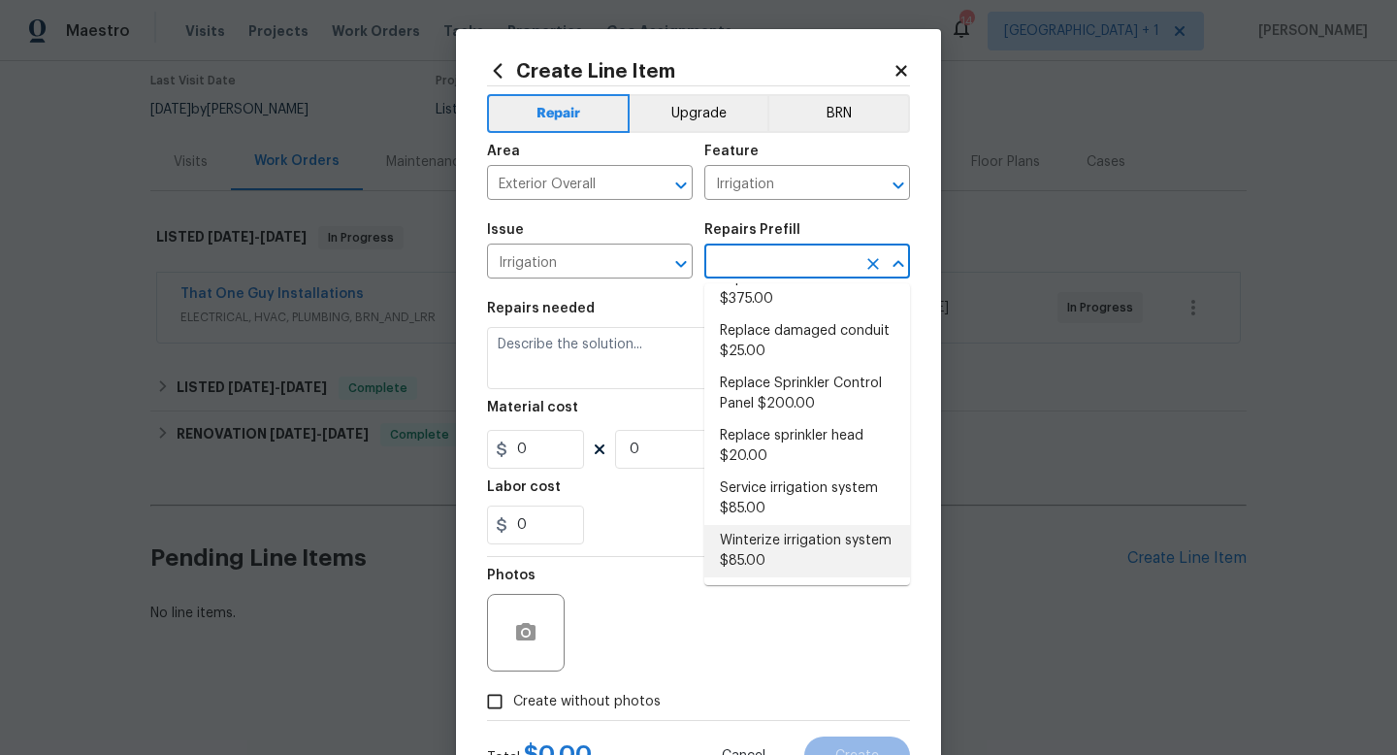
click at [761, 561] on li "Winterize irrigation system $85.00" at bounding box center [808, 551] width 206 height 52
type input "Winterize irrigation system $85.00"
type textarea "Winterize irrigation system please"
type input "1"
type input "85"
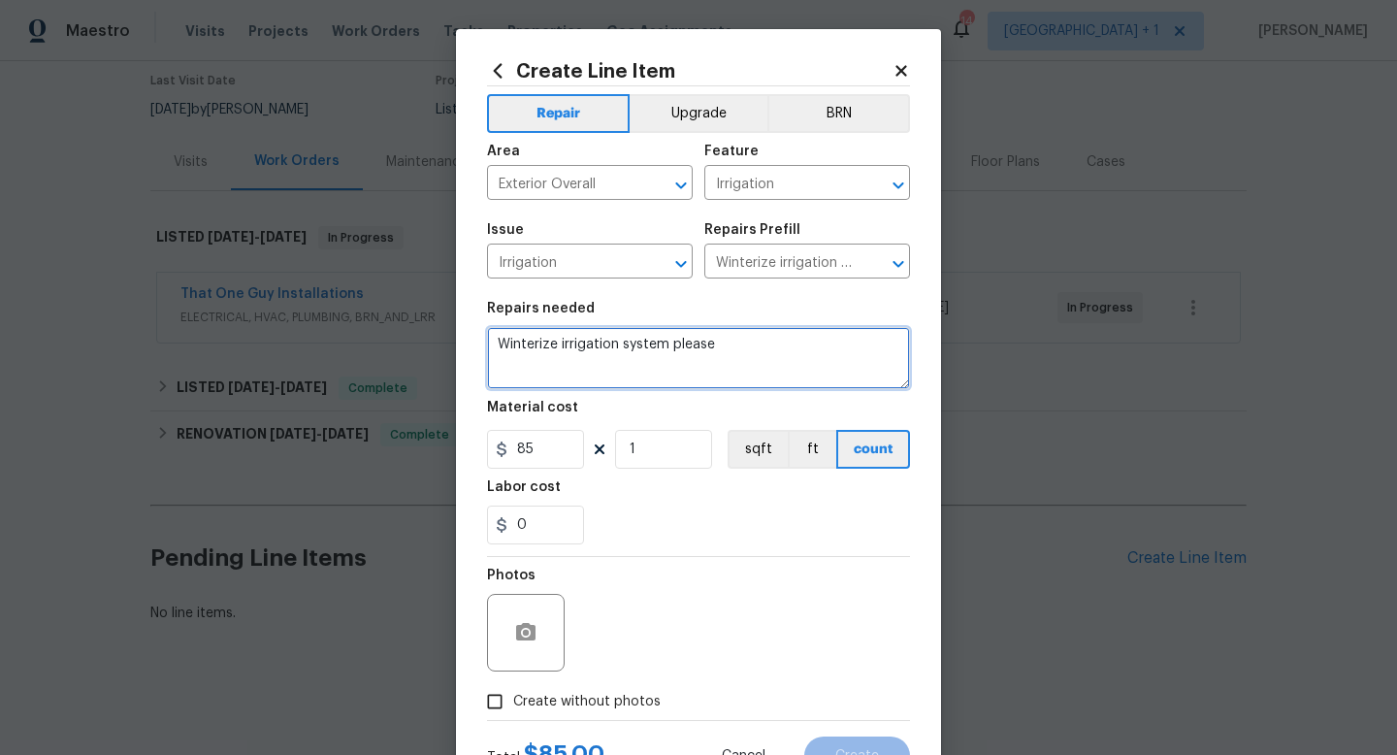
drag, startPoint x: 741, startPoint y: 348, endPoint x: 486, endPoint y: 344, distance: 255.3
click at [486, 344] on div "Create Line Item Repair Upgrade BRN Area Exterior Overall ​ Feature Irrigation …" at bounding box center [698, 417] width 485 height 777
paste textarea "Please winterize irrigation system. Drain backflow and lines to house and turn …"
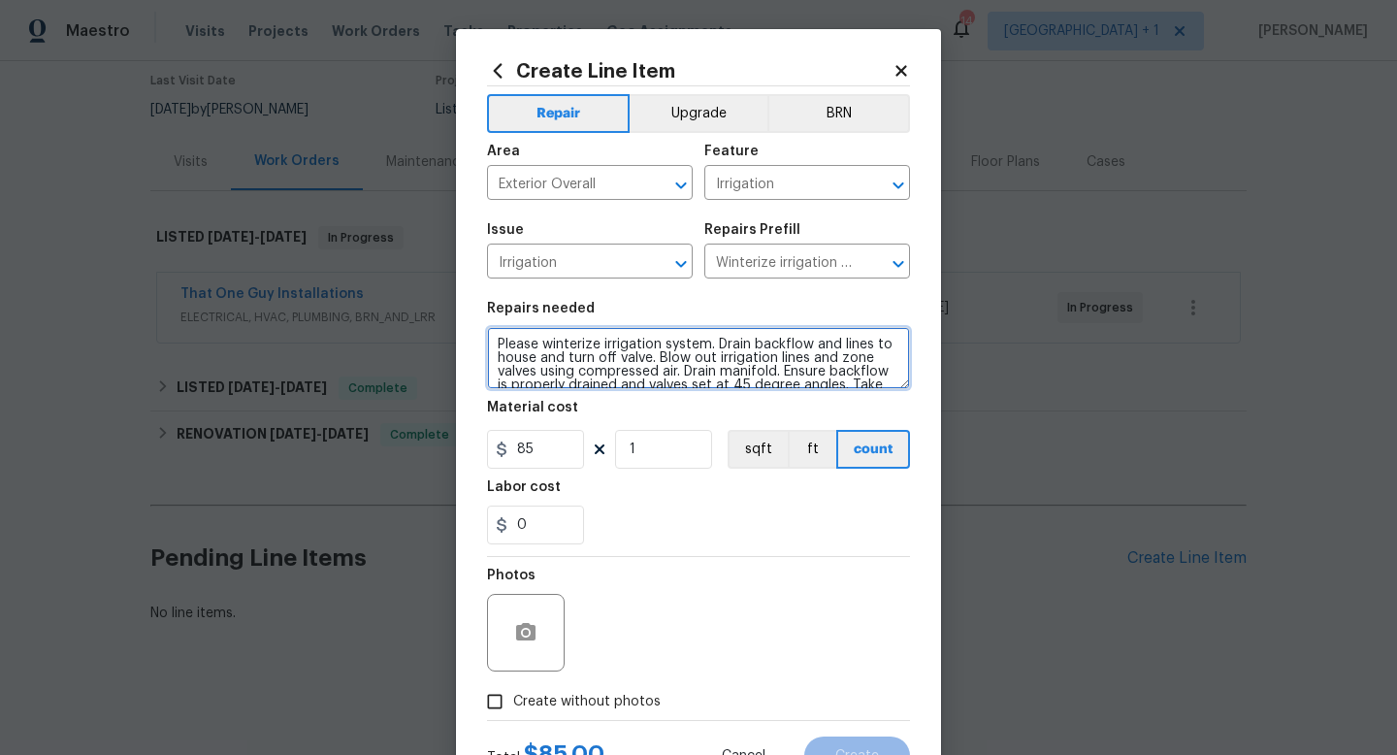
scroll to position [17, 0]
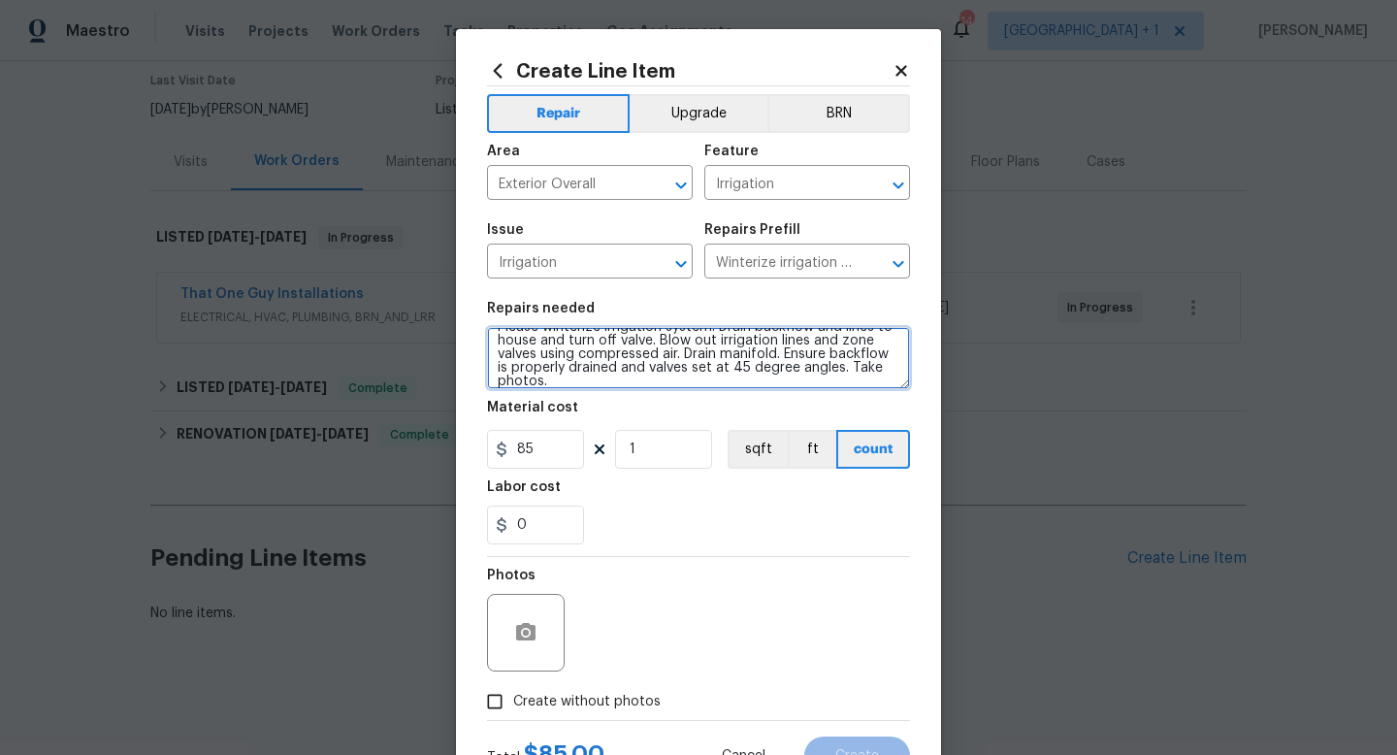
type textarea "Please winterize irrigation system. Drain backflow and lines to house and turn …"
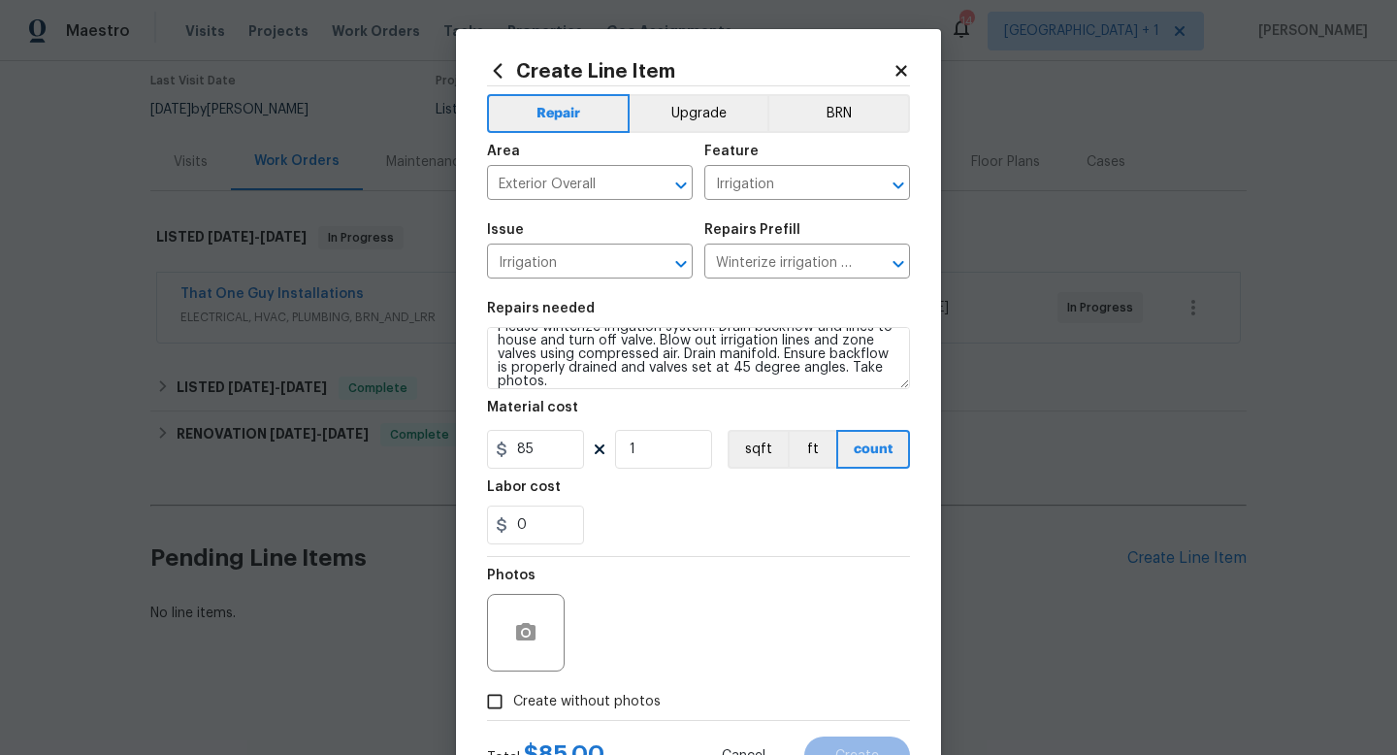
click at [630, 538] on div "0" at bounding box center [698, 525] width 423 height 39
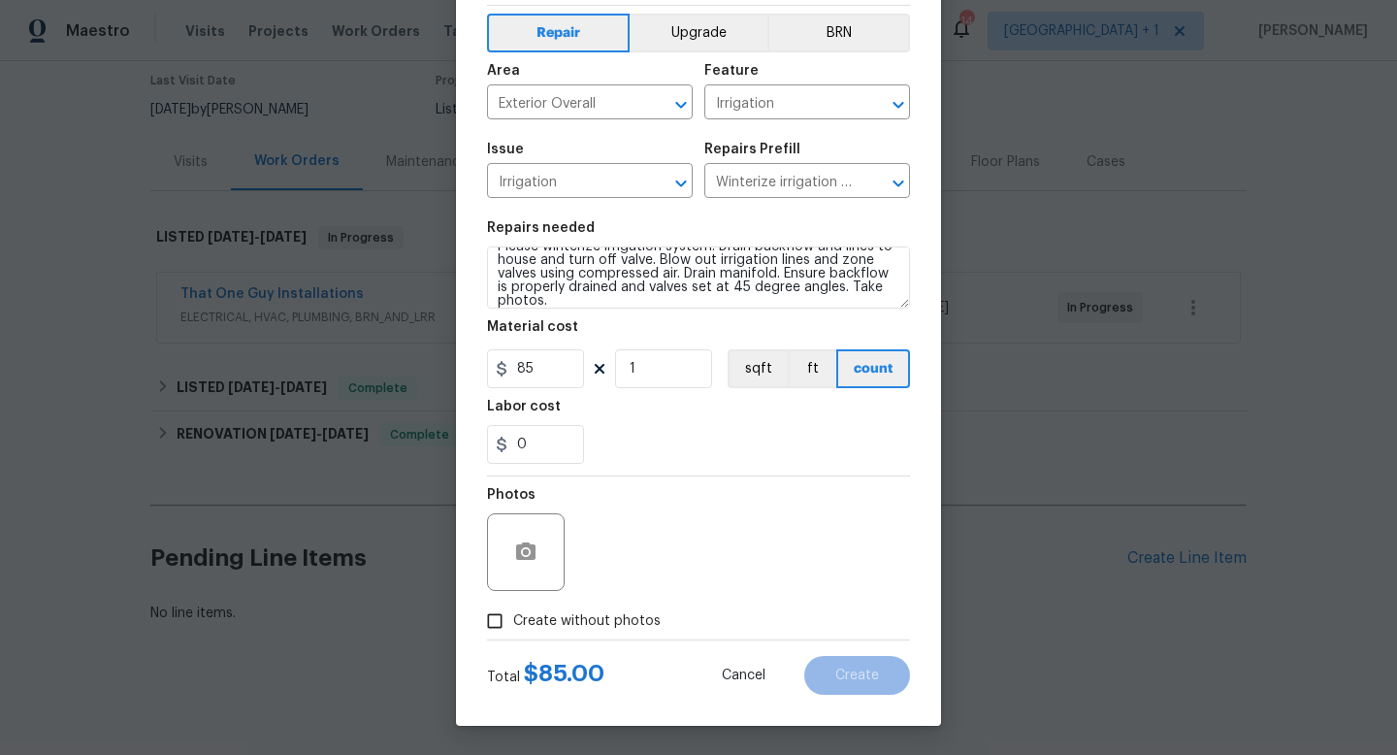
click at [527, 619] on span "Create without photos" at bounding box center [587, 621] width 148 height 20
click at [513, 619] on input "Create without photos" at bounding box center [494, 621] width 37 height 37
checkbox input "true"
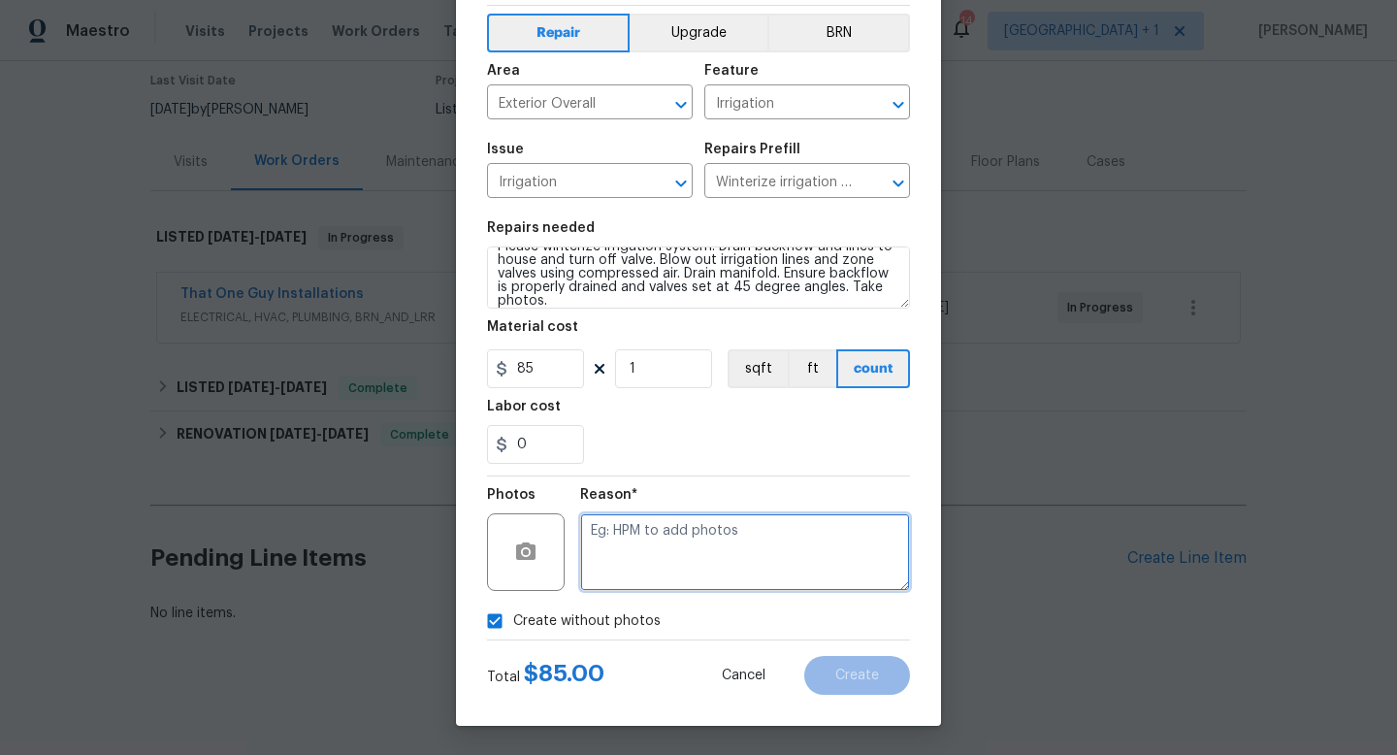
click at [636, 564] on textarea at bounding box center [745, 552] width 330 height 78
type textarea "na"
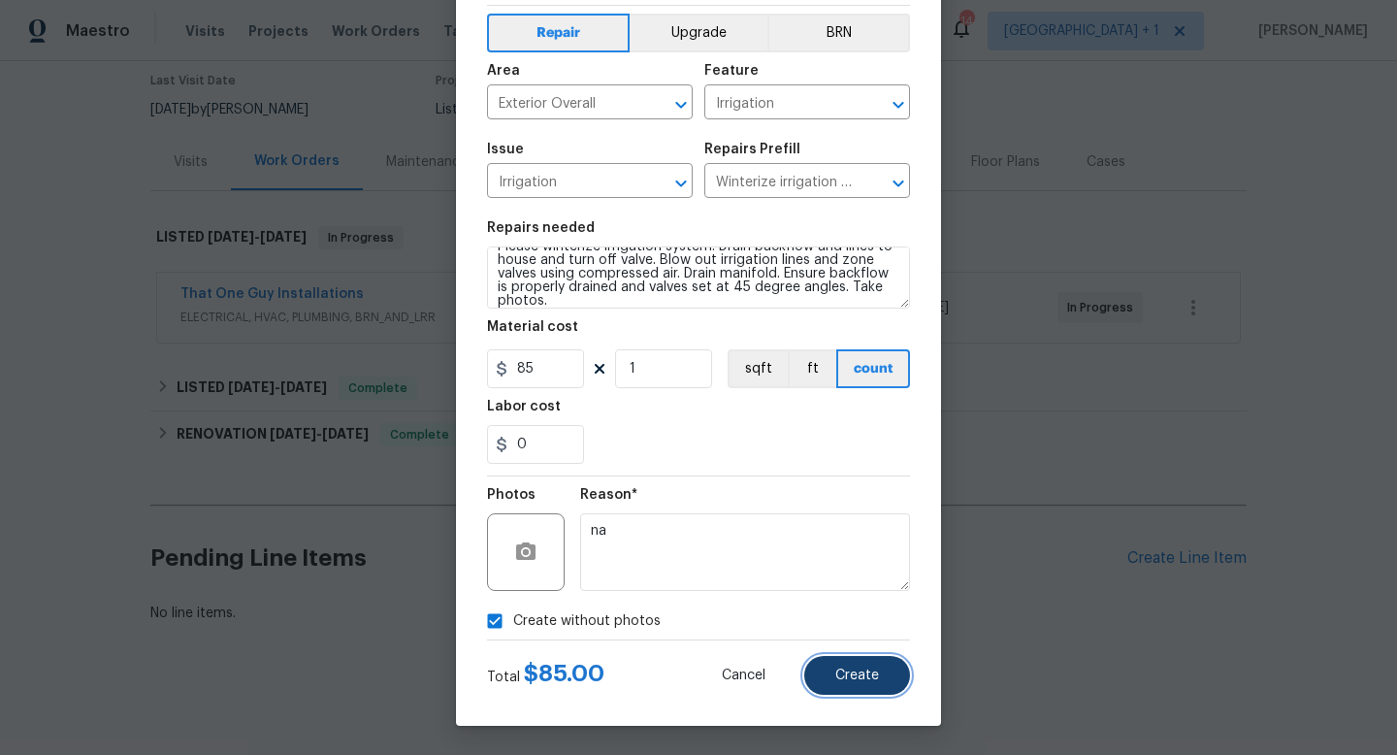
click at [850, 679] on span "Create" at bounding box center [858, 676] width 44 height 15
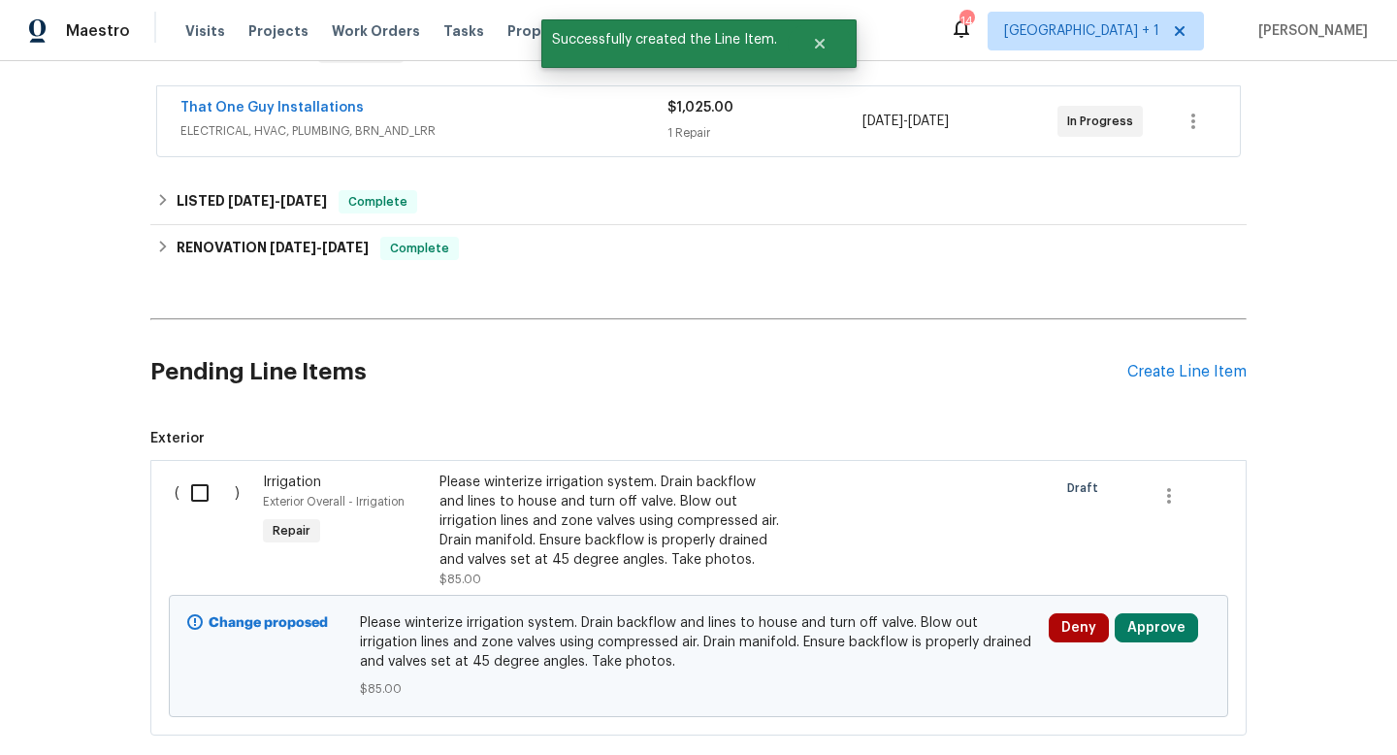
scroll to position [460, 0]
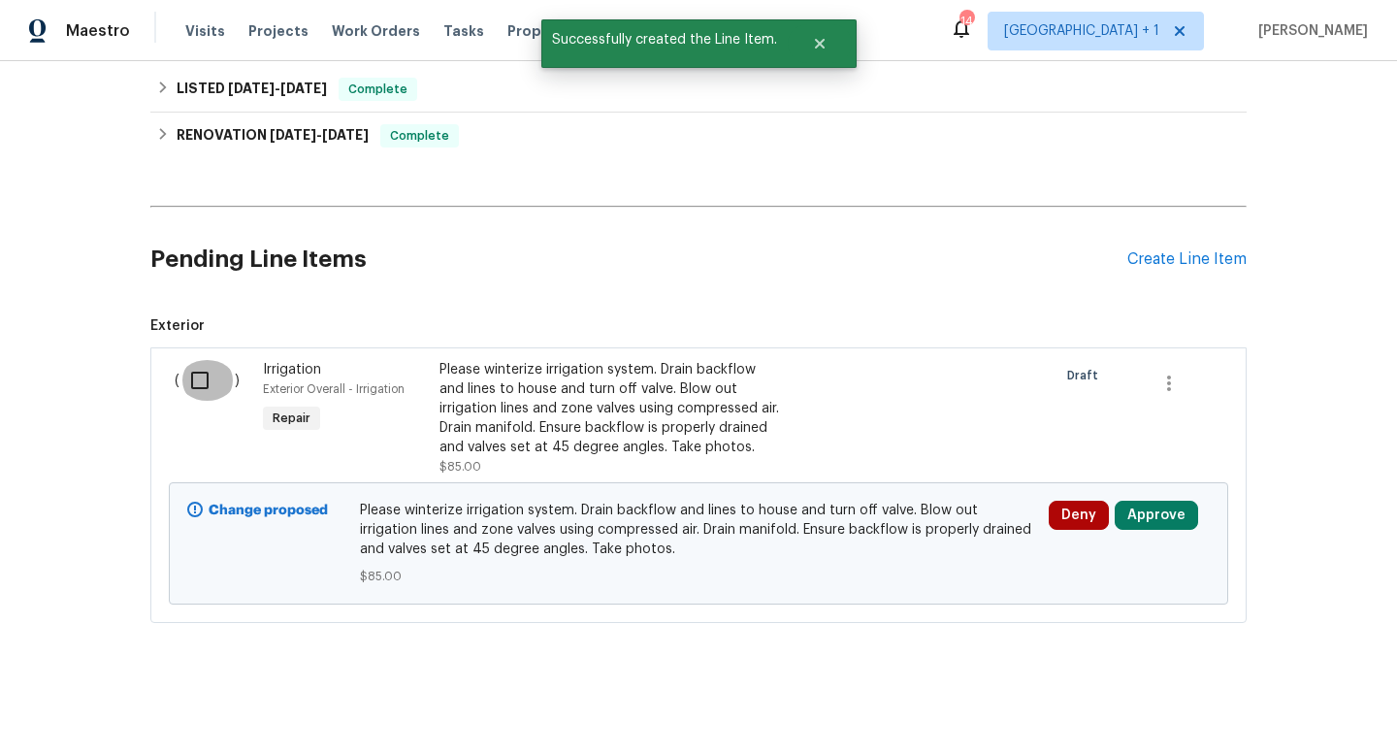
click at [198, 382] on input "checkbox" at bounding box center [207, 380] width 55 height 41
checkbox input "true"
click at [1239, 703] on span "Create Work Order" at bounding box center [1286, 707] width 129 height 24
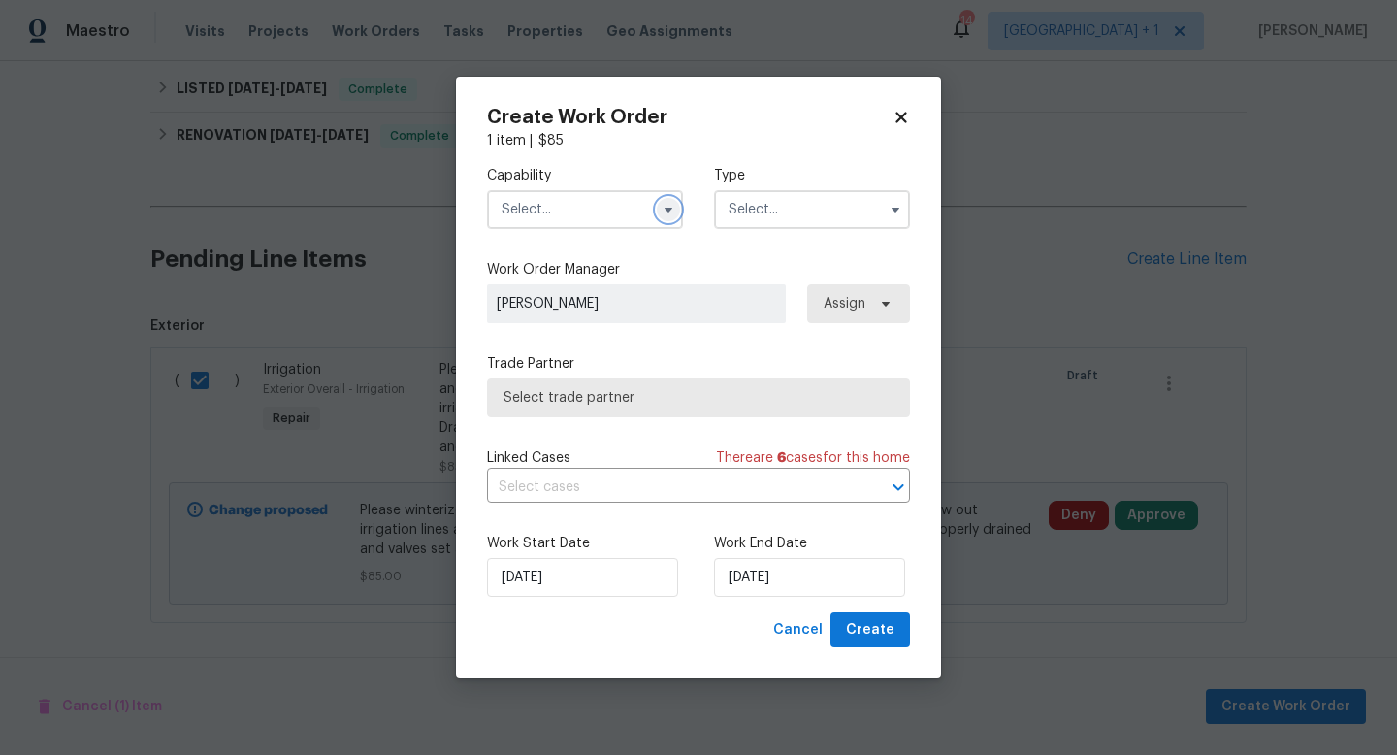
click at [666, 211] on icon "button" at bounding box center [669, 210] width 16 height 16
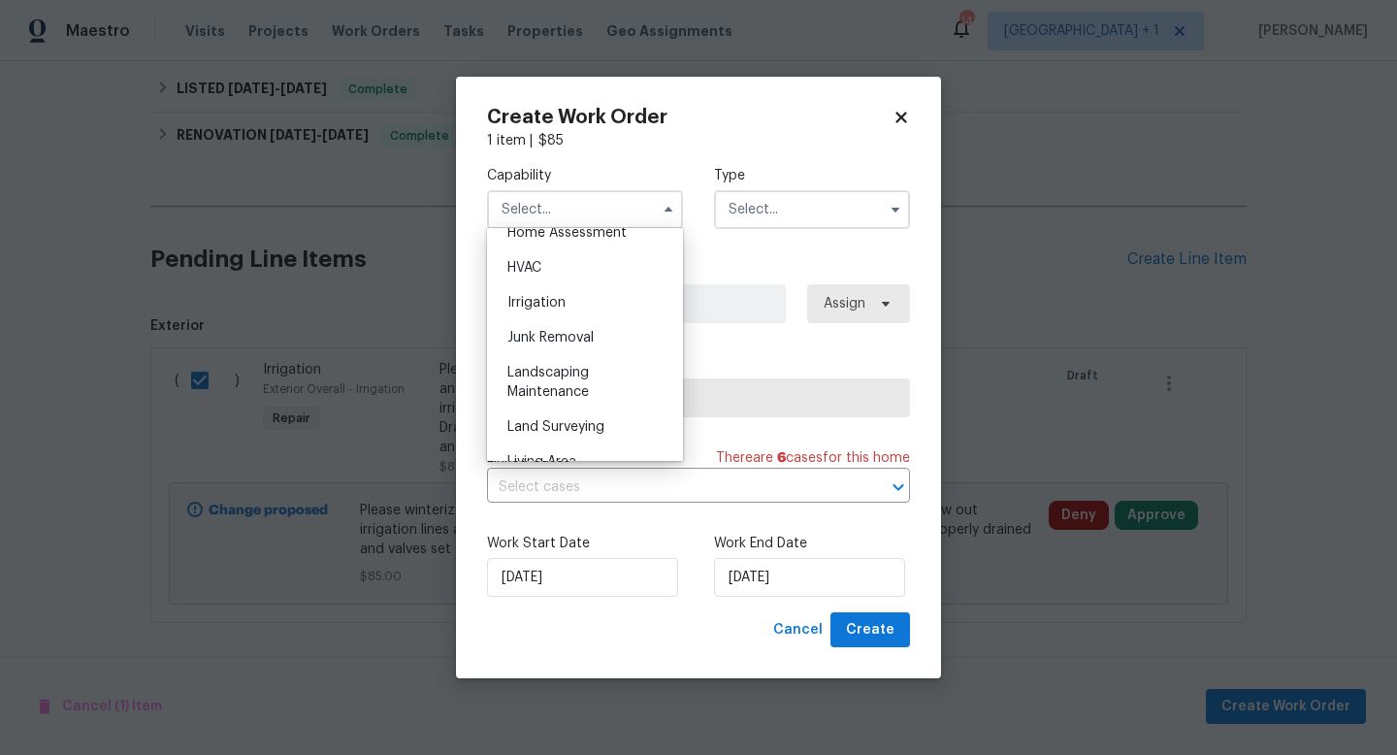
scroll to position [1162, 0]
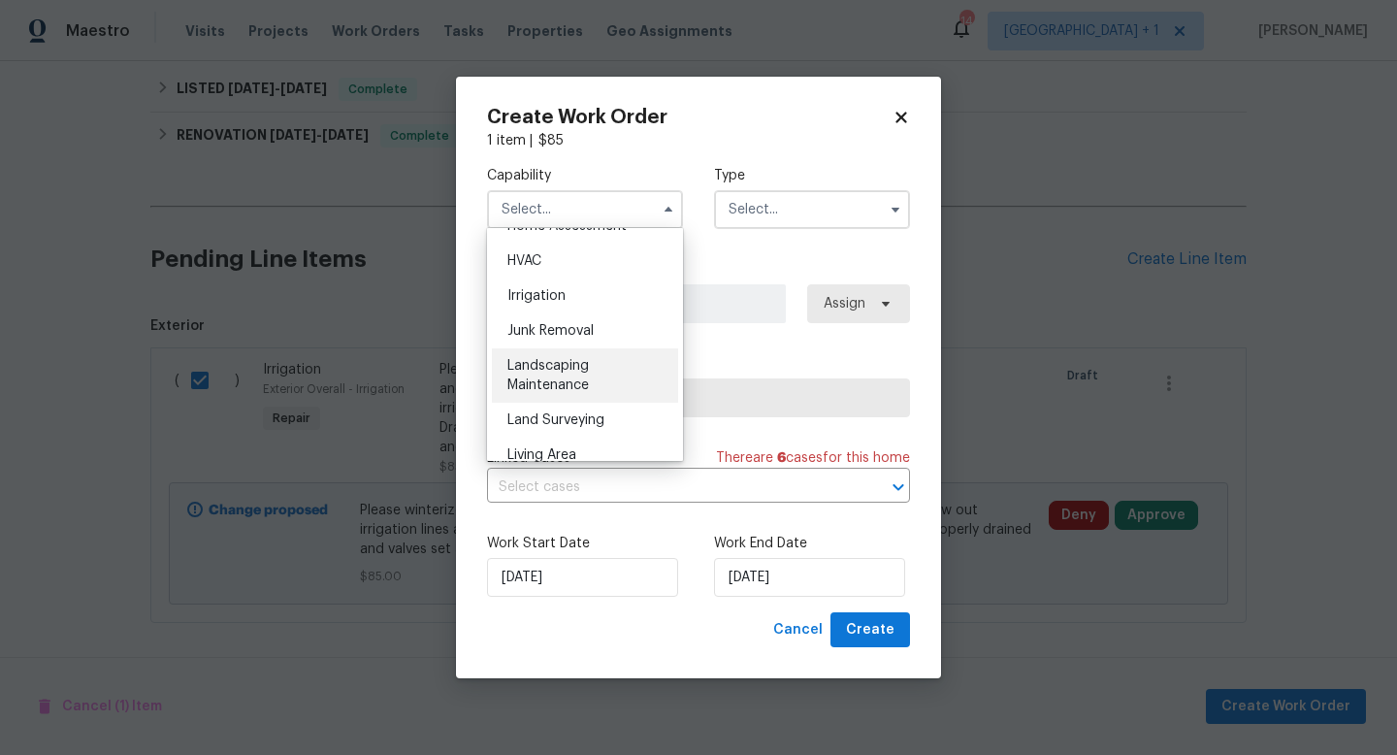
click at [560, 374] on div "Landscaping Maintenance" at bounding box center [585, 375] width 186 height 54
type input "Landscaping Maintenance"
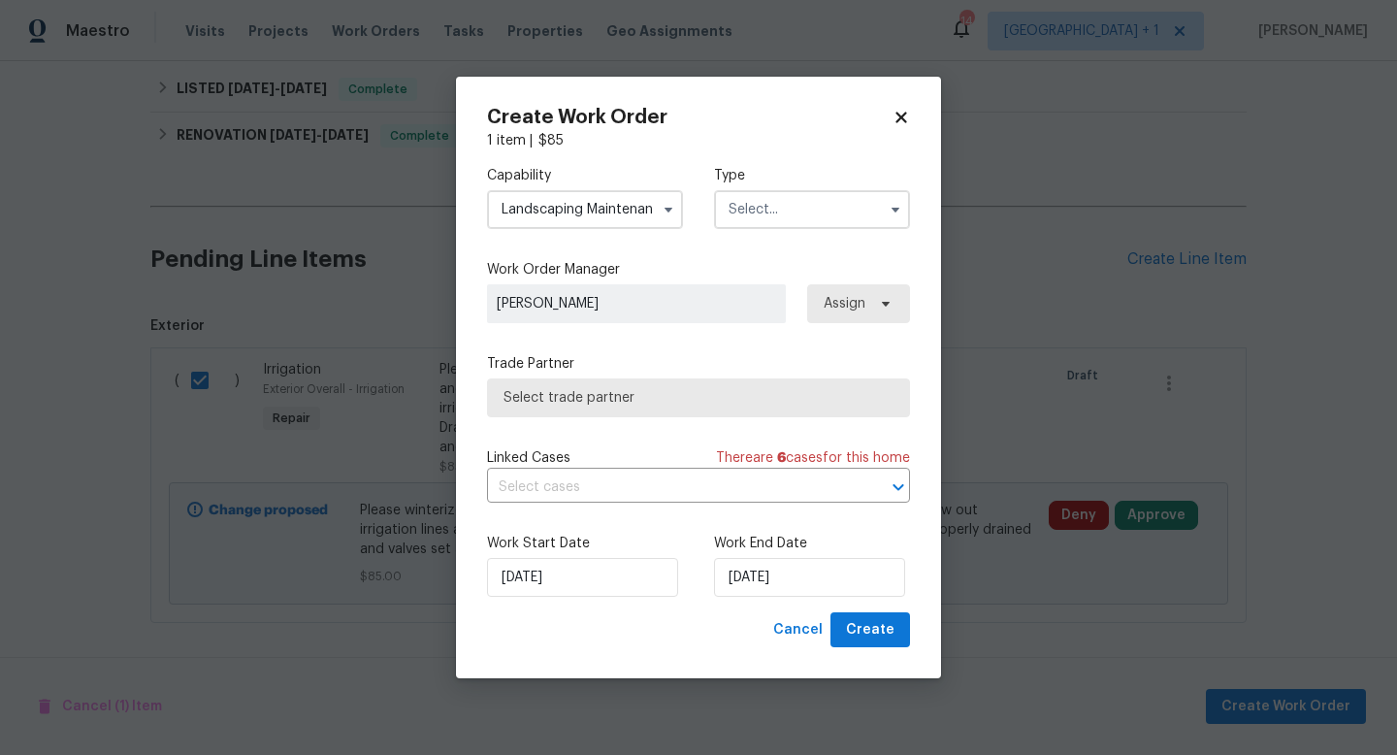
click at [821, 214] on input "text" at bounding box center [812, 209] width 196 height 39
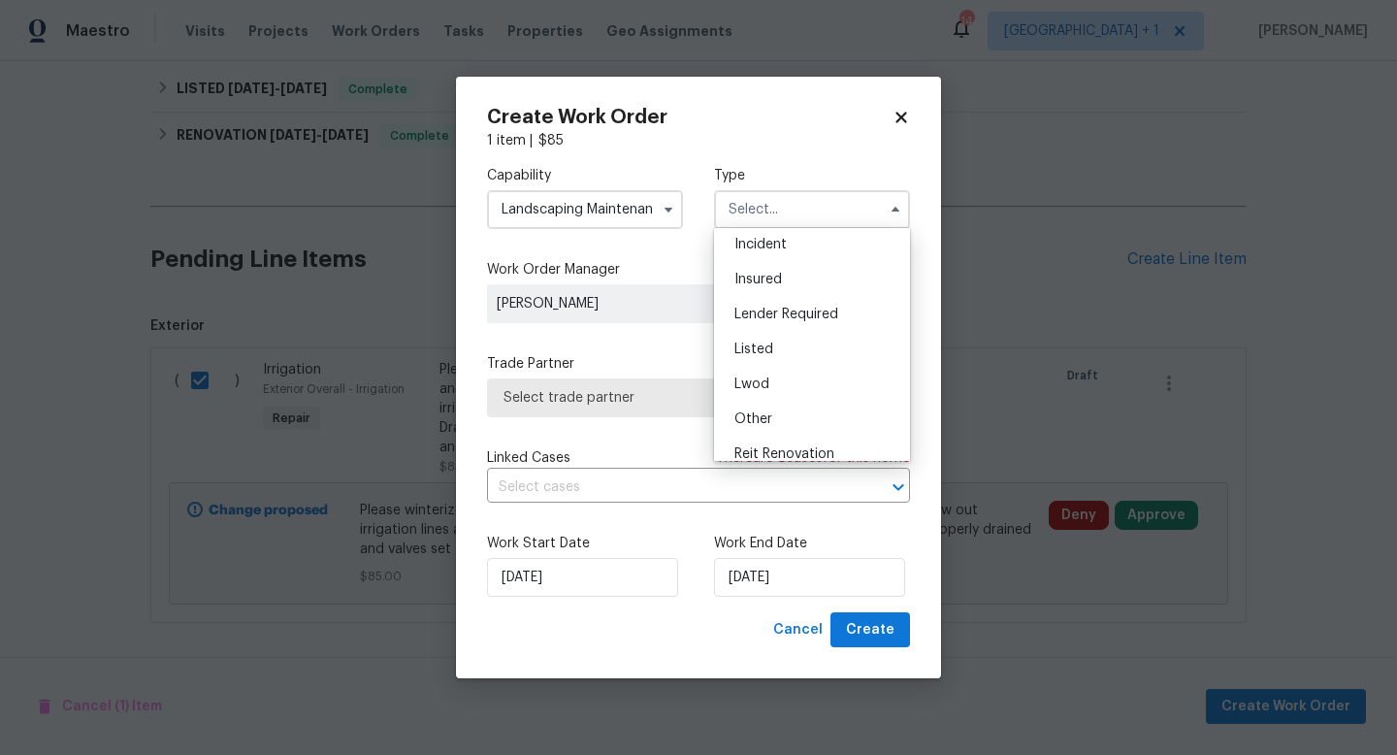
scroll to position [78, 0]
click at [765, 341] on span "Listed" at bounding box center [754, 348] width 39 height 14
type input "Listed"
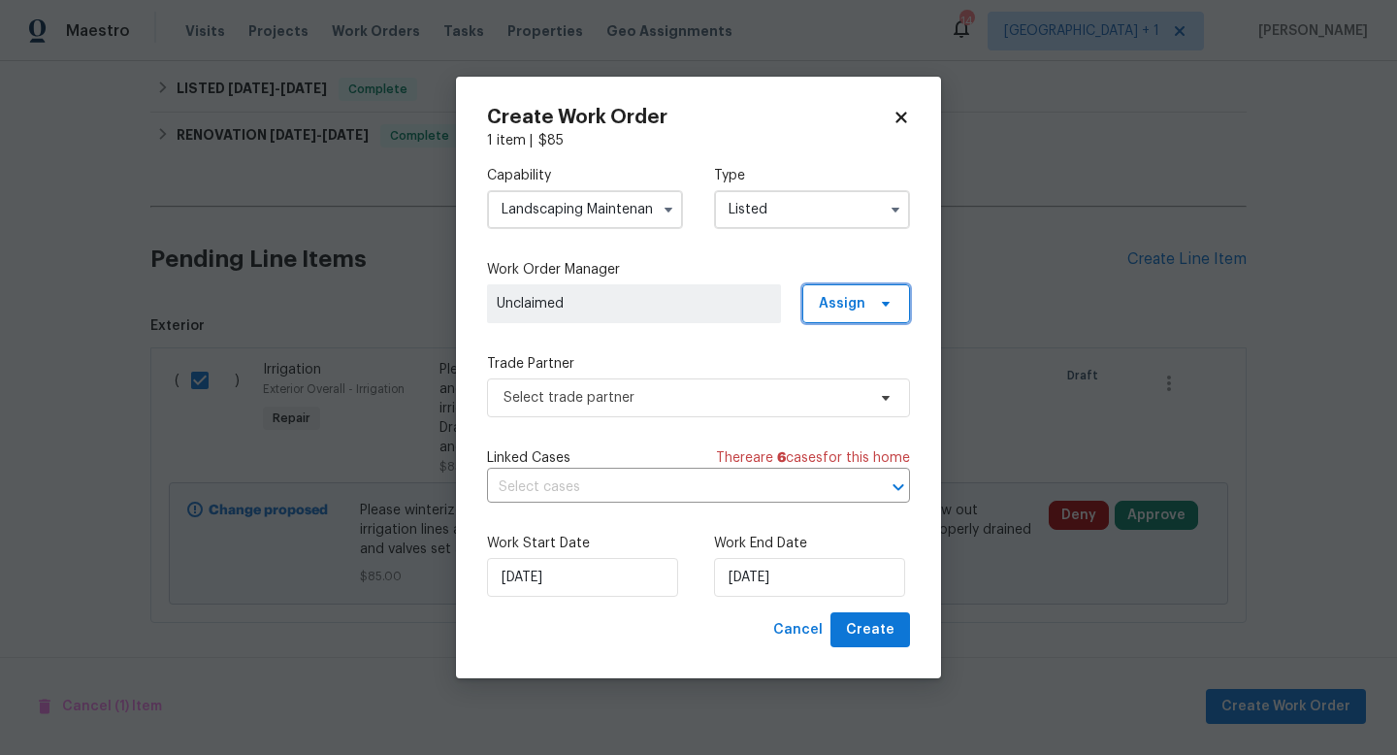
click at [851, 304] on span "Assign" at bounding box center [842, 303] width 47 height 19
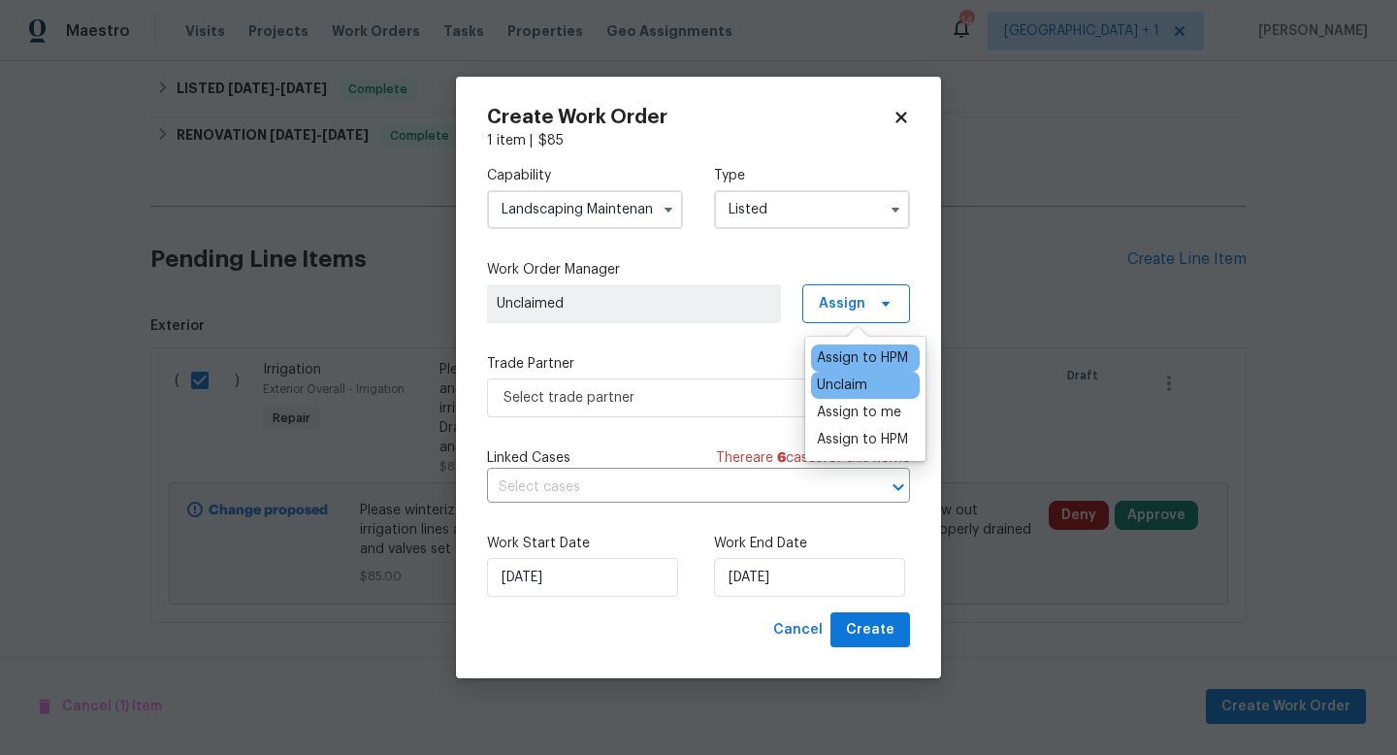
click at [847, 352] on div "Assign to HPM" at bounding box center [862, 357] width 91 height 19
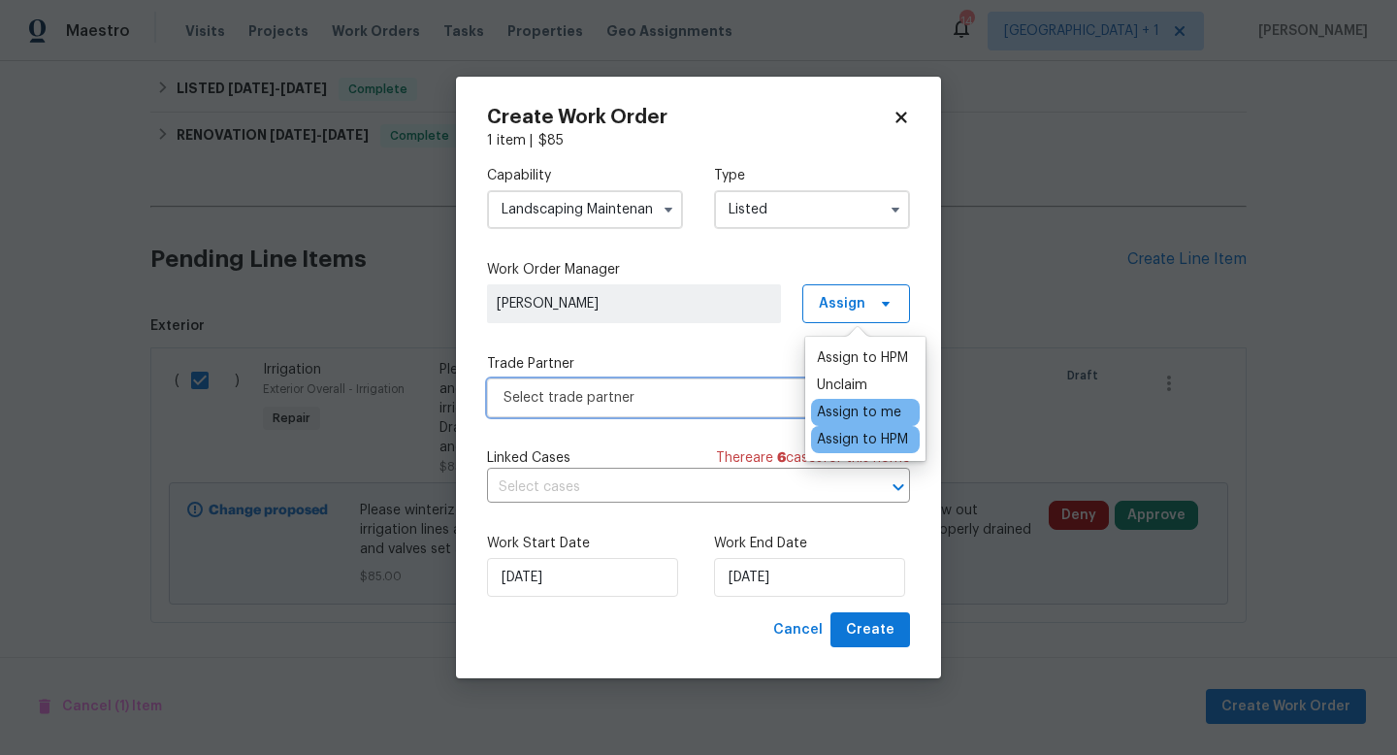
click at [696, 401] on span "Select trade partner" at bounding box center [685, 397] width 362 height 19
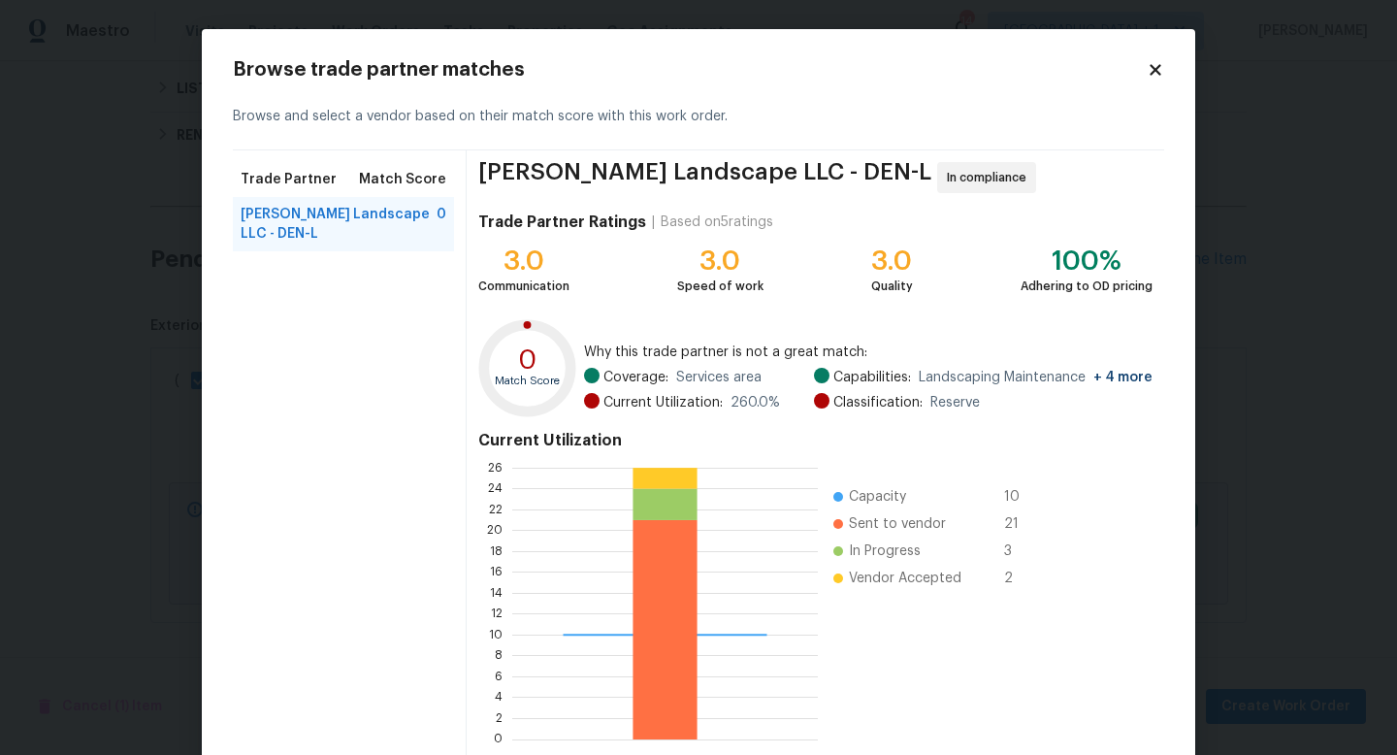
scroll to position [101, 0]
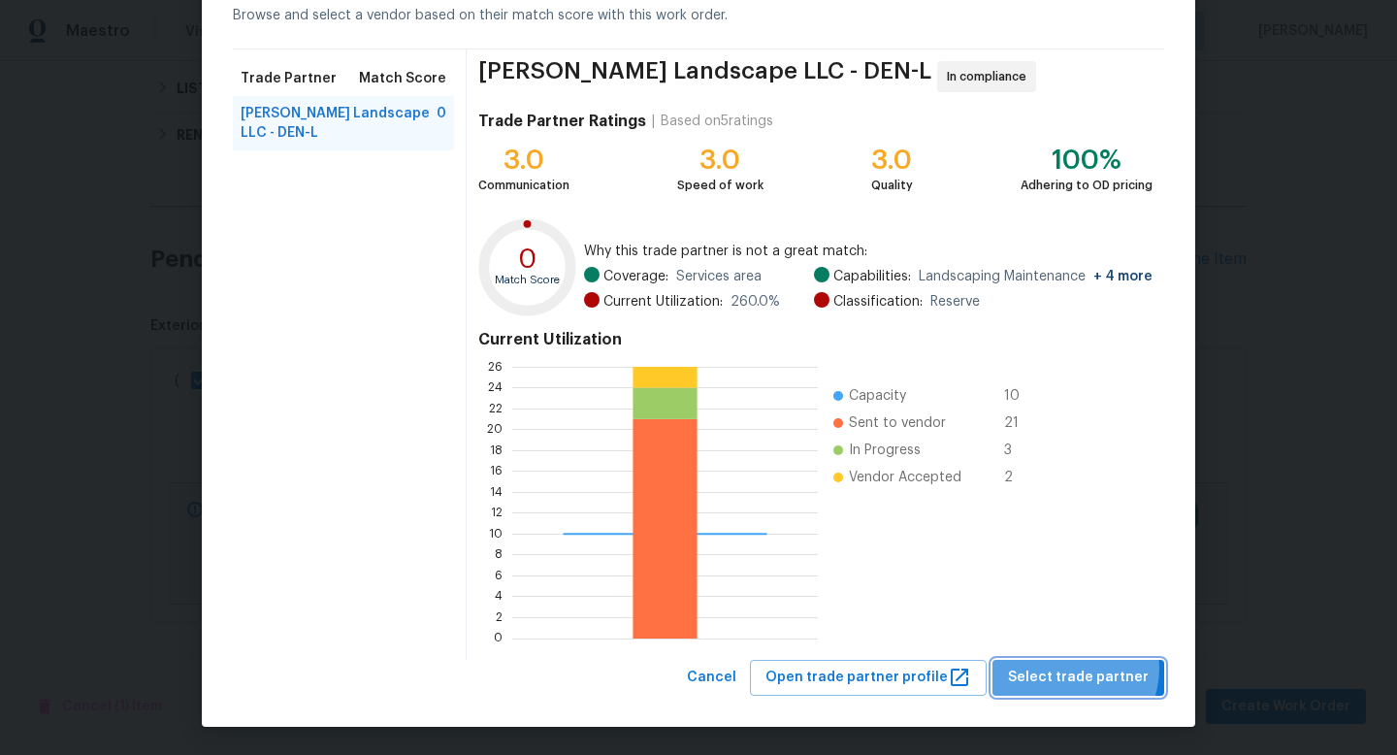
click at [1072, 668] on span "Select trade partner" at bounding box center [1078, 678] width 141 height 24
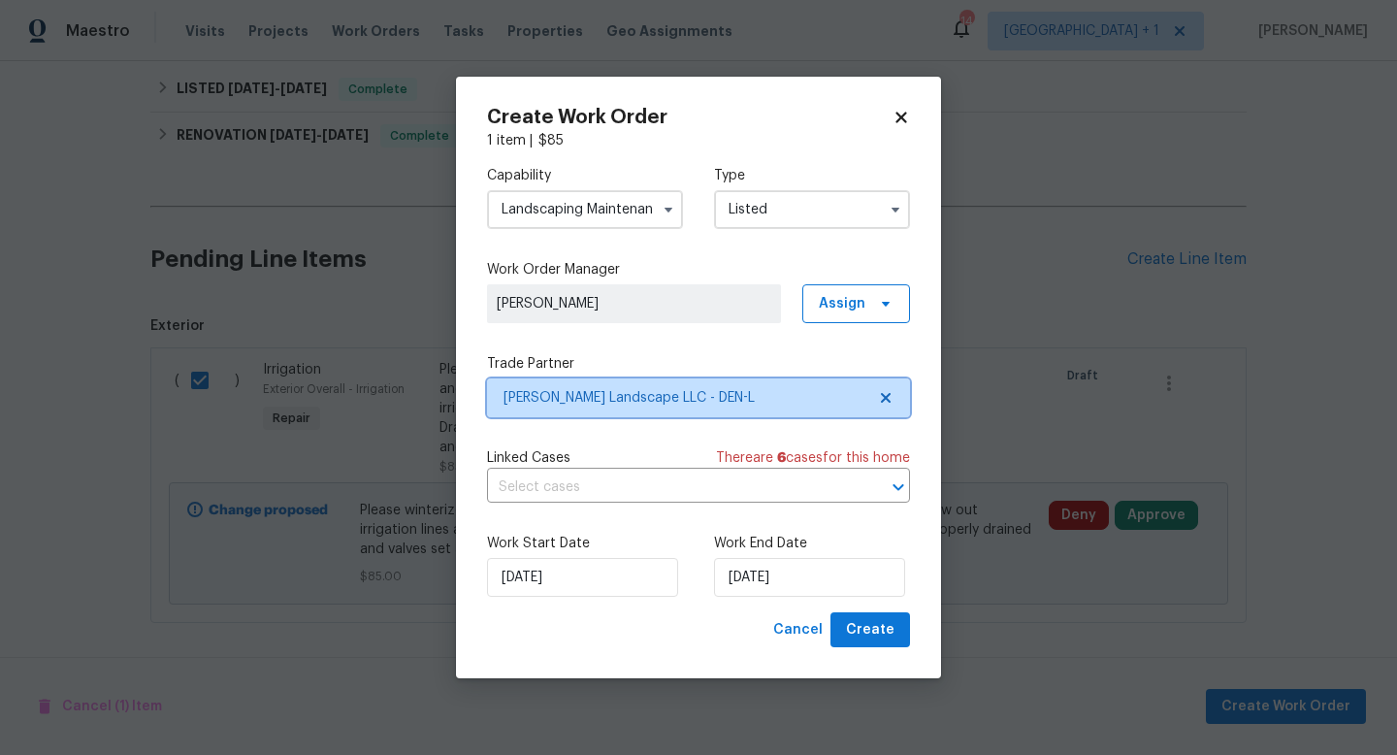
scroll to position [0, 0]
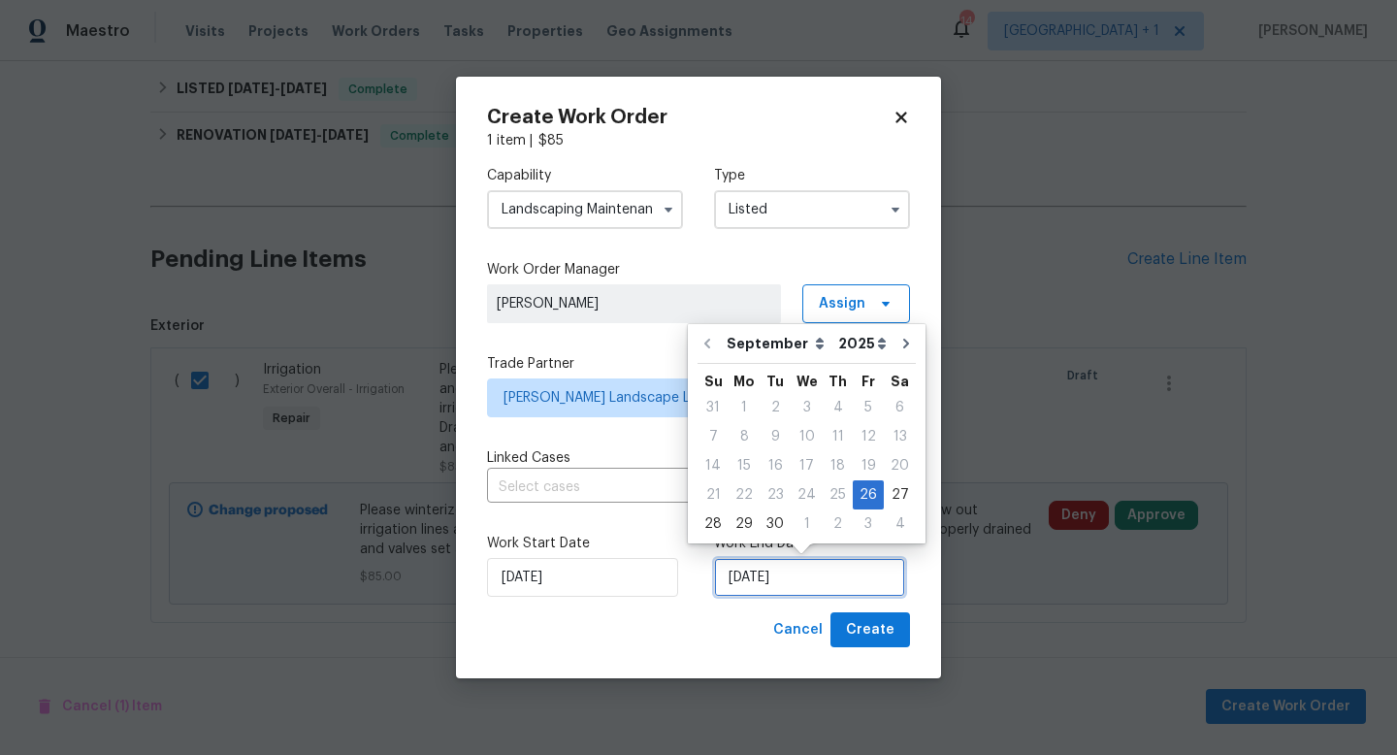
click at [831, 579] on input "[DATE]" at bounding box center [809, 577] width 191 height 39
click at [858, 521] on div "3" at bounding box center [868, 523] width 31 height 27
type input "[DATE]"
select select "9"
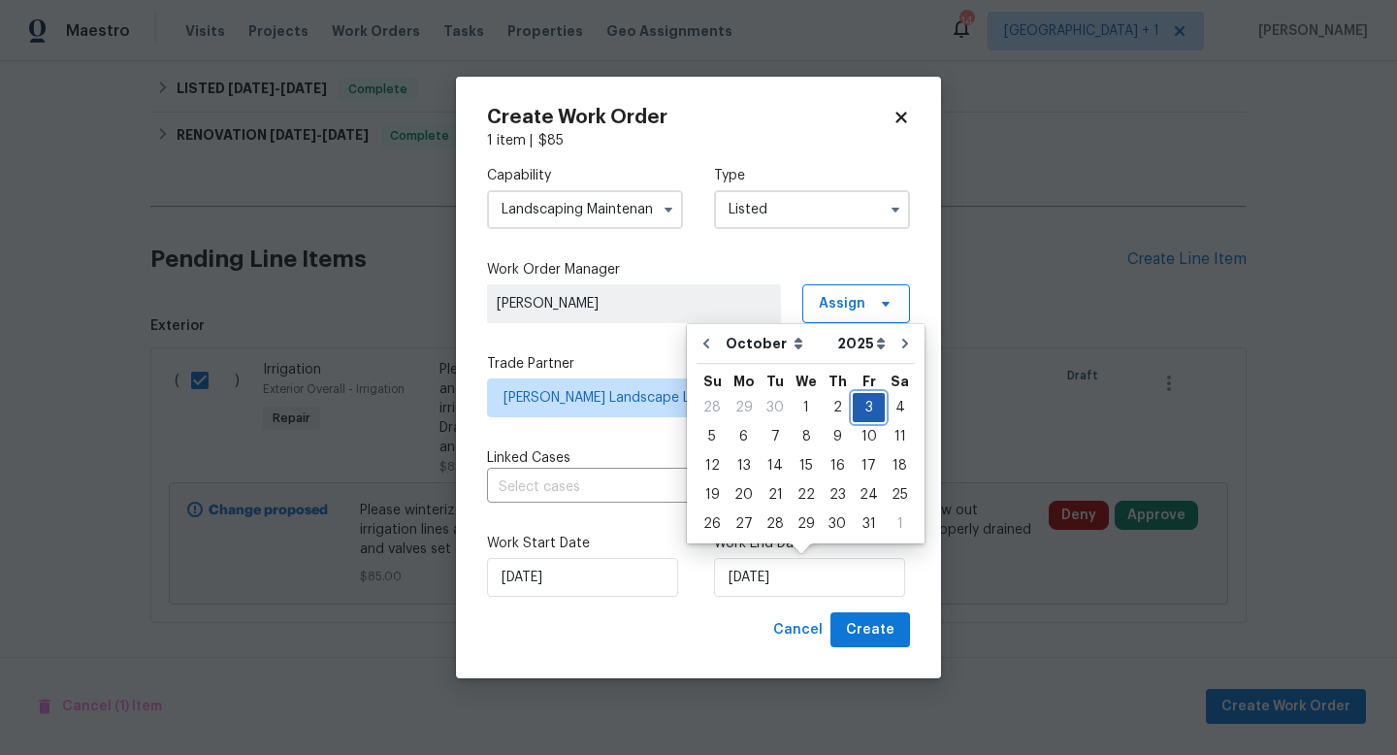
click at [868, 408] on div "3" at bounding box center [869, 407] width 32 height 27
click at [872, 630] on span "Create" at bounding box center [870, 630] width 49 height 24
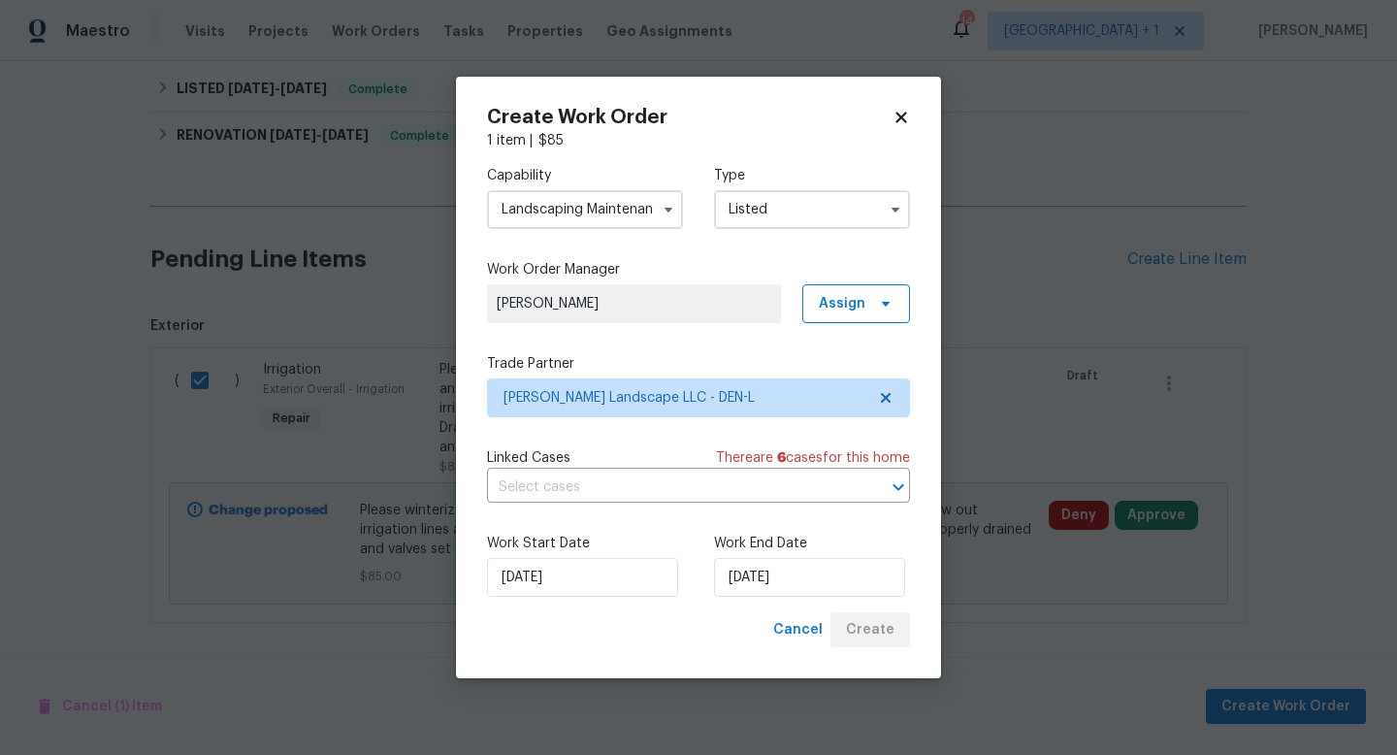
checkbox input "false"
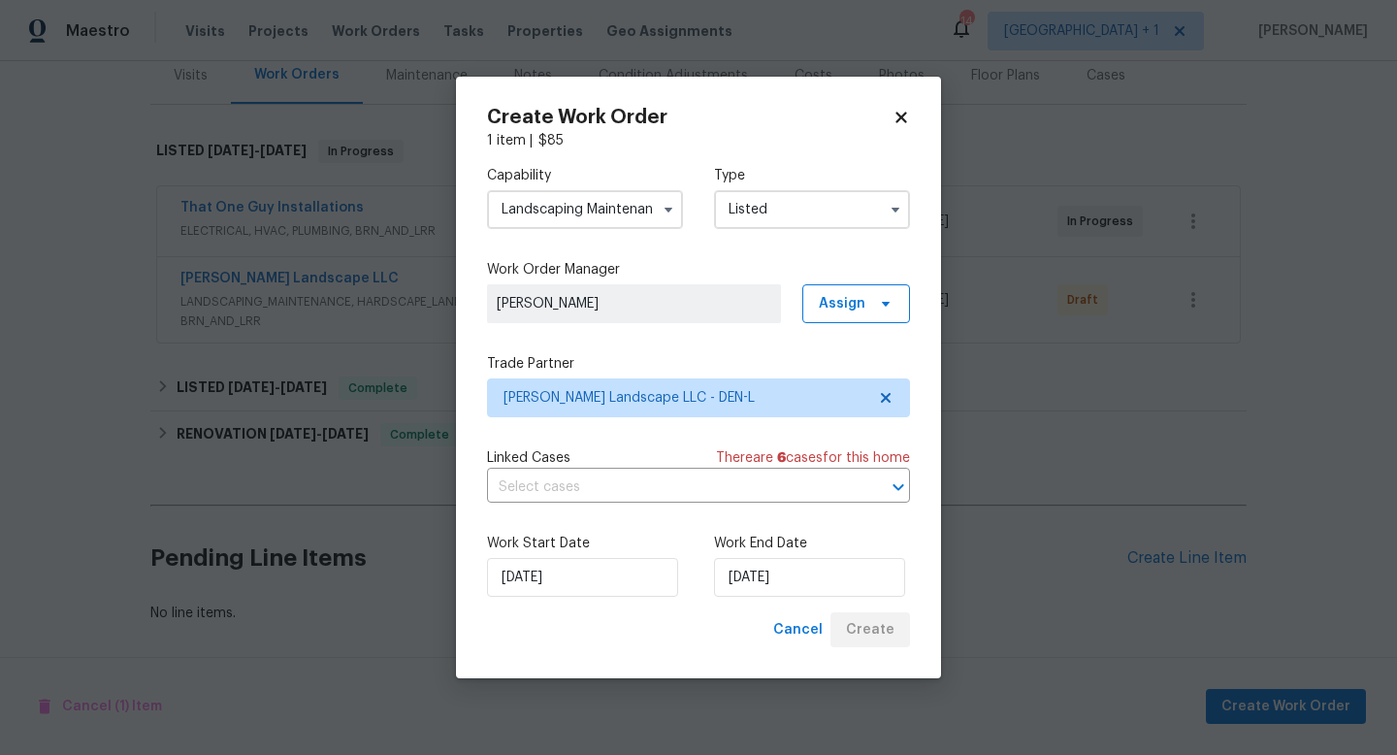
scroll to position [247, 0]
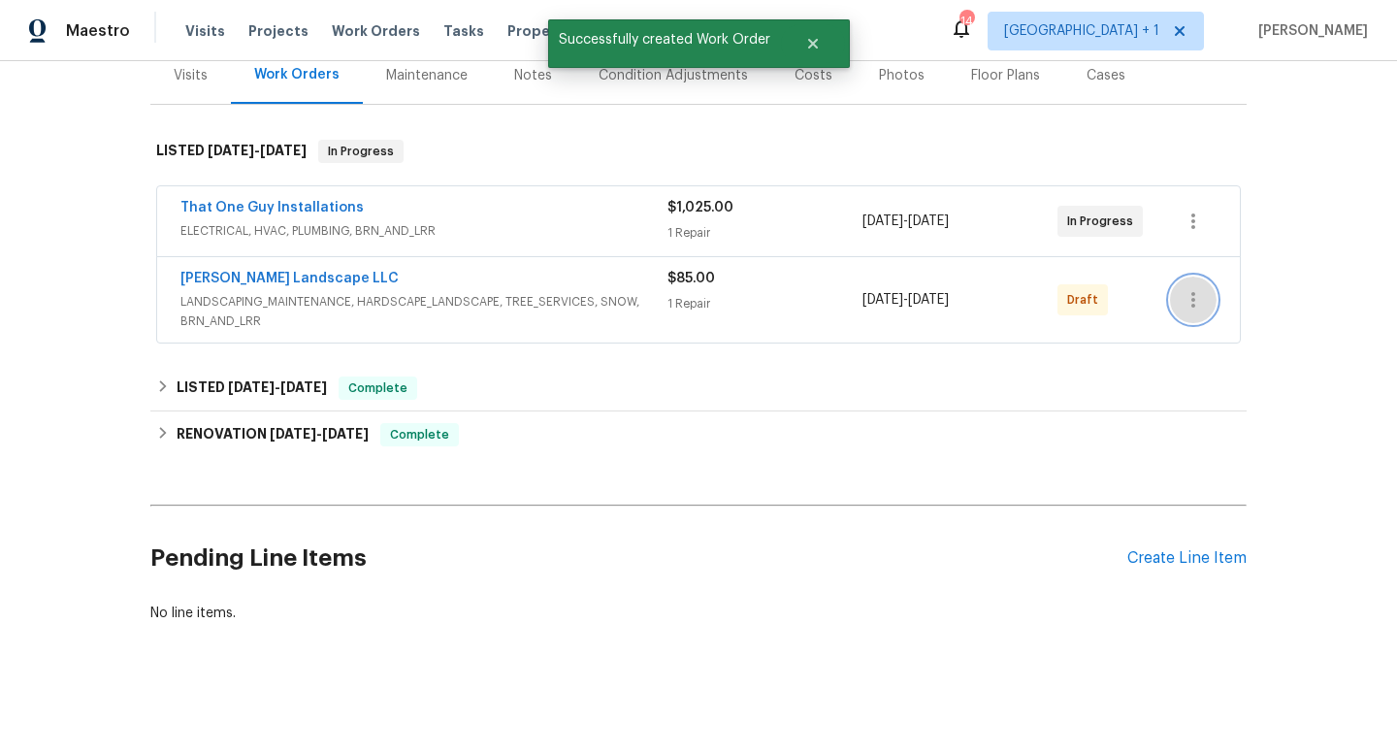
click at [1195, 297] on icon "button" at bounding box center [1193, 299] width 23 height 23
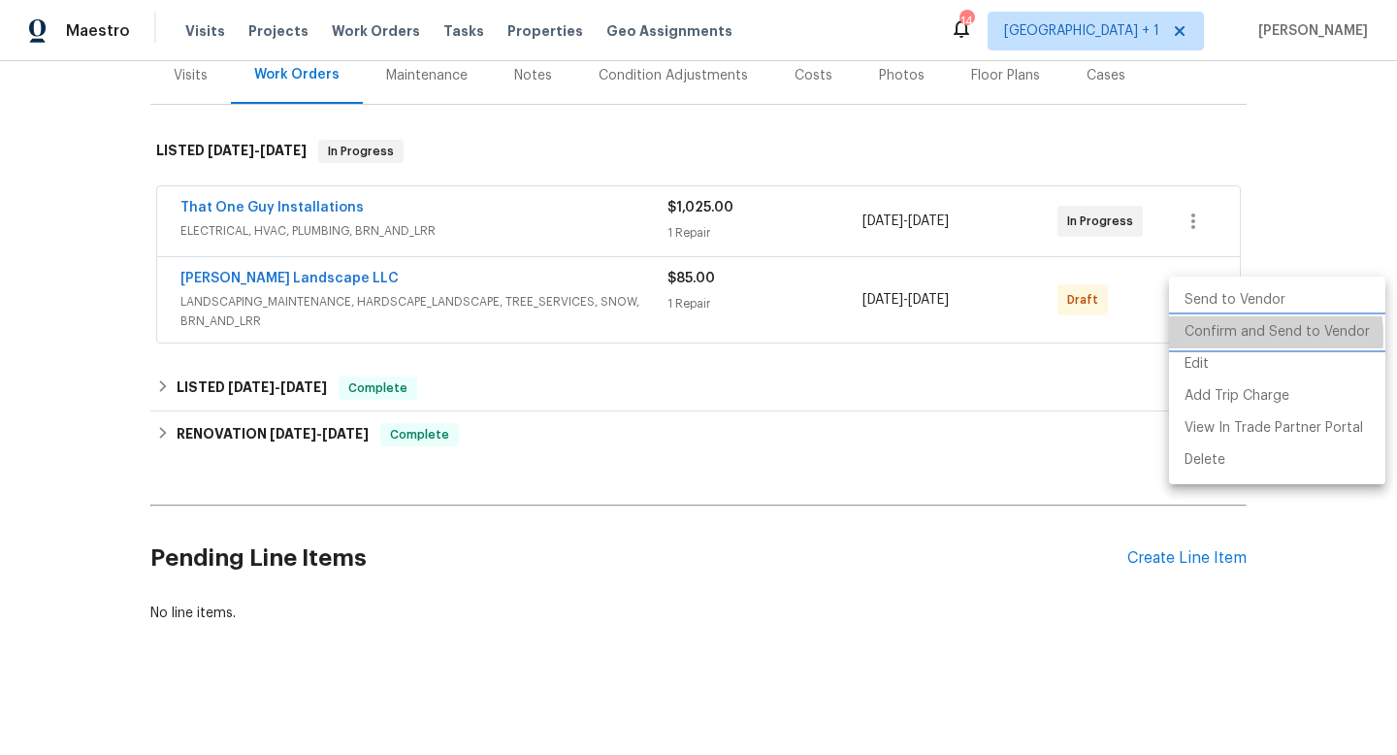
click at [1221, 337] on li "Confirm and Send to Vendor" at bounding box center [1277, 332] width 216 height 32
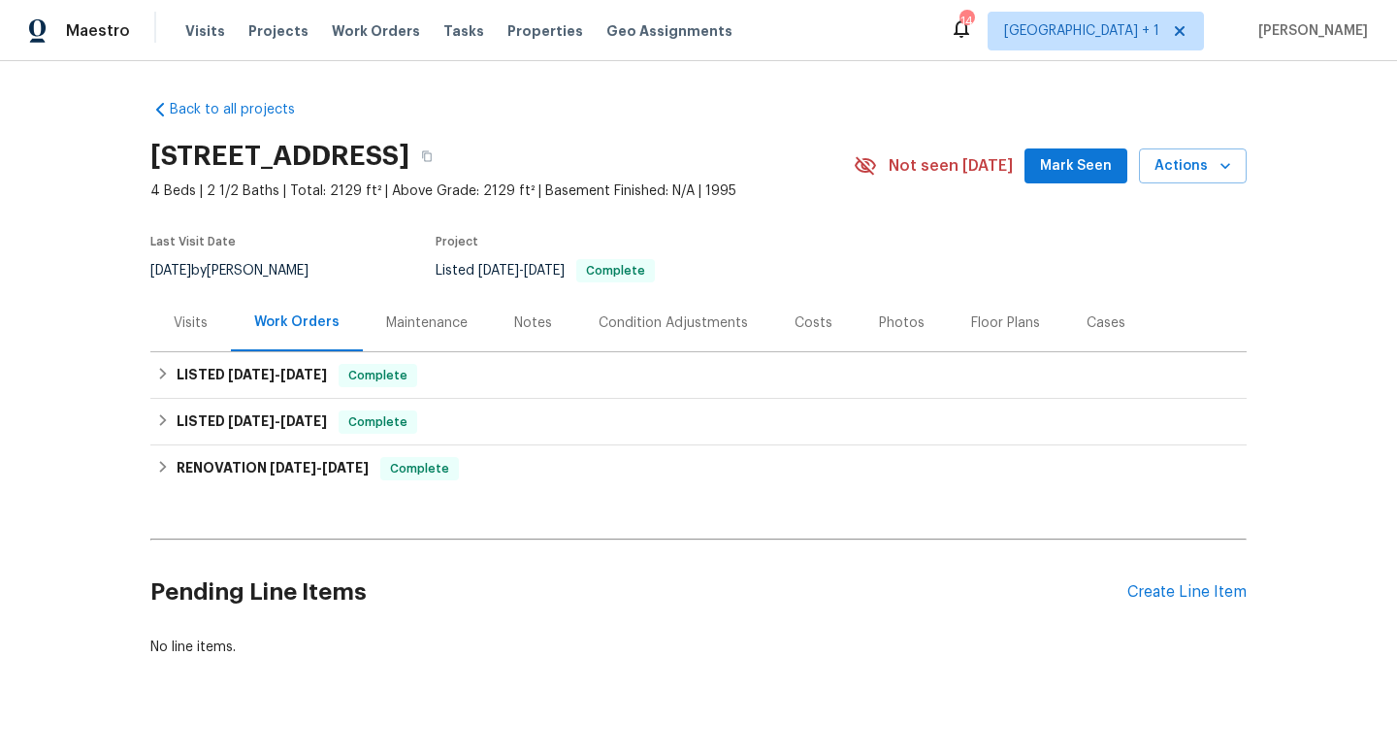
click at [892, 323] on div "Photos" at bounding box center [902, 322] width 46 height 19
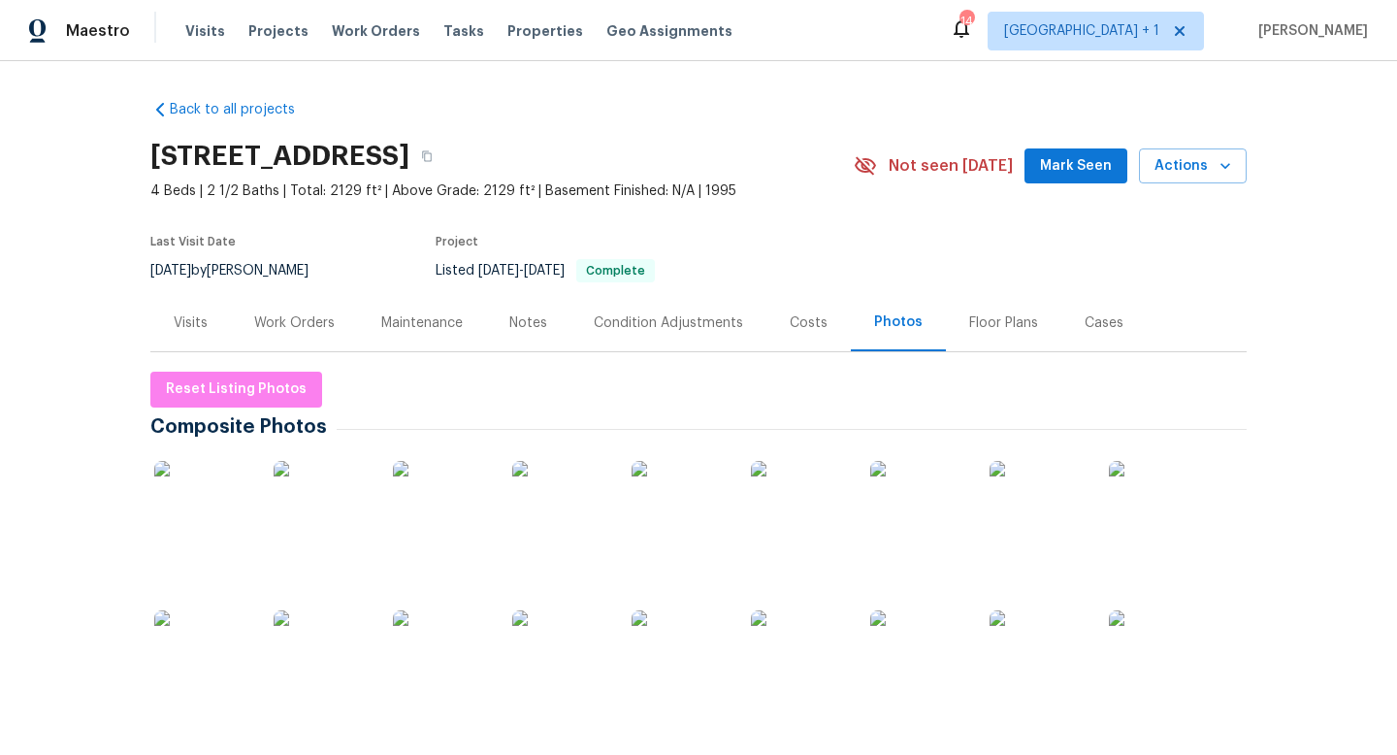
click at [323, 644] on img at bounding box center [322, 658] width 97 height 97
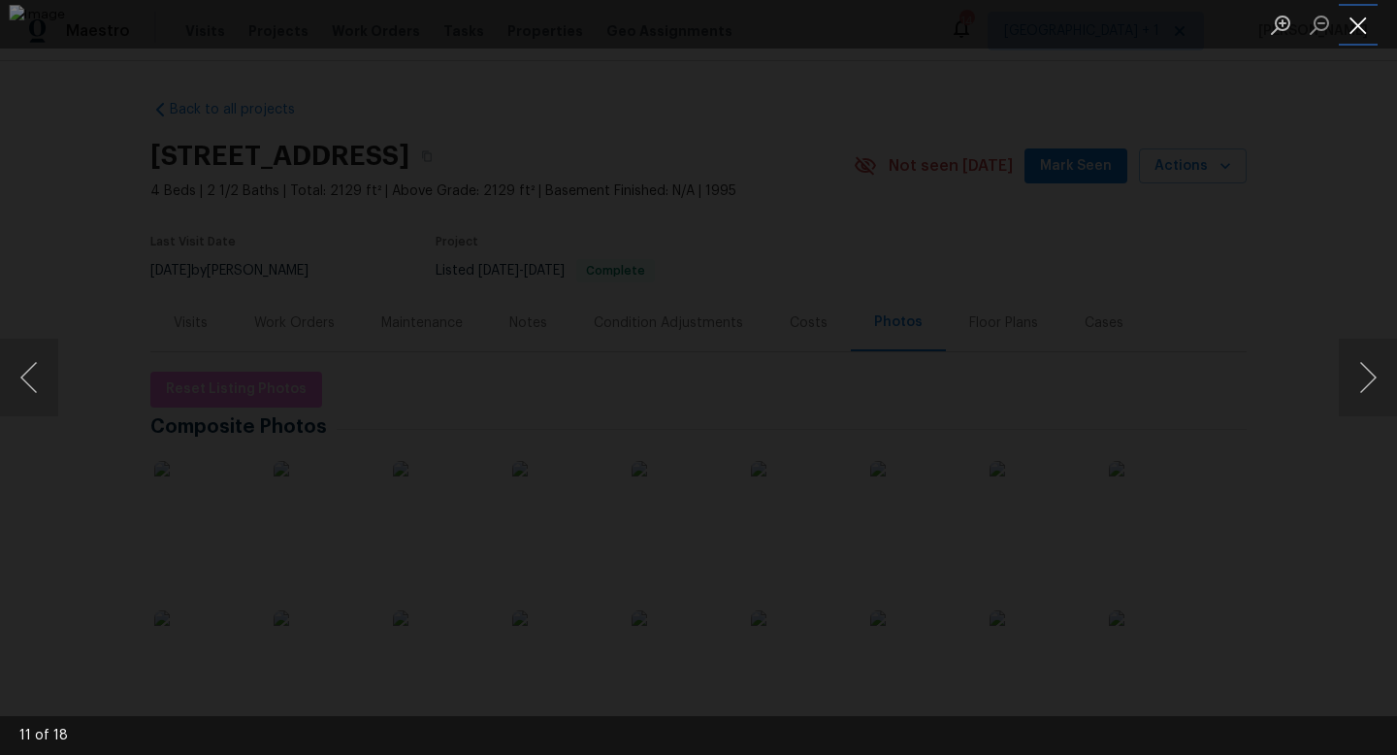
click at [1361, 29] on button "Close lightbox" at bounding box center [1358, 25] width 39 height 34
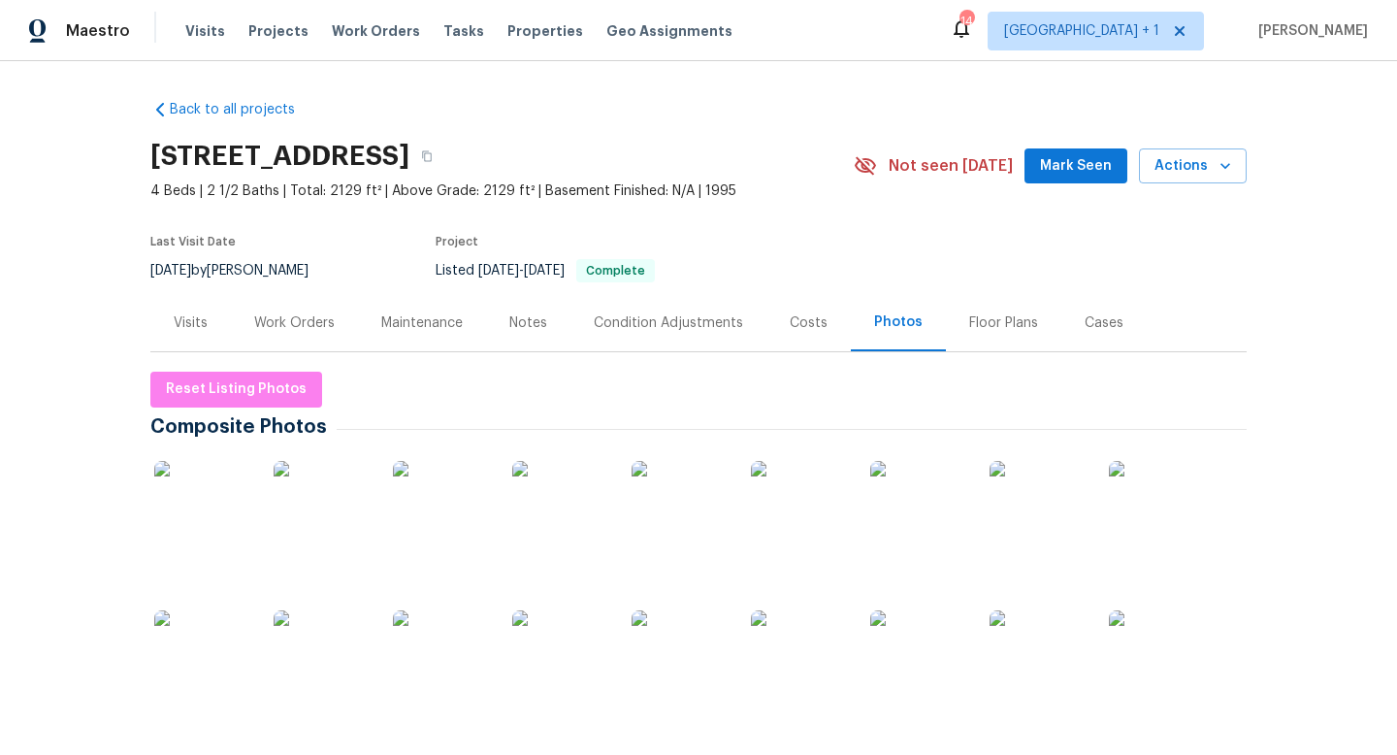
click at [295, 324] on div "Work Orders" at bounding box center [294, 322] width 81 height 19
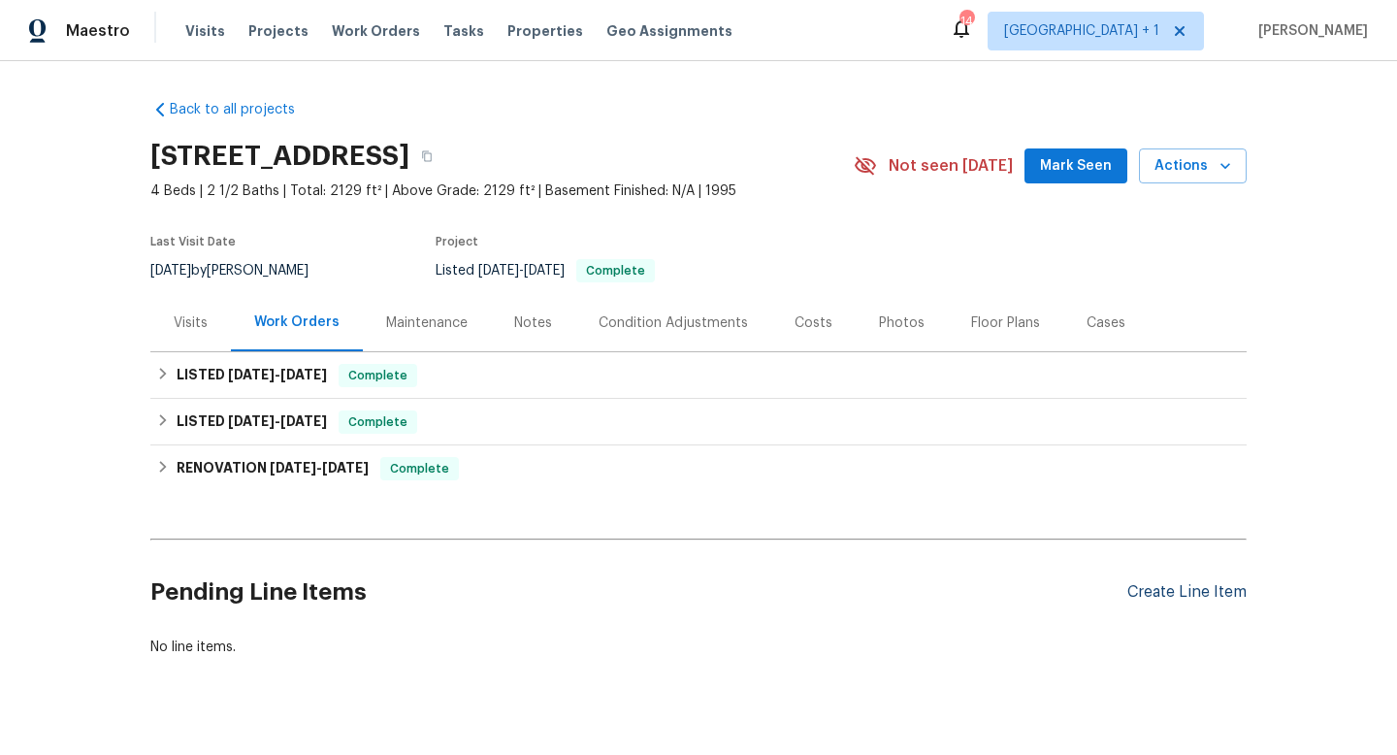
click at [1153, 586] on div "Create Line Item" at bounding box center [1187, 592] width 119 height 18
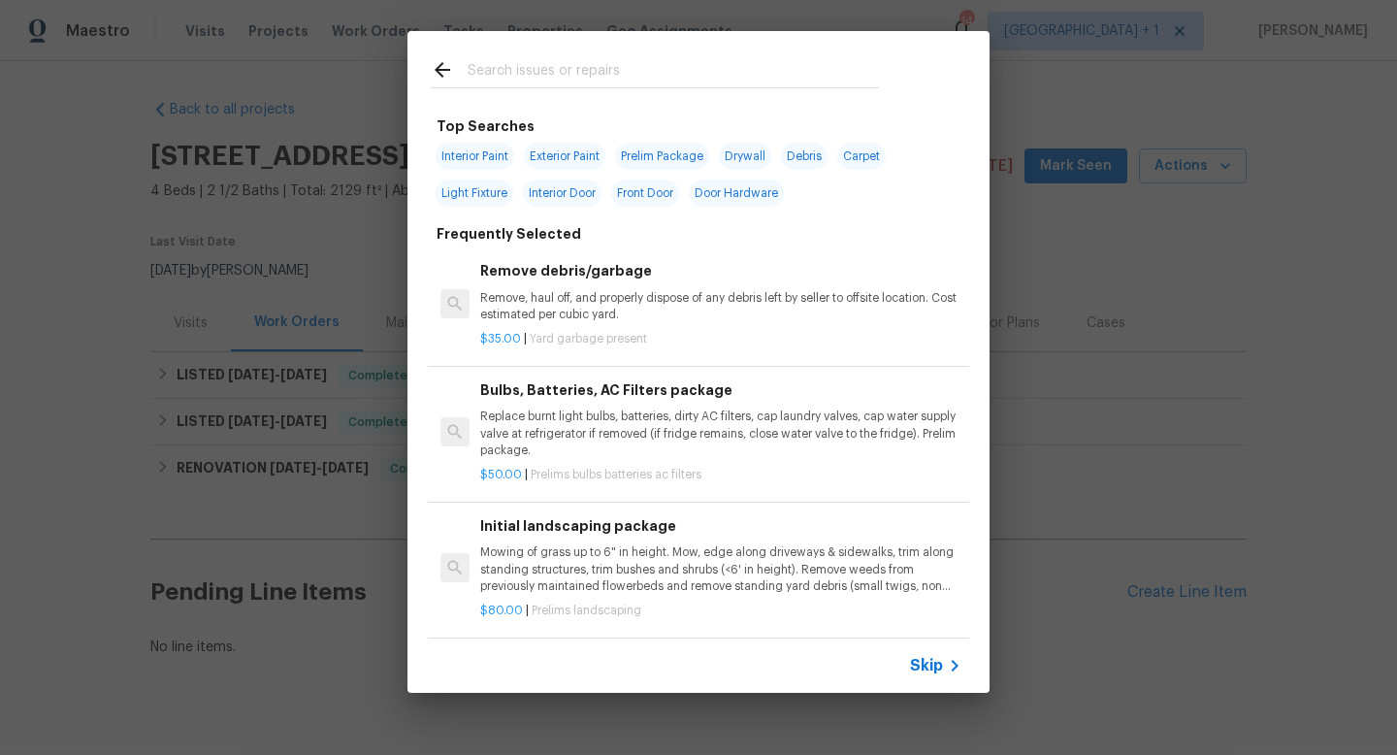
click at [939, 668] on span "Skip" at bounding box center [926, 665] width 33 height 19
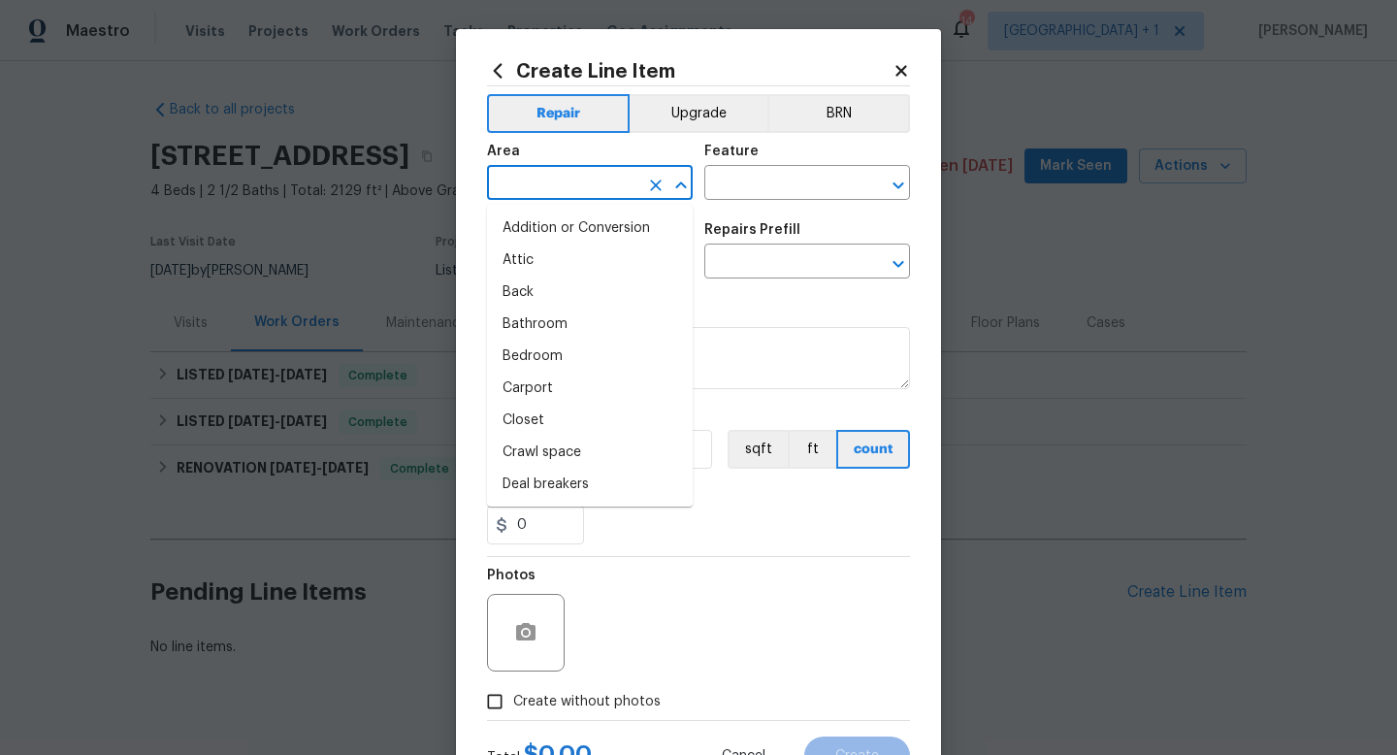
click at [587, 184] on input "text" at bounding box center [562, 185] width 151 height 30
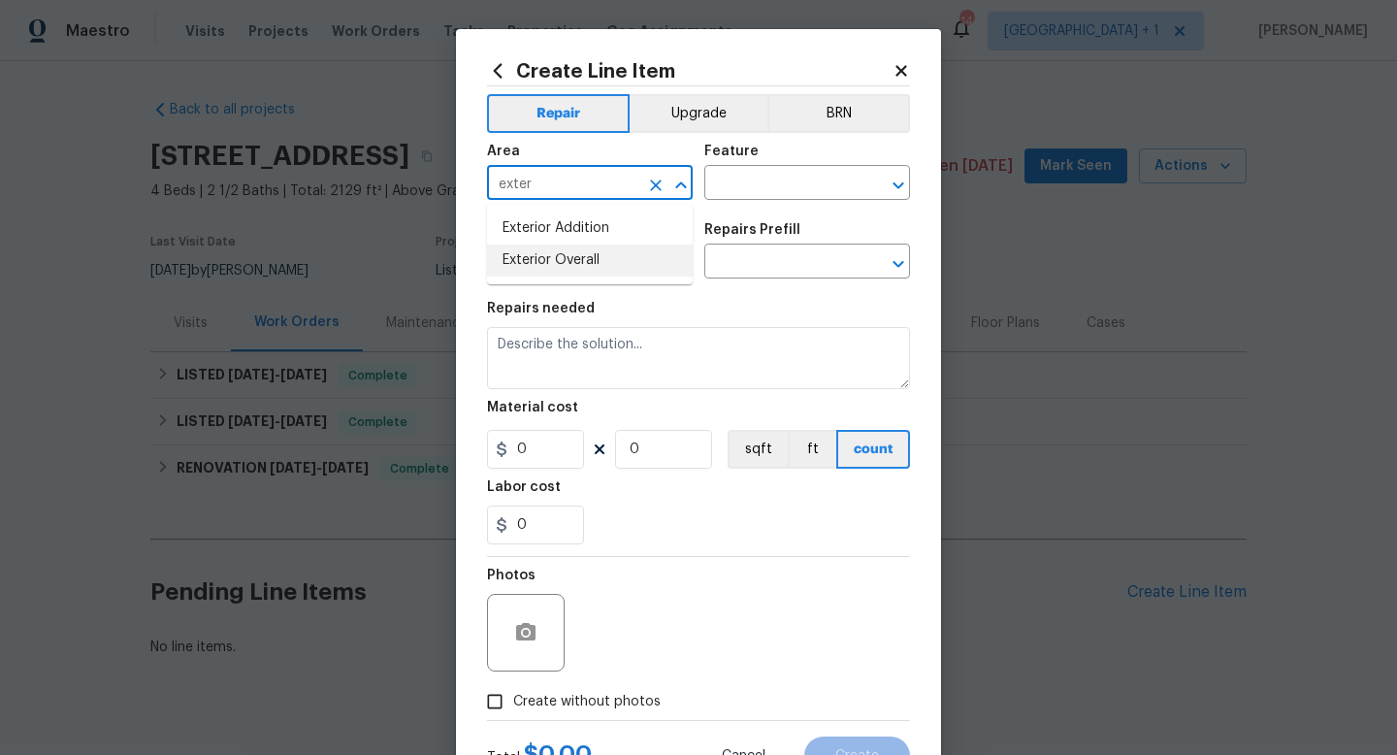
click at [575, 257] on li "Exterior Overall" at bounding box center [590, 261] width 206 height 32
type input "Exterior Overall"
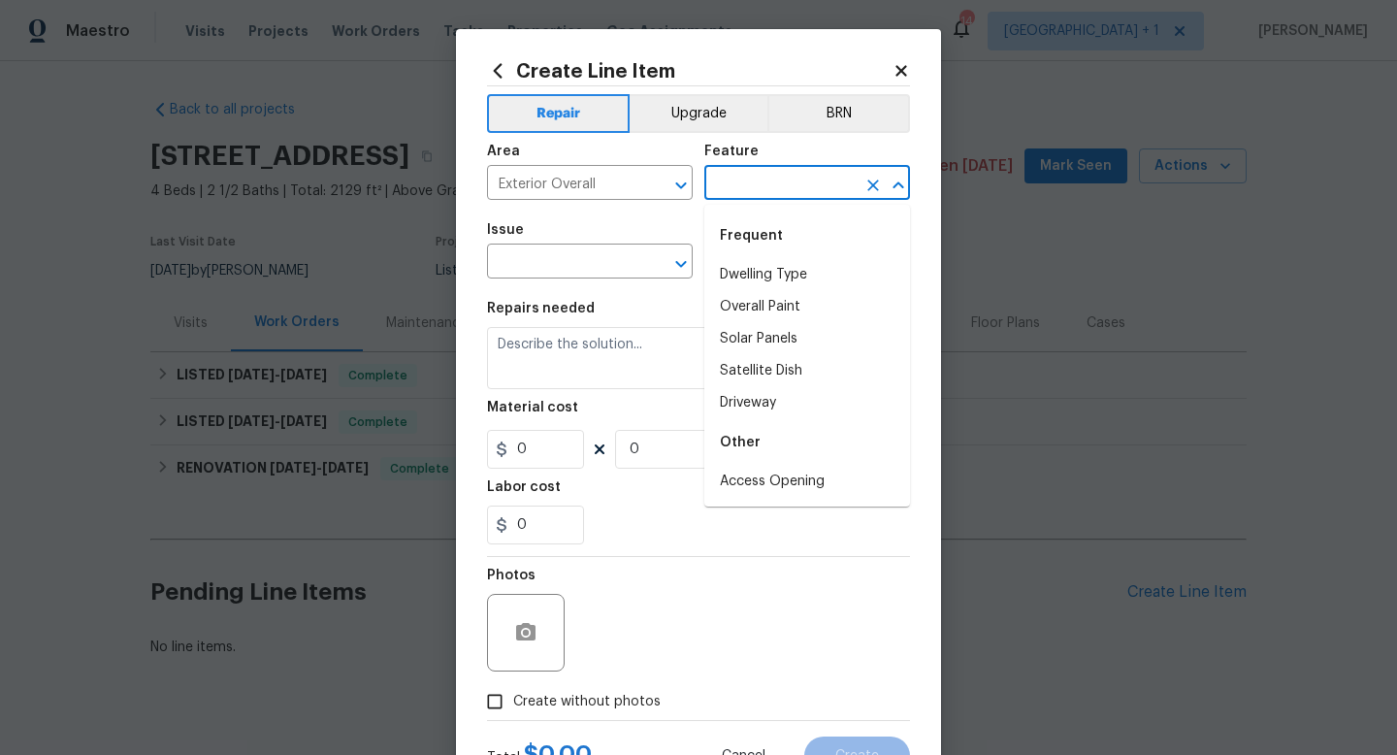
click at [742, 184] on input "text" at bounding box center [780, 185] width 151 height 30
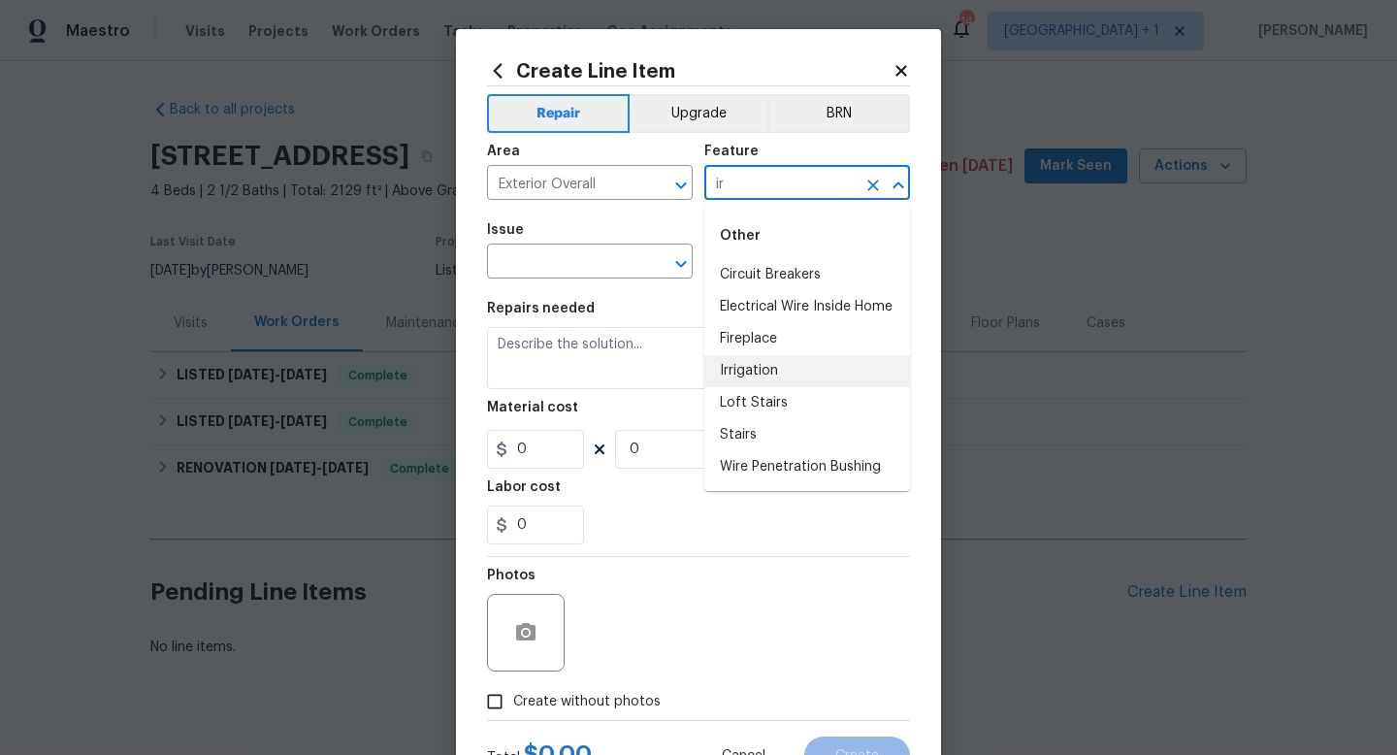
click at [747, 375] on li "Irrigation" at bounding box center [808, 371] width 206 height 32
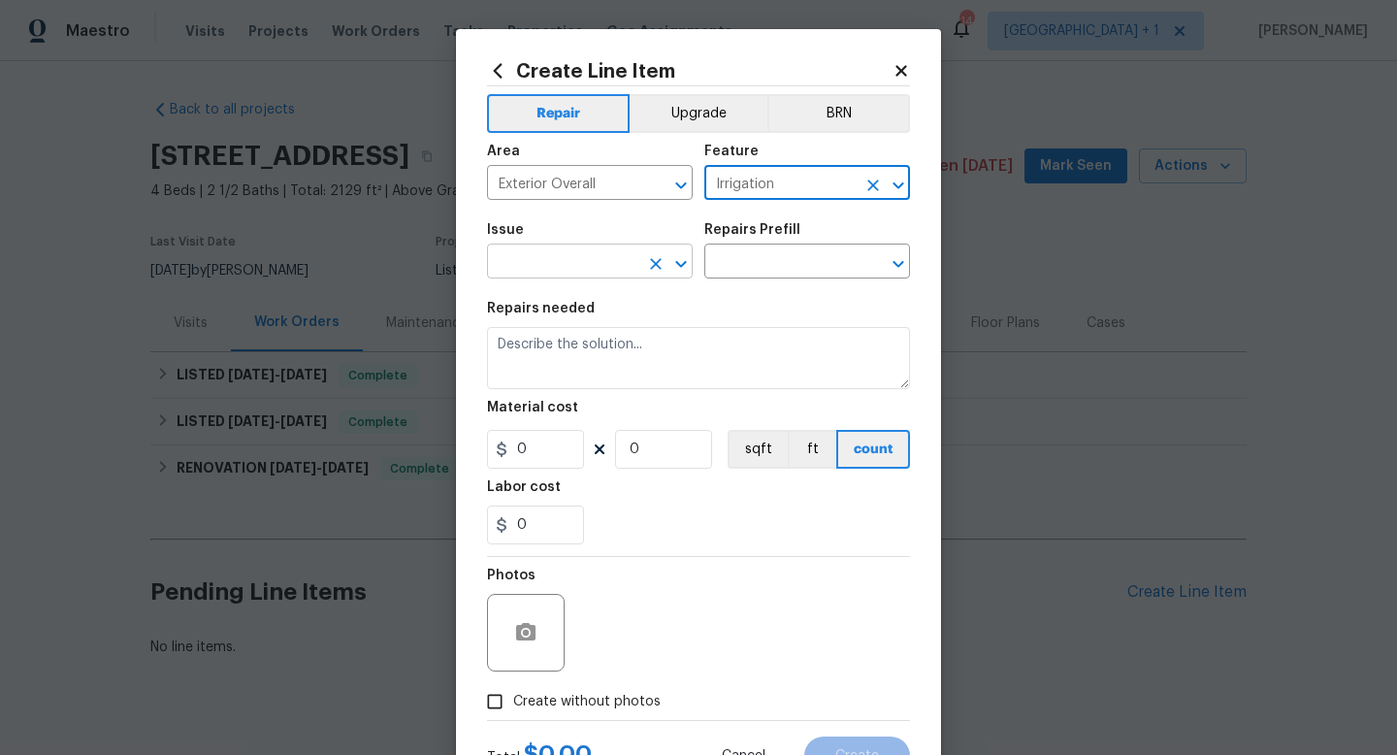
type input "Irrigation"
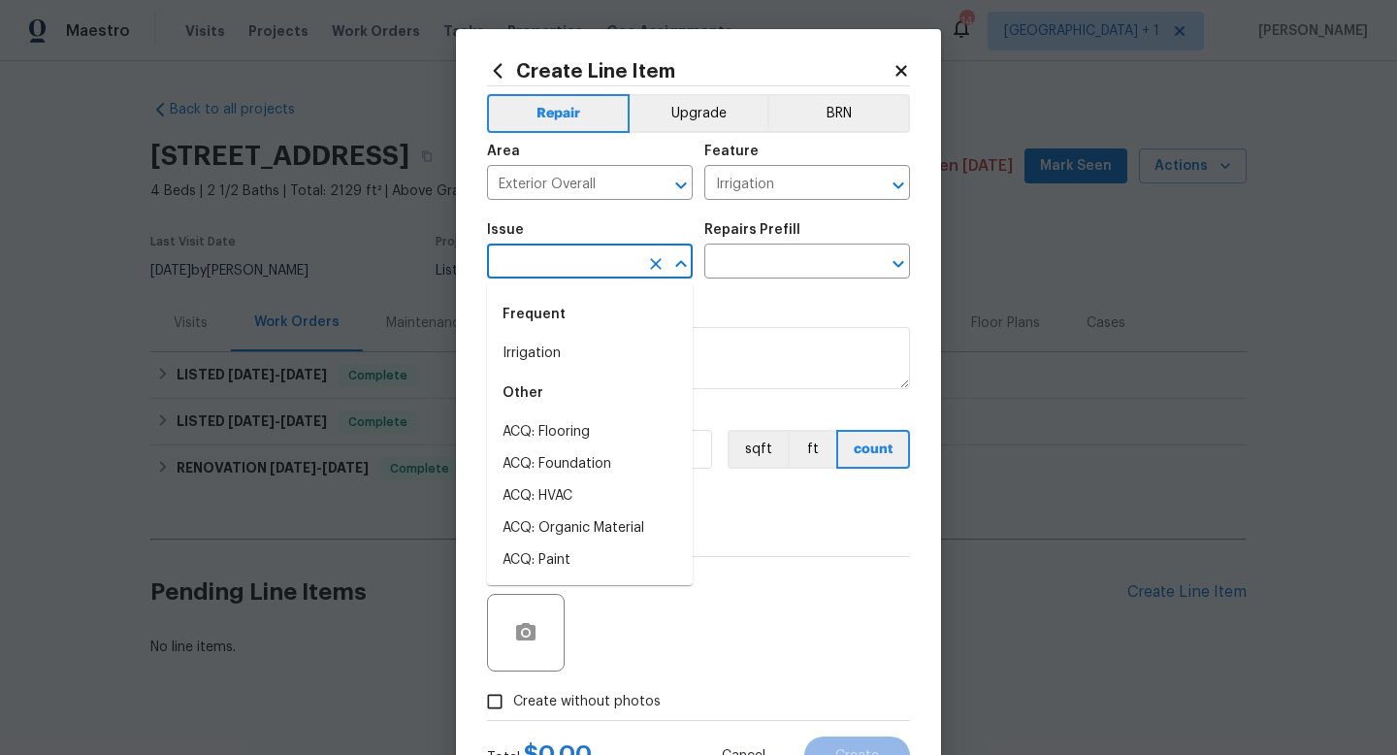
click at [603, 258] on input "text" at bounding box center [562, 263] width 151 height 30
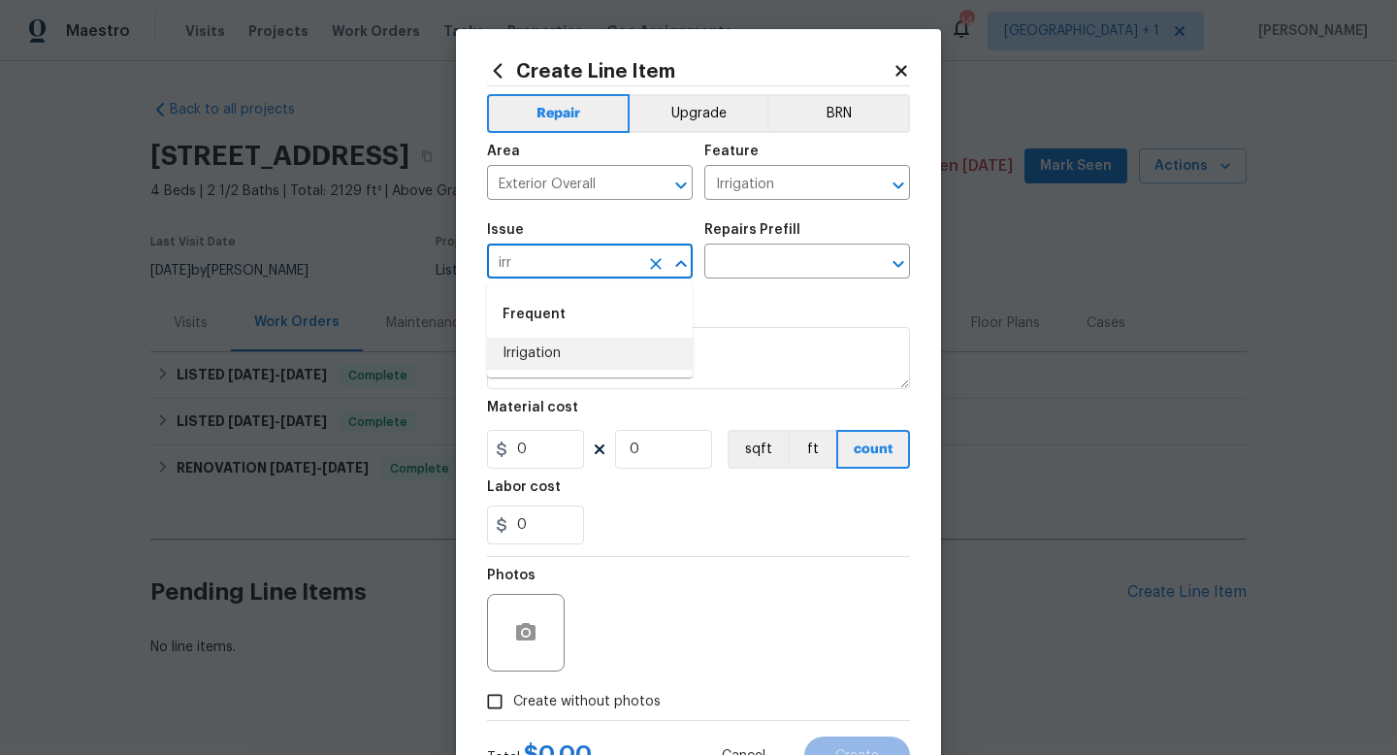
click at [563, 353] on li "Irrigation" at bounding box center [590, 354] width 206 height 32
type input "Irrigation"
click at [757, 270] on input "text" at bounding box center [780, 263] width 151 height 30
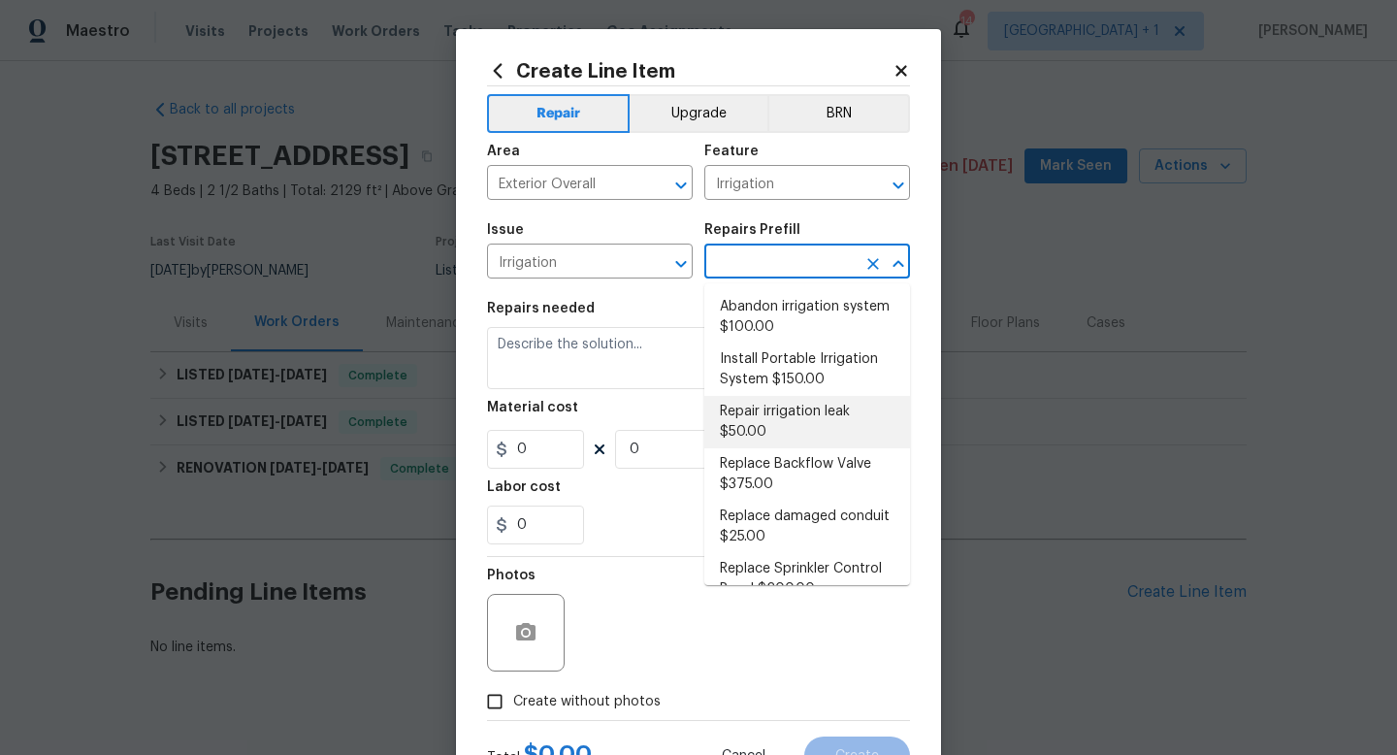
scroll to position [185, 0]
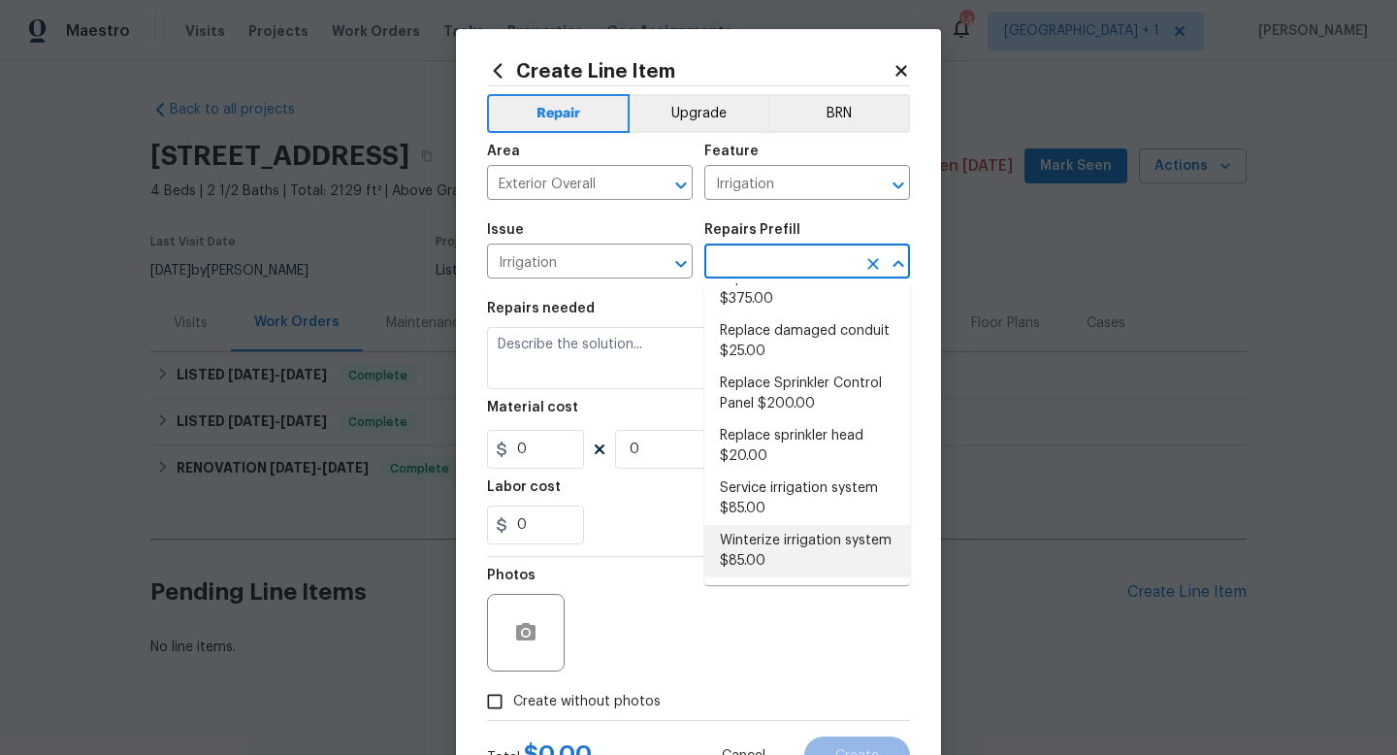
click at [758, 552] on li "Winterize irrigation system $85.00" at bounding box center [808, 551] width 206 height 52
type input "Winterize irrigation system $85.00"
type textarea "Winterize irrigation system please"
type input "1"
type input "85"
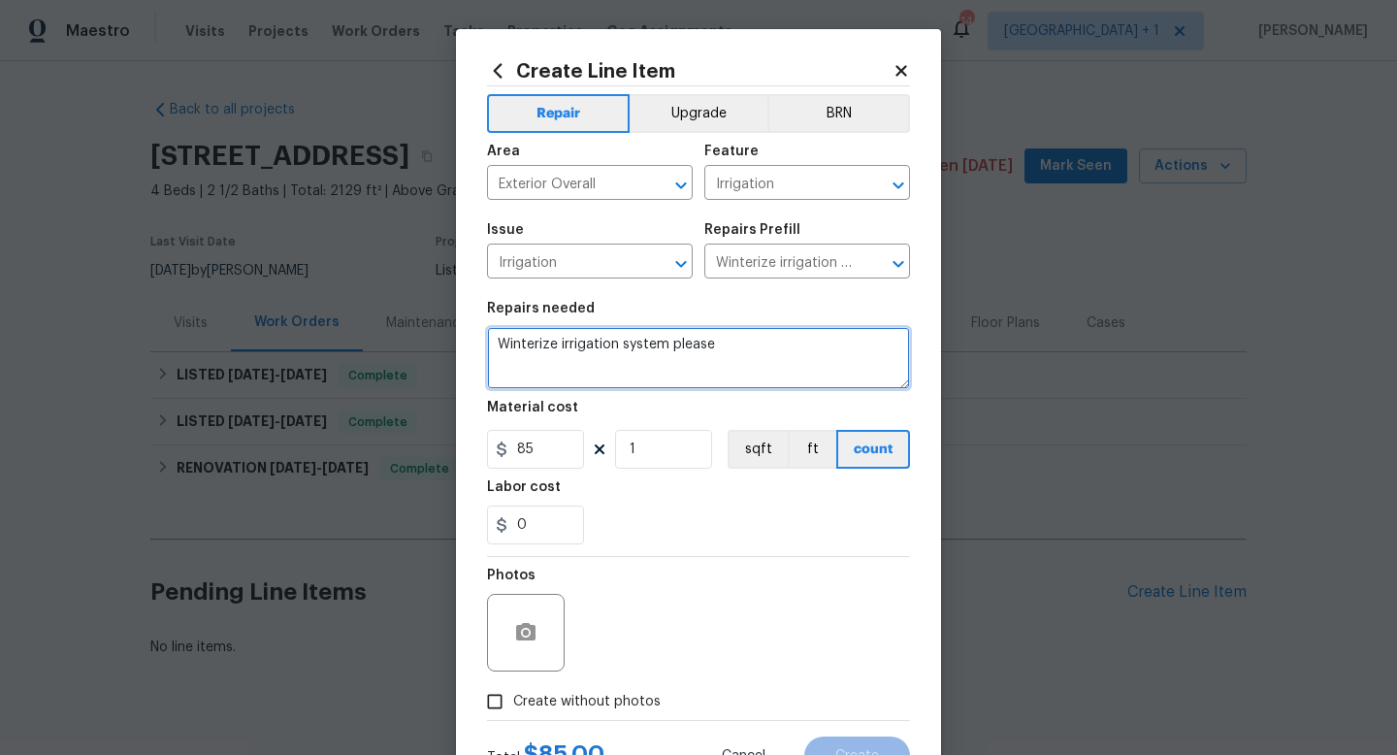
drag, startPoint x: 756, startPoint y: 347, endPoint x: 484, endPoint y: 346, distance: 271.7
click at [484, 346] on div "Create Line Item Repair Upgrade BRN Area Exterior Overall ​ Feature Irrigation …" at bounding box center [698, 417] width 485 height 777
paste textarea "Please winterize irrigation system. Drain backflow and lines to house and turn …"
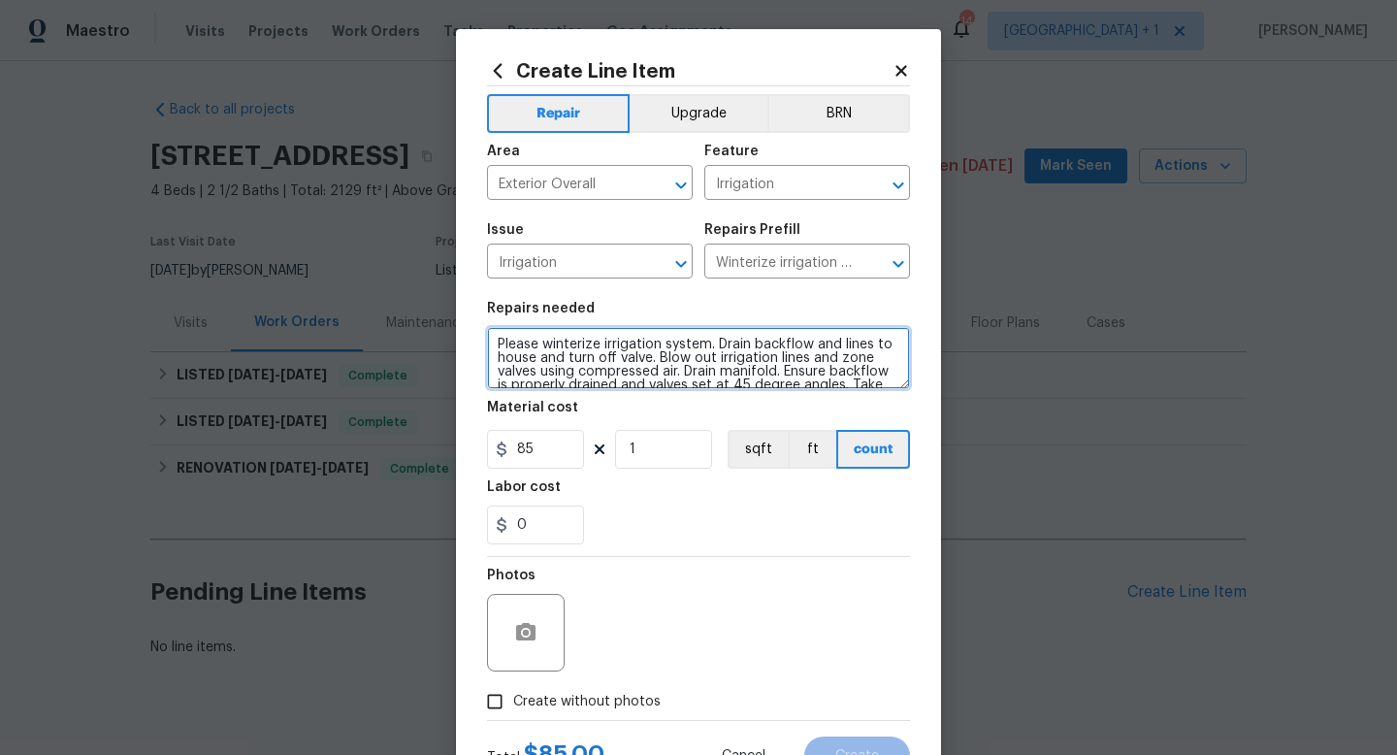
scroll to position [17, 0]
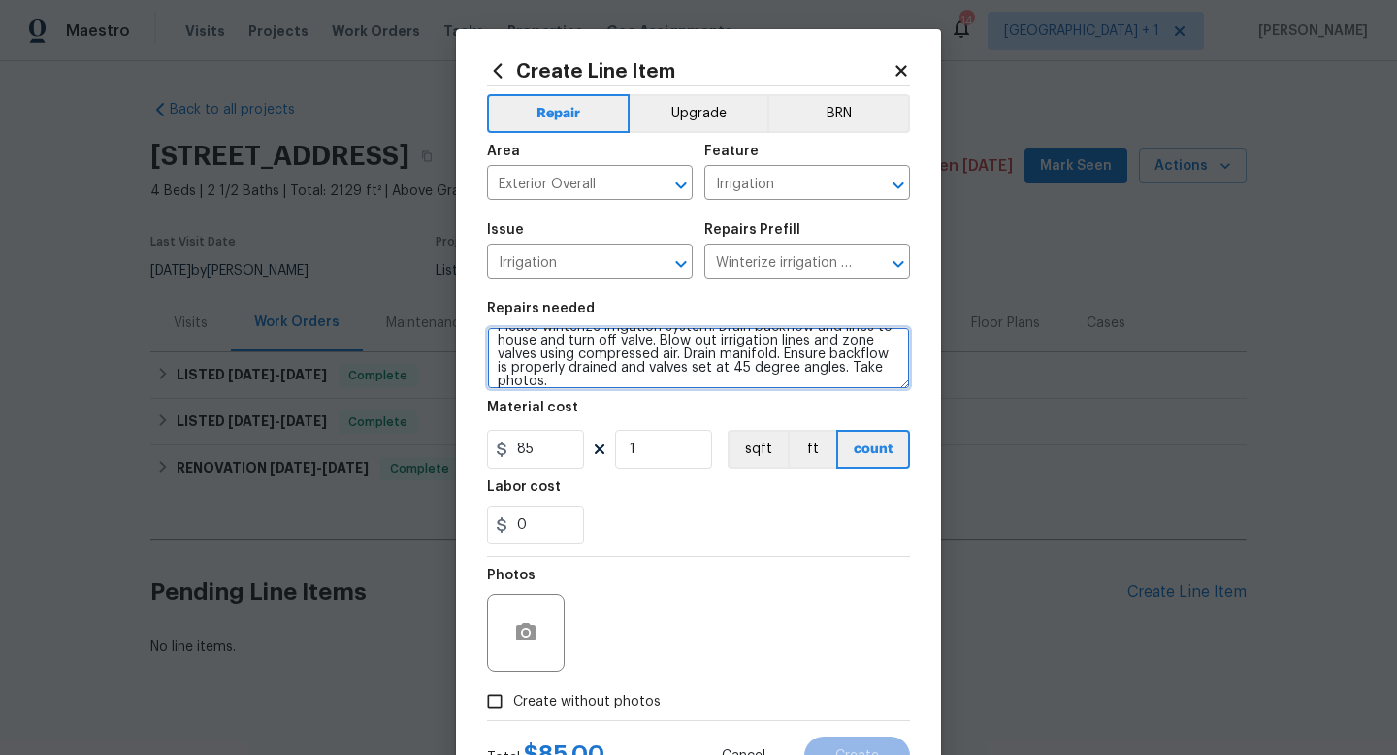
type textarea "Please winterize irrigation system. Drain backflow and lines to house and turn …"
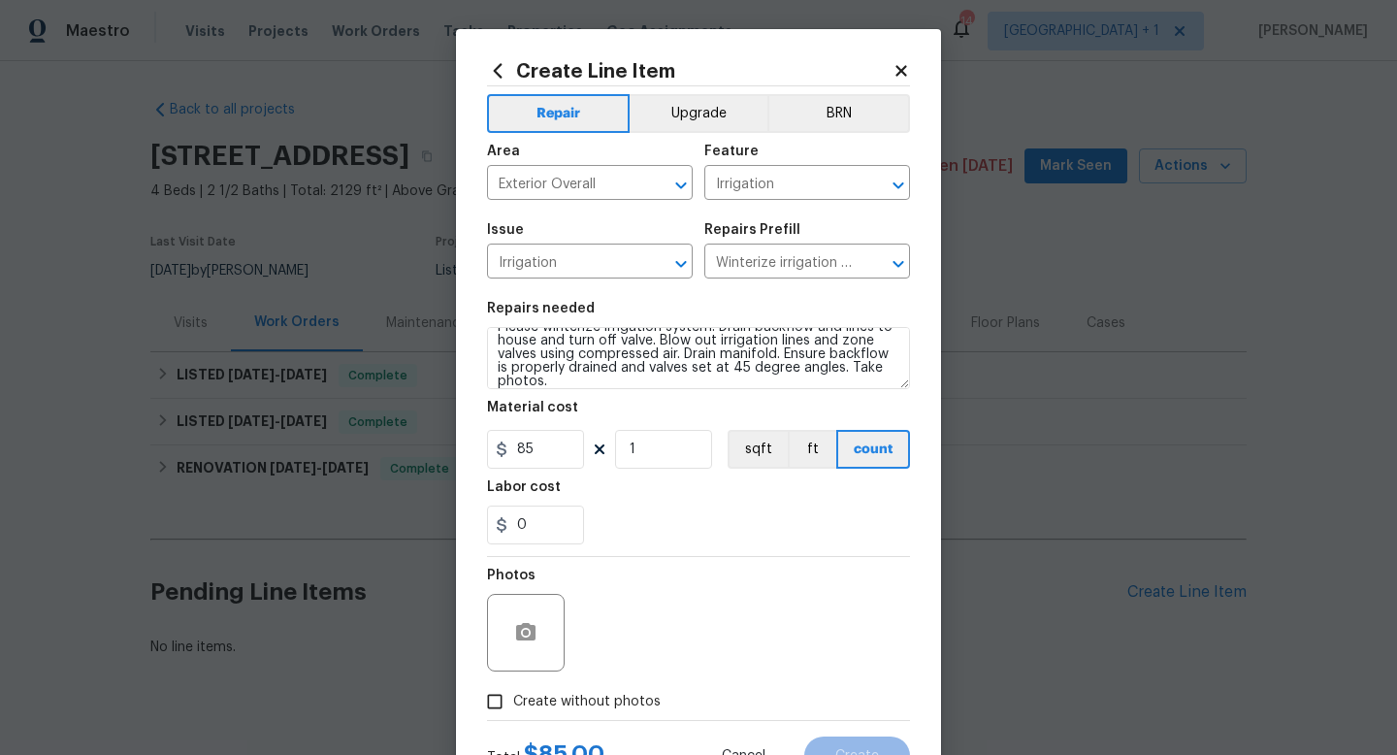
click at [617, 556] on section "Repairs needed Please winterize irrigation system. Drain backflow and lines to …" at bounding box center [698, 423] width 423 height 266
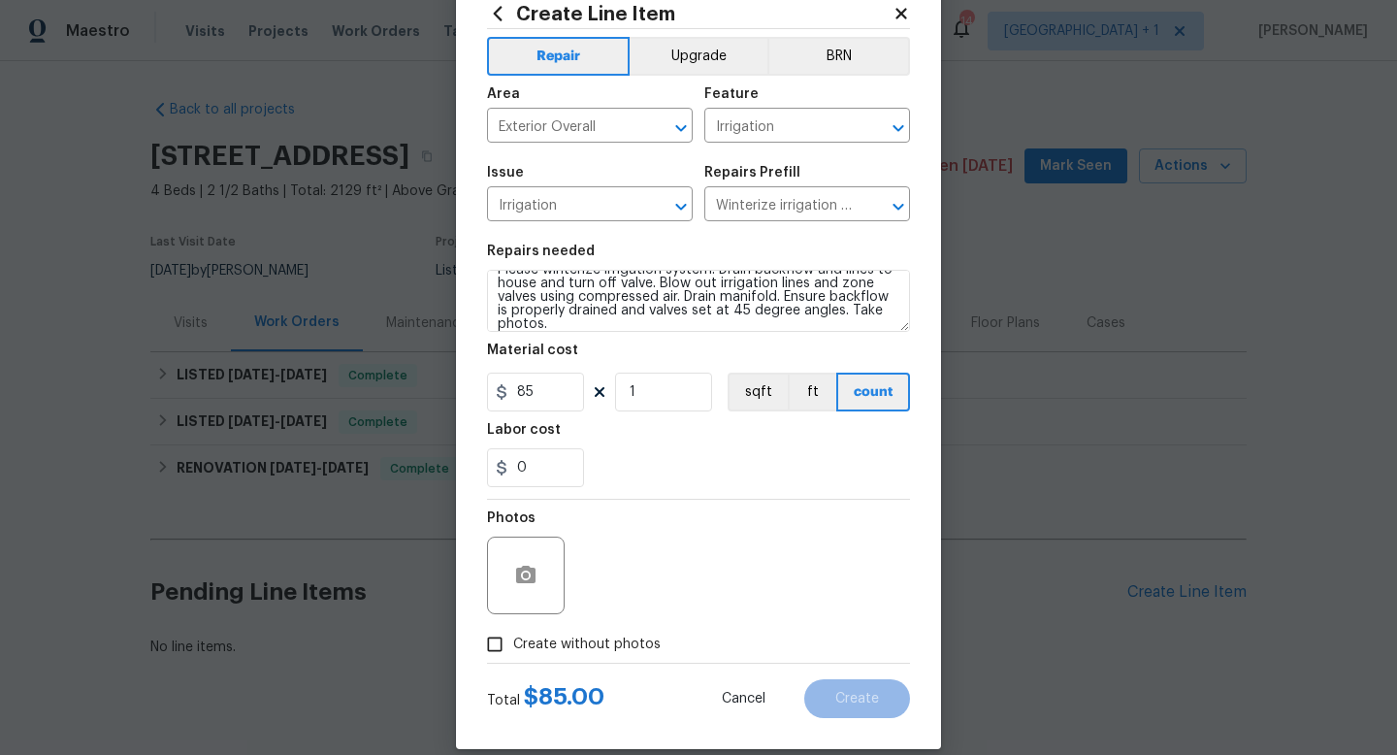
scroll to position [82, 0]
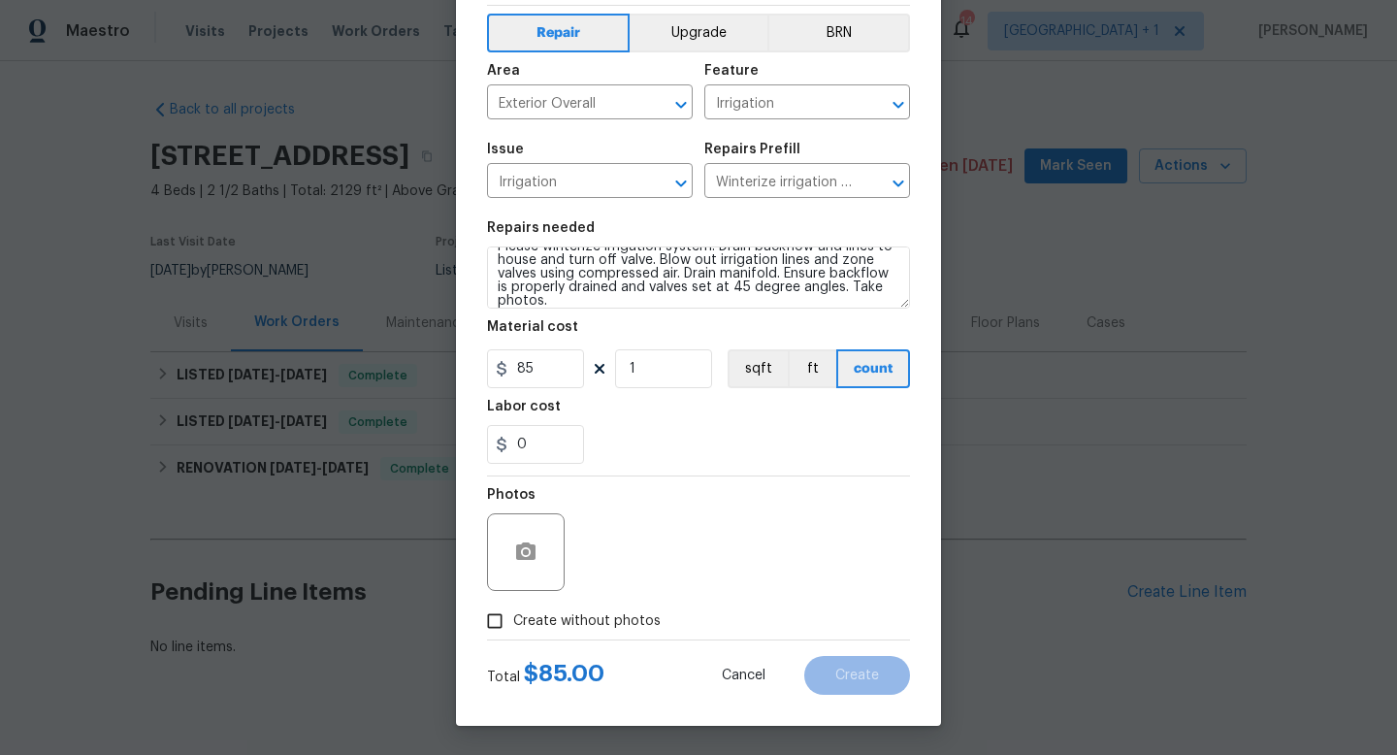
click at [521, 625] on span "Create without photos" at bounding box center [587, 621] width 148 height 20
click at [513, 625] on input "Create without photos" at bounding box center [494, 621] width 37 height 37
checkbox input "true"
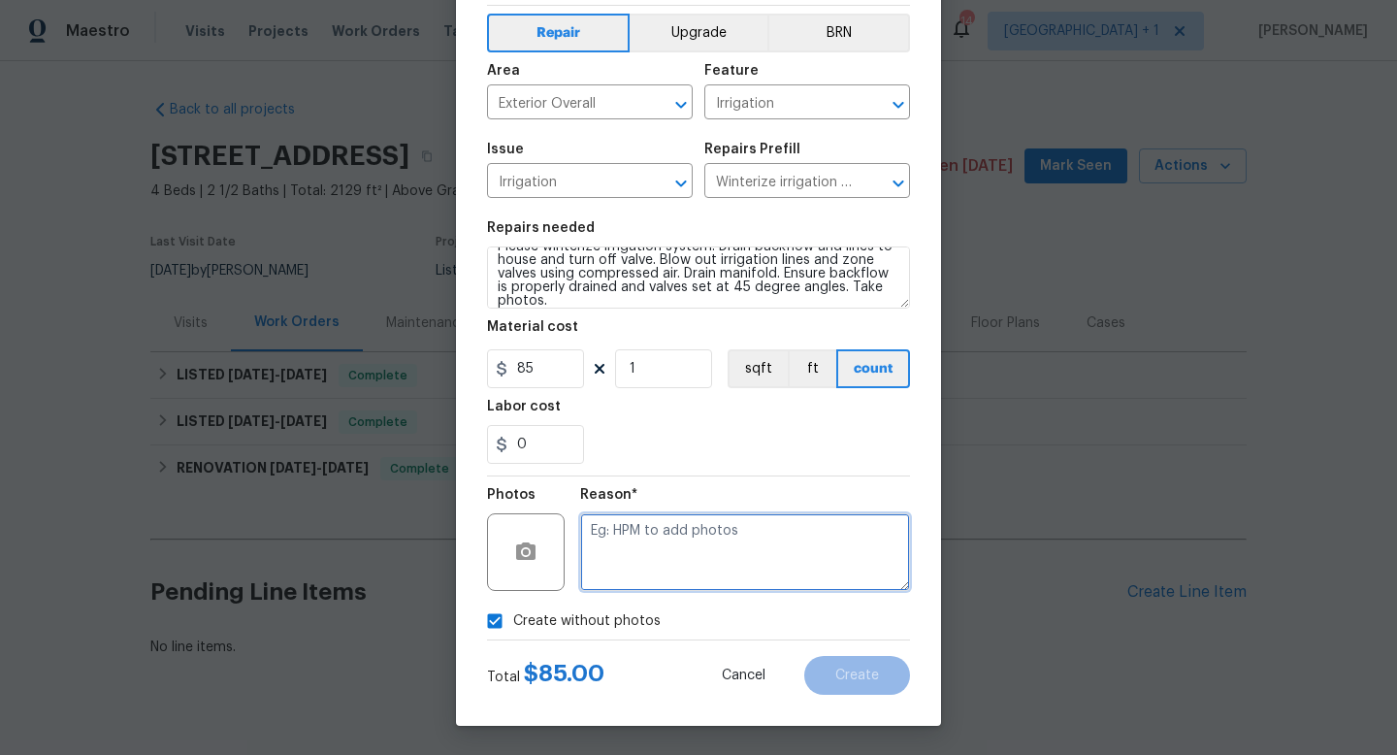
click at [644, 562] on textarea at bounding box center [745, 552] width 330 height 78
type textarea "na"
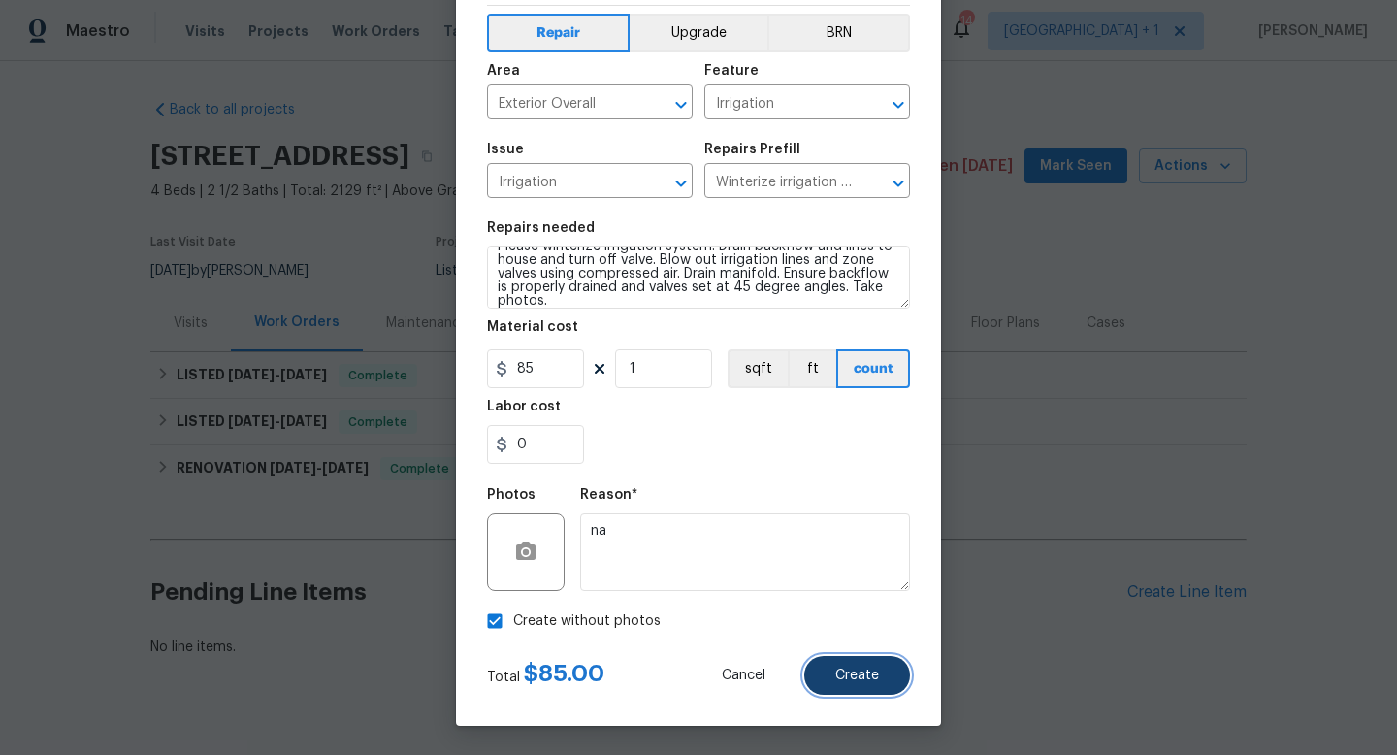
click at [865, 678] on span "Create" at bounding box center [858, 676] width 44 height 15
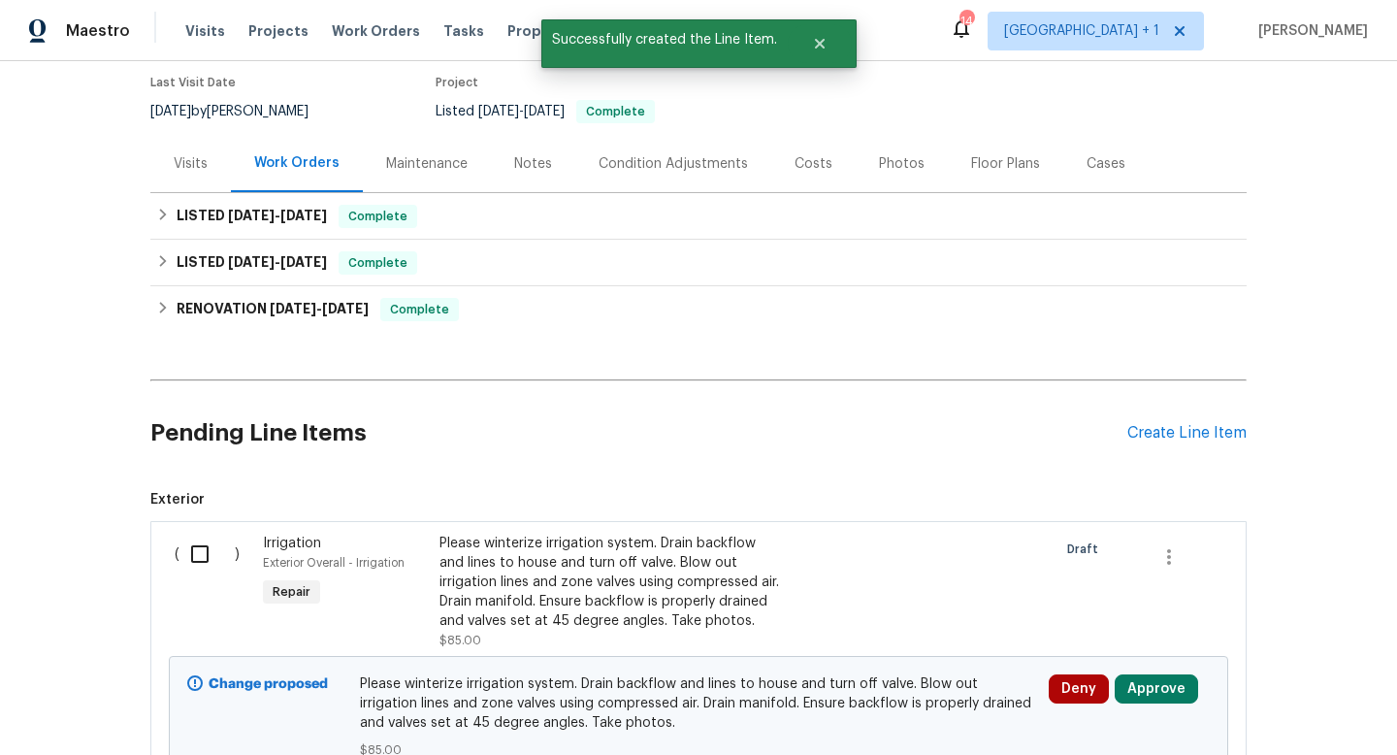
scroll to position [333, 0]
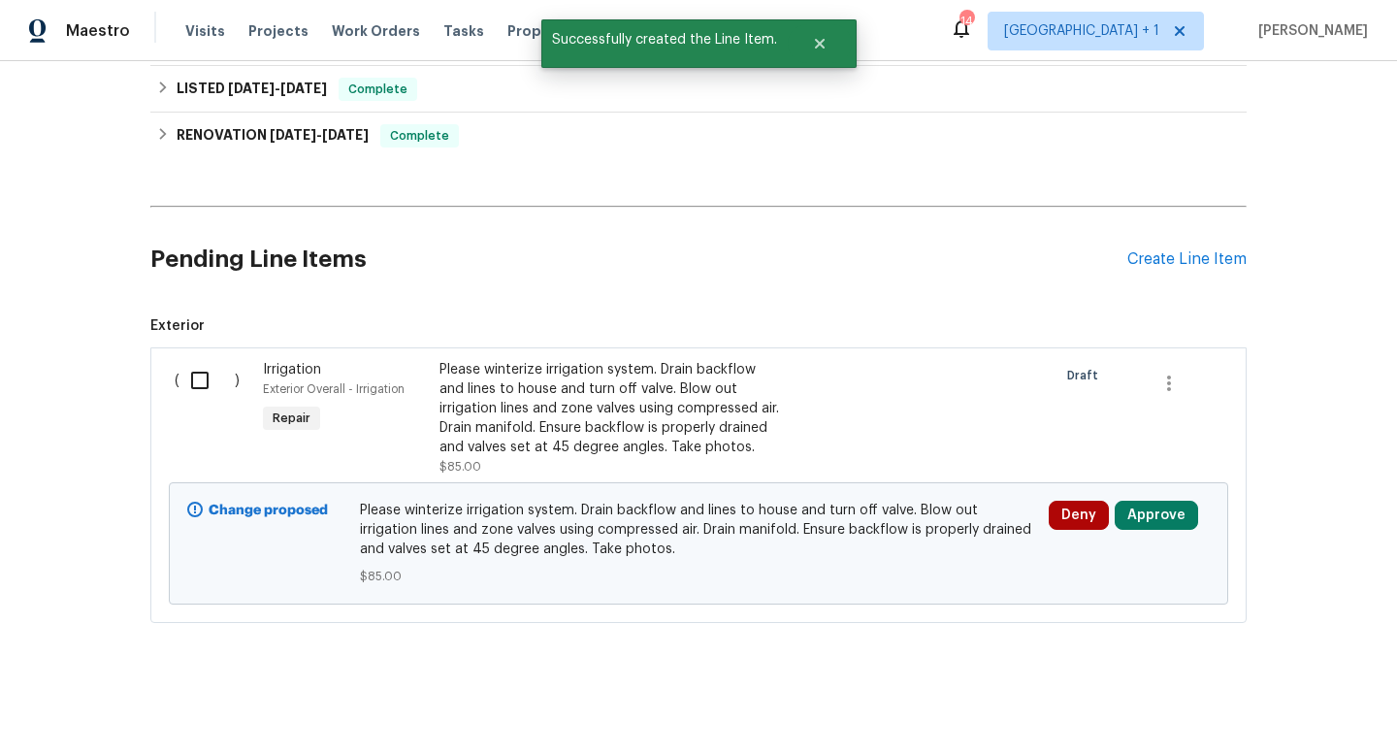
click at [199, 385] on input "checkbox" at bounding box center [207, 380] width 55 height 41
checkbox input "true"
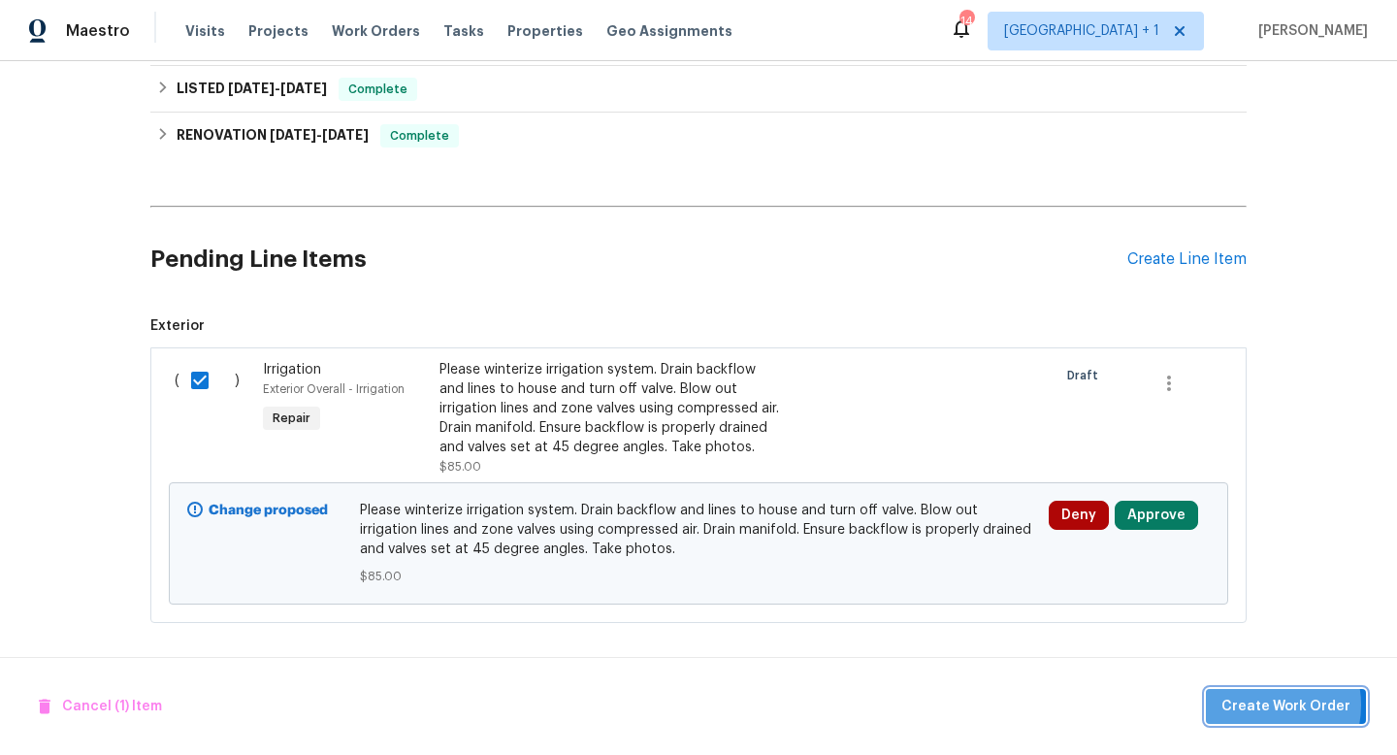
click at [1268, 705] on span "Create Work Order" at bounding box center [1286, 707] width 129 height 24
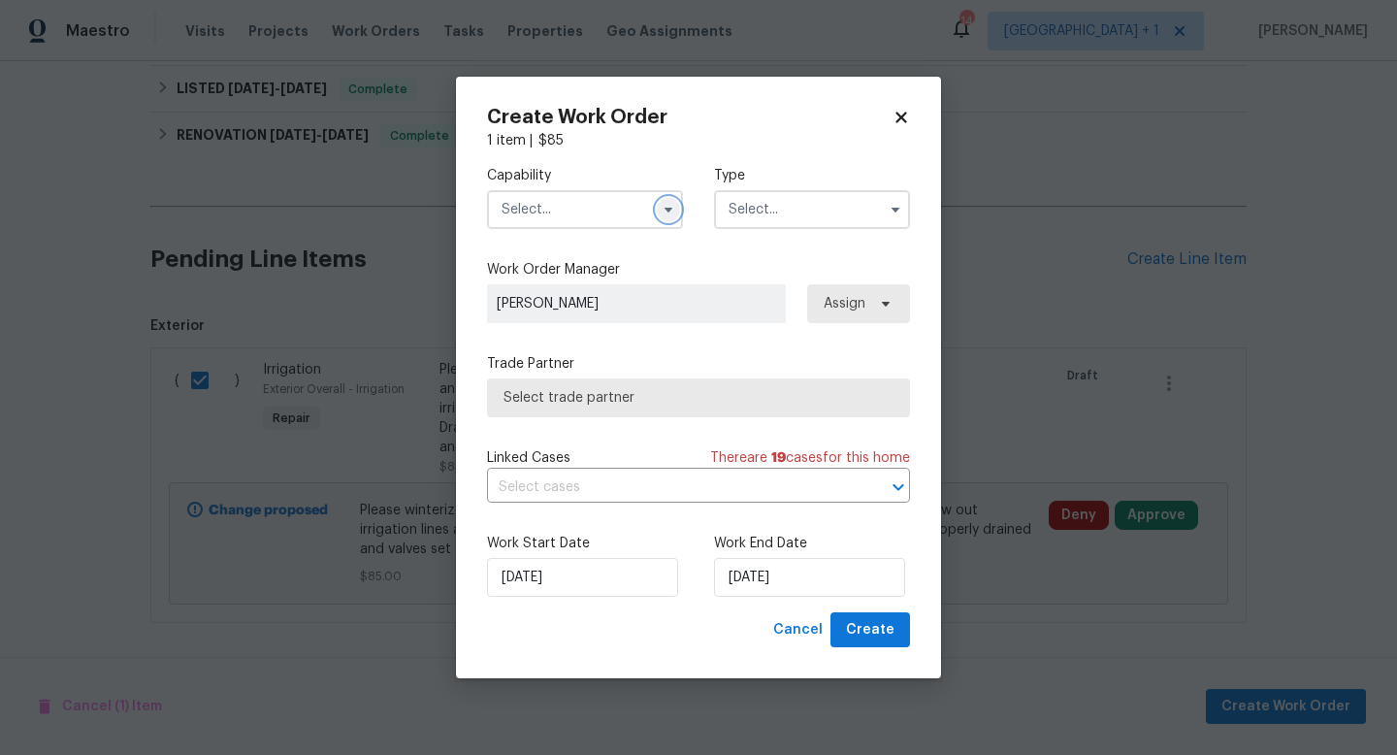
click at [674, 208] on icon "button" at bounding box center [669, 210] width 16 height 16
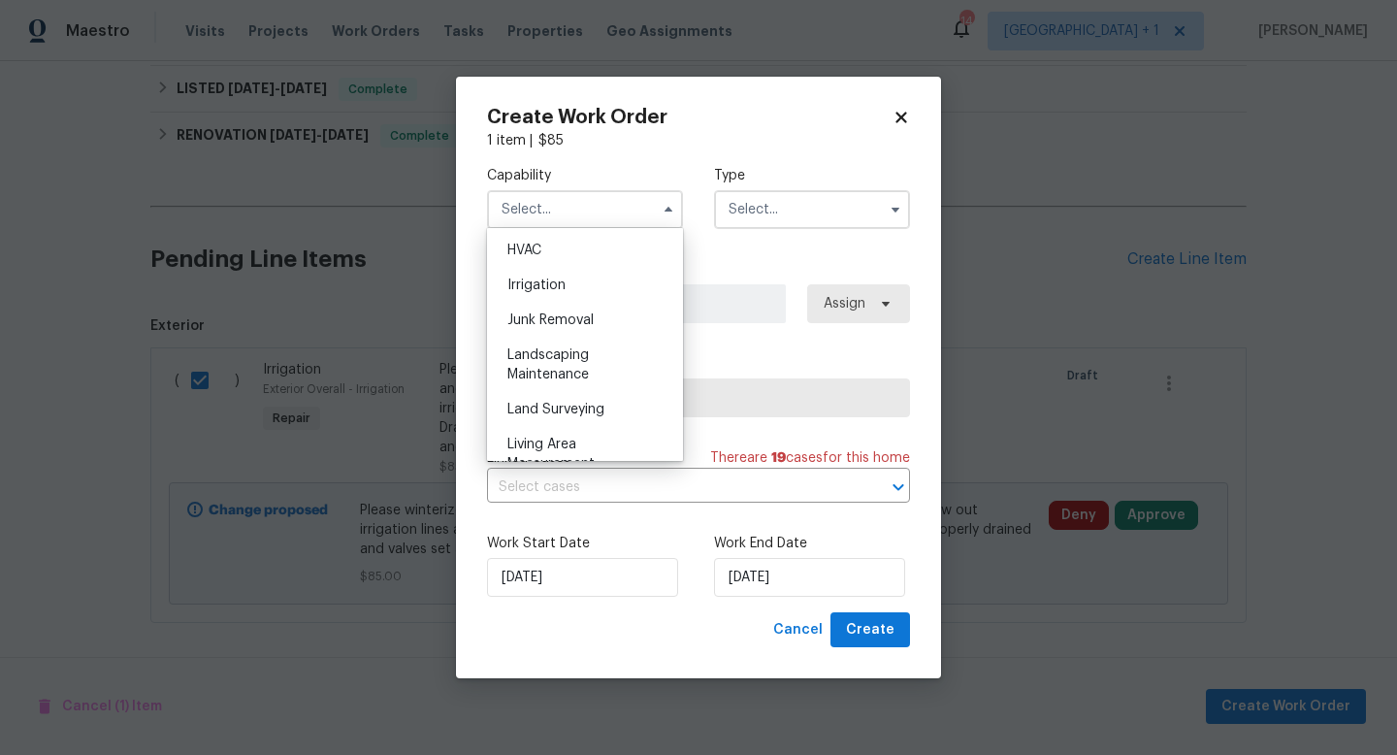
scroll to position [1174, 0]
click at [548, 364] on div "Landscaping Maintenance" at bounding box center [585, 363] width 186 height 54
type input "Landscaping Maintenance"
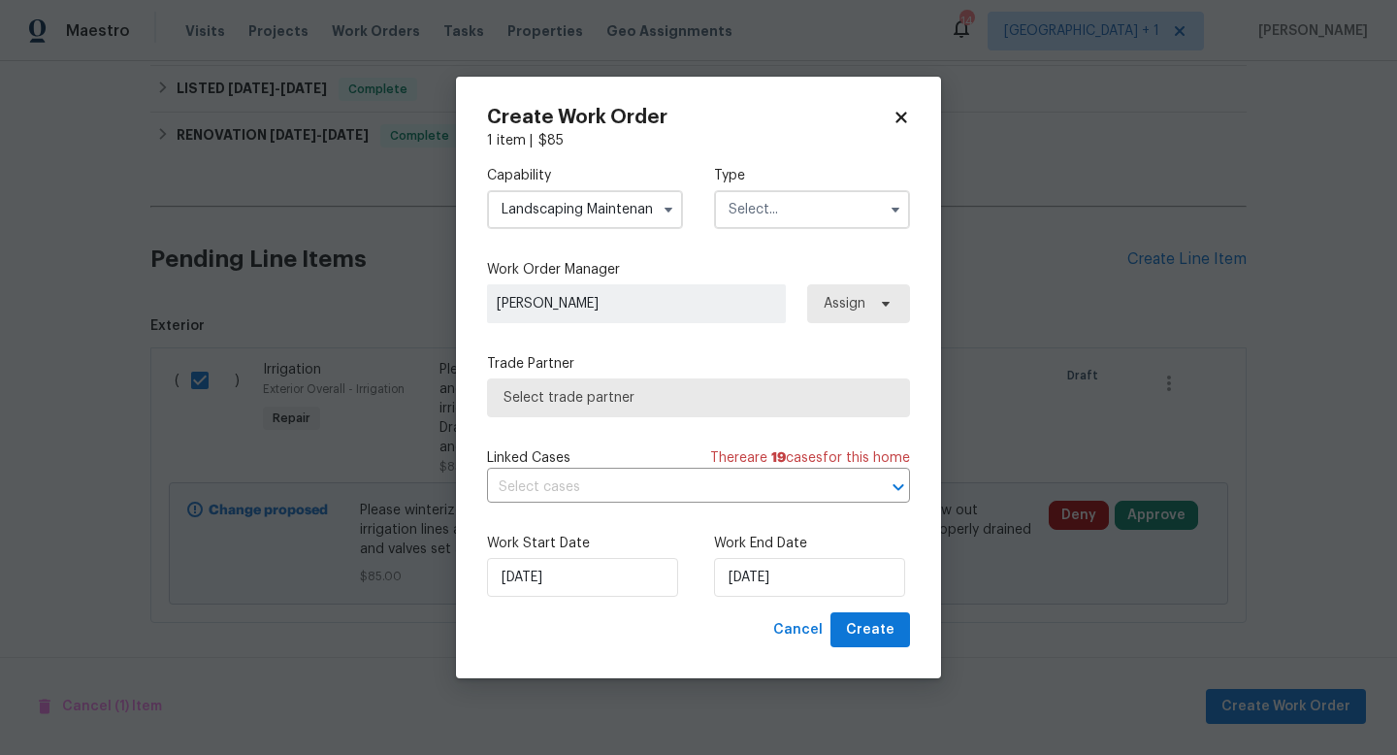
click at [795, 214] on input "text" at bounding box center [812, 209] width 196 height 39
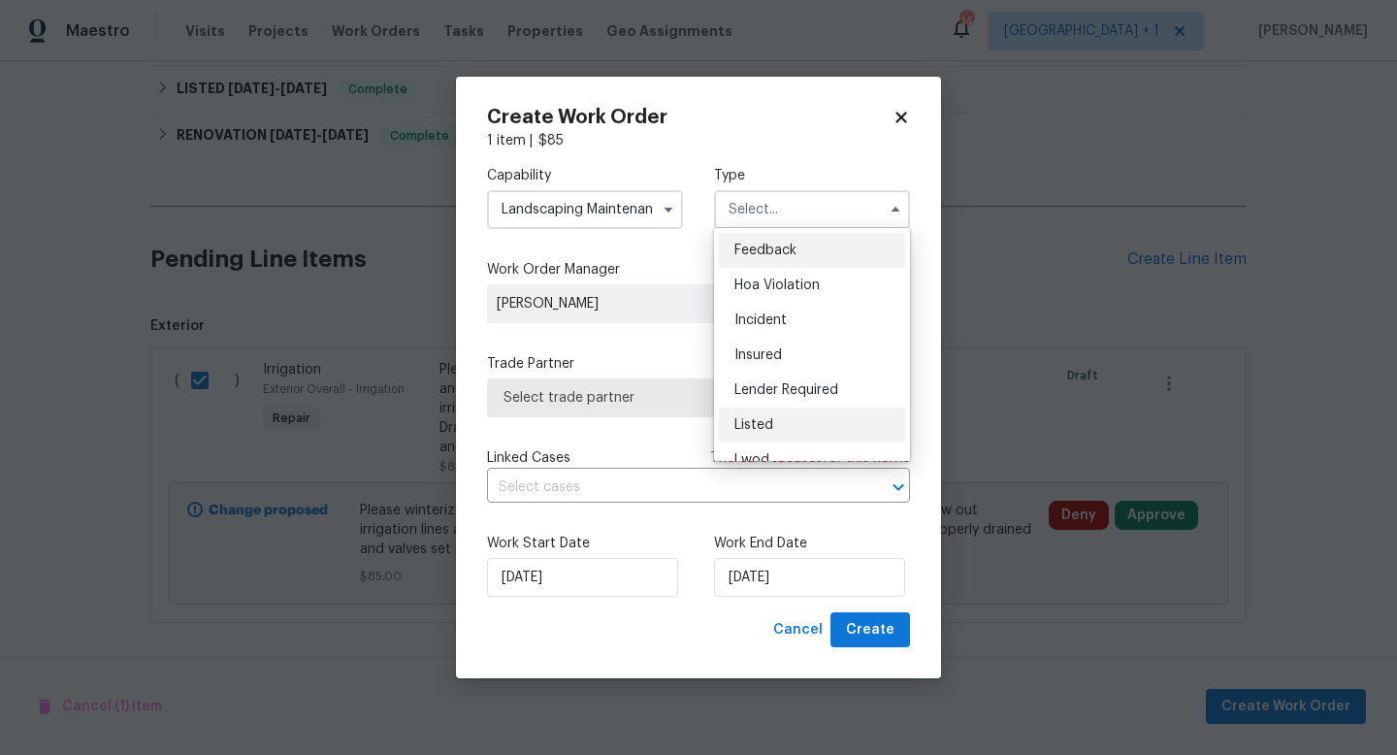
click at [755, 420] on span "Listed" at bounding box center [754, 425] width 39 height 14
type input "Listed"
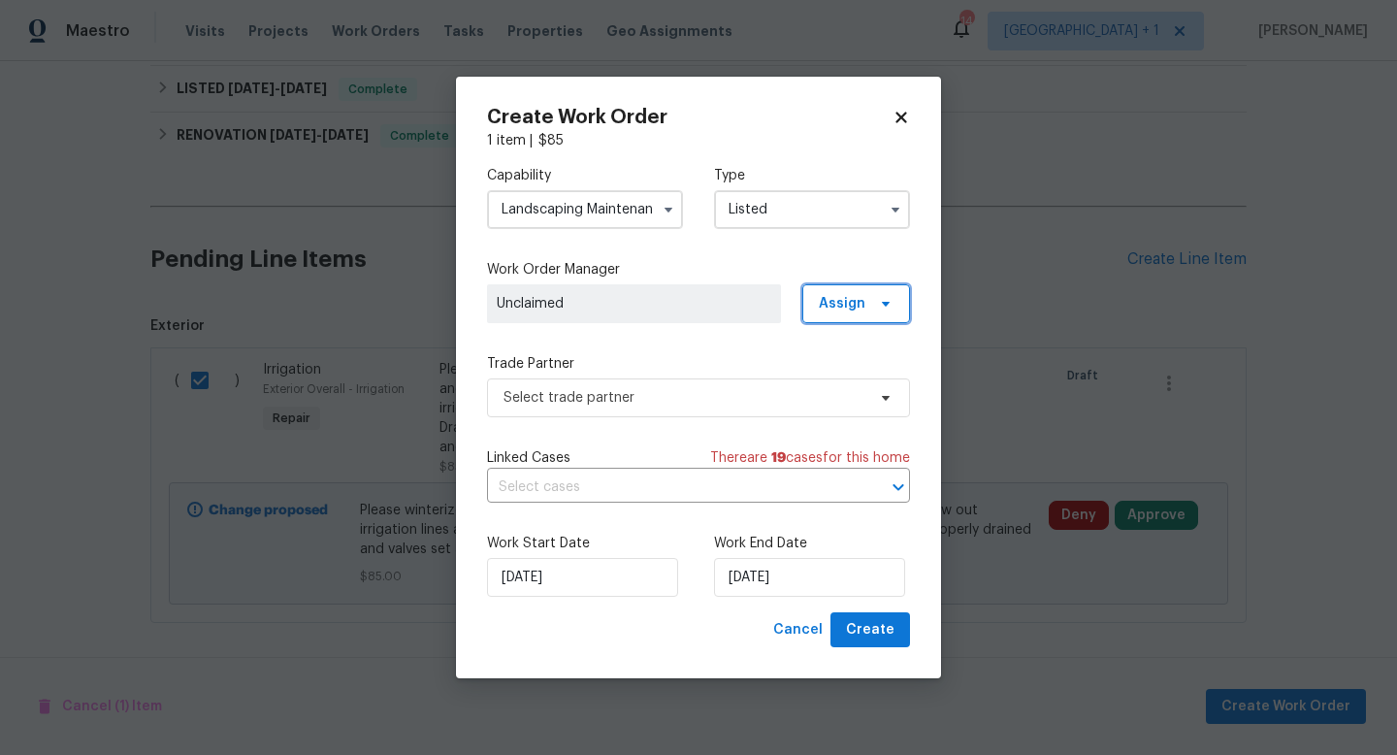
click at [853, 300] on span "Assign" at bounding box center [842, 303] width 47 height 19
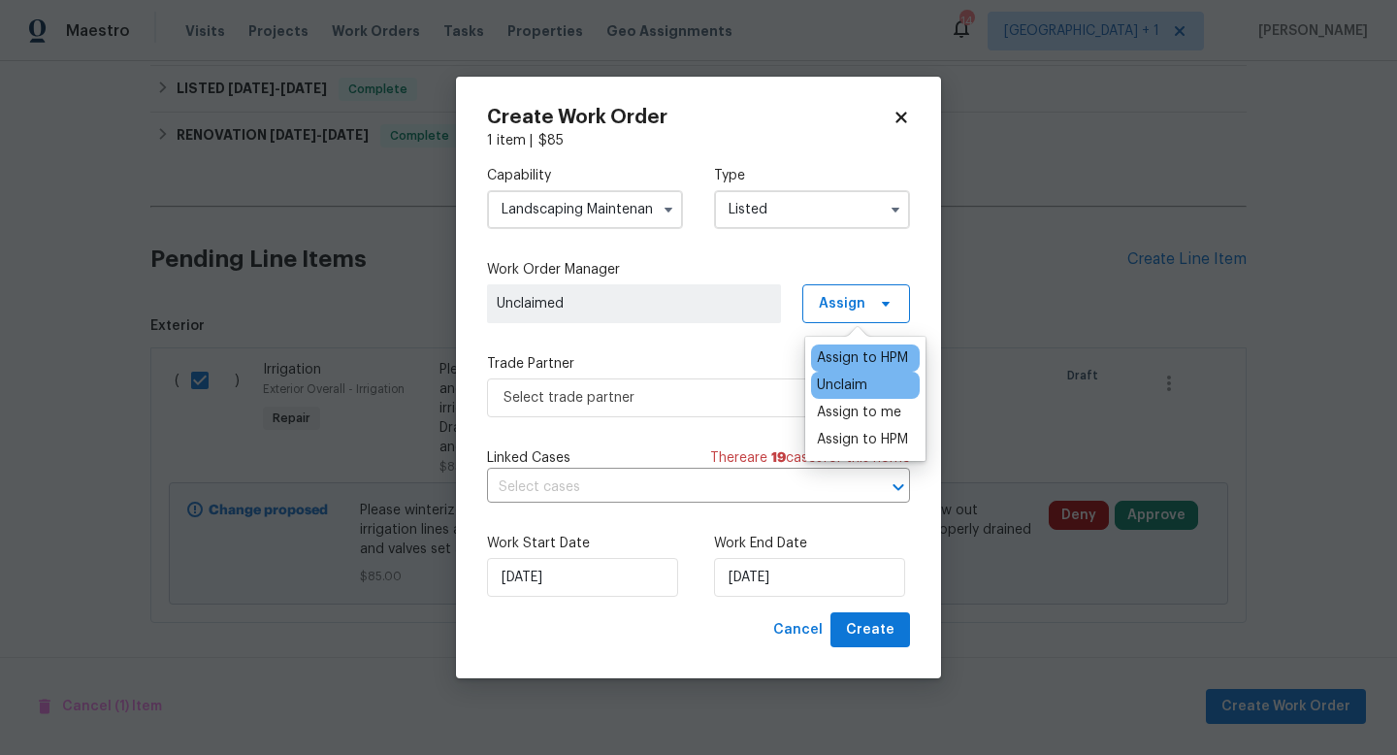
click at [855, 349] on div "Assign to HPM" at bounding box center [862, 357] width 91 height 19
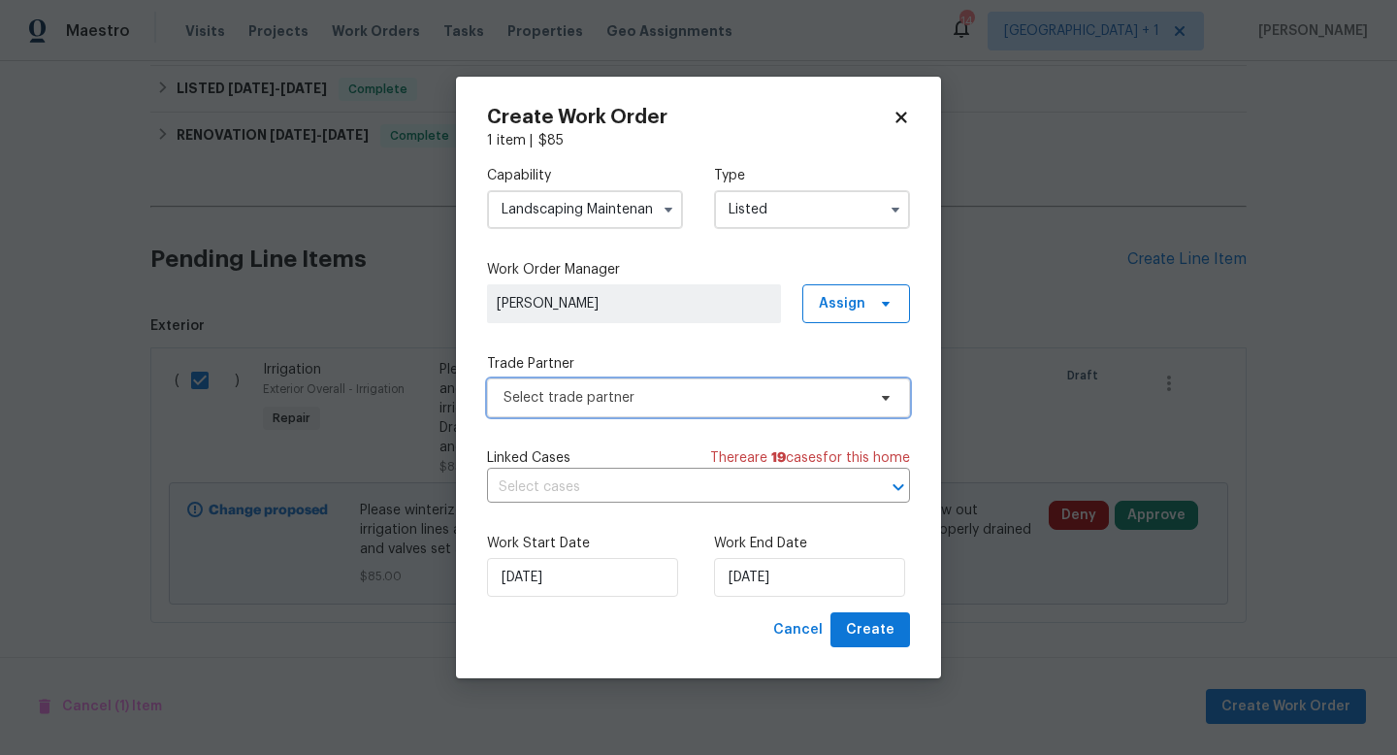
click at [745, 399] on span "Select trade partner" at bounding box center [685, 397] width 362 height 19
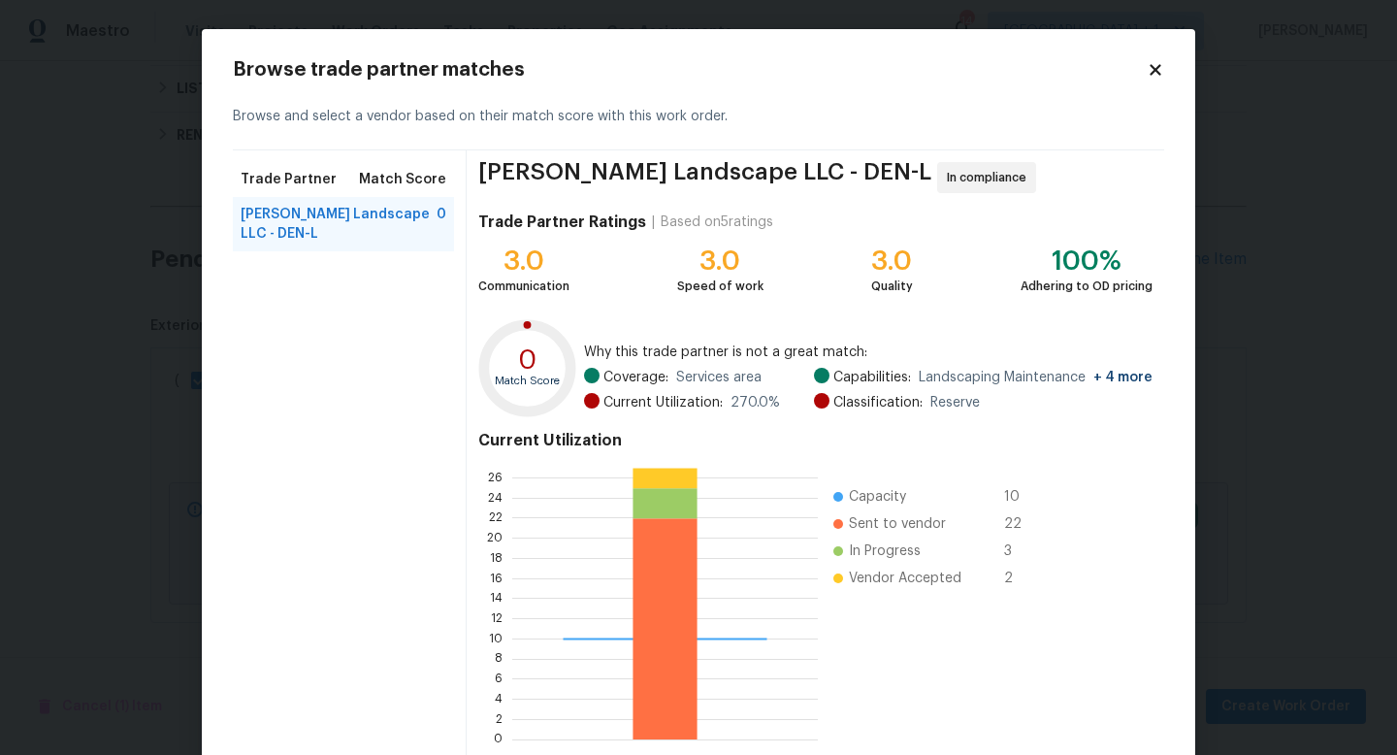
scroll to position [101, 0]
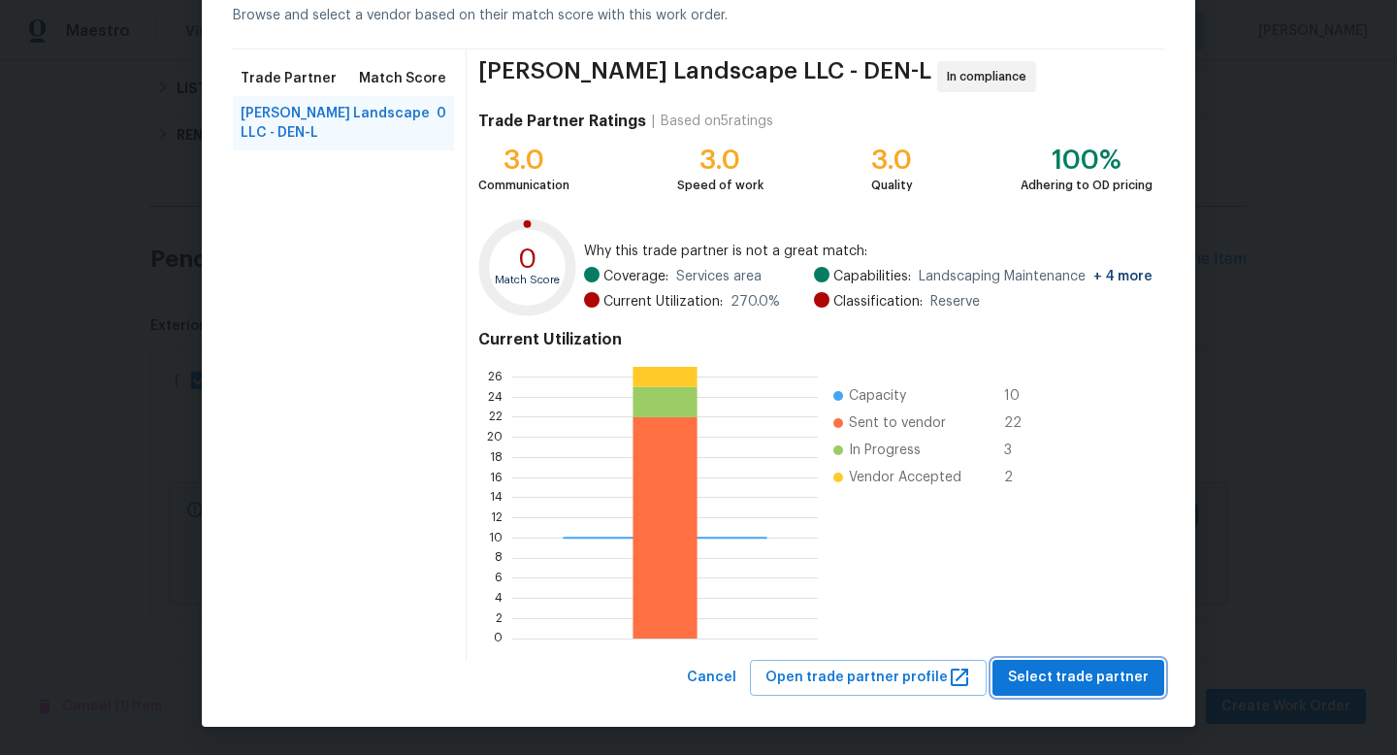
click at [1054, 680] on span "Select trade partner" at bounding box center [1078, 678] width 141 height 24
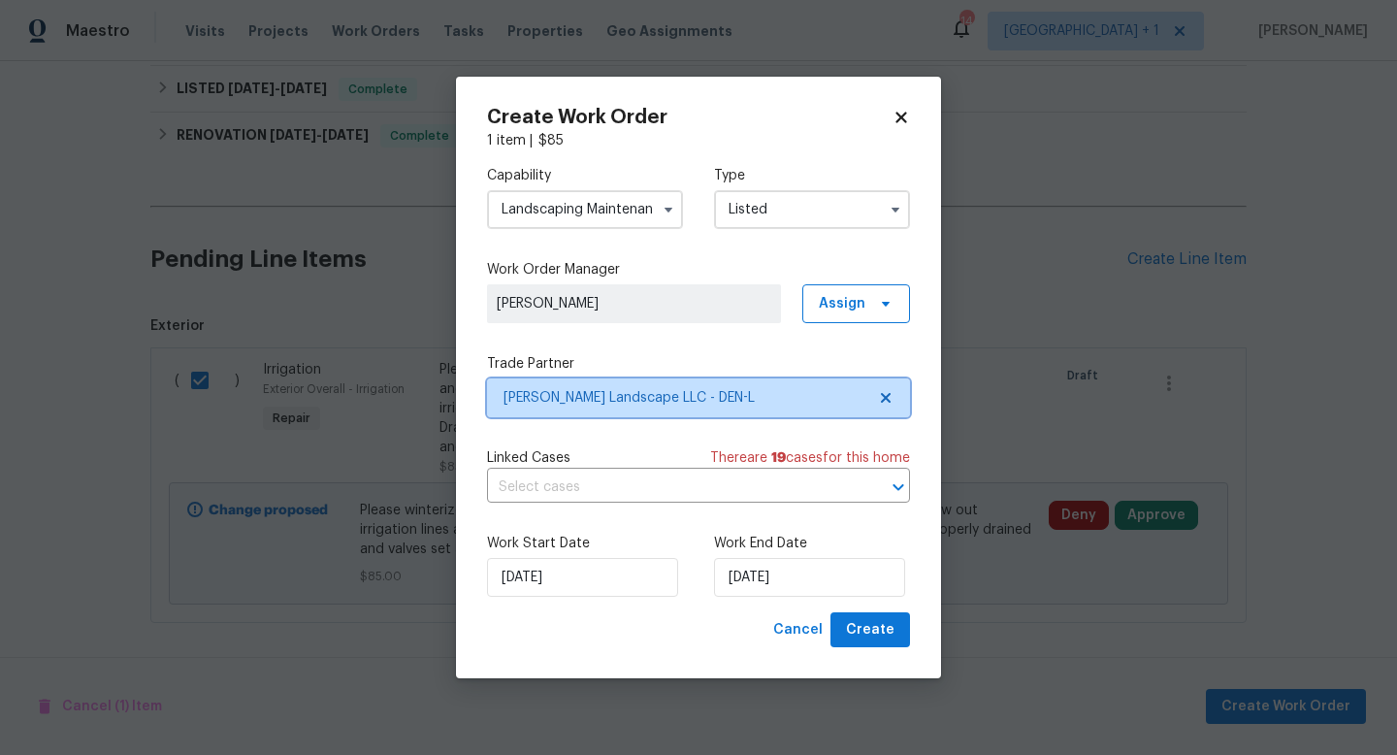
scroll to position [0, 0]
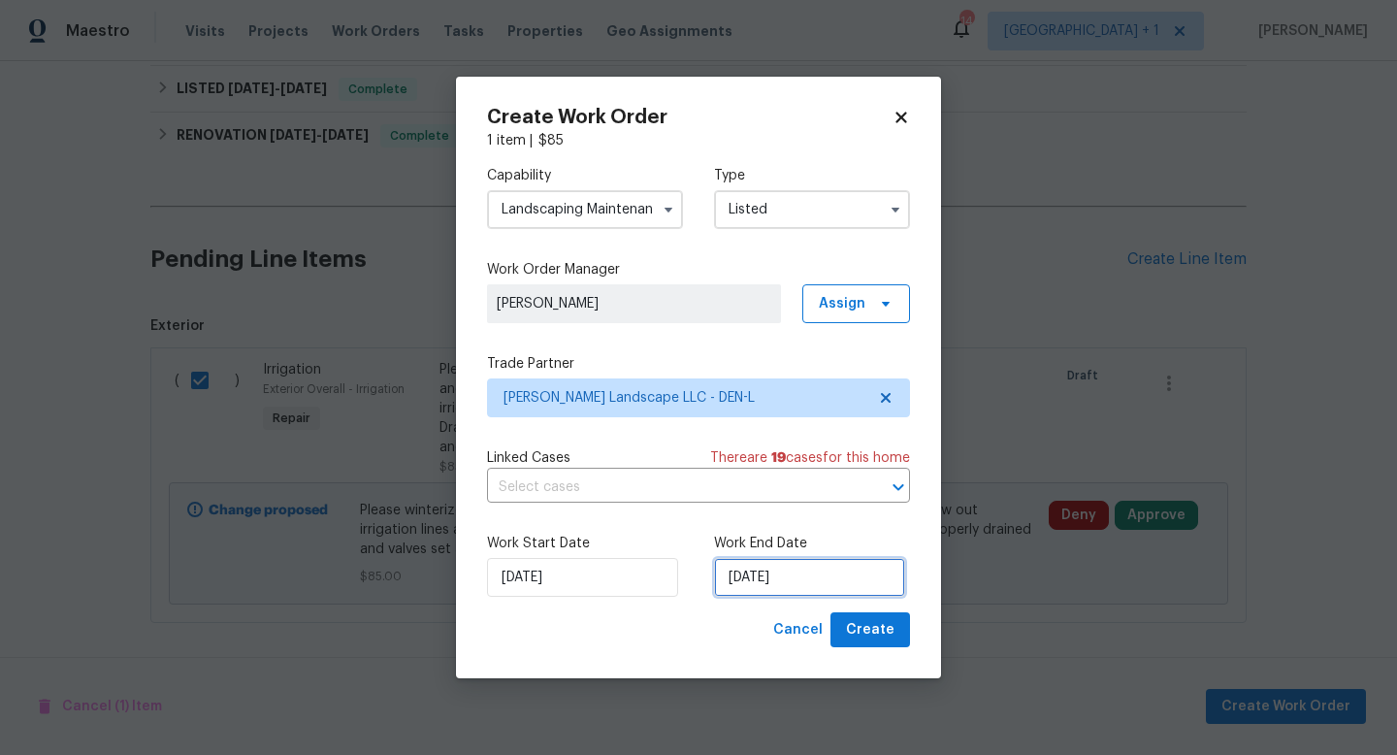
click at [845, 576] on input "[DATE]" at bounding box center [809, 577] width 191 height 39
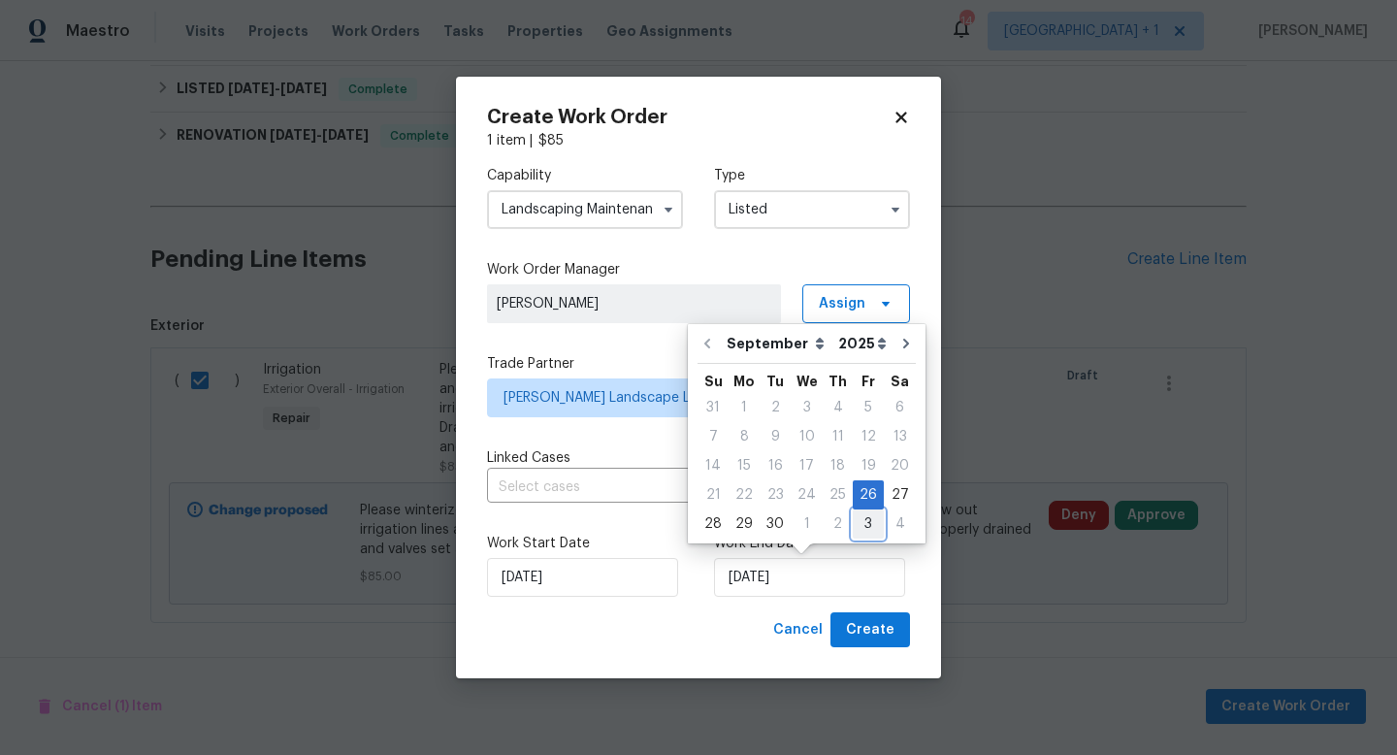
click at [857, 524] on div "3" at bounding box center [868, 523] width 31 height 27
type input "[DATE]"
select select "9"
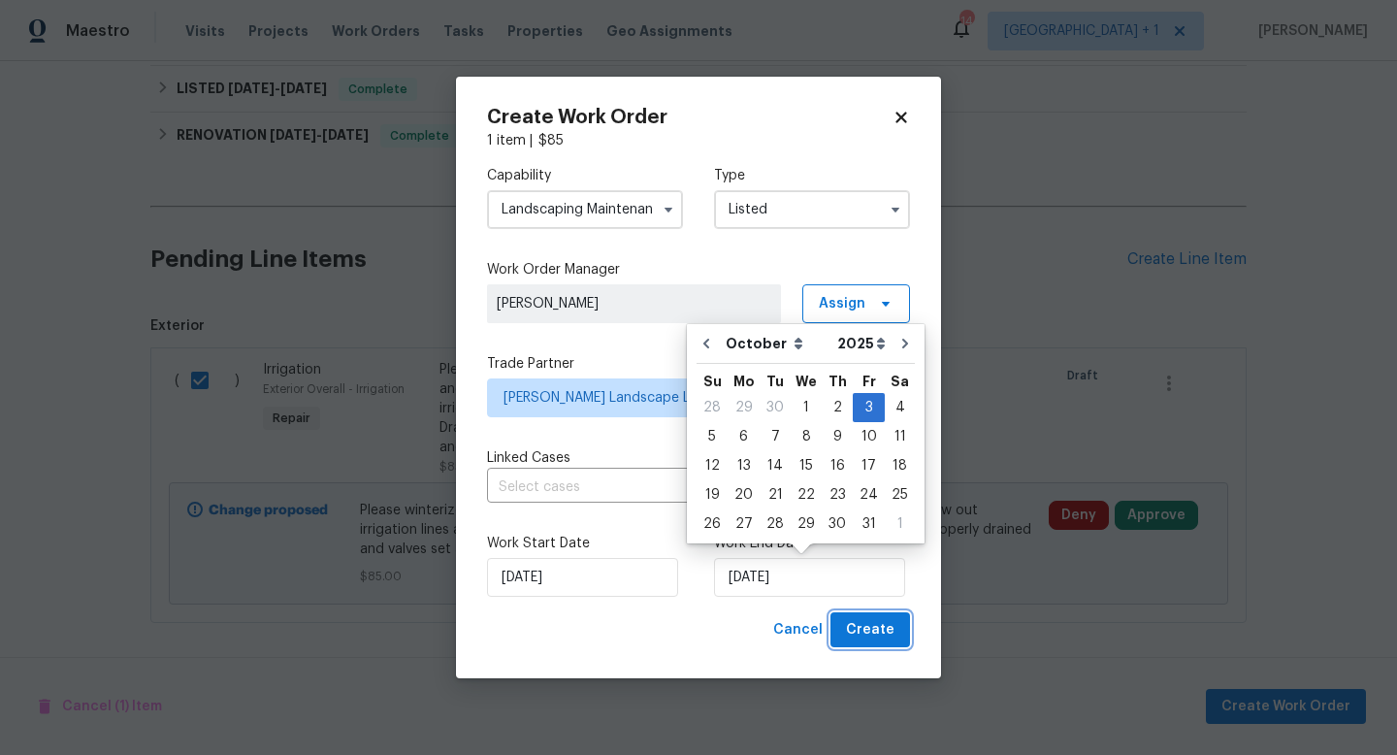
click at [882, 629] on span "Create" at bounding box center [870, 630] width 49 height 24
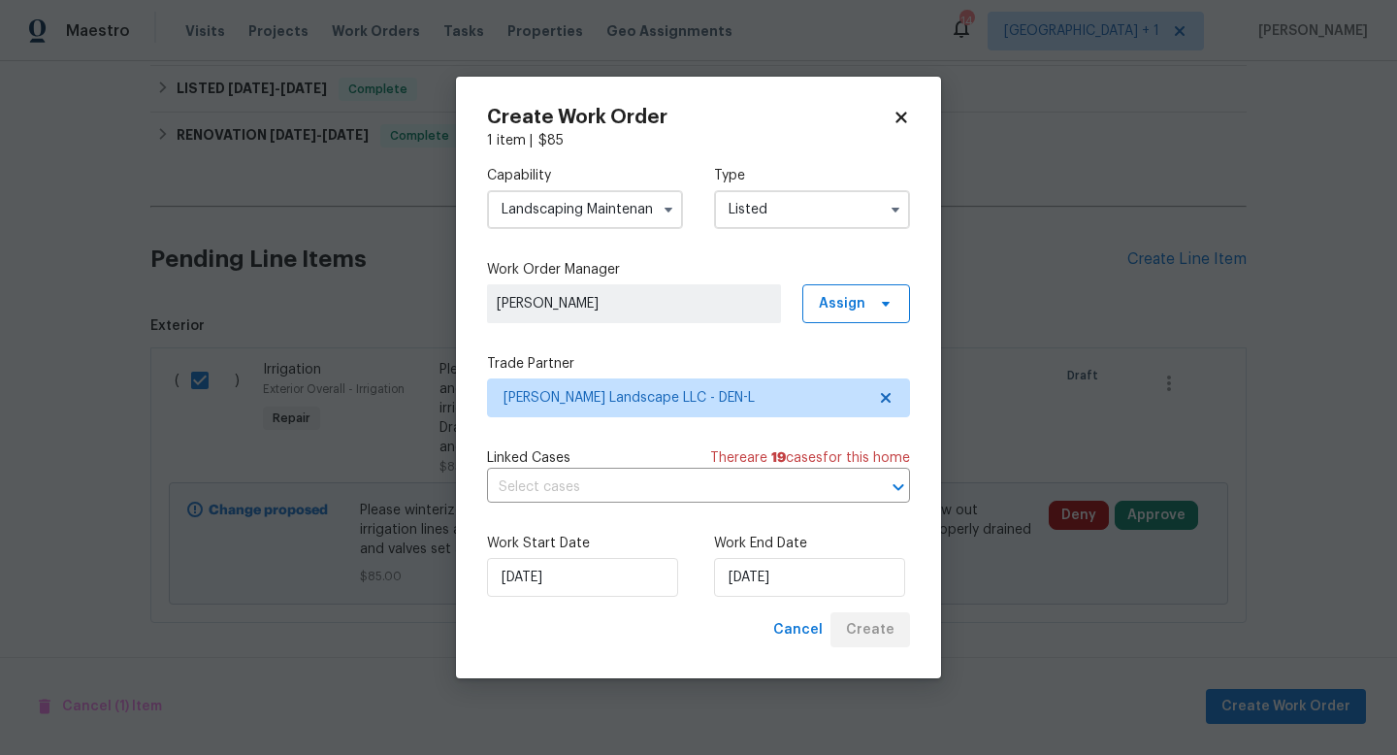
checkbox input "false"
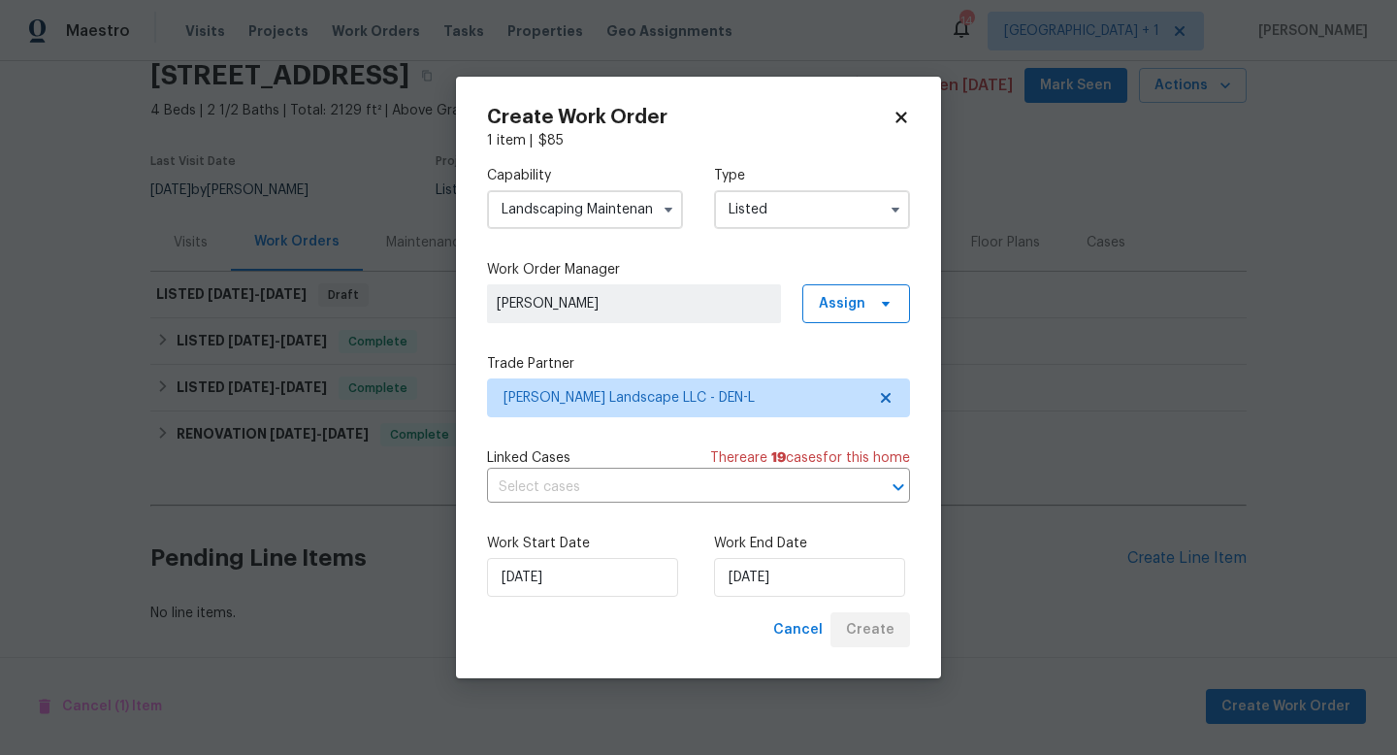
scroll to position [81, 0]
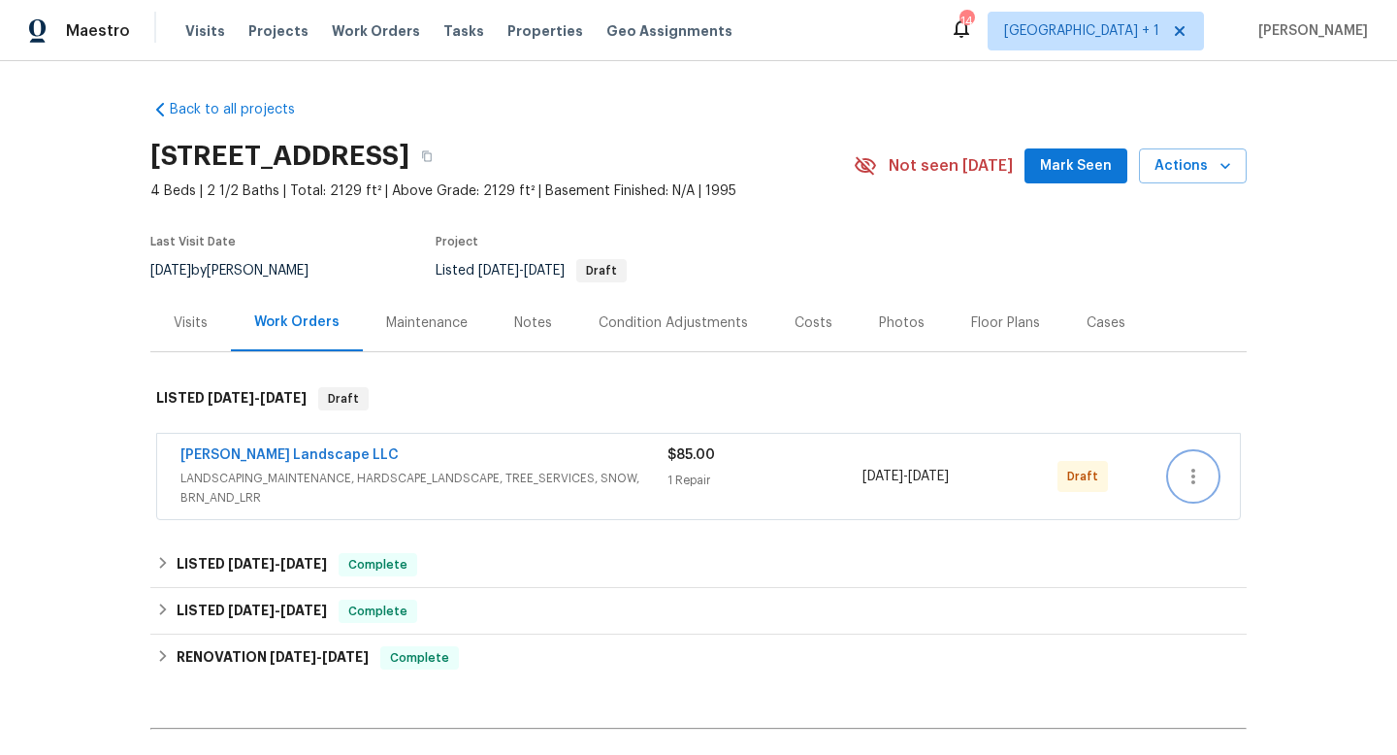
click at [1193, 485] on icon "button" at bounding box center [1193, 476] width 23 height 23
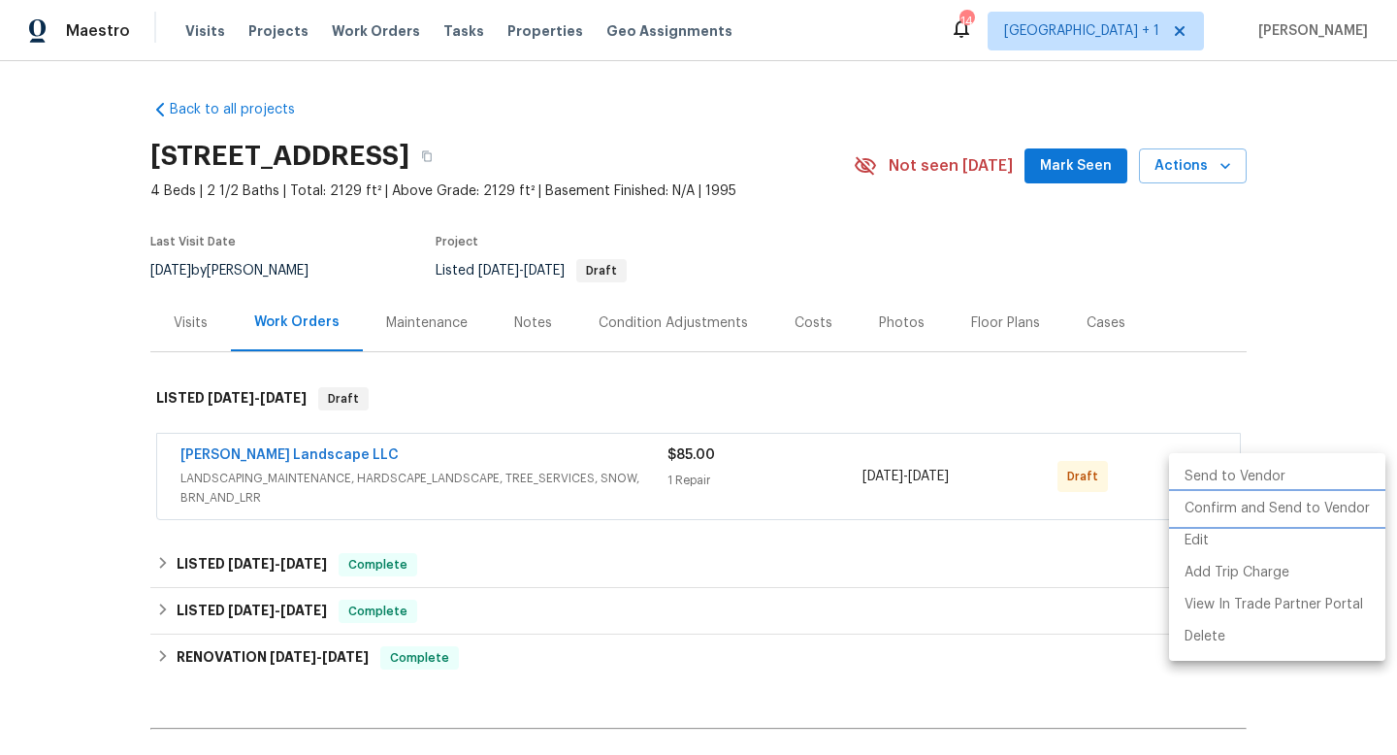
click at [1213, 513] on li "Confirm and Send to Vendor" at bounding box center [1277, 509] width 216 height 32
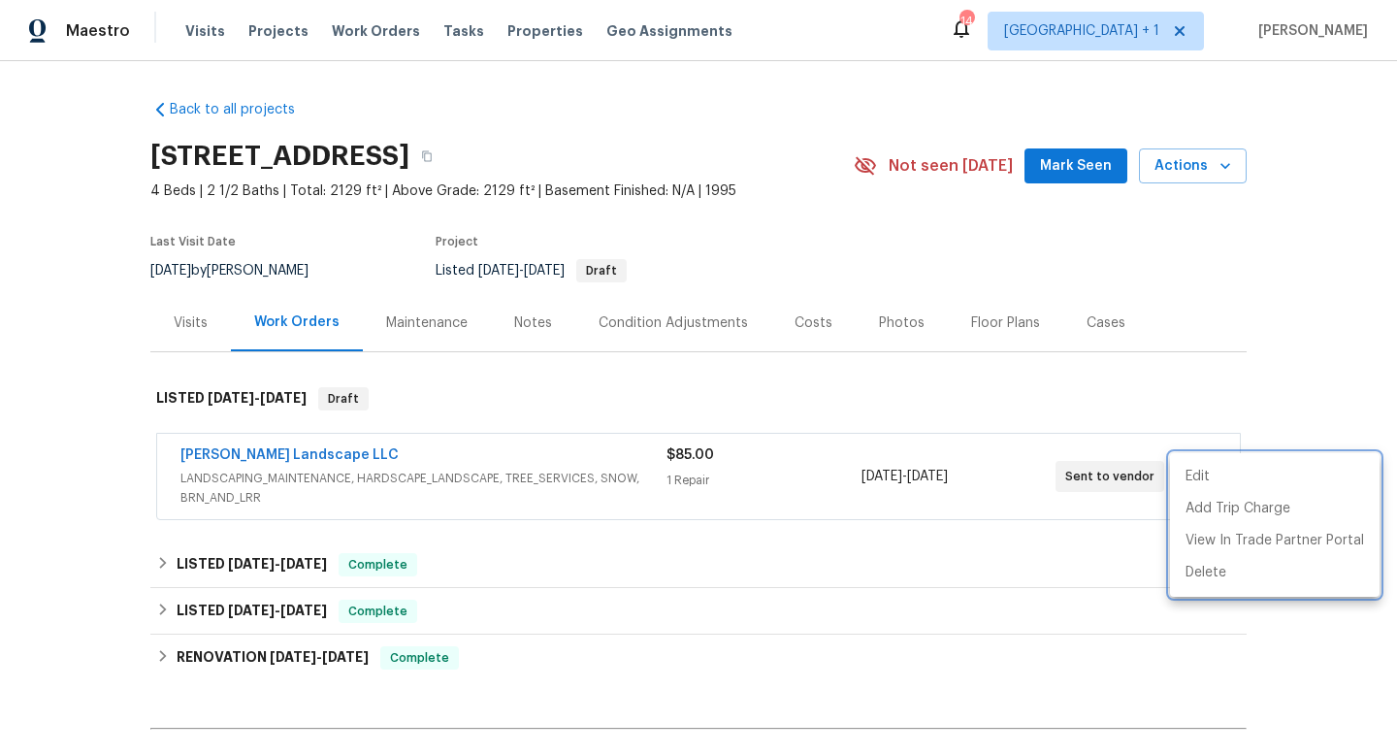
click at [1238, 312] on div at bounding box center [698, 377] width 1397 height 755
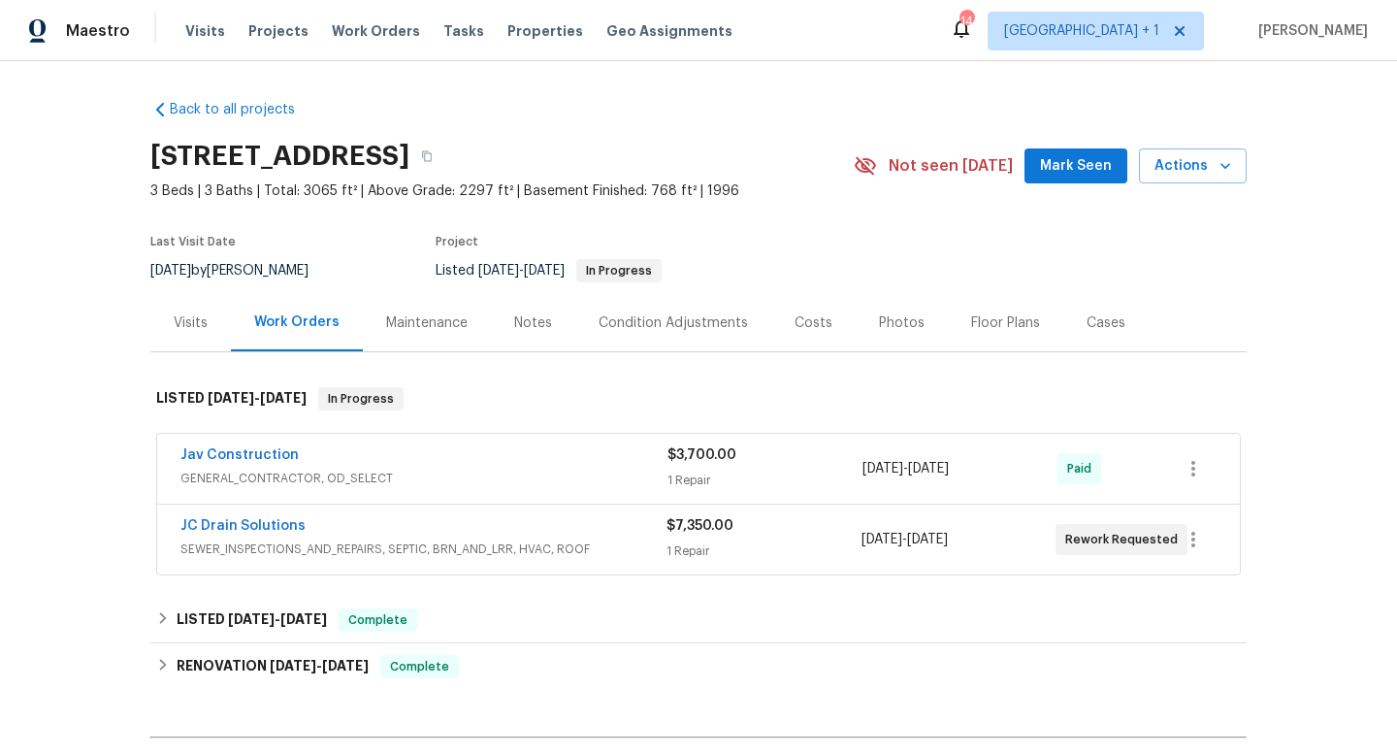
scroll to position [232, 0]
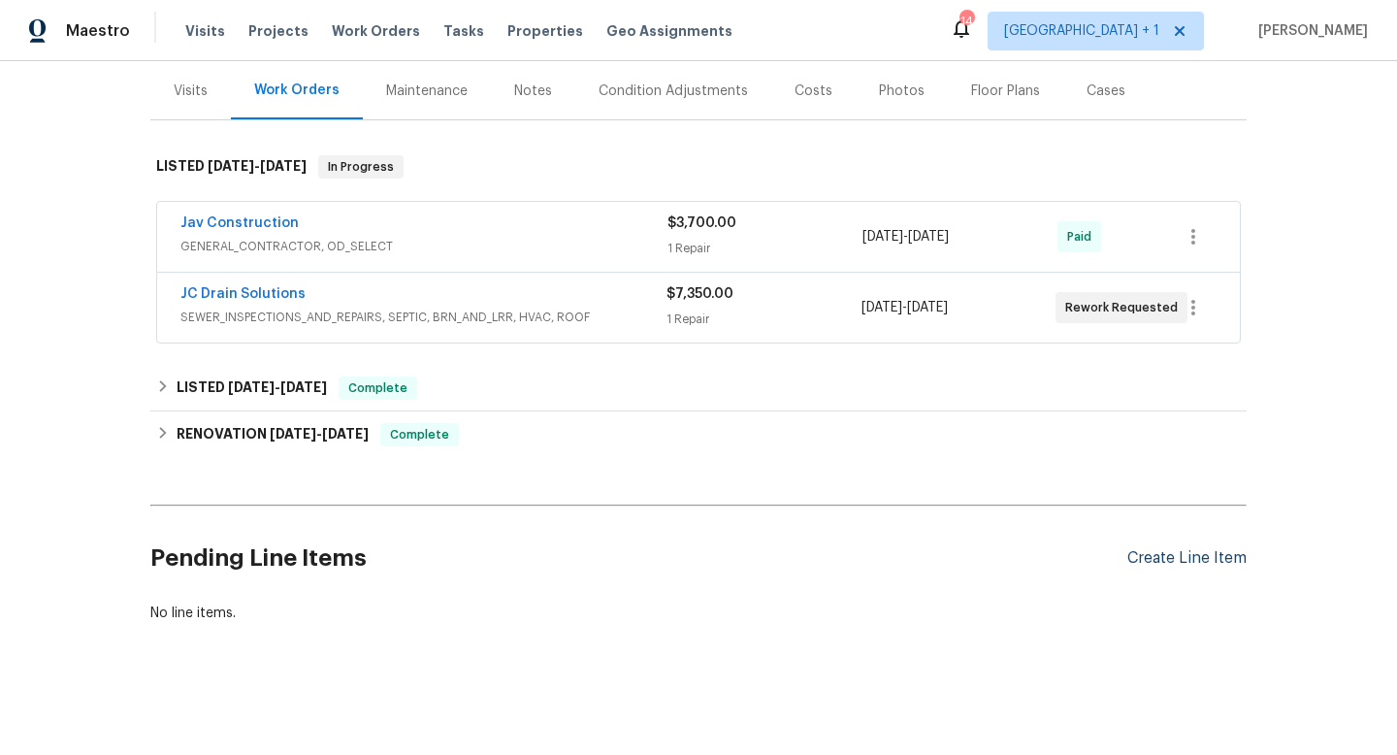
click at [1182, 556] on div "Create Line Item" at bounding box center [1187, 558] width 119 height 18
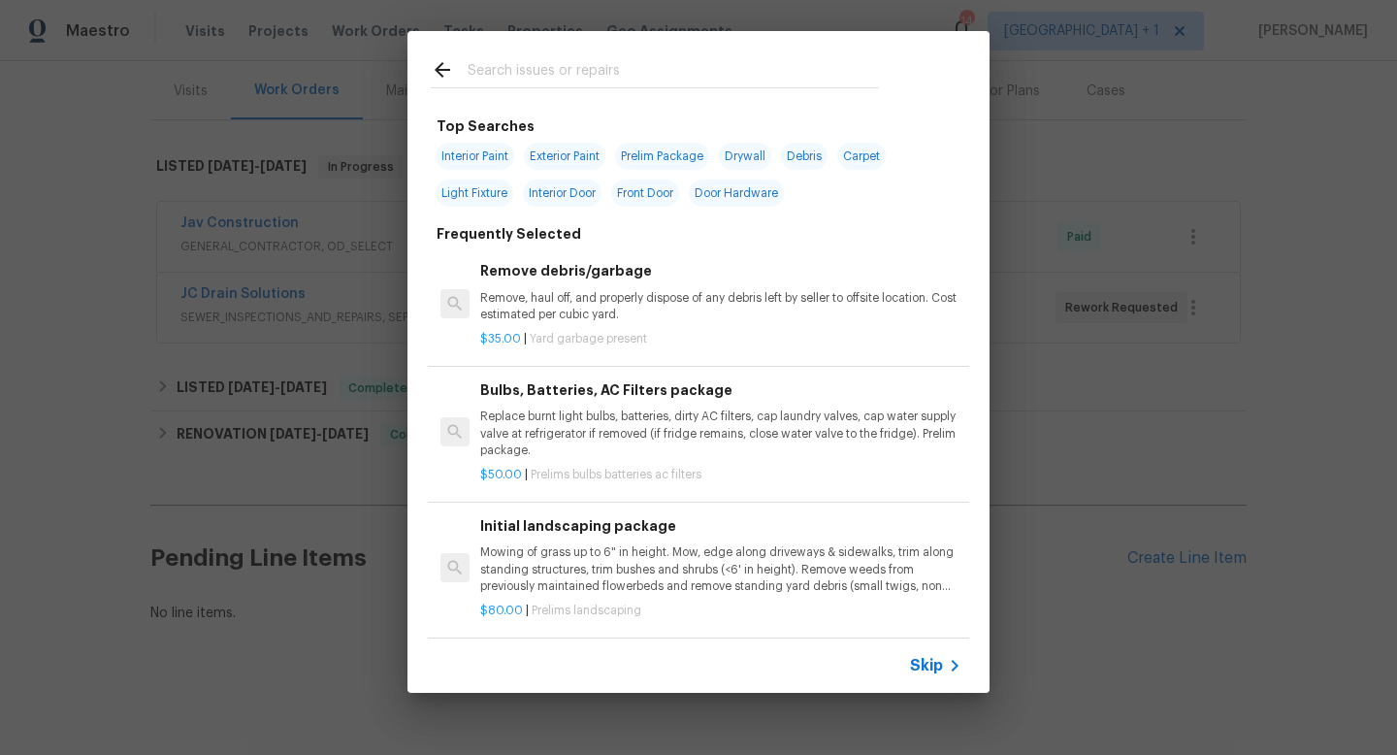
click at [933, 666] on span "Skip" at bounding box center [926, 665] width 33 height 19
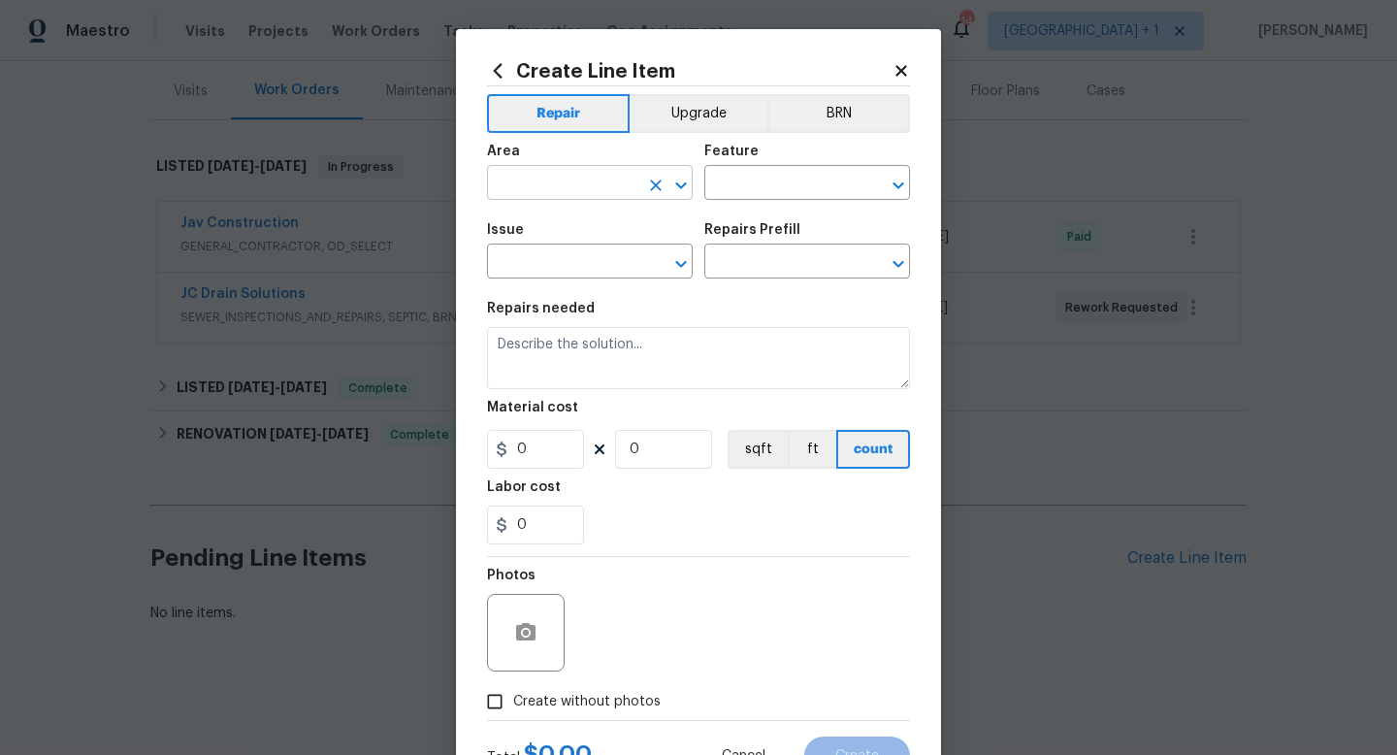
click at [579, 183] on input "text" at bounding box center [562, 185] width 151 height 30
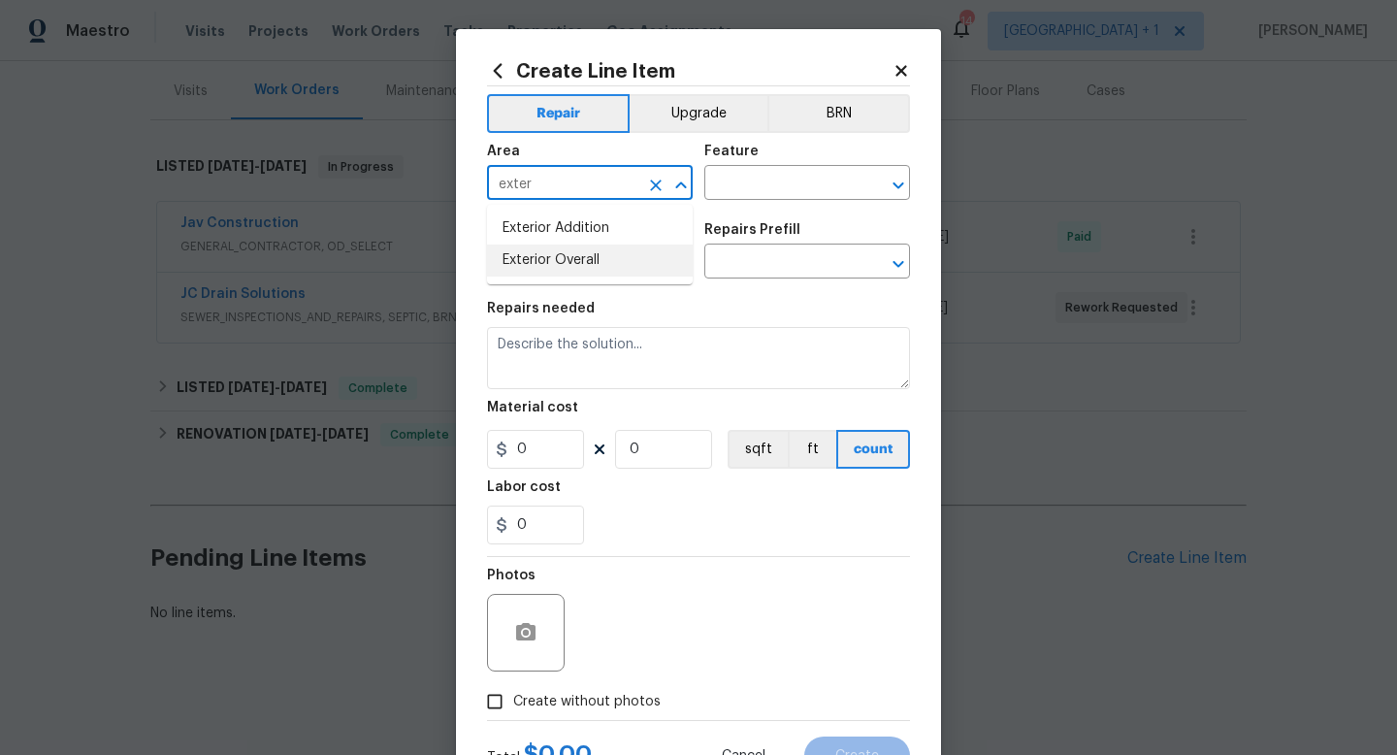
click at [575, 256] on li "Exterior Overall" at bounding box center [590, 261] width 206 height 32
type input "Exterior Overall"
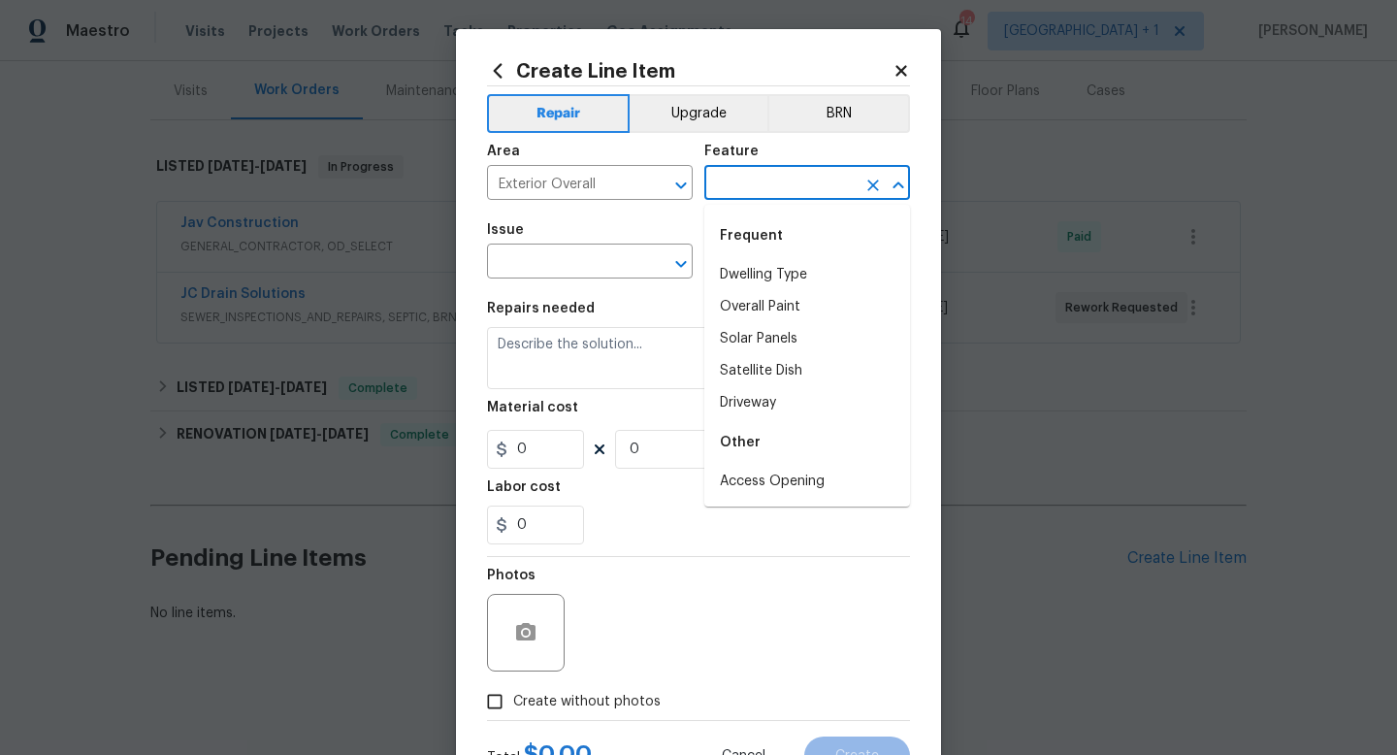
click at [760, 192] on input "text" at bounding box center [780, 185] width 151 height 30
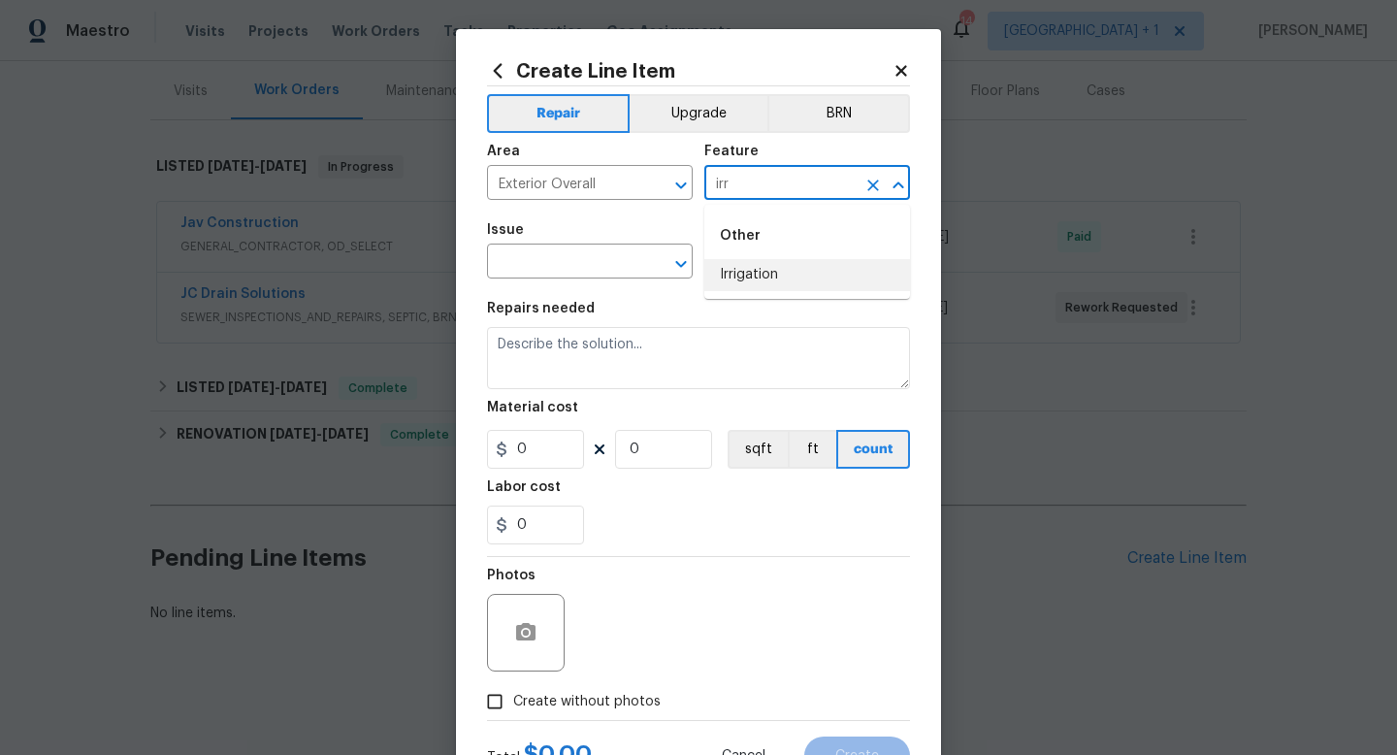
click at [762, 272] on li "Irrigation" at bounding box center [808, 275] width 206 height 32
type input "Irrigation"
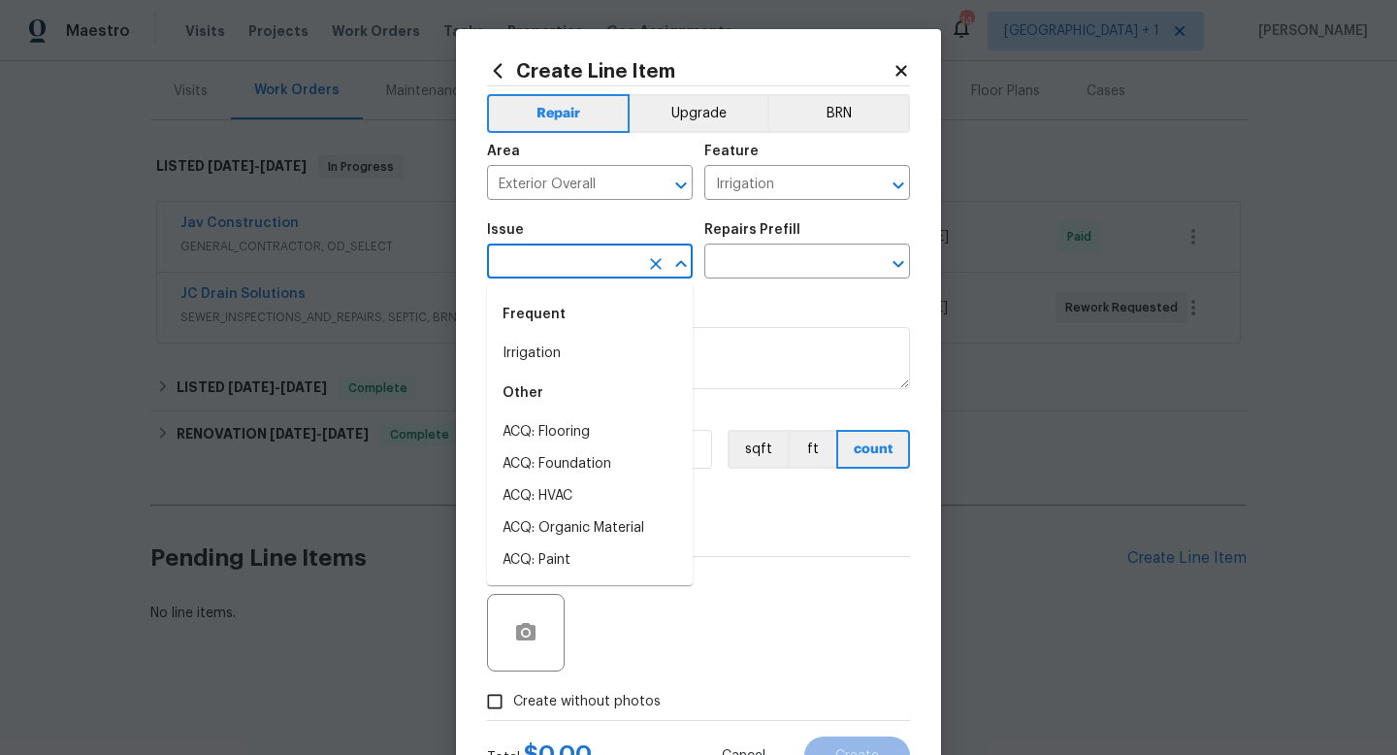
click at [597, 266] on input "text" at bounding box center [562, 263] width 151 height 30
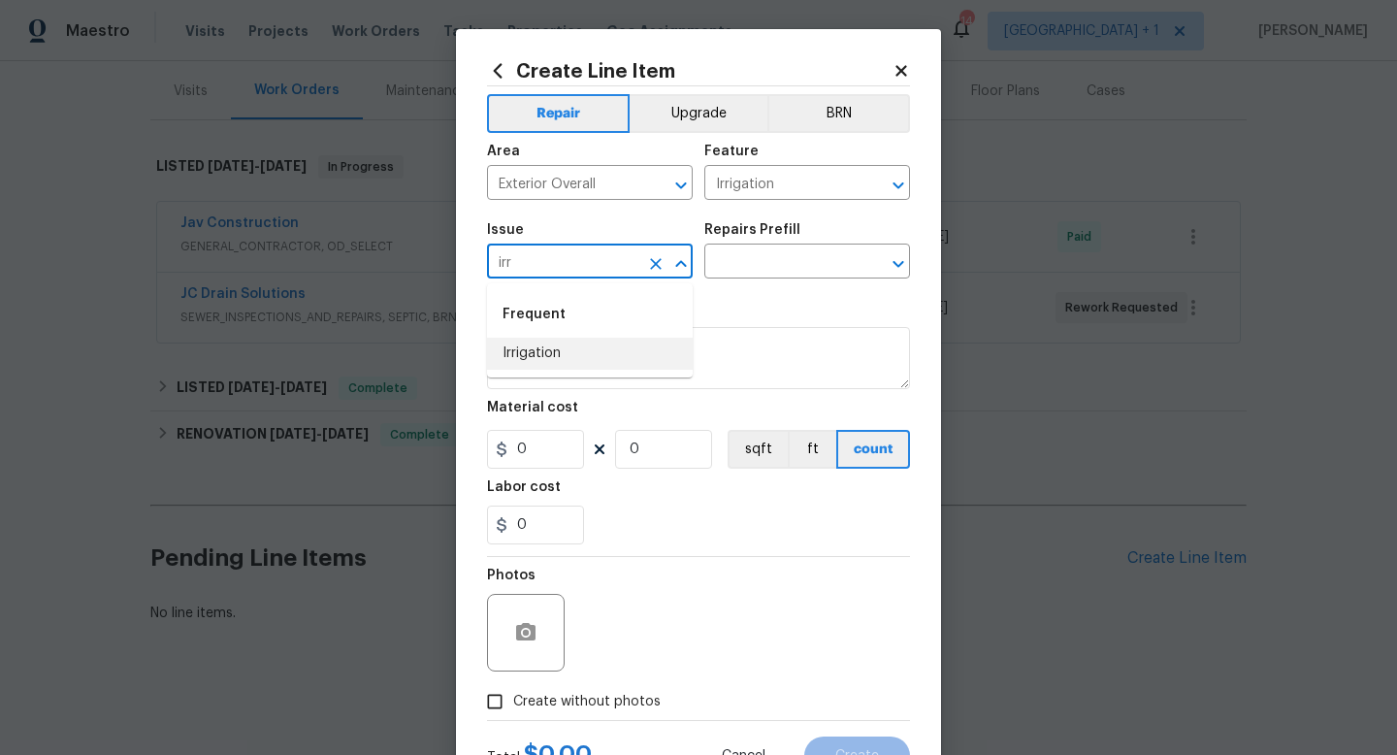
click at [543, 365] on li "Irrigation" at bounding box center [590, 354] width 206 height 32
type input "Irrigation"
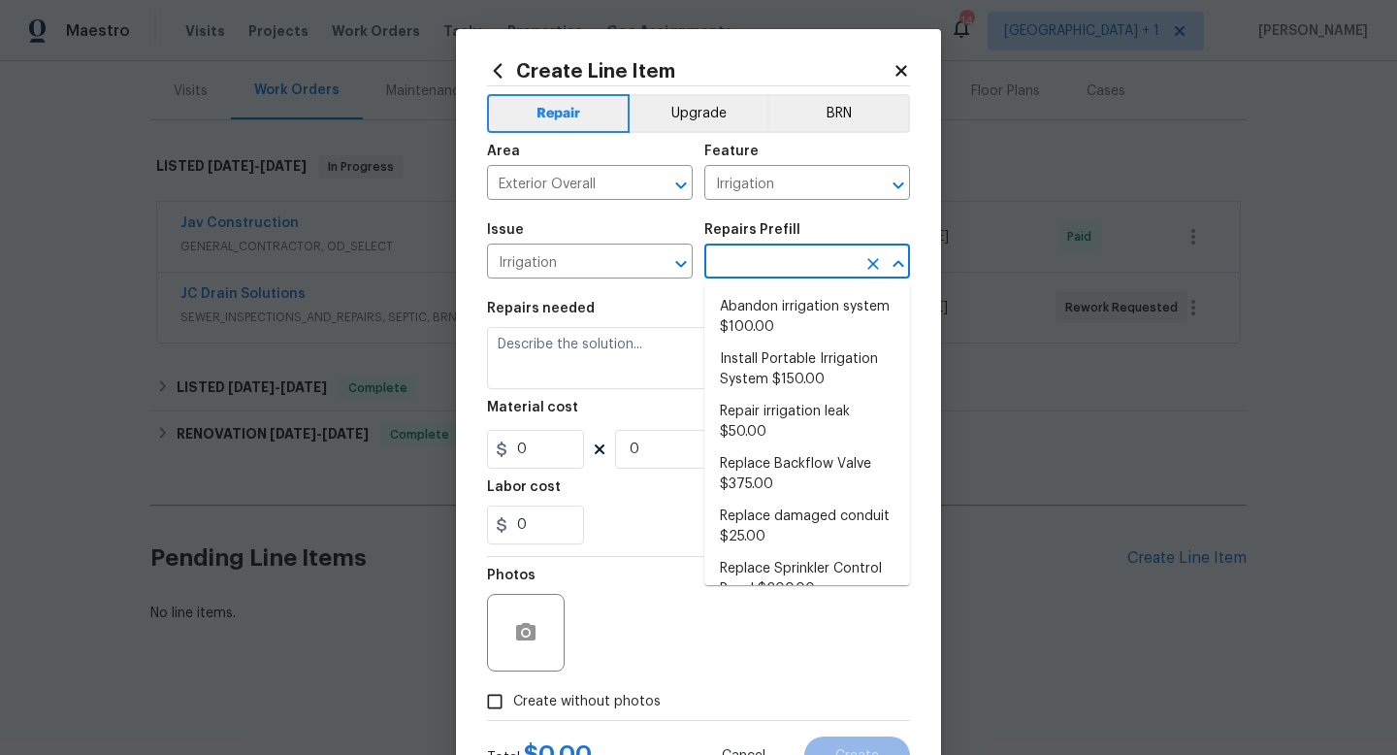
click at [737, 270] on input "text" at bounding box center [780, 263] width 151 height 30
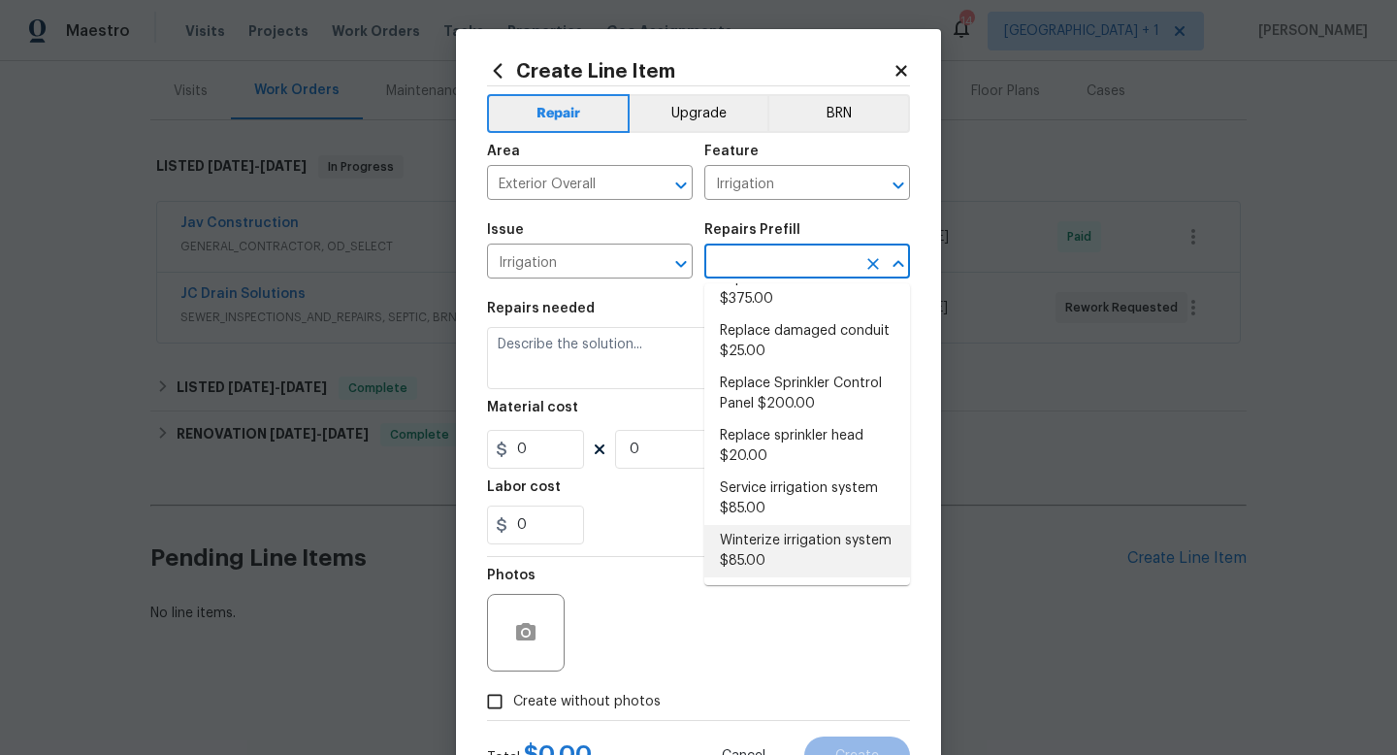
click at [746, 549] on li "Winterize irrigation system $85.00" at bounding box center [808, 551] width 206 height 52
type input "Winterize irrigation system $85.00"
type textarea "Winterize irrigation system please"
type input "1"
type input "85"
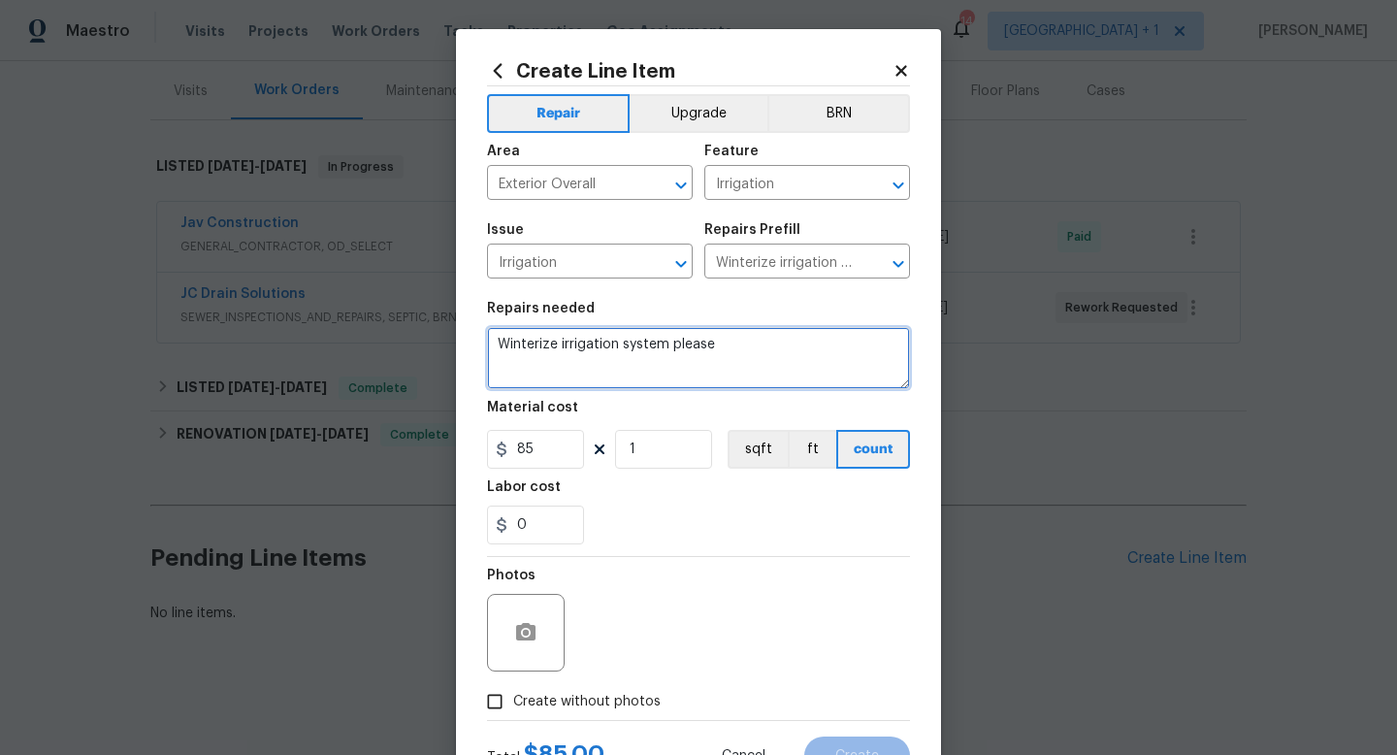
drag, startPoint x: 729, startPoint y: 350, endPoint x: 494, endPoint y: 344, distance: 234.9
click at [494, 344] on textarea "Winterize irrigation system please" at bounding box center [698, 358] width 423 height 62
paste textarea "Please winterize irrigation system. Drain backflow and lines to house and turn …"
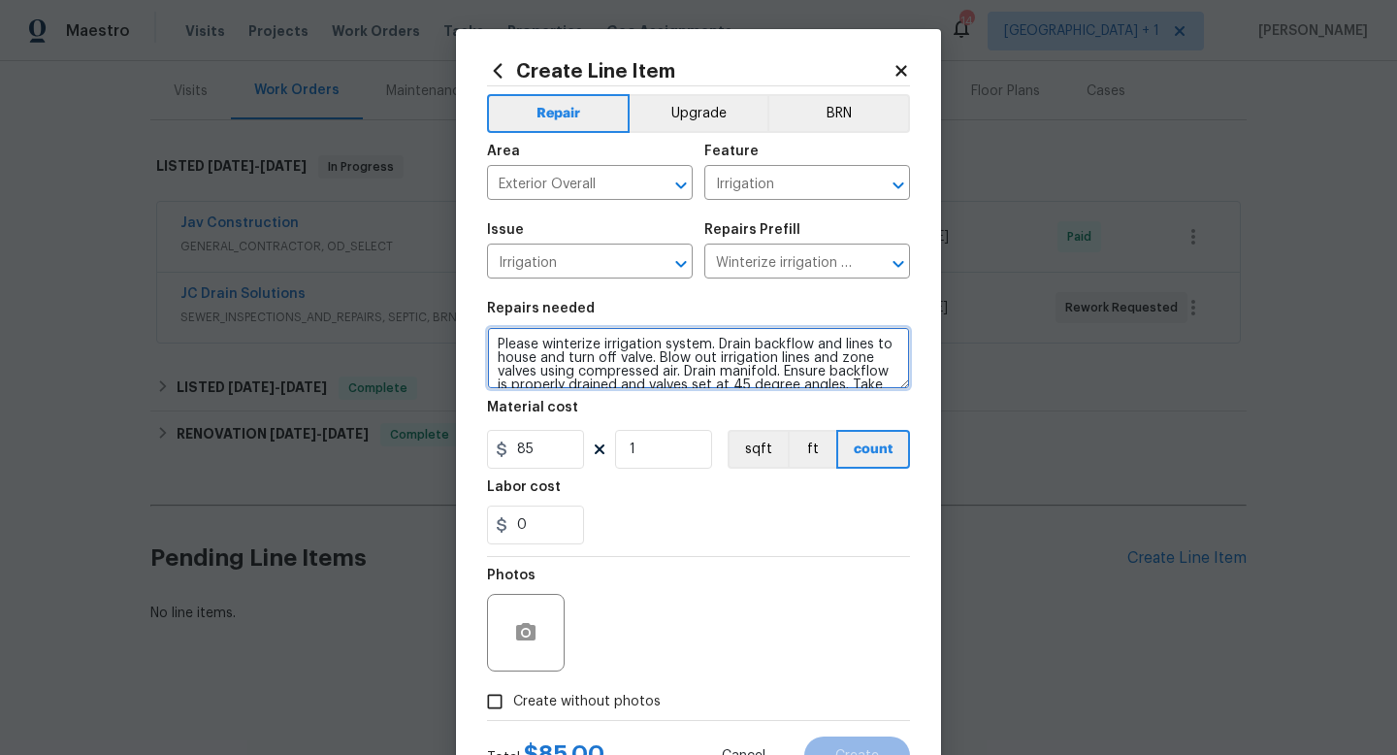
scroll to position [17, 0]
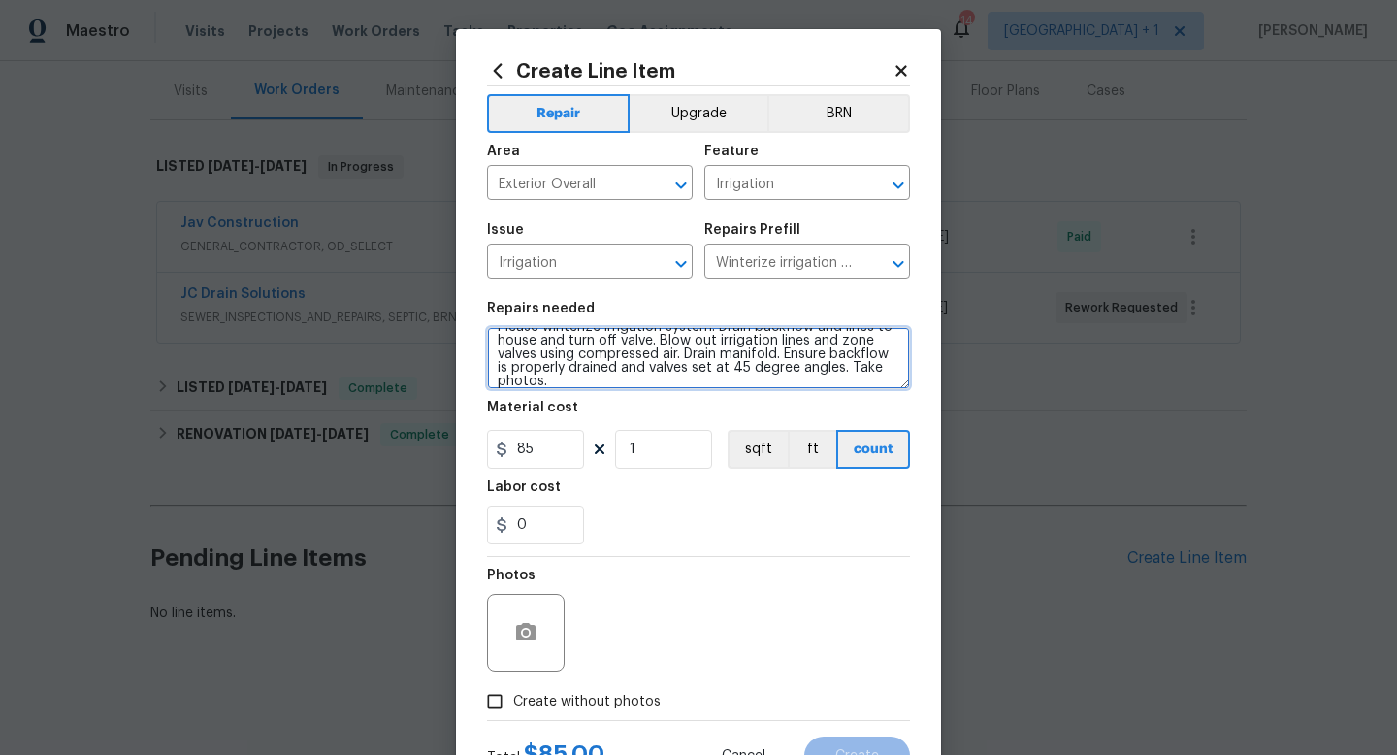
type textarea "Please winterize irrigation system. Drain backflow and lines to house and turn …"
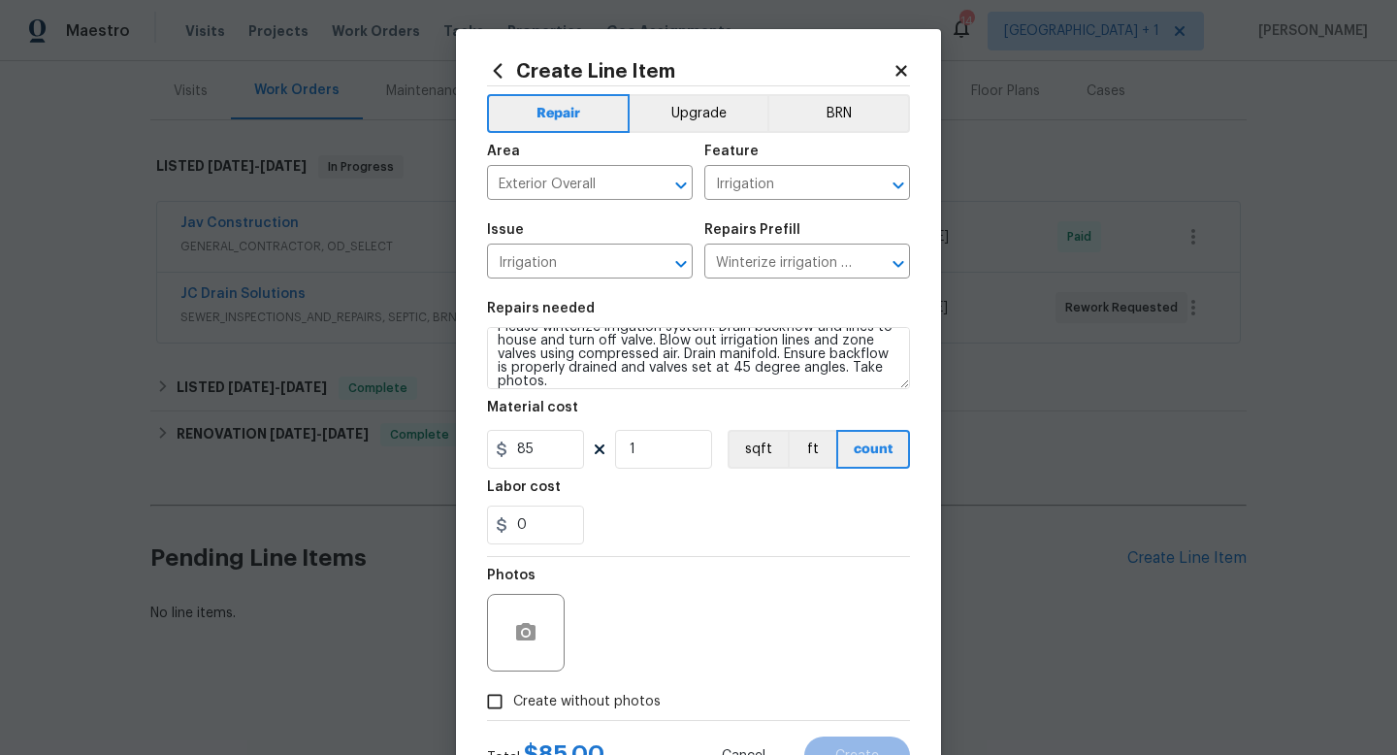
click at [627, 506] on div "0" at bounding box center [698, 525] width 423 height 39
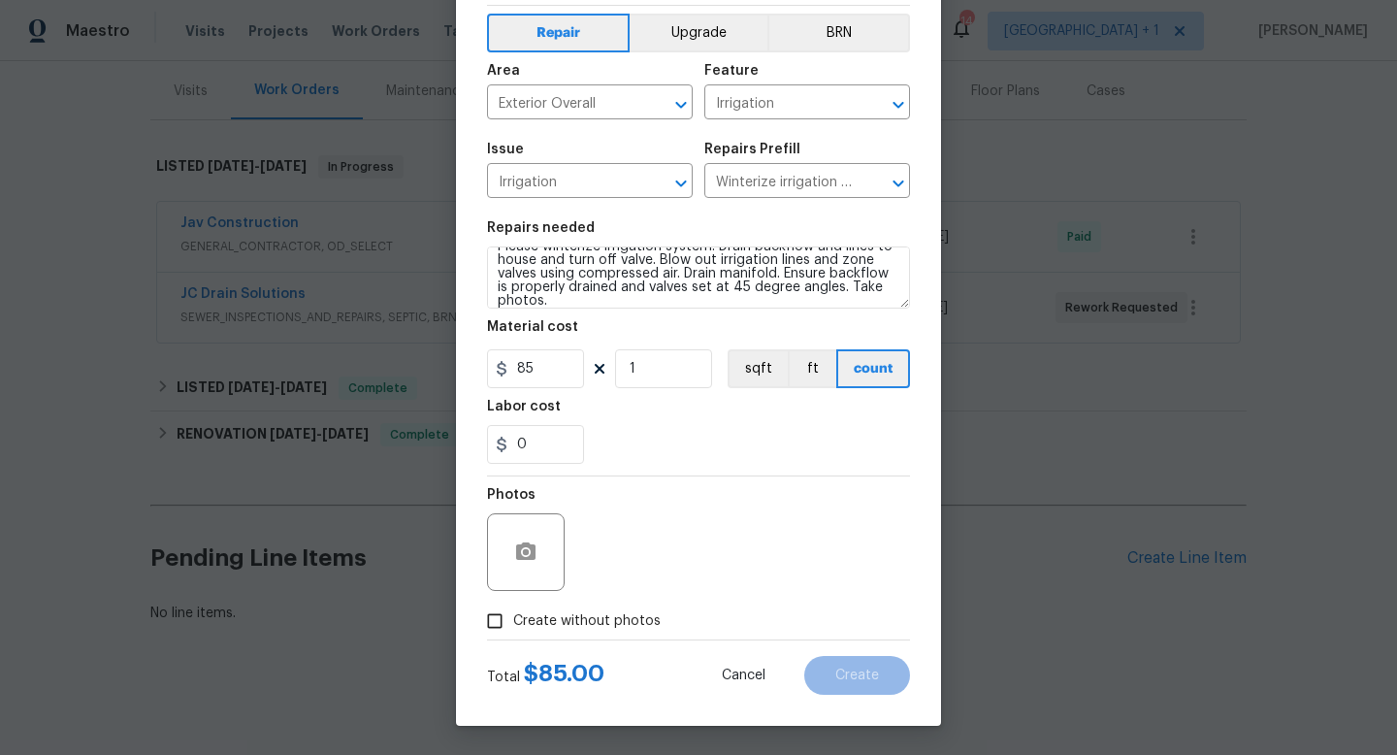
click at [524, 623] on span "Create without photos" at bounding box center [587, 621] width 148 height 20
click at [513, 623] on input "Create without photos" at bounding box center [494, 621] width 37 height 37
checkbox input "true"
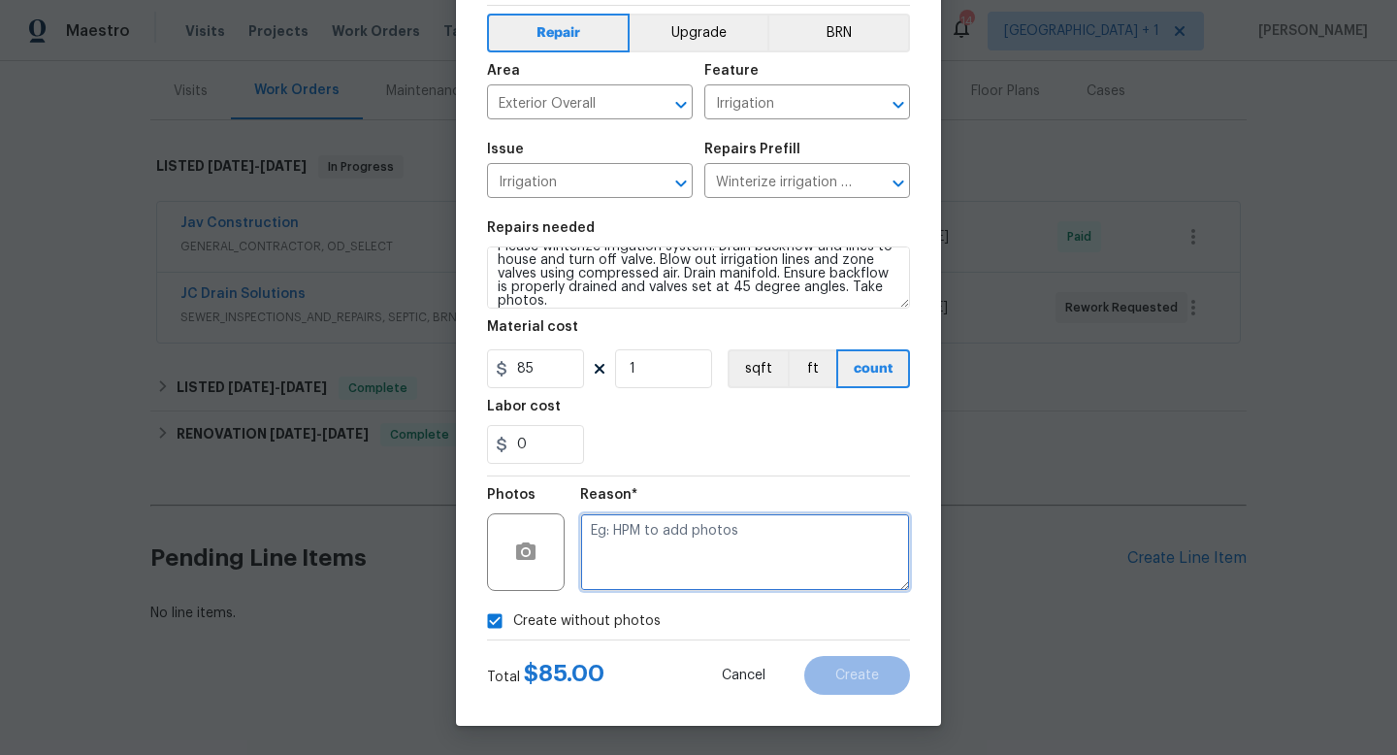
click at [649, 561] on textarea at bounding box center [745, 552] width 330 height 78
type textarea "na"
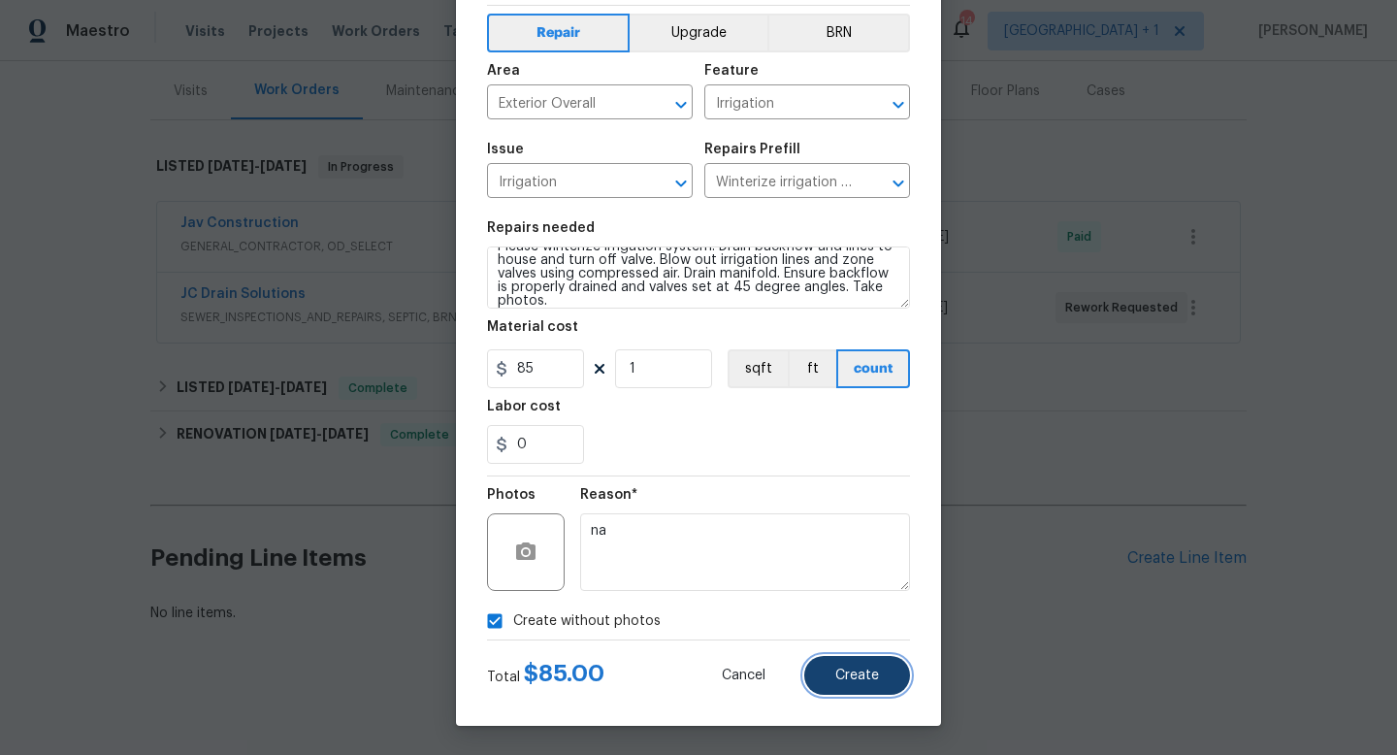
click at [861, 676] on span "Create" at bounding box center [858, 676] width 44 height 15
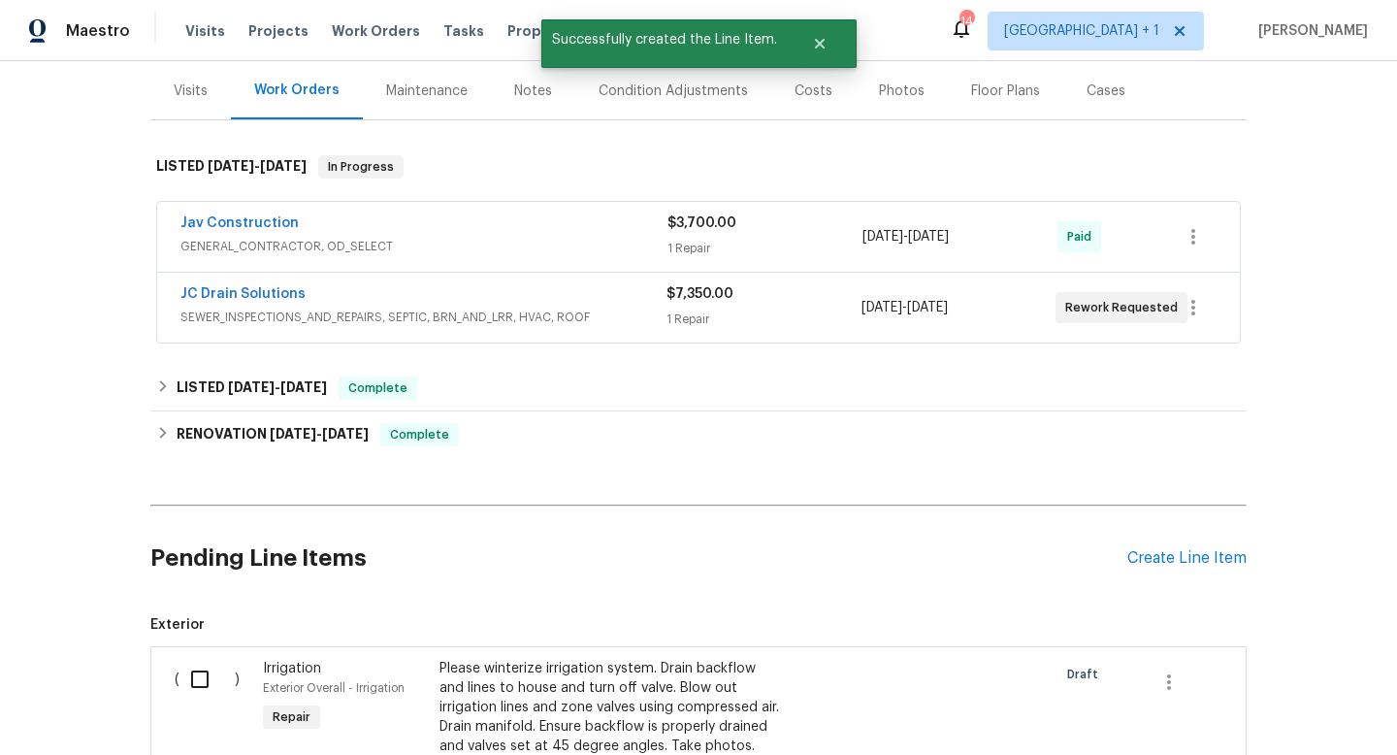
click at [196, 682] on input "checkbox" at bounding box center [207, 679] width 55 height 41
checkbox input "true"
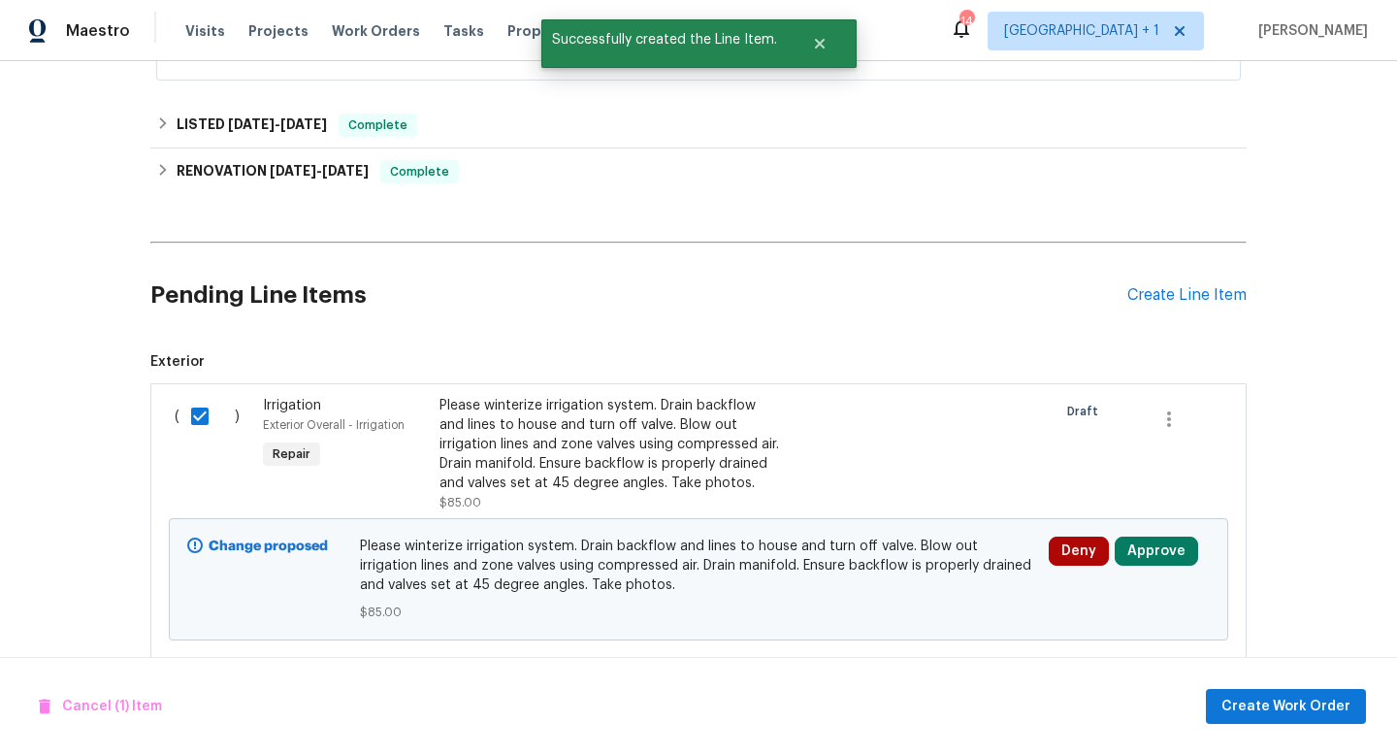
scroll to position [531, 0]
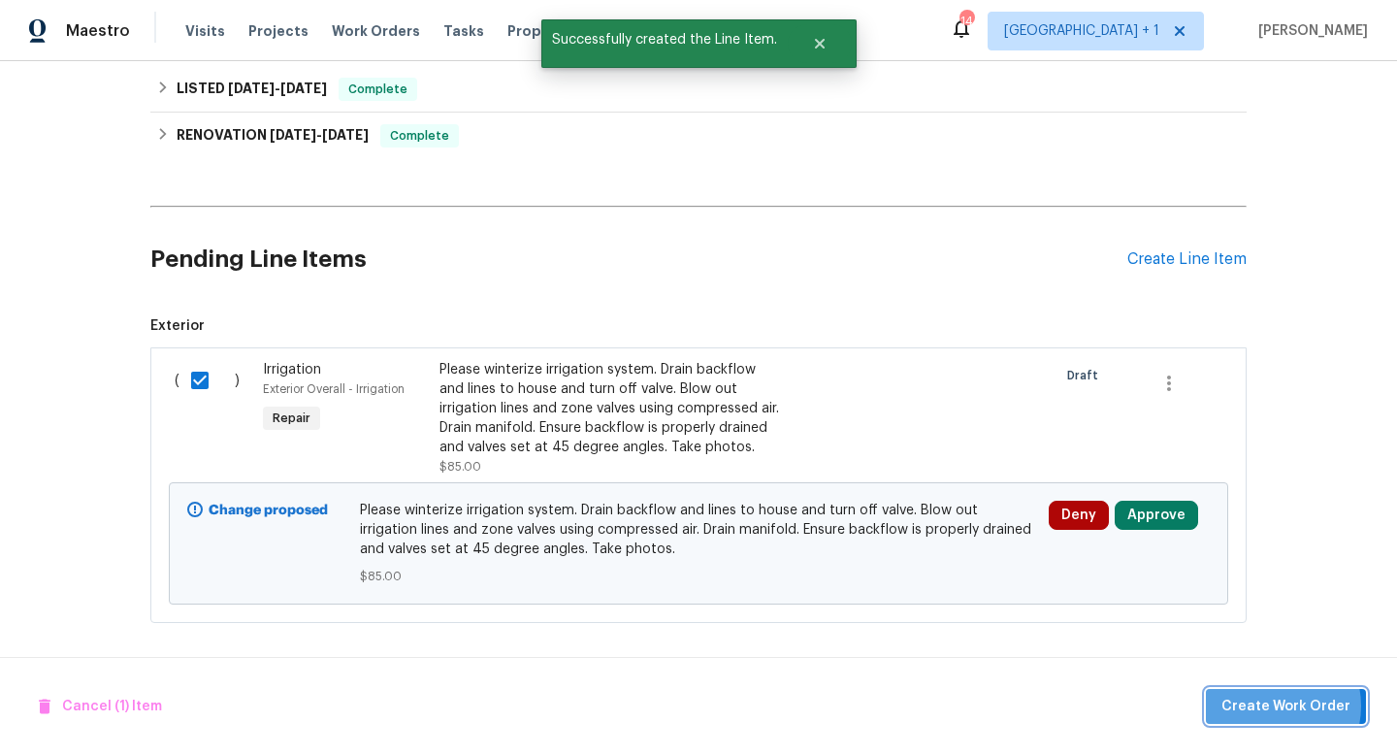
click at [1279, 706] on span "Create Work Order" at bounding box center [1286, 707] width 129 height 24
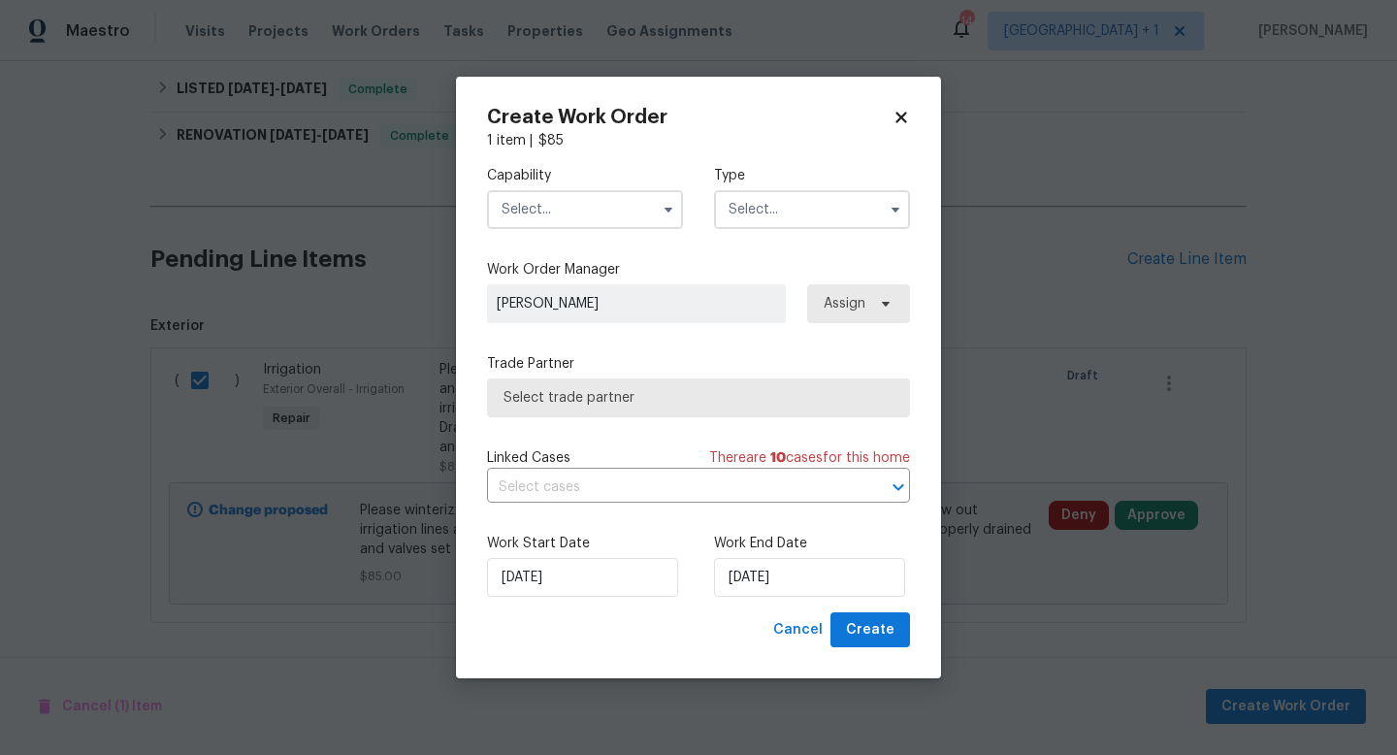
click at [608, 214] on input "text" at bounding box center [585, 209] width 196 height 39
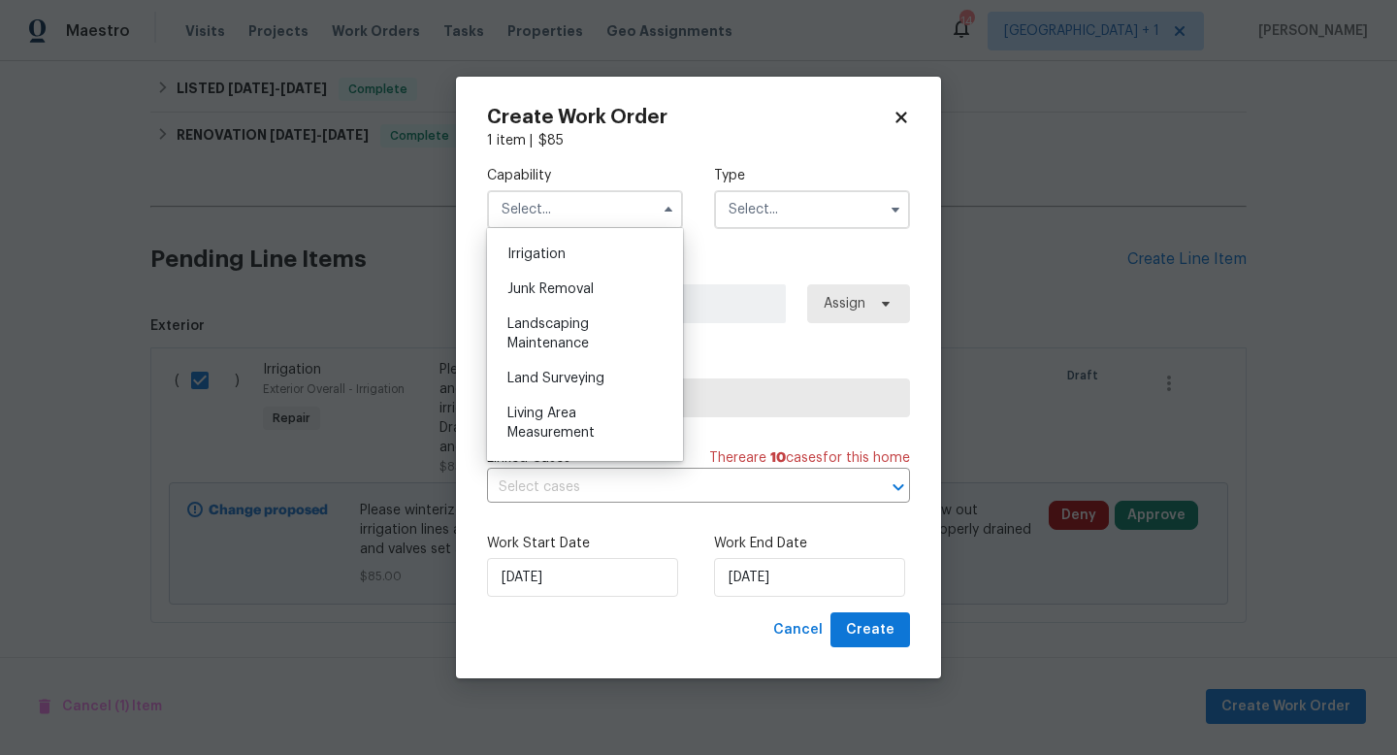
scroll to position [1208, 0]
click at [568, 319] on span "Landscaping Maintenance" at bounding box center [549, 328] width 82 height 33
type input "Landscaping Maintenance"
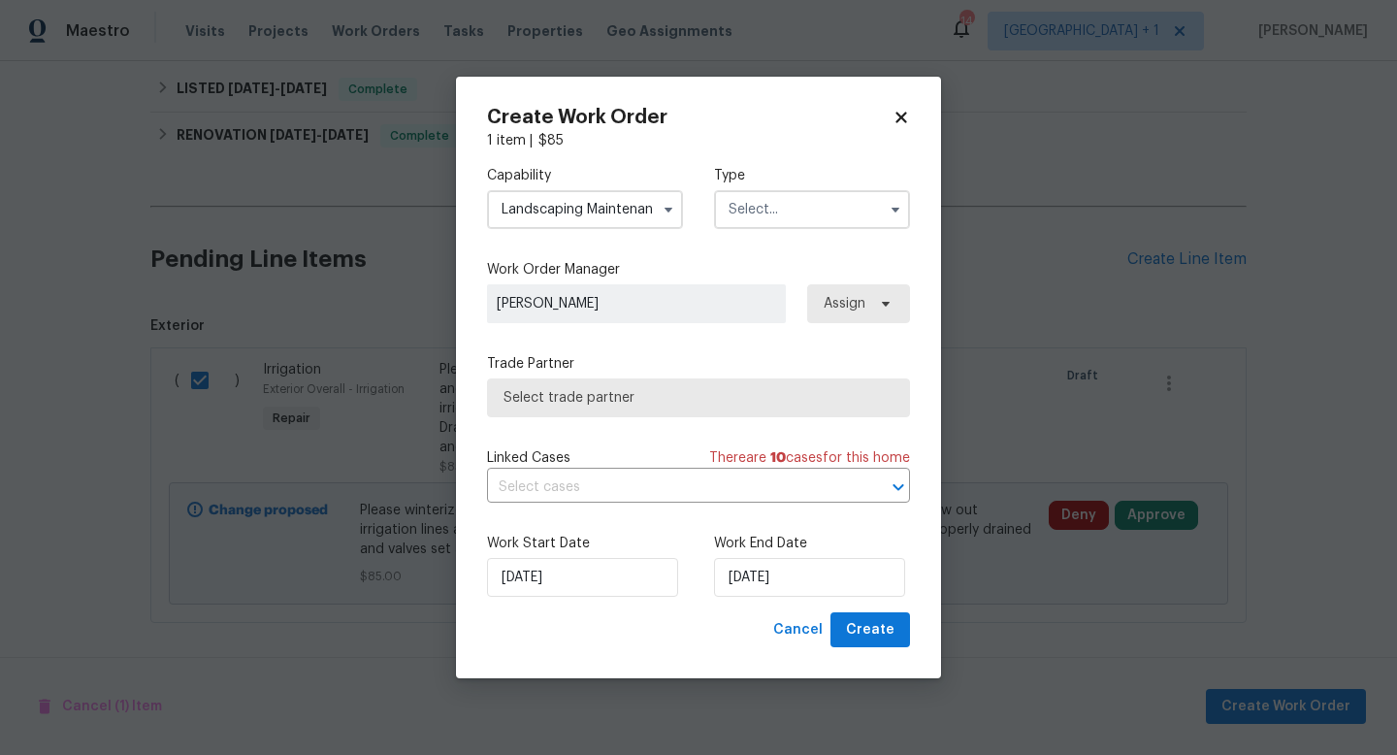
click at [774, 208] on input "text" at bounding box center [812, 209] width 196 height 39
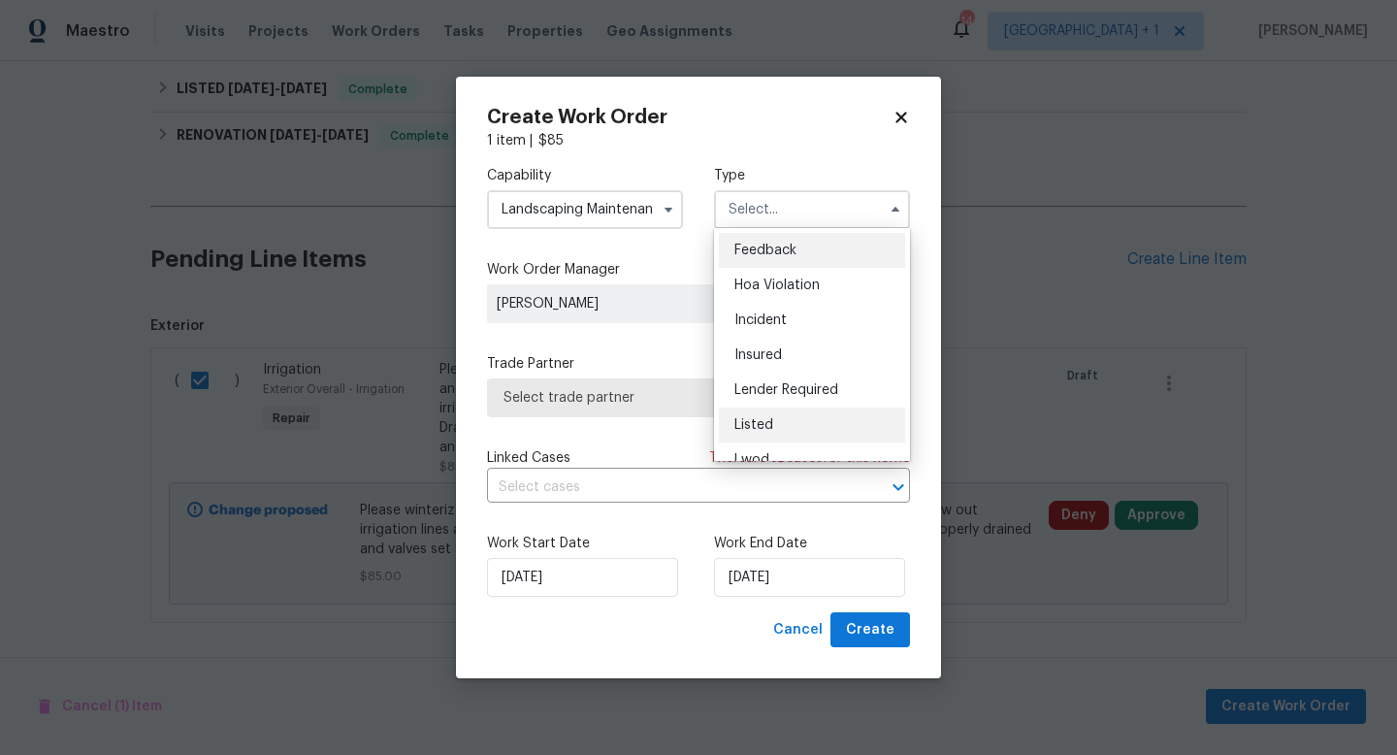
click at [761, 423] on span "Listed" at bounding box center [754, 425] width 39 height 14
type input "Listed"
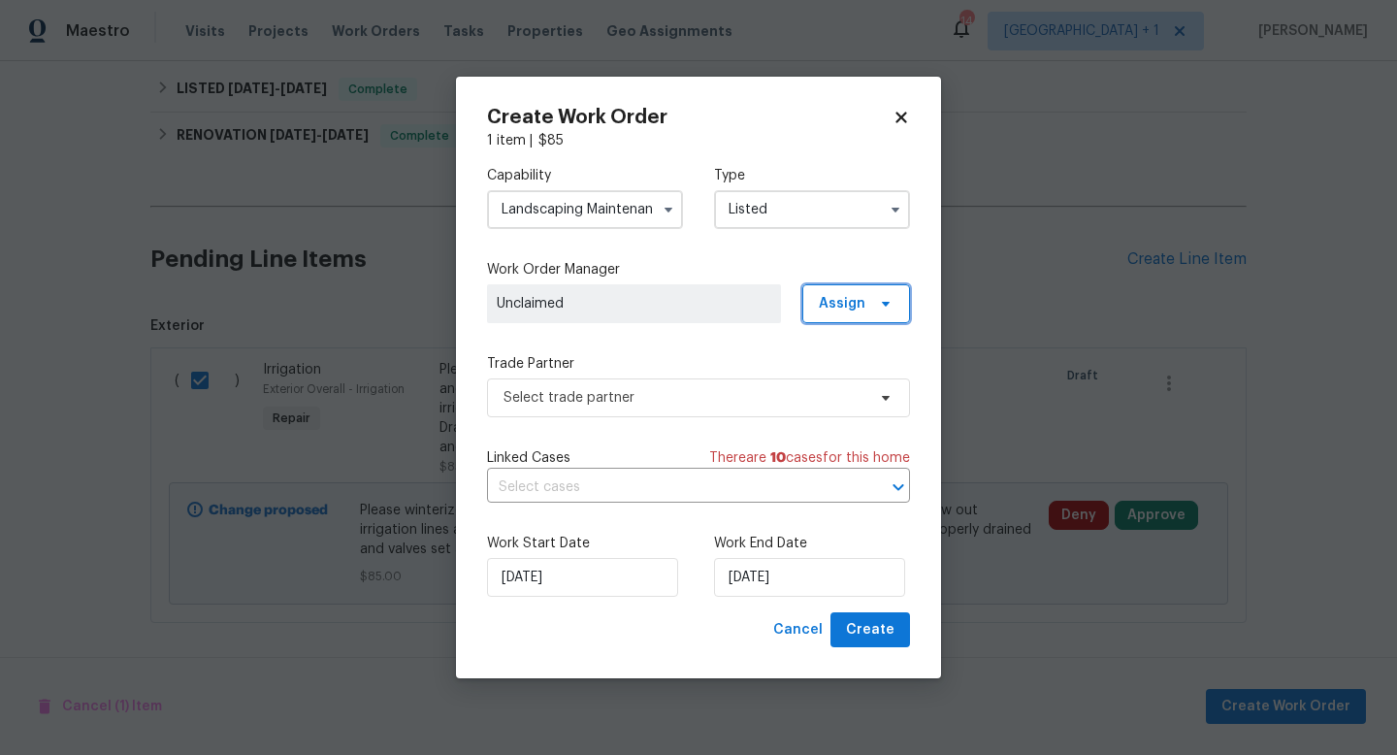
click at [877, 312] on span "Assign" at bounding box center [857, 303] width 108 height 39
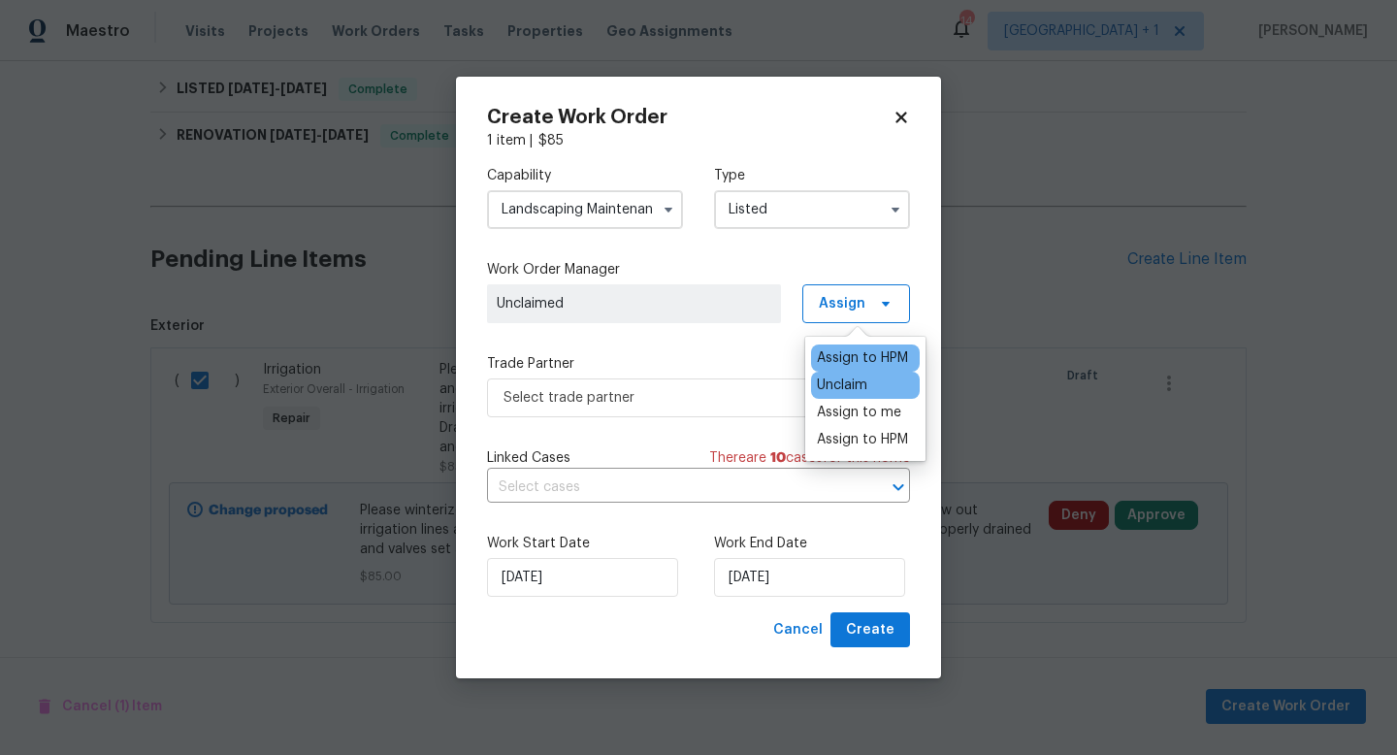
click at [861, 350] on div "Assign to HPM" at bounding box center [862, 357] width 91 height 19
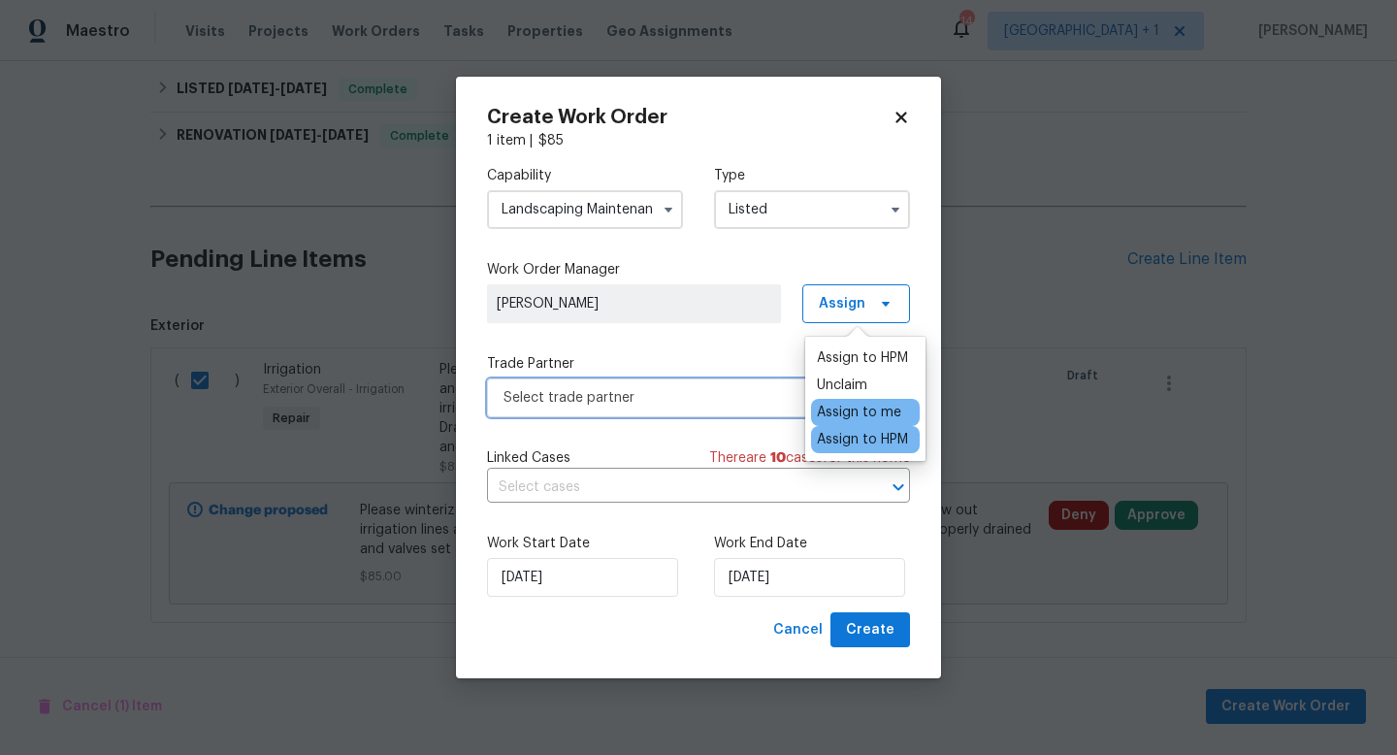
click at [727, 397] on span "Select trade partner" at bounding box center [685, 397] width 362 height 19
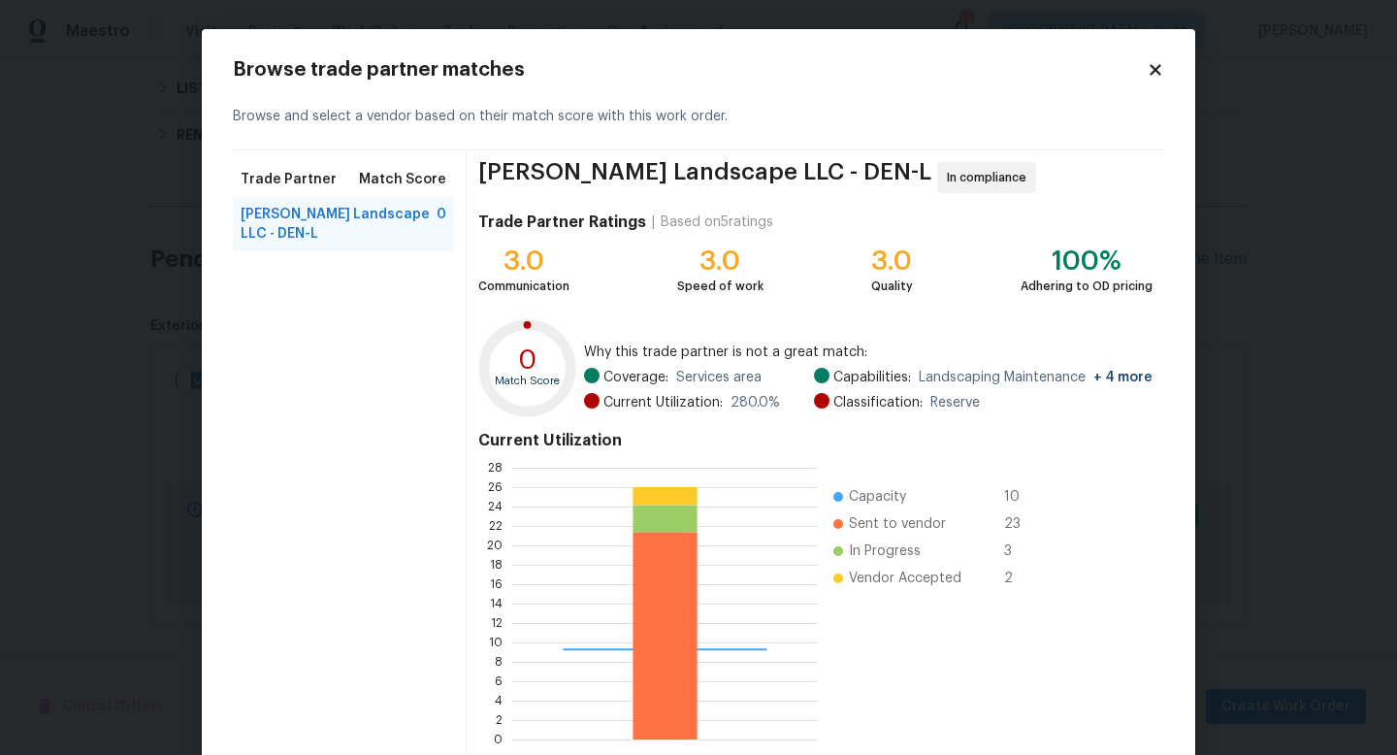
scroll to position [101, 0]
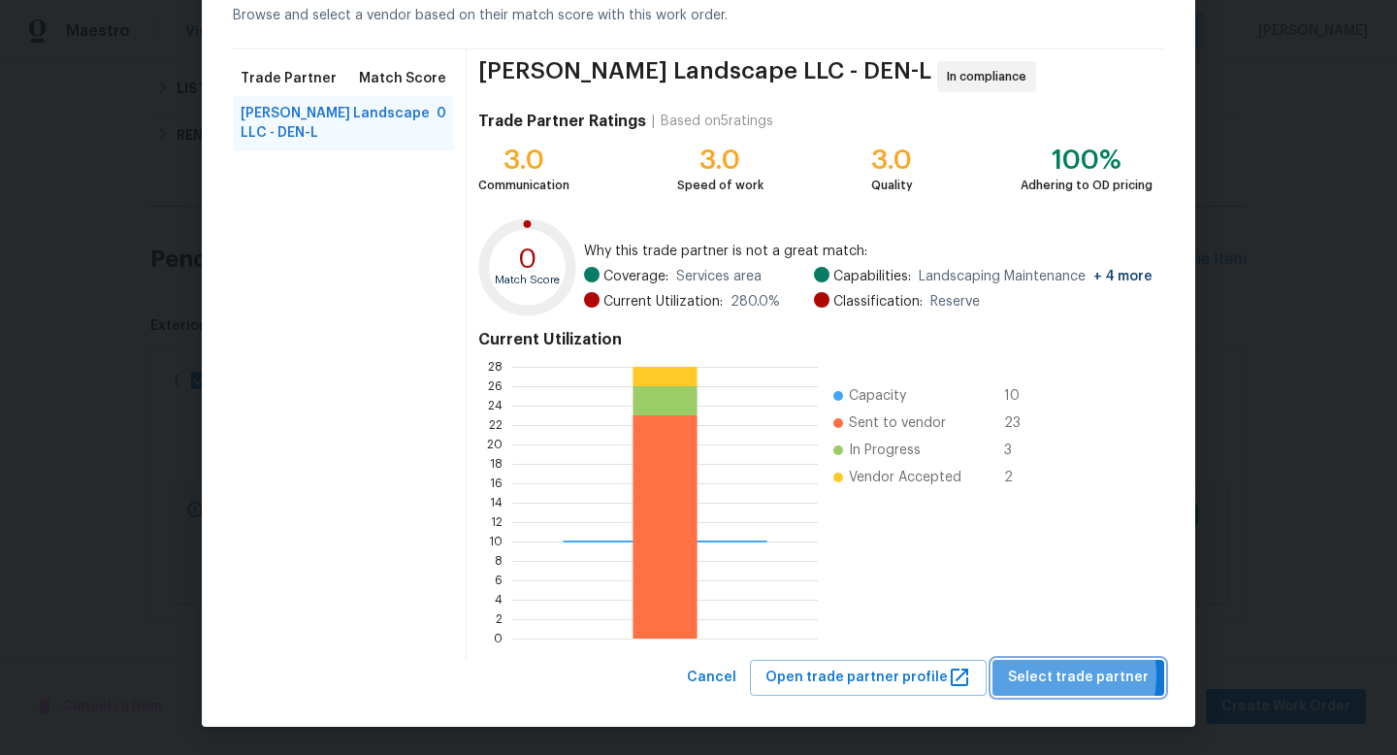
click at [1044, 675] on span "Select trade partner" at bounding box center [1078, 678] width 141 height 24
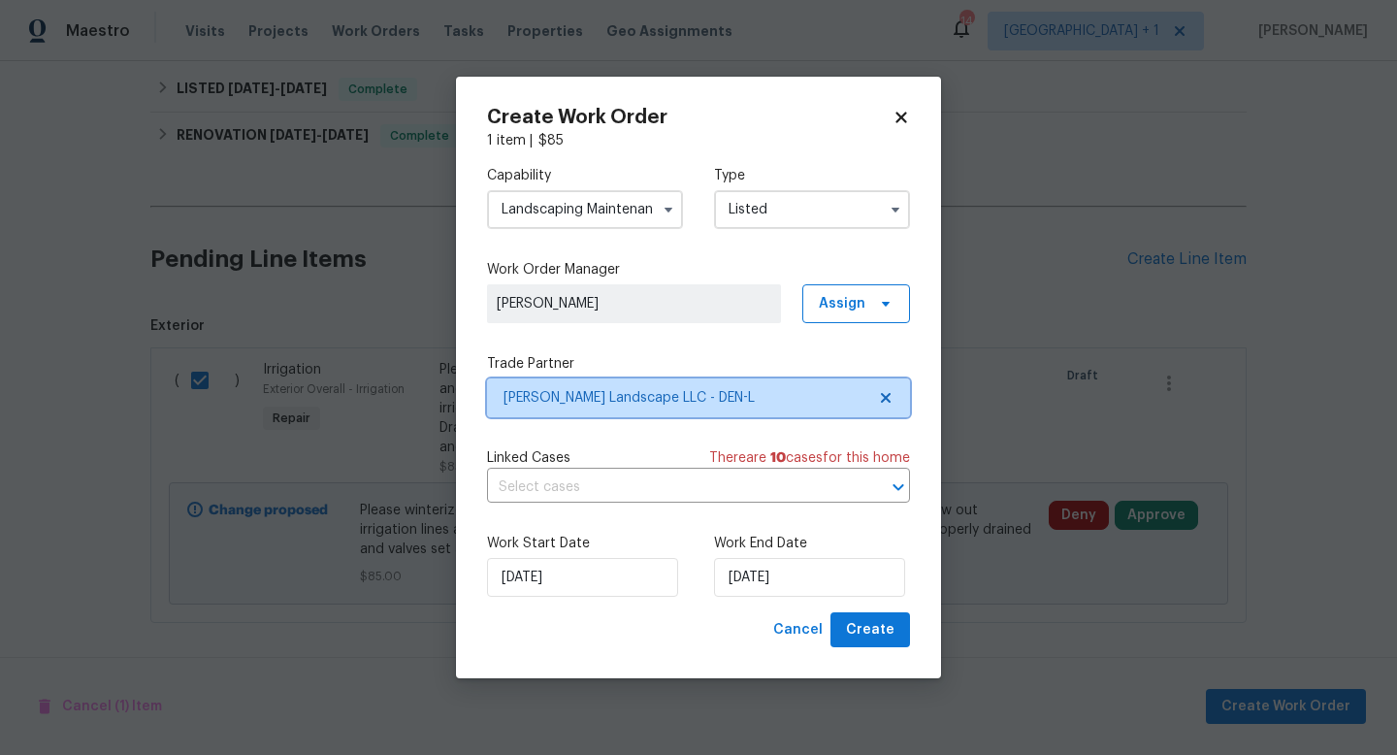
scroll to position [0, 0]
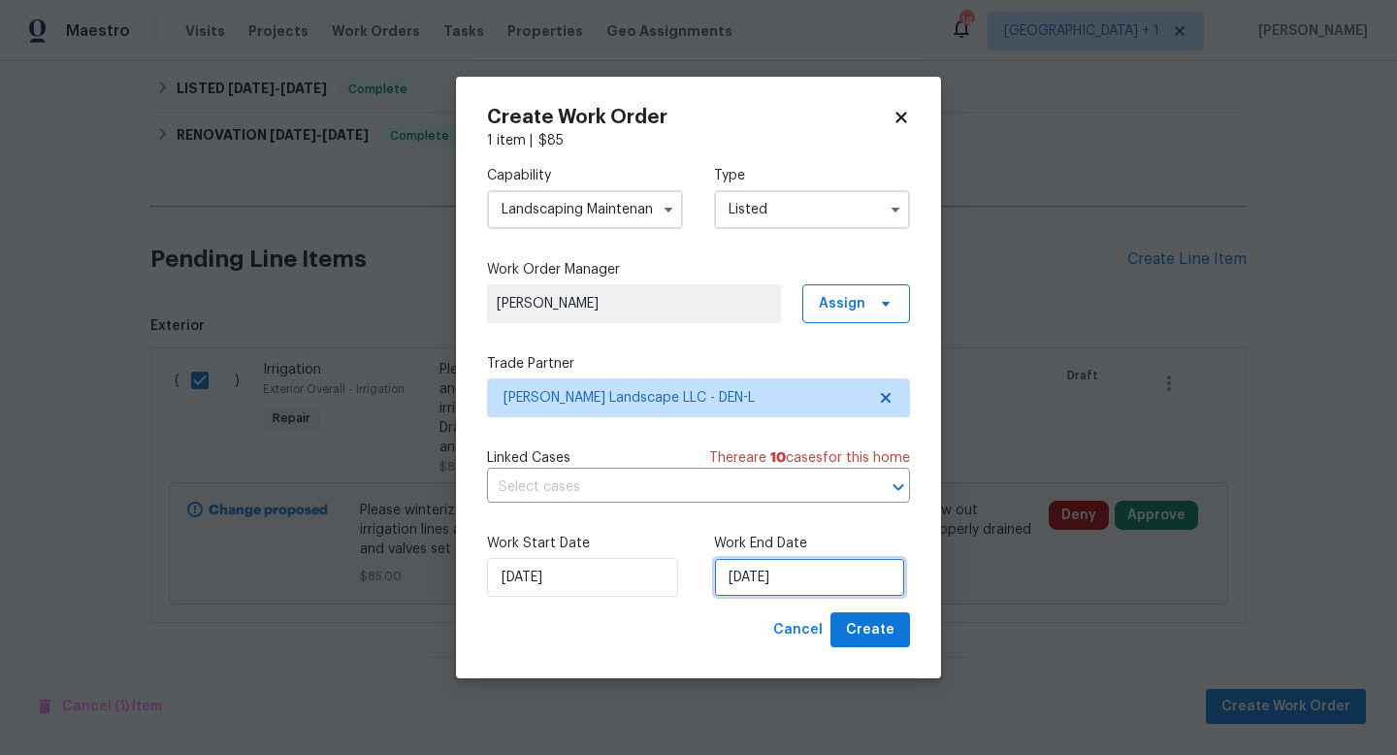
click at [836, 585] on input "9/26/2025" at bounding box center [809, 577] width 191 height 39
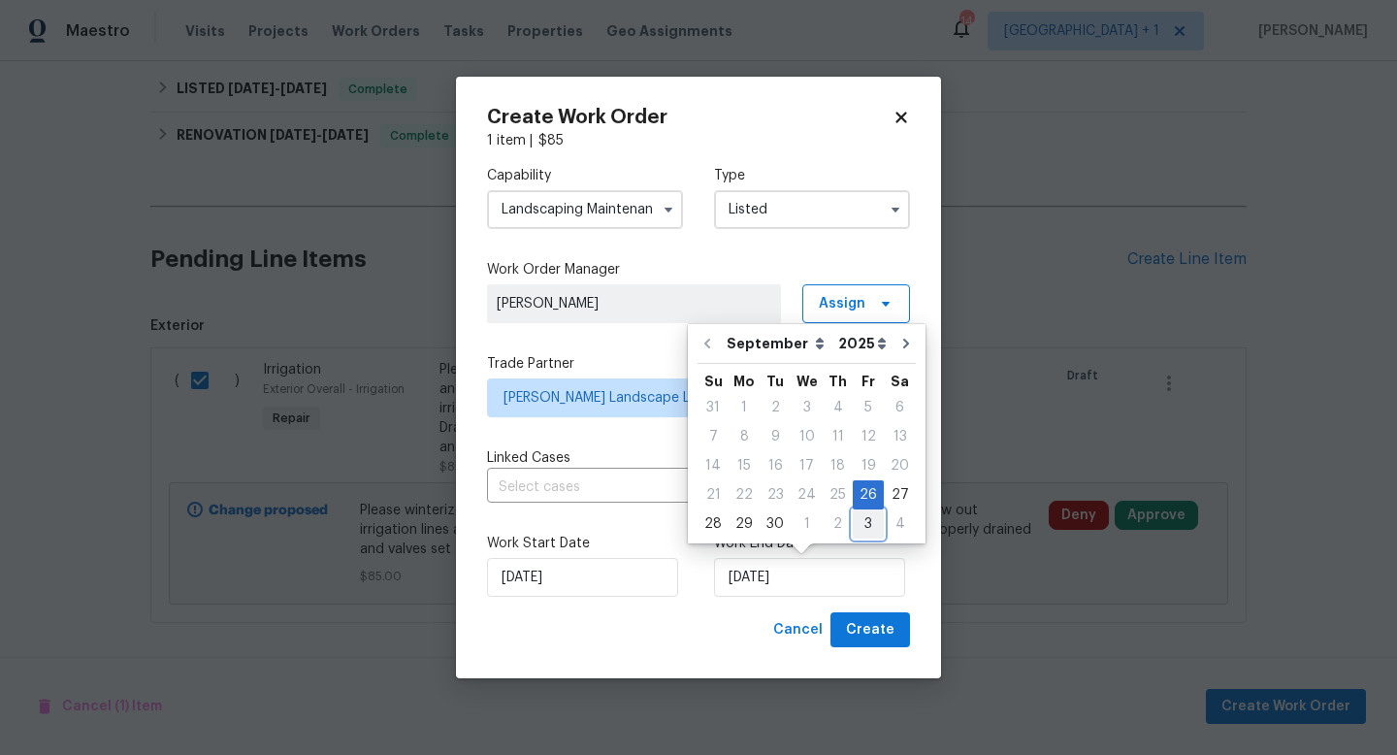
click at [860, 519] on div "3" at bounding box center [868, 523] width 31 height 27
type input "10/3/2025"
select select "9"
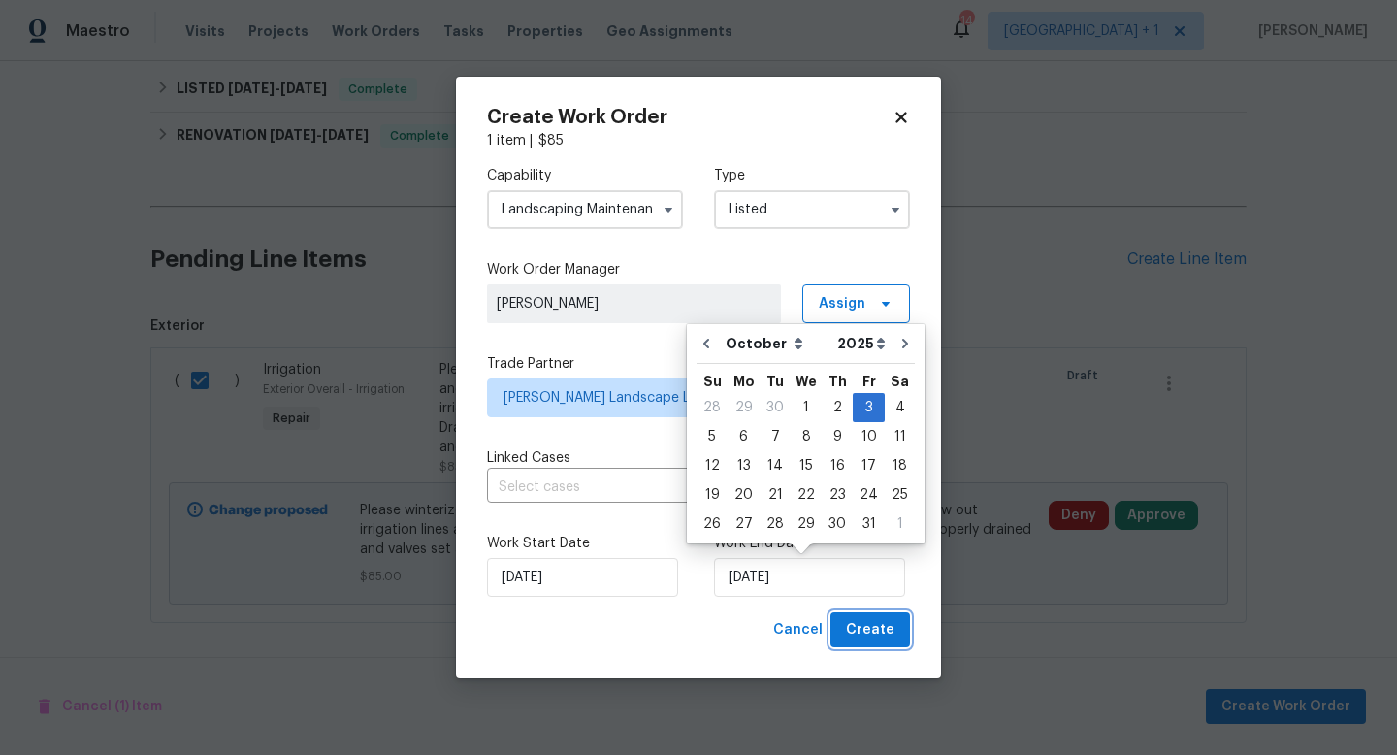
click at [870, 631] on span "Create" at bounding box center [870, 630] width 49 height 24
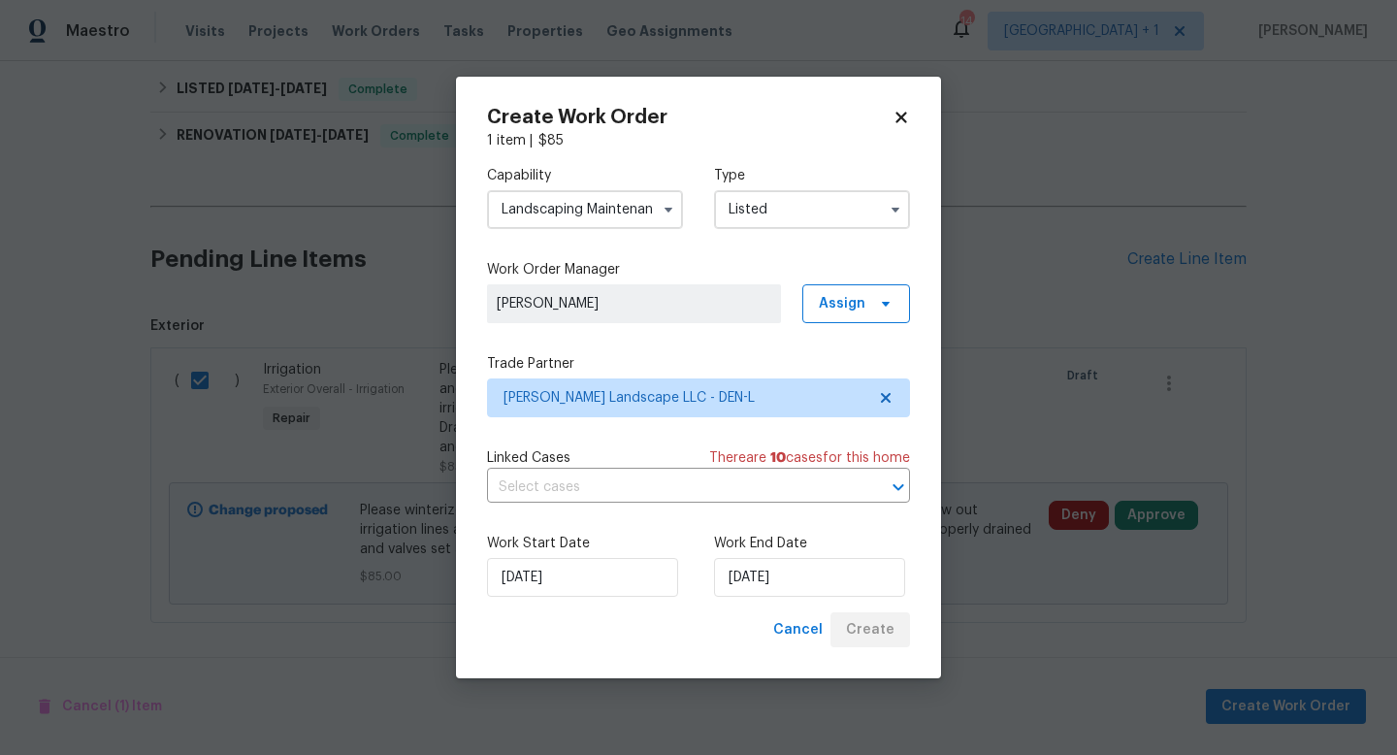
checkbox input "false"
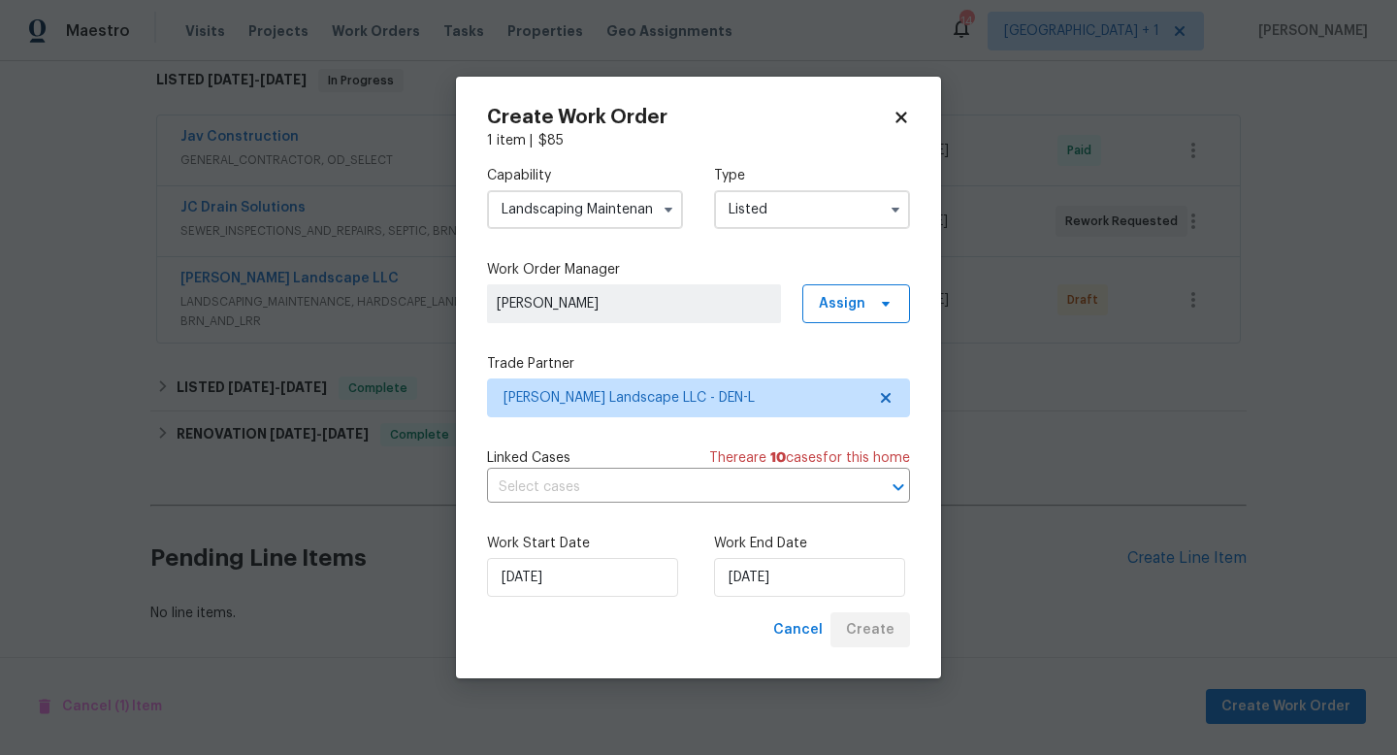
scroll to position [318, 0]
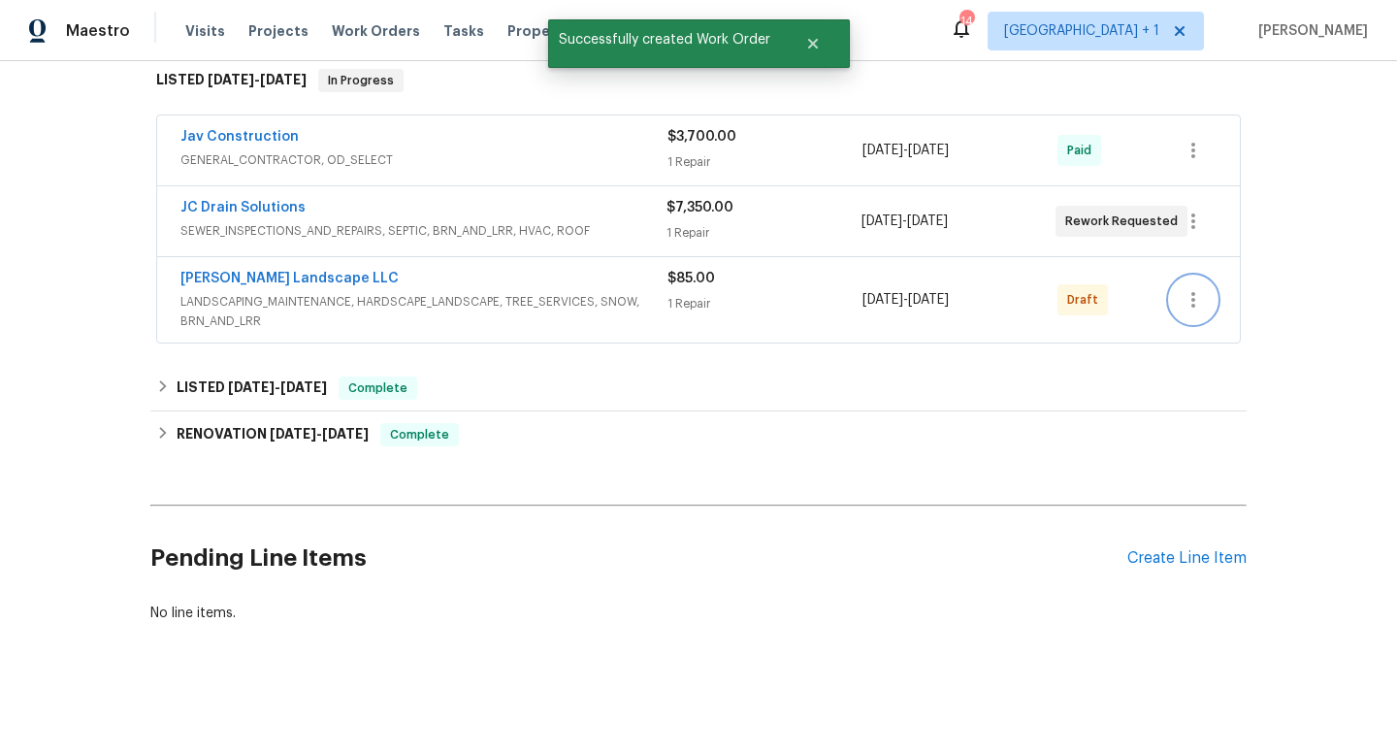
click at [1193, 300] on icon "button" at bounding box center [1194, 300] width 4 height 16
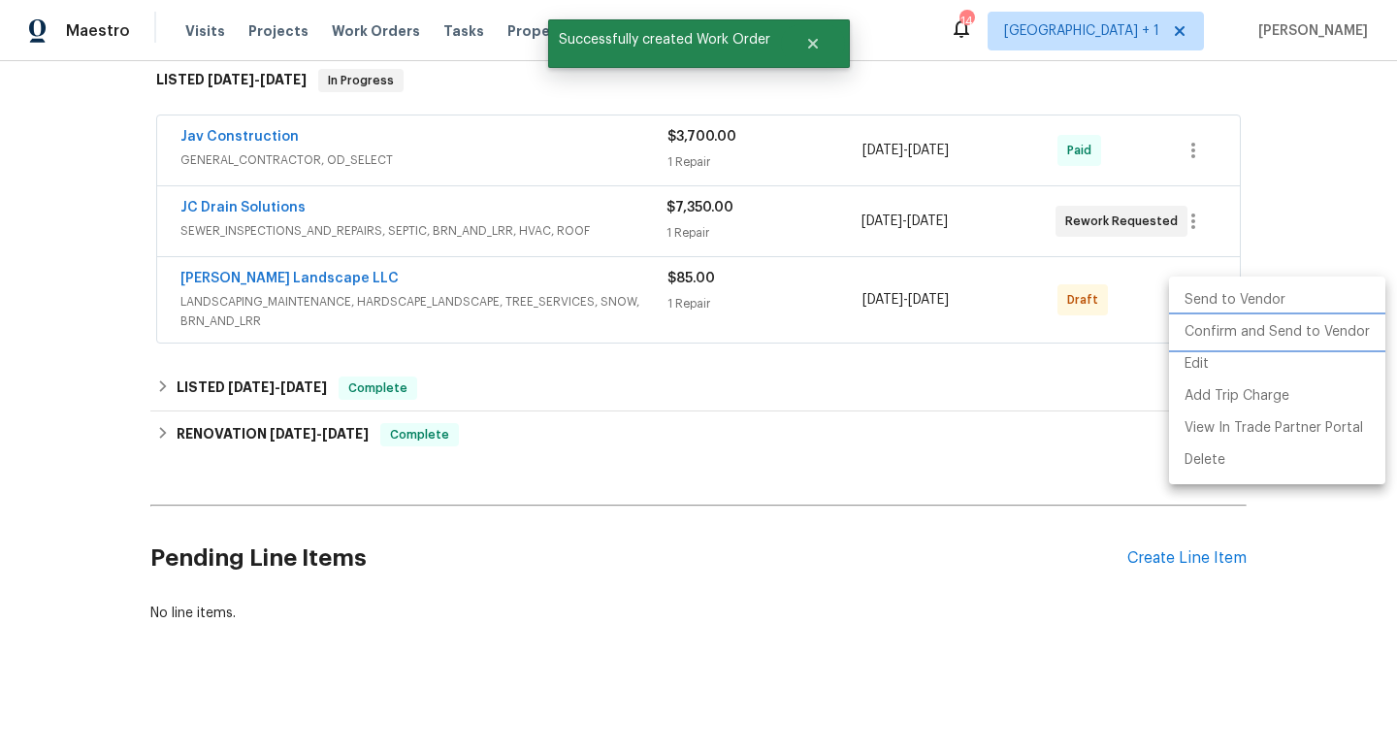
click at [1221, 331] on li "Confirm and Send to Vendor" at bounding box center [1277, 332] width 216 height 32
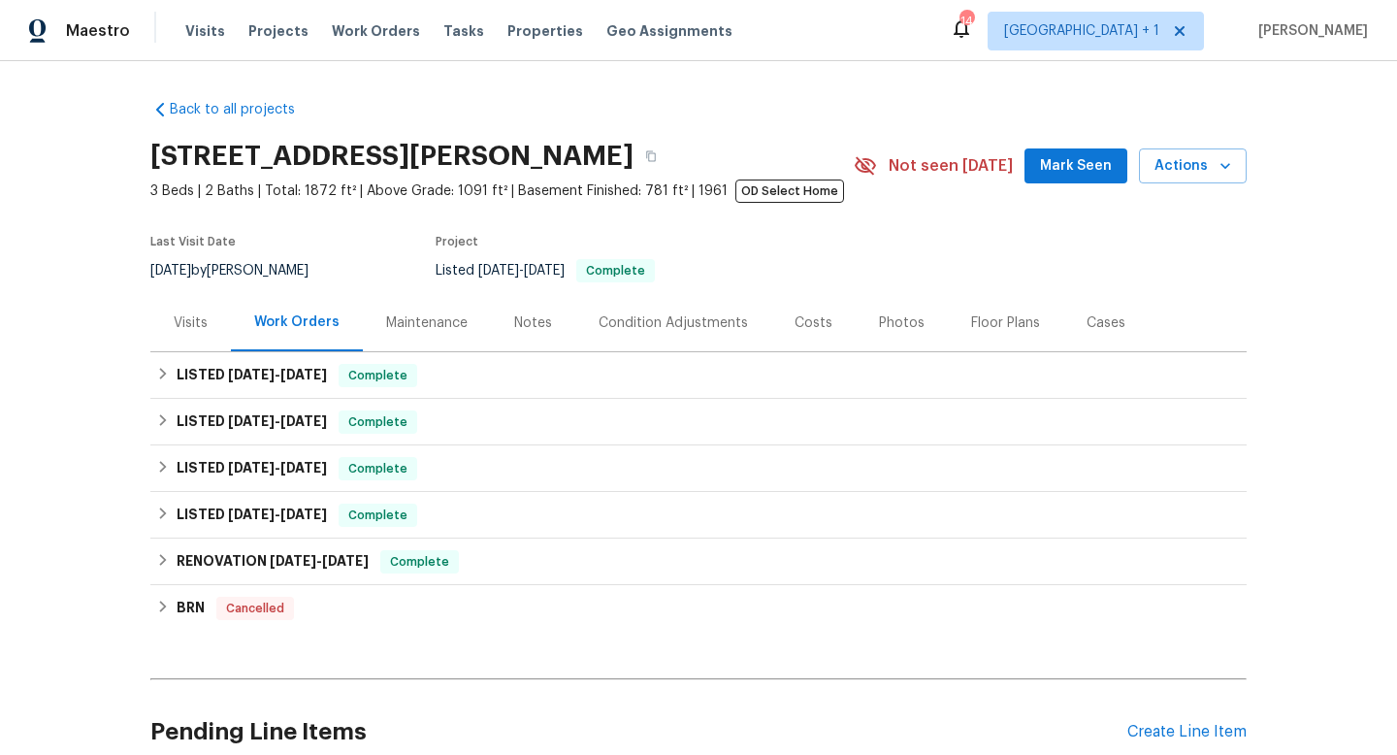
click at [467, 632] on div "Back to all projects [STREET_ADDRESS][PERSON_NAME] 3 Beds | 2 Baths | Total: 18…" at bounding box center [698, 448] width 1097 height 728
click at [902, 325] on div "Photos" at bounding box center [902, 322] width 46 height 19
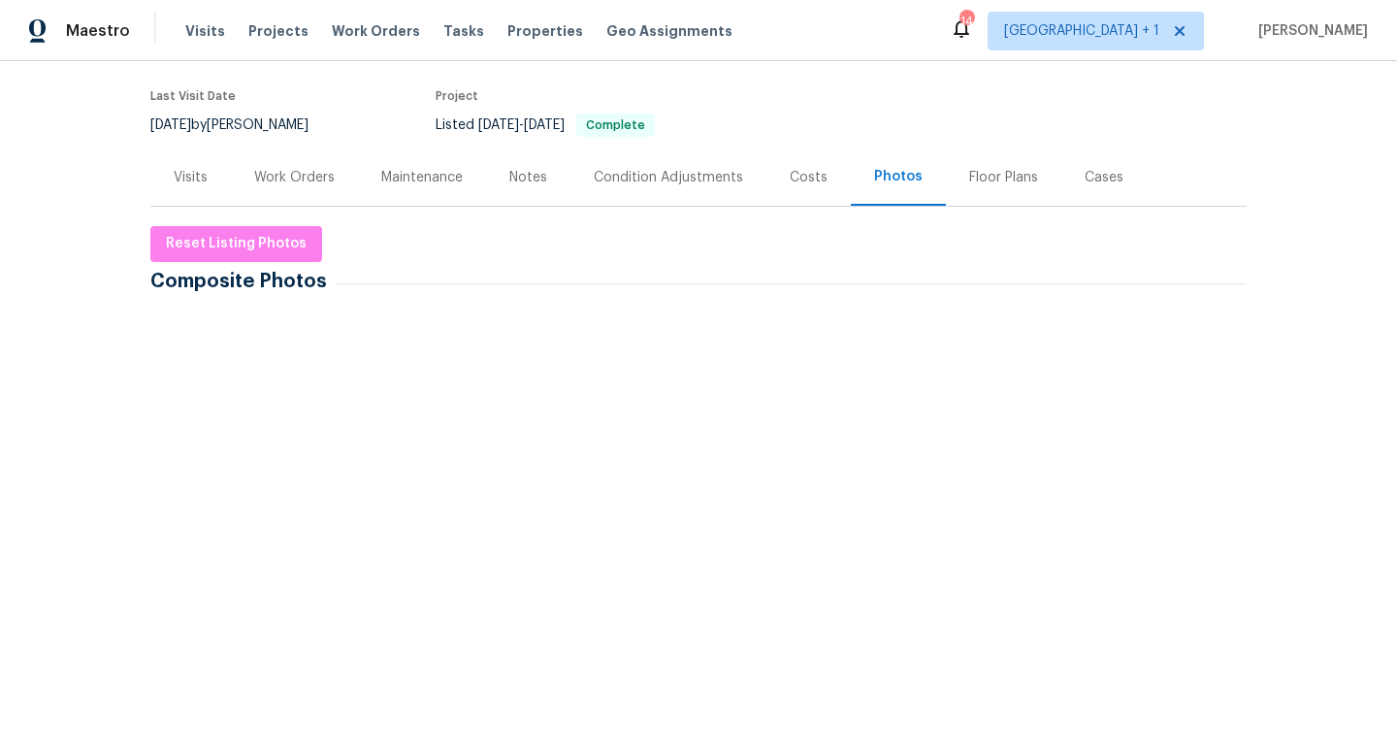
scroll to position [151, 0]
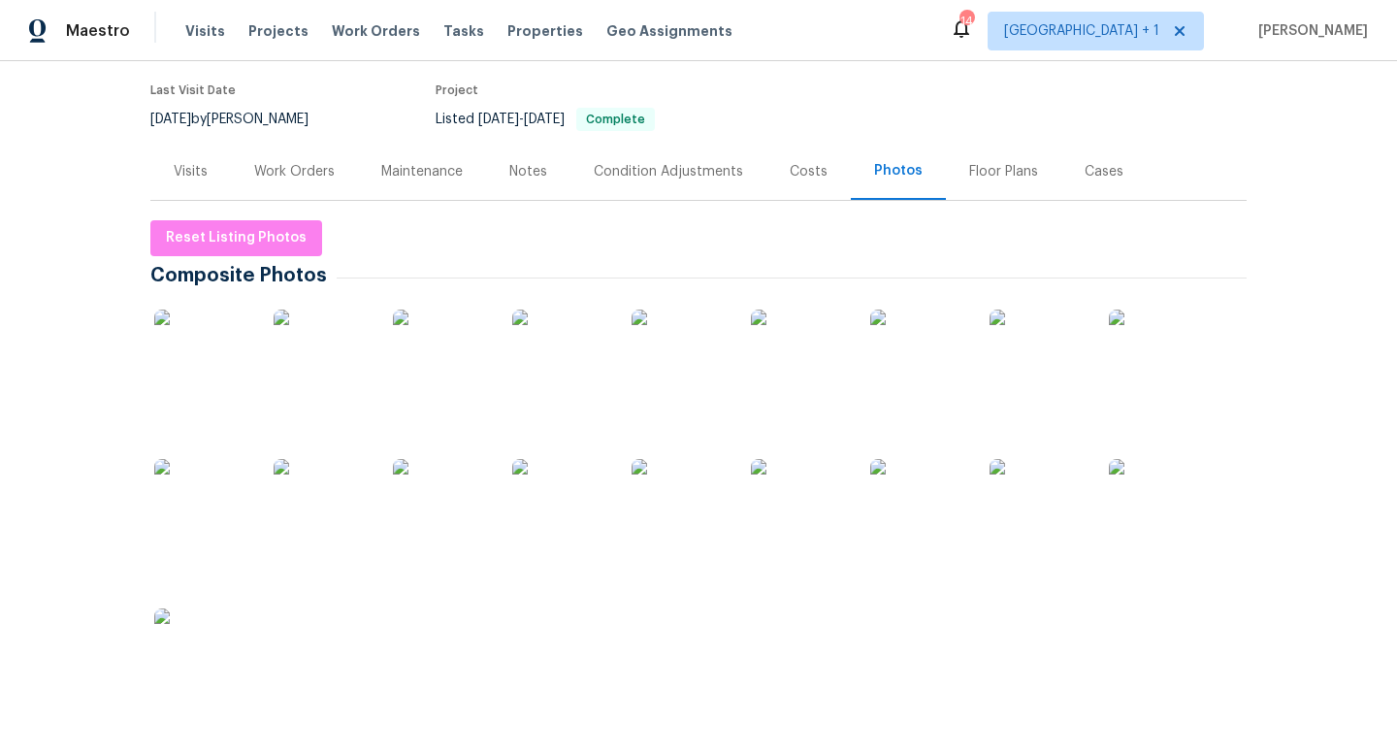
click at [232, 353] on img at bounding box center [202, 358] width 97 height 97
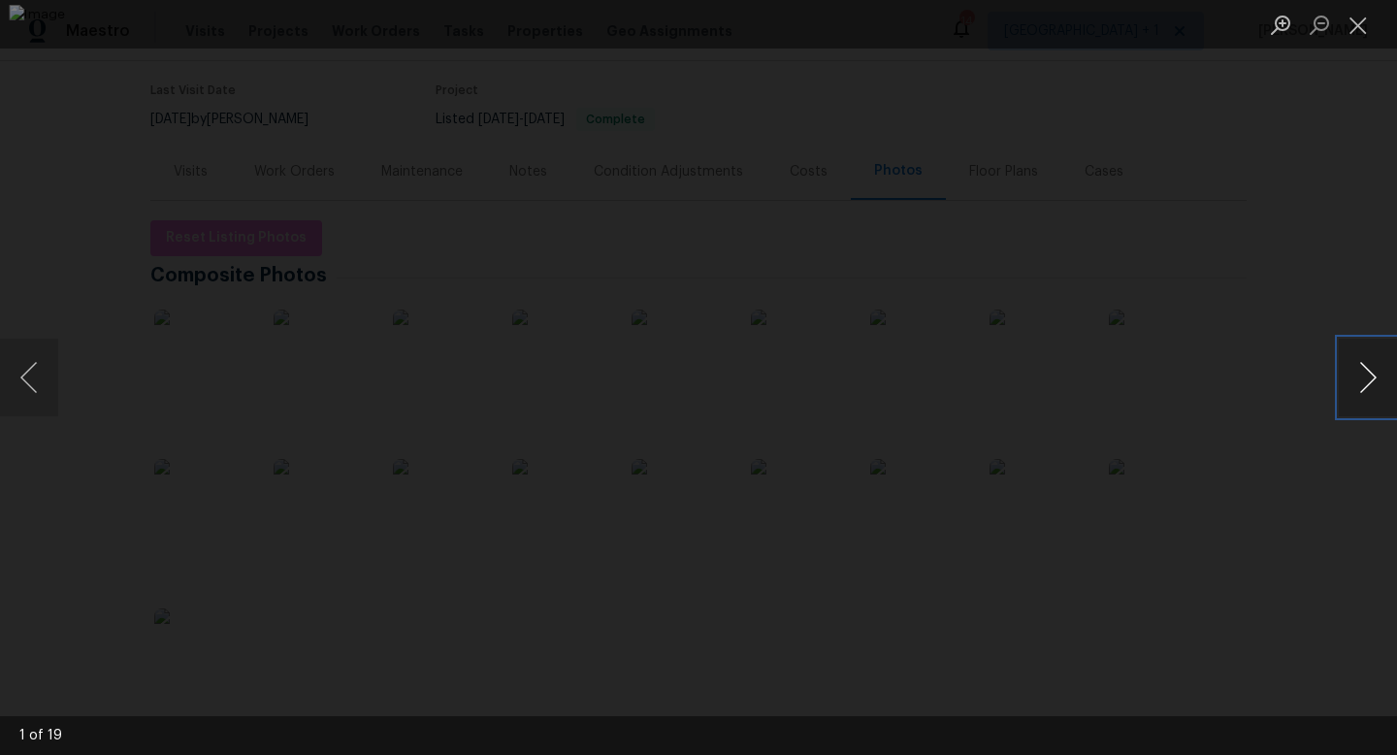
click at [1365, 379] on button "Next image" at bounding box center [1368, 378] width 58 height 78
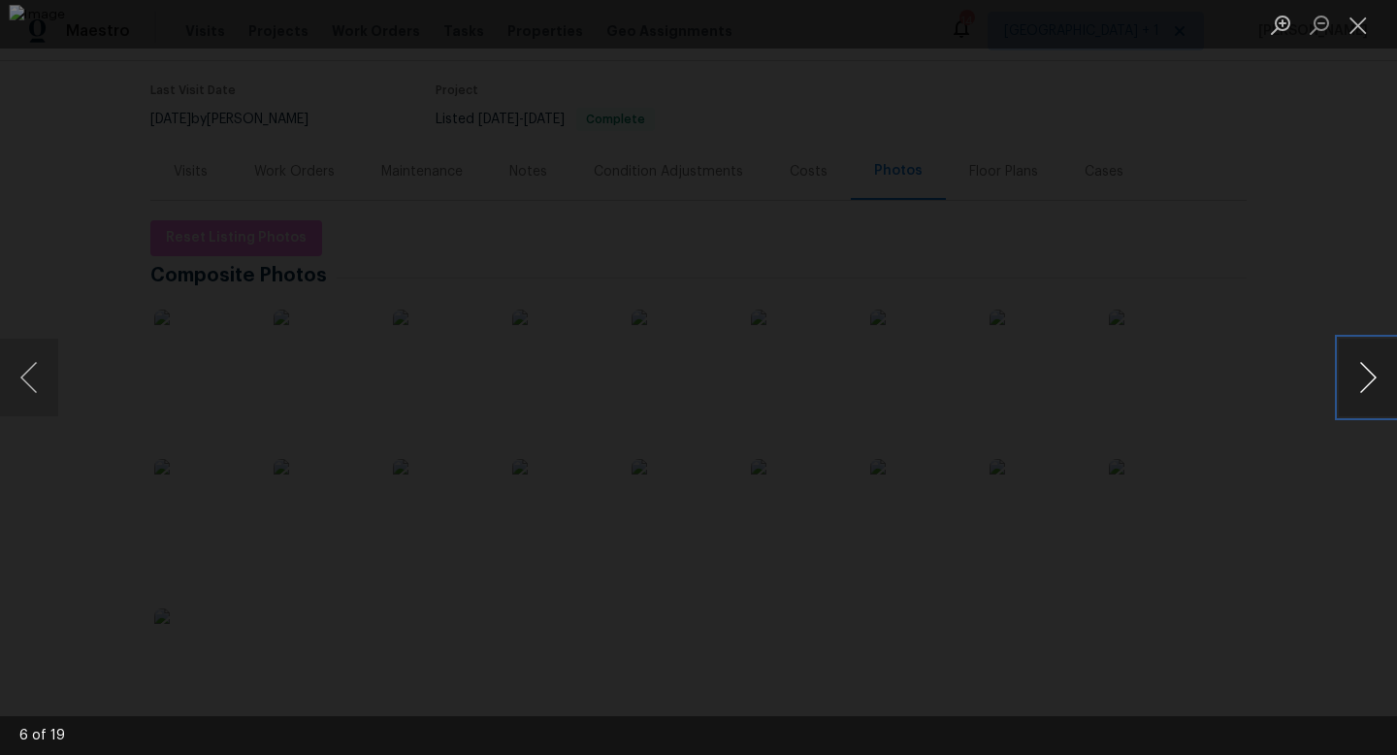
click at [1365, 379] on button "Next image" at bounding box center [1368, 378] width 58 height 78
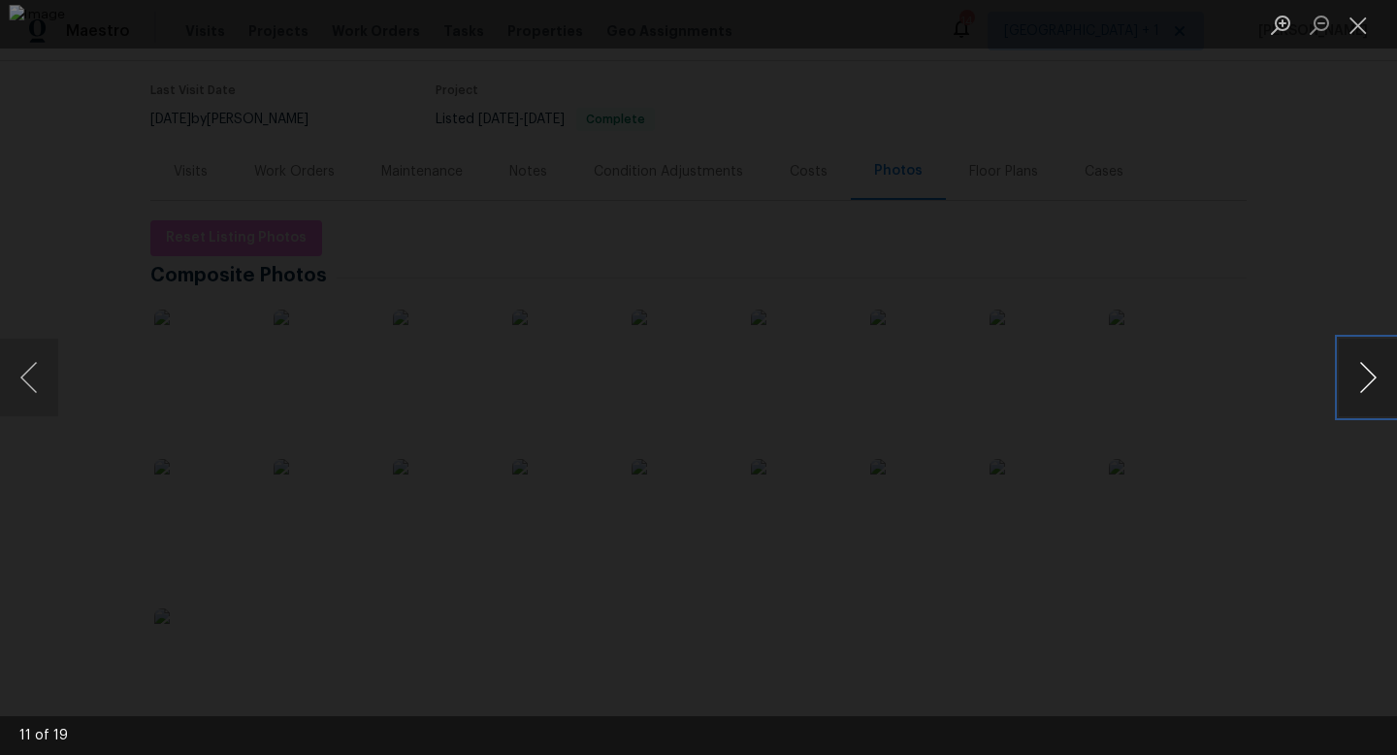
click at [1365, 379] on button "Next image" at bounding box center [1368, 378] width 58 height 78
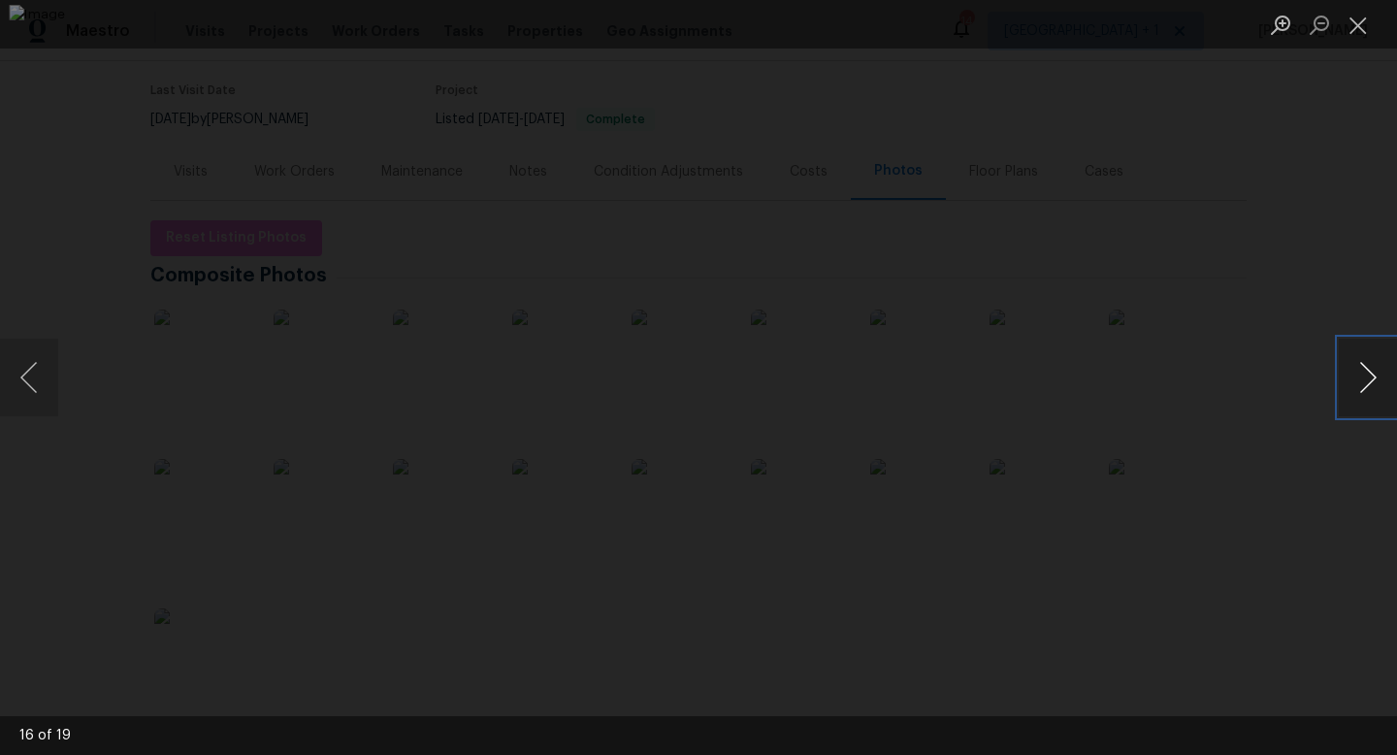
click at [1365, 379] on button "Next image" at bounding box center [1368, 378] width 58 height 78
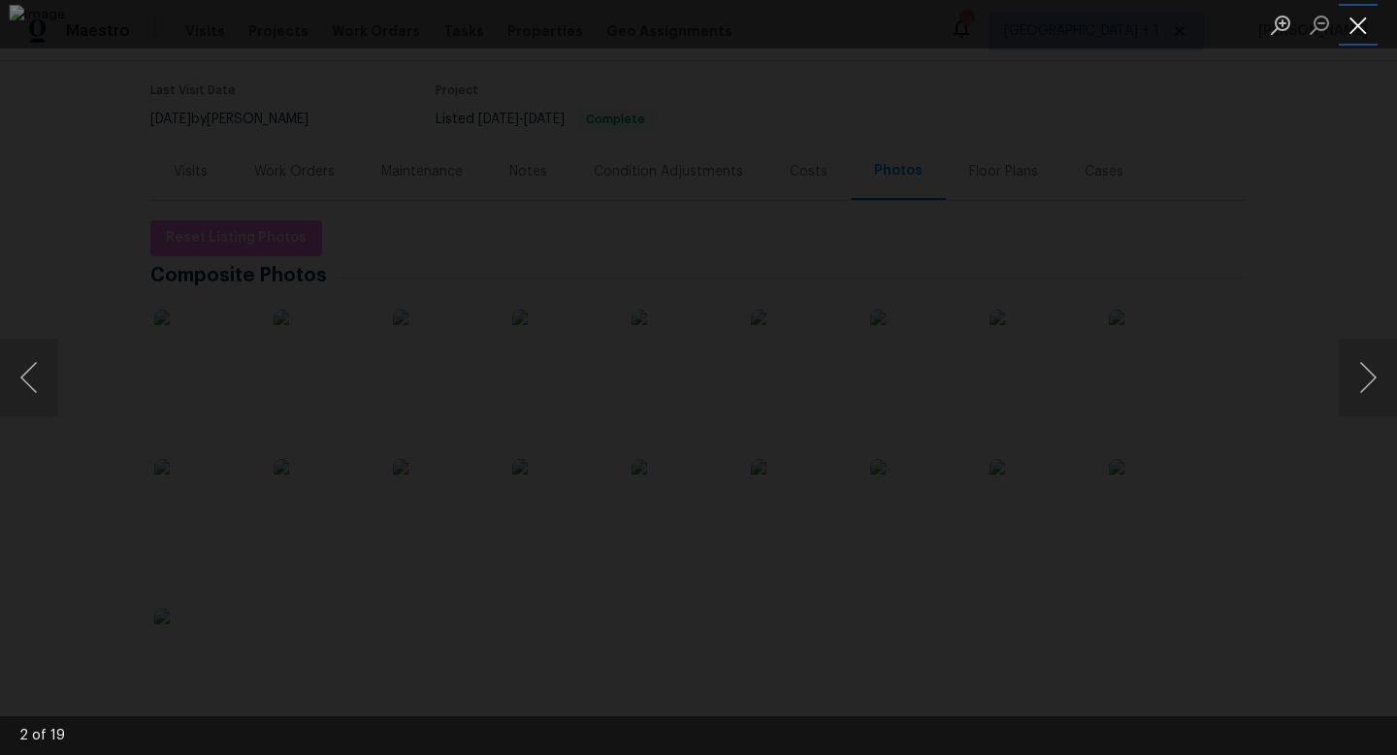
click at [1355, 32] on button "Close lightbox" at bounding box center [1358, 25] width 39 height 34
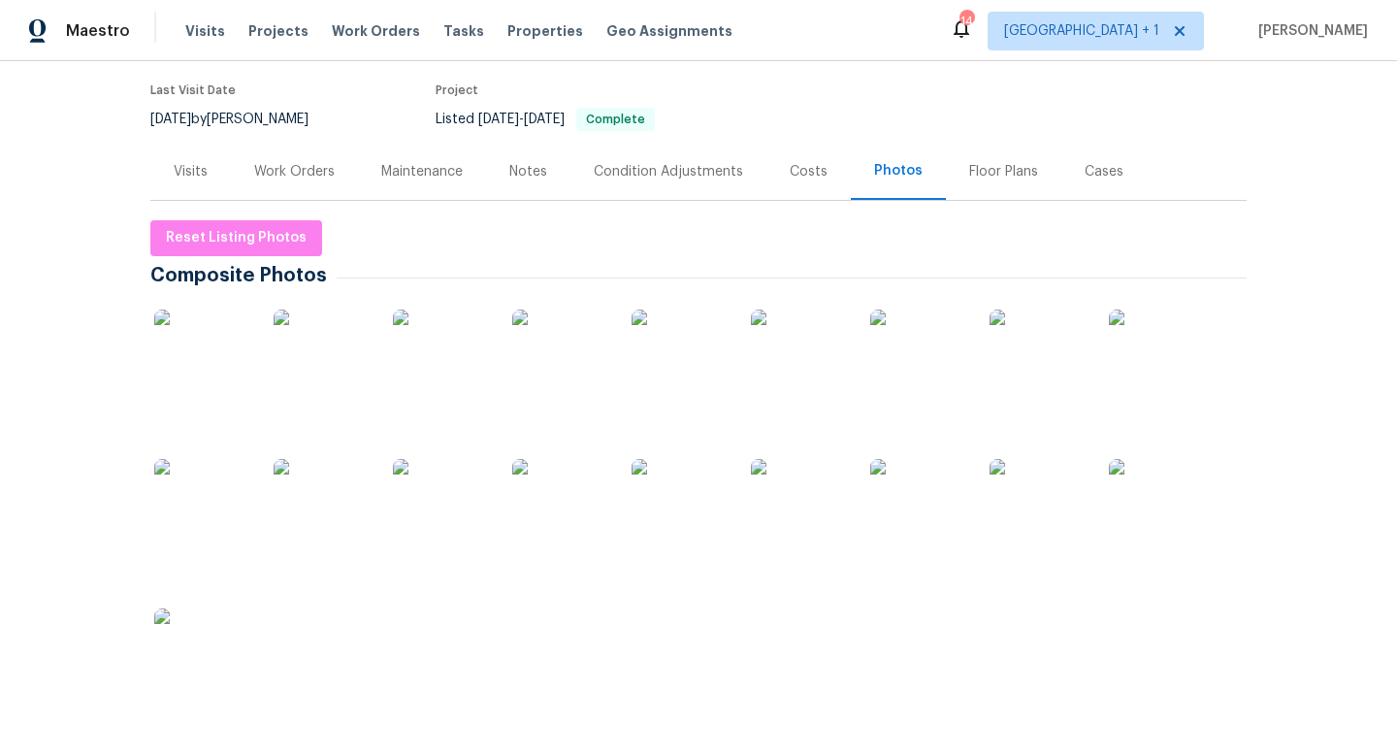
click at [326, 172] on div "Work Orders" at bounding box center [294, 171] width 81 height 19
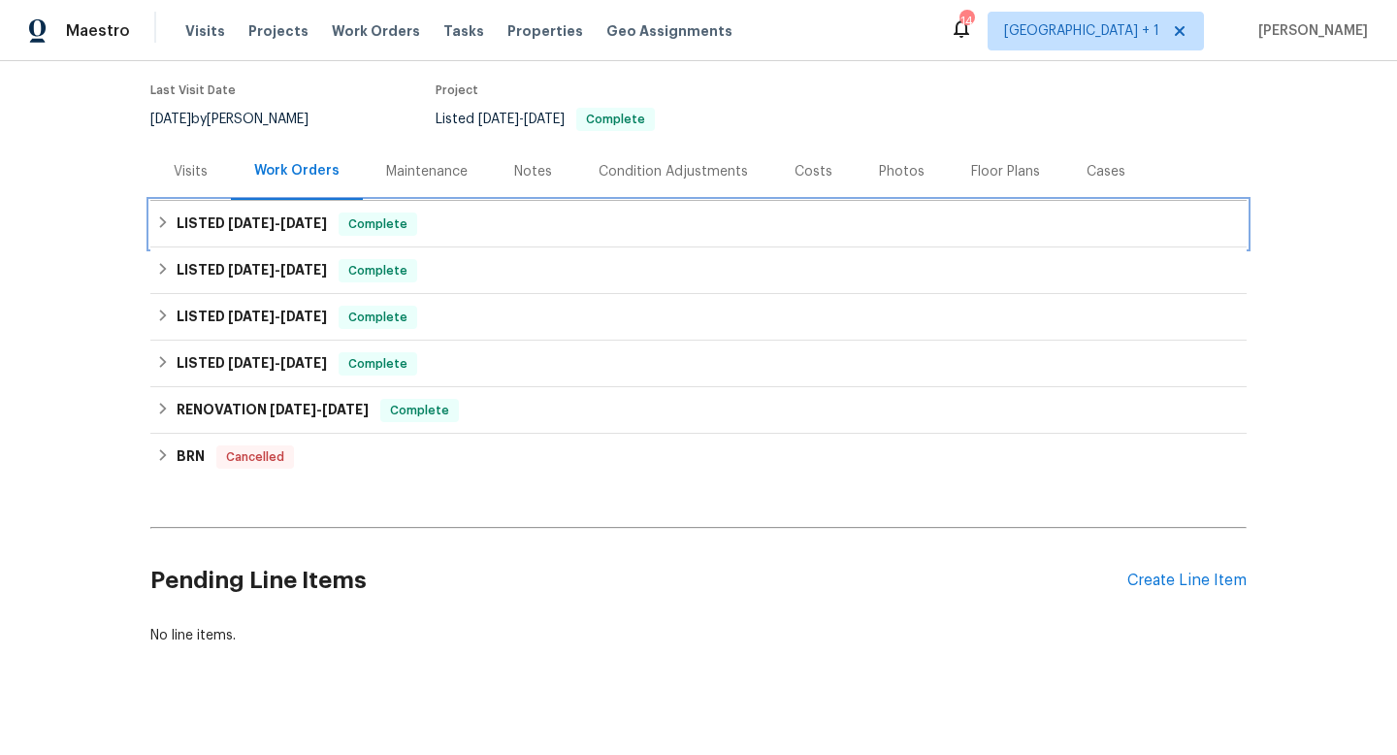
click at [161, 223] on icon at bounding box center [163, 222] width 14 height 14
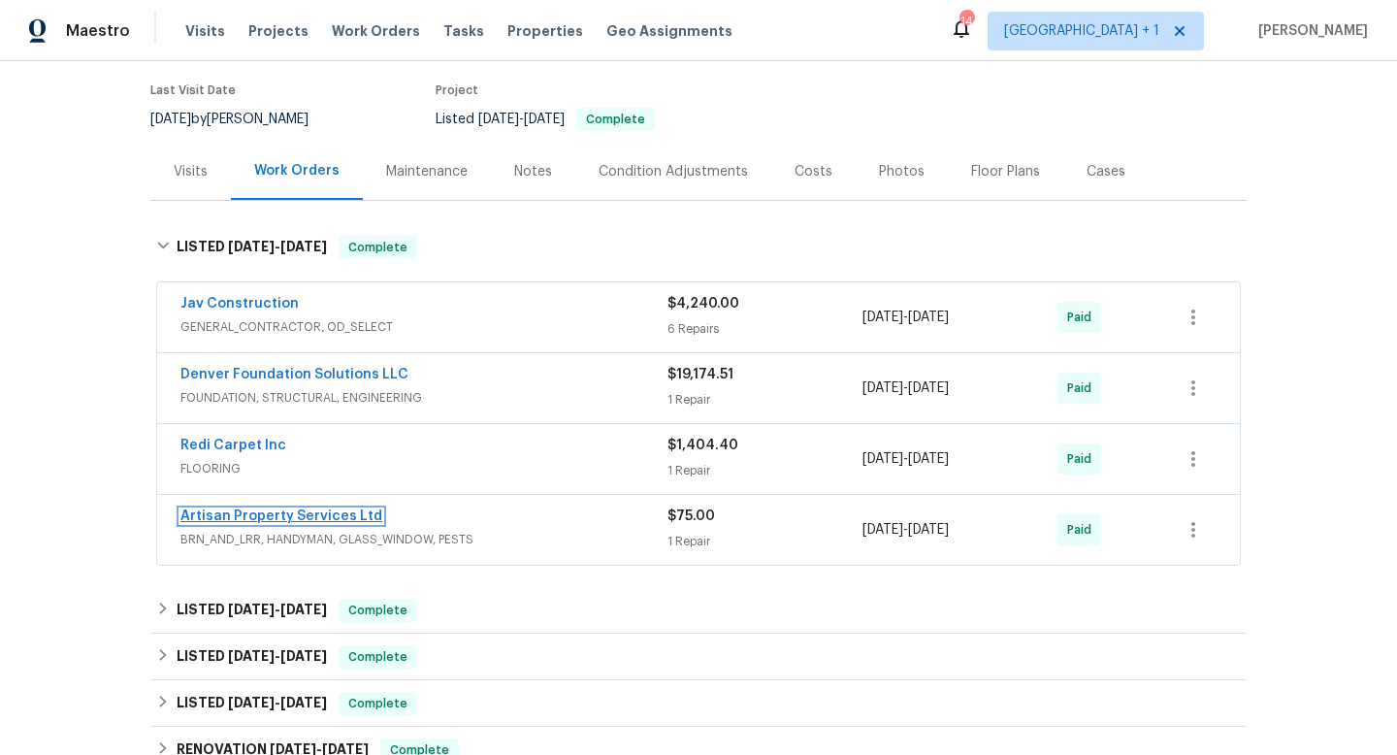
click at [318, 514] on link "Artisan Property Services Ltd" at bounding box center [282, 516] width 202 height 14
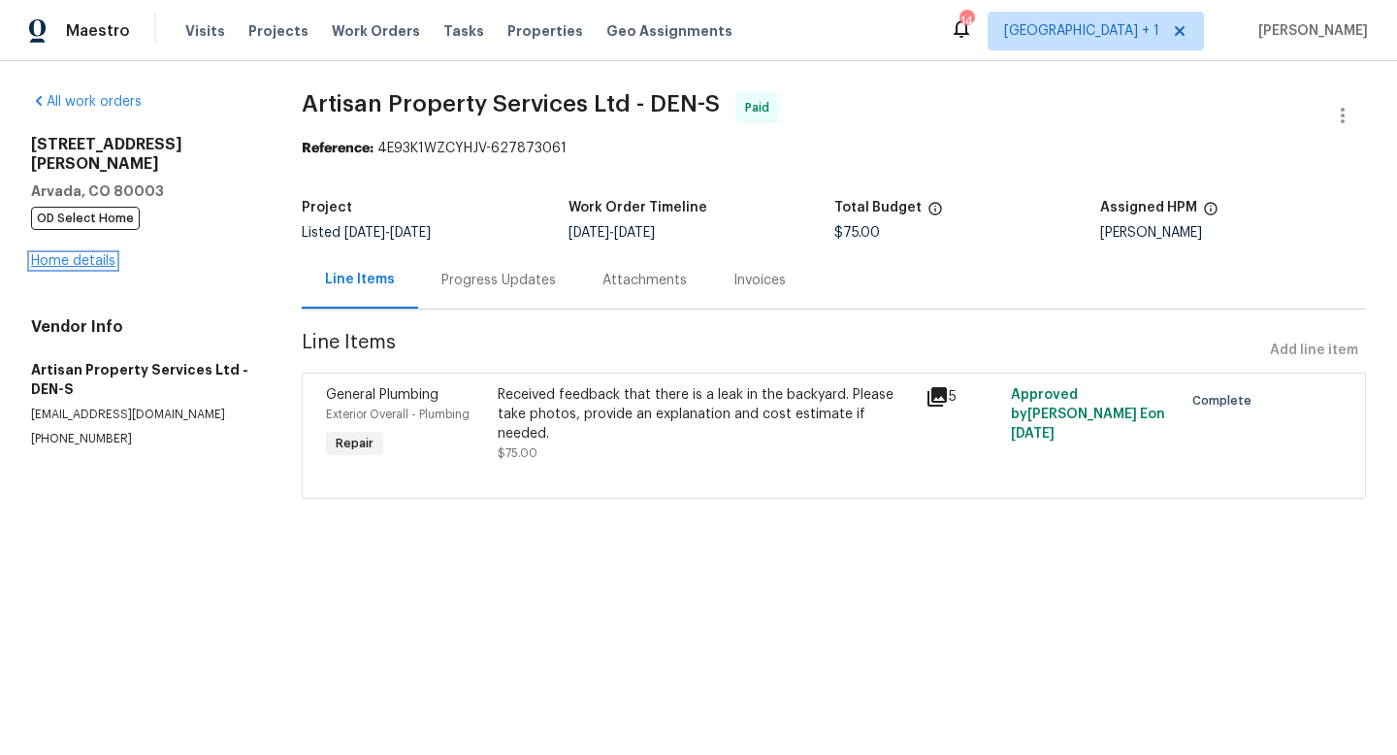
click at [89, 254] on link "Home details" at bounding box center [73, 261] width 84 height 14
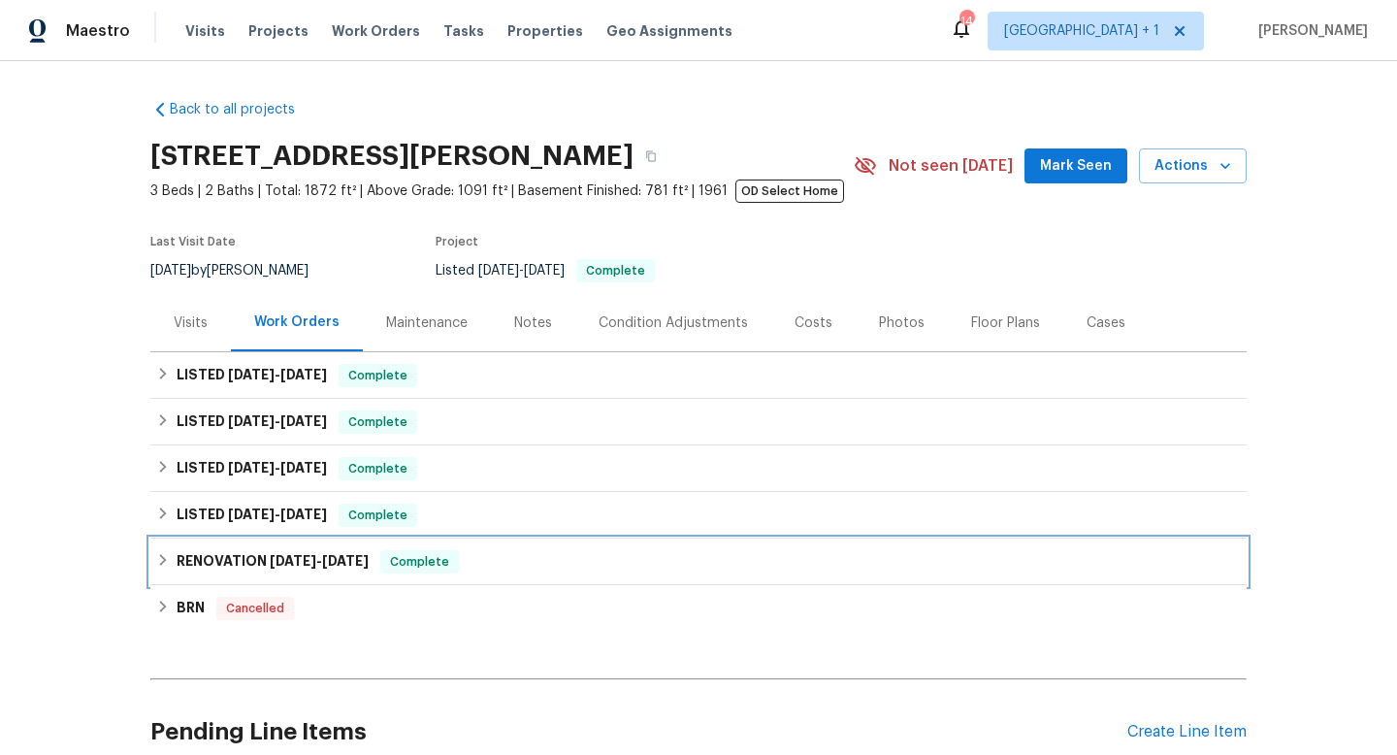
click at [163, 559] on icon at bounding box center [163, 560] width 7 height 12
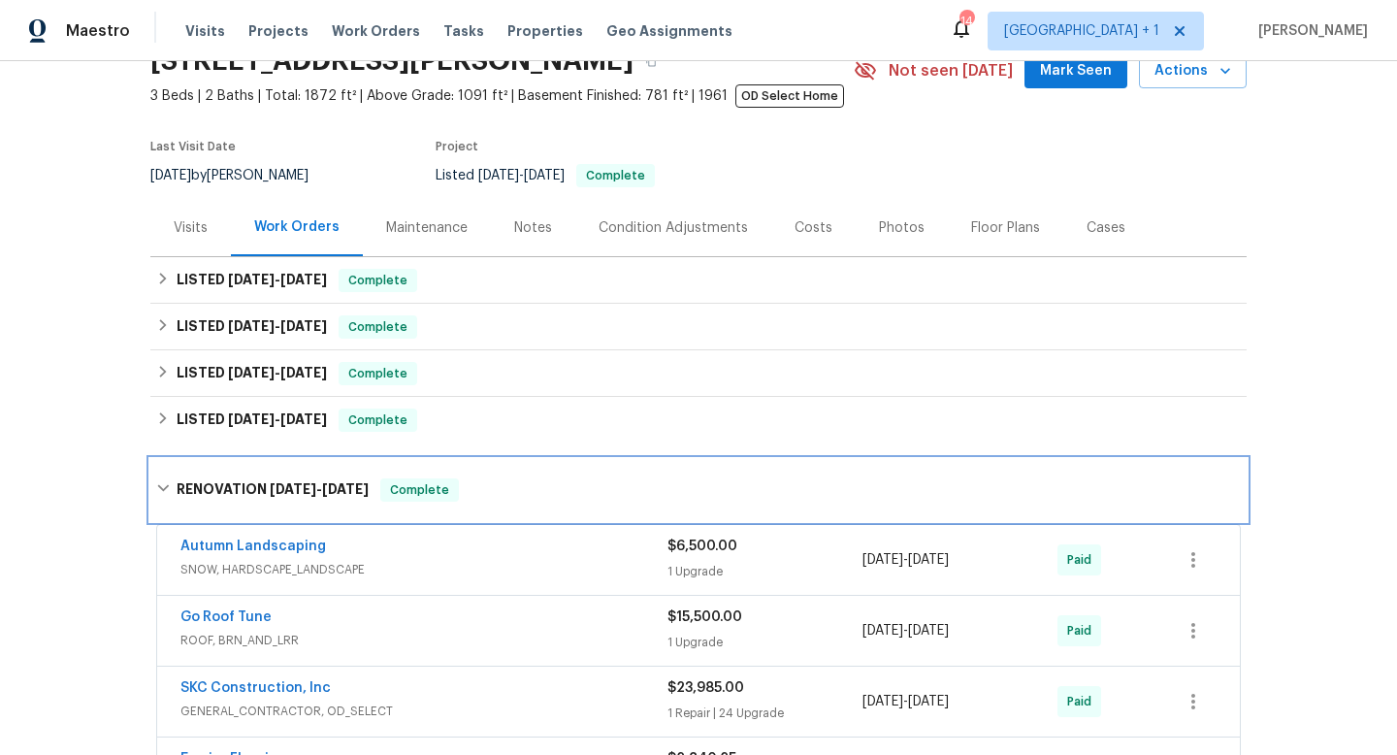
scroll to position [73, 0]
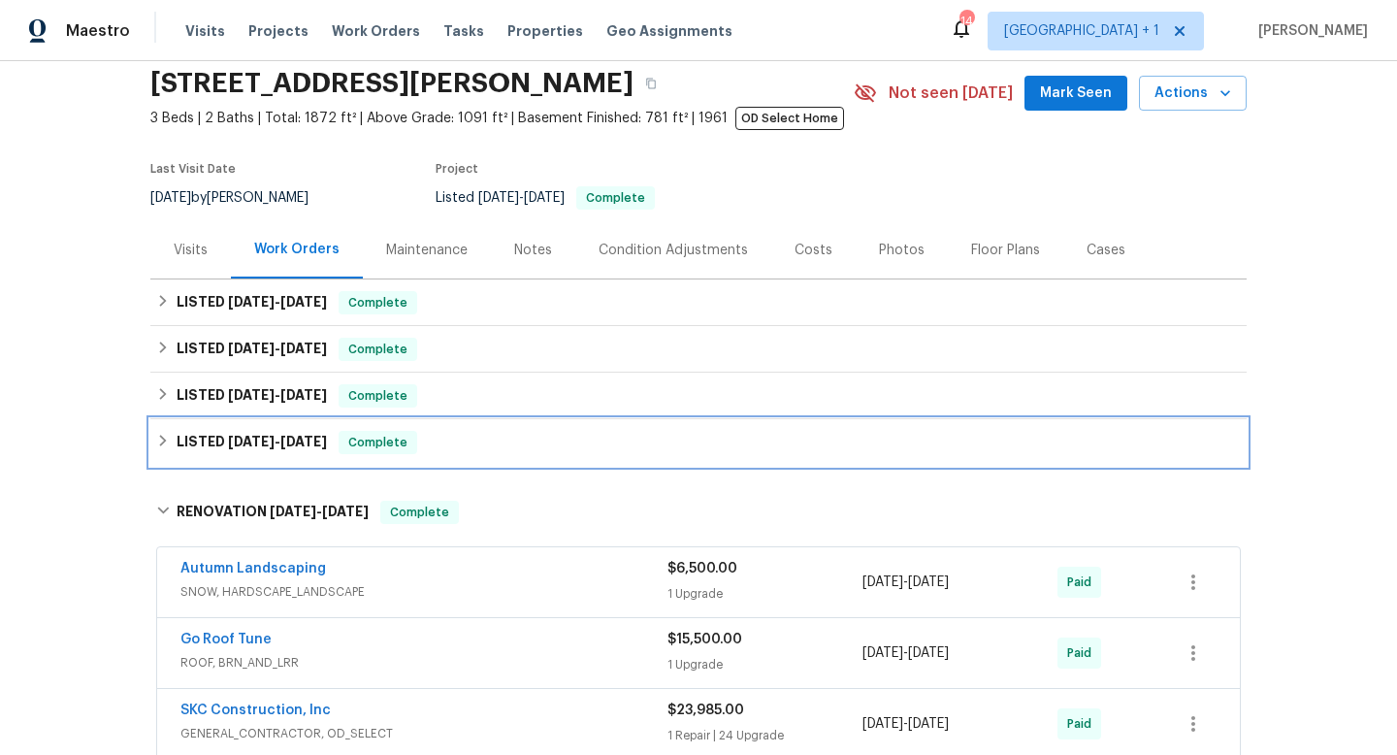
click at [160, 440] on icon at bounding box center [163, 441] width 14 height 14
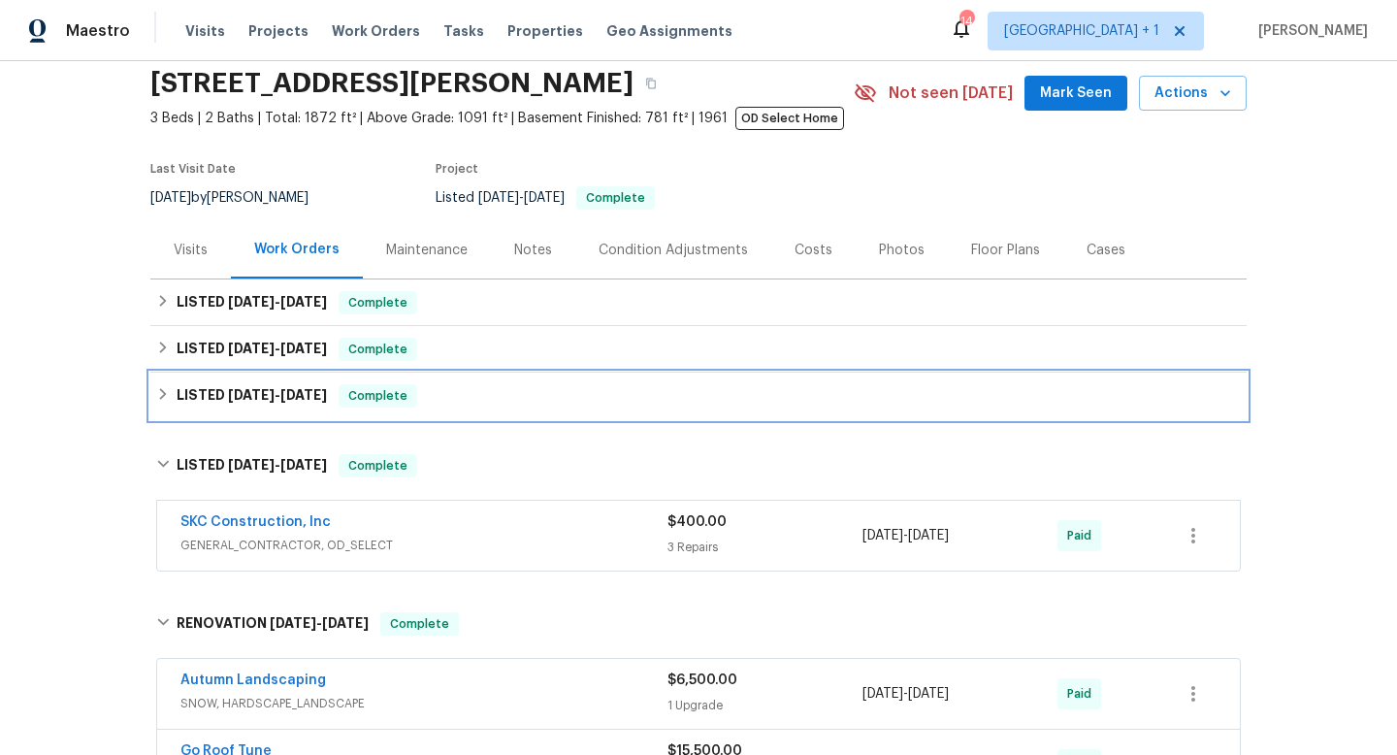
click at [166, 392] on icon at bounding box center [163, 394] width 14 height 14
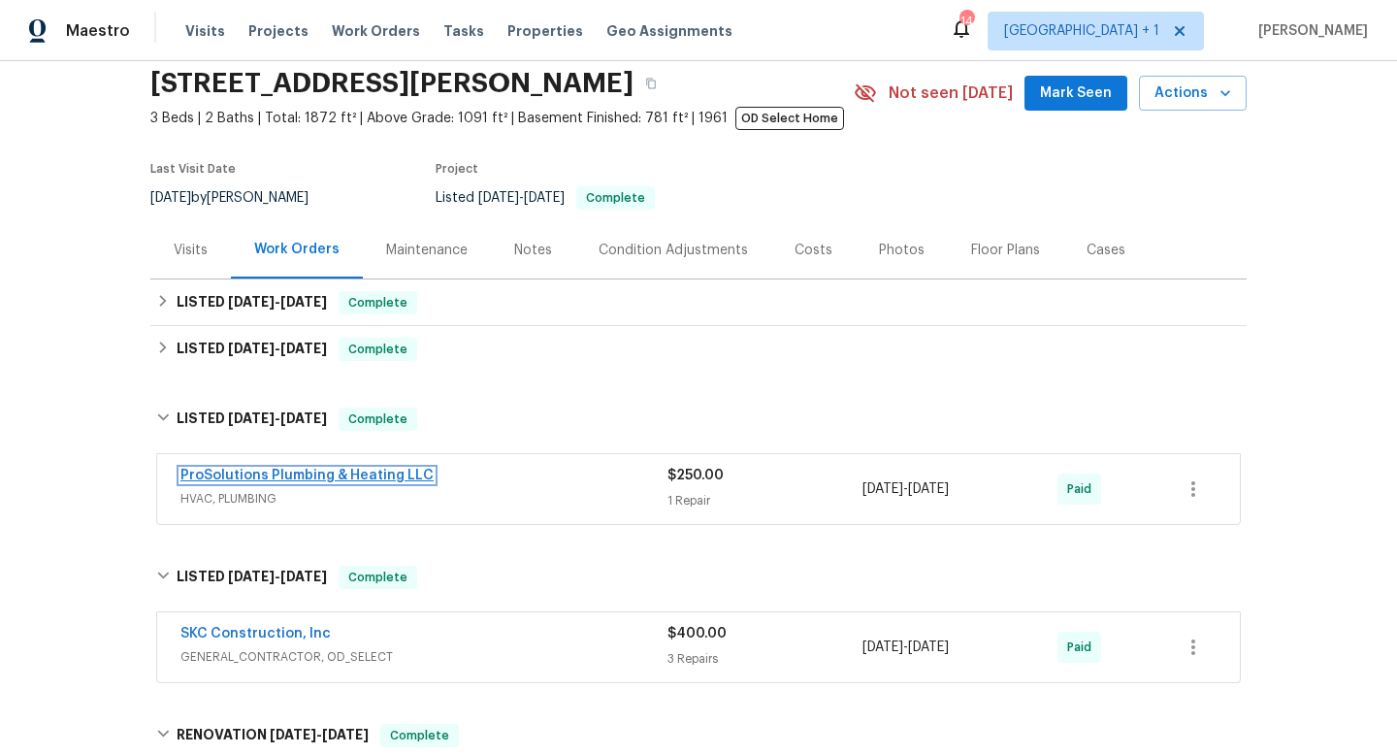
click at [285, 474] on link "ProSolutions Plumbing & Heating LLC" at bounding box center [307, 476] width 253 height 14
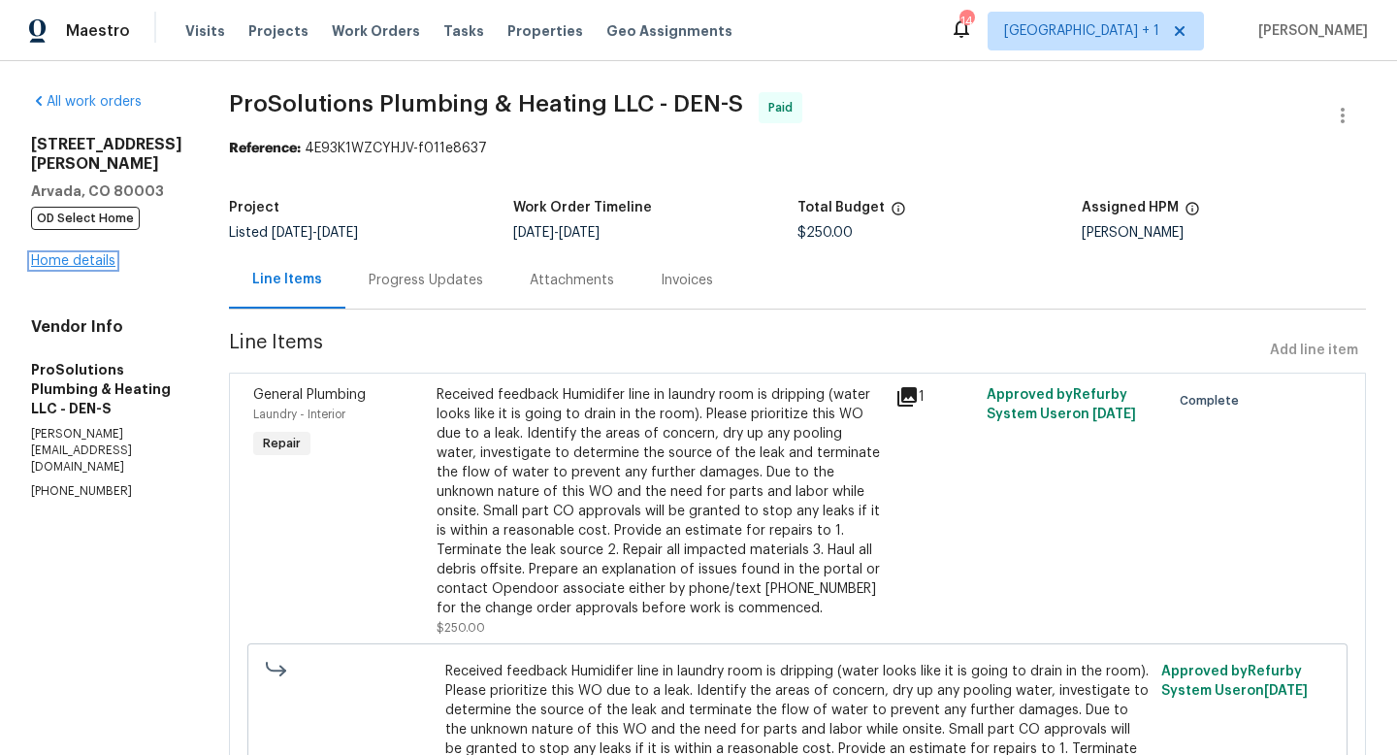
click at [88, 254] on link "Home details" at bounding box center [73, 261] width 84 height 14
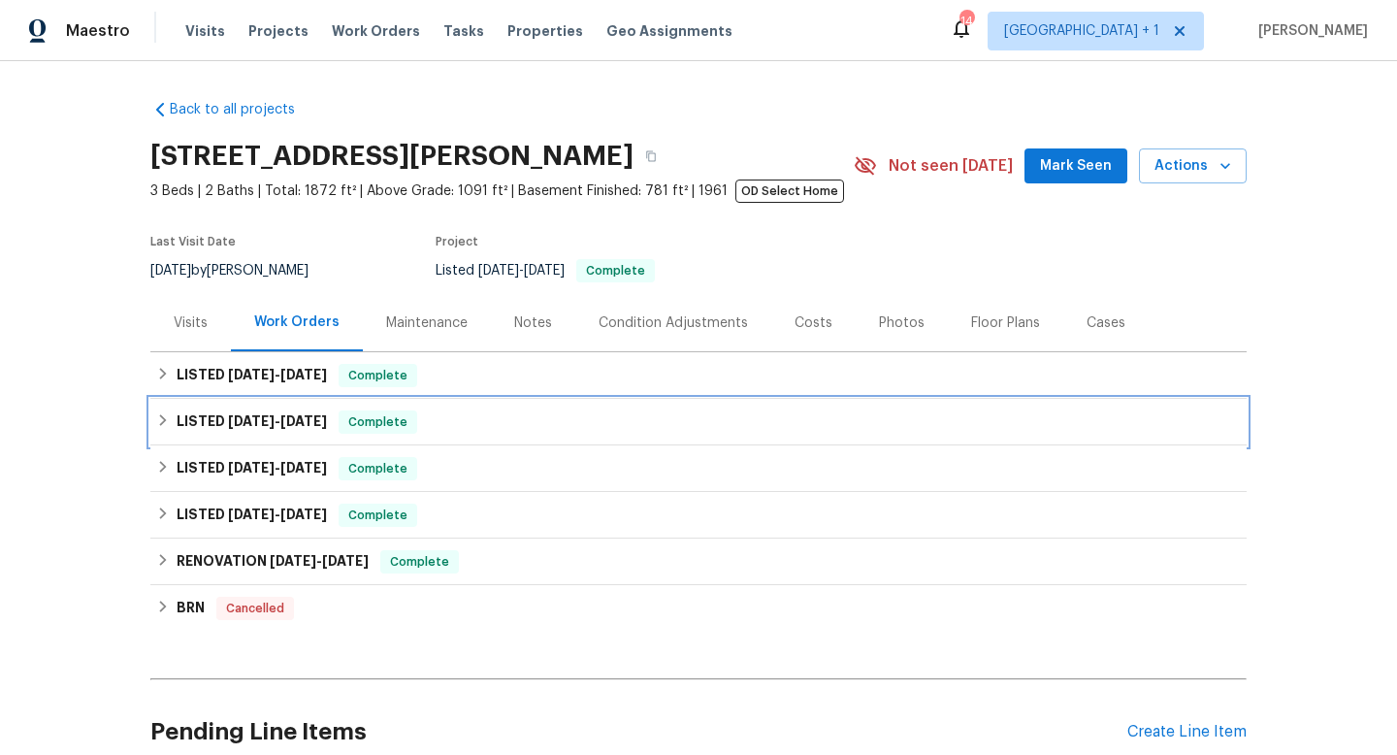
click at [170, 426] on div "LISTED [DATE] - [DATE] Complete" at bounding box center [698, 422] width 1085 height 23
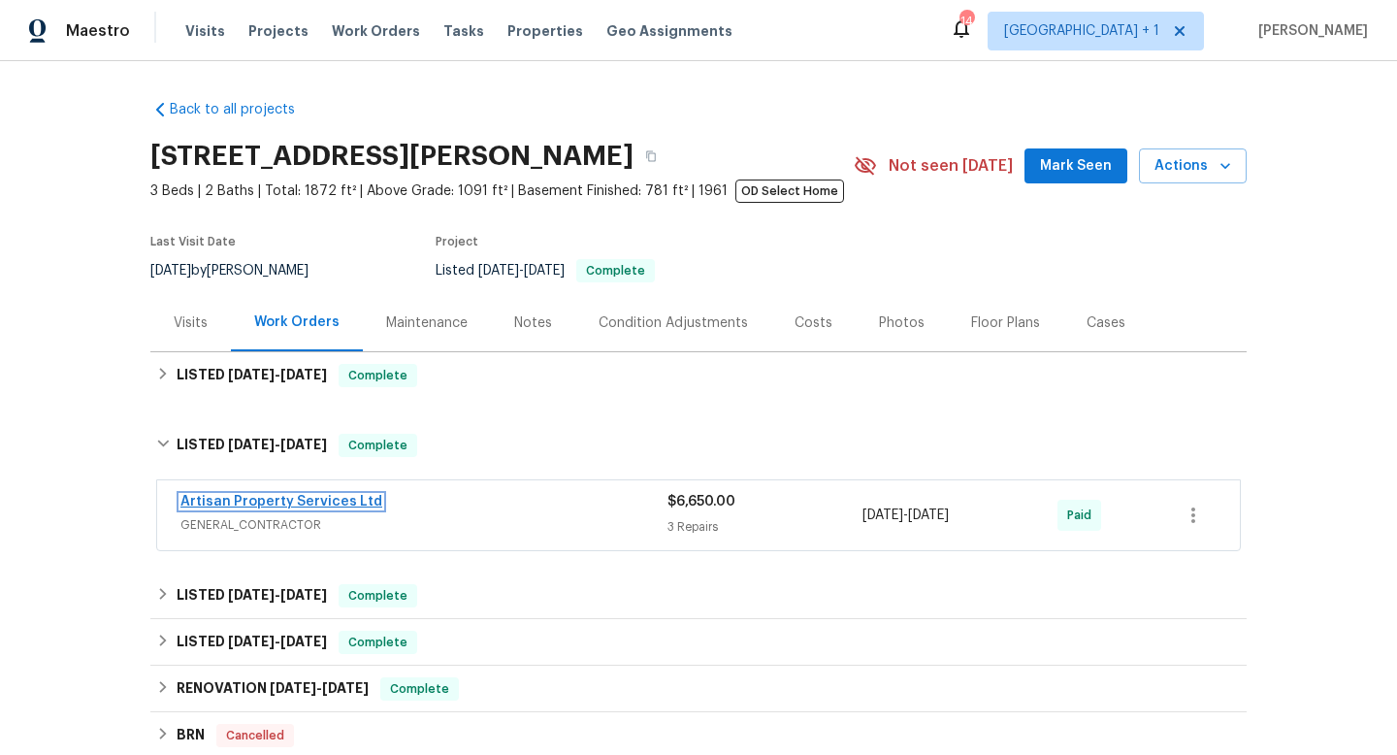
click at [261, 497] on link "Artisan Property Services Ltd" at bounding box center [282, 502] width 202 height 14
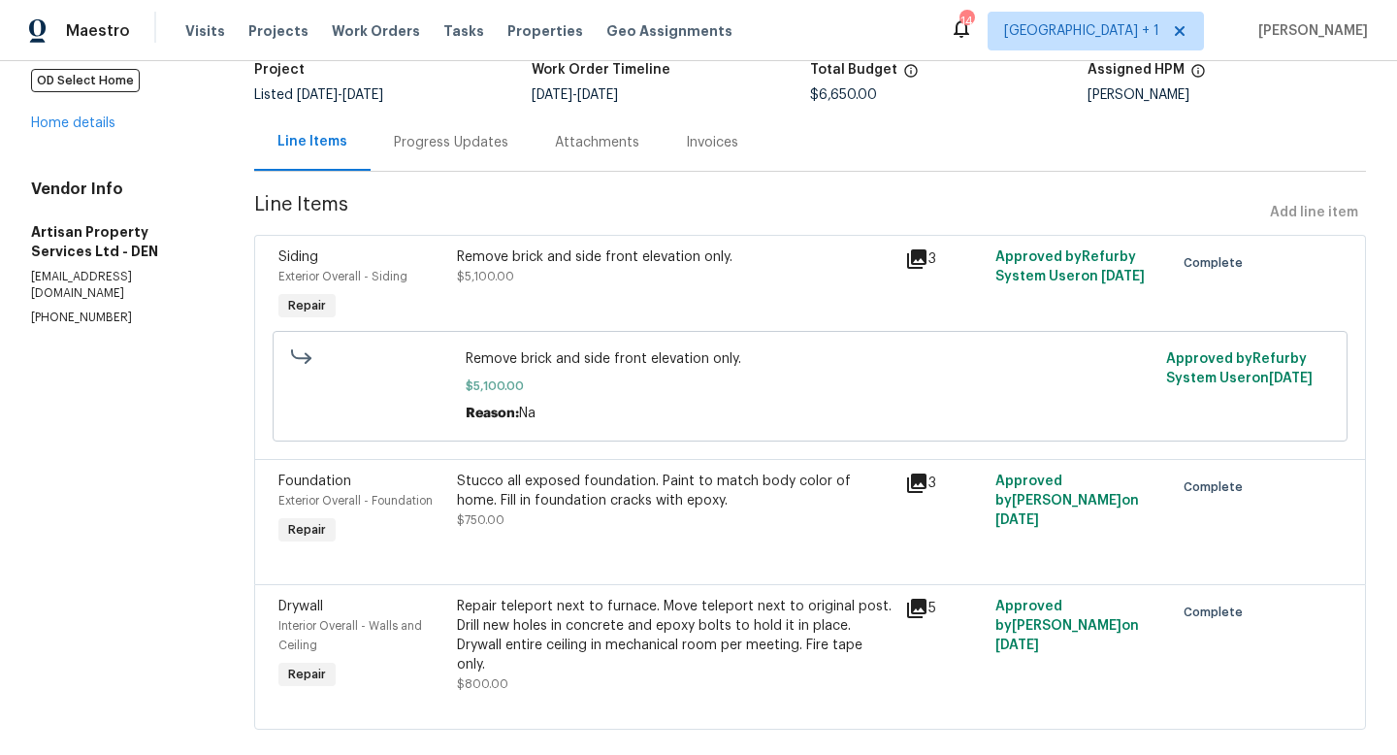
scroll to position [169, 0]
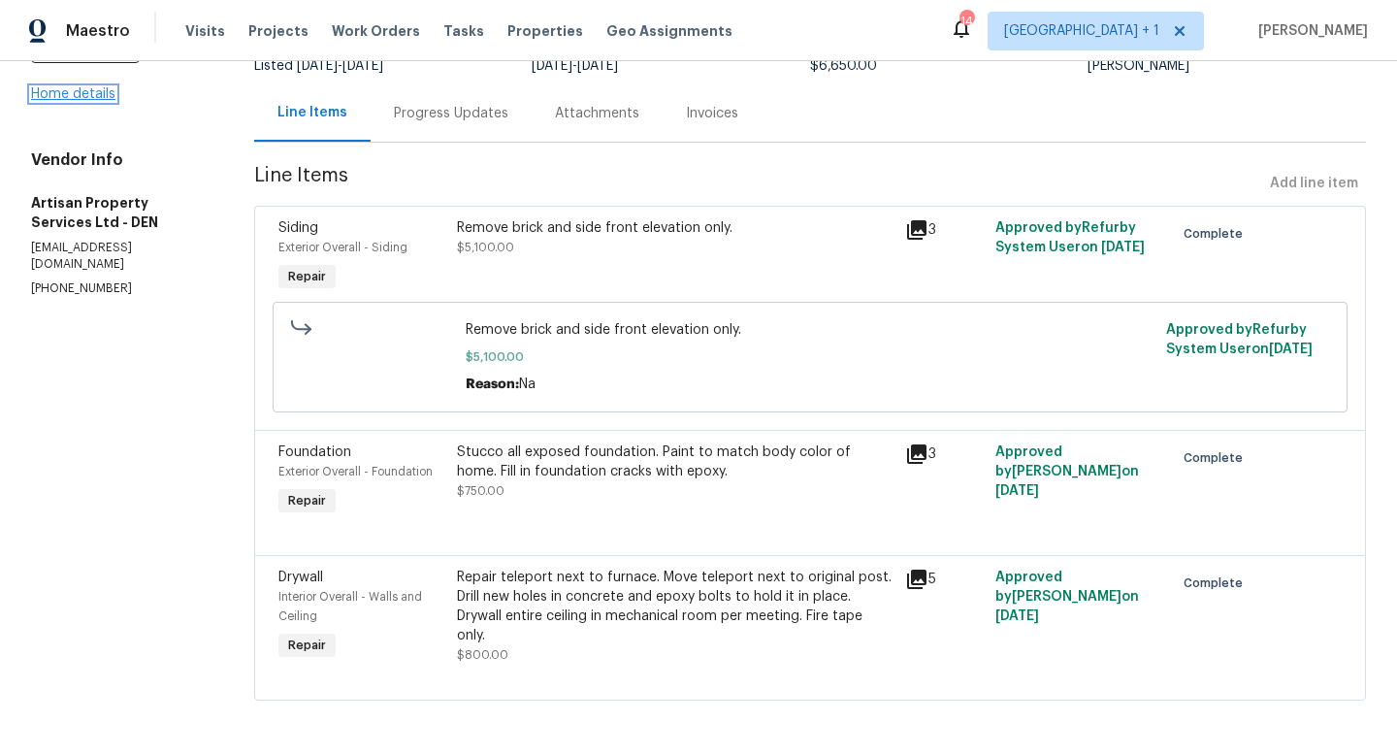
click at [96, 87] on link "Home details" at bounding box center [73, 94] width 84 height 14
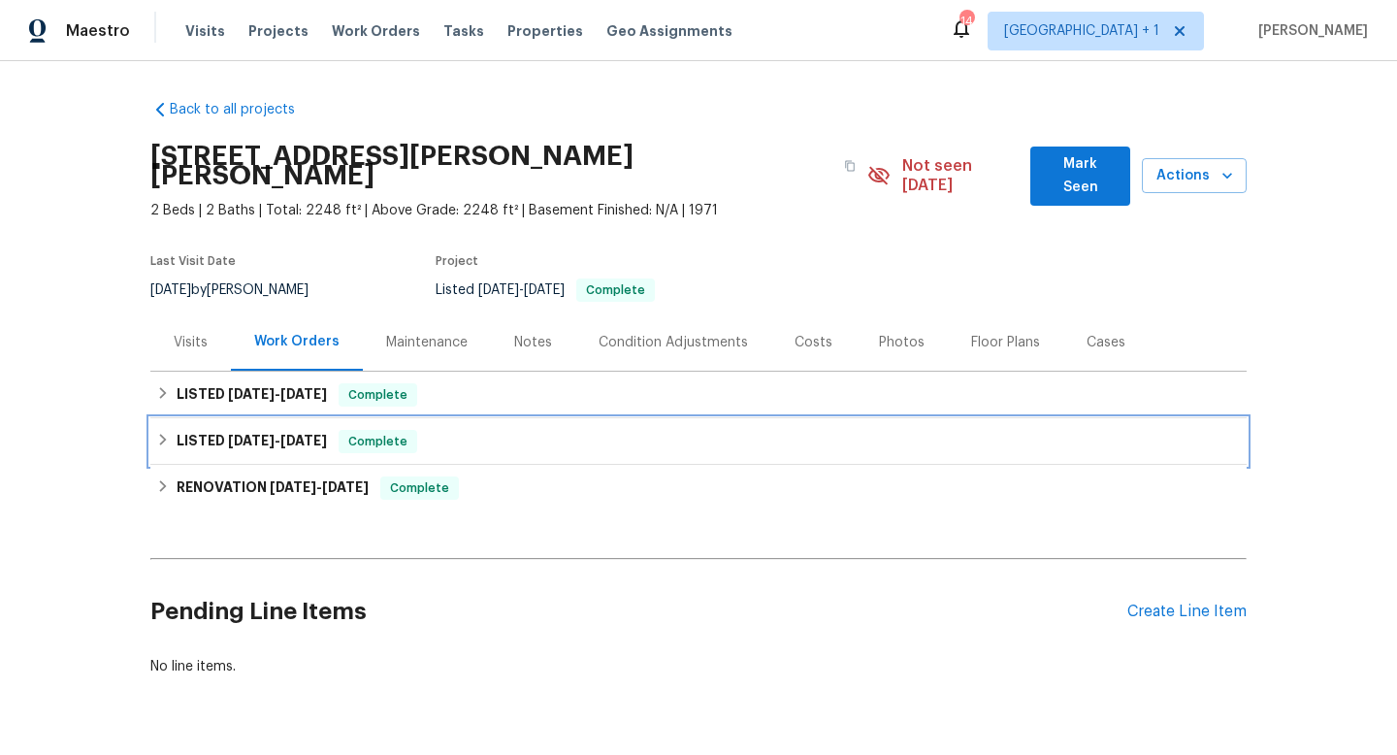
click at [165, 433] on icon at bounding box center [163, 440] width 14 height 14
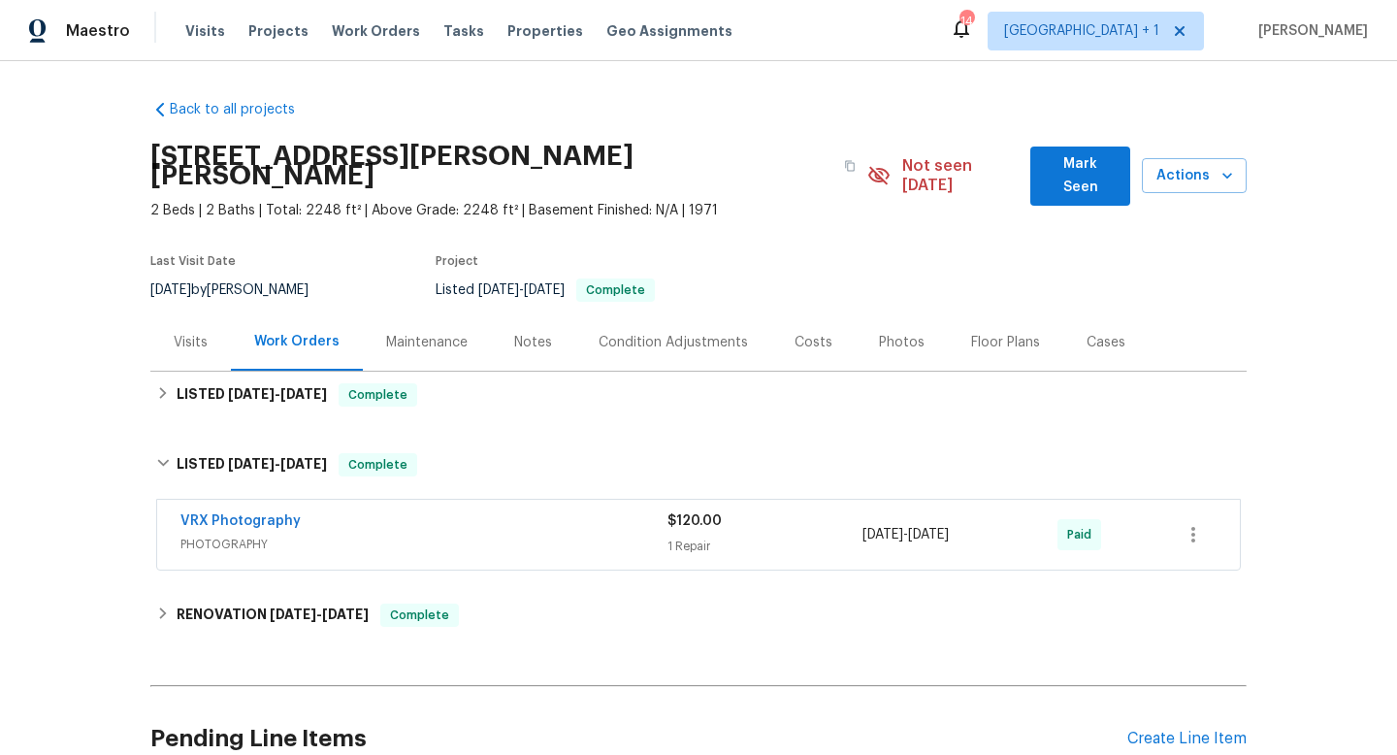
click at [889, 333] on div "Photos" at bounding box center [902, 342] width 46 height 19
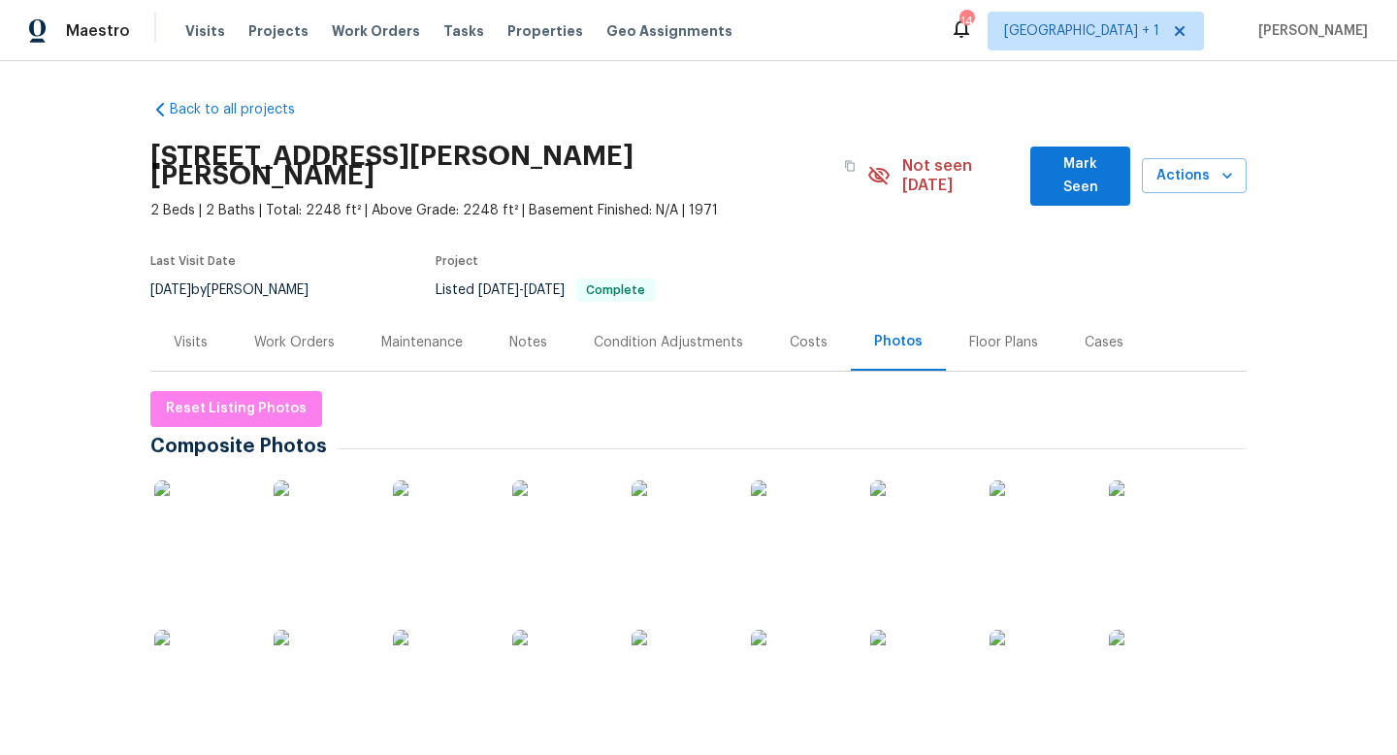
click at [229, 508] on img at bounding box center [202, 528] width 97 height 97
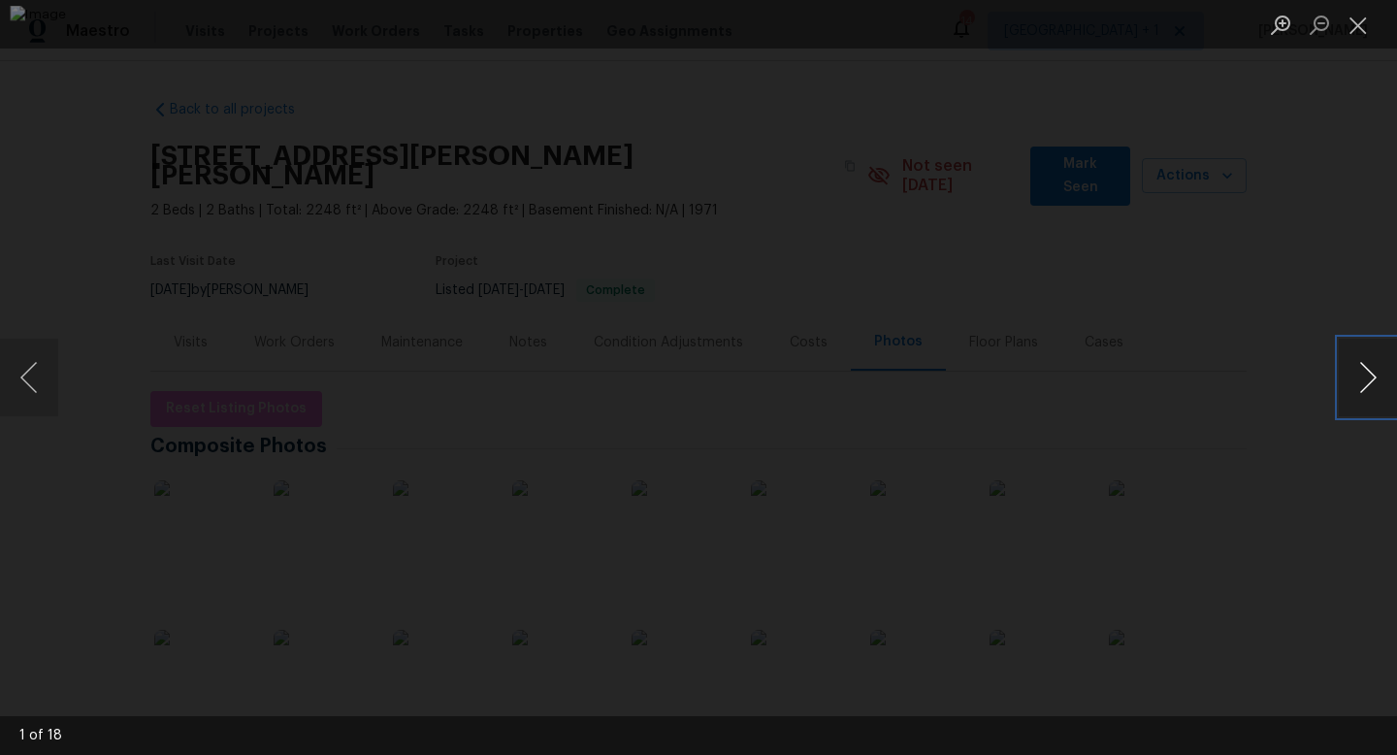
click at [1368, 378] on button "Next image" at bounding box center [1368, 378] width 58 height 78
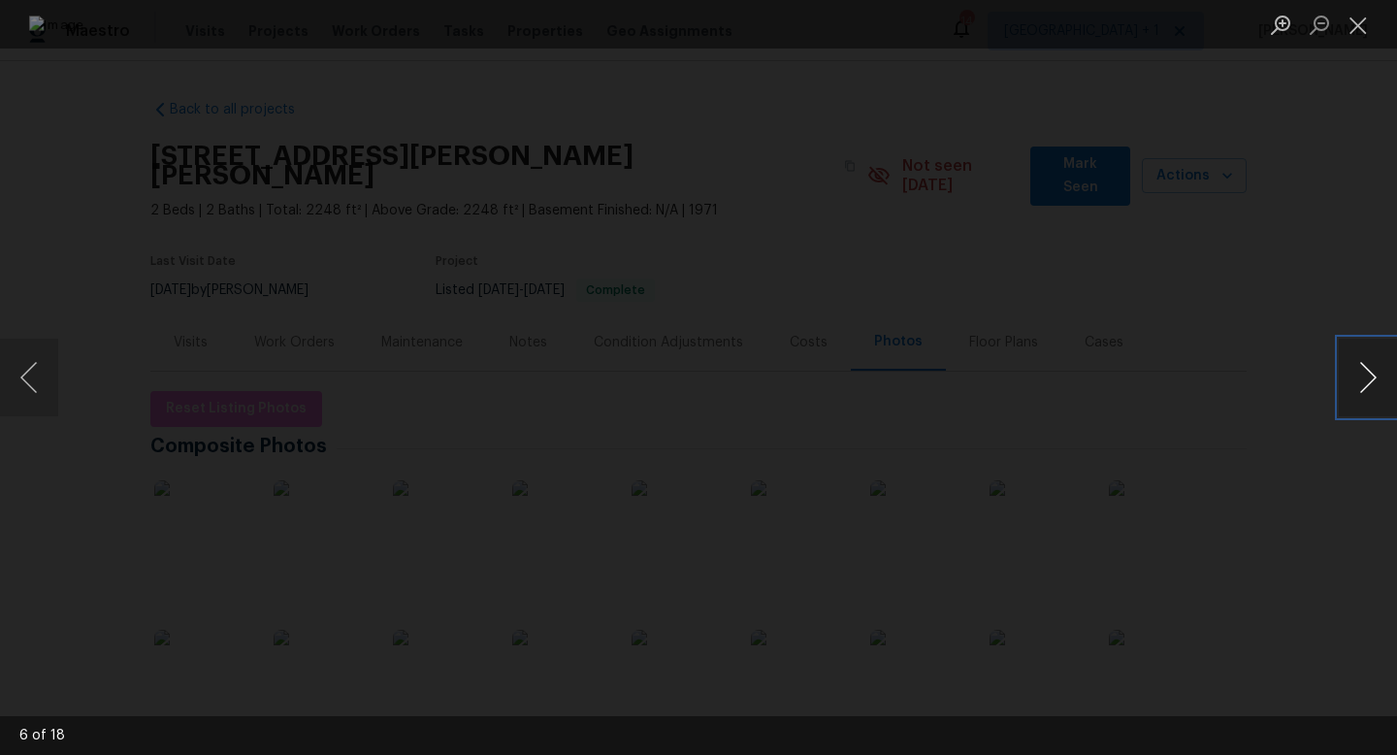
click at [1368, 378] on button "Next image" at bounding box center [1368, 378] width 58 height 78
click at [1363, 35] on button "Close lightbox" at bounding box center [1358, 25] width 39 height 34
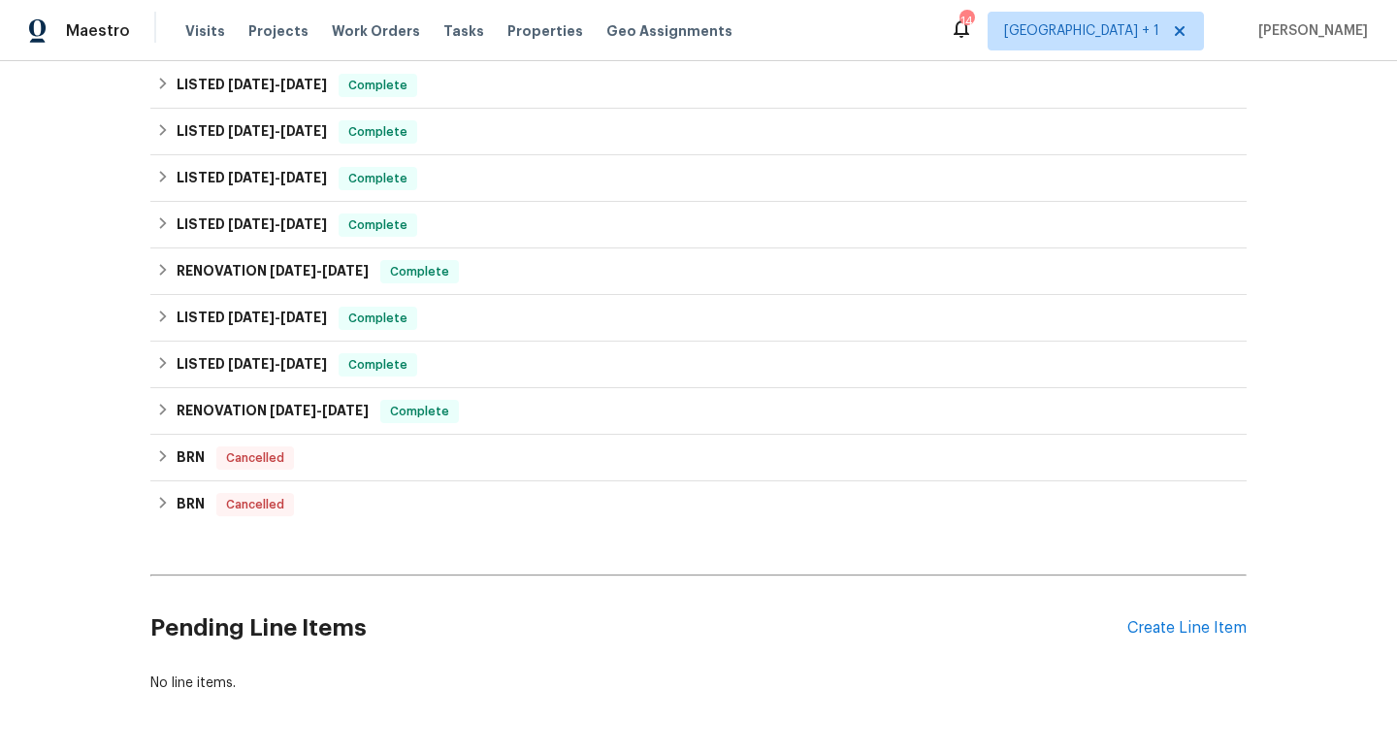
scroll to position [746, 0]
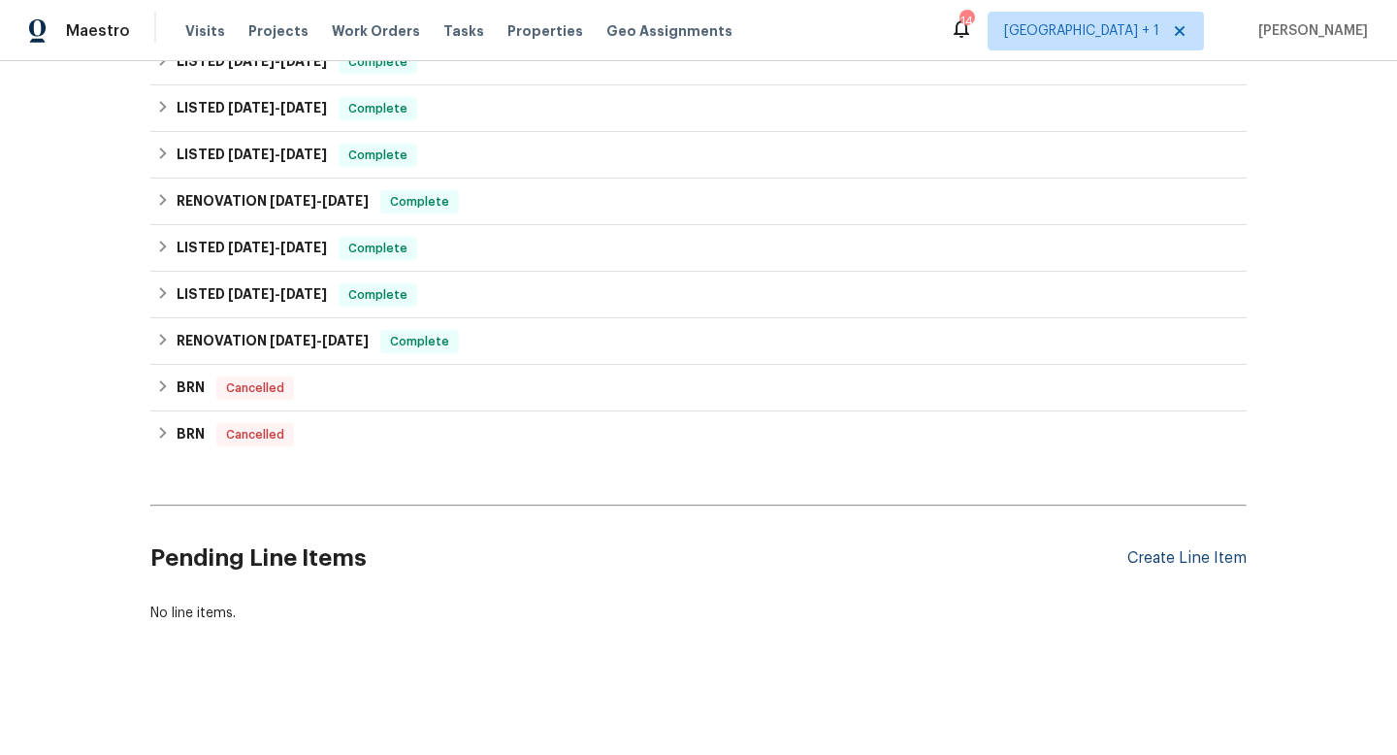
click at [1199, 555] on div "Create Line Item" at bounding box center [1187, 558] width 119 height 18
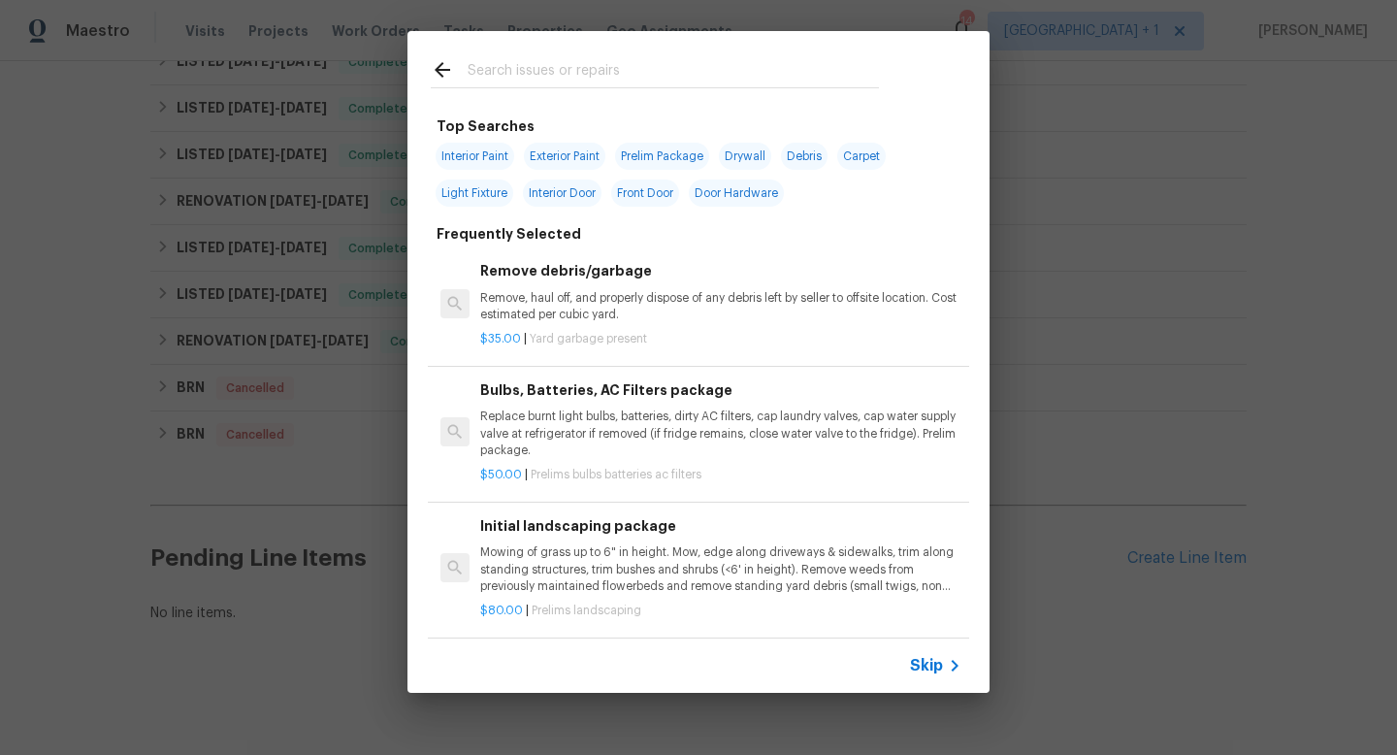
click at [926, 663] on span "Skip" at bounding box center [926, 665] width 33 height 19
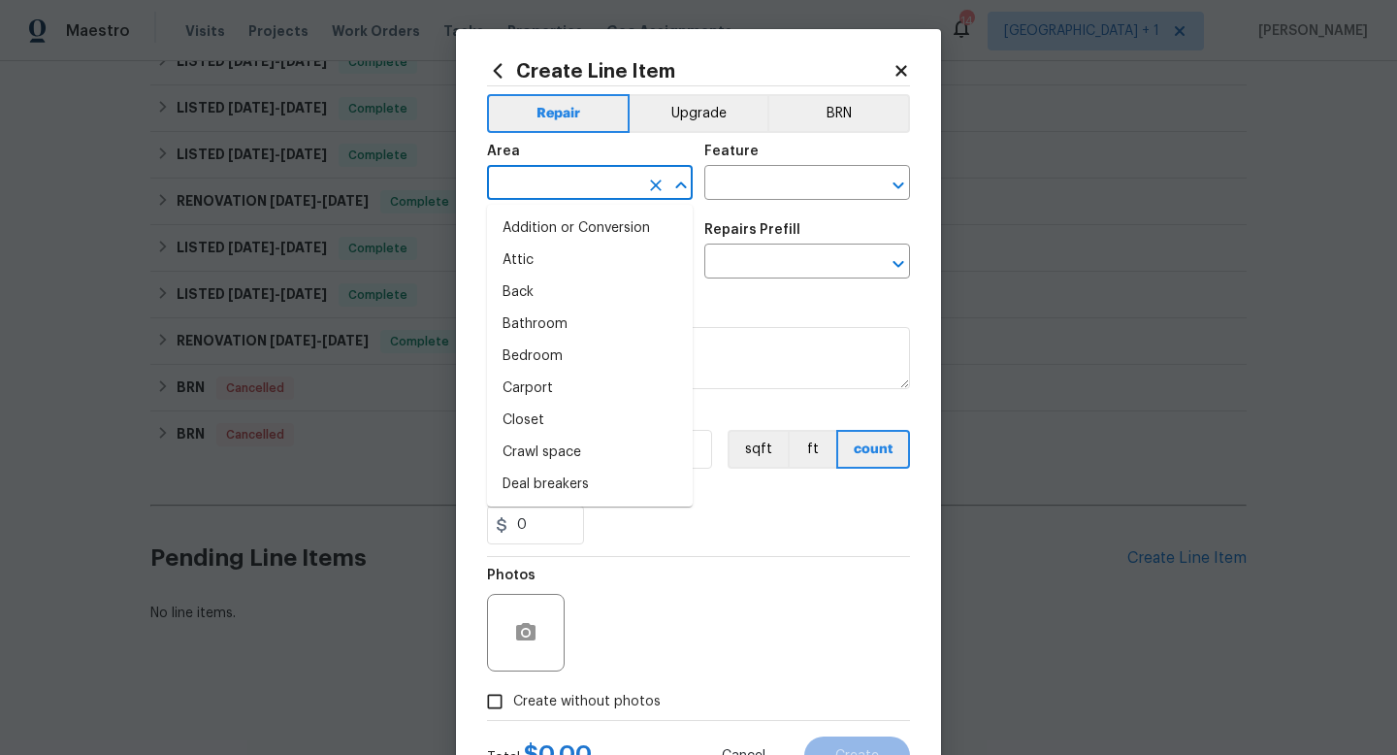
click at [592, 182] on input "text" at bounding box center [562, 185] width 151 height 30
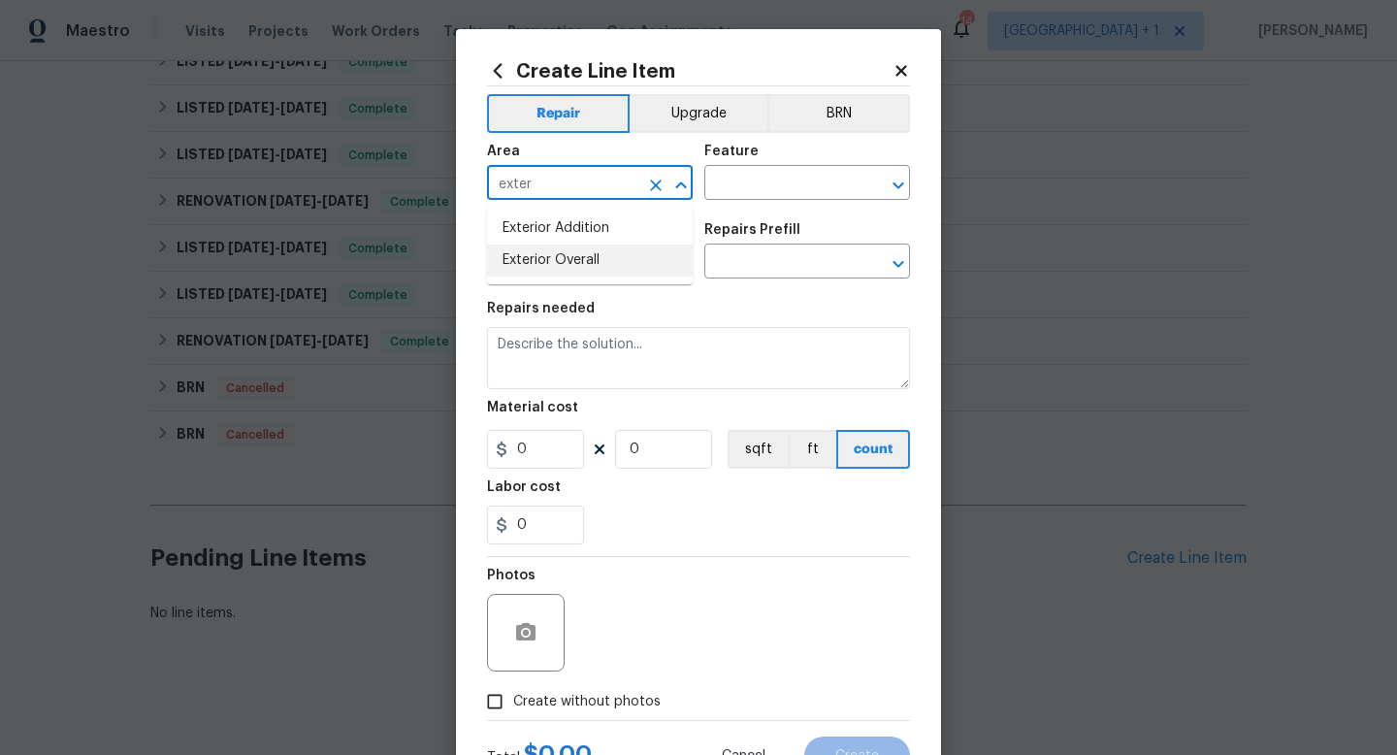
click at [554, 260] on li "Exterior Overall" at bounding box center [590, 261] width 206 height 32
type input "Exterior Overall"
click at [718, 194] on input "text" at bounding box center [780, 185] width 151 height 30
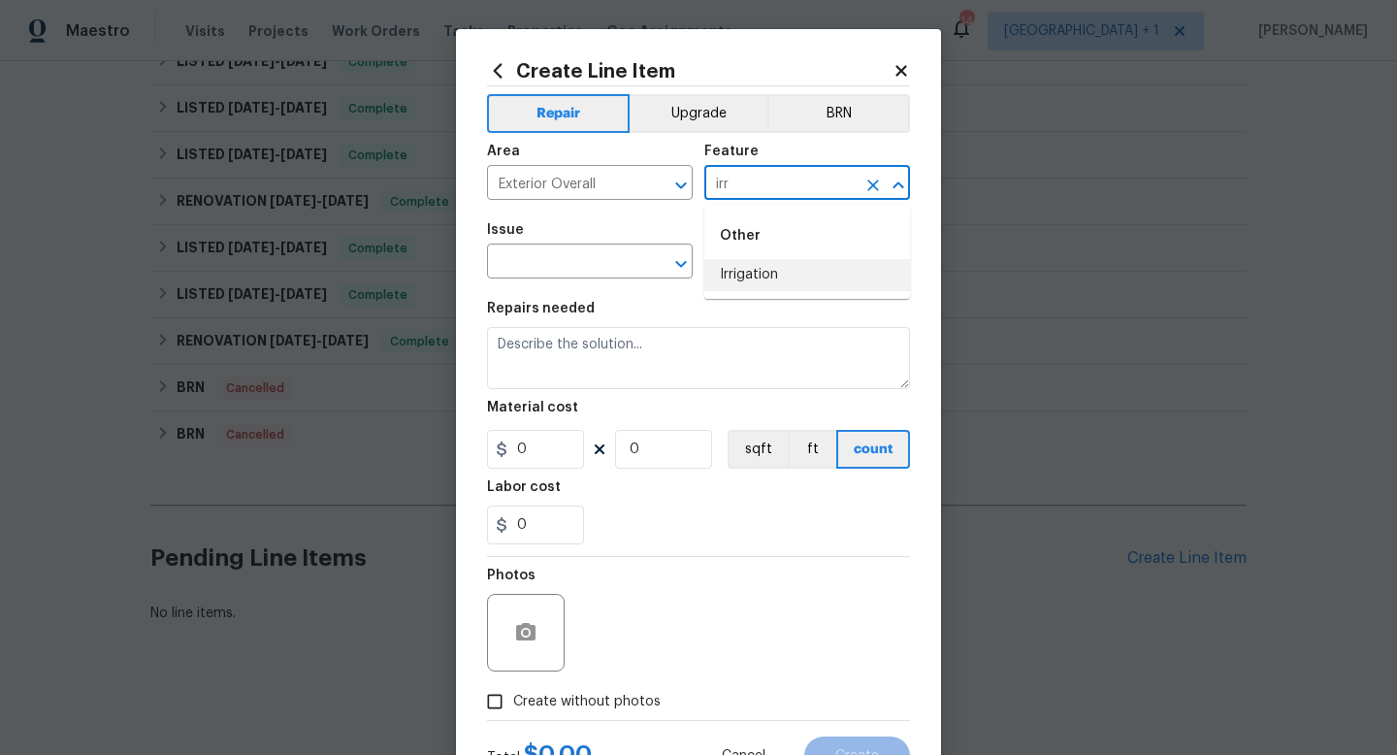
click at [733, 272] on li "Irrigation" at bounding box center [808, 275] width 206 height 32
type input "Irrigation"
click at [607, 260] on input "text" at bounding box center [562, 263] width 151 height 30
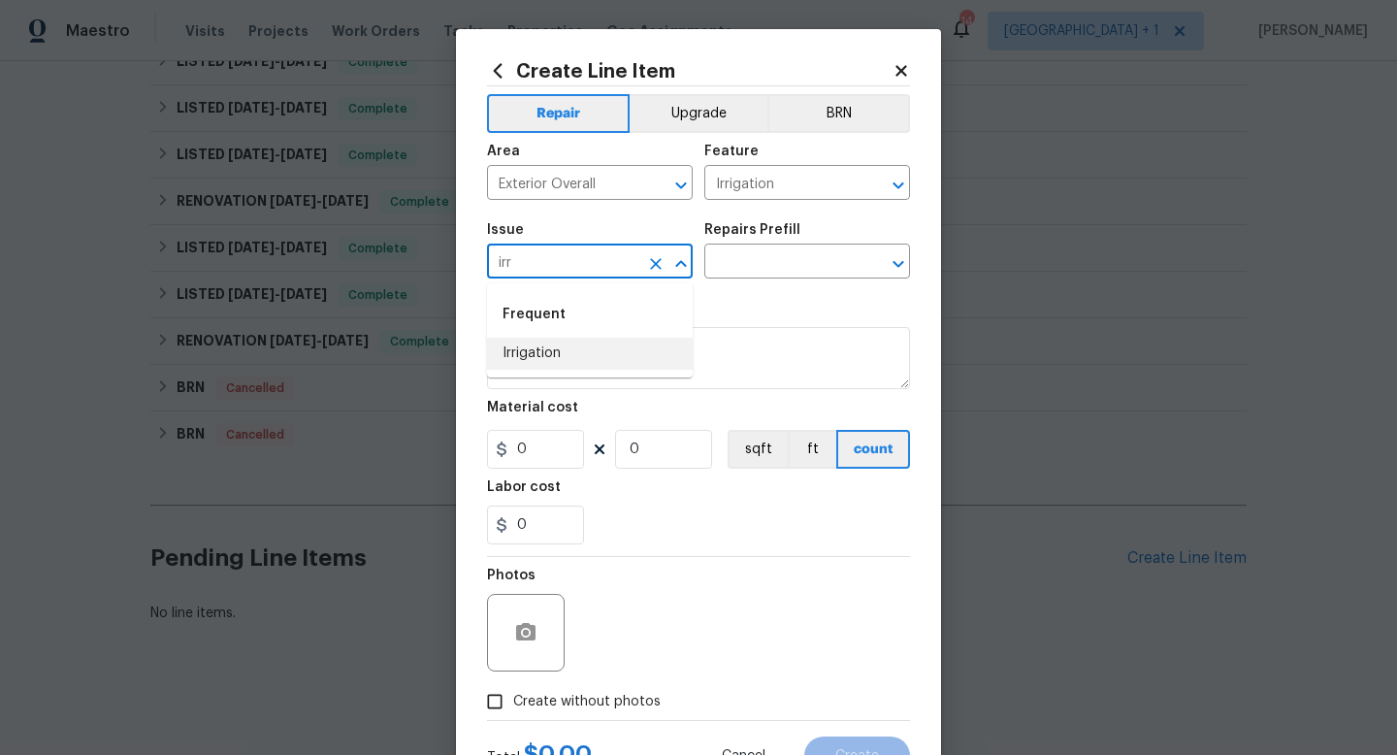
click at [579, 347] on li "Irrigation" at bounding box center [590, 354] width 206 height 32
type input "Irrigation"
click at [755, 265] on input "text" at bounding box center [780, 263] width 151 height 30
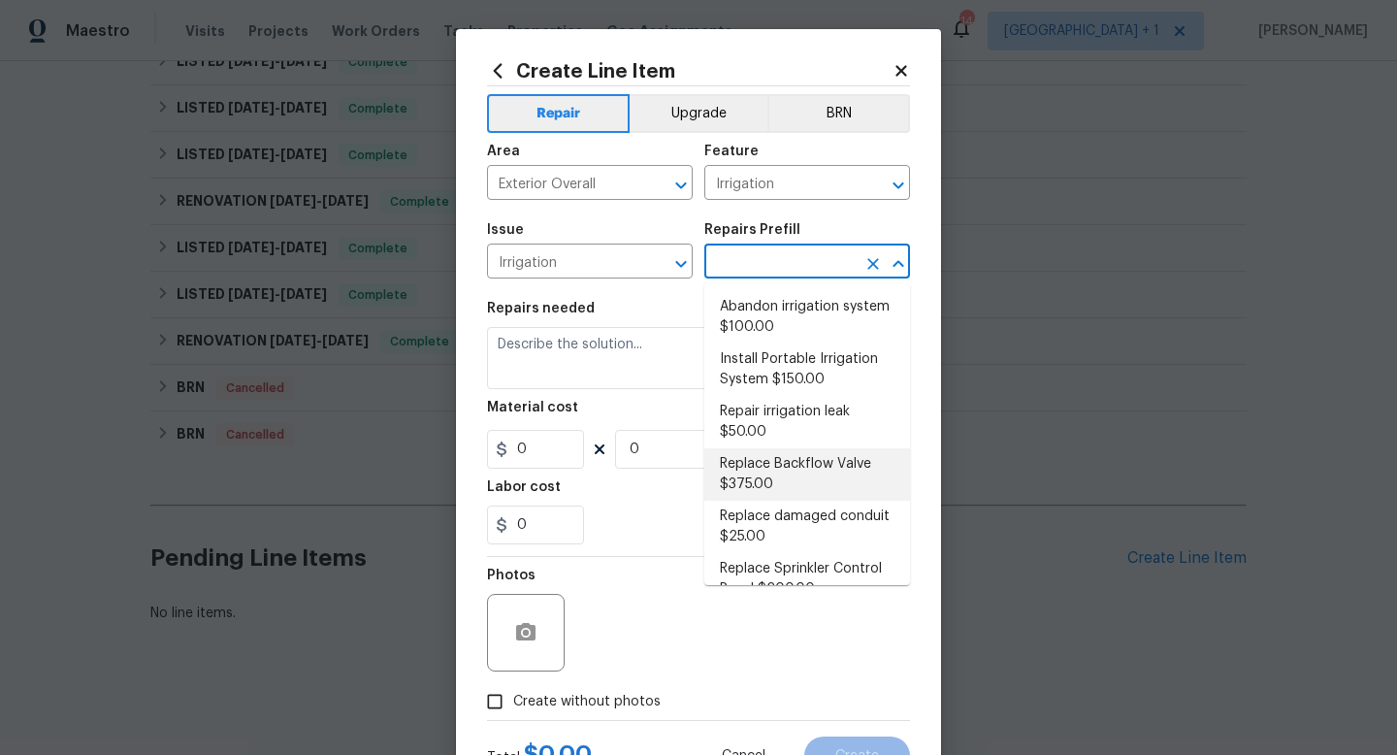
scroll to position [185, 0]
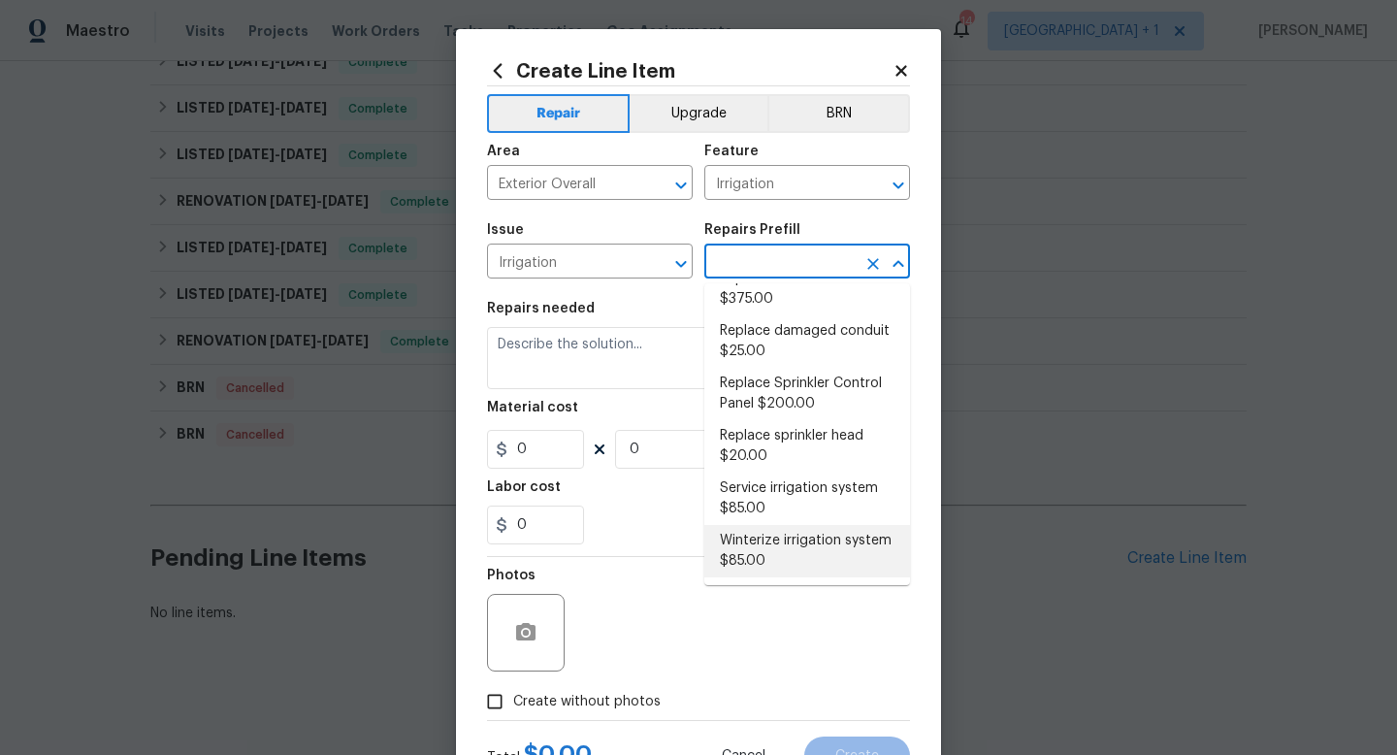
click at [758, 543] on li "Winterize irrigation system $85.00" at bounding box center [808, 551] width 206 height 52
type input "Winterize irrigation system $85.00"
type textarea "Winterize irrigation system please"
type input "1"
type input "85"
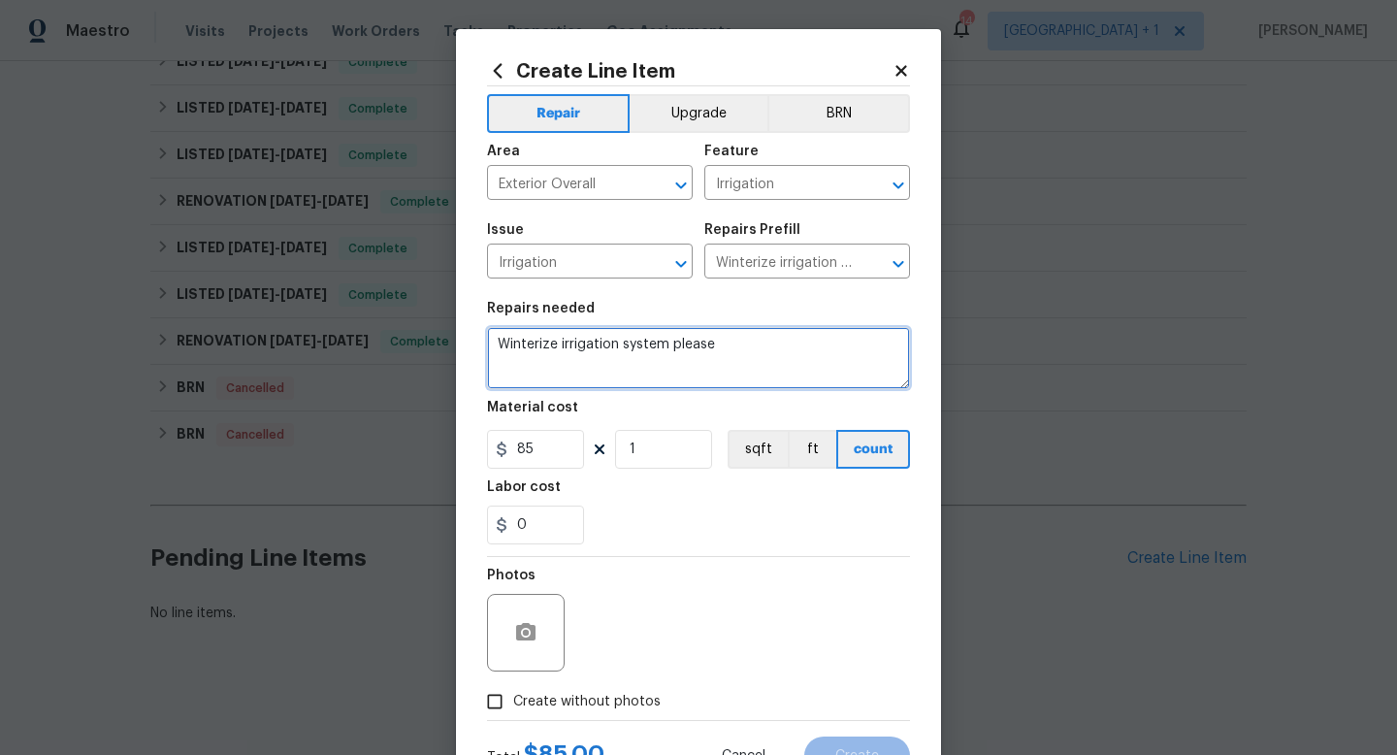
drag, startPoint x: 723, startPoint y: 344, endPoint x: 493, endPoint y: 346, distance: 230.0
click at [493, 346] on textarea "Winterize irrigation system please" at bounding box center [698, 358] width 423 height 62
paste textarea "Please winterize irrigation system. Drain backflow and lines to house and turn …"
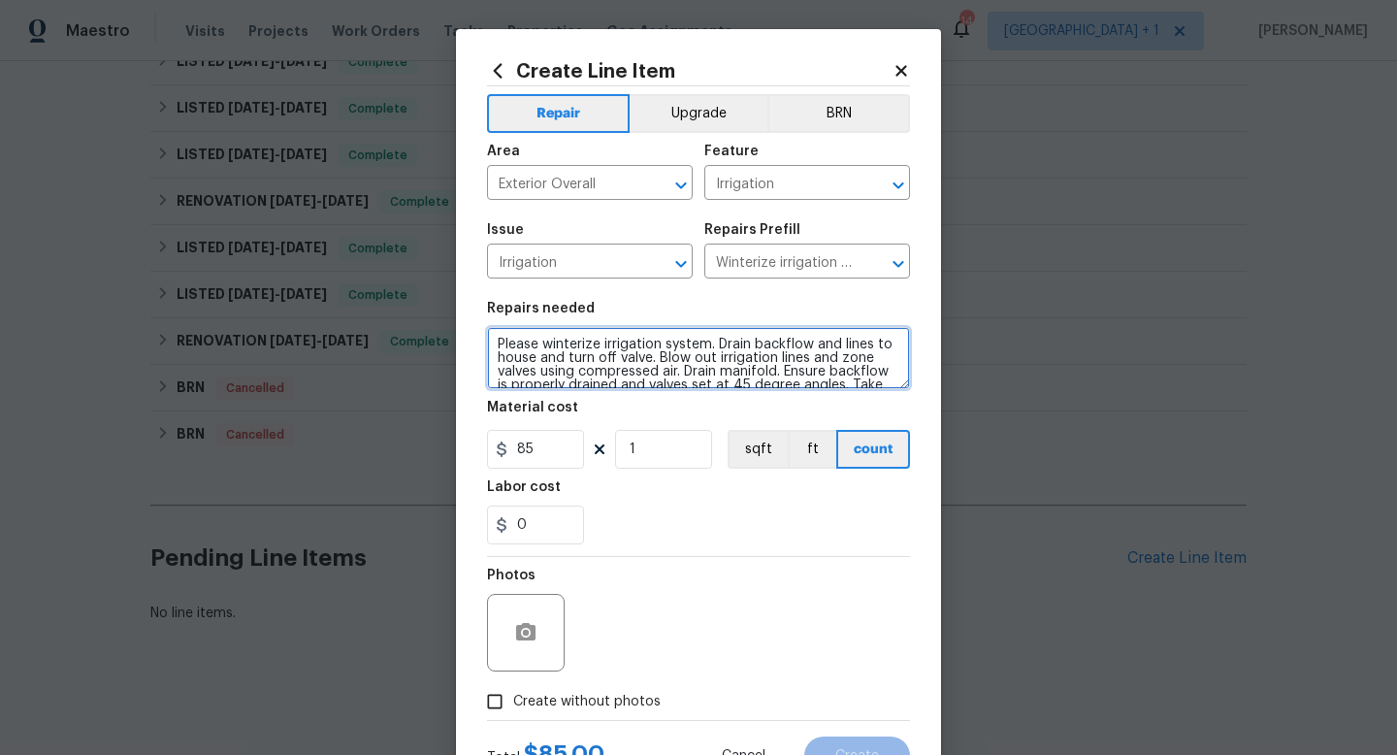
scroll to position [17, 0]
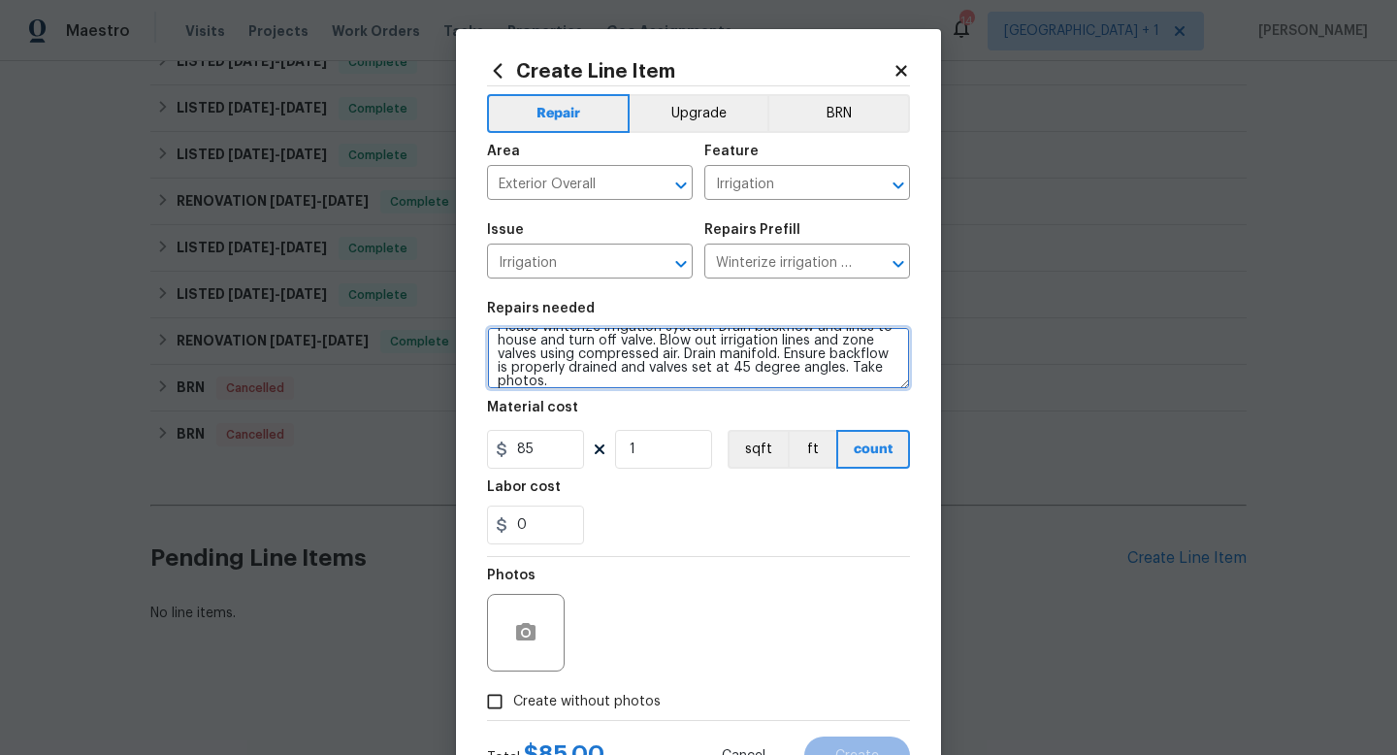
type textarea "Please winterize irrigation system. Drain backflow and lines to house and turn …"
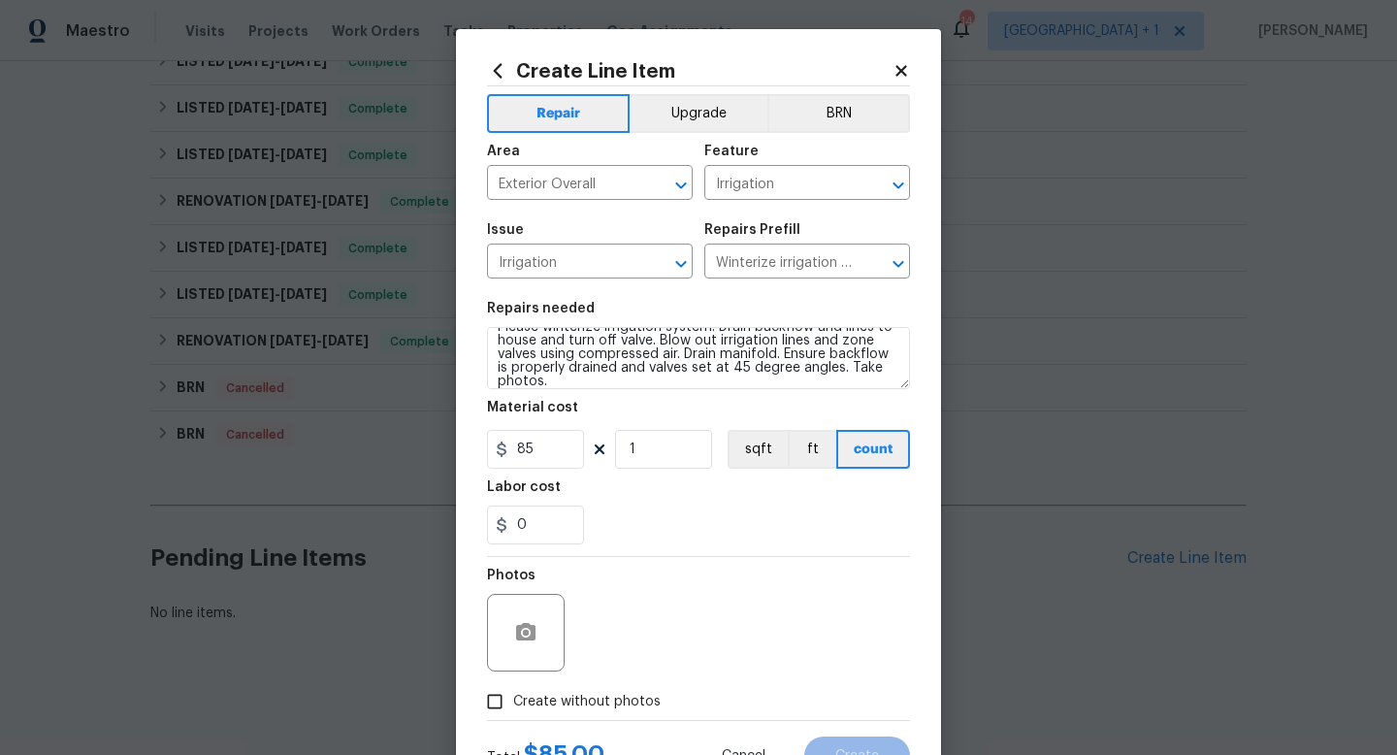
click at [554, 573] on div "Photos" at bounding box center [528, 581] width 82 height 25
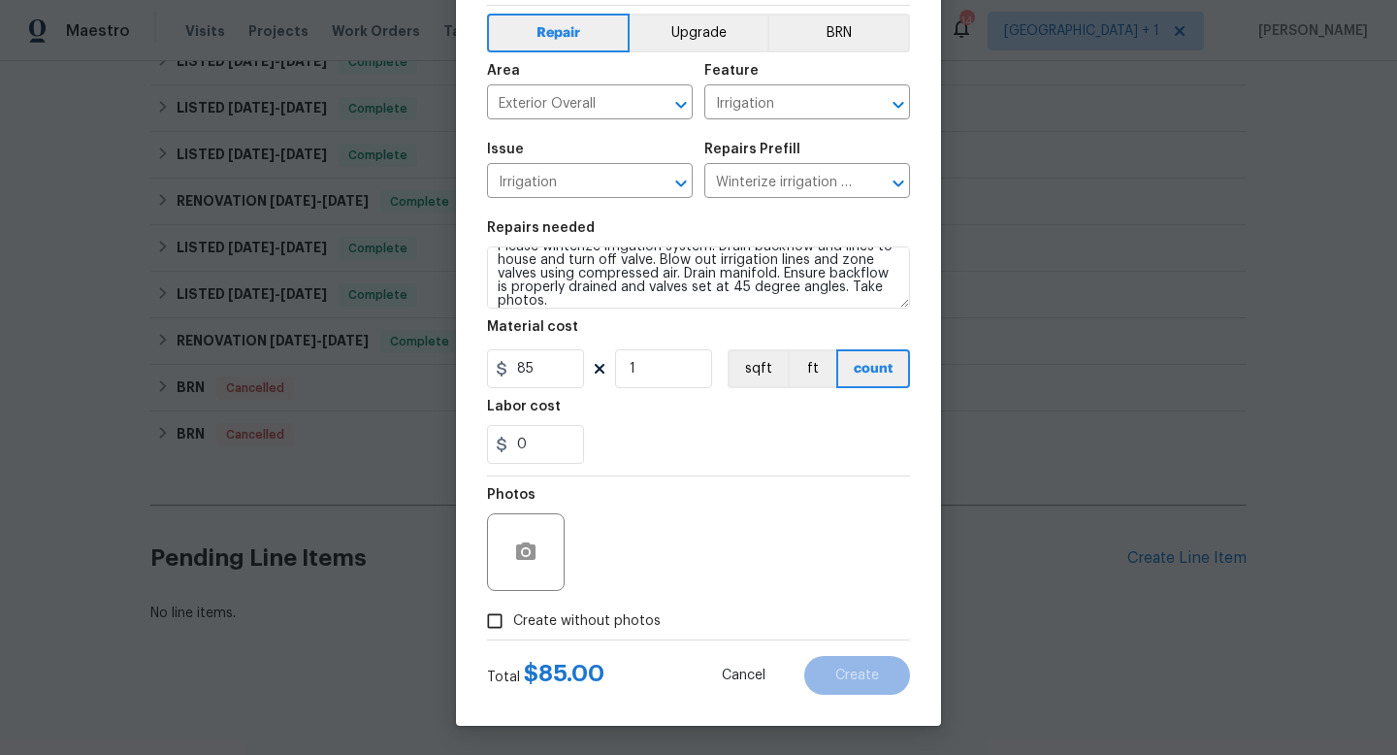
click at [526, 624] on span "Create without photos" at bounding box center [587, 621] width 148 height 20
click at [513, 624] on input "Create without photos" at bounding box center [494, 621] width 37 height 37
checkbox input "true"
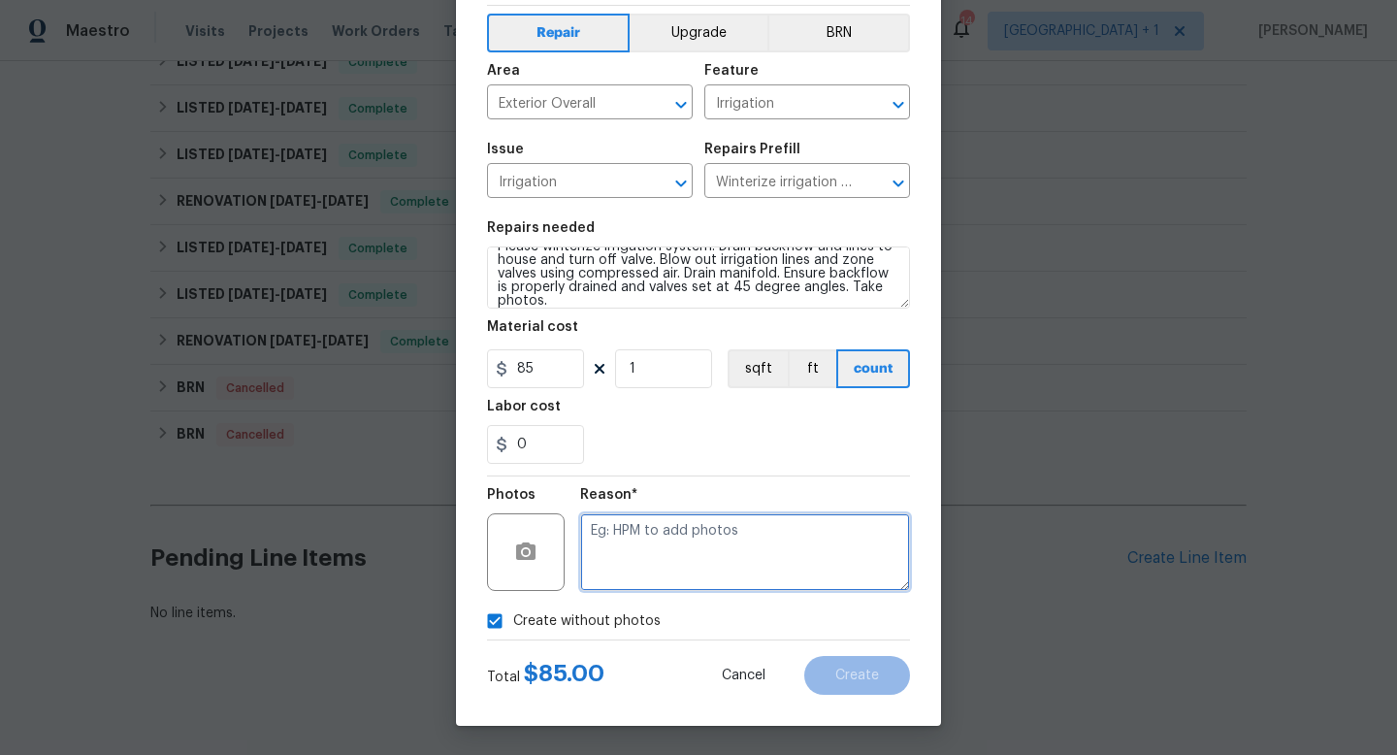
click at [640, 560] on textarea at bounding box center [745, 552] width 330 height 78
type textarea "na"
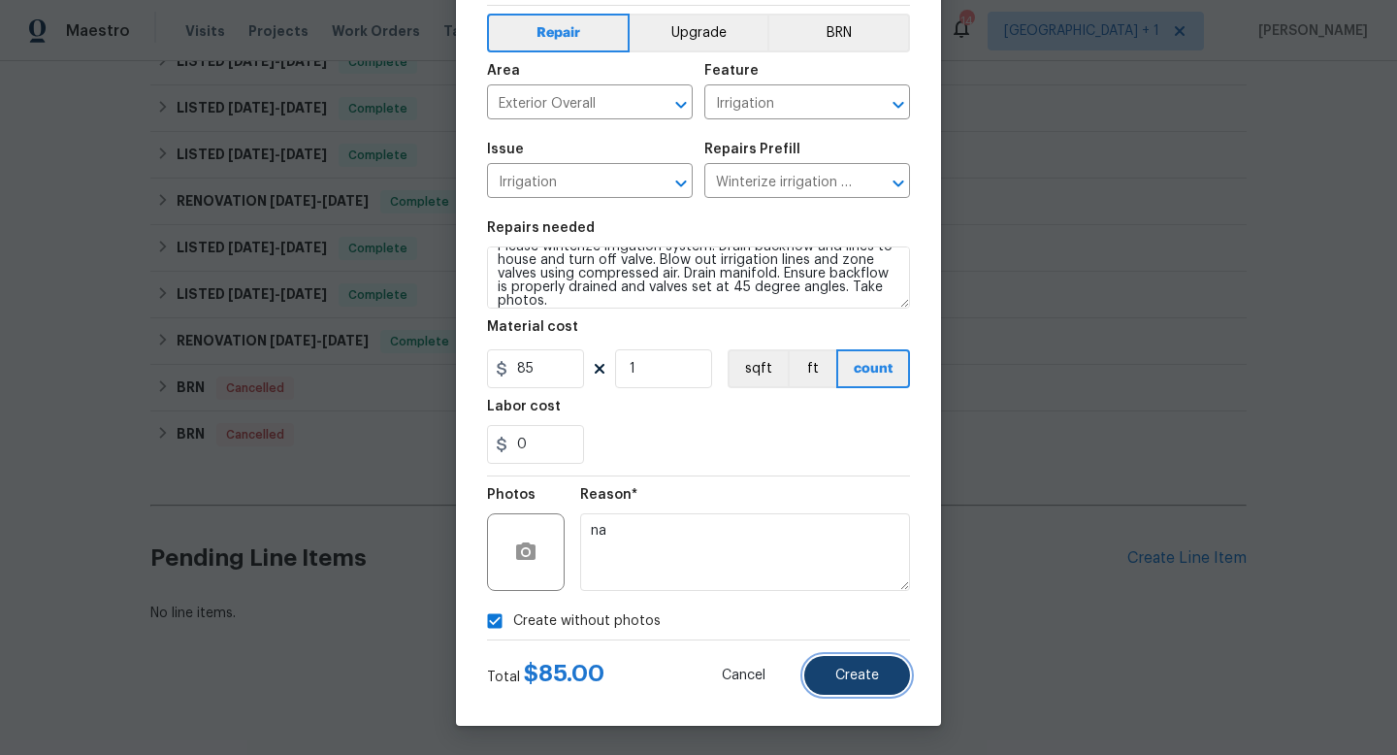
click at [865, 676] on span "Create" at bounding box center [858, 676] width 44 height 15
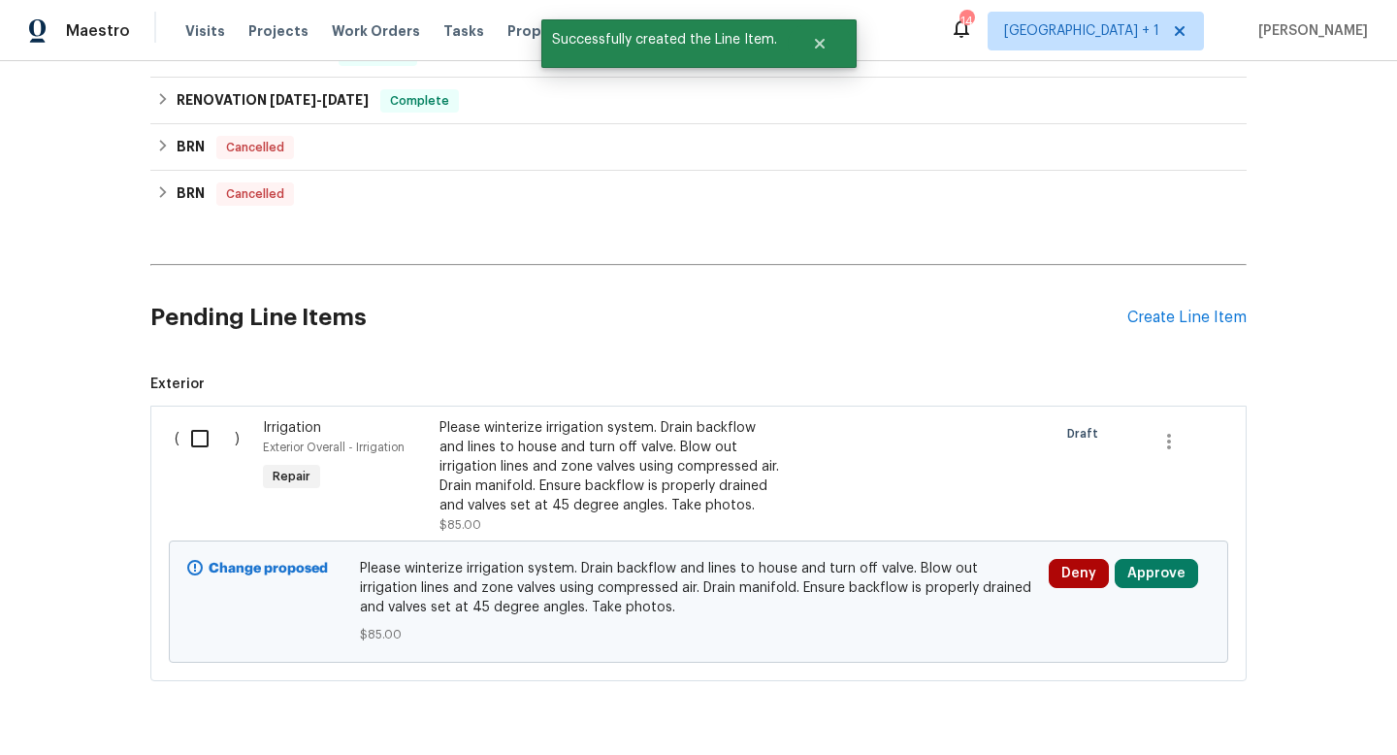
scroll to position [1021, 0]
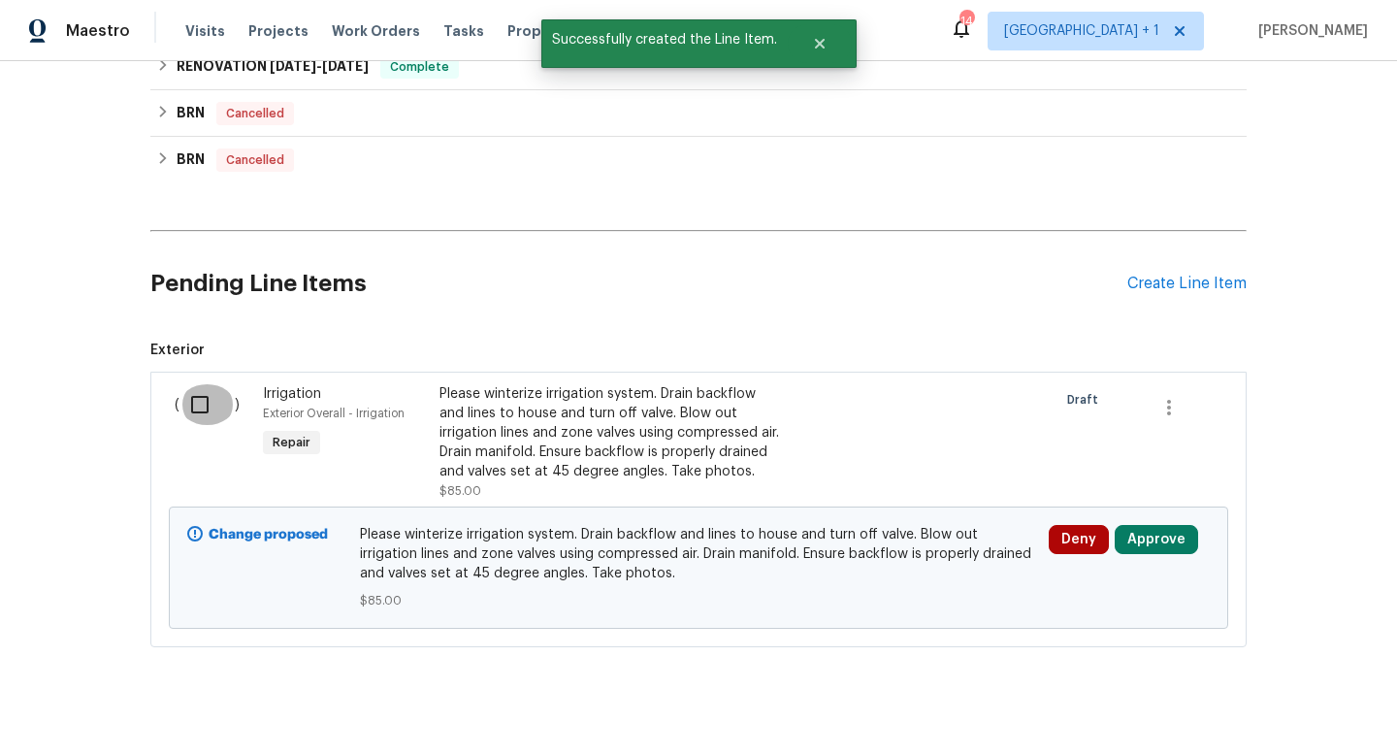
click at [199, 405] on input "checkbox" at bounding box center [207, 404] width 55 height 41
checkbox input "true"
click at [1255, 707] on span "Create Work Order" at bounding box center [1286, 707] width 129 height 24
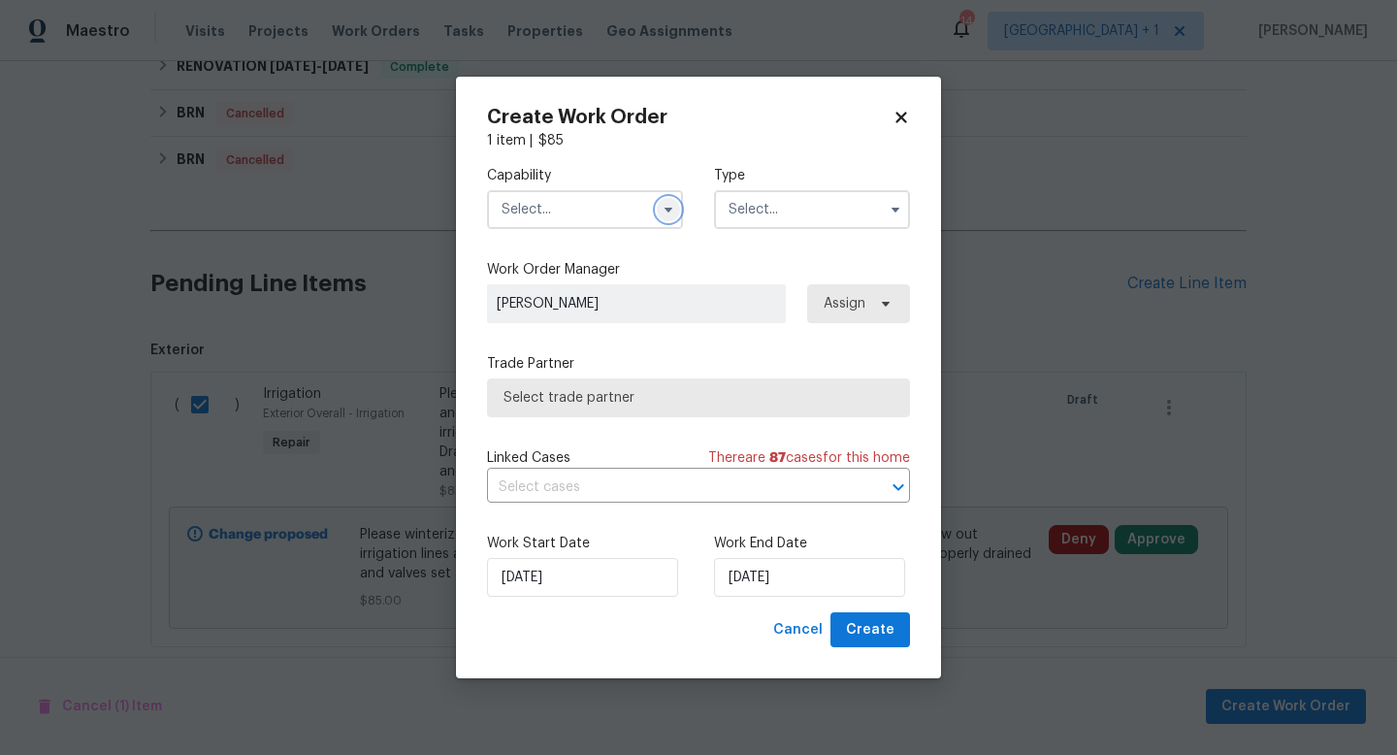
click at [668, 208] on icon "button" at bounding box center [669, 210] width 8 height 5
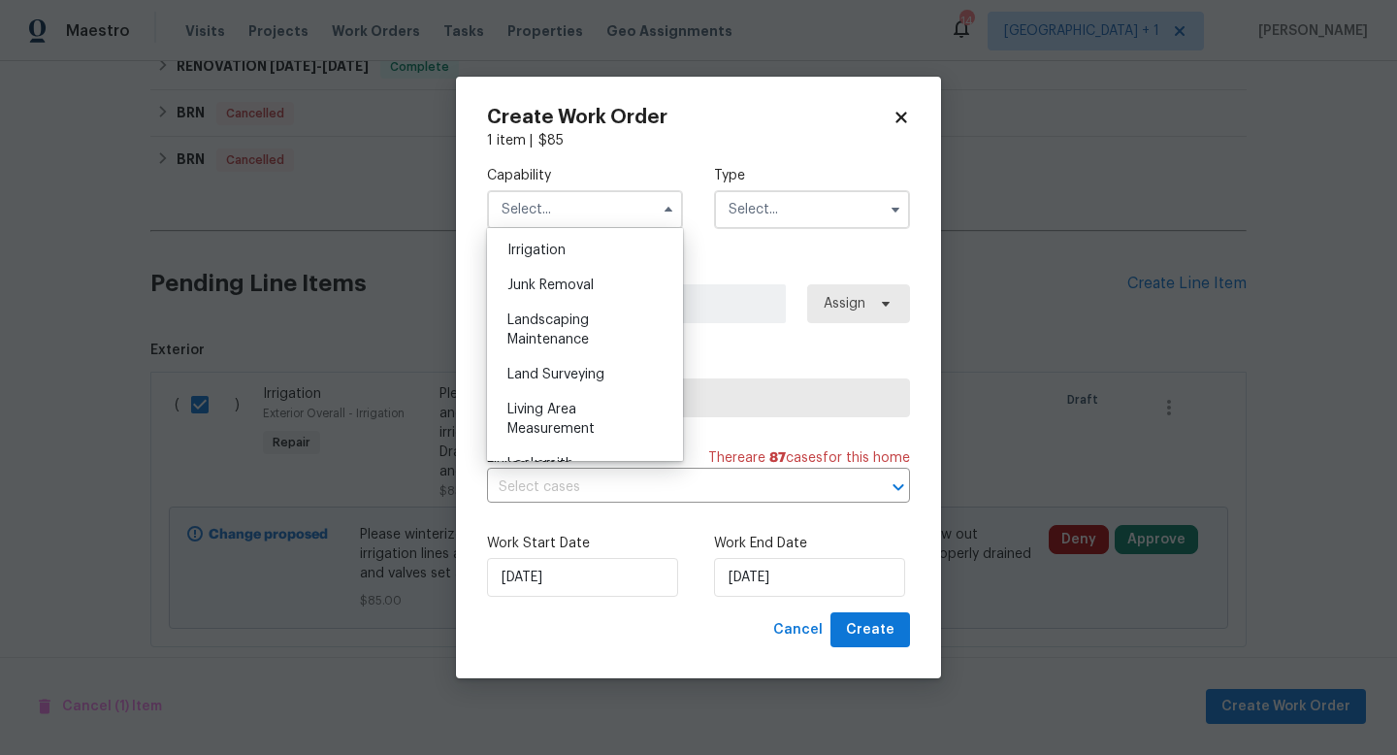
scroll to position [1205, 0]
click at [564, 308] on div "Landscaping Maintenance" at bounding box center [585, 332] width 186 height 54
type input "Landscaping Maintenance"
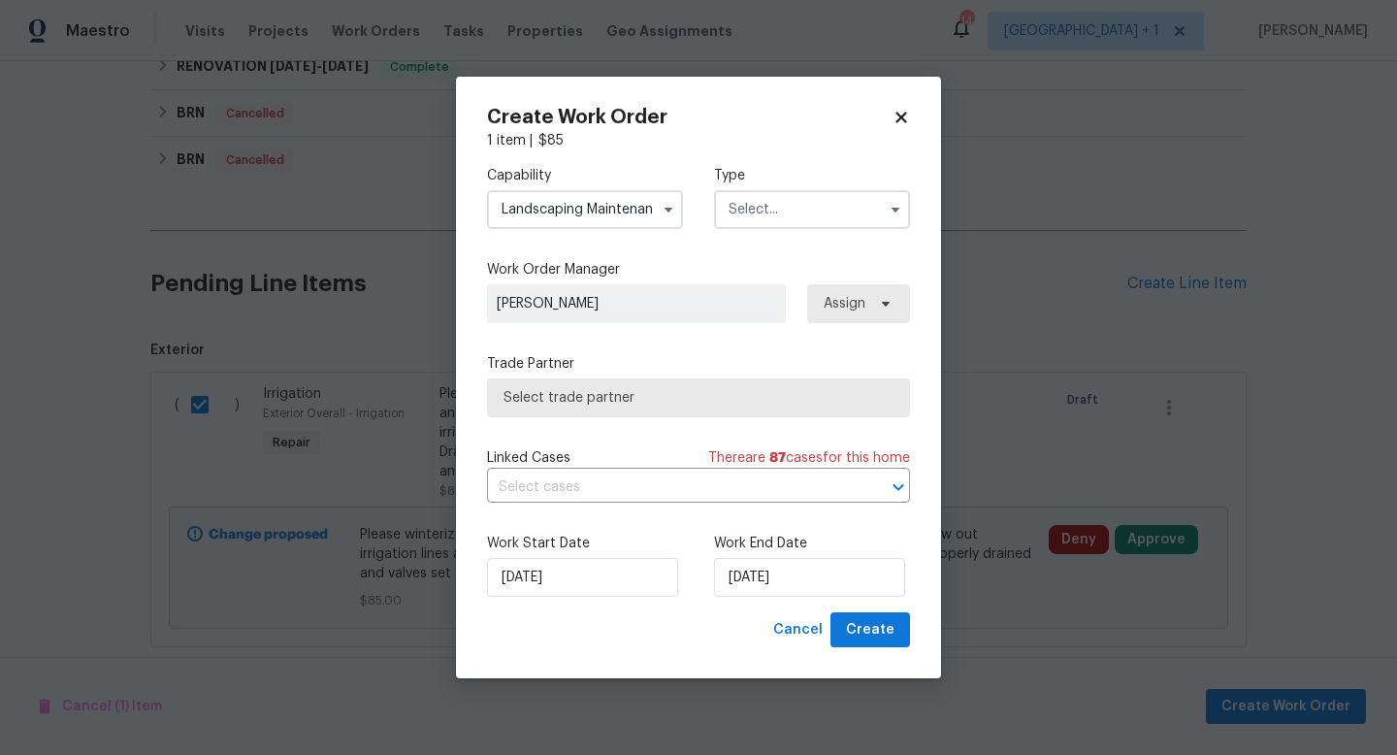
click at [797, 218] on input "text" at bounding box center [812, 209] width 196 height 39
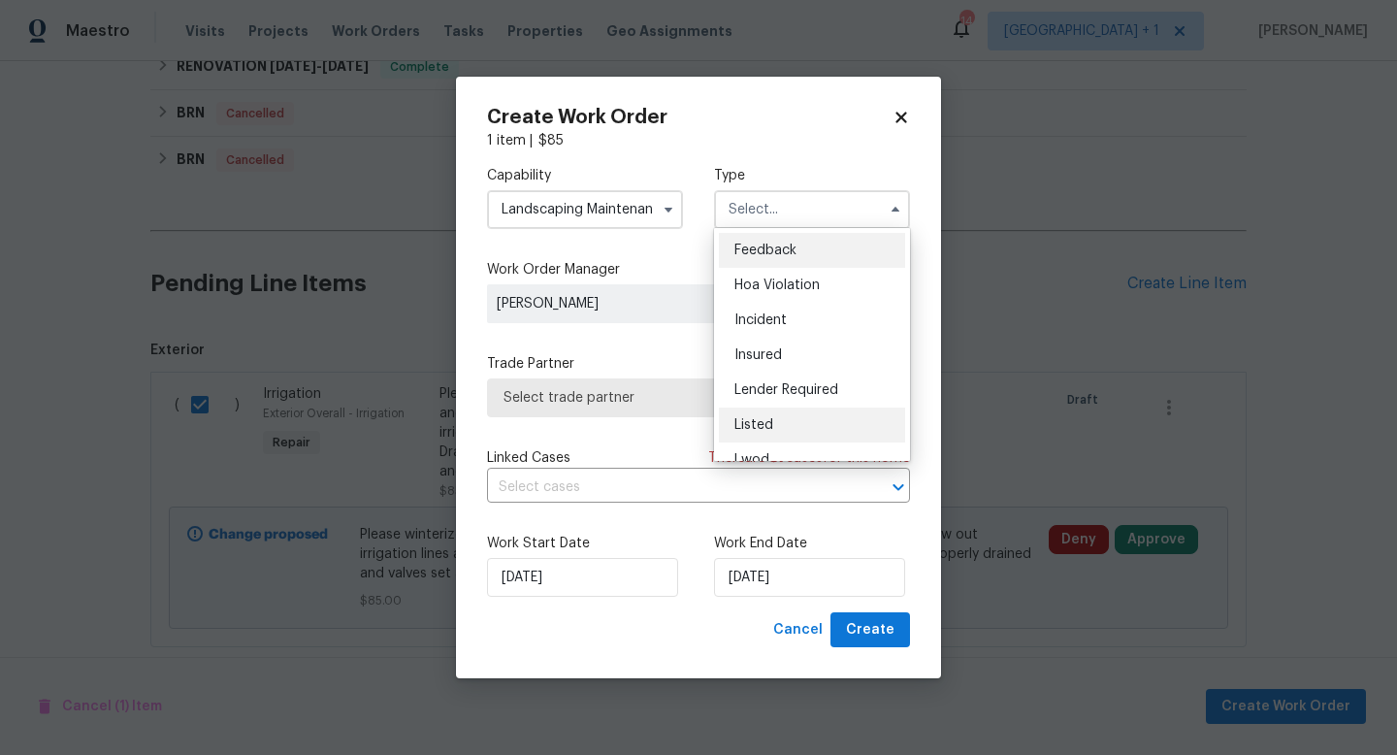
click at [760, 422] on span "Listed" at bounding box center [754, 425] width 39 height 14
type input "Listed"
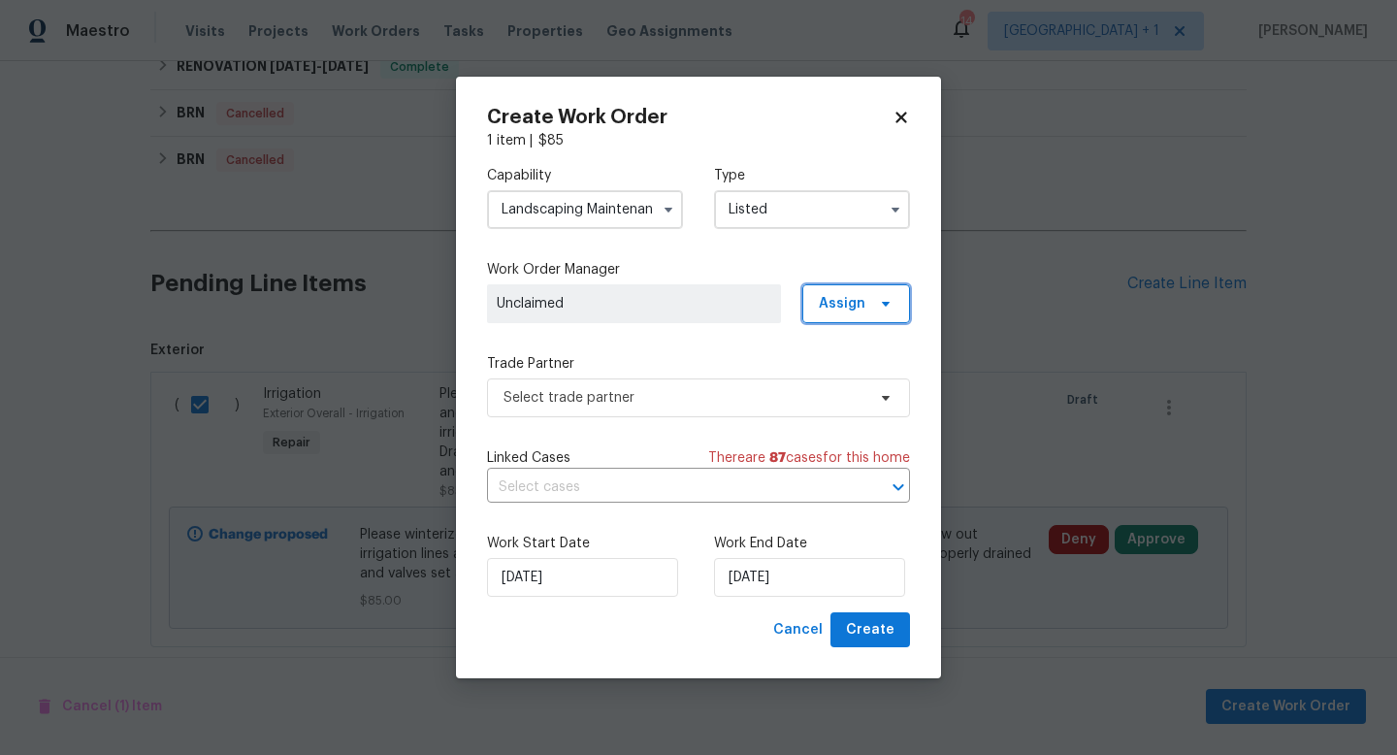
click at [840, 309] on span "Assign" at bounding box center [842, 303] width 47 height 19
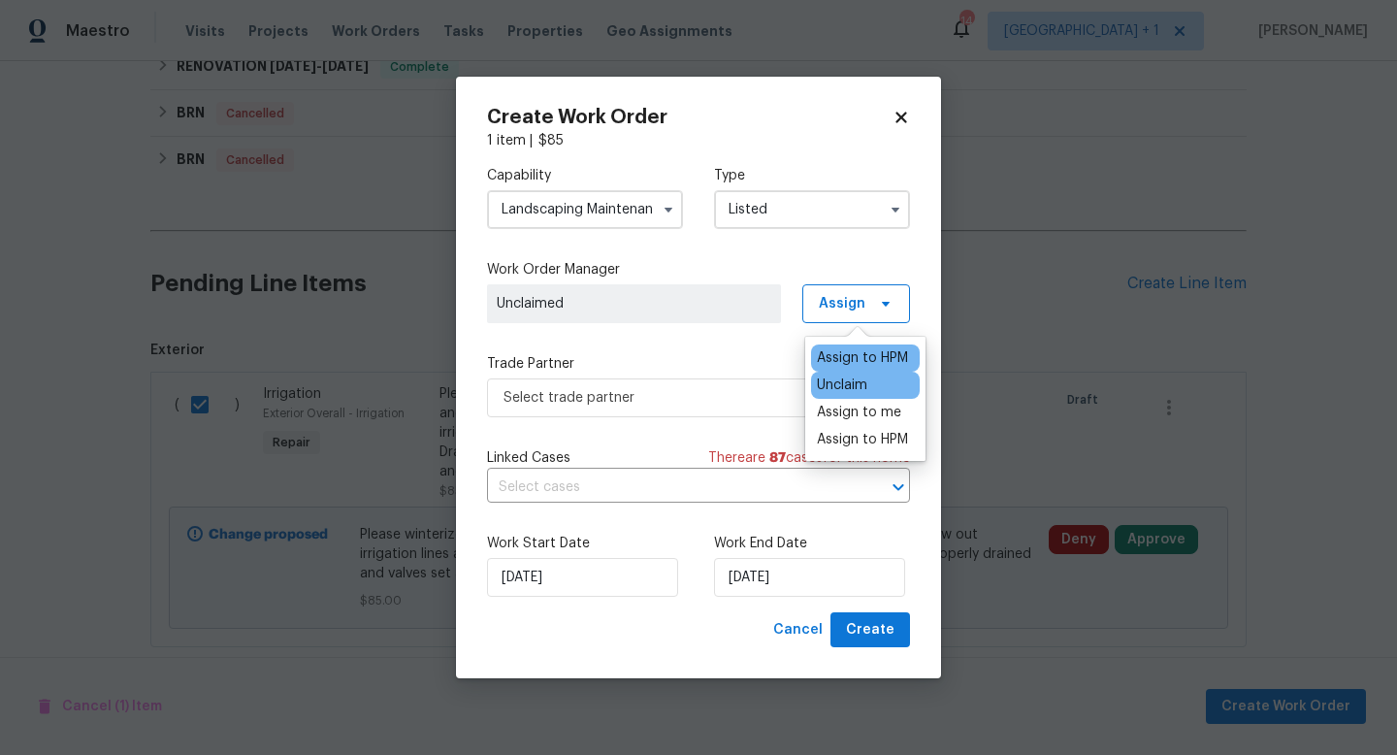
click at [842, 351] on div "Assign to HPM" at bounding box center [862, 357] width 91 height 19
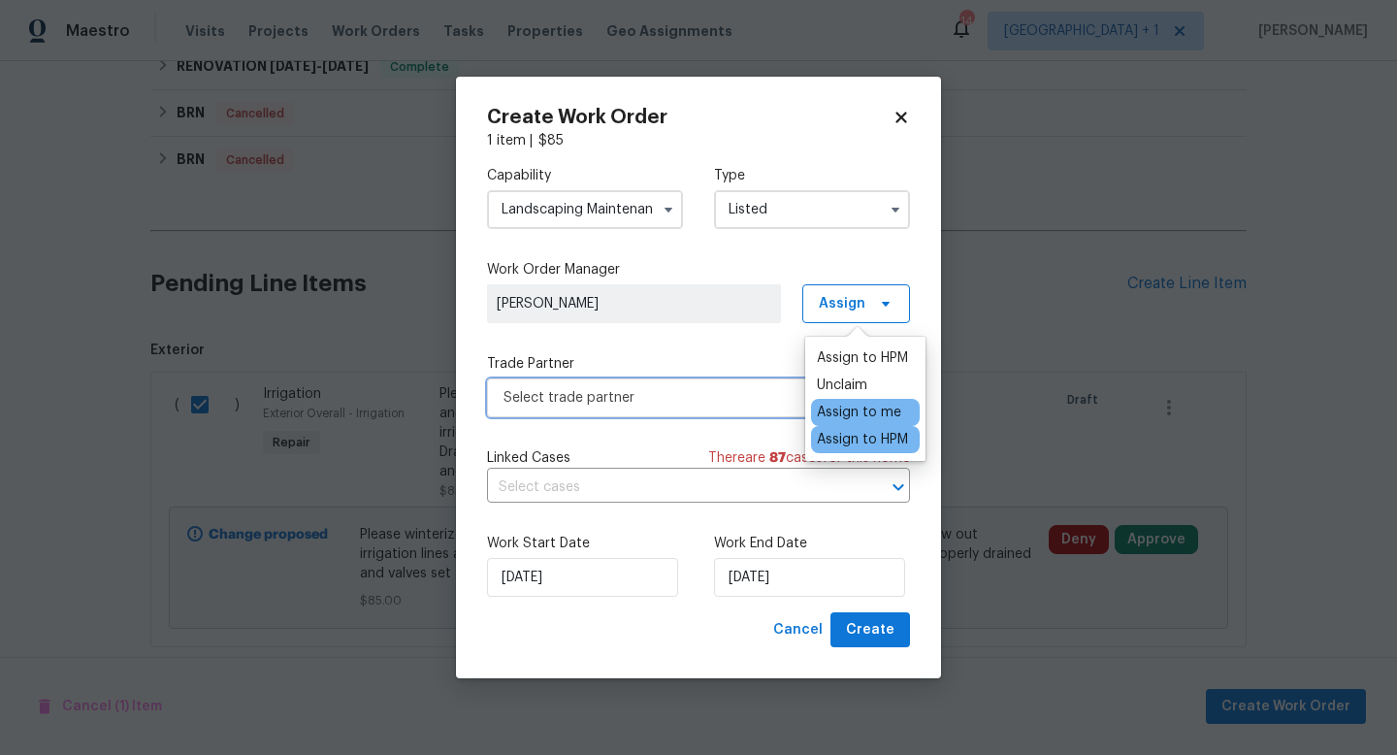
click at [735, 391] on span "Select trade partner" at bounding box center [685, 397] width 362 height 19
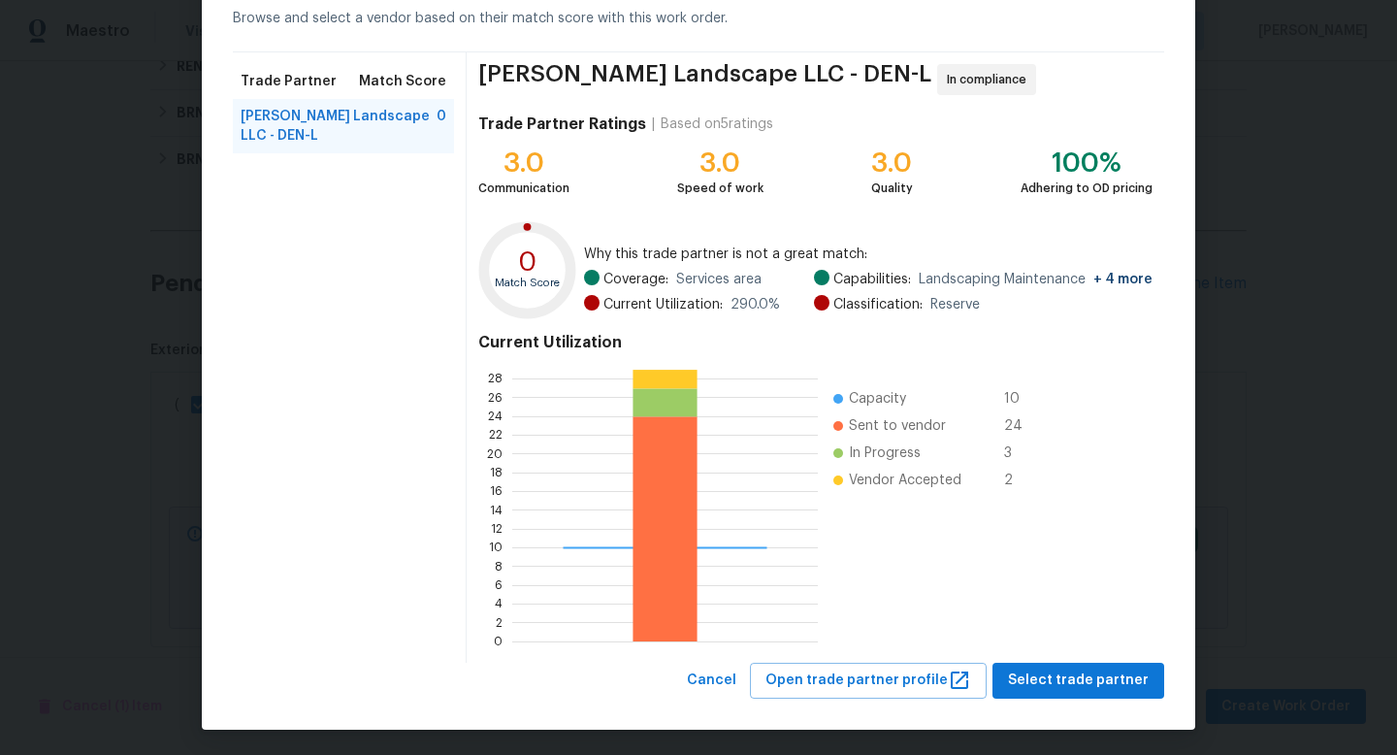
scroll to position [101, 0]
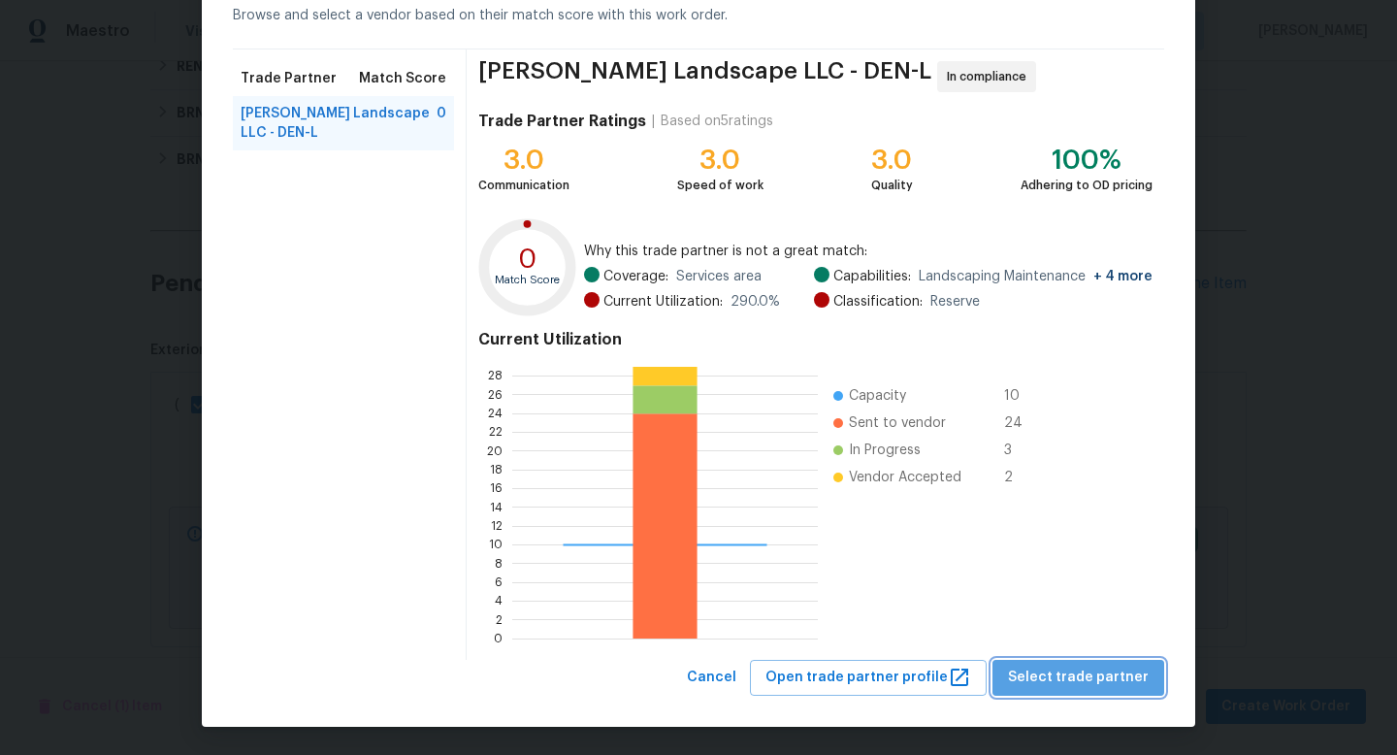
click at [1092, 675] on span "Select trade partner" at bounding box center [1078, 678] width 141 height 24
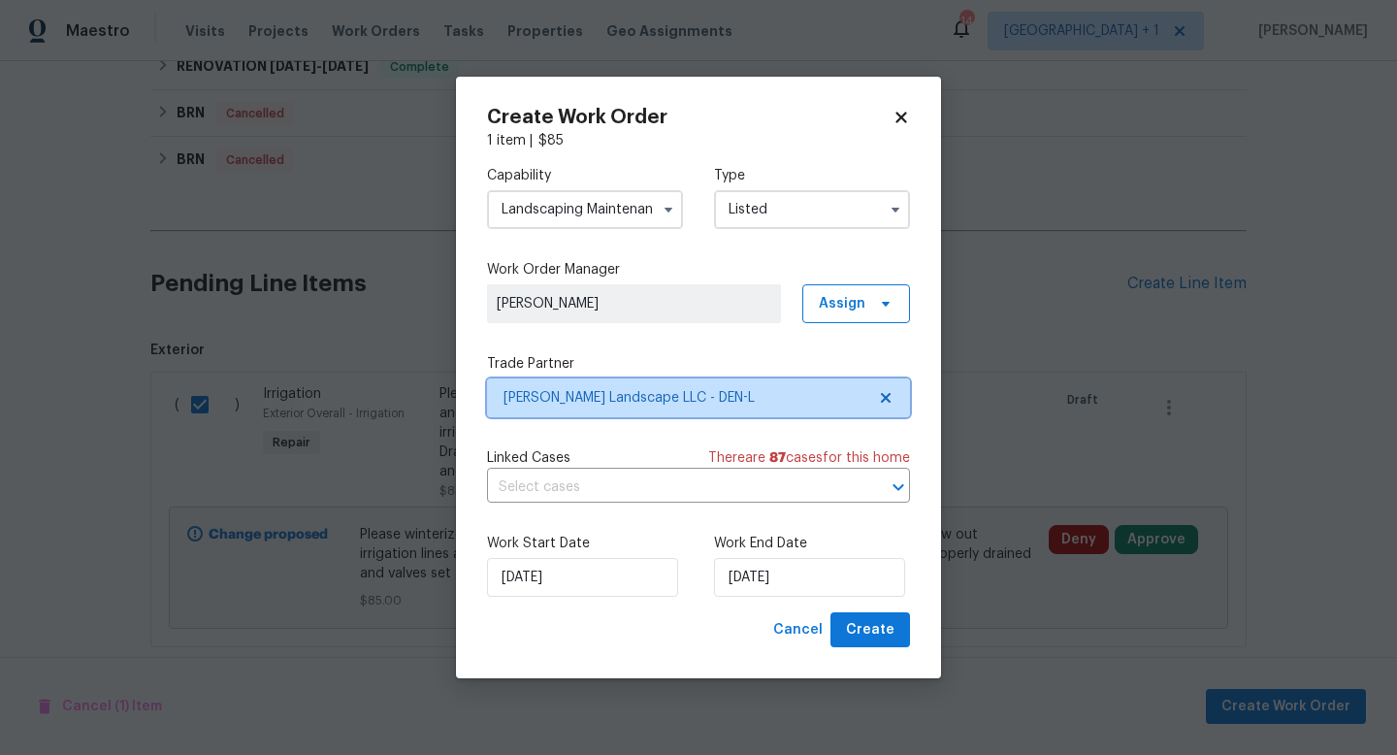
scroll to position [0, 0]
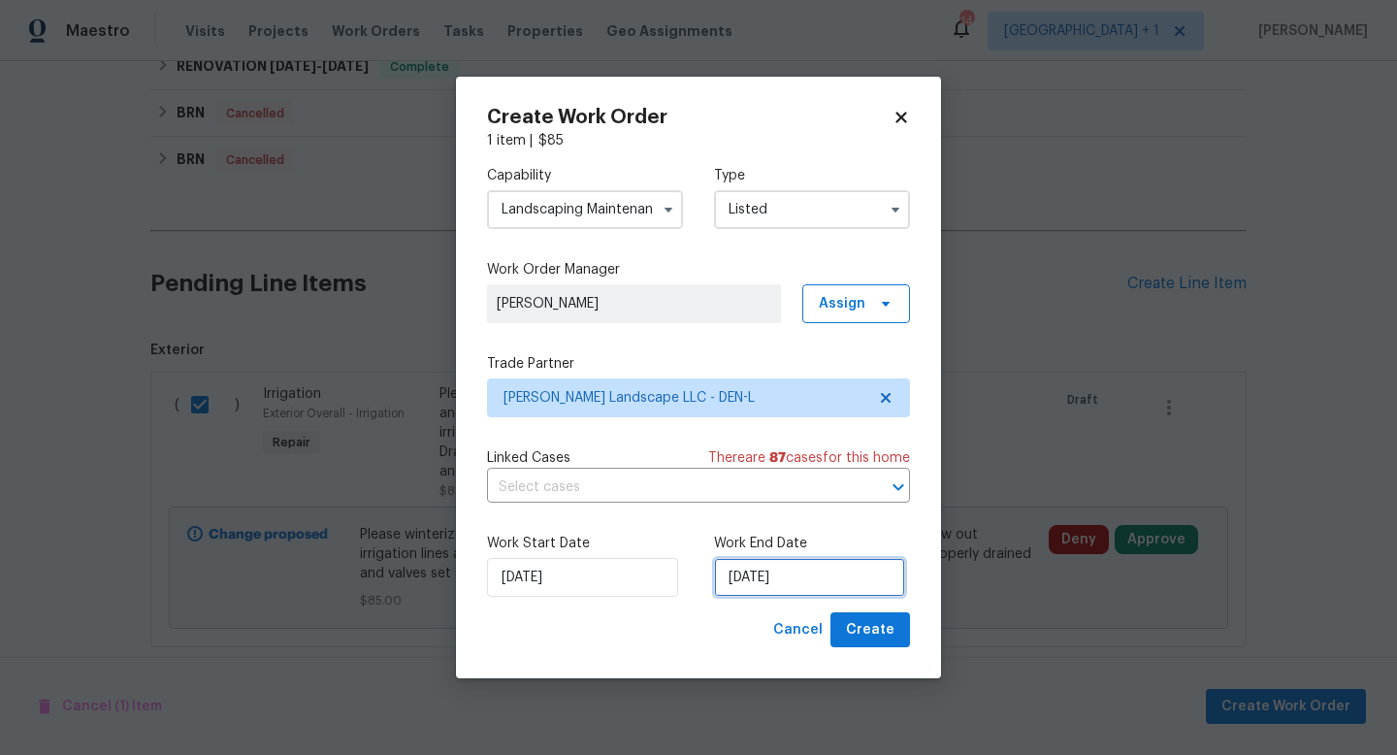
click at [848, 575] on input "[DATE]" at bounding box center [809, 577] width 191 height 39
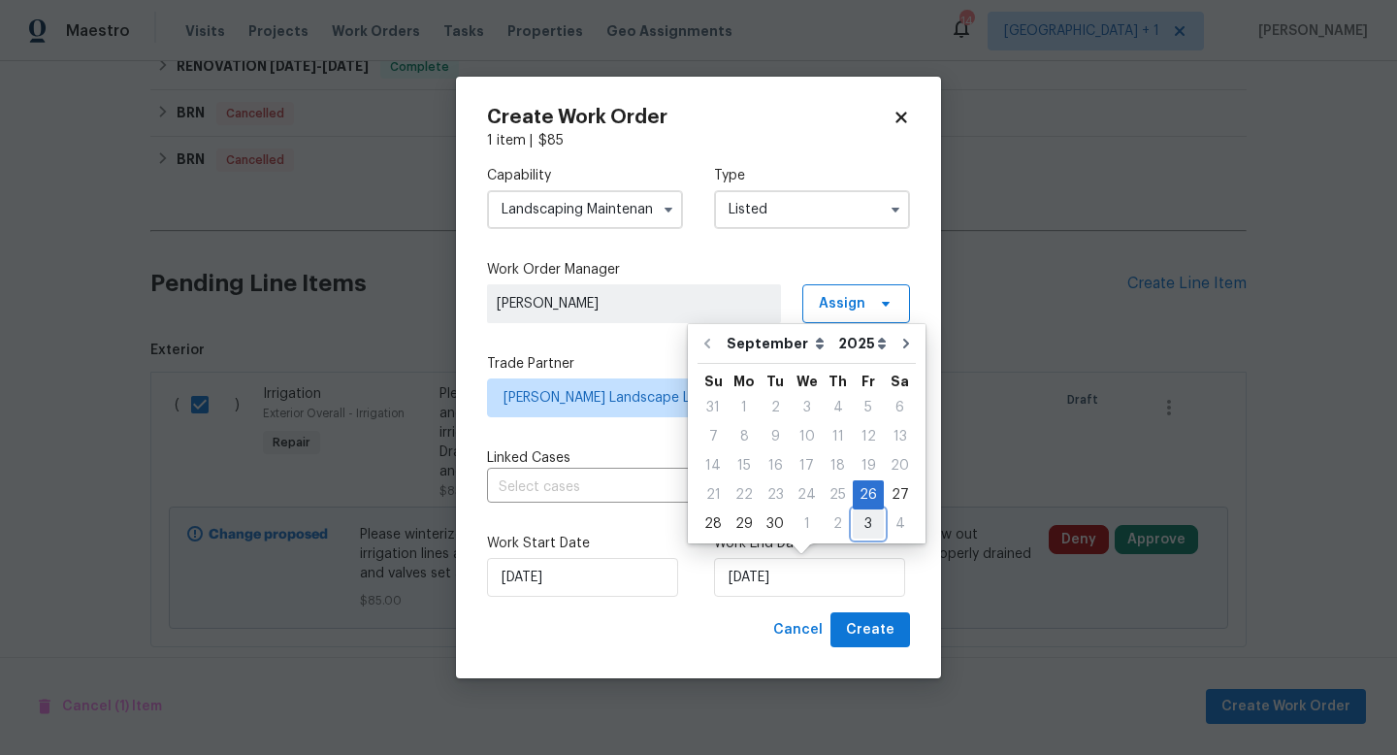
click at [858, 523] on div "3" at bounding box center [868, 523] width 31 height 27
type input "[DATE]"
select select "9"
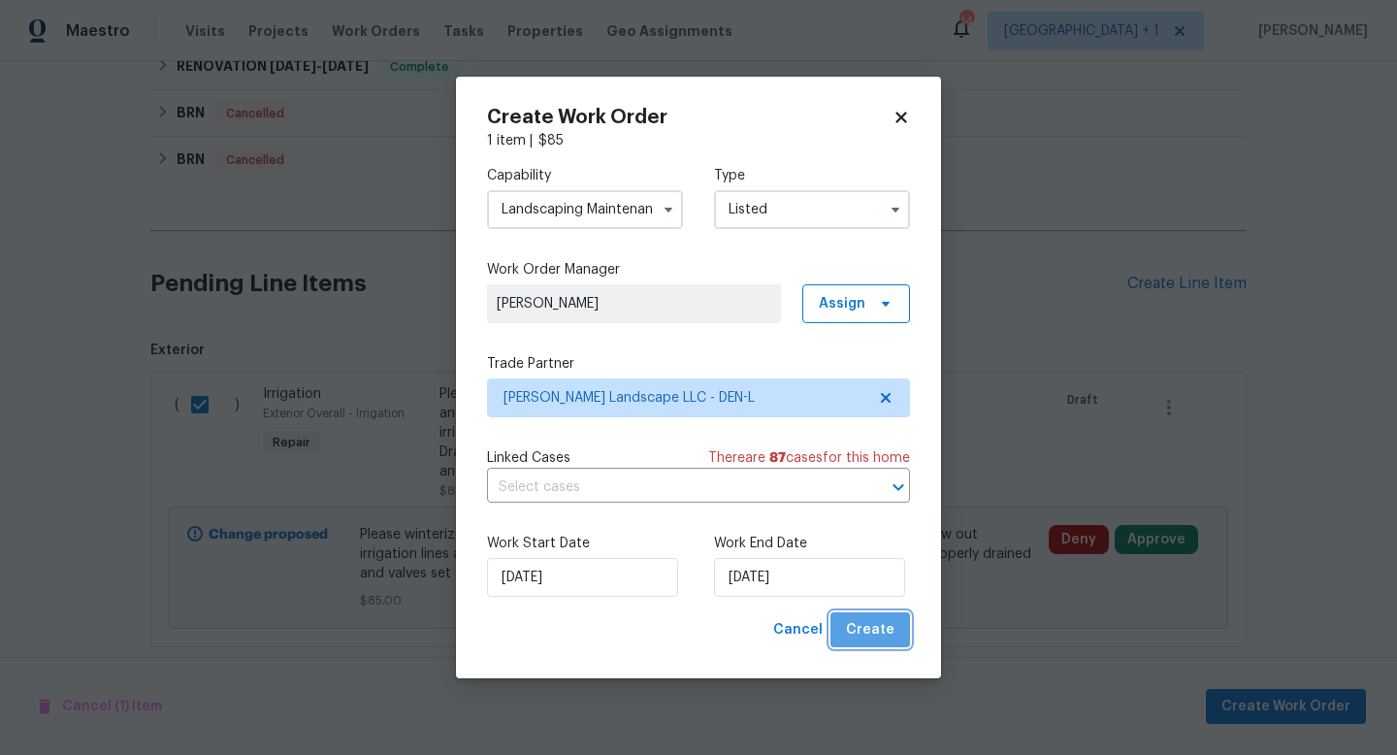
click at [883, 635] on span "Create" at bounding box center [870, 630] width 49 height 24
checkbox input "false"
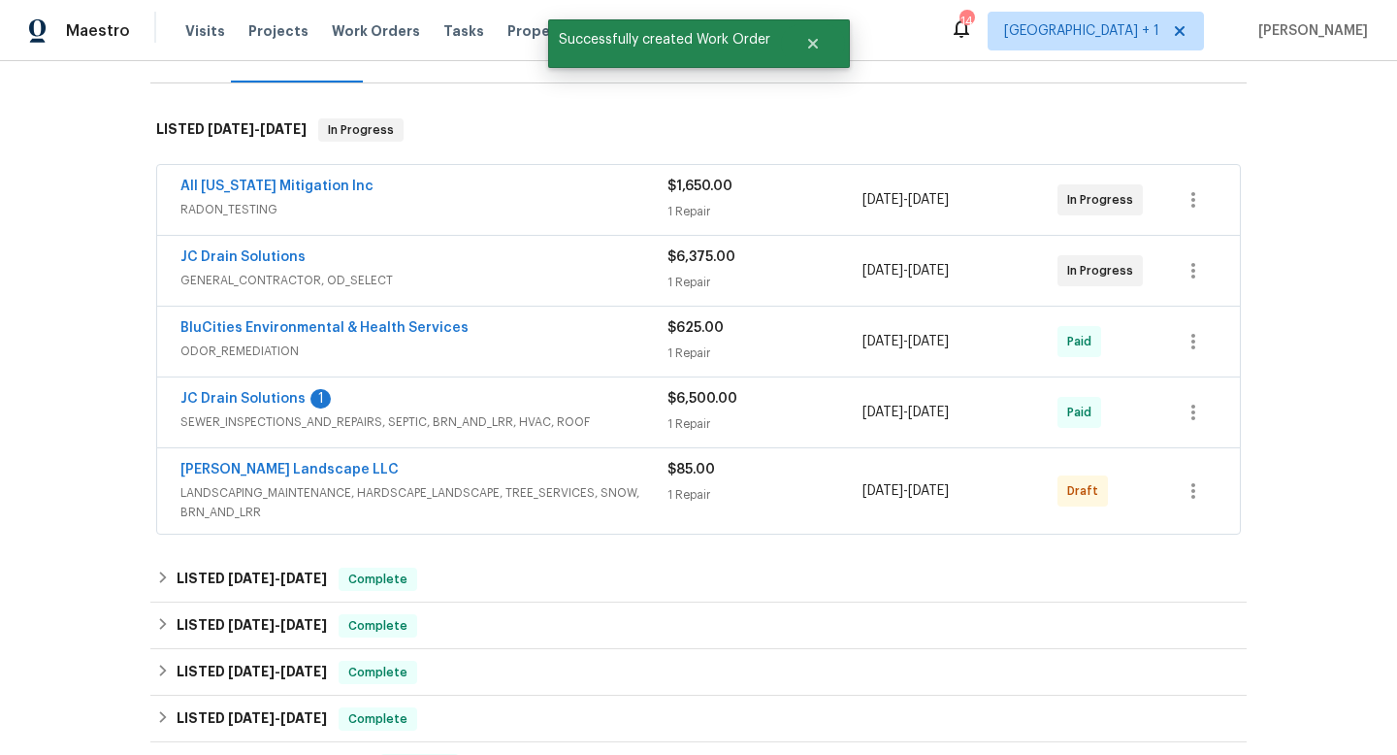
scroll to position [270, 0]
click at [1195, 487] on icon "button" at bounding box center [1193, 489] width 23 height 23
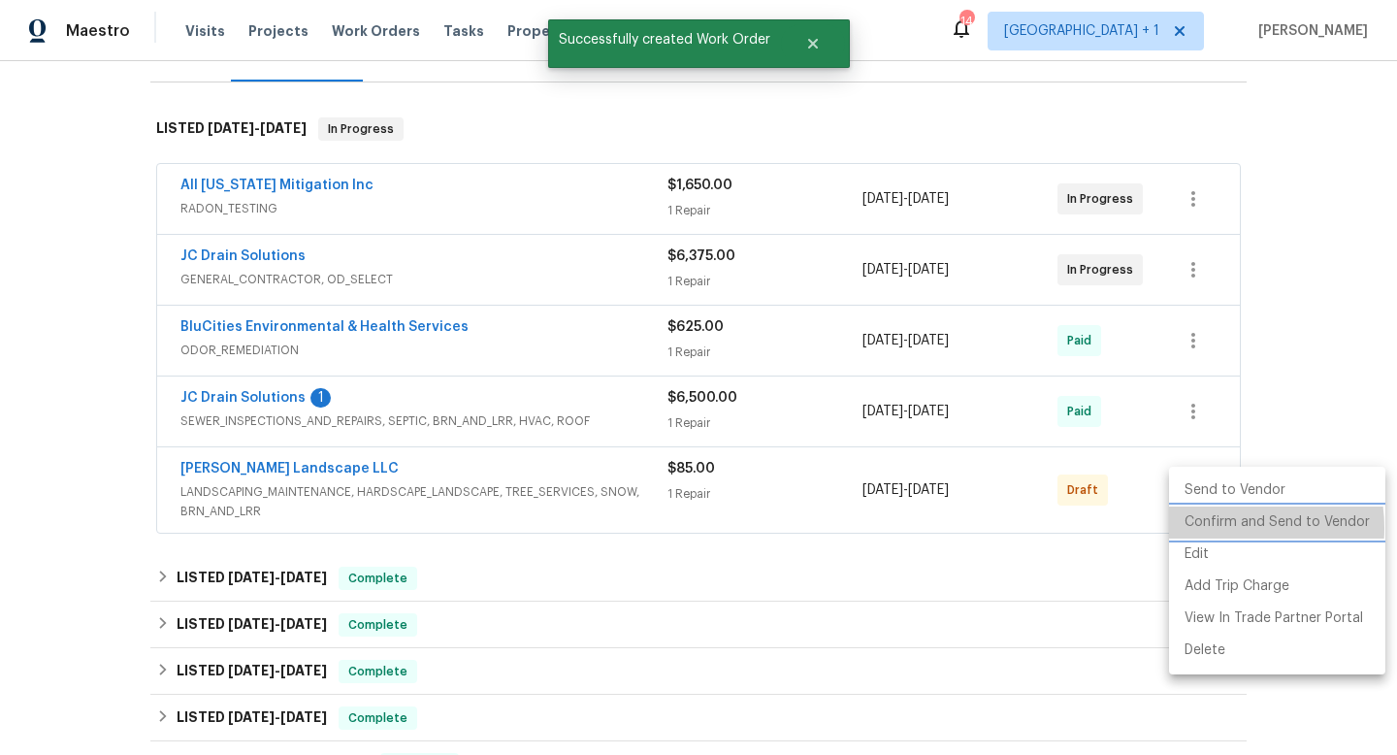
click at [1220, 528] on li "Confirm and Send to Vendor" at bounding box center [1277, 523] width 216 height 32
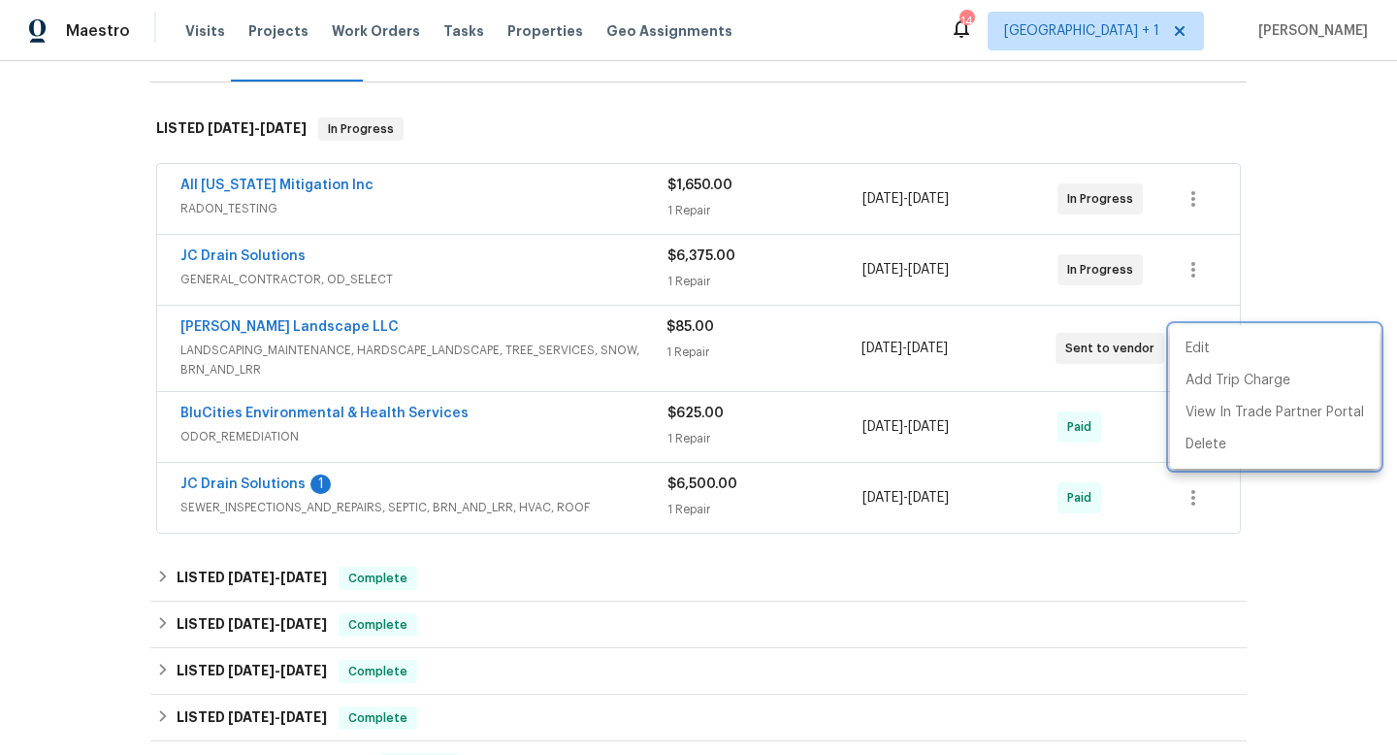
click at [1330, 552] on div at bounding box center [698, 377] width 1397 height 755
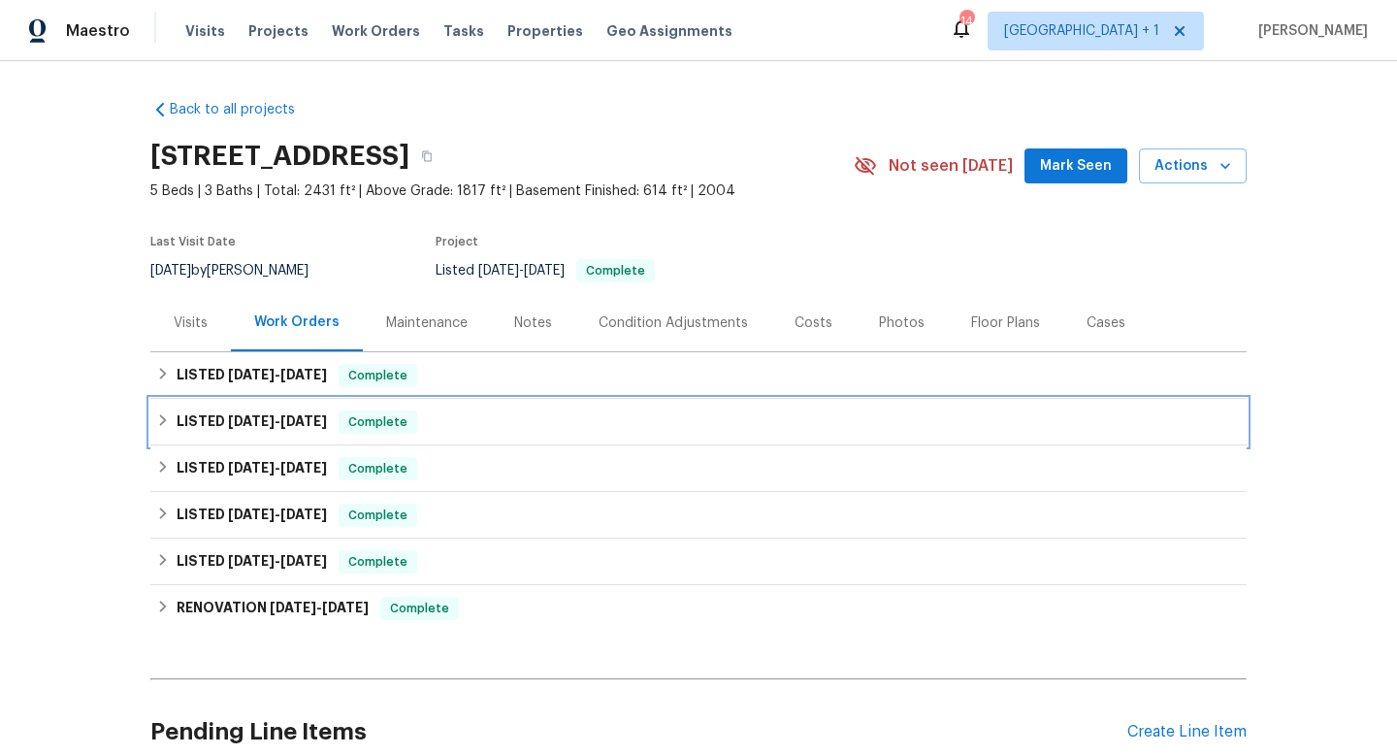
click at [165, 422] on icon at bounding box center [163, 420] width 14 height 14
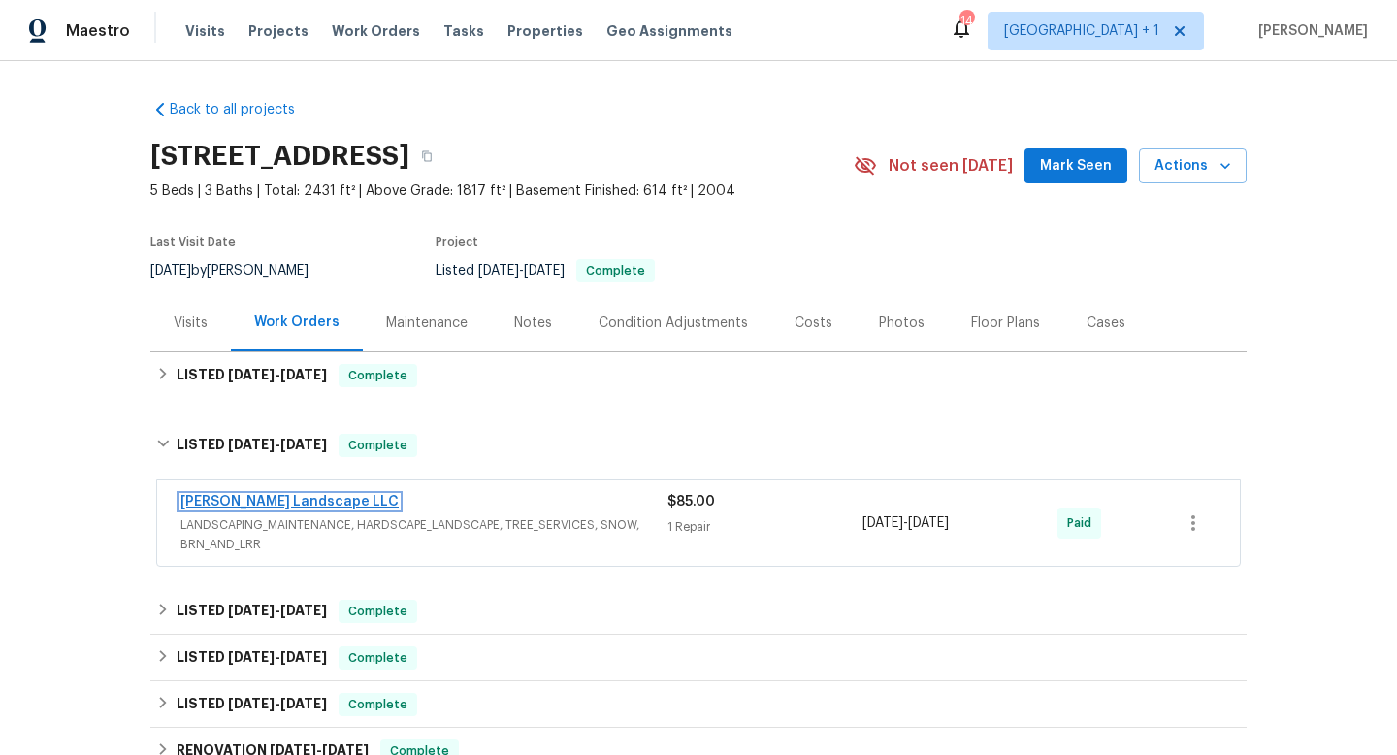
click at [232, 505] on link "[PERSON_NAME] Landscape LLC" at bounding box center [290, 502] width 218 height 14
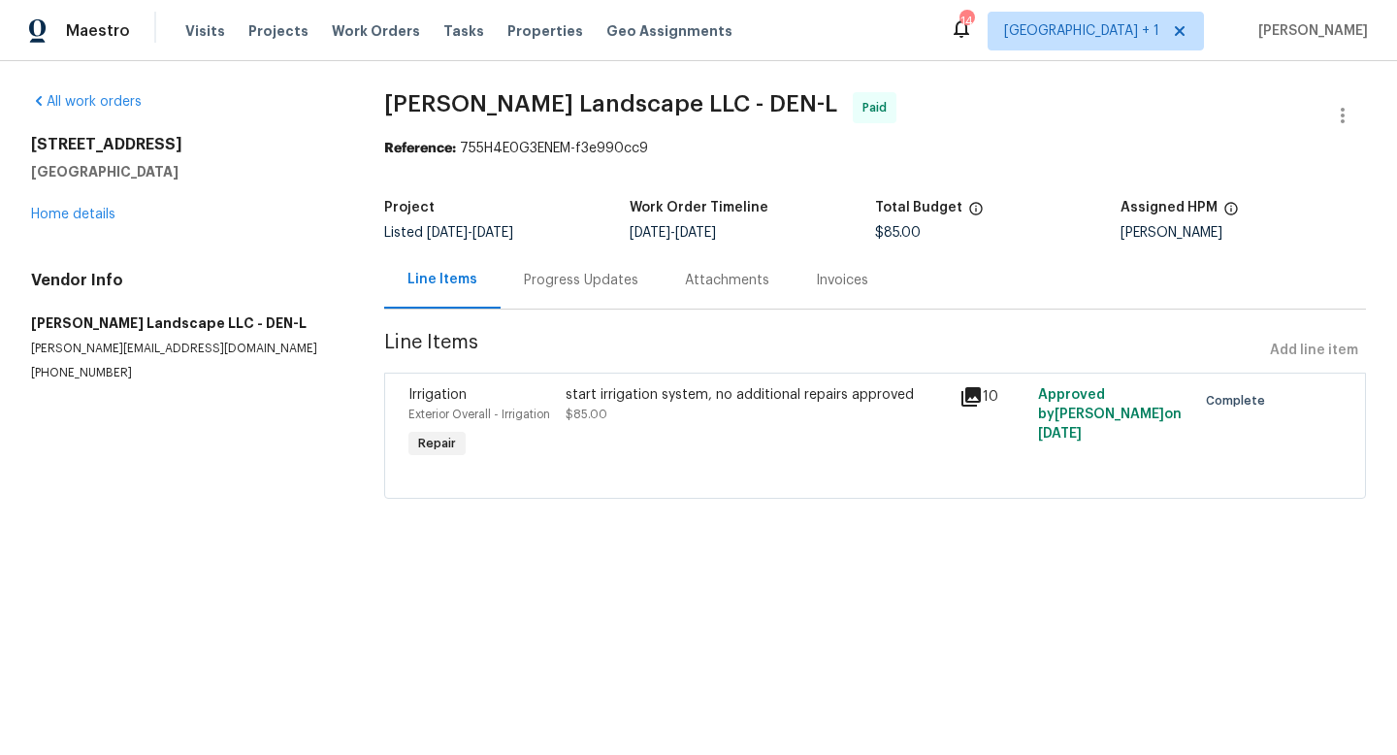
click at [966, 391] on icon at bounding box center [971, 396] width 19 height 19
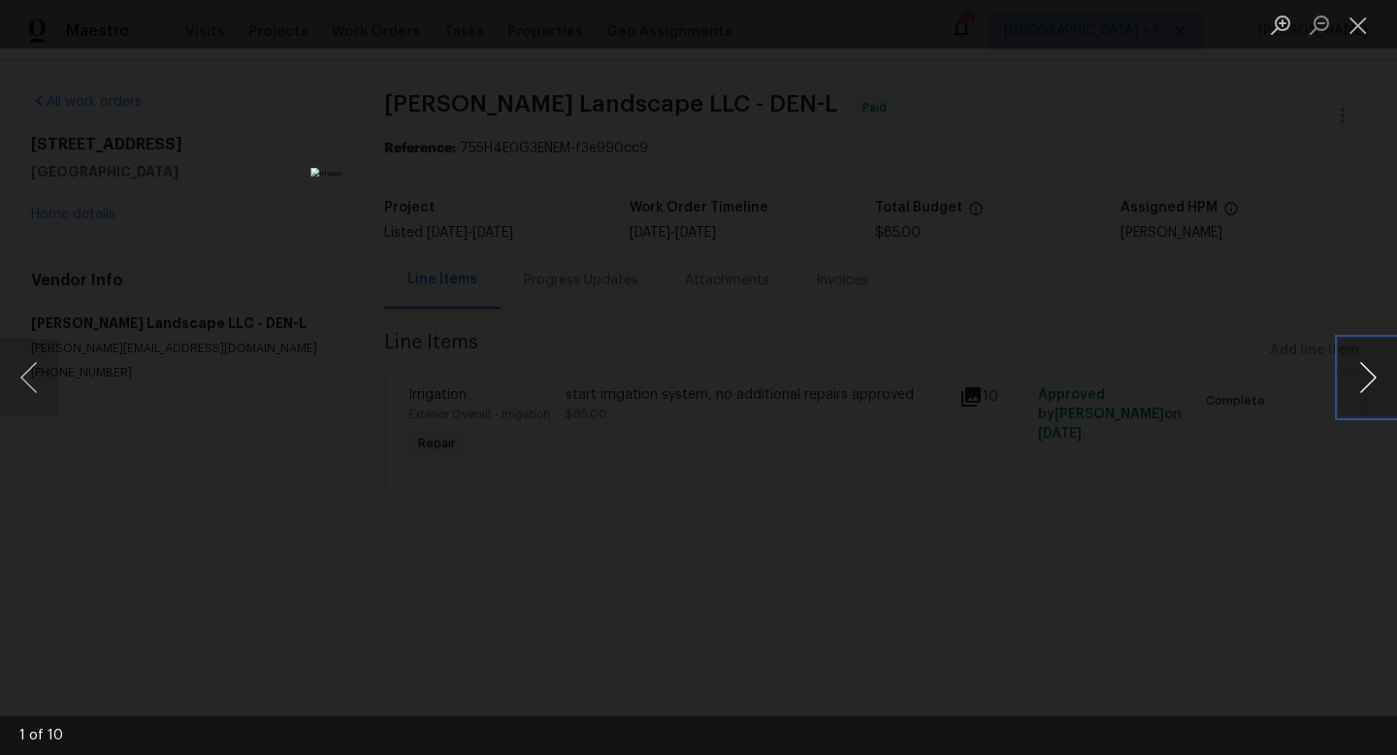
click at [1374, 377] on button "Next image" at bounding box center [1368, 378] width 58 height 78
click at [1357, 24] on button "Close lightbox" at bounding box center [1358, 25] width 39 height 34
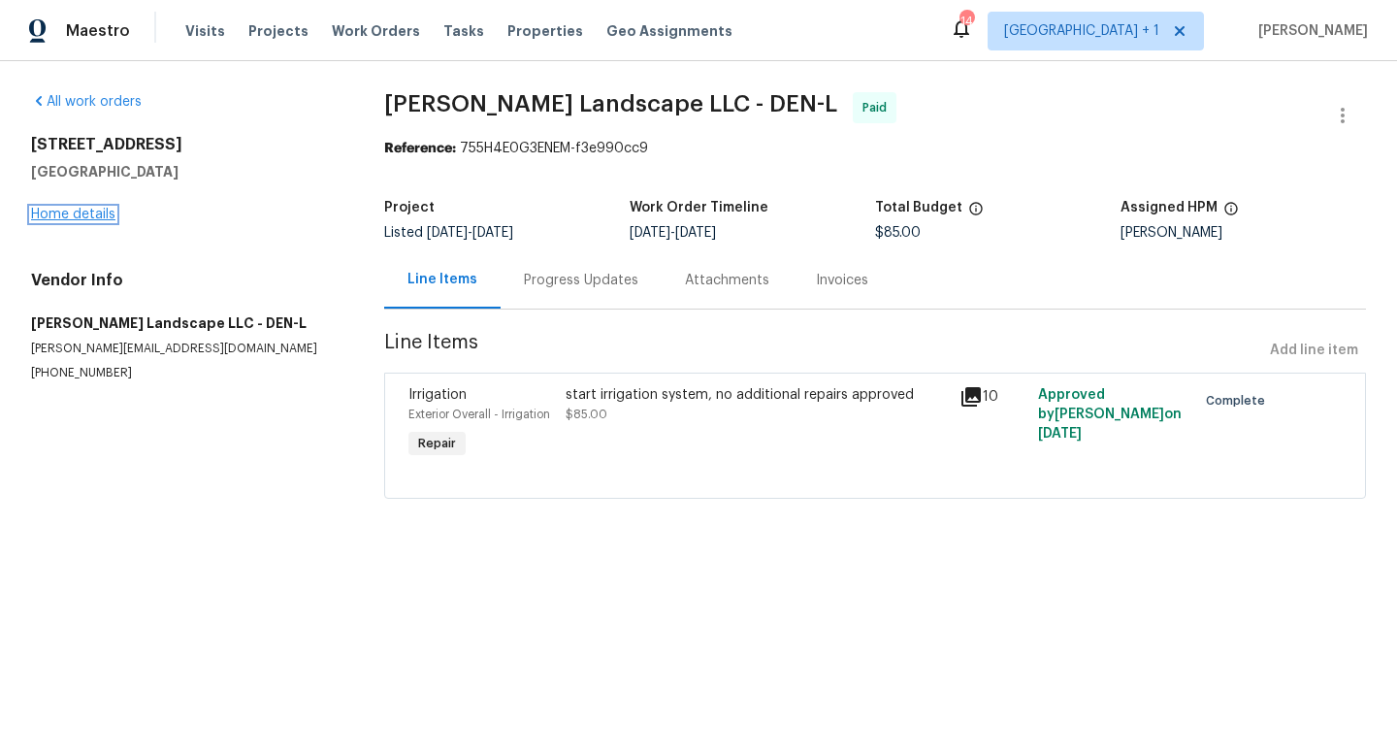
click at [96, 210] on link "Home details" at bounding box center [73, 215] width 84 height 14
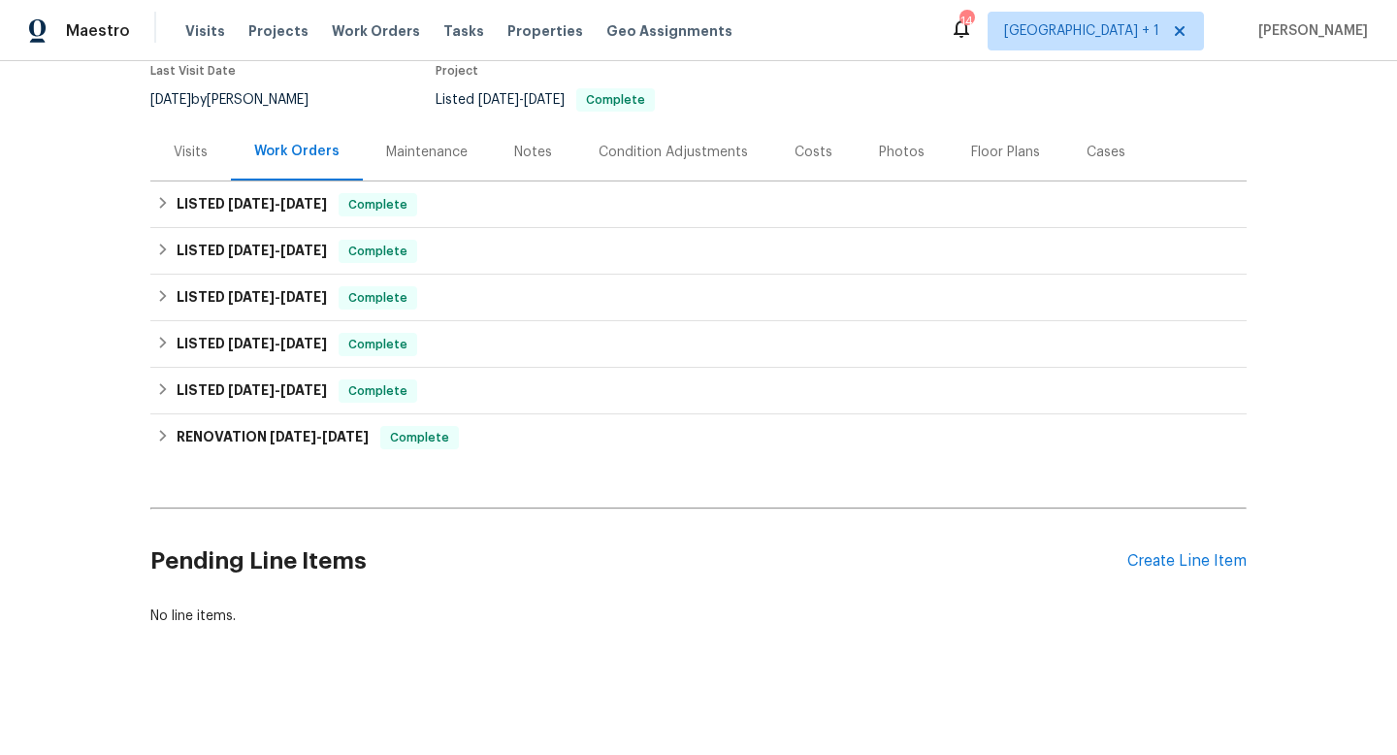
scroll to position [173, 0]
click at [1166, 564] on div "Create Line Item" at bounding box center [1187, 559] width 119 height 18
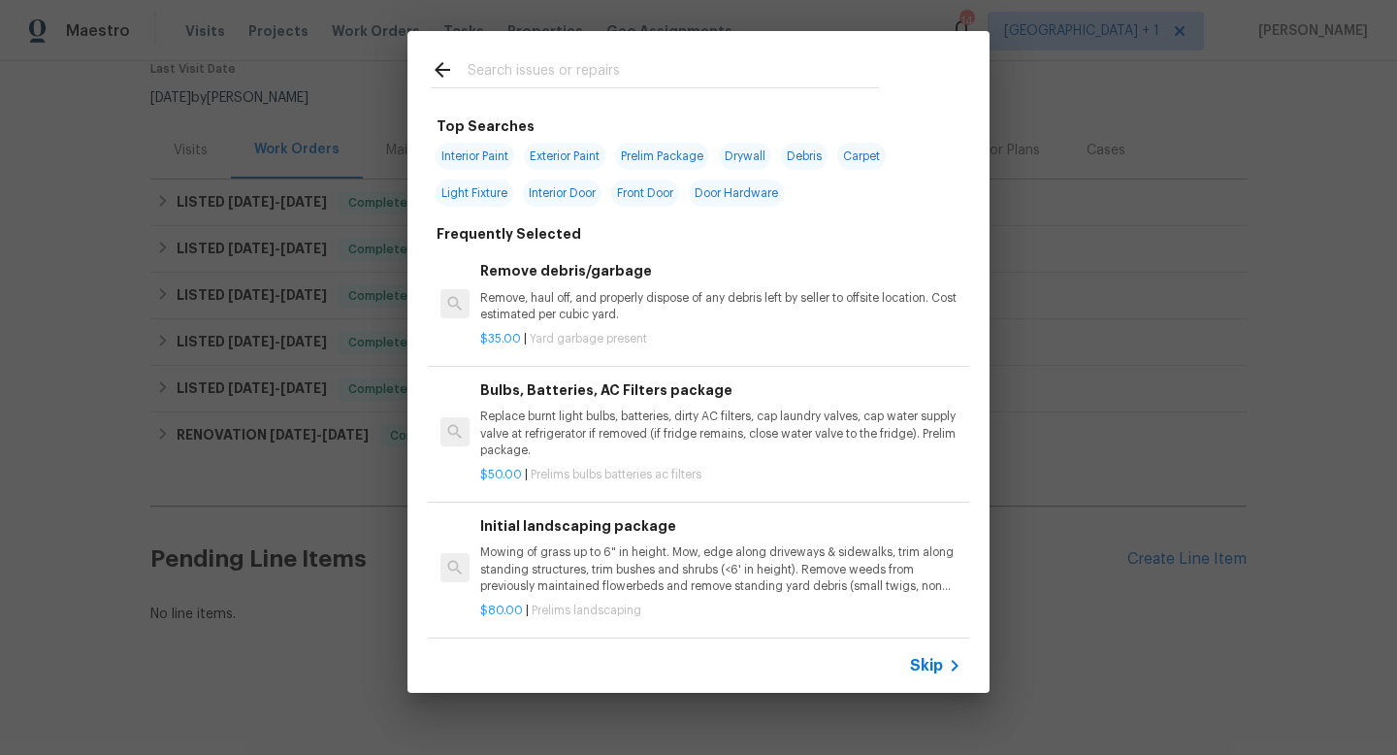
click at [944, 667] on icon at bounding box center [954, 665] width 23 height 23
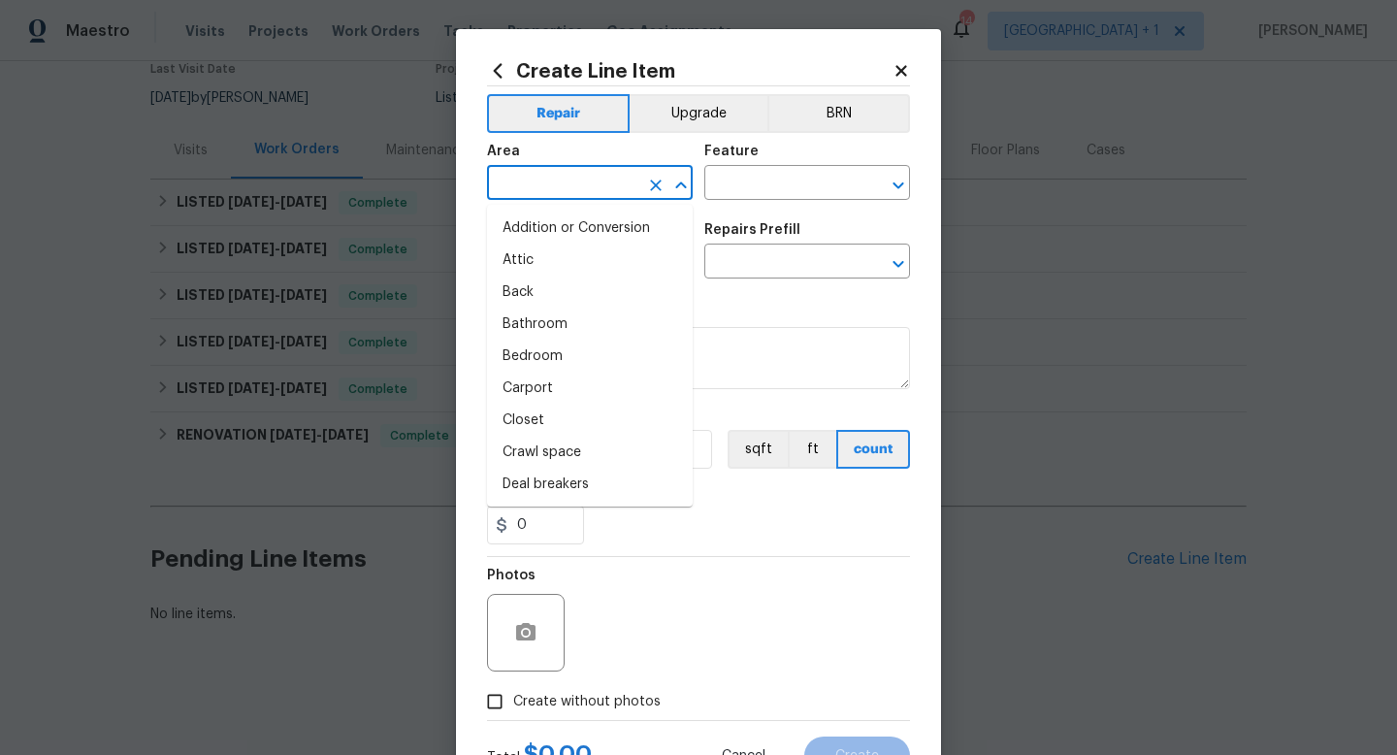
click at [600, 184] on input "text" at bounding box center [562, 185] width 151 height 30
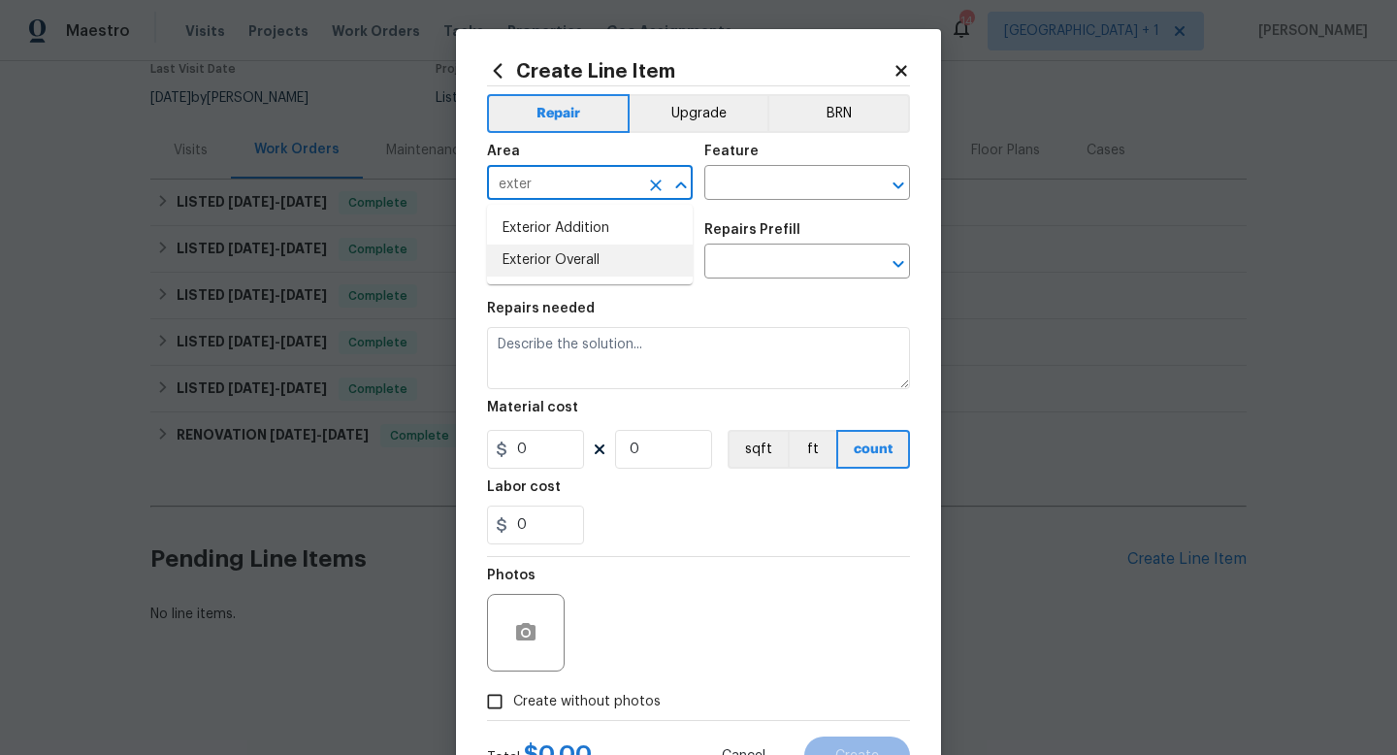
click at [559, 262] on li "Exterior Overall" at bounding box center [590, 261] width 206 height 32
type input "Exterior Overall"
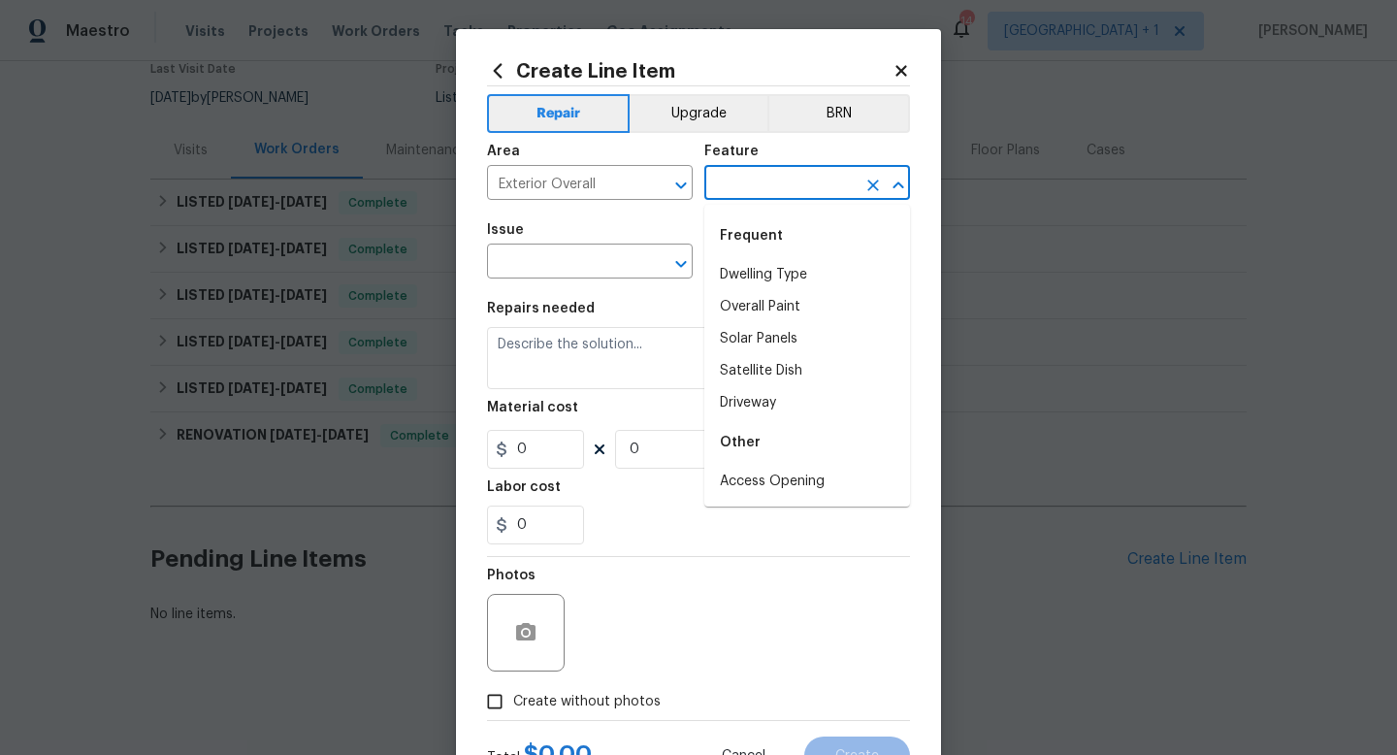
click at [736, 187] on input "text" at bounding box center [780, 185] width 151 height 30
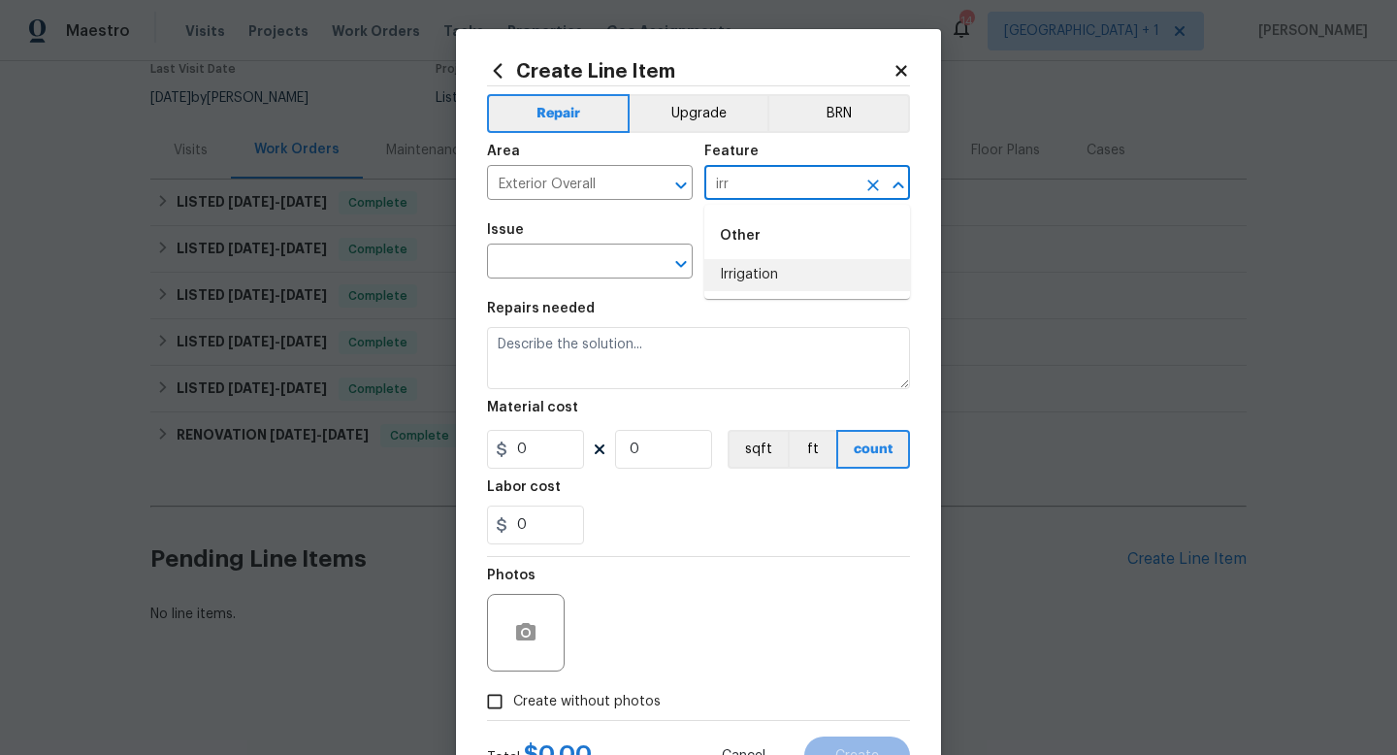
click at [745, 264] on li "Irrigation" at bounding box center [808, 275] width 206 height 32
type input "Irrigation"
click at [607, 270] on input "text" at bounding box center [562, 263] width 151 height 30
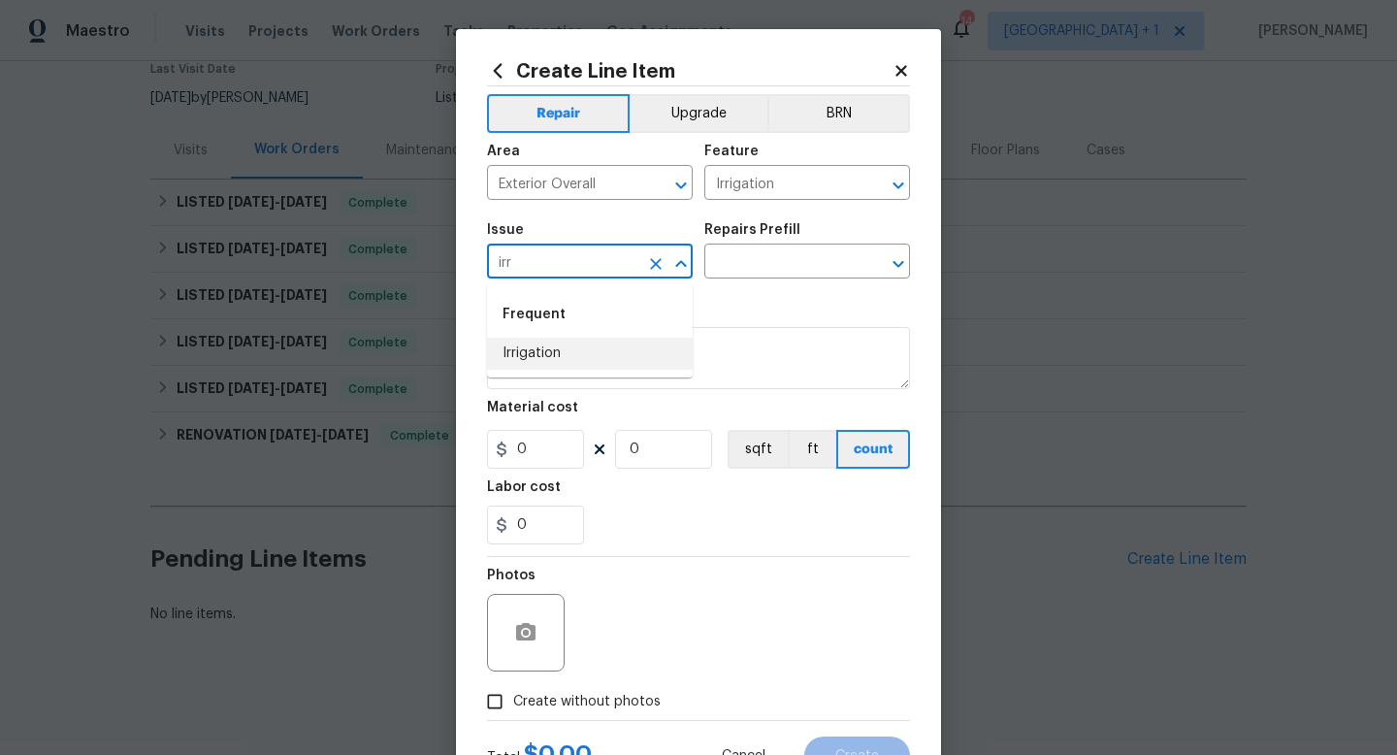
click at [567, 353] on li "Irrigation" at bounding box center [590, 354] width 206 height 32
type input "Irrigation"
click at [757, 264] on input "text" at bounding box center [780, 263] width 151 height 30
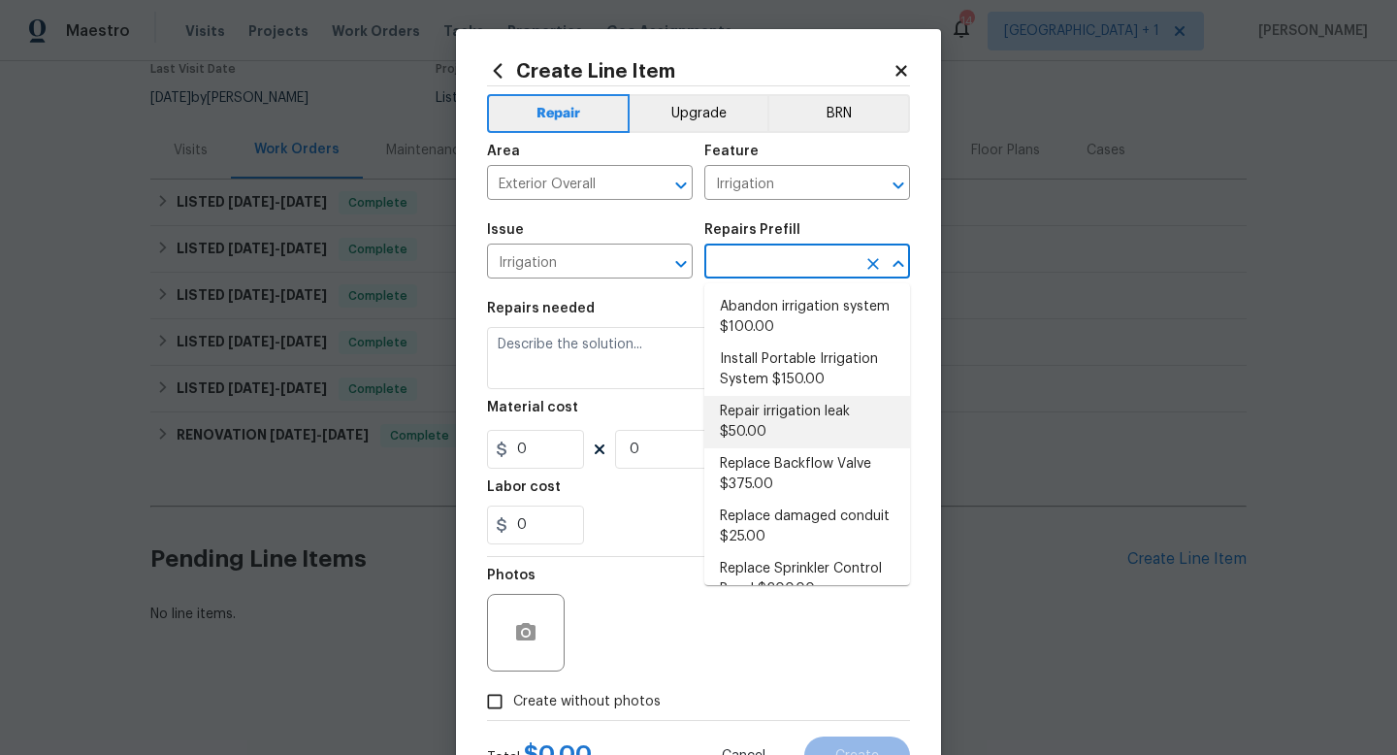
scroll to position [185, 0]
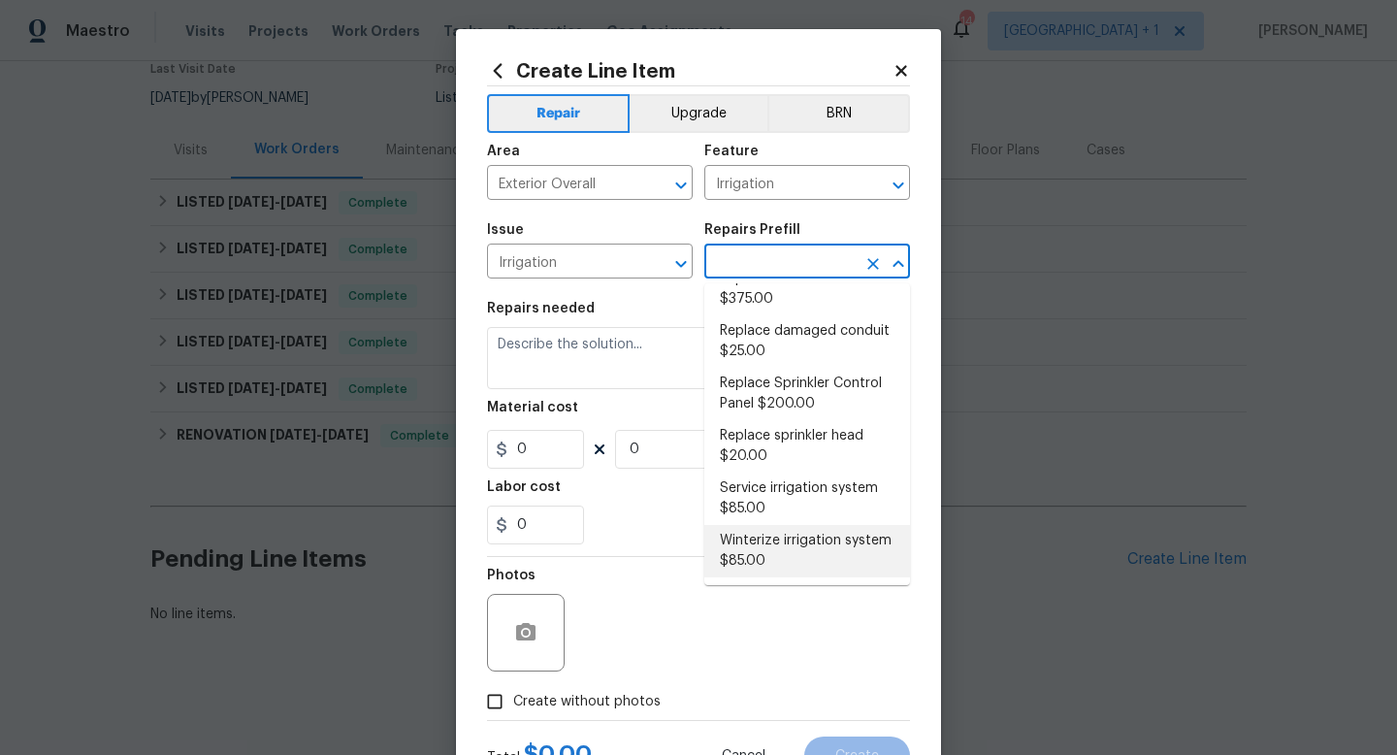
click at [759, 542] on li "Winterize irrigation system $85.00" at bounding box center [808, 551] width 206 height 52
type input "Winterize irrigation system $85.00"
type textarea "Winterize irrigation system please"
type input "1"
type input "85"
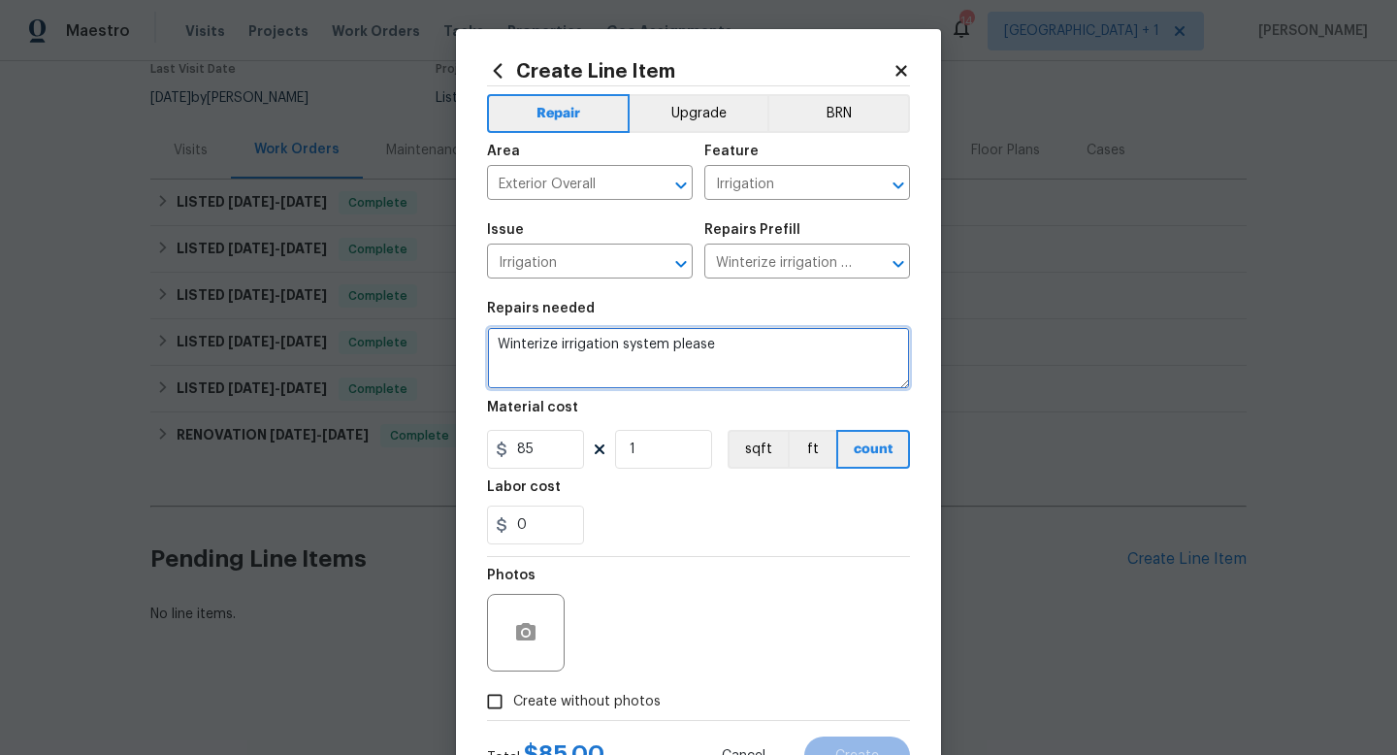
drag, startPoint x: 736, startPoint y: 345, endPoint x: 495, endPoint y: 346, distance: 240.7
click at [495, 346] on textarea "Winterize irrigation system please" at bounding box center [698, 358] width 423 height 62
paste textarea "Please winterize irrigation system. Drain backflow and lines to house and turn …"
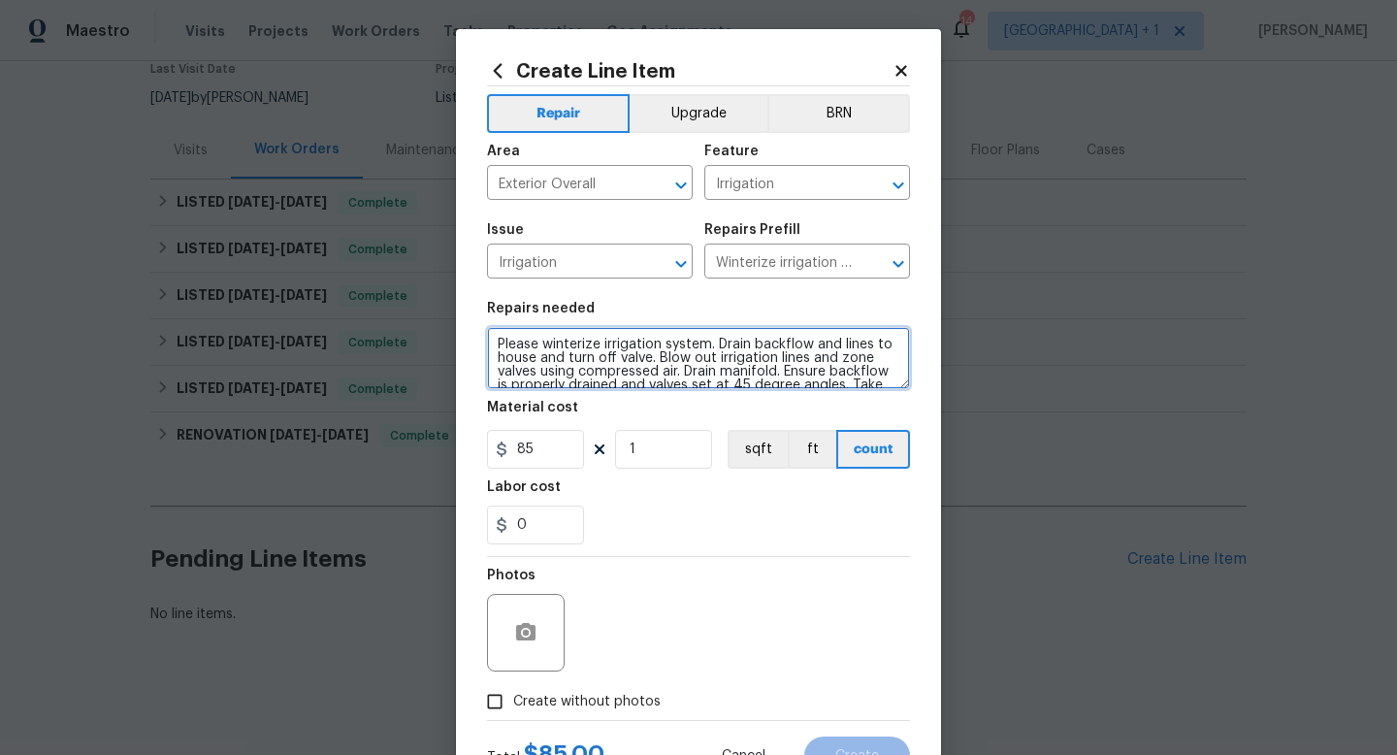
scroll to position [17, 0]
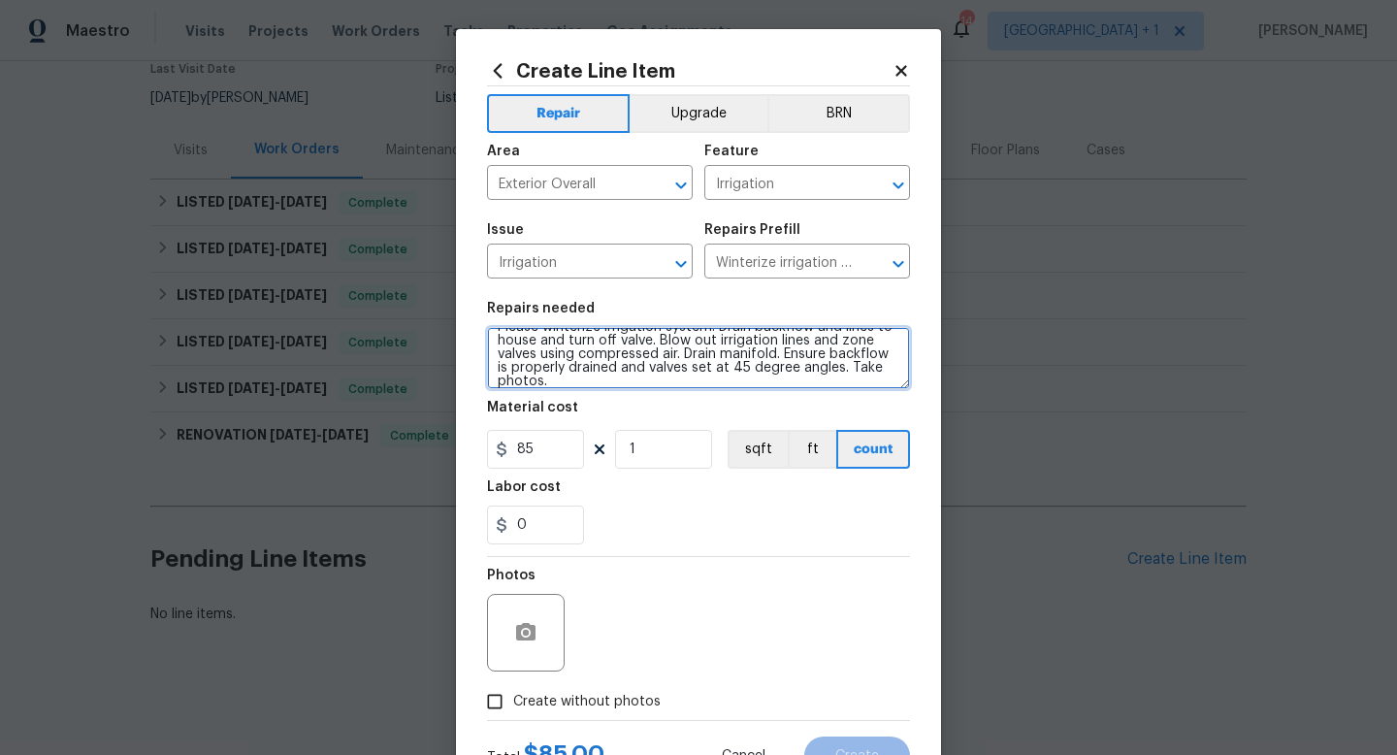
type textarea "Please winterize irrigation system. Drain backflow and lines to house and turn …"
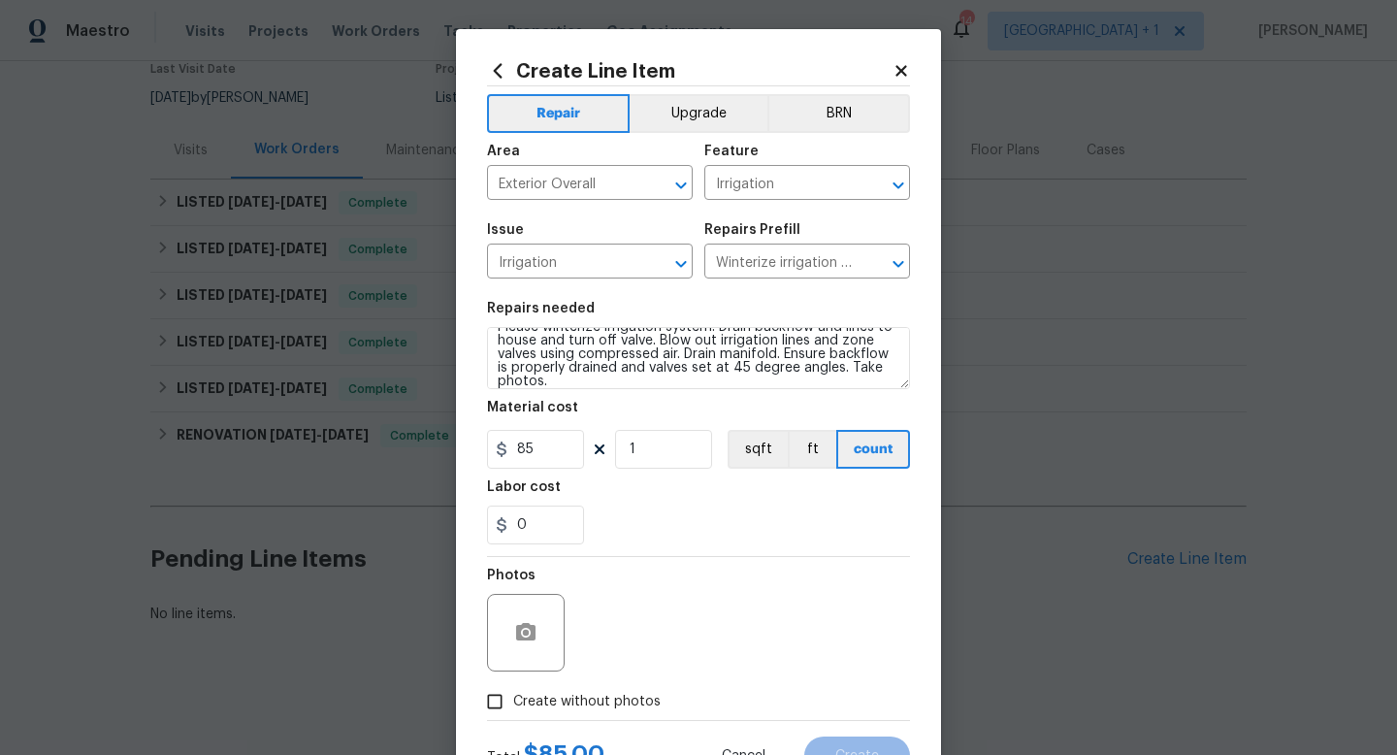
click at [633, 545] on section "Repairs needed Please winterize irrigation system. Drain backflow and lines to …" at bounding box center [698, 423] width 423 height 266
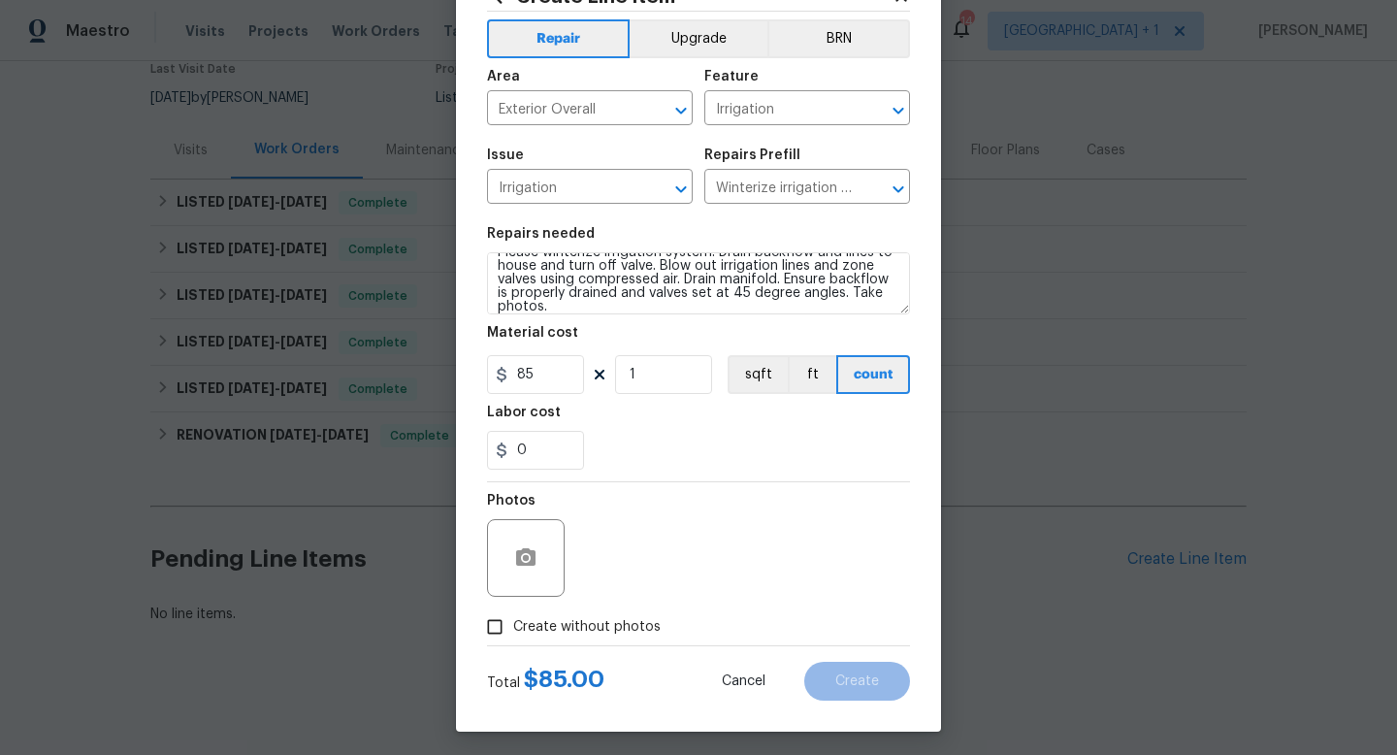
scroll to position [82, 0]
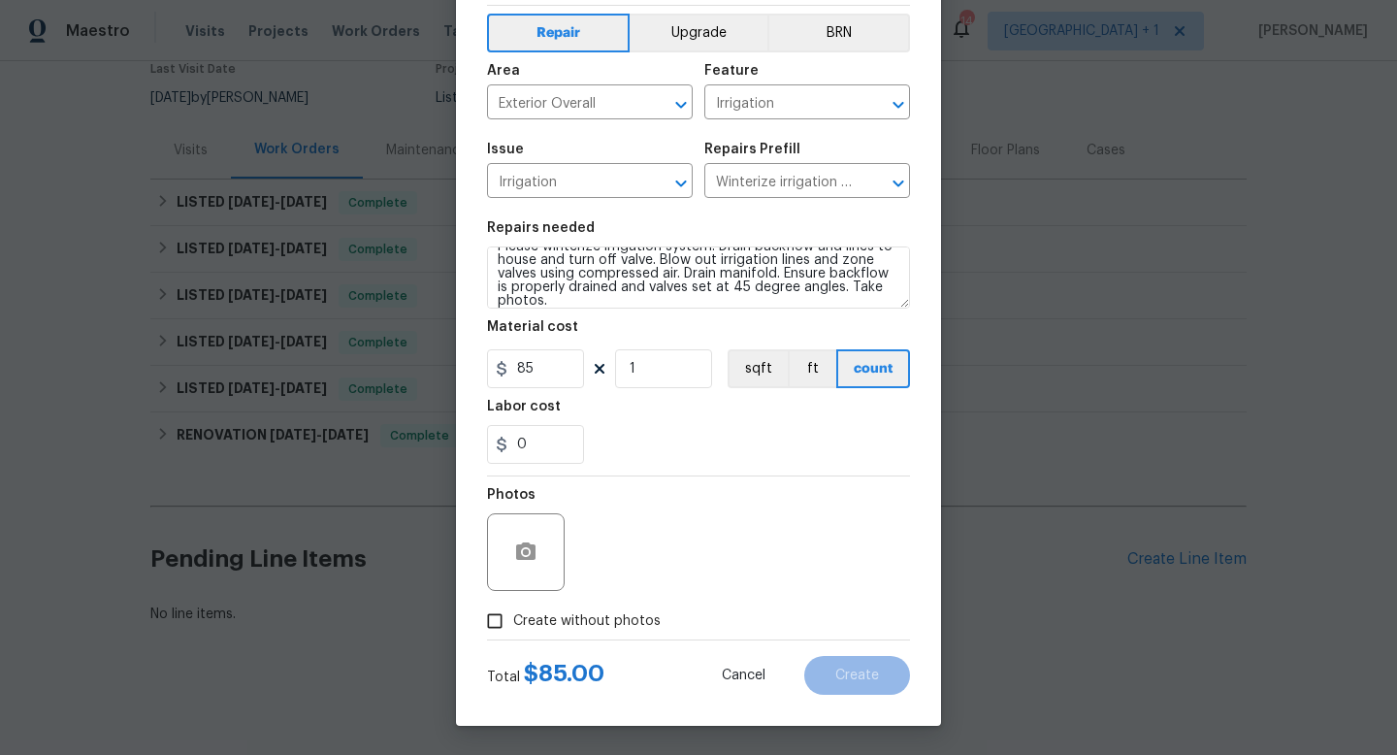
click at [549, 632] on label "Create without photos" at bounding box center [568, 621] width 184 height 37
click at [513, 632] on input "Create without photos" at bounding box center [494, 621] width 37 height 37
checkbox input "true"
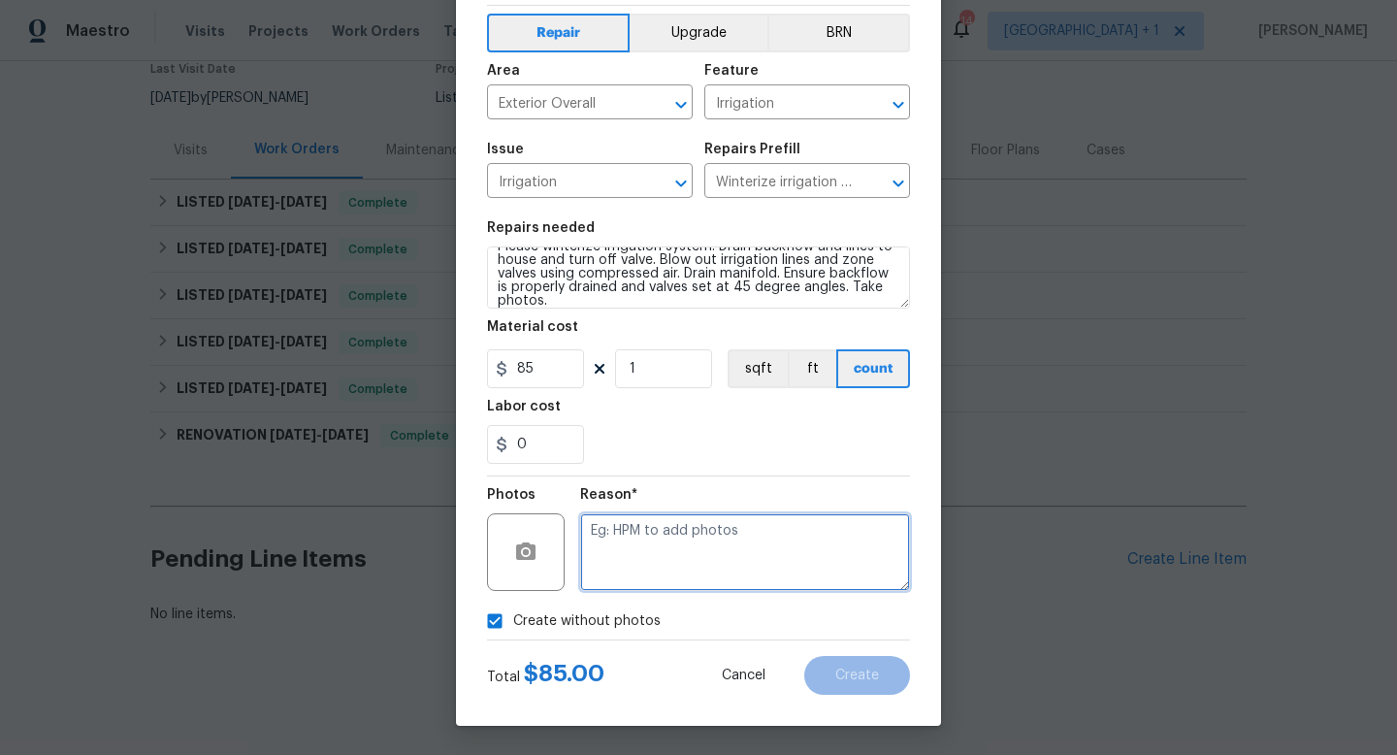
click at [628, 573] on textarea at bounding box center [745, 552] width 330 height 78
type textarea "na"
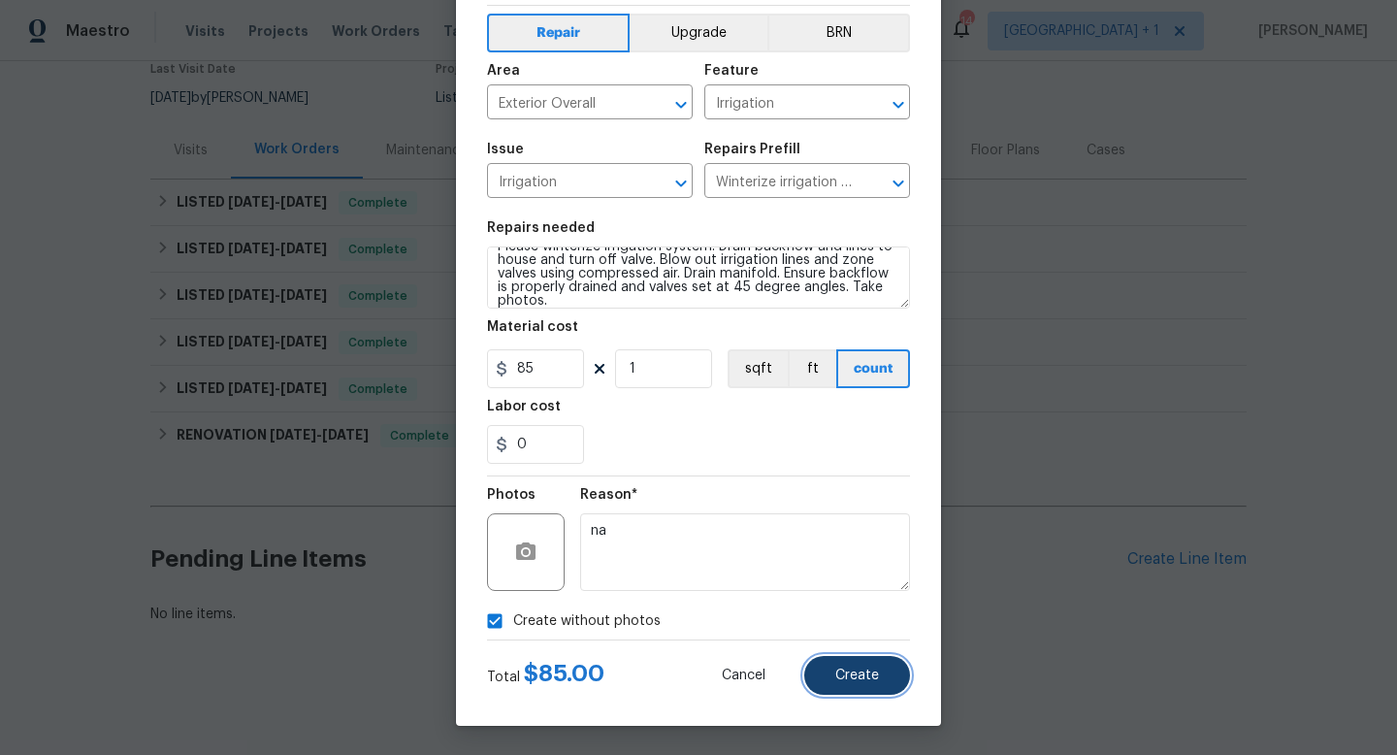
click at [860, 690] on button "Create" at bounding box center [858, 675] width 106 height 39
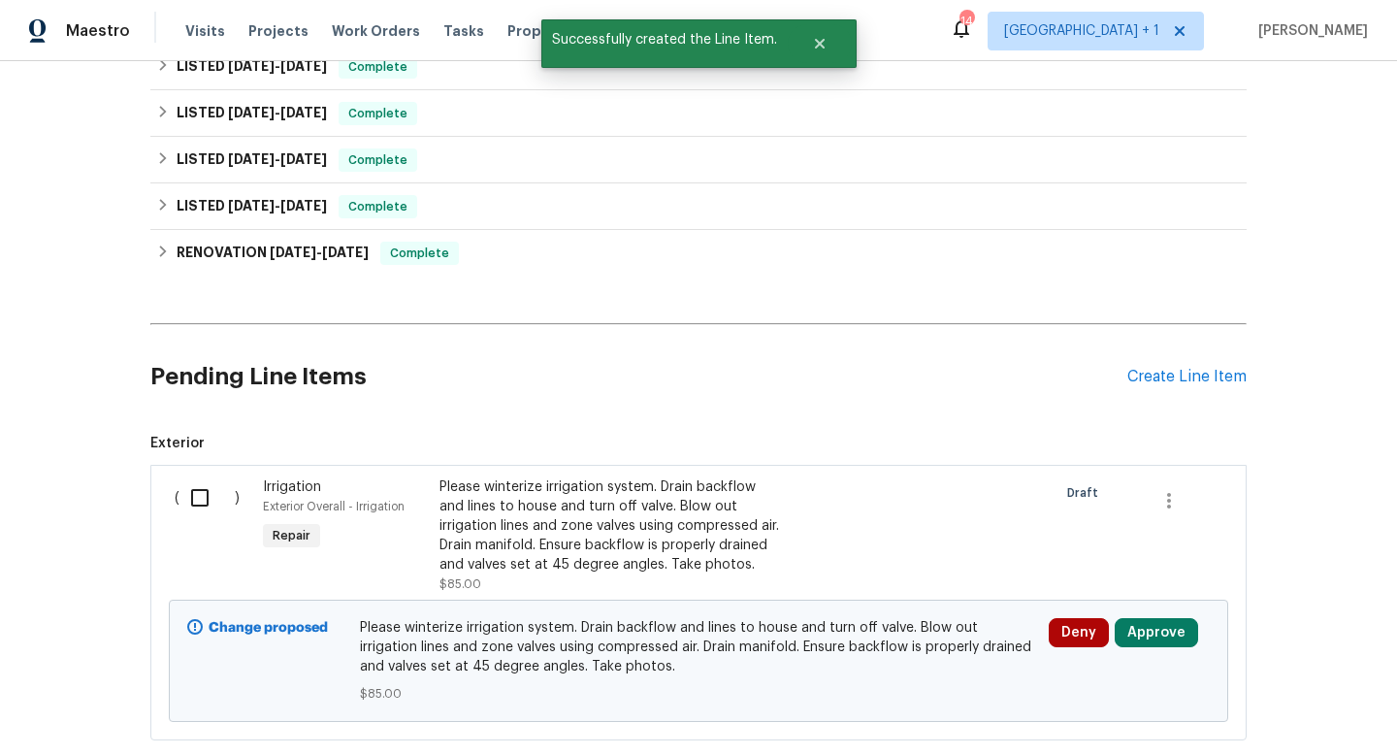
scroll to position [375, 0]
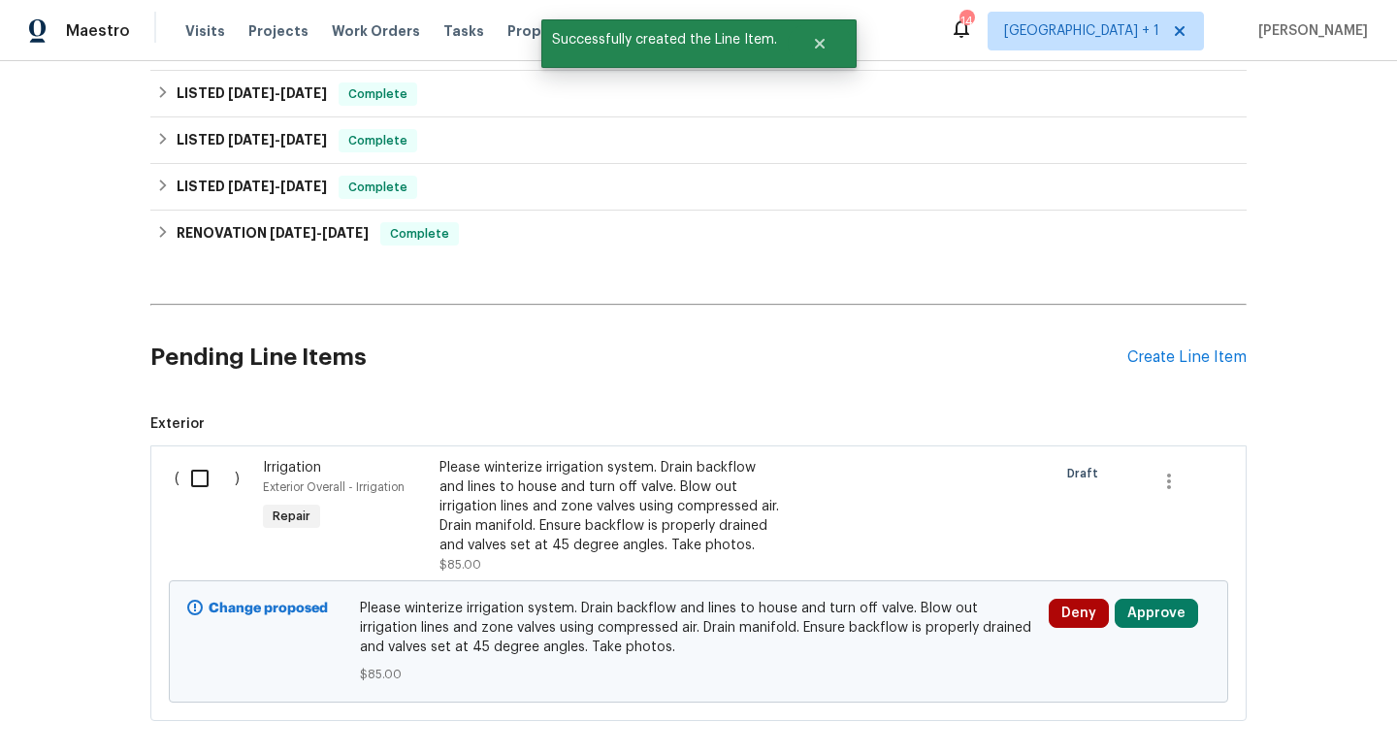
click at [200, 482] on input "checkbox" at bounding box center [207, 478] width 55 height 41
checkbox input "true"
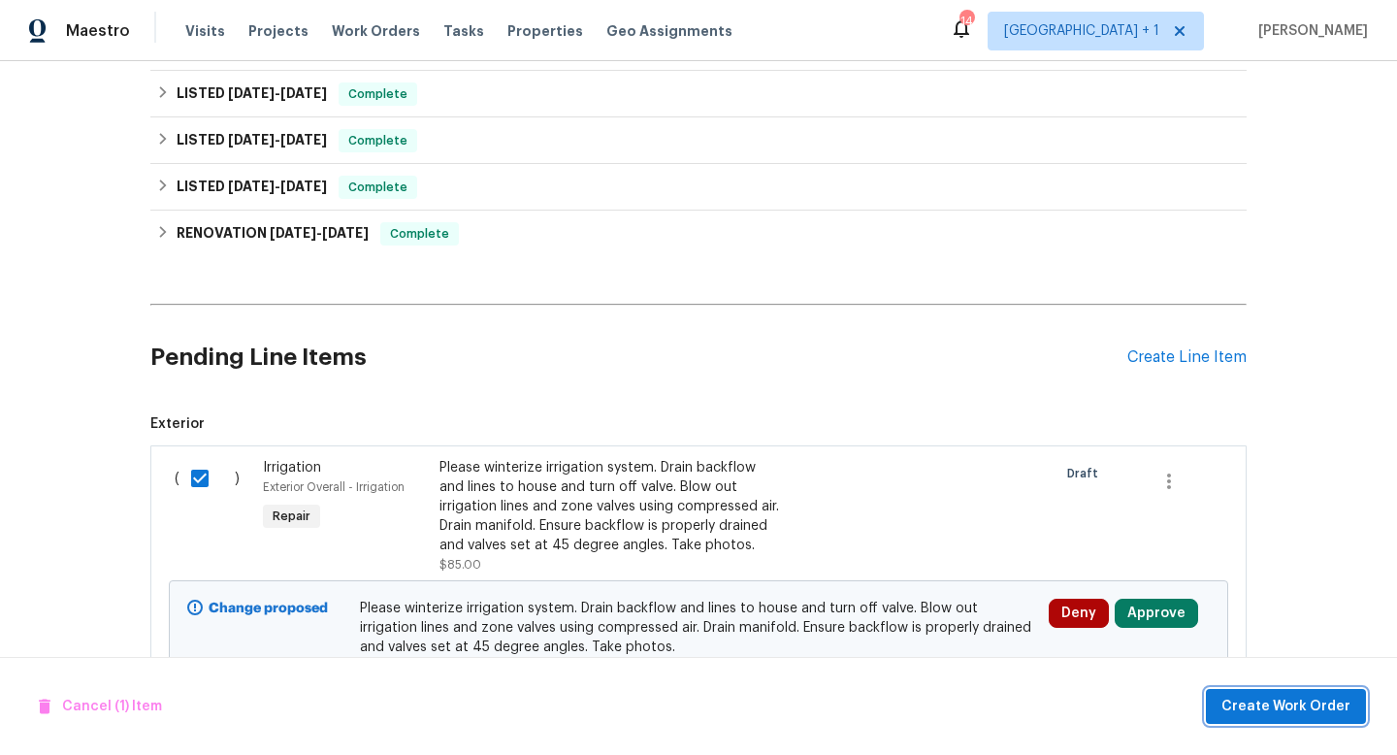
click at [1269, 712] on span "Create Work Order" at bounding box center [1286, 707] width 129 height 24
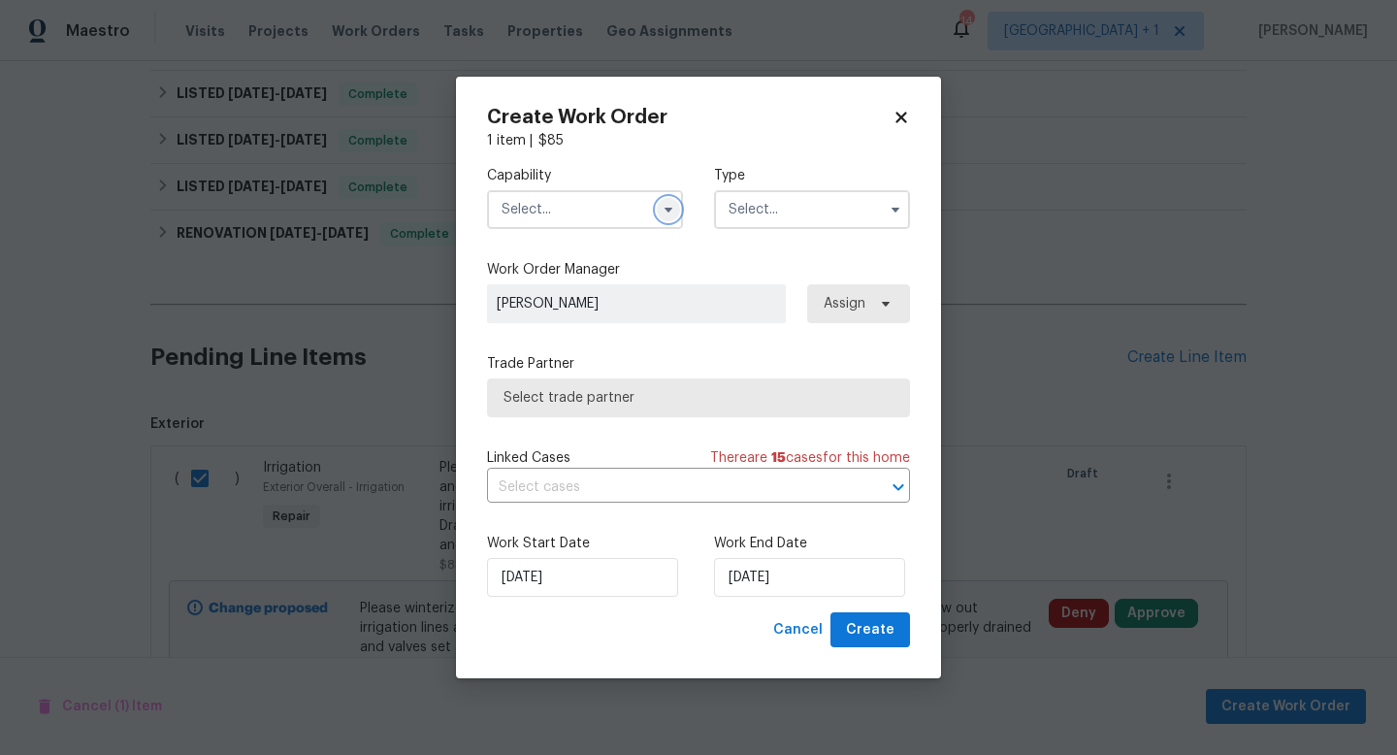
click at [669, 212] on icon "button" at bounding box center [669, 210] width 8 height 5
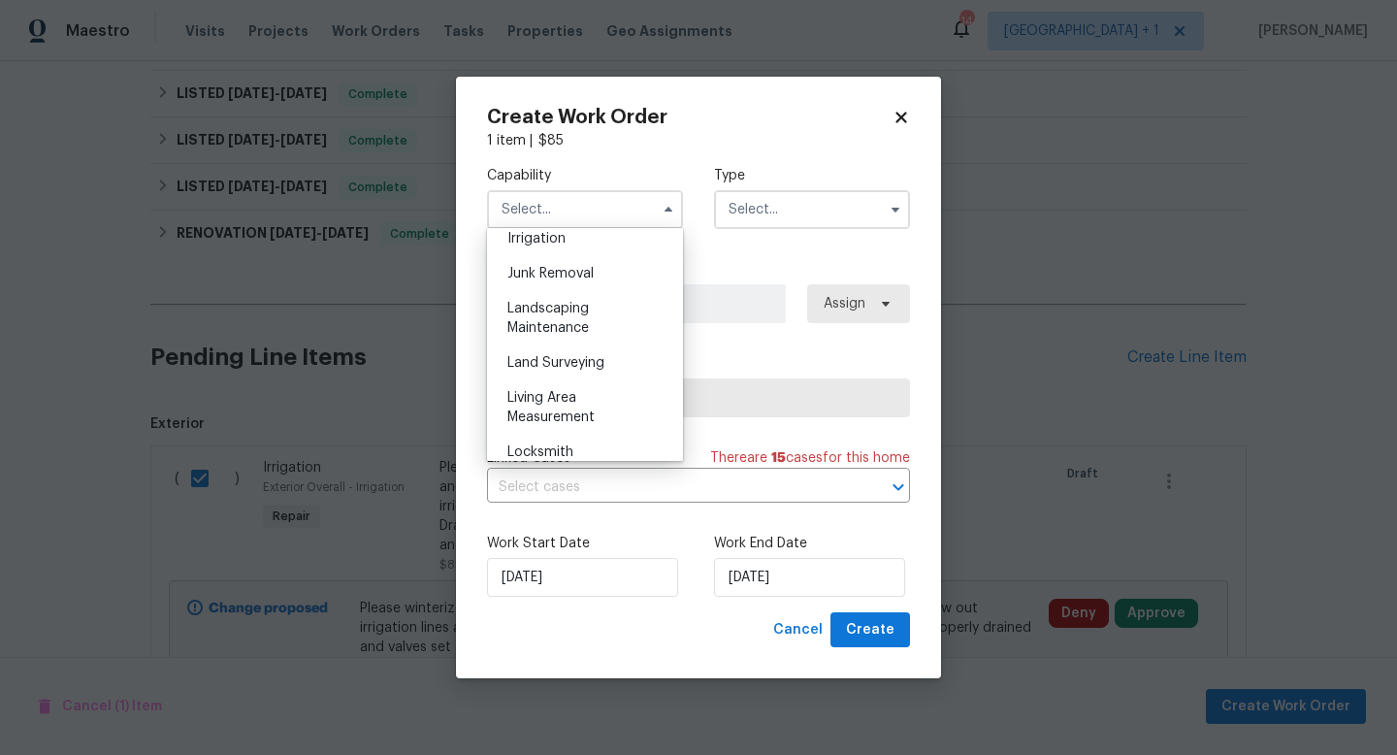
scroll to position [1232, 0]
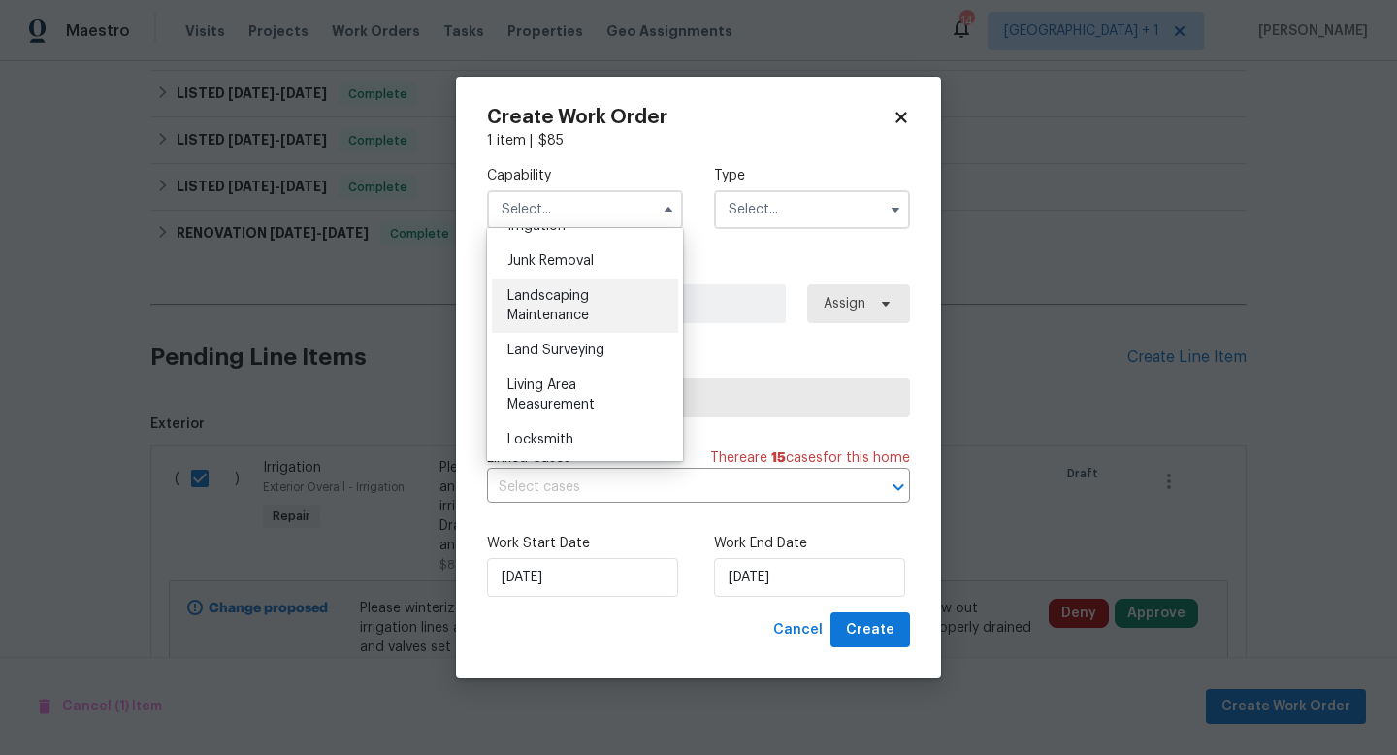
click at [556, 310] on span "Landscaping Maintenance" at bounding box center [549, 305] width 82 height 33
type input "Landscaping Maintenance"
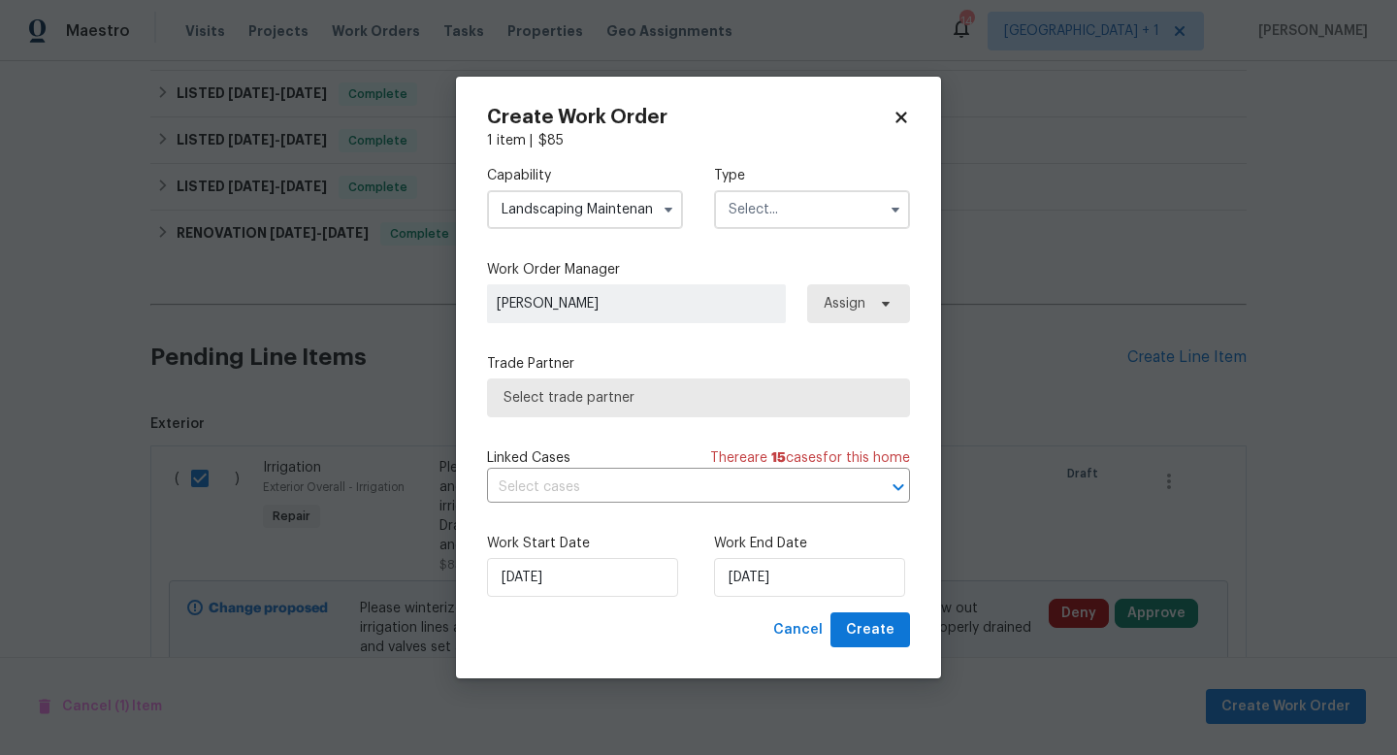
click at [764, 215] on input "text" at bounding box center [812, 209] width 196 height 39
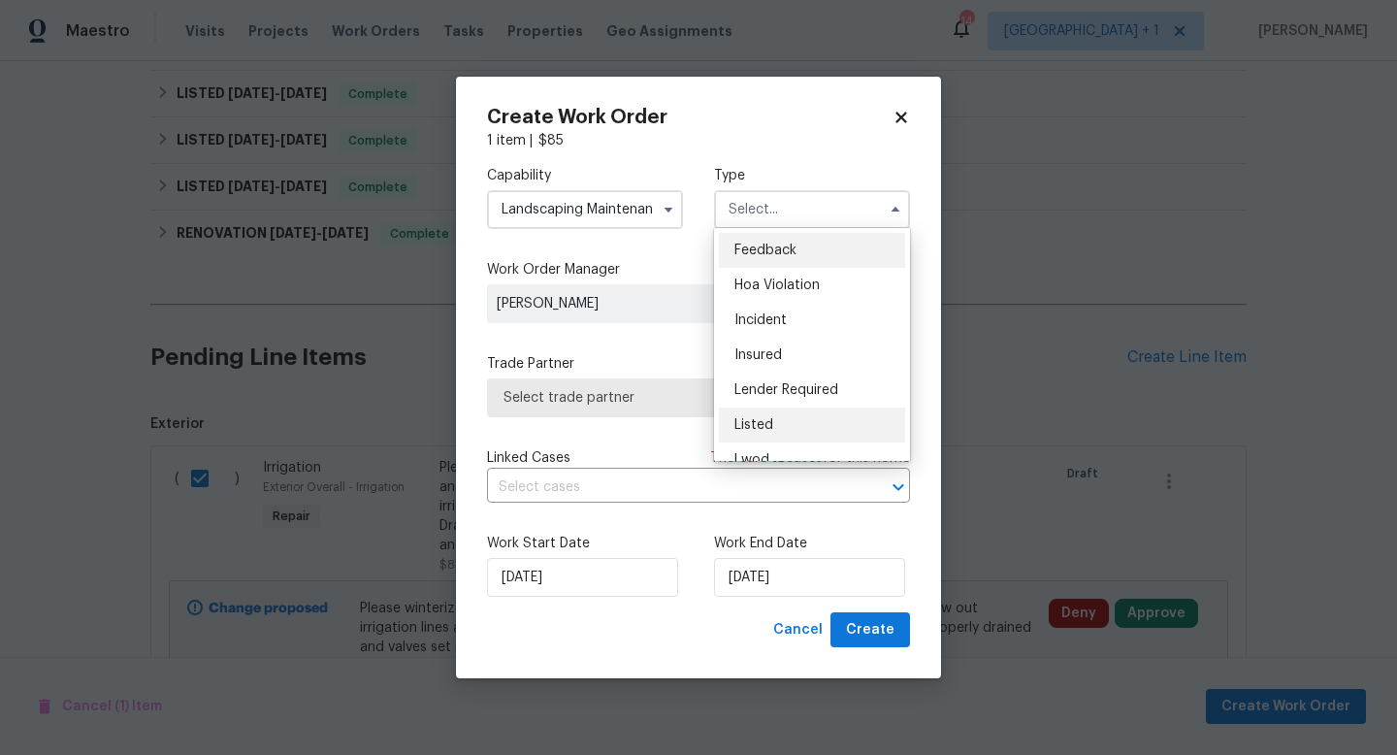
click at [773, 430] on div "Listed" at bounding box center [812, 425] width 186 height 35
type input "Listed"
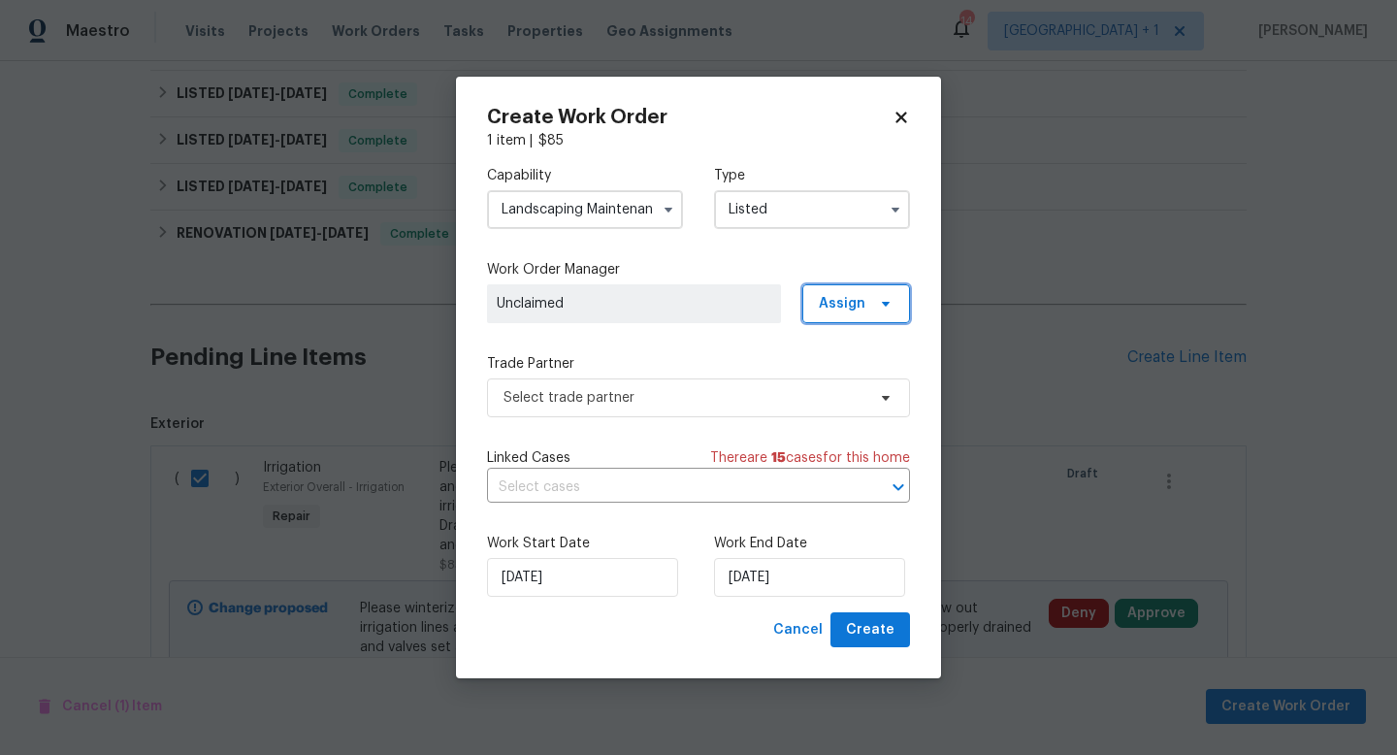
click at [891, 309] on icon at bounding box center [886, 304] width 16 height 16
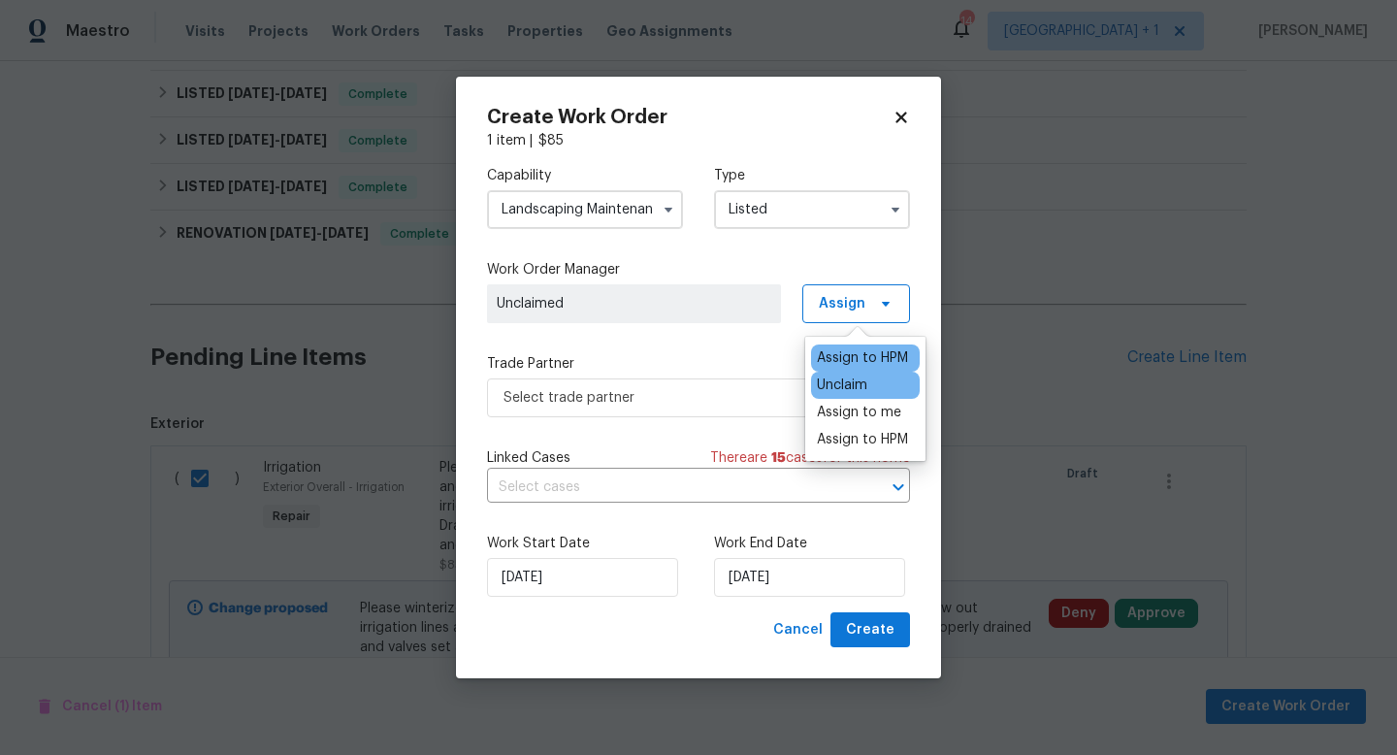
click at [856, 356] on div "Assign to HPM" at bounding box center [862, 357] width 91 height 19
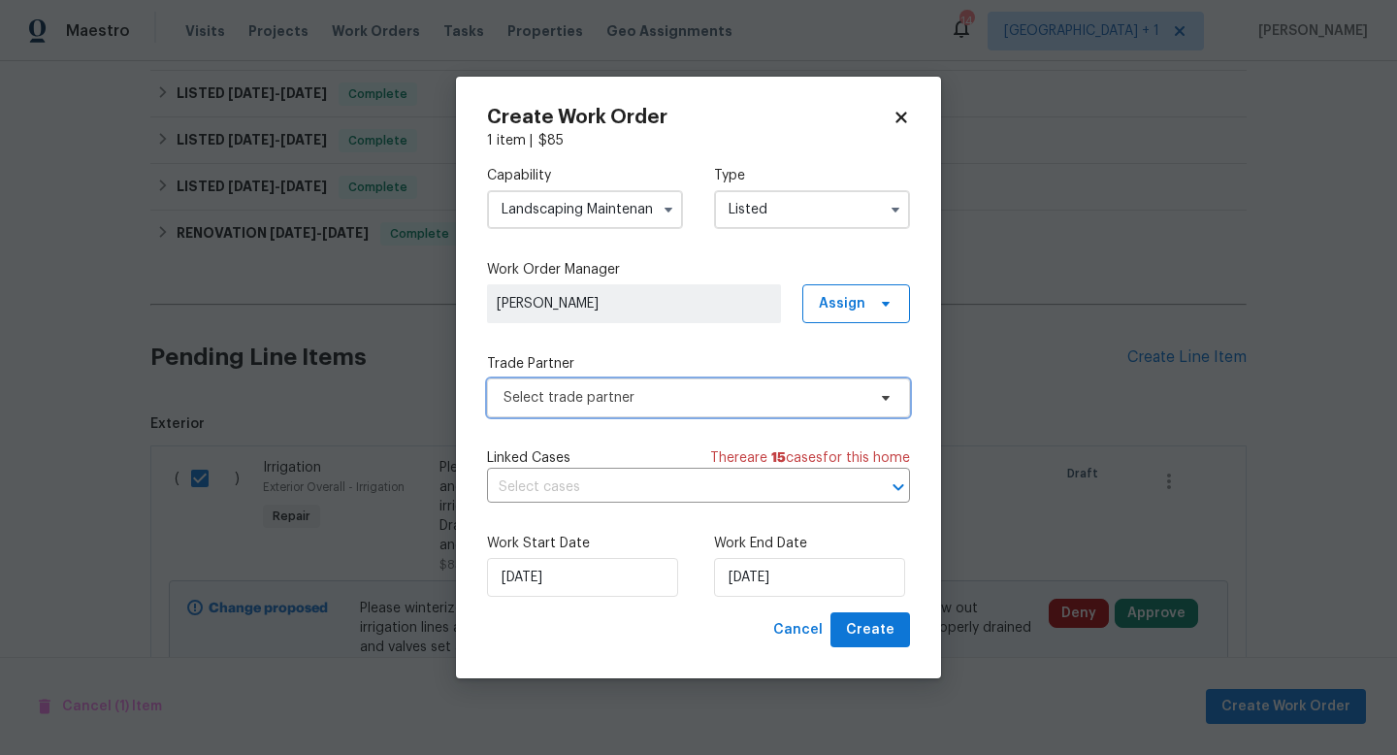
click at [763, 406] on span "Select trade partner" at bounding box center [685, 397] width 362 height 19
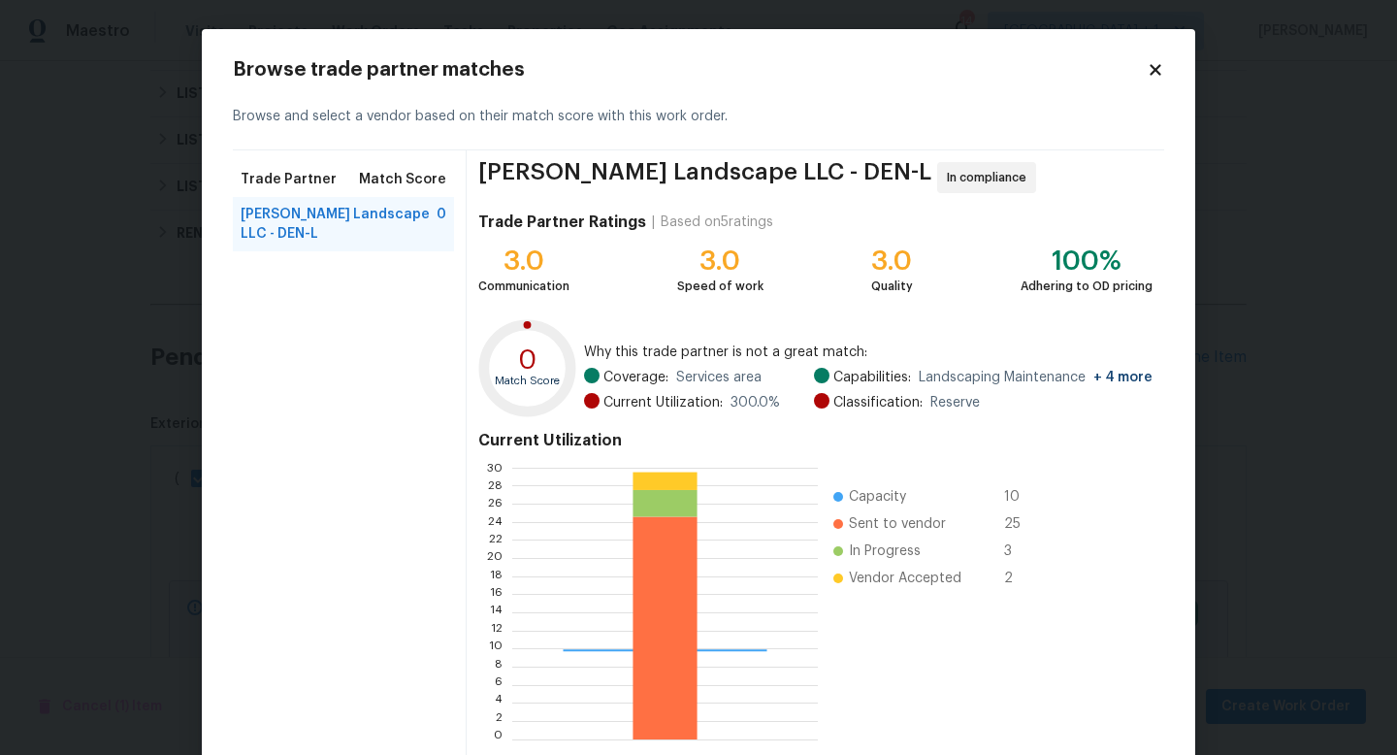
scroll to position [101, 0]
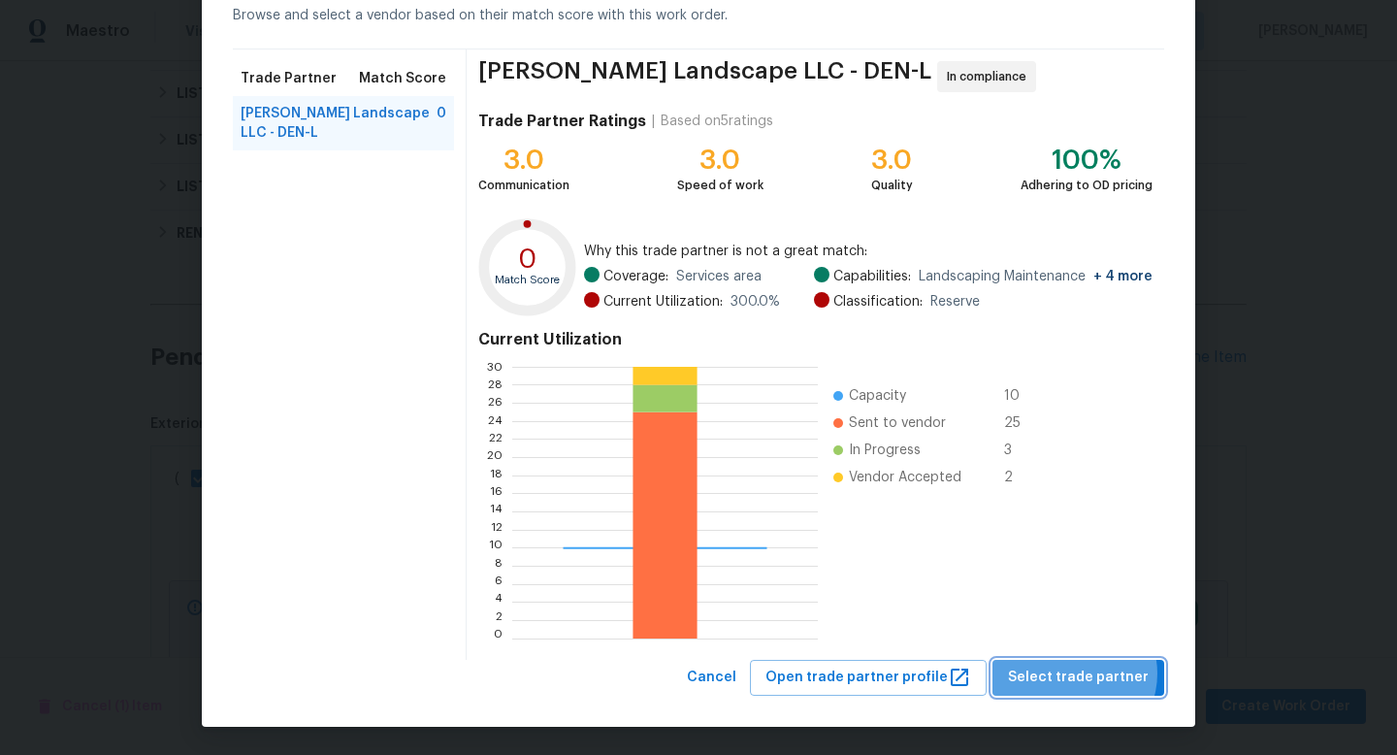
click at [1081, 673] on span "Select trade partner" at bounding box center [1078, 678] width 141 height 24
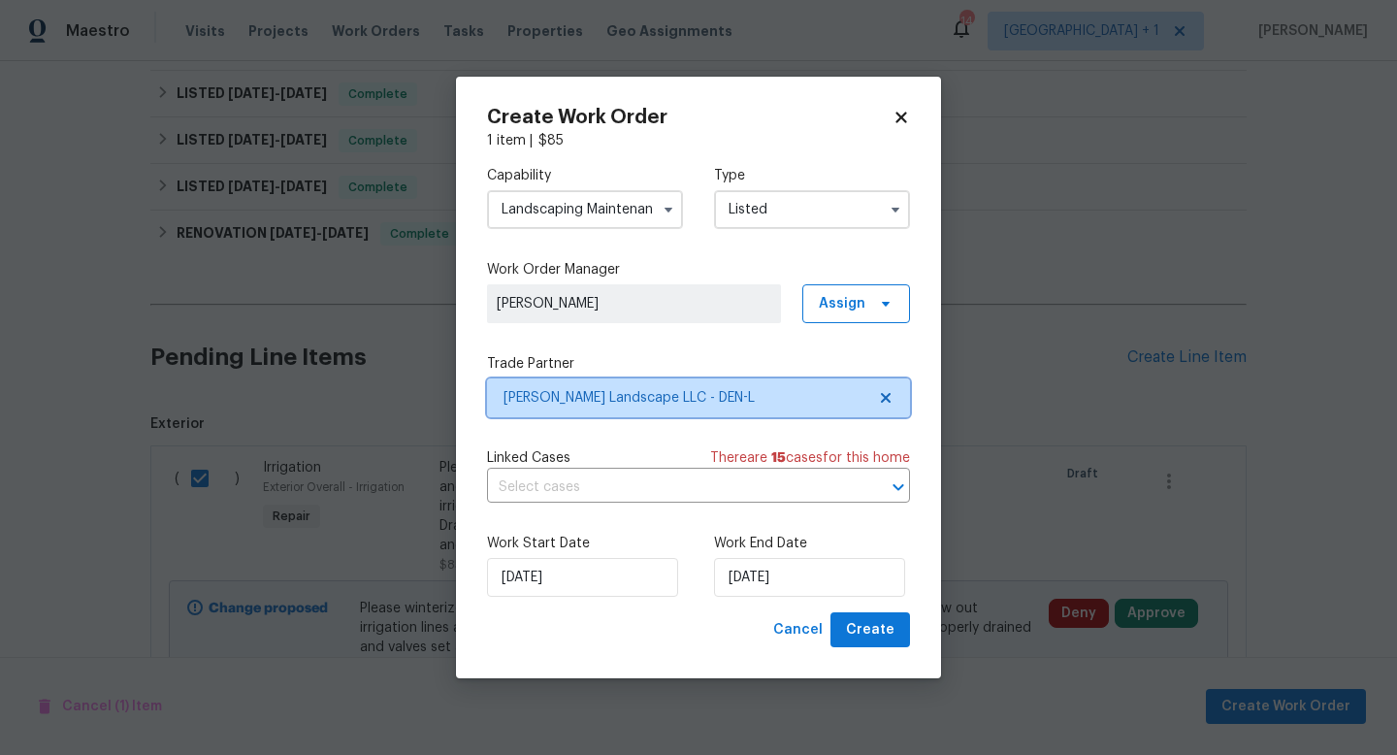
scroll to position [0, 0]
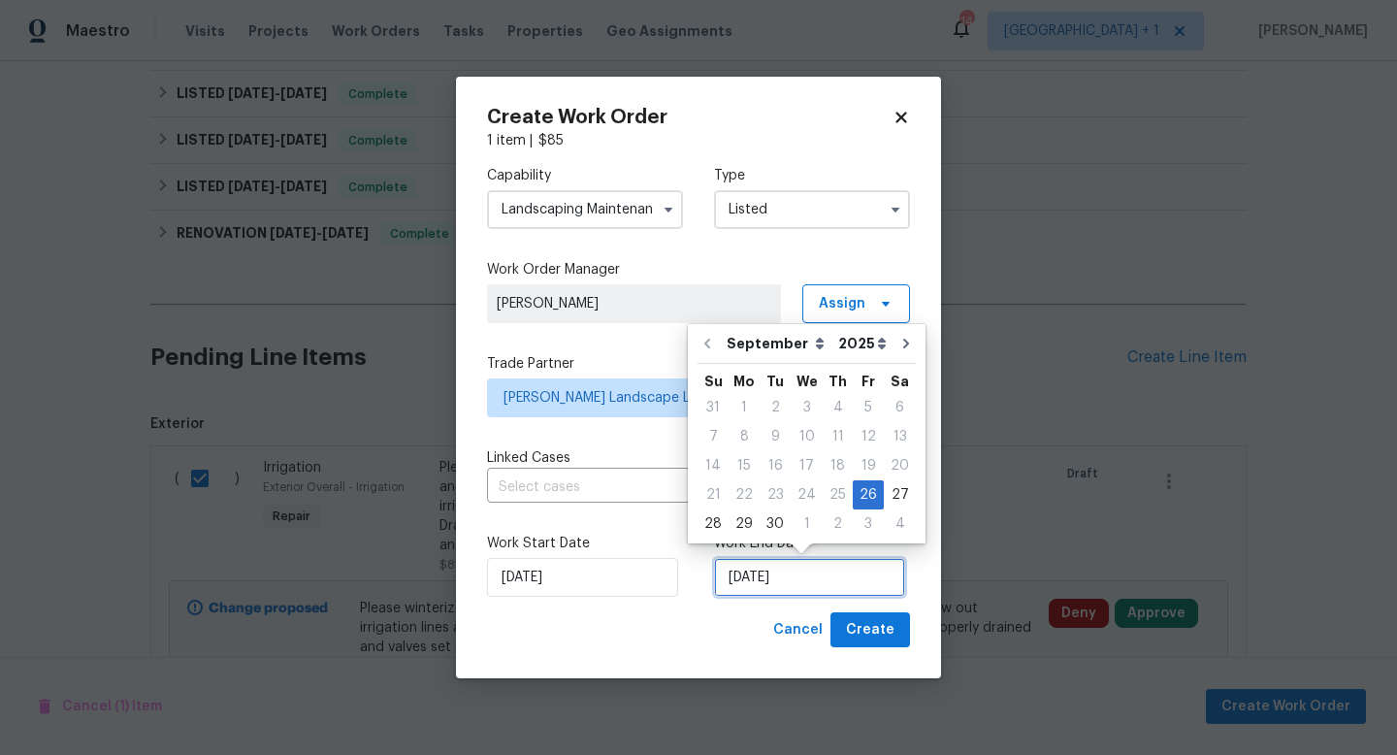
click at [844, 568] on input "[DATE]" at bounding box center [809, 577] width 191 height 39
click at [861, 516] on div "3" at bounding box center [868, 523] width 31 height 27
type input "[DATE]"
select select "9"
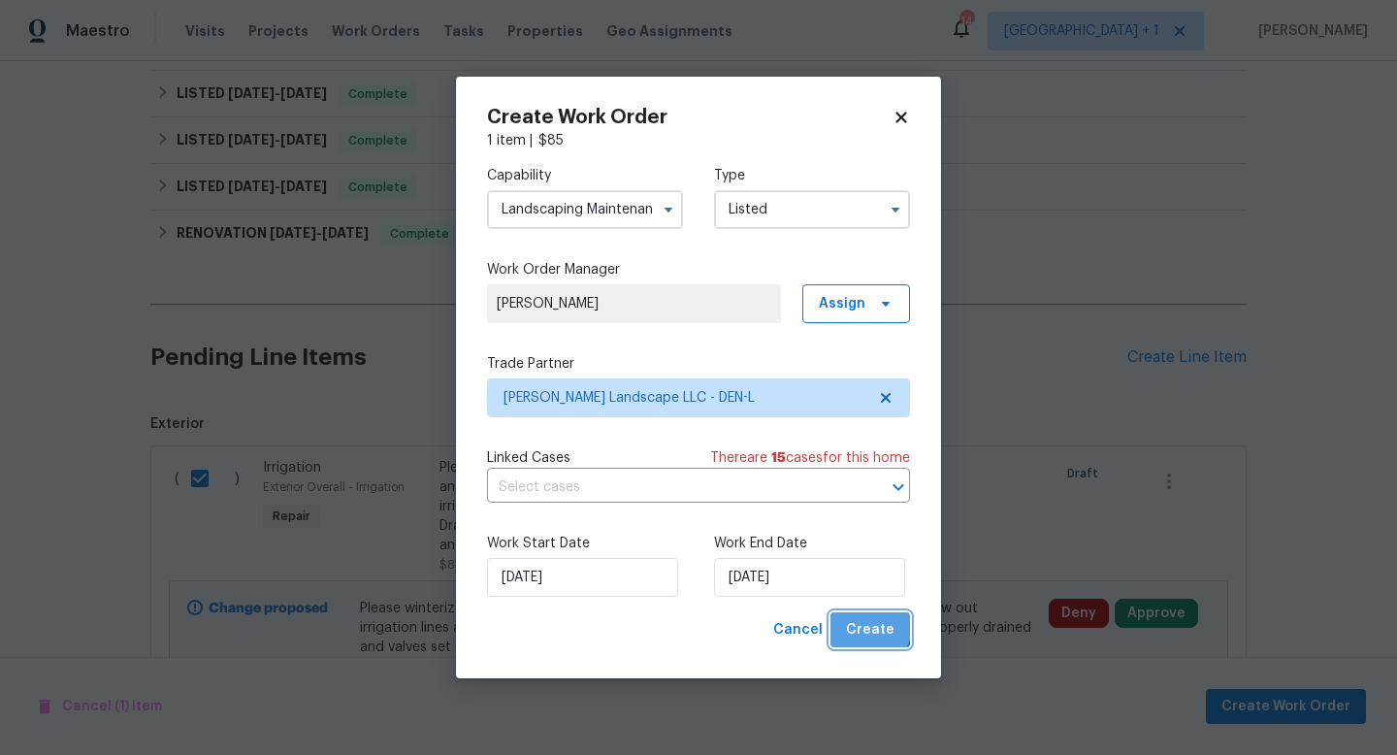
click at [870, 626] on span "Create" at bounding box center [870, 630] width 49 height 24
checkbox input "false"
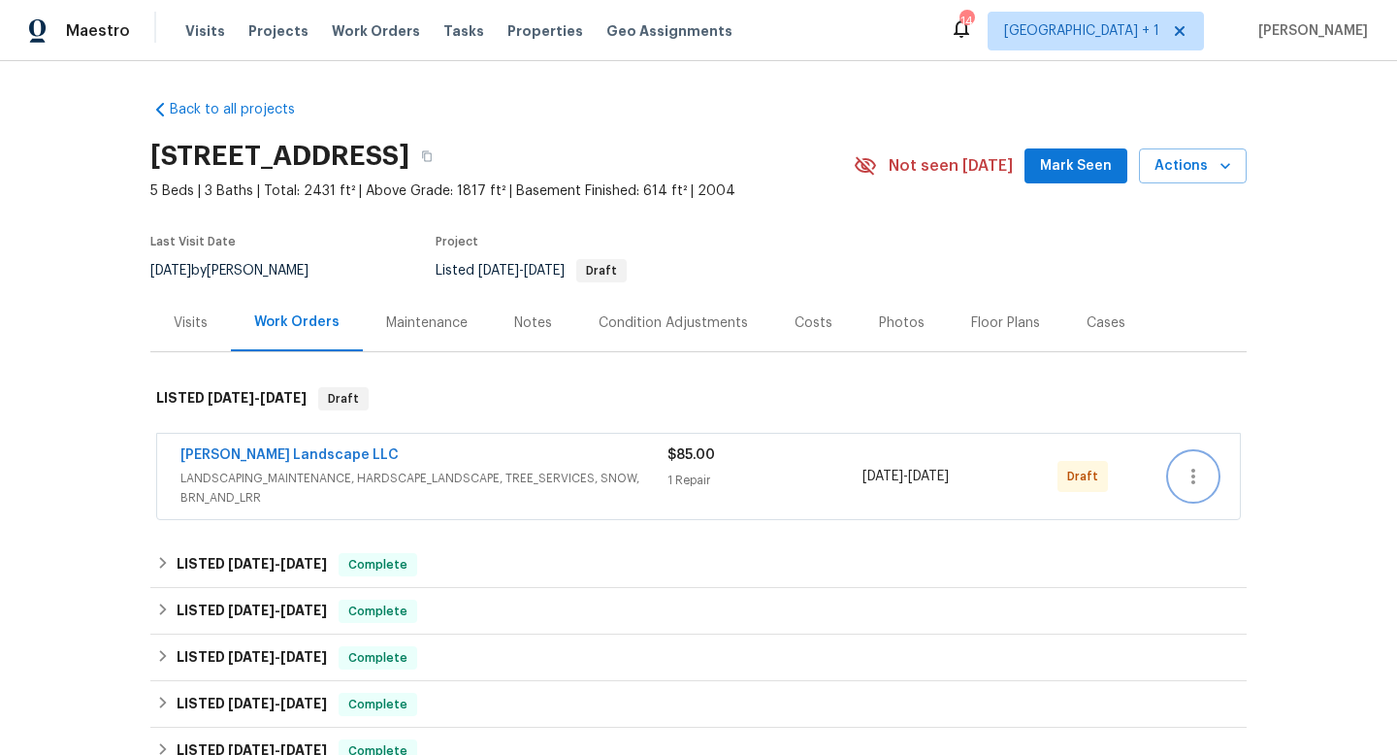
click at [1199, 478] on icon "button" at bounding box center [1193, 476] width 23 height 23
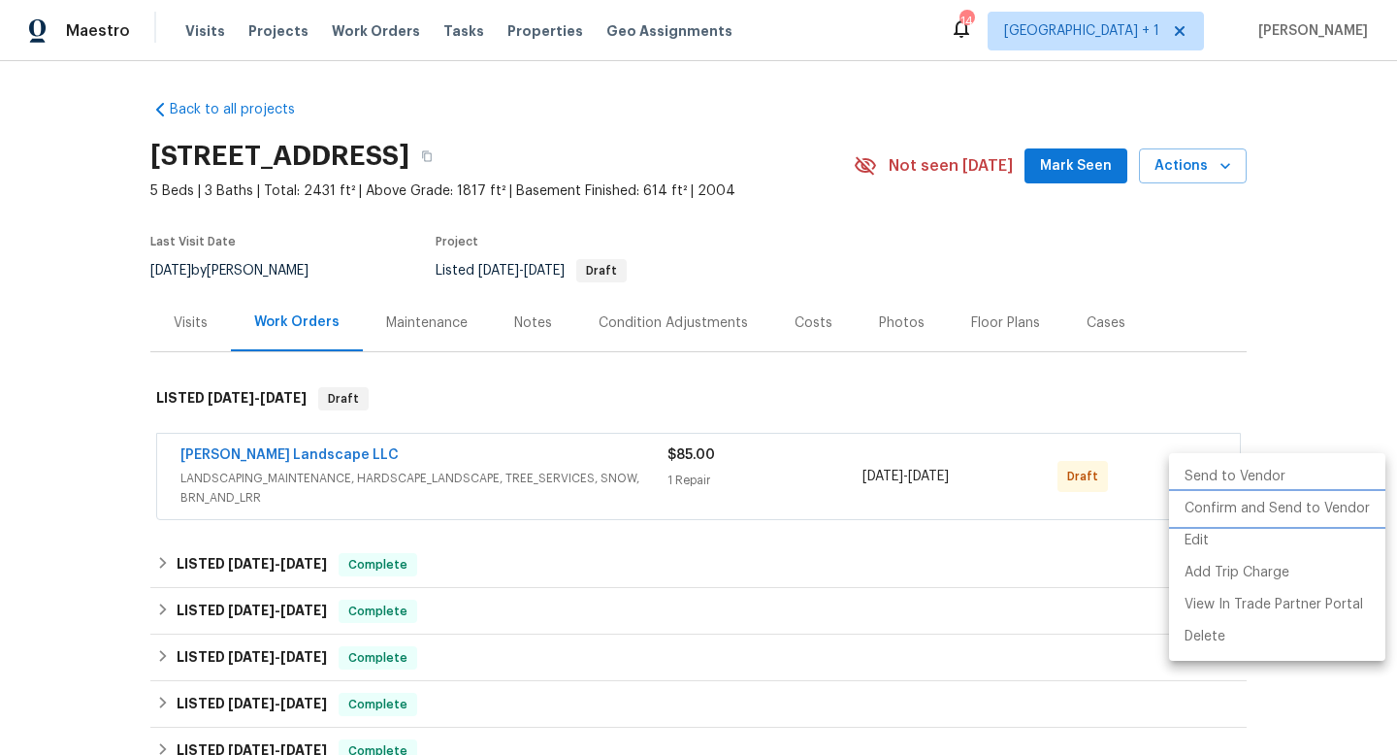
click at [1231, 510] on li "Confirm and Send to Vendor" at bounding box center [1277, 509] width 216 height 32
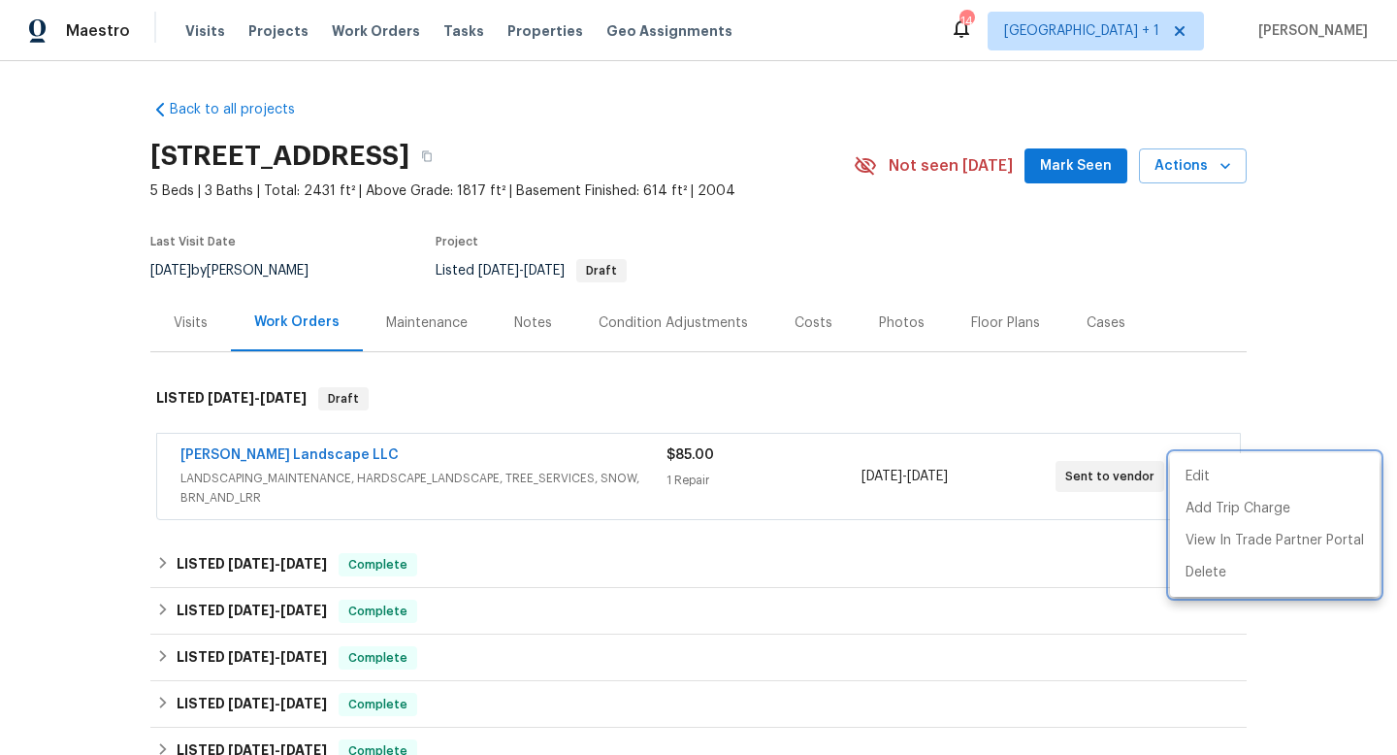
click at [1294, 406] on div at bounding box center [698, 377] width 1397 height 755
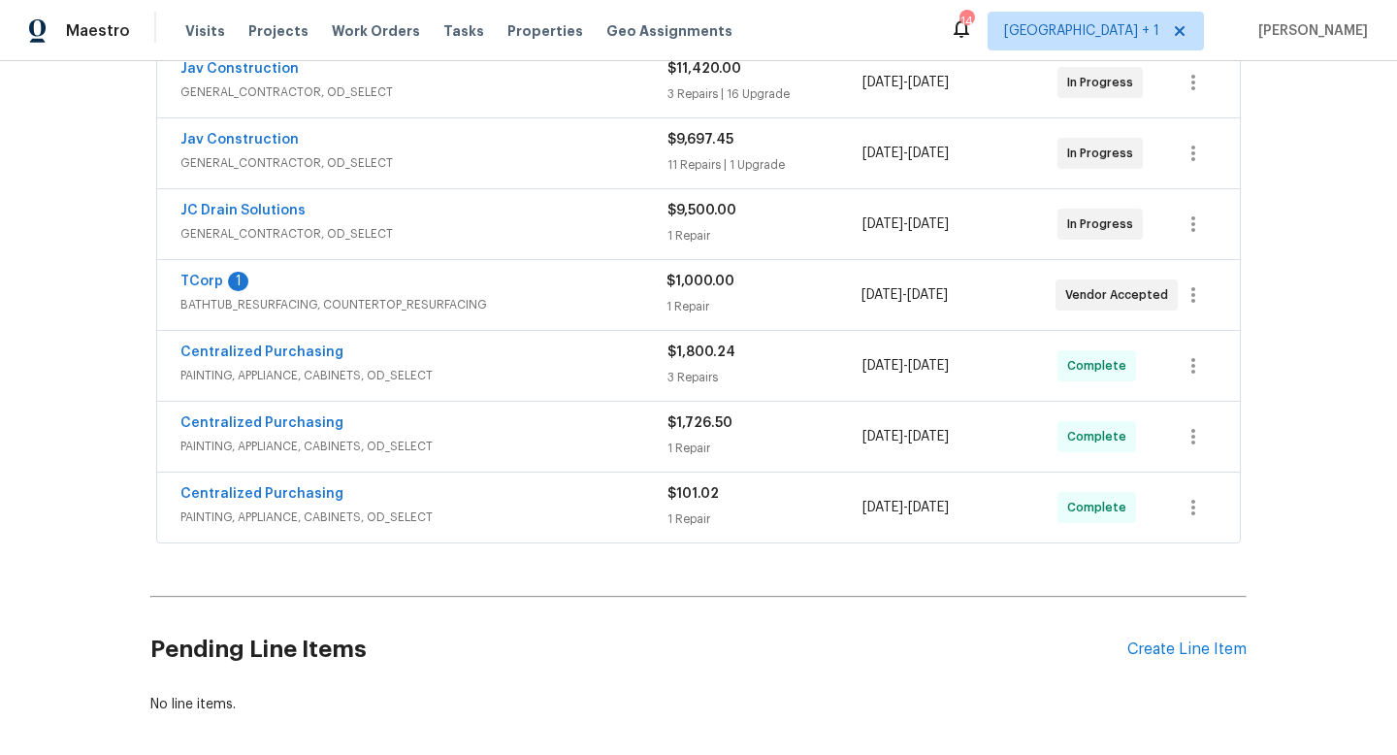
scroll to position [619, 0]
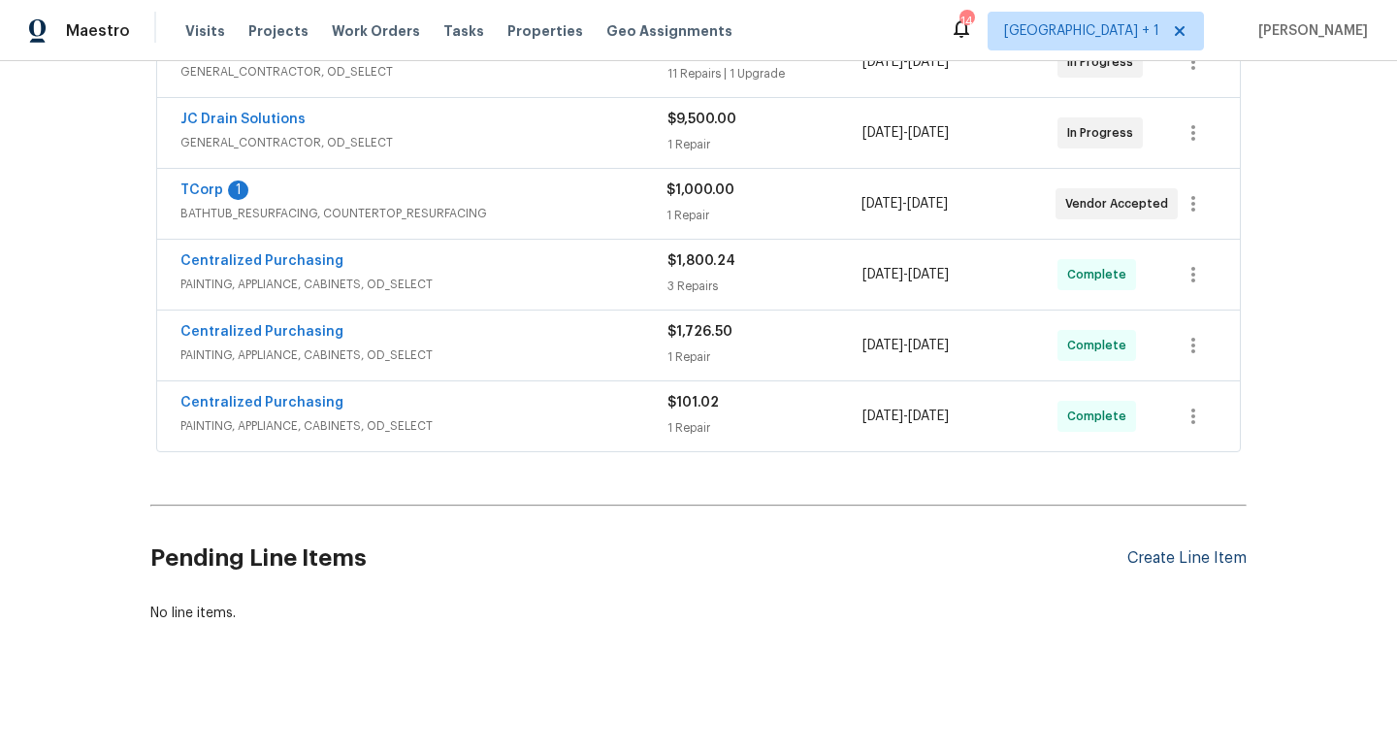
click at [1169, 565] on div "Create Line Item" at bounding box center [1187, 558] width 119 height 18
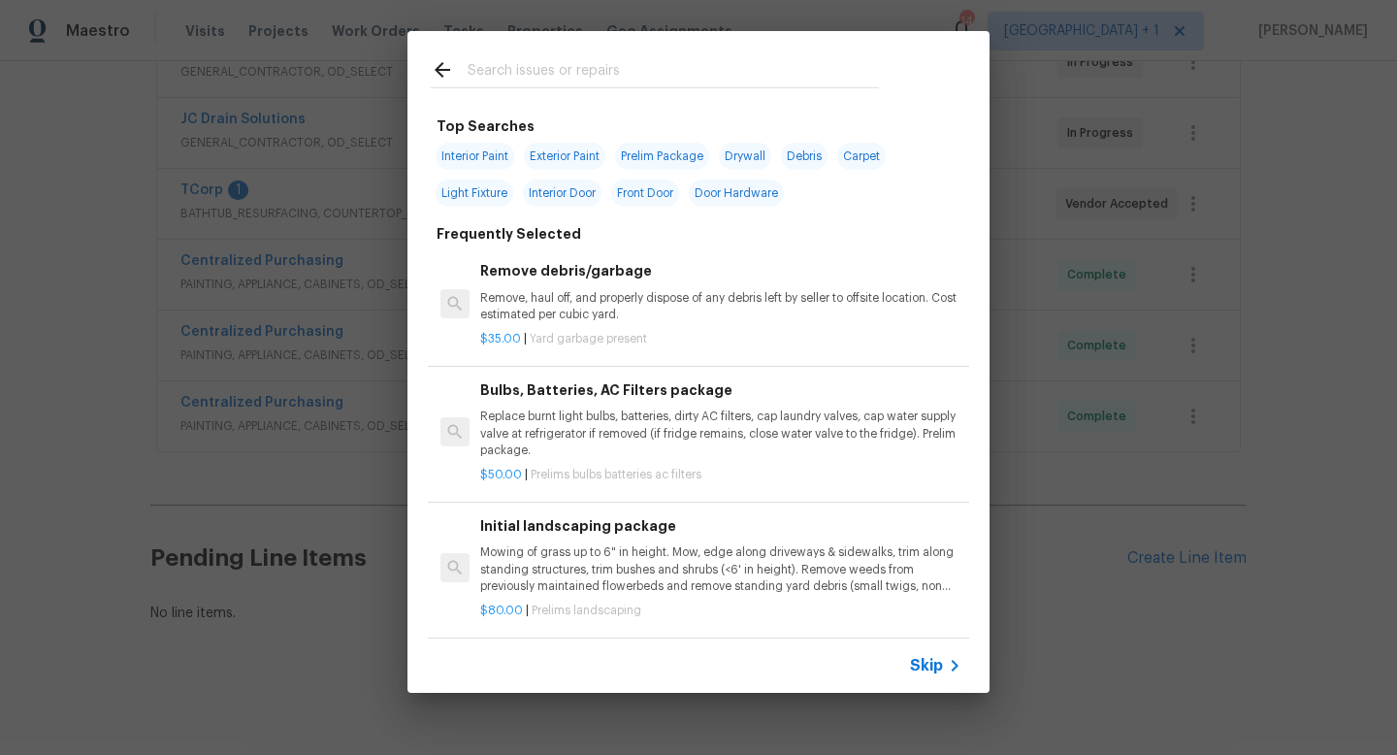
click at [930, 668] on span "Skip" at bounding box center [926, 665] width 33 height 19
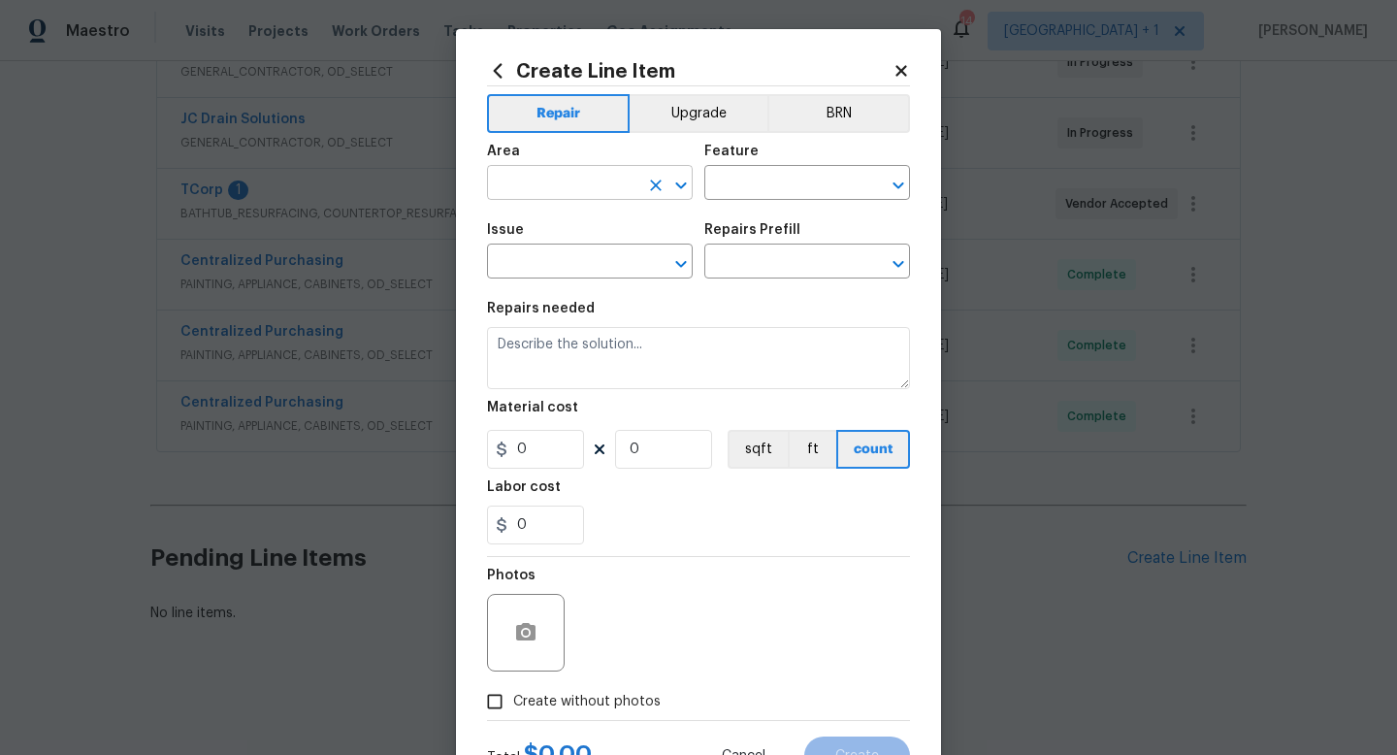
click at [573, 185] on input "text" at bounding box center [562, 185] width 151 height 30
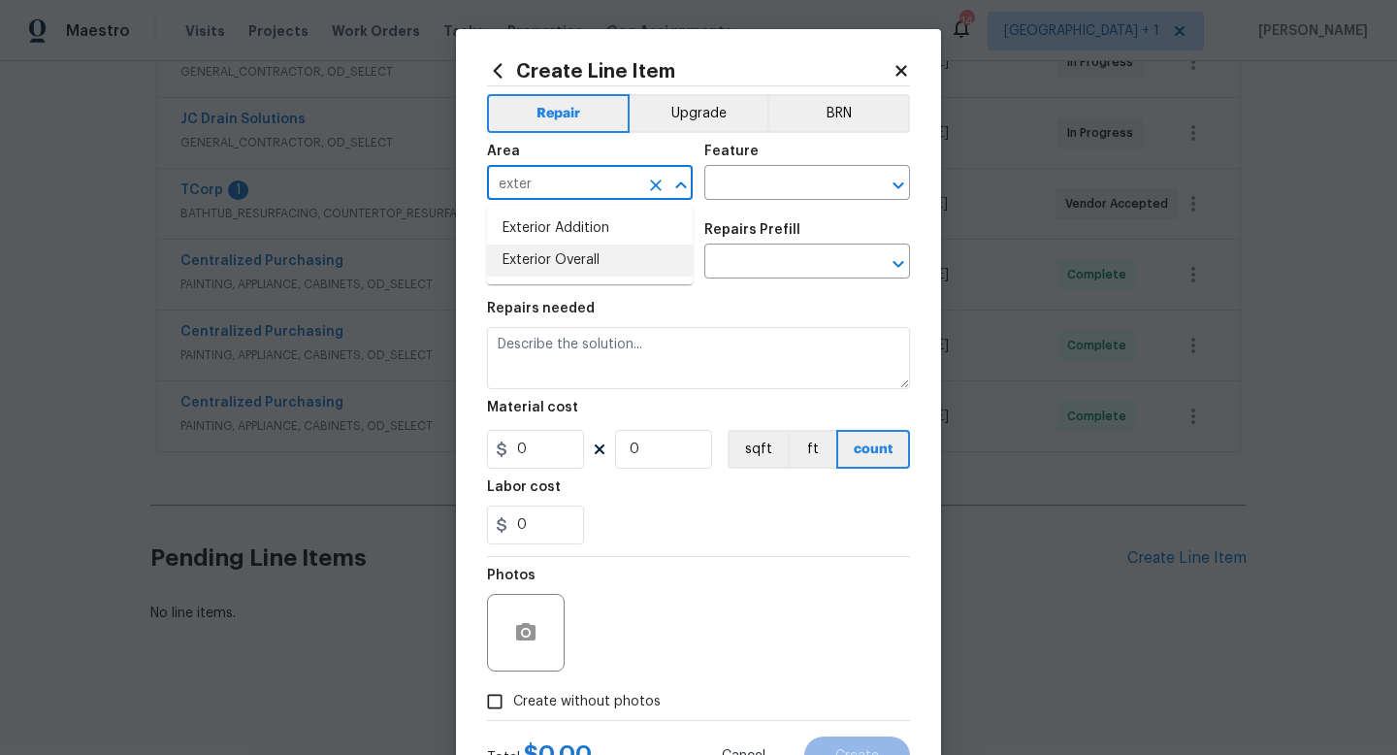
click at [565, 263] on li "Exterior Overall" at bounding box center [590, 261] width 206 height 32
type input "Exterior Overall"
click at [754, 187] on input "text" at bounding box center [780, 185] width 151 height 30
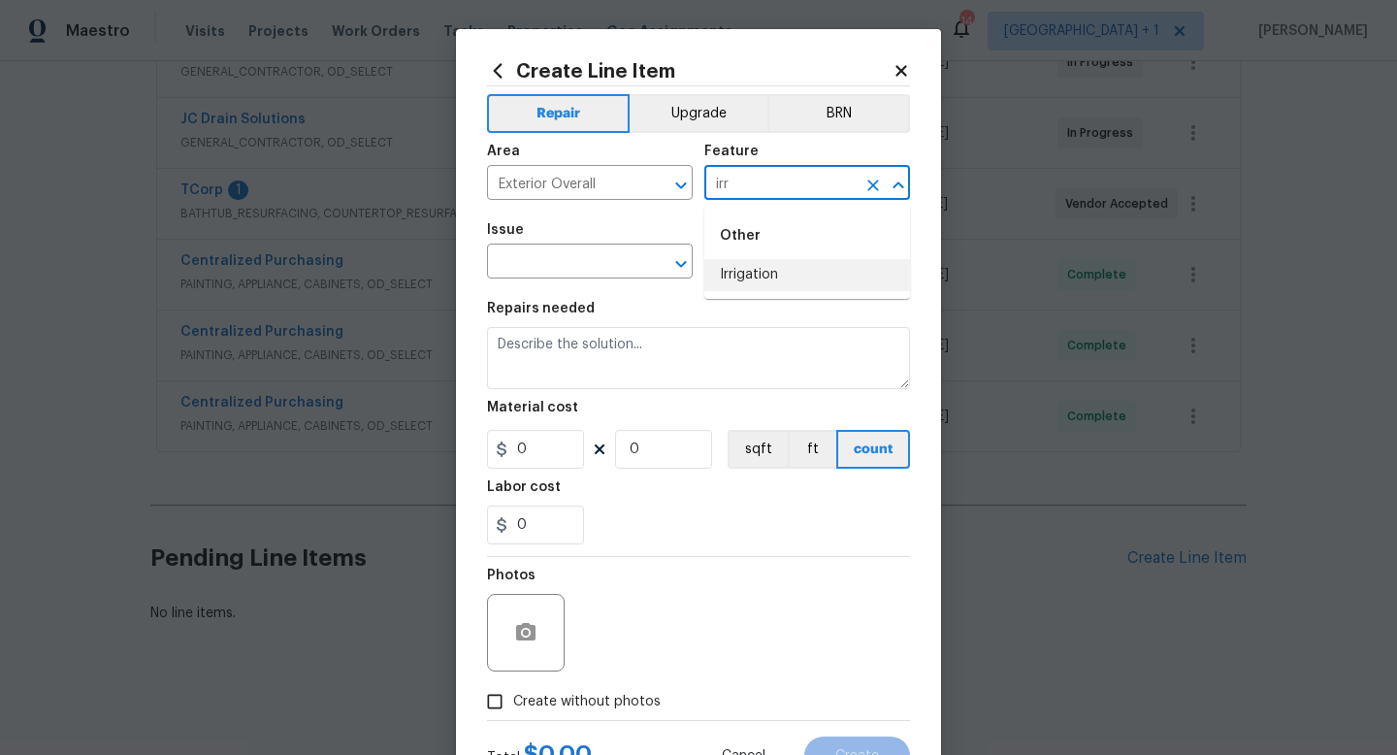
click at [771, 274] on li "Irrigation" at bounding box center [808, 275] width 206 height 32
type input "Irrigation"
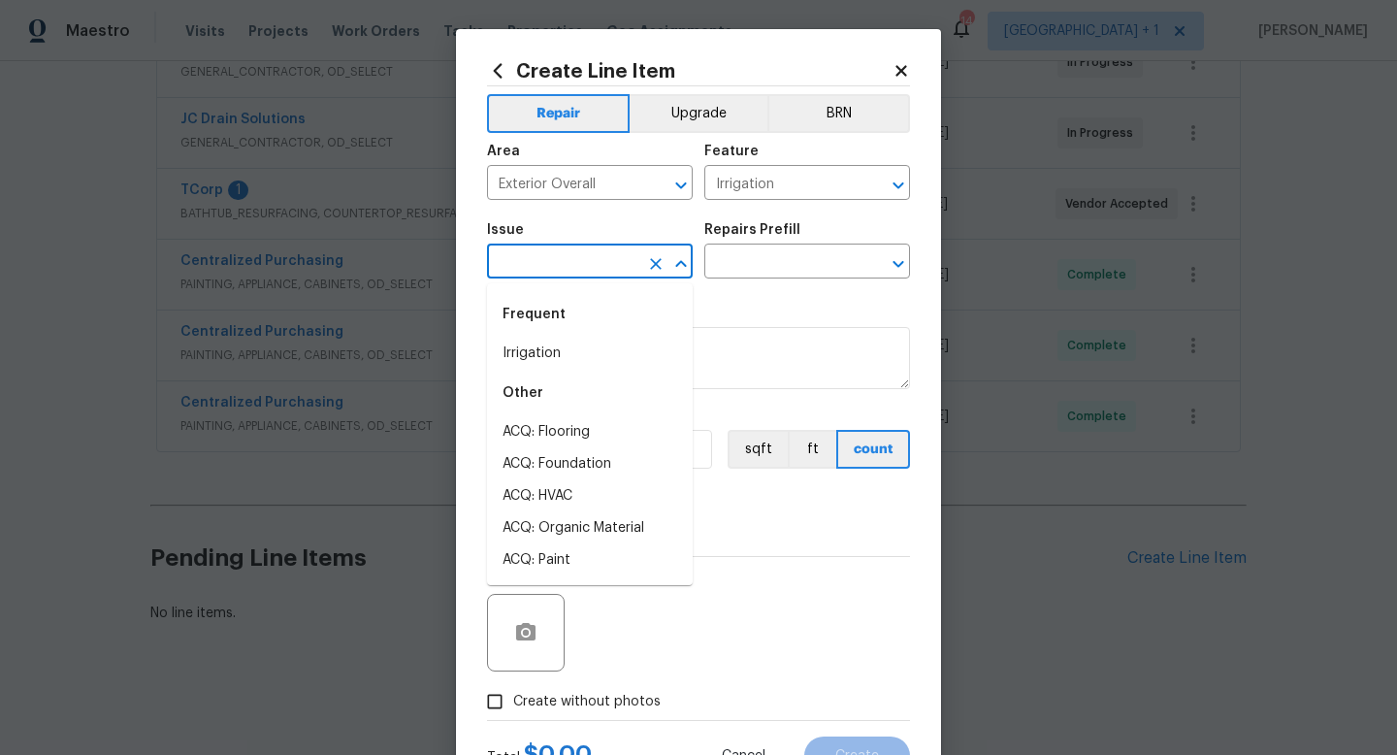
click at [607, 259] on input "text" at bounding box center [562, 263] width 151 height 30
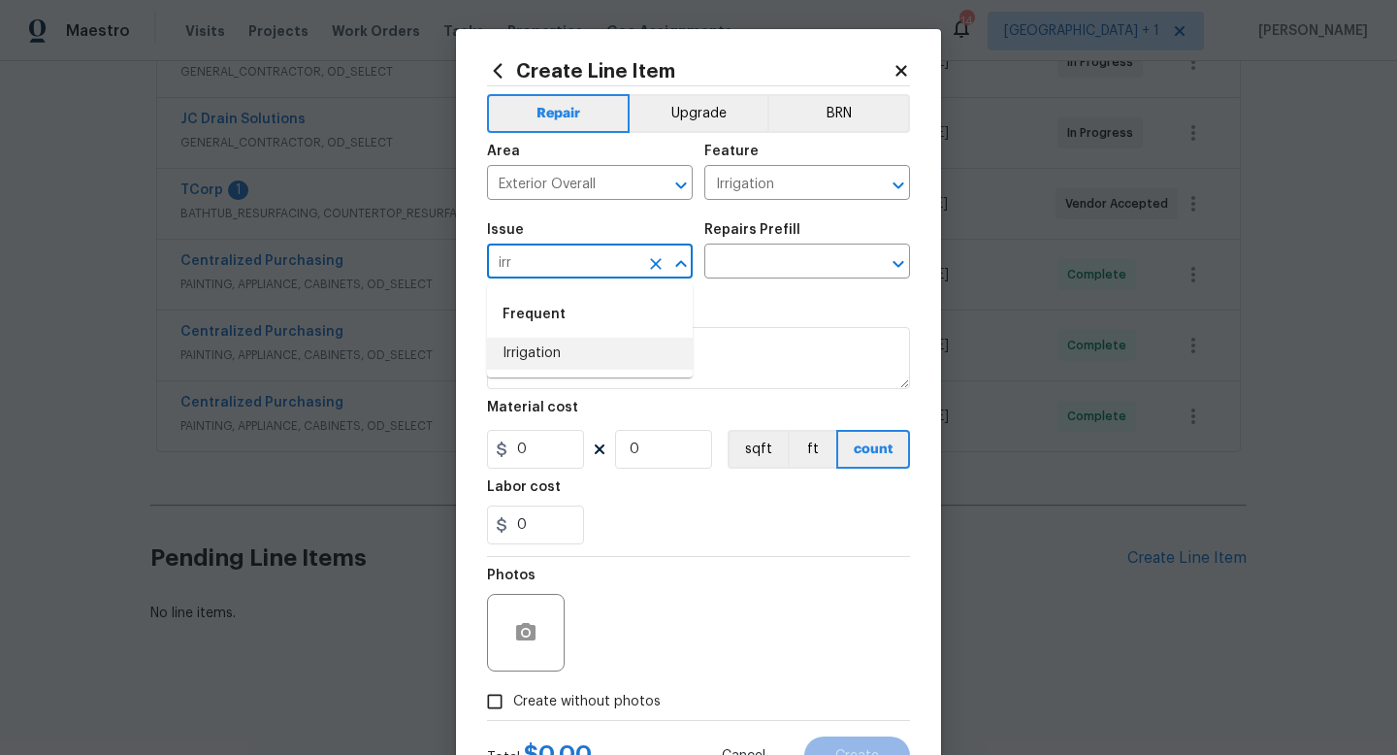
click at [568, 353] on li "Irrigation" at bounding box center [590, 354] width 206 height 32
type input "Irrigation"
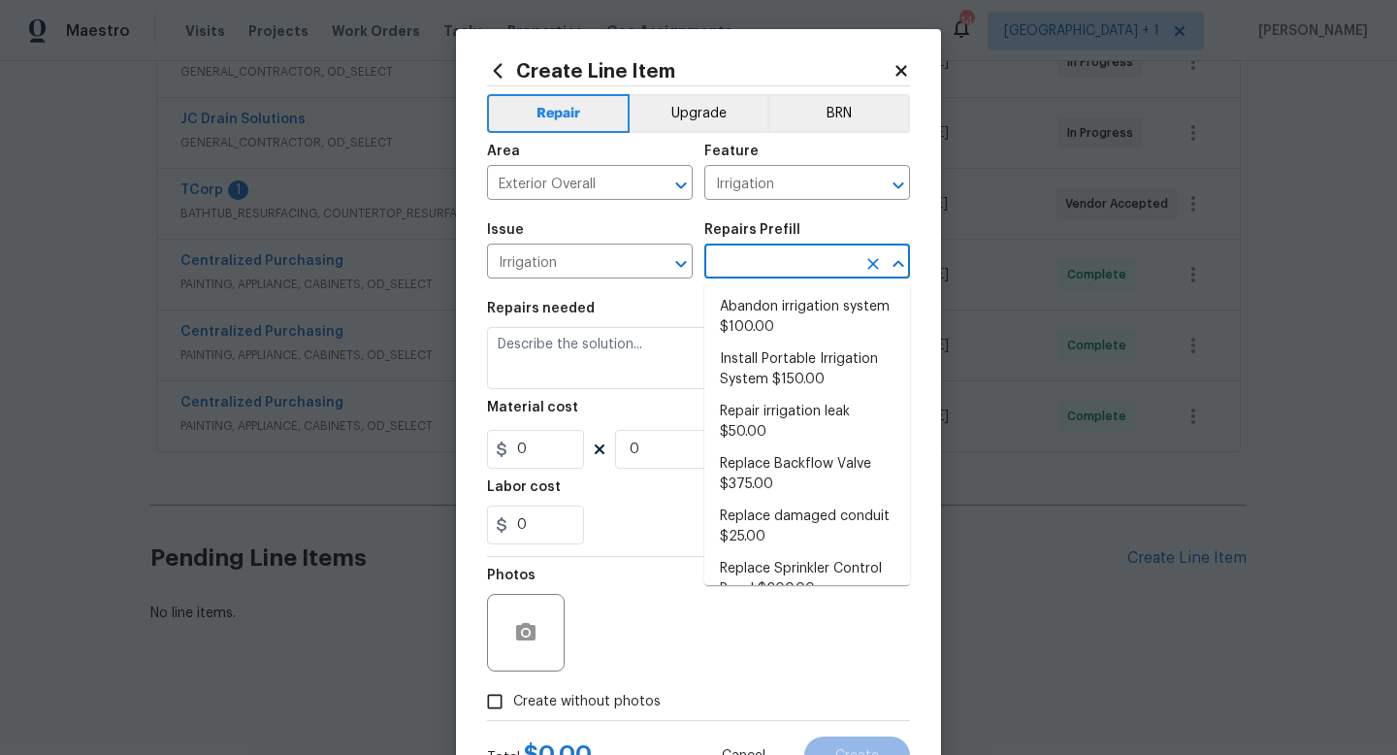
click at [757, 266] on input "text" at bounding box center [780, 263] width 151 height 30
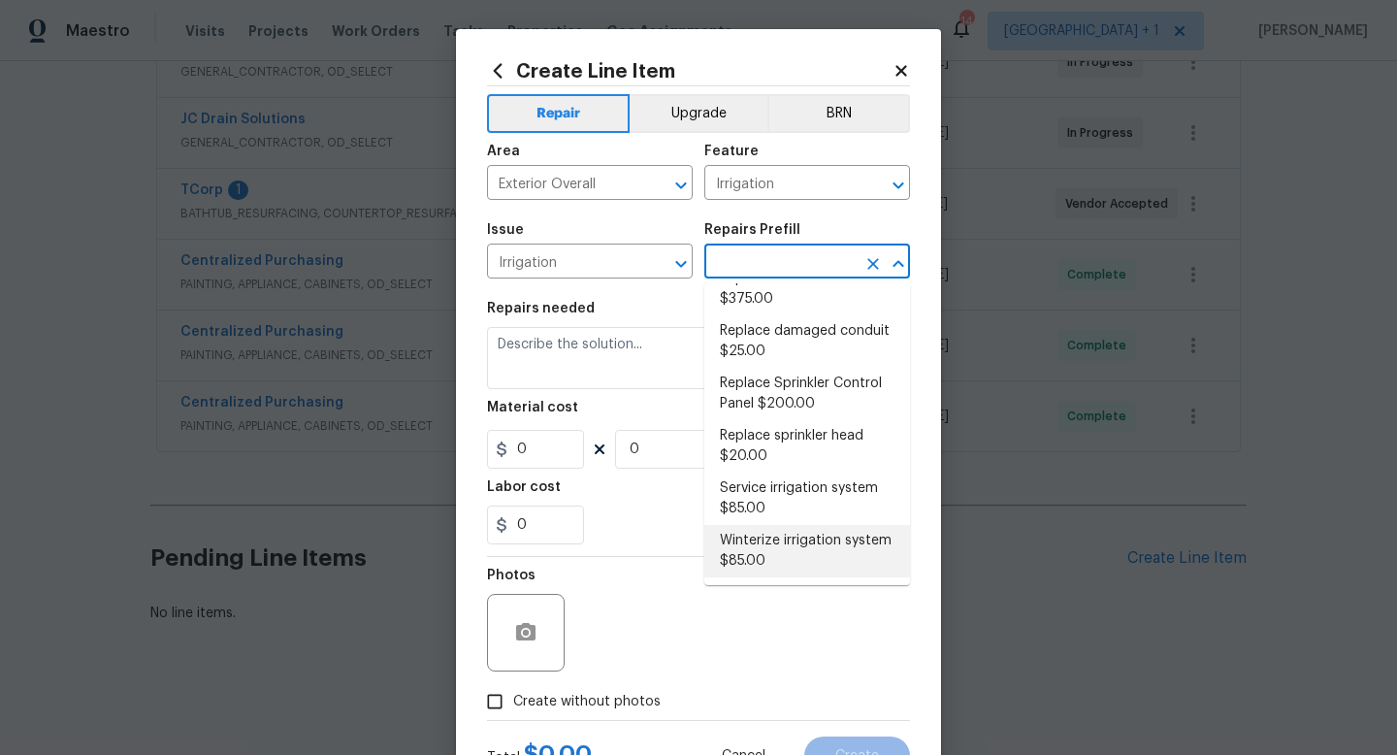
click at [764, 545] on li "Winterize irrigation system $85.00" at bounding box center [808, 551] width 206 height 52
type input "Winterize irrigation system $85.00"
type textarea "Winterize irrigation system please"
type input "1"
type input "85"
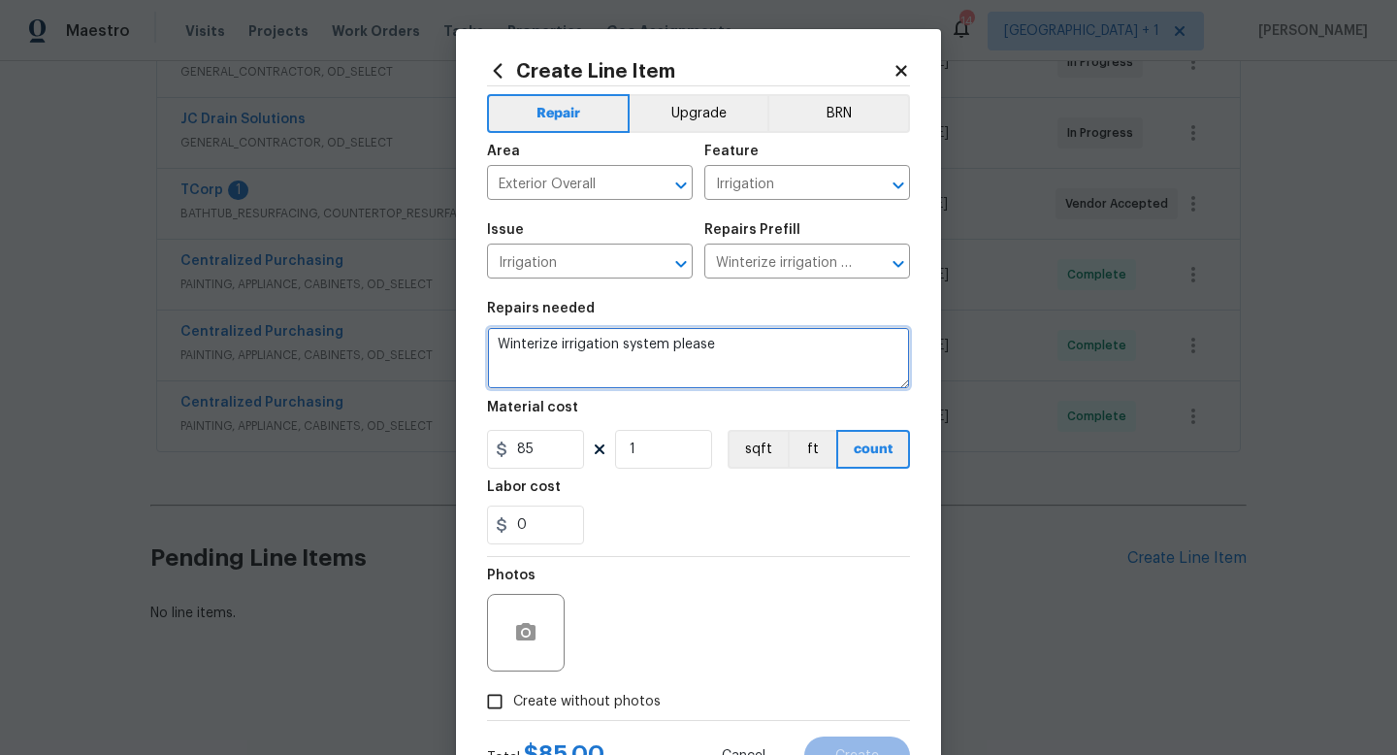
drag, startPoint x: 744, startPoint y: 348, endPoint x: 484, endPoint y: 347, distance: 260.1
click at [484, 347] on div "Create Line Item Repair Upgrade BRN Area Exterior Overall ​ Feature Irrigation …" at bounding box center [698, 417] width 485 height 777
paste textarea "Please winterize irrigation system. Drain backflow and lines to house and turn …"
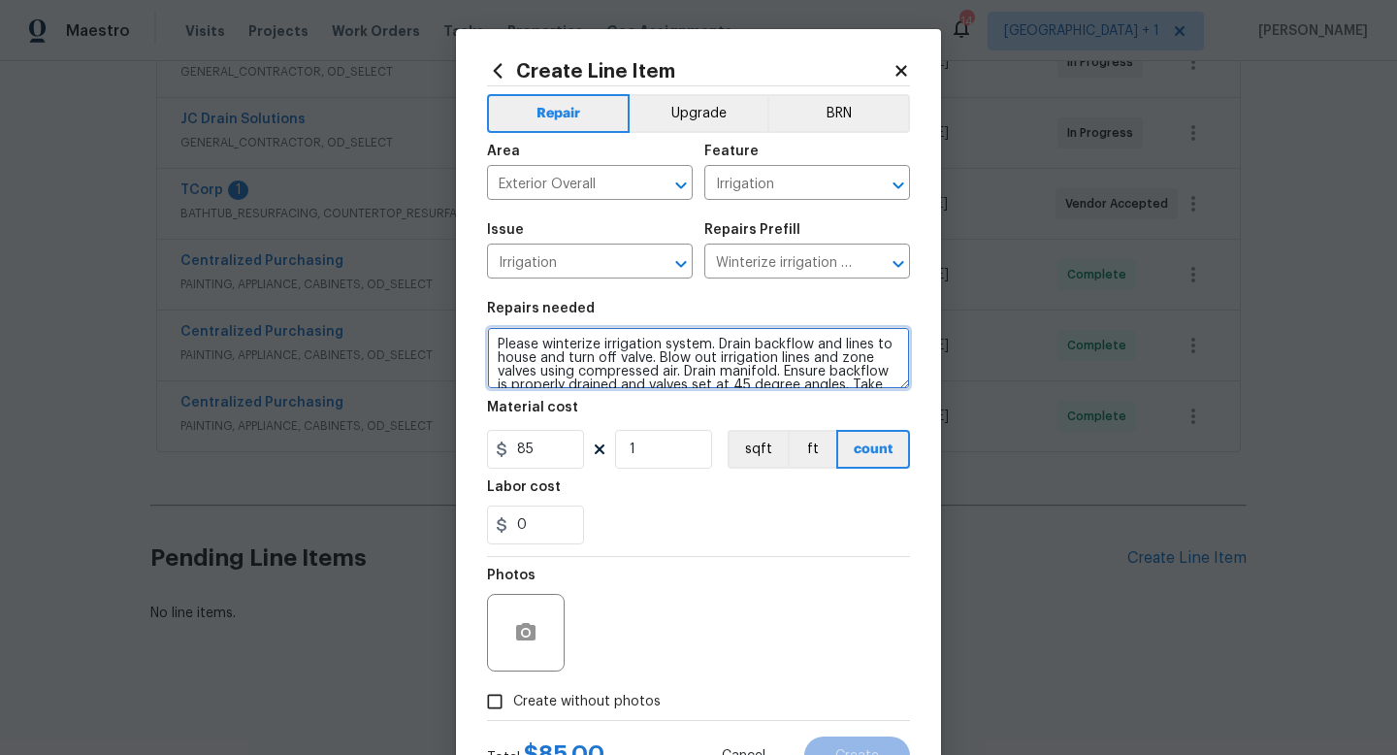
scroll to position [17, 0]
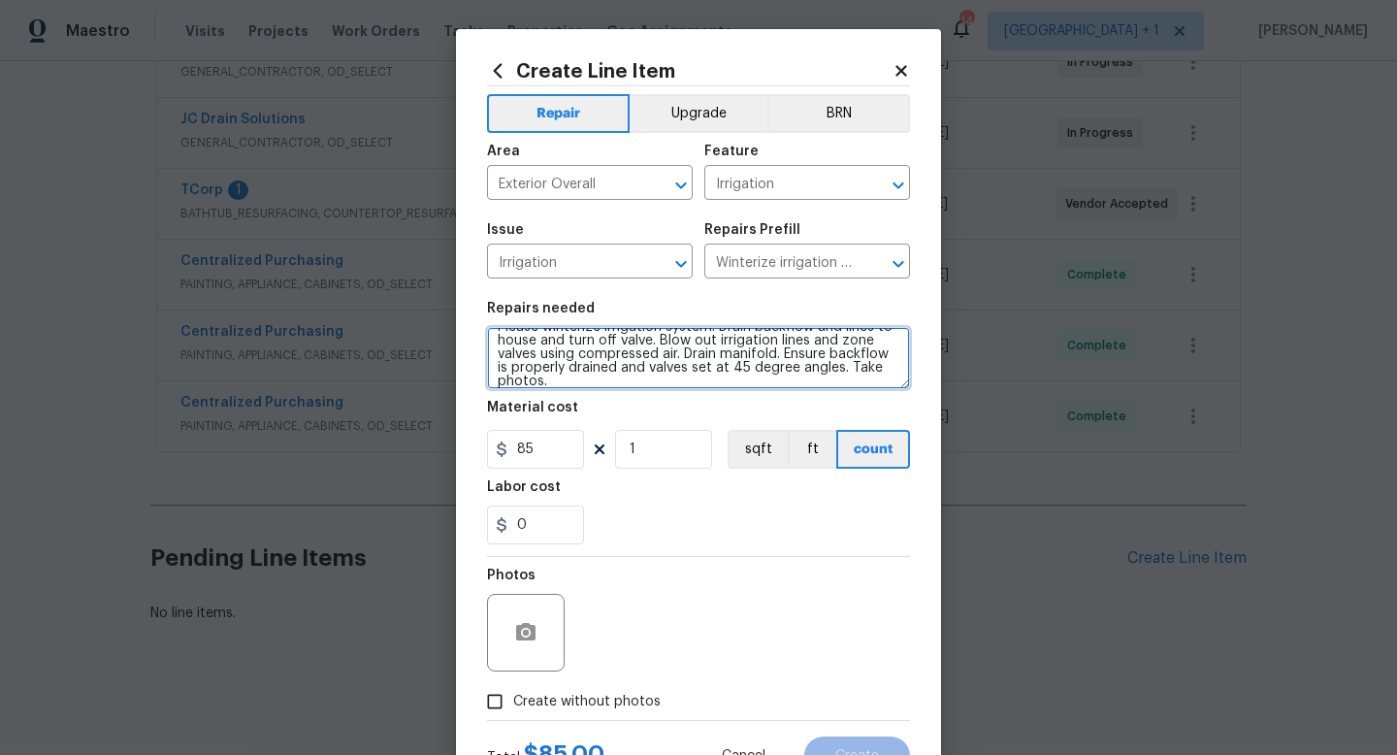
type textarea "Please winterize irrigation system. Drain backflow and lines to house and turn …"
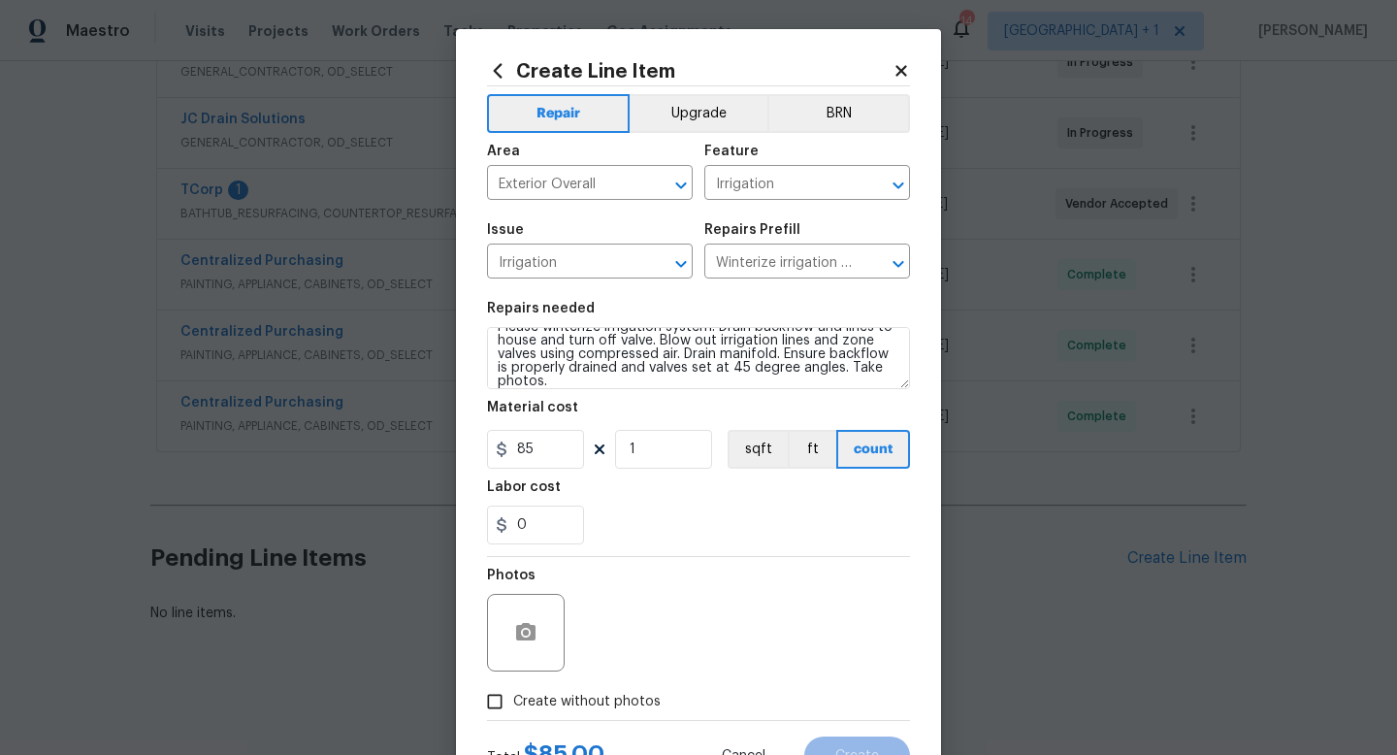
click at [640, 551] on section "Repairs needed Please winterize irrigation system. Drain backflow and lines to …" at bounding box center [698, 423] width 423 height 266
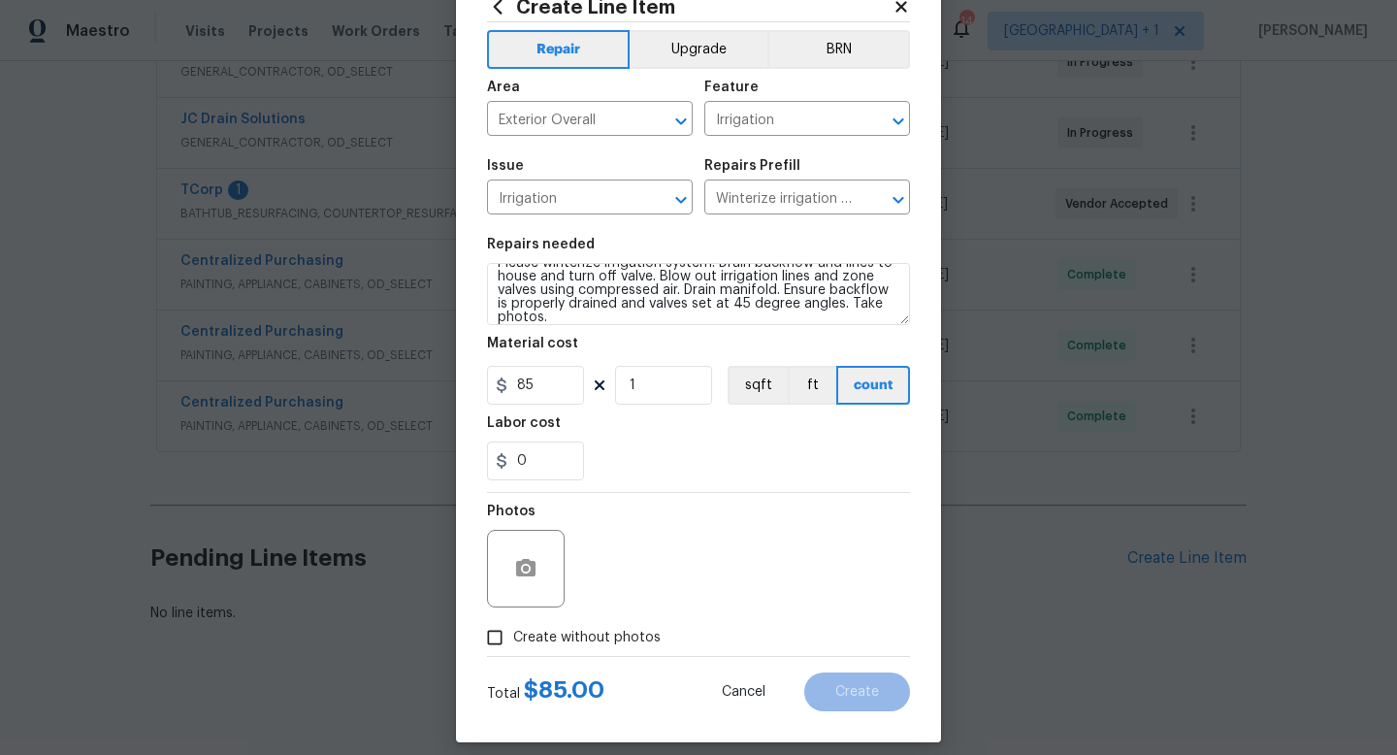
scroll to position [82, 0]
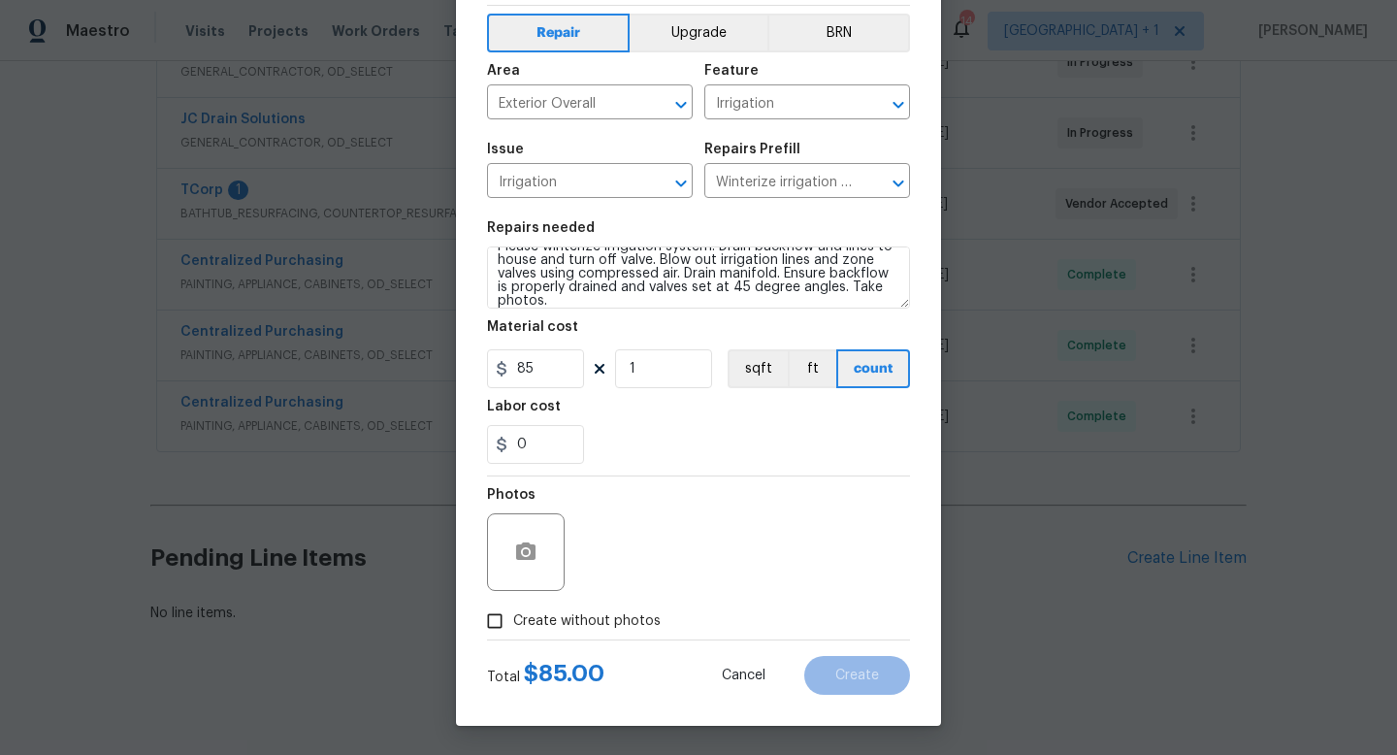
click at [553, 623] on span "Create without photos" at bounding box center [587, 621] width 148 height 20
click at [513, 623] on input "Create without photos" at bounding box center [494, 621] width 37 height 37
checkbox input "true"
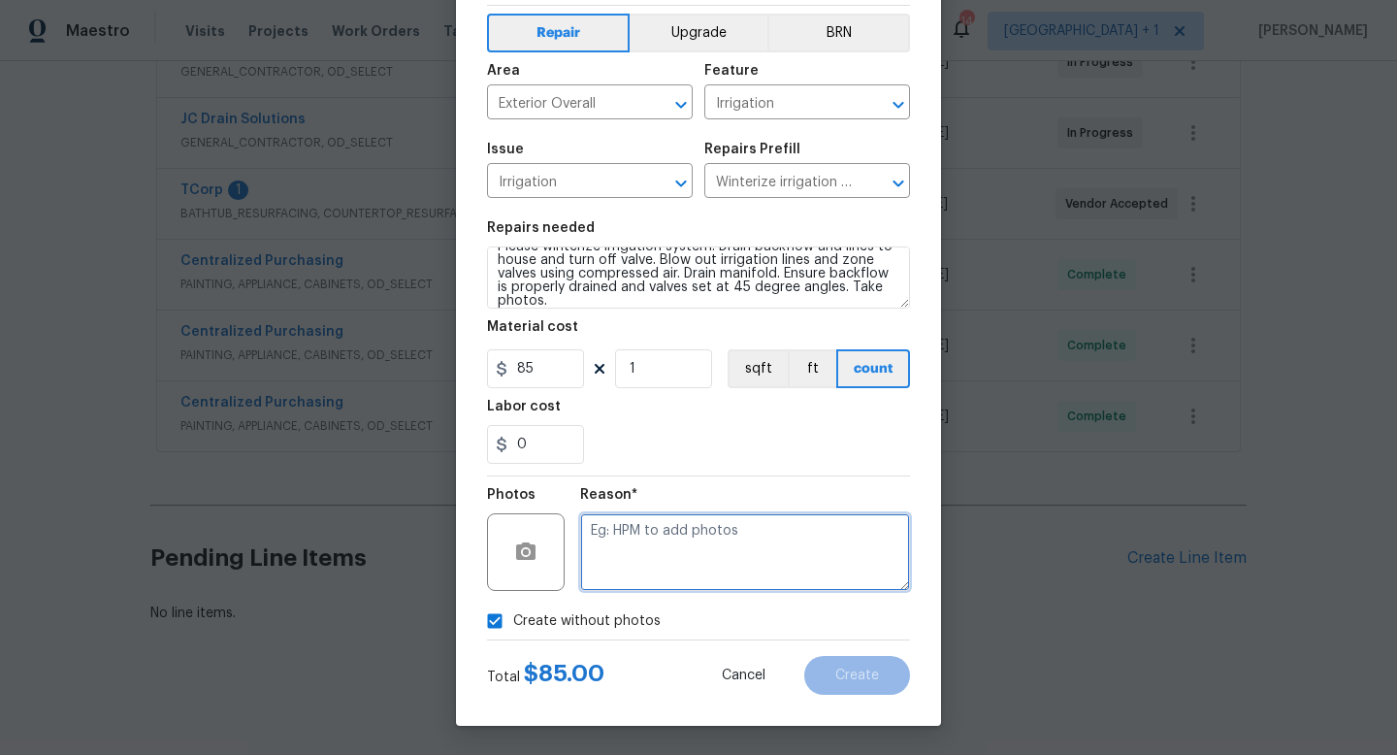
click at [668, 561] on textarea at bounding box center [745, 552] width 330 height 78
type textarea "na"
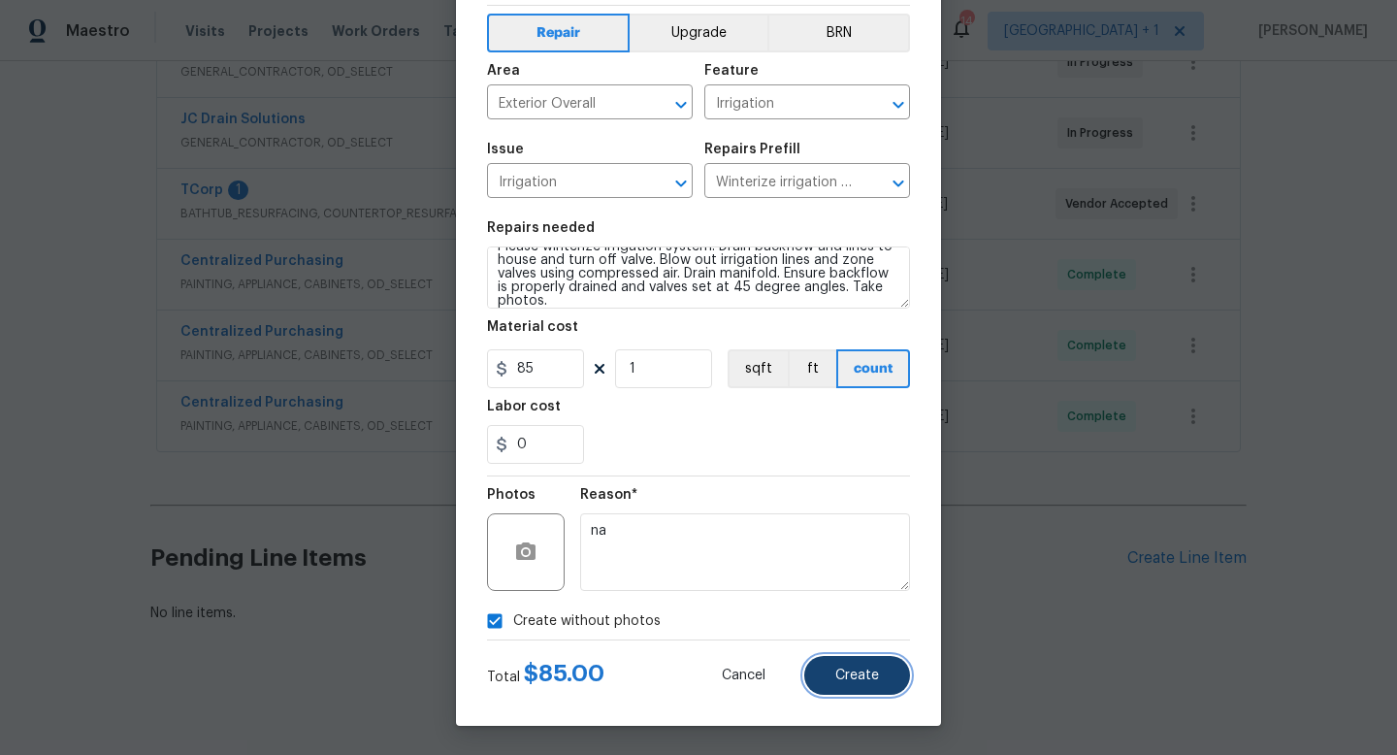
click at [887, 678] on button "Create" at bounding box center [858, 675] width 106 height 39
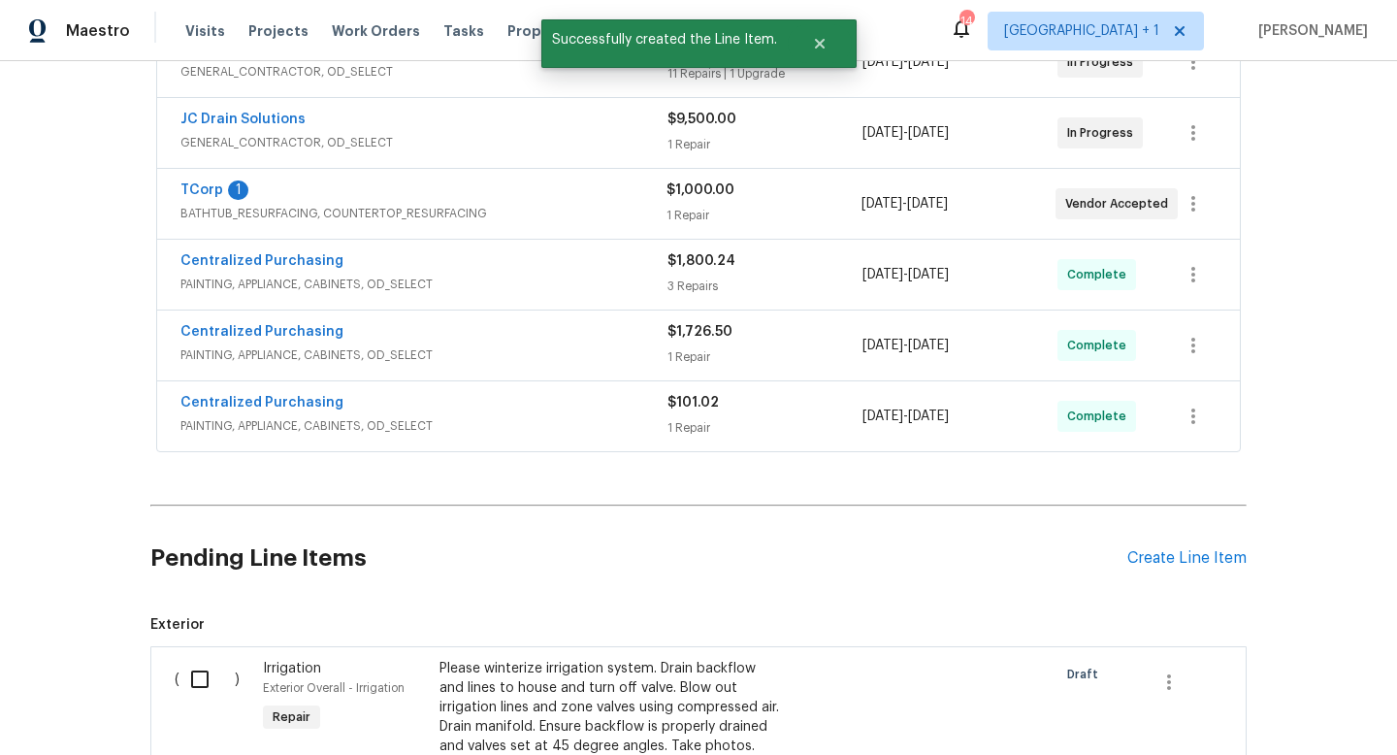
click at [203, 682] on input "checkbox" at bounding box center [207, 679] width 55 height 41
checkbox input "true"
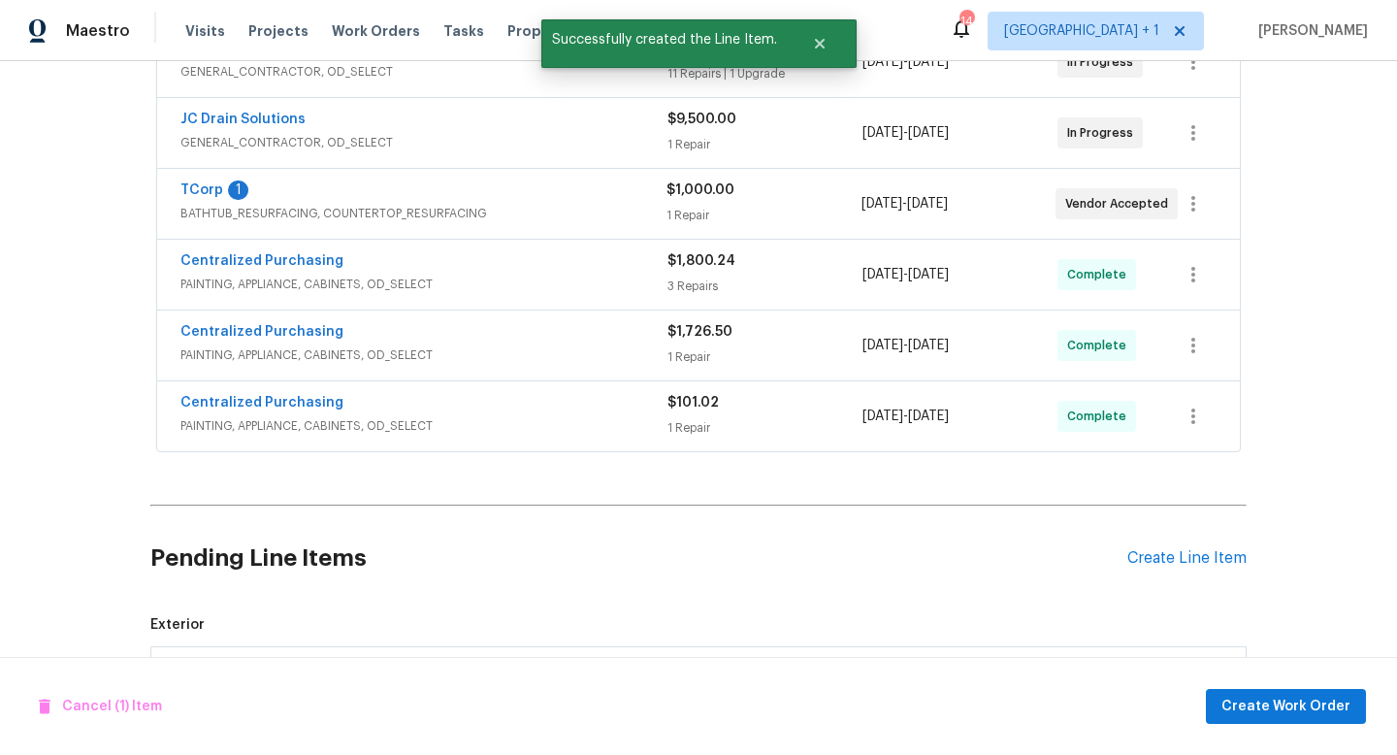
scroll to position [918, 0]
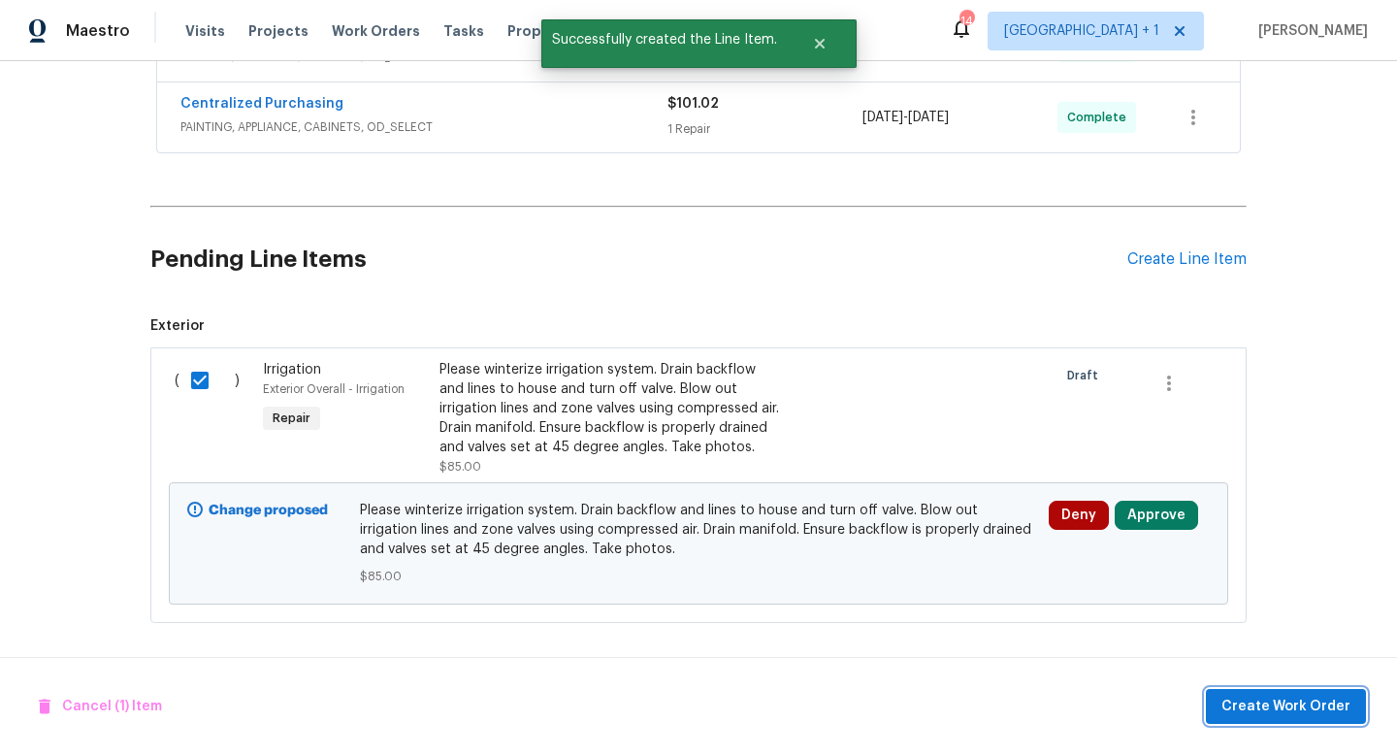
click at [1271, 713] on span "Create Work Order" at bounding box center [1286, 707] width 129 height 24
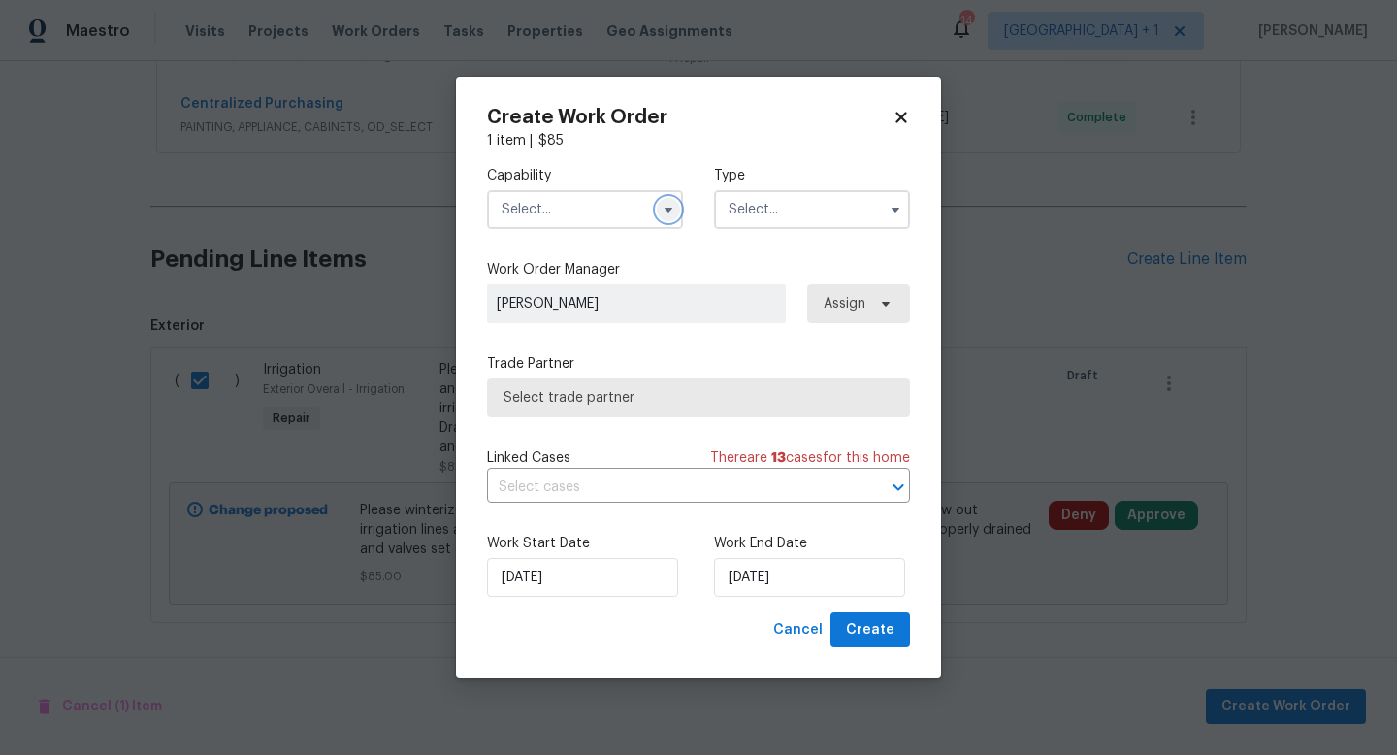
click at [666, 214] on icon "button" at bounding box center [669, 210] width 16 height 16
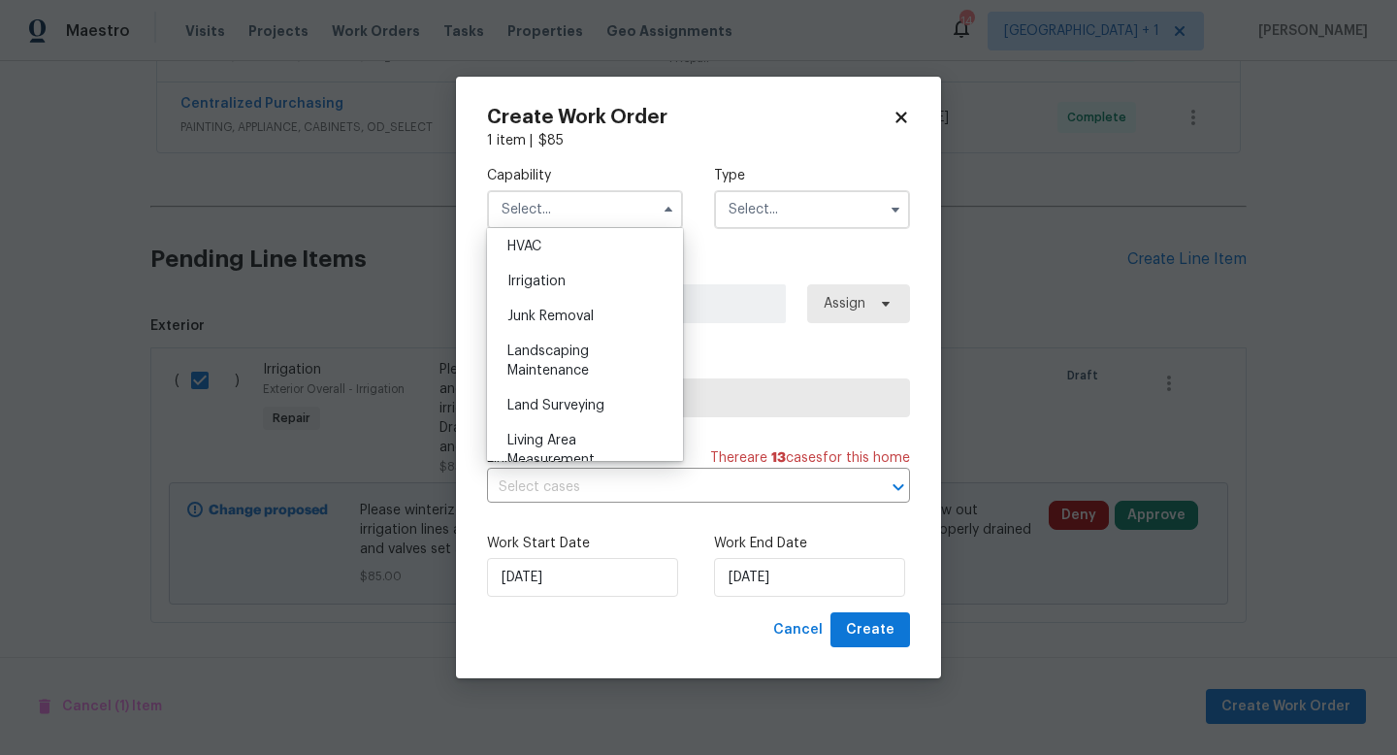
scroll to position [1178, 0]
click at [551, 363] on span "Landscaping Maintenance" at bounding box center [549, 359] width 82 height 33
type input "Landscaping Maintenance"
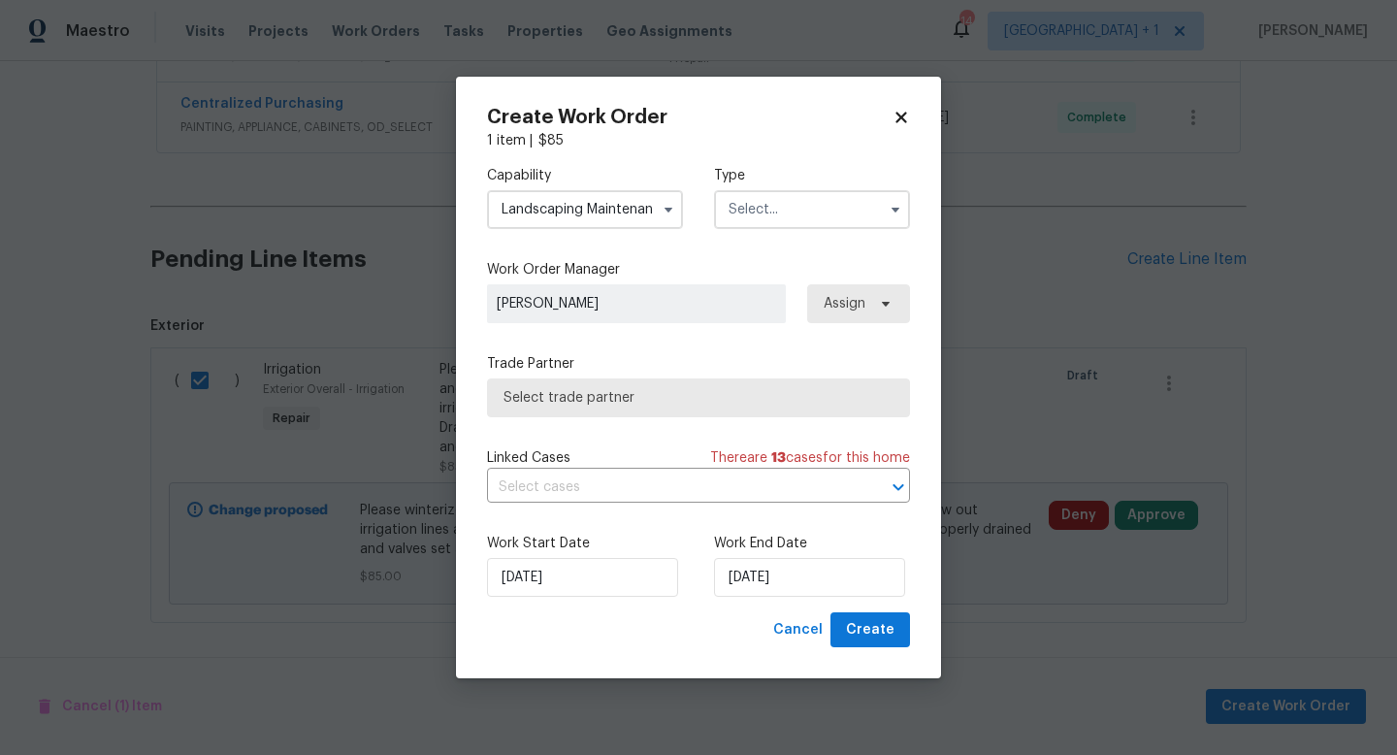
click at [807, 222] on input "text" at bounding box center [812, 209] width 196 height 39
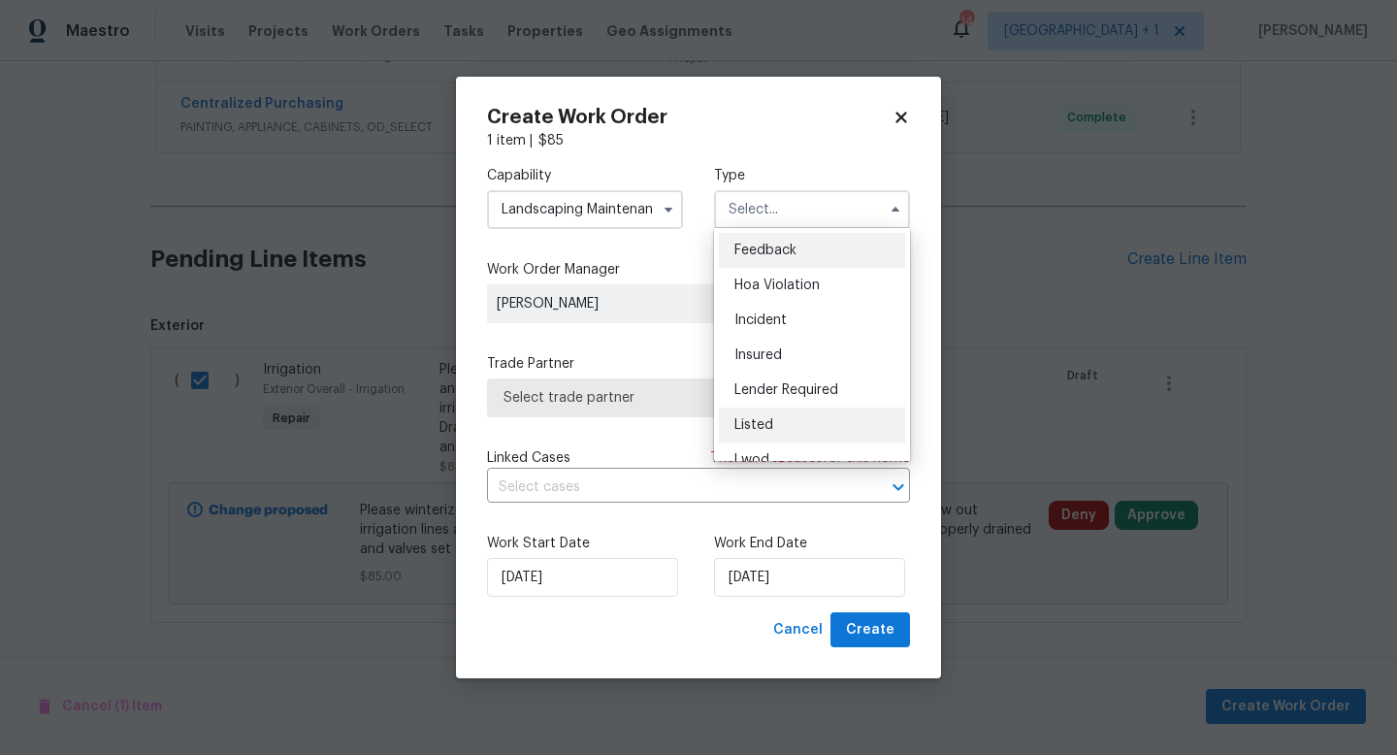
click at [756, 422] on span "Listed" at bounding box center [754, 425] width 39 height 14
type input "Listed"
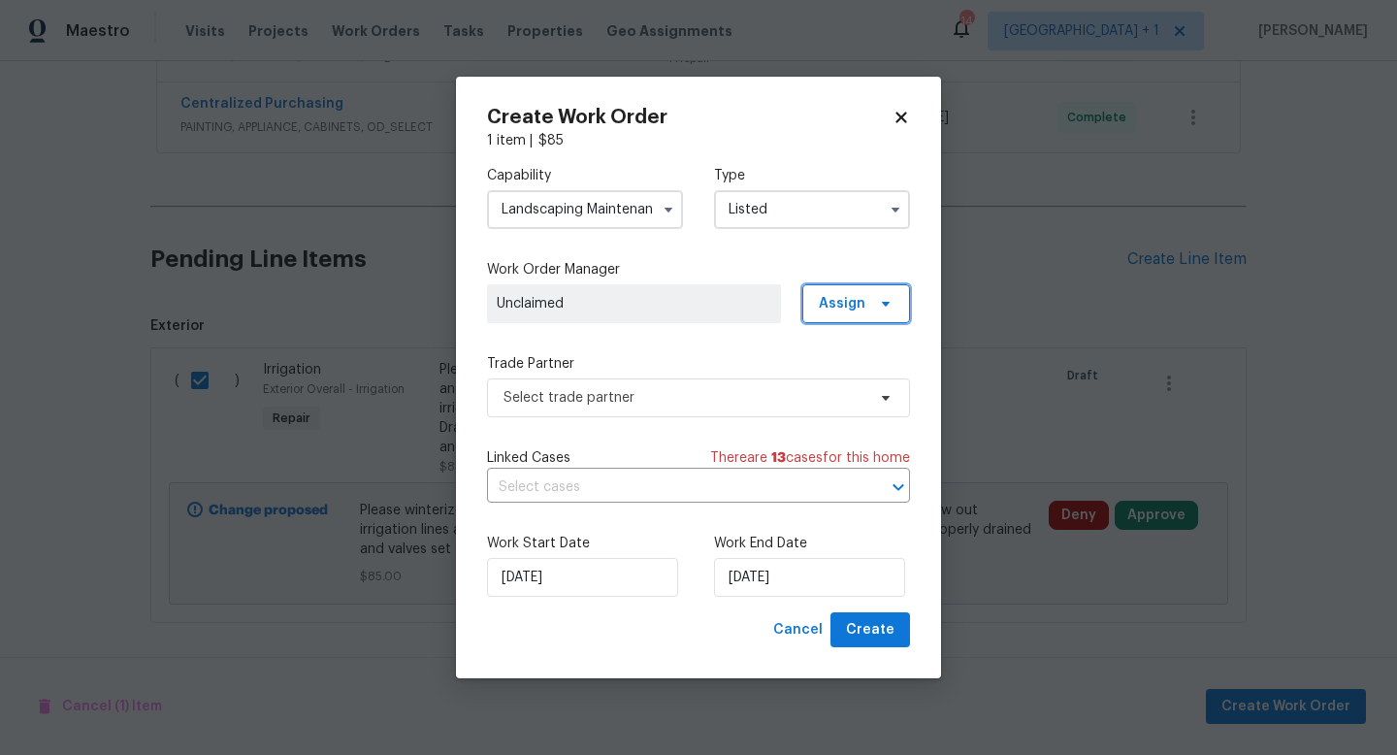
click at [846, 313] on span "Assign" at bounding box center [857, 303] width 108 height 39
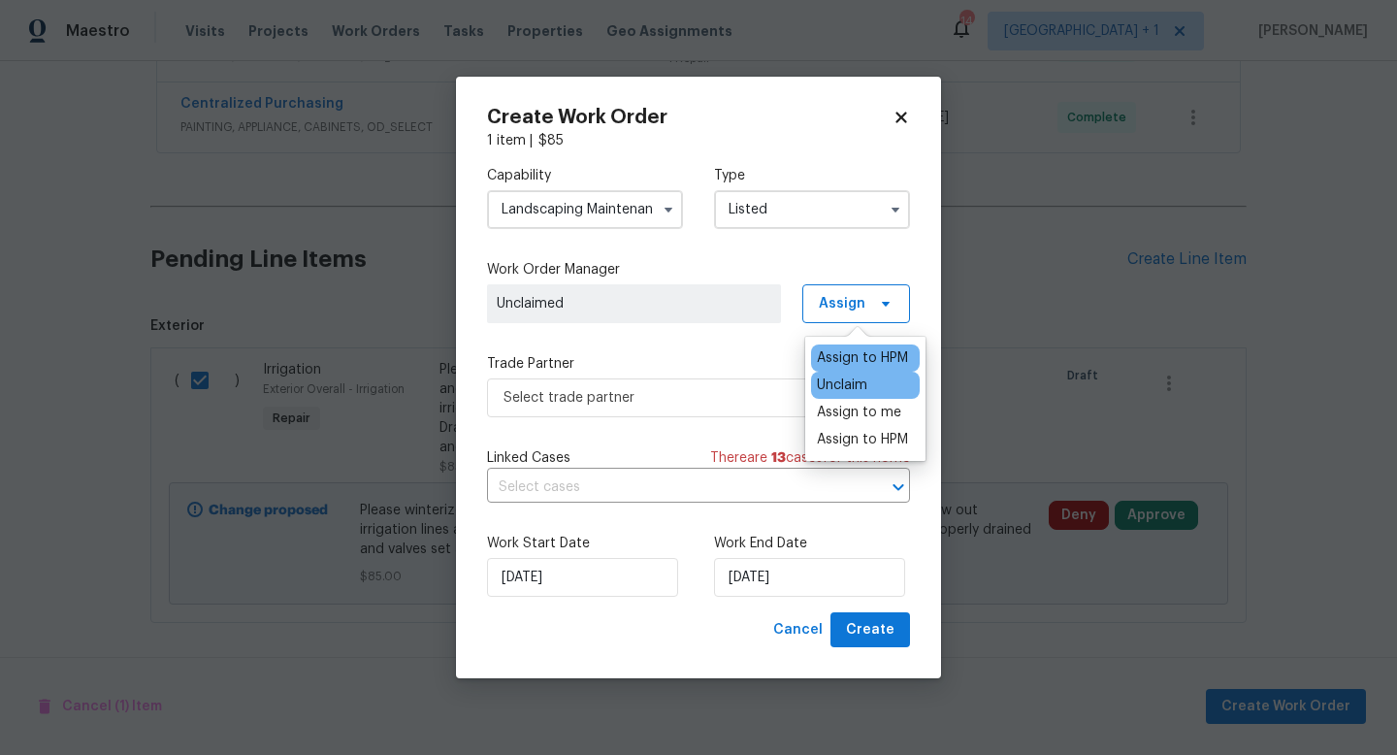
click at [846, 360] on div "Assign to HPM" at bounding box center [862, 357] width 91 height 19
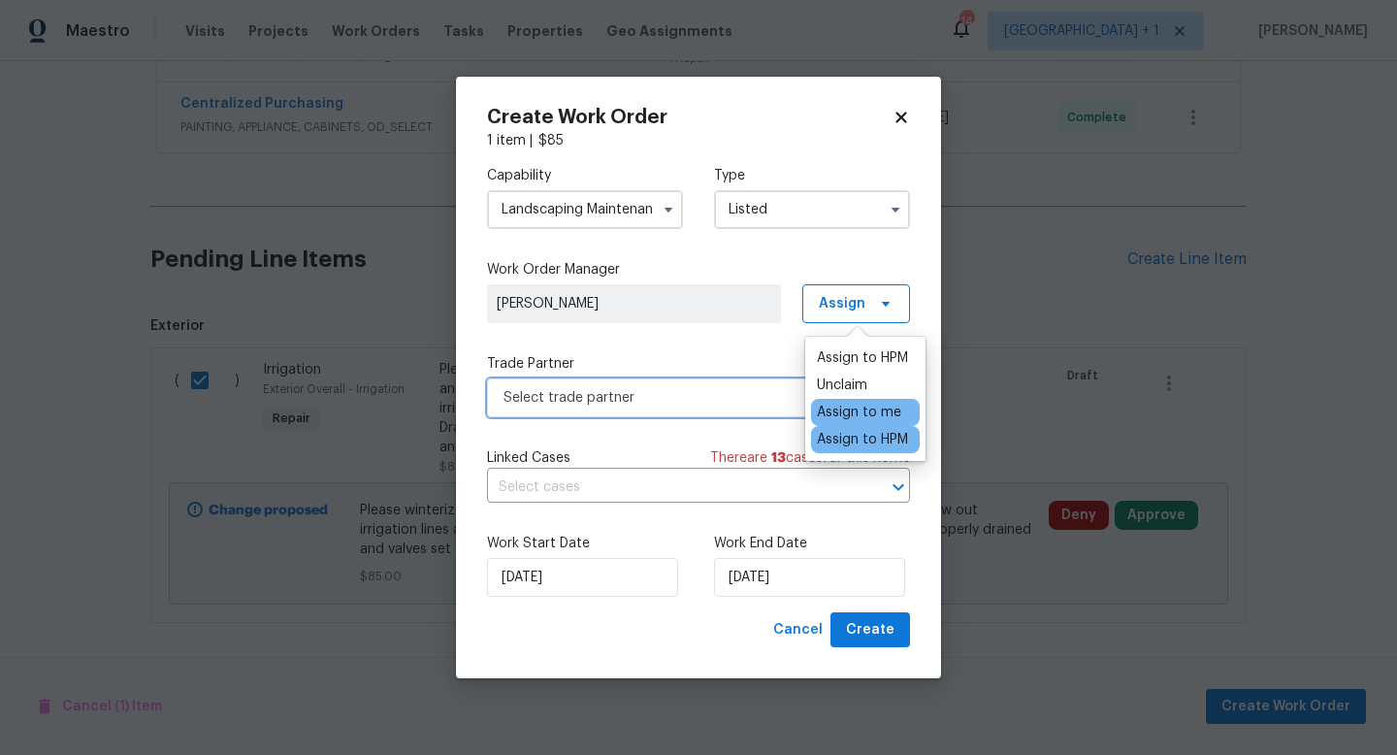
click at [732, 402] on span "Select trade partner" at bounding box center [685, 397] width 362 height 19
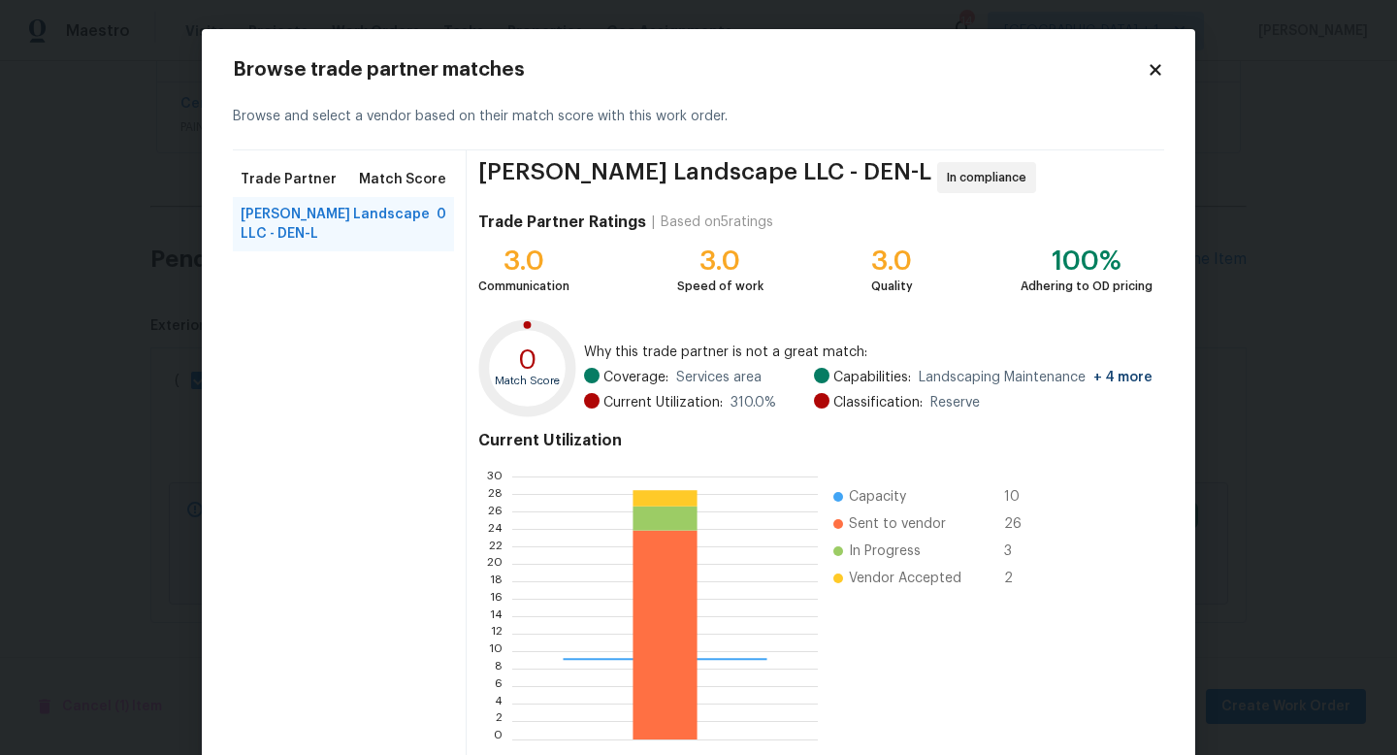
scroll to position [101, 0]
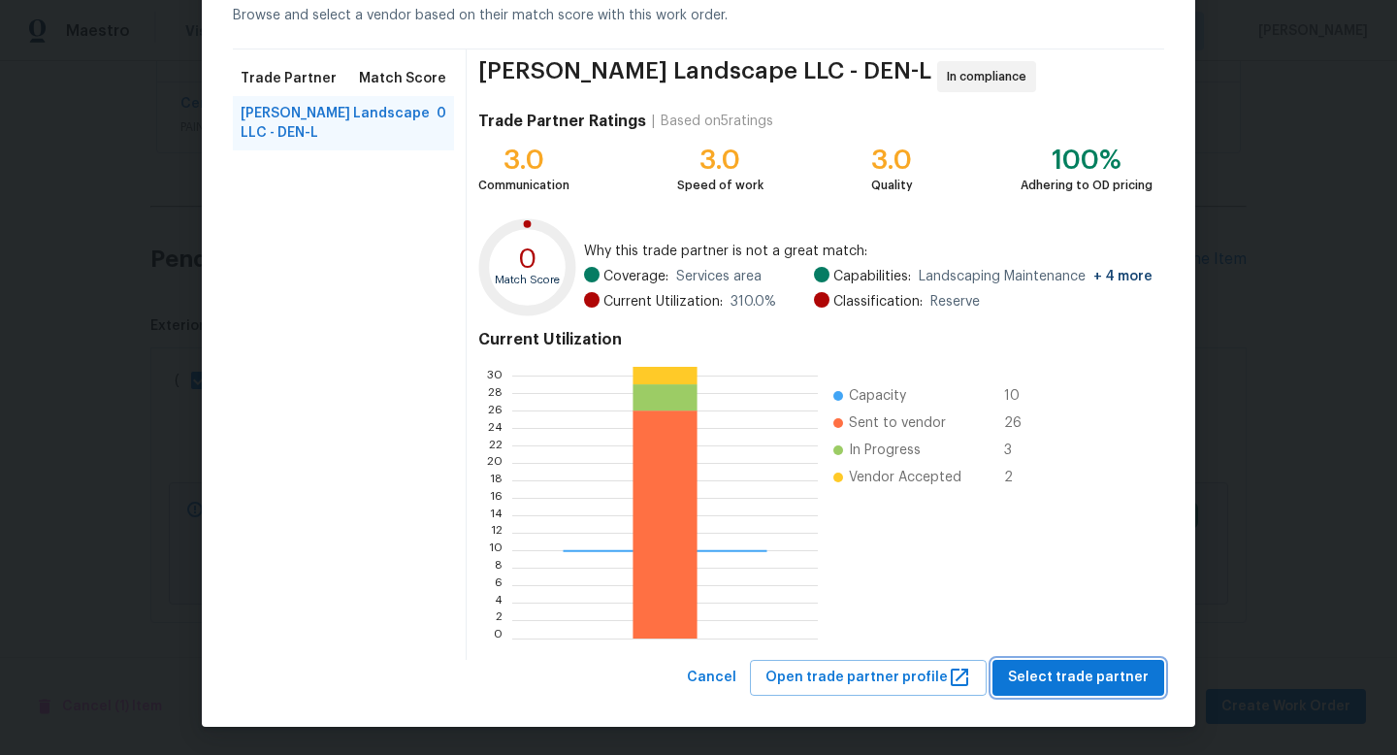
click at [1043, 672] on span "Select trade partner" at bounding box center [1078, 678] width 141 height 24
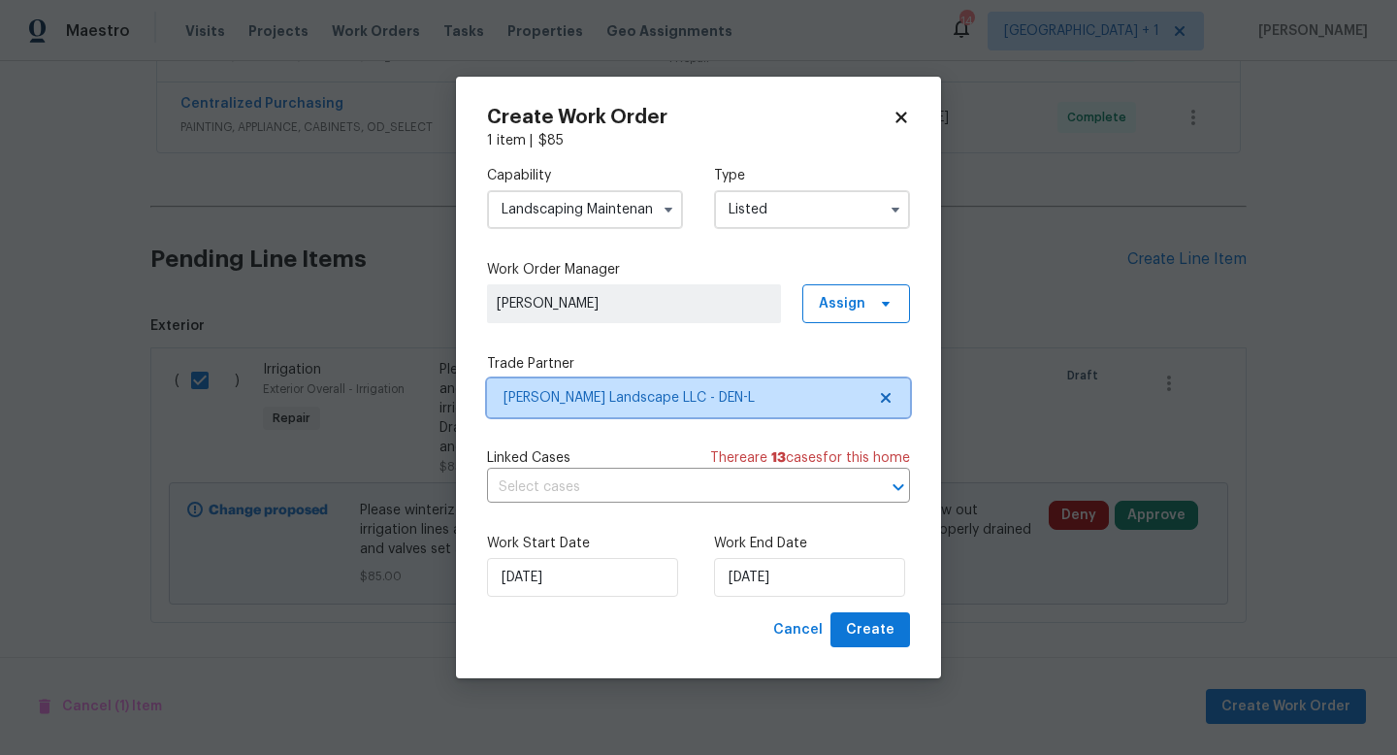
scroll to position [0, 0]
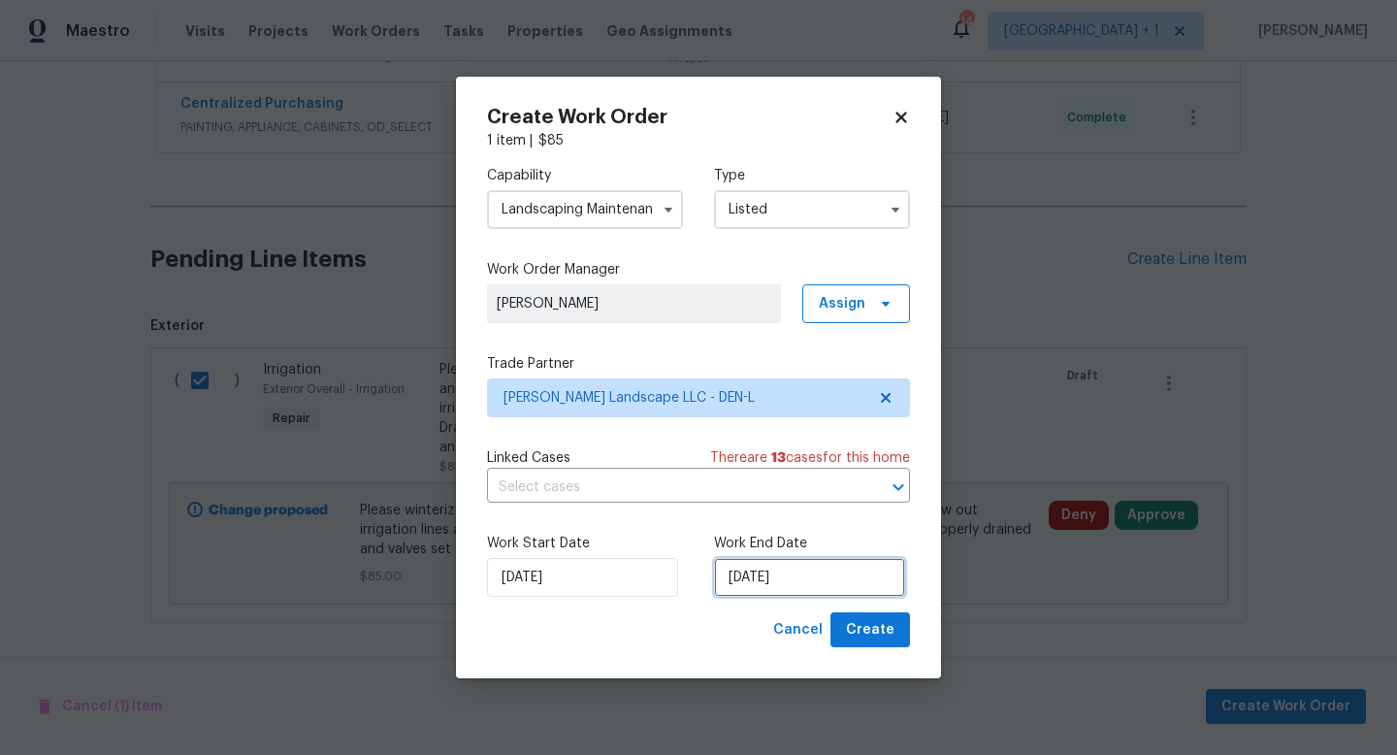
click at [809, 578] on input "[DATE]" at bounding box center [809, 577] width 191 height 39
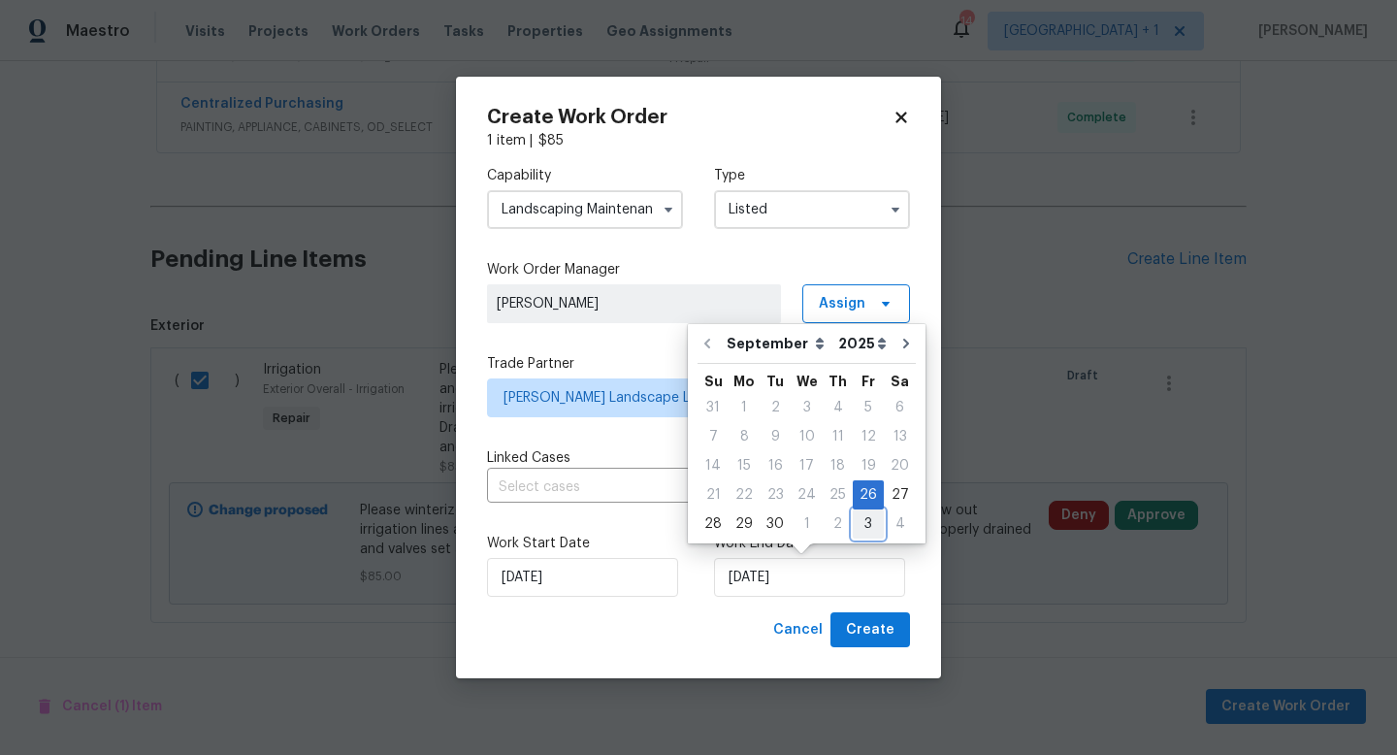
click at [870, 523] on div "3" at bounding box center [868, 523] width 31 height 27
type input "[DATE]"
select select "9"
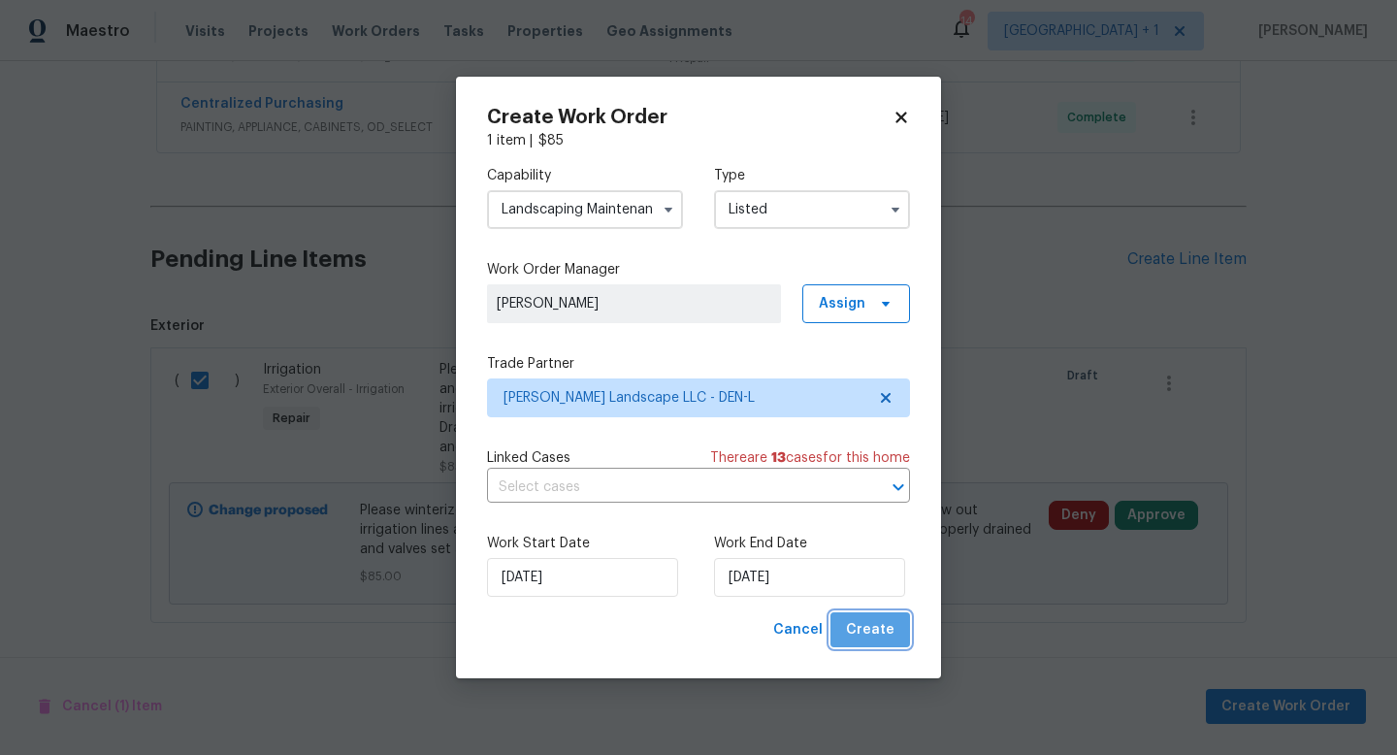
click at [876, 626] on span "Create" at bounding box center [870, 630] width 49 height 24
checkbox input "false"
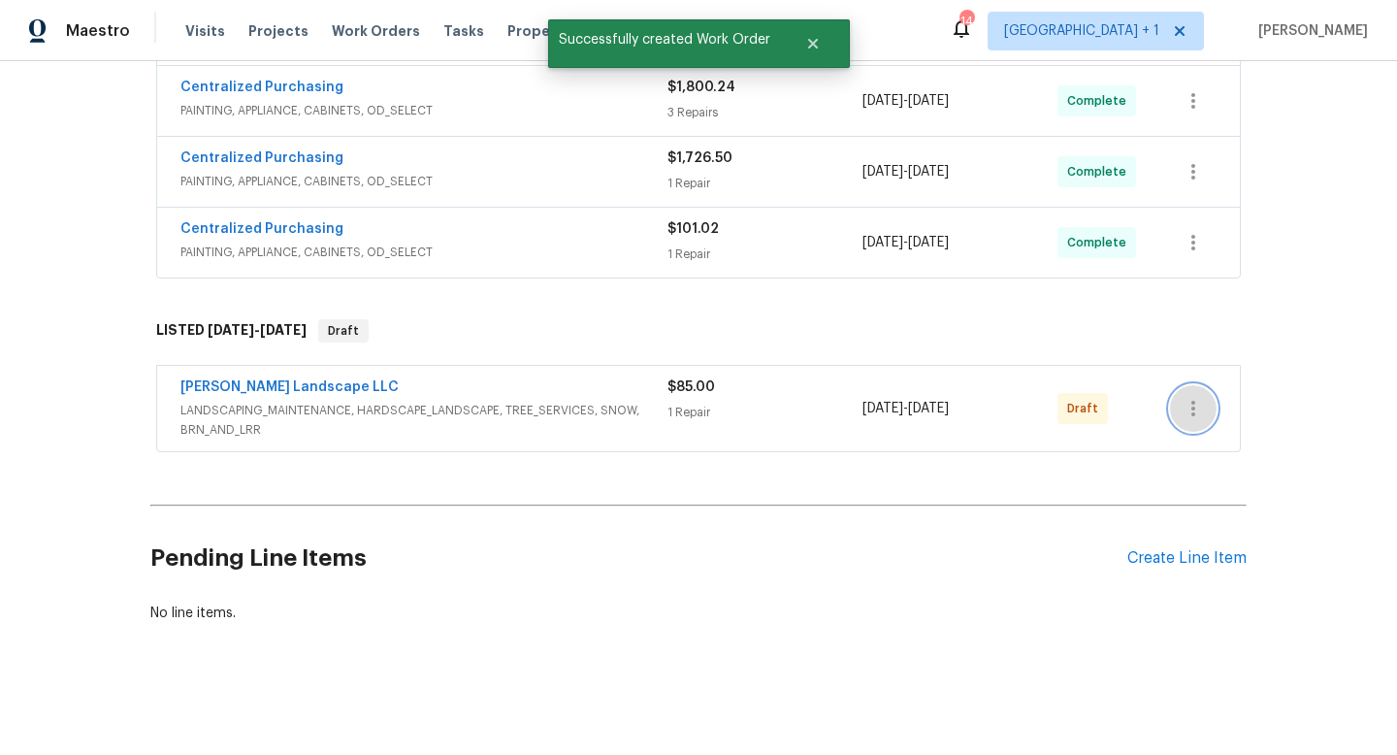
click at [1196, 412] on icon "button" at bounding box center [1193, 408] width 23 height 23
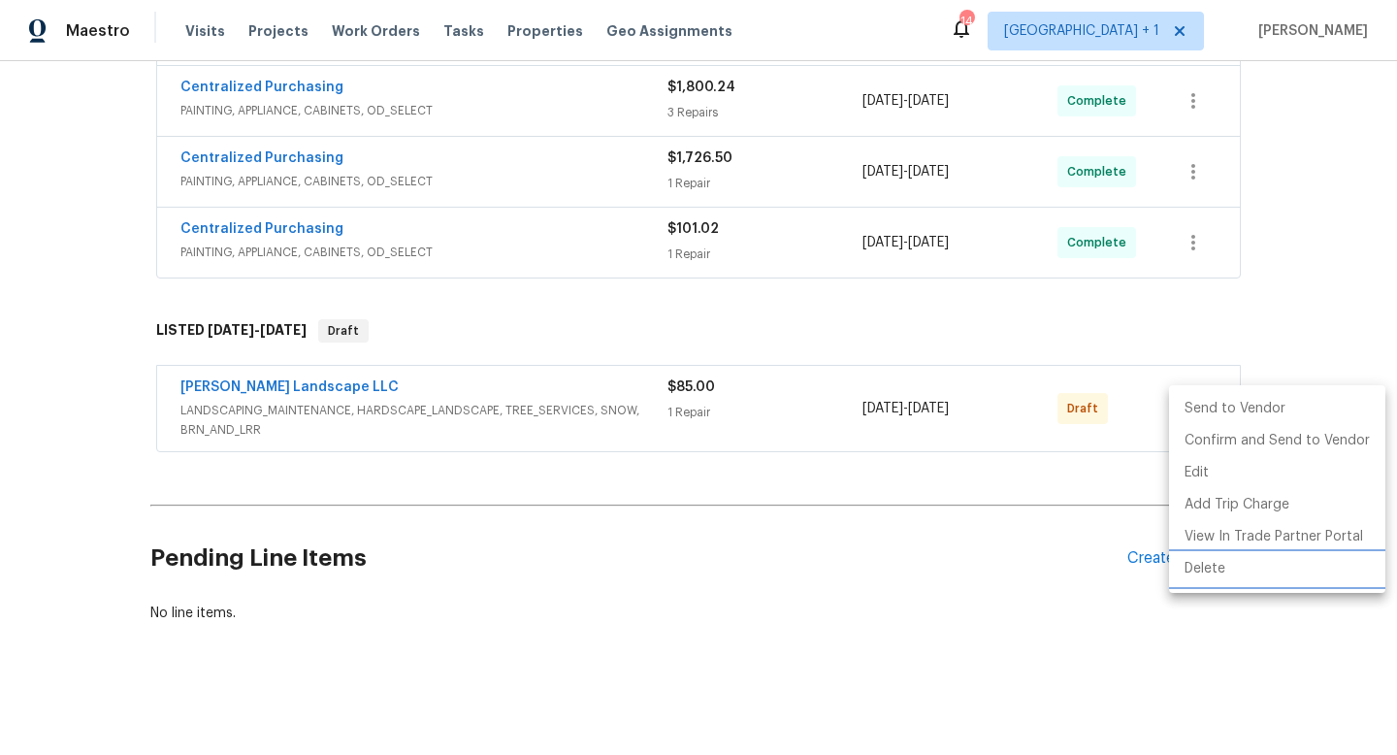
click at [1211, 564] on li "Delete" at bounding box center [1277, 569] width 216 height 32
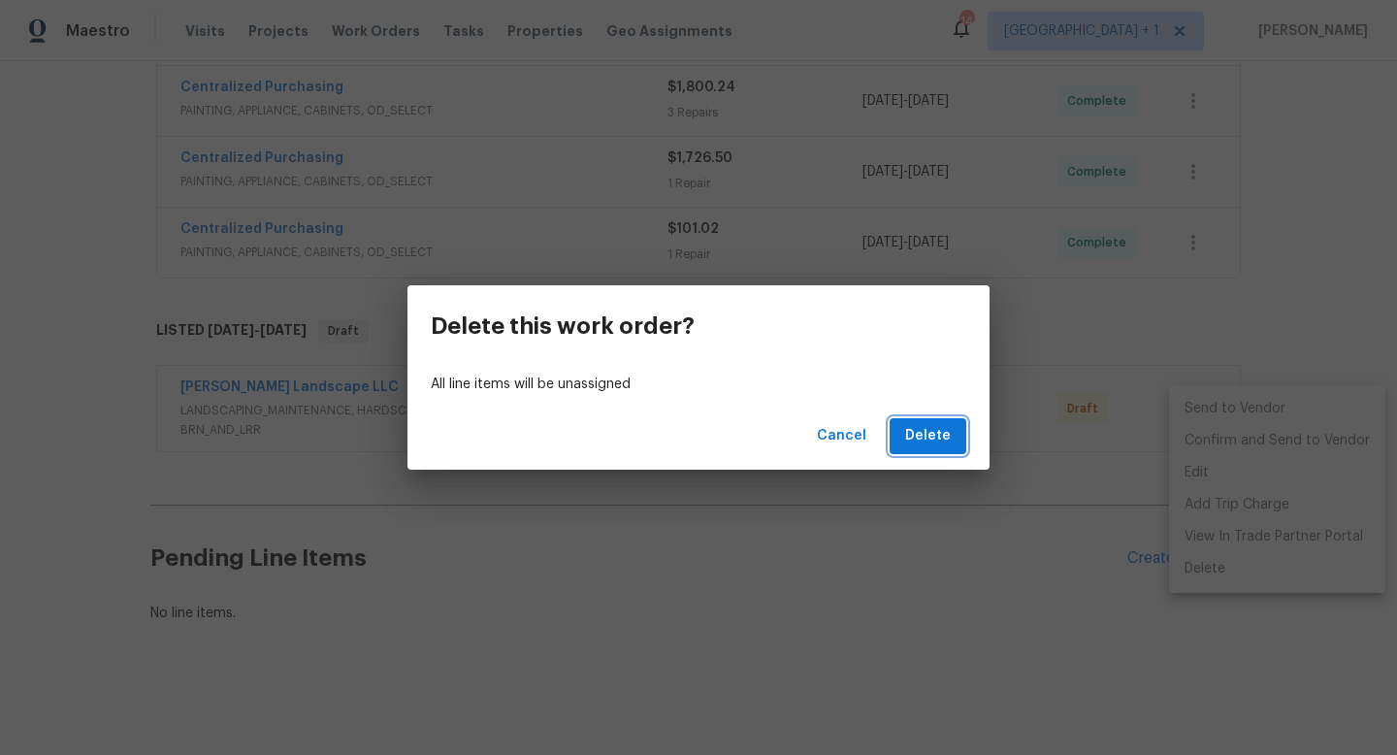
click at [934, 435] on span "Delete" at bounding box center [928, 436] width 46 height 24
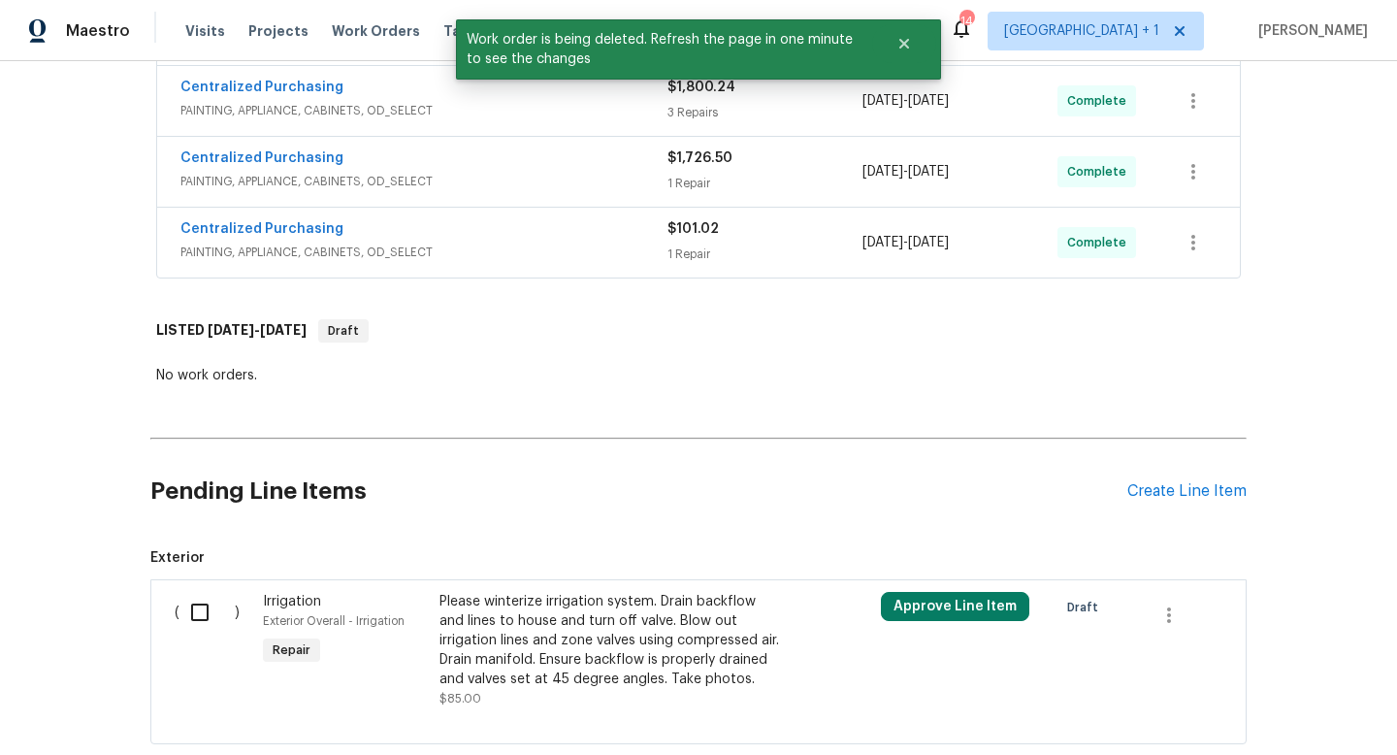
click at [201, 611] on input "checkbox" at bounding box center [207, 612] width 55 height 41
checkbox input "true"
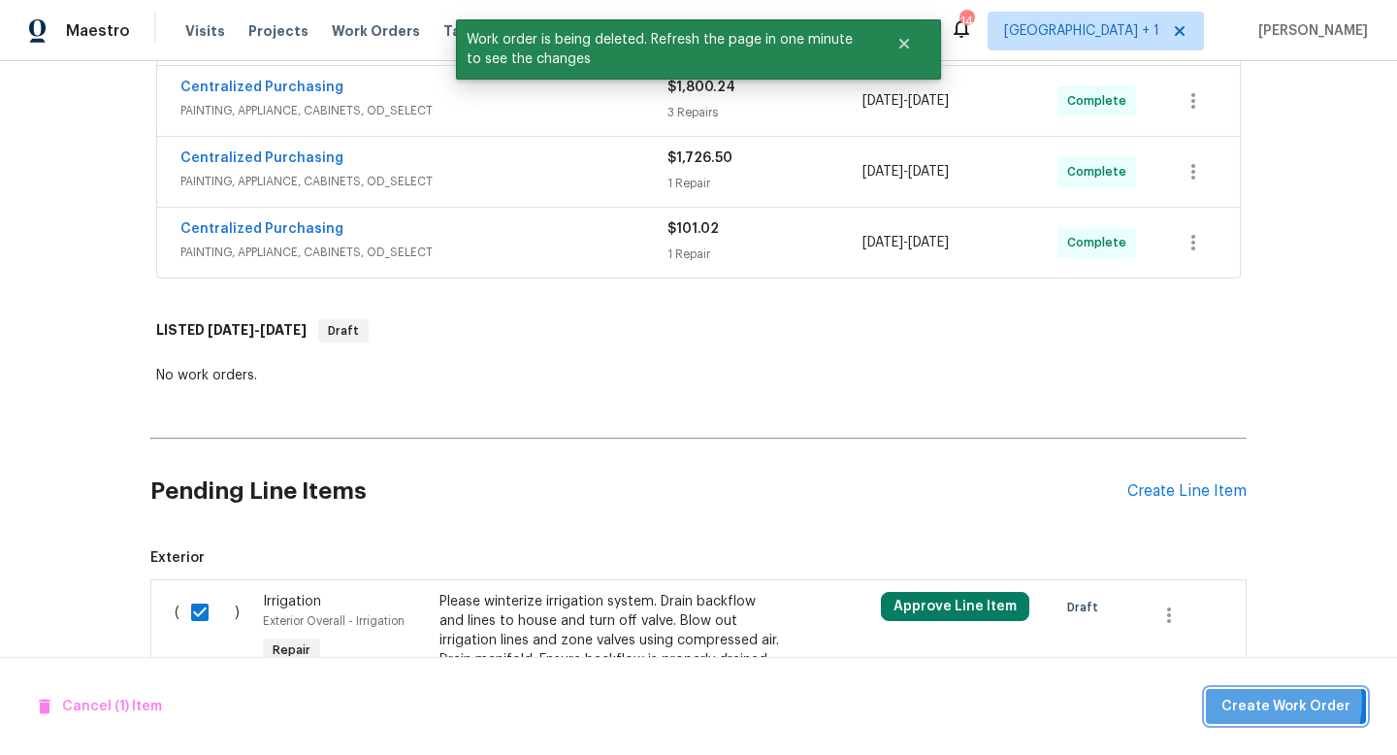
click at [1272, 702] on span "Create Work Order" at bounding box center [1286, 707] width 129 height 24
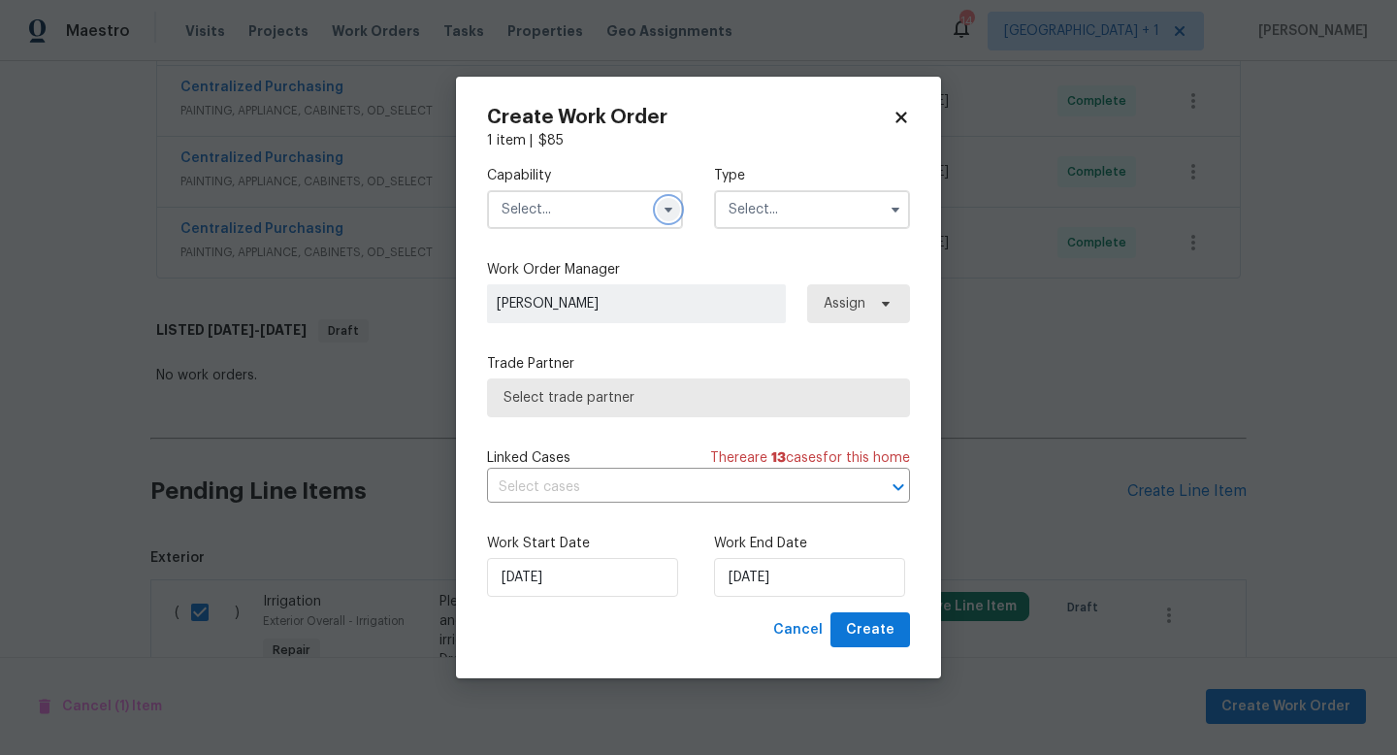
click at [669, 213] on icon "button" at bounding box center [669, 210] width 16 height 16
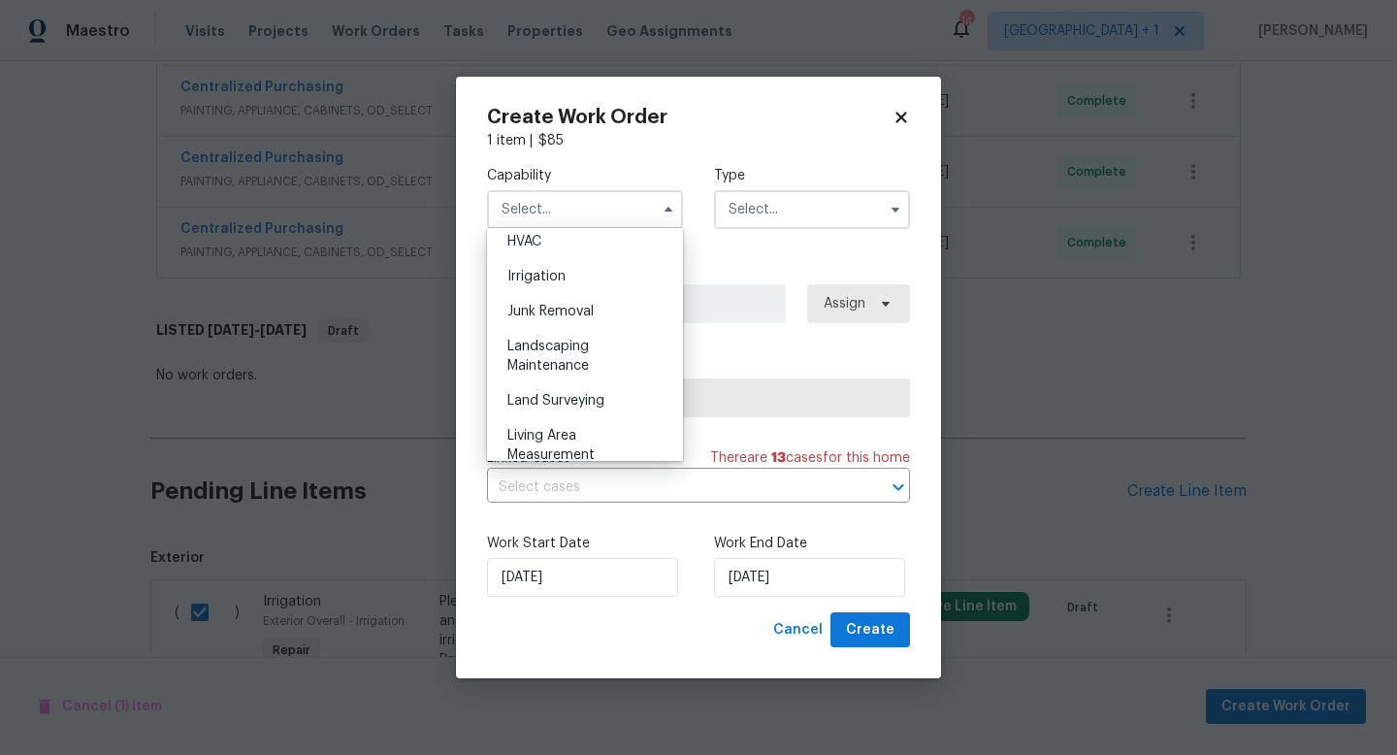
scroll to position [1188, 0]
click at [560, 344] on span "Landscaping Maintenance" at bounding box center [549, 349] width 82 height 33
type input "Landscaping Maintenance"
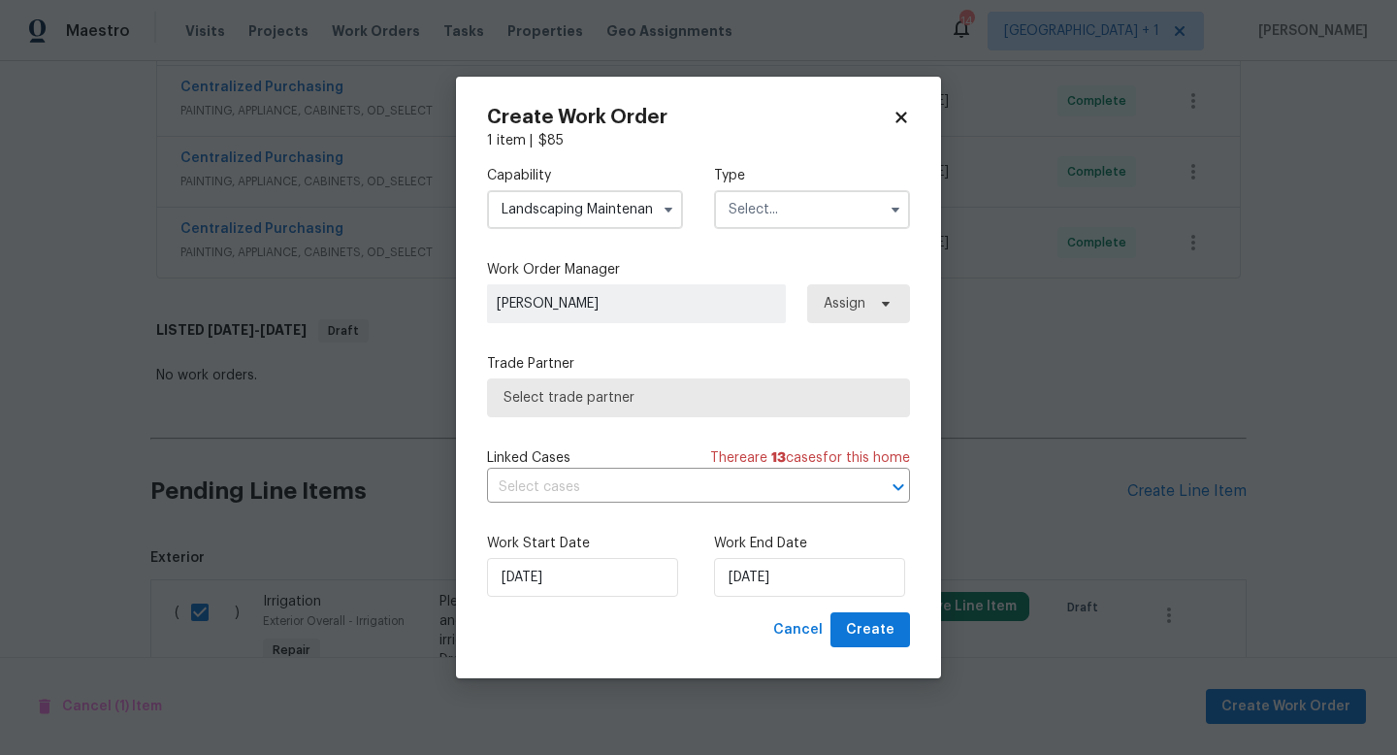
click at [800, 215] on input "text" at bounding box center [812, 209] width 196 height 39
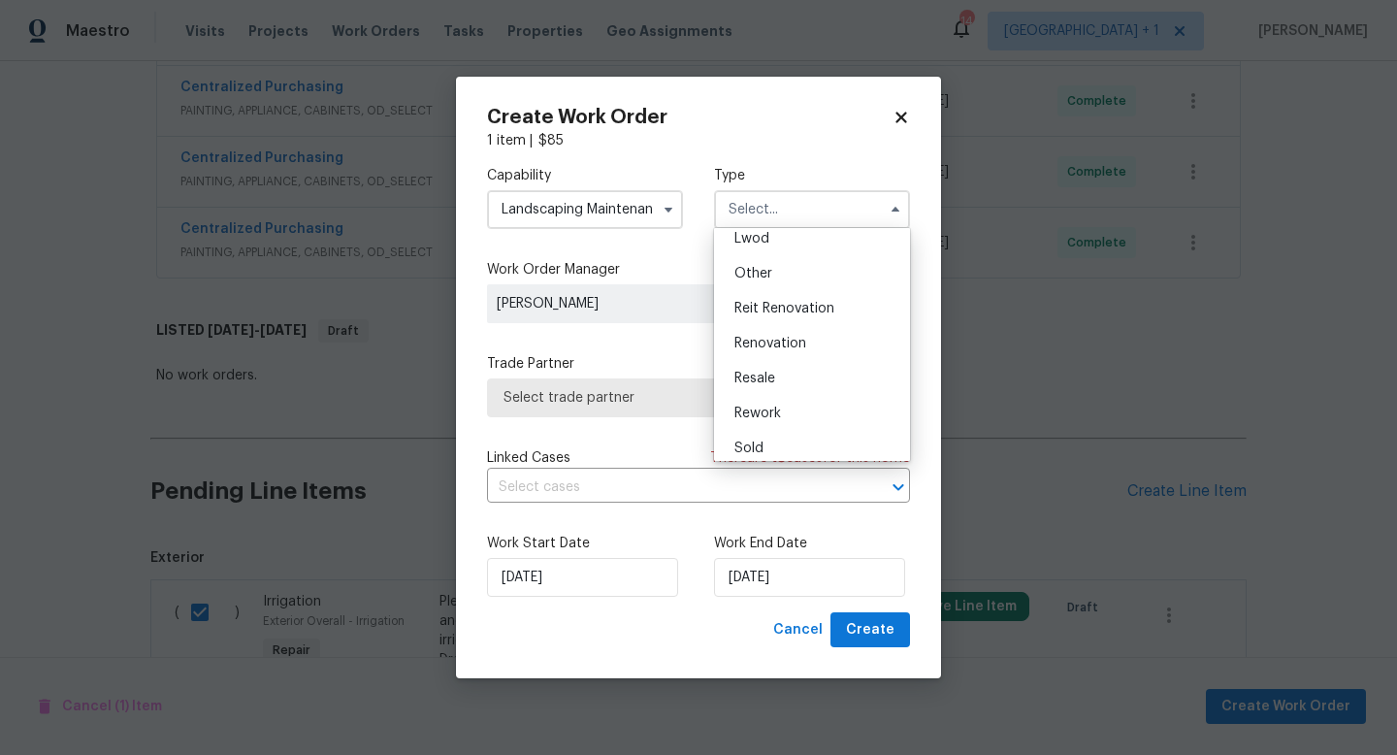
scroll to position [231, 0]
click at [781, 330] on span "Renovation" at bounding box center [771, 334] width 72 height 14
type input "Renovation"
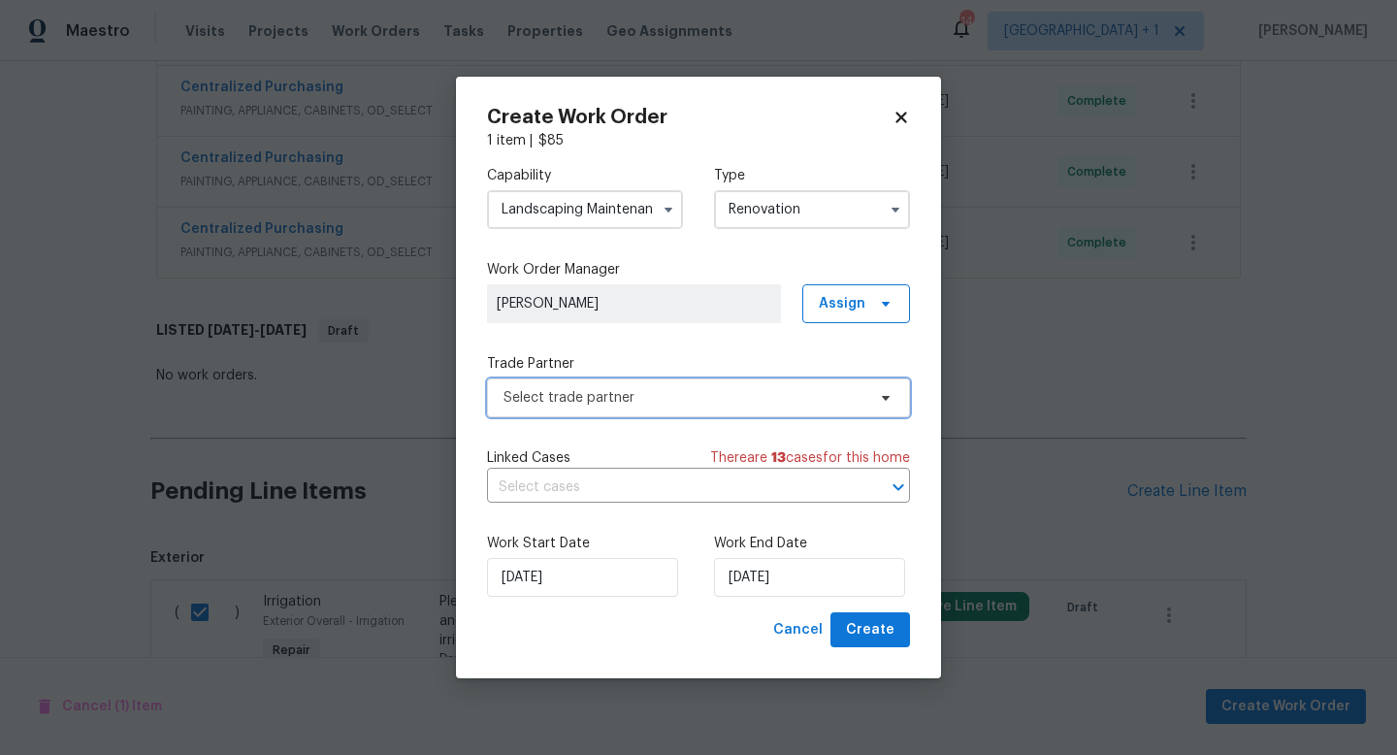
click at [855, 402] on span "Select trade partner" at bounding box center [685, 397] width 362 height 19
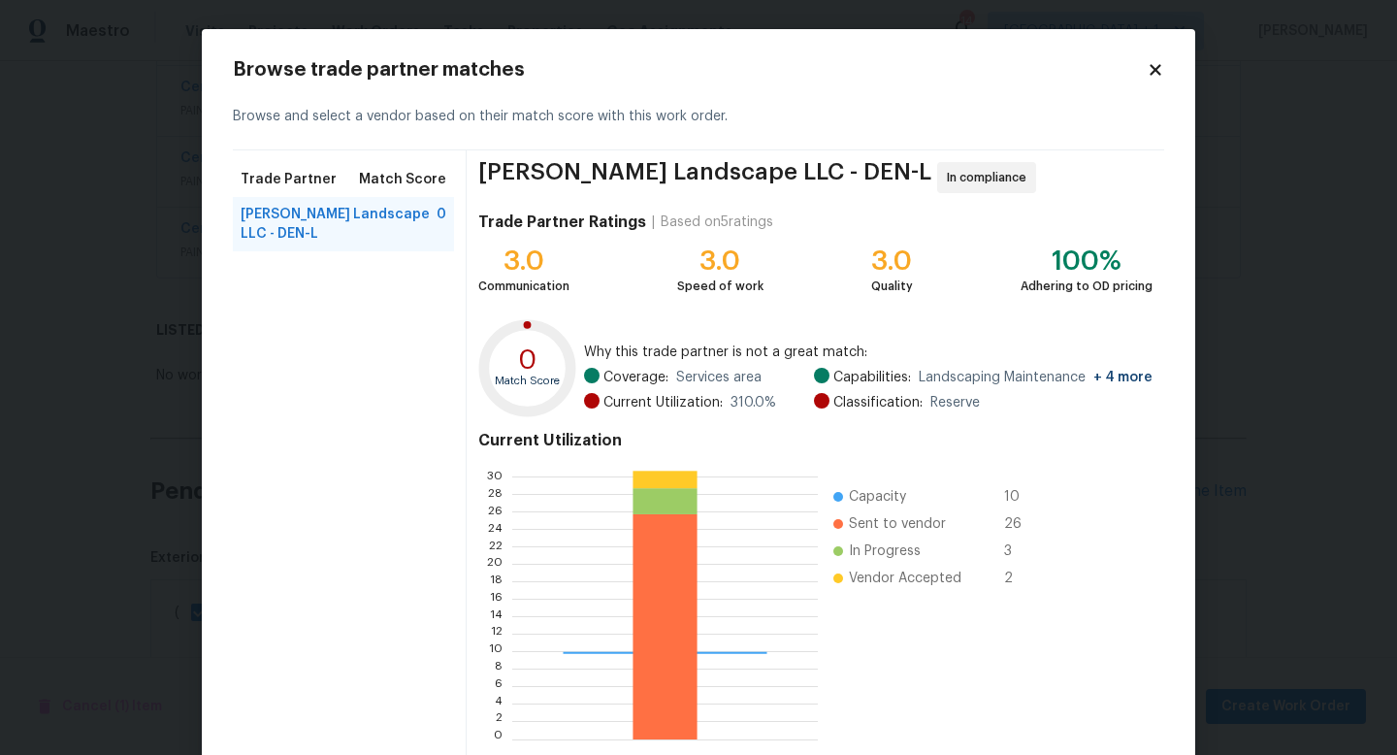
scroll to position [101, 0]
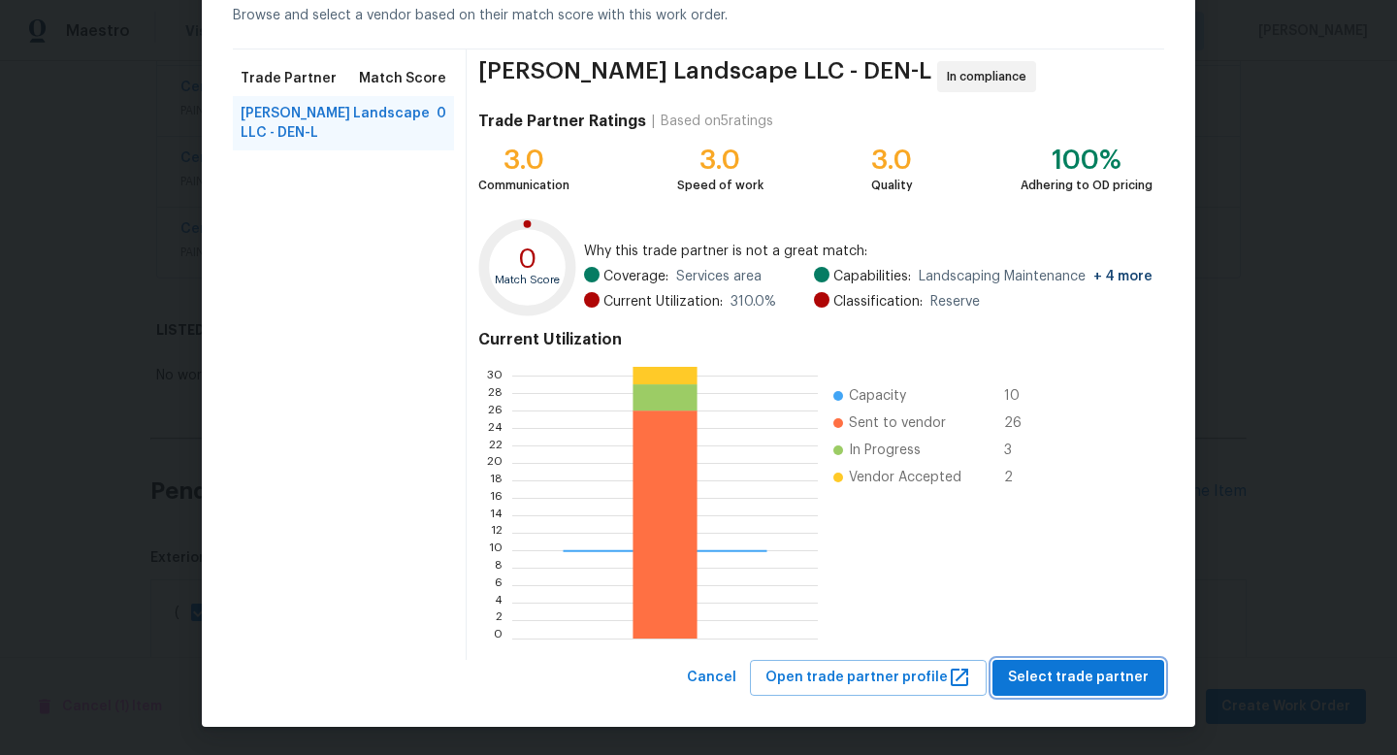
click at [1089, 681] on span "Select trade partner" at bounding box center [1078, 678] width 141 height 24
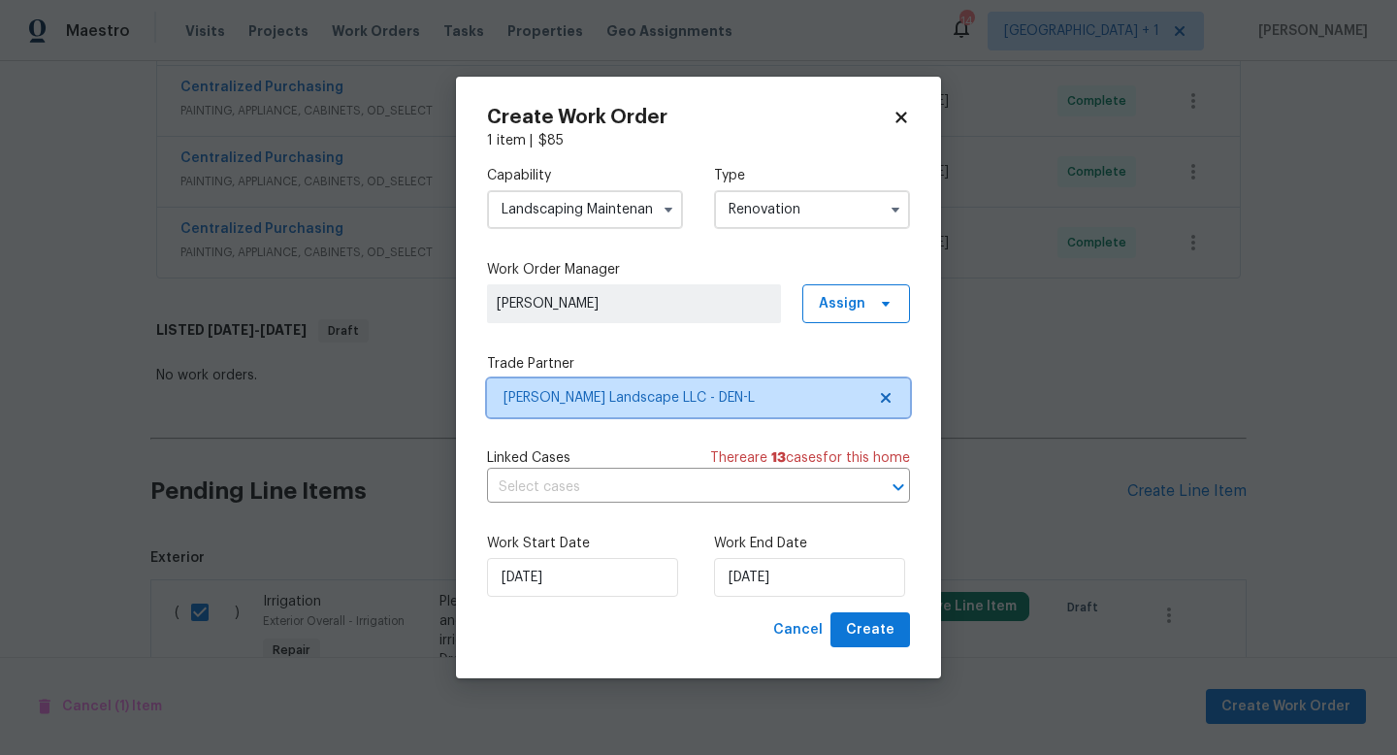
scroll to position [0, 0]
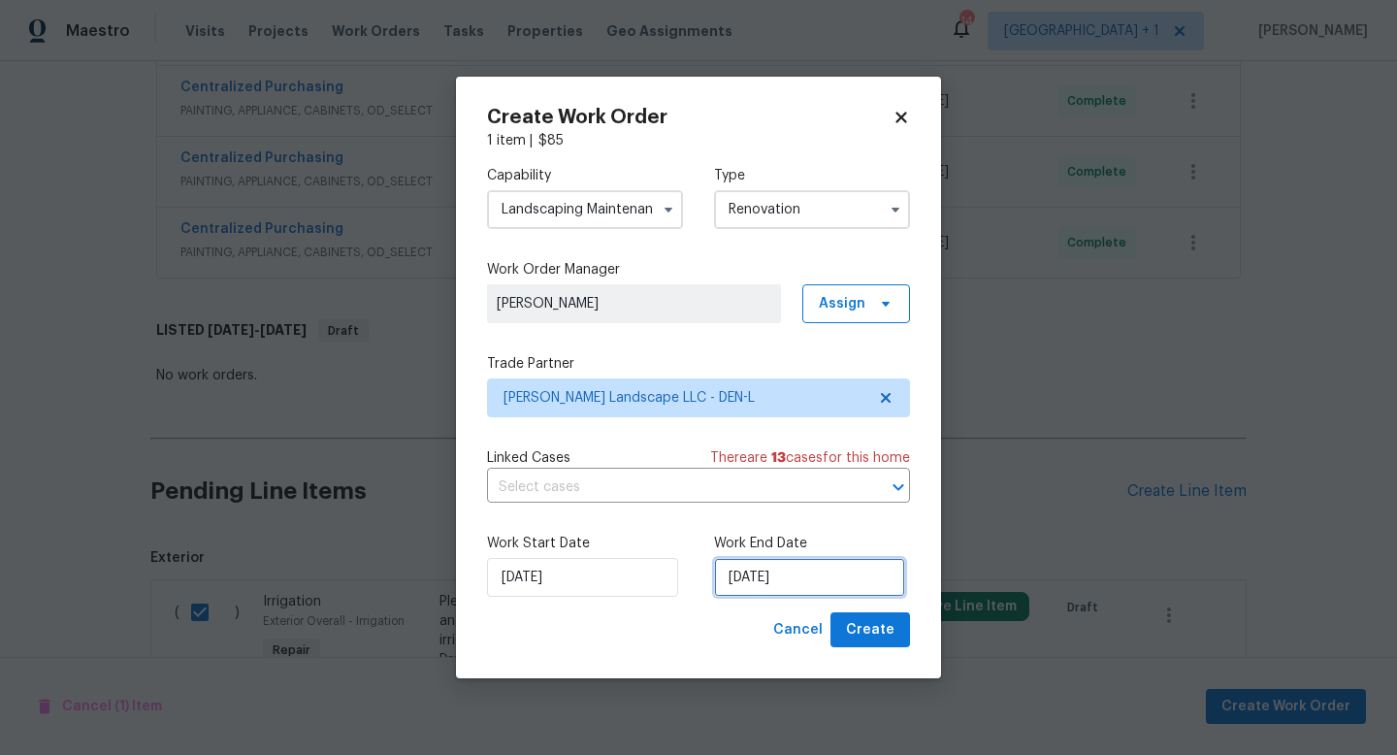
click at [837, 583] on input "[DATE]" at bounding box center [809, 577] width 191 height 39
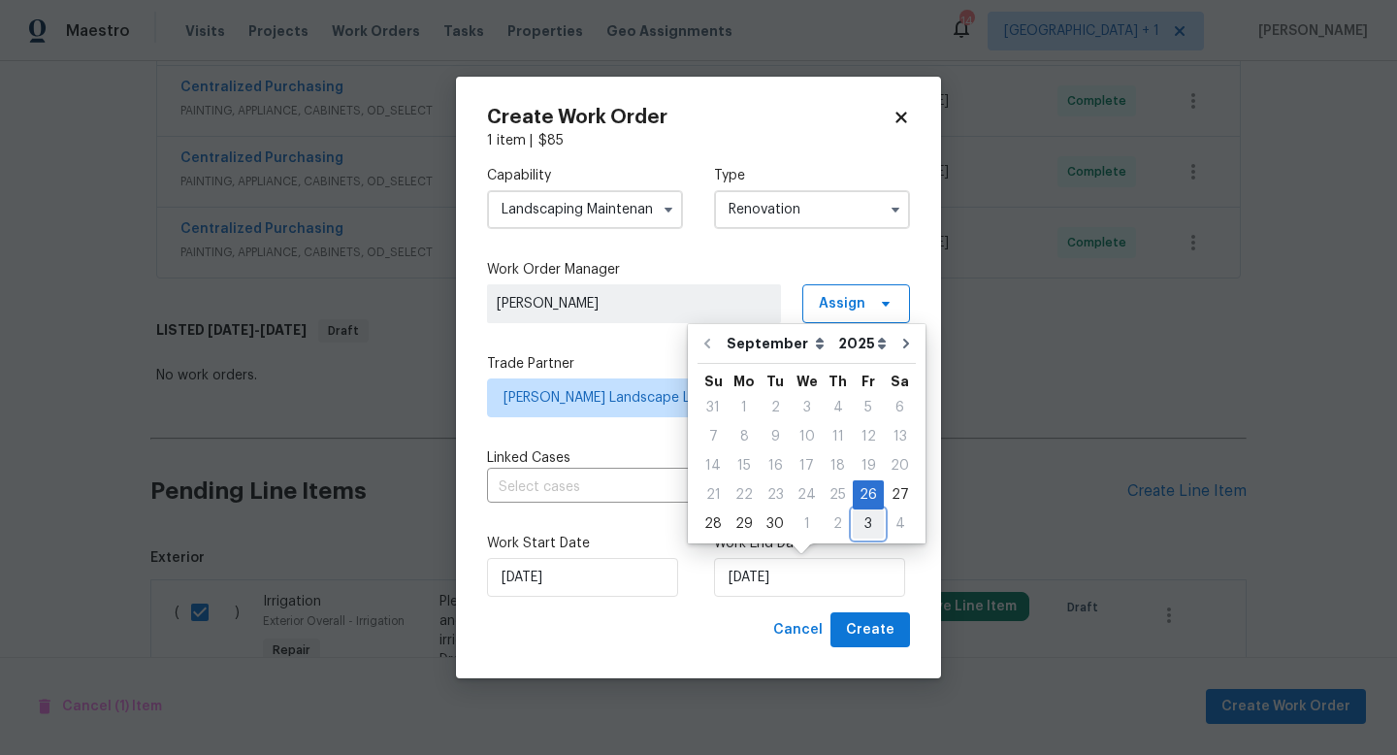
click at [861, 527] on div "3" at bounding box center [868, 523] width 31 height 27
type input "[DATE]"
select select "9"
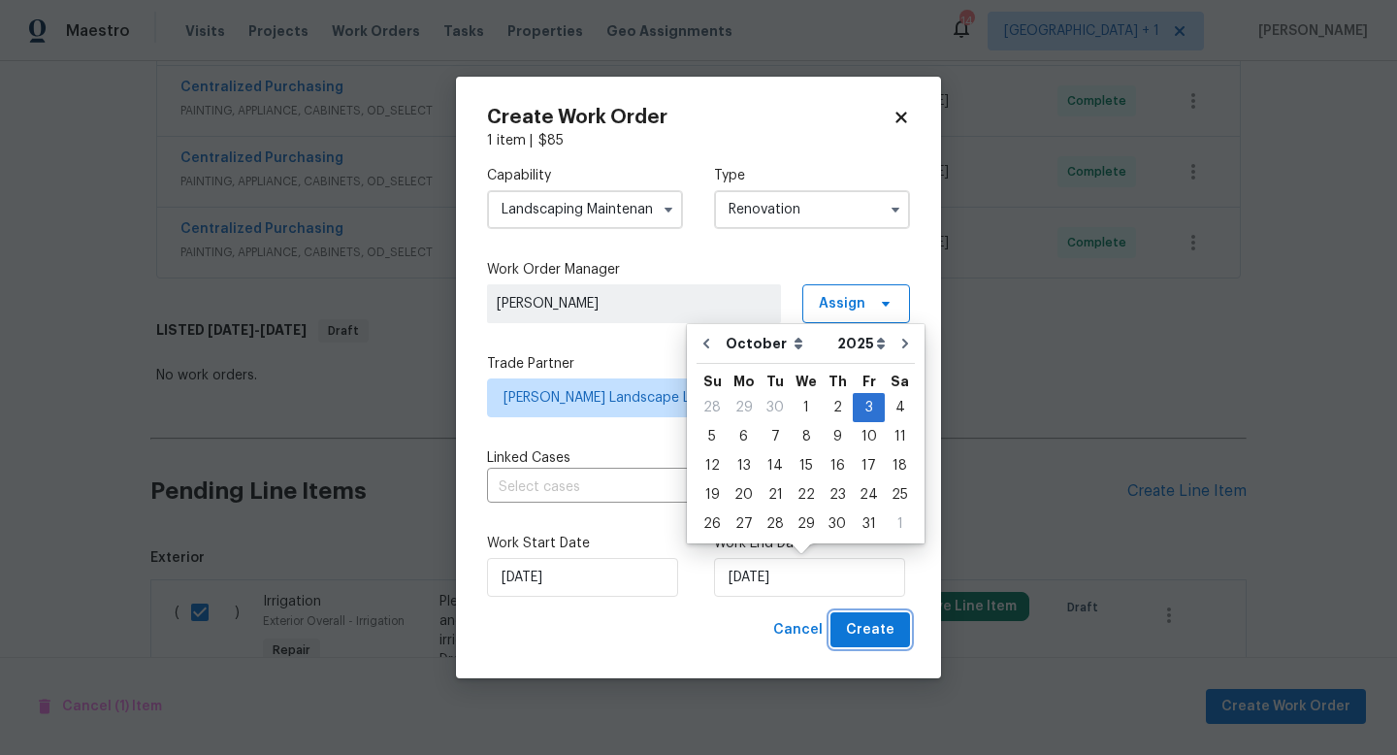
click at [876, 622] on span "Create" at bounding box center [870, 630] width 49 height 24
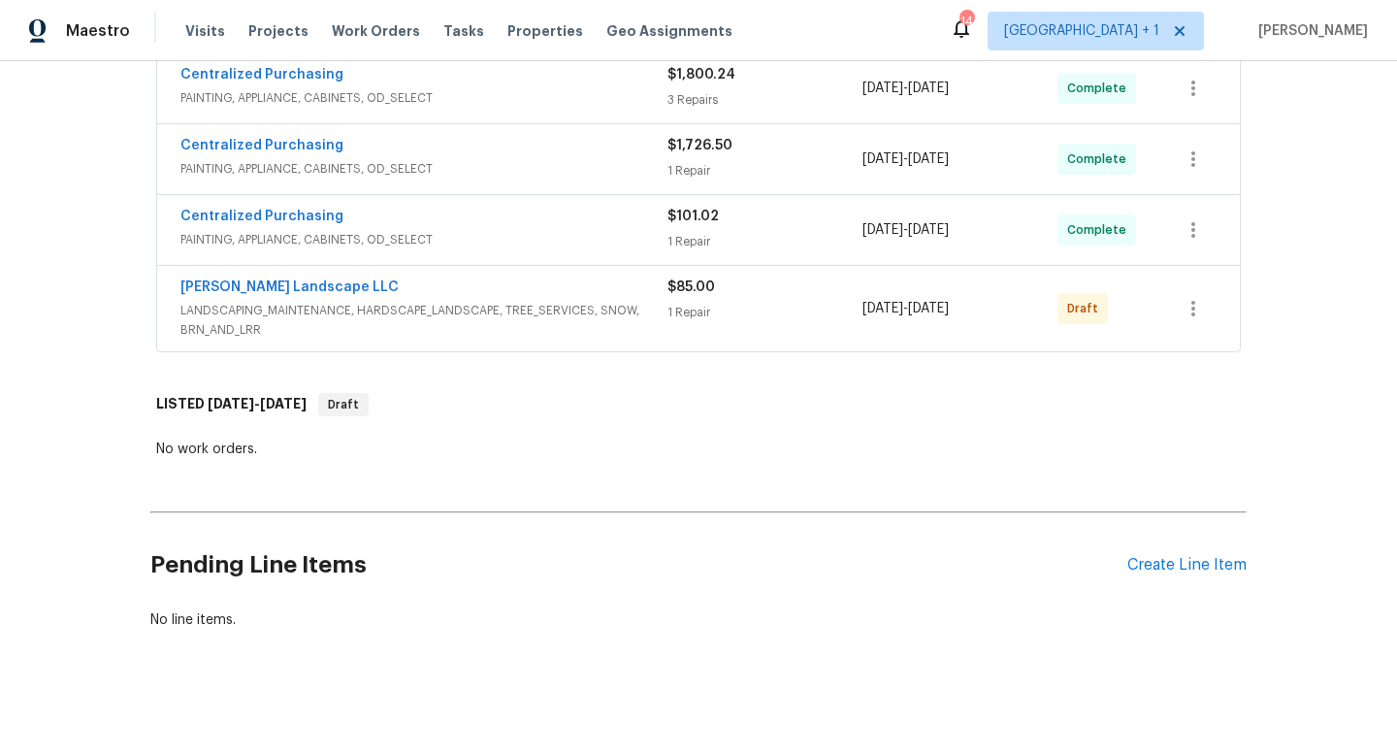
scroll to position [807, 0]
click at [1191, 303] on icon "button" at bounding box center [1193, 306] width 23 height 23
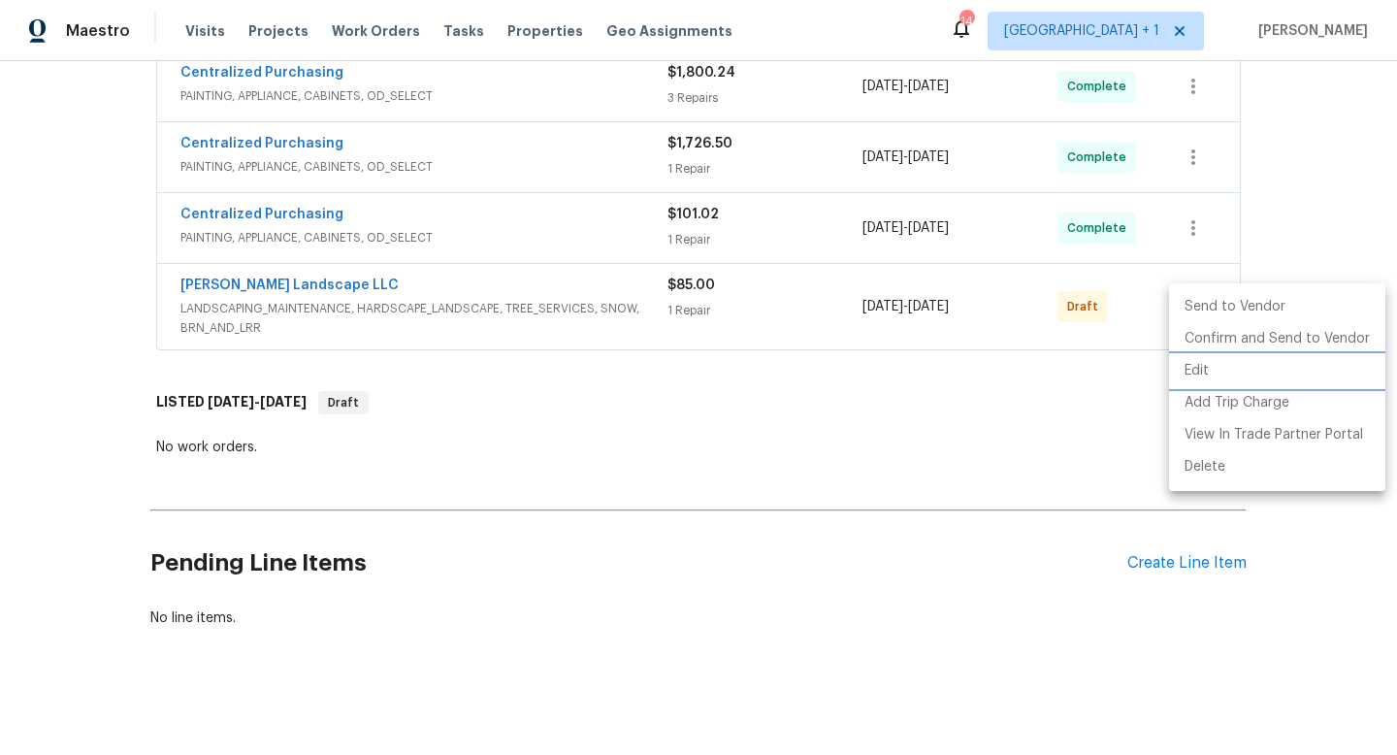
click at [1199, 362] on li "Edit" at bounding box center [1277, 371] width 216 height 32
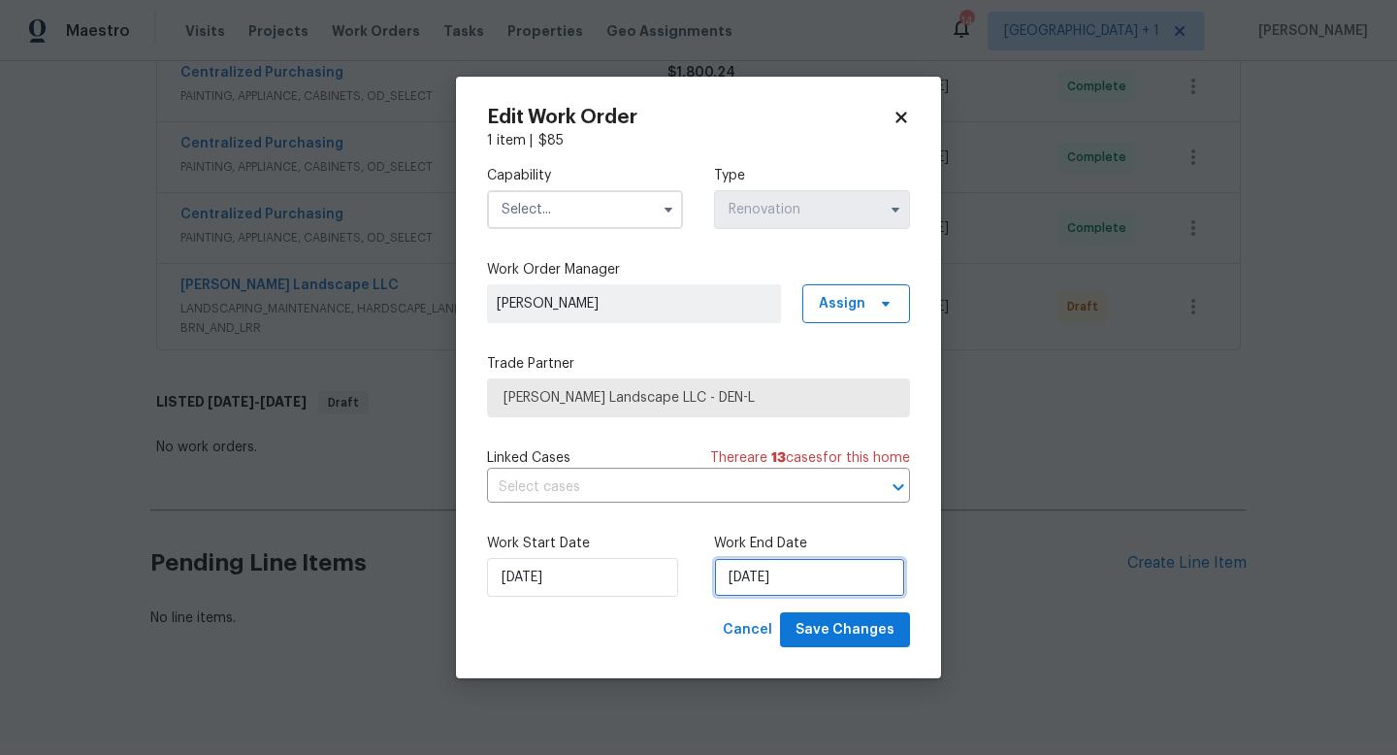
select select "9"
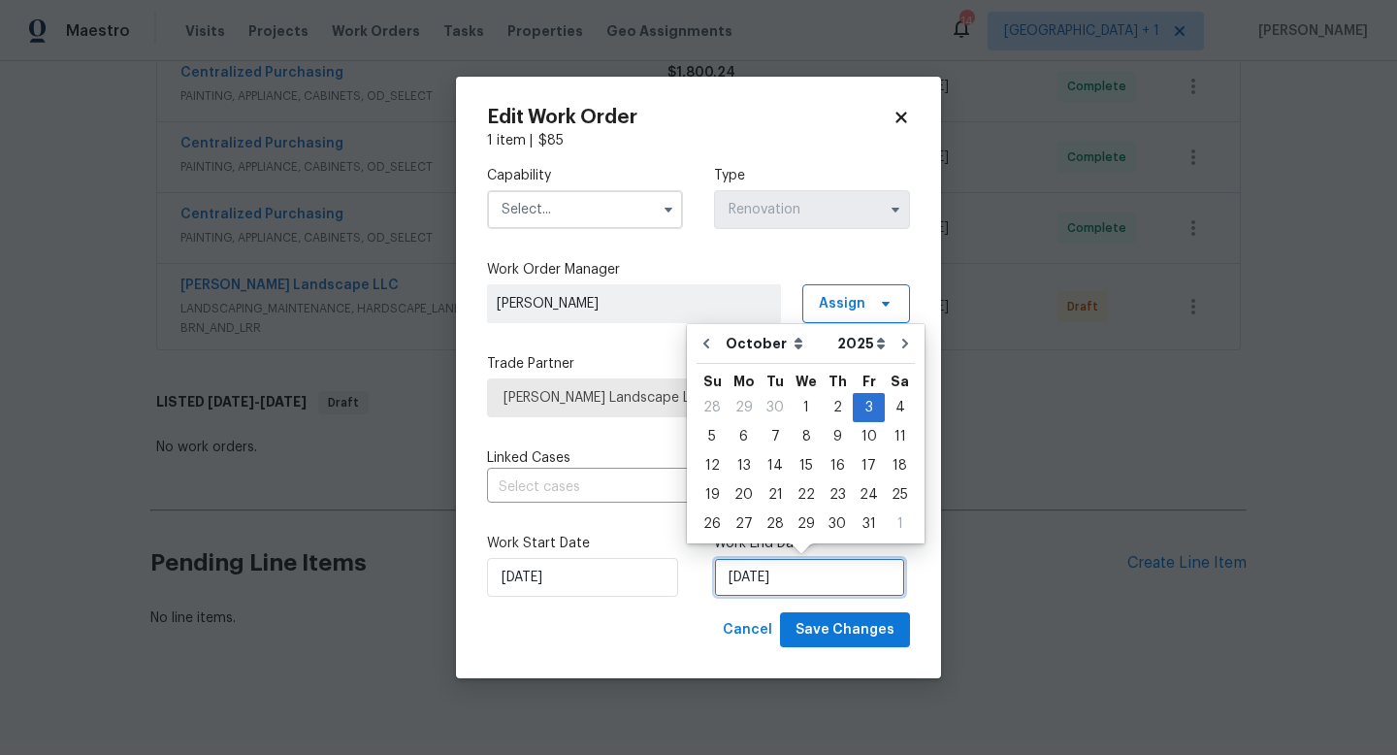
click at [805, 576] on input "[DATE]" at bounding box center [809, 577] width 191 height 39
click at [870, 438] on div "10" at bounding box center [869, 436] width 32 height 27
type input "[DATE]"
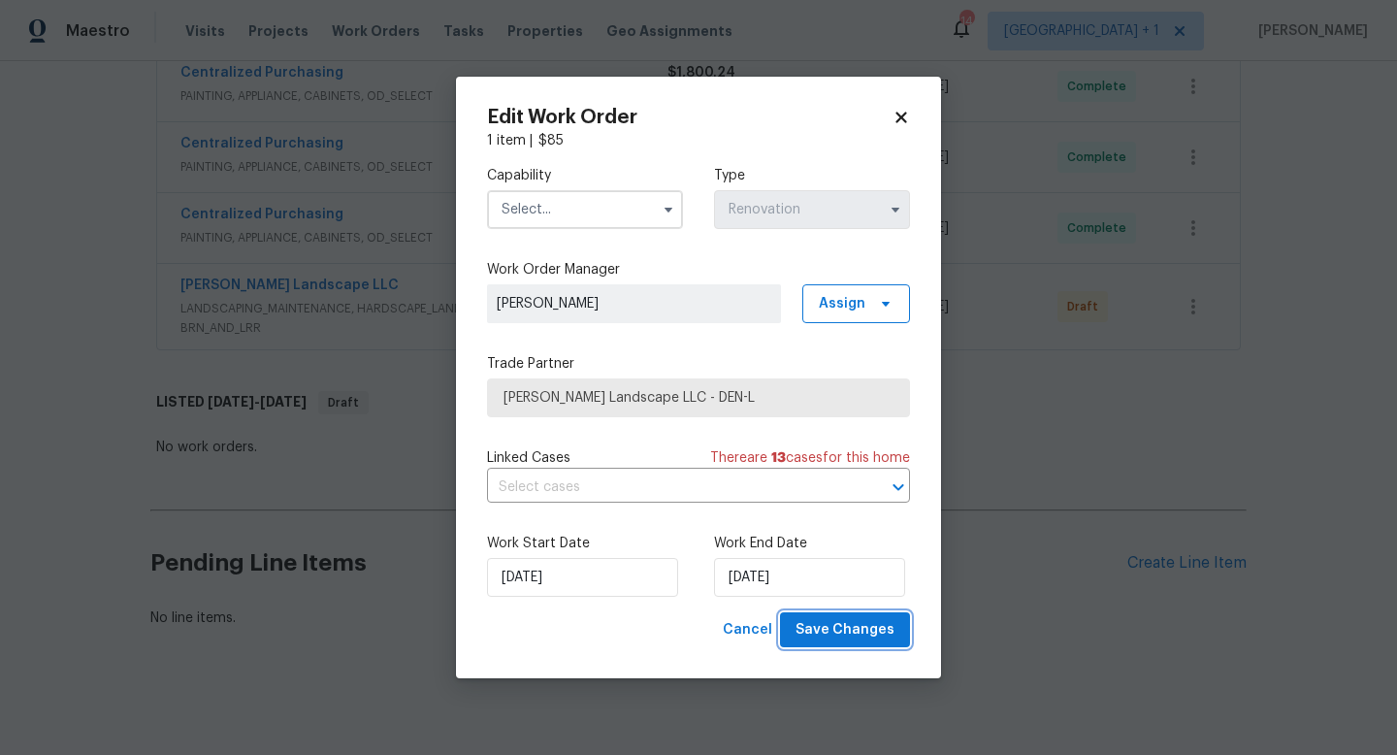
click at [841, 634] on span "Save Changes" at bounding box center [845, 630] width 99 height 24
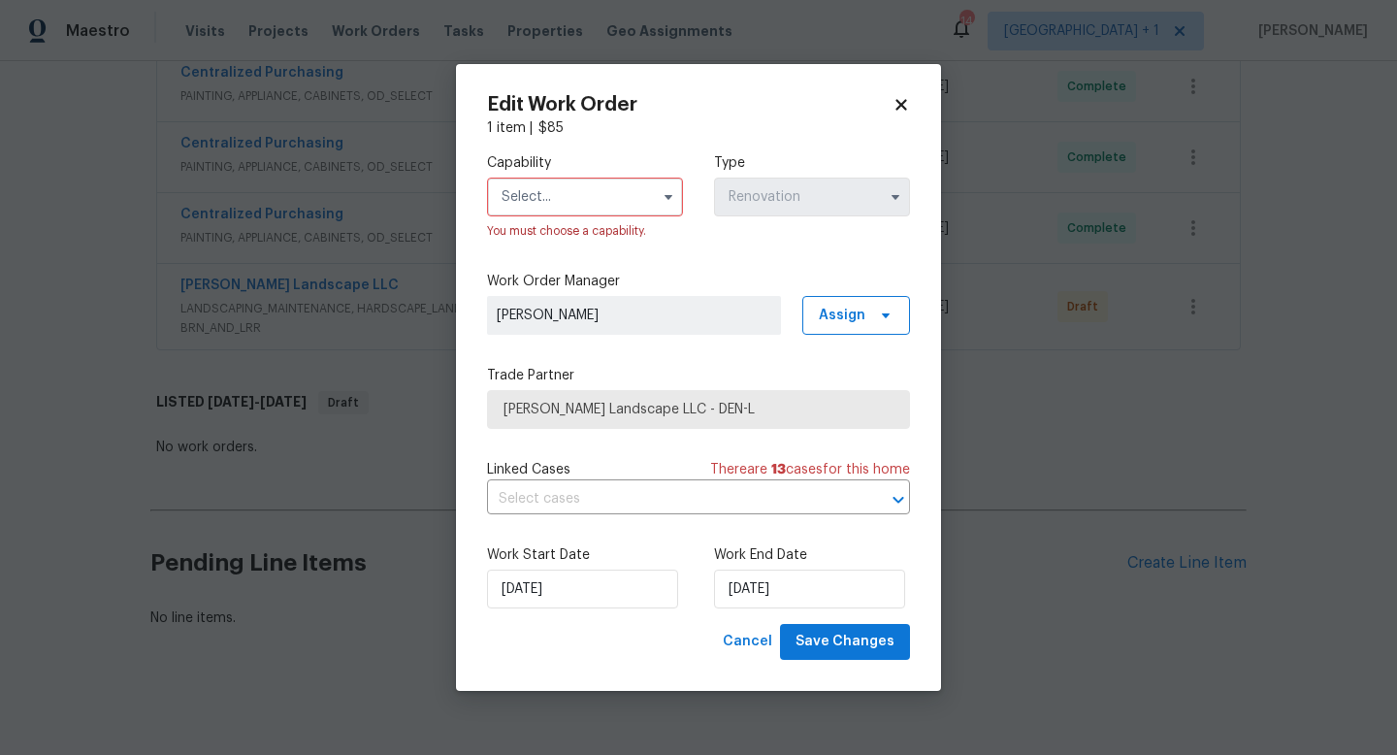
click at [664, 212] on input "text" at bounding box center [585, 197] width 196 height 39
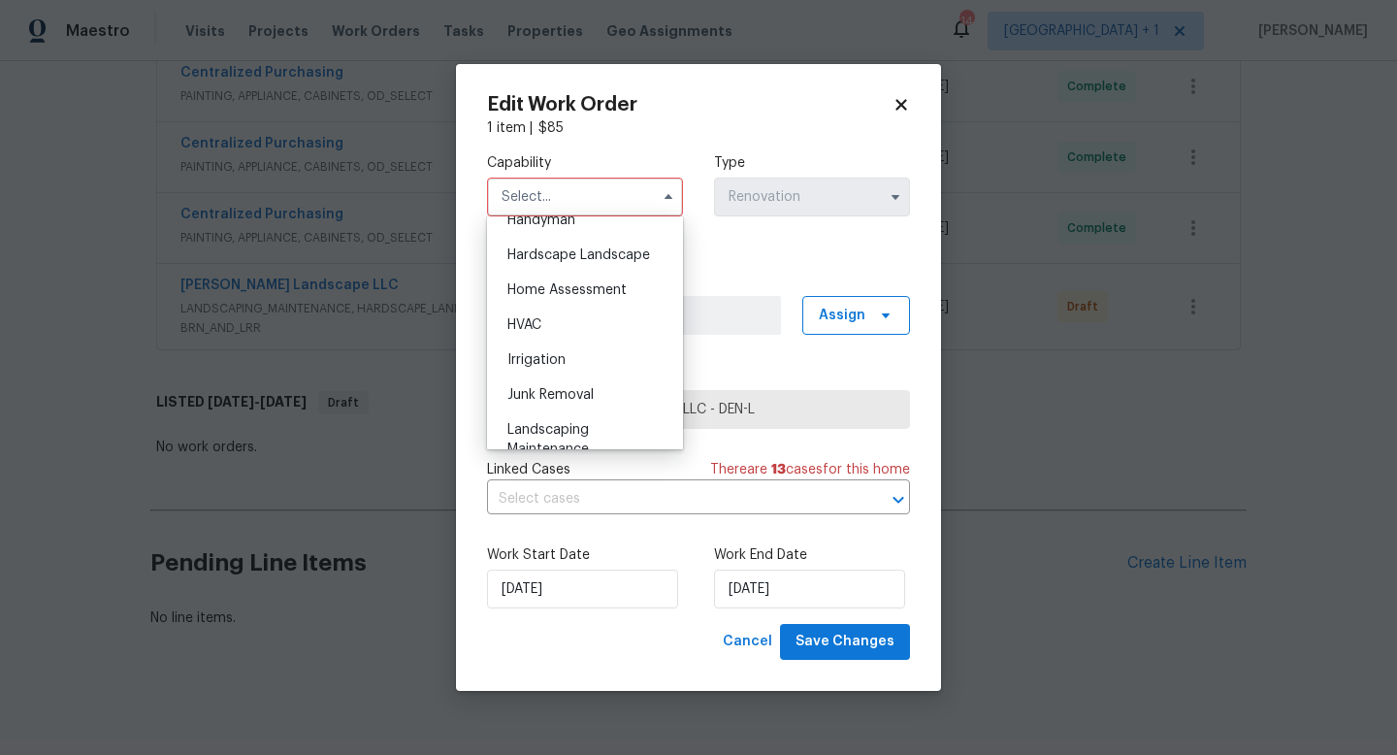
scroll to position [1110, 0]
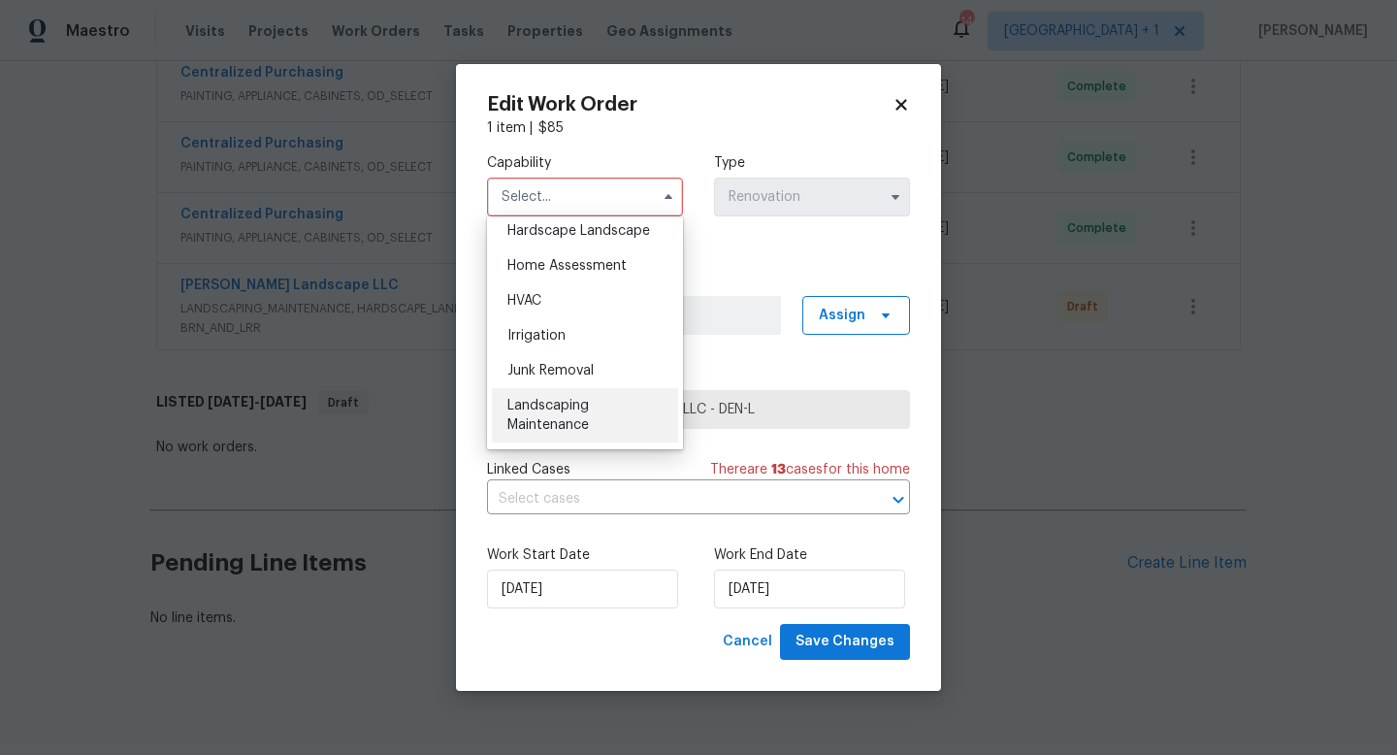
click at [554, 409] on span "Landscaping Maintenance" at bounding box center [549, 415] width 82 height 33
type input "Landscaping Maintenance"
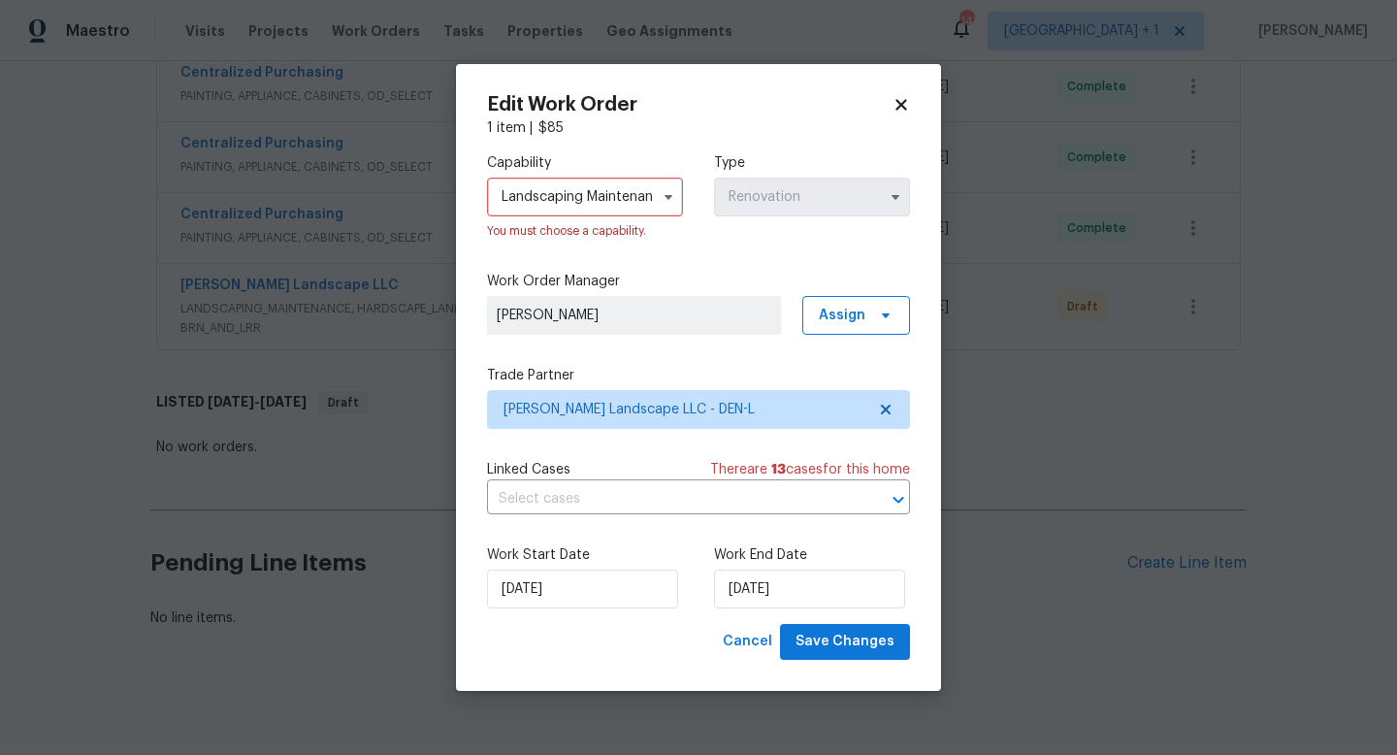
click at [831, 370] on label "Trade Partner" at bounding box center [698, 375] width 423 height 19
click at [850, 645] on span "Save Changes" at bounding box center [845, 642] width 99 height 24
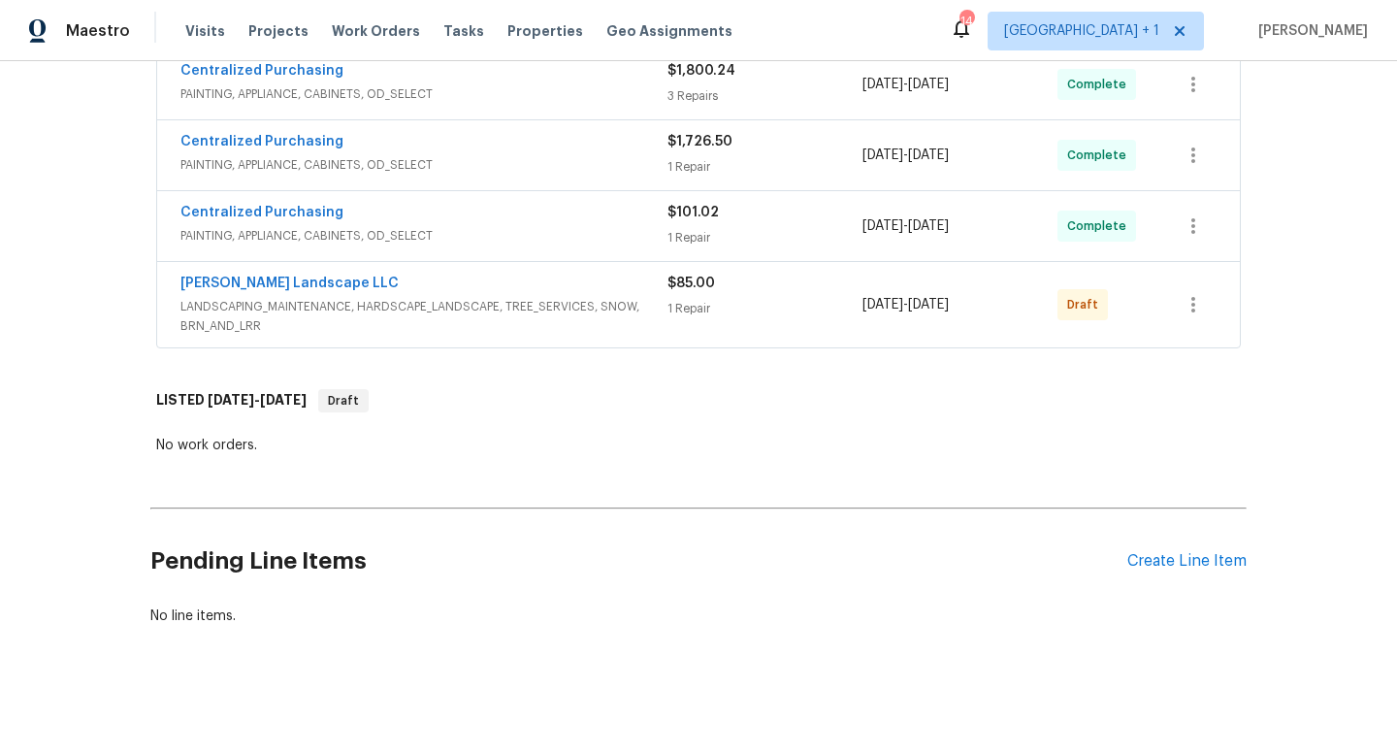
scroll to position [812, 0]
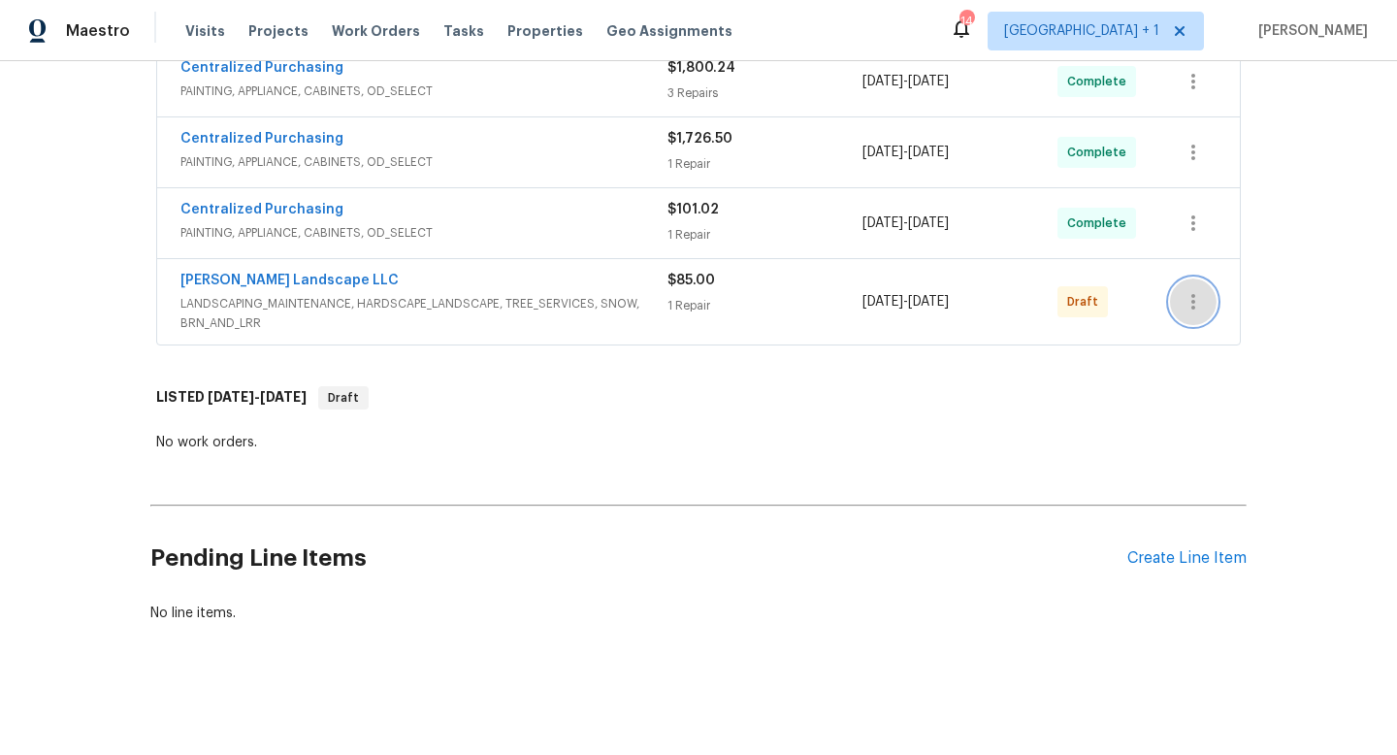
click at [1196, 303] on icon "button" at bounding box center [1193, 301] width 23 height 23
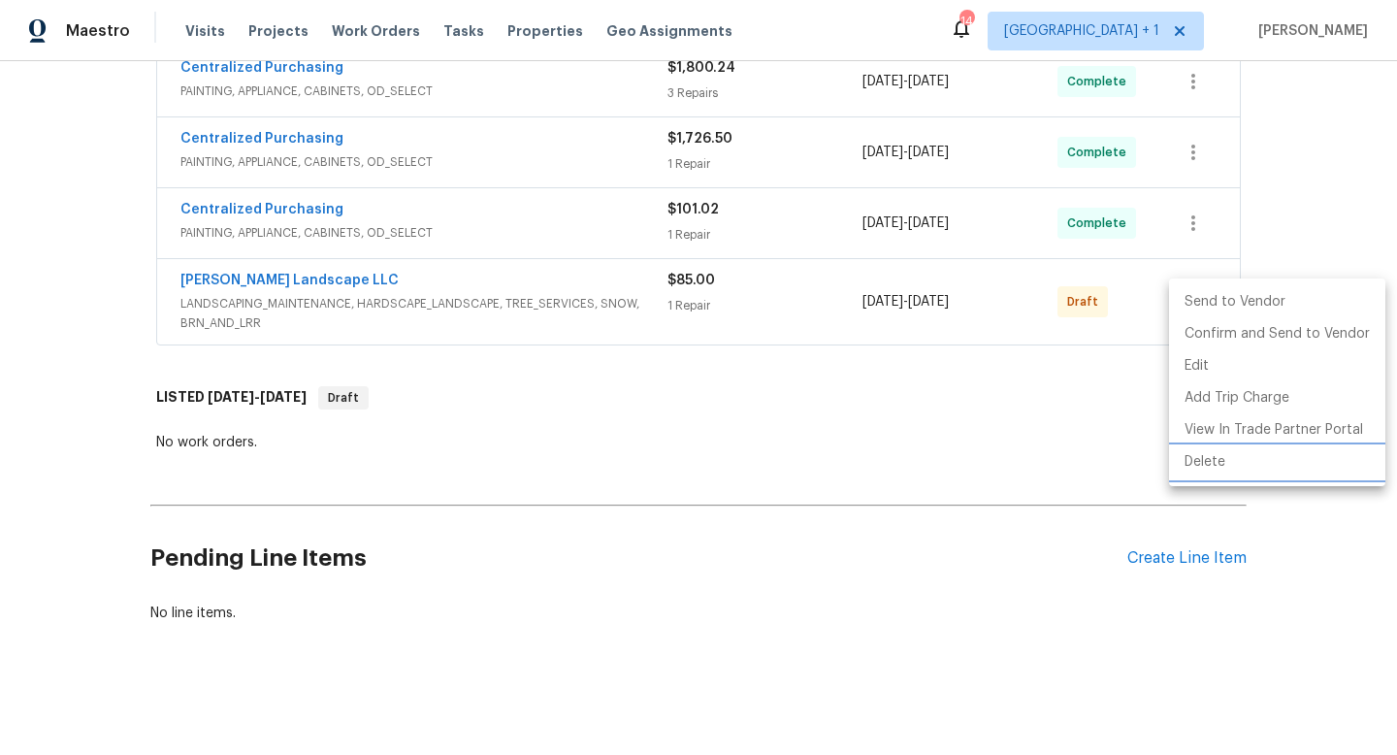
click at [1222, 461] on li "Delete" at bounding box center [1277, 462] width 216 height 32
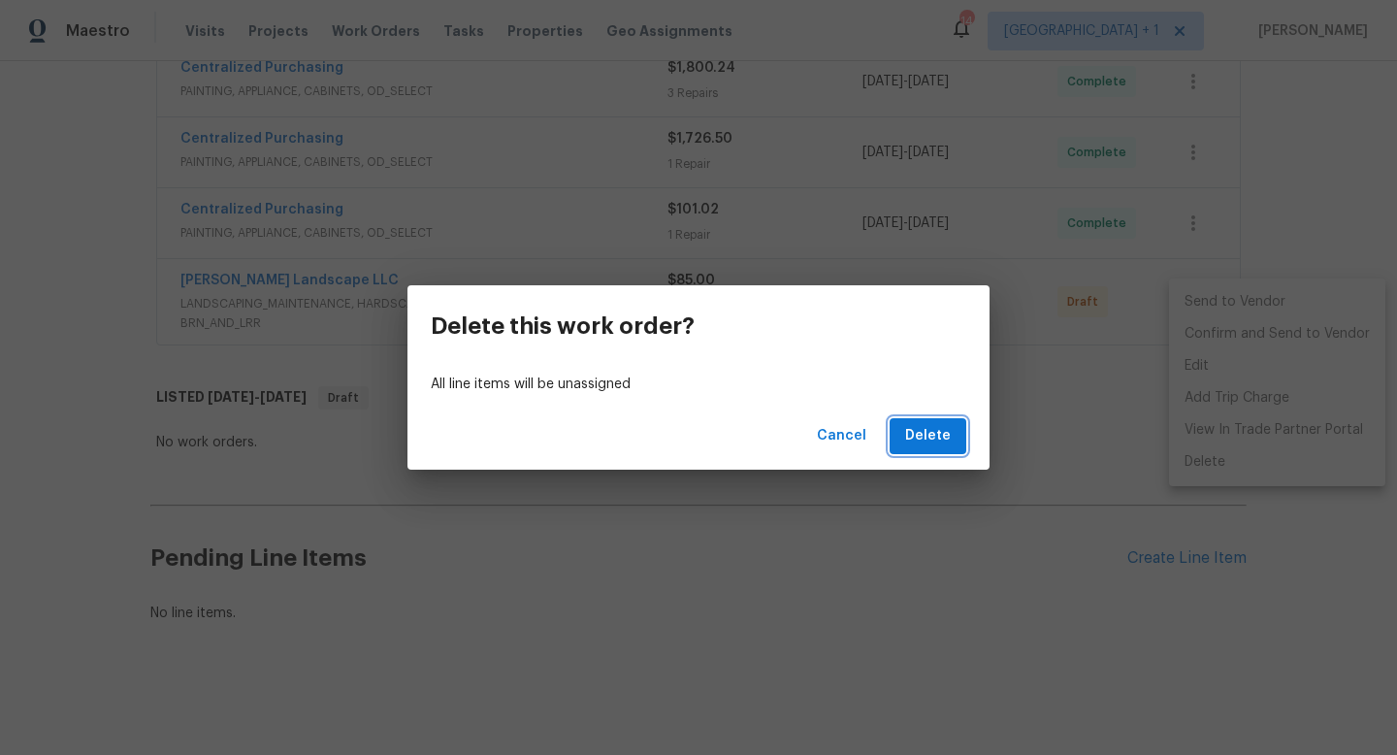
click at [929, 436] on span "Delete" at bounding box center [928, 436] width 46 height 24
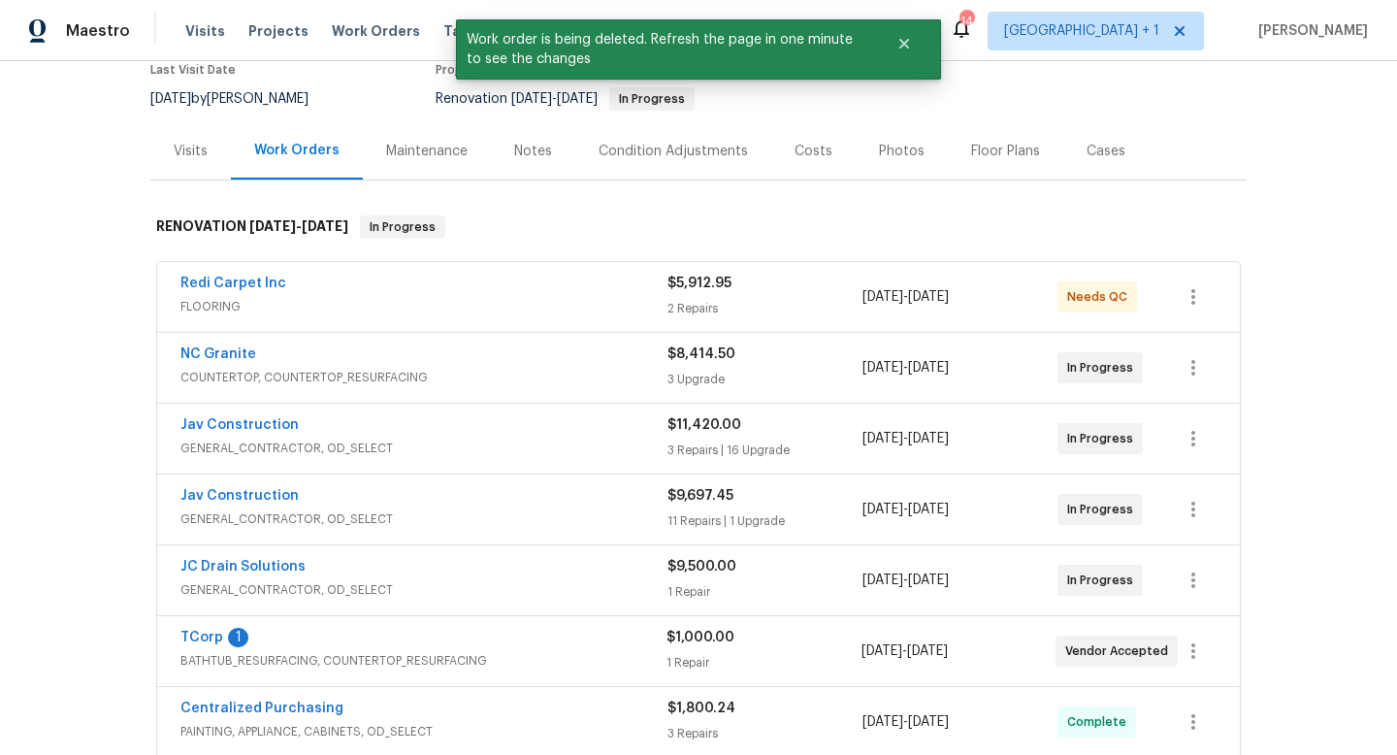
scroll to position [0, 0]
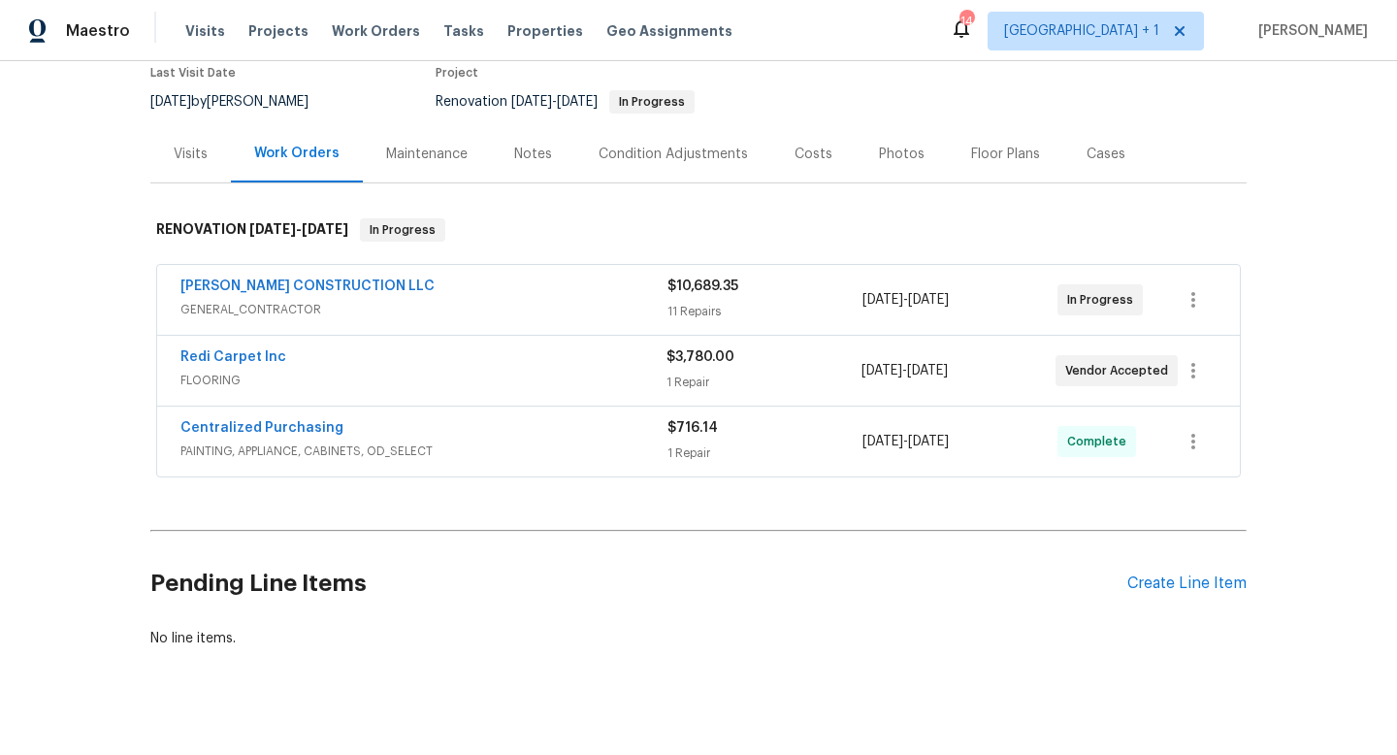
scroll to position [194, 0]
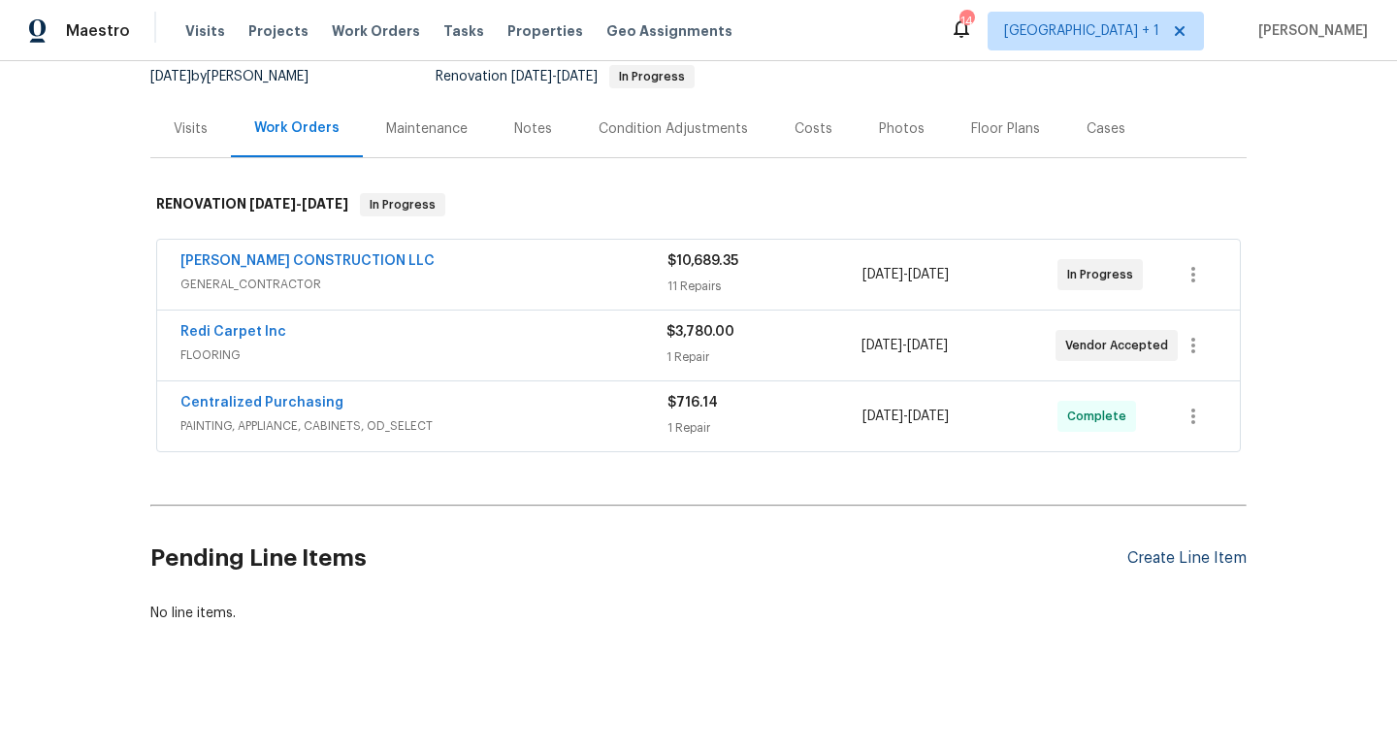
click at [1152, 554] on div "Create Line Item" at bounding box center [1187, 558] width 119 height 18
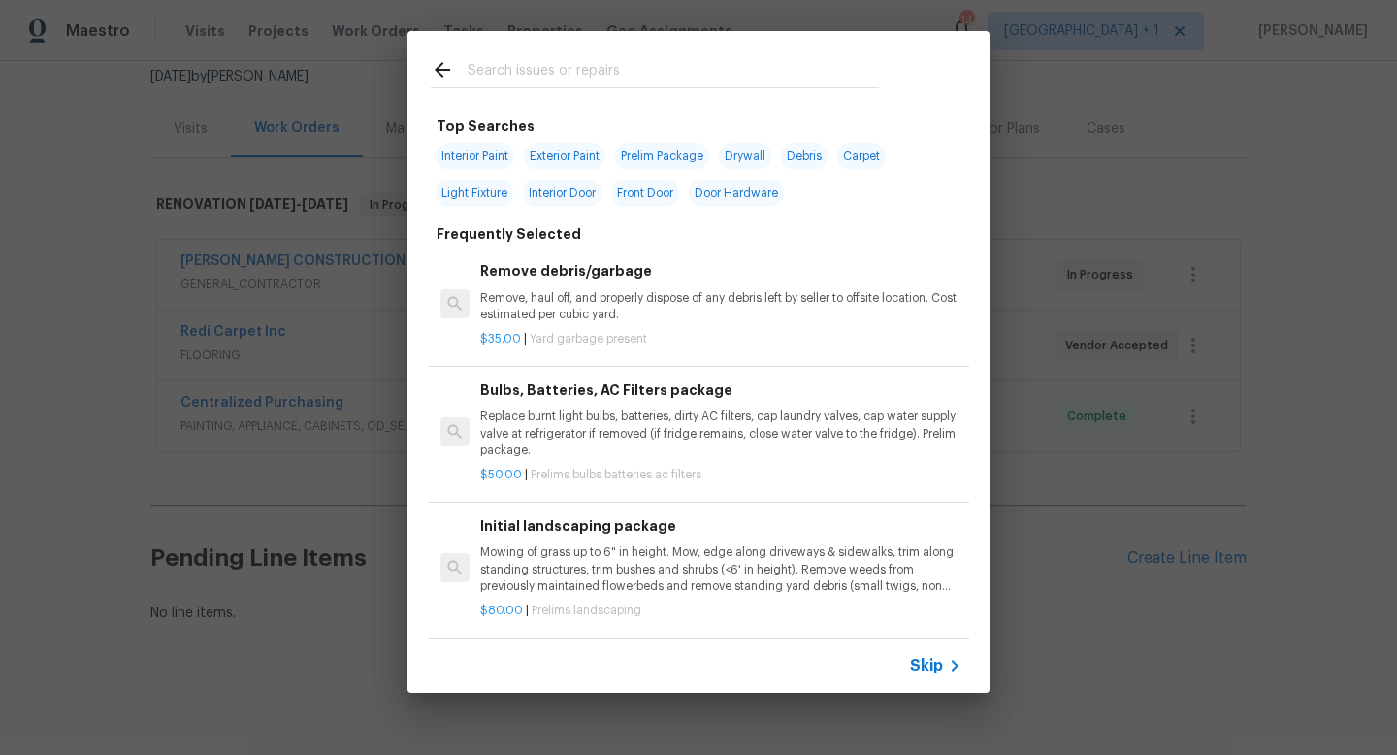
click at [936, 670] on span "Skip" at bounding box center [926, 665] width 33 height 19
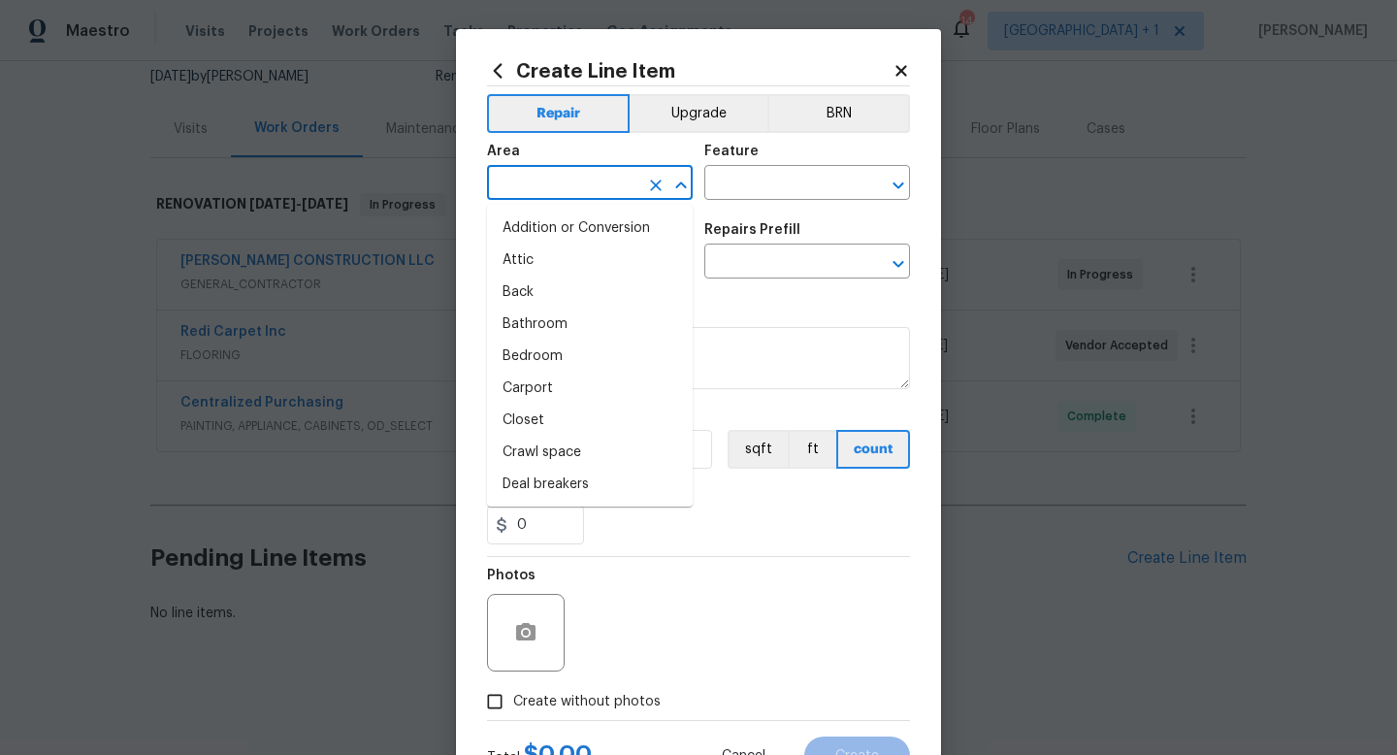
click at [570, 183] on input "text" at bounding box center [562, 185] width 151 height 30
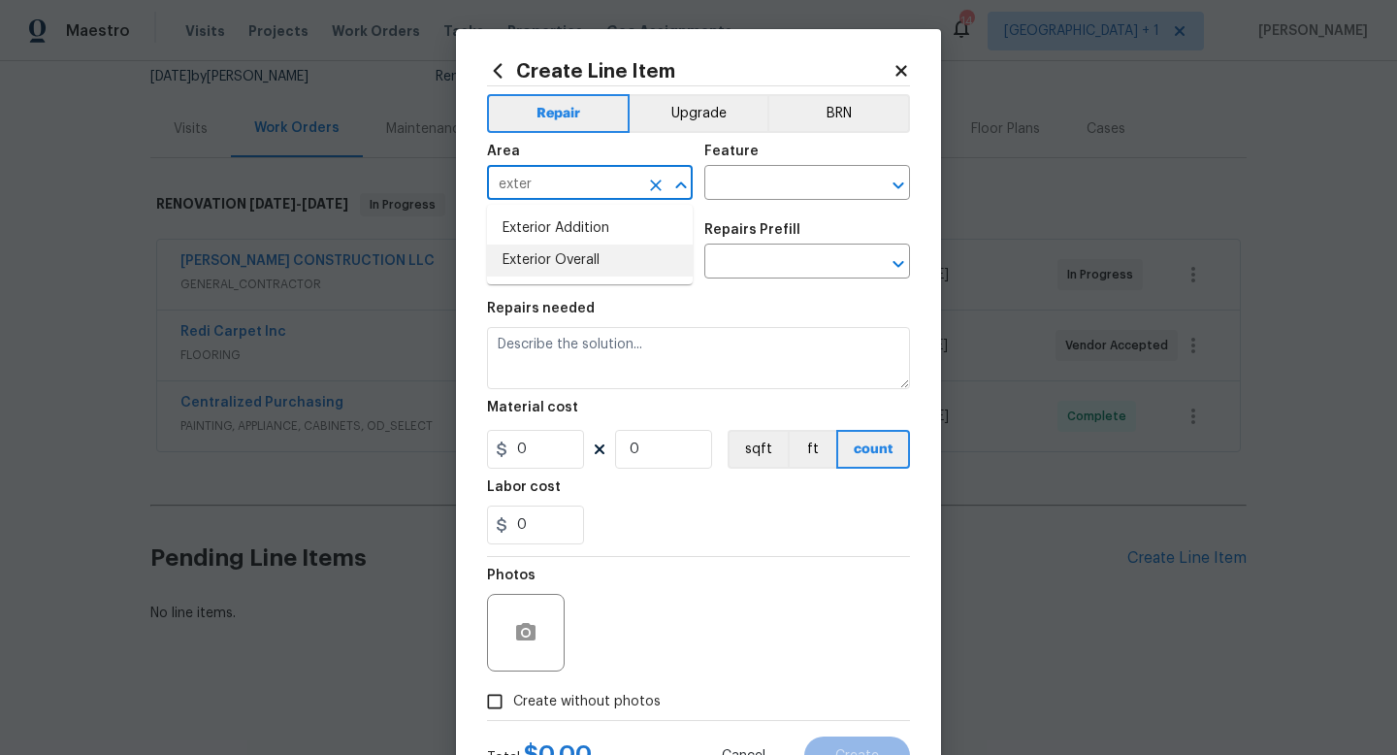
click at [564, 264] on li "Exterior Overall" at bounding box center [590, 261] width 206 height 32
type input "Exterior Overall"
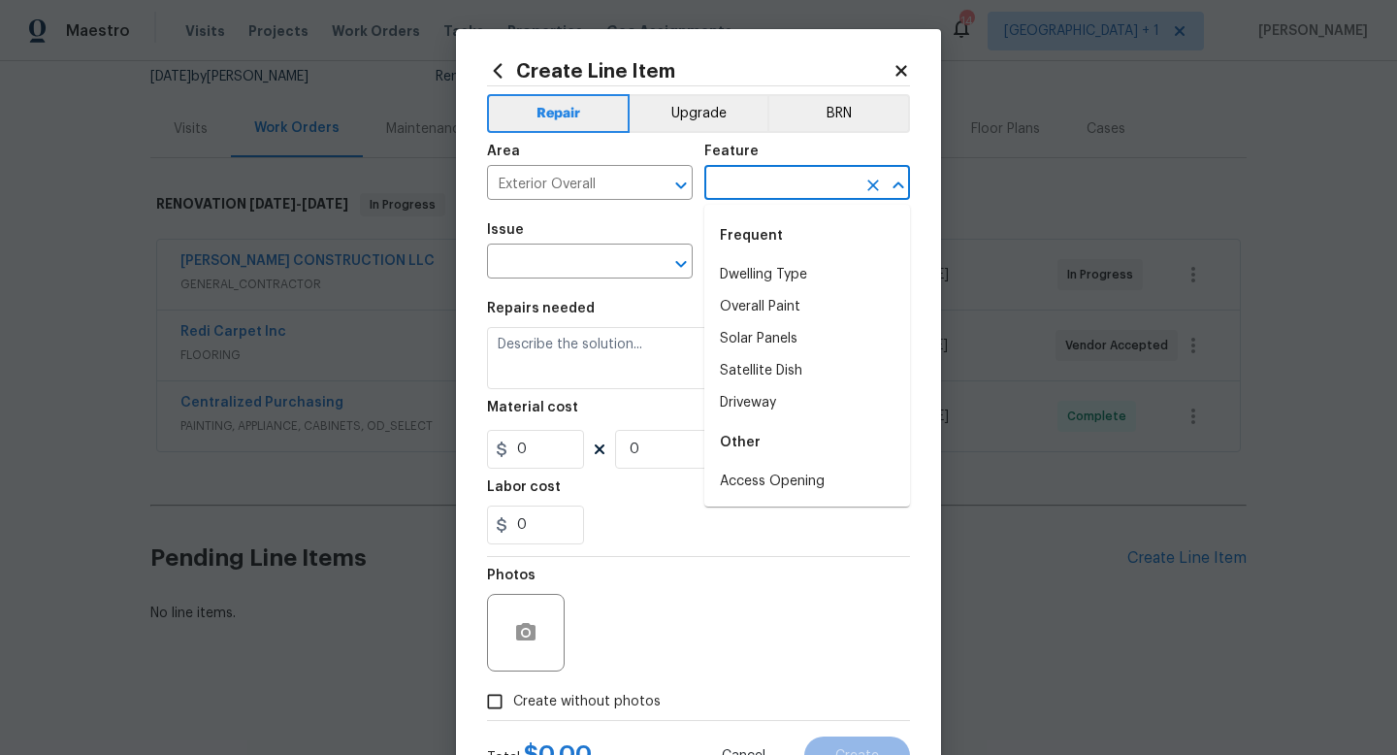
click at [749, 190] on input "text" at bounding box center [780, 185] width 151 height 30
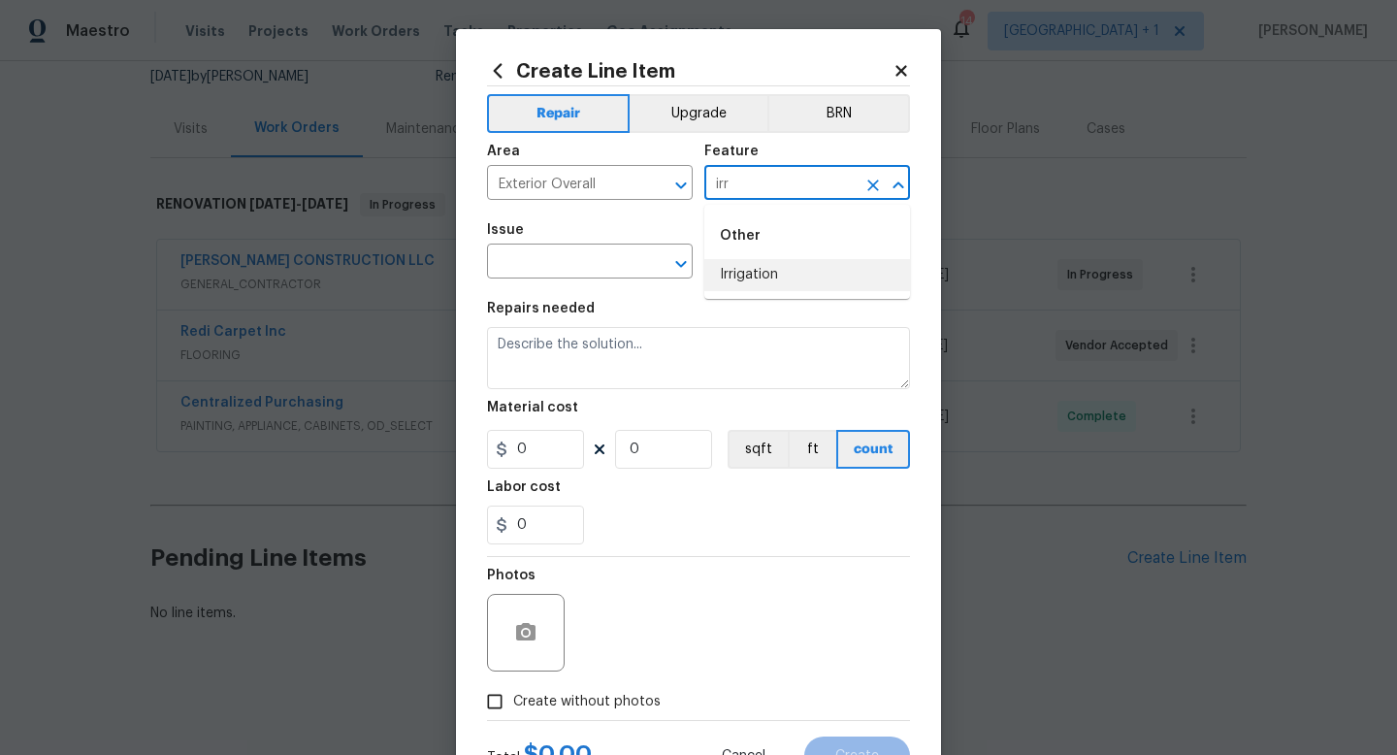
click at [762, 277] on li "Irrigation" at bounding box center [808, 275] width 206 height 32
type input "Irrigation"
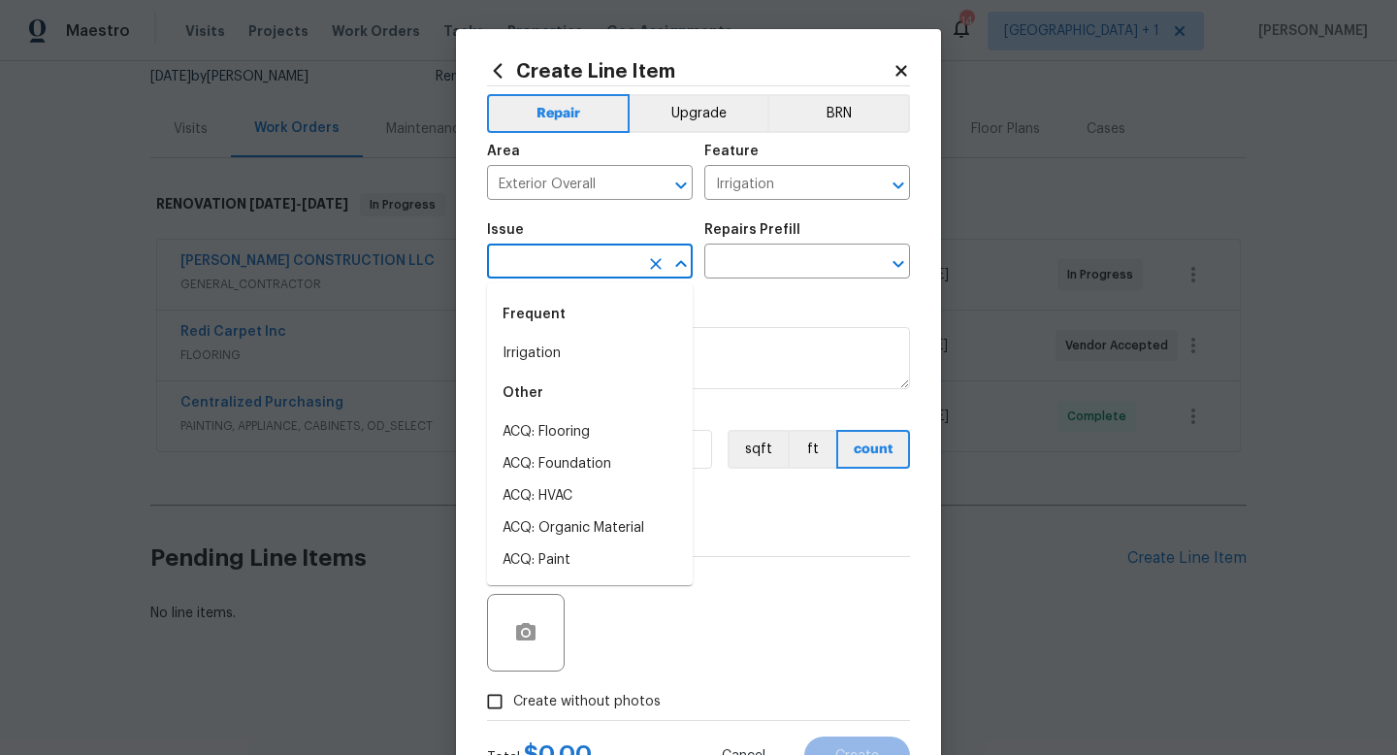
click at [608, 278] on input "text" at bounding box center [562, 263] width 151 height 30
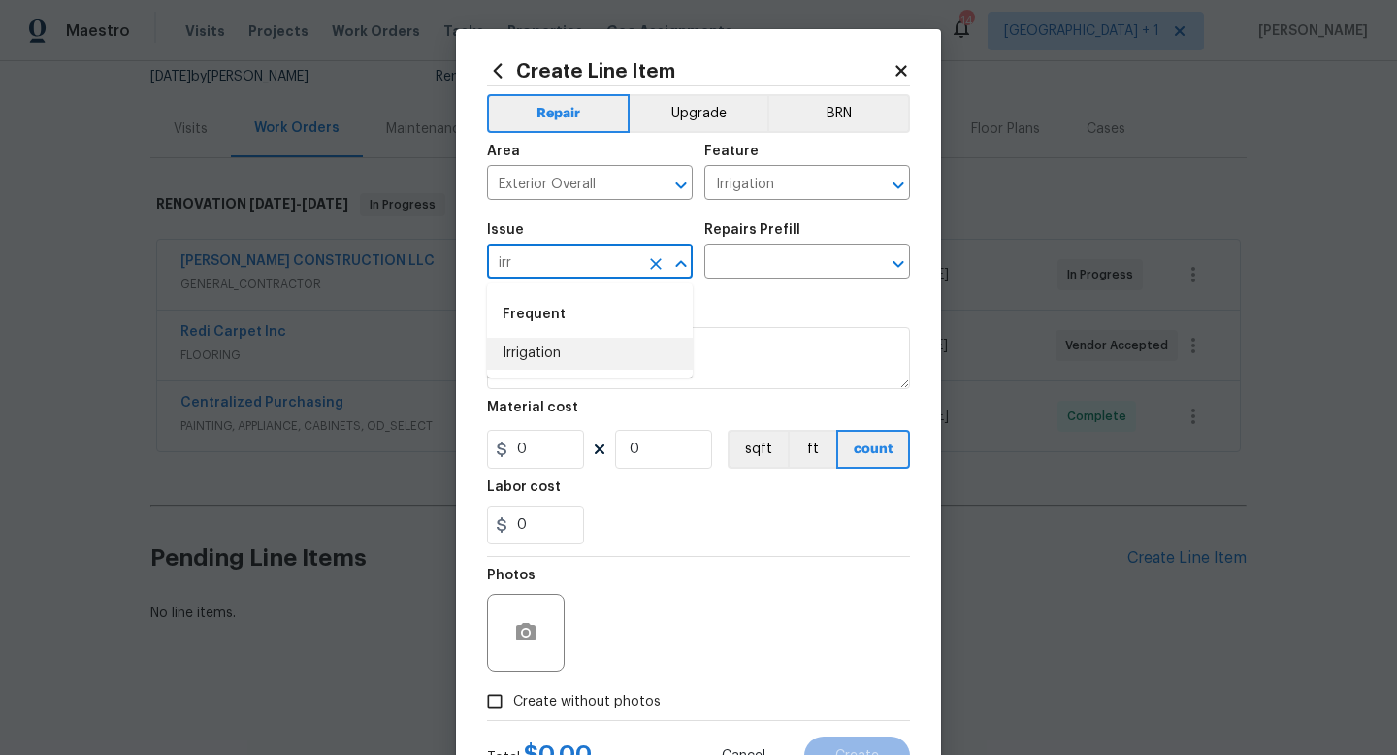
click at [575, 347] on li "Irrigation" at bounding box center [590, 354] width 206 height 32
type input "Irrigation"
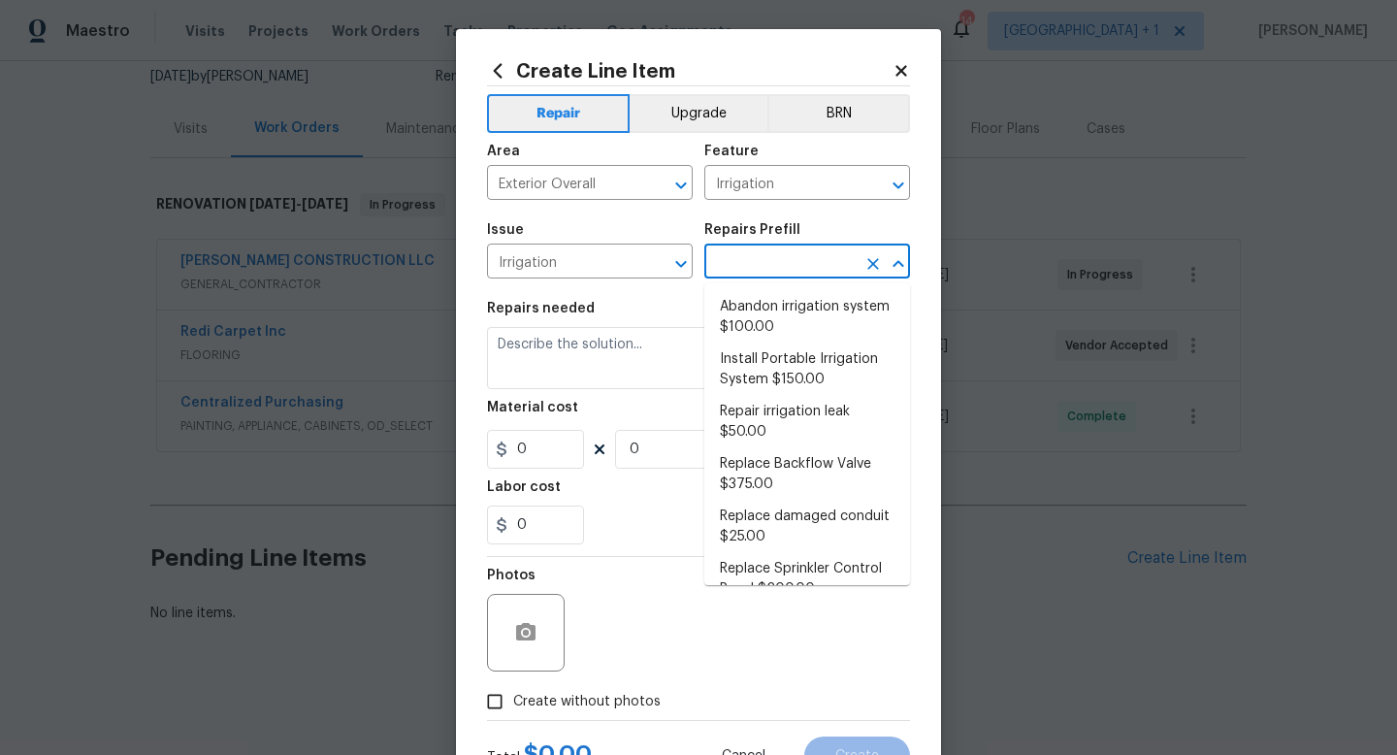
click at [773, 265] on input "text" at bounding box center [780, 263] width 151 height 30
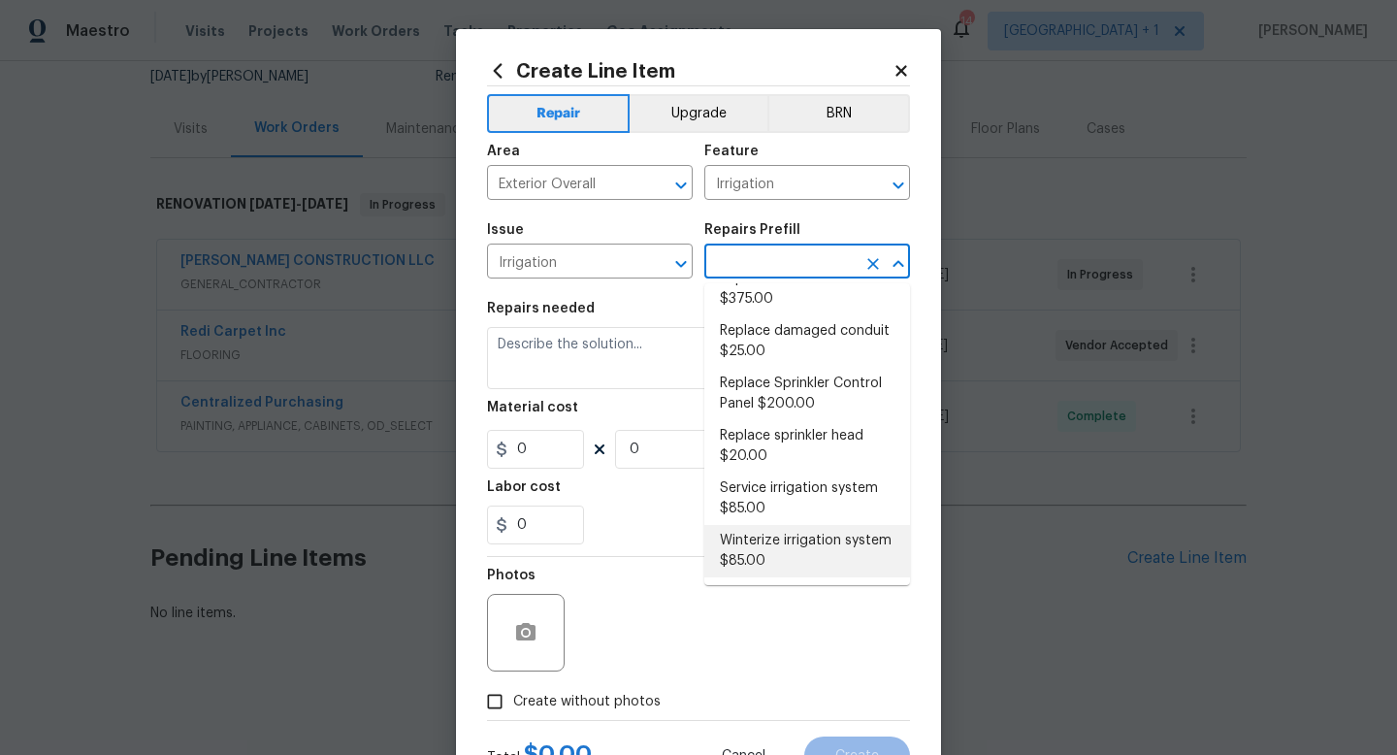
click at [761, 541] on li "Winterize irrigation system $85.00" at bounding box center [808, 551] width 206 height 52
type input "Winterize irrigation system $85.00"
type textarea "Winterize irrigation system please"
type input "1"
type input "85"
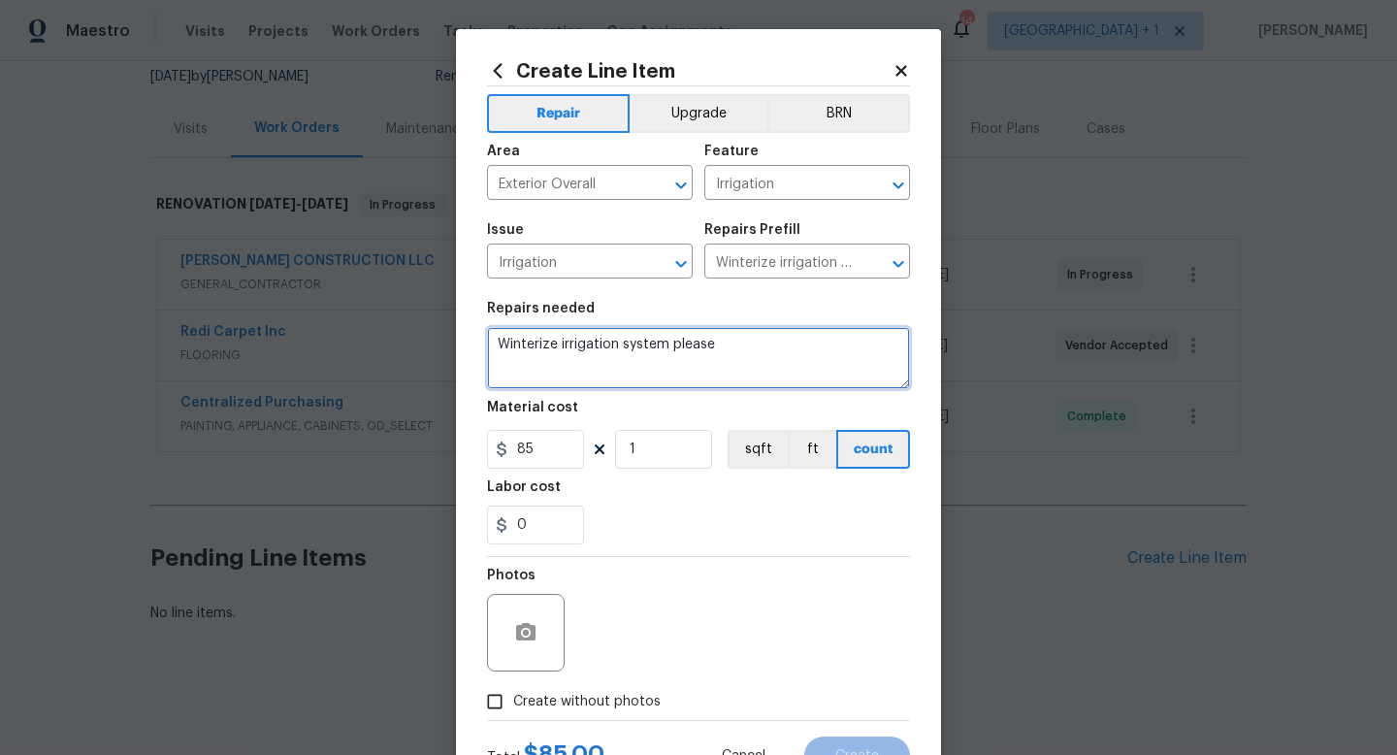
drag, startPoint x: 734, startPoint y: 347, endPoint x: 491, endPoint y: 347, distance: 242.6
click at [491, 347] on textarea "Winterize irrigation system please" at bounding box center [698, 358] width 423 height 62
paste textarea "Please winterize irrigation system. Drain backflow and lines to house and turn …"
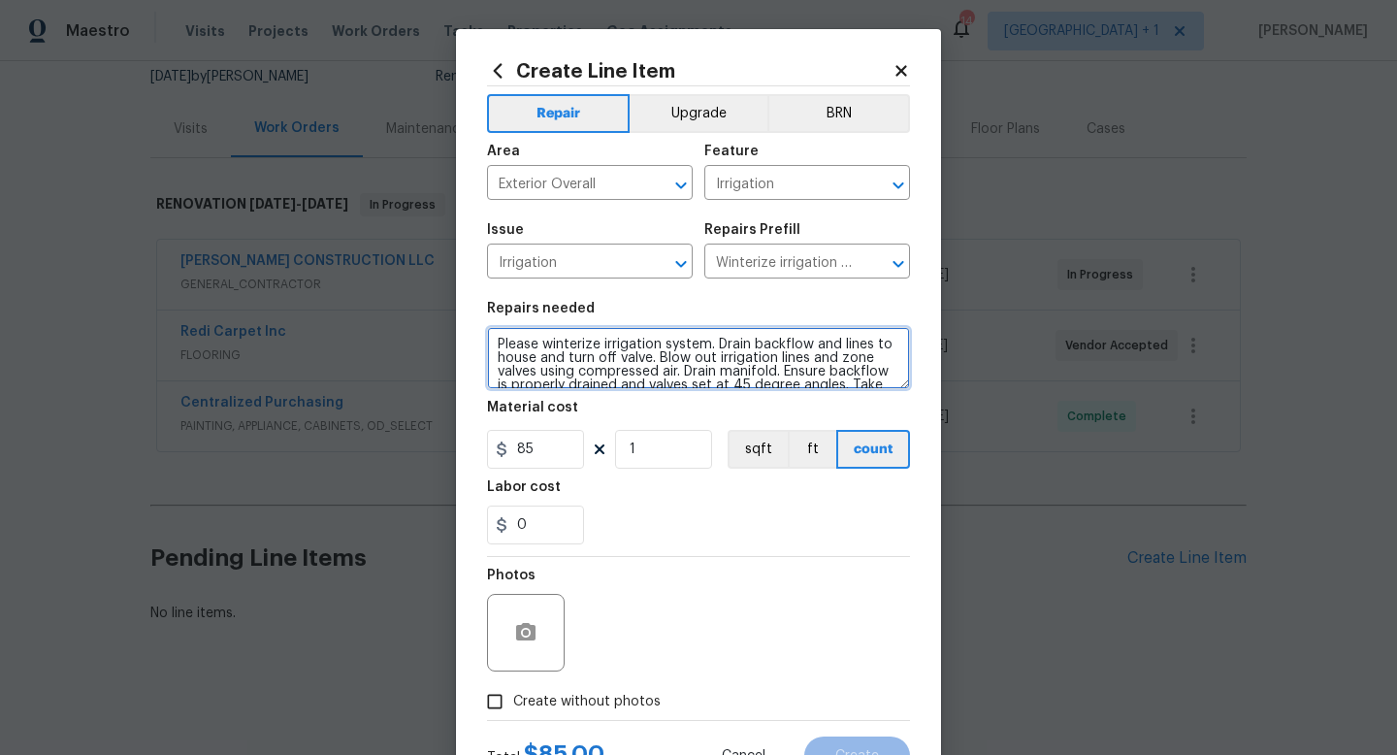
scroll to position [17, 0]
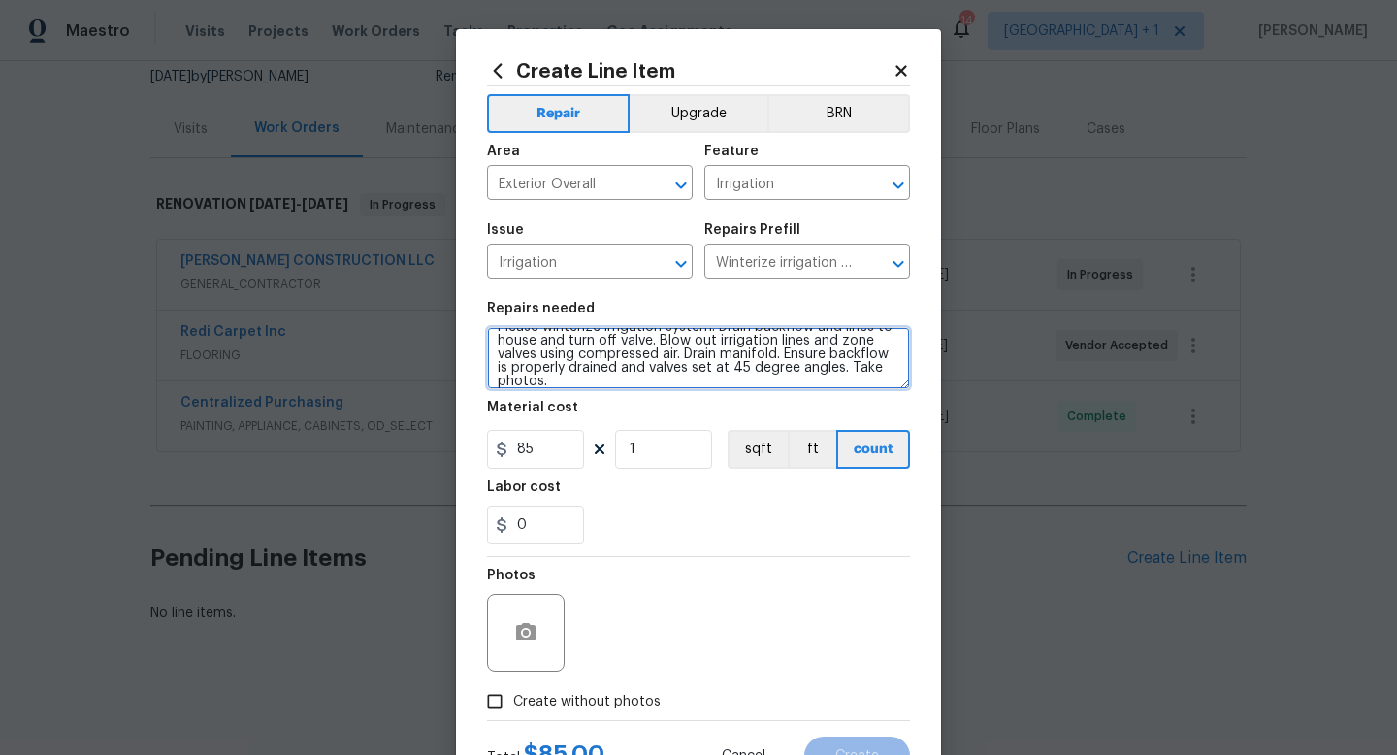
type textarea "Please winterize irrigation system. Drain backflow and lines to house and turn …"
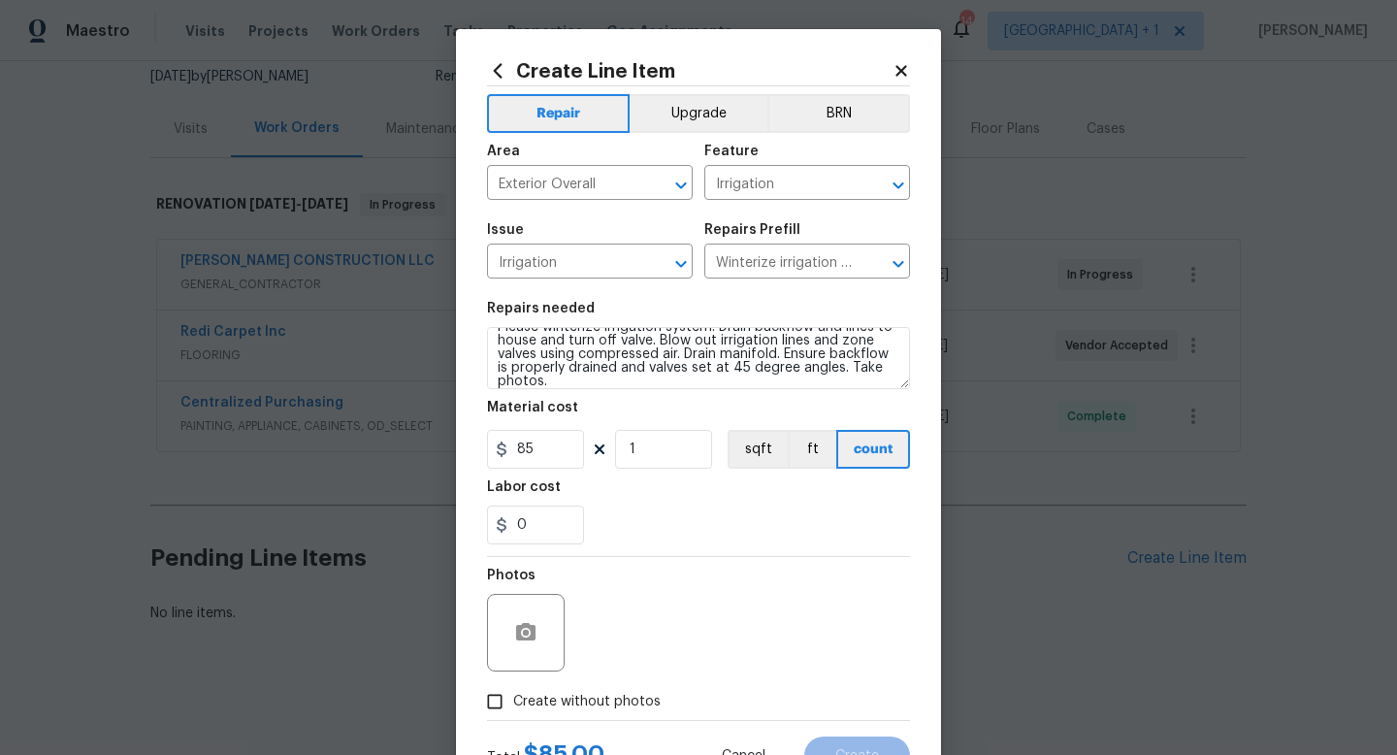
click at [589, 556] on div "Repair Upgrade BRN Area Exterior Overall ​ Feature Irrigation ​ Issue Irrigatio…" at bounding box center [698, 403] width 423 height 634
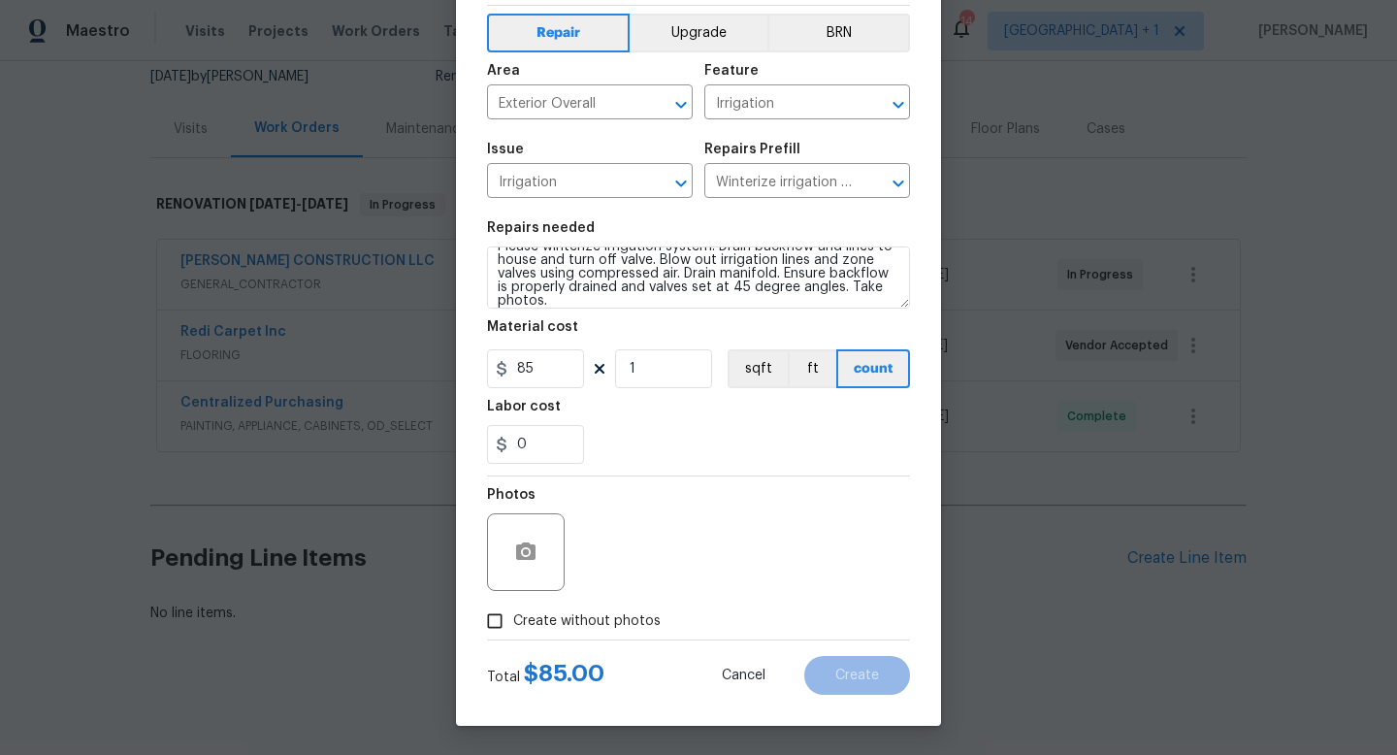
click at [527, 624] on span "Create without photos" at bounding box center [587, 621] width 148 height 20
click at [513, 624] on input "Create without photos" at bounding box center [494, 621] width 37 height 37
checkbox input "true"
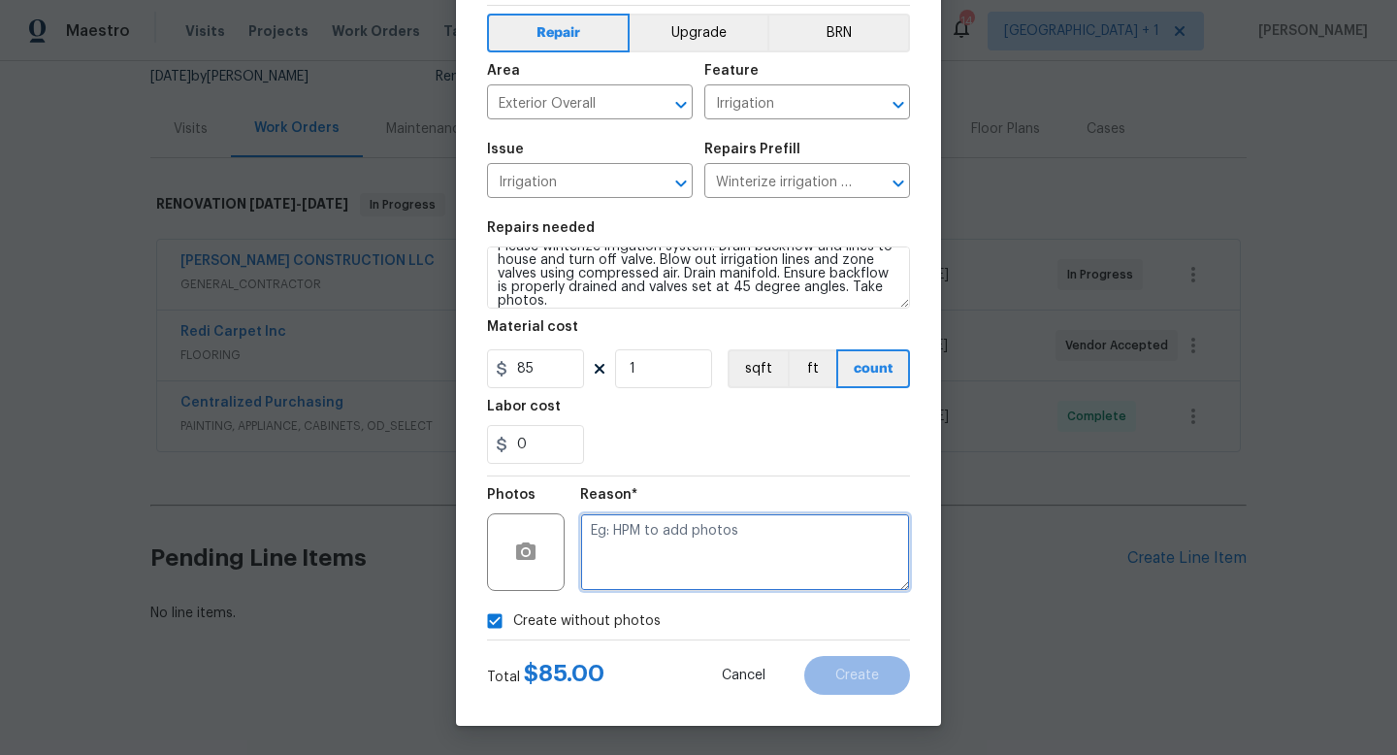
click at [640, 563] on textarea at bounding box center [745, 552] width 330 height 78
type textarea "na"
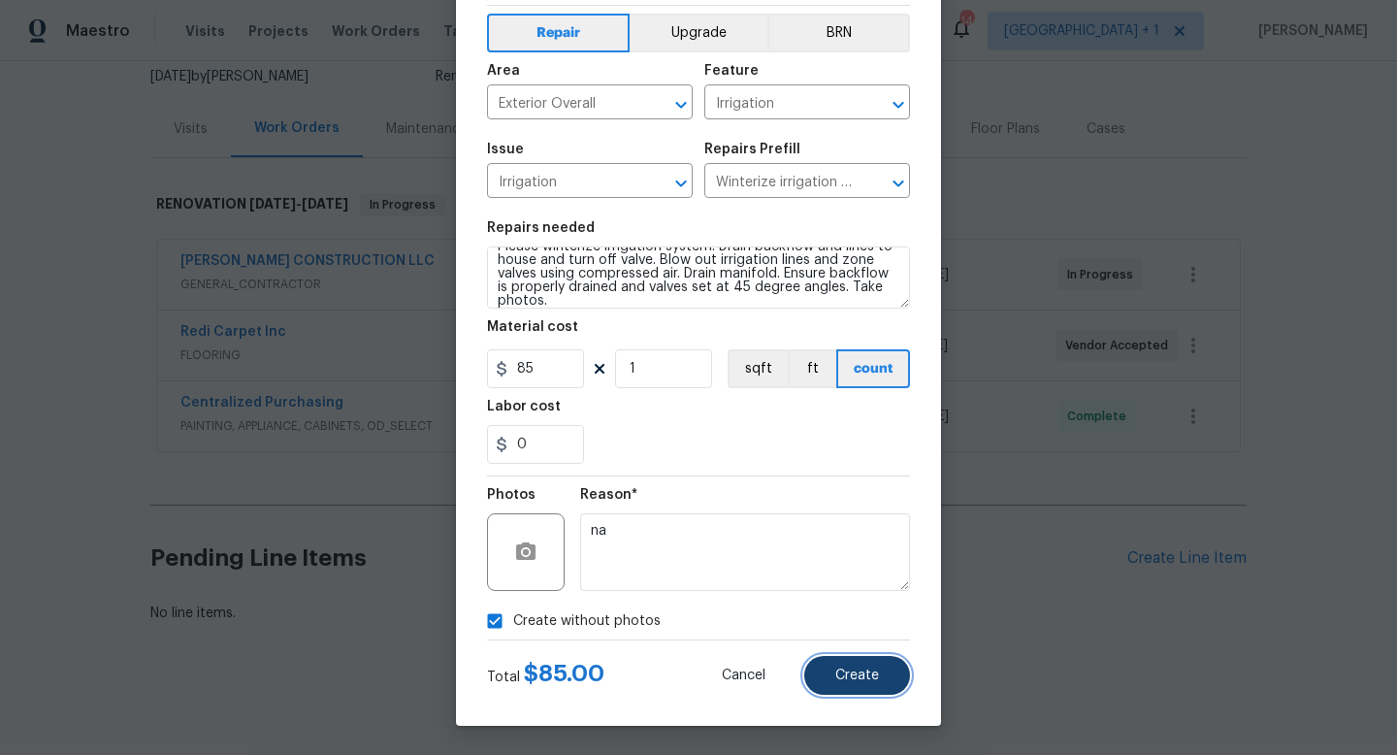
click at [840, 674] on span "Create" at bounding box center [858, 676] width 44 height 15
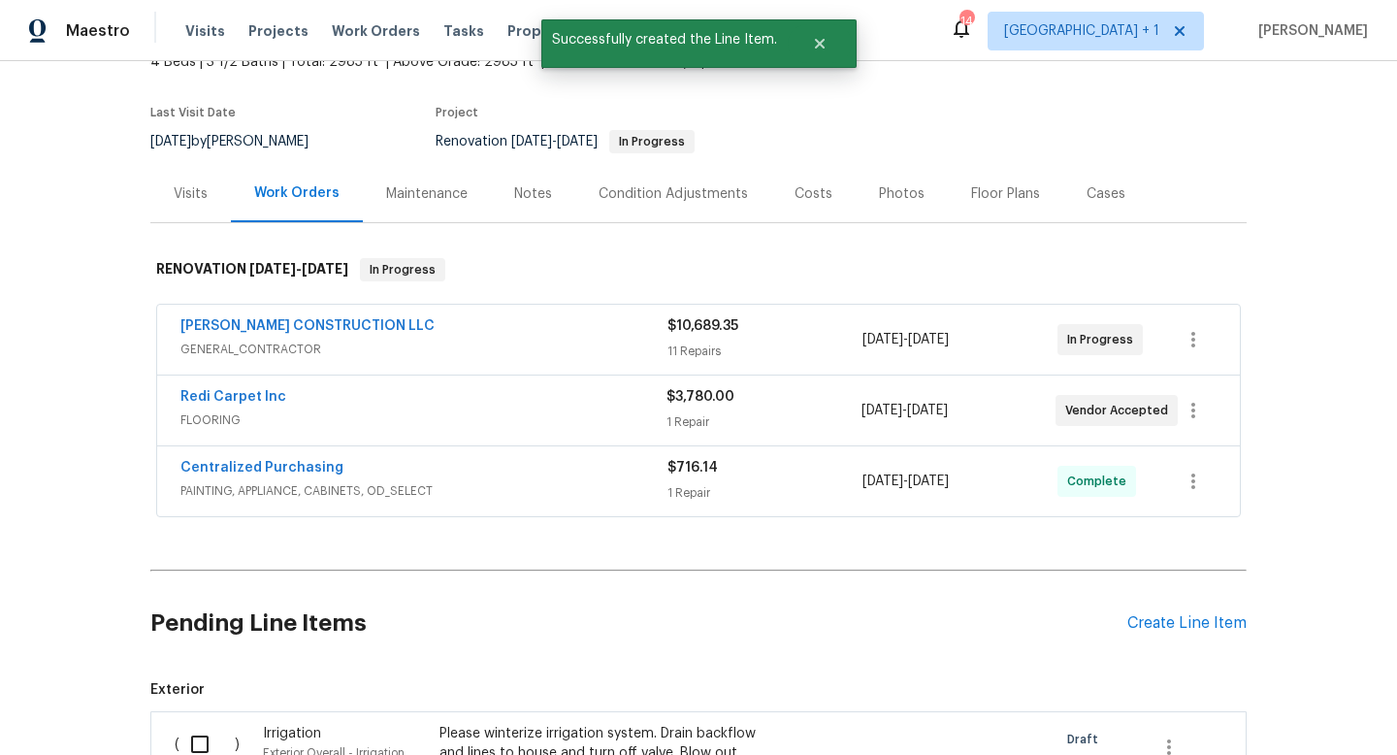
scroll to position [0, 0]
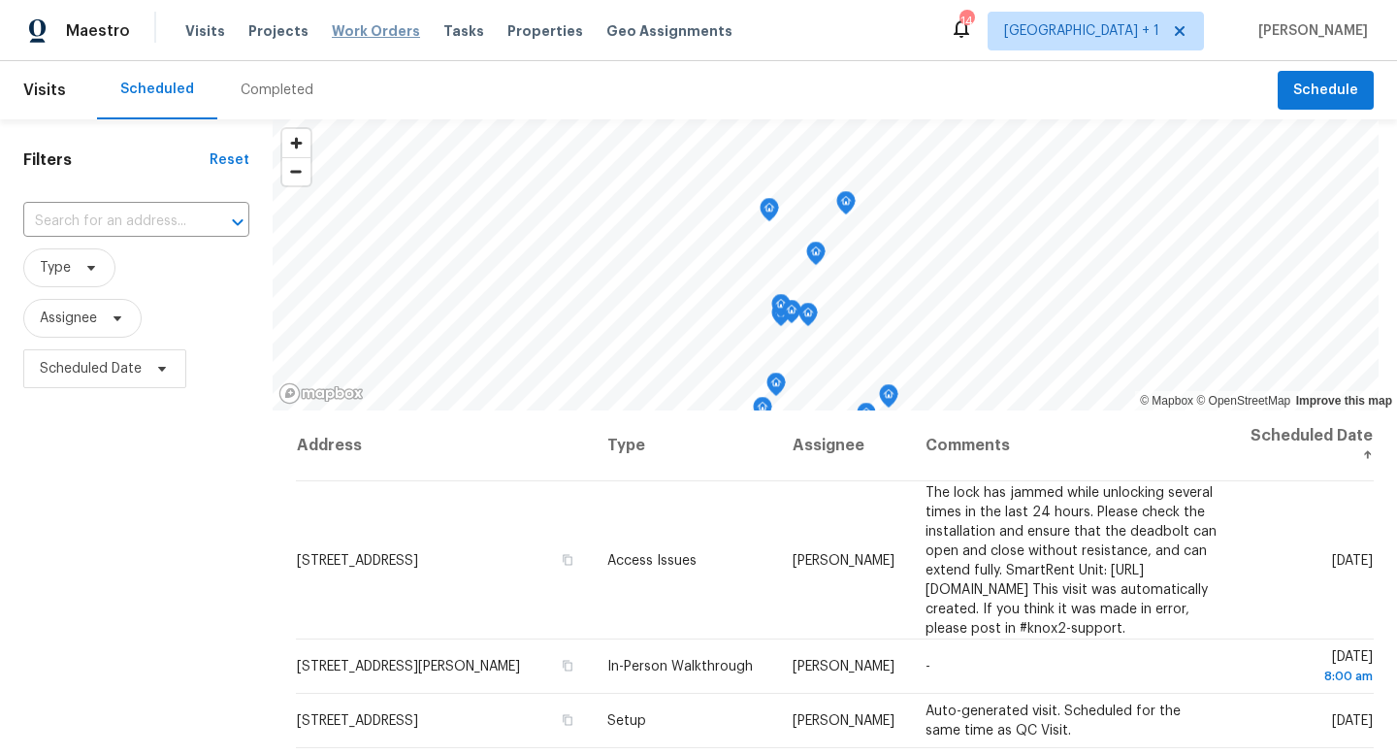
click at [340, 34] on span "Work Orders" at bounding box center [376, 30] width 88 height 19
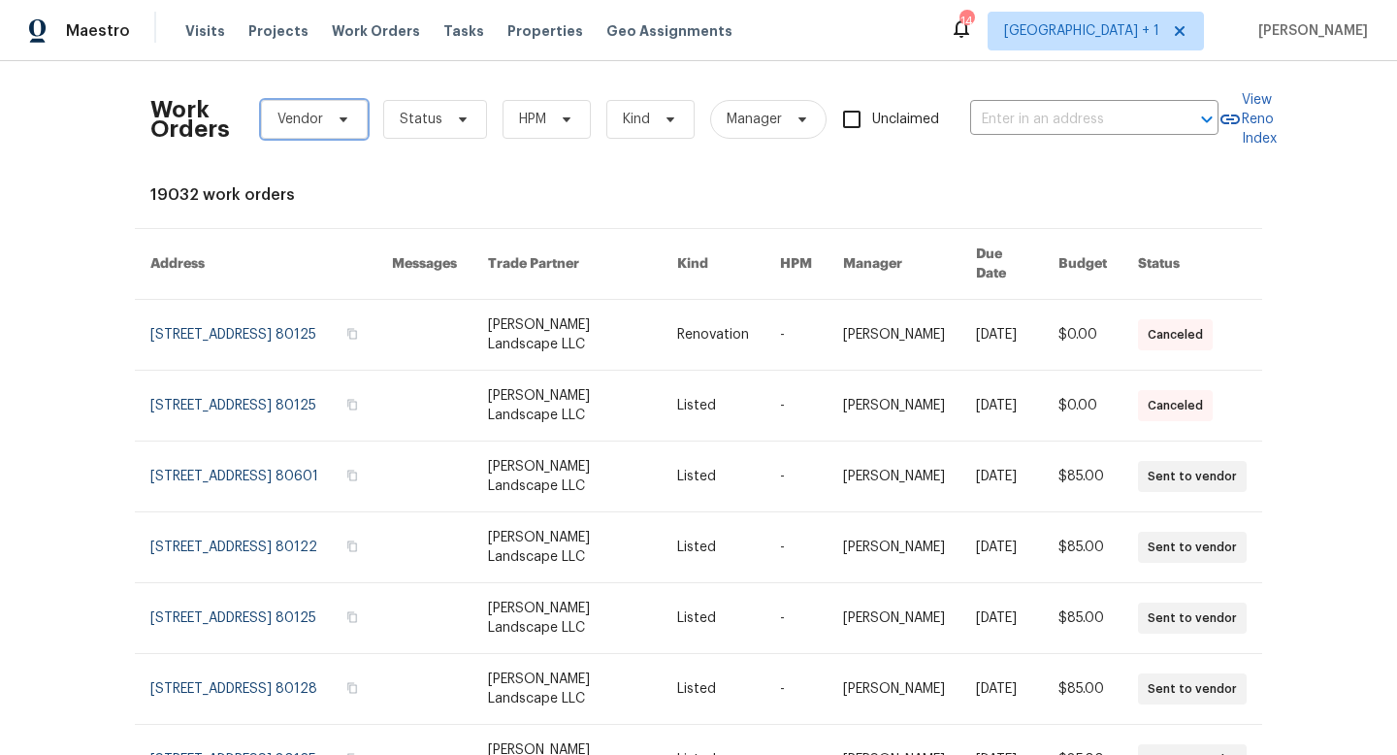
click at [340, 120] on icon at bounding box center [344, 120] width 16 height 16
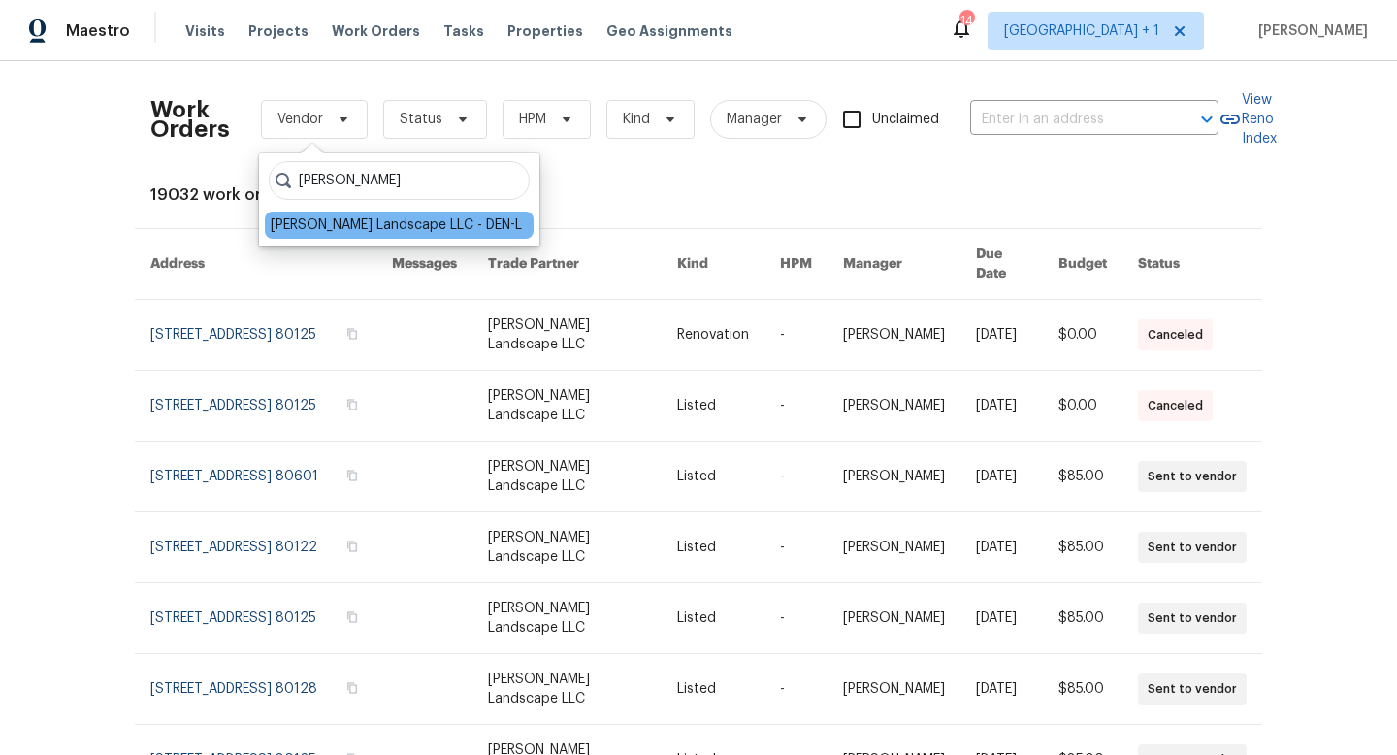
type input "[PERSON_NAME]"
click at [329, 223] on div "[PERSON_NAME] Landscape LLC - DEN-L" at bounding box center [396, 224] width 251 height 19
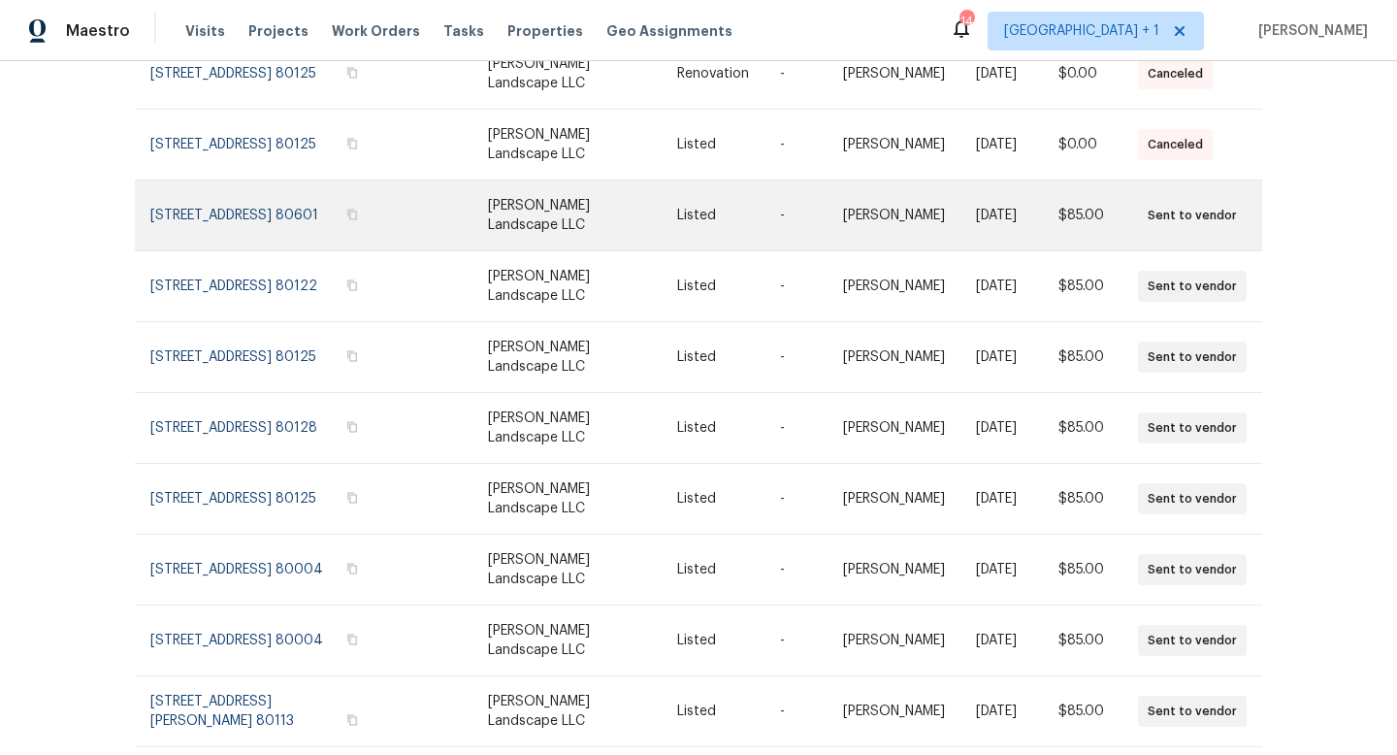
scroll to position [300, 0]
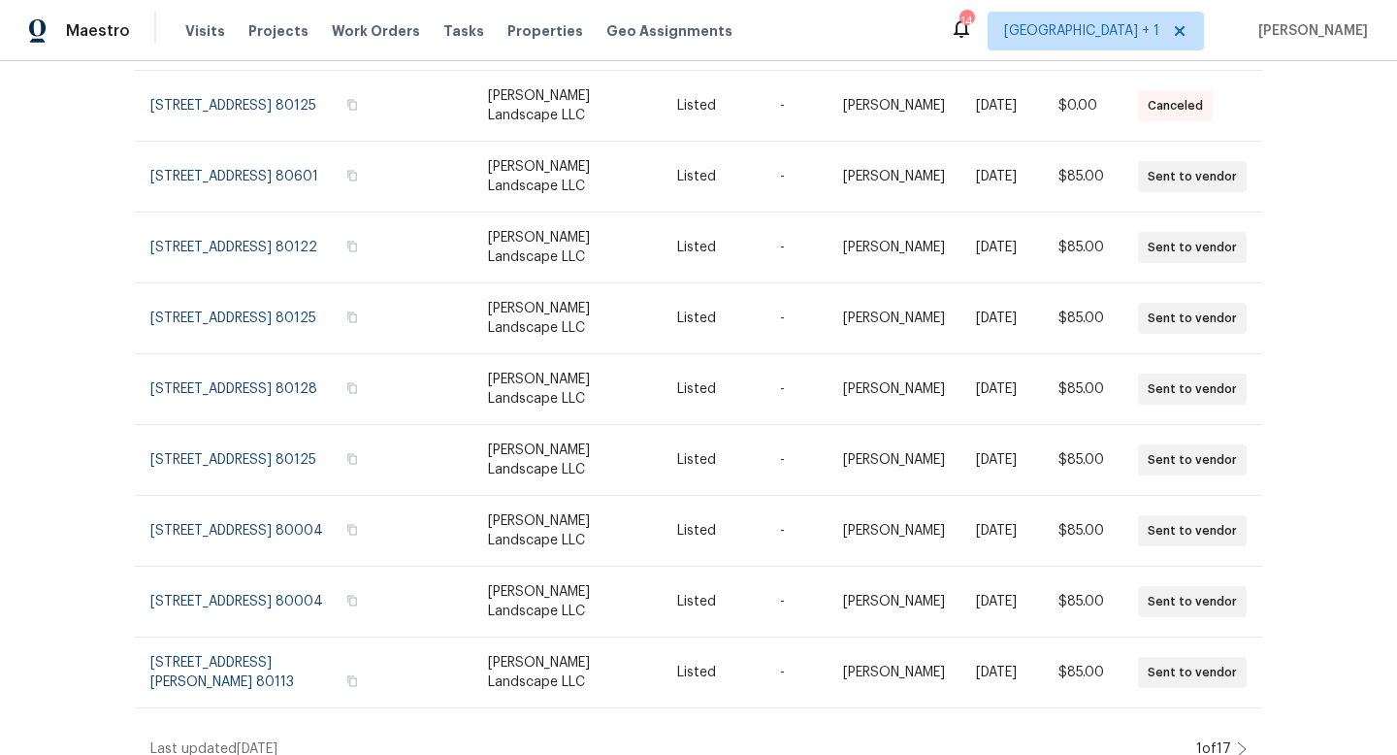
click at [1241, 741] on icon at bounding box center [1242, 749] width 10 height 16
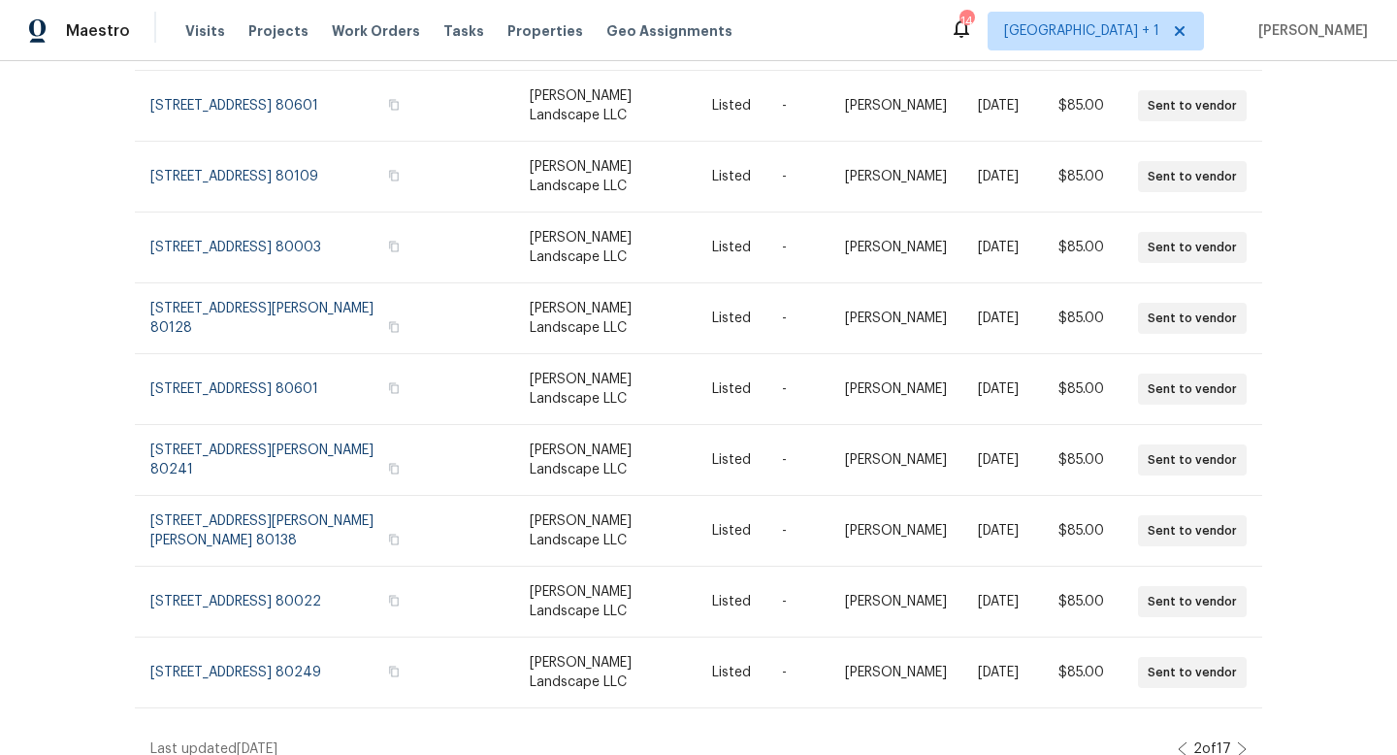
click at [1246, 741] on icon at bounding box center [1242, 749] width 10 height 16
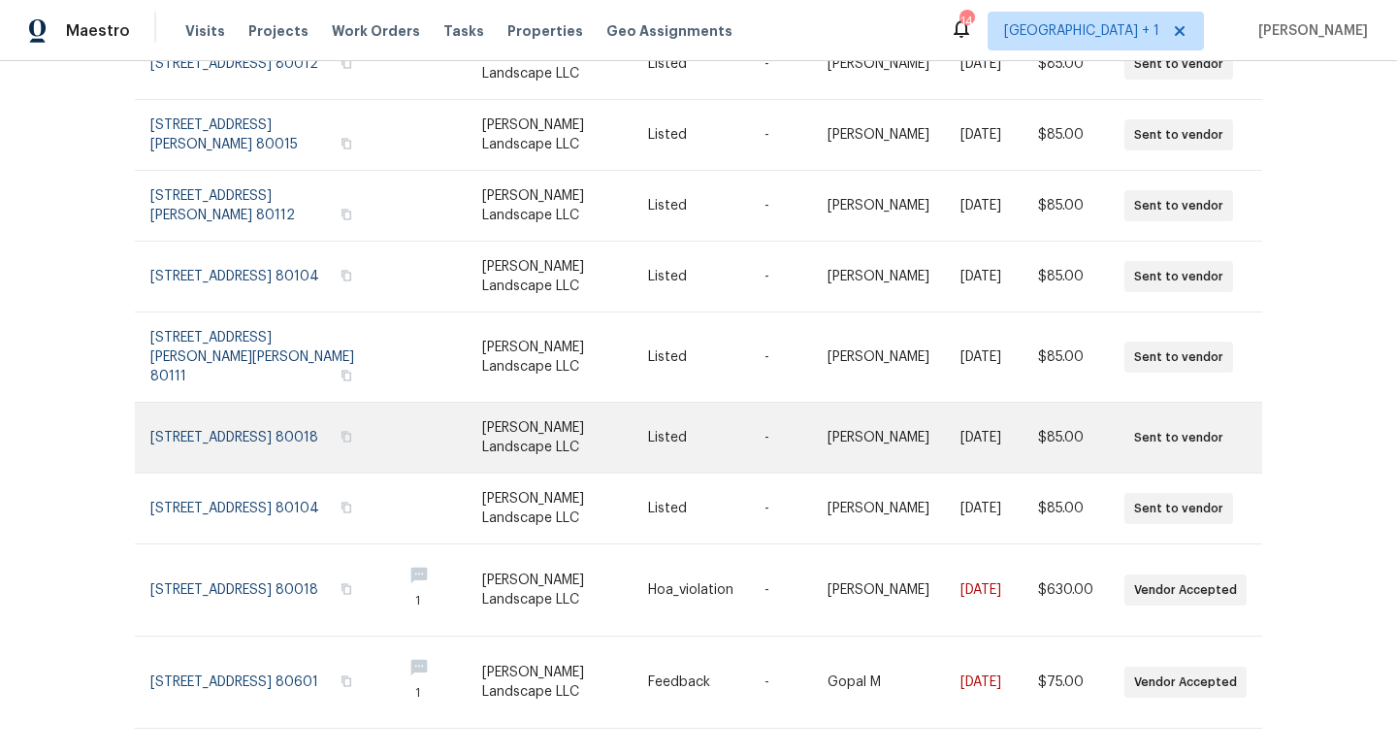
scroll to position [0, 0]
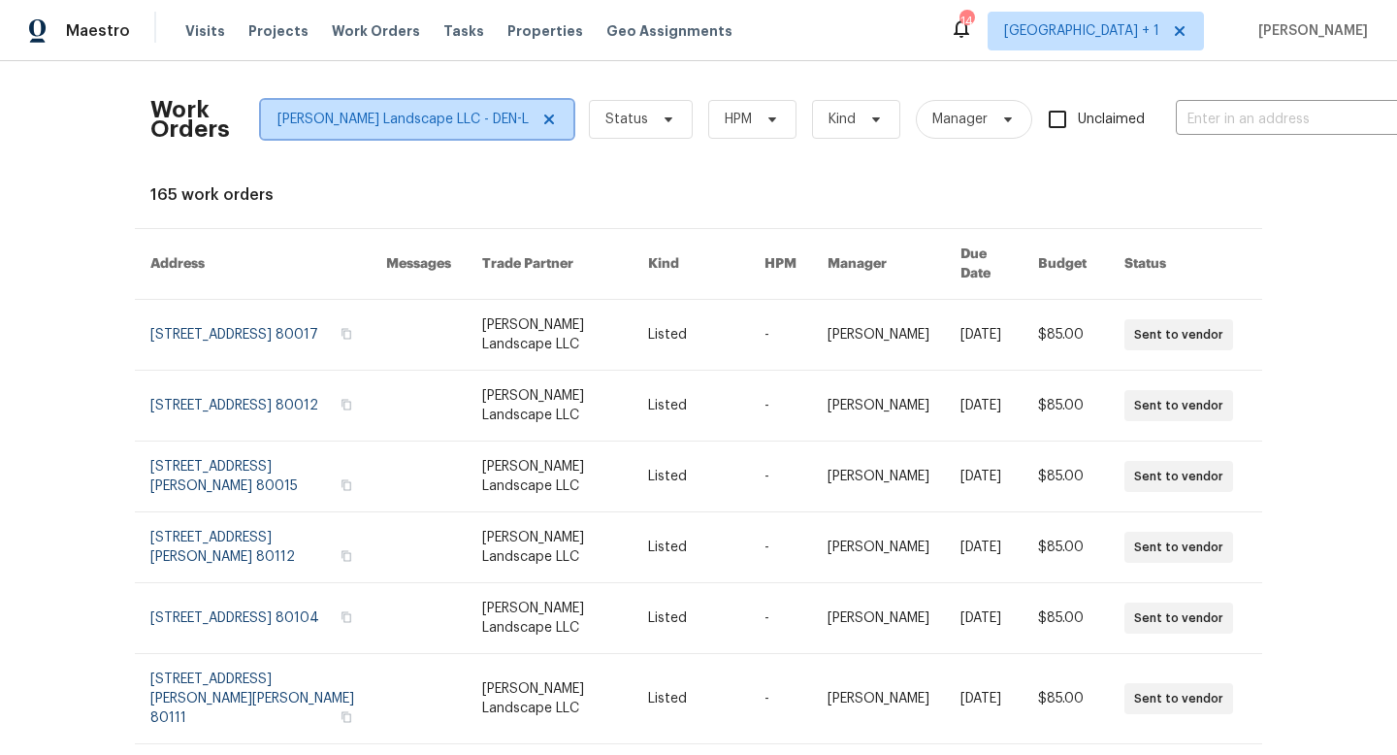
click at [542, 115] on icon at bounding box center [550, 120] width 16 height 16
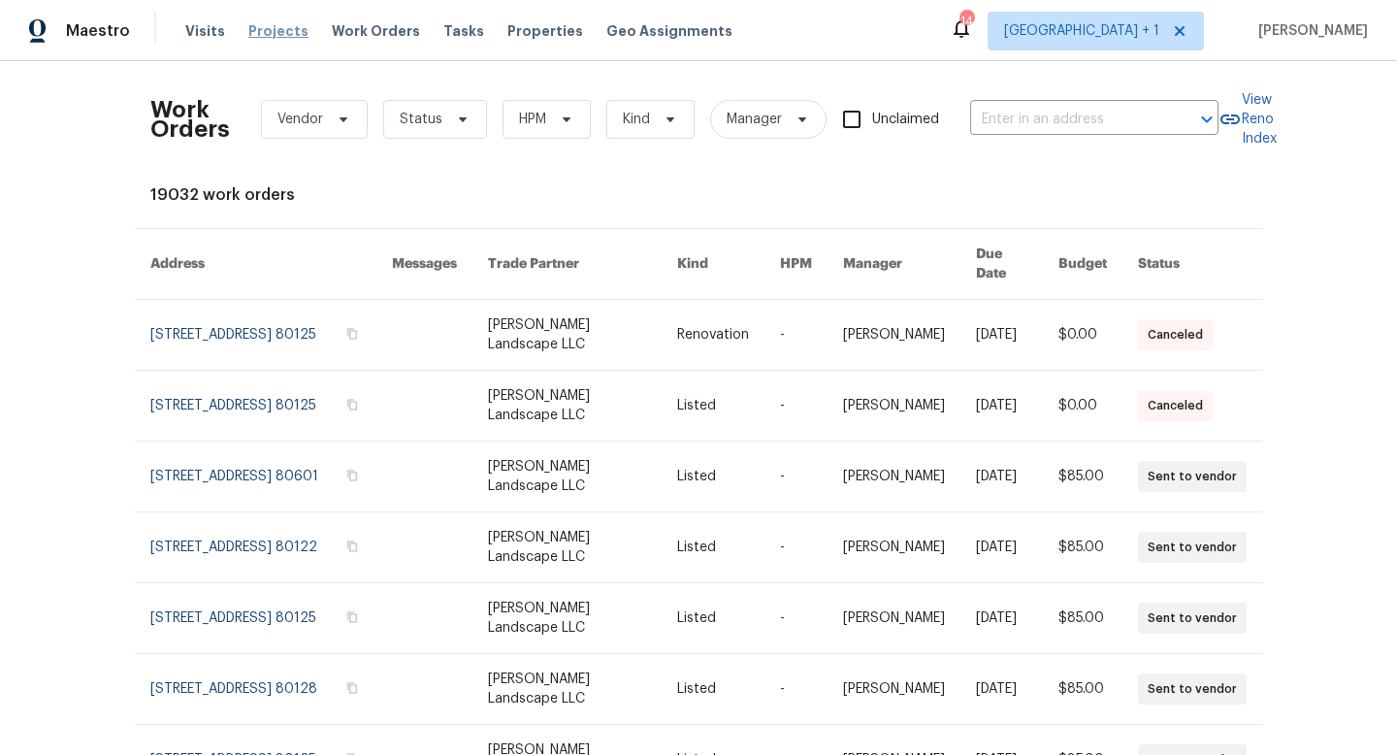
click at [254, 30] on span "Projects" at bounding box center [278, 30] width 60 height 19
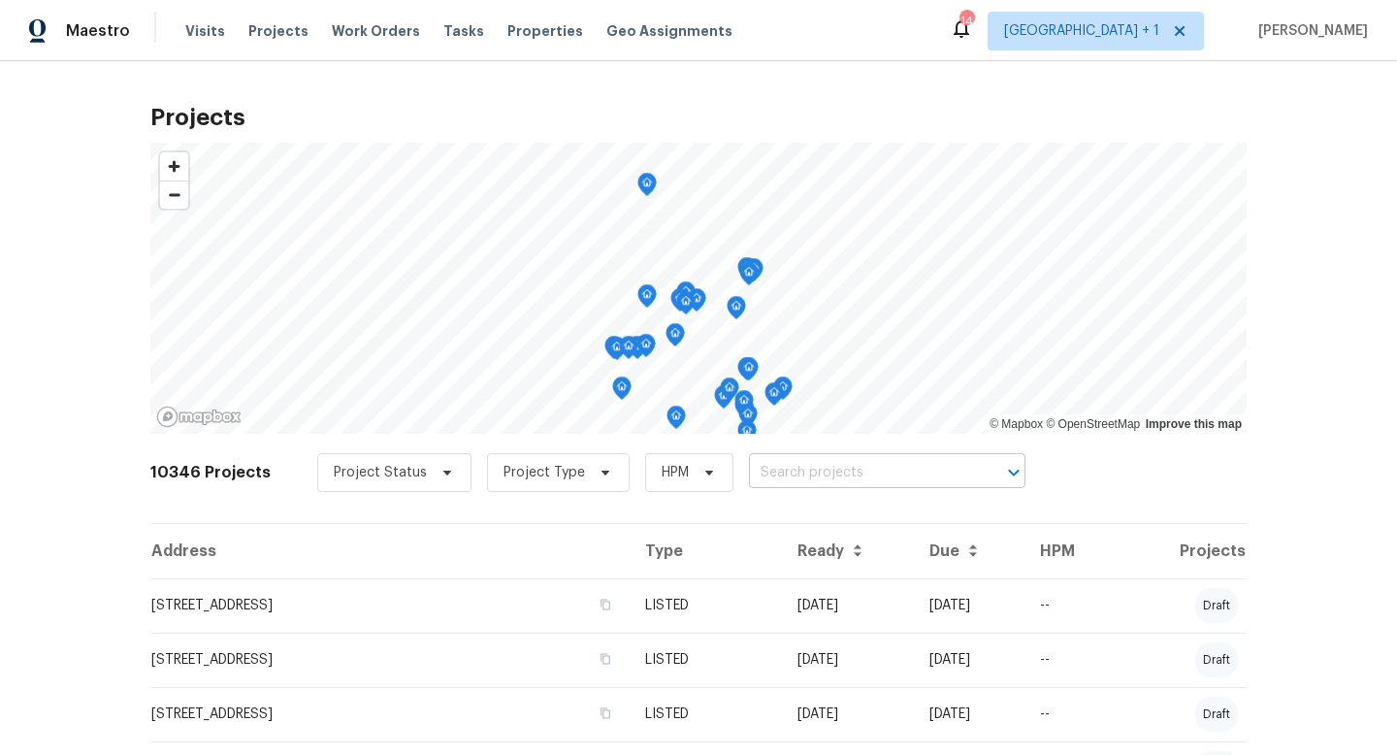
click at [835, 470] on input "text" at bounding box center [860, 473] width 222 height 30
type input "[PERSON_NAME] st"
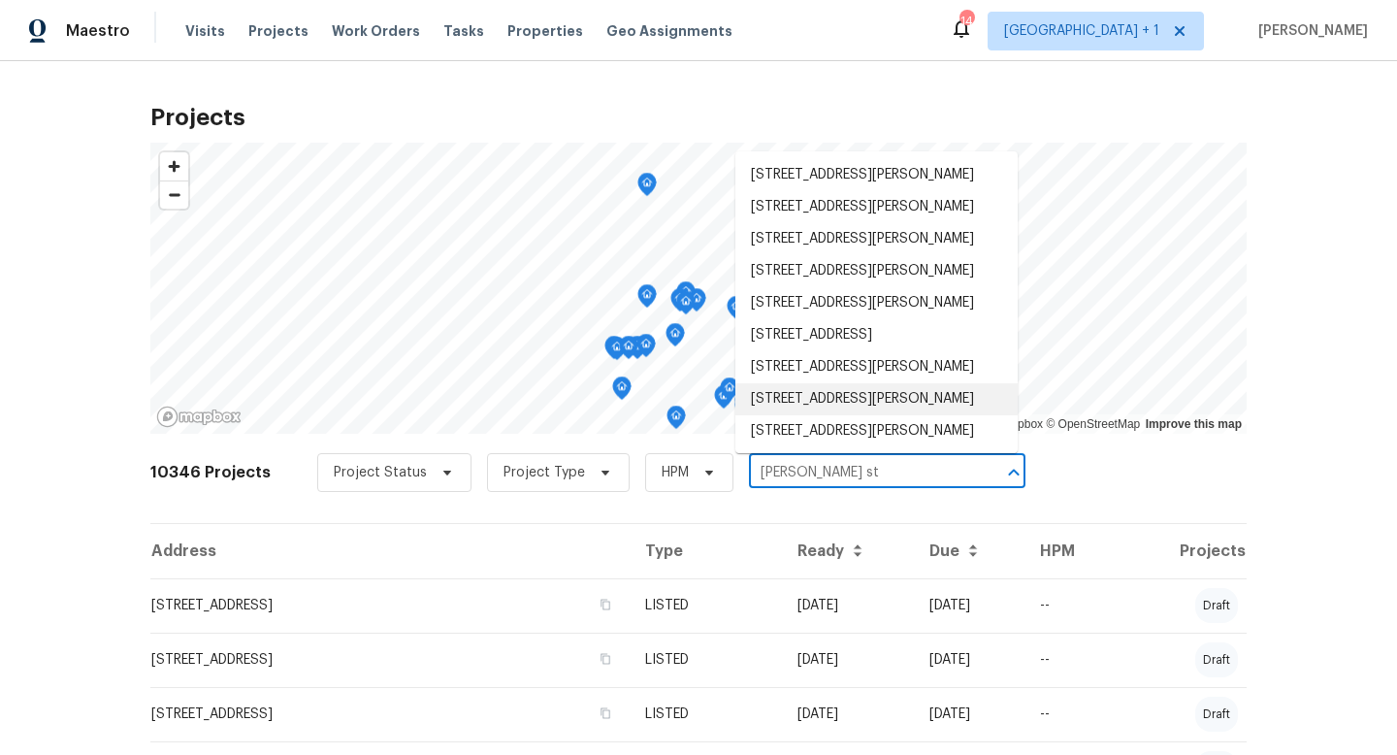
click at [853, 413] on li "[STREET_ADDRESS][PERSON_NAME]" at bounding box center [877, 399] width 282 height 32
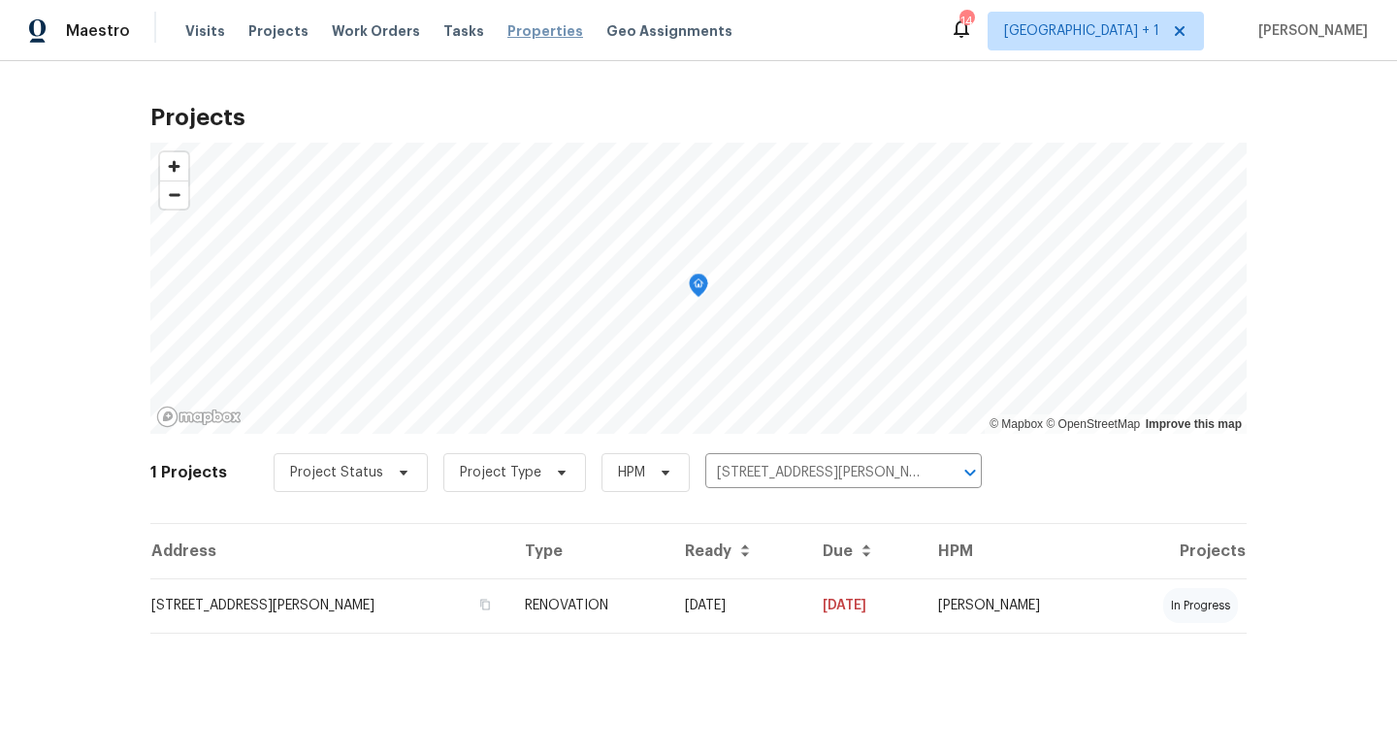
click at [515, 35] on span "Properties" at bounding box center [546, 30] width 76 height 19
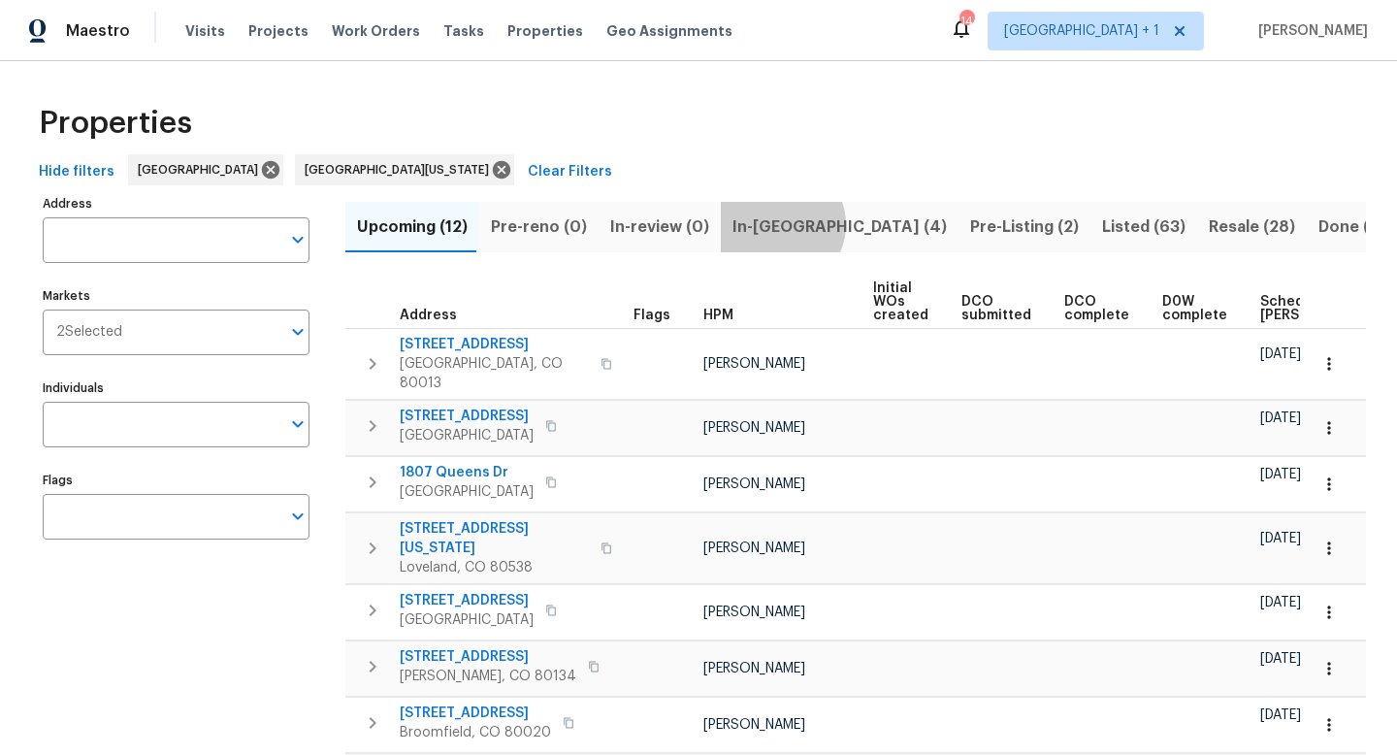
click at [769, 224] on span "In-[GEOGRAPHIC_DATA] (4)" at bounding box center [840, 226] width 214 height 27
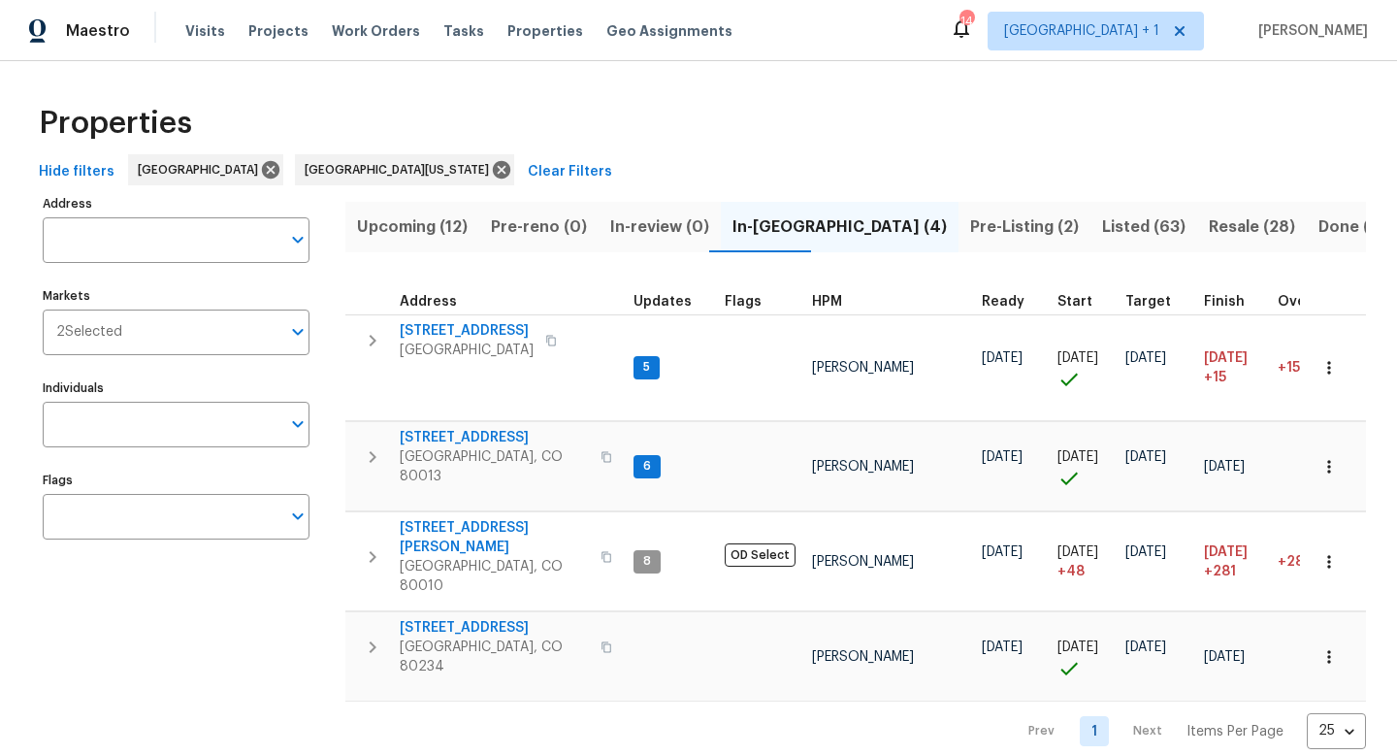
click at [825, 304] on span "HPM" at bounding box center [827, 302] width 30 height 14
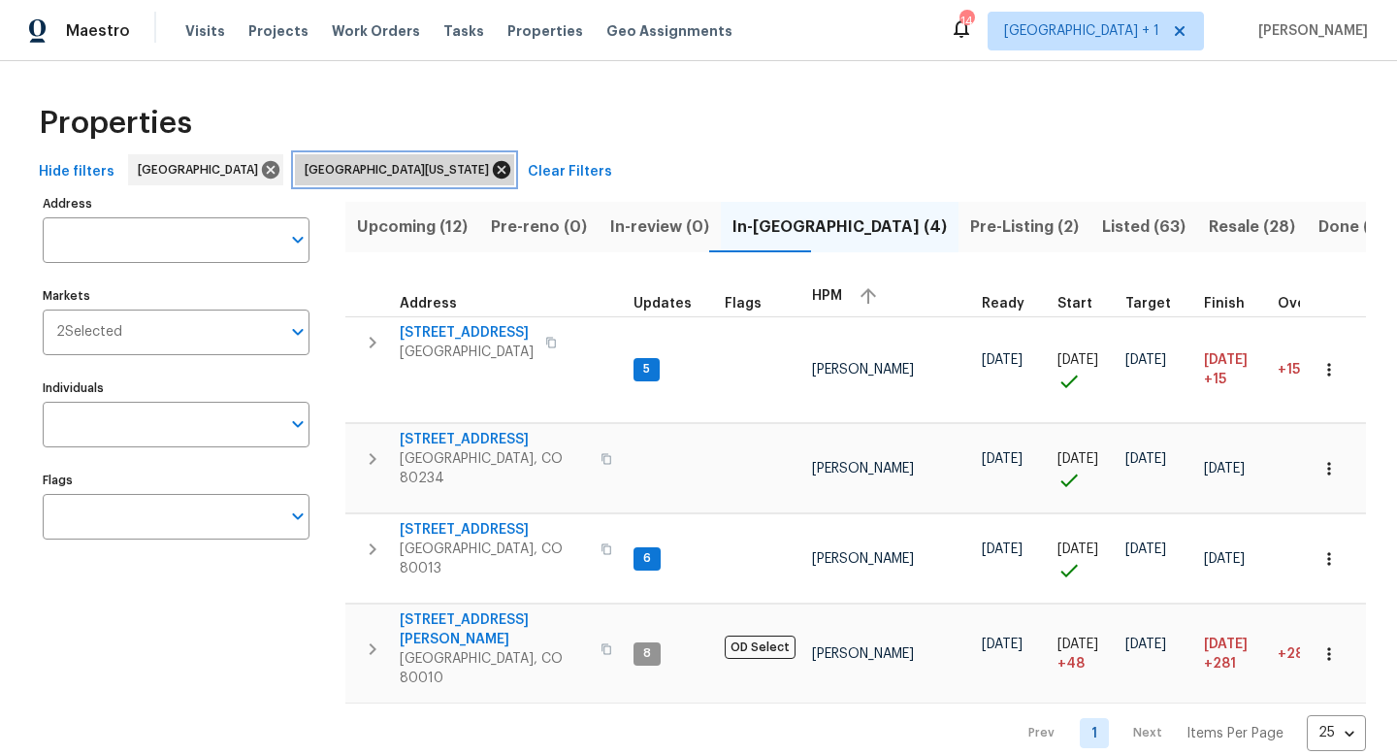
click at [493, 167] on icon at bounding box center [501, 169] width 17 height 17
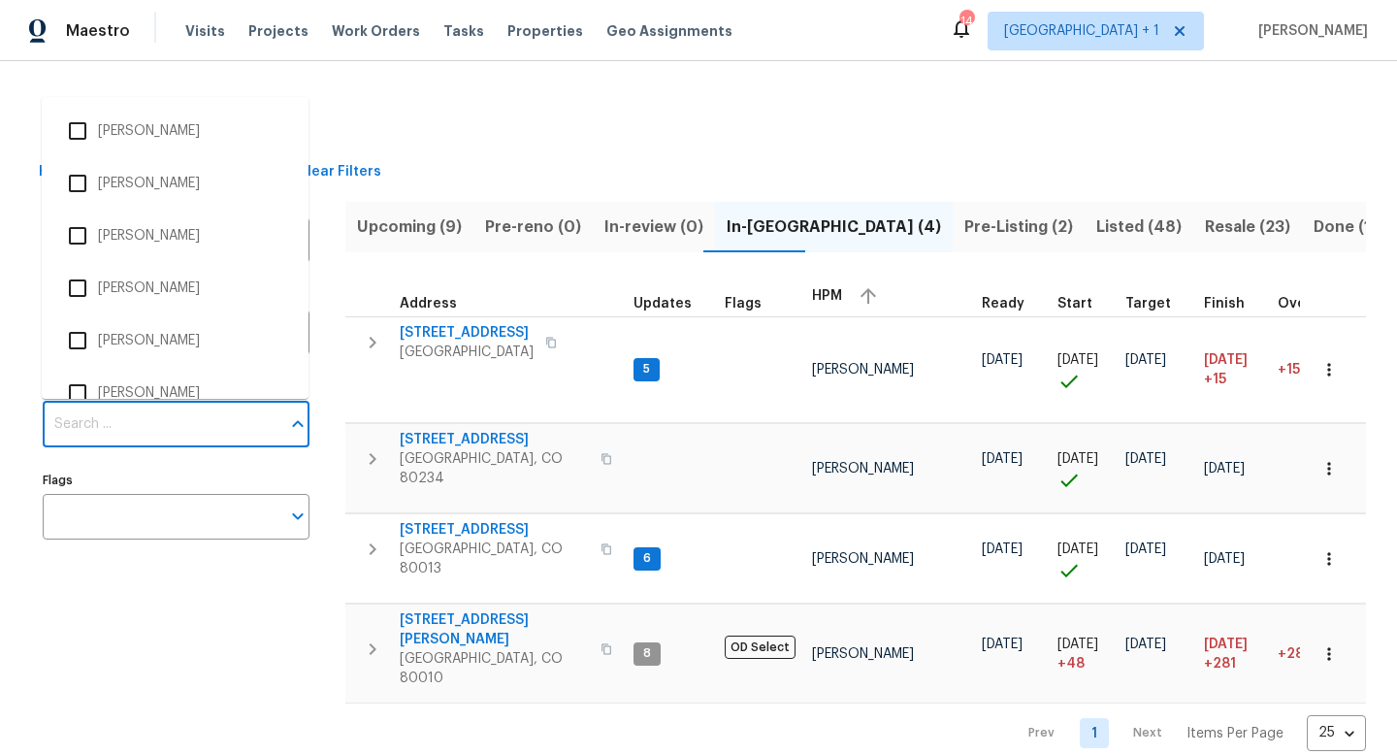
click at [129, 425] on input "Individuals" at bounding box center [162, 425] width 238 height 46
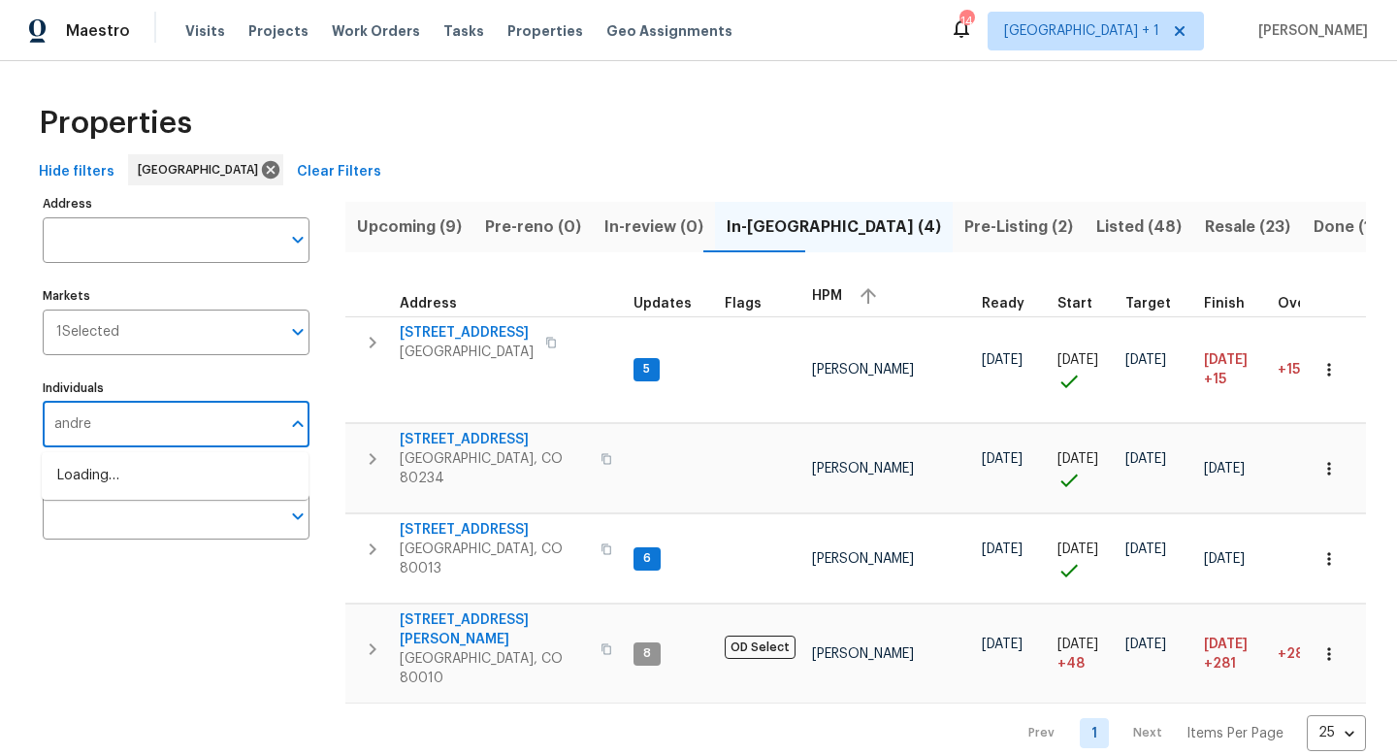
type input "[PERSON_NAME]"
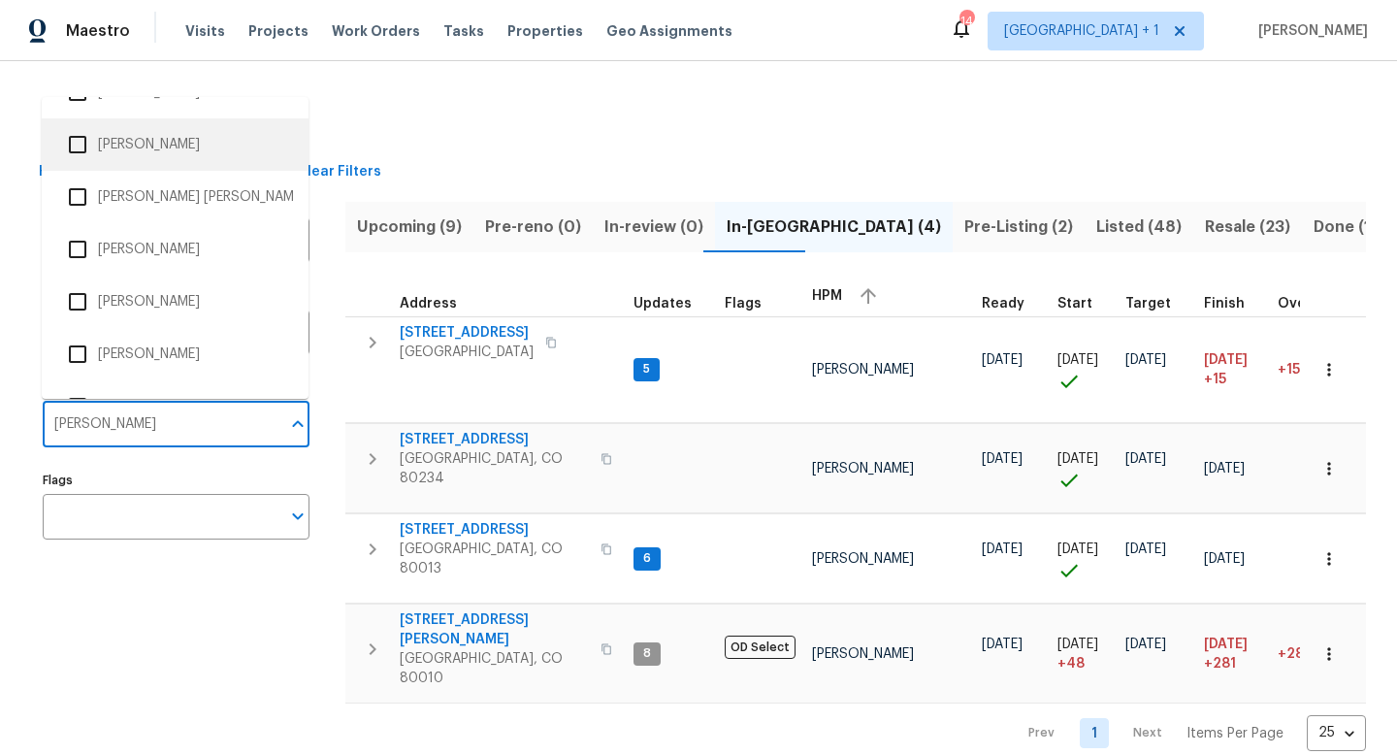
scroll to position [304, 0]
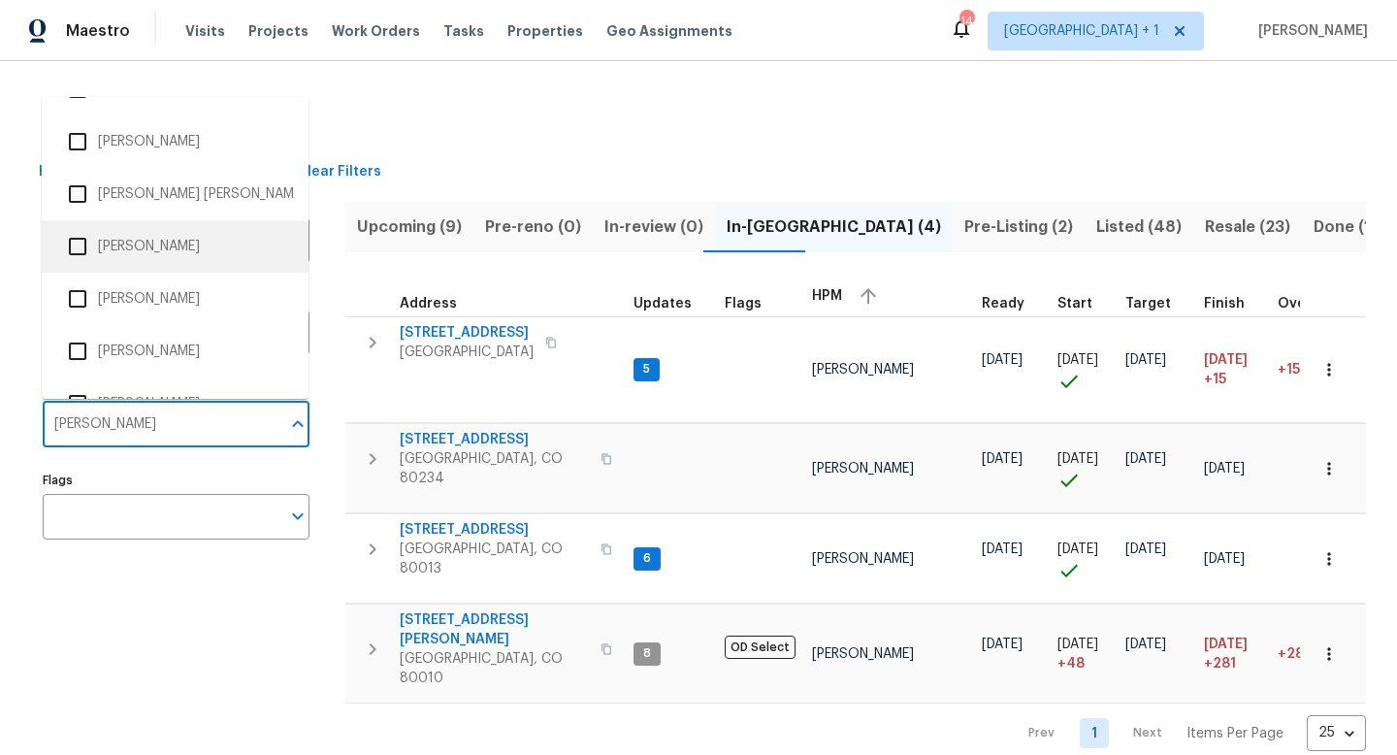
click at [82, 250] on input "checkbox" at bounding box center [77, 246] width 41 height 41
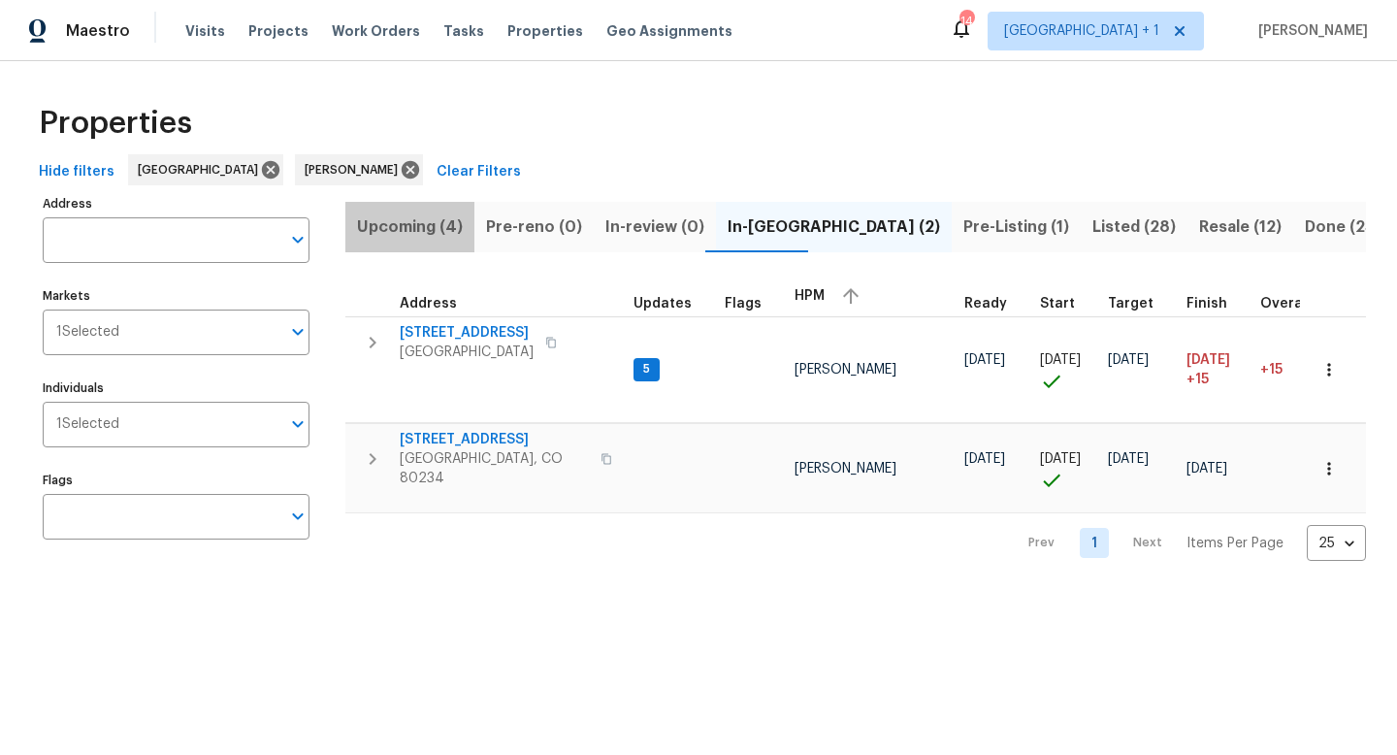
click at [410, 230] on span "Upcoming (4)" at bounding box center [410, 226] width 106 height 27
